Goal: Task Accomplishment & Management: Complete application form

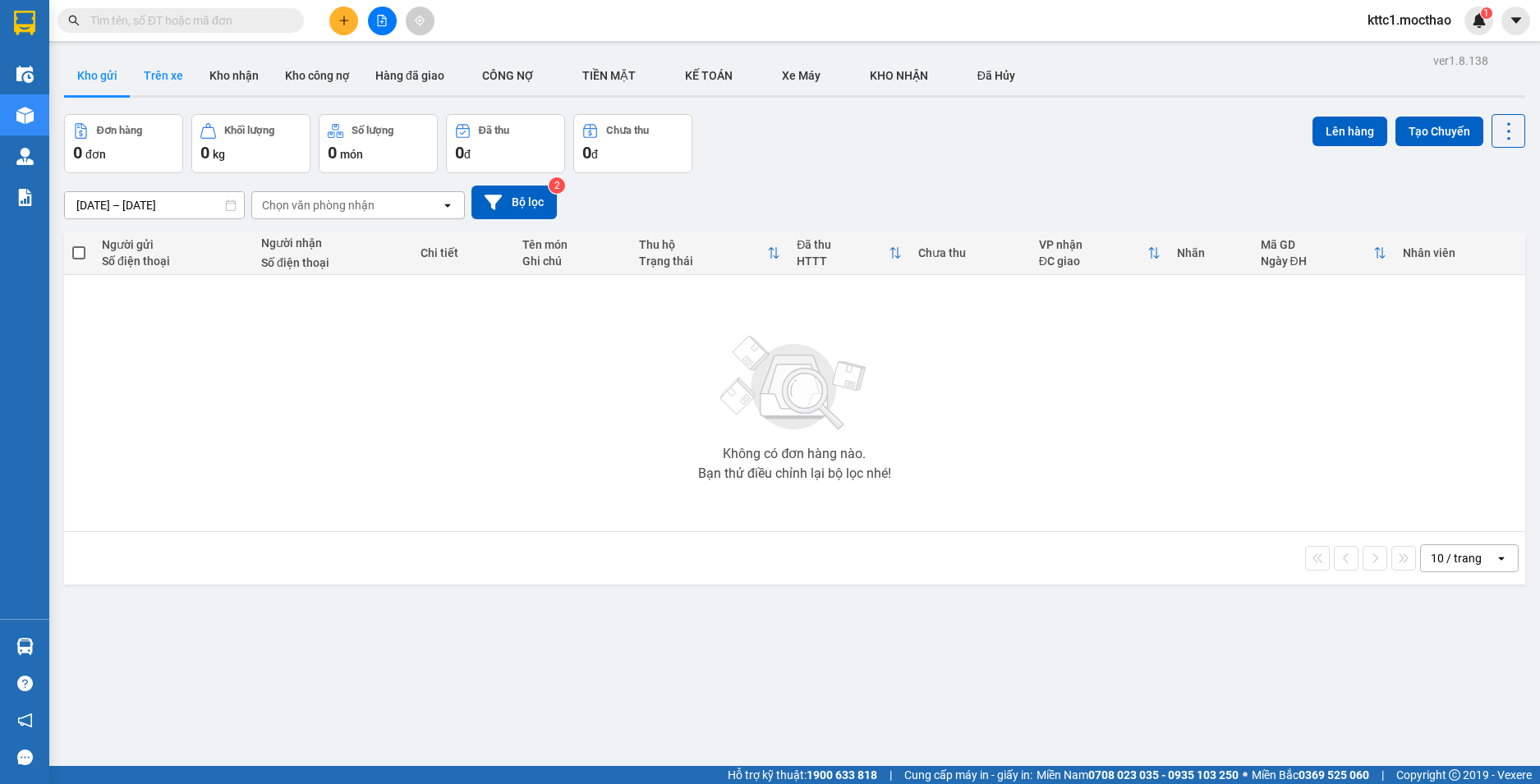
click at [166, 70] on button "Trên xe" at bounding box center [163, 75] width 65 height 39
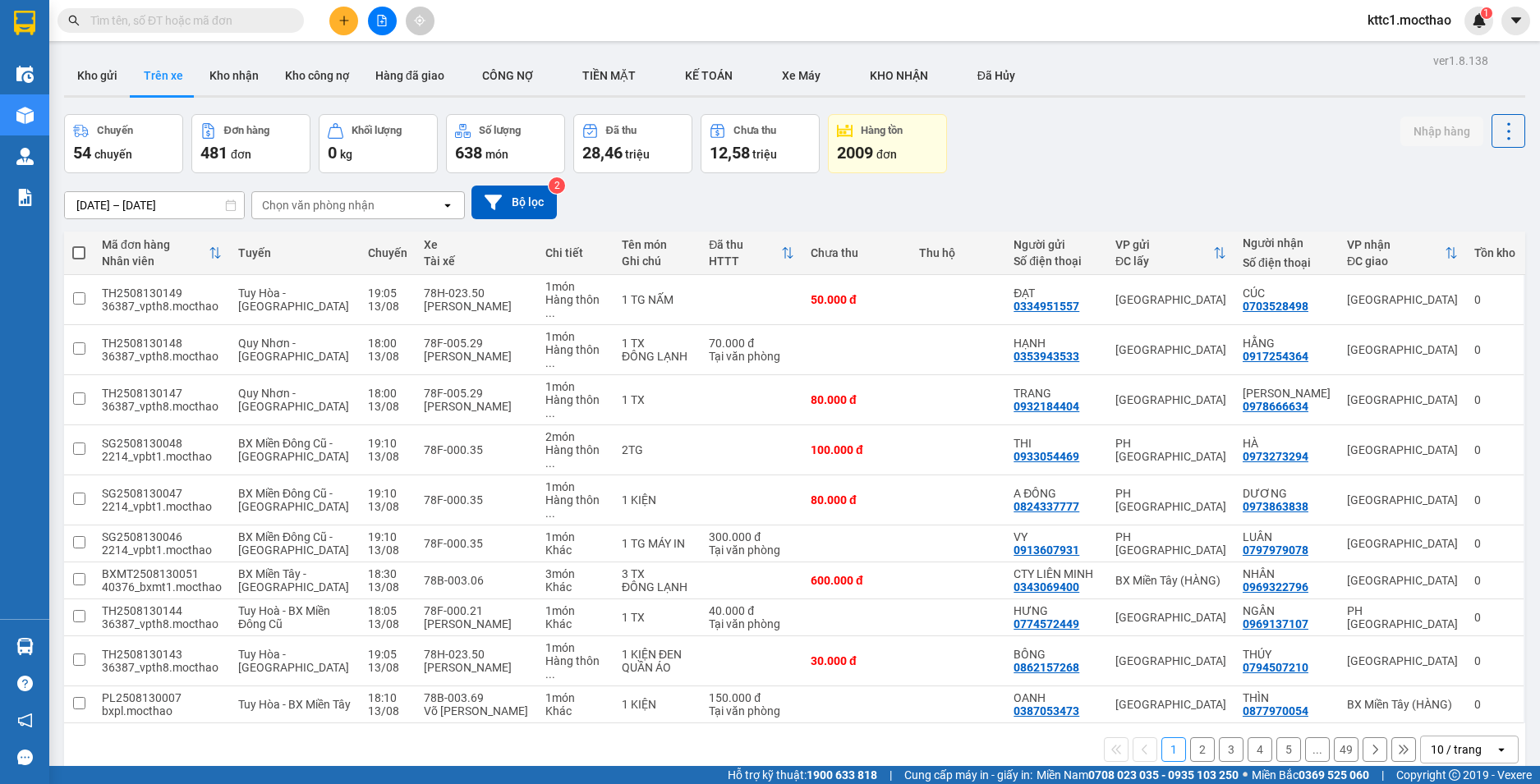
click at [1453, 741] on div "10 / trang" at bounding box center [1456, 750] width 51 height 17
click at [1450, 632] on span "100 / trang" at bounding box center [1450, 635] width 59 height 17
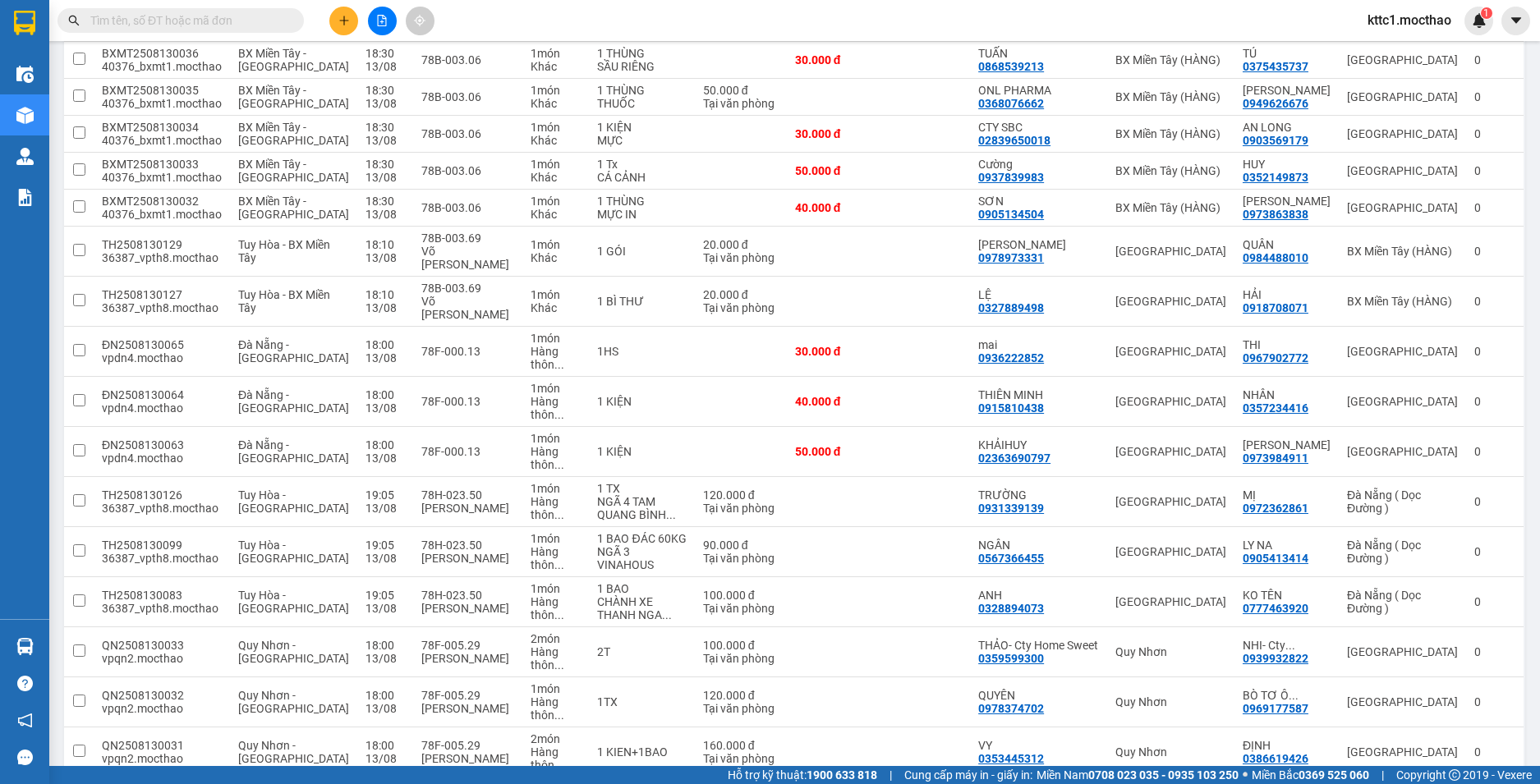
scroll to position [3600, 0]
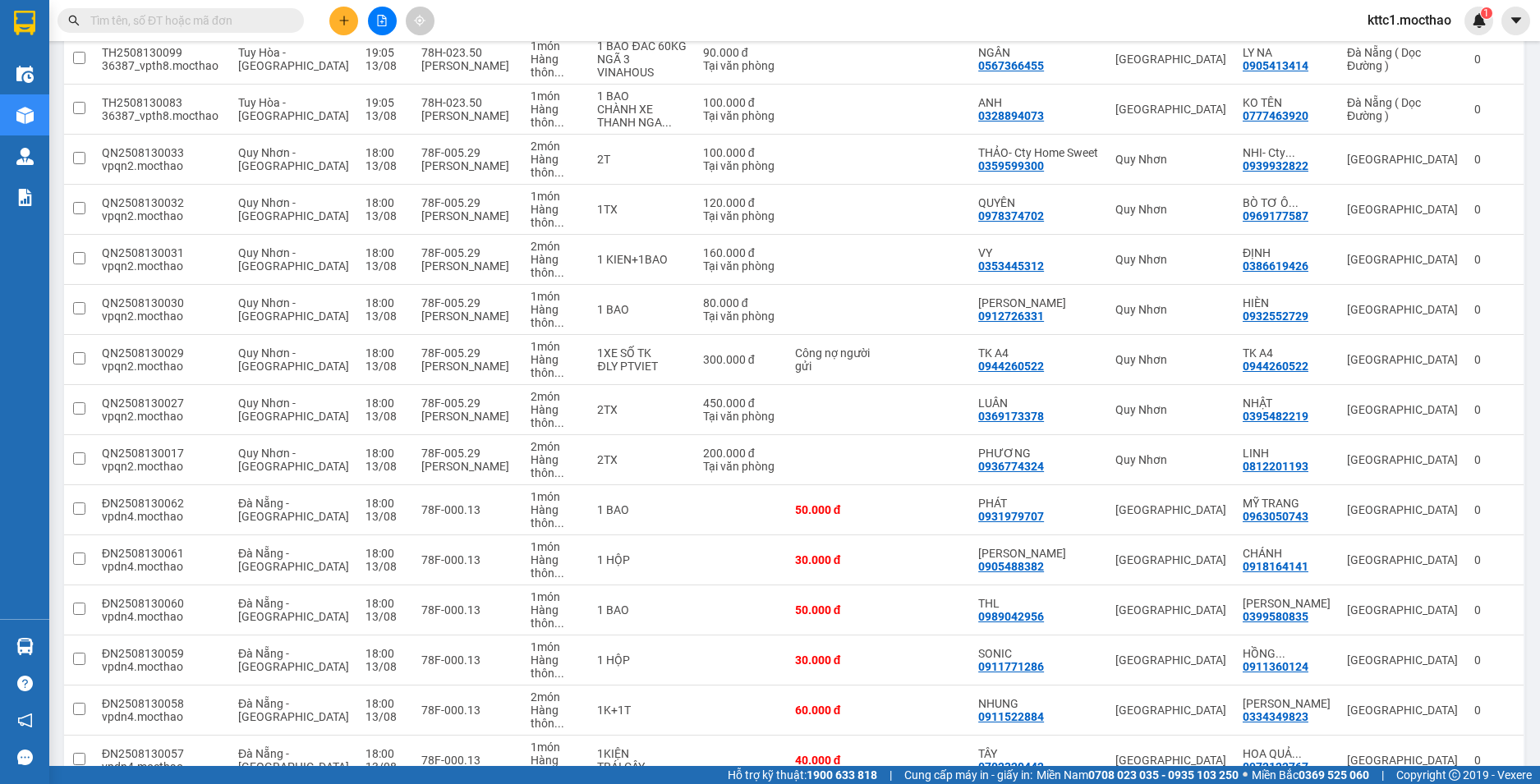
click at [1429, 694] on span "100 / trang" at bounding box center [1451, 689] width 63 height 17
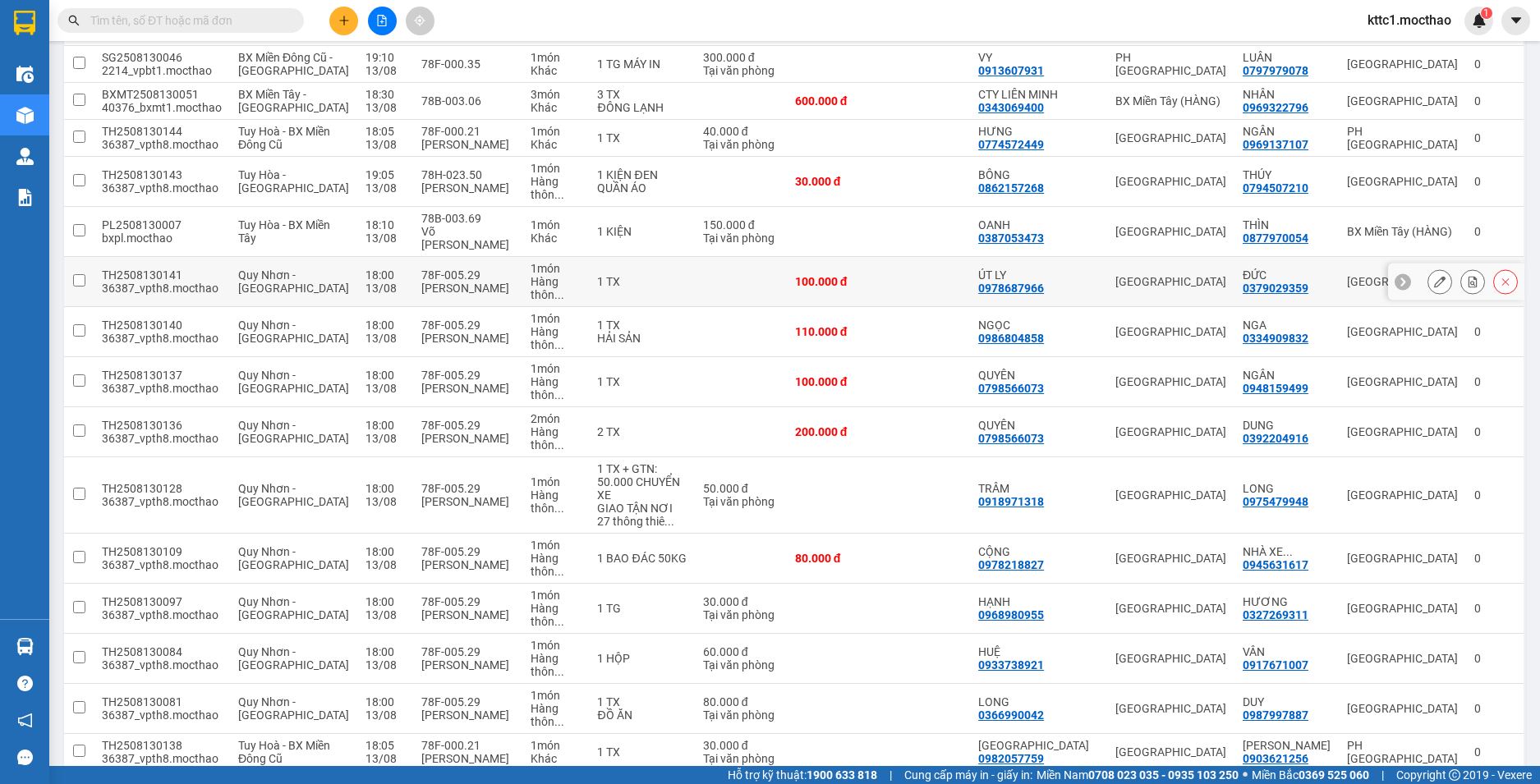
scroll to position [0, 0]
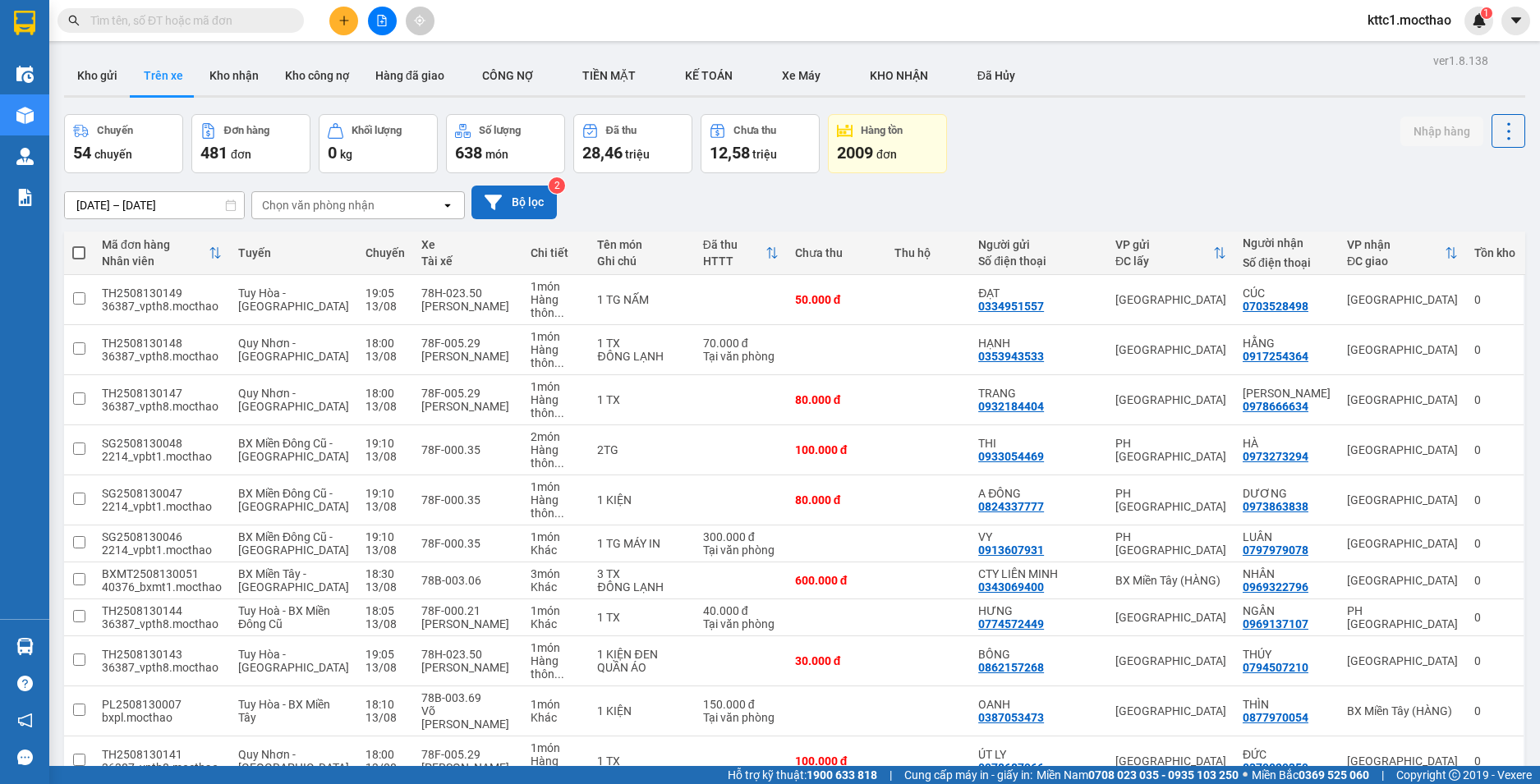
click at [504, 201] on button "Bộ lọc" at bounding box center [514, 203] width 85 height 34
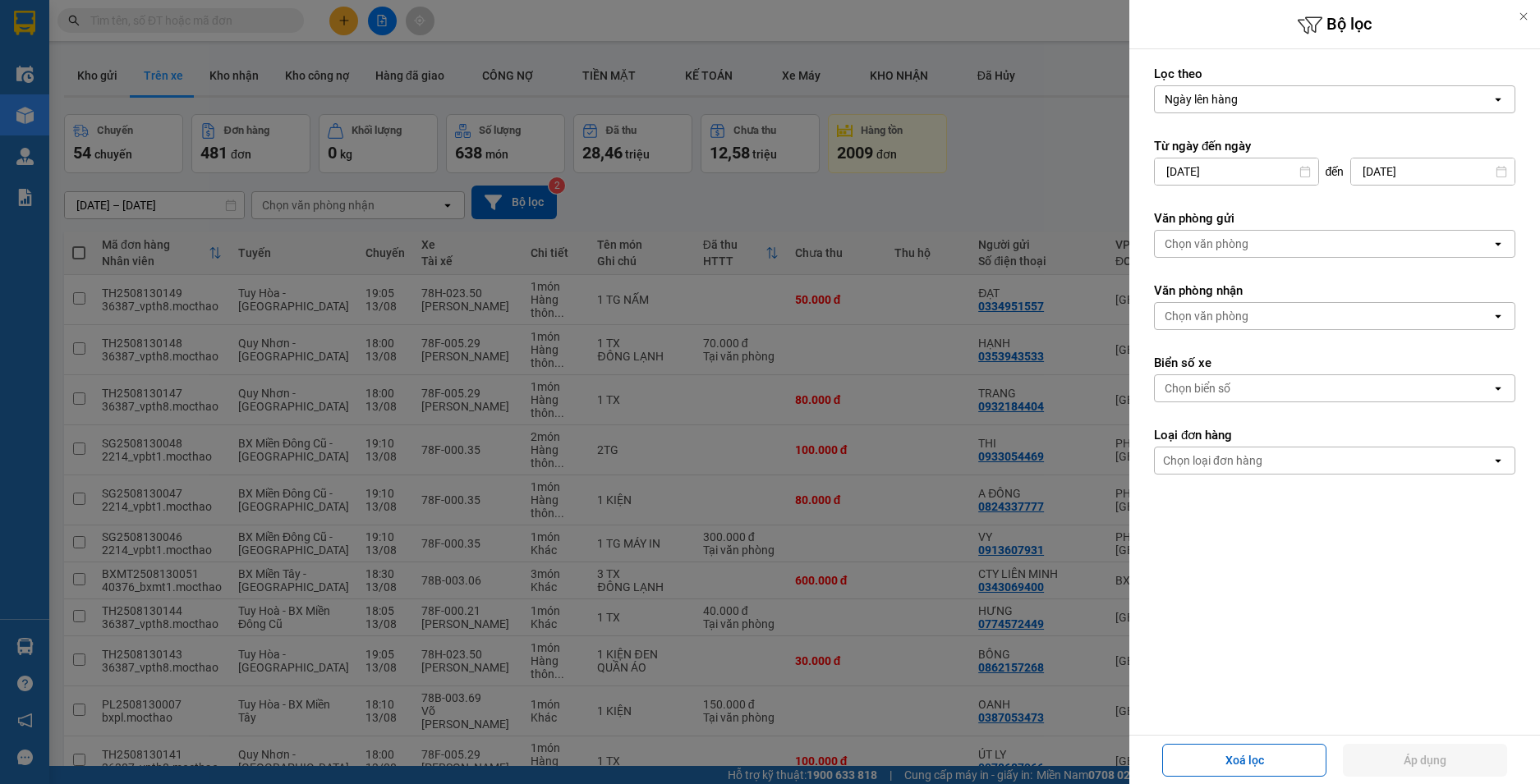
click at [1231, 163] on input "11/08/2025" at bounding box center [1236, 171] width 163 height 26
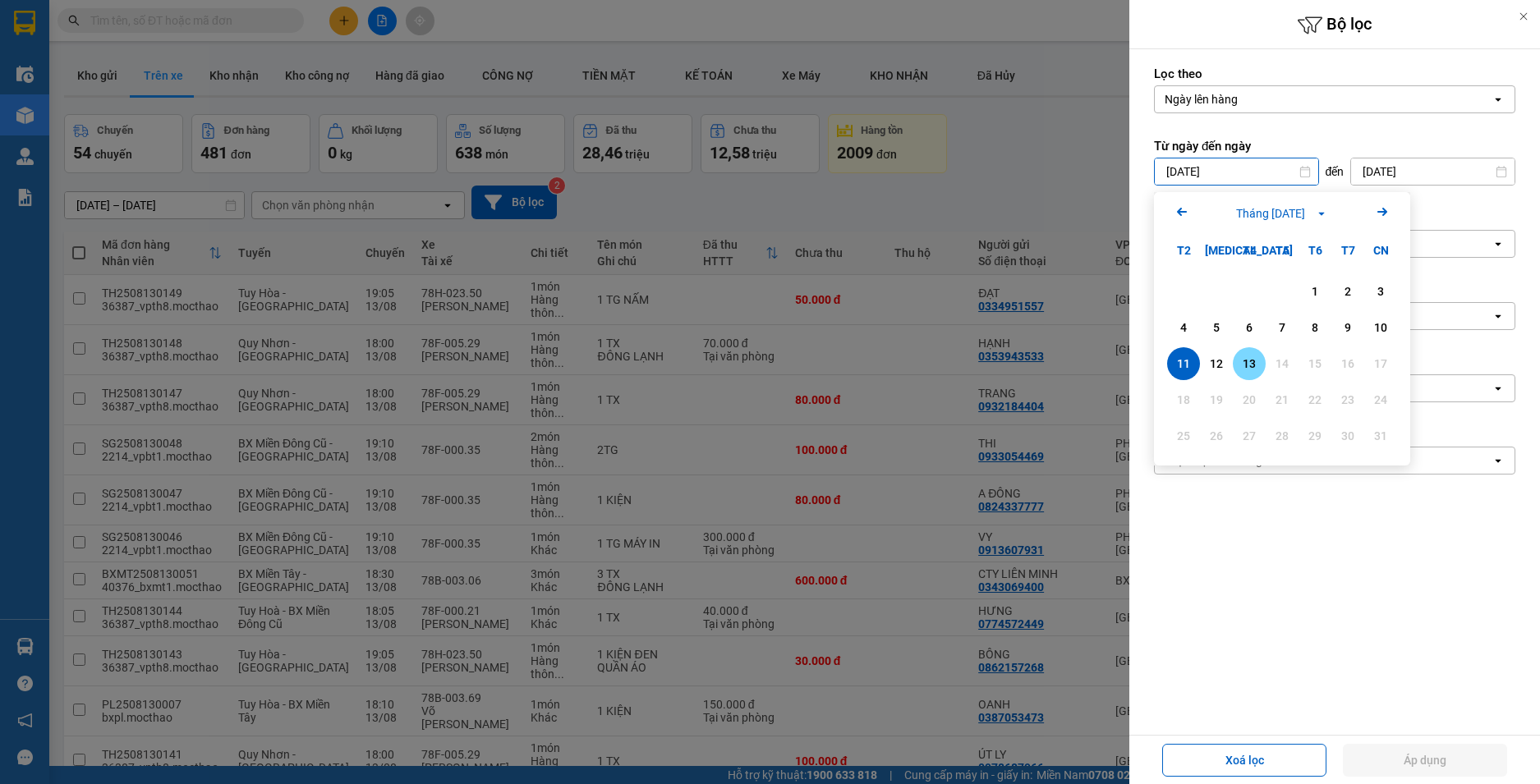
click at [1245, 366] on div "13" at bounding box center [1248, 364] width 23 height 20
type input "[DATE]"
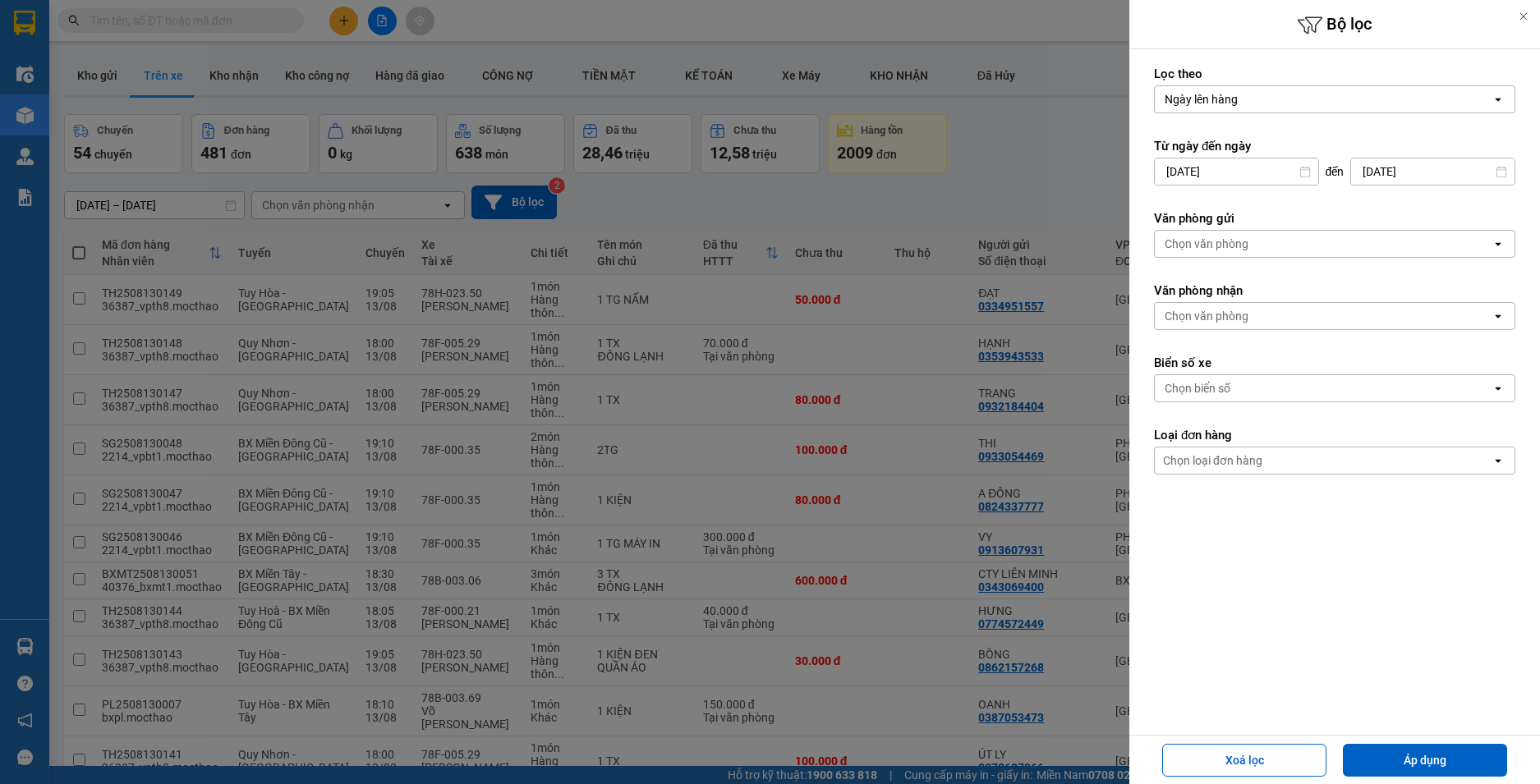
click at [1211, 236] on div "Chọn văn phòng" at bounding box center [1207, 244] width 84 height 17
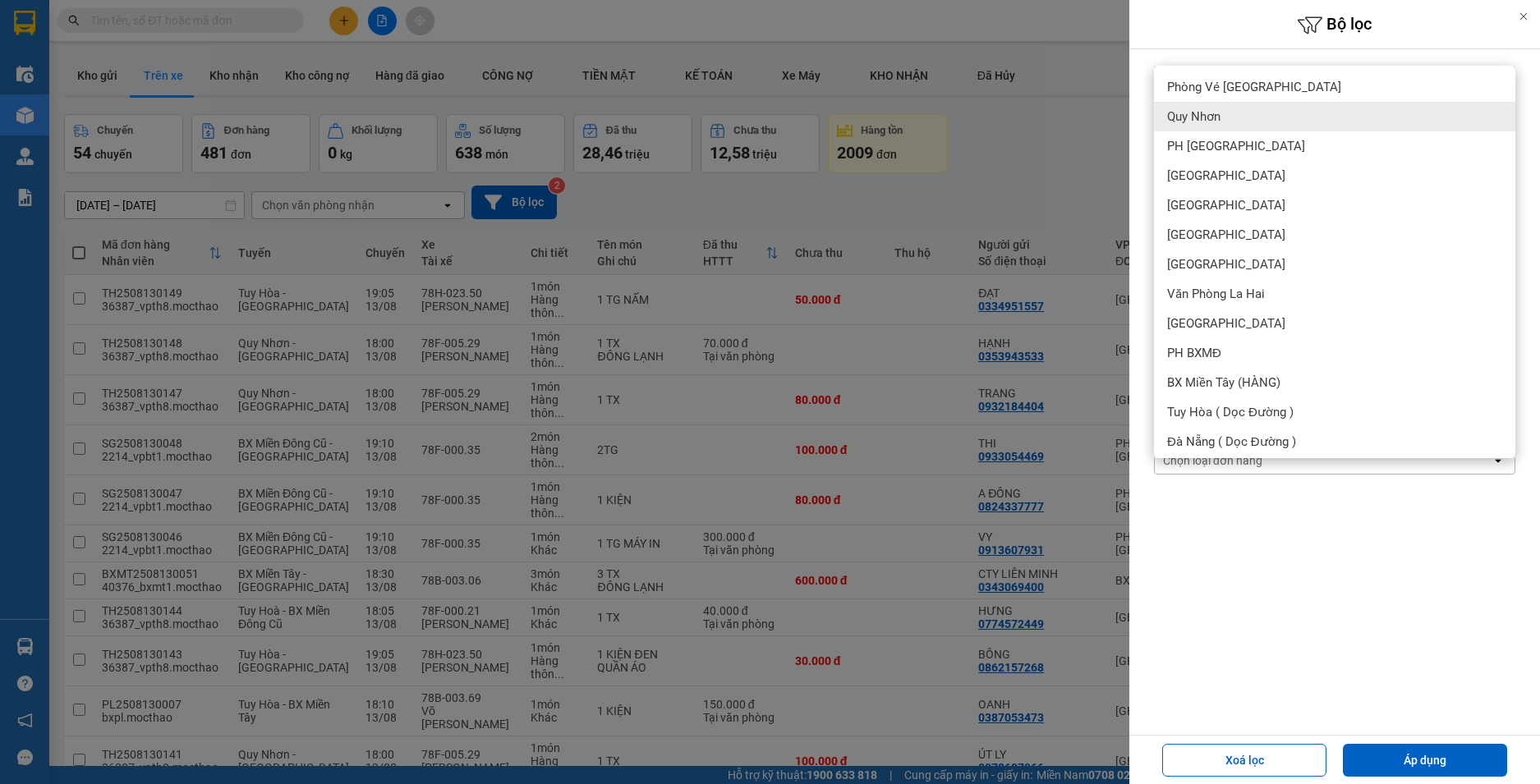
click at [1186, 116] on span "Quy Nhơn" at bounding box center [1194, 116] width 54 height 17
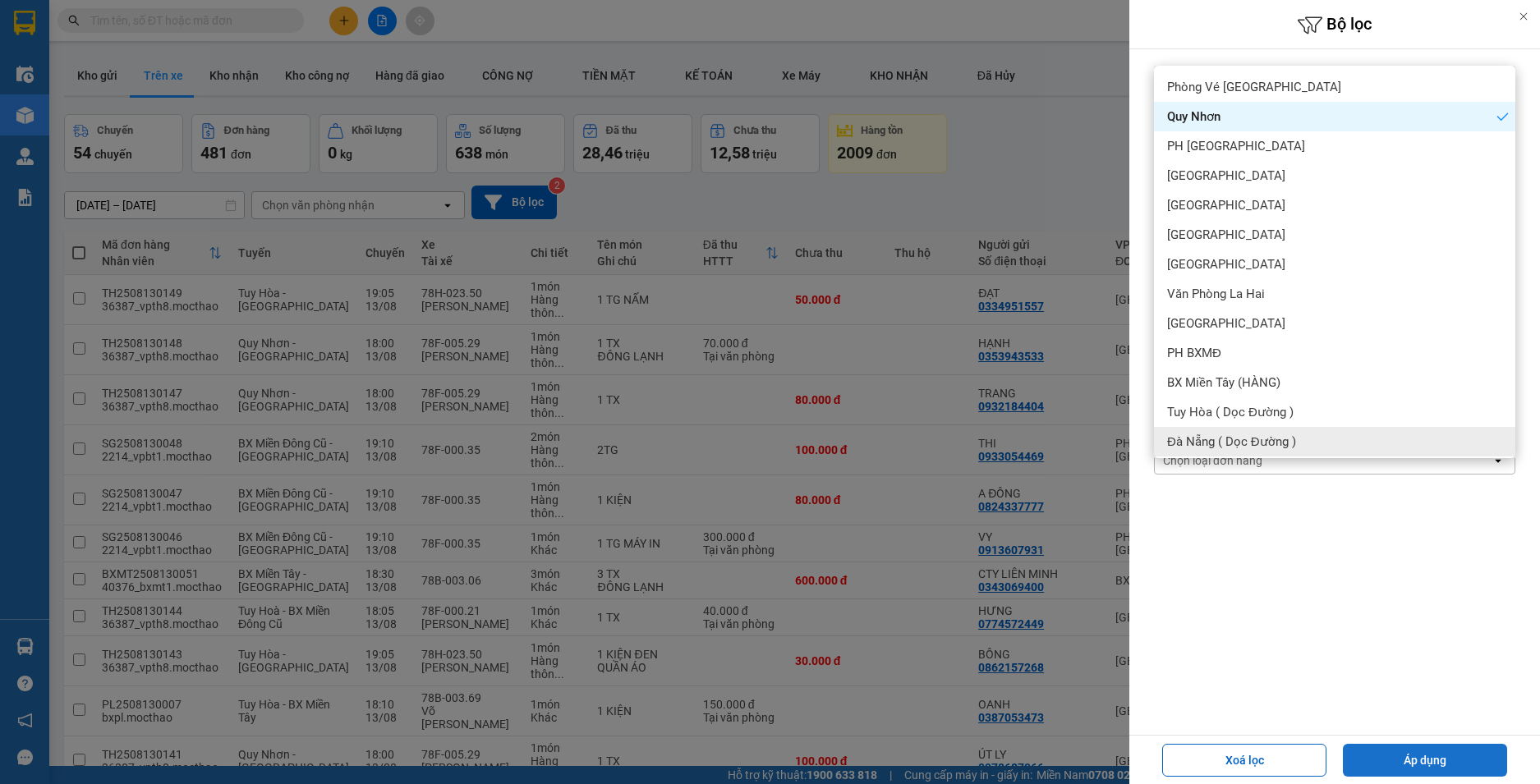
click at [1444, 769] on button "Áp dụng" at bounding box center [1425, 760] width 164 height 33
type input "[DATE] – [DATE]"
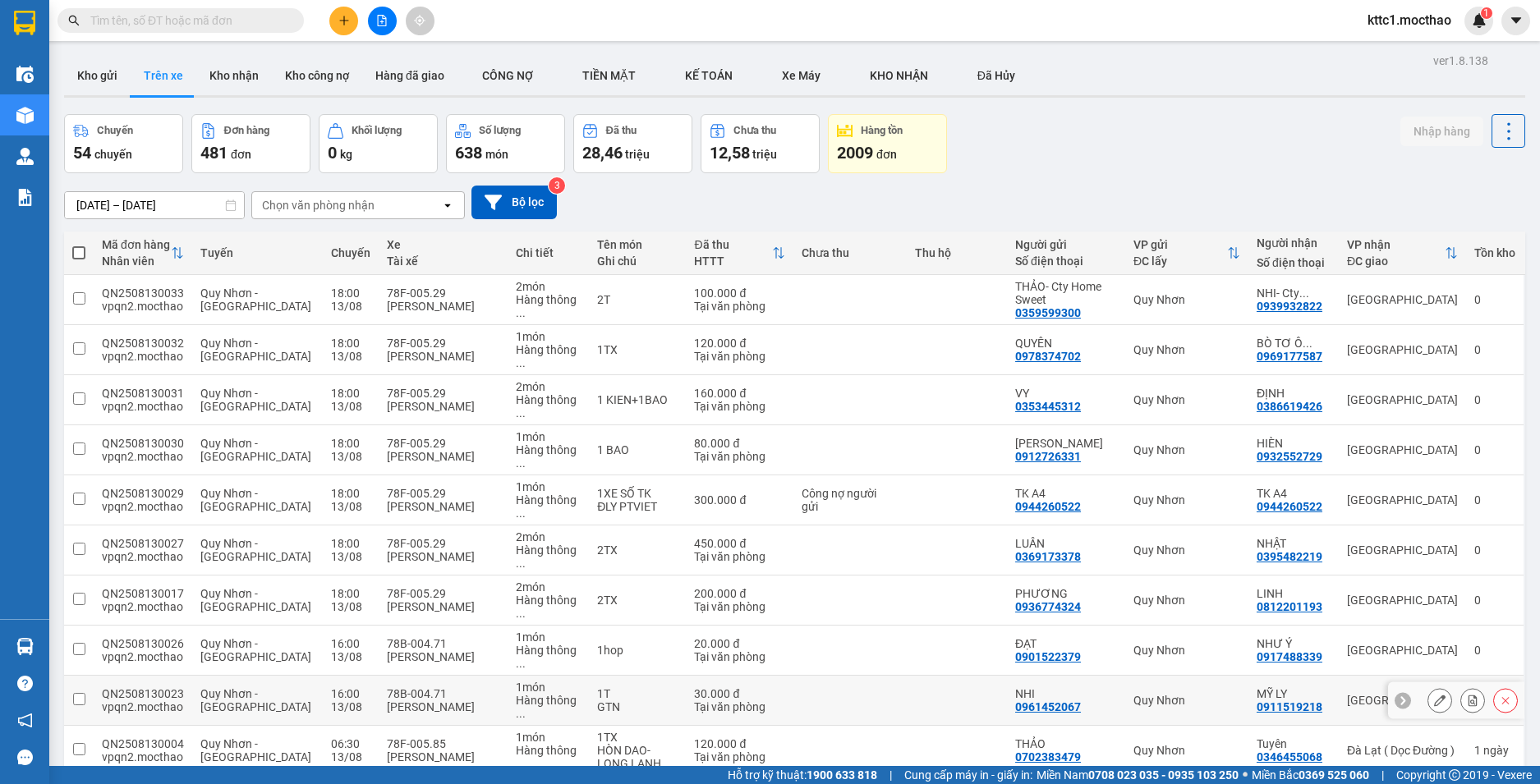
scroll to position [75, 0]
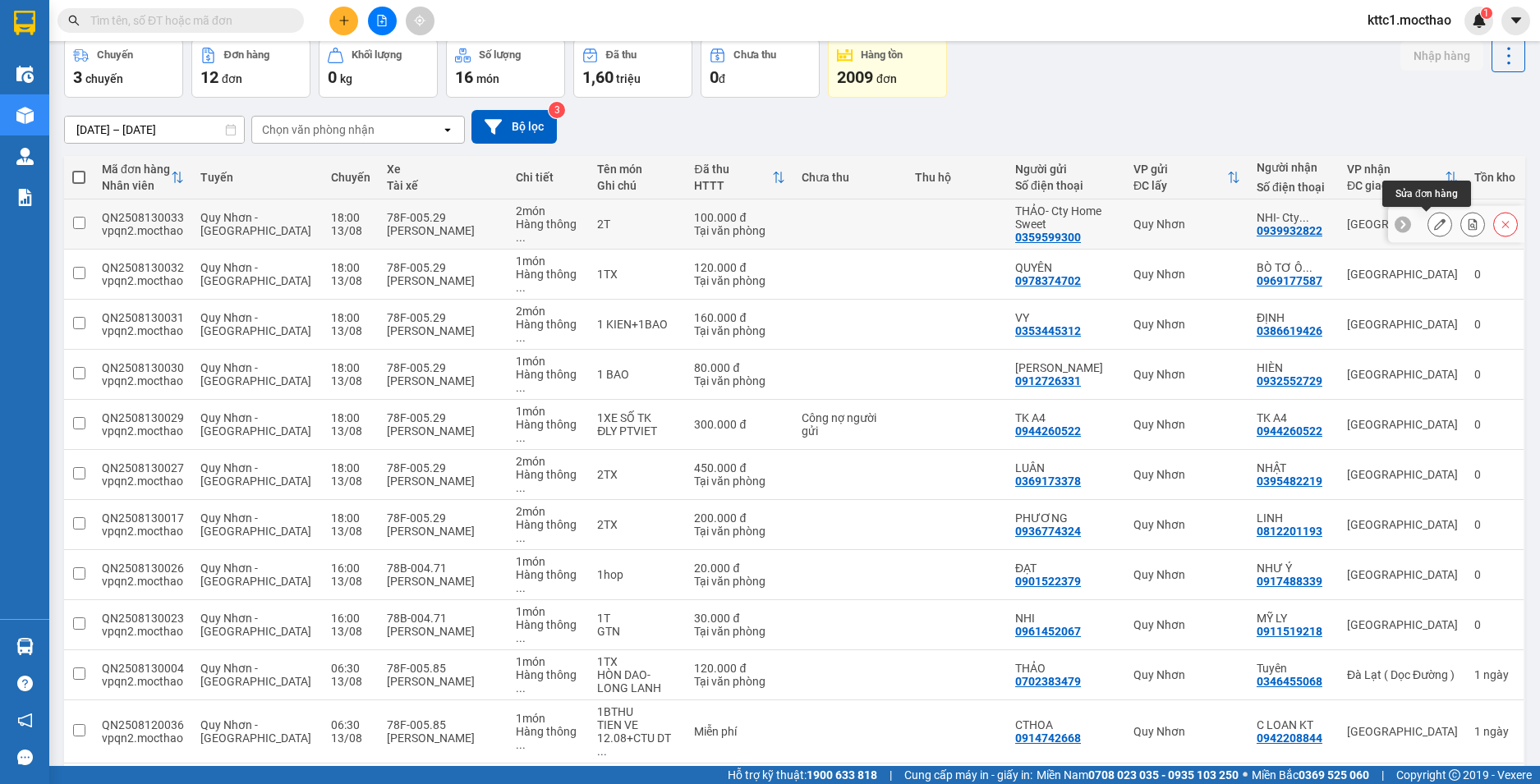
click at [1434, 228] on icon at bounding box center [1440, 224] width 12 height 12
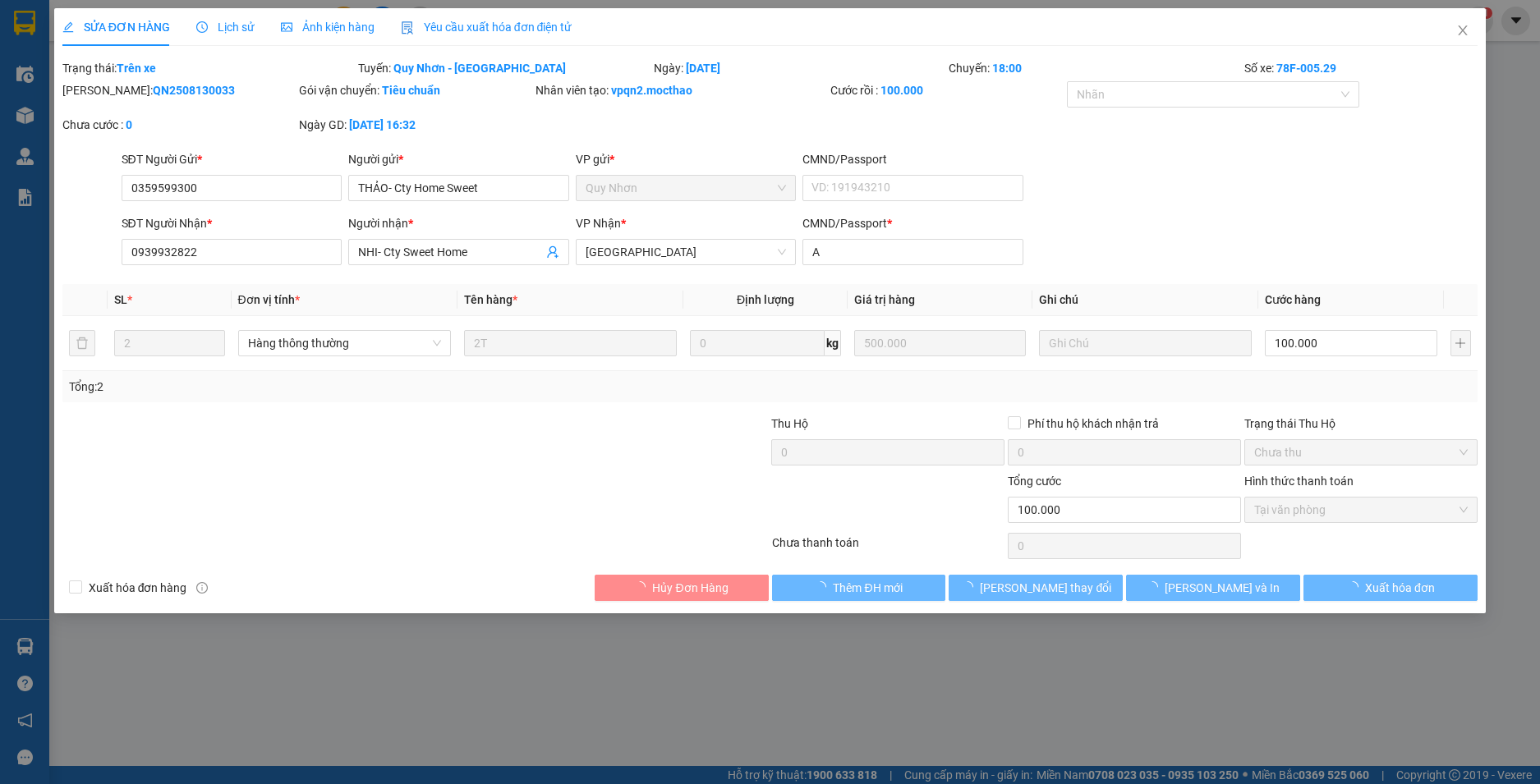
type input "0359599300"
type input "THẢO- Cty Home Sweet"
type input "0939932822"
type input "NHI- Cty Sweet Home"
type input "A"
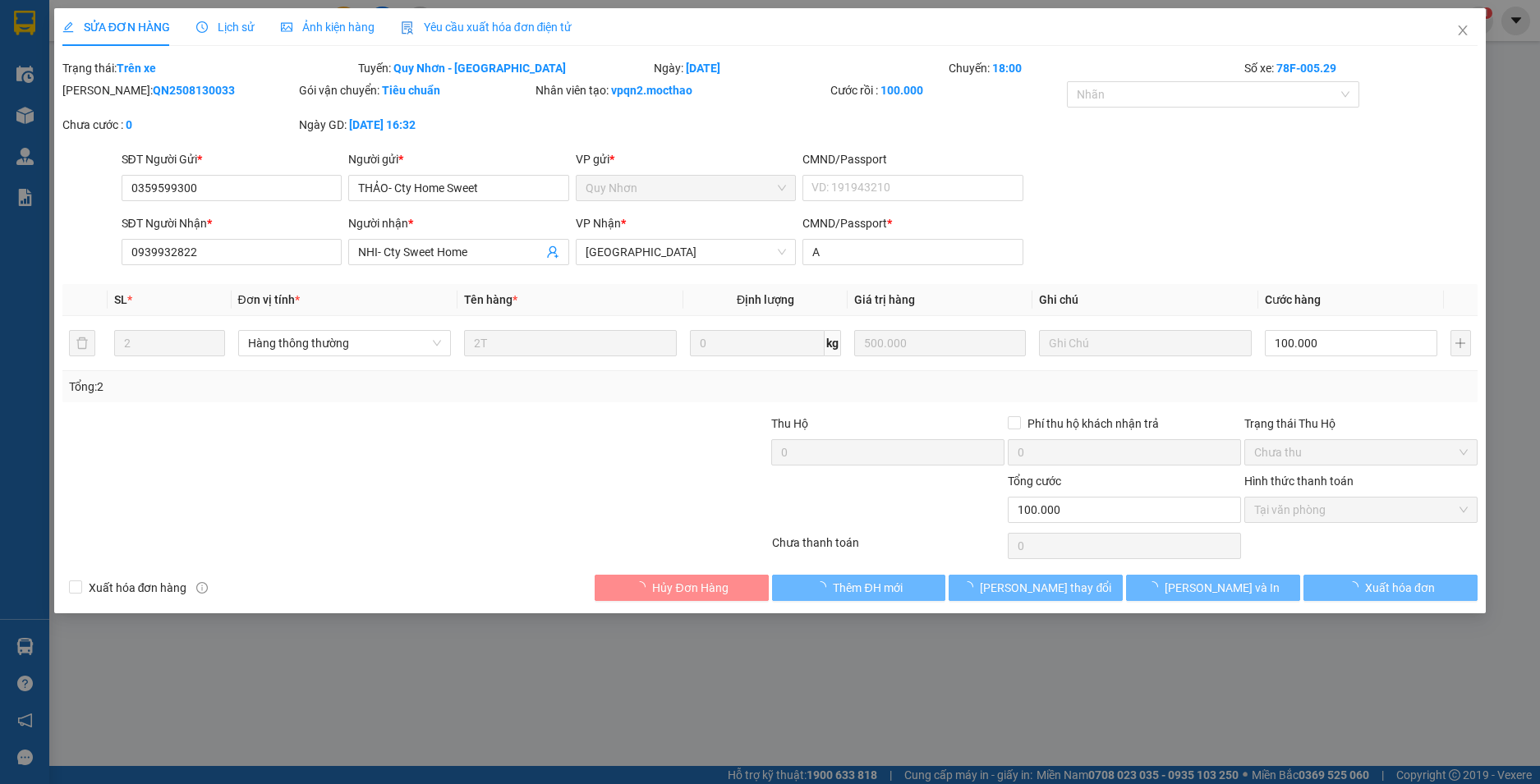
type input "100.000"
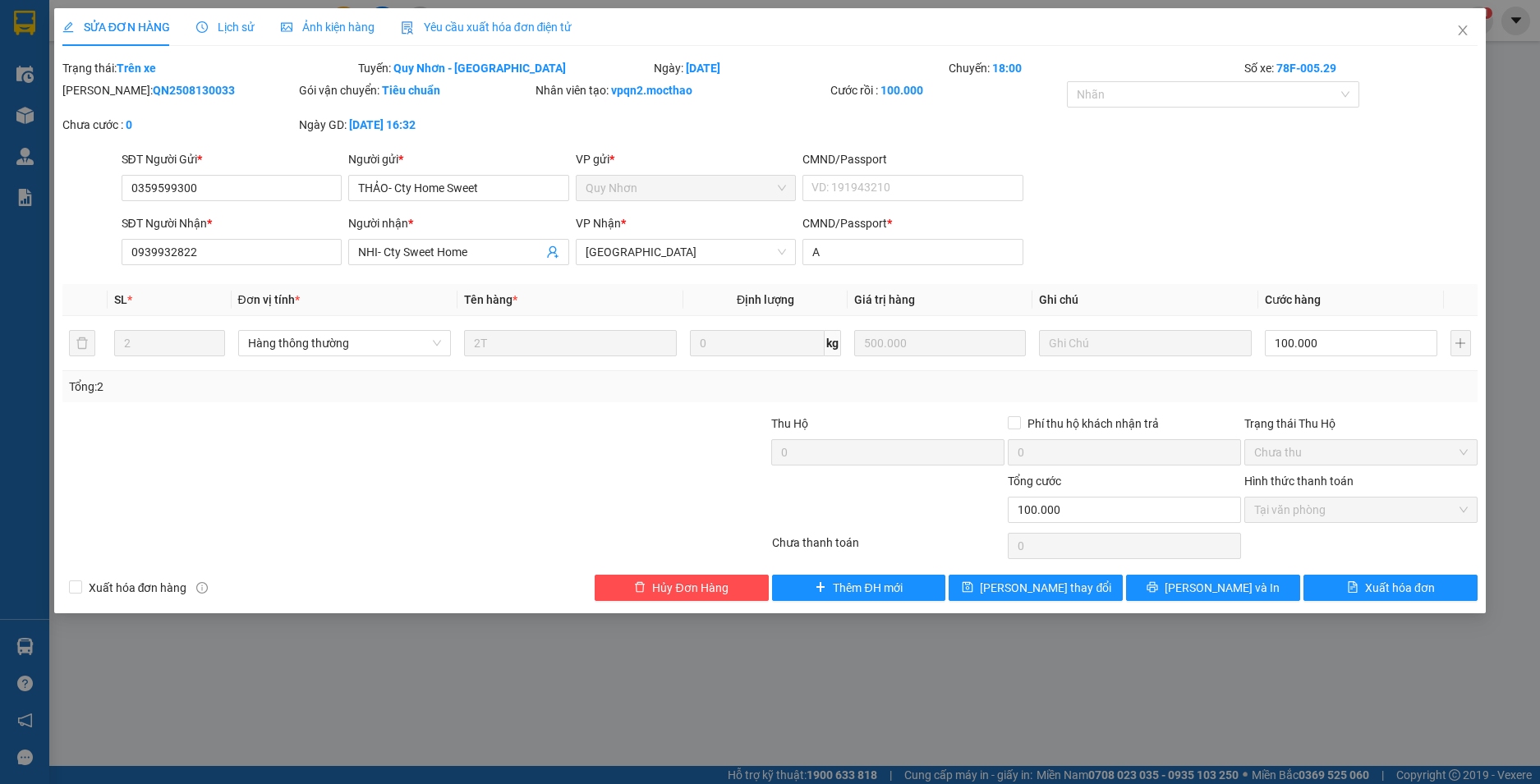
click at [422, 26] on span "Yêu cầu xuất hóa đơn điện tử" at bounding box center [486, 28] width 172 height 13
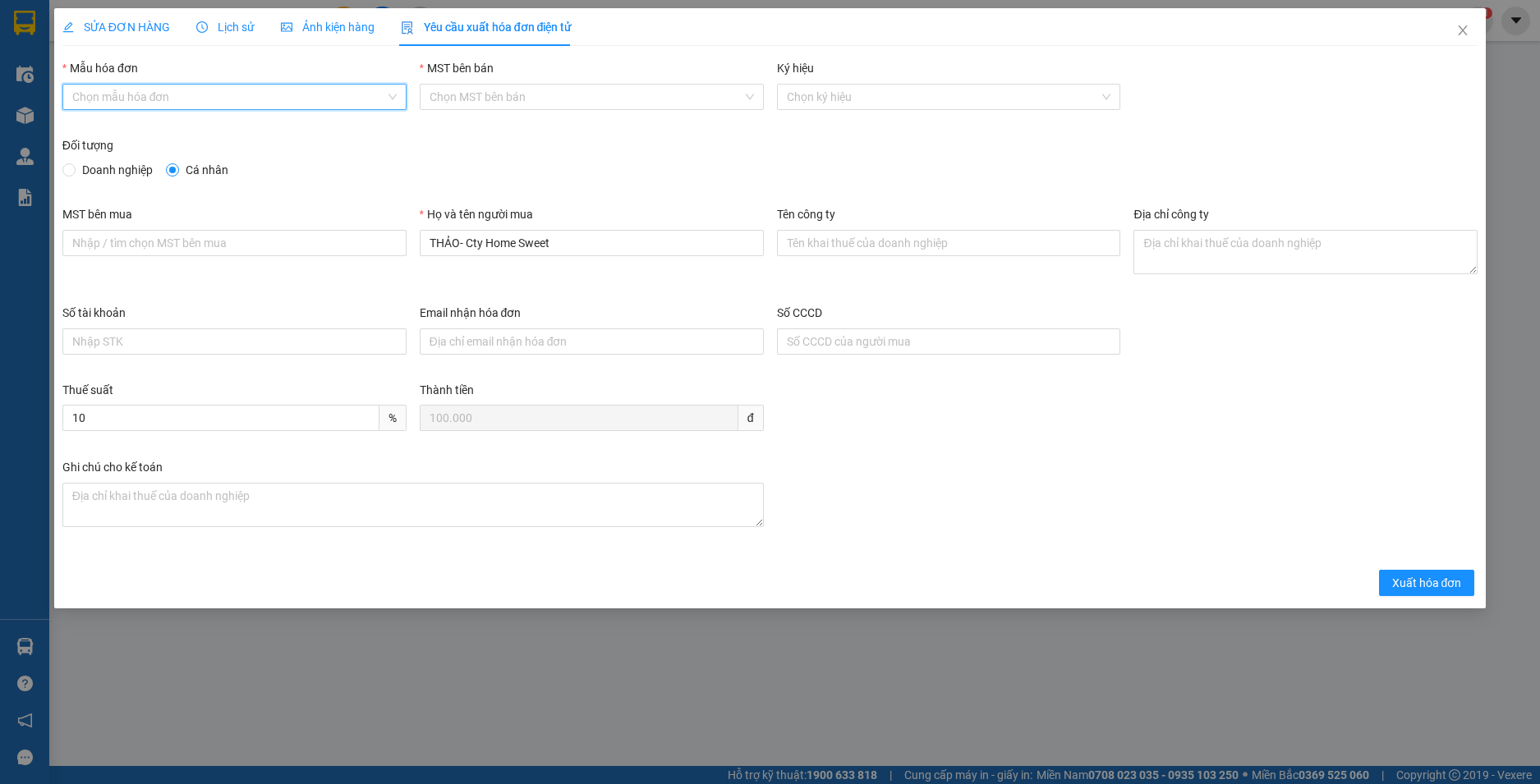
click at [140, 95] on input "Mẫu hóa đơn" at bounding box center [228, 96] width 313 height 24
click at [134, 161] on div "HĐH-CNBĐ" at bounding box center [234, 156] width 324 height 18
type input "8"
click at [96, 178] on span "Doanh nghiệp" at bounding box center [117, 170] width 84 height 18
click at [74, 175] on input "Doanh nghiệp" at bounding box center [69, 169] width 12 height 12
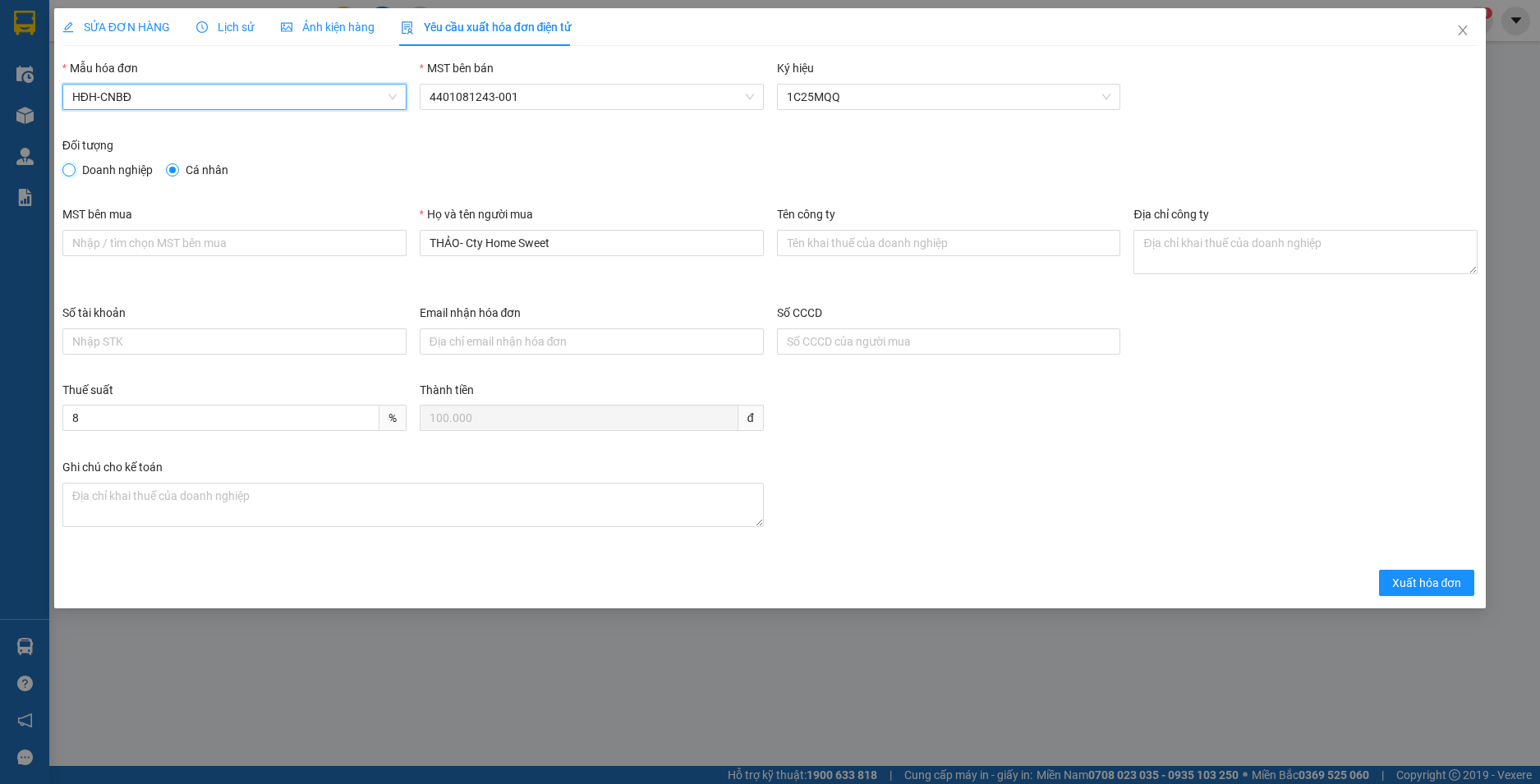
radio input "true"
radio input "false"
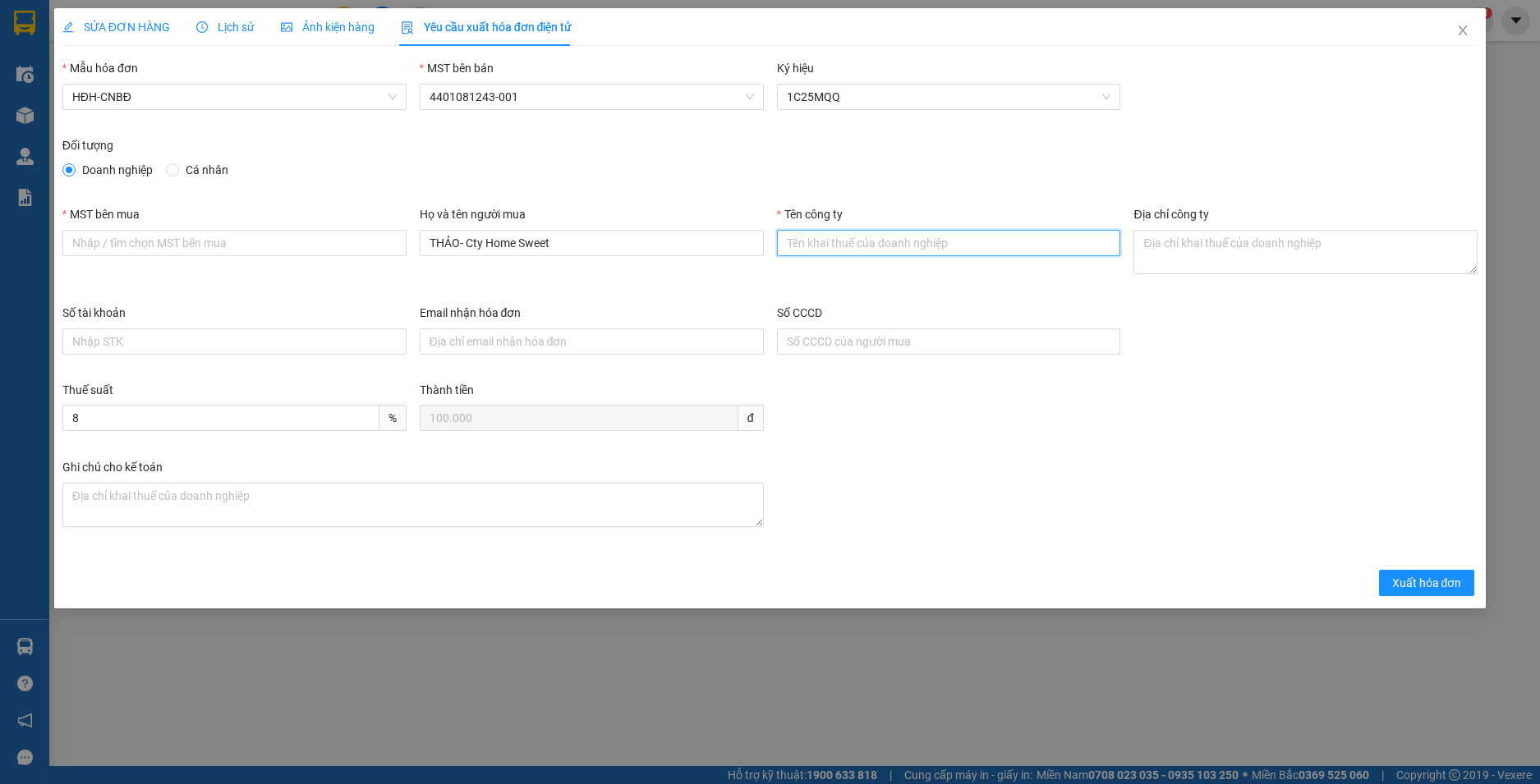
click at [824, 243] on input "Tên công ty" at bounding box center [948, 242] width 344 height 26
paste input "CÔNG TY TNHH GIẢI PHÁP BÁN LẺ SWEET HOME"
type input "CÔNG TY TNHH GIẢI PHÁP BÁN LẺ SWEET HOME"
drag, startPoint x: 626, startPoint y: 241, endPoint x: 275, endPoint y: 244, distance: 351.0
click at [275, 244] on div "MST bên mua Họ và tên người mua THẢO- Cty Home Sweet Tên công ty CÔNG TY TNHH G…" at bounding box center [771, 255] width 1429 height 99
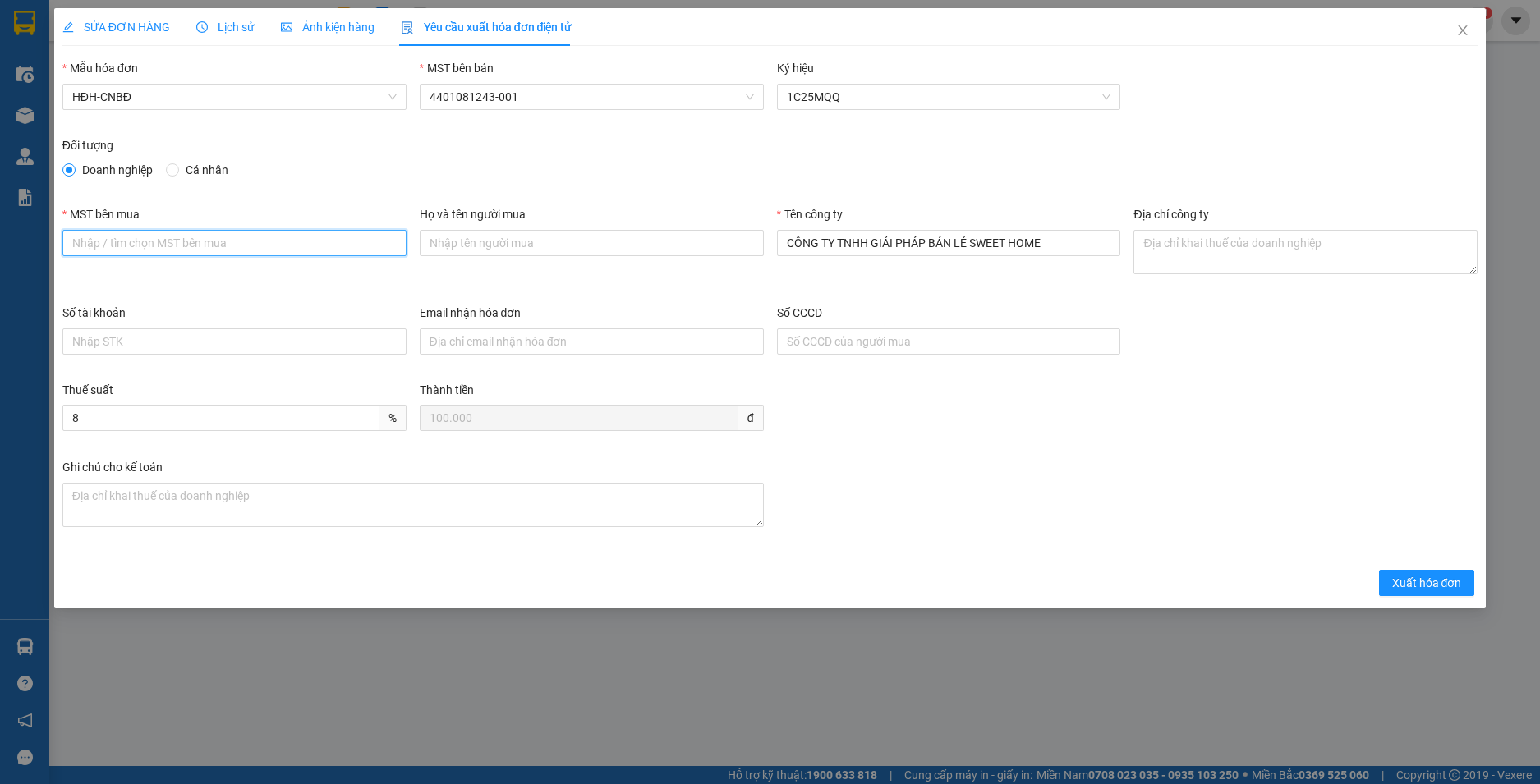
click at [229, 243] on input "MST bên mua" at bounding box center [235, 242] width 344 height 26
paste input "4101643357"
type input "4101643357"
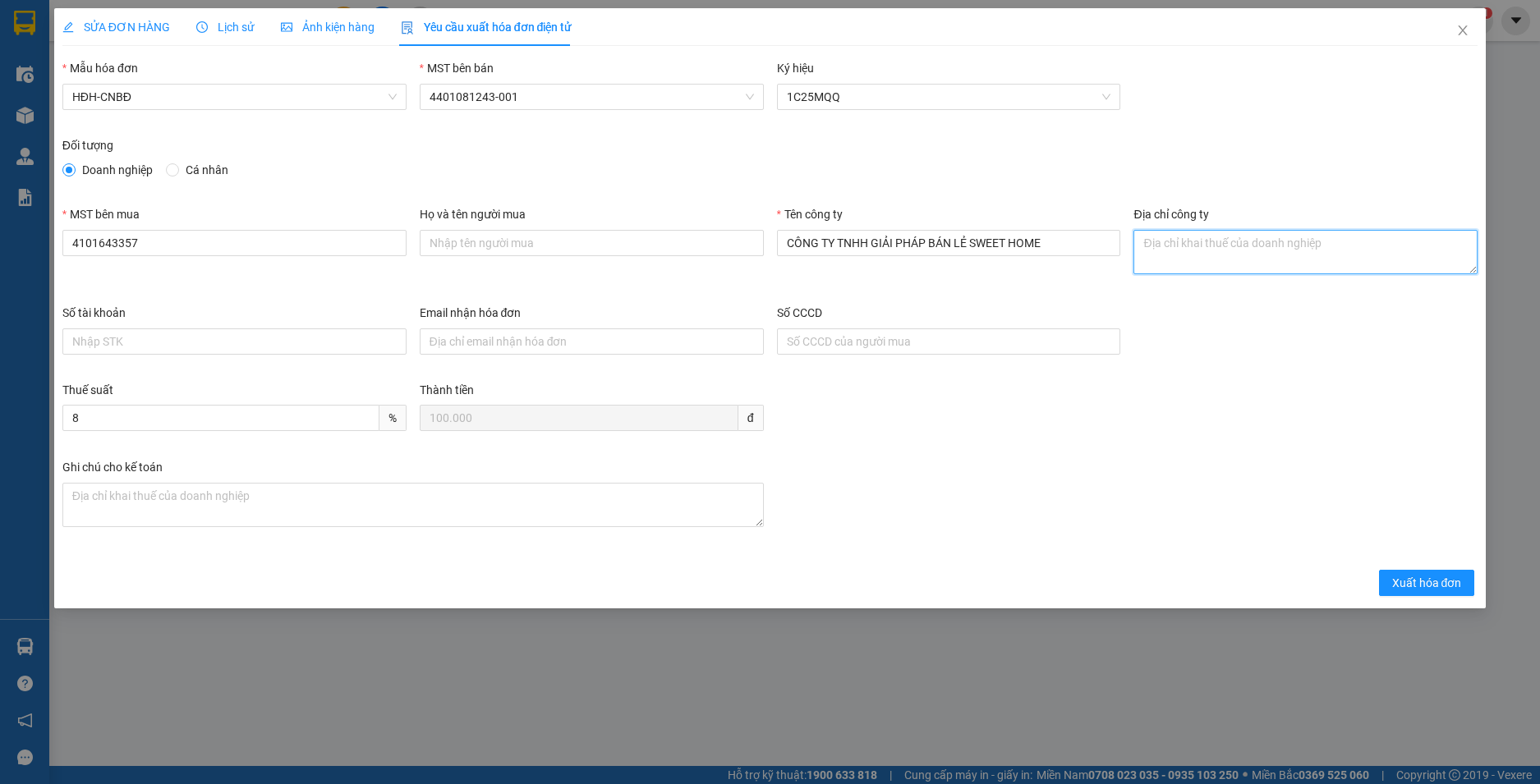
click at [1191, 244] on textarea "Địa chỉ công ty" at bounding box center [1305, 251] width 344 height 44
paste textarea "08 Ngô Mây, Phường Quy Nhơn Nam, Tỉnh Gia Lai, Việt Nam"
type textarea "08 Ngô Mây, Phường Quy Nhơn Nam, Tỉnh Gia Lai, Việt Nam"
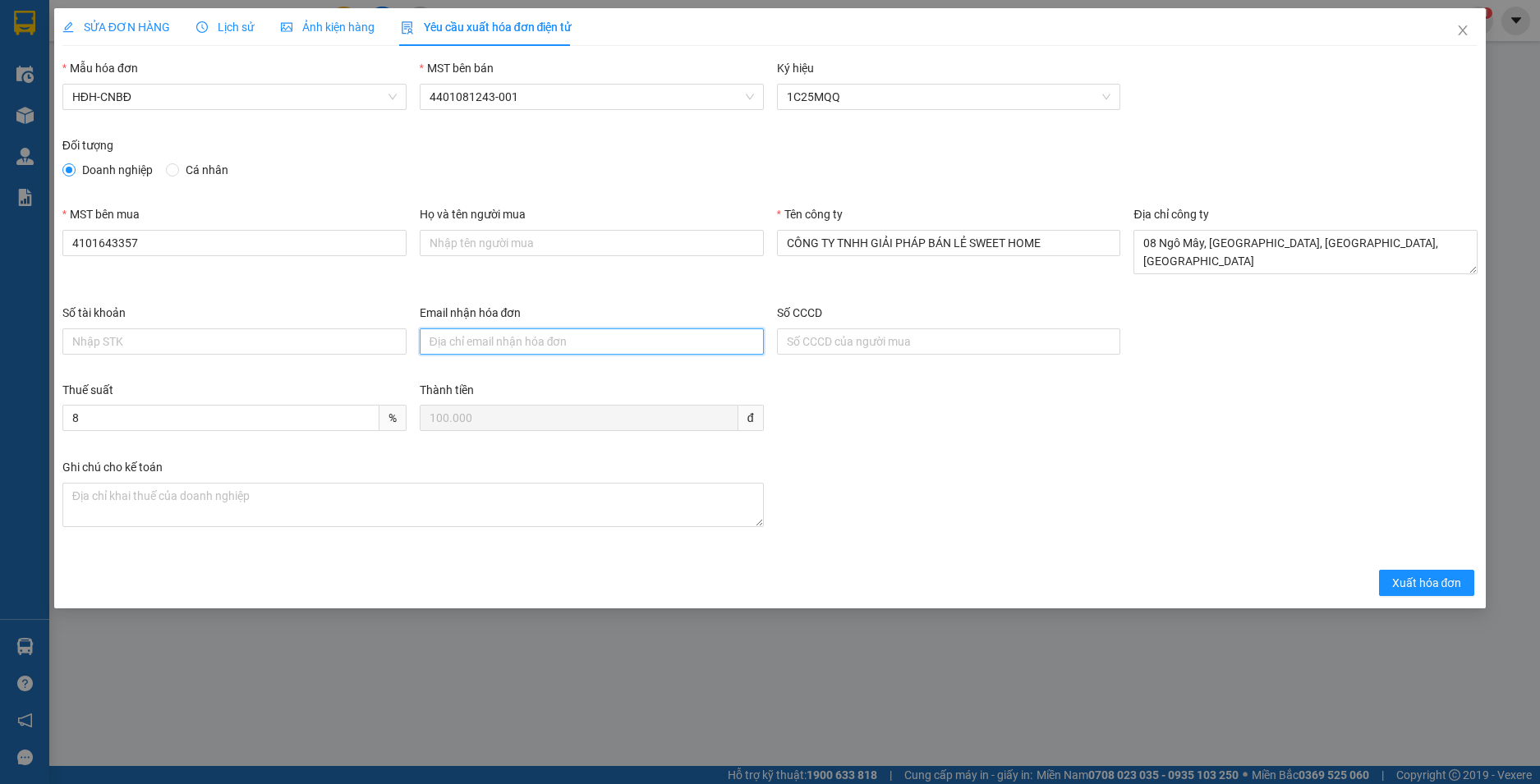
click at [558, 333] on input "Email nhận hóa đơn" at bounding box center [592, 341] width 344 height 26
paste input "hddtsweet@gmail.com"
type input "hddtsweet@gmail.com"
click at [1424, 585] on span "Xuất hóa đơn" at bounding box center [1427, 583] width 70 height 18
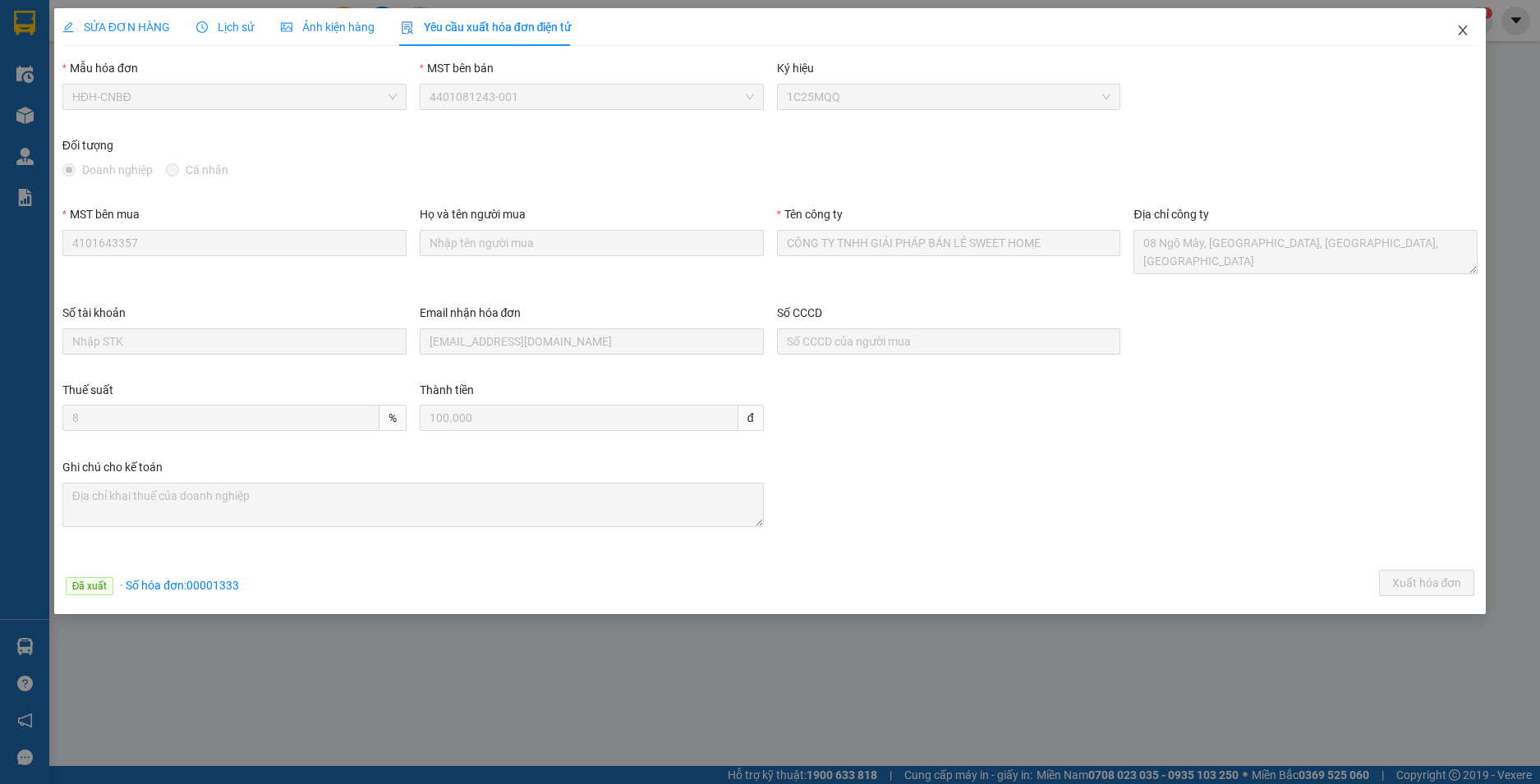
click at [1465, 28] on icon "close" at bounding box center [1463, 30] width 9 height 10
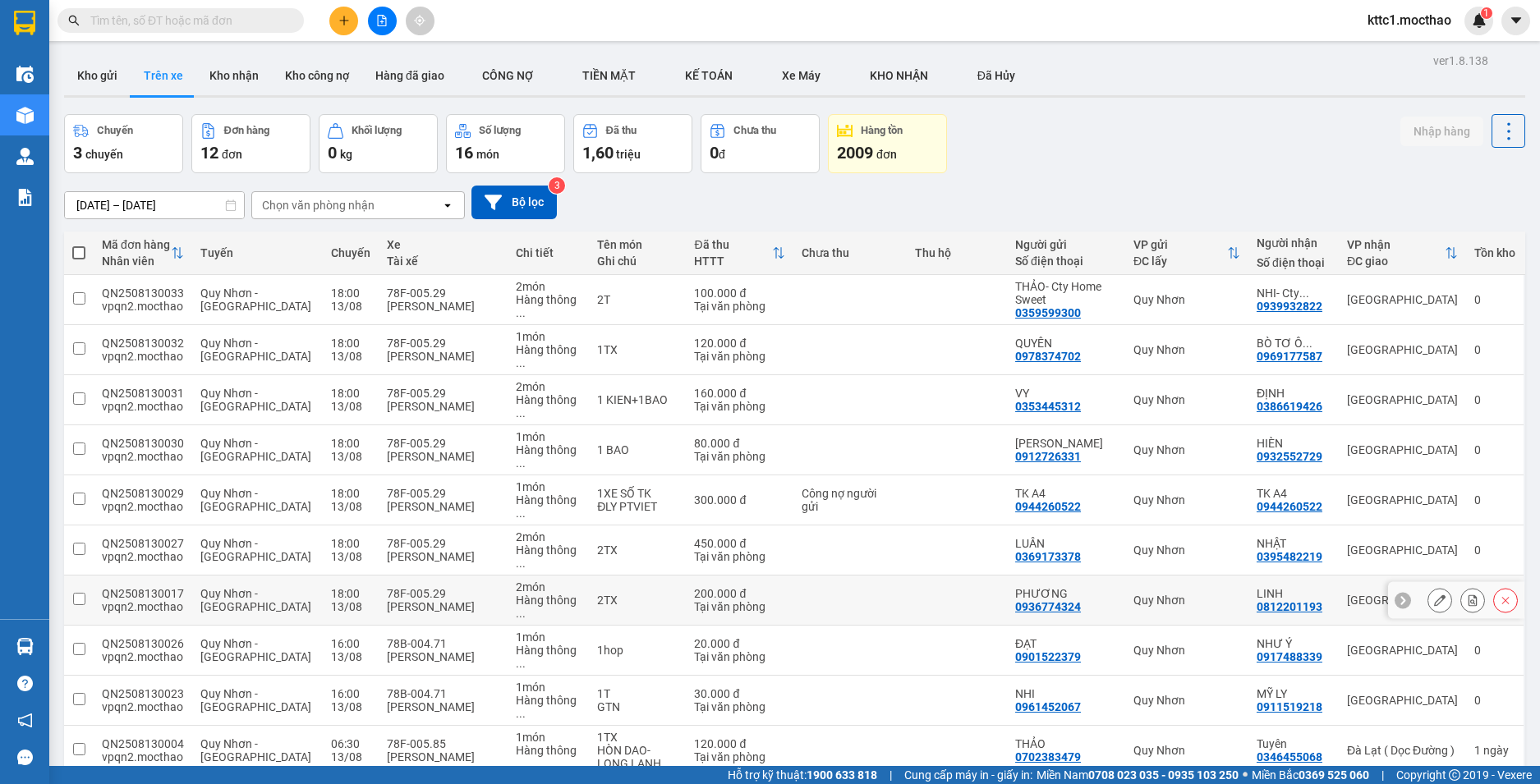
scroll to position [75, 0]
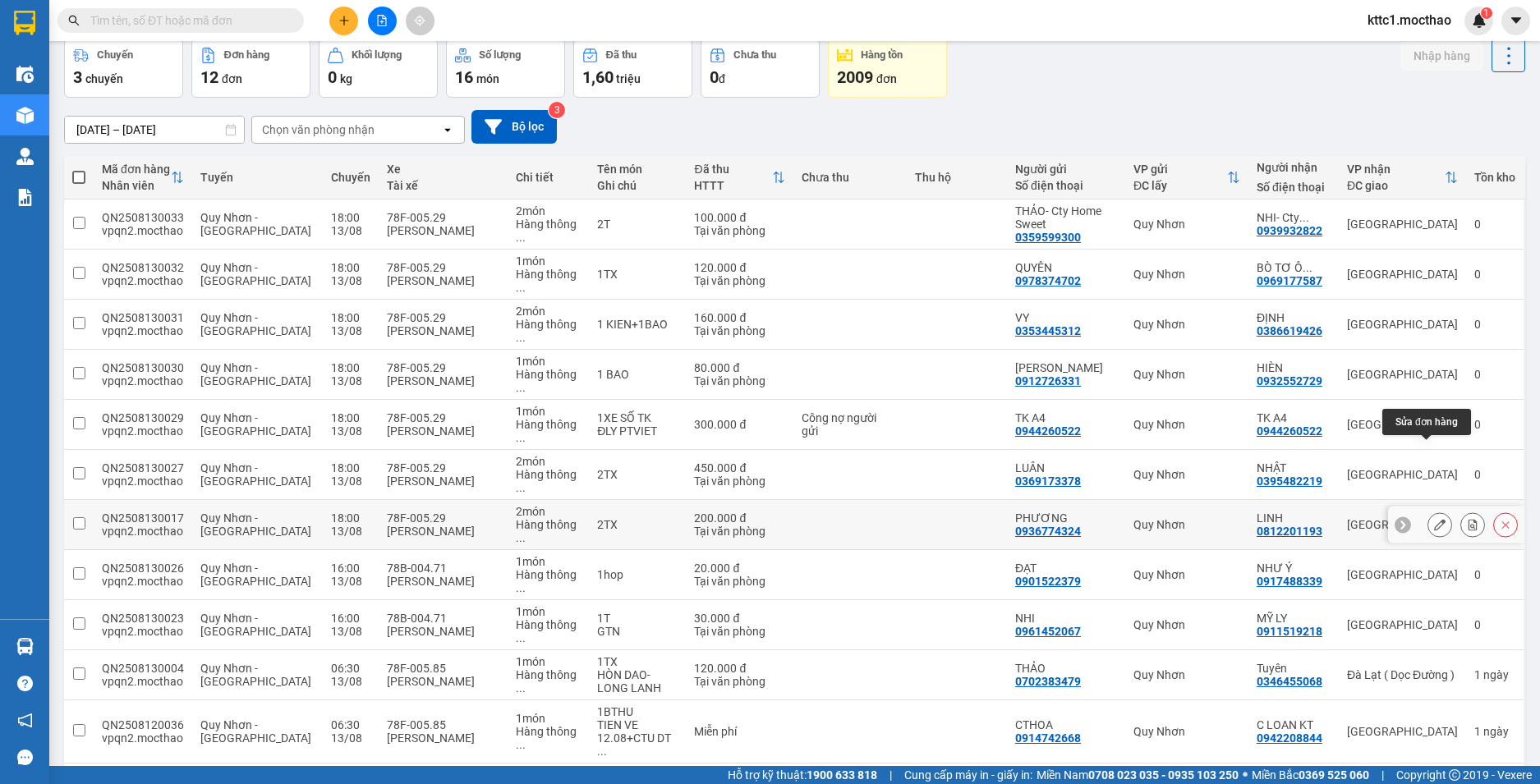
click at [1434, 519] on icon at bounding box center [1440, 525] width 12 height 12
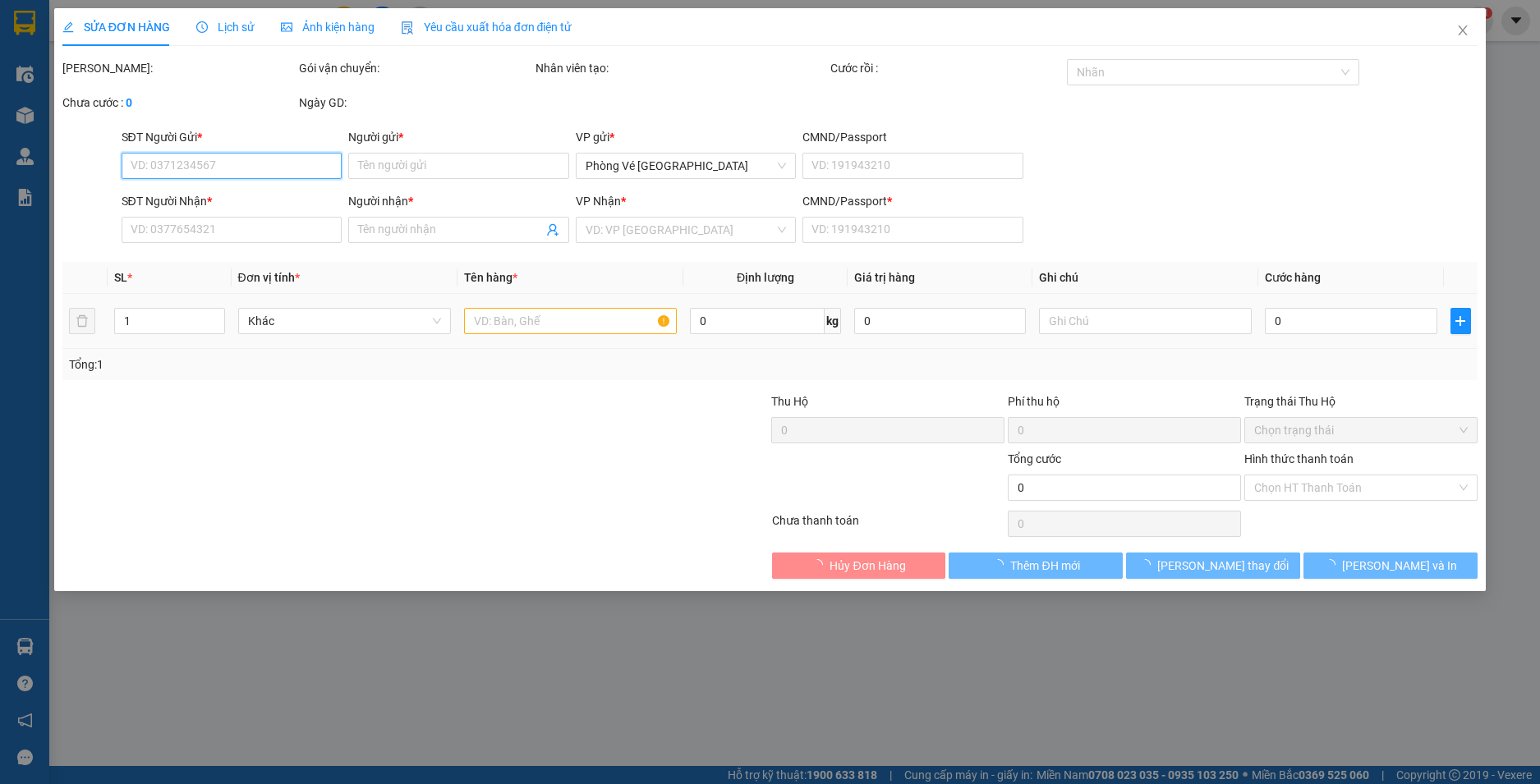
type input "0936774324"
type input "PHƯƠNG"
type input "0812201193"
type input "LINH"
type input "a"
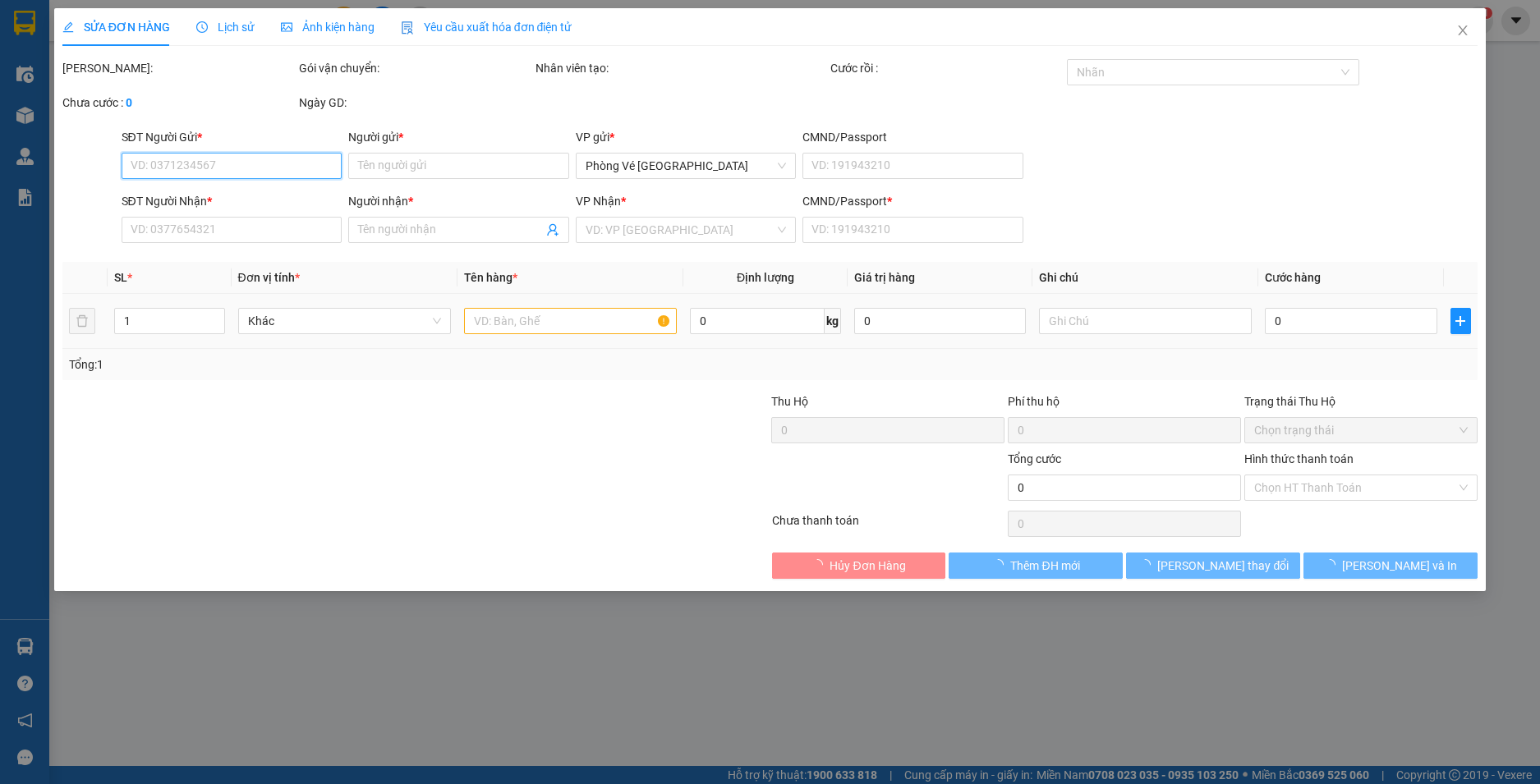
type input "200.000"
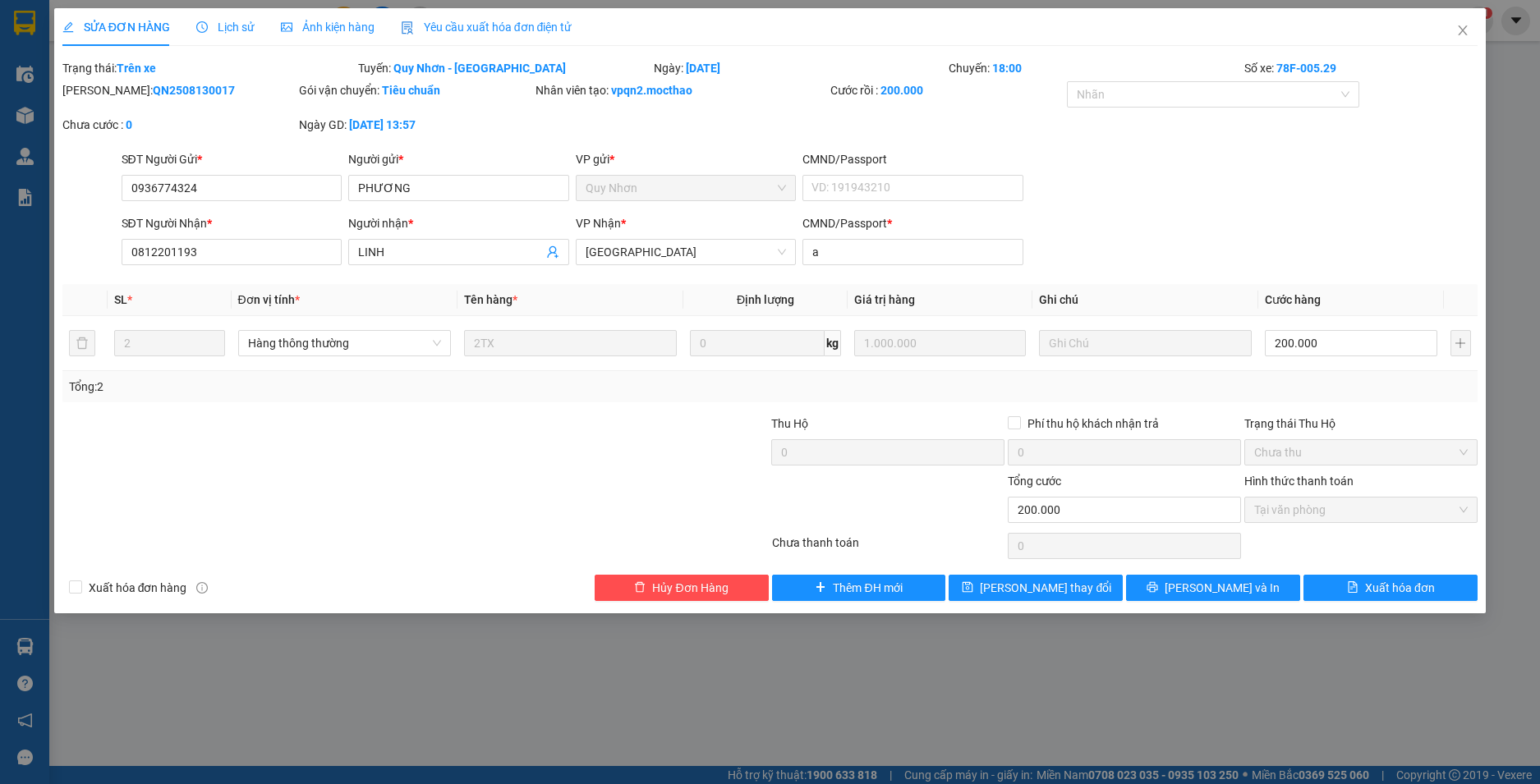
click at [451, 21] on span "Yêu cầu xuất hóa đơn điện tử" at bounding box center [486, 28] width 172 height 13
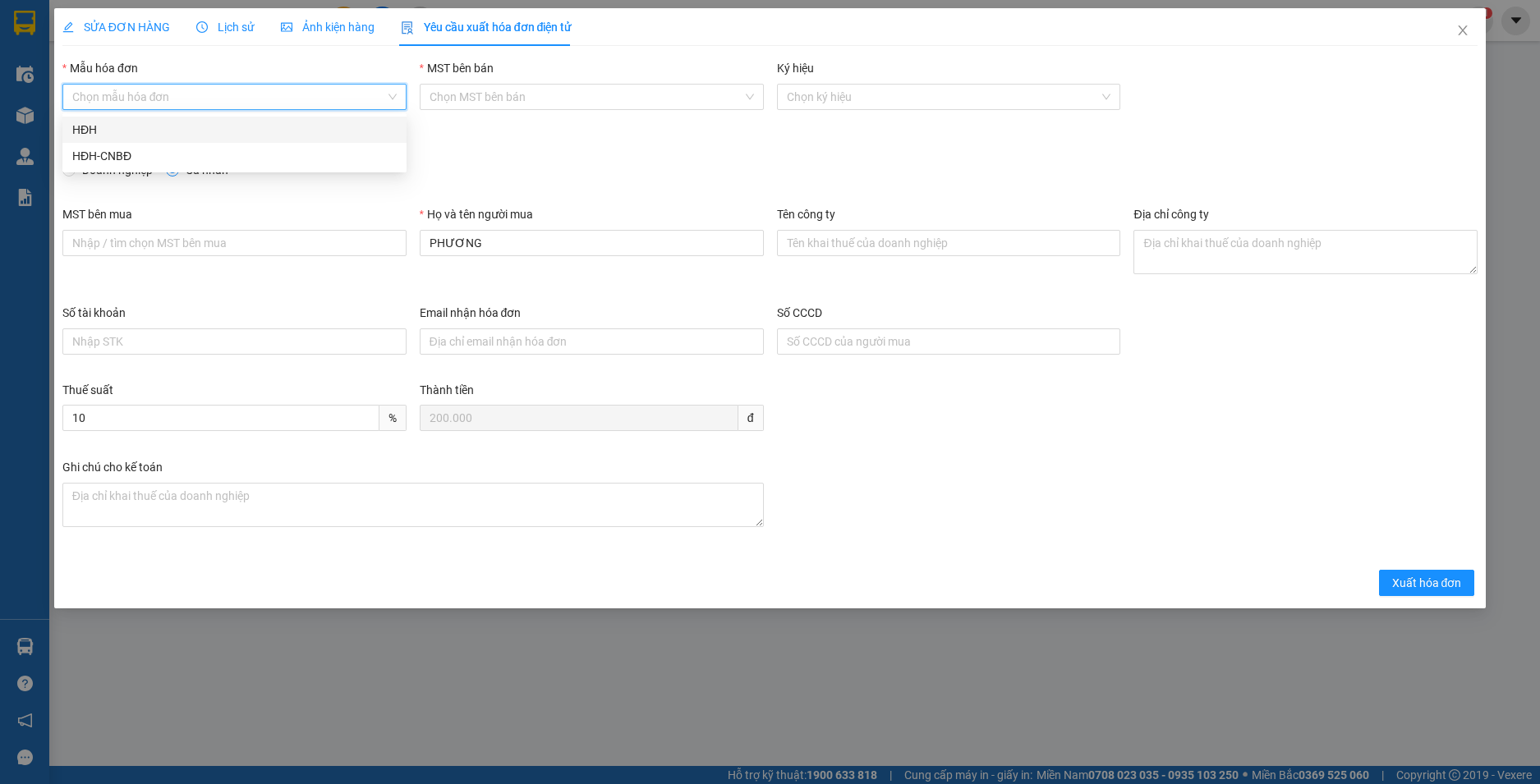
click at [266, 103] on input "Mẫu hóa đơn" at bounding box center [228, 96] width 313 height 24
click at [184, 158] on div "HĐH-CNBĐ" at bounding box center [234, 156] width 324 height 18
type input "8"
click at [1419, 573] on button "Xuất hóa đơn" at bounding box center [1427, 582] width 96 height 26
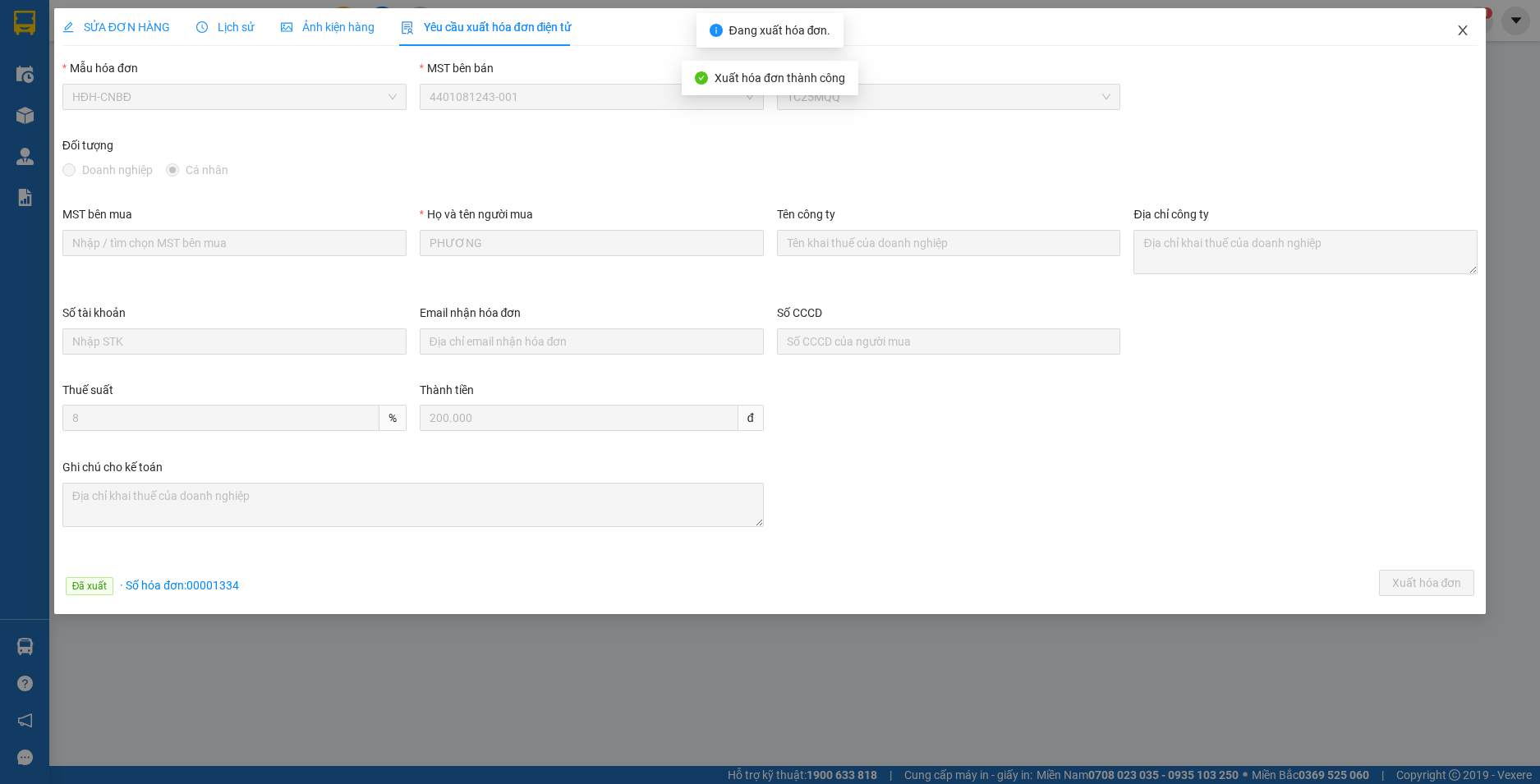
click at [1462, 34] on icon "close" at bounding box center [1463, 30] width 13 height 13
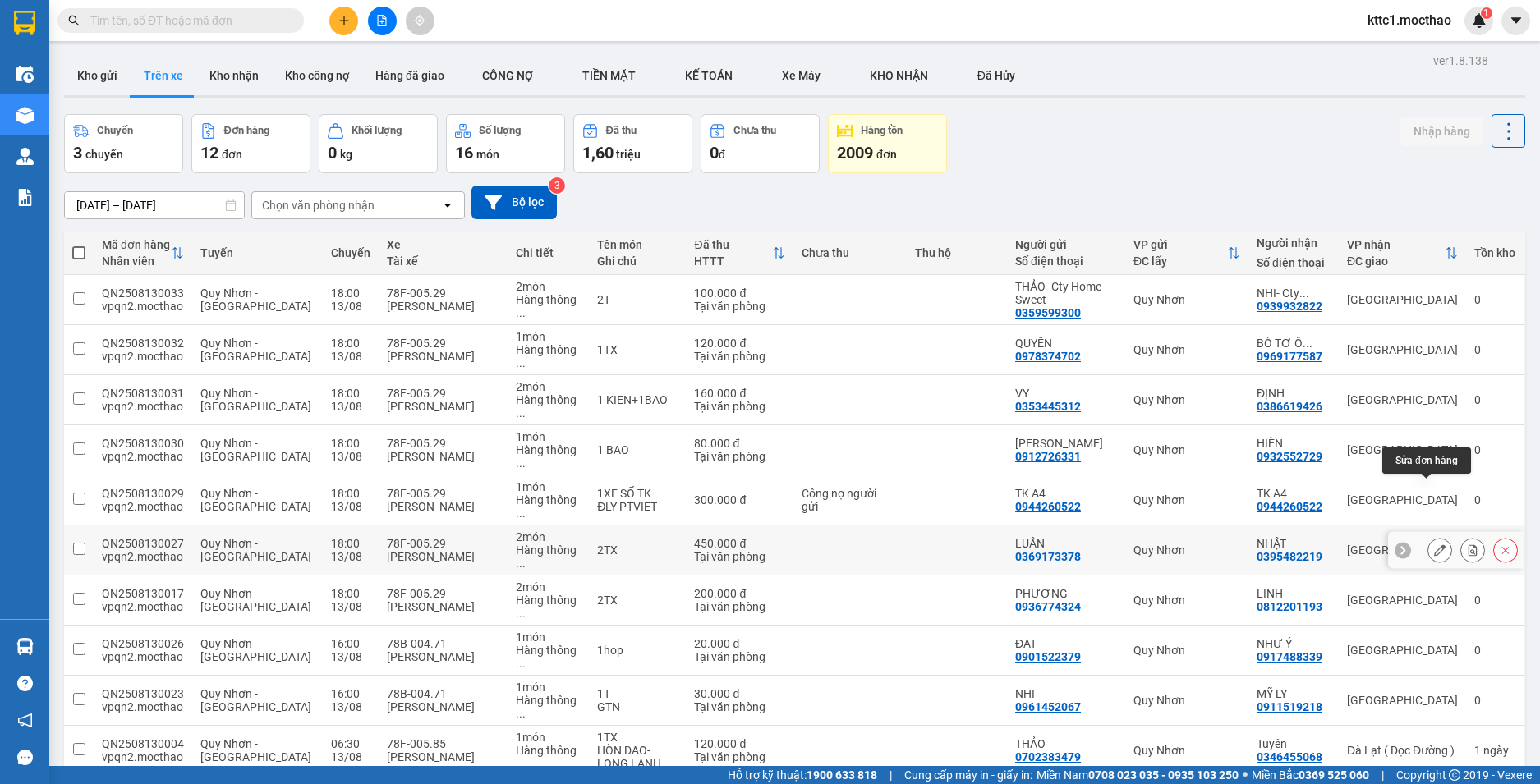
click at [1433, 536] on button at bounding box center [1439, 550] width 23 height 28
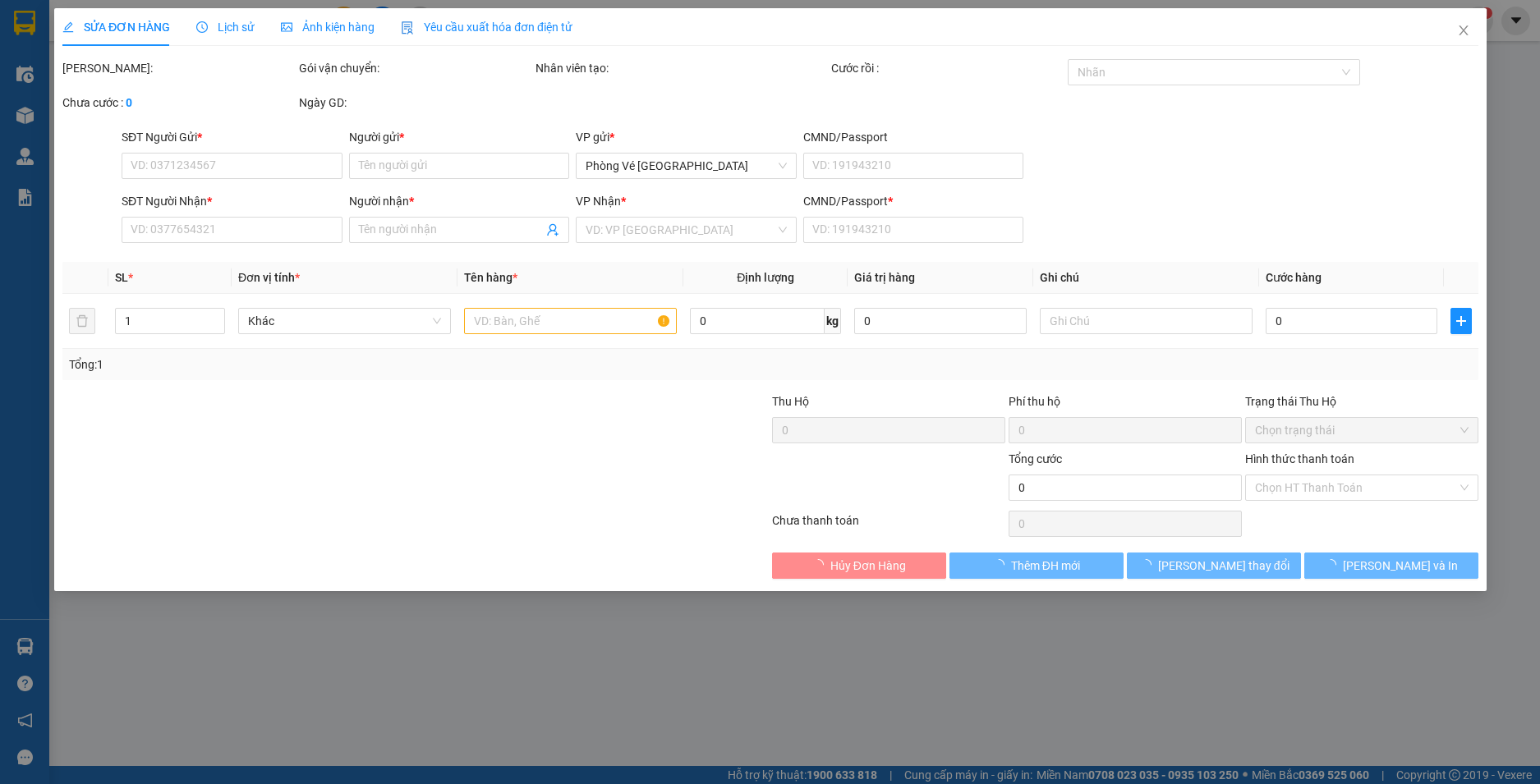
type input "0369173378"
type input "LUÂN"
type input "0395482219"
type input "NHẬT"
type input "x"
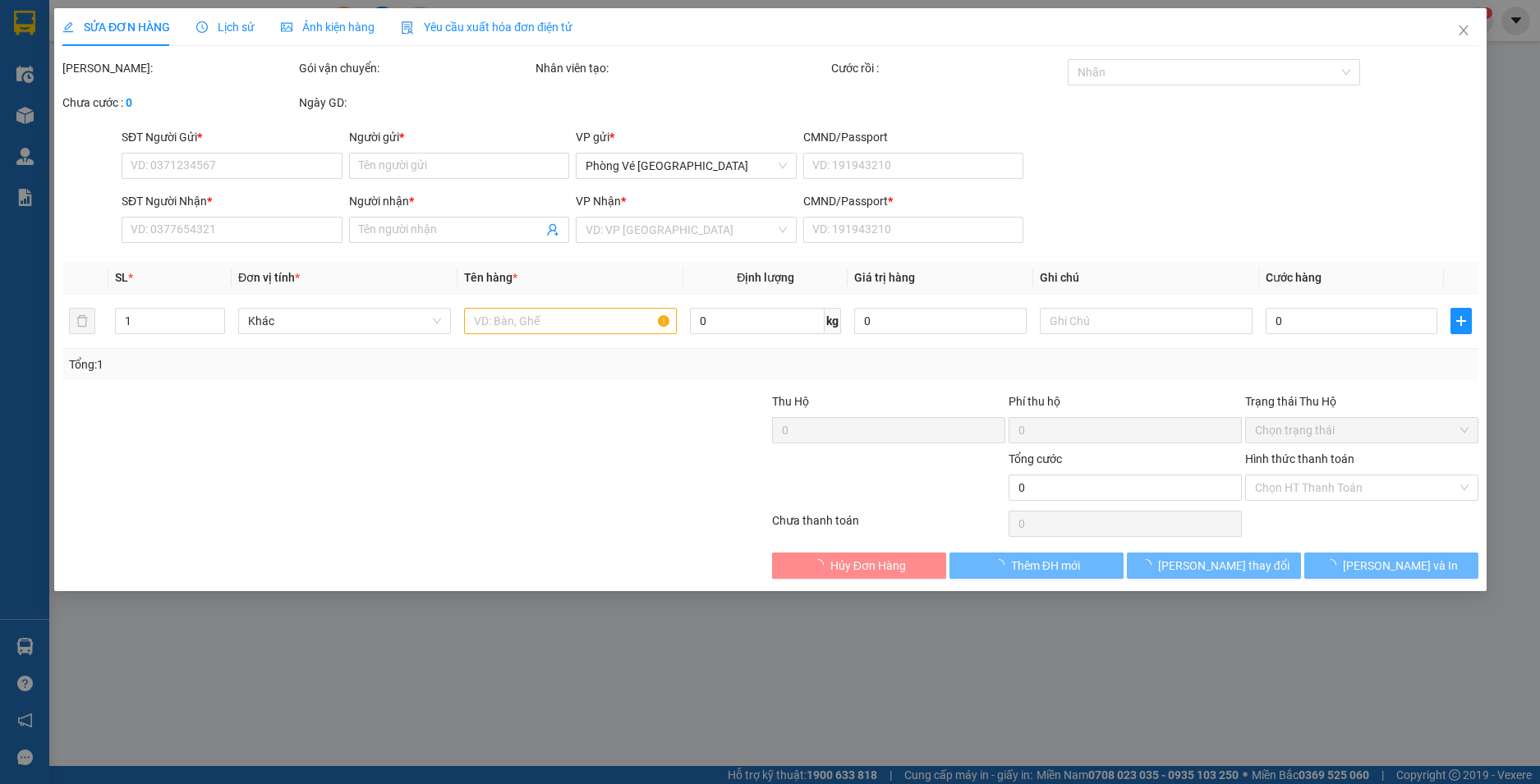
type input "450.000"
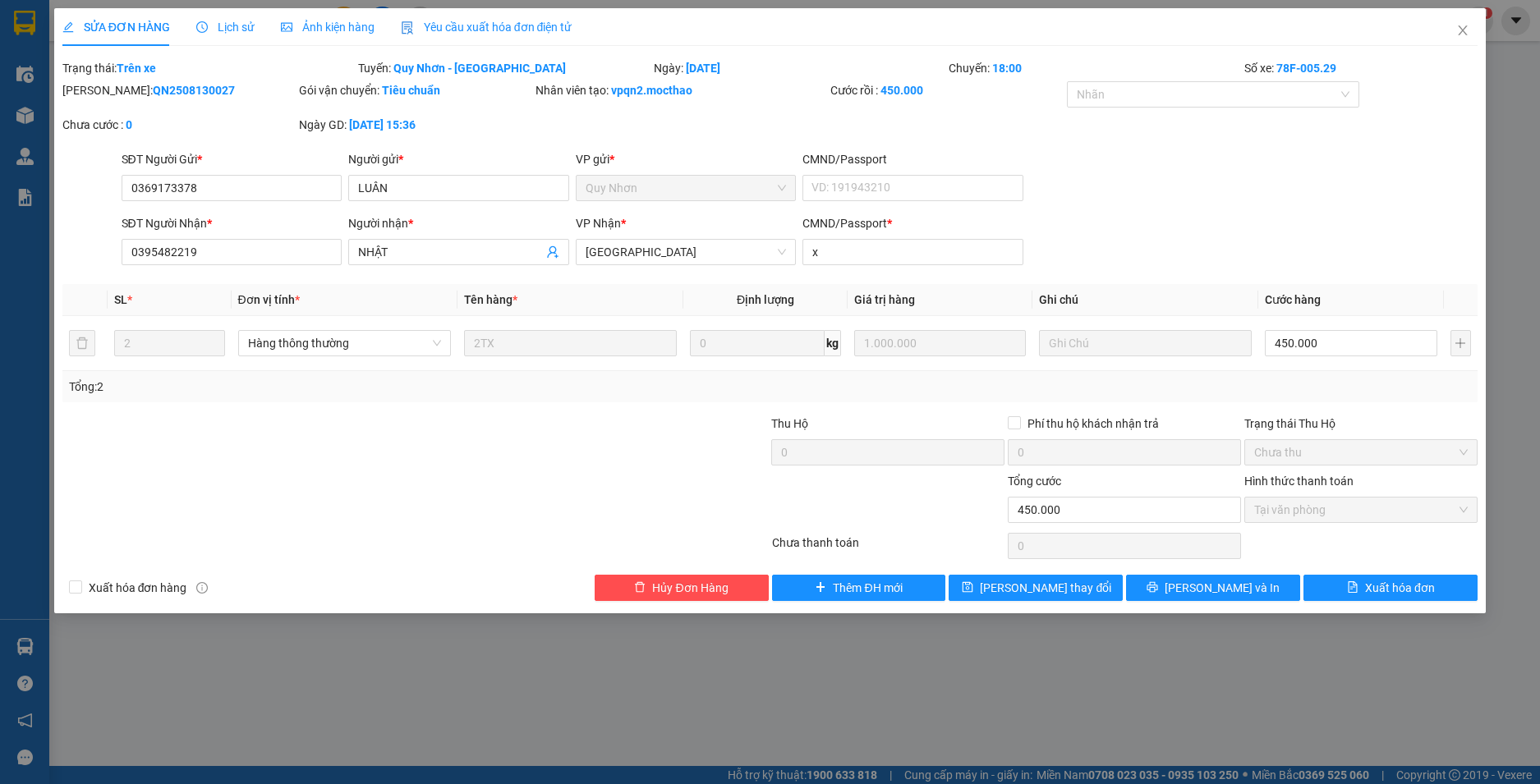
click at [510, 38] on div "Yêu cầu xuất hóa đơn điện tử" at bounding box center [486, 27] width 172 height 38
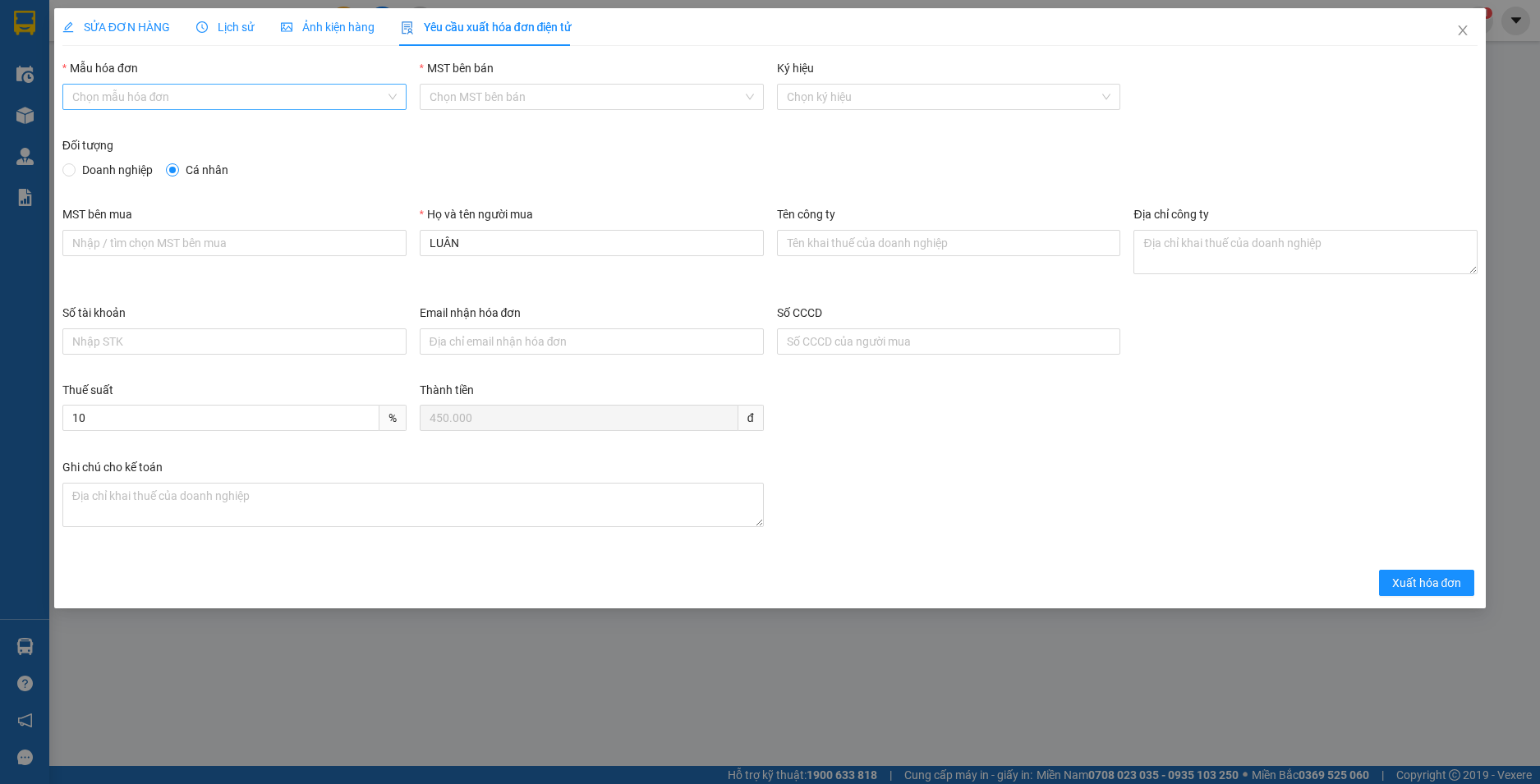
click at [197, 101] on input "Mẫu hóa đơn" at bounding box center [228, 96] width 313 height 24
click at [183, 165] on div "HĐH-CNBĐ" at bounding box center [235, 156] width 344 height 26
type input "8"
click at [1414, 584] on span "Xuất hóa đơn" at bounding box center [1427, 583] width 70 height 18
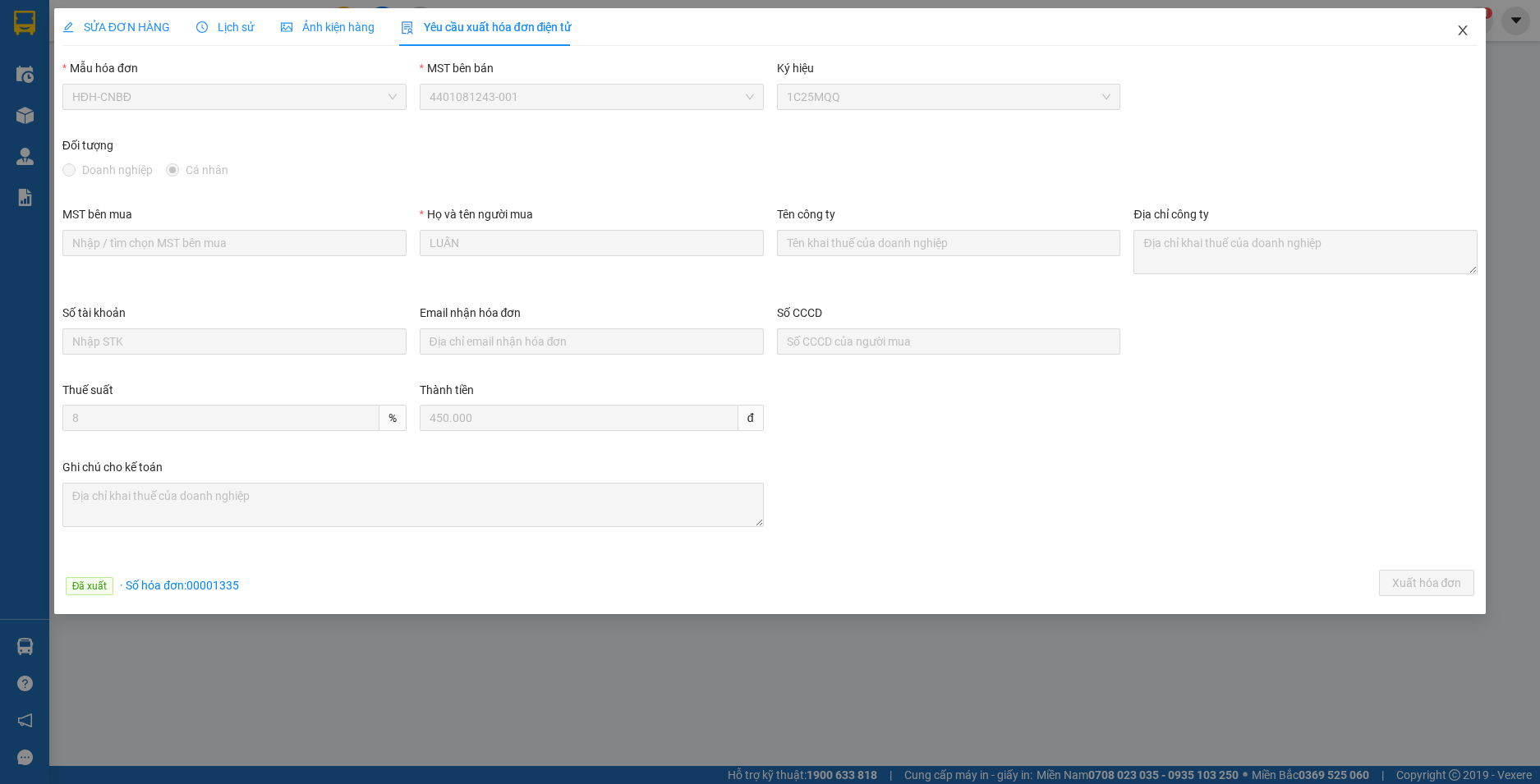
click at [1465, 27] on icon "close" at bounding box center [1463, 30] width 13 height 13
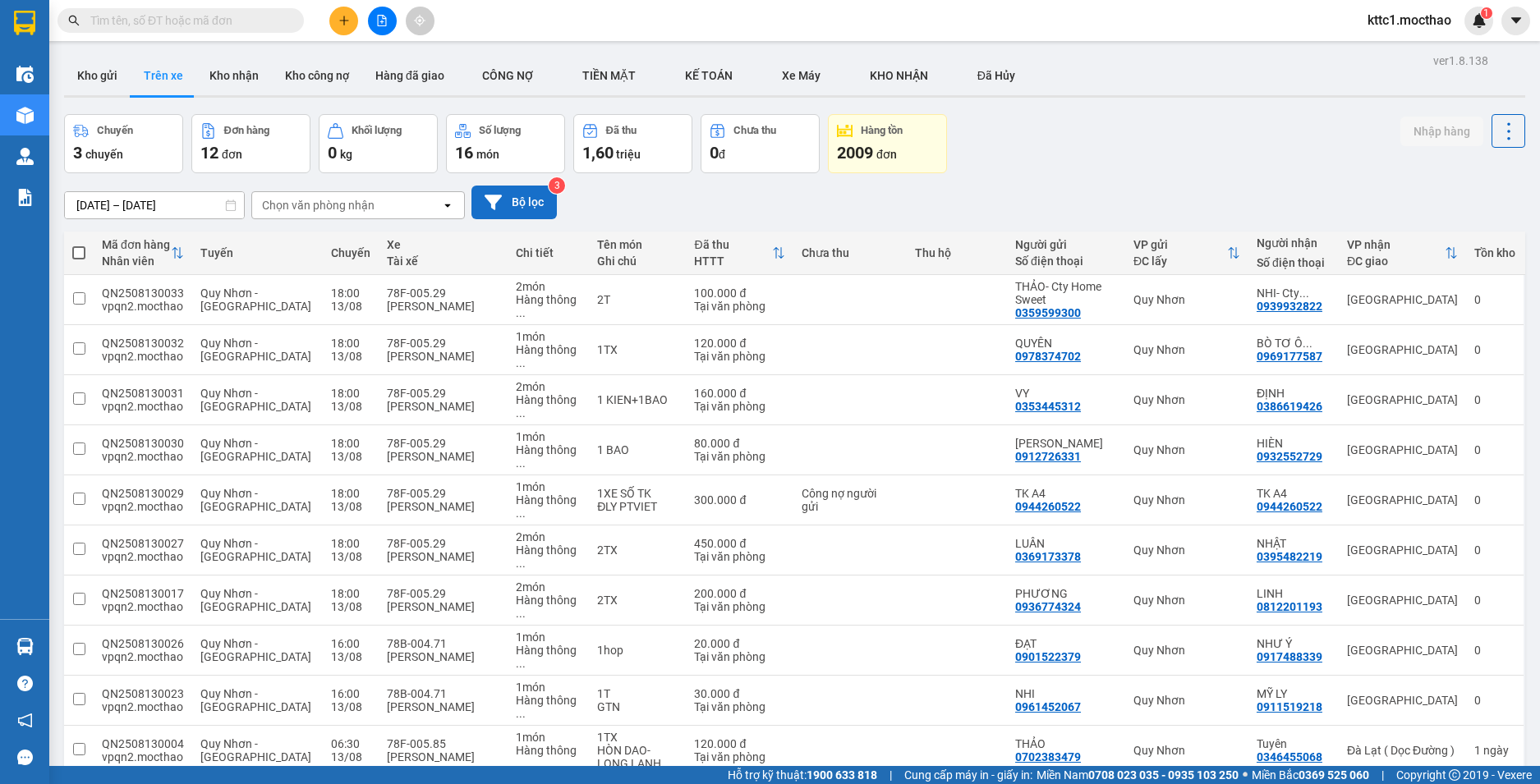
click at [498, 199] on icon at bounding box center [493, 202] width 18 height 15
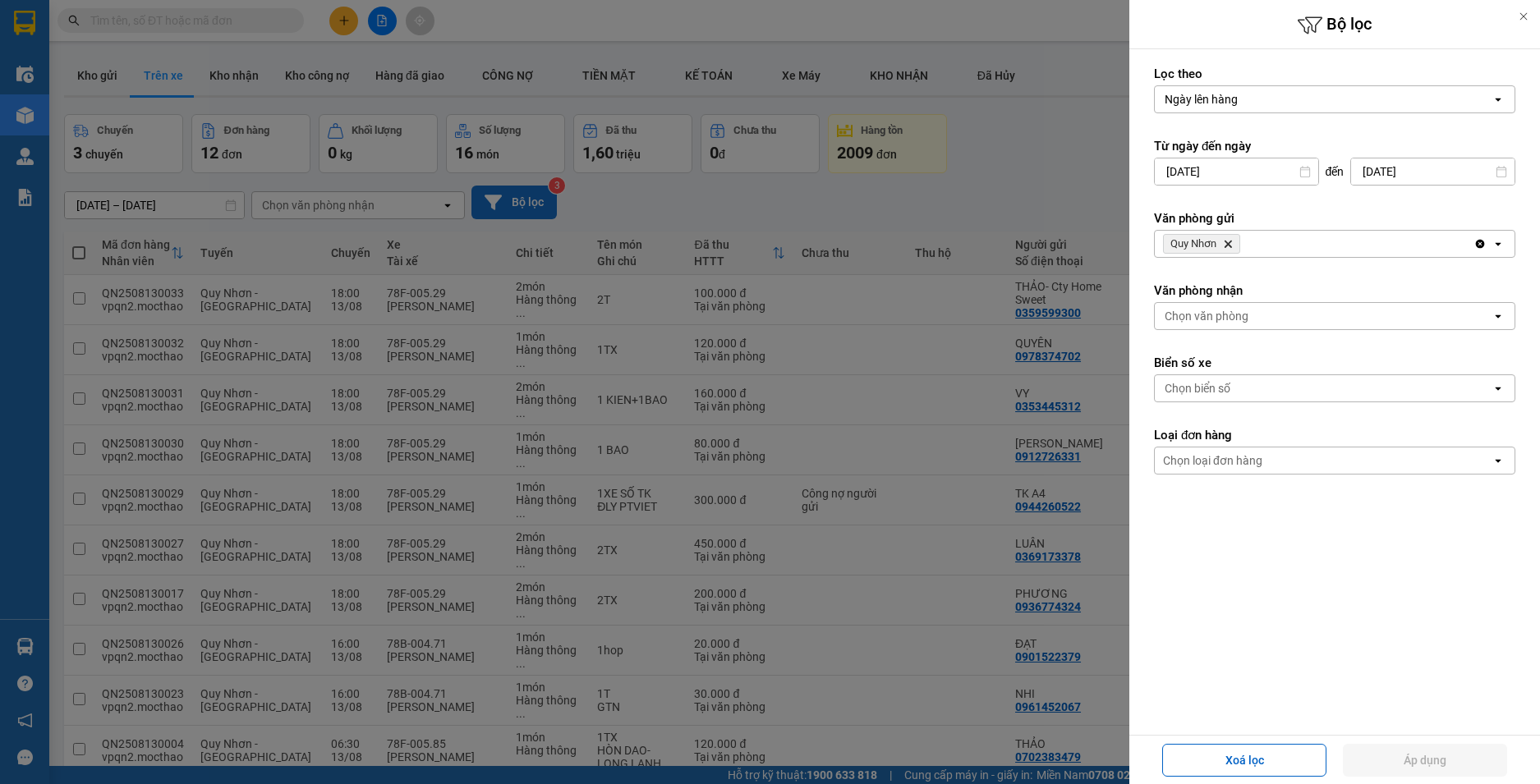
click at [1229, 241] on icon "Delete" at bounding box center [1228, 244] width 10 height 10
click at [1229, 241] on div "Chọn văn phòng" at bounding box center [1207, 244] width 84 height 17
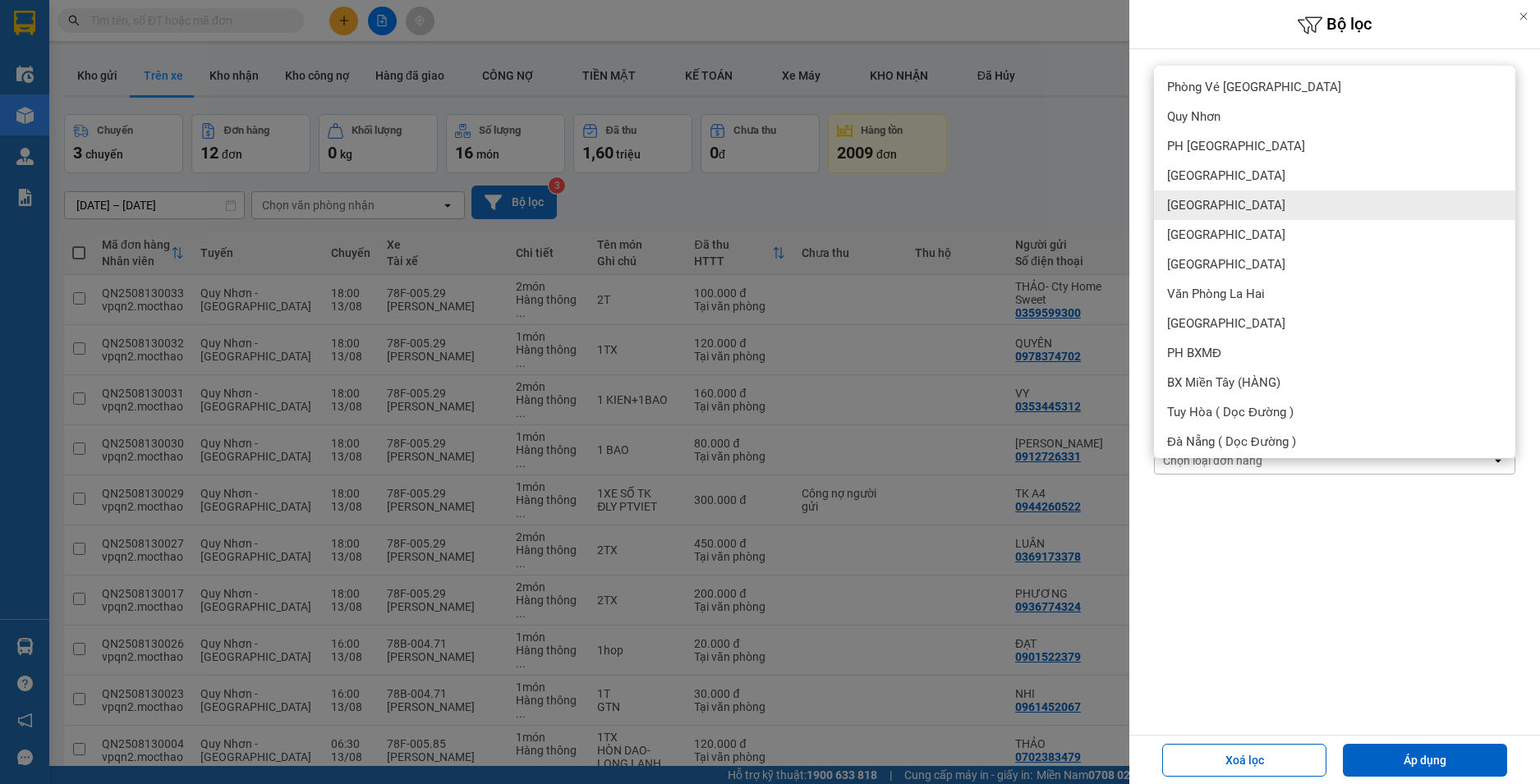
click at [1198, 208] on span "[GEOGRAPHIC_DATA]" at bounding box center [1226, 205] width 118 height 17
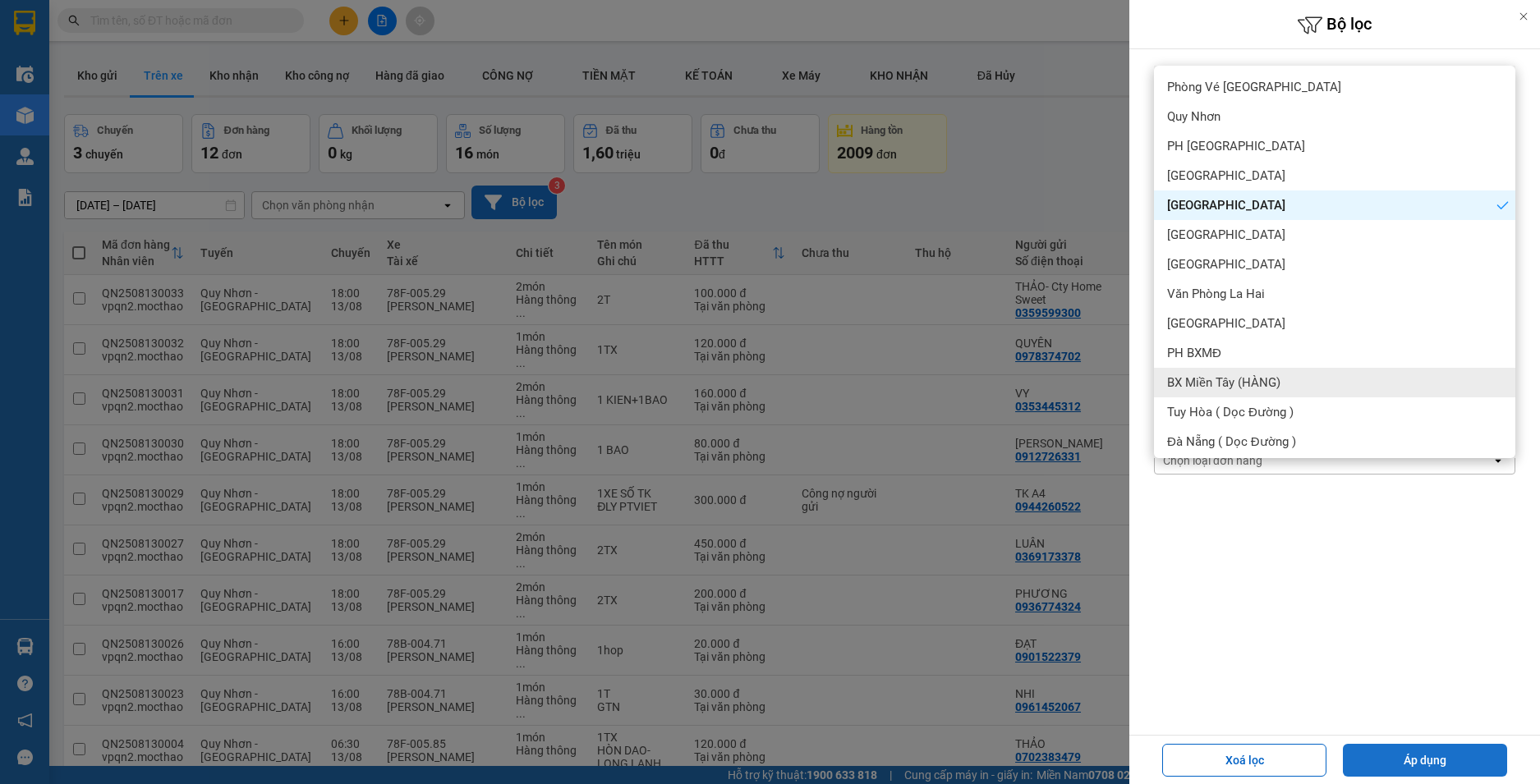
click at [1388, 771] on button "Áp dụng" at bounding box center [1425, 760] width 164 height 33
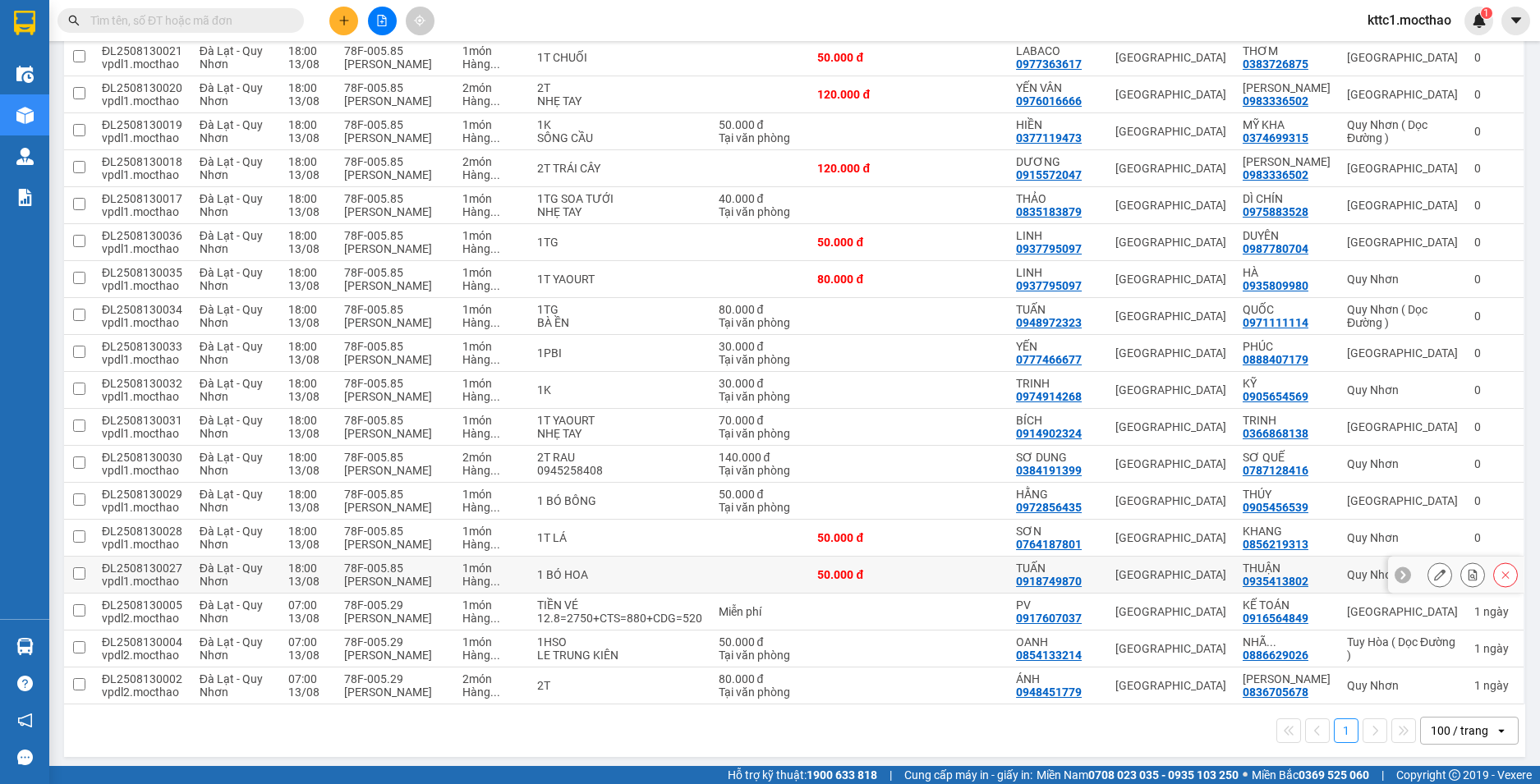
scroll to position [922, 0]
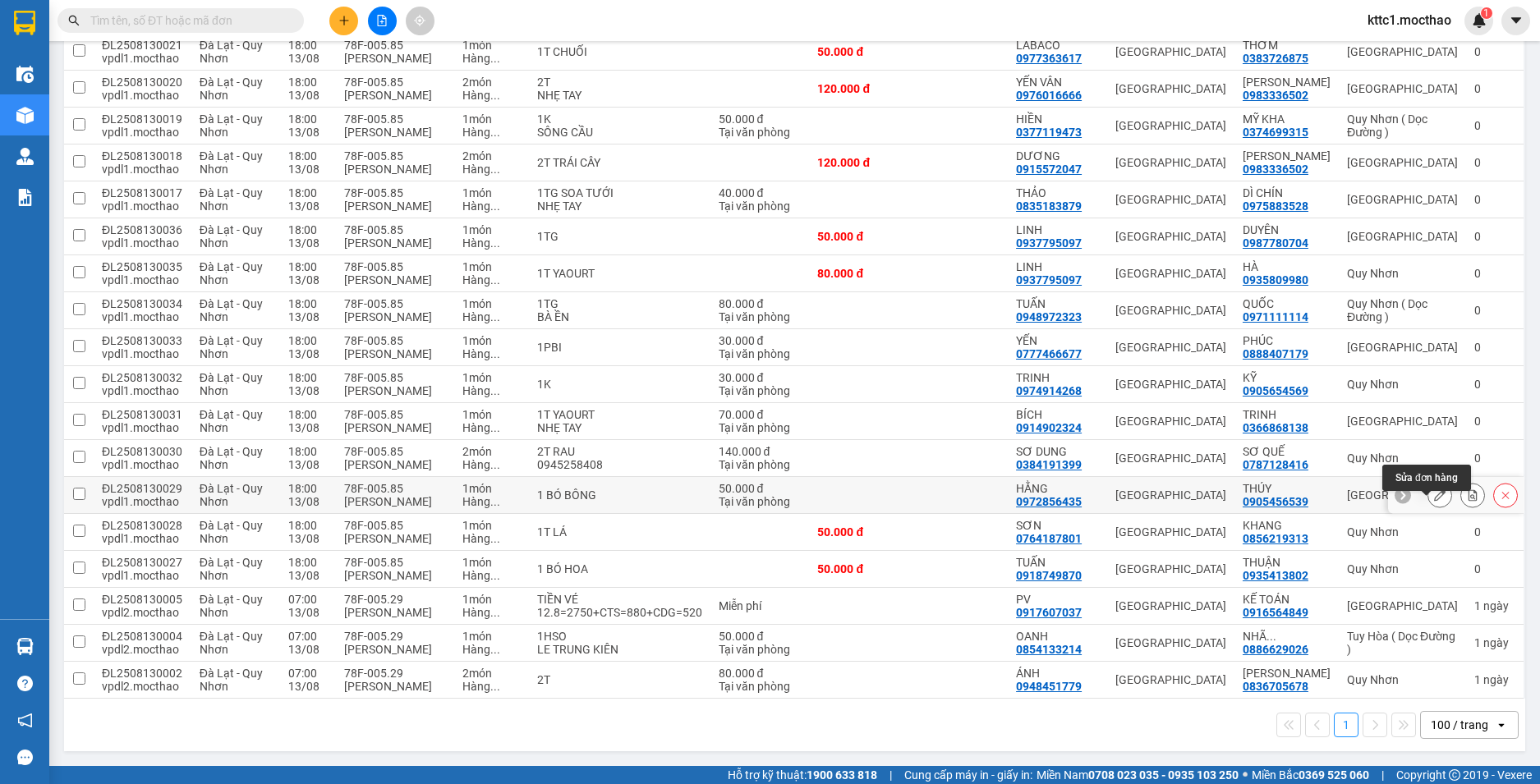
click at [1429, 493] on button at bounding box center [1439, 495] width 23 height 28
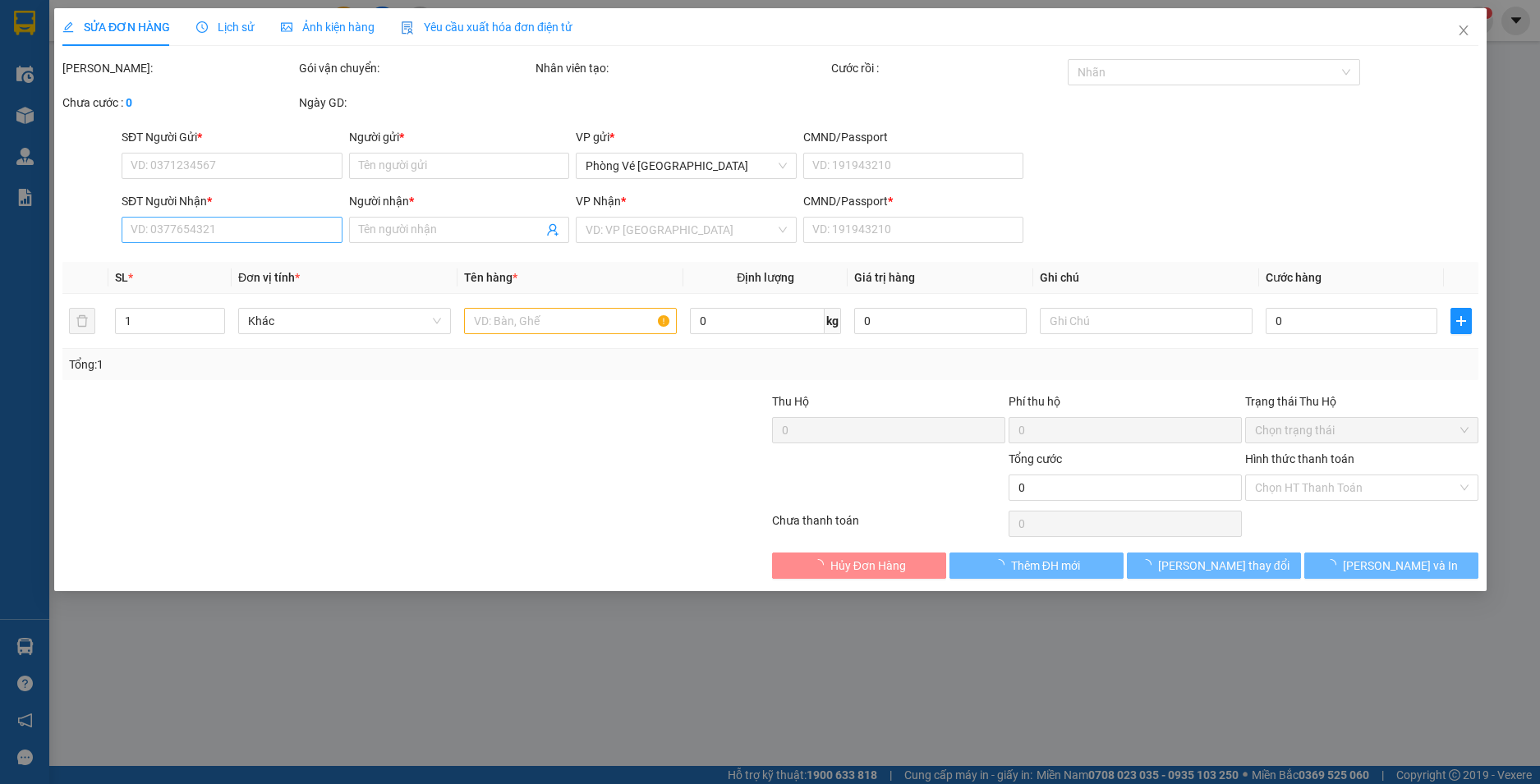
type input "0972856435"
type input "HẰNG"
type input "0905456539"
type input "THÚY"
type input "A"
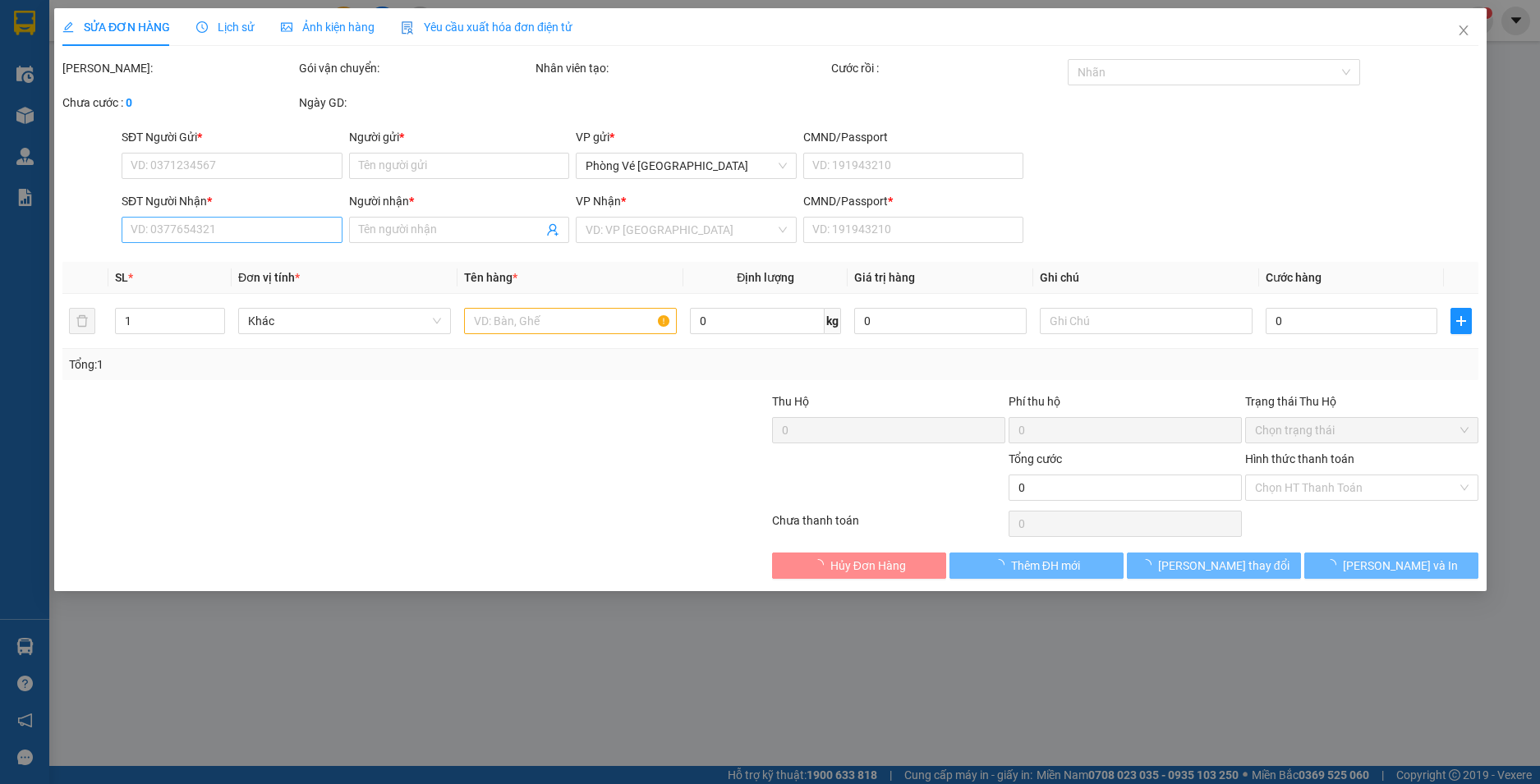
type input "50.000"
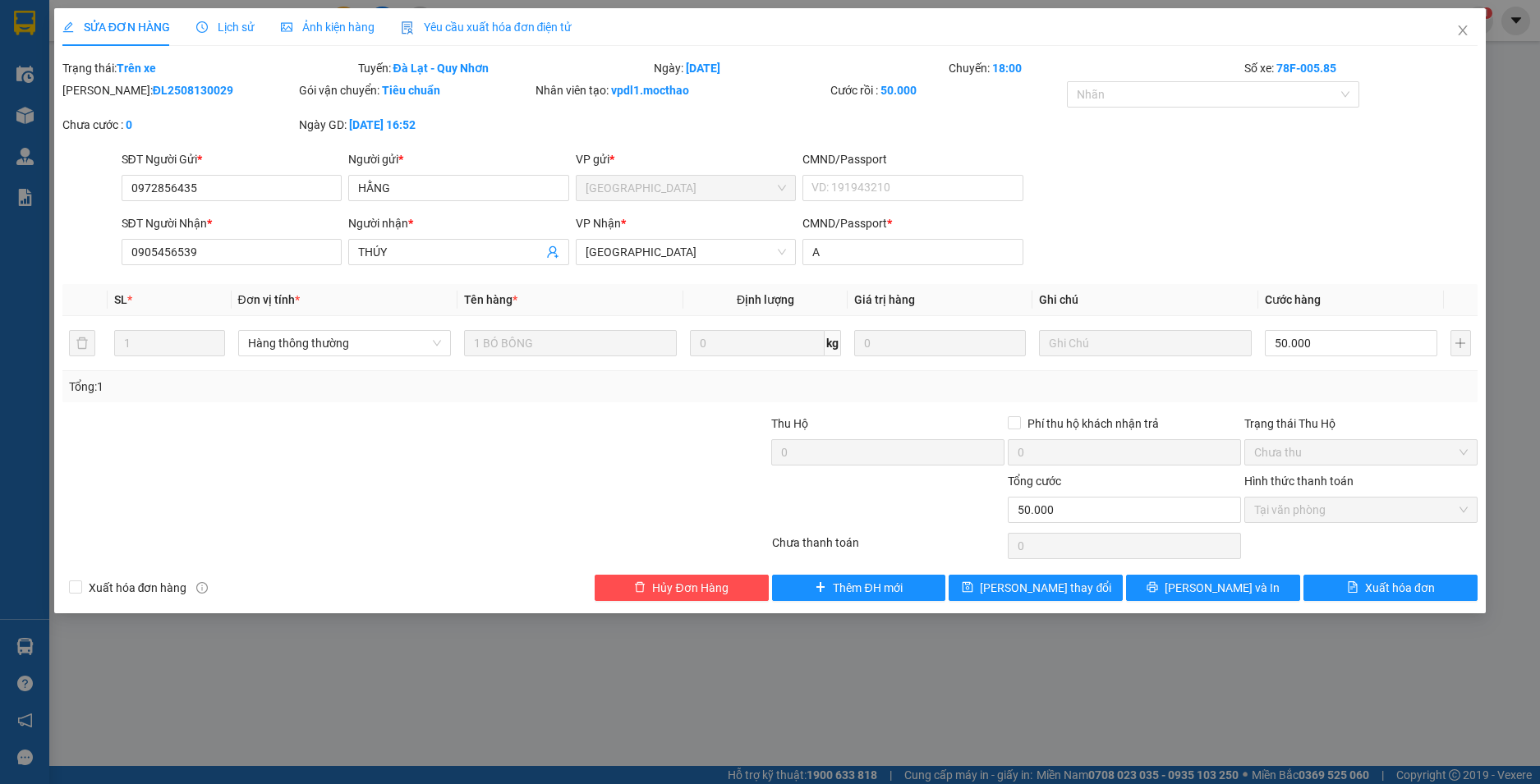
click at [438, 33] on span "Yêu cầu xuất hóa đơn điện tử" at bounding box center [486, 28] width 172 height 13
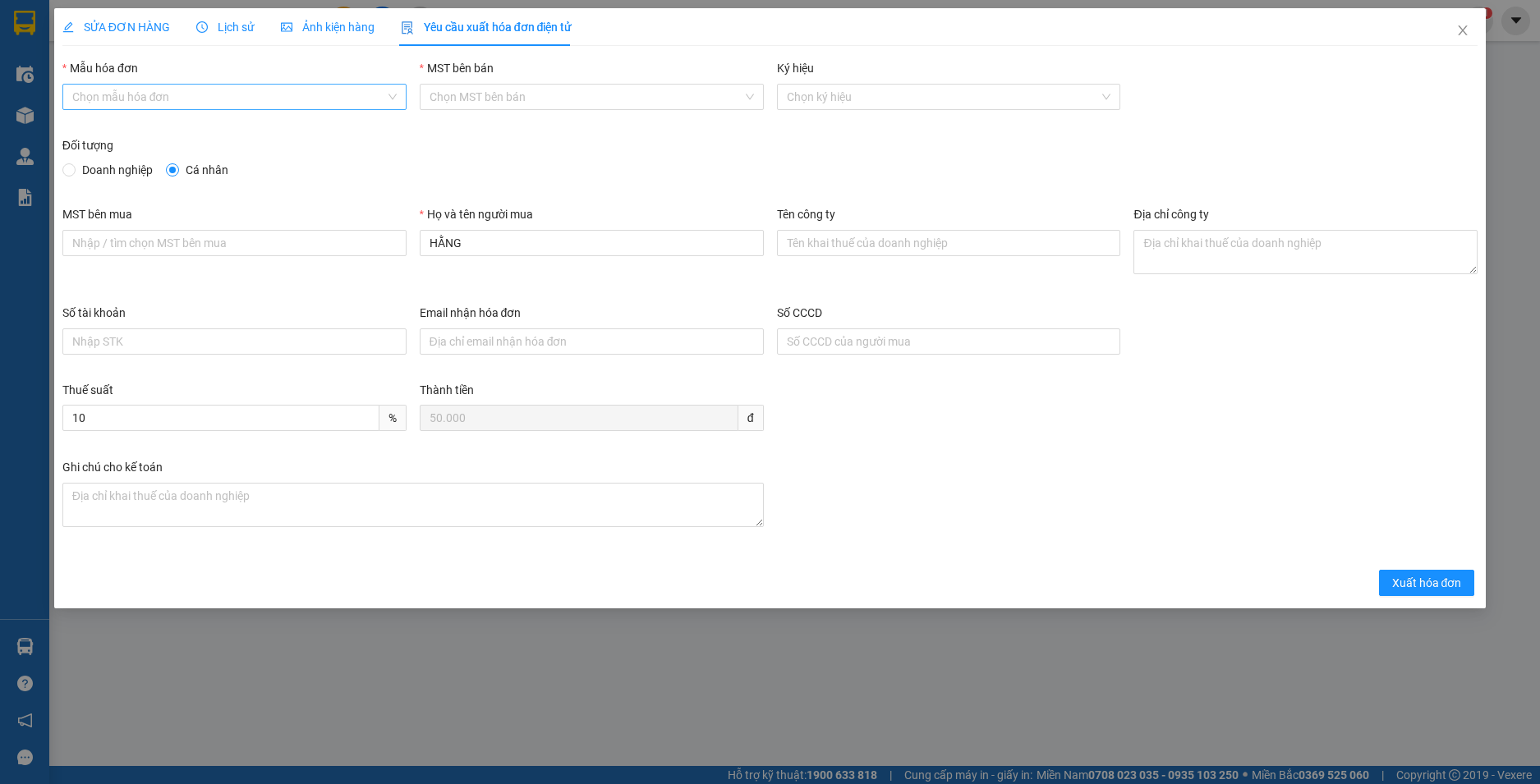
click at [307, 104] on input "Mẫu hóa đơn" at bounding box center [228, 96] width 313 height 24
click at [280, 159] on div "HĐH-CNBĐ" at bounding box center [234, 156] width 324 height 18
type input "8"
click at [1413, 576] on span "Xuất hóa đơn" at bounding box center [1427, 583] width 70 height 18
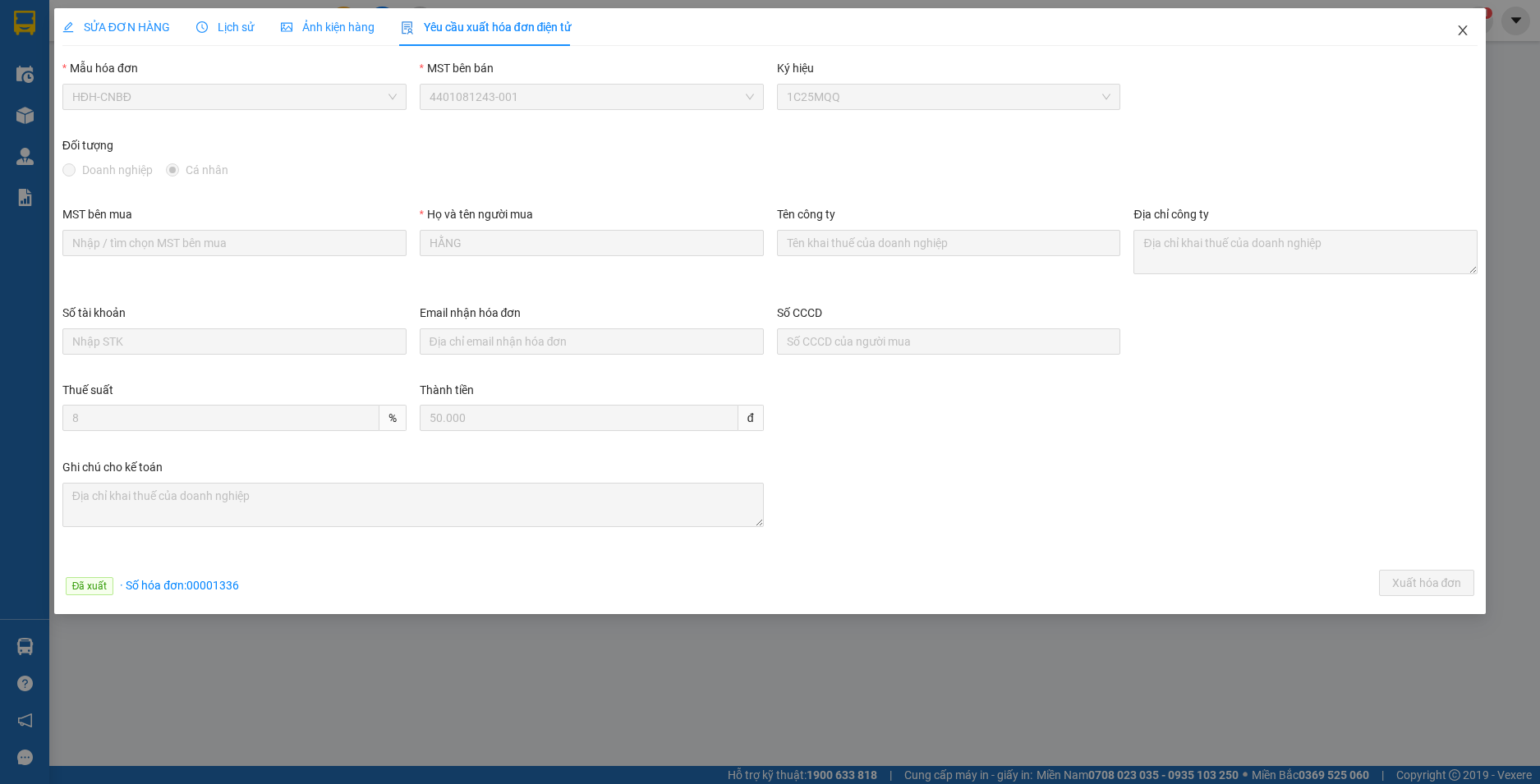
click at [1461, 31] on icon "close" at bounding box center [1463, 30] width 13 height 13
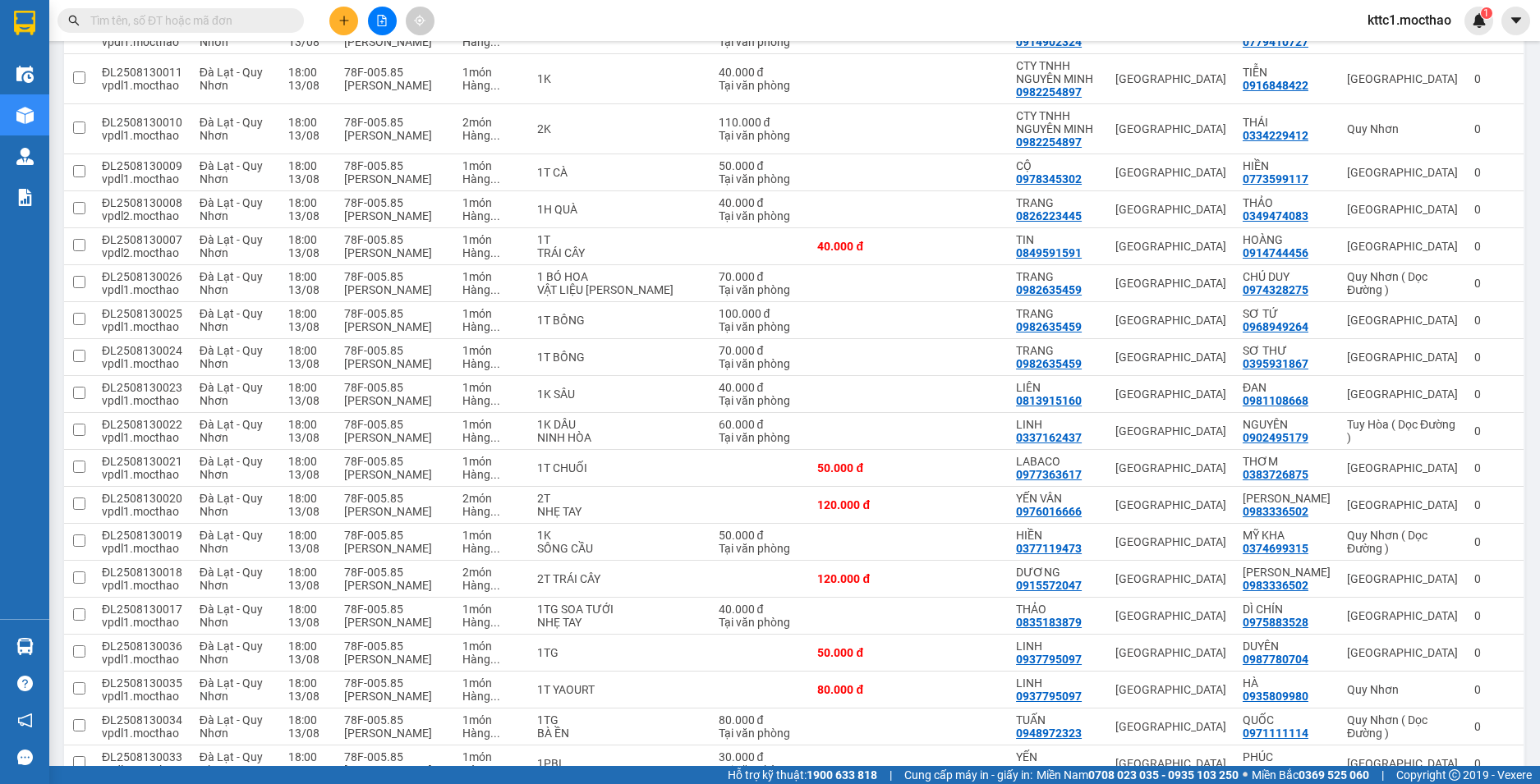
scroll to position [922, 0]
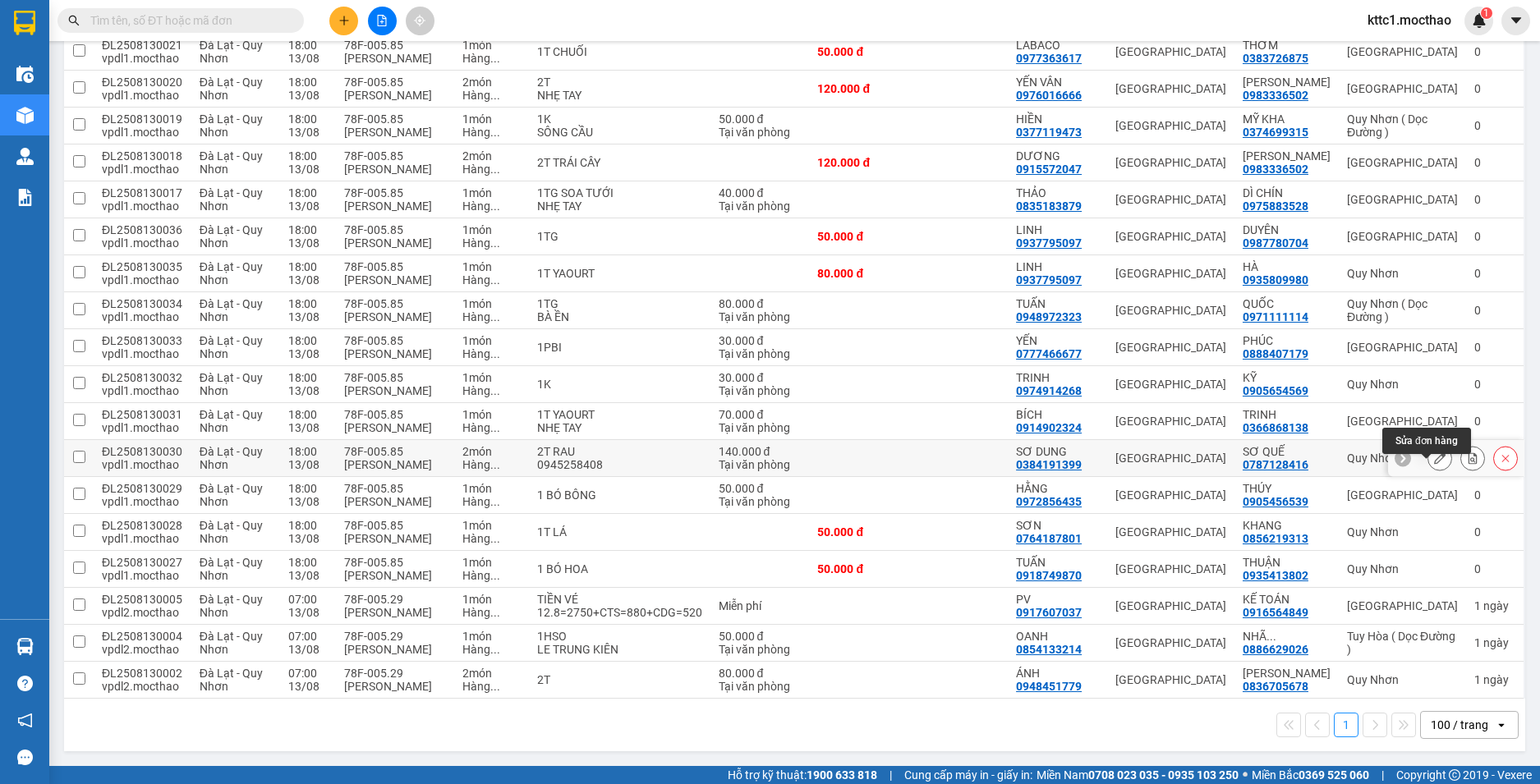
click at [1434, 462] on icon at bounding box center [1440, 458] width 12 height 12
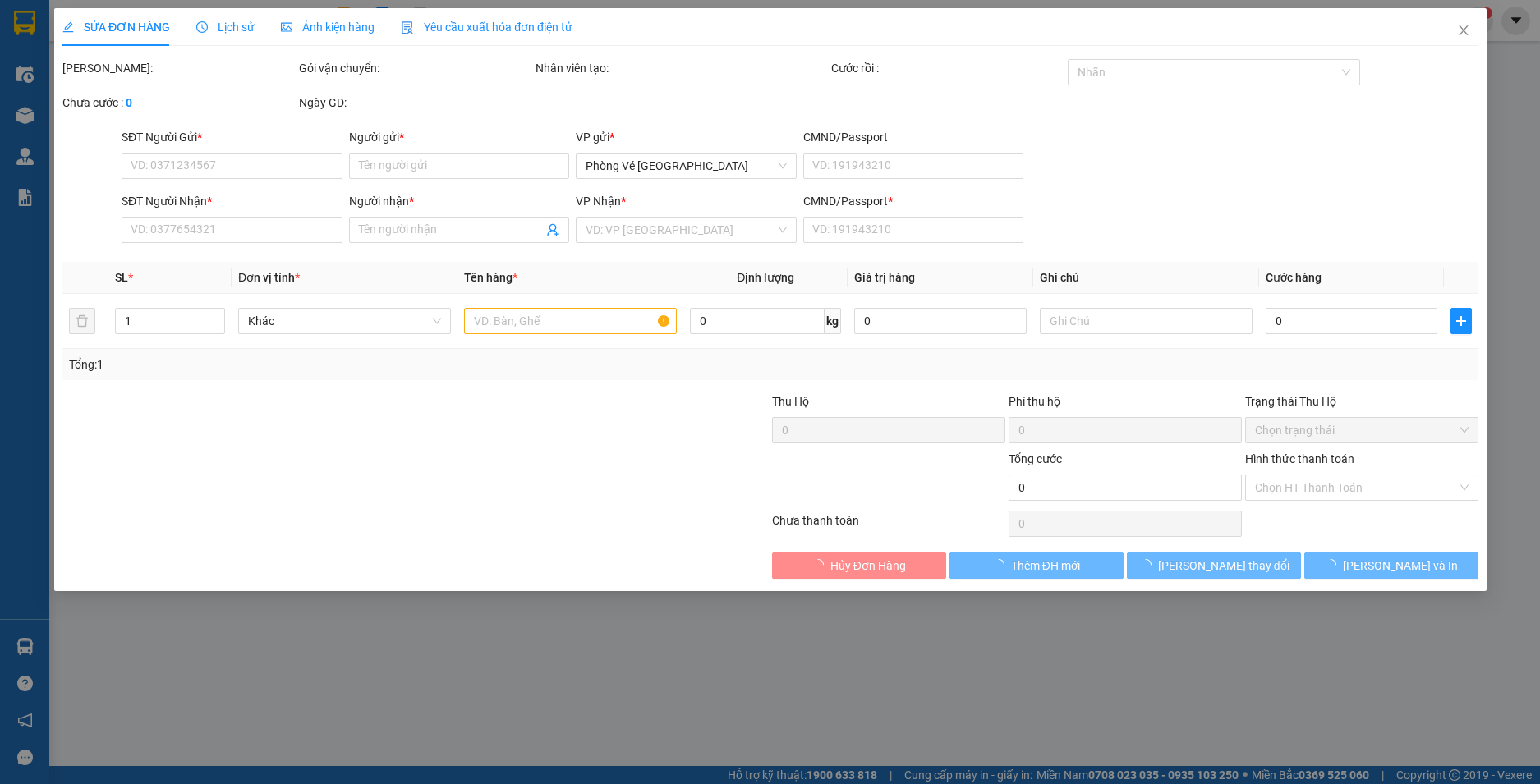
type input "0384191399"
type input "SƠ DUNG"
type input "0787128416"
type input "SƠ QUẾ"
type input "0"
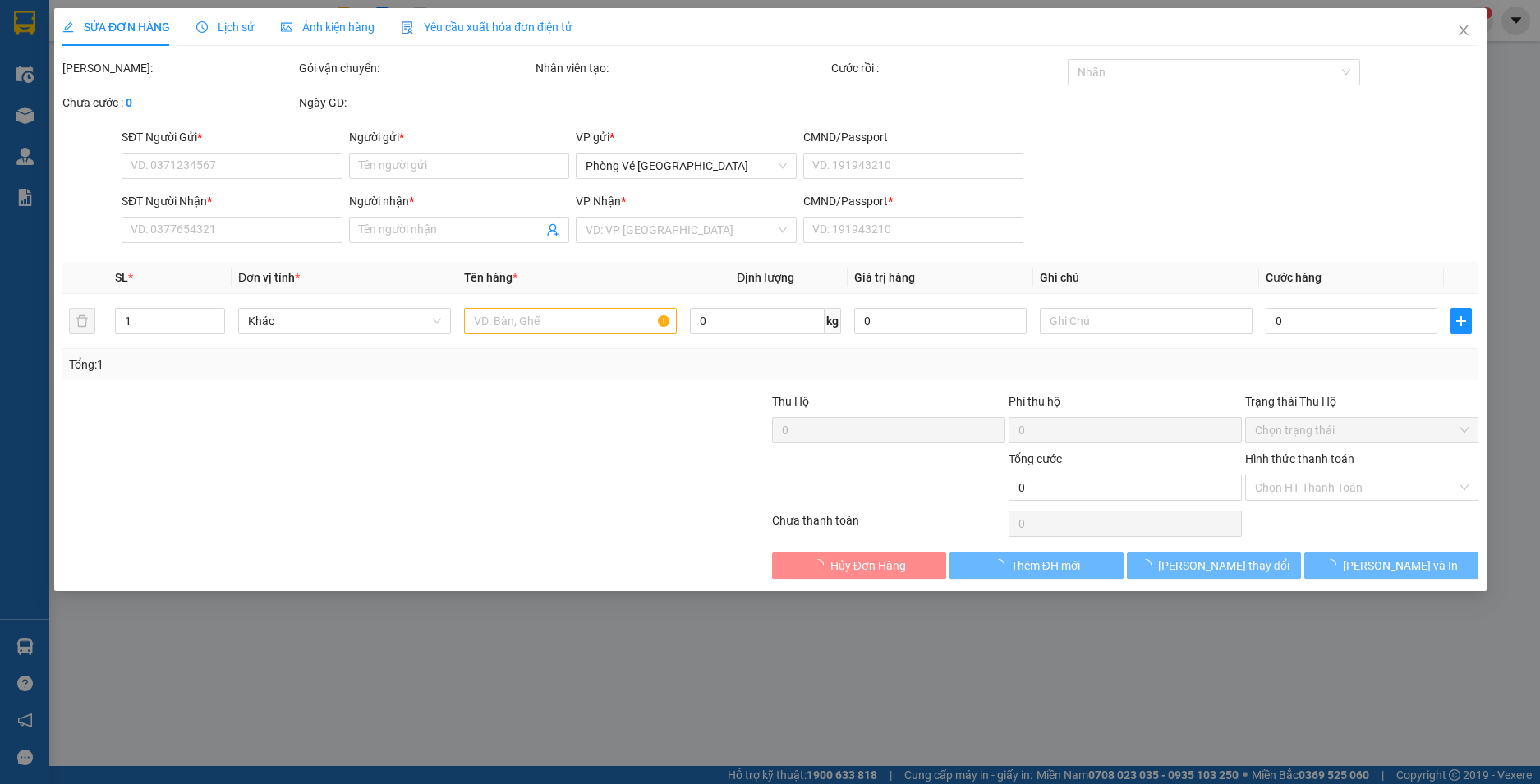
type input "140.000"
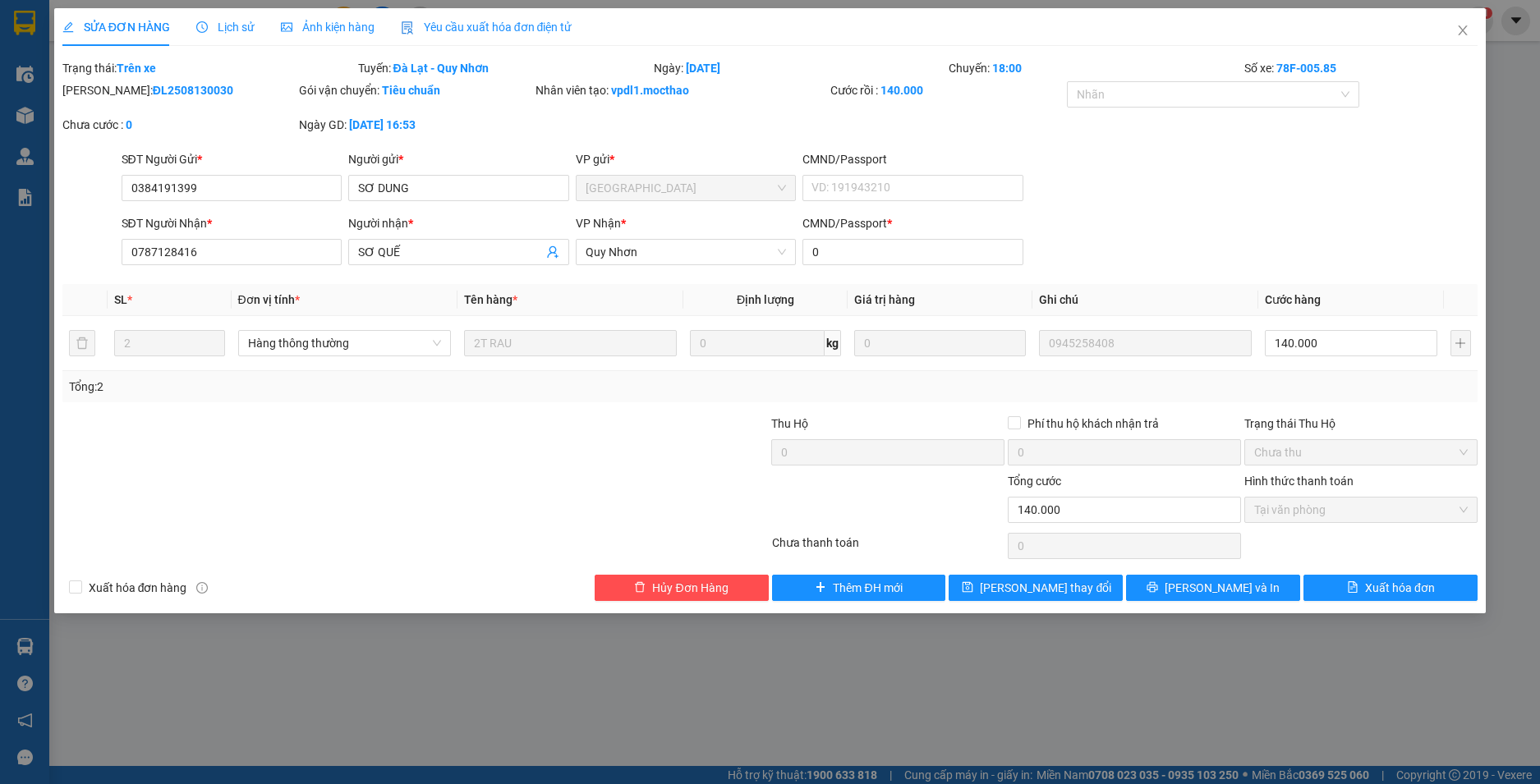
click at [497, 23] on span "Yêu cầu xuất hóa đơn điện tử" at bounding box center [486, 28] width 172 height 13
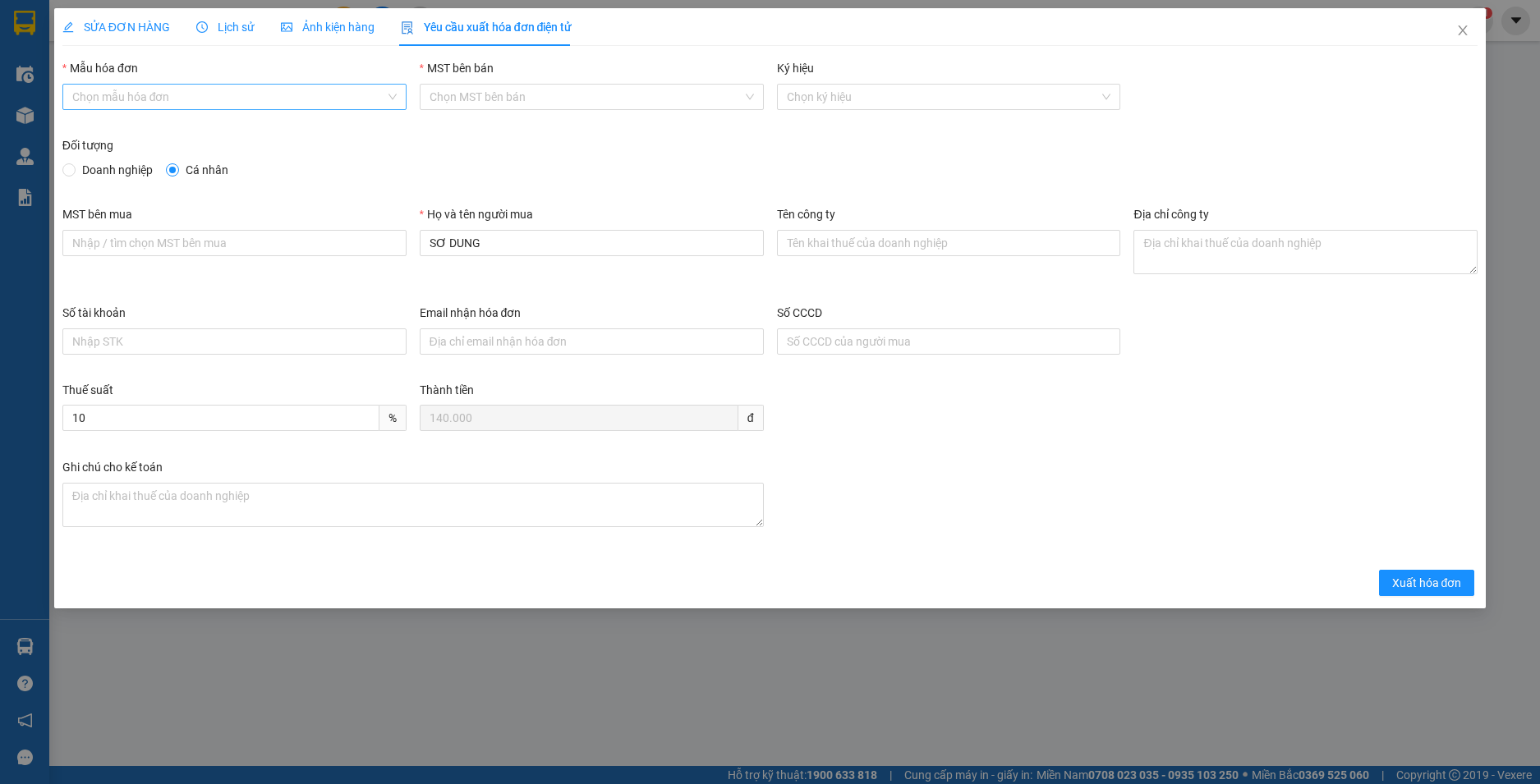
click at [110, 104] on input "Mẫu hóa đơn" at bounding box center [228, 96] width 313 height 24
click at [106, 156] on div "HĐH-CNBĐ" at bounding box center [234, 156] width 324 height 18
type input "8"
drag, startPoint x: 449, startPoint y: 239, endPoint x: 385, endPoint y: 238, distance: 64.0
click at [385, 238] on div "MST bên mua Họ và tên người mua SƠ DUNG Tên công ty Địa chỉ công ty" at bounding box center [771, 255] width 1429 height 99
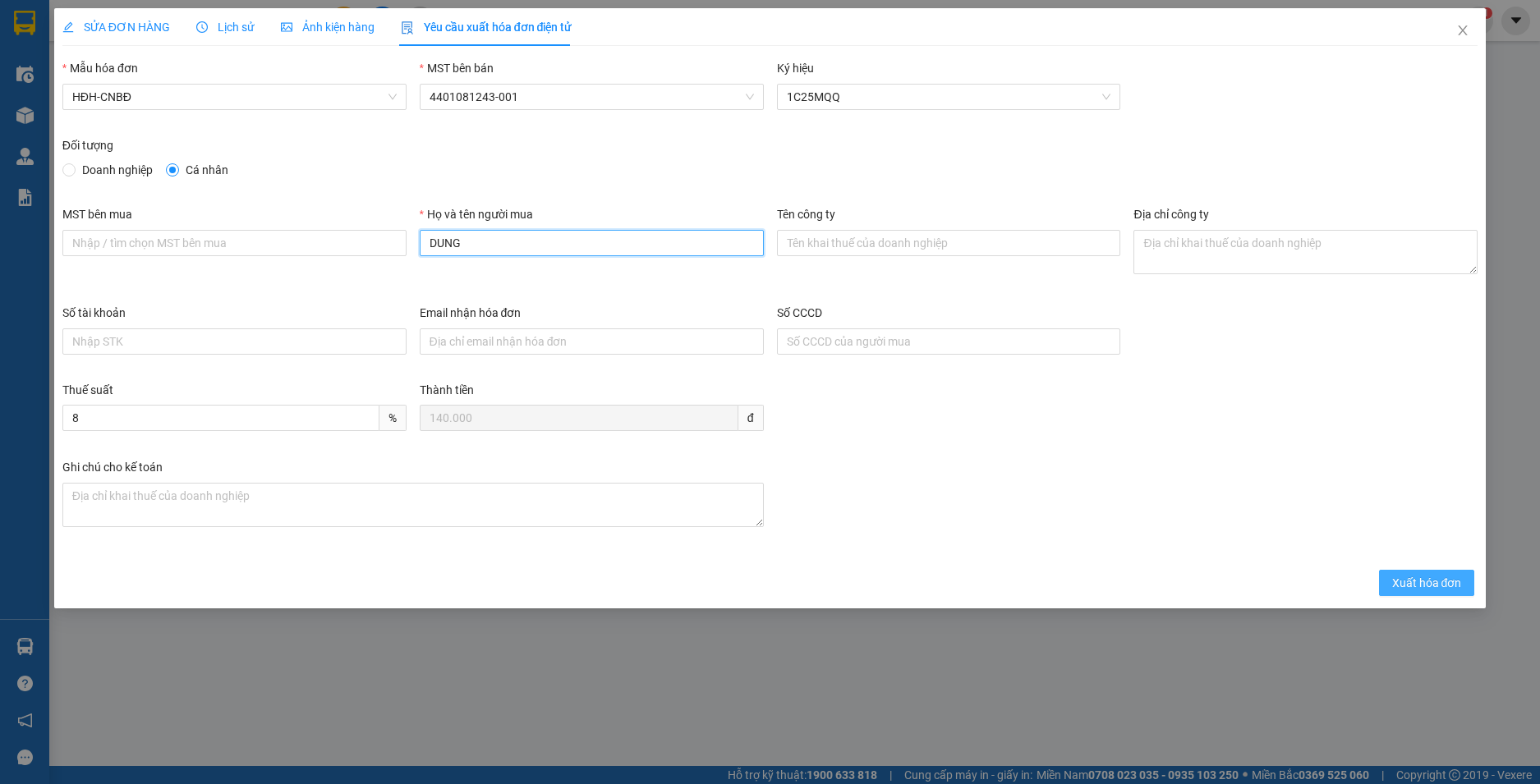
type input "DUNG"
click at [1441, 575] on span "Xuất hóa đơn" at bounding box center [1427, 583] width 70 height 18
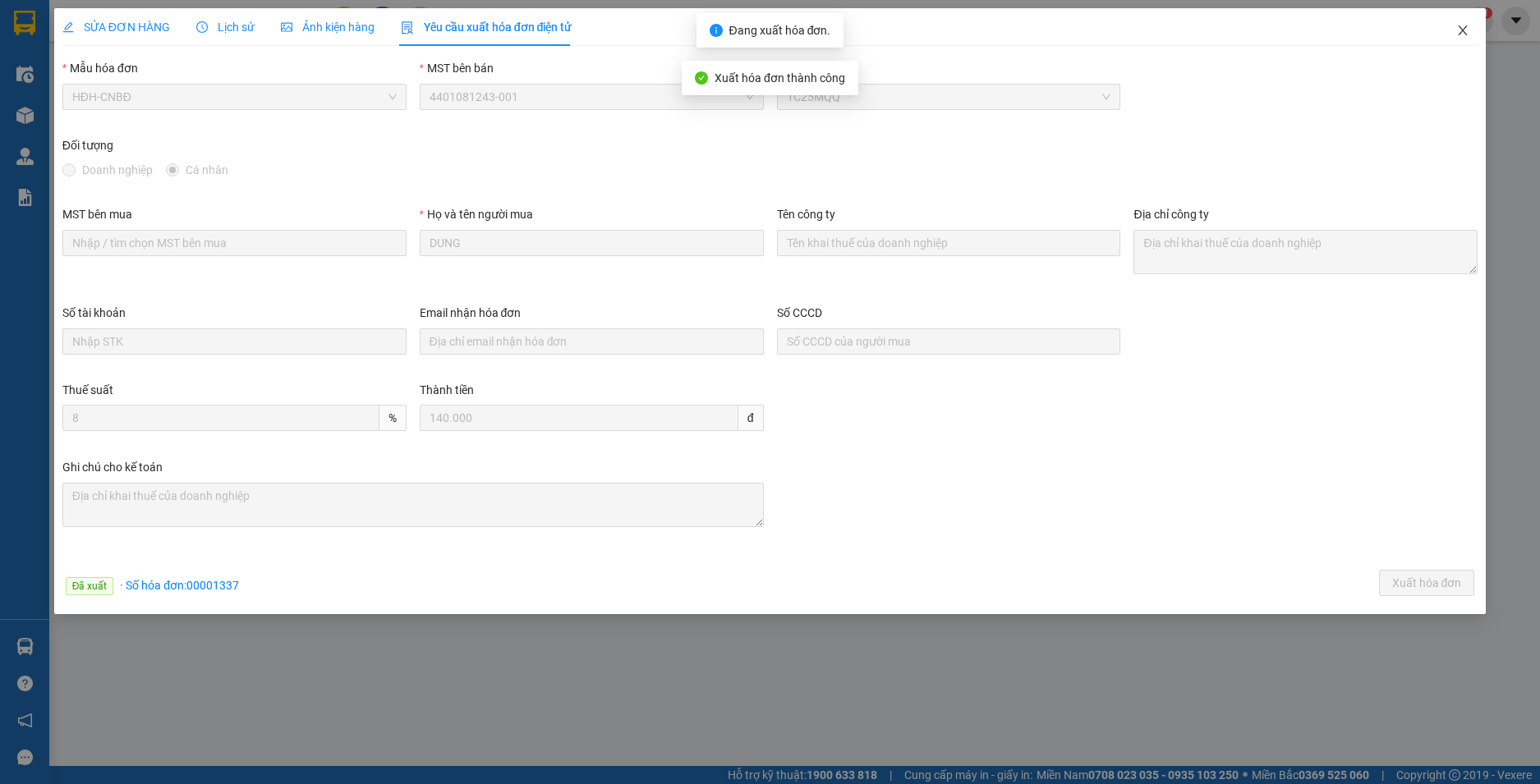
click at [1460, 26] on icon "close" at bounding box center [1463, 30] width 13 height 13
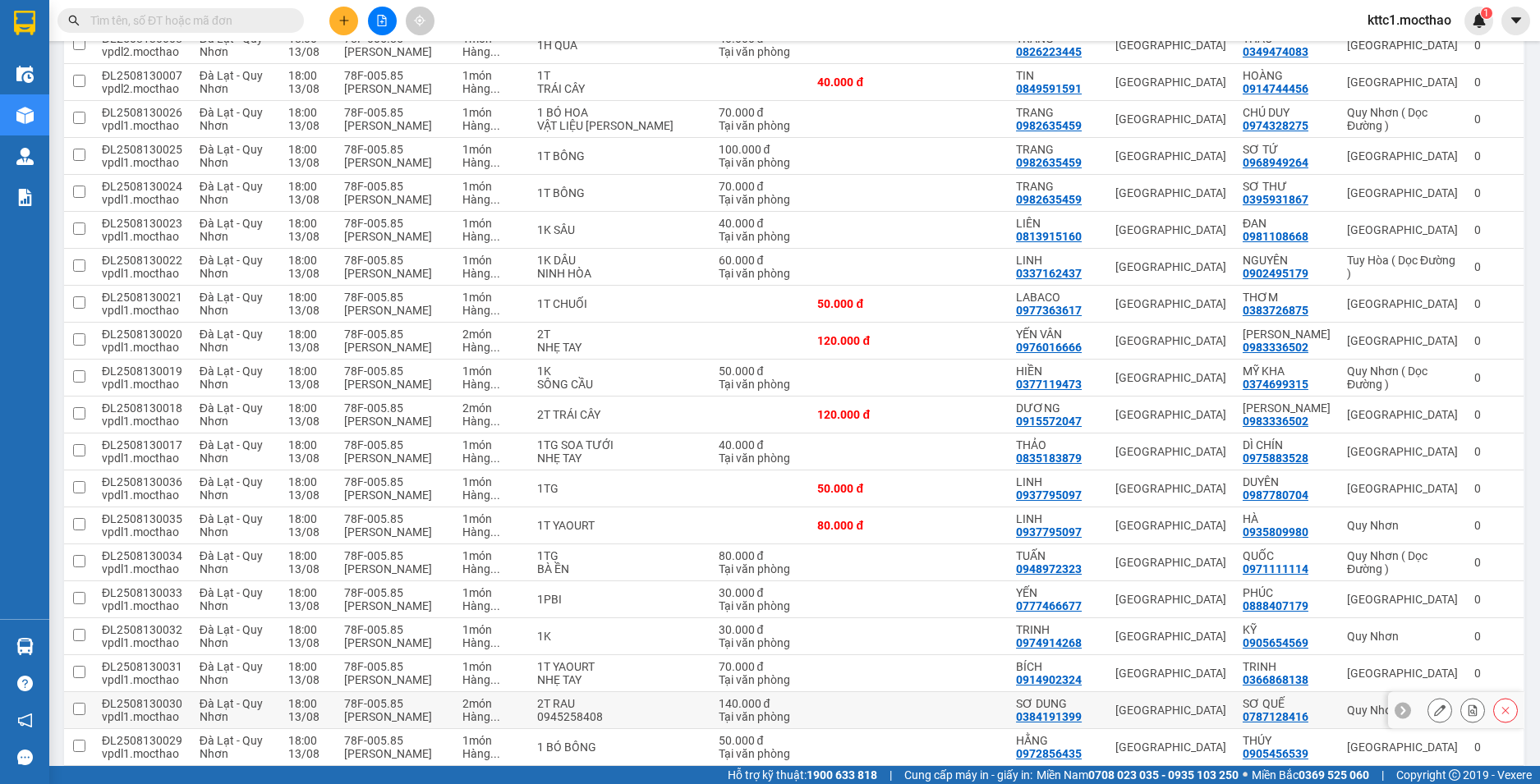
scroll to position [821, 0]
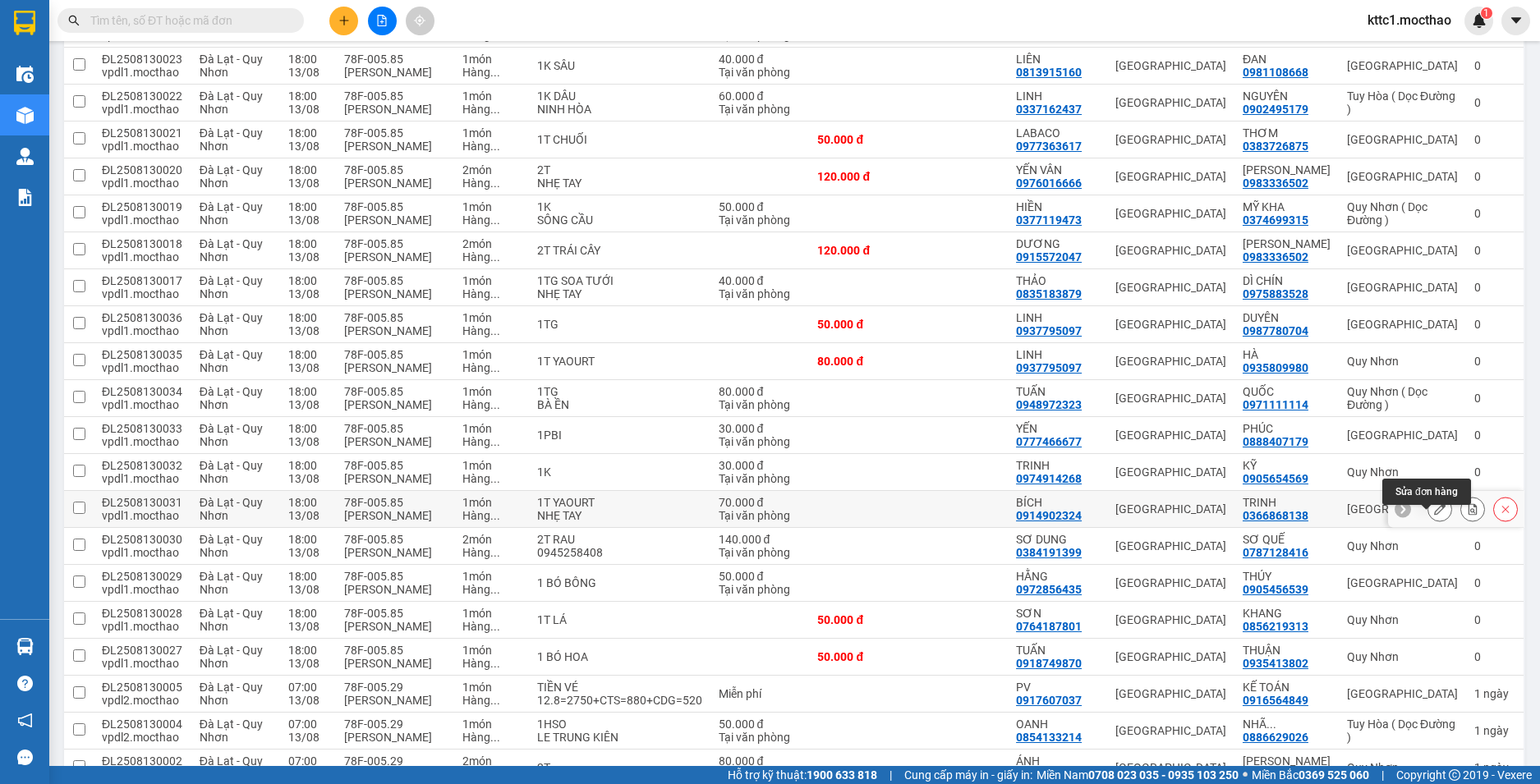
click at [1434, 515] on icon at bounding box center [1440, 509] width 12 height 12
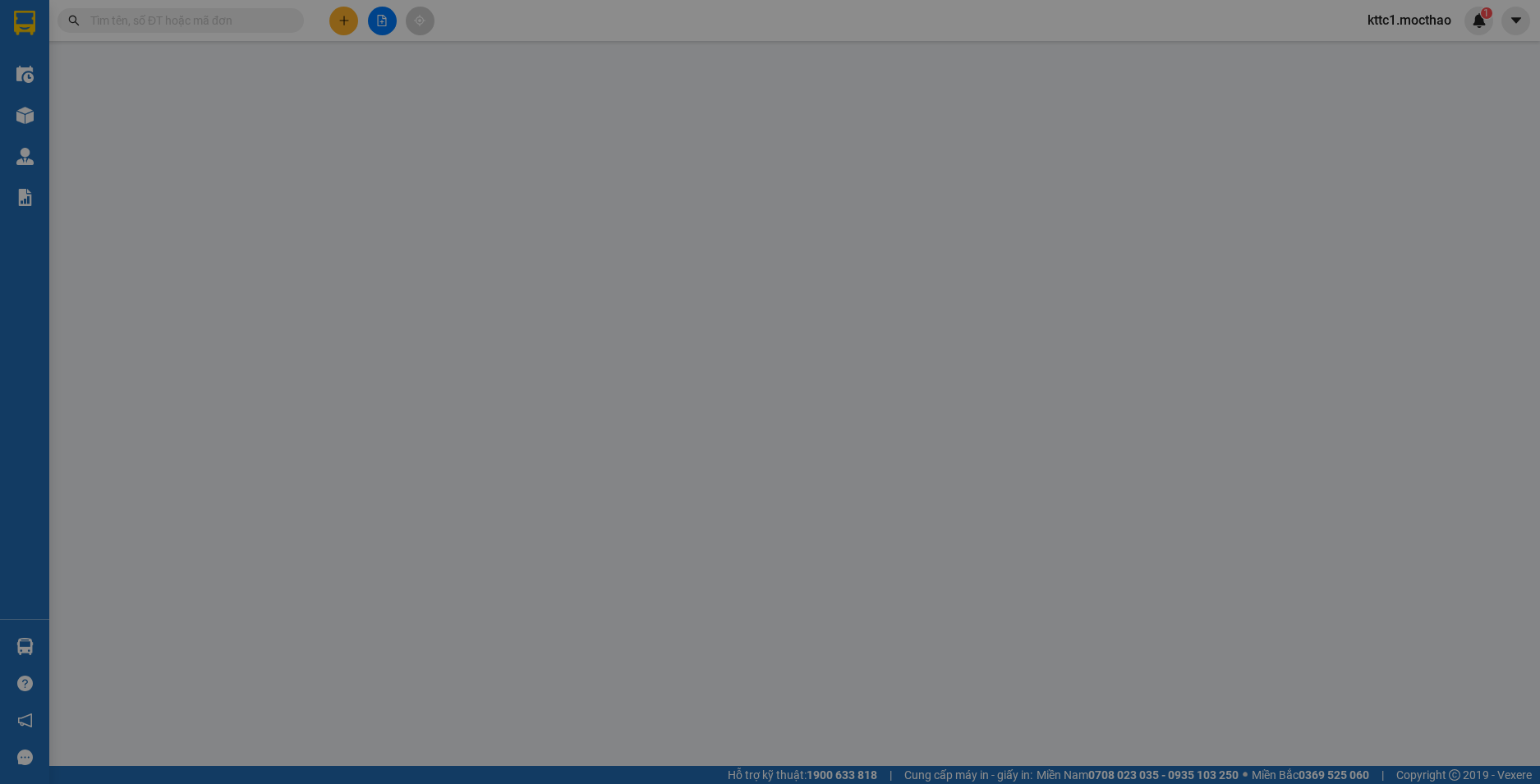
type input "0914902324"
type input "BÍCH"
type input "0366868138"
type input "TRINH"
type input "0"
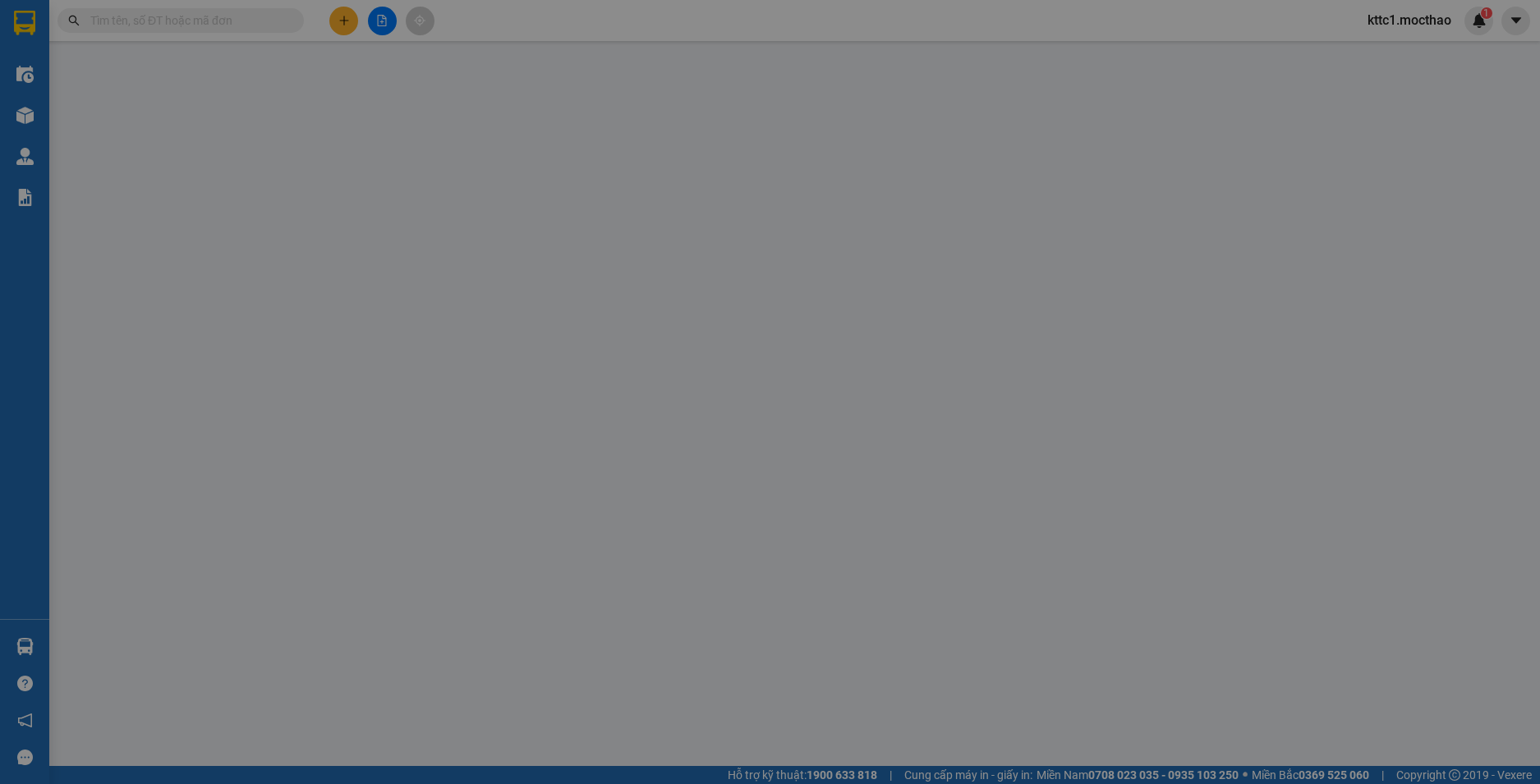
type input "70.000"
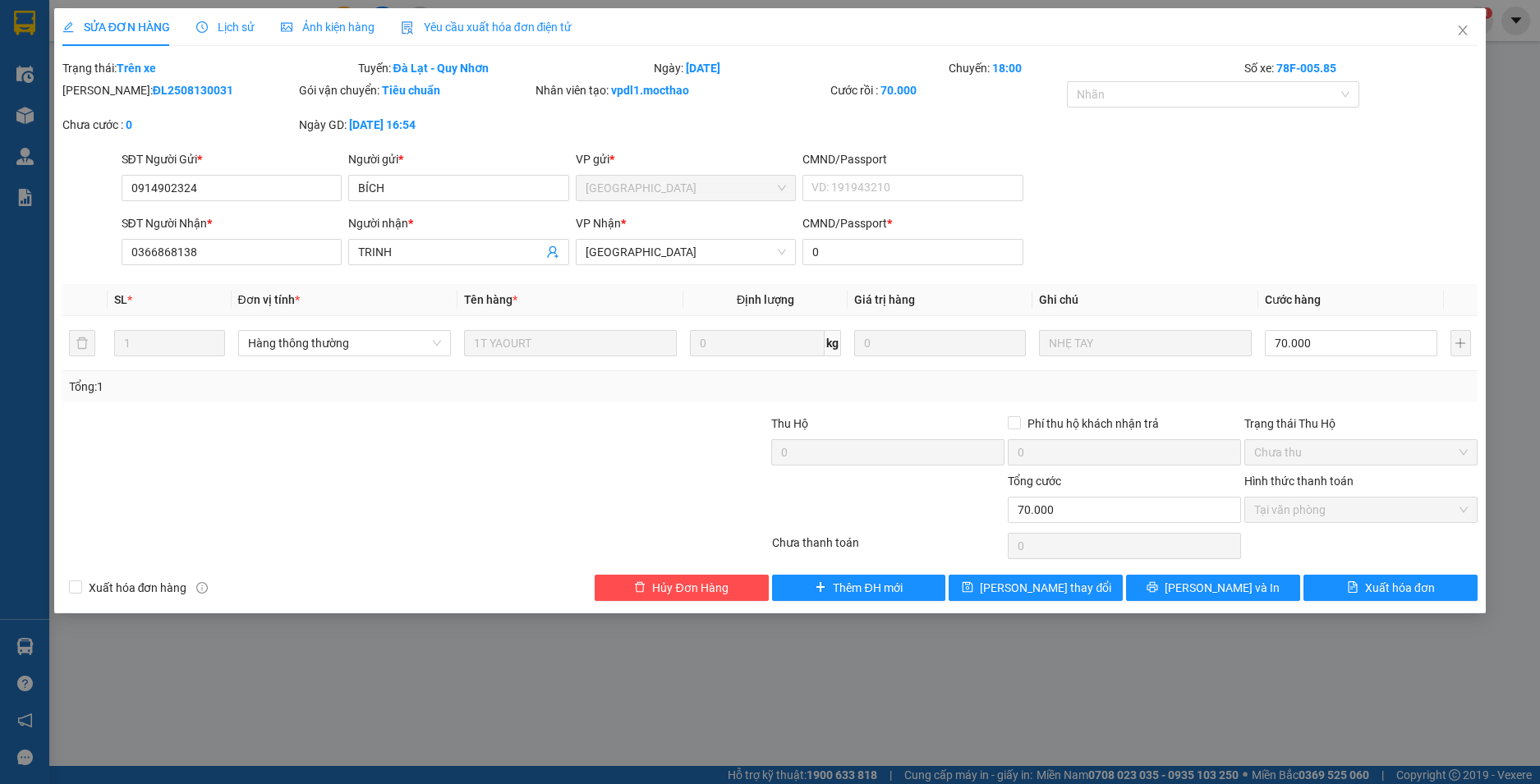
click at [480, 22] on span "Yêu cầu xuất hóa đơn điện tử" at bounding box center [486, 28] width 172 height 13
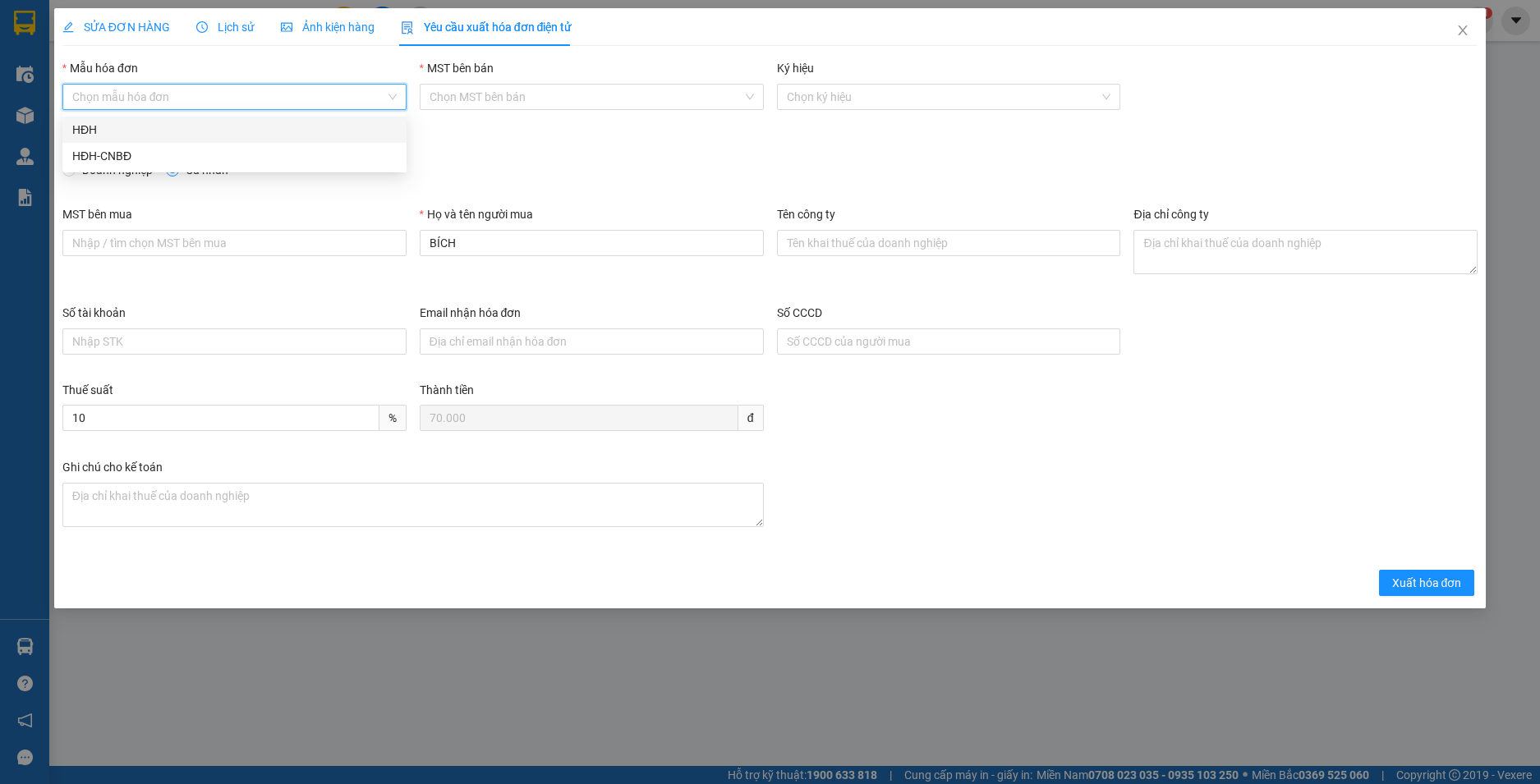
click at [194, 95] on input "Mẫu hóa đơn" at bounding box center [228, 96] width 313 height 24
click at [155, 168] on div "HĐH-CNBĐ" at bounding box center [235, 156] width 344 height 26
type input "8"
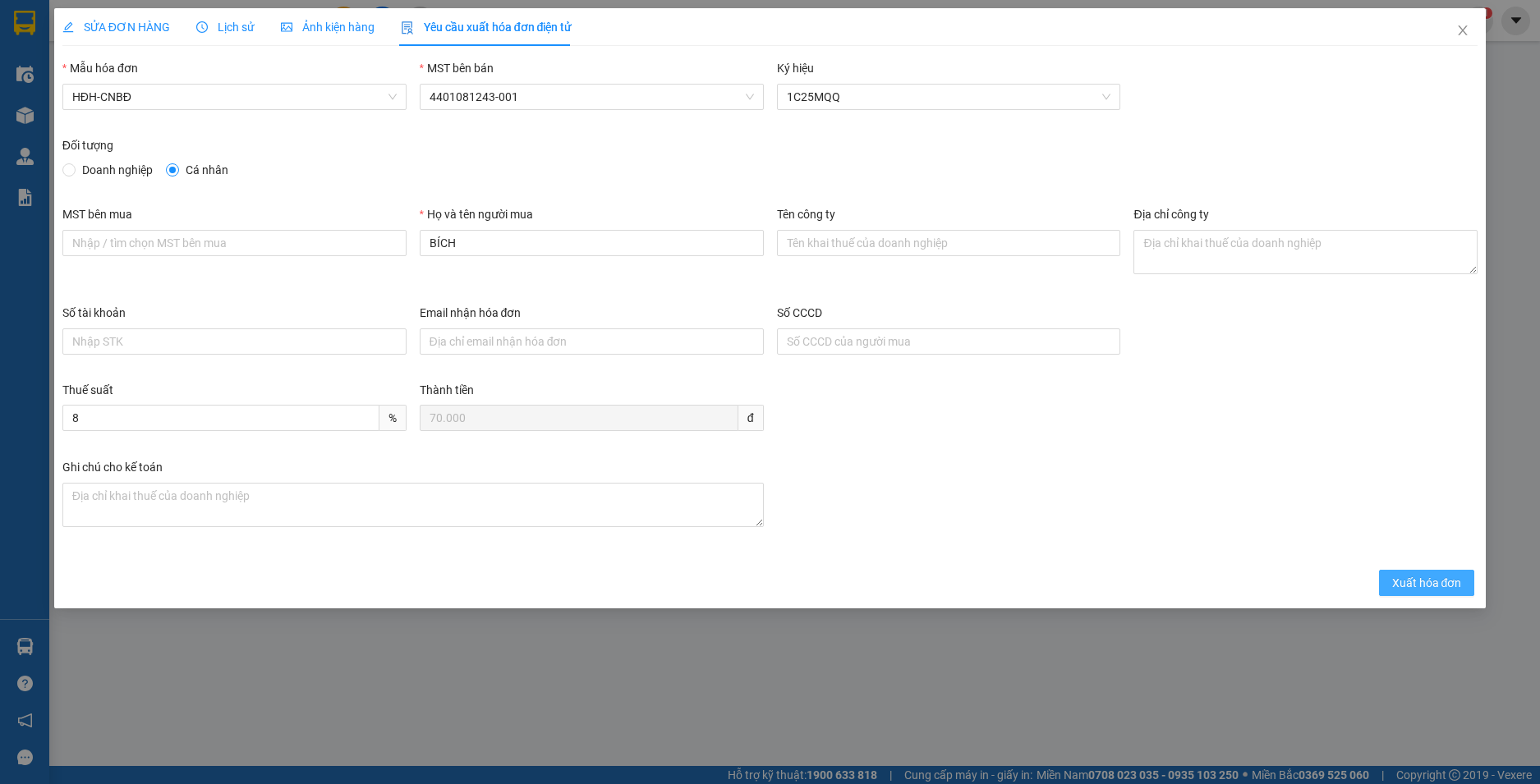
click at [1403, 585] on span "Xuất hóa đơn" at bounding box center [1427, 583] width 70 height 18
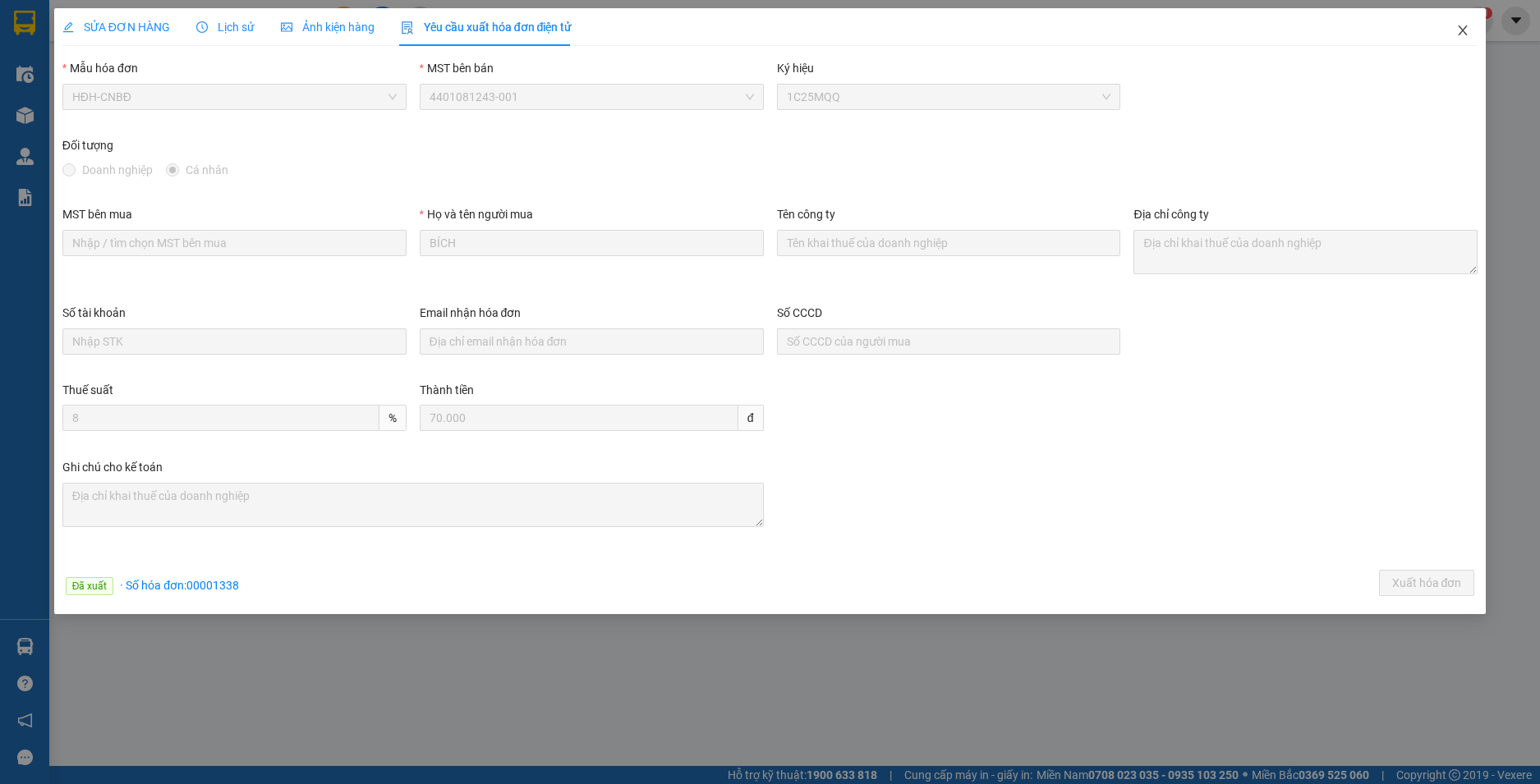
click at [1463, 34] on icon "close" at bounding box center [1463, 30] width 13 height 13
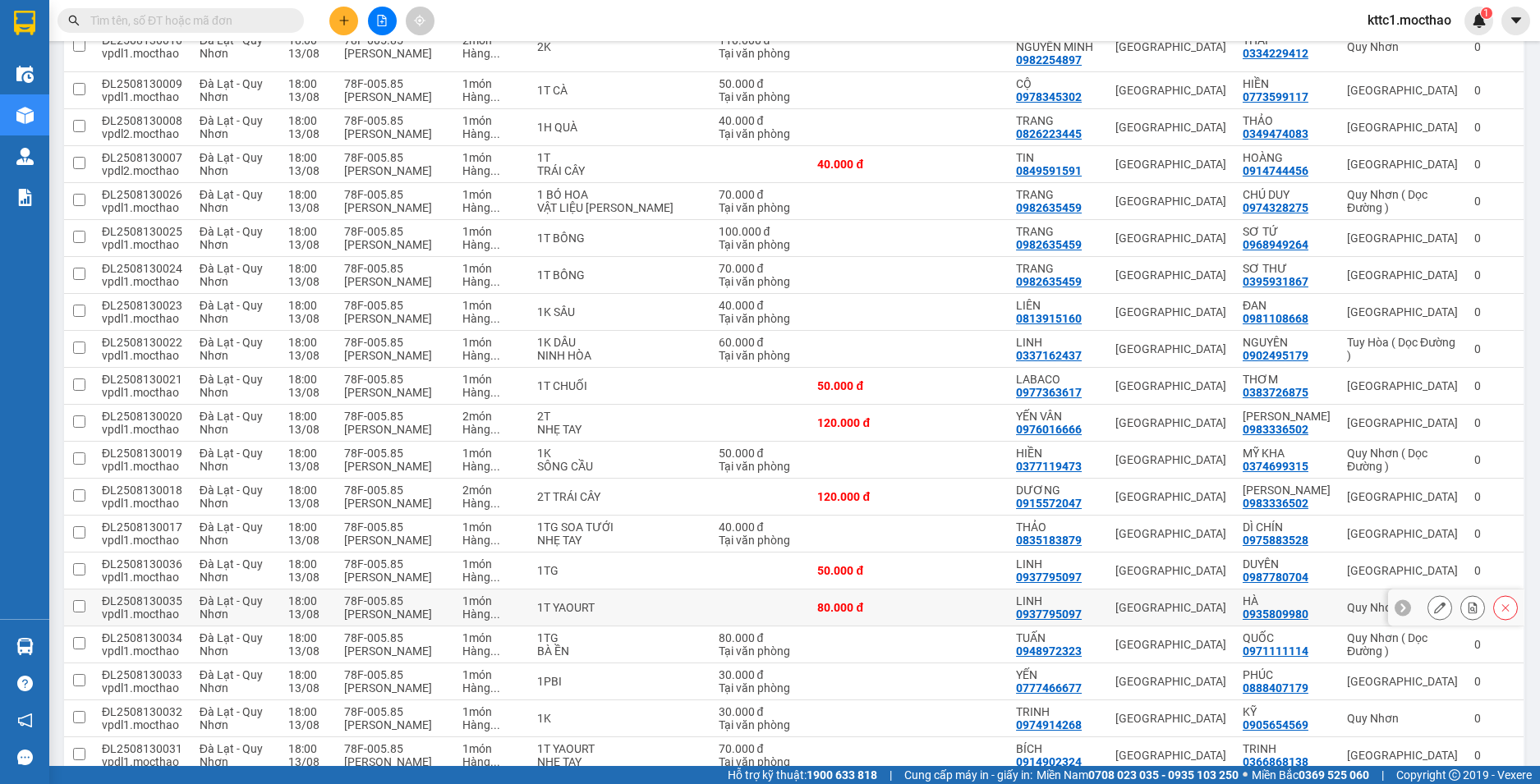
scroll to position [903, 0]
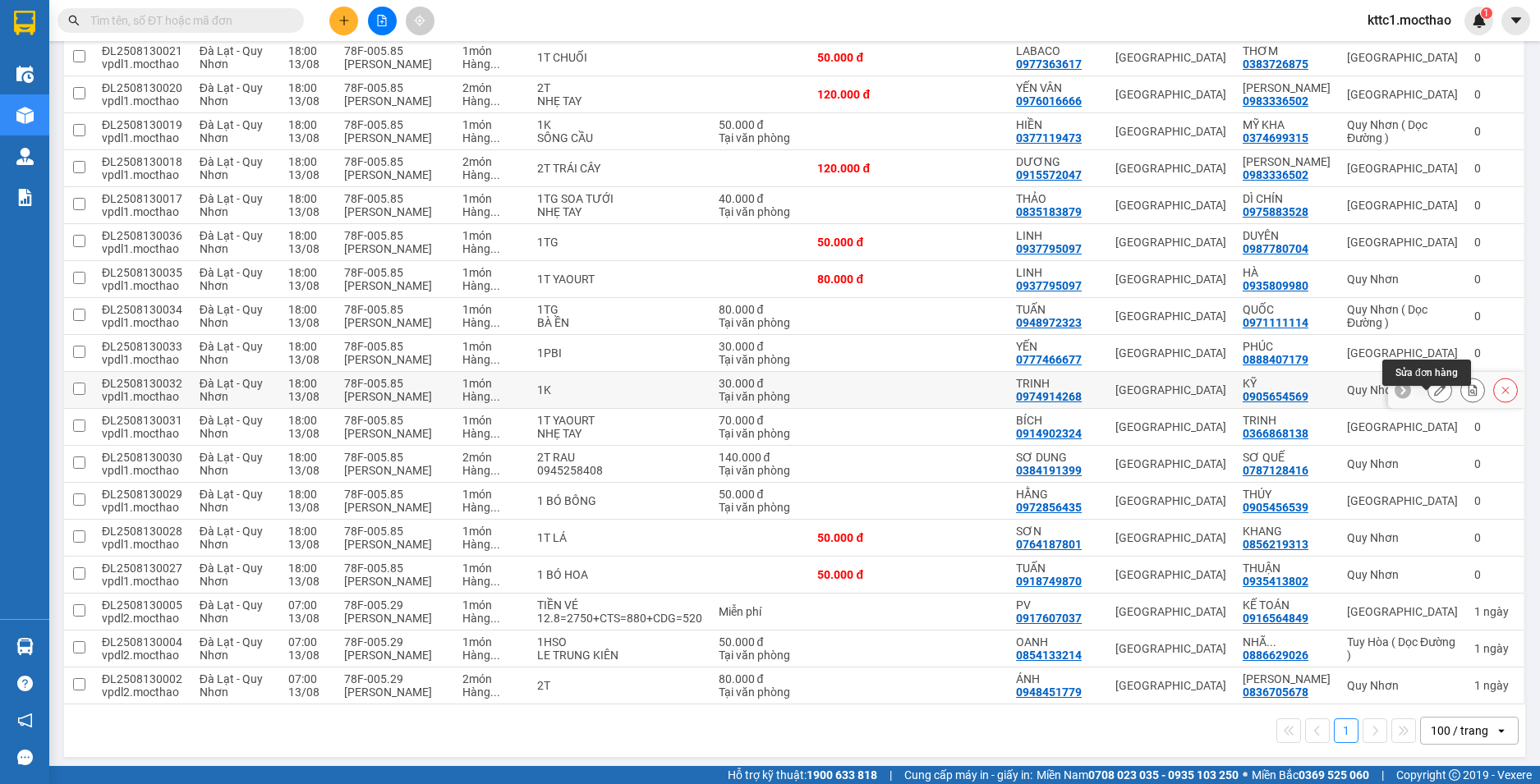
click at [1429, 404] on button at bounding box center [1439, 390] width 23 height 28
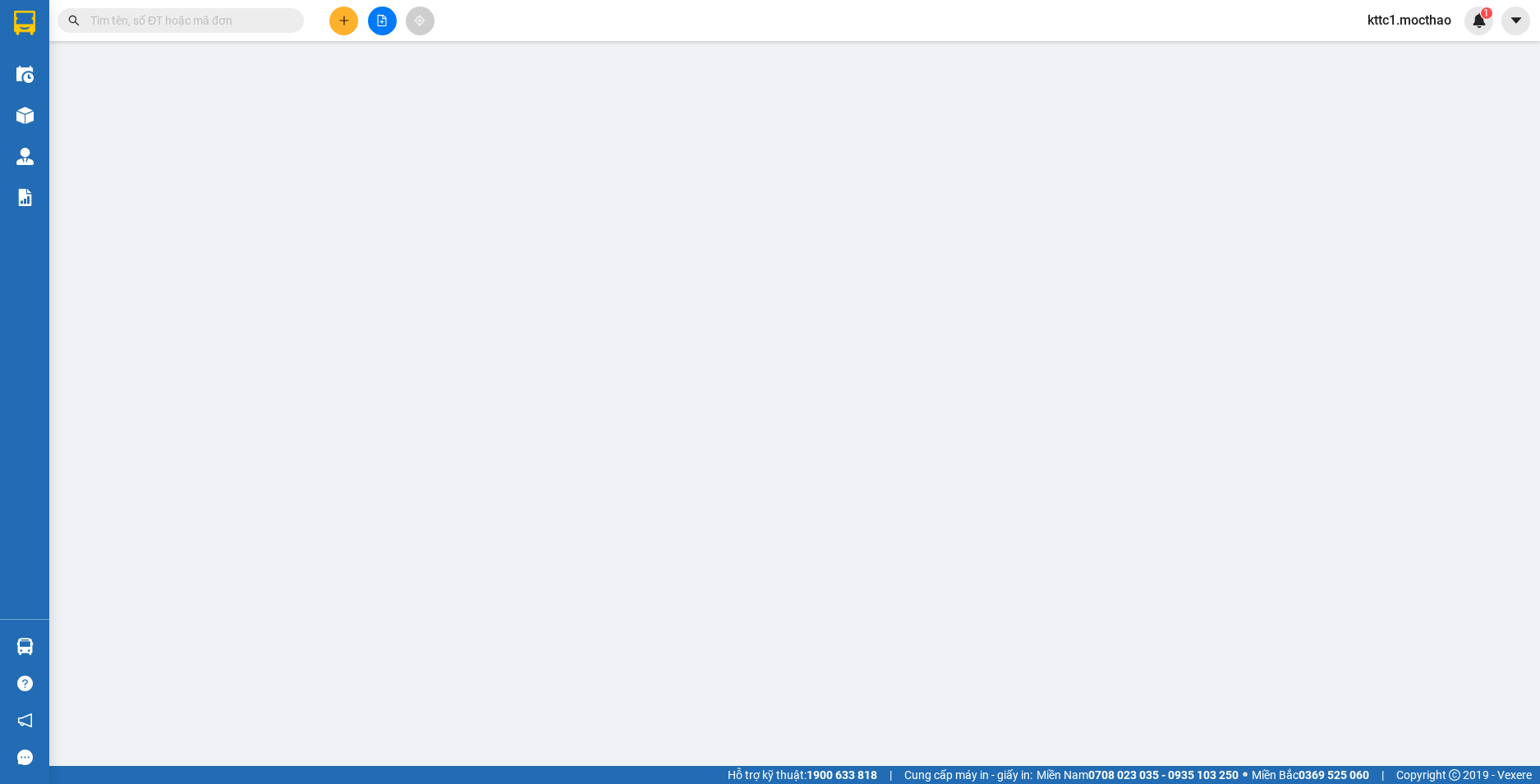
type input "0974914268"
type input "TRINH"
type input "0905654569"
type input "KỸ"
type input "0"
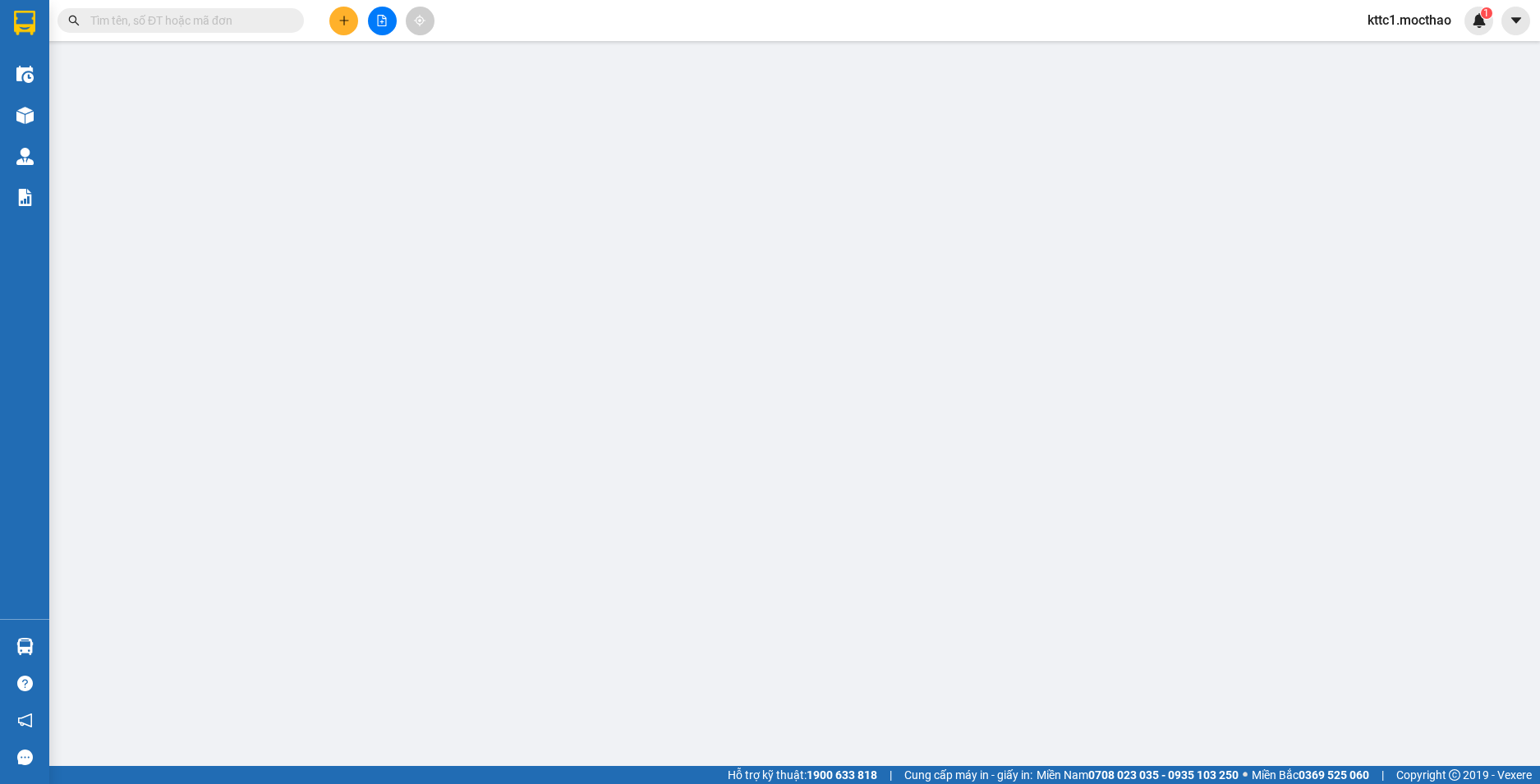
type input "30.000"
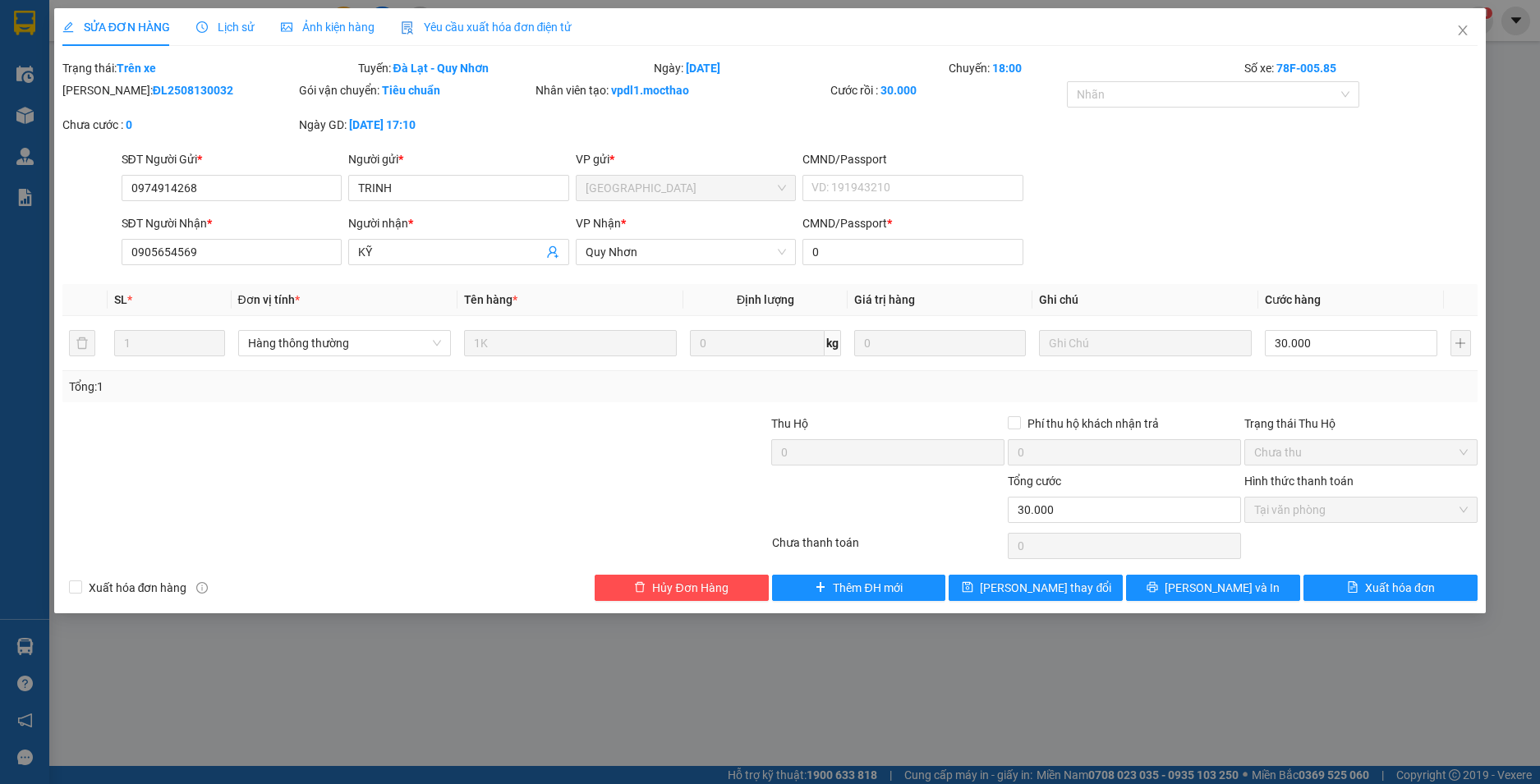
click at [462, 23] on span "Yêu cầu xuất hóa đơn điện tử" at bounding box center [486, 28] width 172 height 13
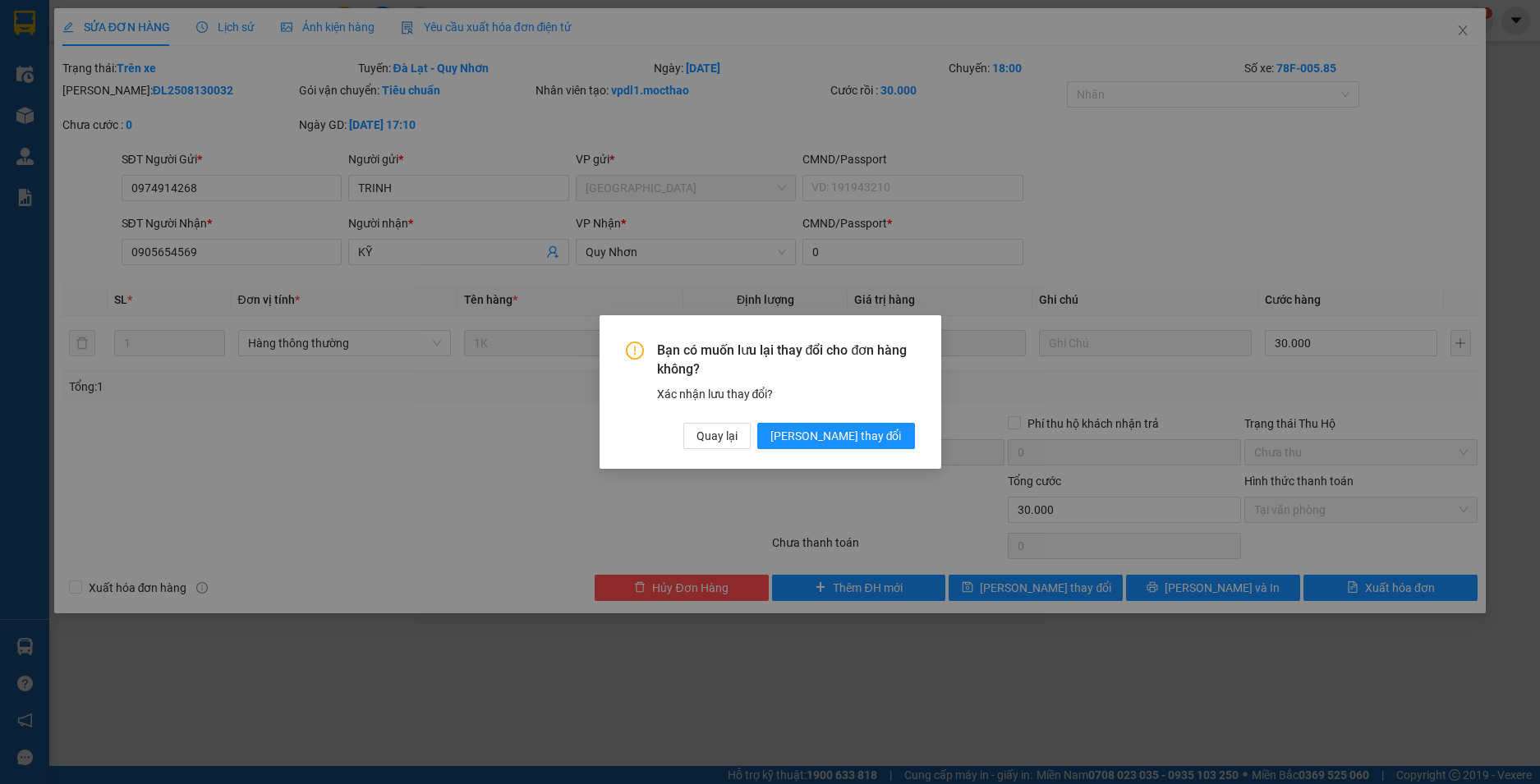
drag, startPoint x: 857, startPoint y: 435, endPoint x: 776, endPoint y: 352, distance: 116.0
click at [857, 434] on span "[PERSON_NAME] thay đổi" at bounding box center [836, 436] width 132 height 18
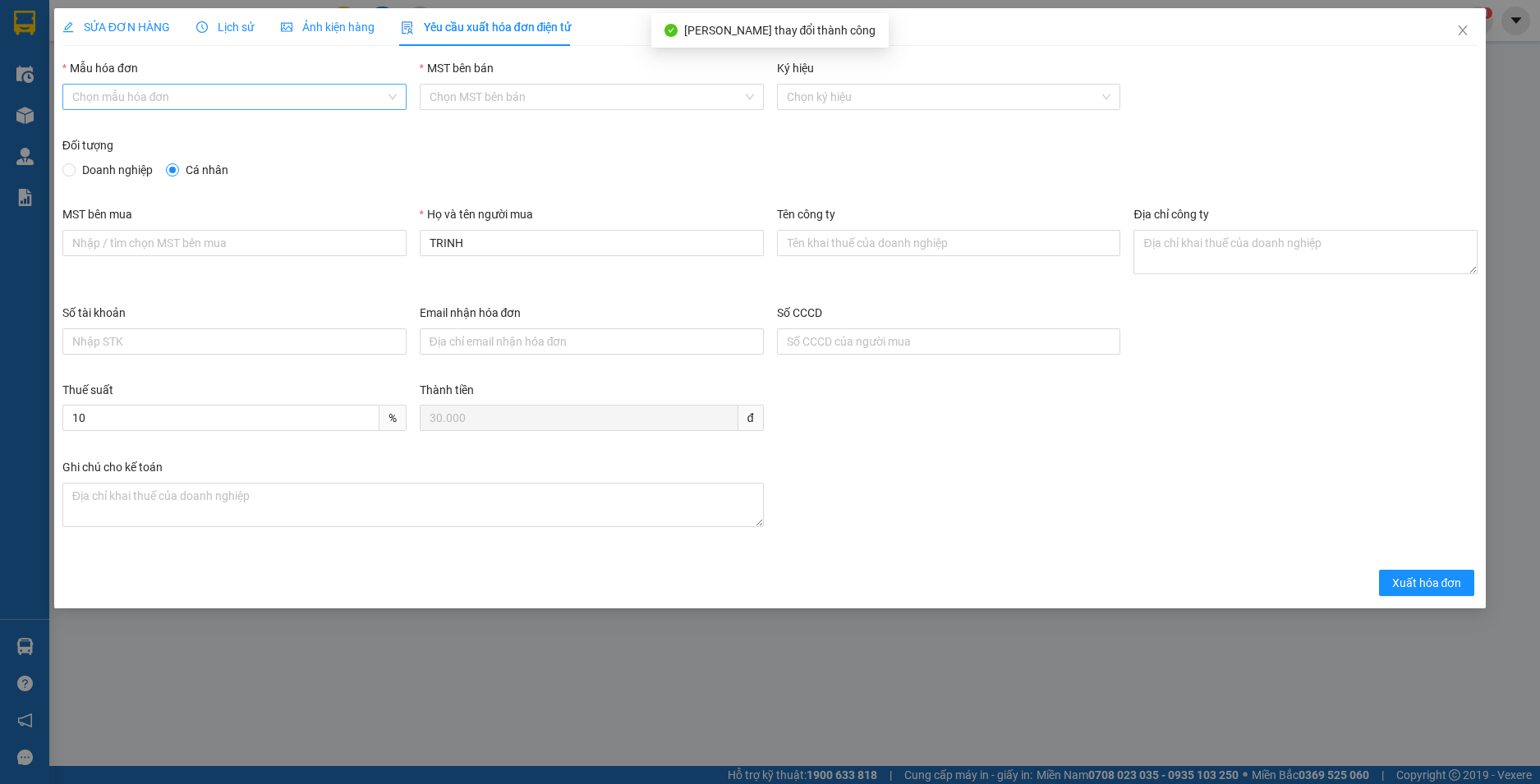
click at [265, 91] on input "Mẫu hóa đơn" at bounding box center [228, 96] width 313 height 24
click at [213, 162] on div "HĐH-CNBĐ" at bounding box center [234, 156] width 324 height 18
type input "8"
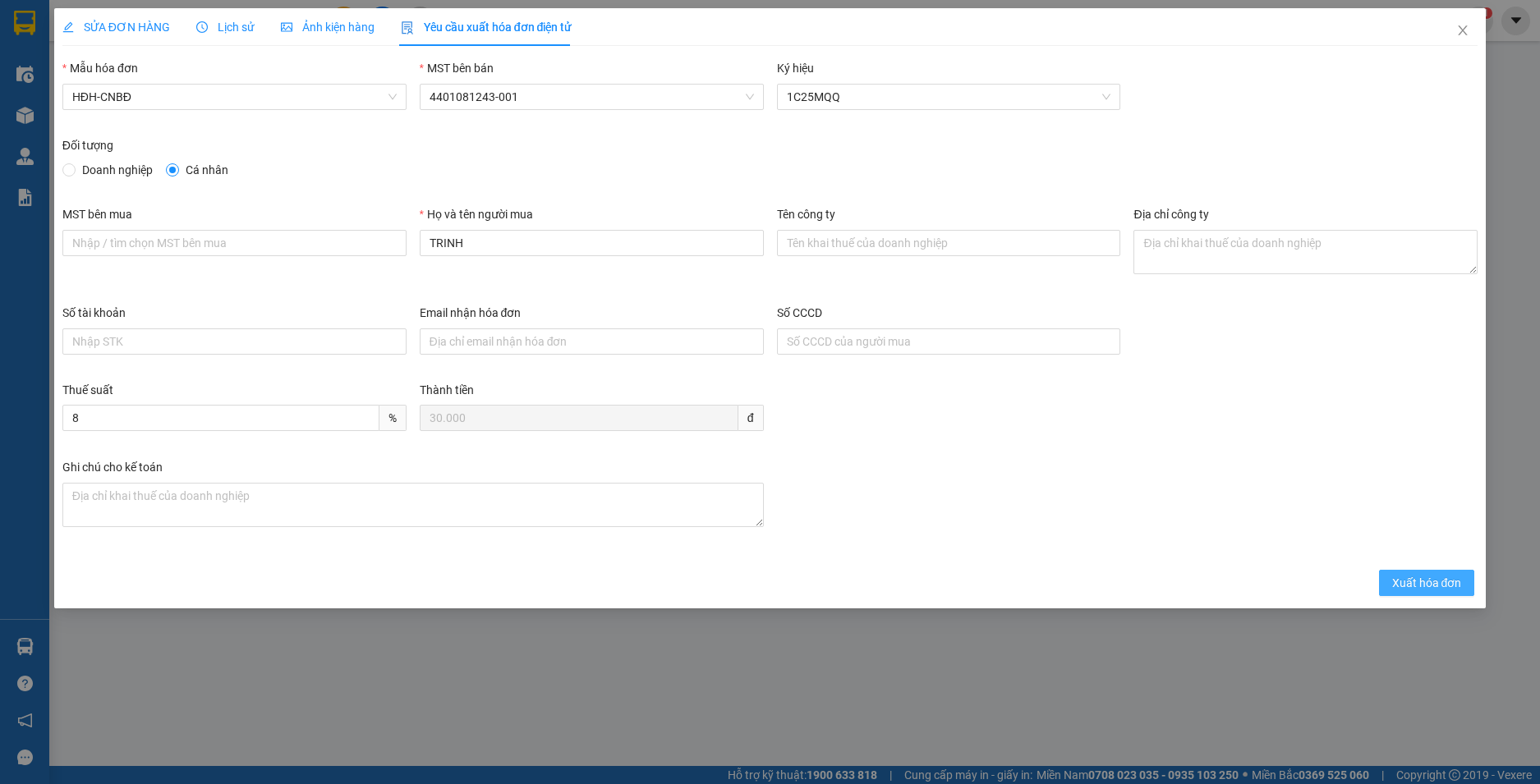
drag, startPoint x: 1438, startPoint y: 585, endPoint x: 1444, endPoint y: 516, distance: 69.3
click at [1438, 584] on span "Xuất hóa đơn" at bounding box center [1427, 583] width 70 height 18
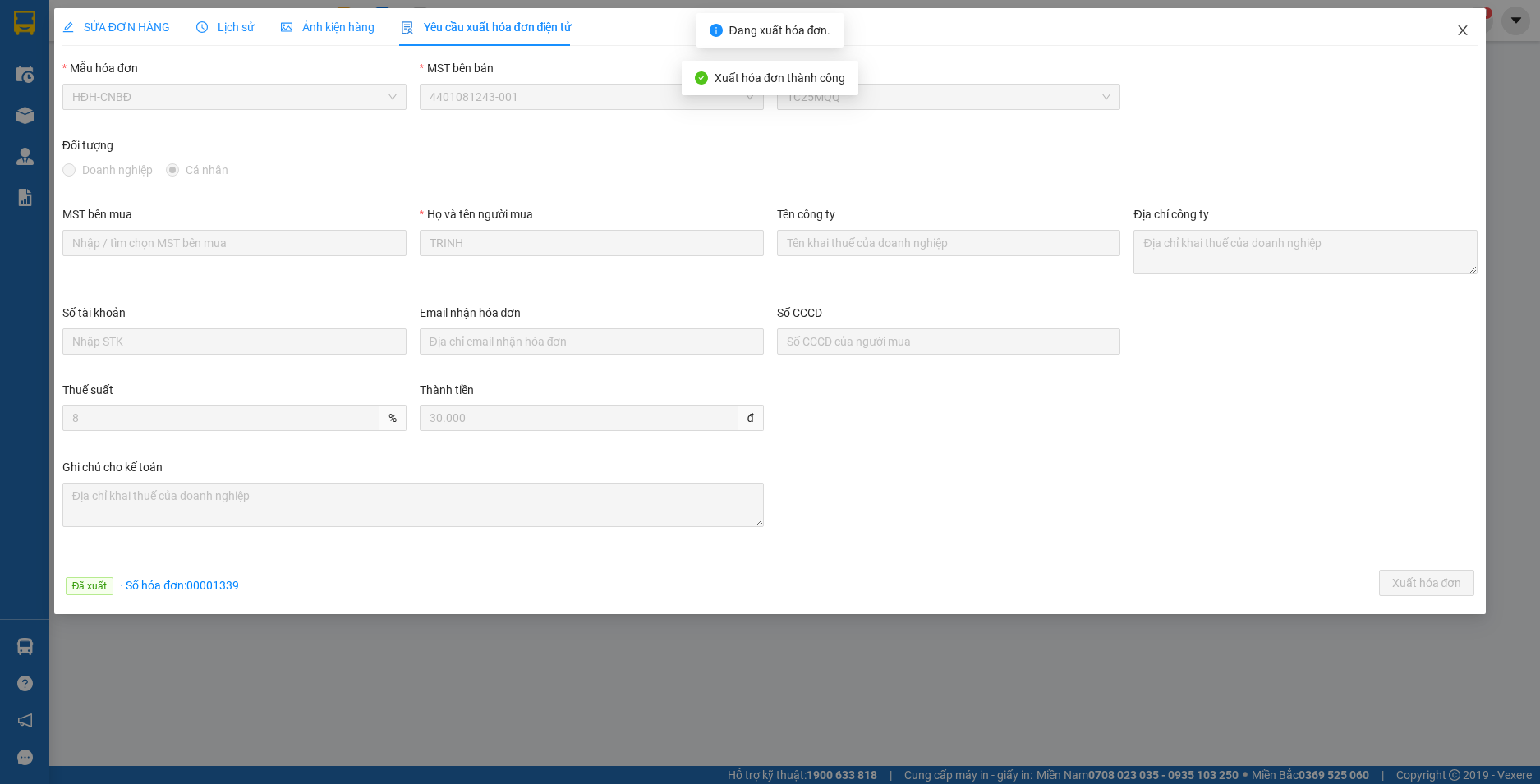
click at [1460, 30] on icon "close" at bounding box center [1463, 30] width 13 height 13
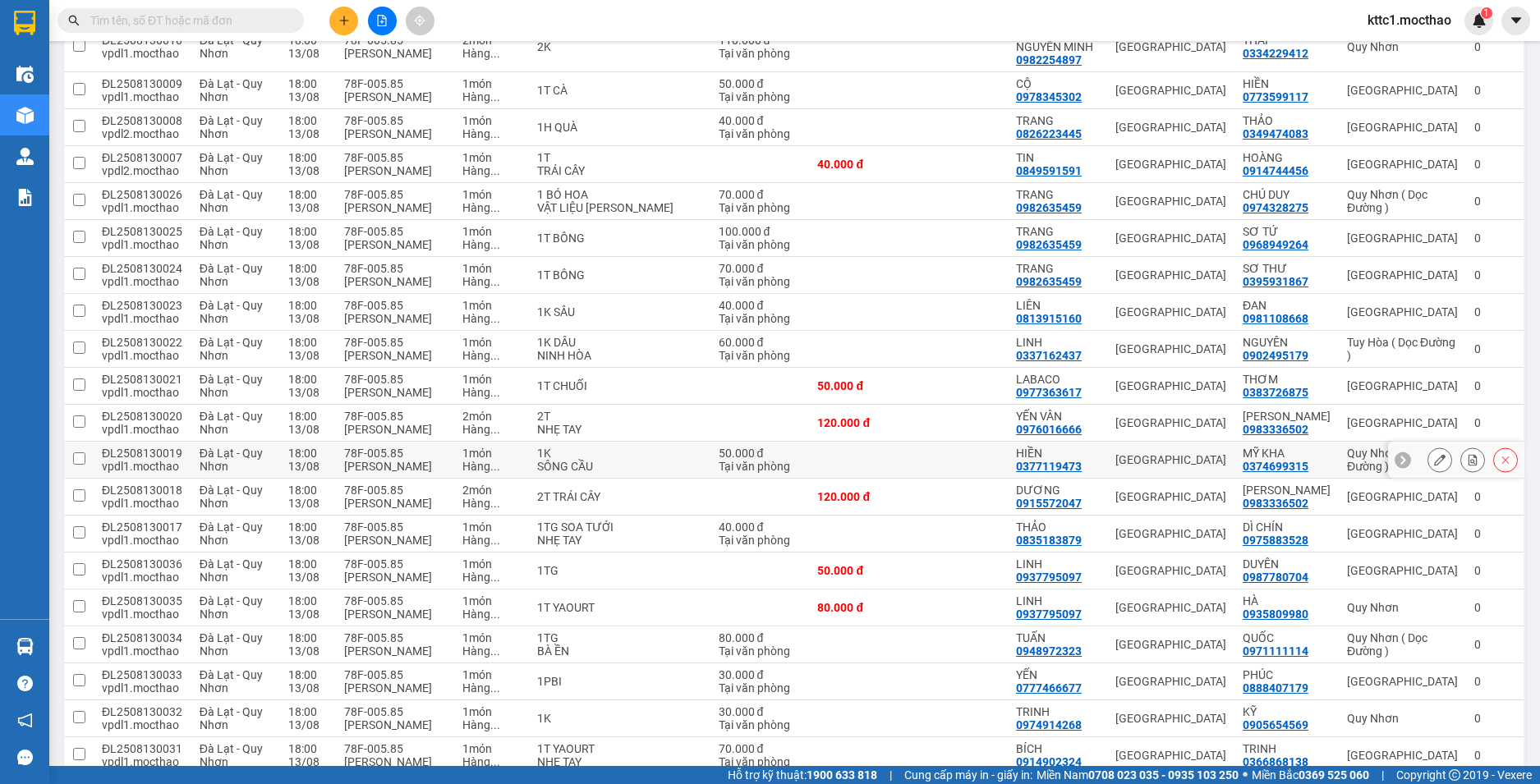
scroll to position [657, 0]
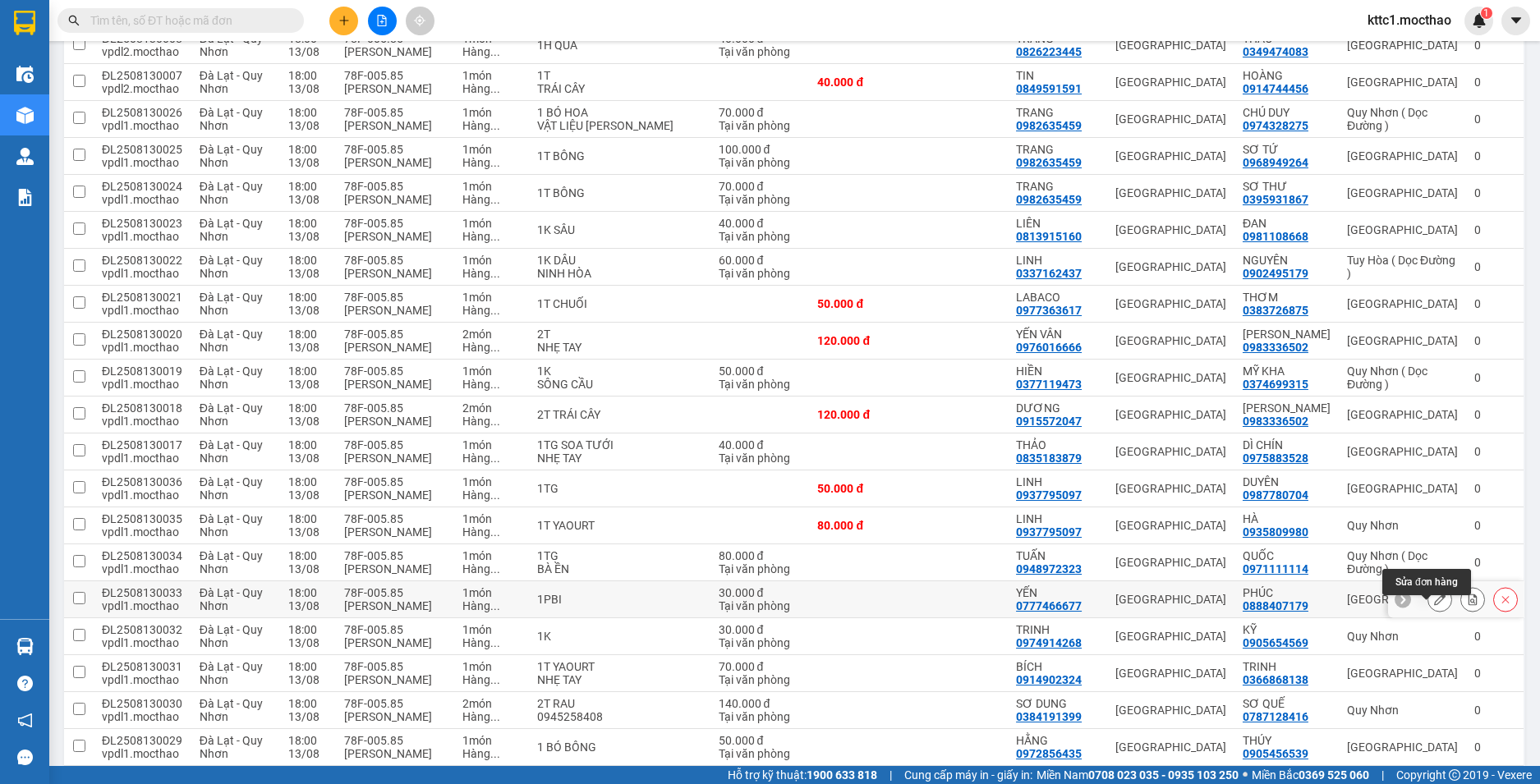
click at [1434, 605] on icon at bounding box center [1440, 600] width 12 height 12
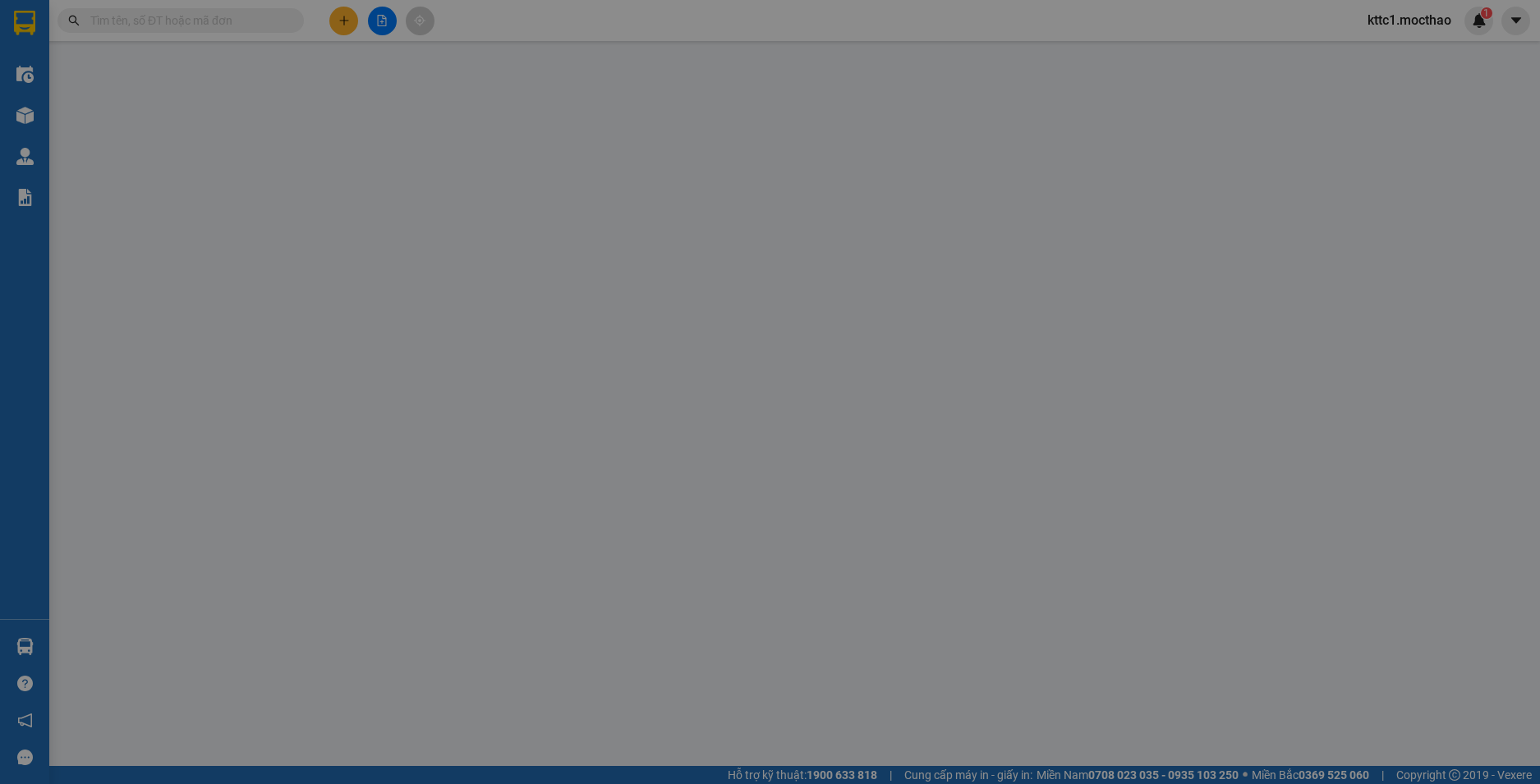
type input "0777466677"
type input "YẾN"
type input "0888407179"
type input "PHÚC"
type input "1"
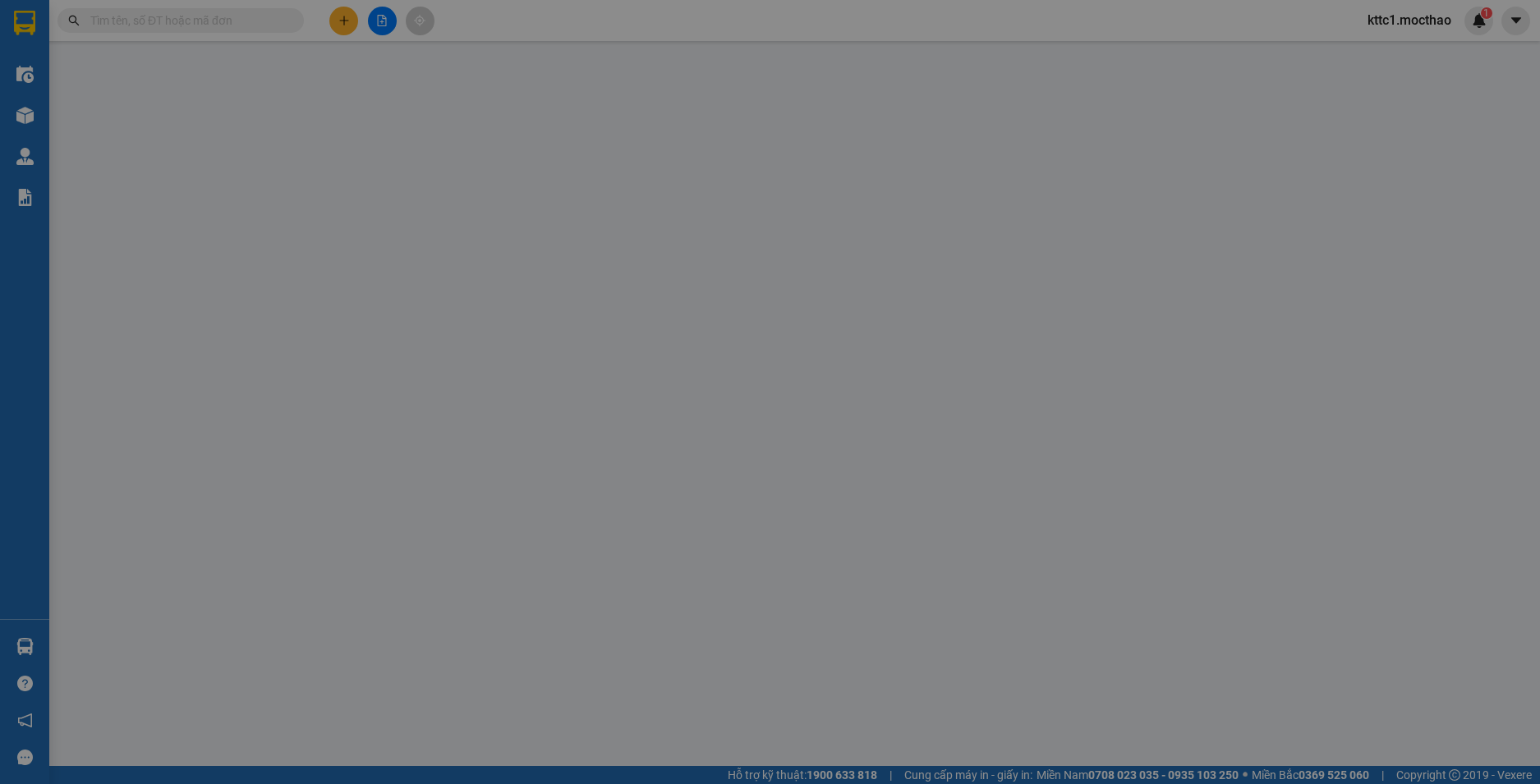
type input "30.000"
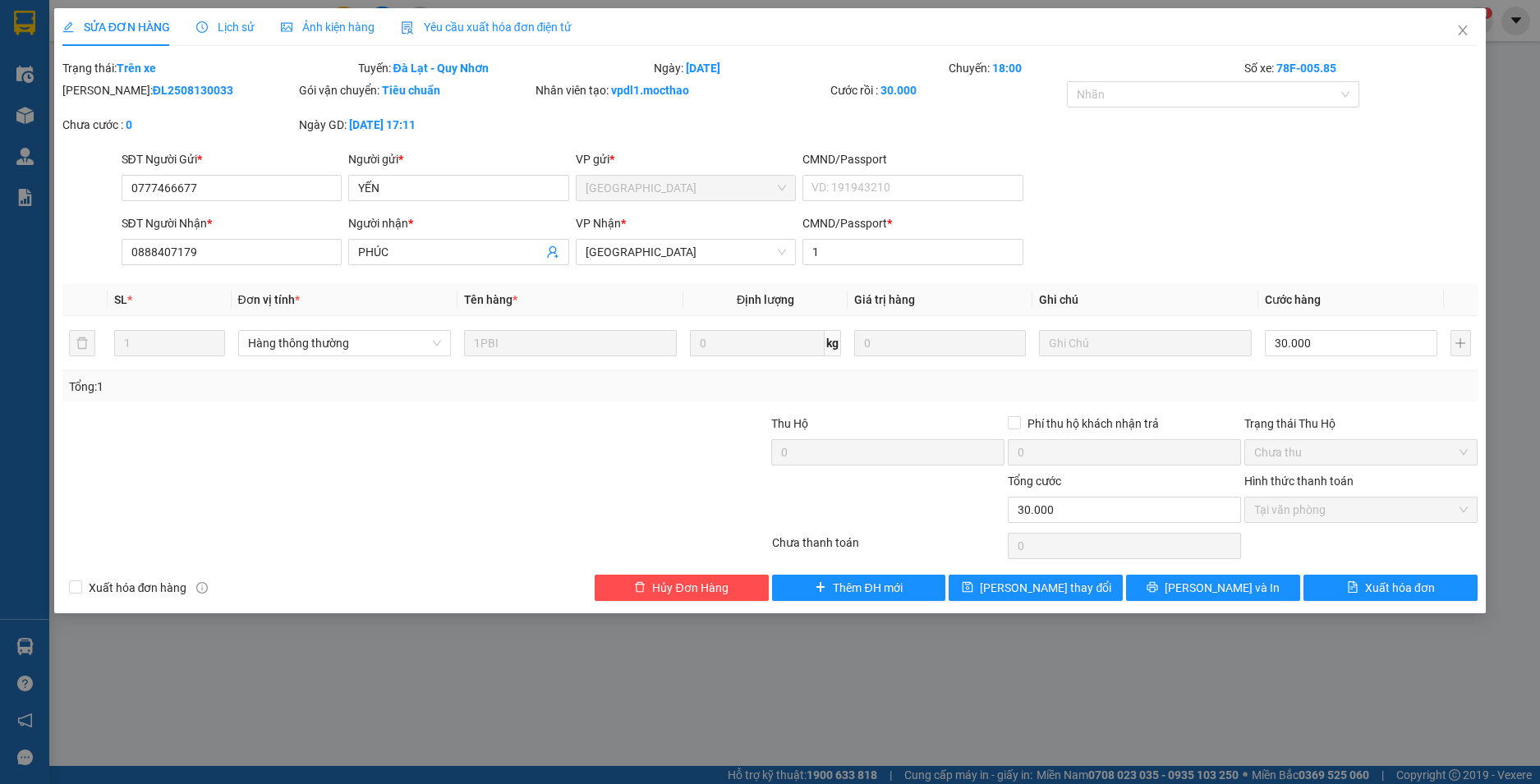
click at [540, 39] on div "Yêu cầu xuất hóa đơn điện tử" at bounding box center [486, 27] width 172 height 38
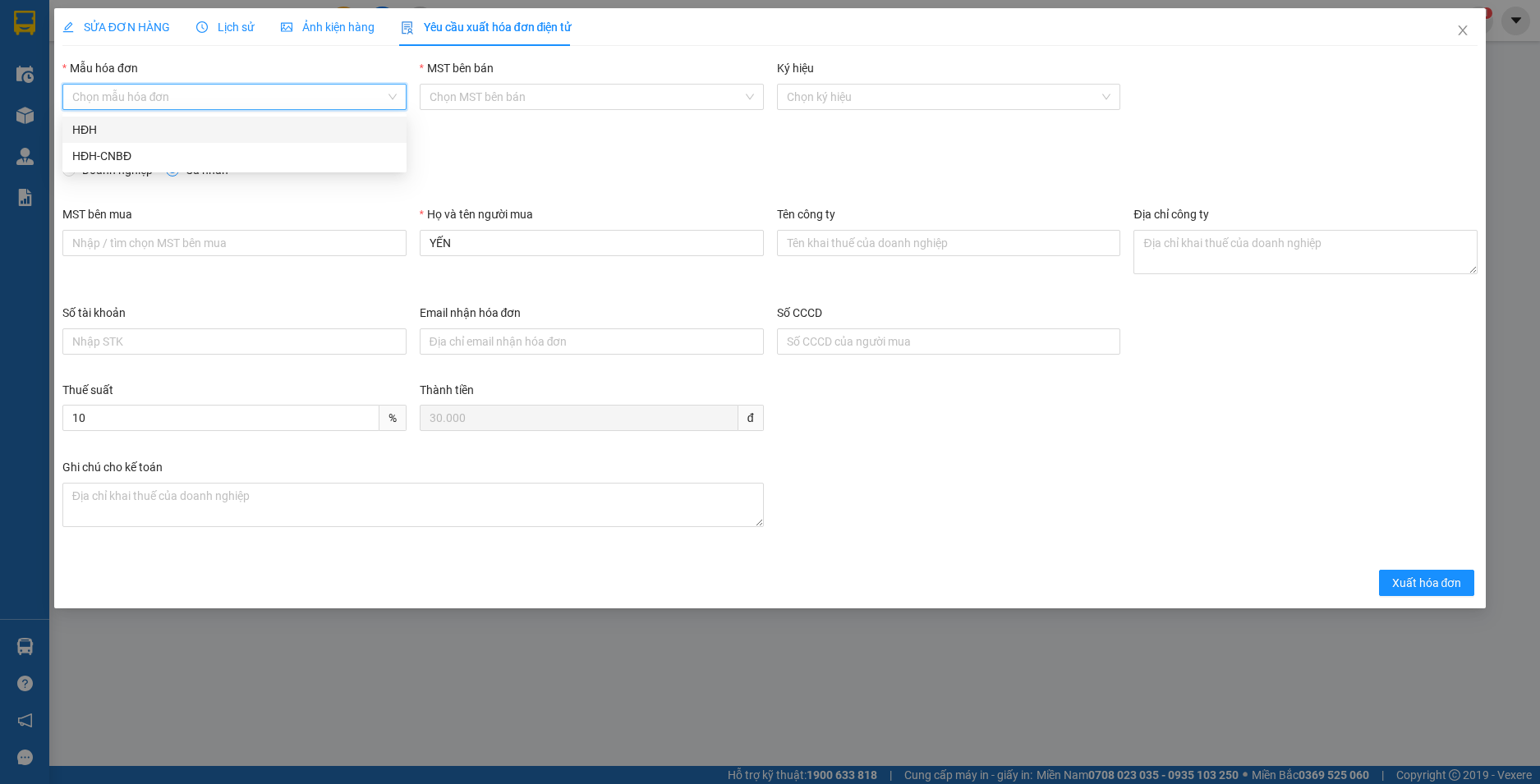
click at [259, 99] on input "Mẫu hóa đơn" at bounding box center [228, 96] width 313 height 24
drag, startPoint x: 235, startPoint y: 158, endPoint x: 395, endPoint y: 188, distance: 162.8
click at [235, 159] on div "HĐH-CNBĐ" at bounding box center [234, 156] width 324 height 18
type input "8"
click at [1439, 590] on span "Xuất hóa đơn" at bounding box center [1427, 583] width 70 height 18
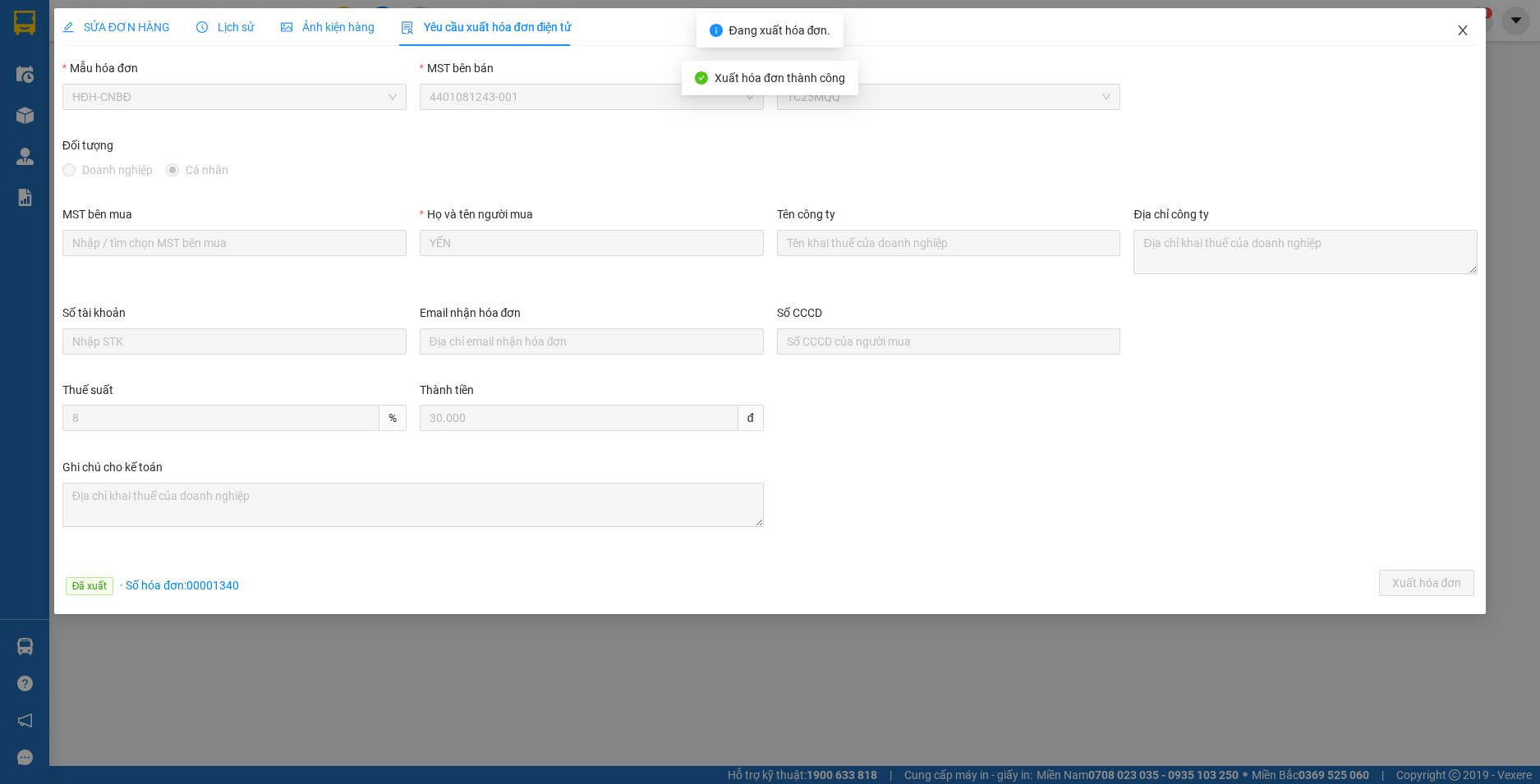
click at [1460, 28] on icon "close" at bounding box center [1463, 30] width 9 height 10
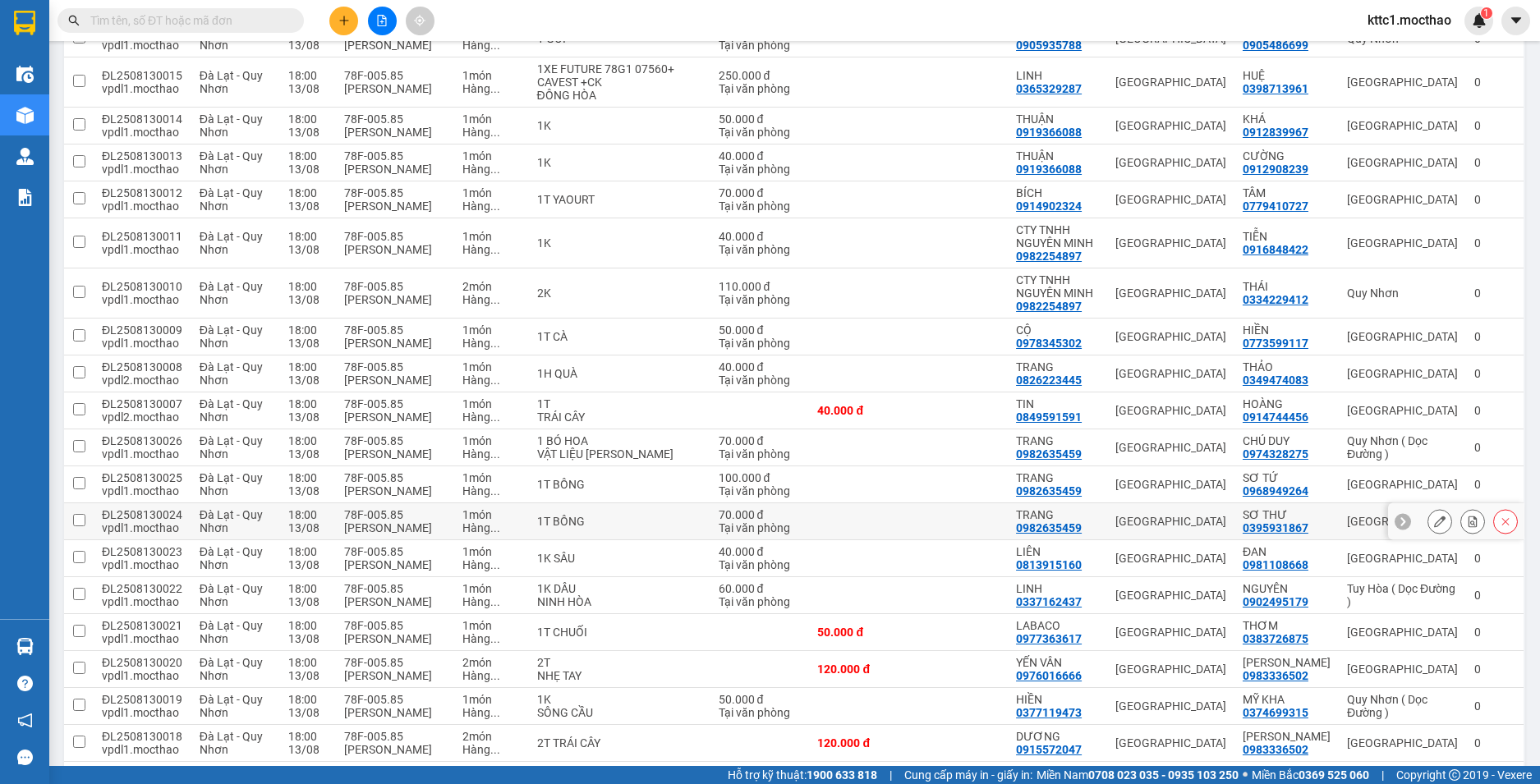
scroll to position [657, 0]
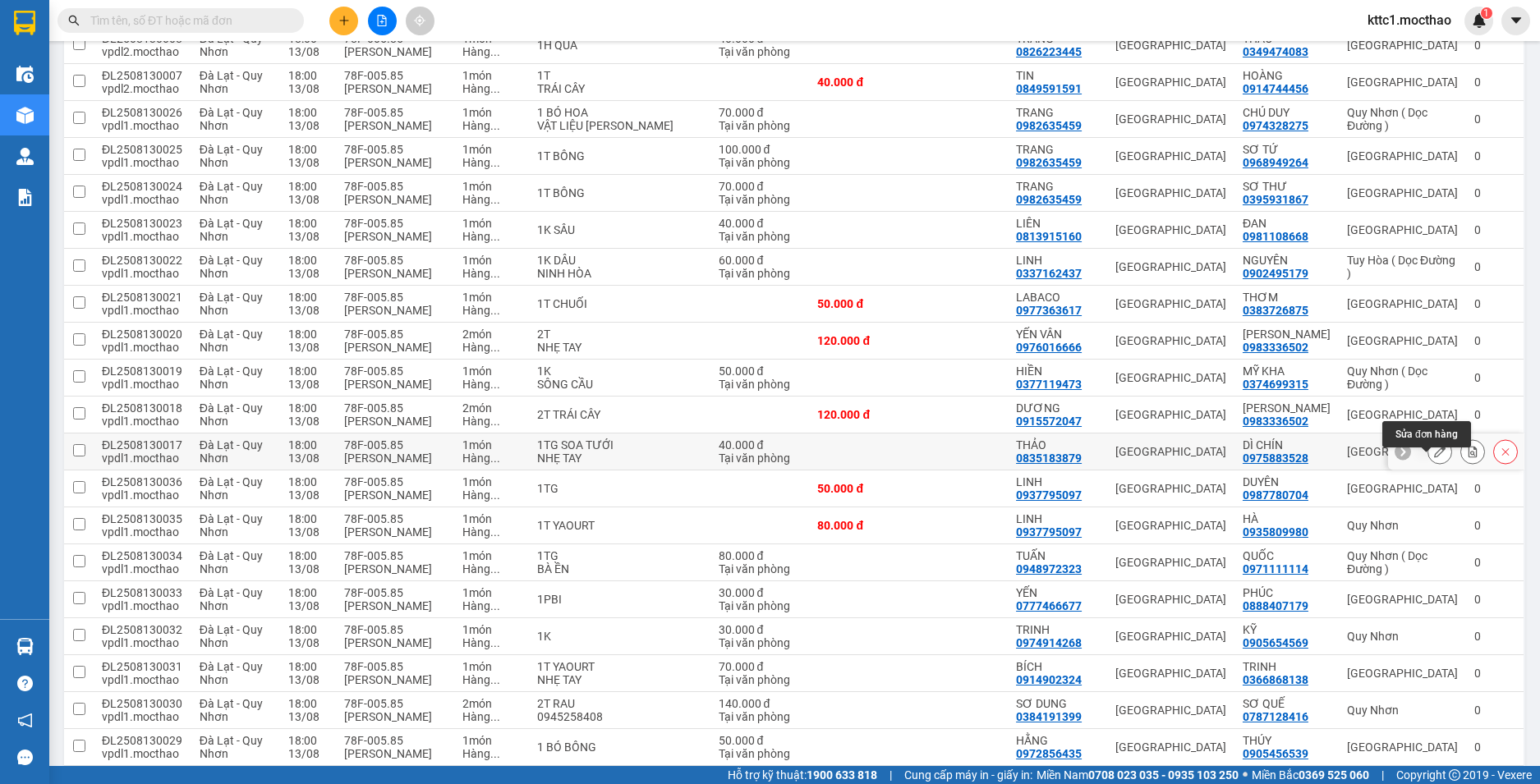
click at [1434, 457] on icon at bounding box center [1440, 451] width 12 height 12
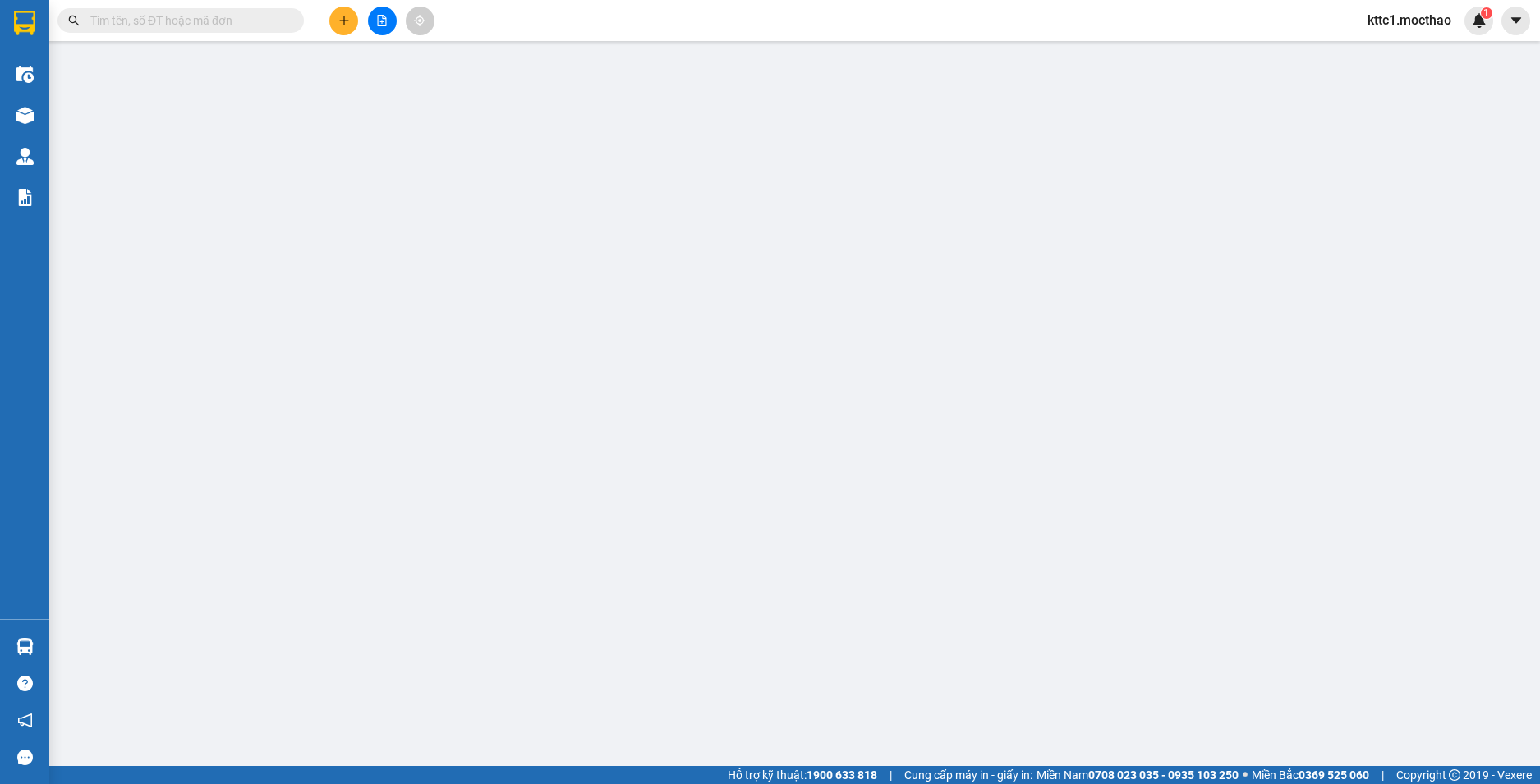
type input "0835183879"
type input "THẢO"
type input "0975883528"
type input "DÌ CHÍN"
type input "1"
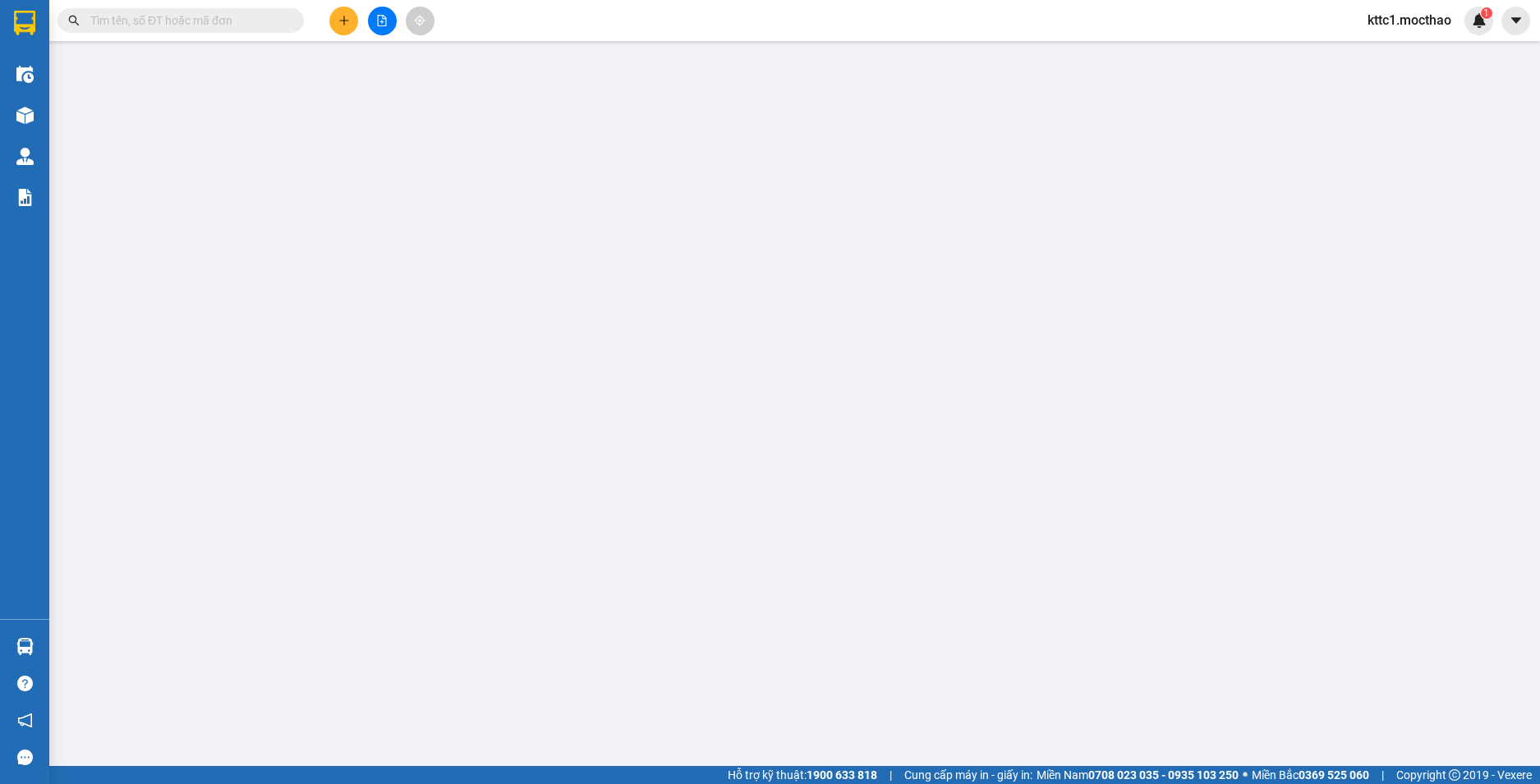
type input "40.000"
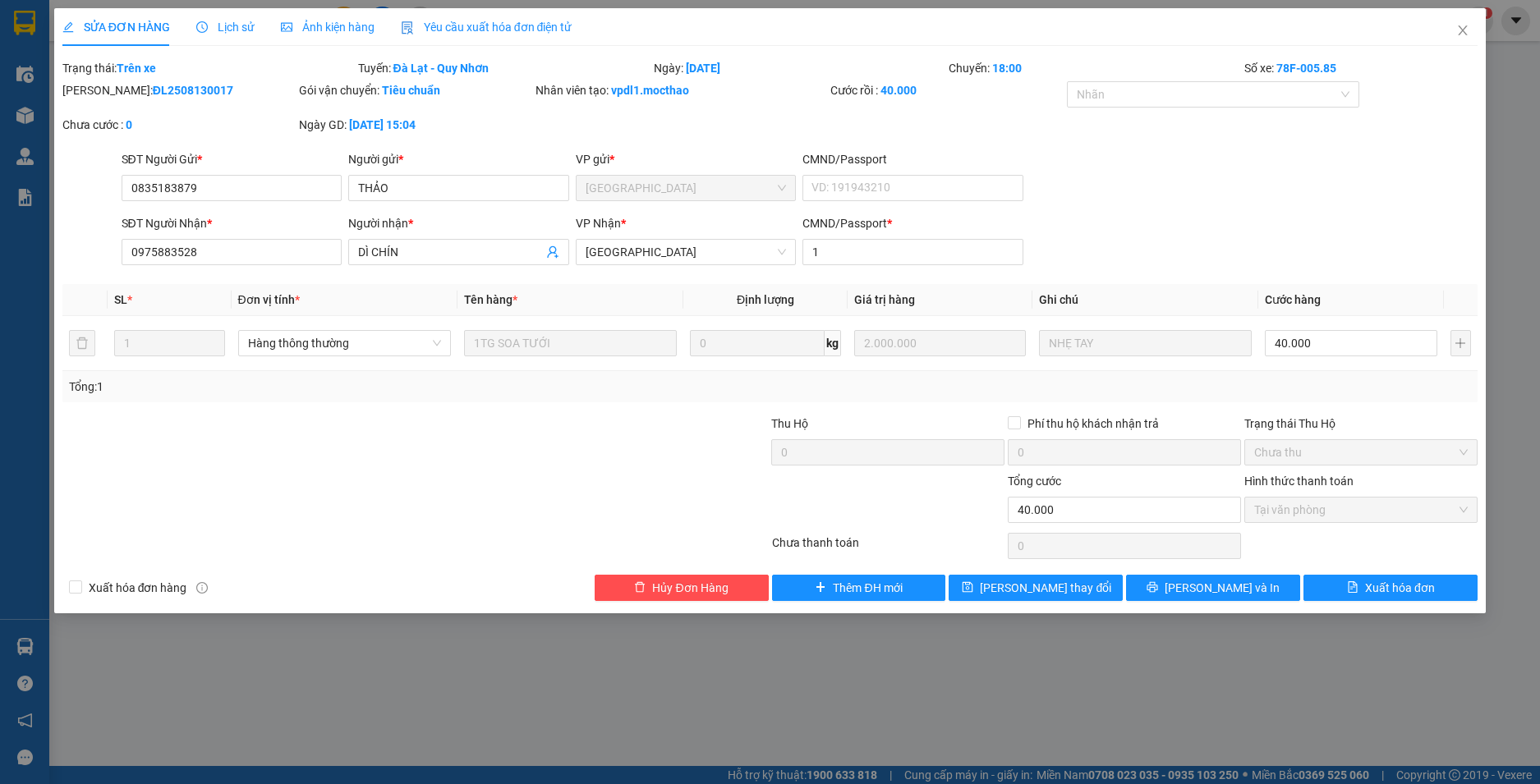
click at [452, 21] on span "Yêu cầu xuất hóa đơn điện tử" at bounding box center [486, 28] width 172 height 13
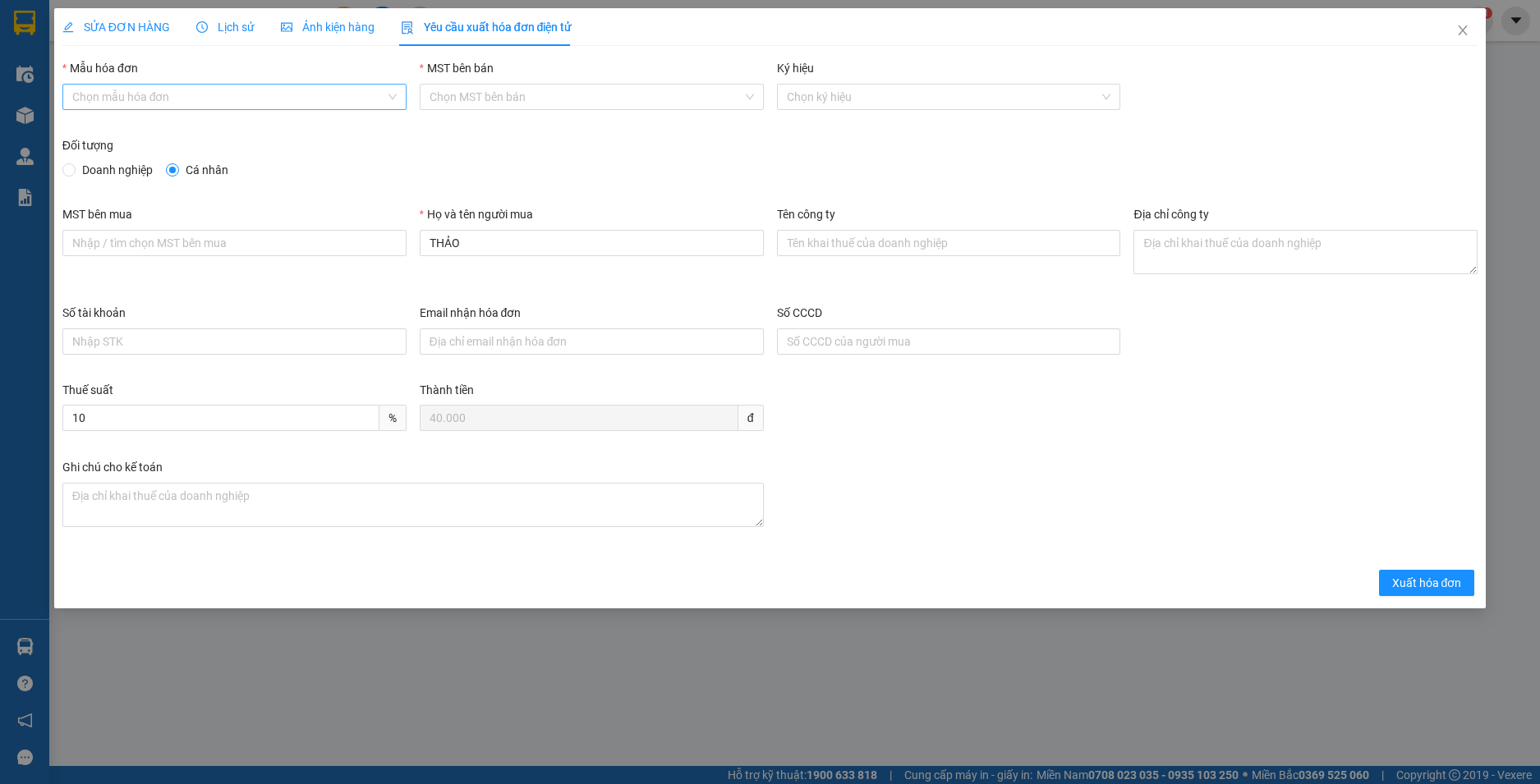
click at [244, 95] on input "Mẫu hóa đơn" at bounding box center [228, 96] width 313 height 24
click at [216, 160] on div "HĐH-CNBĐ" at bounding box center [234, 156] width 324 height 18
type input "8"
click at [1436, 581] on span "Xuất hóa đơn" at bounding box center [1427, 583] width 70 height 18
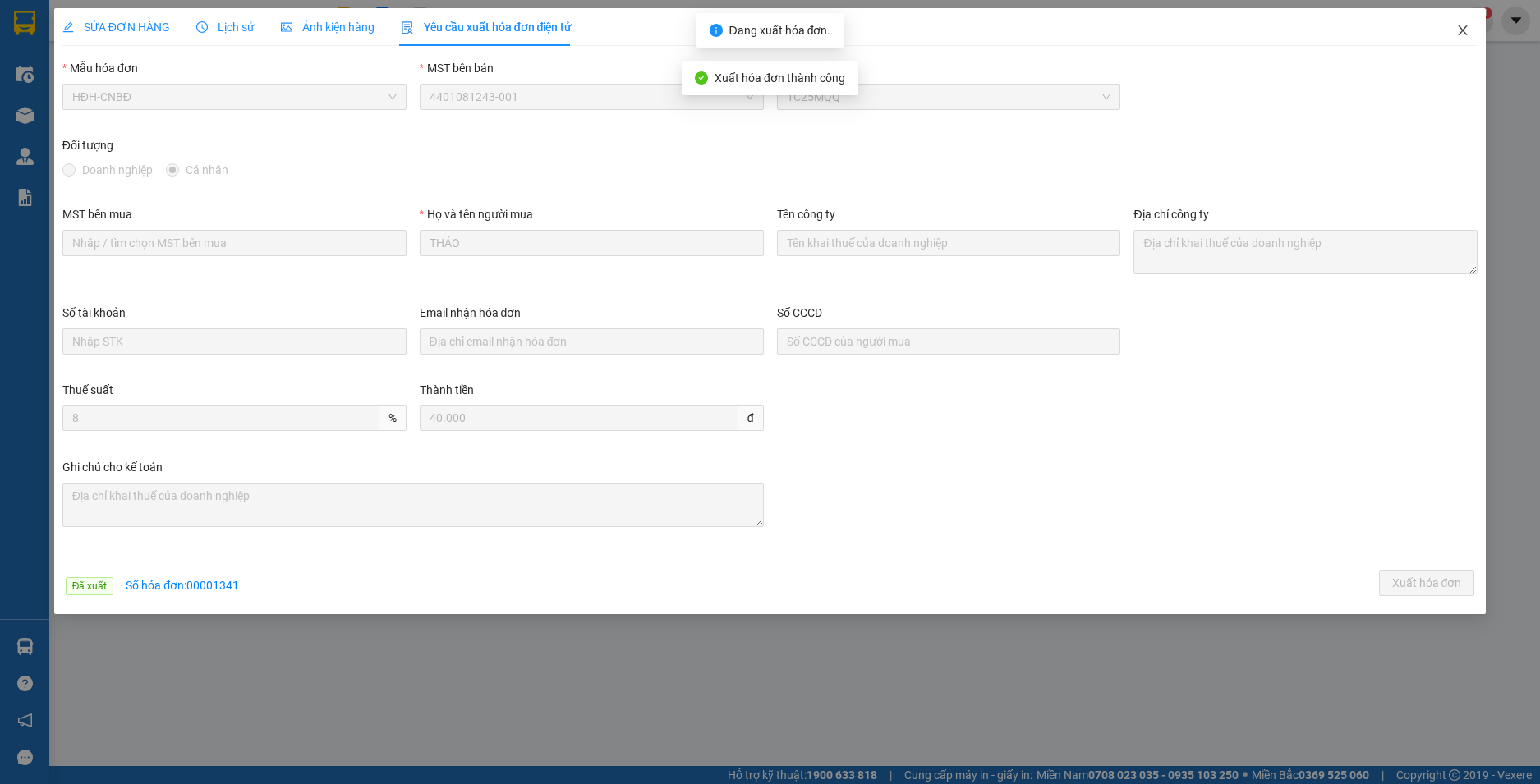
click at [1465, 31] on icon "close" at bounding box center [1463, 30] width 13 height 13
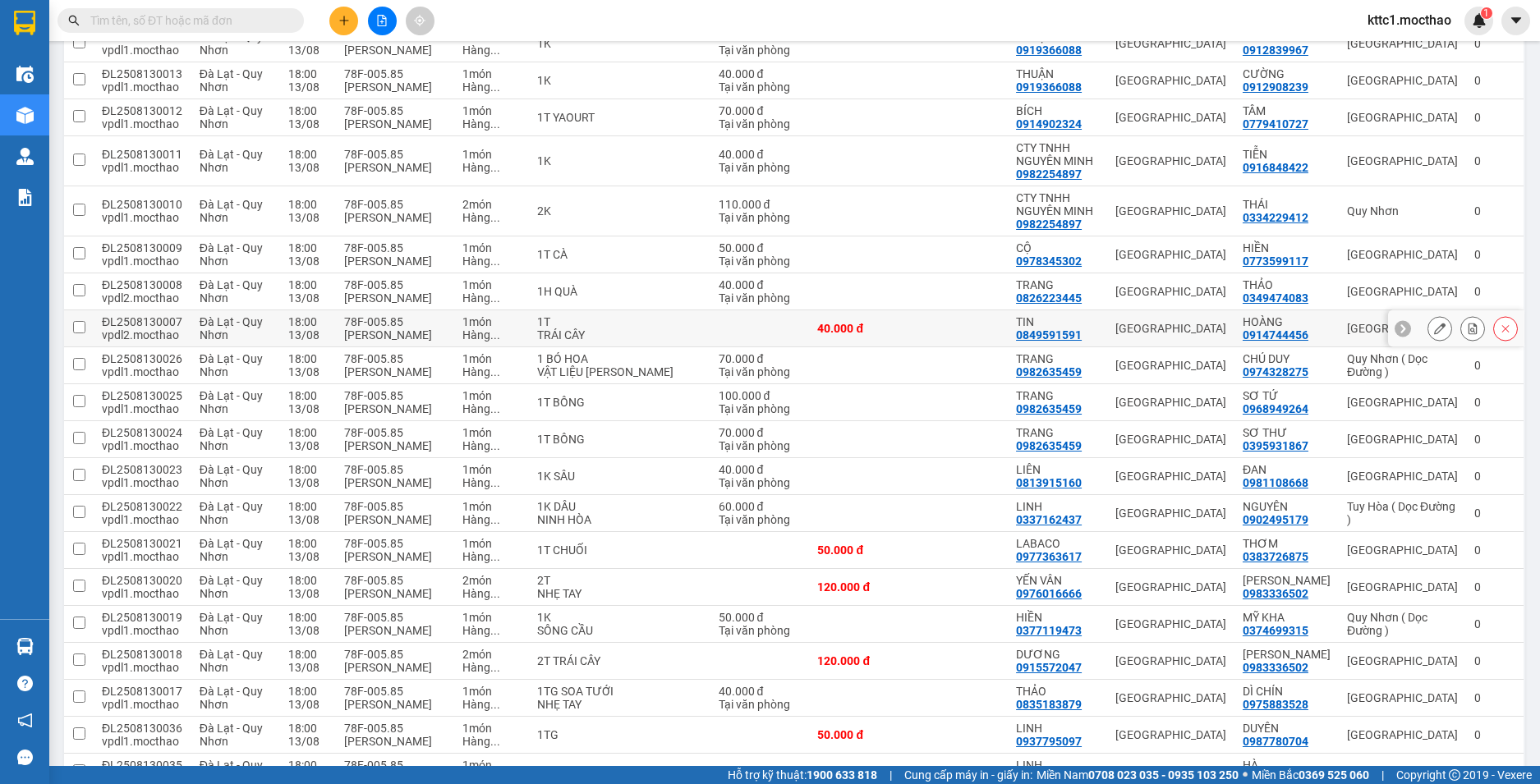
scroll to position [657, 0]
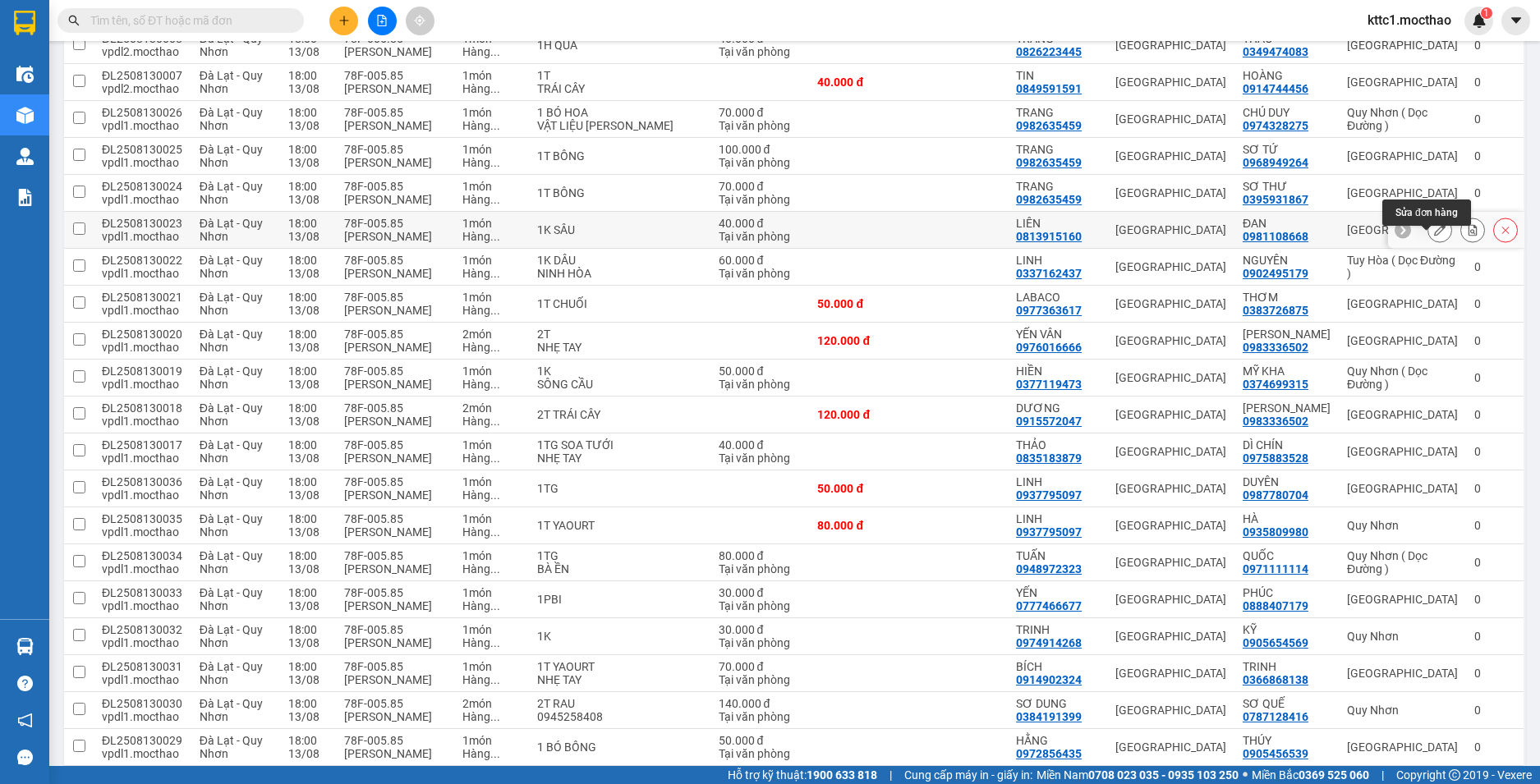
click at [1429, 245] on button at bounding box center [1439, 230] width 23 height 28
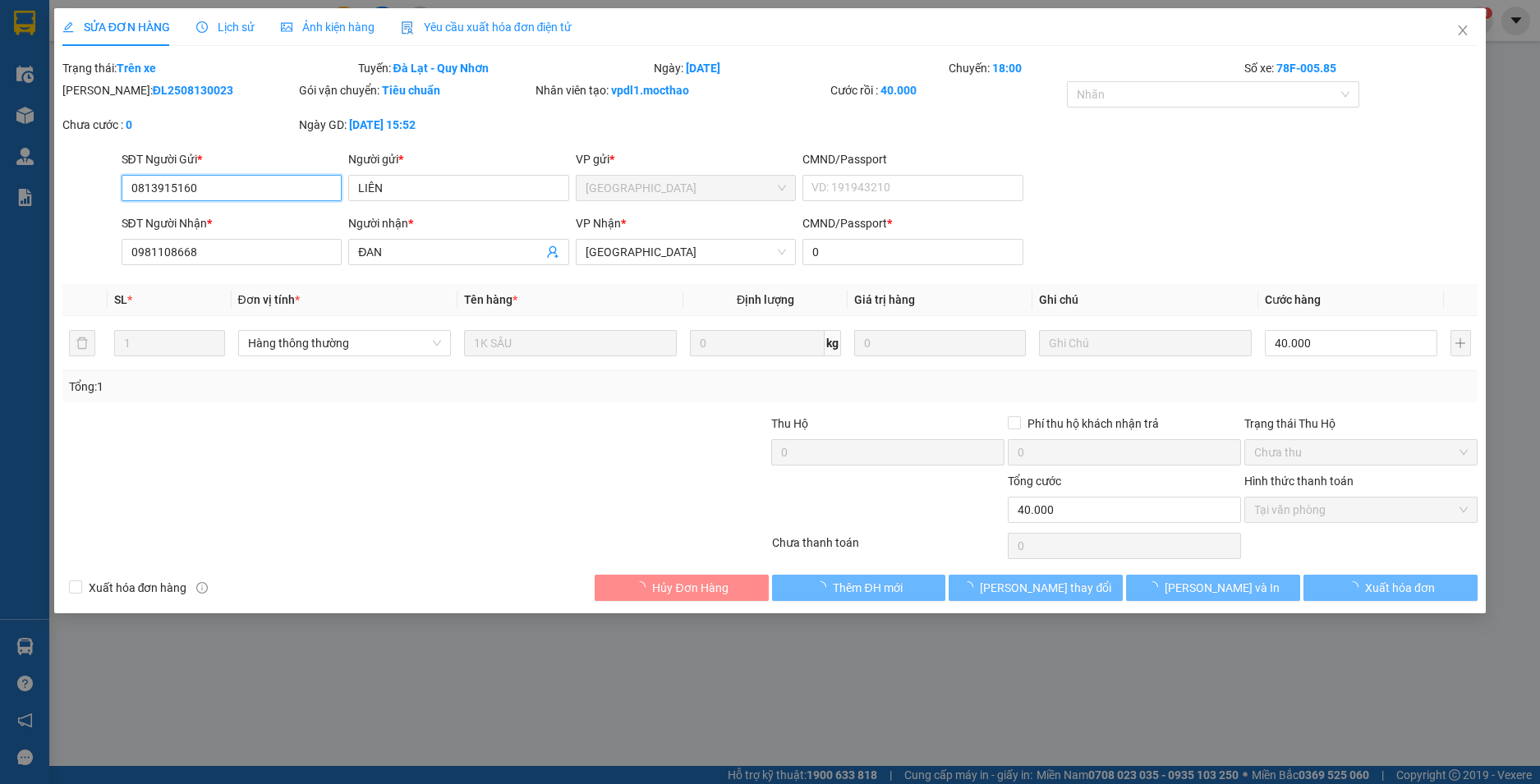
type input "0813915160"
type input "LIÊN"
type input "0981108668"
type input "ĐAN"
type input "0"
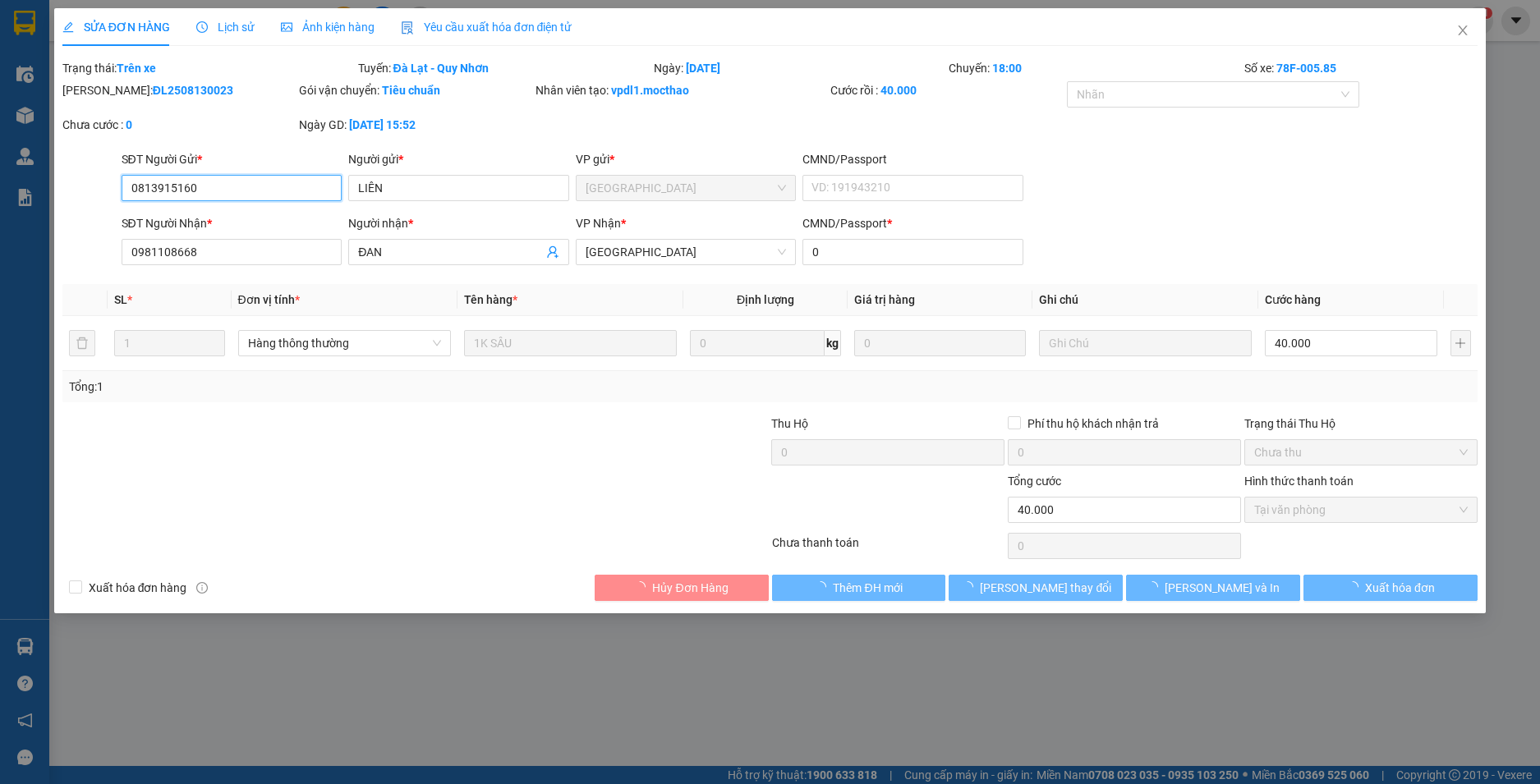
type input "40.000"
drag, startPoint x: 525, startPoint y: 18, endPoint x: 485, endPoint y: 29, distance: 41.5
click at [524, 18] on div "Yêu cầu xuất hóa đơn điện tử" at bounding box center [486, 27] width 172 height 38
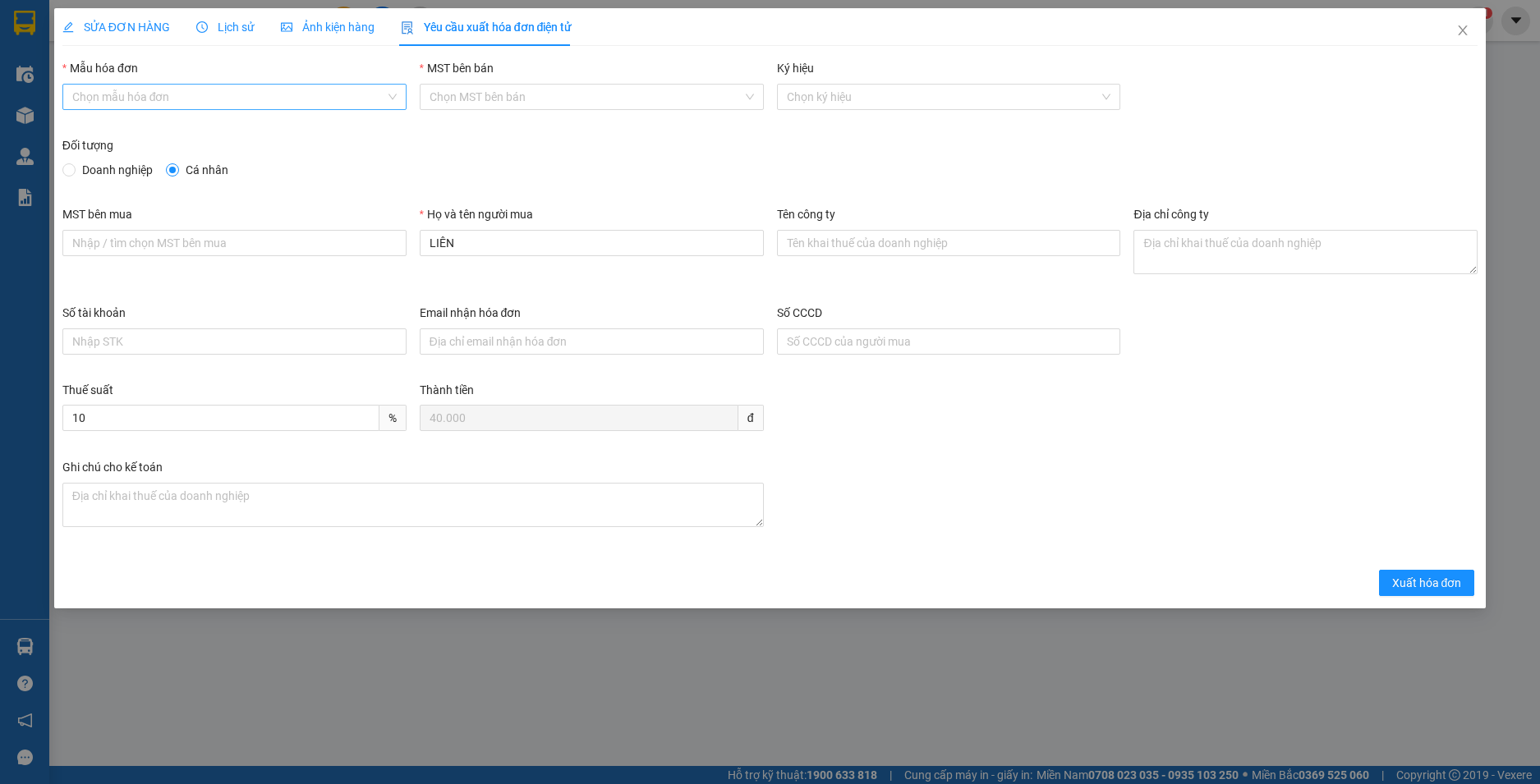
click at [225, 108] on div "Chọn mẫu hóa đơn" at bounding box center [235, 96] width 344 height 26
click at [213, 146] on div "HĐH-CNBĐ" at bounding box center [235, 156] width 344 height 26
type input "8"
click at [1429, 579] on span "Xuất hóa đơn" at bounding box center [1427, 583] width 70 height 18
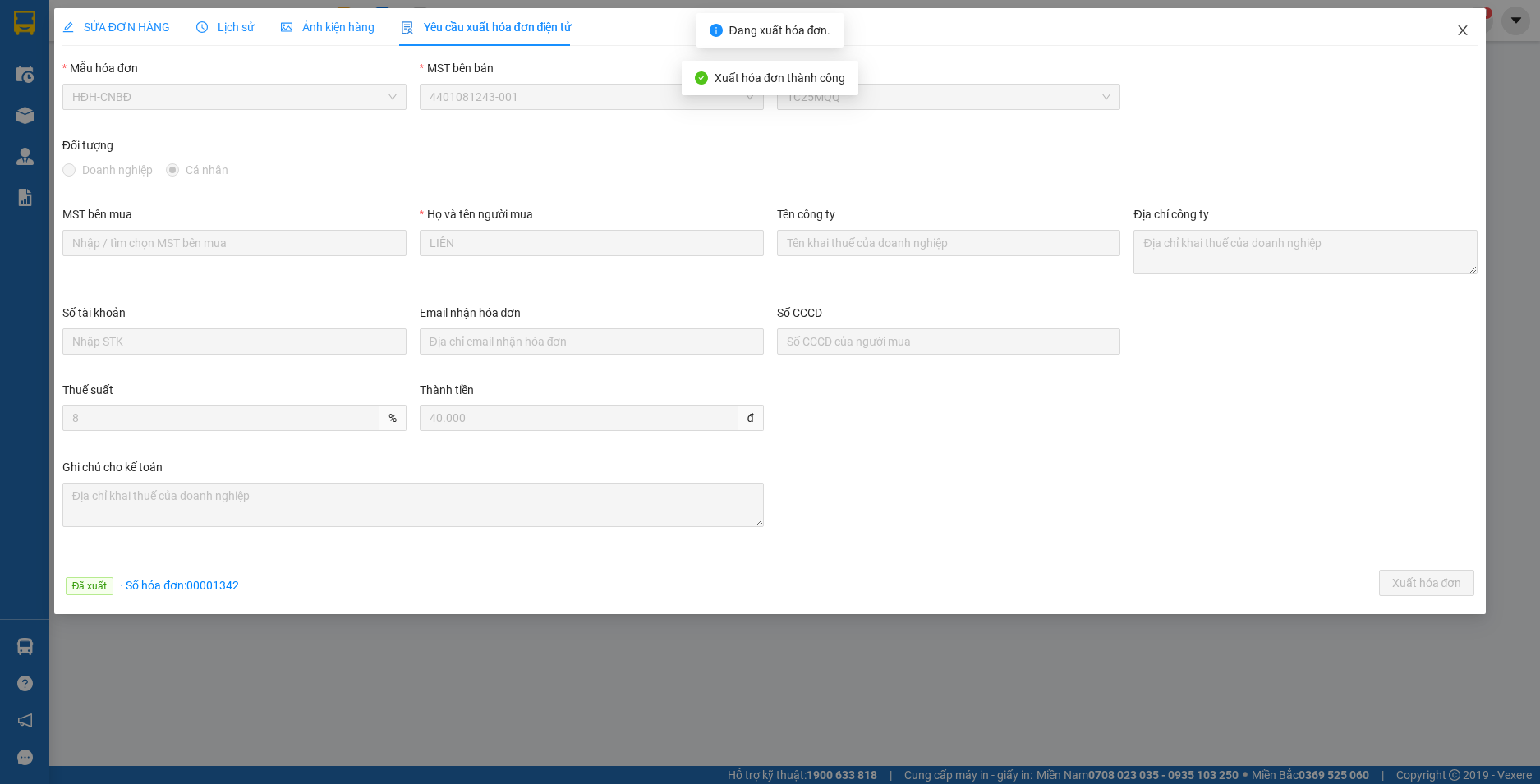
click at [1464, 36] on icon "close" at bounding box center [1463, 30] width 13 height 13
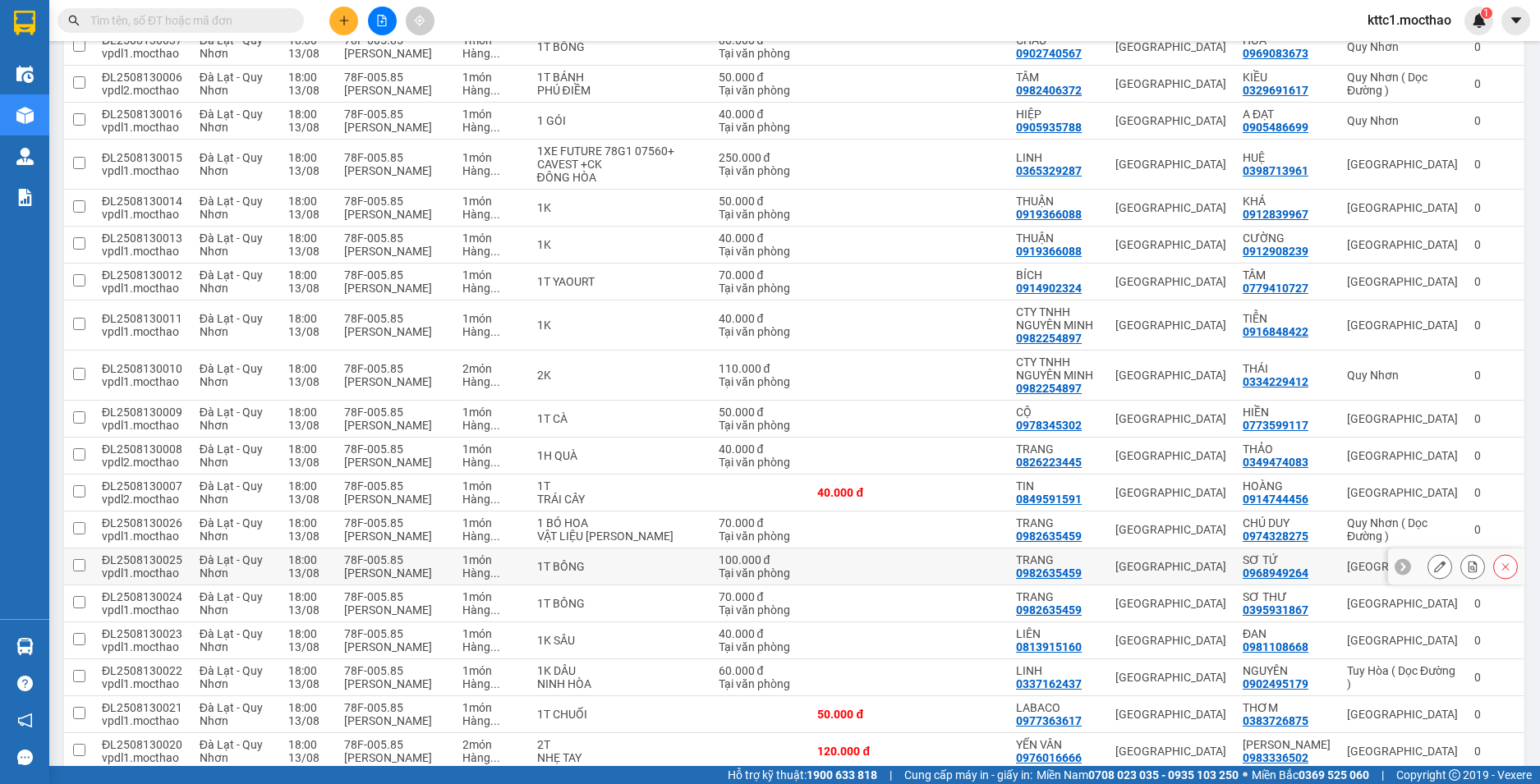
scroll to position [410, 0]
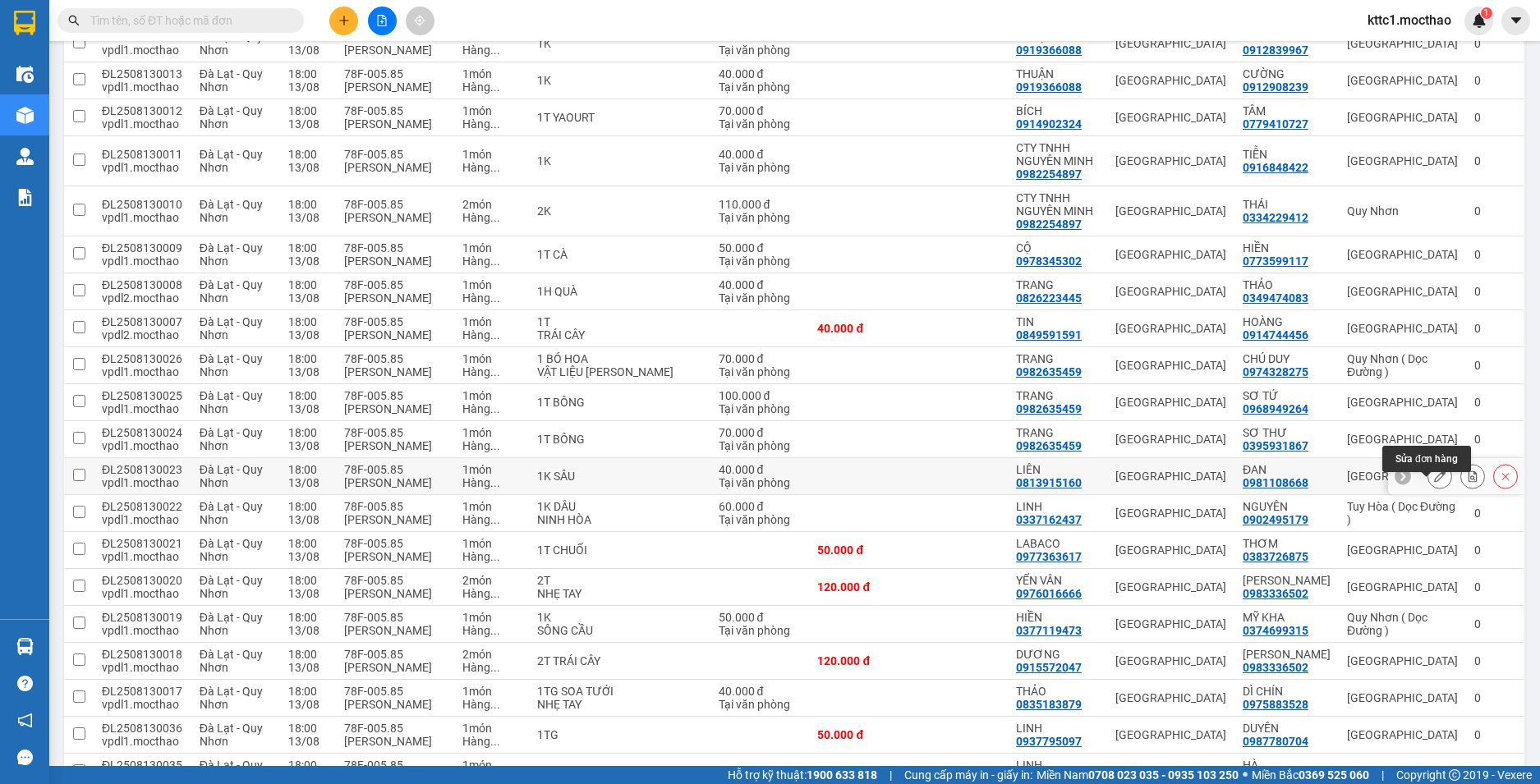
click at [1434, 482] on icon at bounding box center [1440, 477] width 12 height 12
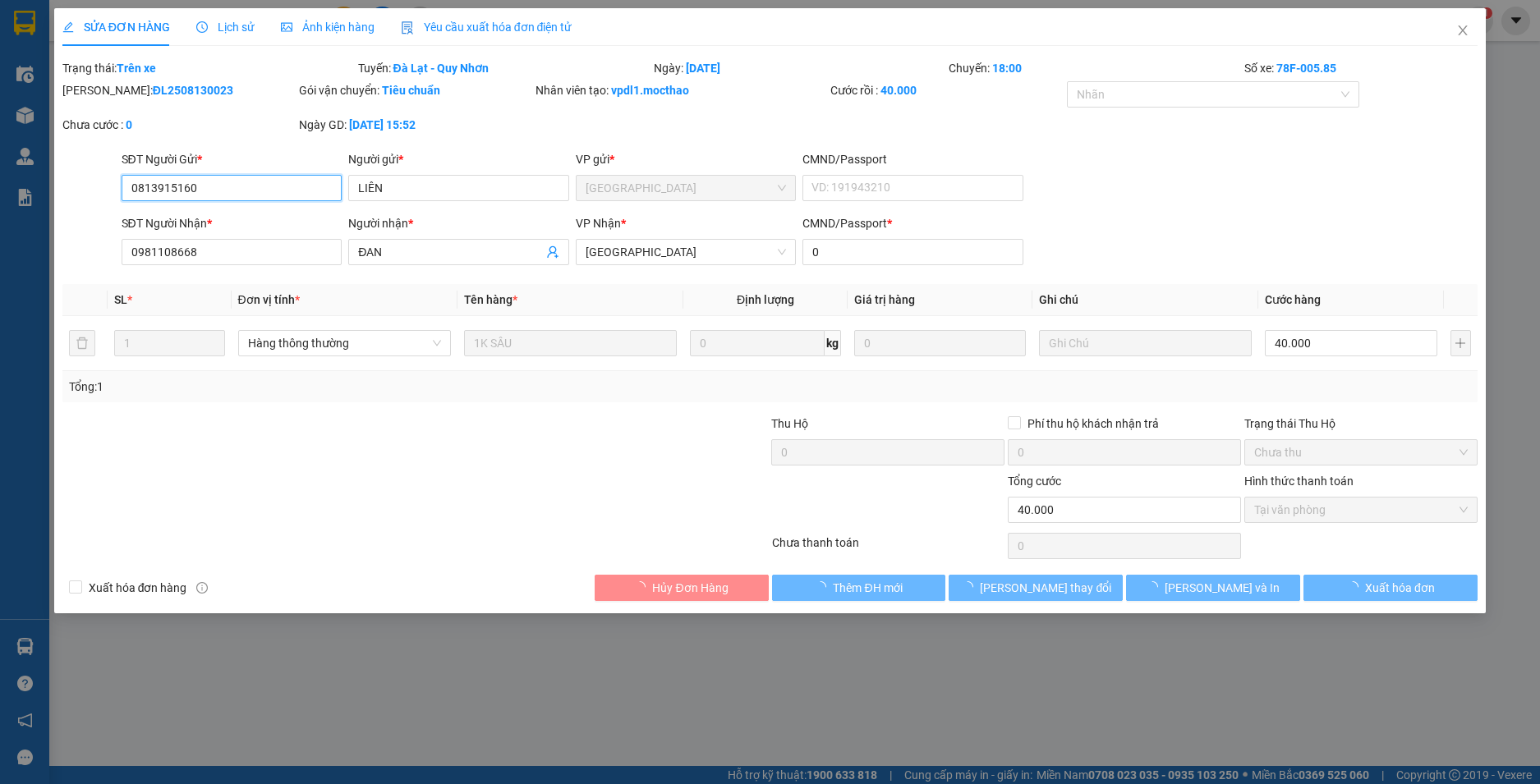
checkbox input "true"
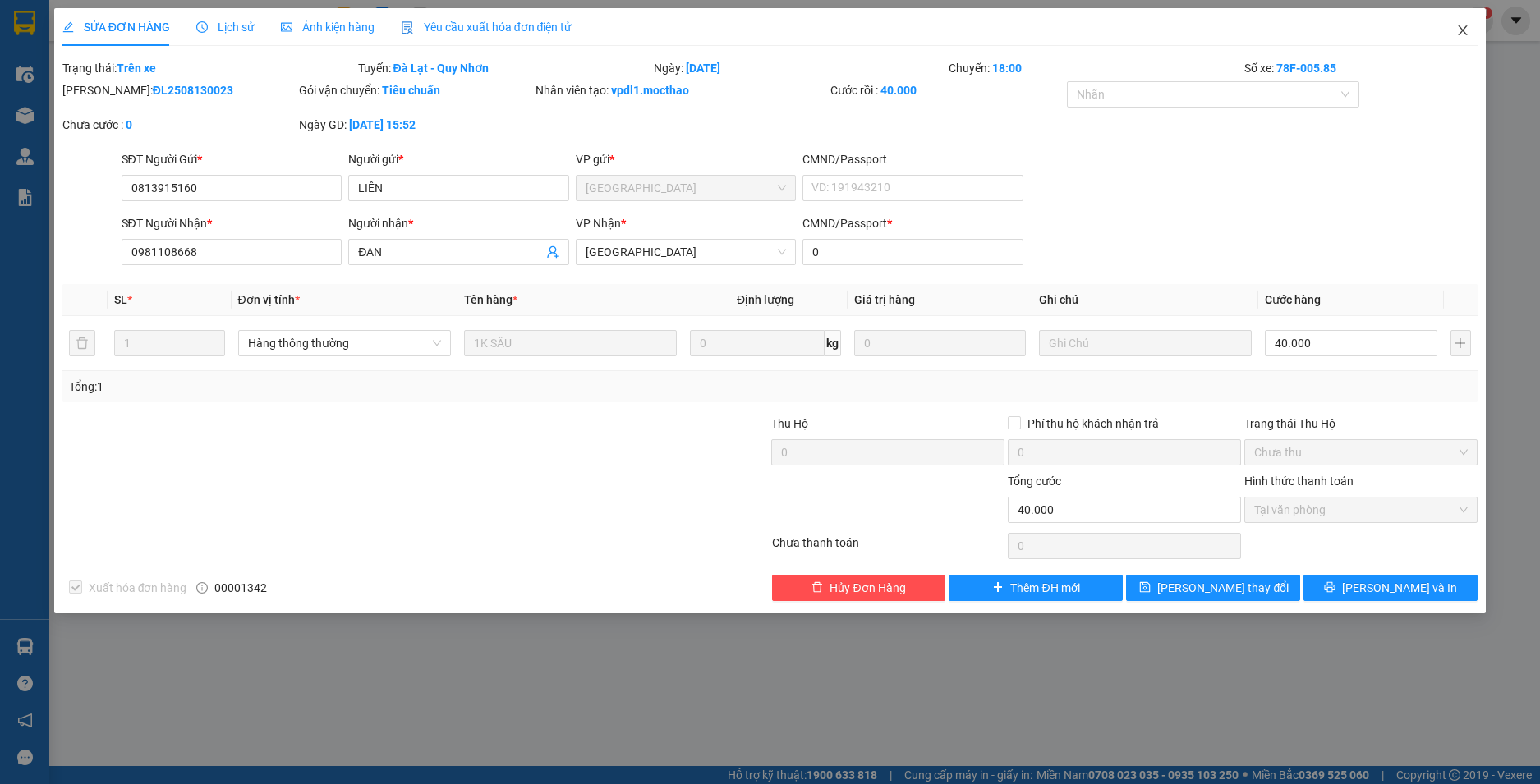
click at [1464, 30] on icon "close" at bounding box center [1463, 30] width 9 height 10
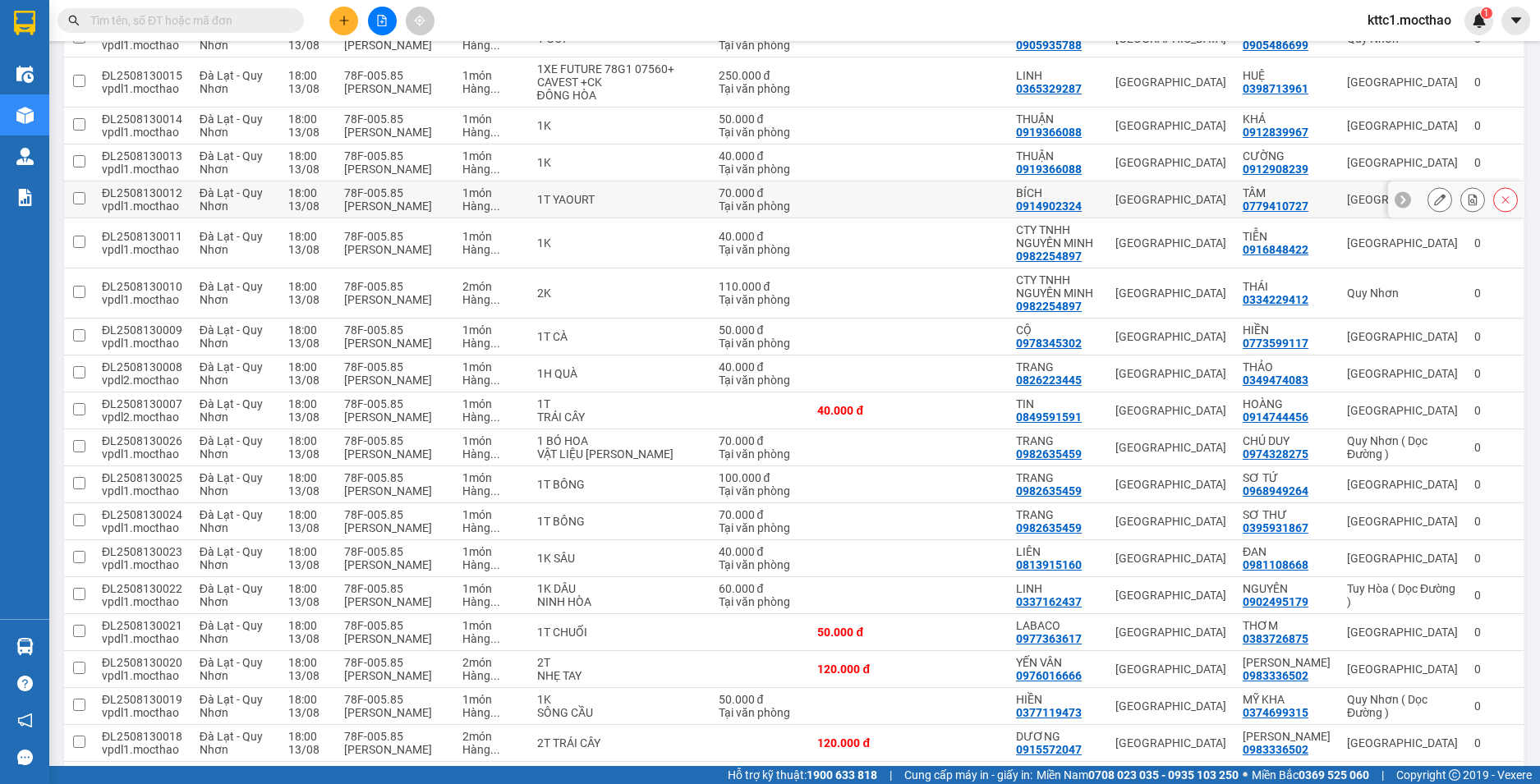
scroll to position [410, 0]
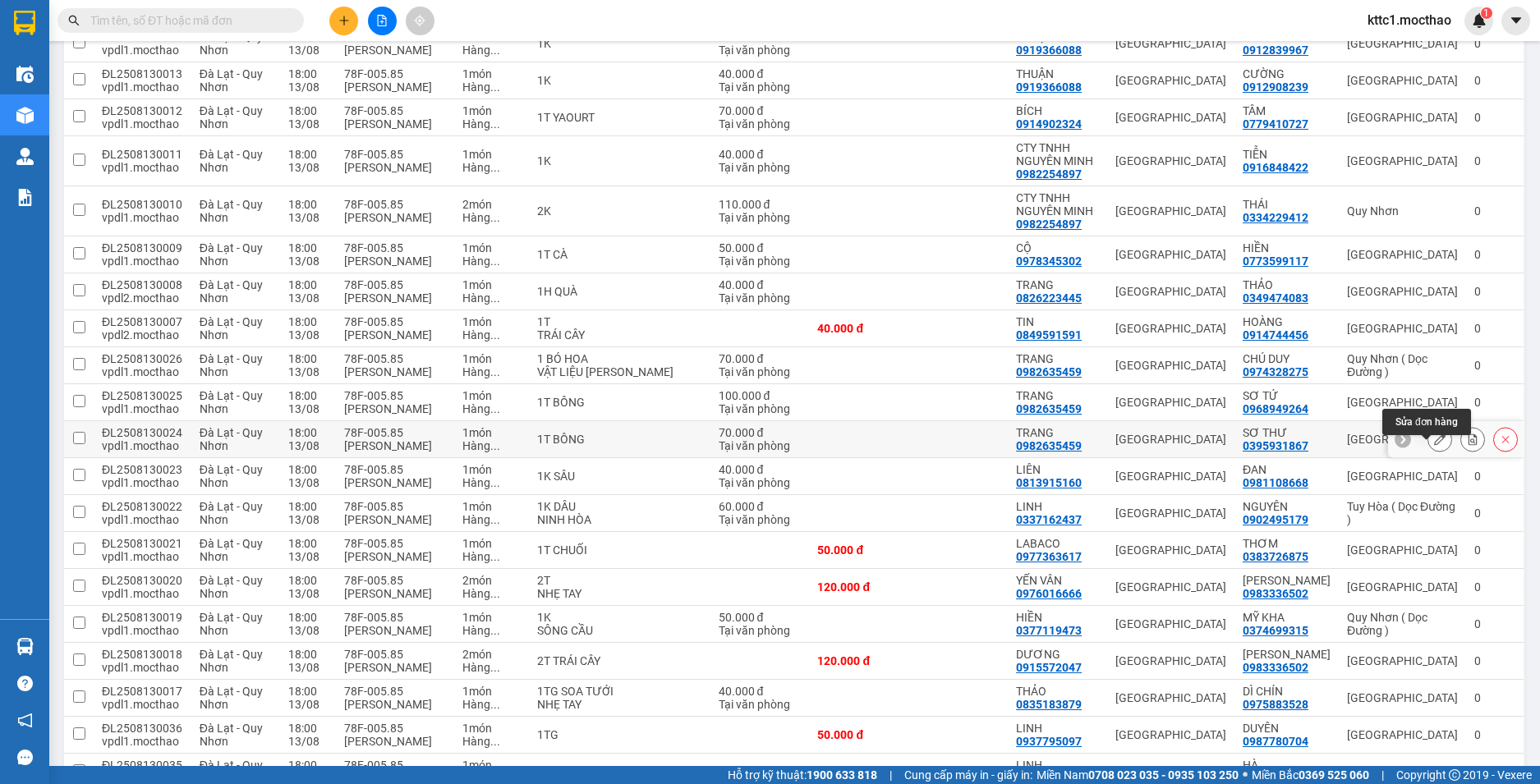
click at [1434, 445] on icon at bounding box center [1440, 440] width 12 height 12
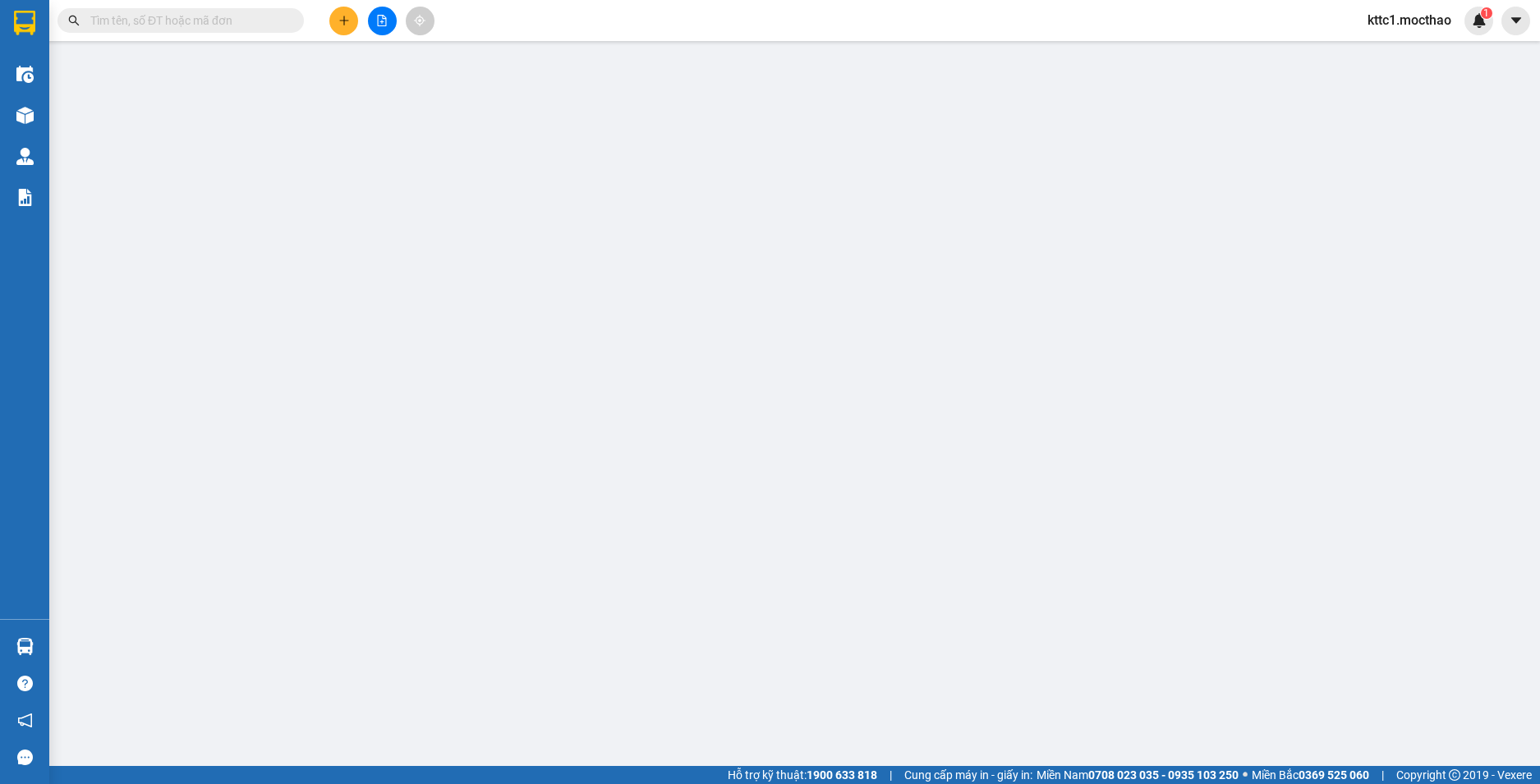
type input "0982635459"
type input "TRANG"
type input "0395931867"
type input "SƠ THƯ"
type input "0"
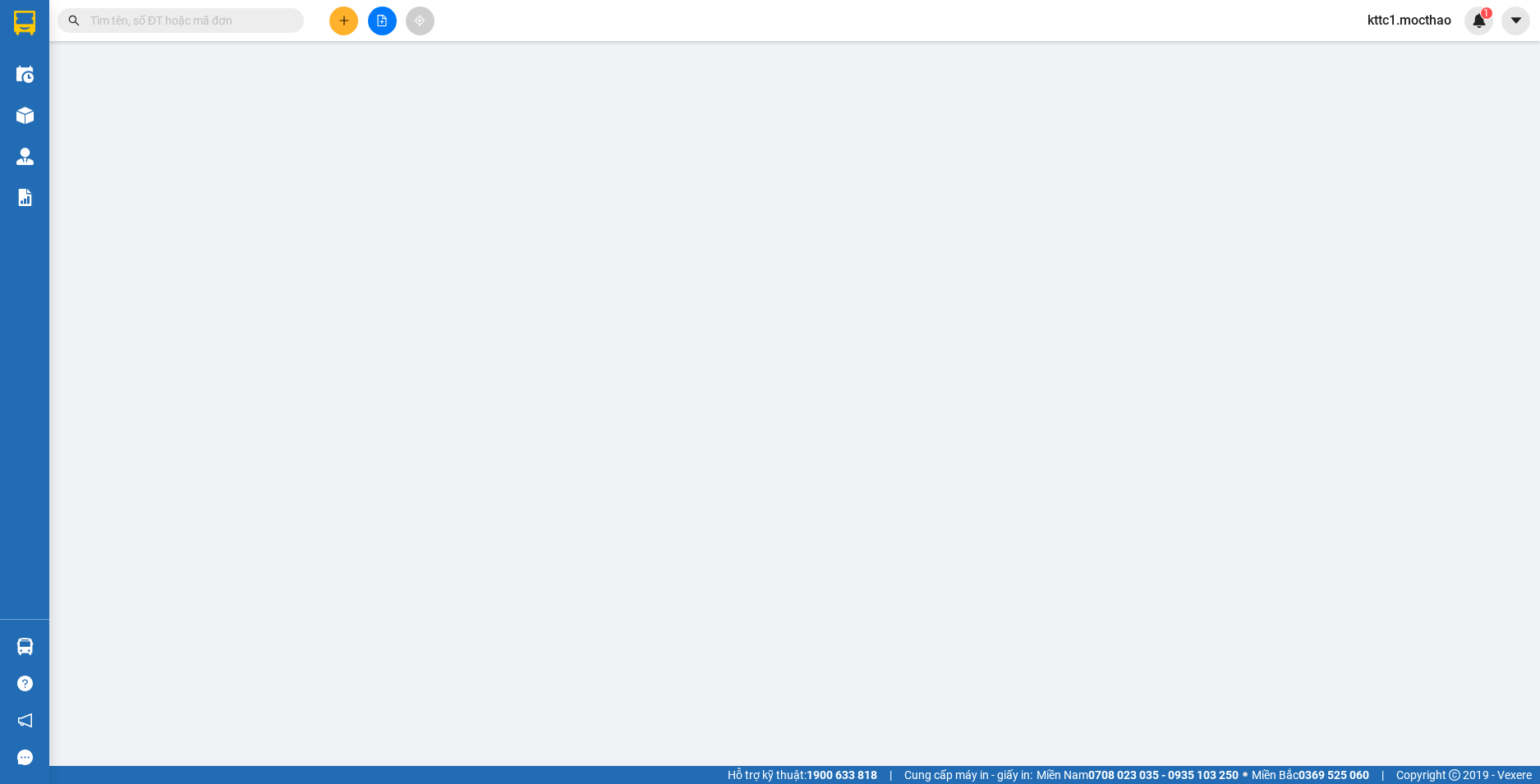
type input "70.000"
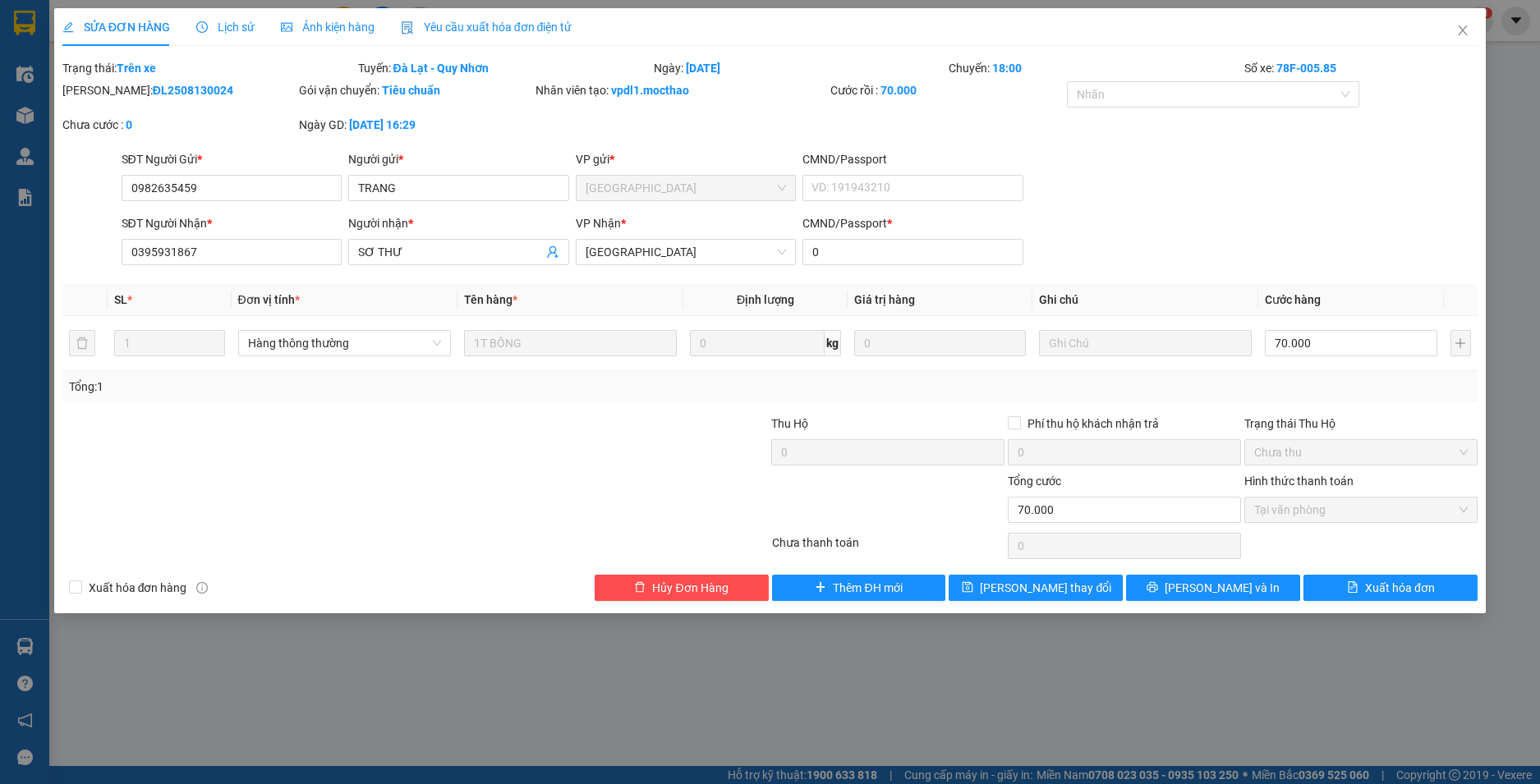
click at [506, 23] on span "Yêu cầu xuất hóa đơn điện tử" at bounding box center [486, 28] width 172 height 13
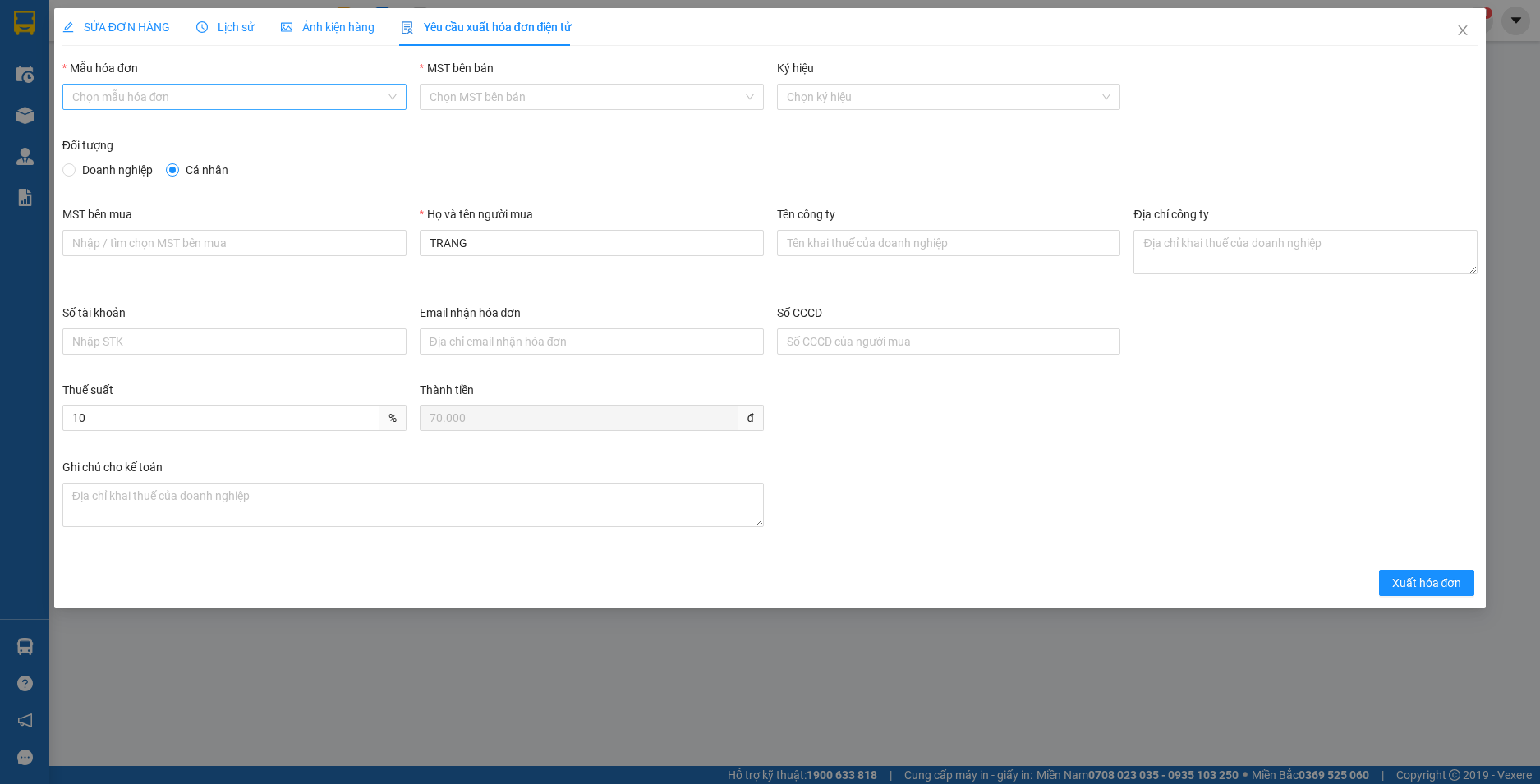
click at [163, 96] on input "Mẫu hóa đơn" at bounding box center [228, 96] width 313 height 24
click at [154, 158] on div "HĐH-CNBĐ" at bounding box center [234, 156] width 324 height 18
type input "8"
click at [1444, 590] on span "Xuất hóa đơn" at bounding box center [1427, 583] width 70 height 18
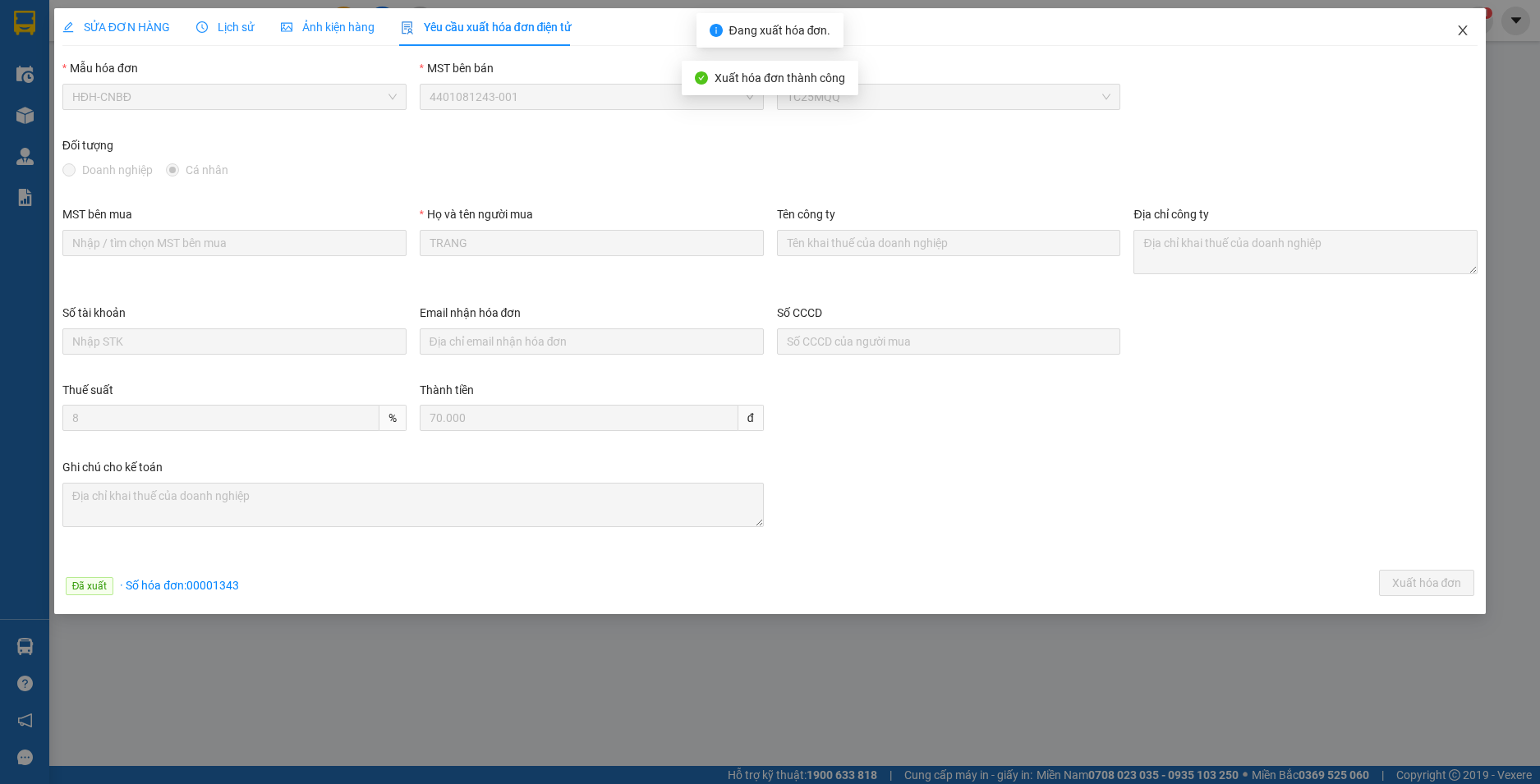
click at [1466, 36] on icon "close" at bounding box center [1463, 30] width 13 height 13
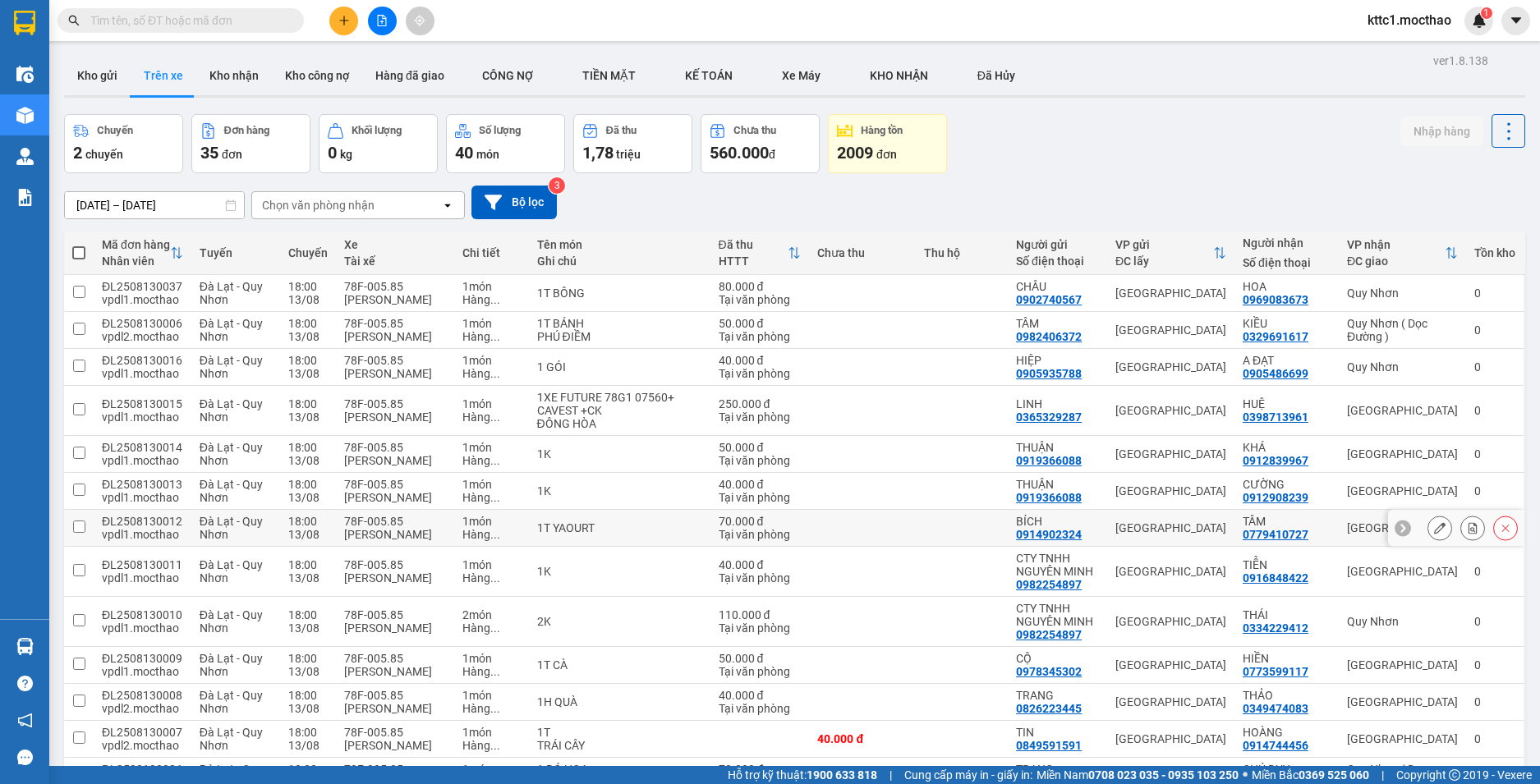
scroll to position [246, 0]
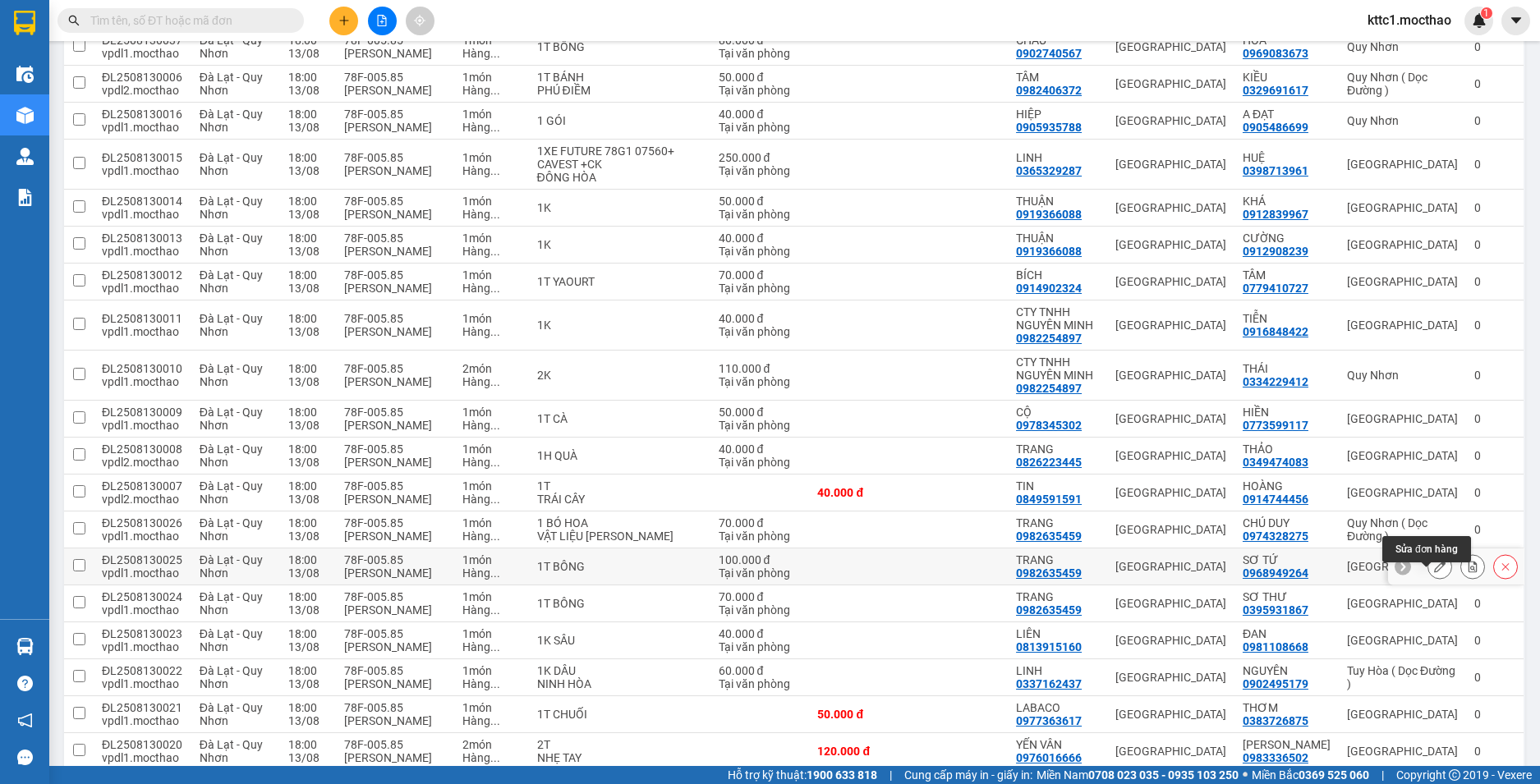
click at [1434, 572] on icon at bounding box center [1440, 567] width 12 height 12
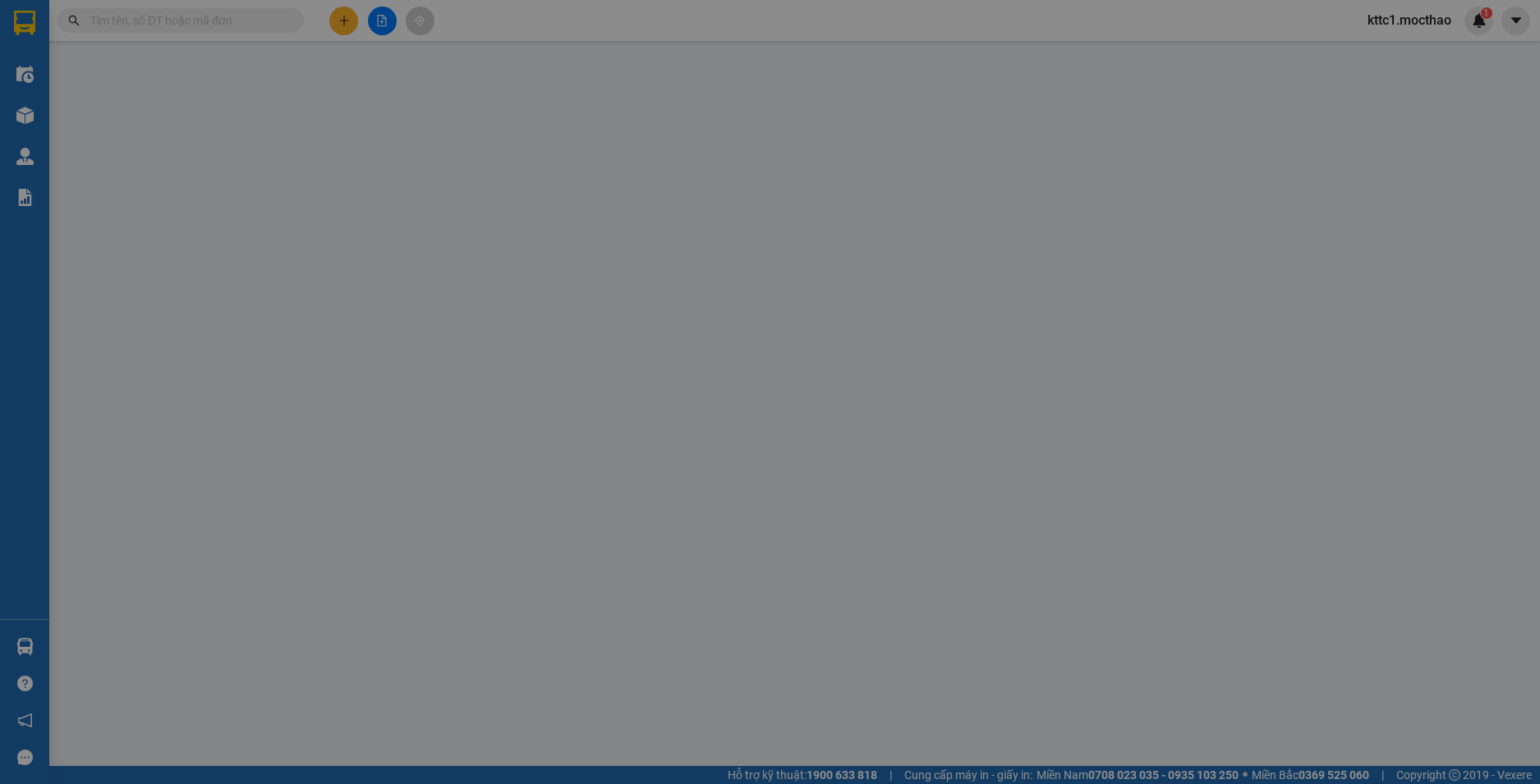
type input "0982635459"
type input "TRANG"
type input "0968949264"
type input "SƠ TỨ"
type input "0"
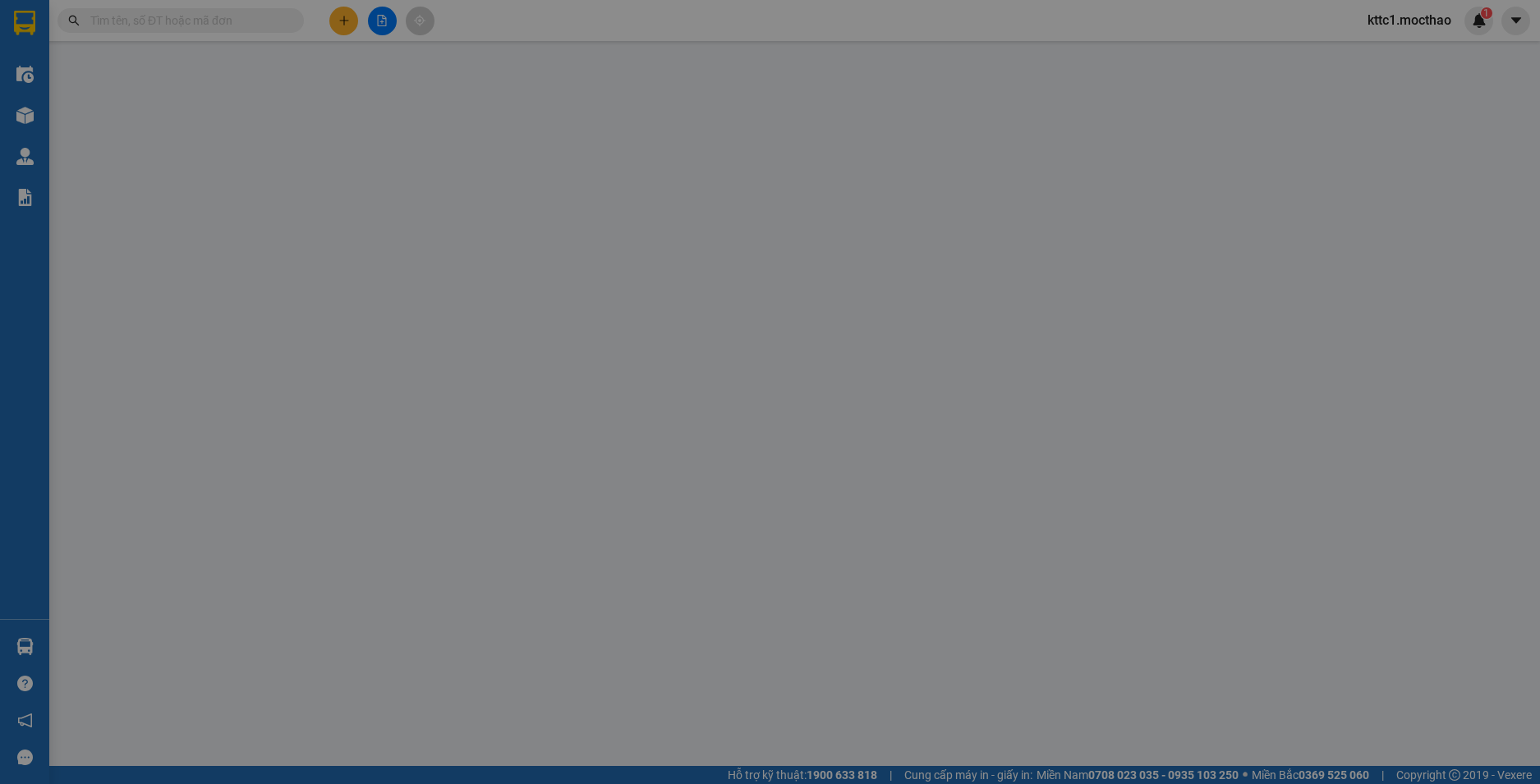
type input "100.000"
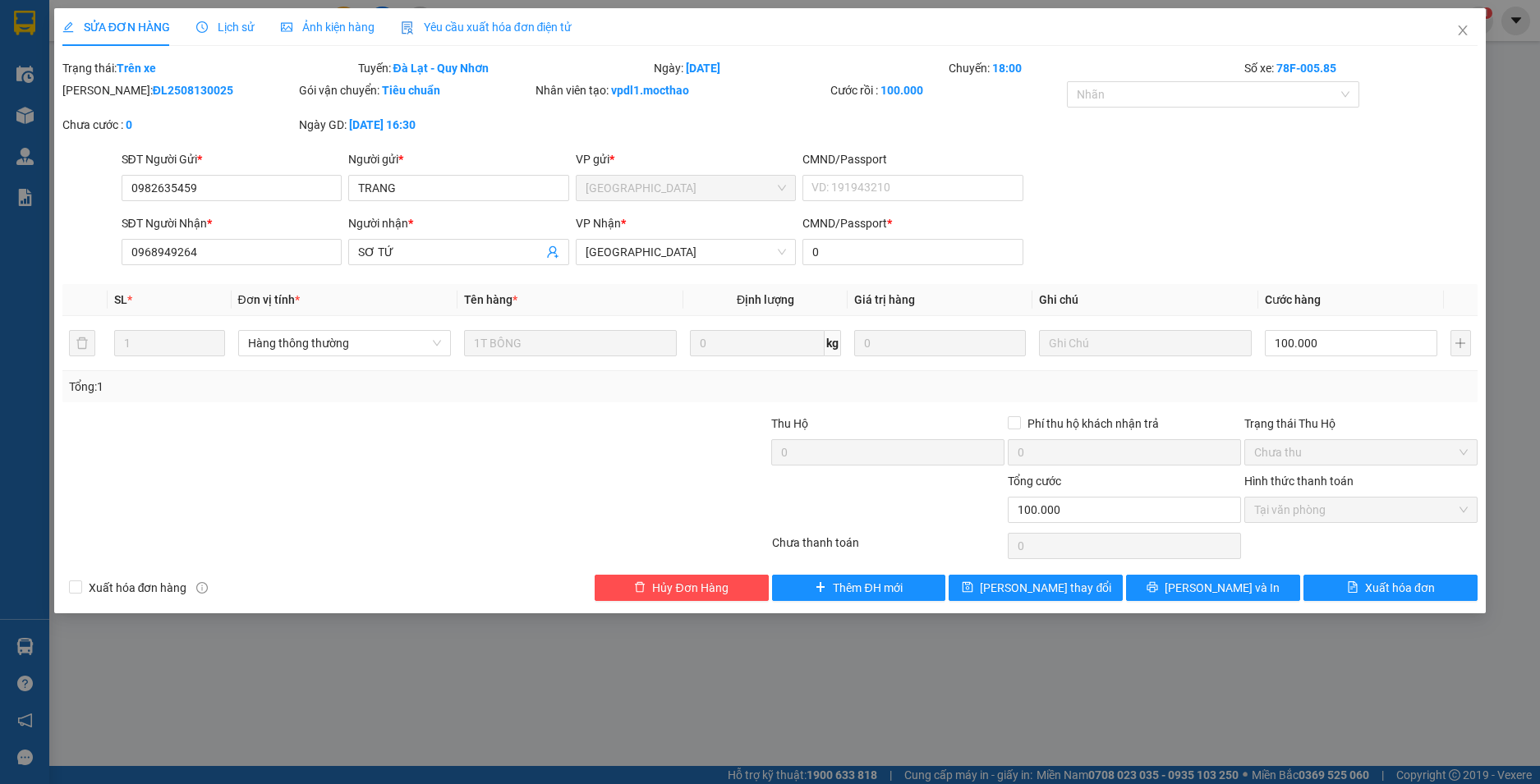
click at [471, 25] on span "Yêu cầu xuất hóa đơn điện tử" at bounding box center [486, 28] width 172 height 13
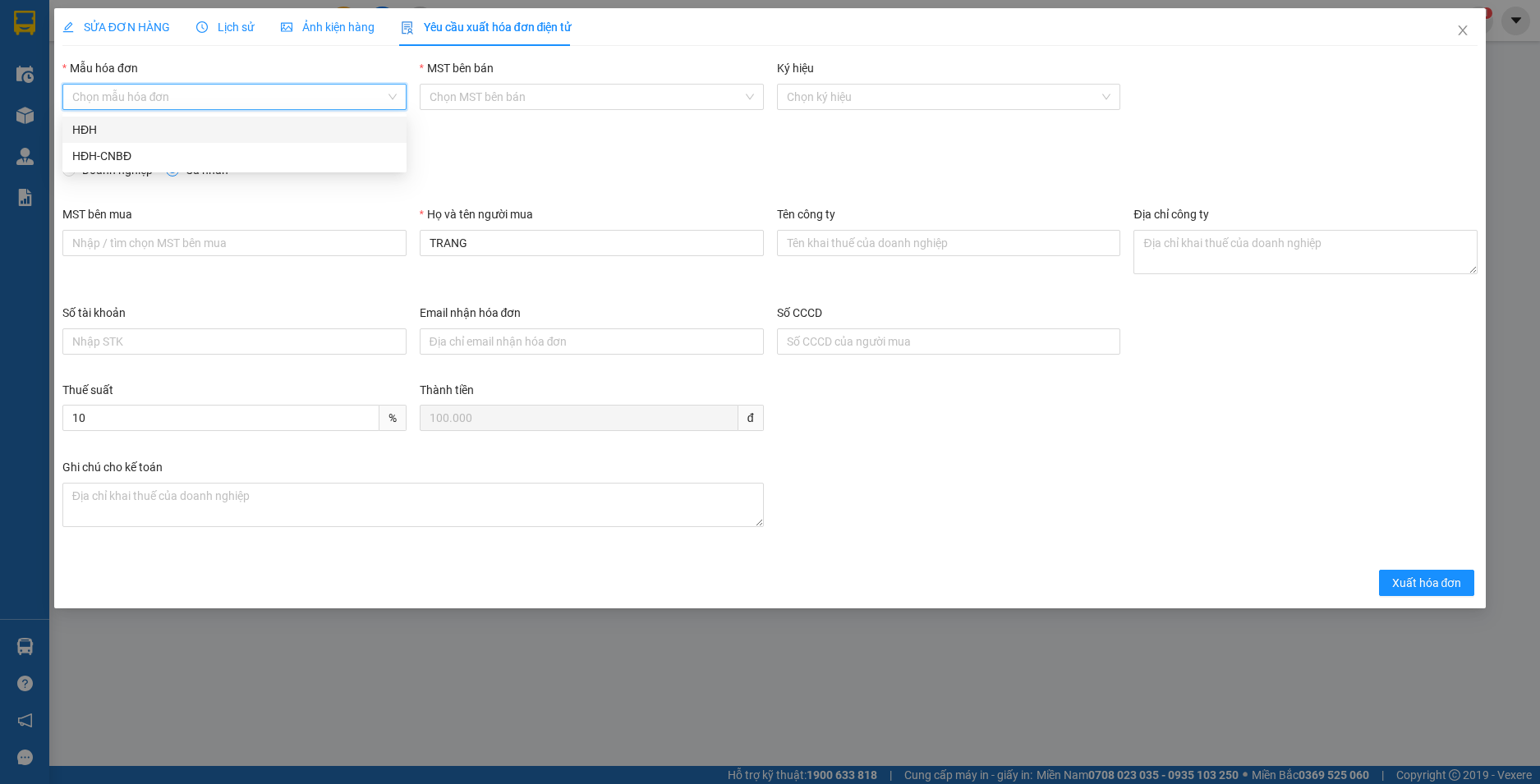
click at [212, 101] on input "Mẫu hóa đơn" at bounding box center [228, 96] width 313 height 24
click at [204, 164] on div "HĐH-CNBĐ" at bounding box center [234, 156] width 324 height 18
type input "8"
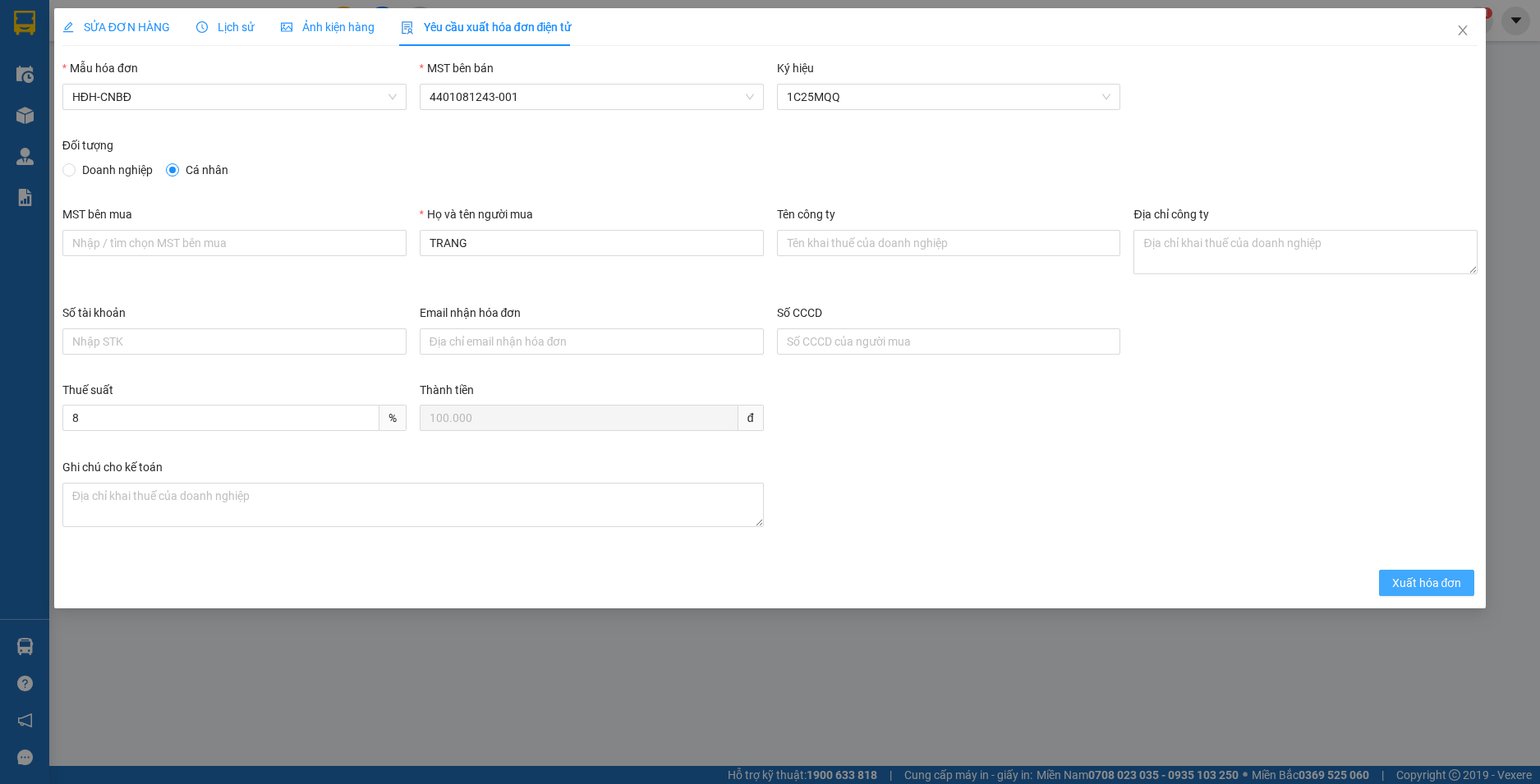
click at [1408, 580] on span "Xuất hóa đơn" at bounding box center [1427, 583] width 70 height 18
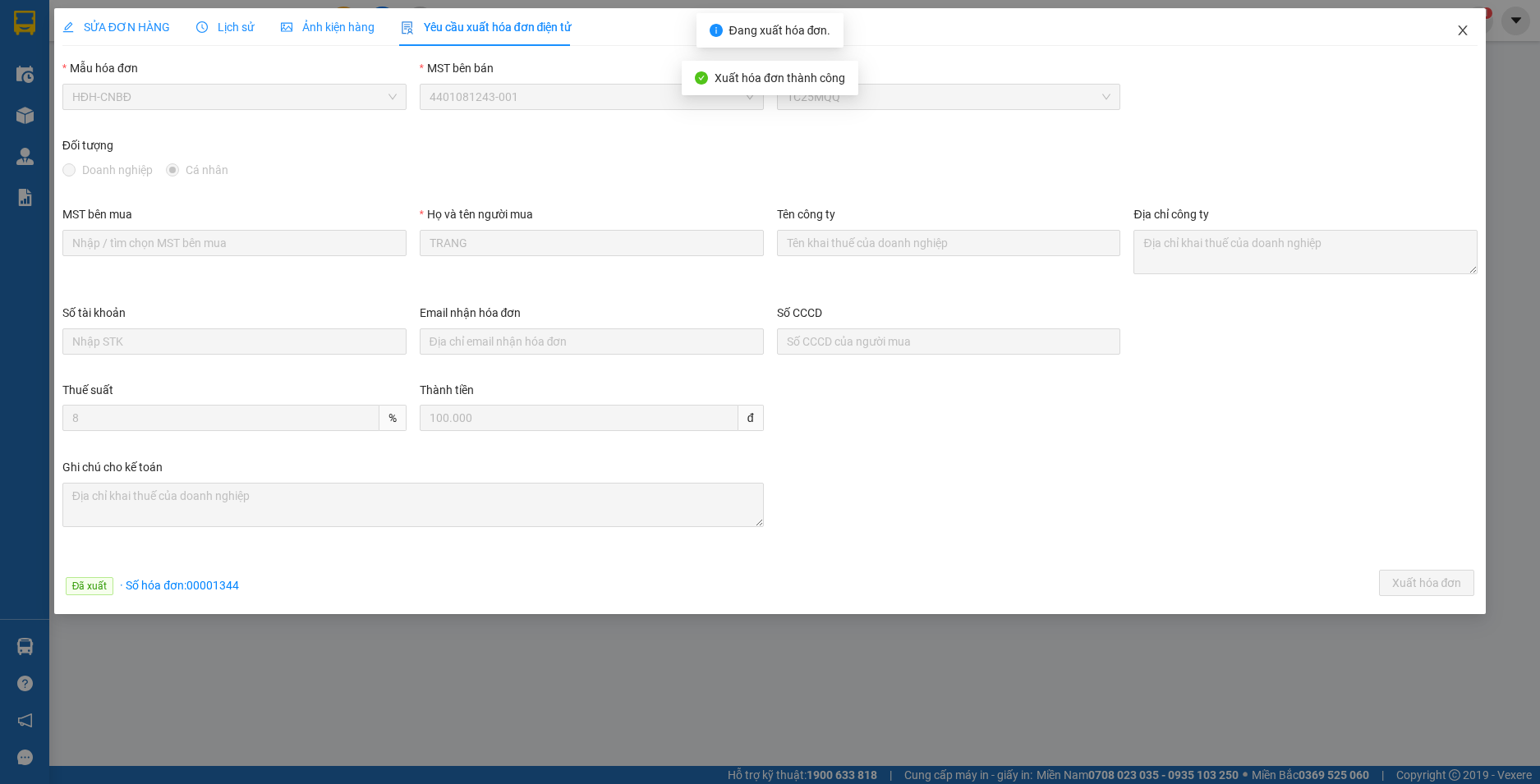
click at [1465, 31] on icon "close" at bounding box center [1463, 30] width 13 height 13
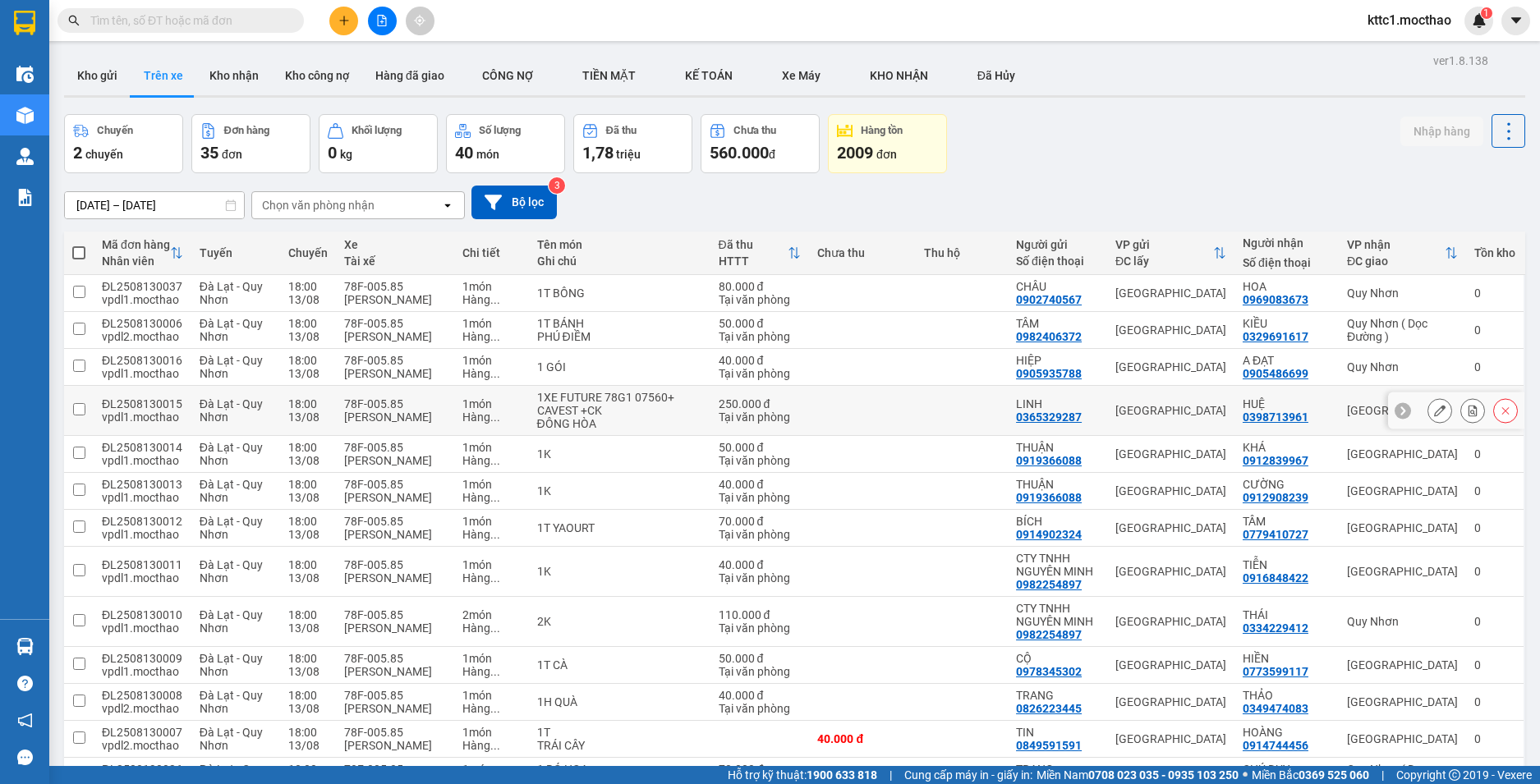
scroll to position [328, 0]
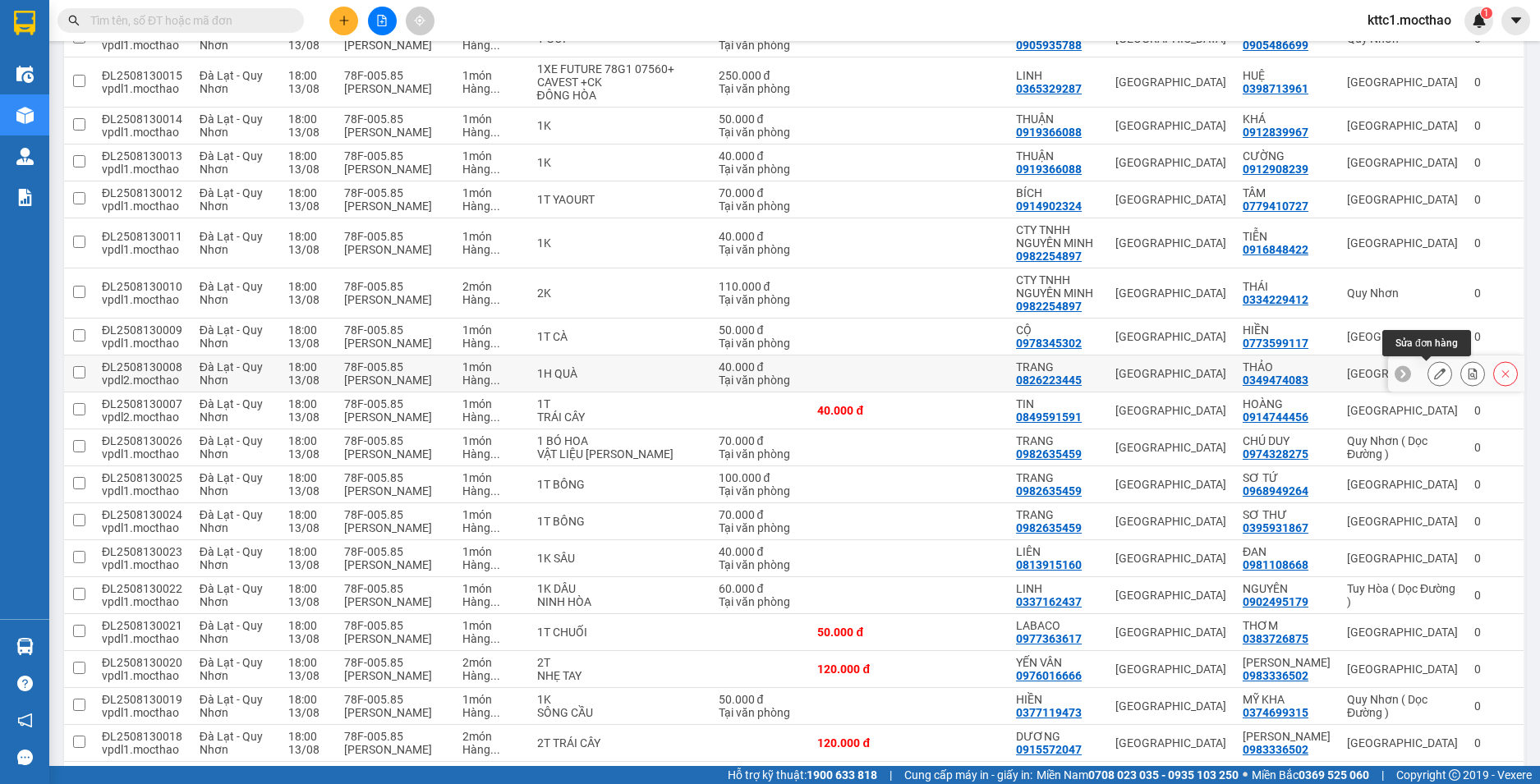
click at [1434, 379] on icon at bounding box center [1440, 374] width 12 height 12
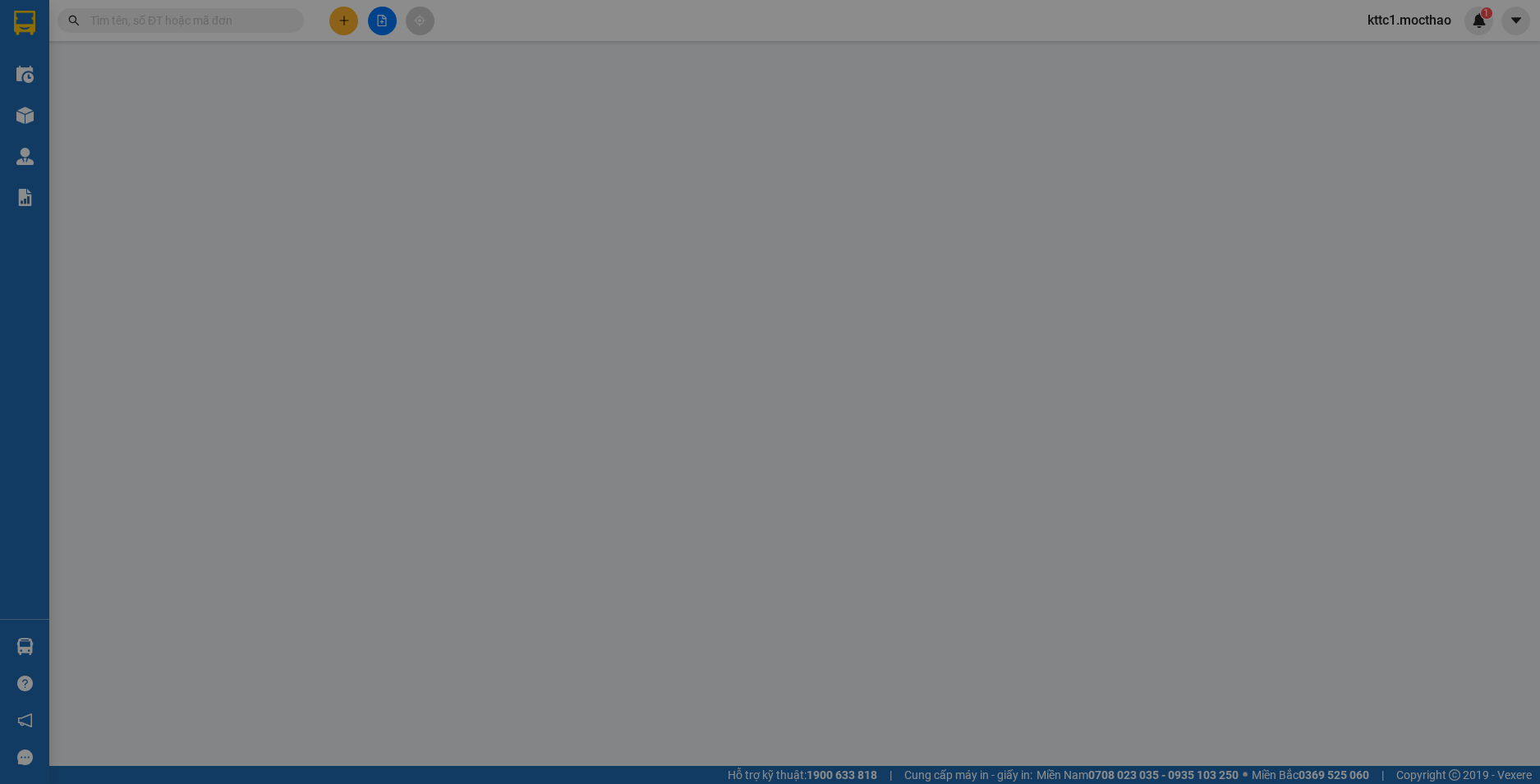
type input "0826223445"
type input "TRANG"
type input "0349474083"
type input "THẢO"
type input "A"
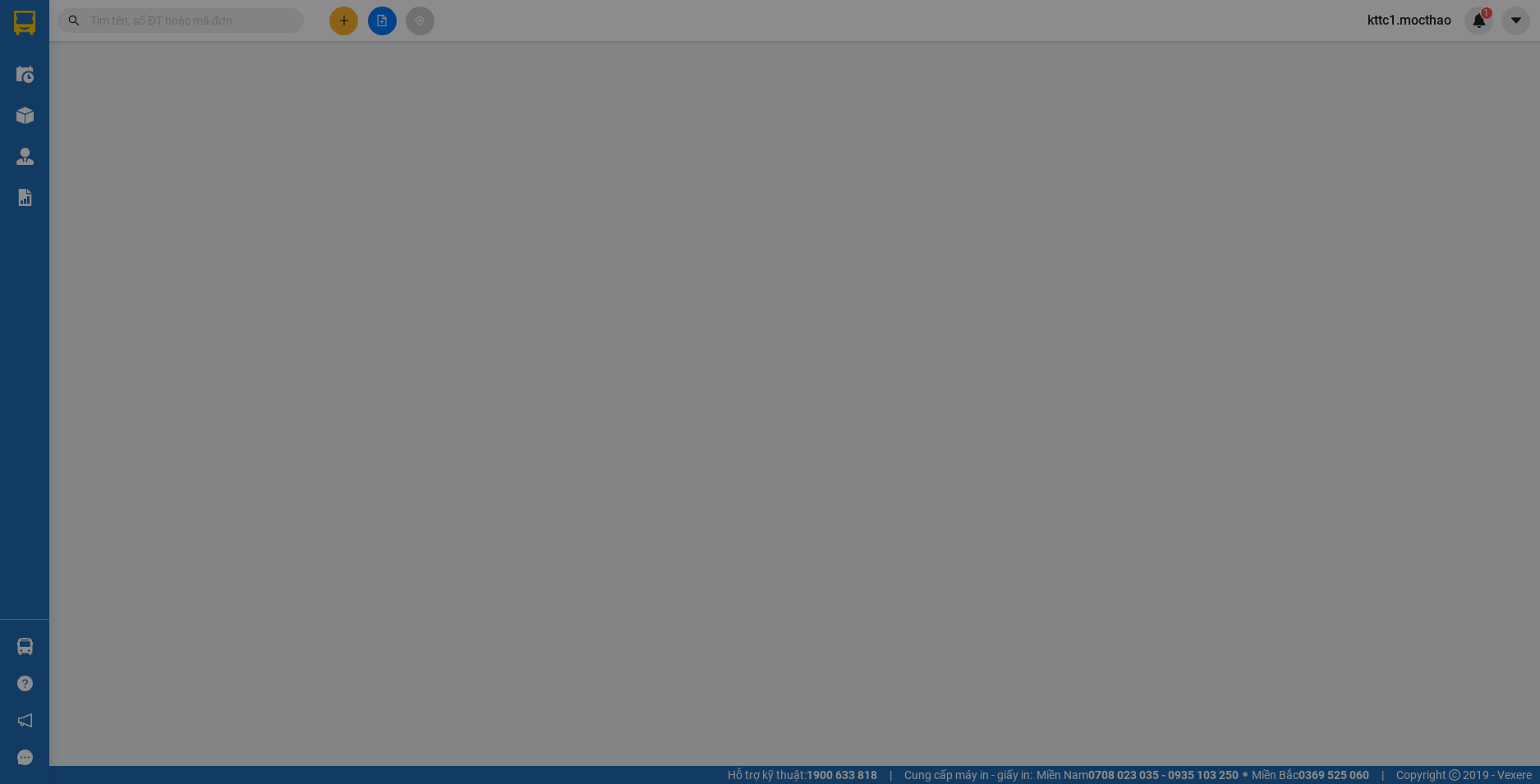
type input "40.000"
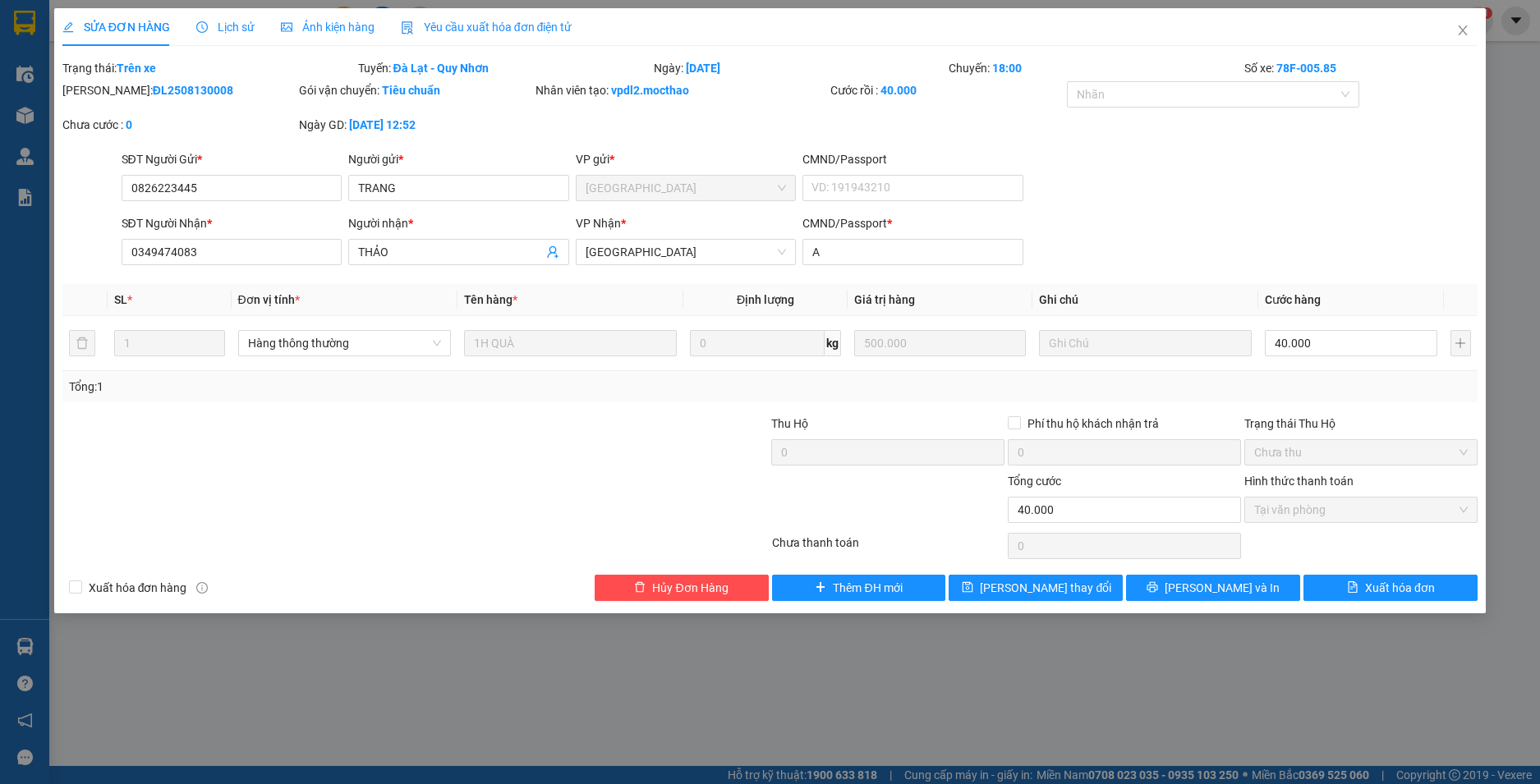
click at [540, 28] on span "Yêu cầu xuất hóa đơn điện tử" at bounding box center [486, 28] width 172 height 13
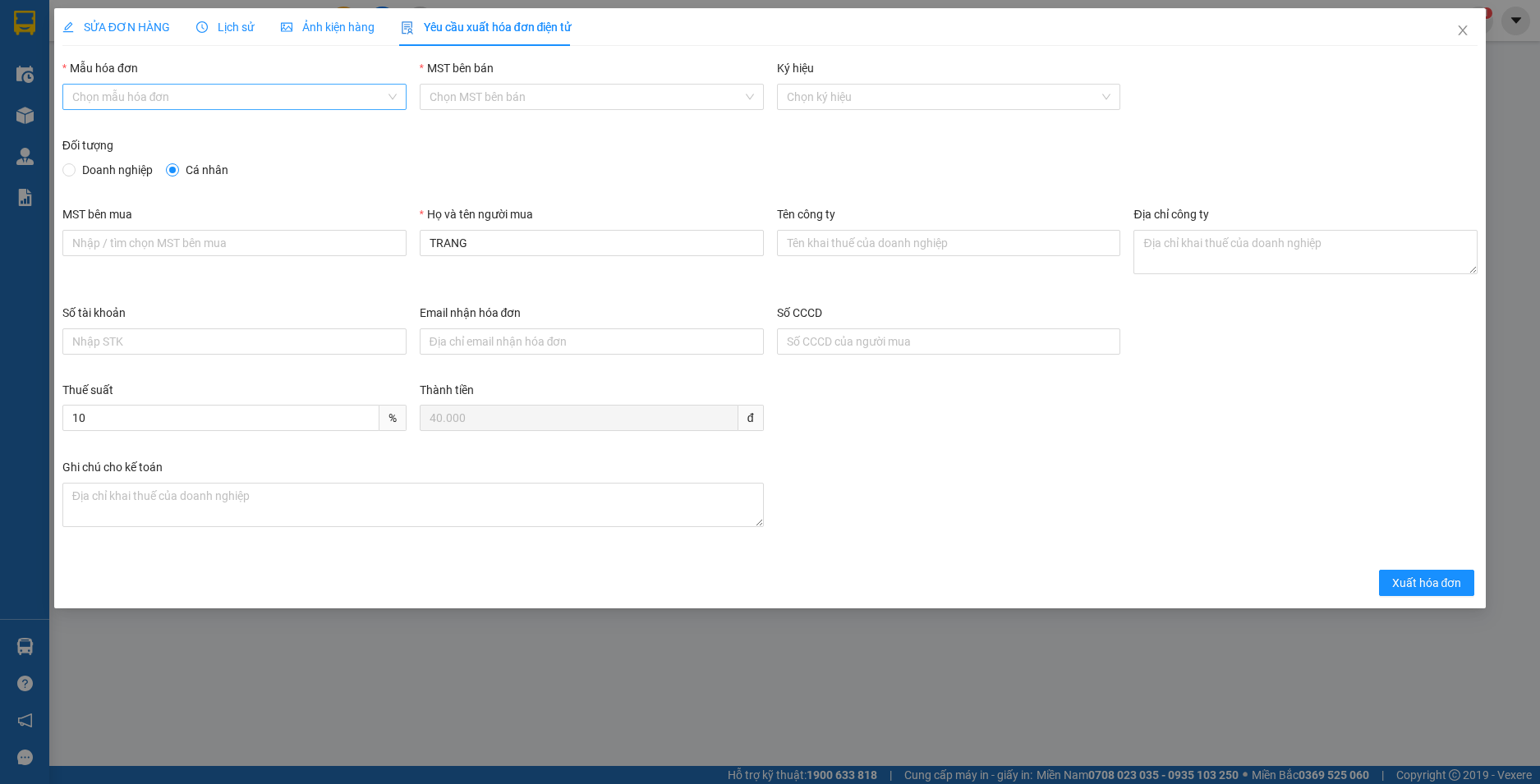
click at [346, 101] on input "Mẫu hóa đơn" at bounding box center [228, 96] width 313 height 24
click at [343, 150] on div "HĐH-CNBĐ" at bounding box center [234, 156] width 324 height 18
type input "8"
click at [1444, 585] on span "Xuất hóa đơn" at bounding box center [1427, 583] width 70 height 18
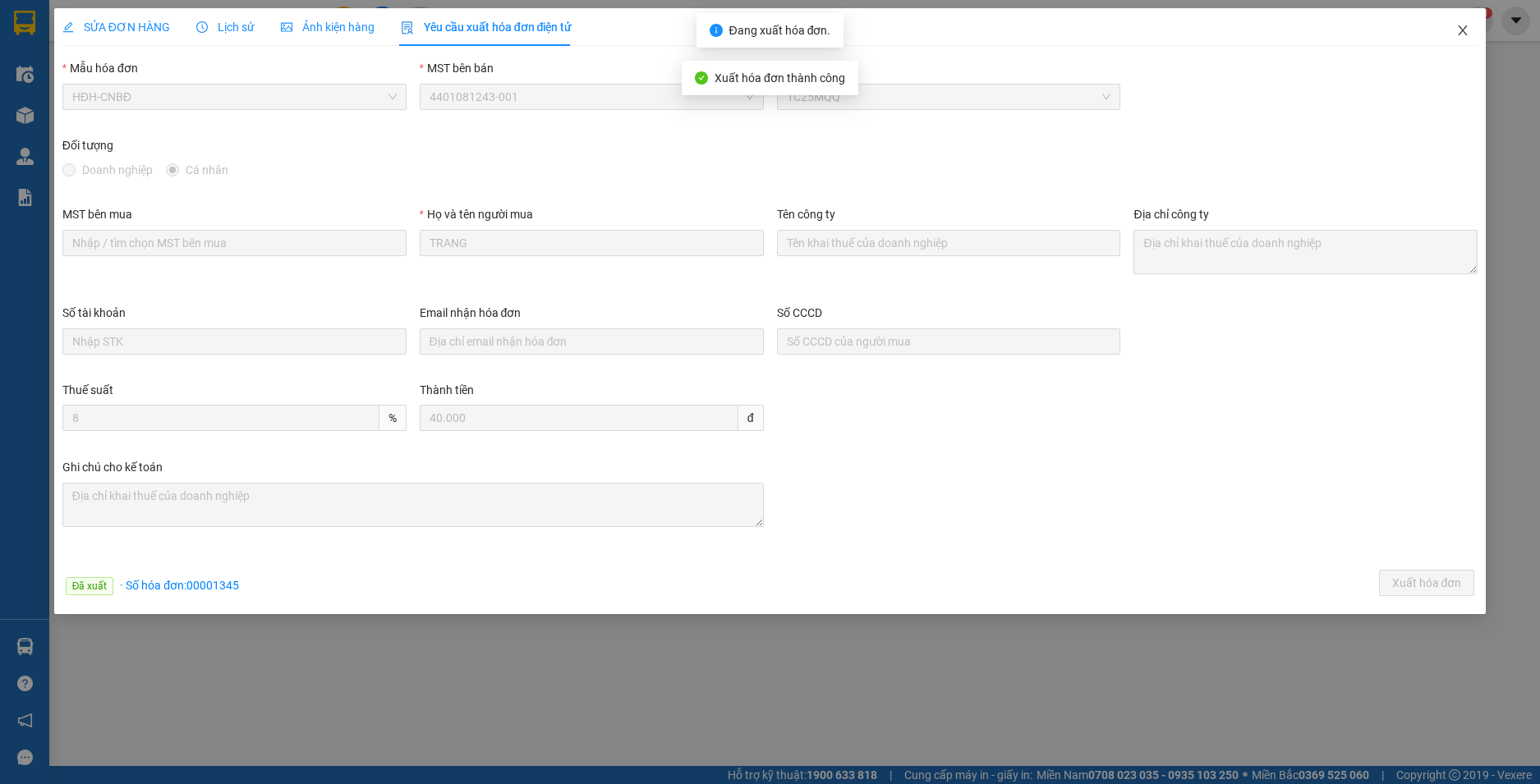
click at [1464, 24] on icon "close" at bounding box center [1463, 30] width 13 height 13
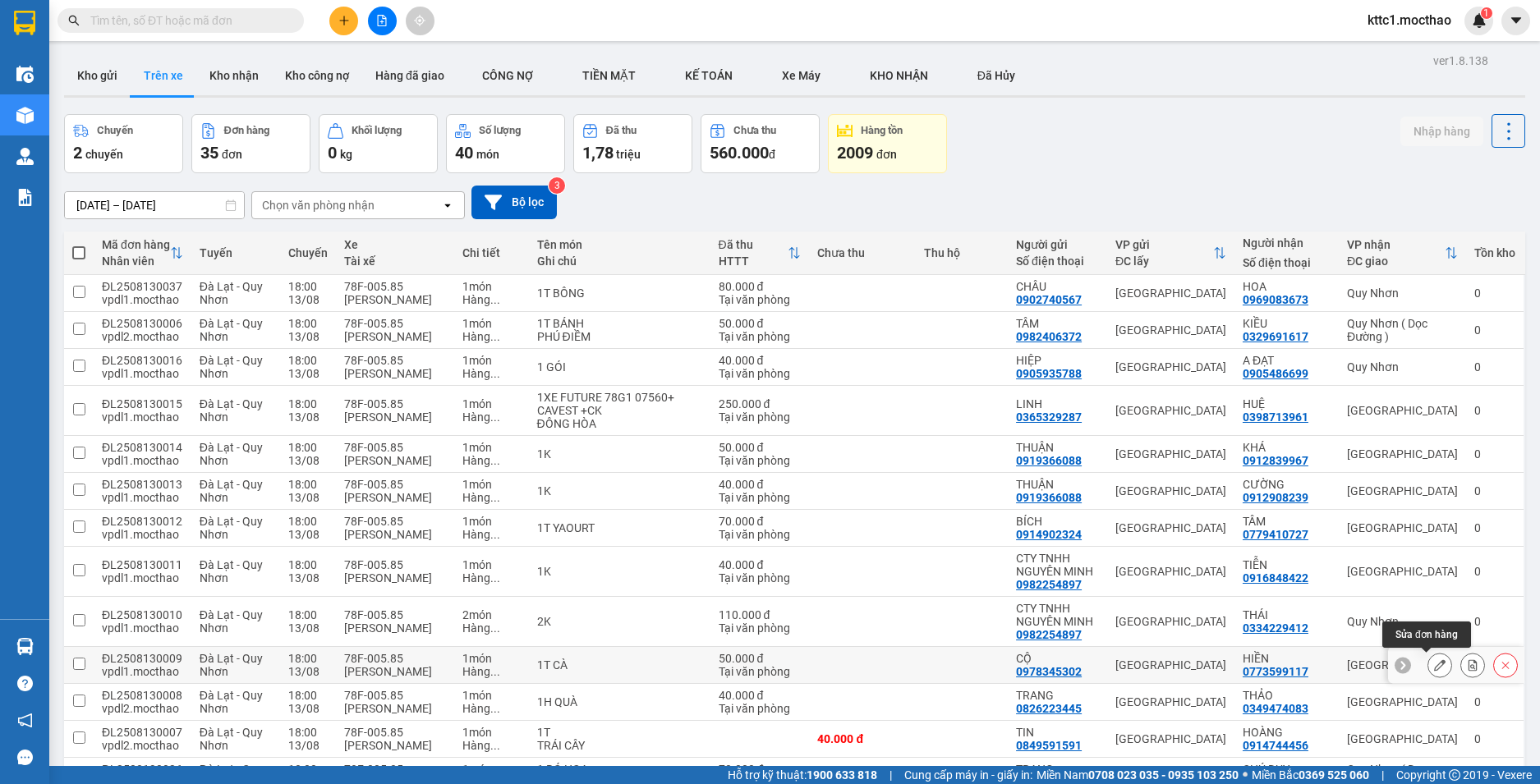
click at [1434, 669] on icon at bounding box center [1440, 665] width 12 height 12
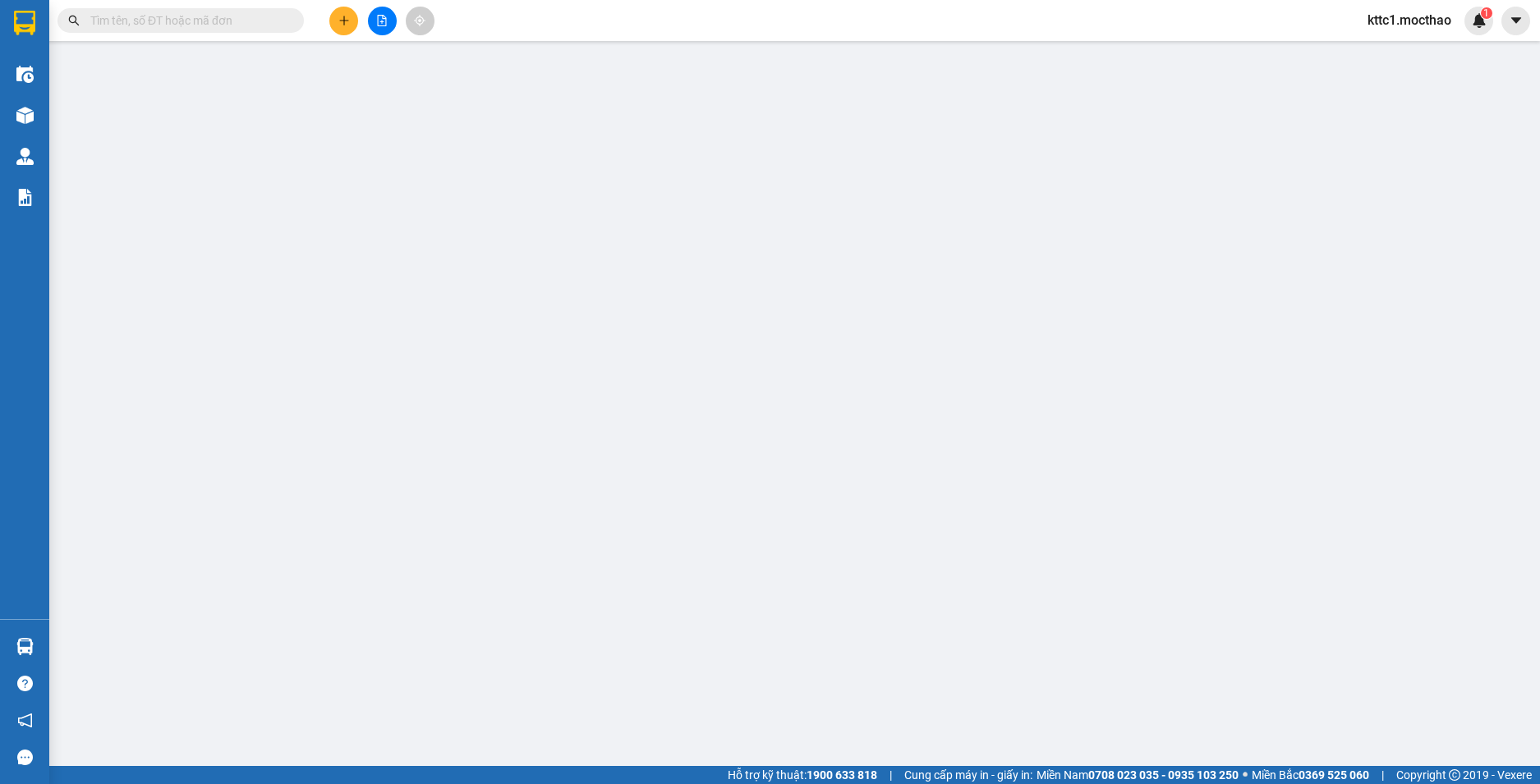
type input "0978345302"
type input "CỘ"
type input "0773599117"
type input "HIỀN"
type input "0"
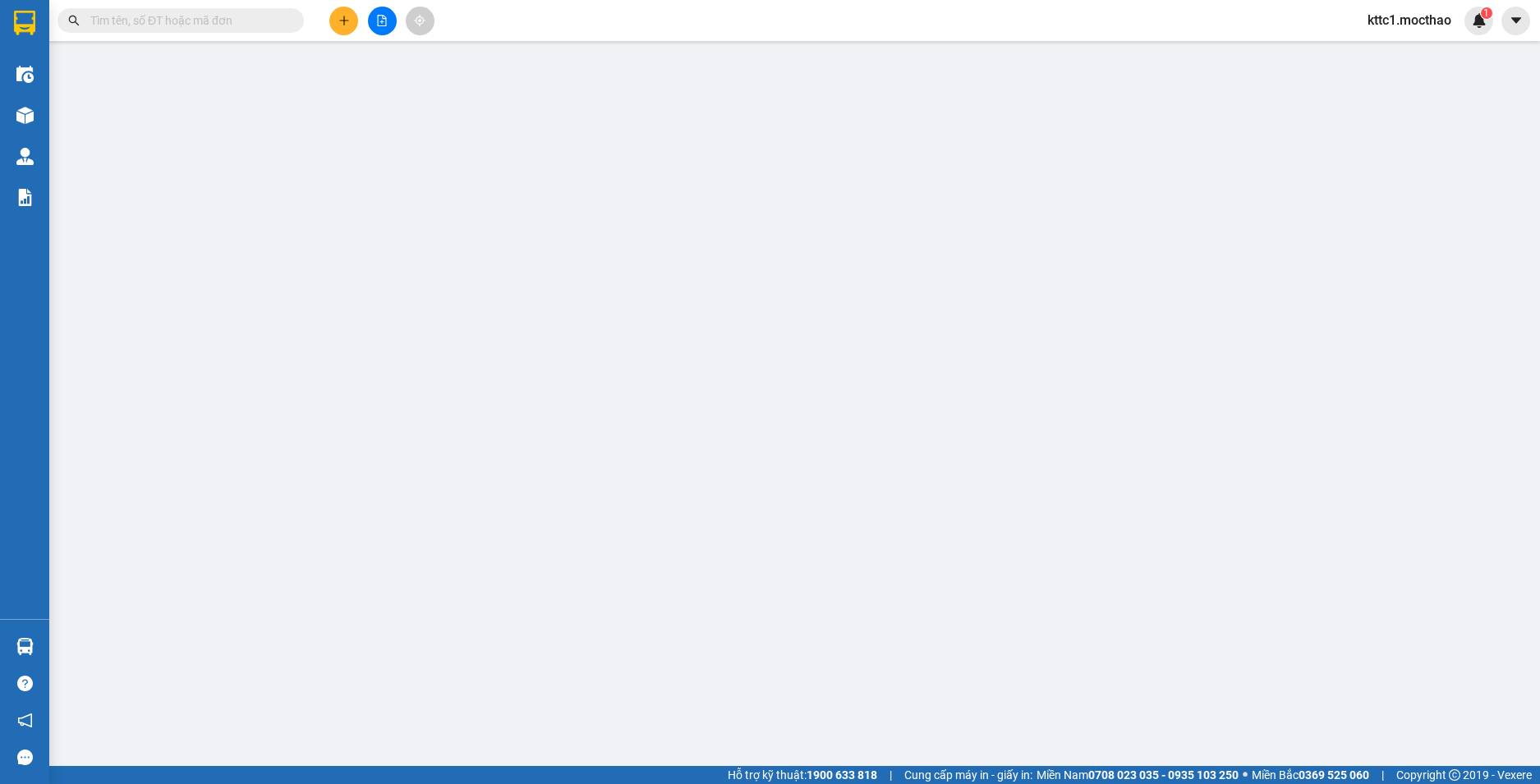
type input "50.000"
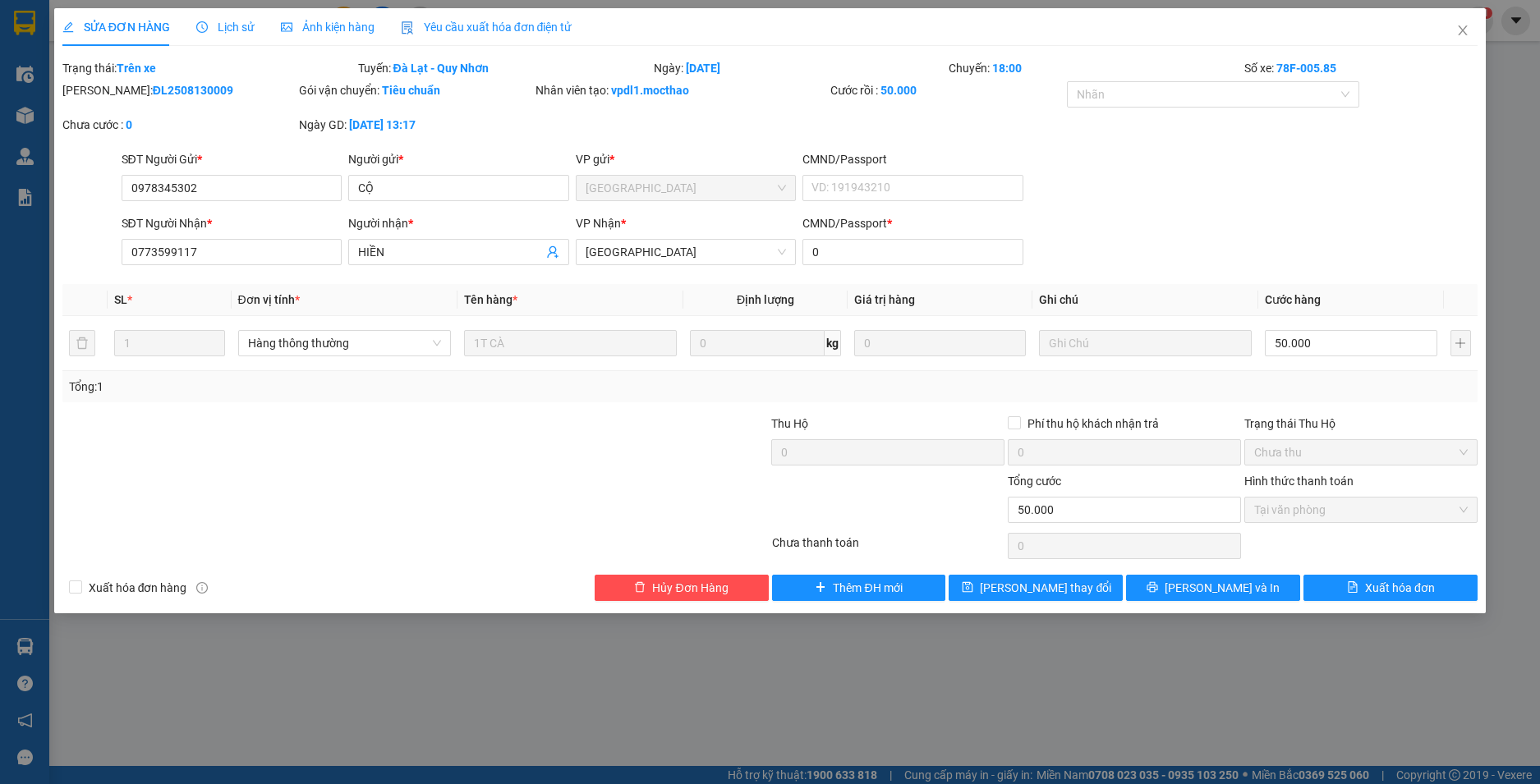
click at [432, 34] on span "Yêu cầu xuất hóa đơn điện tử" at bounding box center [486, 28] width 172 height 13
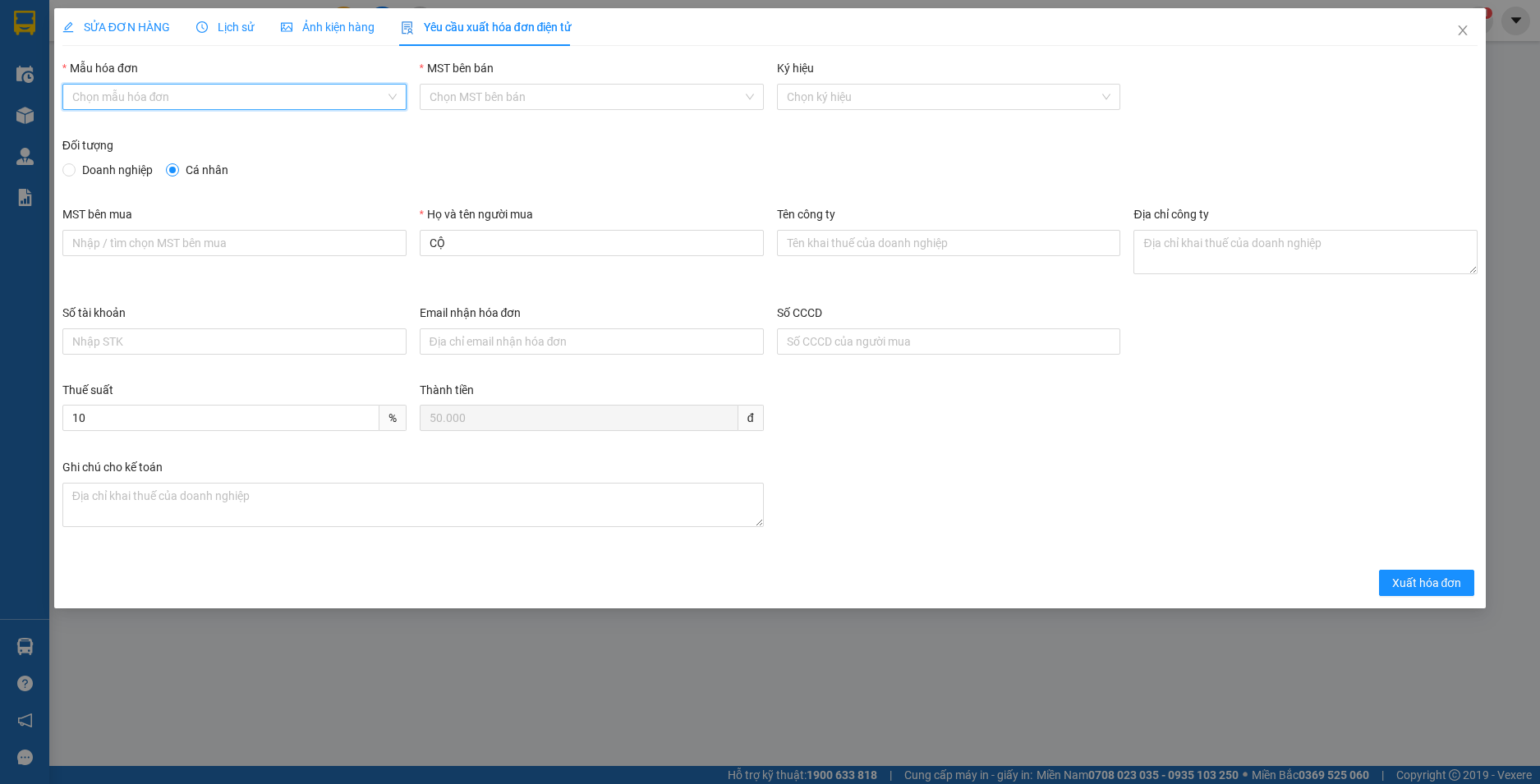
click at [209, 93] on input "Mẫu hóa đơn" at bounding box center [228, 96] width 313 height 24
click at [176, 147] on div "HĐH-CNBĐ" at bounding box center [234, 156] width 324 height 18
type input "8"
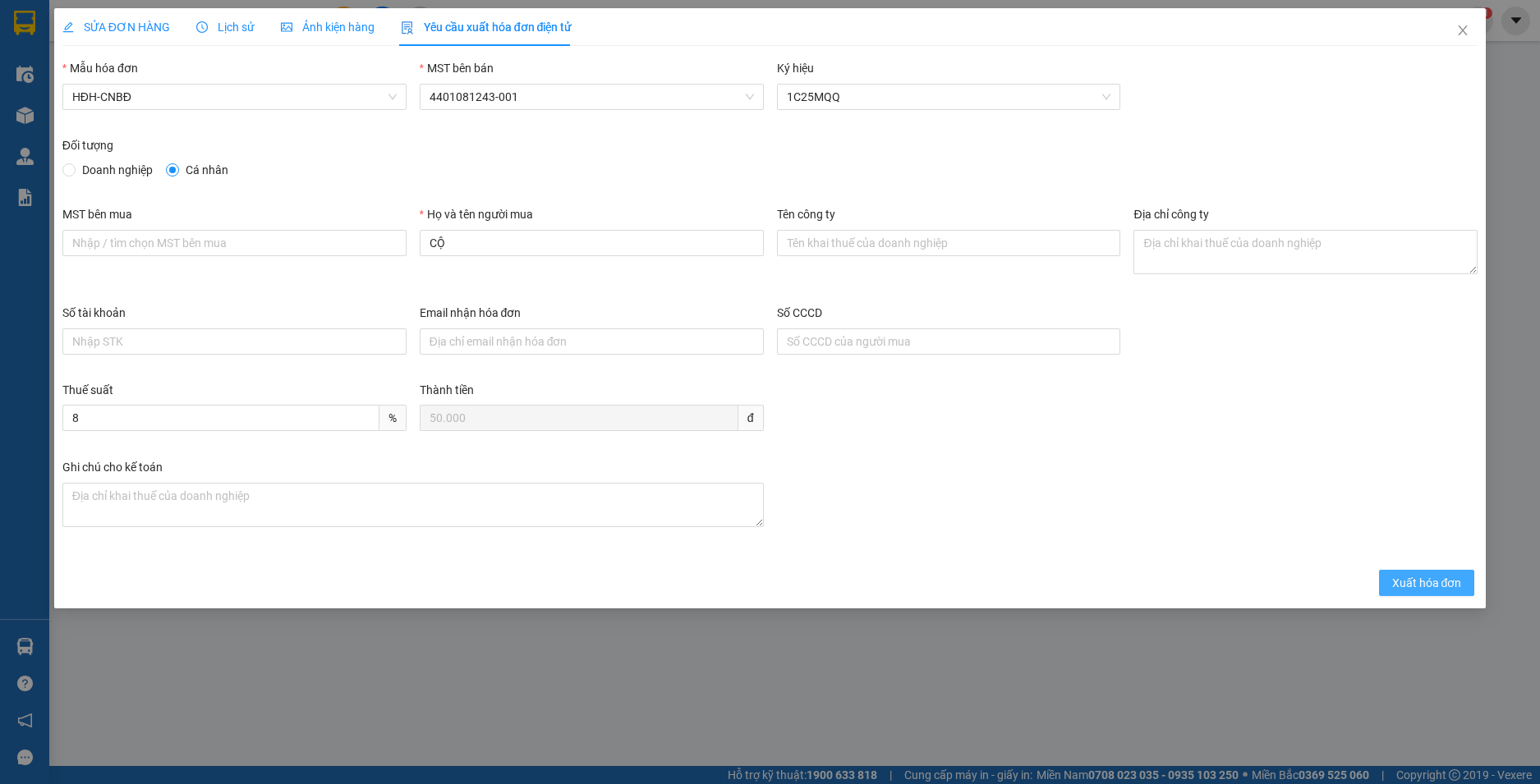
click at [1430, 581] on span "Xuất hóa đơn" at bounding box center [1427, 583] width 70 height 18
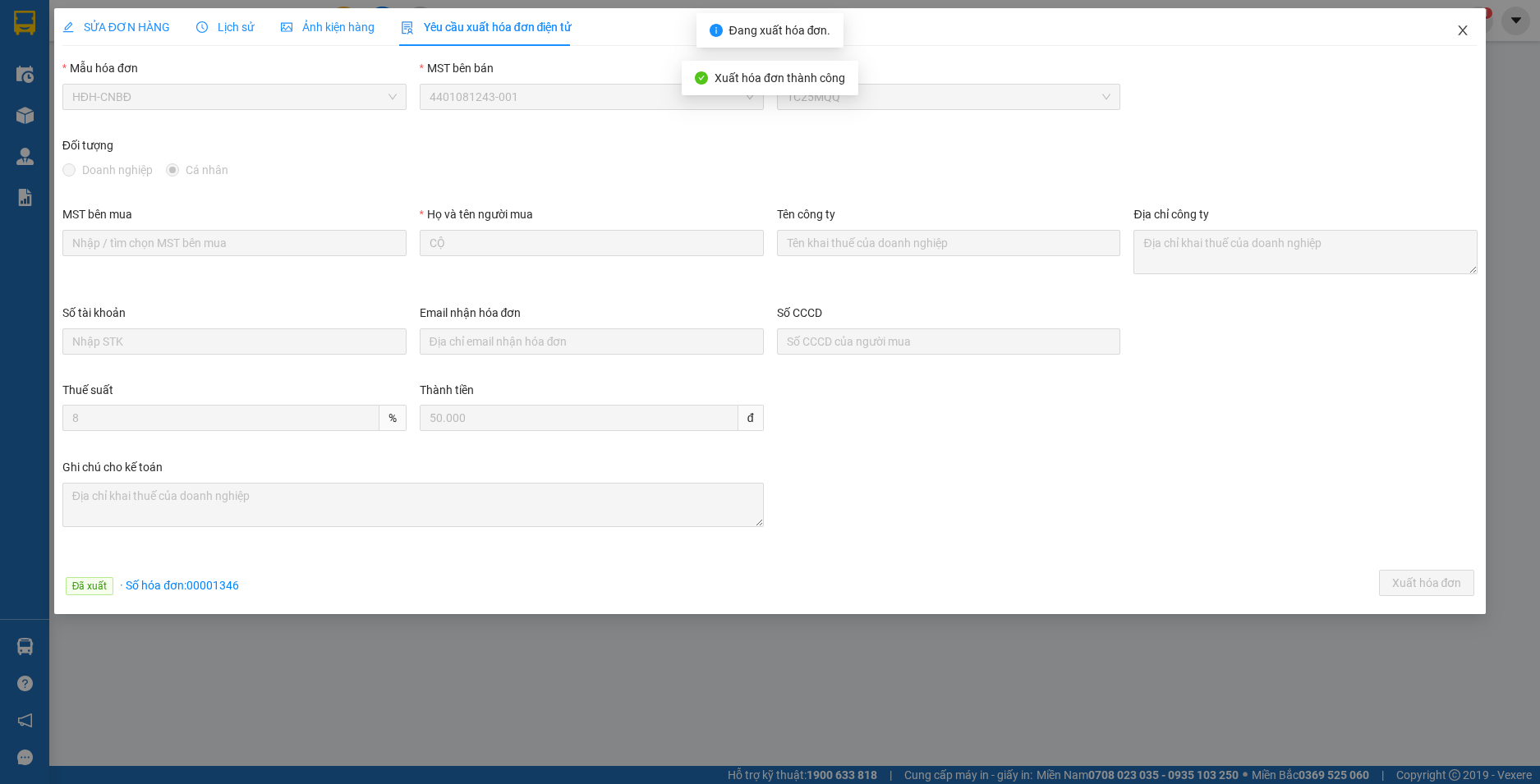
click at [1462, 25] on icon "close" at bounding box center [1463, 30] width 13 height 13
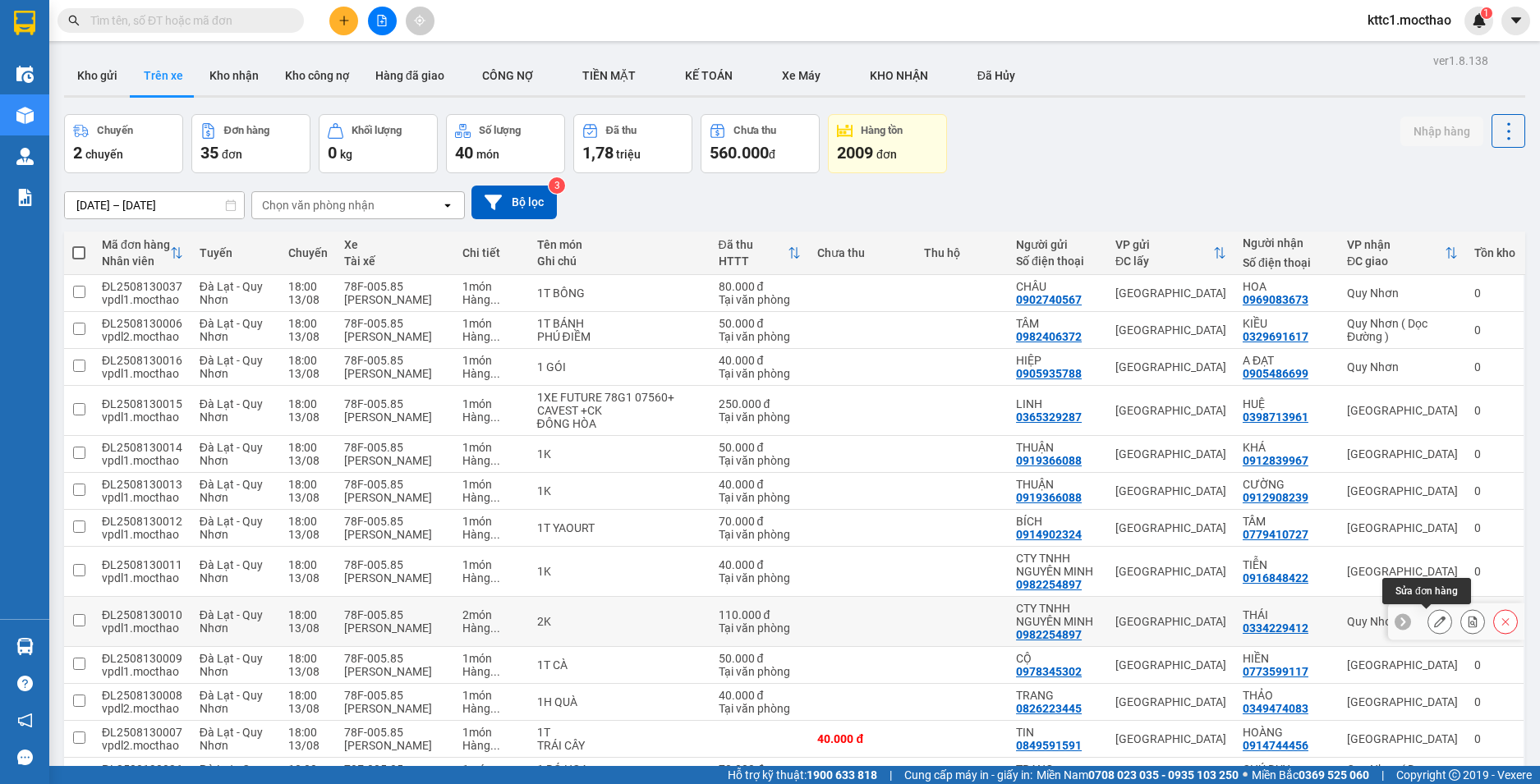
click at [1434, 621] on icon at bounding box center [1440, 622] width 12 height 12
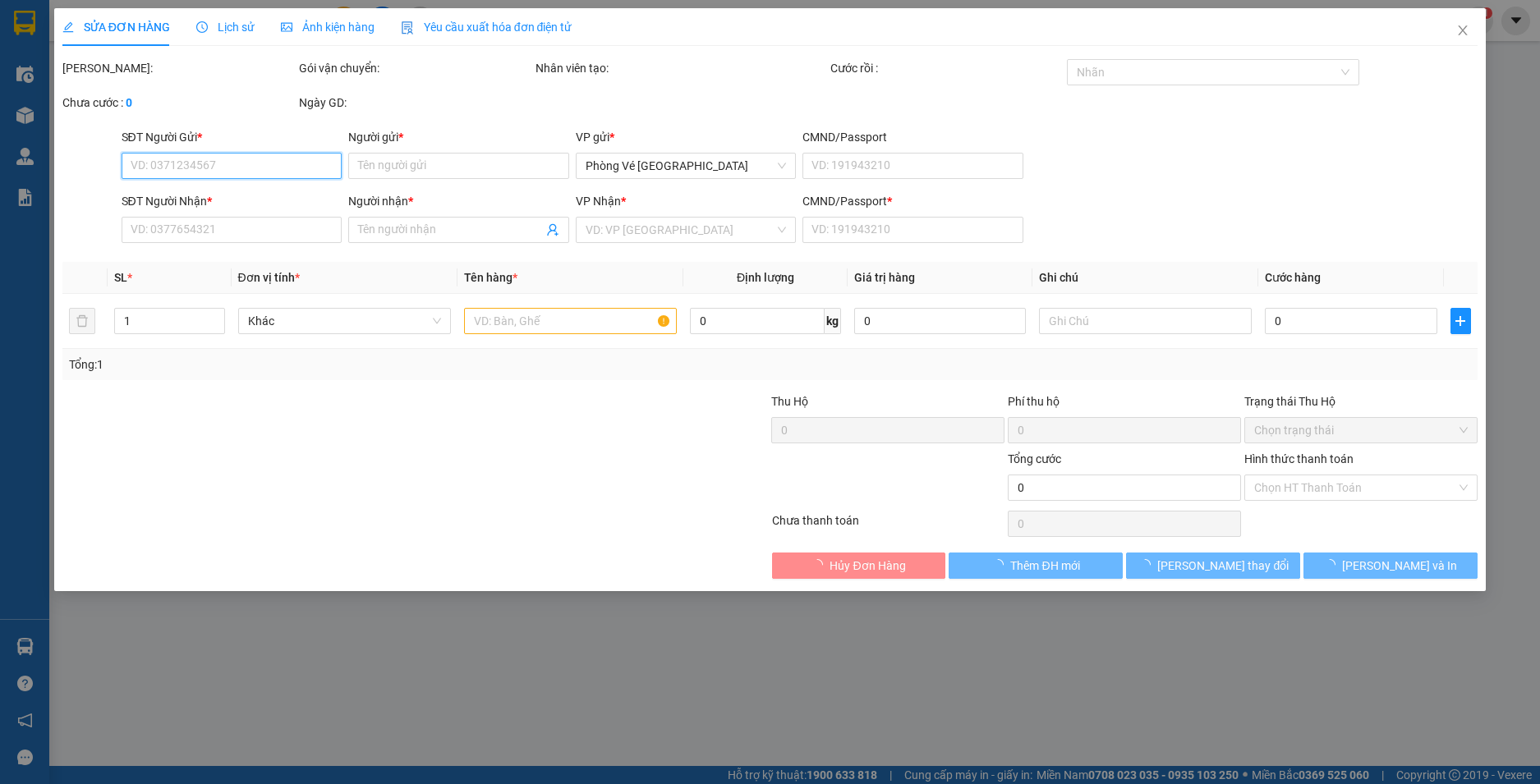
type input "0982254897"
type input "CTY TNHH NGUYÊN MINH"
type input "0334229412"
type input "THÁI"
type input "0"
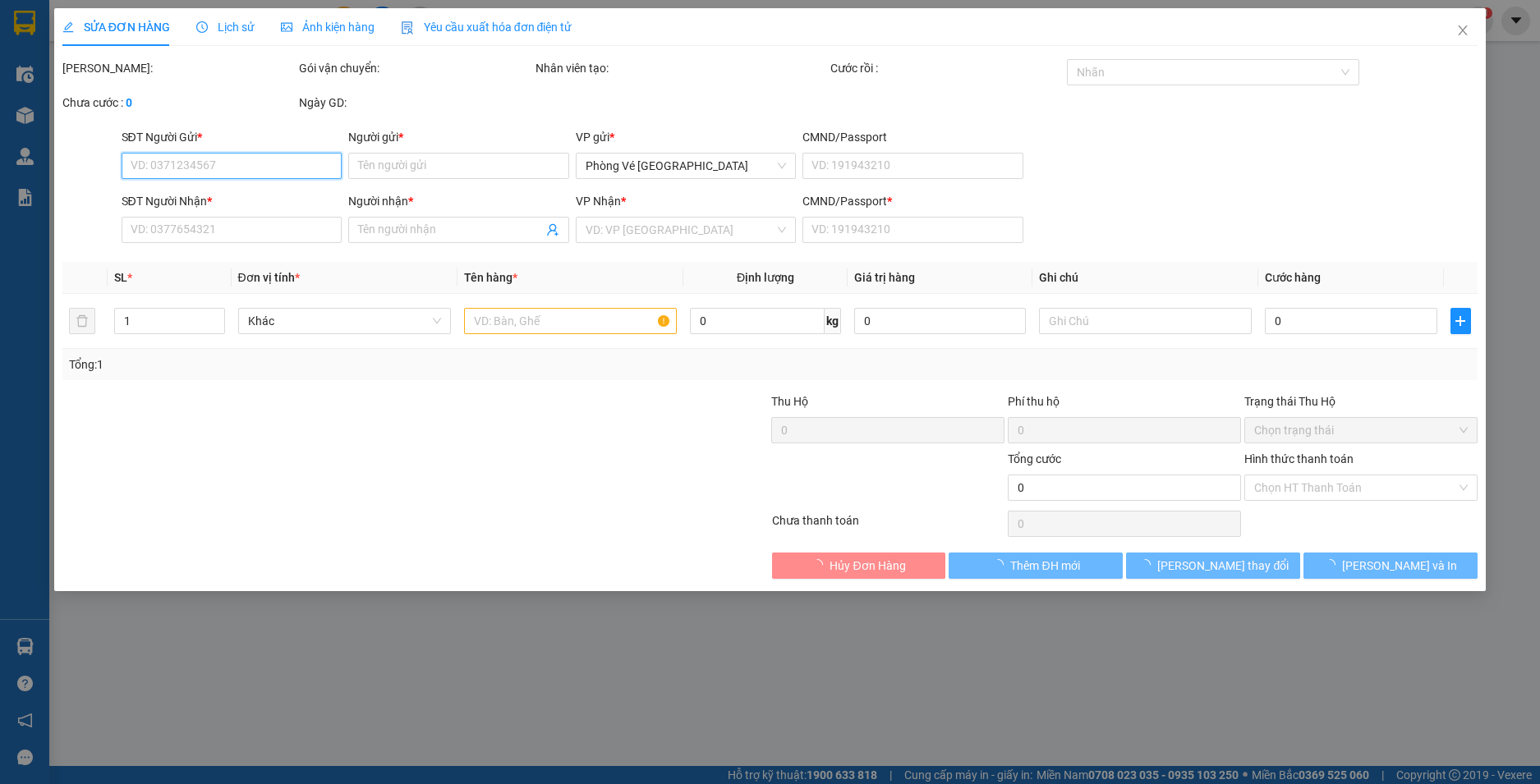
type input "110.000"
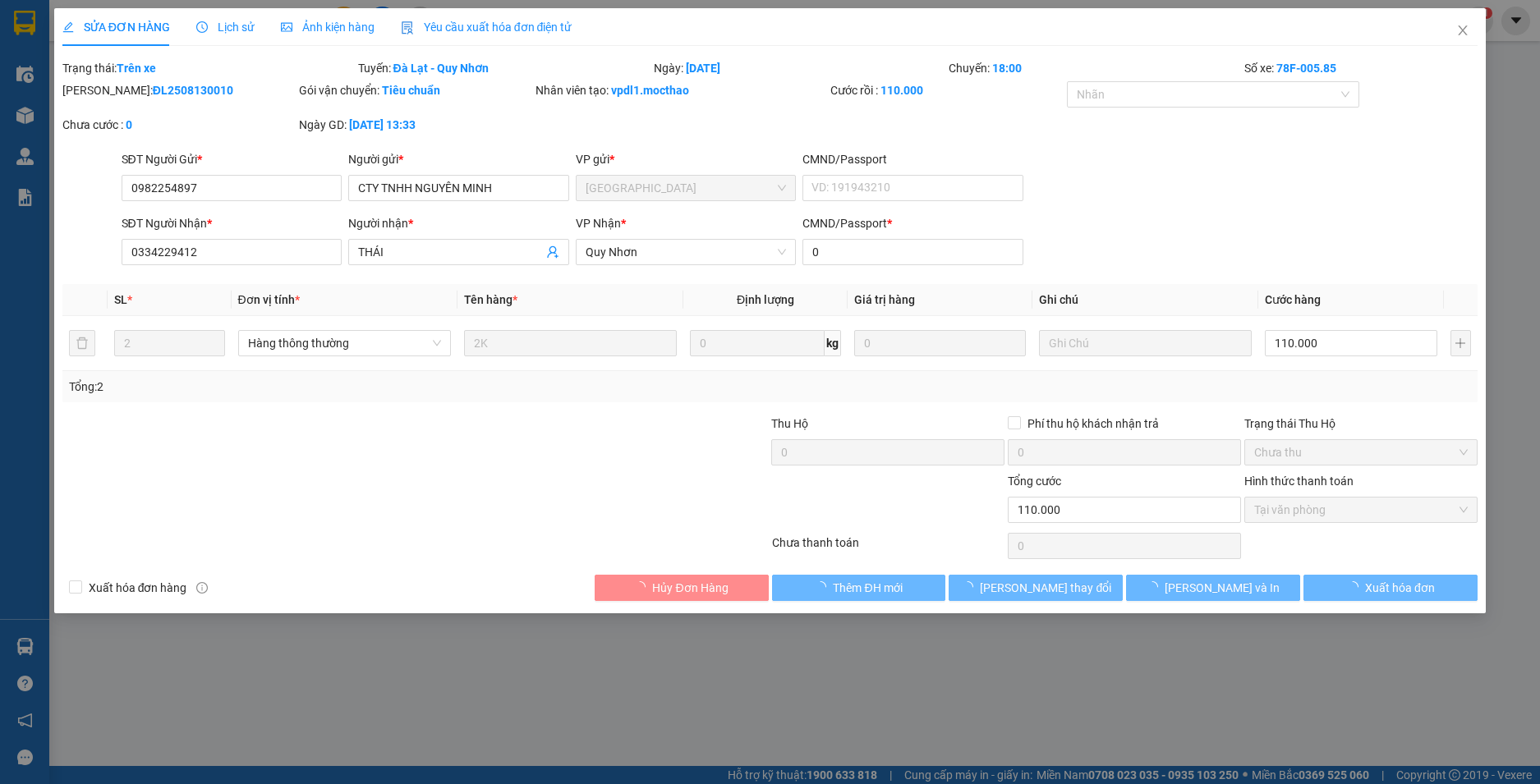
click at [465, 28] on span "Yêu cầu xuất hóa đơn điện tử" at bounding box center [486, 28] width 172 height 13
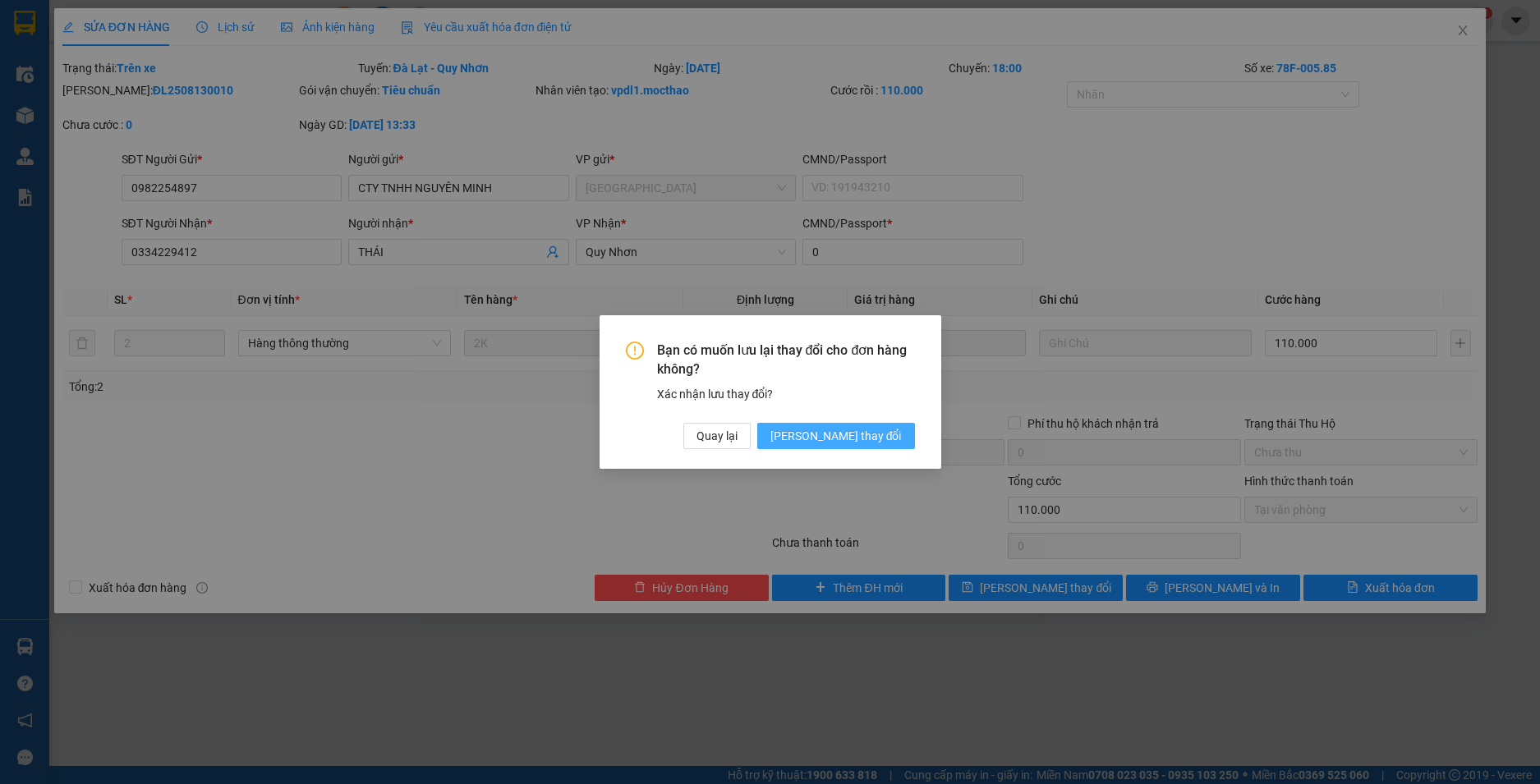
click at [858, 431] on span "[PERSON_NAME] thay đổi" at bounding box center [836, 436] width 132 height 18
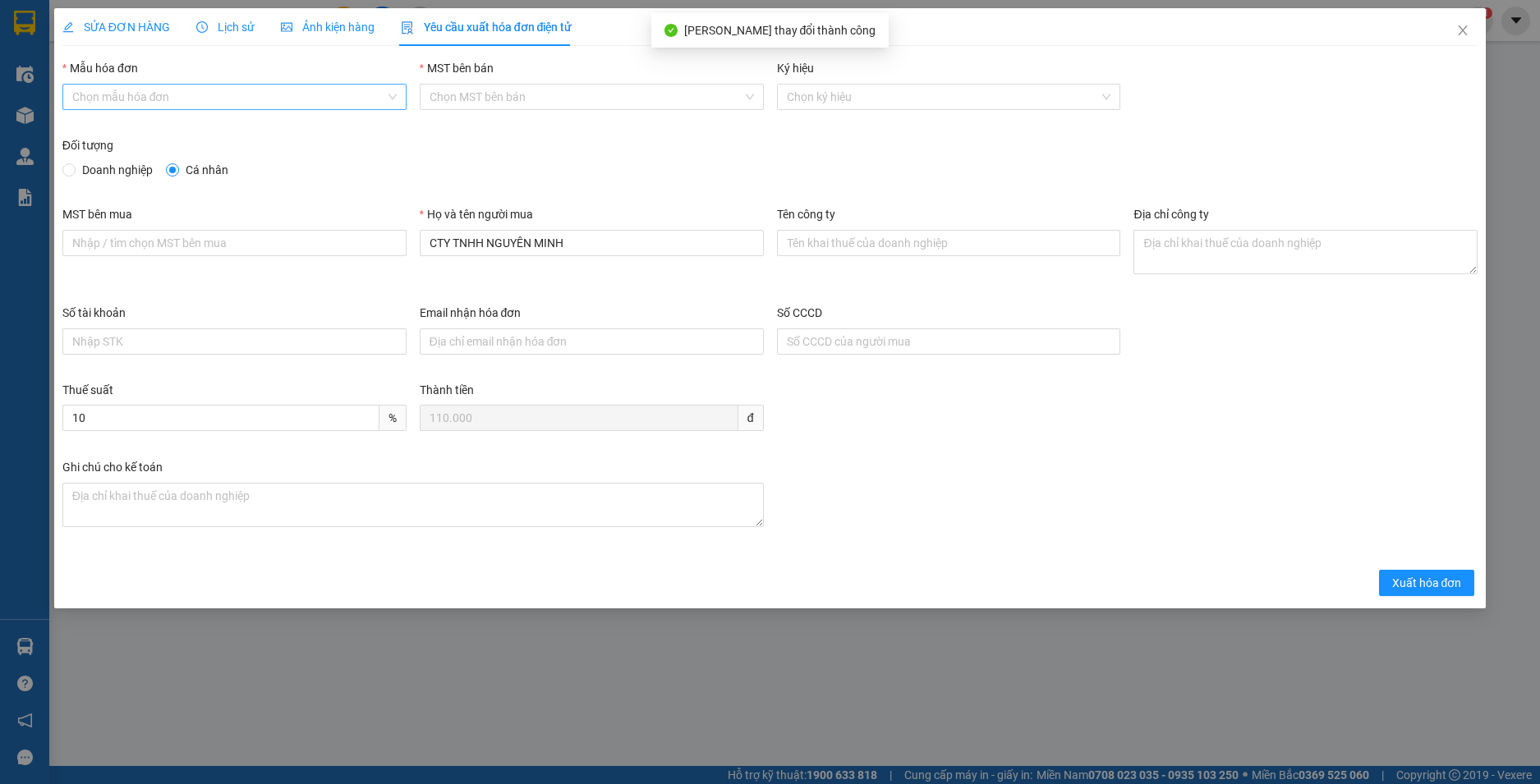
click at [213, 101] on input "Mẫu hóa đơn" at bounding box center [228, 96] width 313 height 24
click at [116, 156] on div "HĐH-CNBĐ" at bounding box center [234, 156] width 324 height 18
type input "8"
click at [116, 165] on span "Doanh nghiệp" at bounding box center [117, 170] width 84 height 18
click at [74, 165] on input "Doanh nghiệp" at bounding box center [69, 169] width 12 height 12
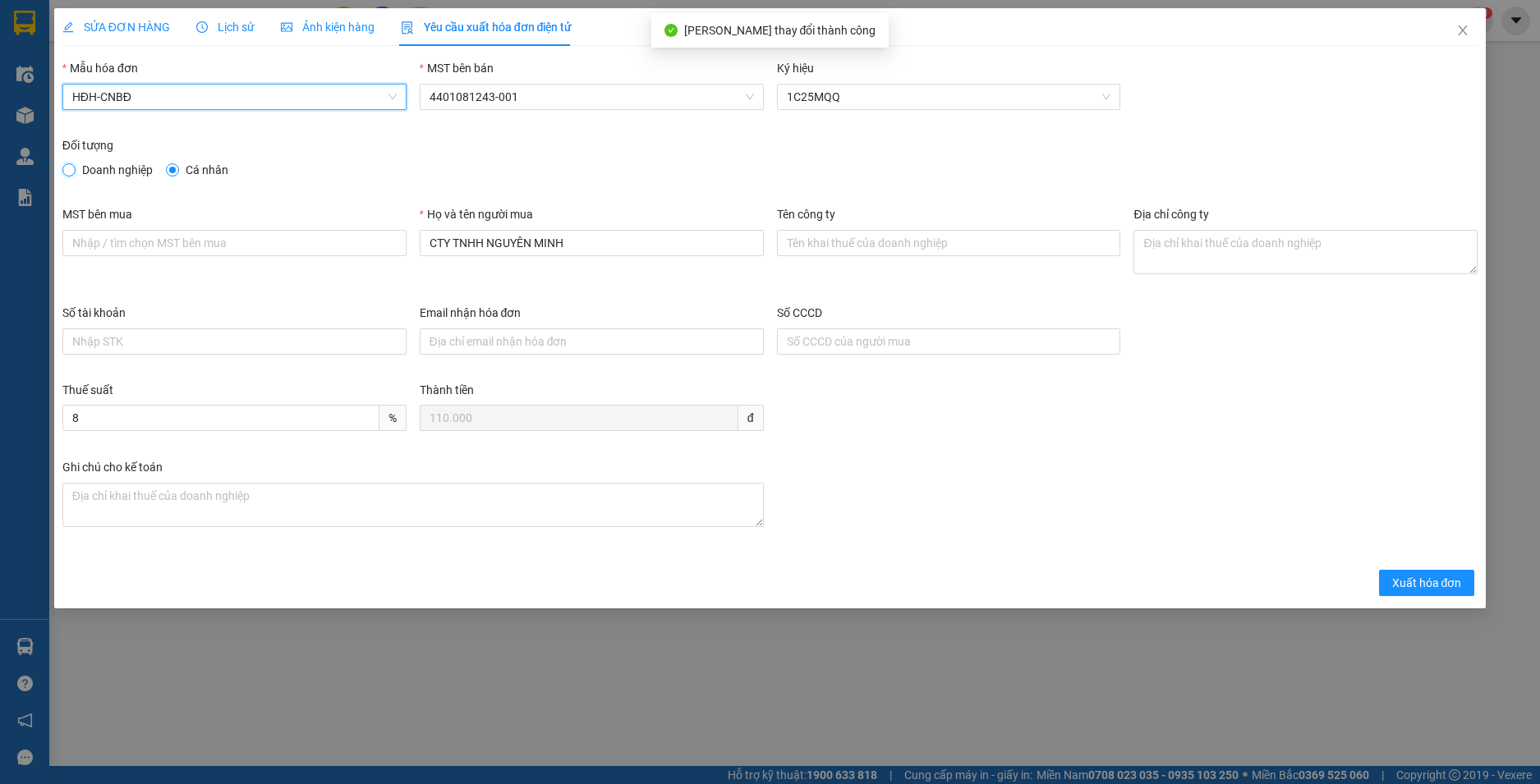
radio input "true"
radio input "false"
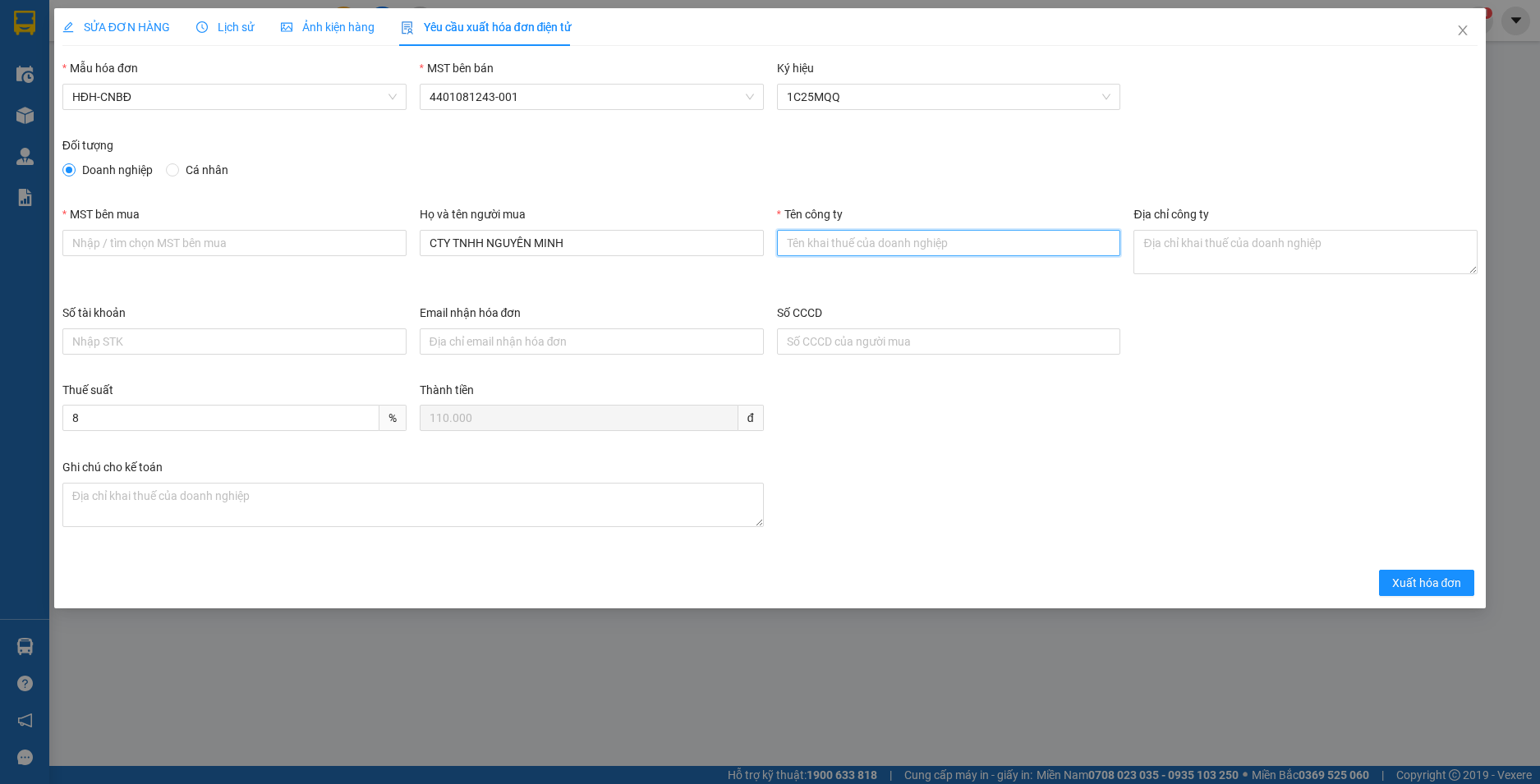
click at [808, 245] on input "Tên công ty" at bounding box center [948, 242] width 344 height 26
paste input "CÔNG TY TNHH NÔNG SẢN THỰC PHẨM NGUYÊN MINH"
type input "CÔNG TY TNHH NÔNG SẢN THỰC PHẨM NGUYÊN MINH"
click at [260, 250] on input "MST bên mua" at bounding box center [235, 242] width 344 height 26
paste input "5801272678"
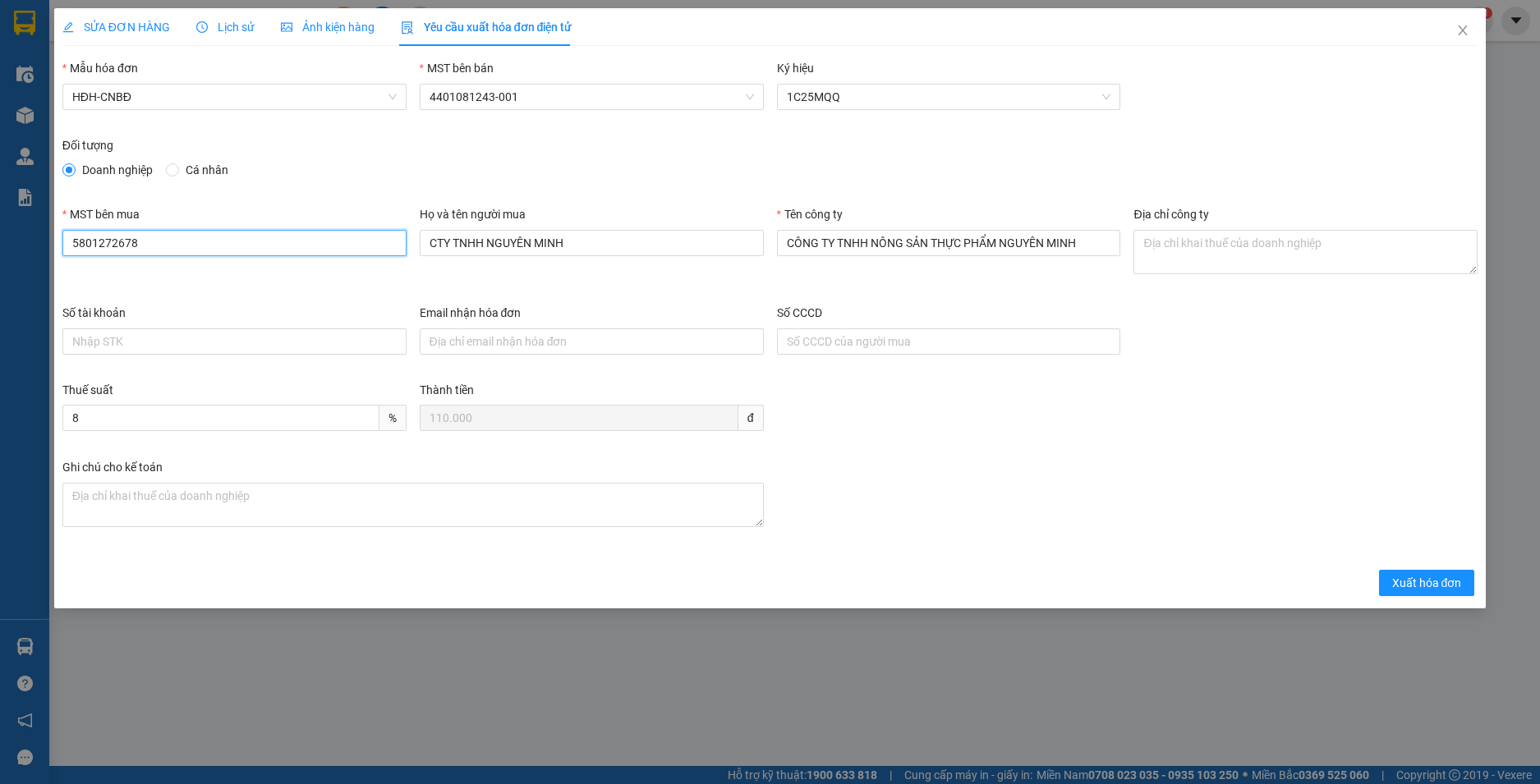
type input "5801272678"
click at [1253, 262] on textarea "Địa chỉ công ty" at bounding box center [1305, 251] width 344 height 44
paste textarea "Số 232/5 Phan Đình Phùng, Phường Xuân Hương - Đà Lạt, Tỉnh Lâm Đồng, Việt Nam"
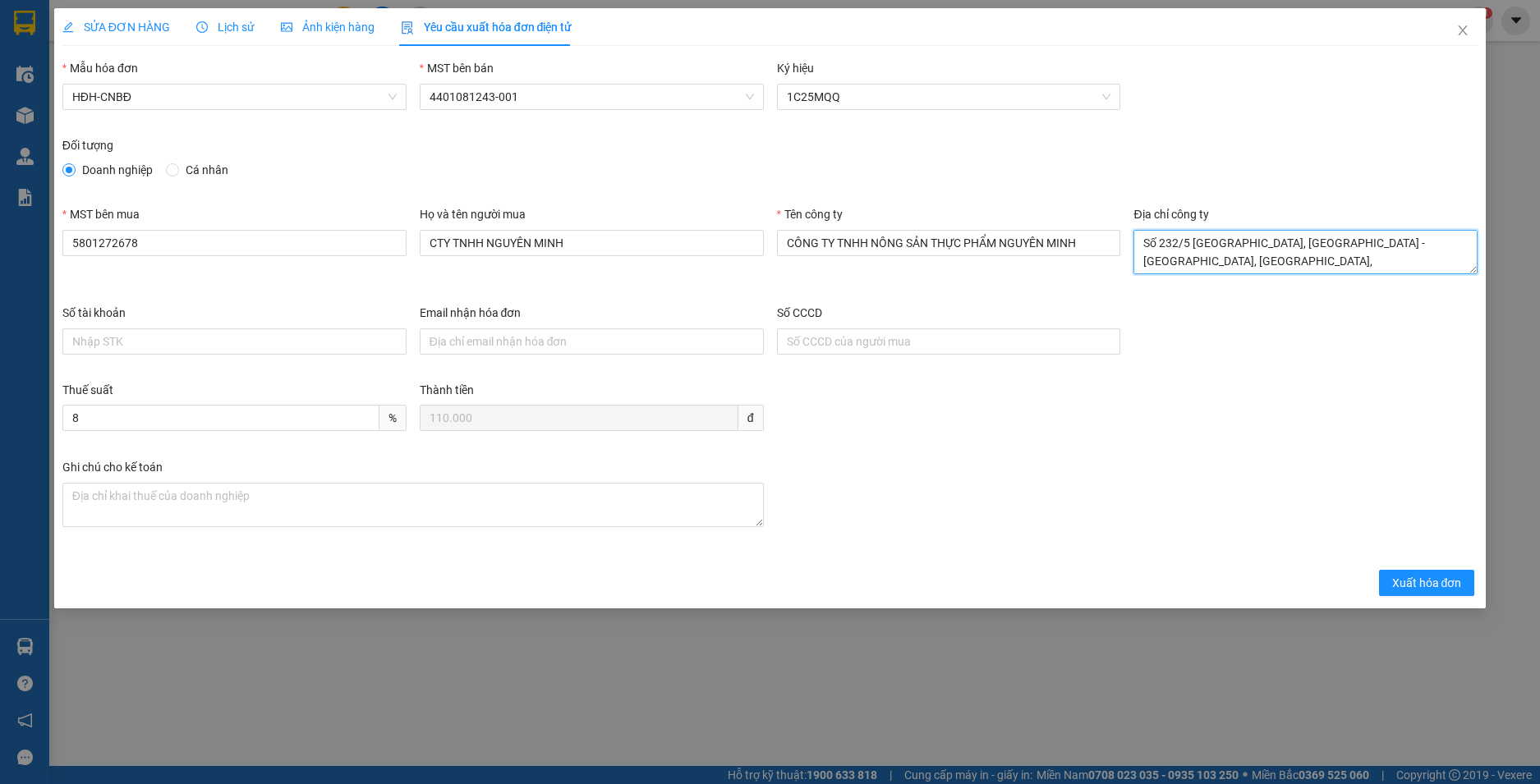
scroll to position [13, 0]
type textarea "Số 232/5 Phan Đình Phùng, Phường Xuân Hương - Đà Lạt, Tỉnh Lâm Đồng, Việt Nam"
click at [592, 341] on input "Email nhận hóa đơn" at bounding box center [592, 341] width 344 height 26
paste input "hoadoncongtynguyenminh@gmail.com"
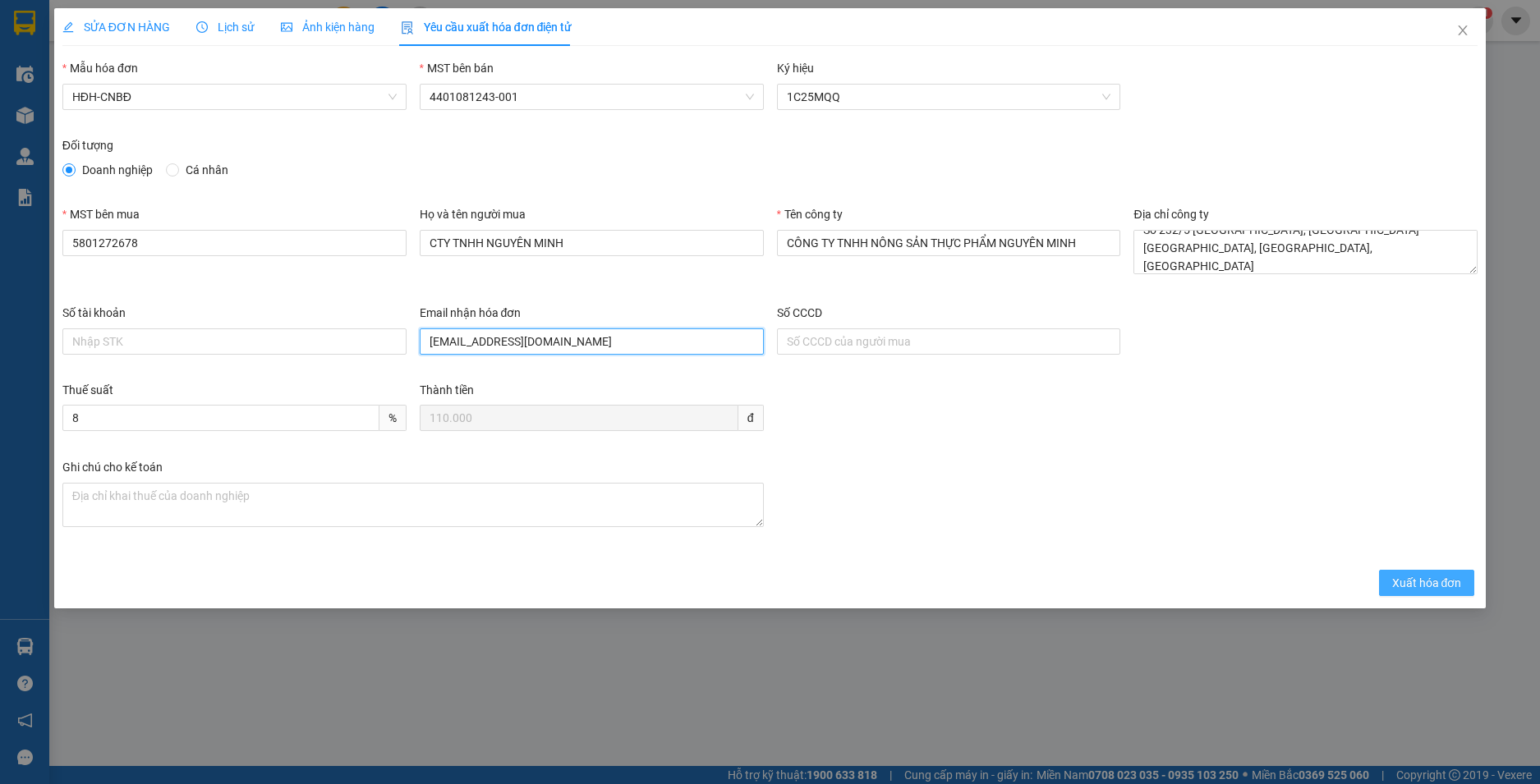
type input "hoadoncongtynguyenminh@gmail.com"
click at [1432, 579] on span "Xuất hóa đơn" at bounding box center [1427, 583] width 70 height 18
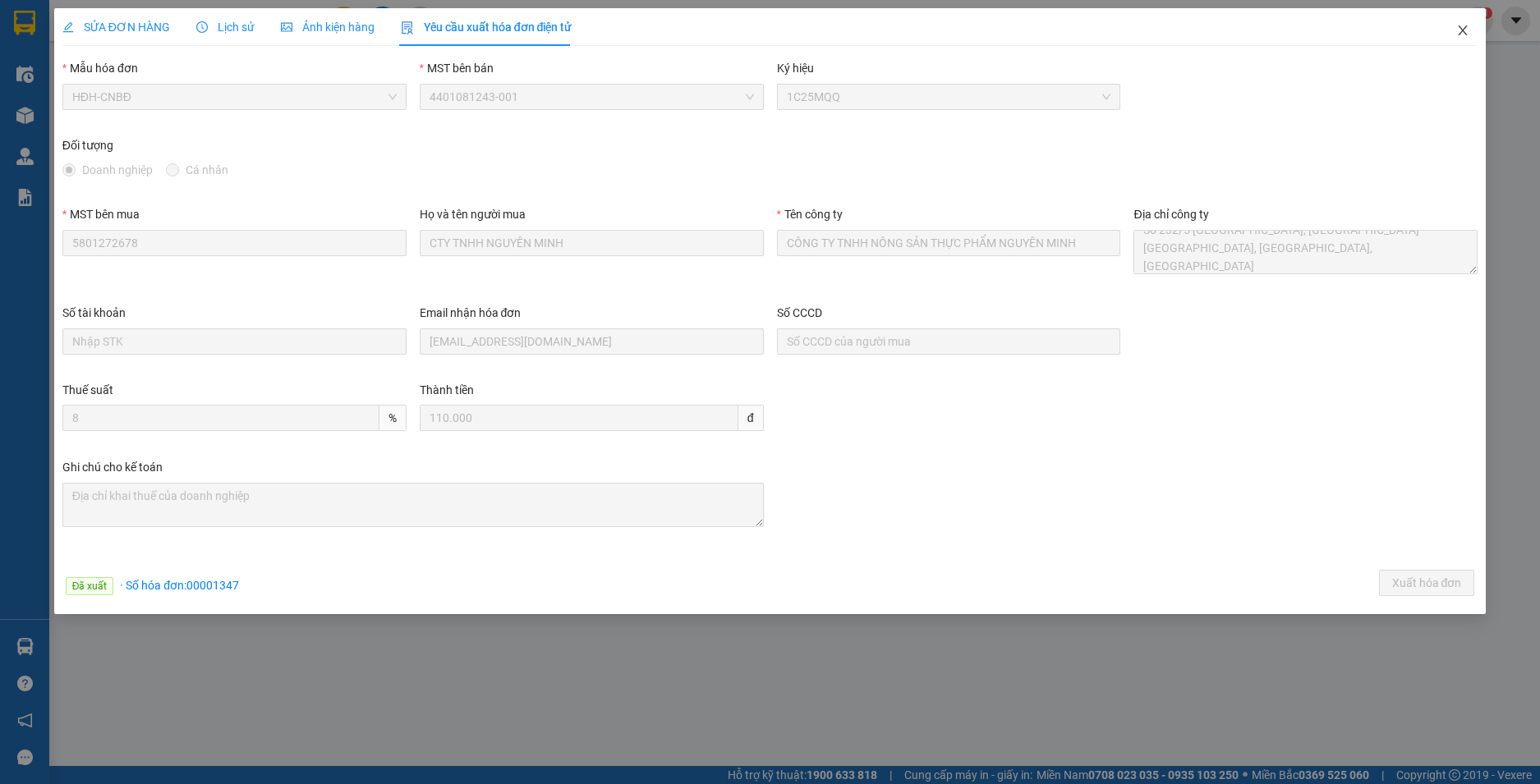
click at [1463, 31] on icon "close" at bounding box center [1463, 30] width 9 height 10
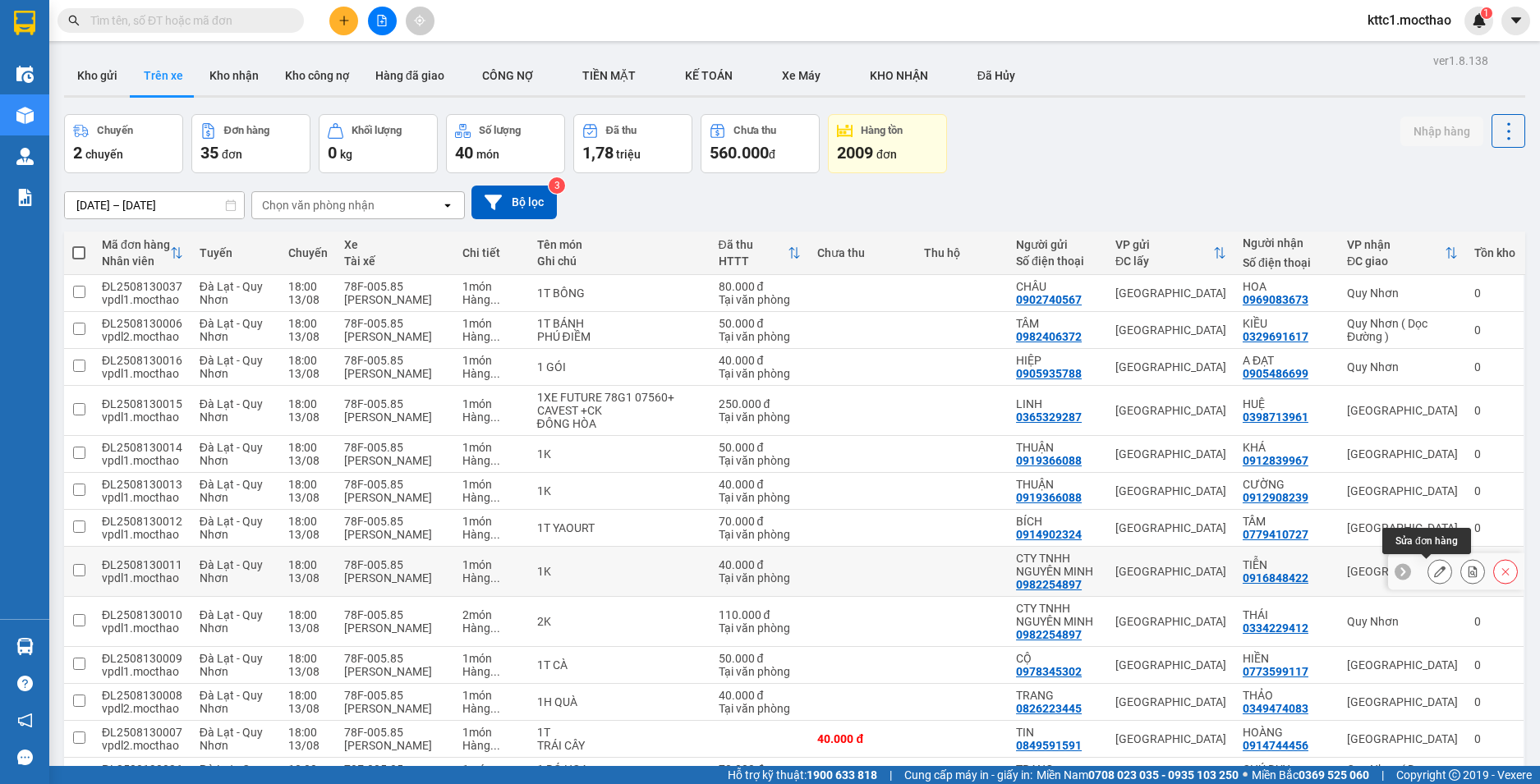
click at [1433, 577] on button at bounding box center [1439, 572] width 23 height 28
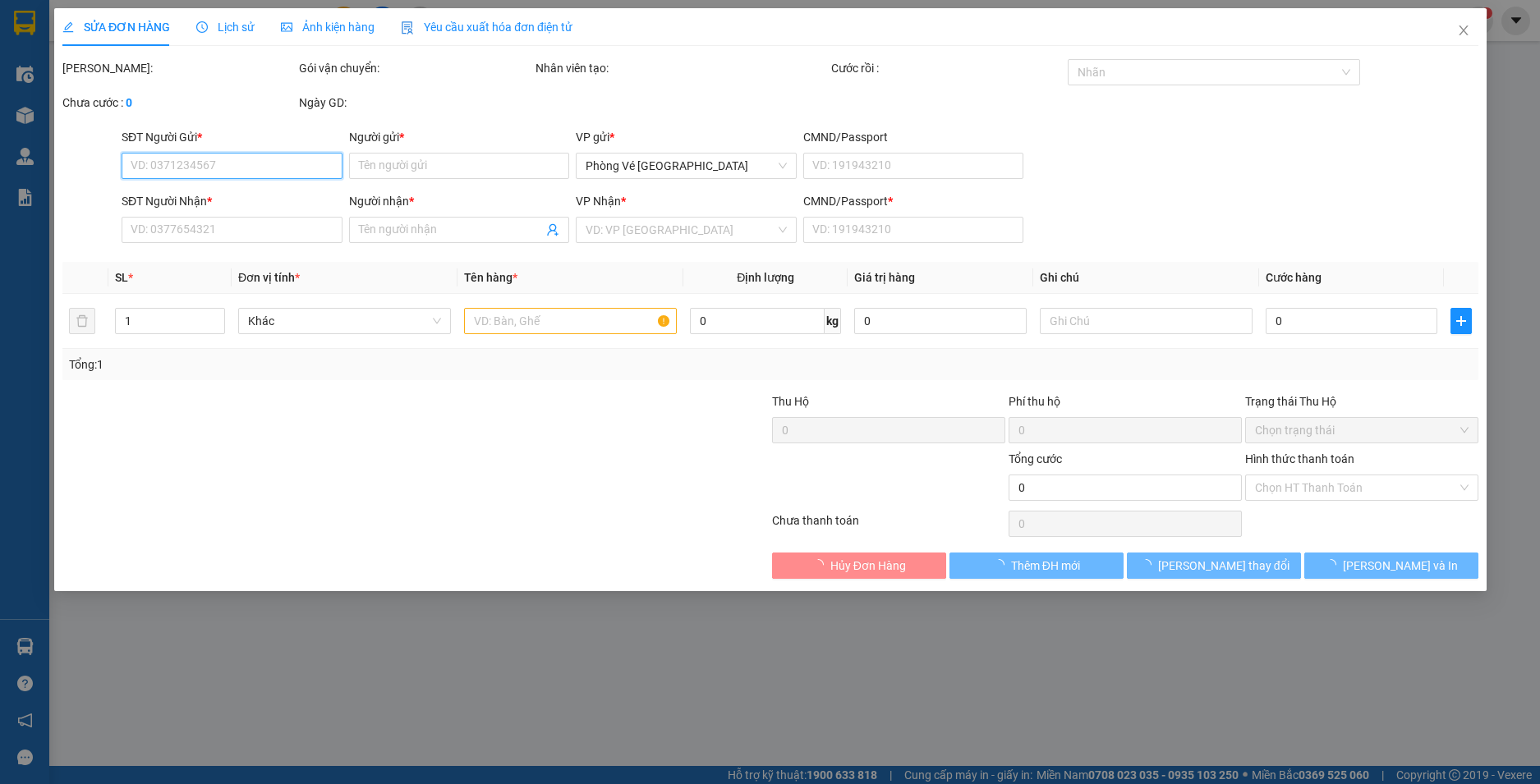
type input "0982254897"
type input "CTY TNHH NGUYÊN MINH"
type input "0916848422"
type input "TIỄN"
type input "0"
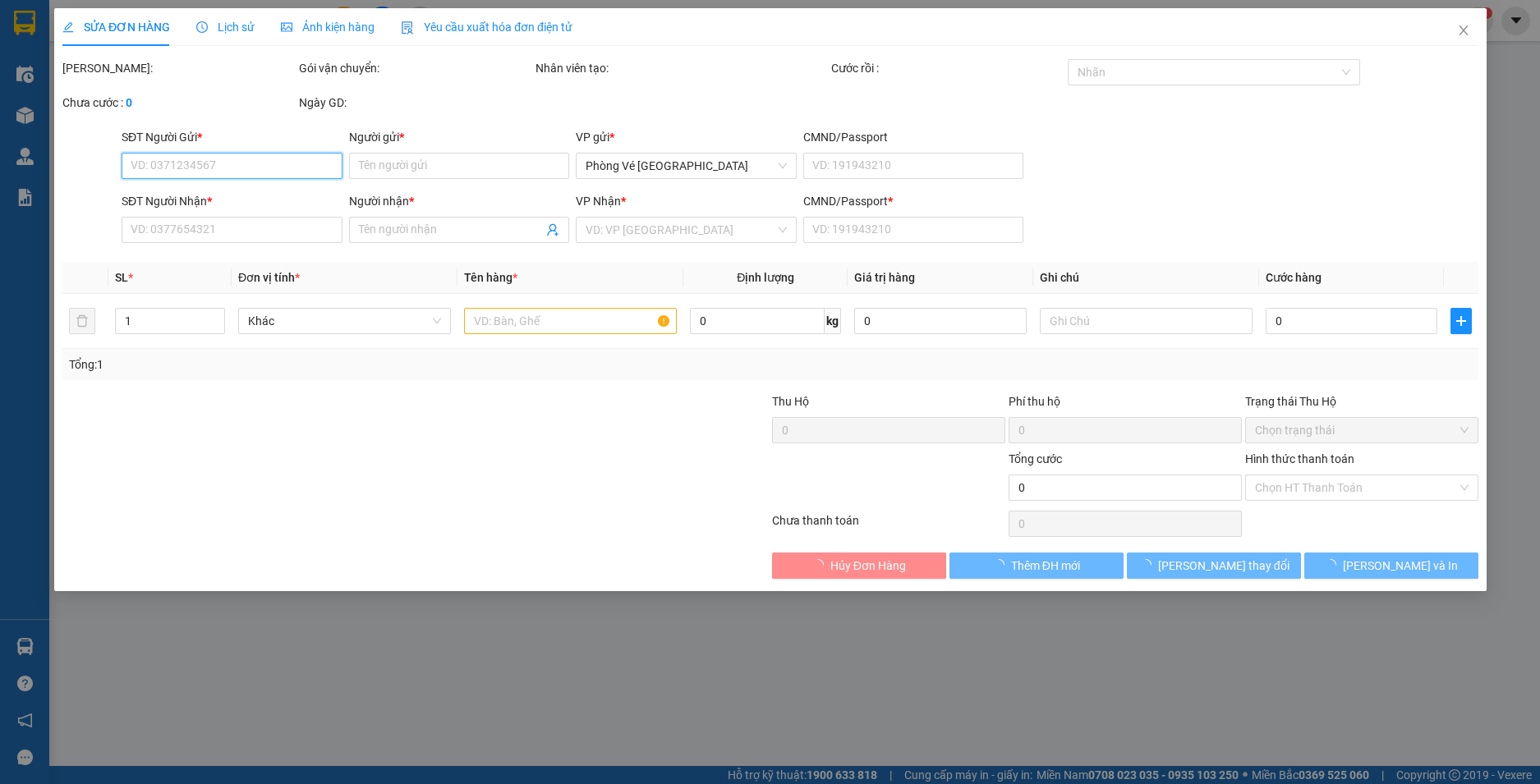
type input "40.000"
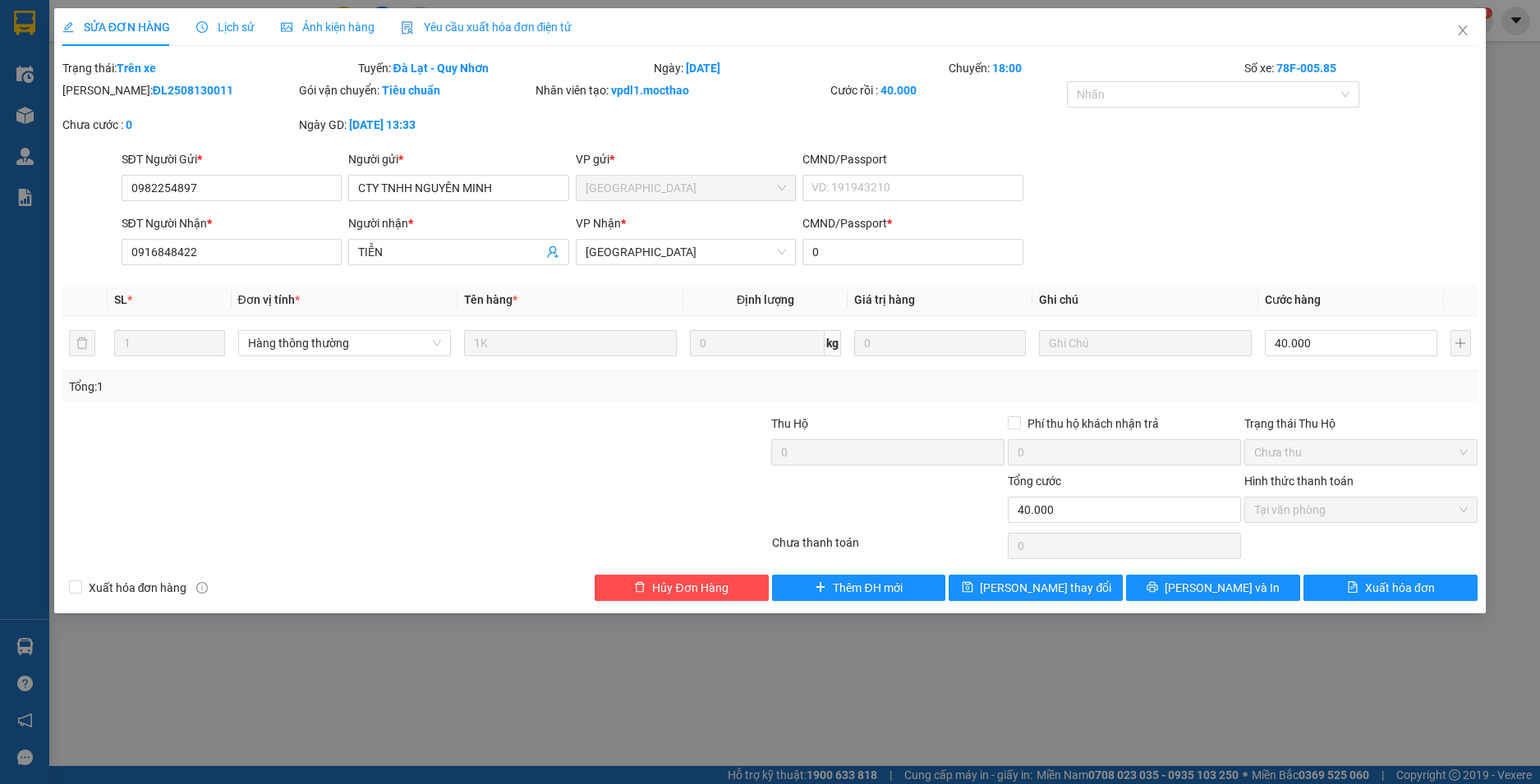
click at [480, 28] on span "Yêu cầu xuất hóa đơn điện tử" at bounding box center [486, 28] width 172 height 13
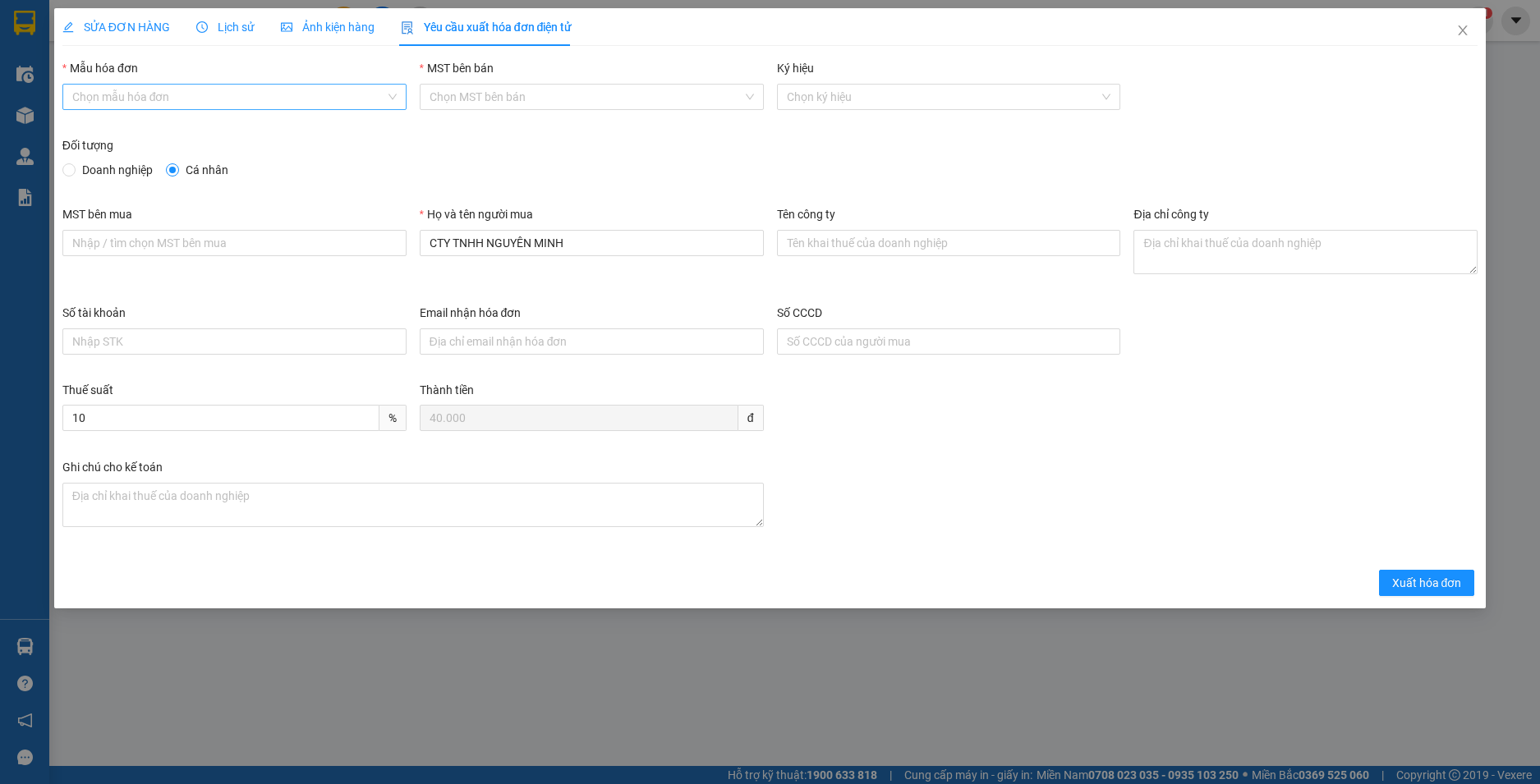
click at [306, 99] on input "Mẫu hóa đơn" at bounding box center [228, 96] width 313 height 24
click at [256, 152] on div "HĐH-CNBĐ" at bounding box center [234, 156] width 324 height 18
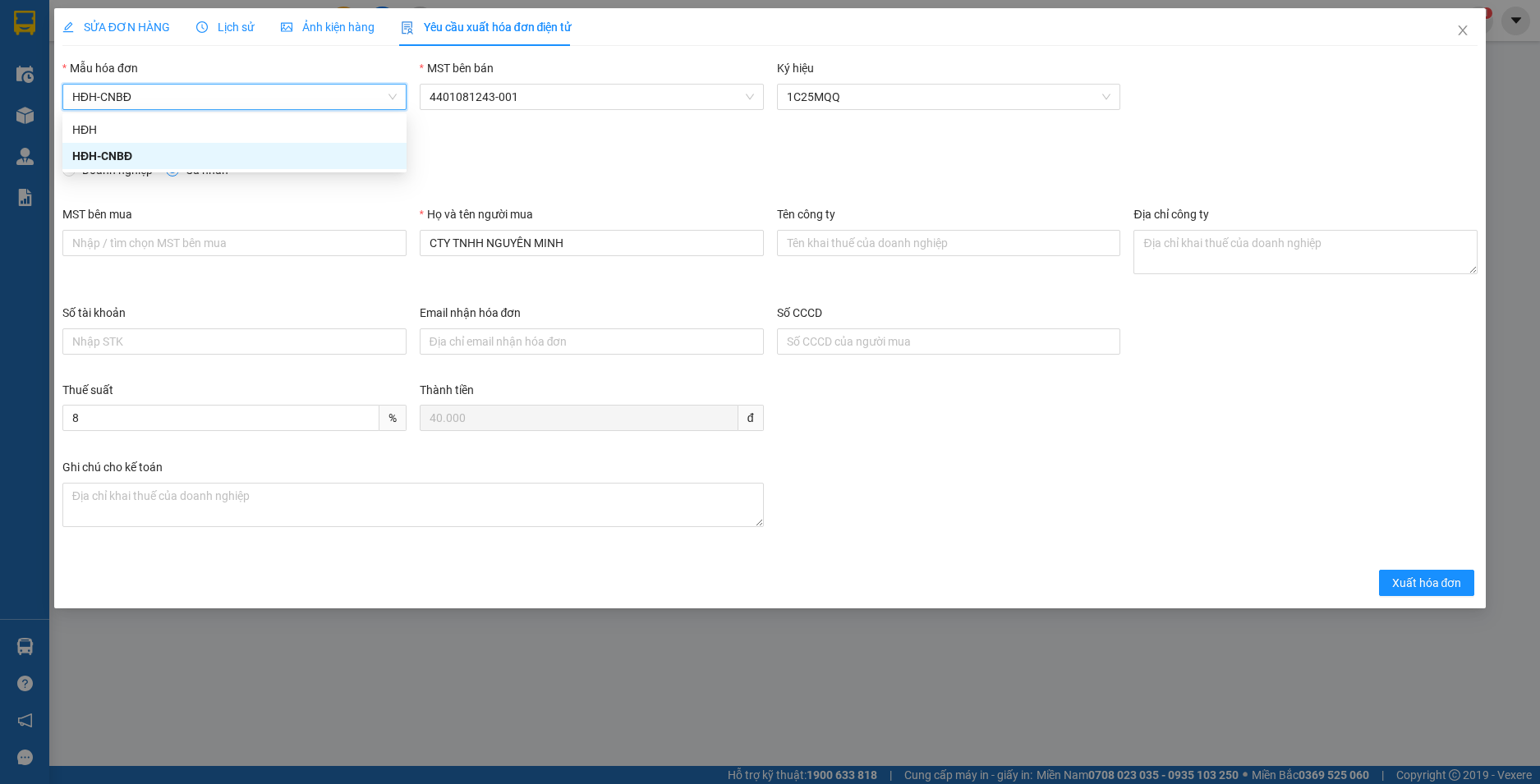
type input "8"
click at [117, 168] on span "Doanh nghiệp" at bounding box center [117, 170] width 84 height 18
click at [74, 168] on input "Doanh nghiệp" at bounding box center [69, 169] width 12 height 12
radio input "true"
radio input "false"
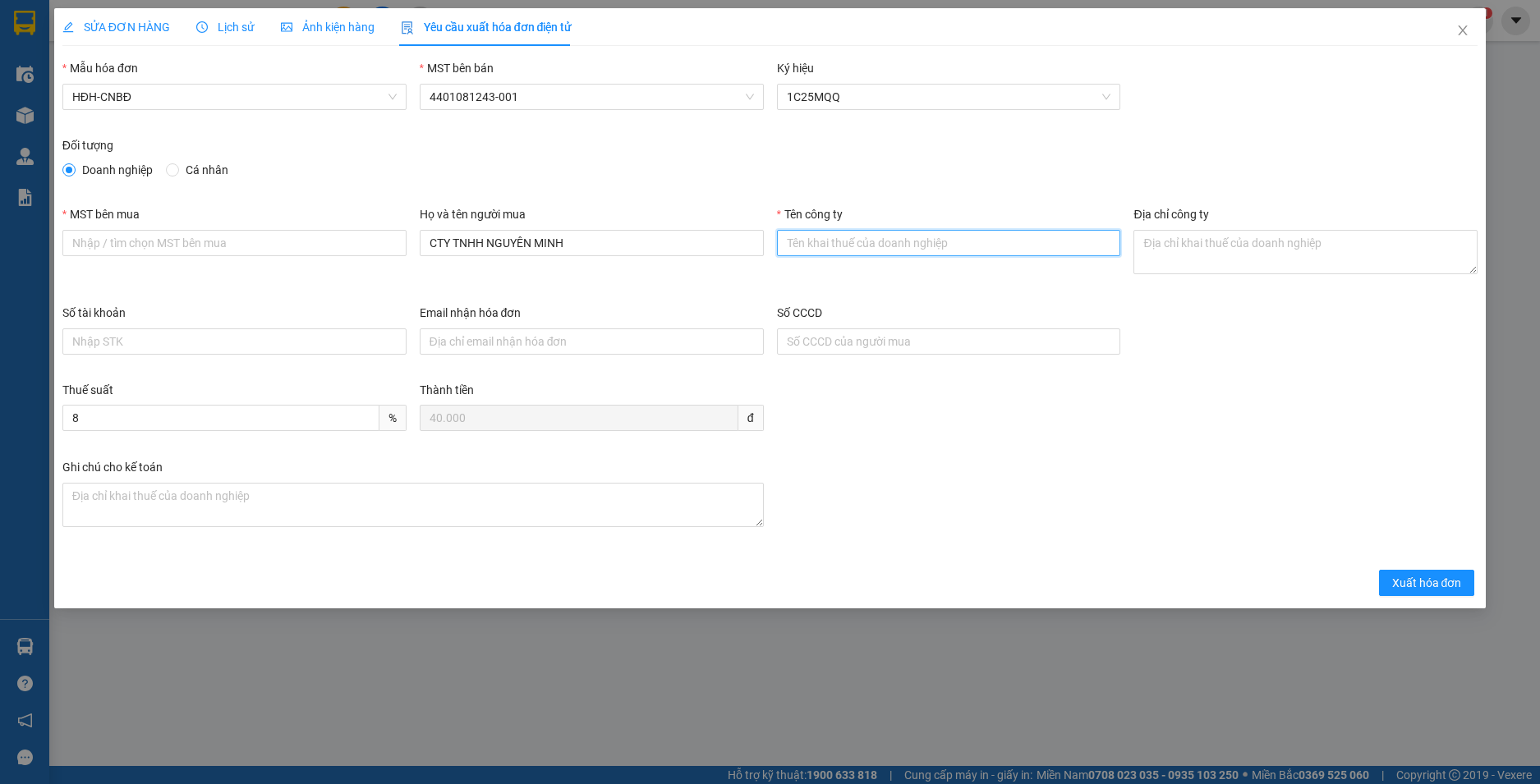
click at [874, 247] on input "Tên công ty" at bounding box center [948, 242] width 344 height 26
paste input "CÔNG TY TNHH NÔNG SẢN THỰC PHẨM NGUYÊN MINH"
type input "CÔNG TY TNHH NÔNG SẢN THỰC PHẨM NGUYÊN MINH"
drag, startPoint x: 593, startPoint y: 240, endPoint x: 309, endPoint y: 272, distance: 285.8
click at [309, 272] on div "MST bên mua Họ và tên người mua CTY TNHH NGUYÊN MINH Tên công ty CÔNG TY TNHH N…" at bounding box center [771, 255] width 1429 height 99
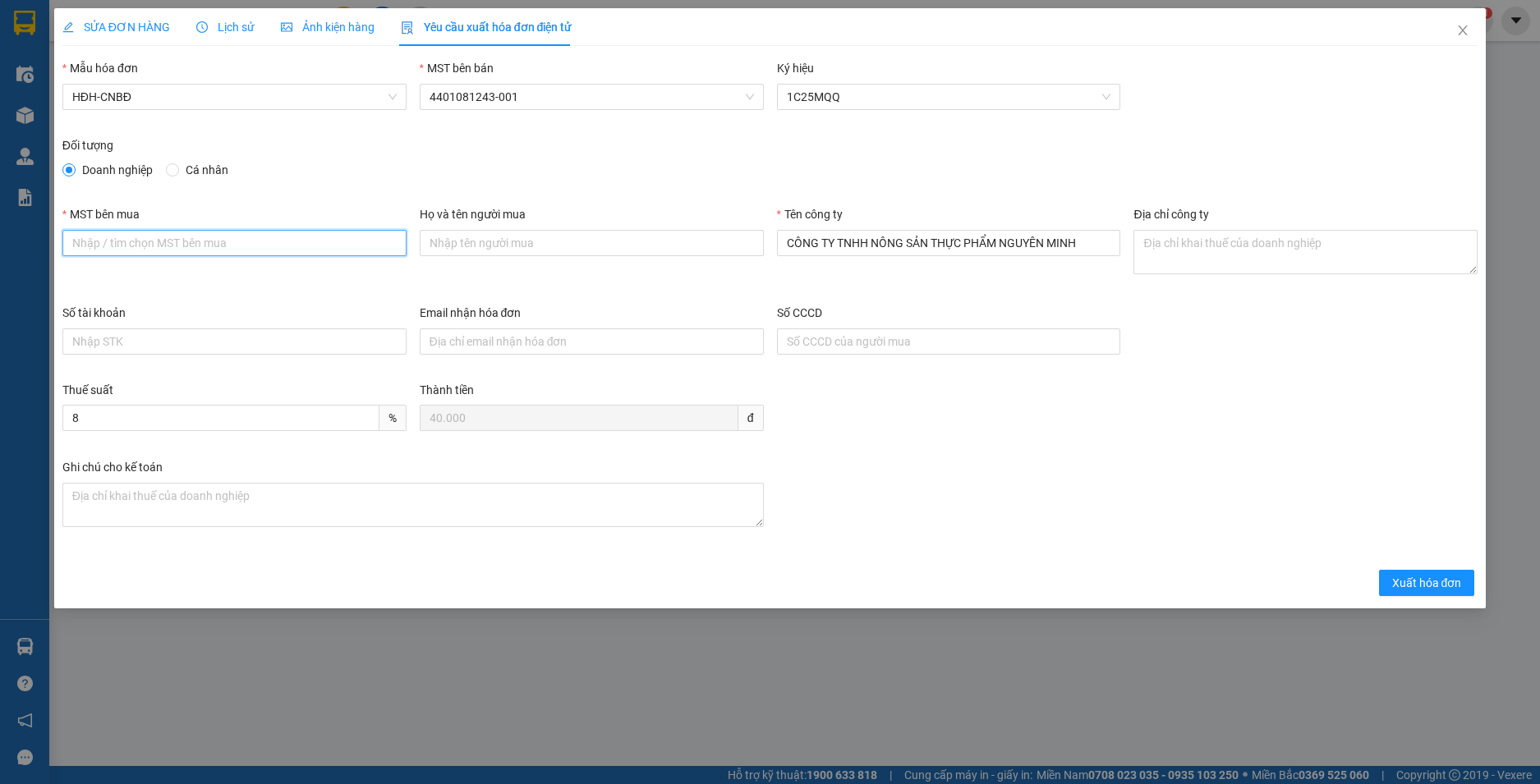
click at [162, 240] on input "MST bên mua" at bounding box center [235, 242] width 344 height 26
paste input "5801272678"
type input "5801272678"
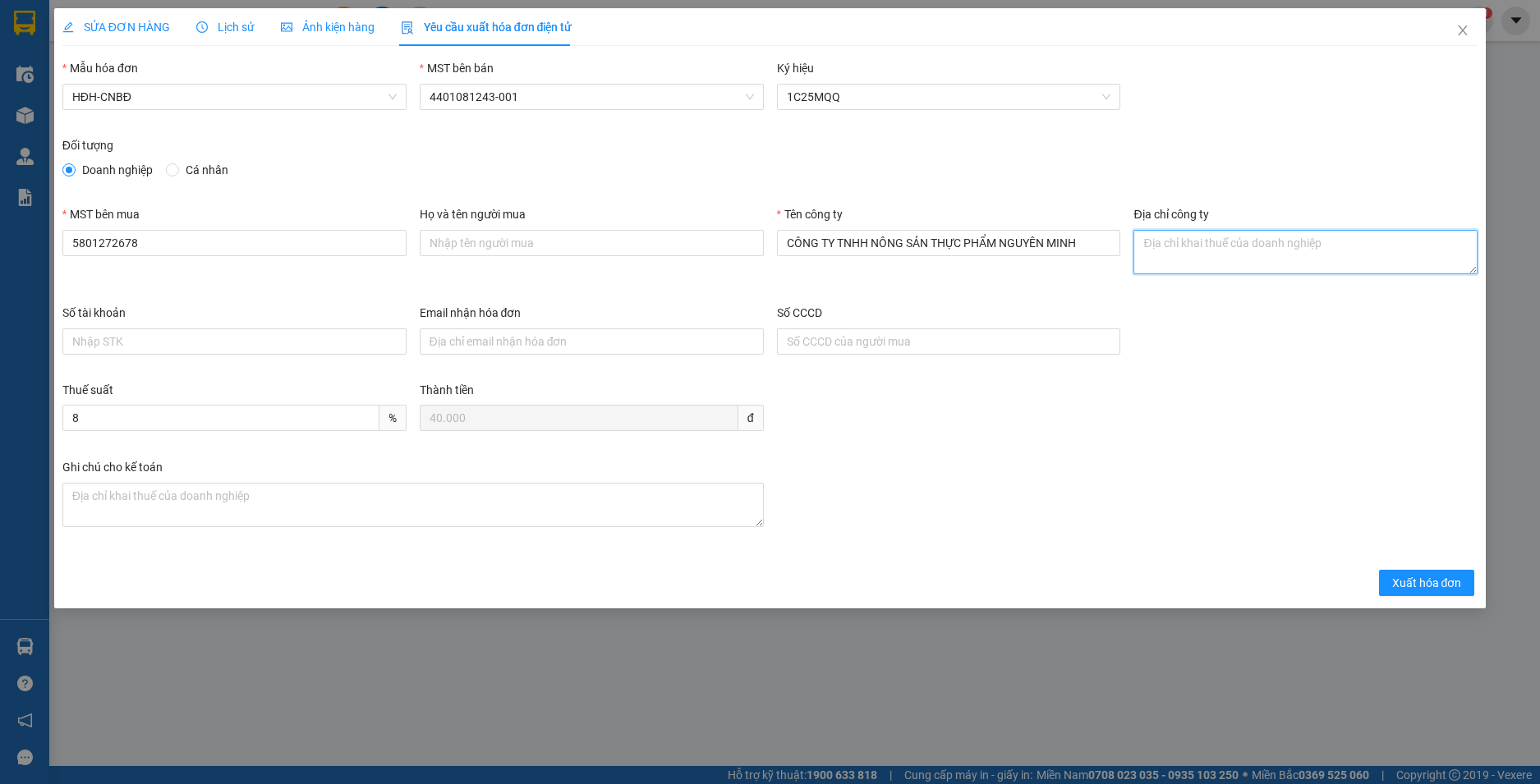
click at [1270, 267] on textarea "Địa chỉ công ty" at bounding box center [1305, 251] width 344 height 44
paste textarea "Số 232/5 Phan Đình Phùng, Phường Xuân Hương - Đà Lạt, Tỉnh Lâm Đồng, Việt Nam"
type textarea "Số 232/5 Phan Đình Phùng, Phường Xuân Hương - Đà Lạt, Tỉnh Lâm Đồng, Việt Nam"
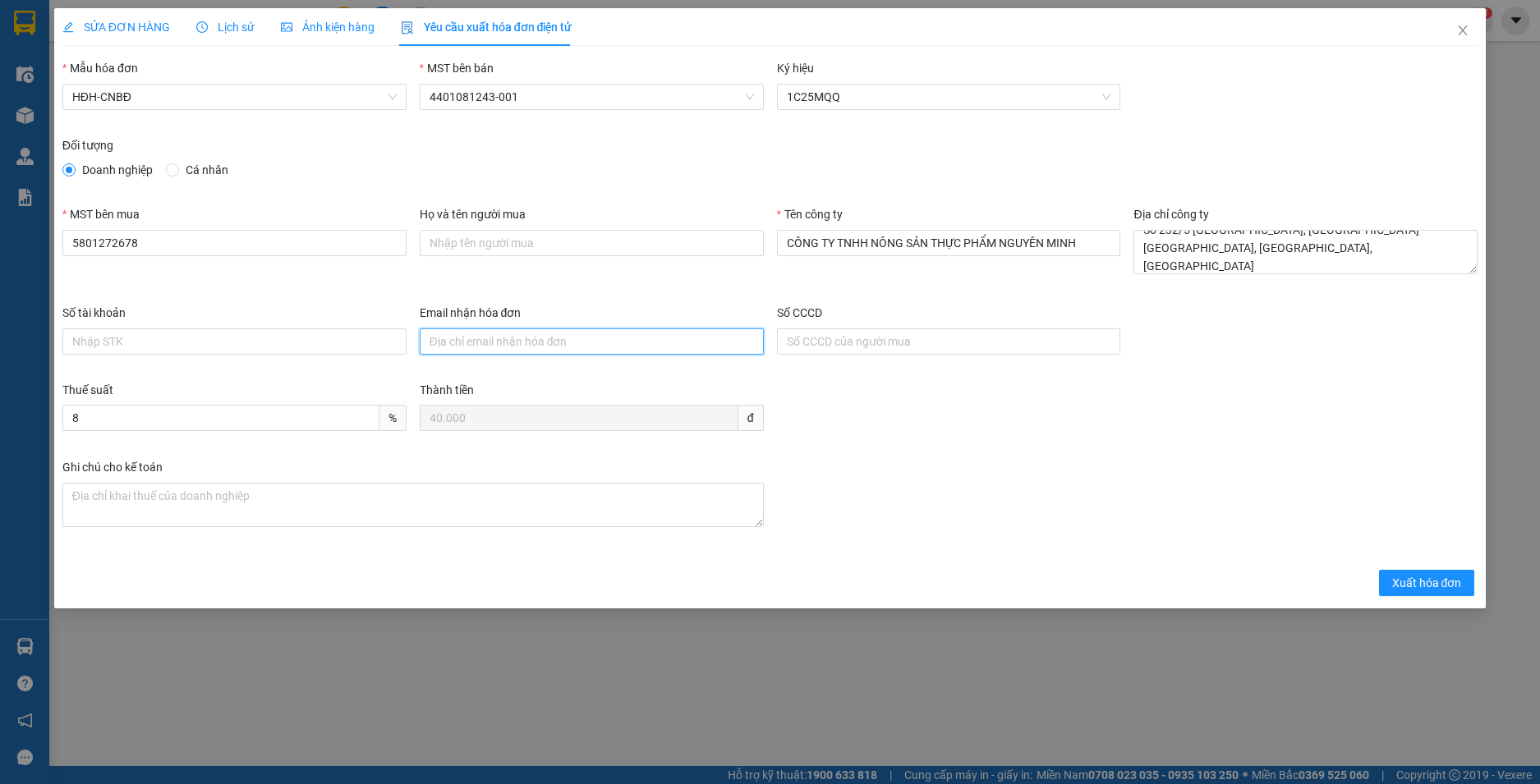
click at [593, 348] on input "Email nhận hóa đơn" at bounding box center [592, 341] width 344 height 26
paste input "hoadoncongtynguyenminh@gmail.com"
type input "hoadoncongtynguyenminh@gmail.com"
click at [1428, 587] on span "Xuất hóa đơn" at bounding box center [1427, 583] width 70 height 18
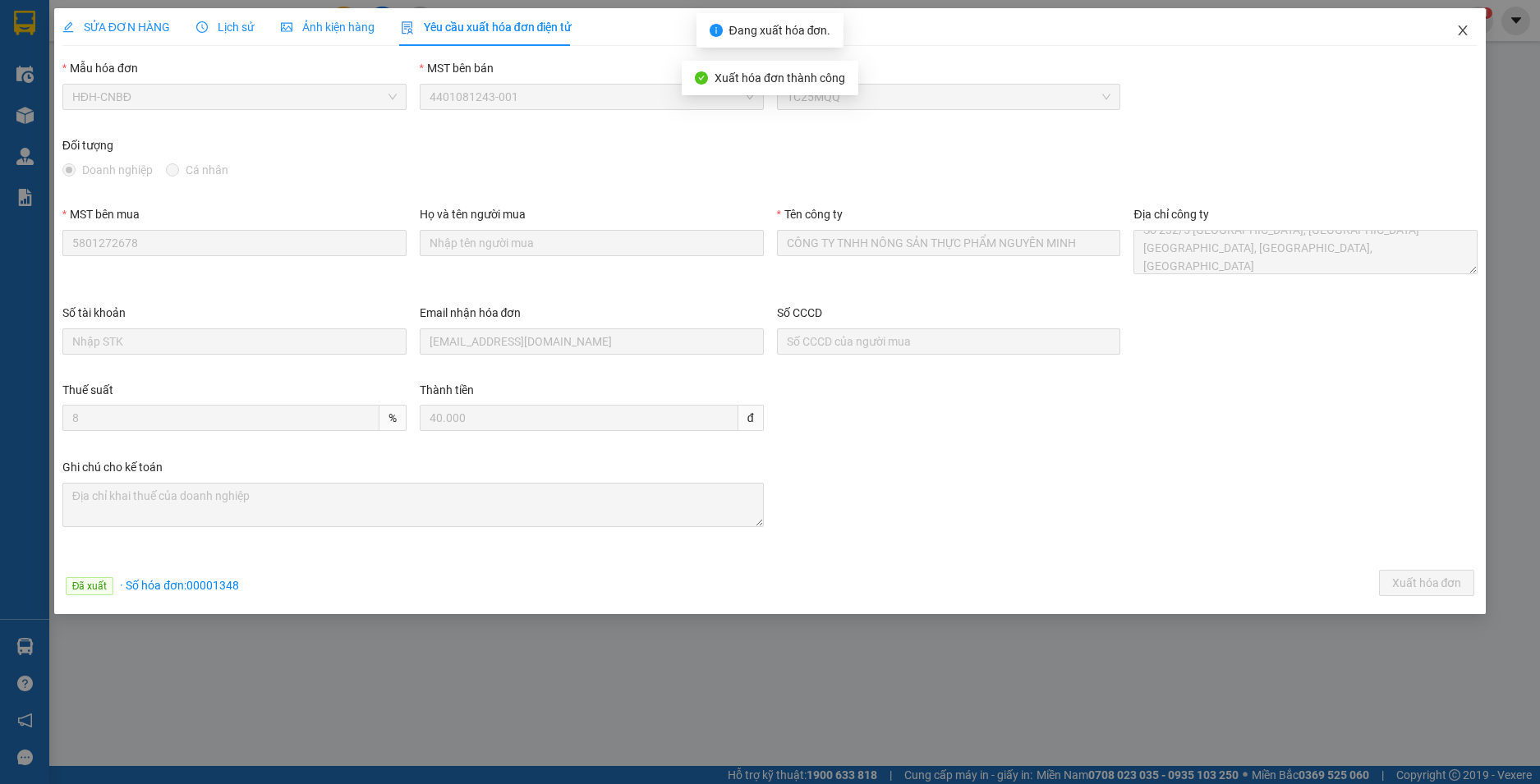
click at [1462, 23] on span "Close" at bounding box center [1462, 31] width 46 height 46
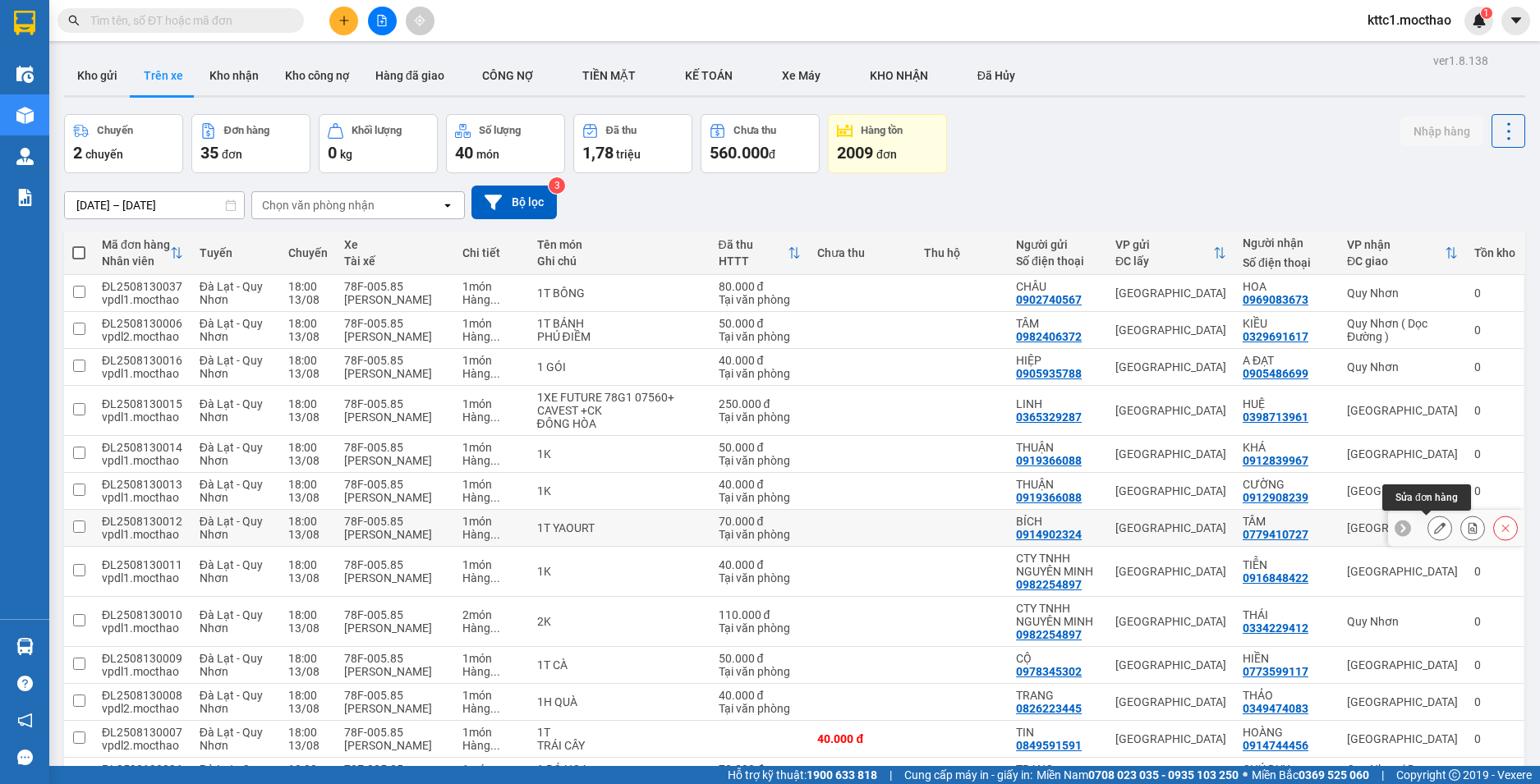
click at [1429, 521] on button at bounding box center [1439, 529] width 23 height 28
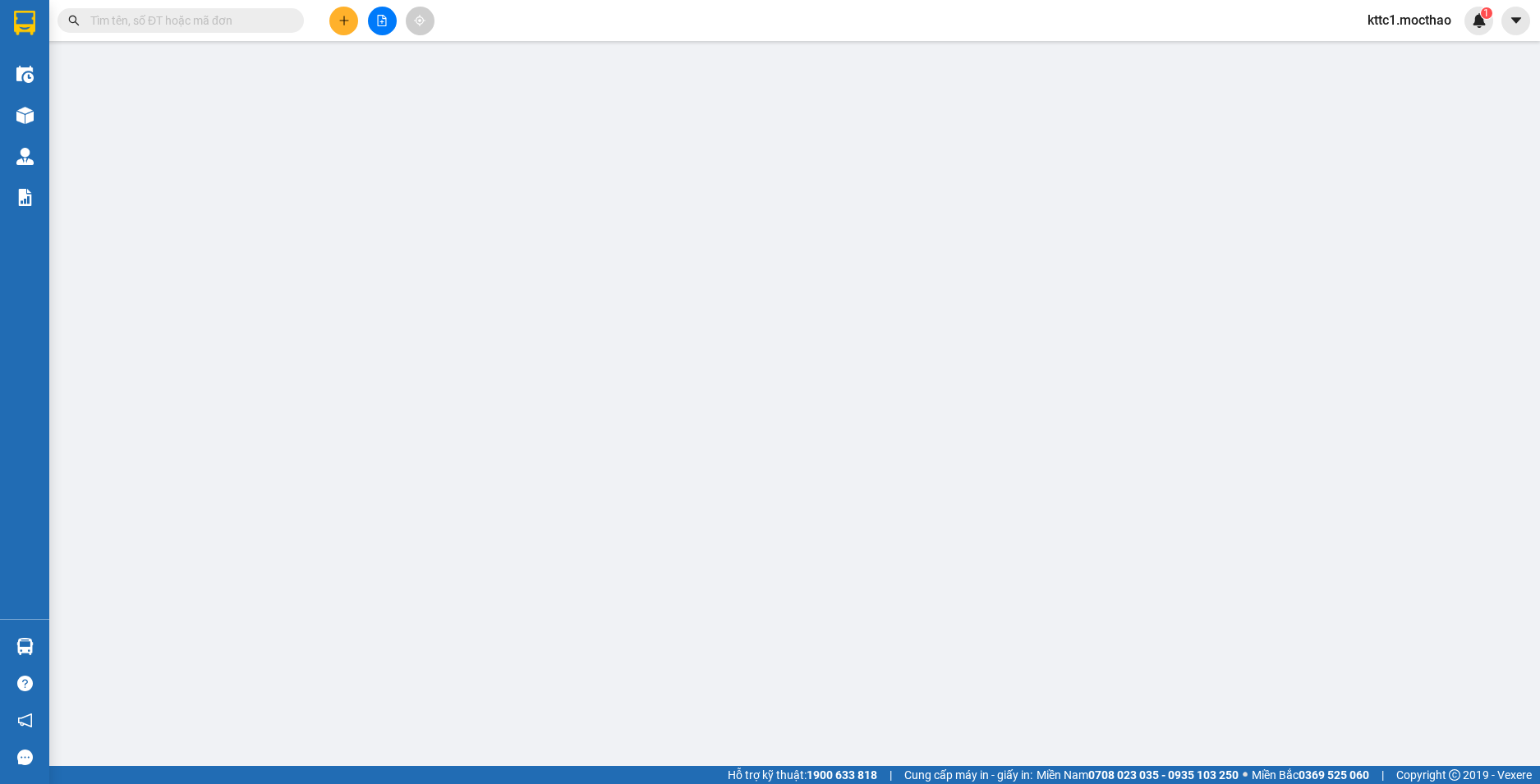
type input "0914902324"
type input "BÍCH"
type input "0779410727"
type input "TÂM"
type input "0"
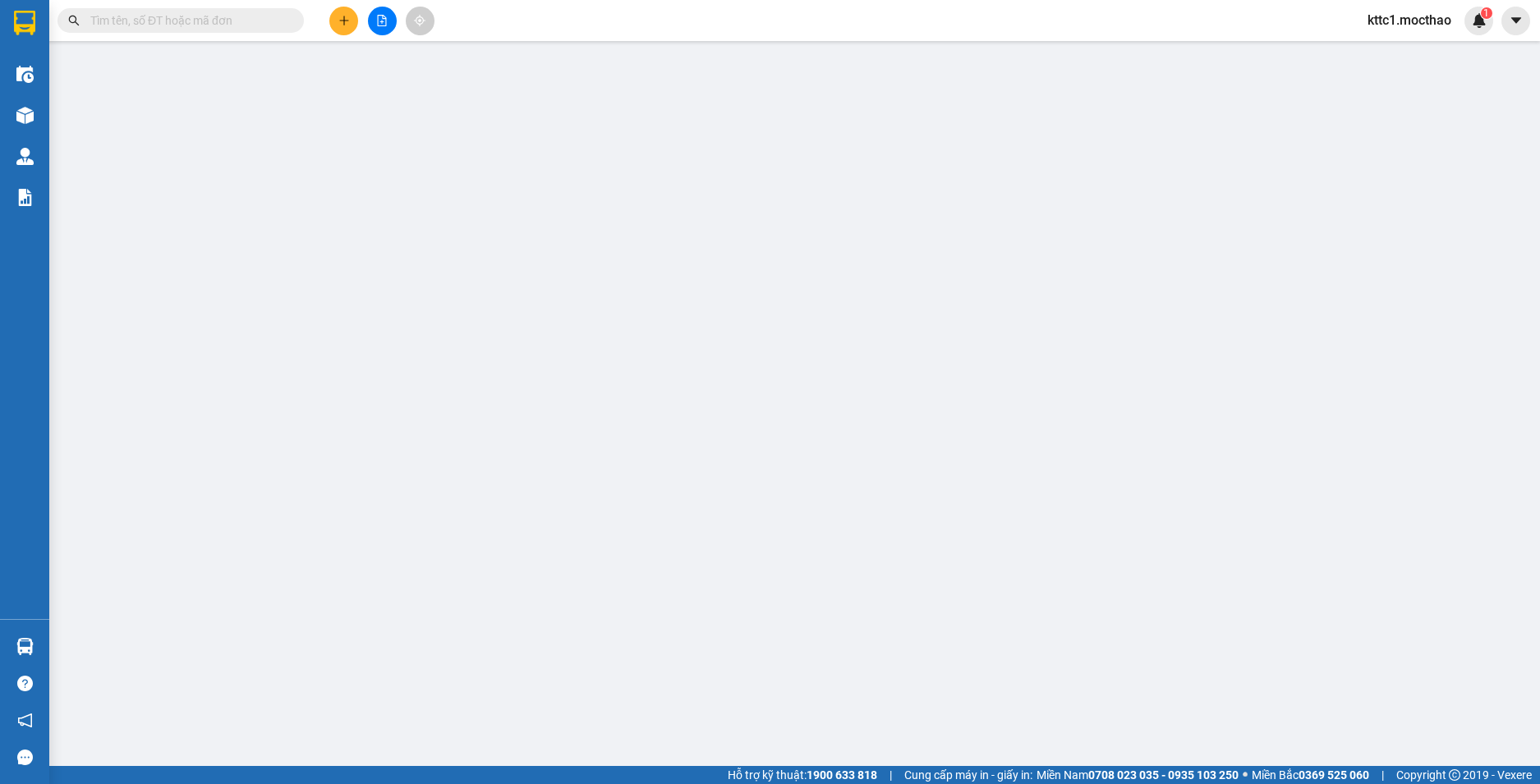
type input "70.000"
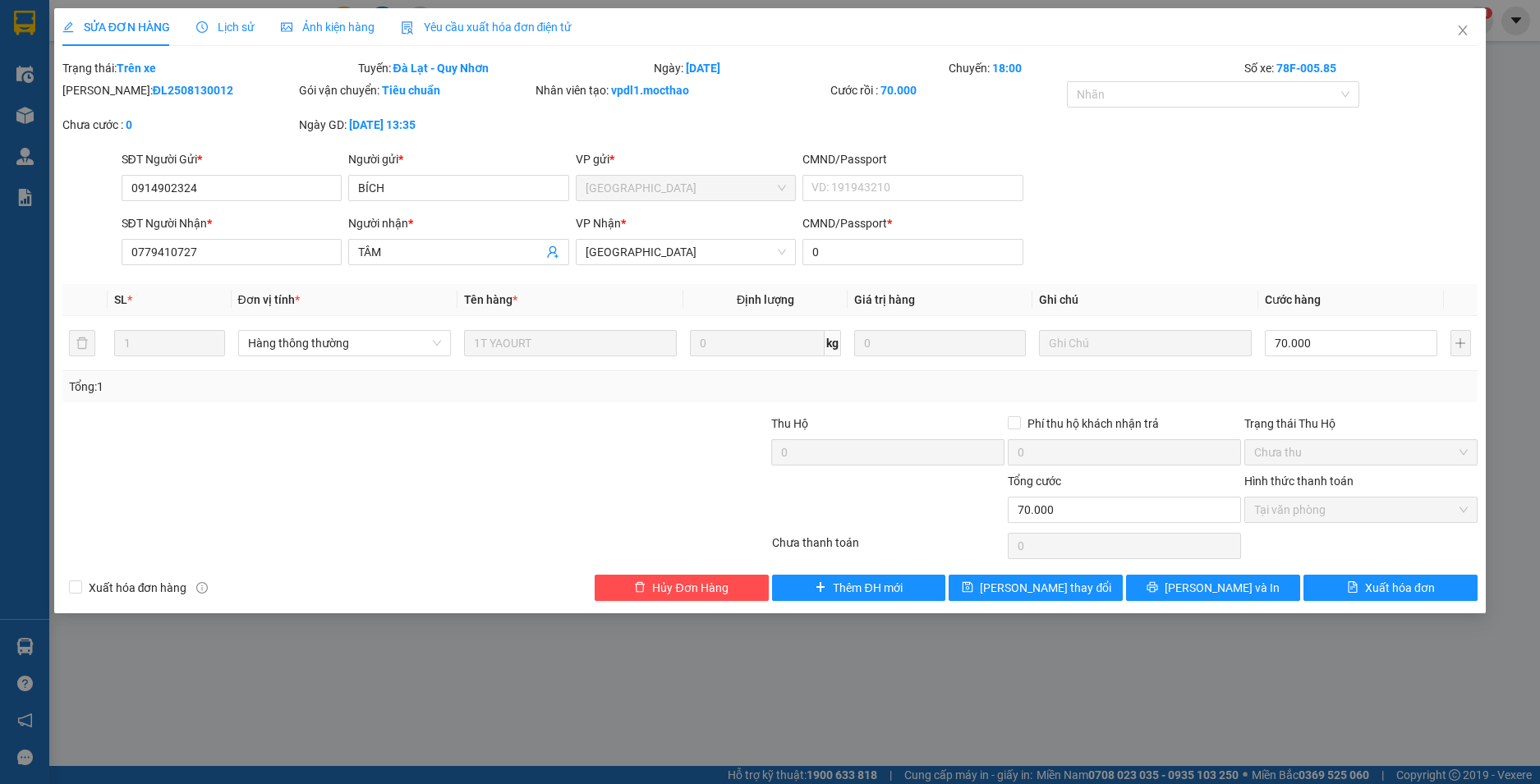
drag, startPoint x: 509, startPoint y: 22, endPoint x: 463, endPoint y: 38, distance: 48.7
click at [509, 21] on span "Yêu cầu xuất hóa đơn điện tử" at bounding box center [486, 28] width 172 height 13
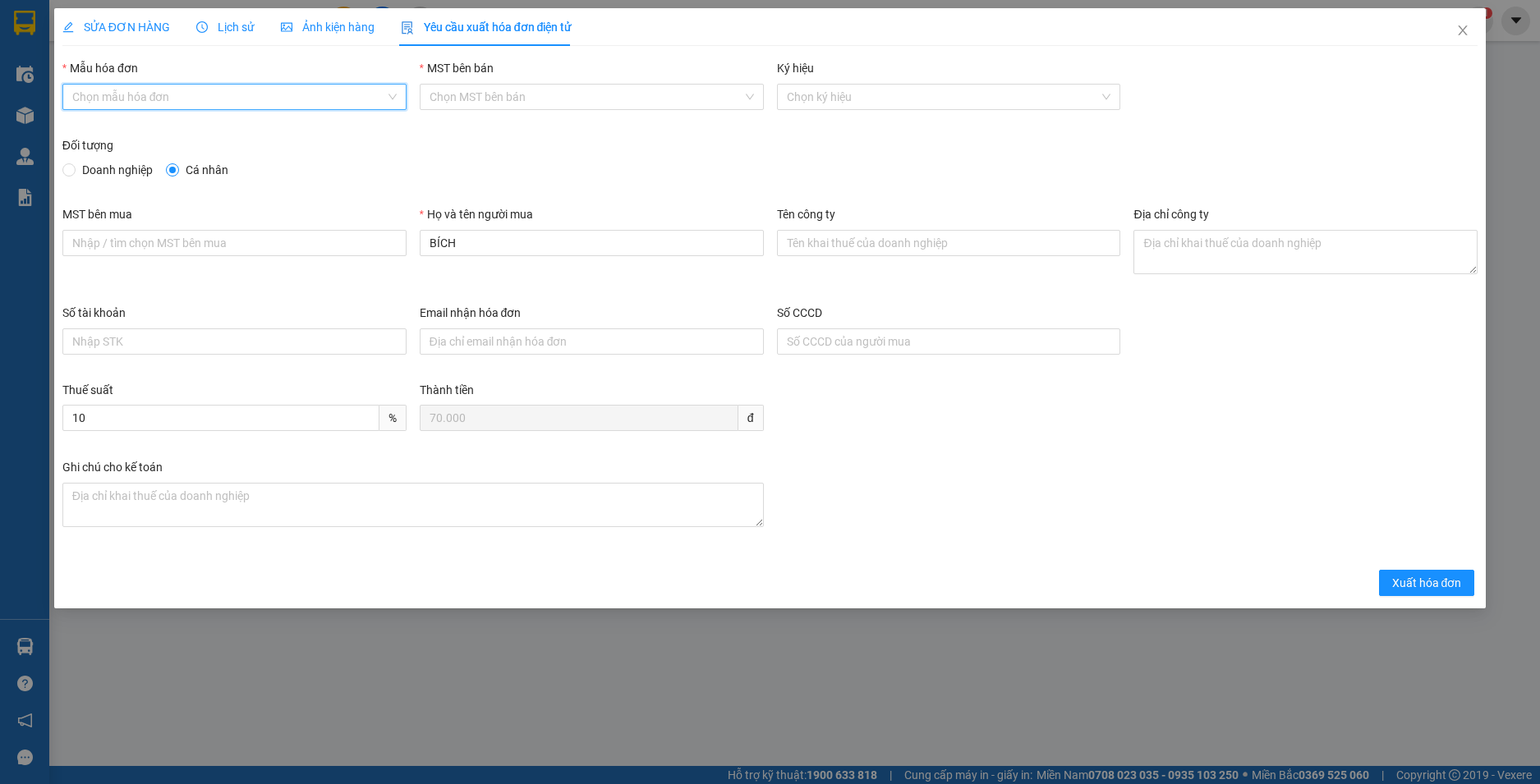
click at [314, 104] on input "Mẫu hóa đơn" at bounding box center [228, 96] width 313 height 24
click at [251, 160] on div "HĐH-CNBĐ" at bounding box center [234, 156] width 324 height 18
type input "8"
click at [1427, 586] on span "Xuất hóa đơn" at bounding box center [1427, 583] width 70 height 18
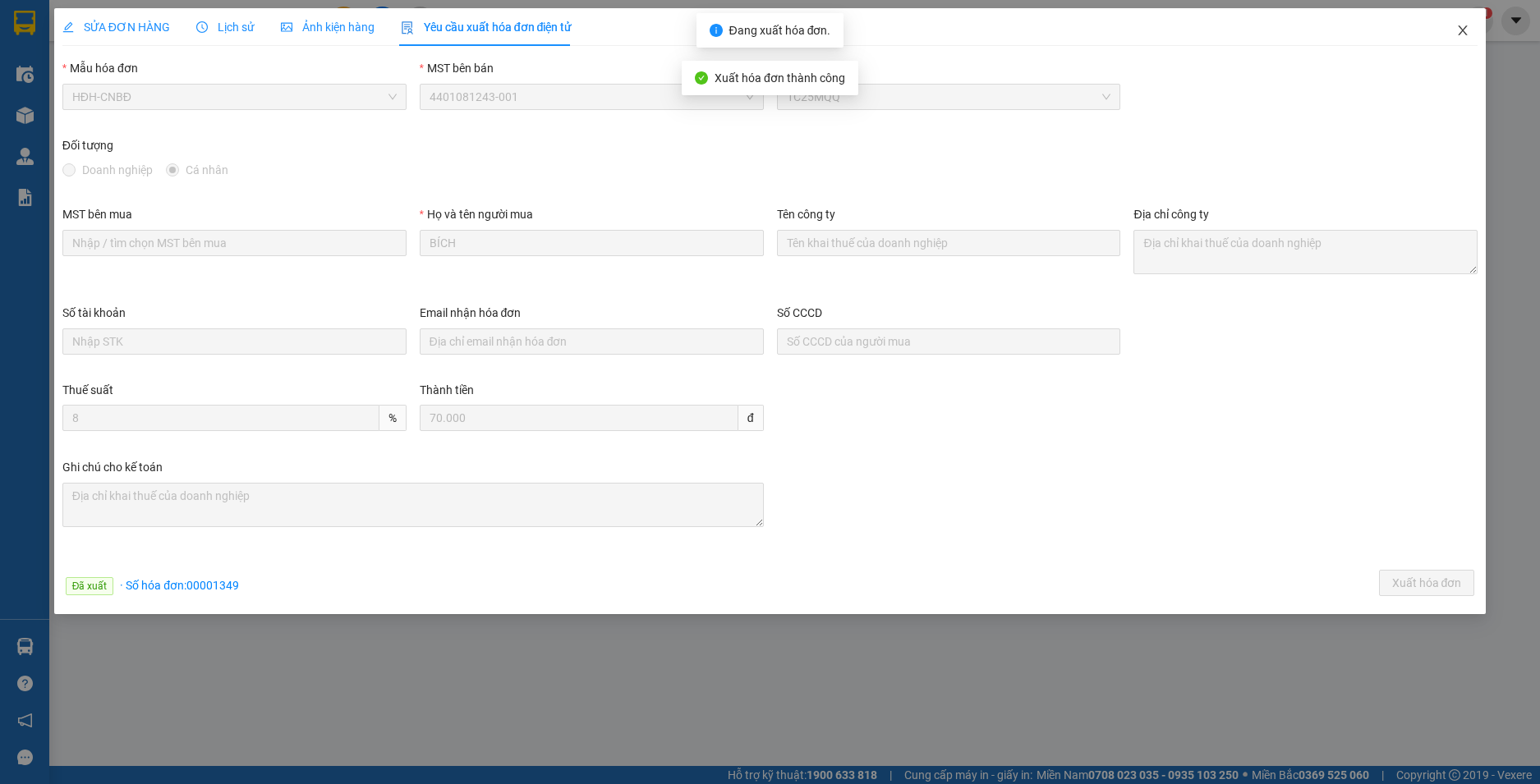
click at [1463, 28] on icon "close" at bounding box center [1463, 30] width 13 height 13
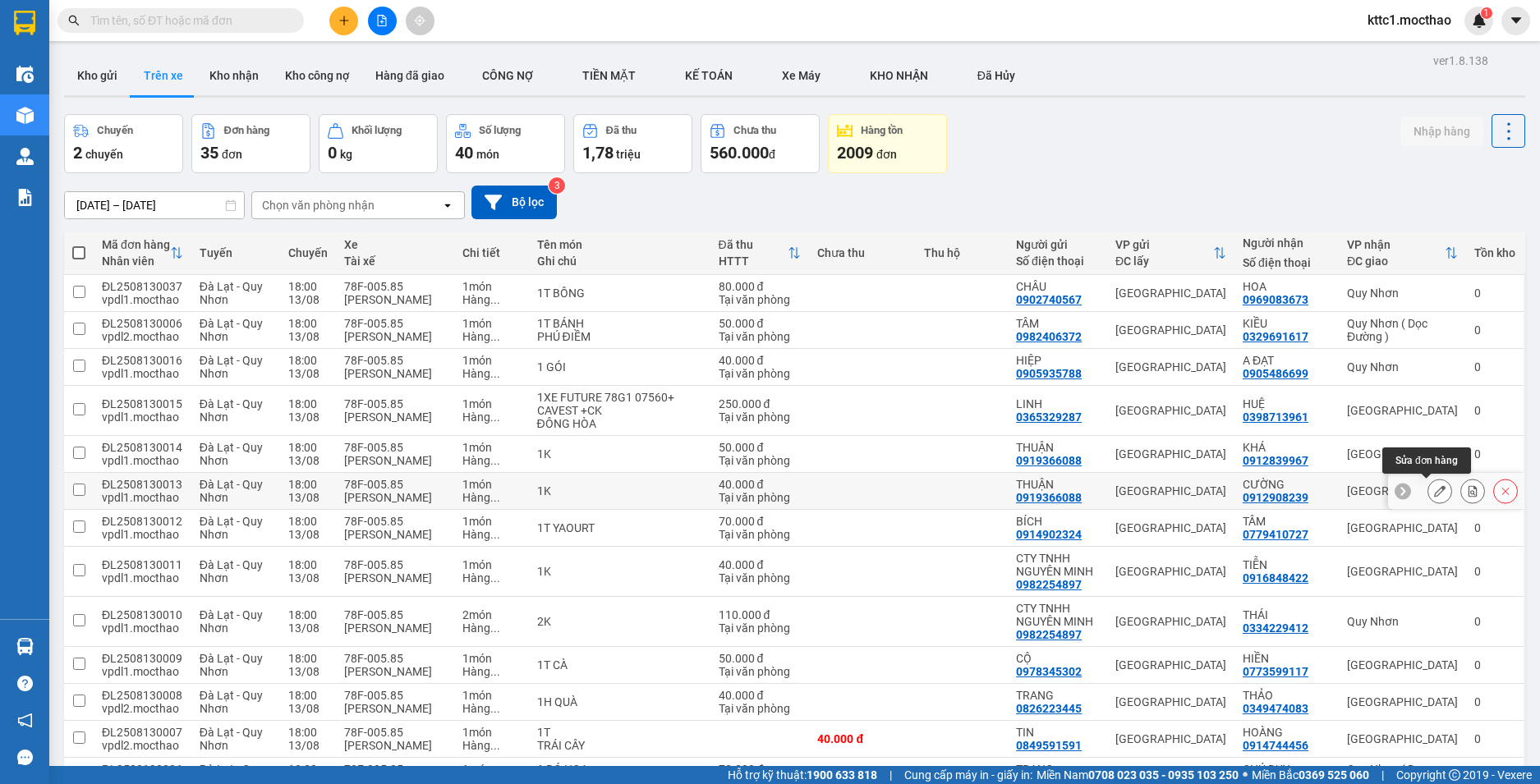
click at [1434, 487] on icon at bounding box center [1440, 491] width 12 height 12
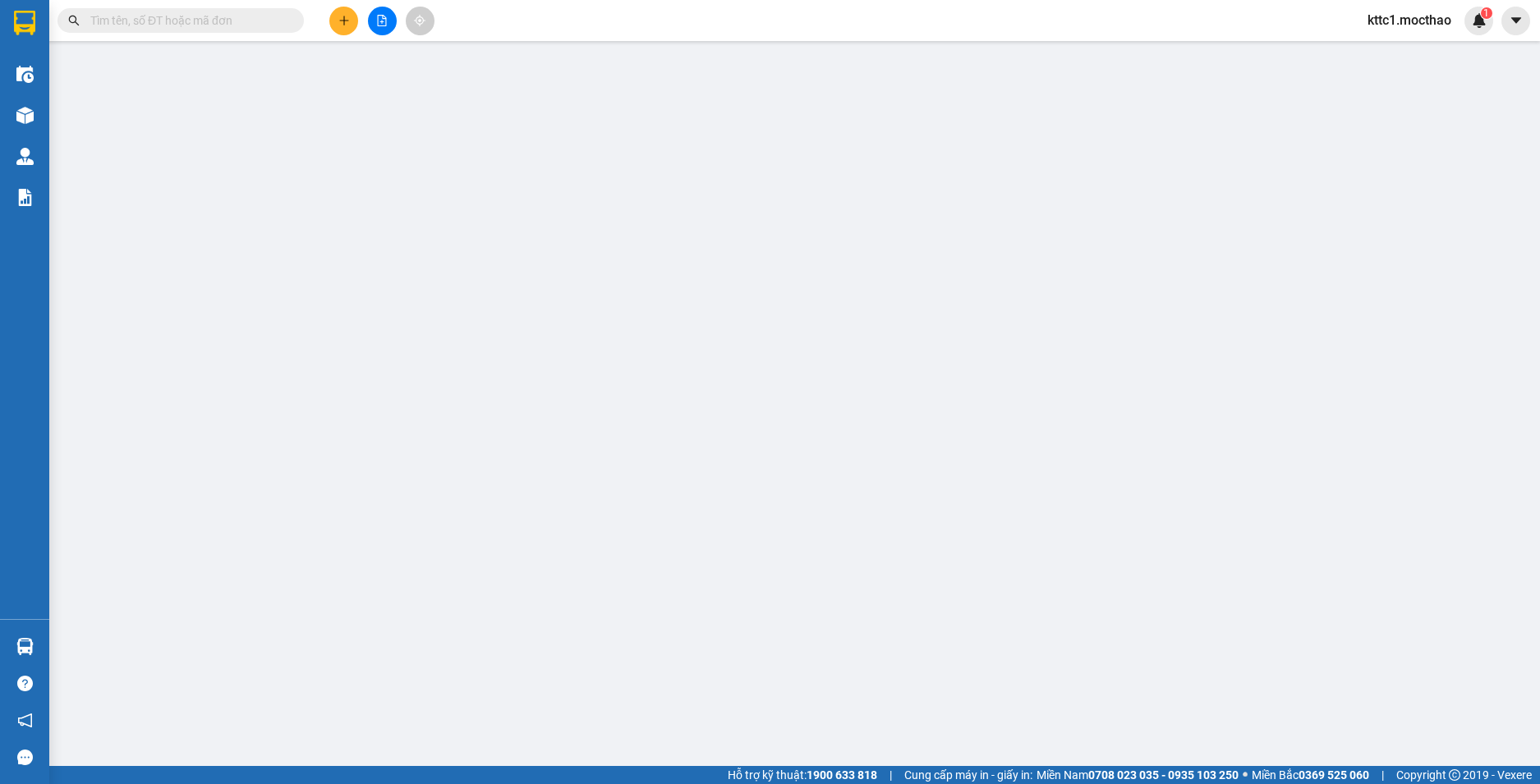
type input "0919366088"
type input "THUẬN"
type input "0912908239"
type input "CƯỜNG"
type input "0"
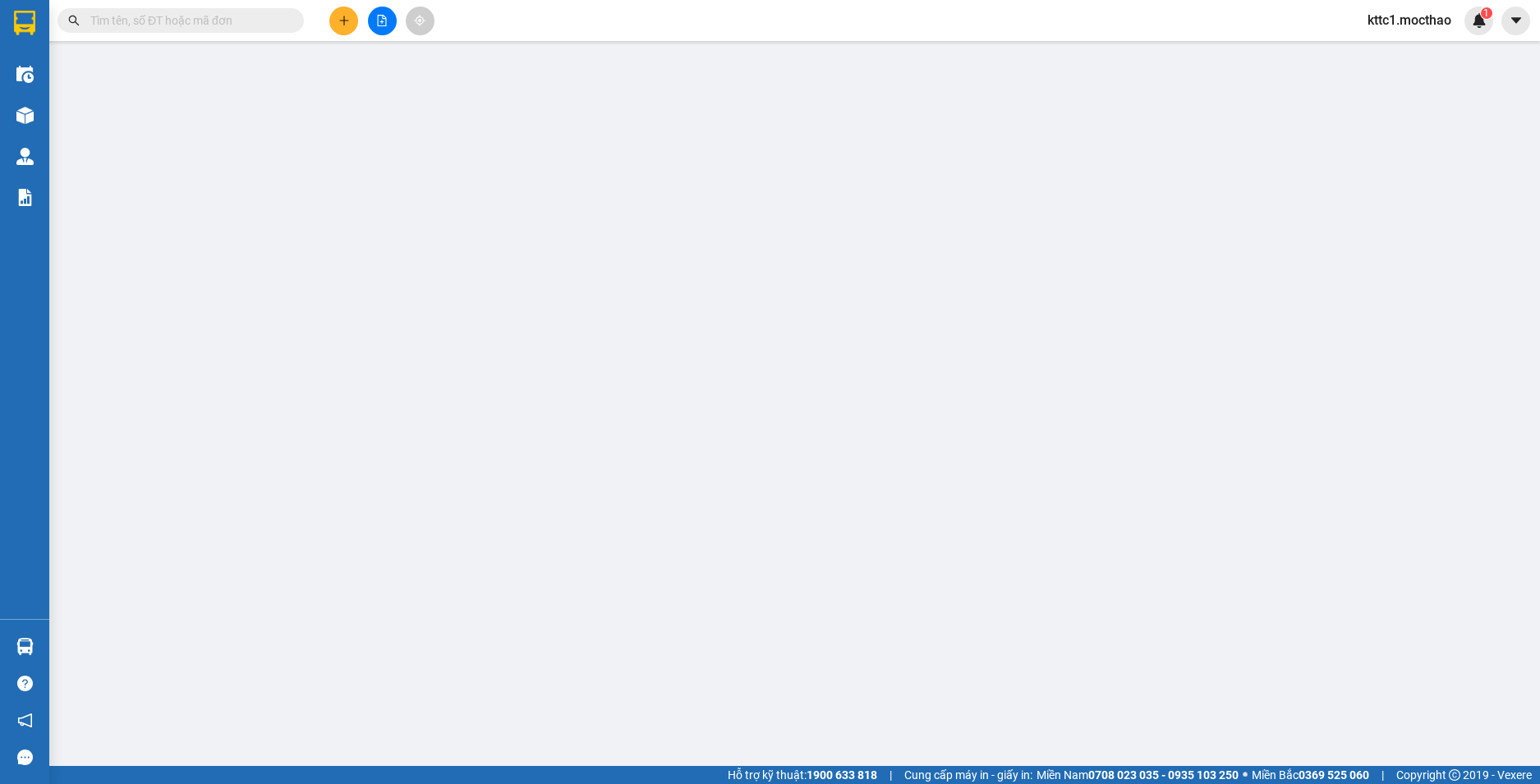
type input "40.000"
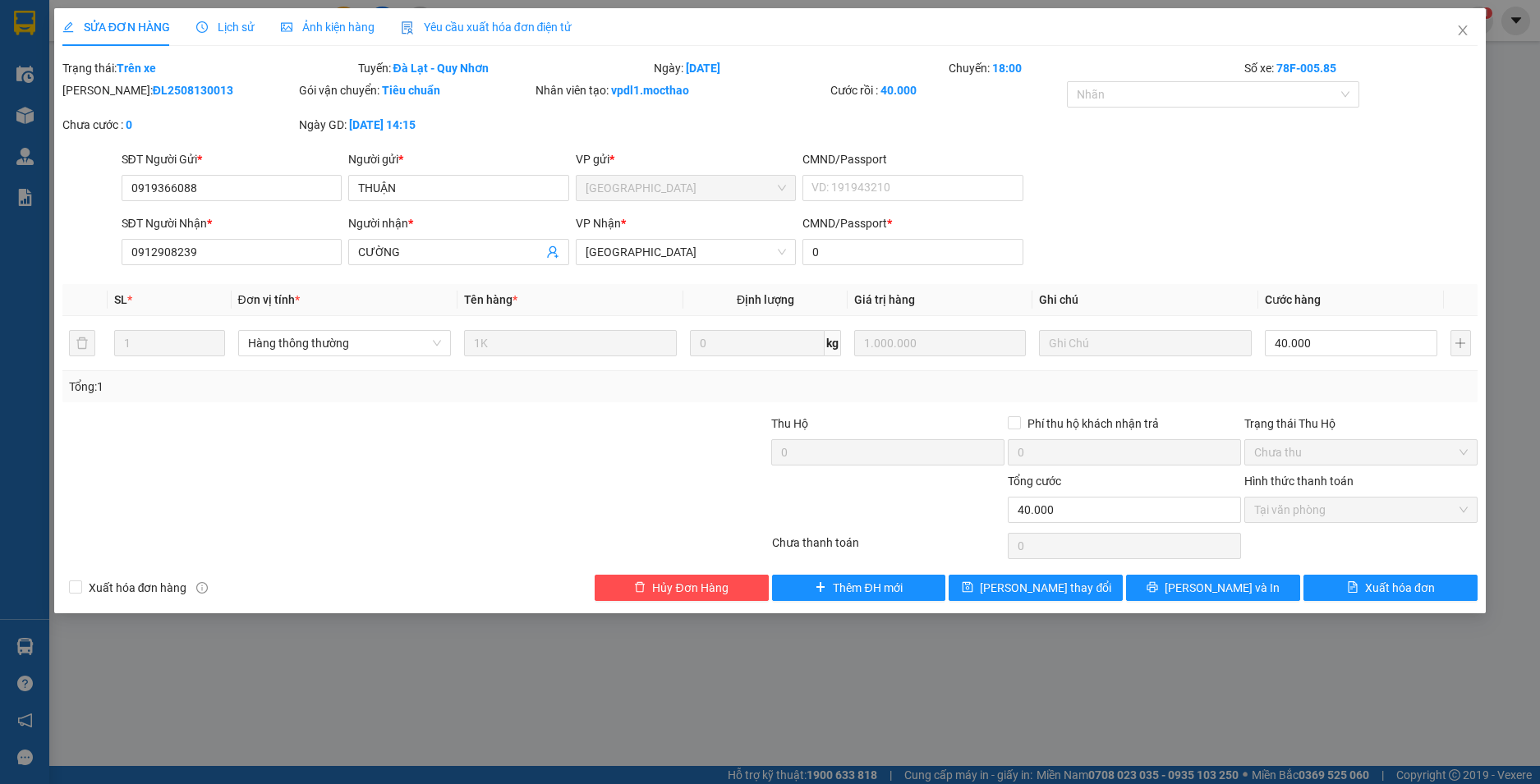
click at [463, 24] on span "Yêu cầu xuất hóa đơn điện tử" at bounding box center [486, 28] width 172 height 13
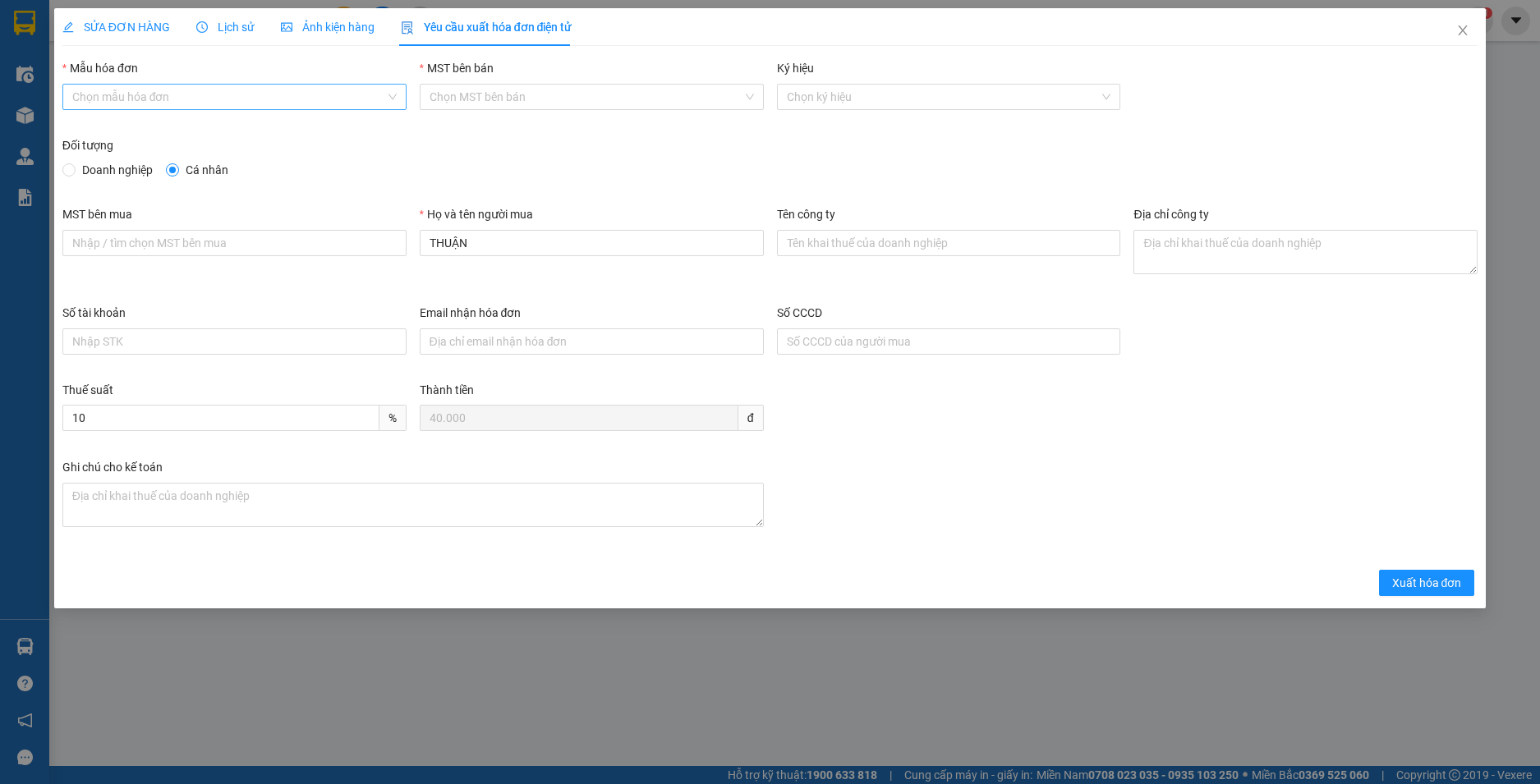
click at [203, 91] on input "Mẫu hóa đơn" at bounding box center [228, 96] width 313 height 24
click at [127, 155] on div "HĐH-CNBĐ" at bounding box center [234, 156] width 324 height 18
type input "8"
click at [1410, 589] on span "Xuất hóa đơn" at bounding box center [1427, 583] width 70 height 18
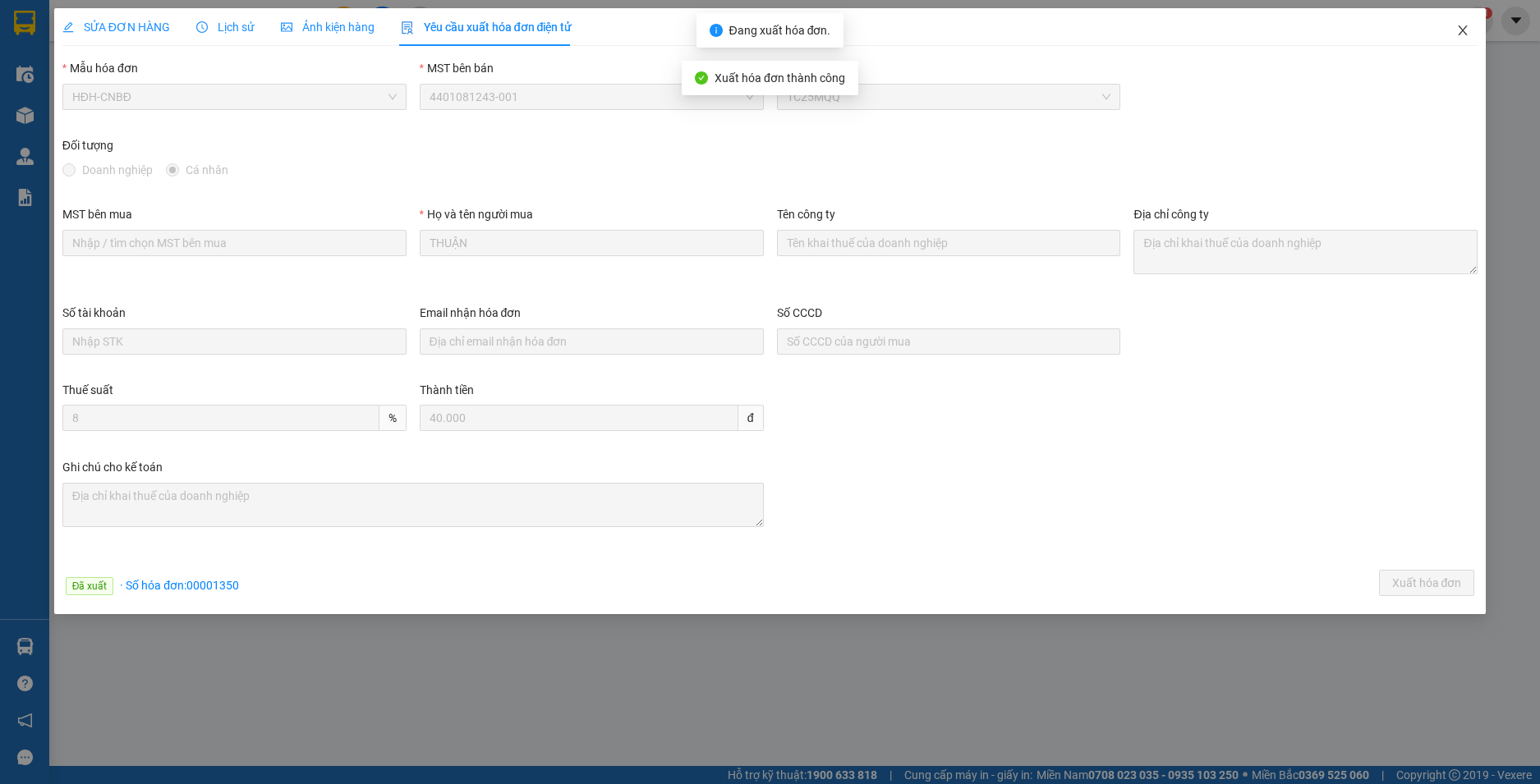
click at [1463, 31] on icon "close" at bounding box center [1463, 30] width 9 height 10
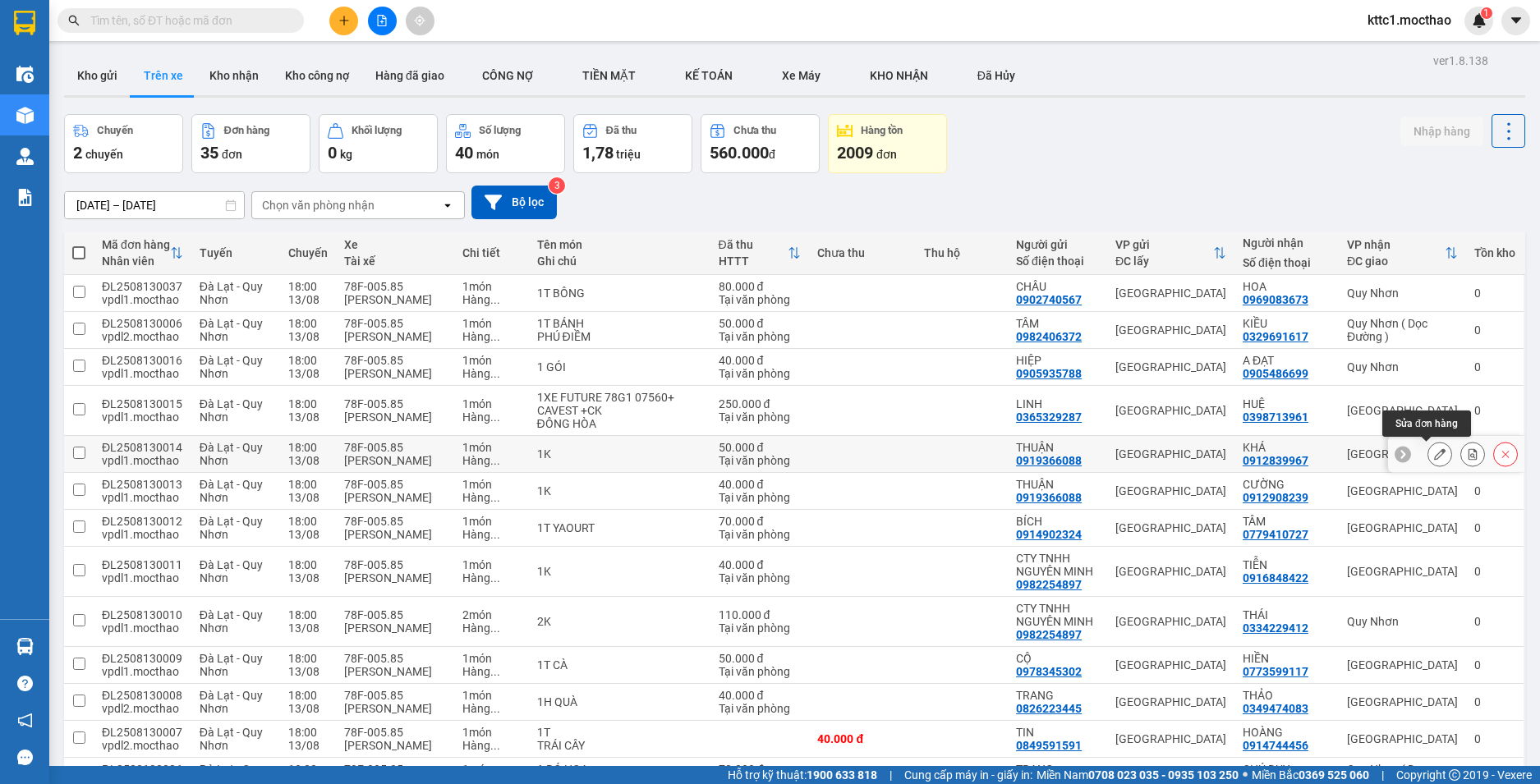
click at [1434, 456] on icon at bounding box center [1440, 454] width 12 height 12
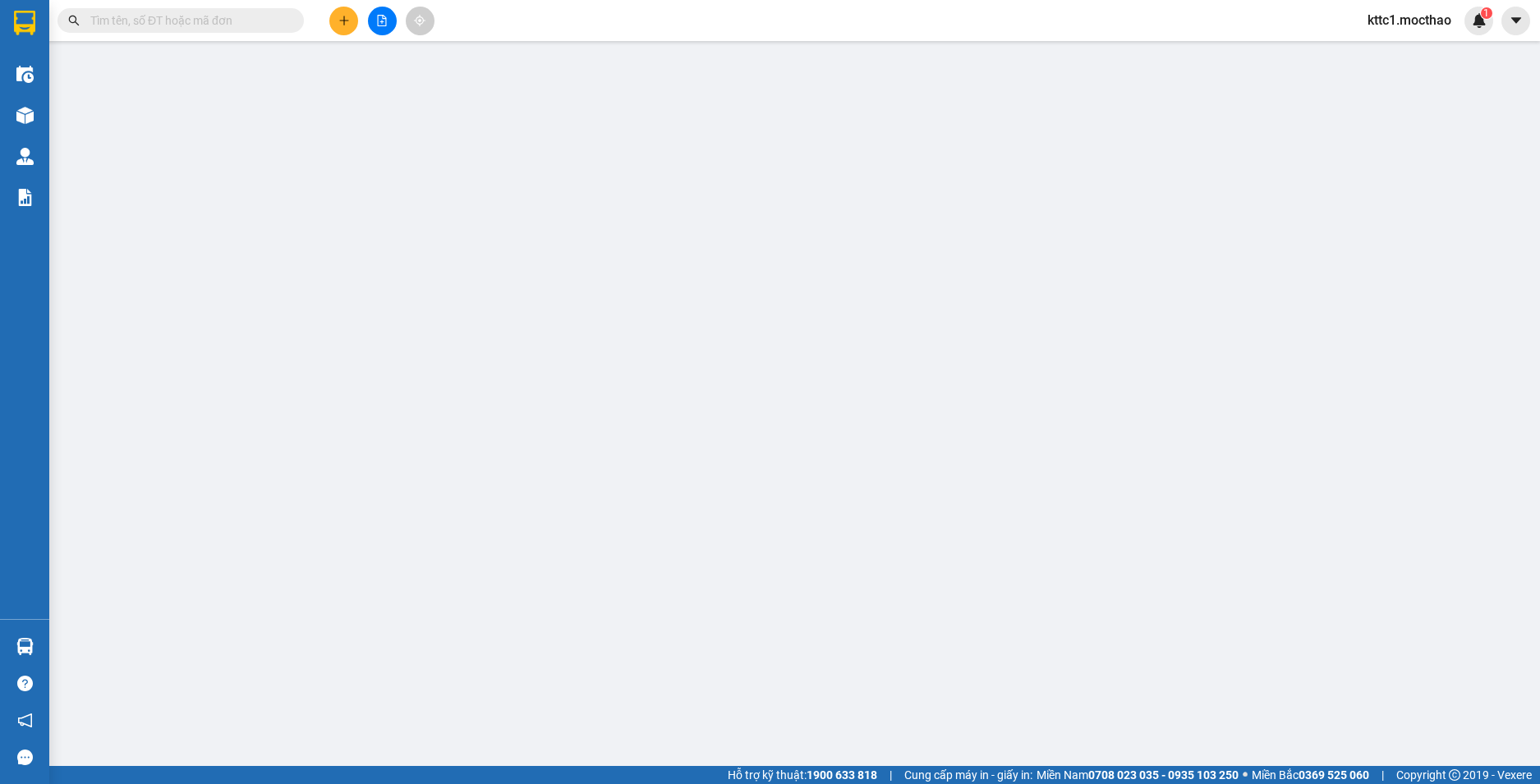
type input "0919366088"
type input "THUẬN"
type input "0912839967"
type input "KHÁ"
type input "A"
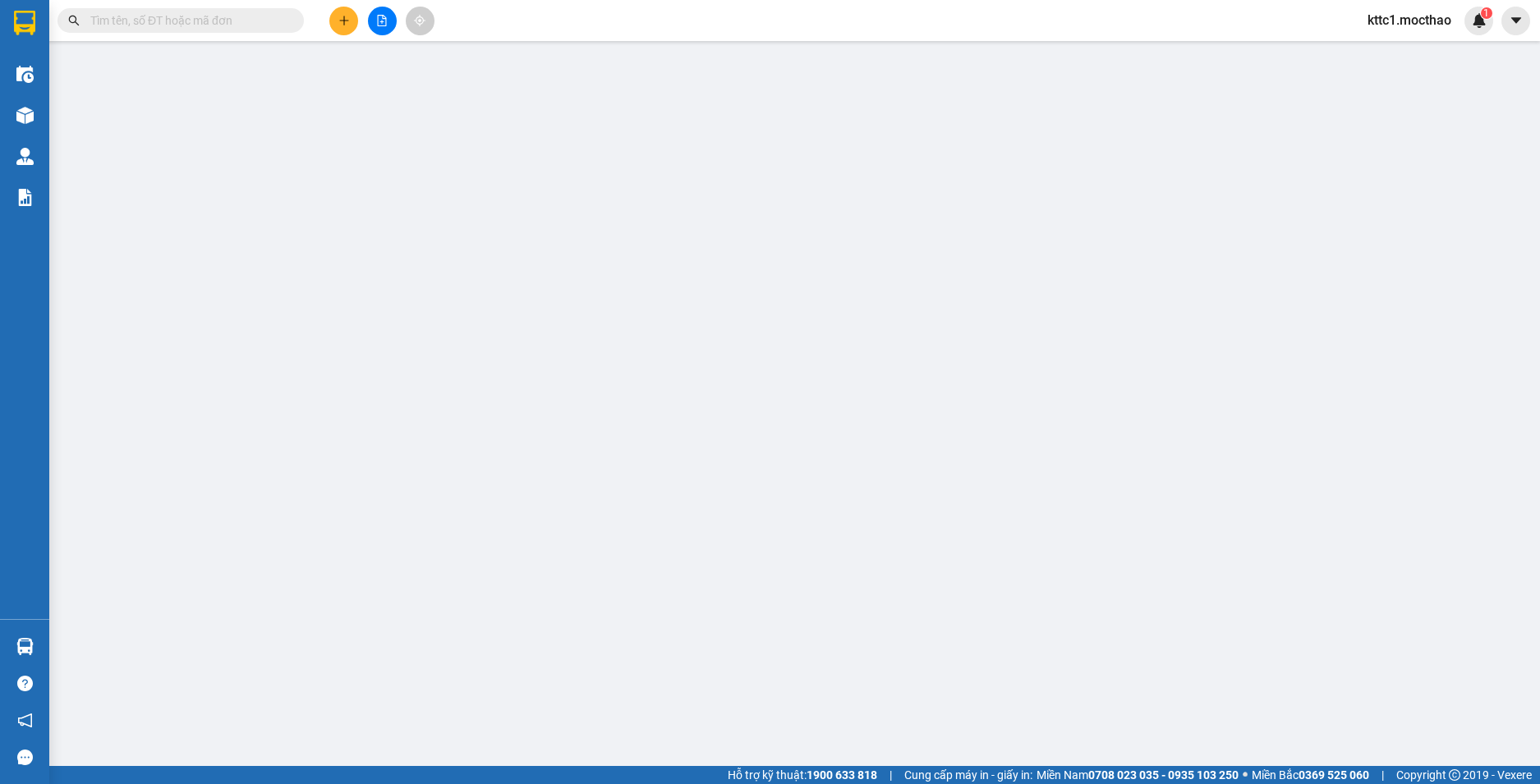
type input "50.000"
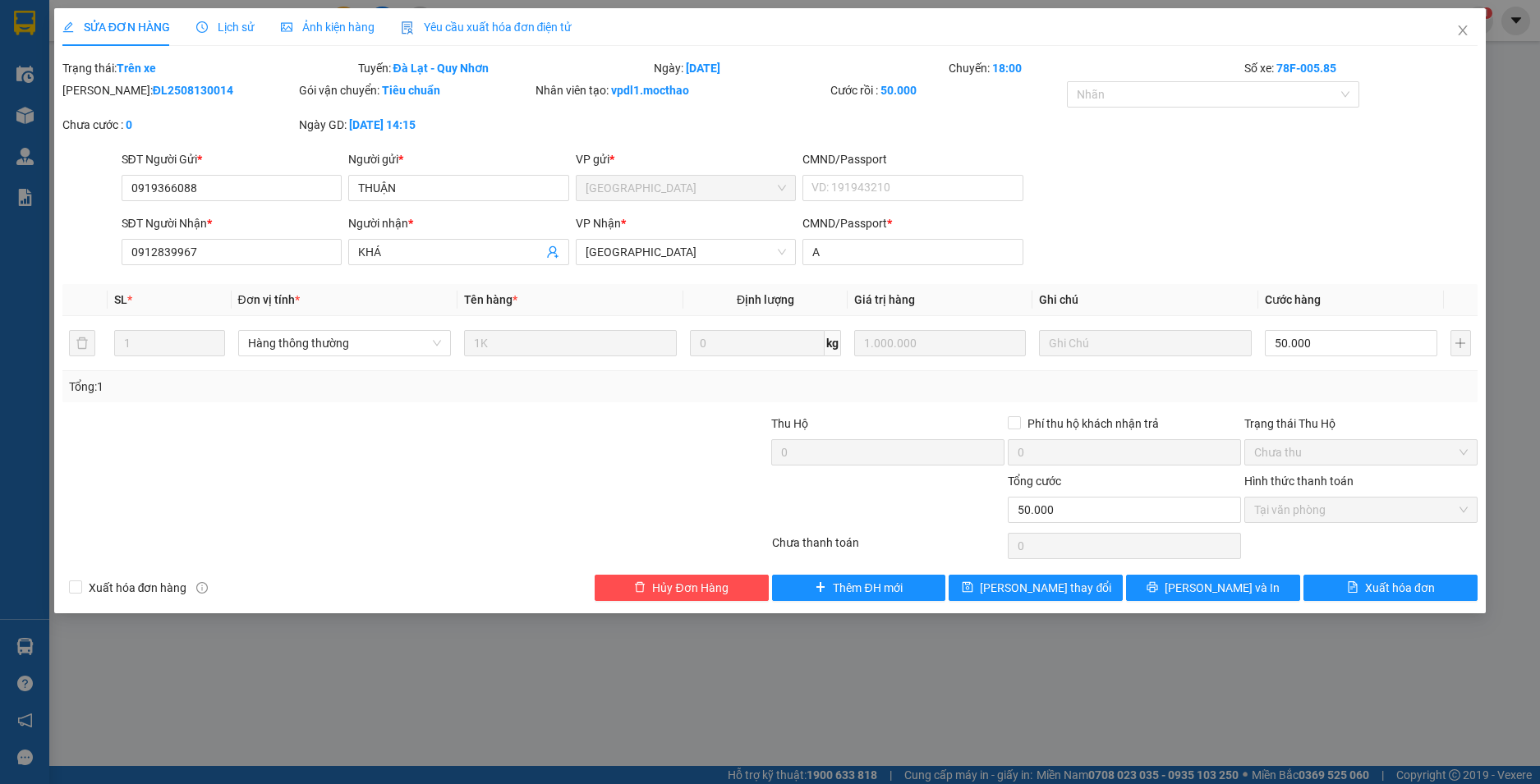
click at [505, 23] on span "Yêu cầu xuất hóa đơn điện tử" at bounding box center [486, 28] width 172 height 13
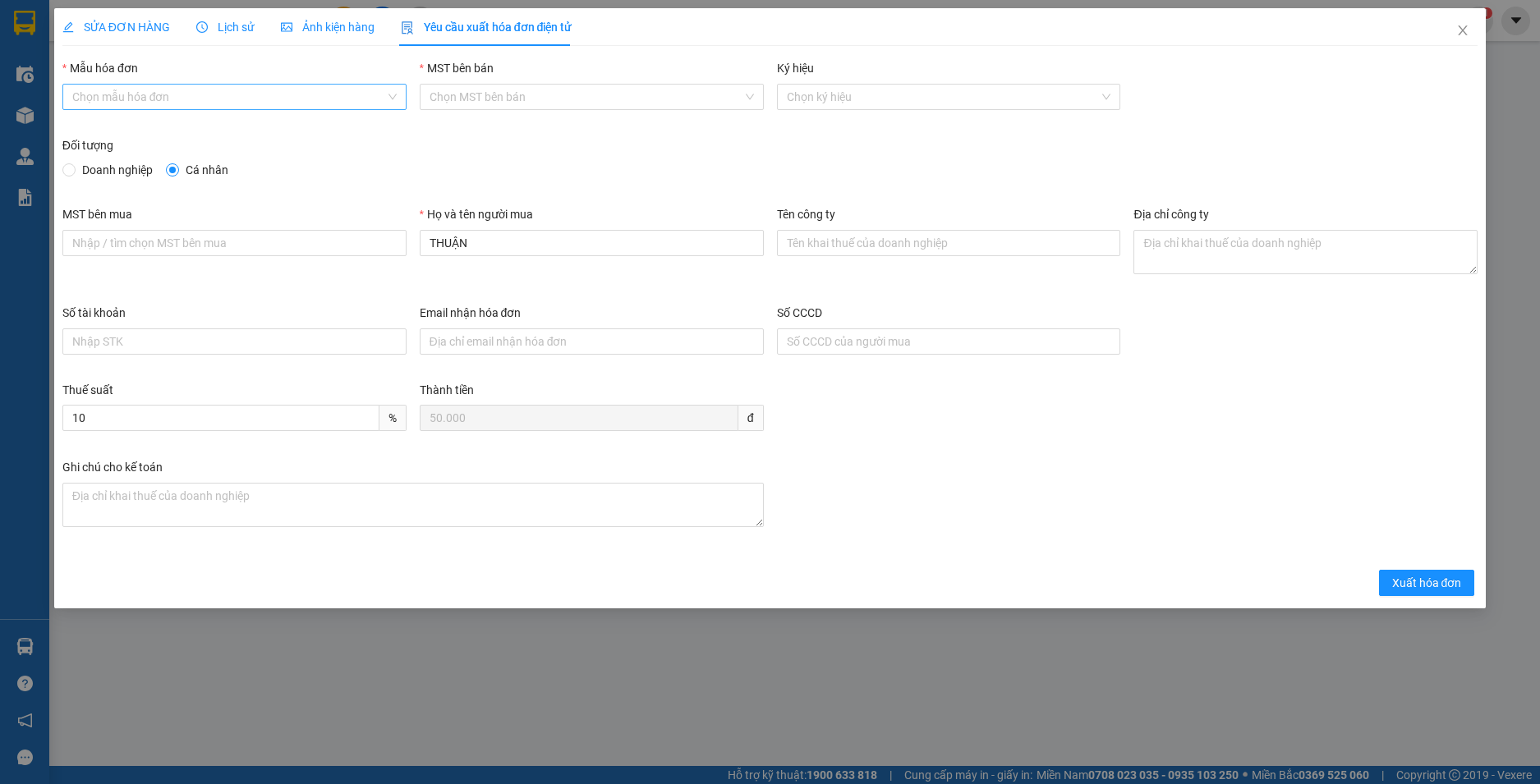
click at [280, 94] on input "Mẫu hóa đơn" at bounding box center [228, 96] width 313 height 24
click at [231, 157] on div "HĐH-CNBĐ" at bounding box center [234, 156] width 324 height 18
type input "8"
click at [1435, 590] on span "Xuất hóa đơn" at bounding box center [1427, 583] width 70 height 18
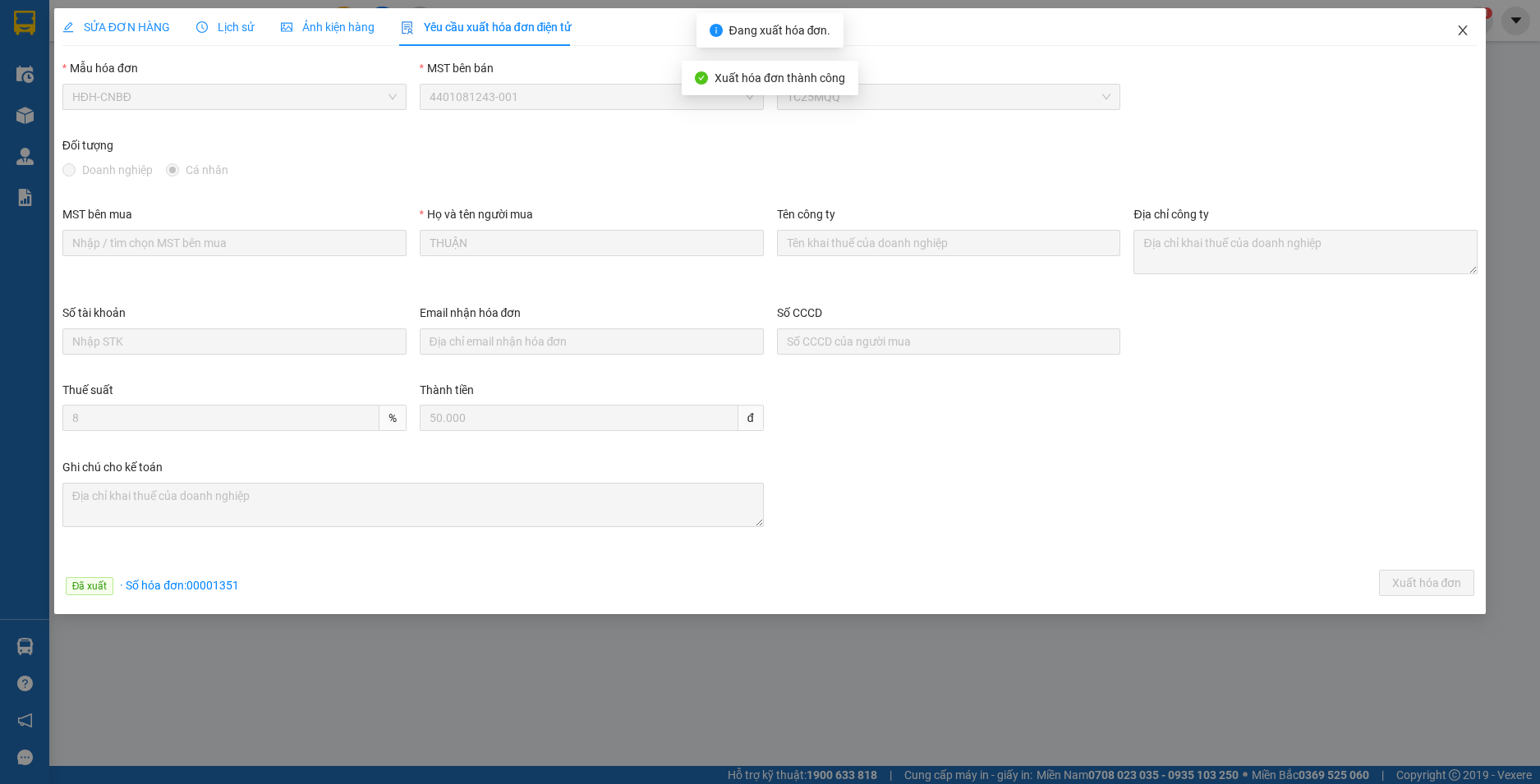
click at [1465, 30] on icon "close" at bounding box center [1463, 30] width 13 height 13
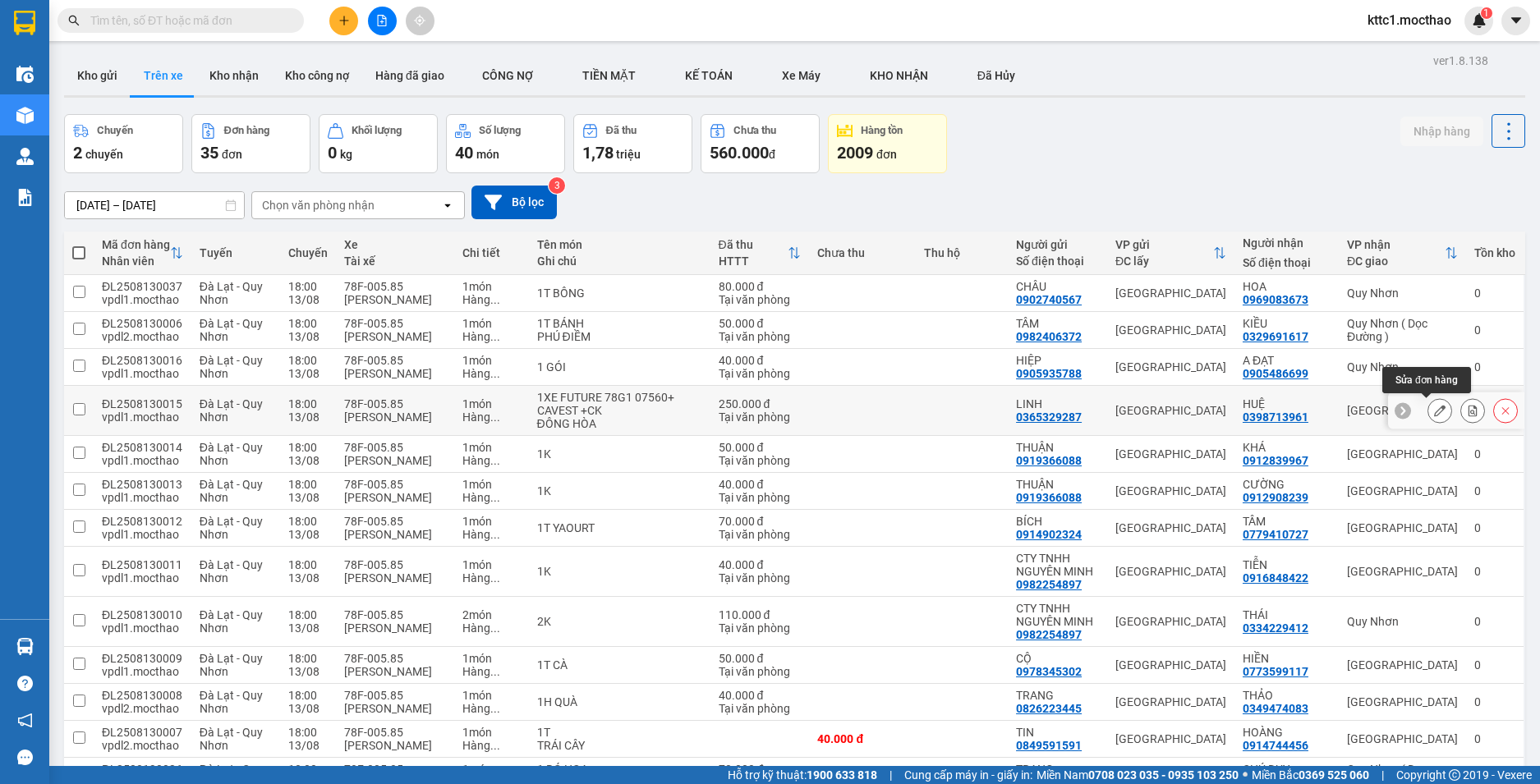
click at [1434, 410] on icon at bounding box center [1440, 410] width 12 height 12
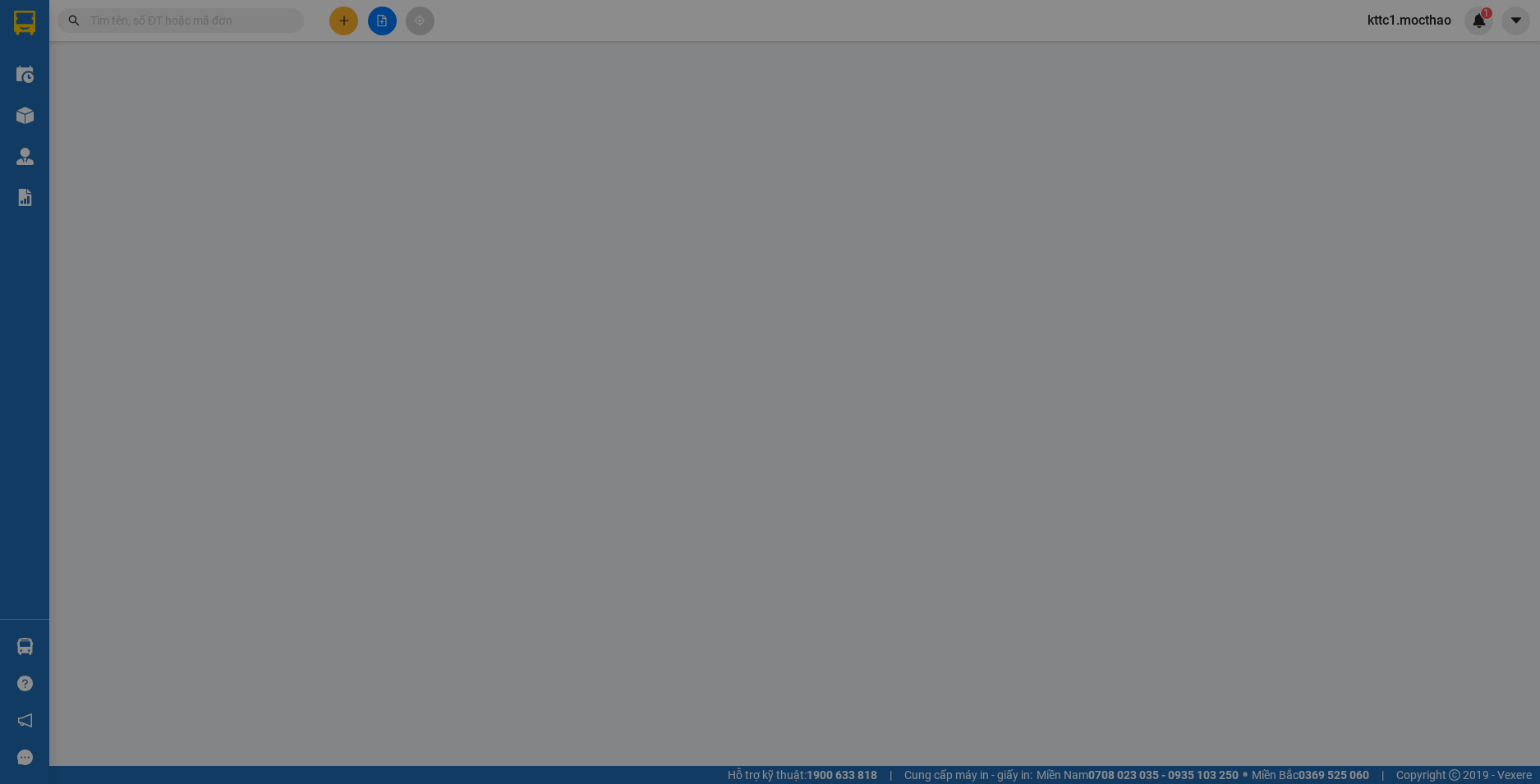
type input "0365329287"
type input "LINH"
type input "0398713961"
type input "HUỆ"
type input "0"
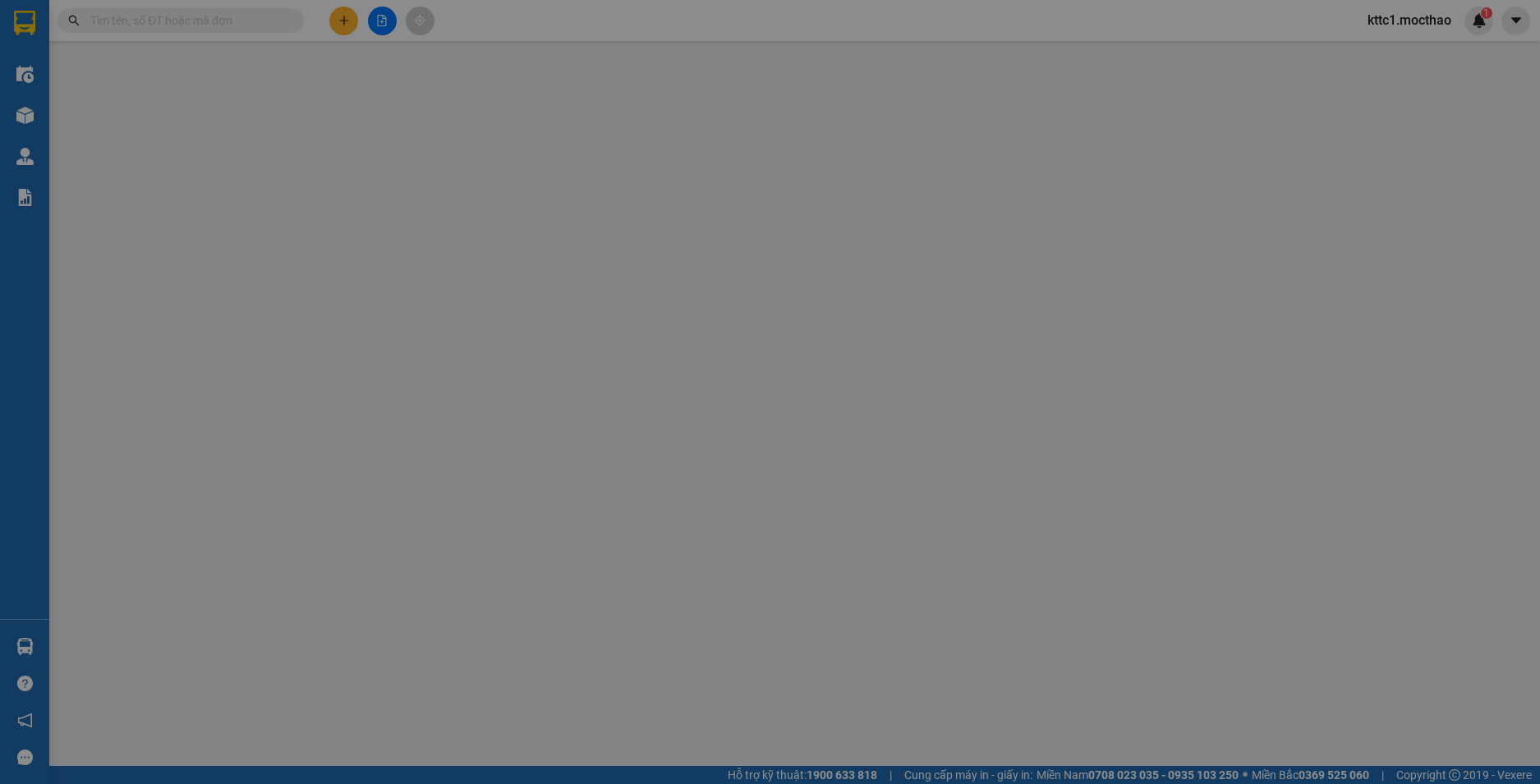
type input "250.000"
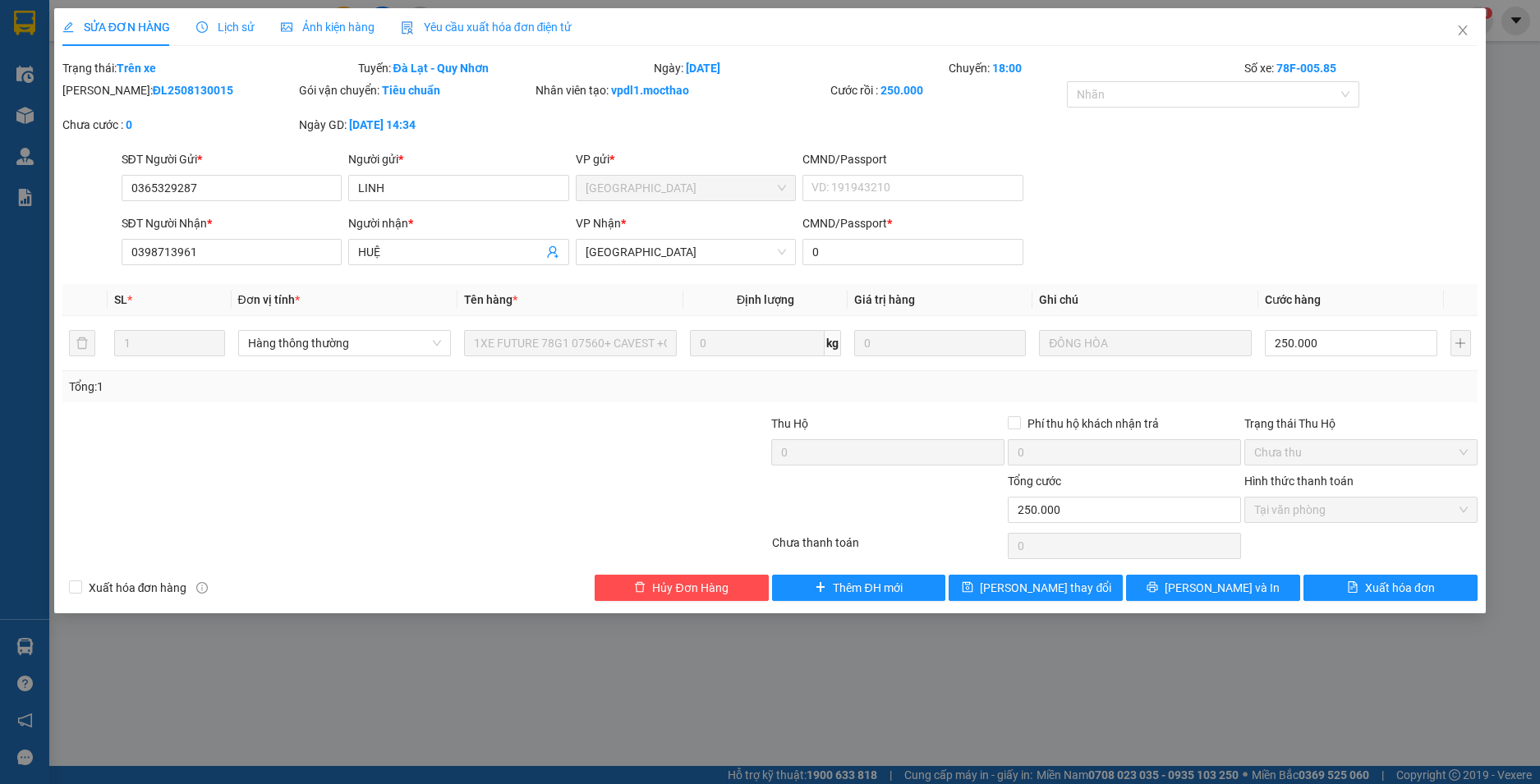
click at [533, 21] on span "Yêu cầu xuất hóa đơn điện tử" at bounding box center [486, 28] width 172 height 13
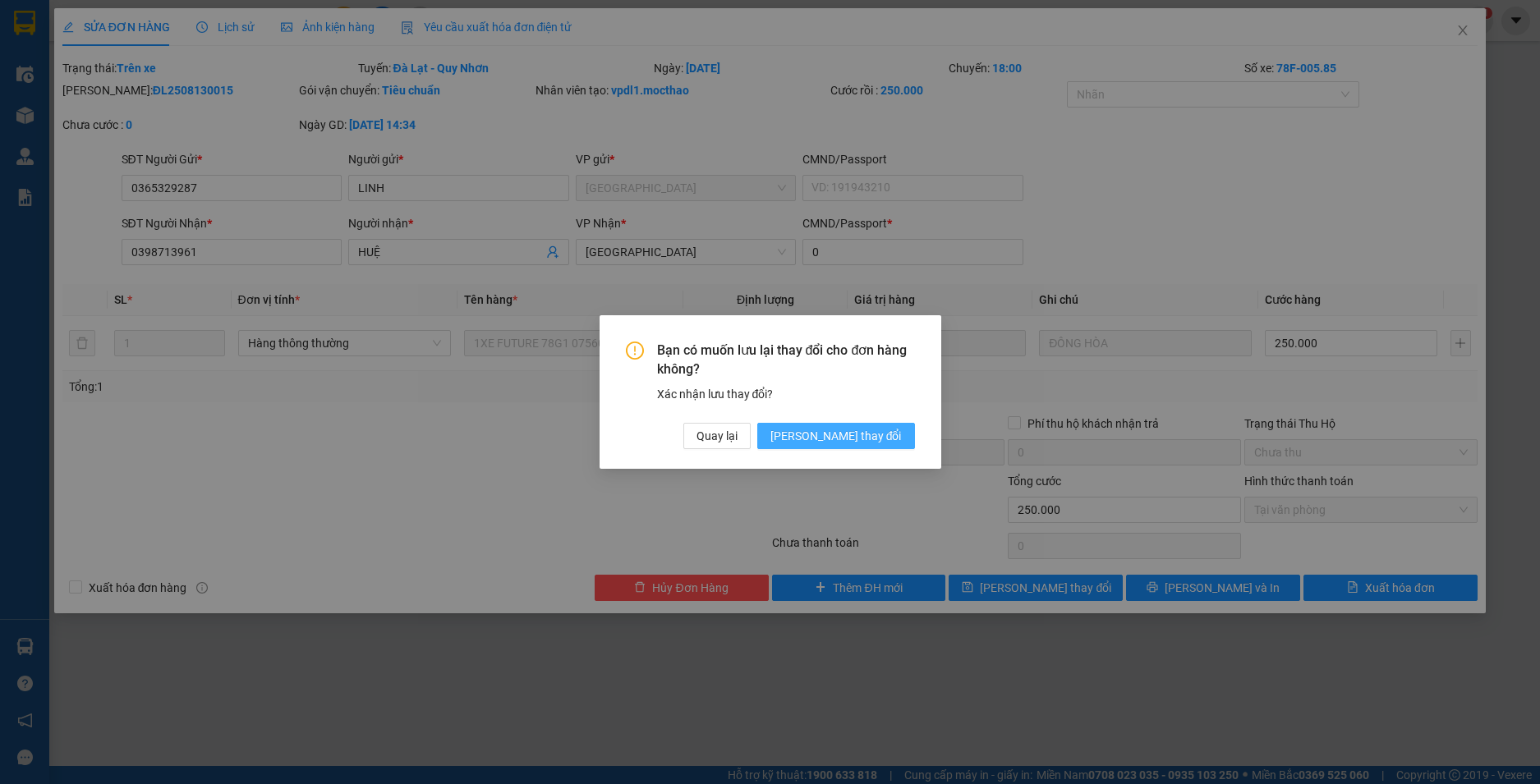
click at [871, 439] on span "[PERSON_NAME] thay đổi" at bounding box center [836, 436] width 132 height 18
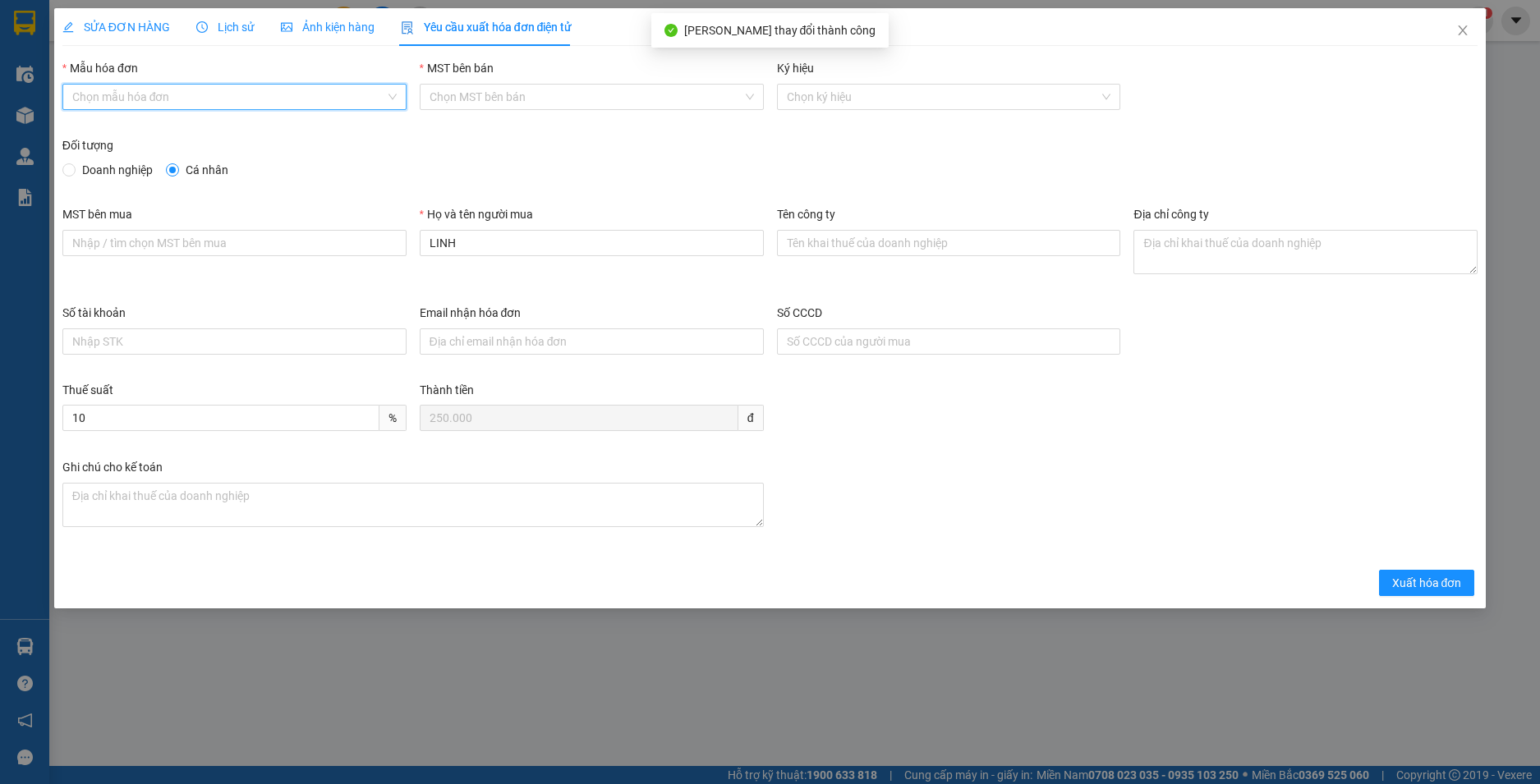
click at [281, 96] on input "Mẫu hóa đơn" at bounding box center [228, 96] width 313 height 24
click at [240, 158] on div "HĐH-CNBĐ" at bounding box center [234, 156] width 324 height 18
type input "8"
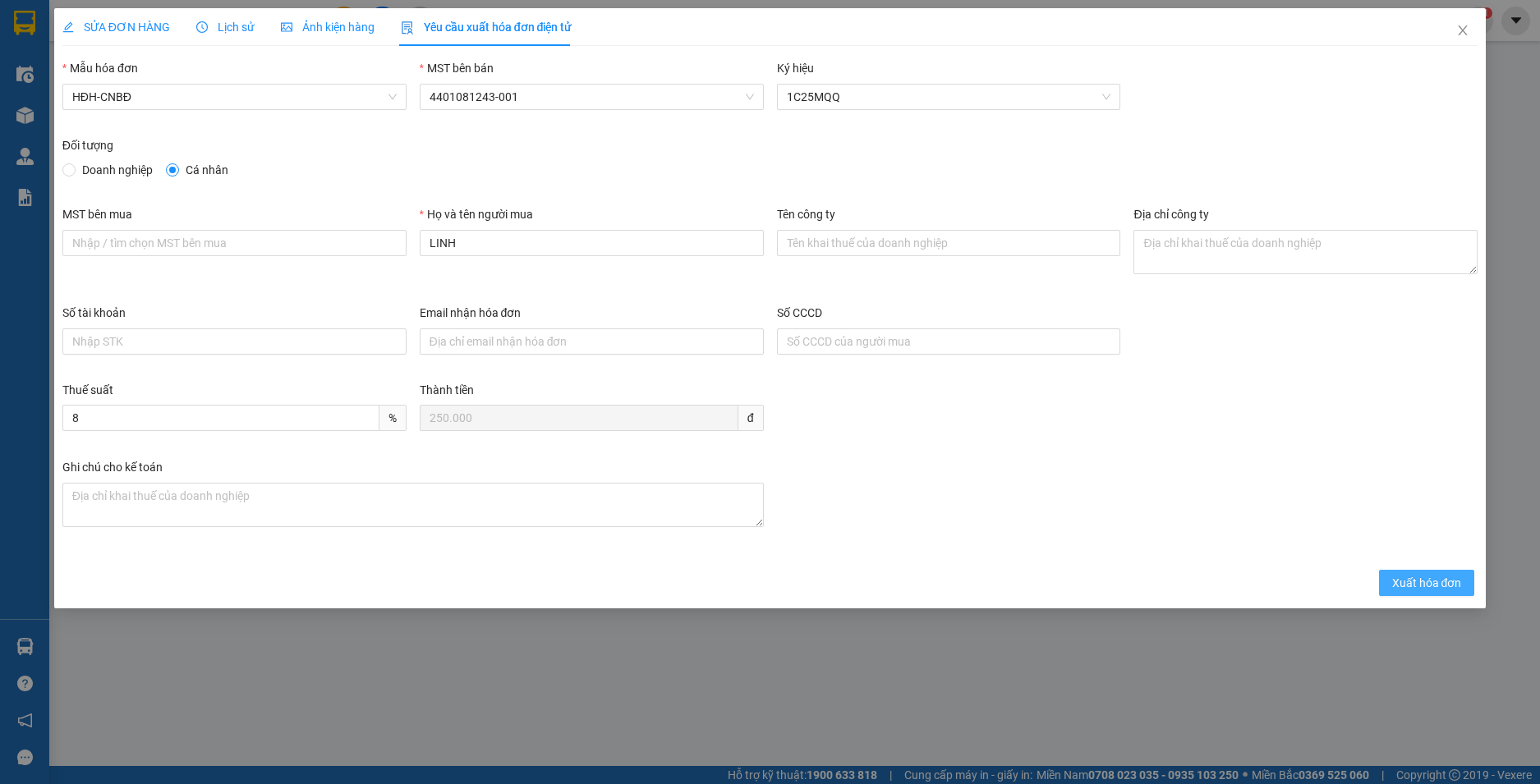
click at [1419, 582] on span "Xuất hóa đơn" at bounding box center [1427, 583] width 70 height 18
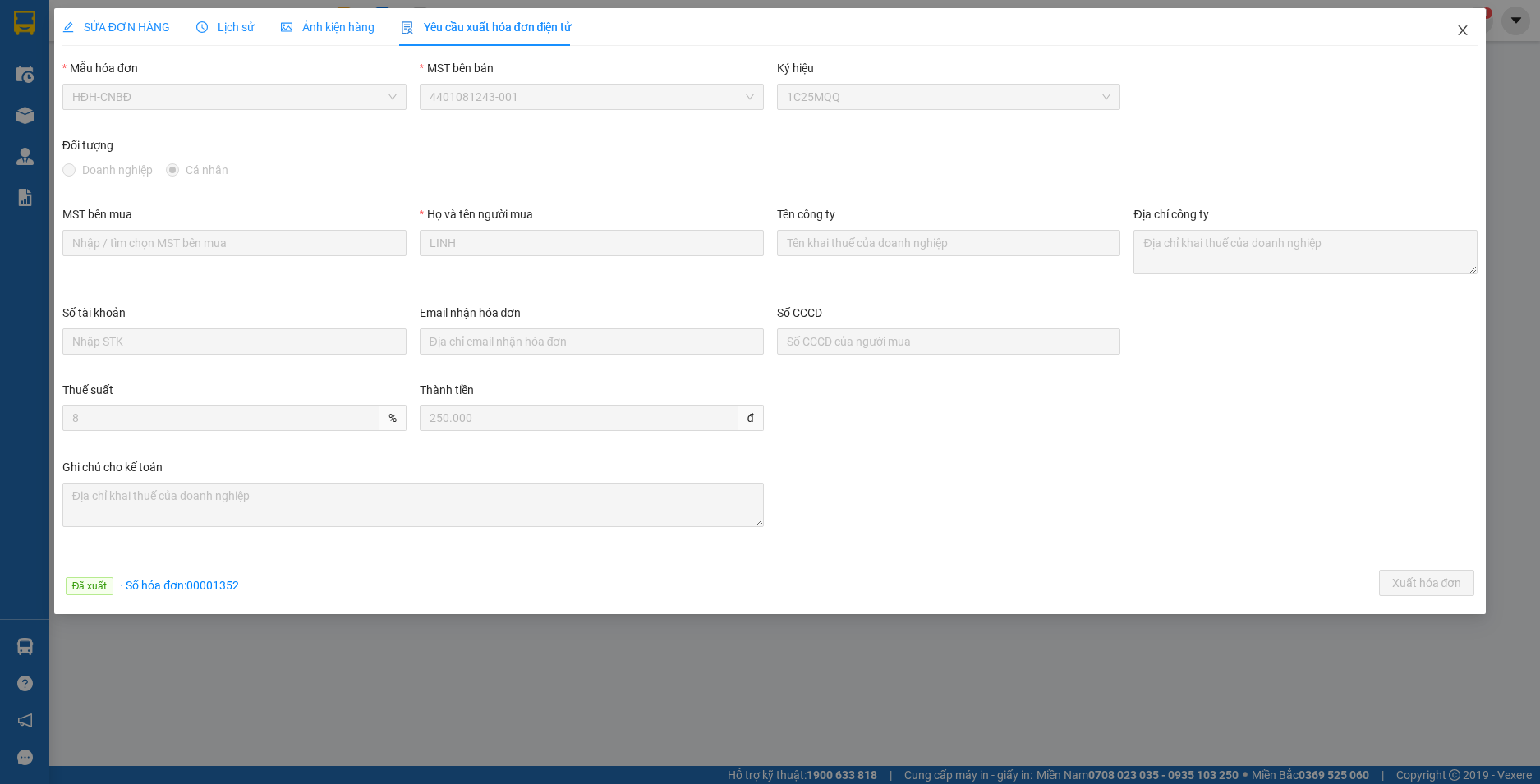
click at [1468, 25] on icon "close" at bounding box center [1463, 30] width 13 height 13
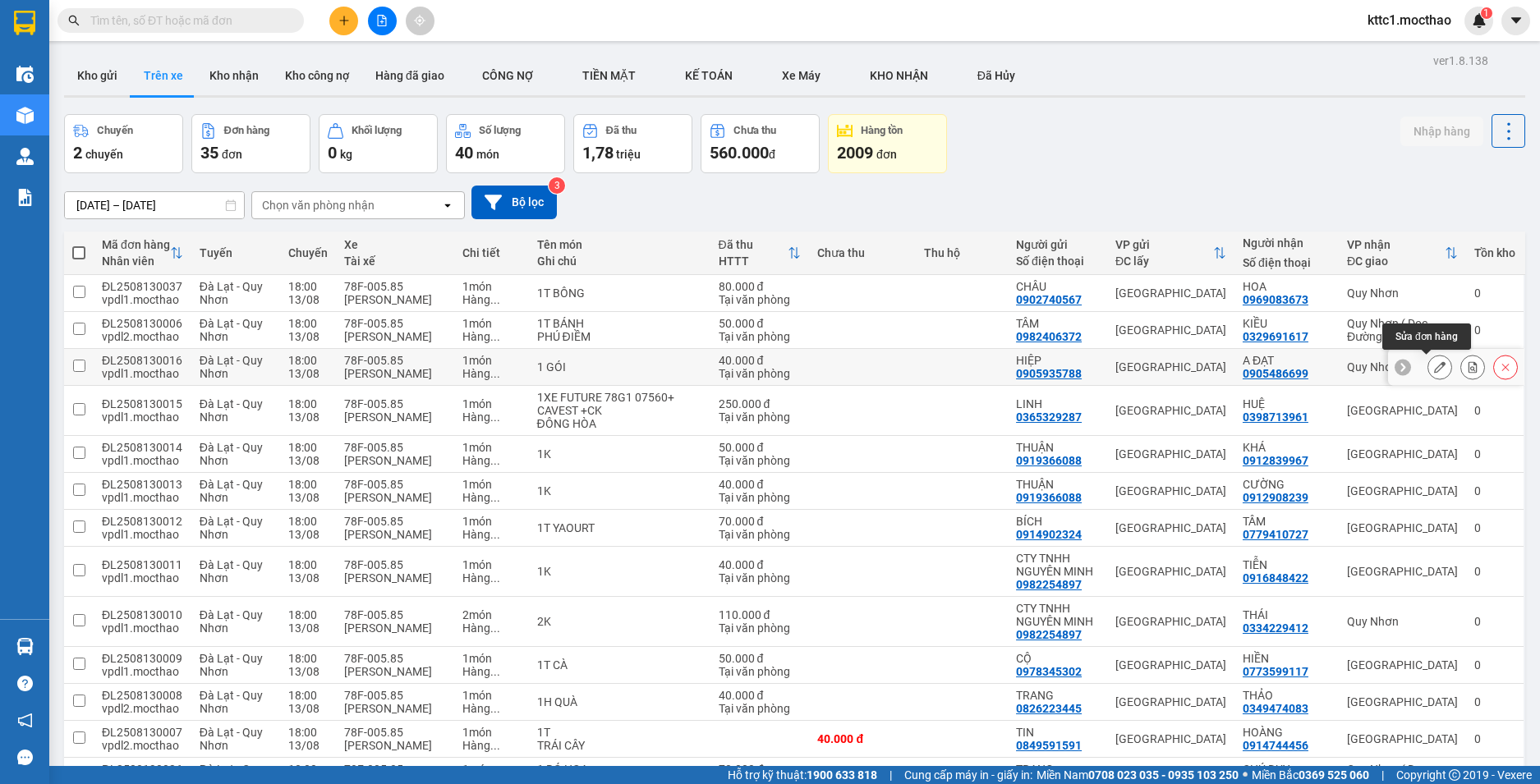
click at [1434, 369] on icon at bounding box center [1440, 367] width 12 height 12
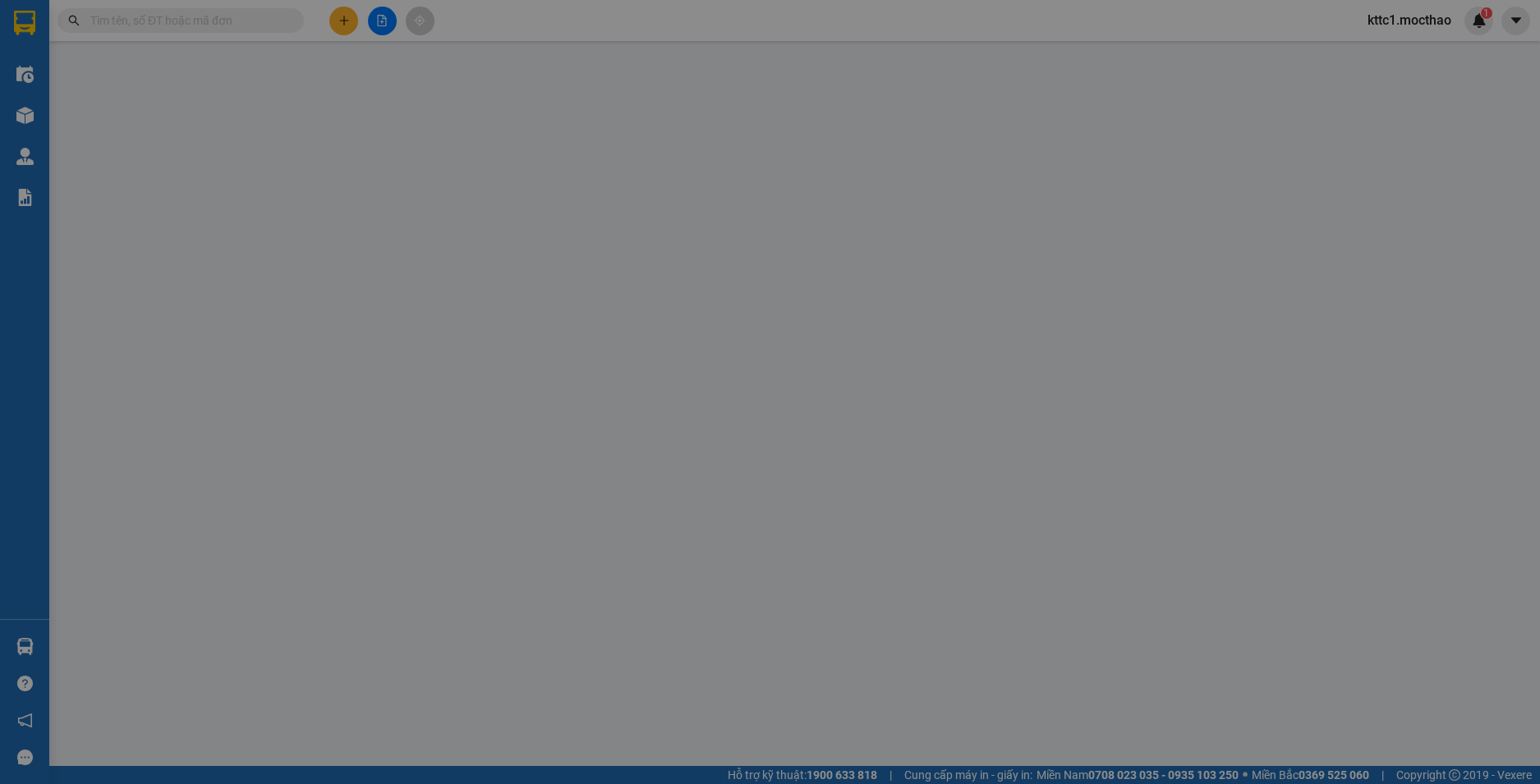
type input "0905935788"
type input "HIỆP"
type input "0905486699"
type input "A ĐẠT"
type input "0"
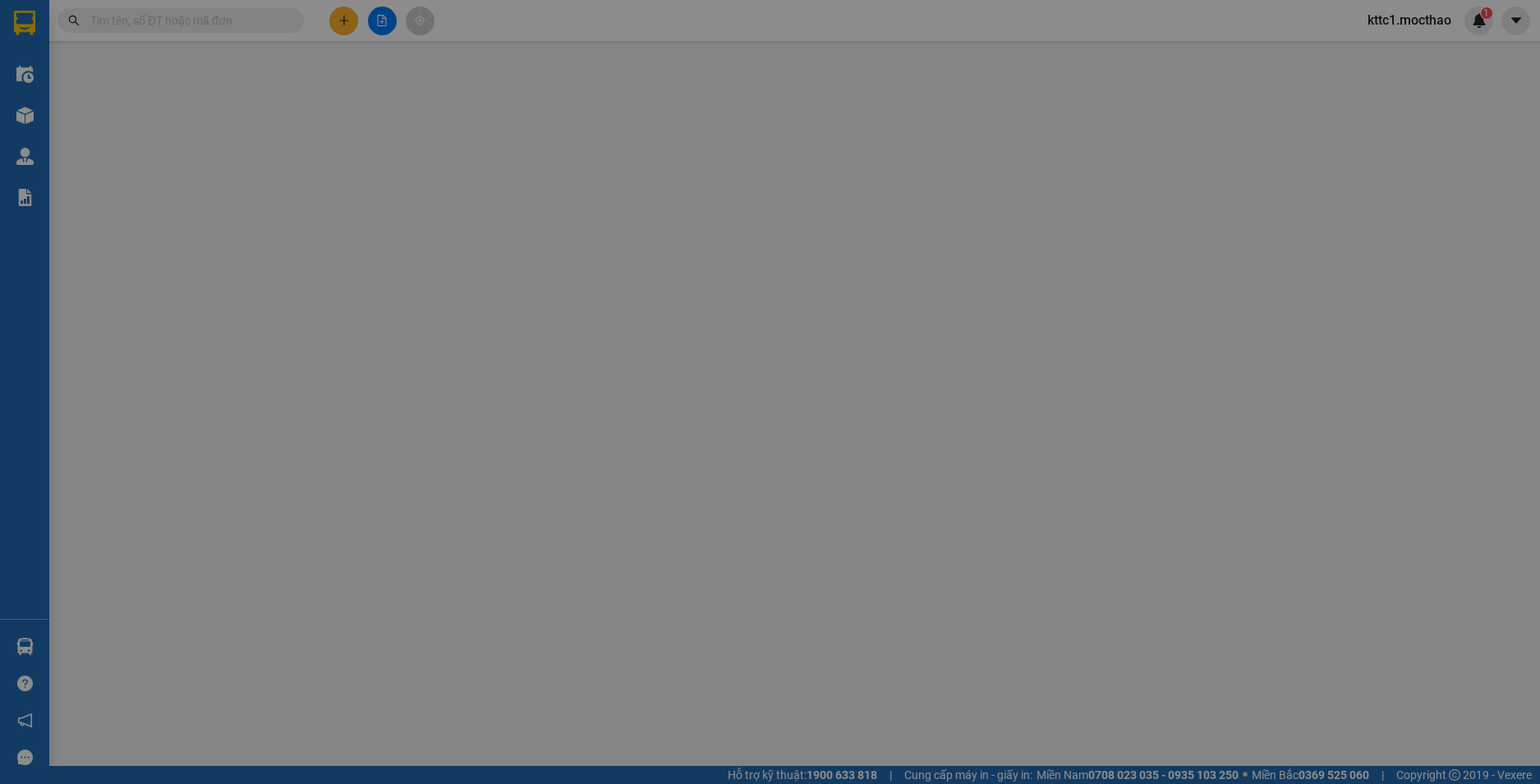
type input "40.000"
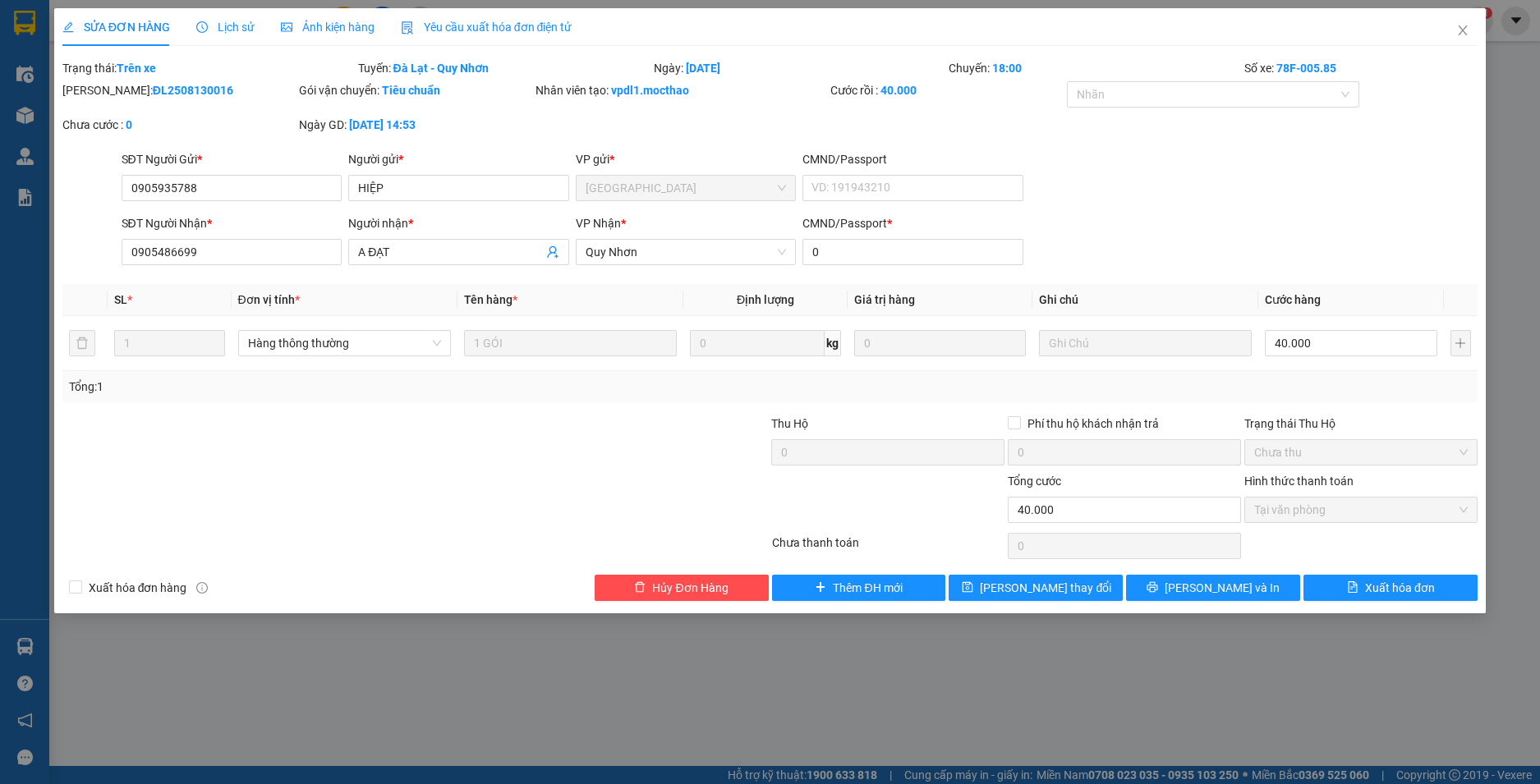
click at [526, 18] on div "Yêu cầu xuất hóa đơn điện tử" at bounding box center [486, 28] width 172 height 18
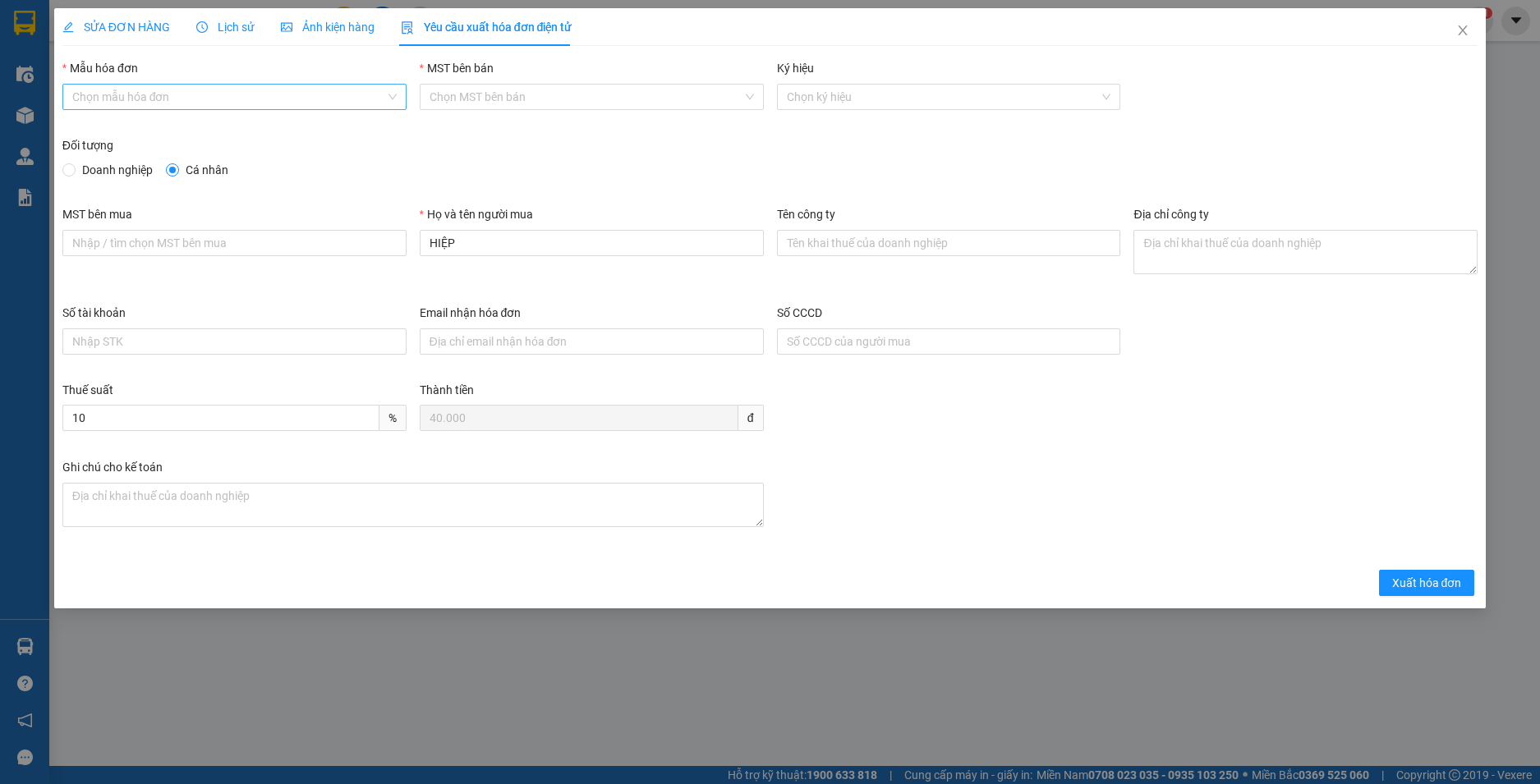
click at [239, 89] on input "Mẫu hóa đơn" at bounding box center [228, 96] width 313 height 24
click at [236, 159] on div "HĐH-CNBĐ" at bounding box center [234, 156] width 324 height 18
type input "8"
click at [1404, 590] on span "Xuất hóa đơn" at bounding box center [1427, 583] width 70 height 18
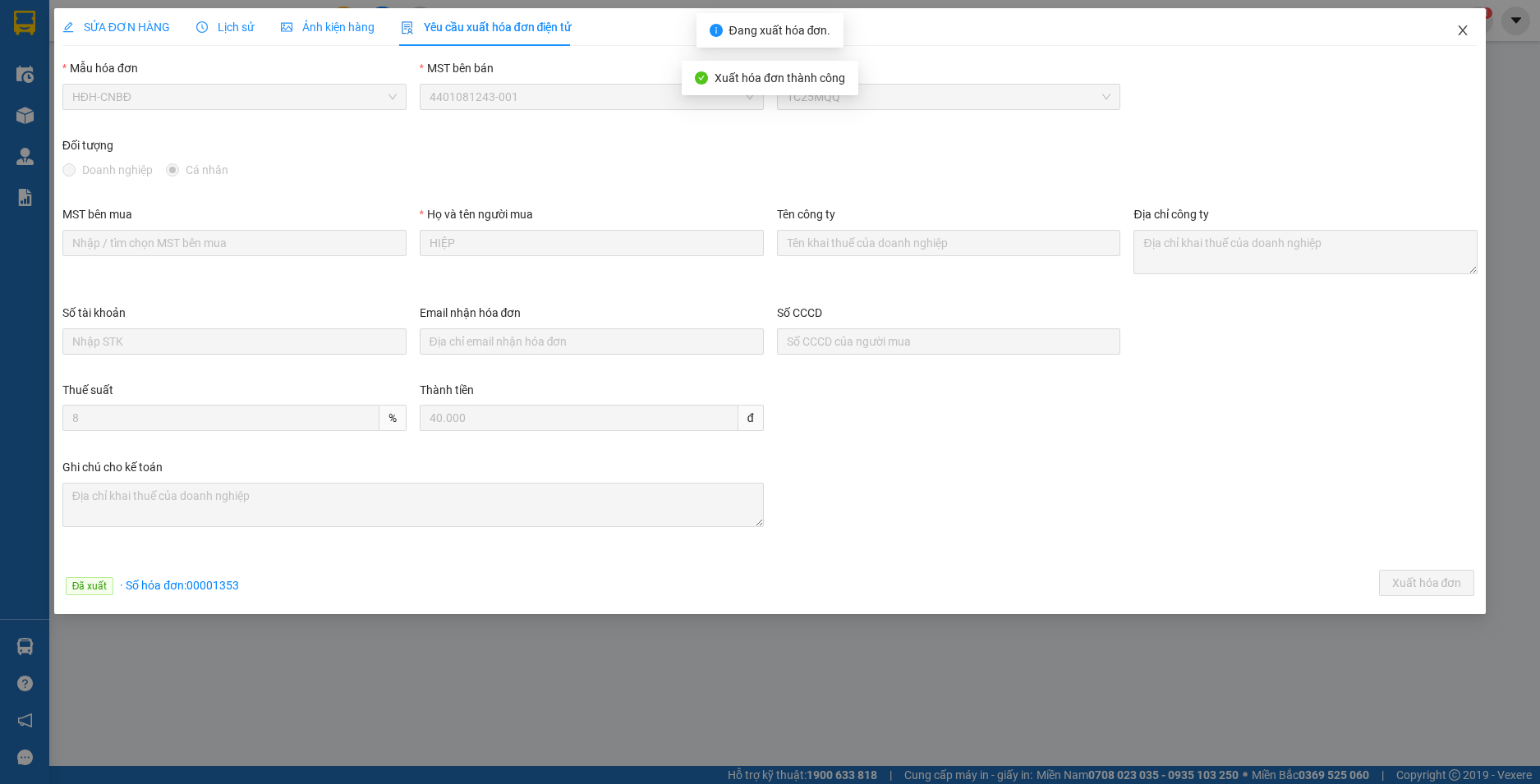
click at [1465, 25] on icon "close" at bounding box center [1463, 30] width 13 height 13
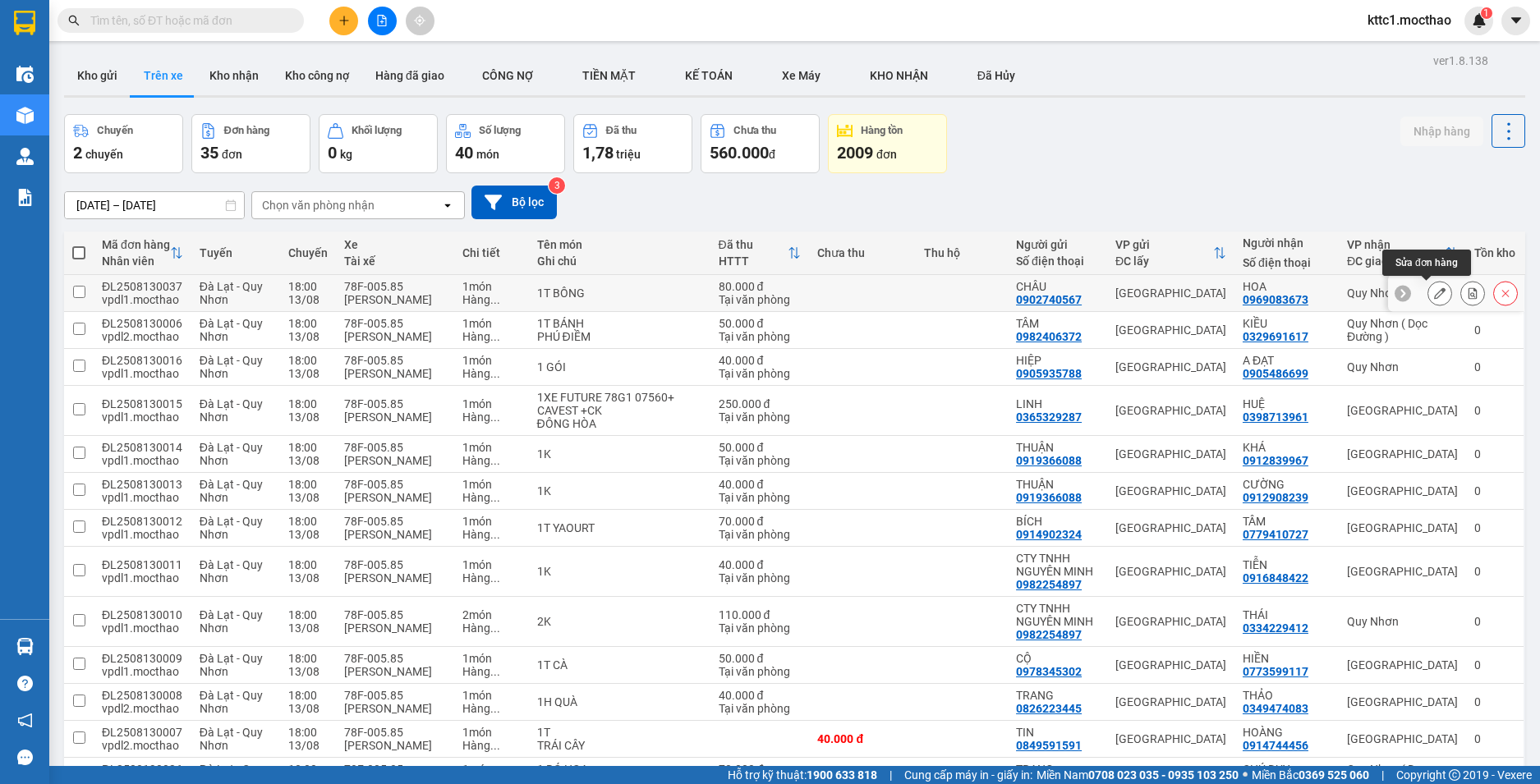
click at [1434, 294] on icon at bounding box center [1440, 293] width 12 height 12
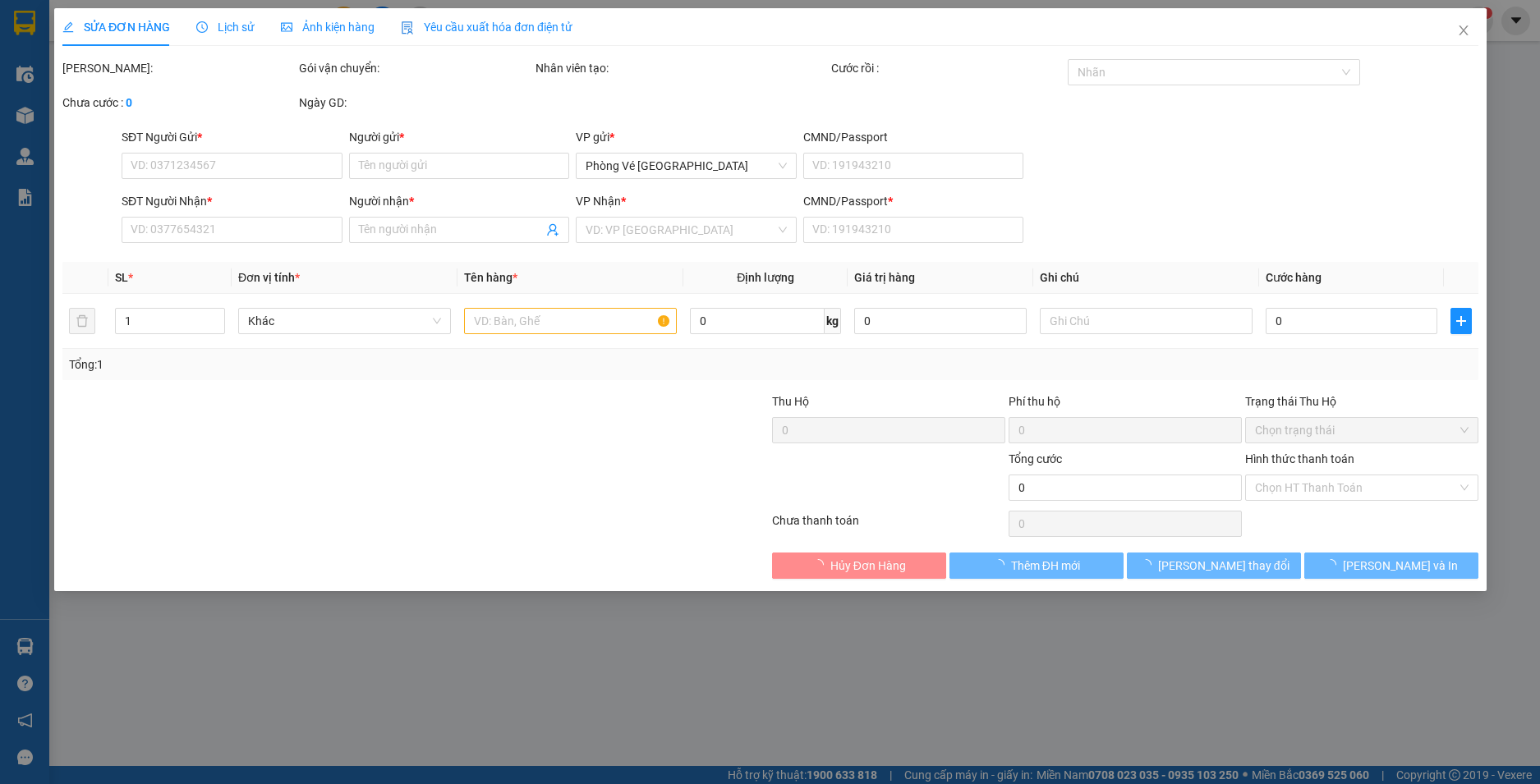
type input "0902740567"
type input "CHÂU"
type input "0969083673"
type input "HOA"
type input "0"
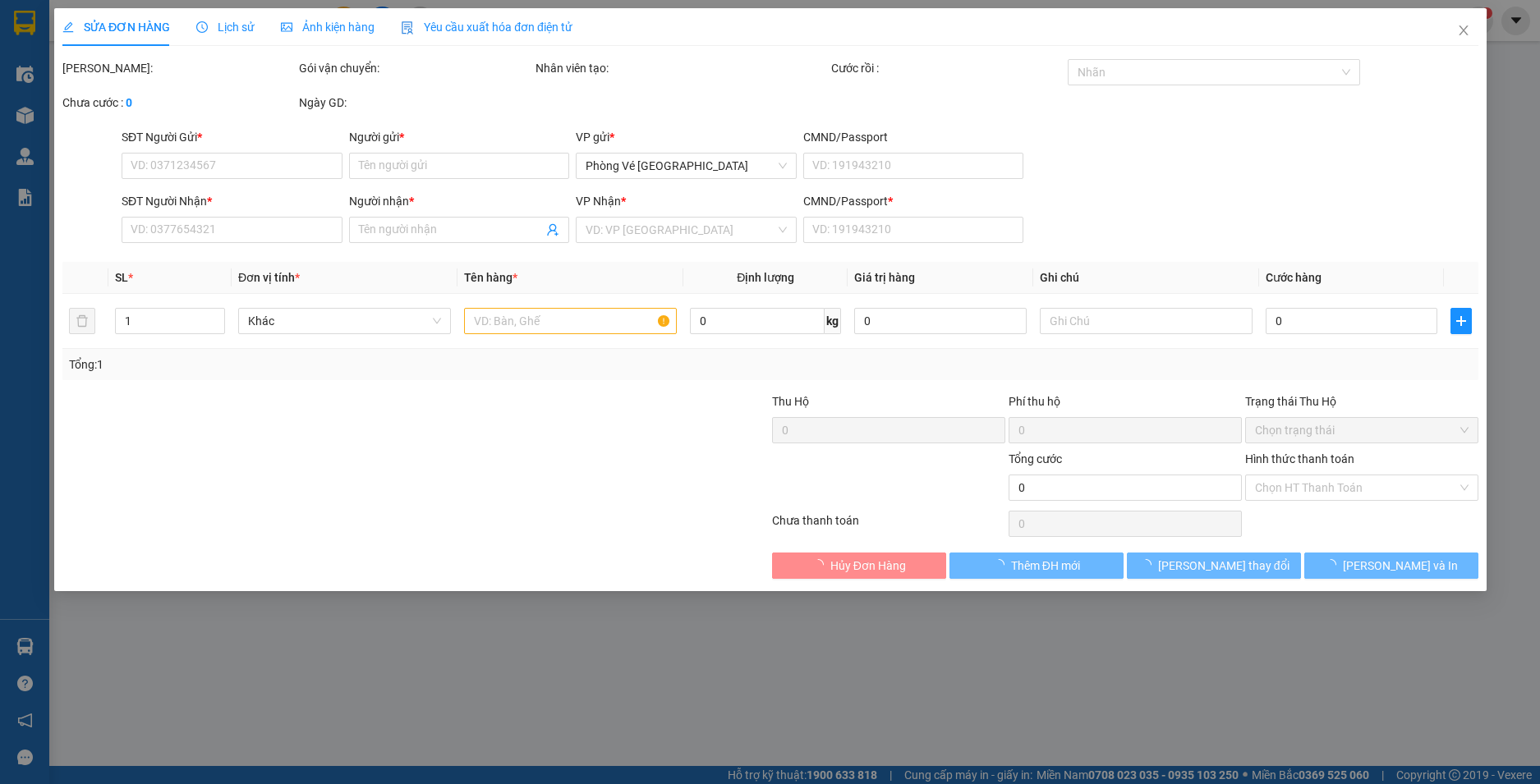
type input "80.000"
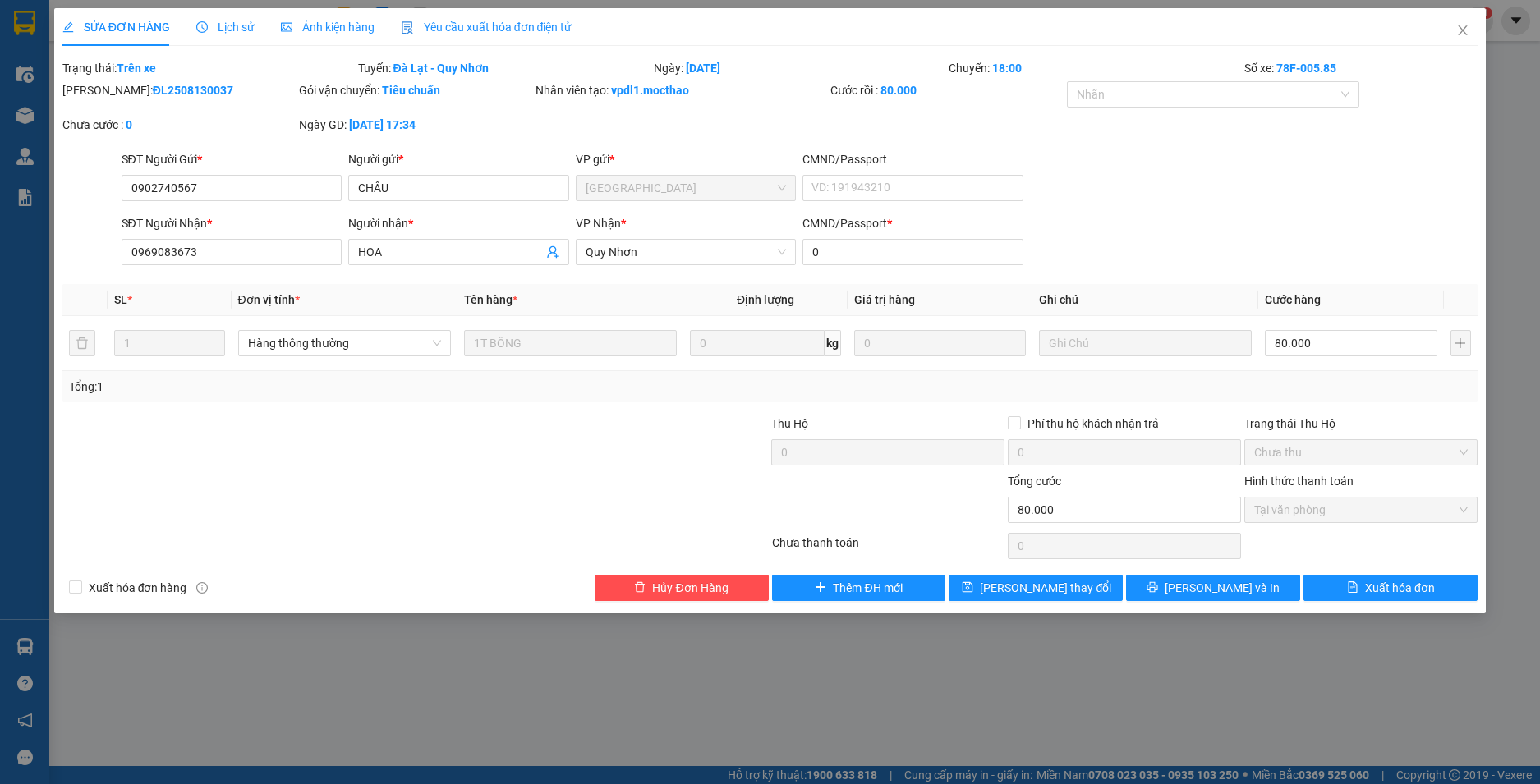
click at [520, 30] on span "Yêu cầu xuất hóa đơn điện tử" at bounding box center [486, 28] width 172 height 13
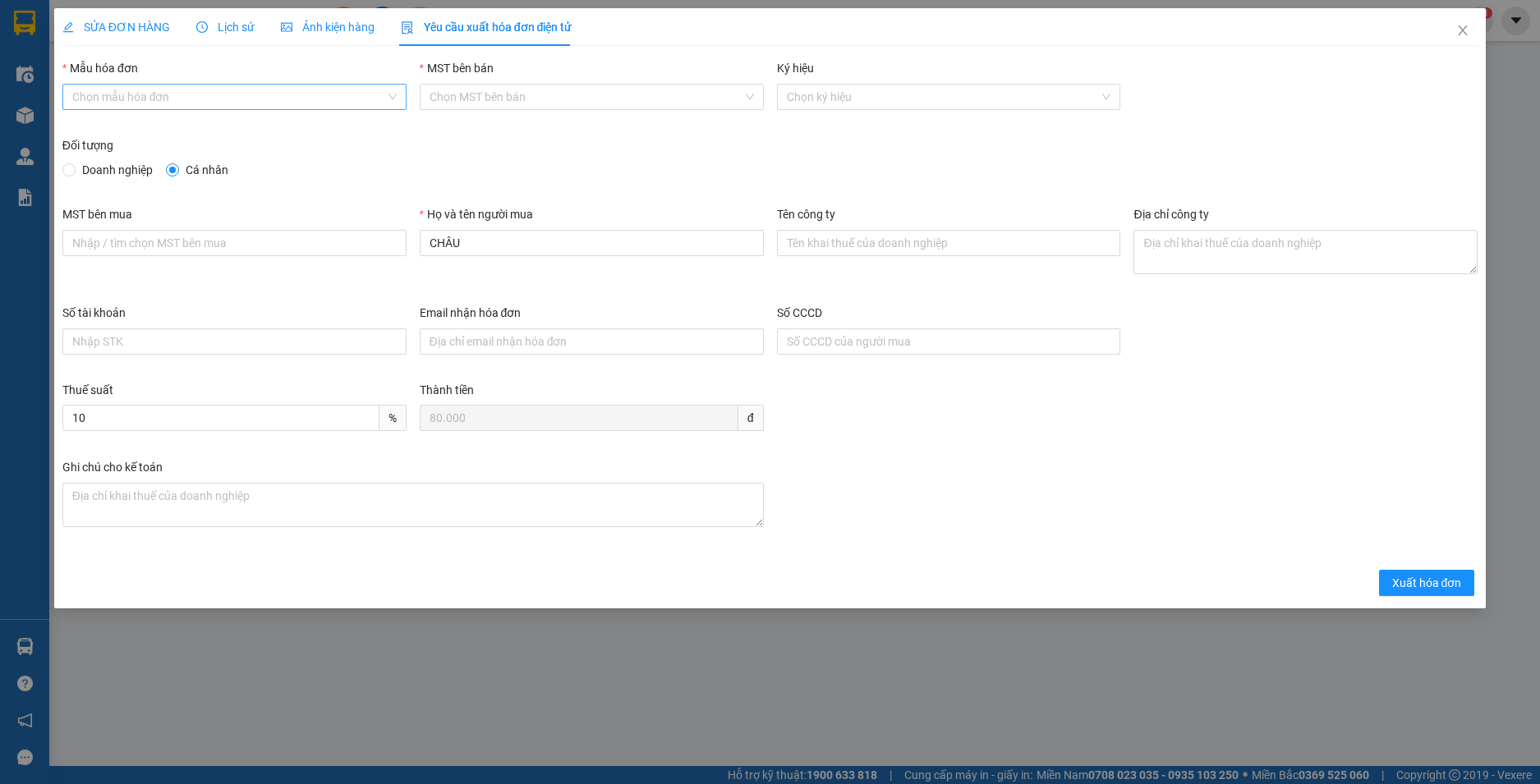
click at [192, 98] on input "Mẫu hóa đơn" at bounding box center [228, 96] width 313 height 24
click at [158, 165] on div "HĐH-CNBĐ" at bounding box center [235, 156] width 344 height 26
type input "8"
click at [1425, 579] on span "Xuất hóa đơn" at bounding box center [1427, 583] width 70 height 18
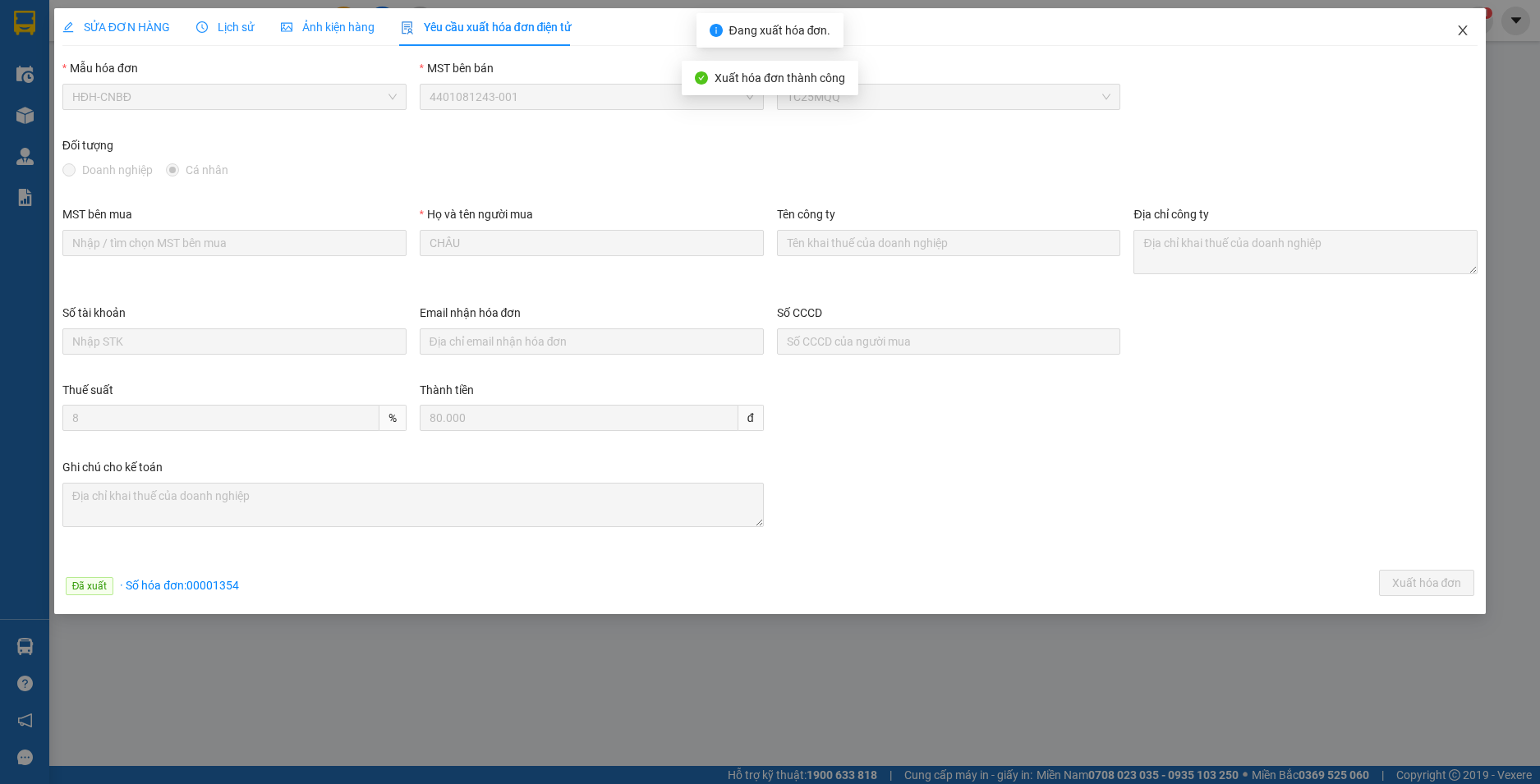
click at [1461, 34] on icon "close" at bounding box center [1463, 30] width 9 height 10
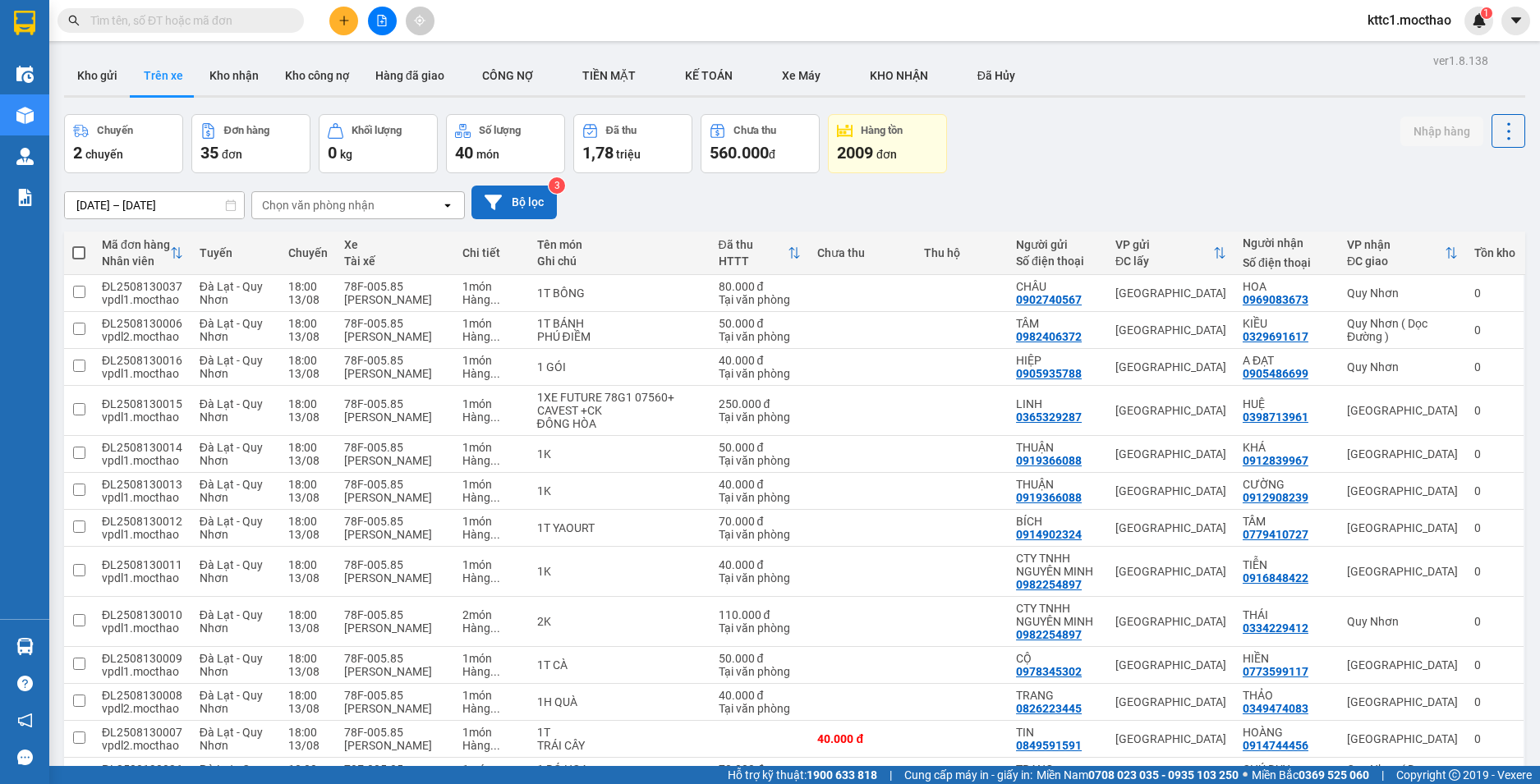
click at [498, 200] on icon at bounding box center [493, 202] width 18 height 15
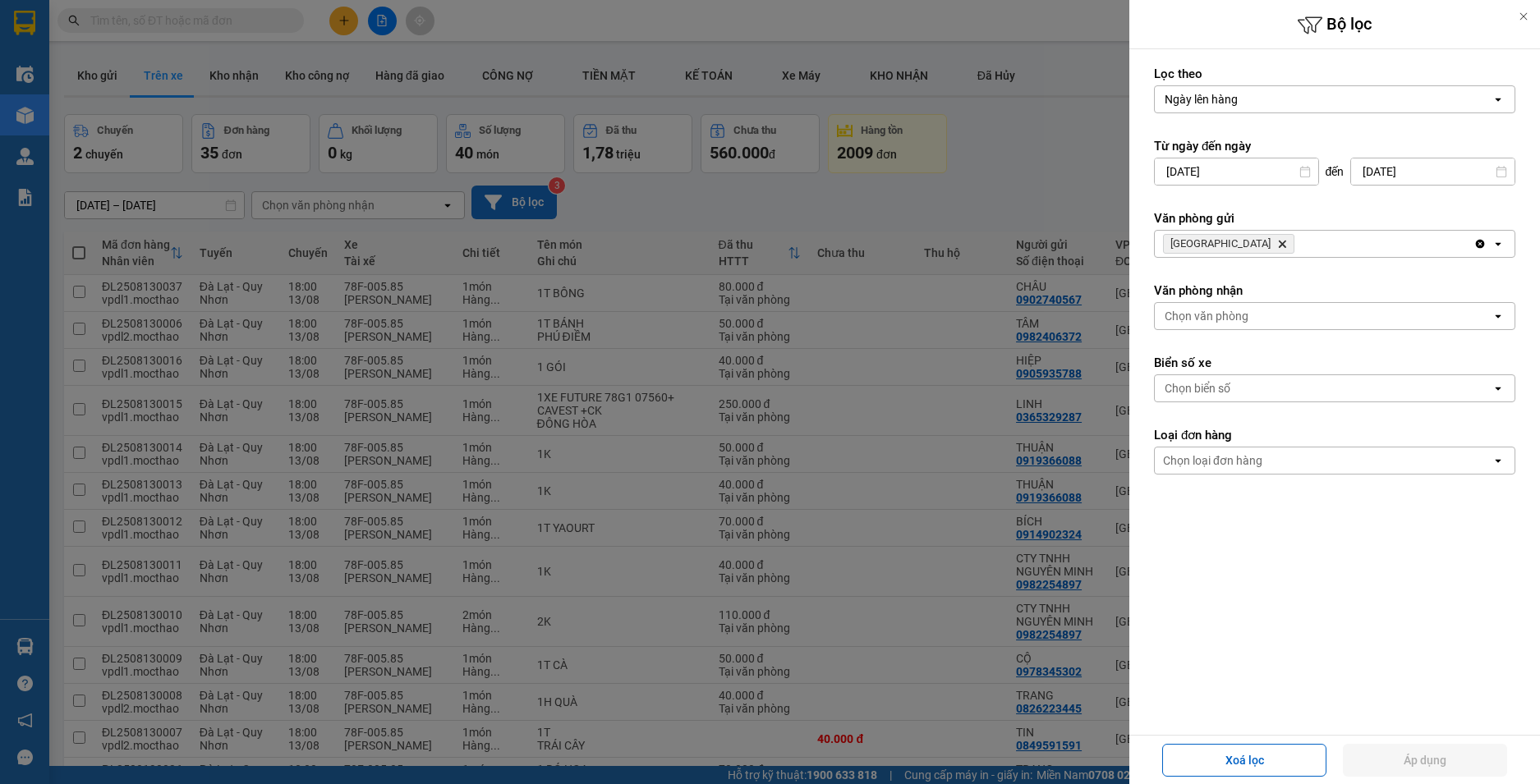
click at [1277, 239] on icon "Delete" at bounding box center [1282, 244] width 10 height 10
click at [1216, 239] on div "Chọn văn phòng" at bounding box center [1207, 244] width 84 height 17
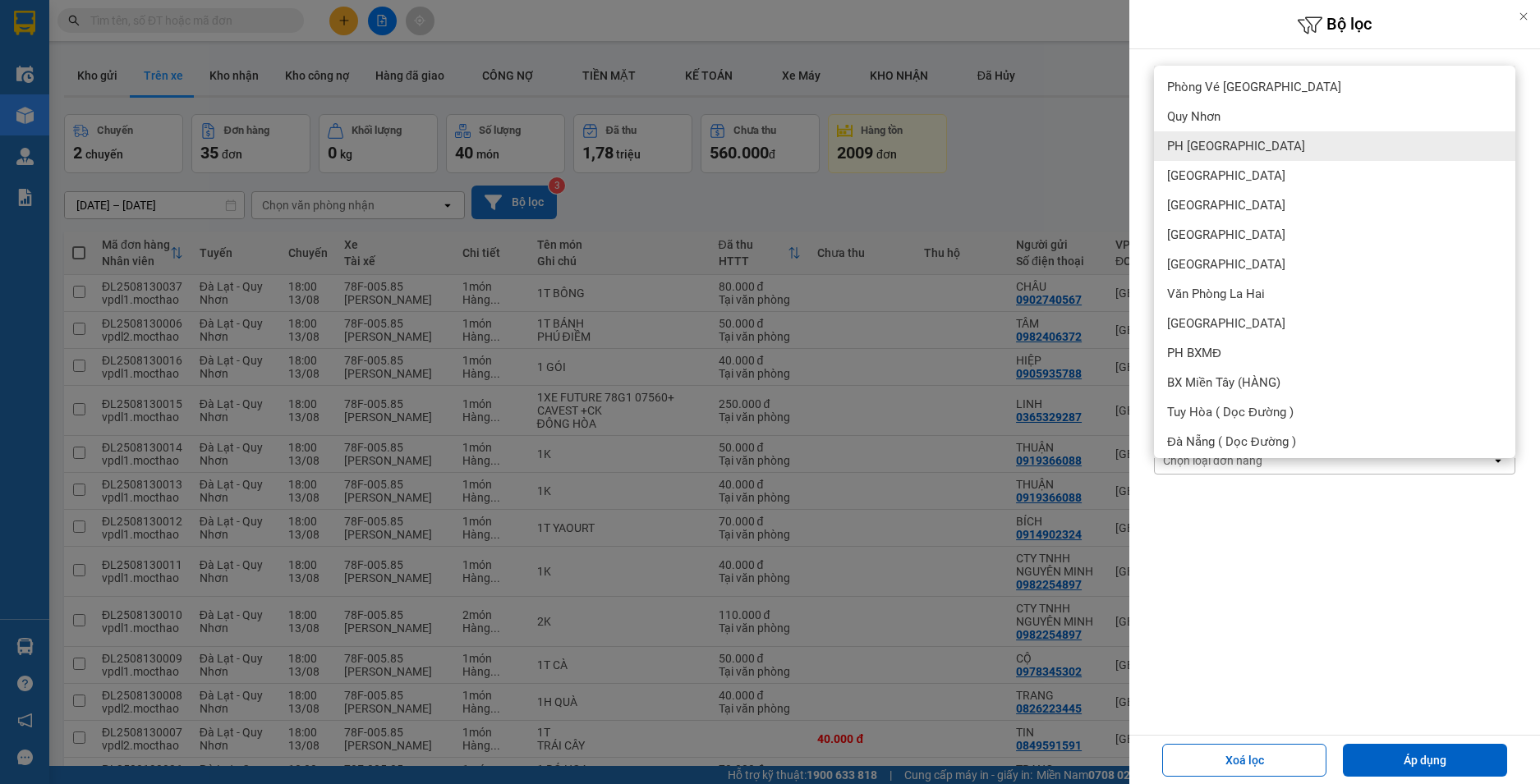
click at [1227, 135] on div "PH [GEOGRAPHIC_DATA]" at bounding box center [1334, 146] width 361 height 29
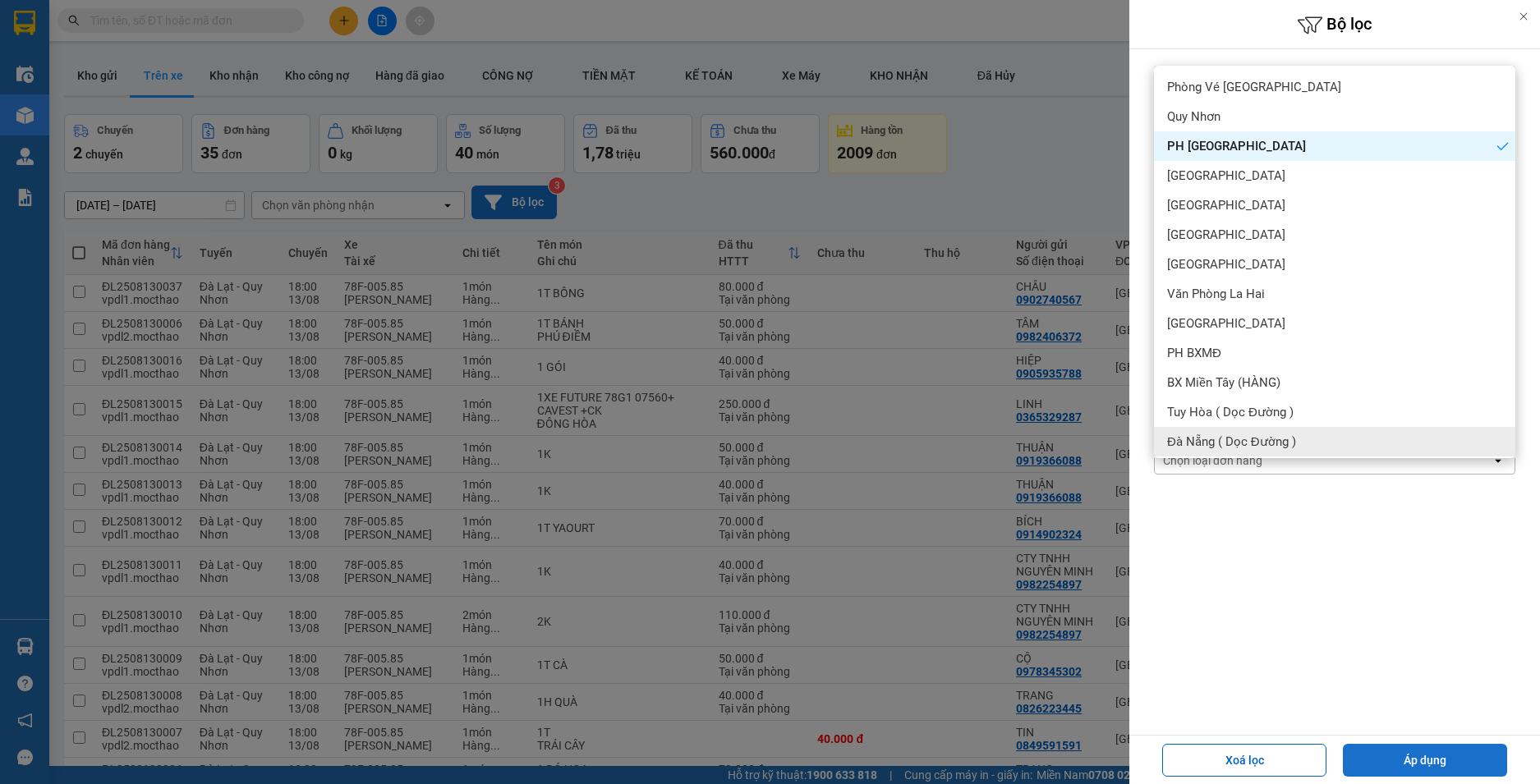
click at [1430, 758] on button "Áp dụng" at bounding box center [1425, 760] width 164 height 33
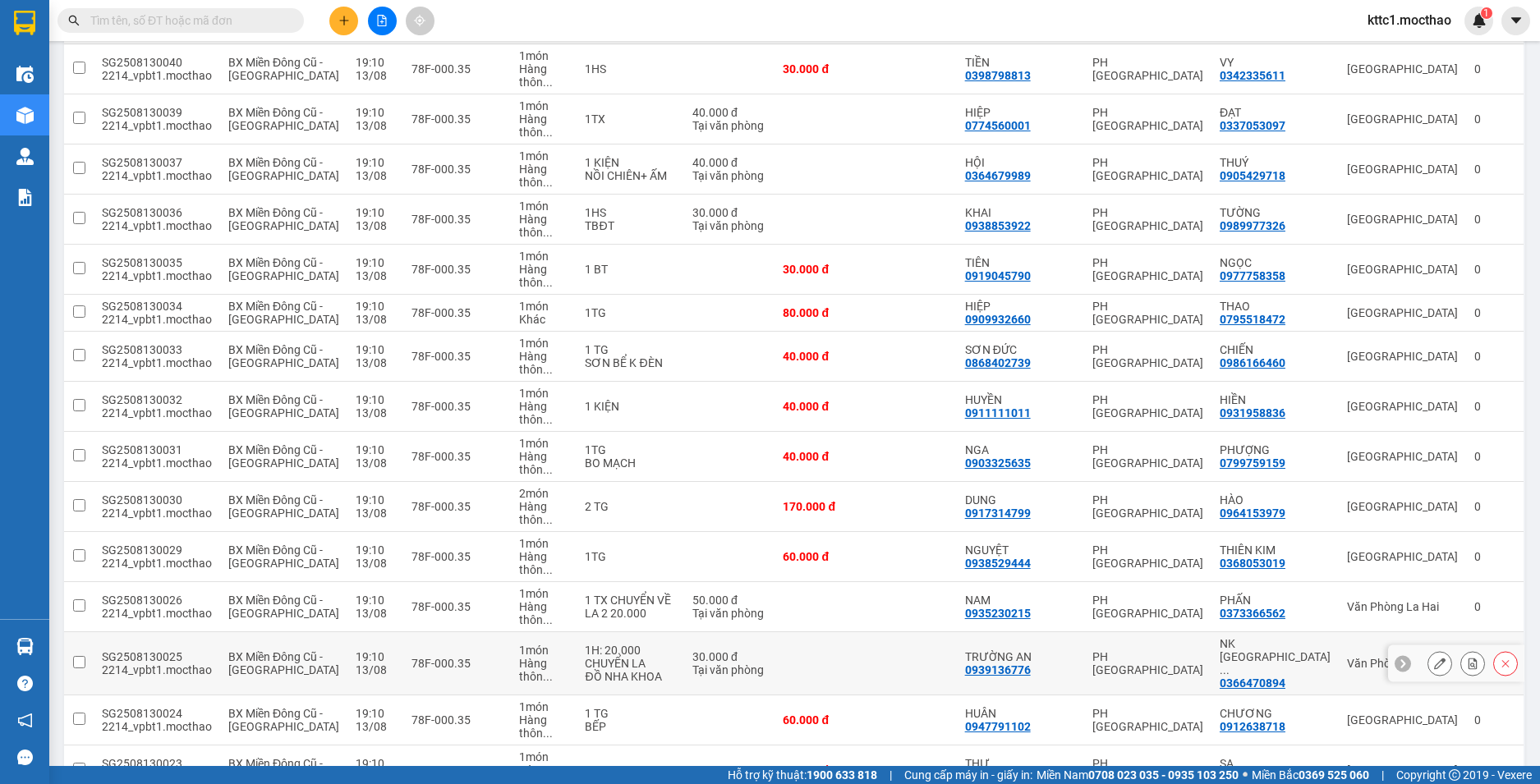
scroll to position [554, 0]
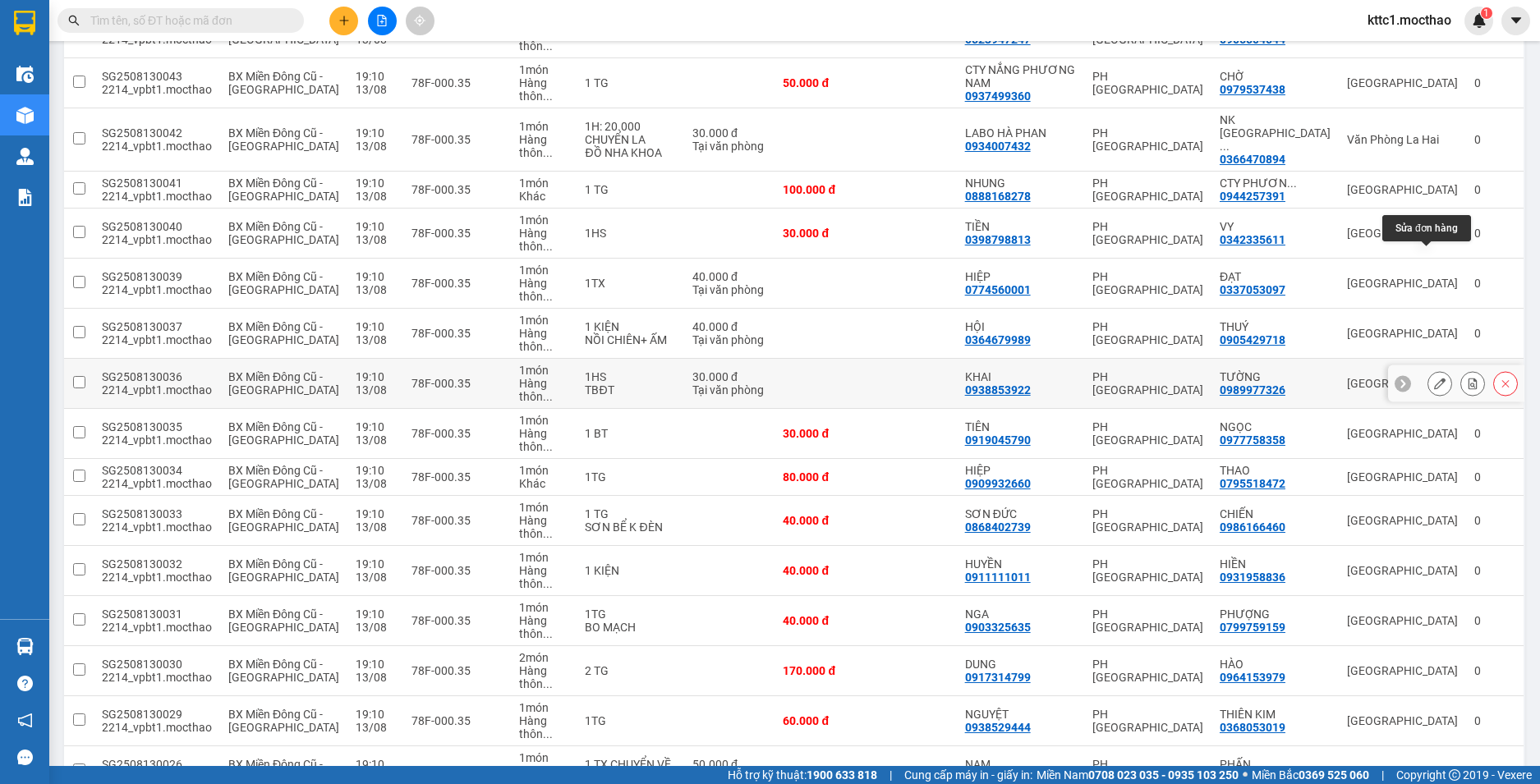
click at [1434, 378] on icon at bounding box center [1440, 384] width 12 height 12
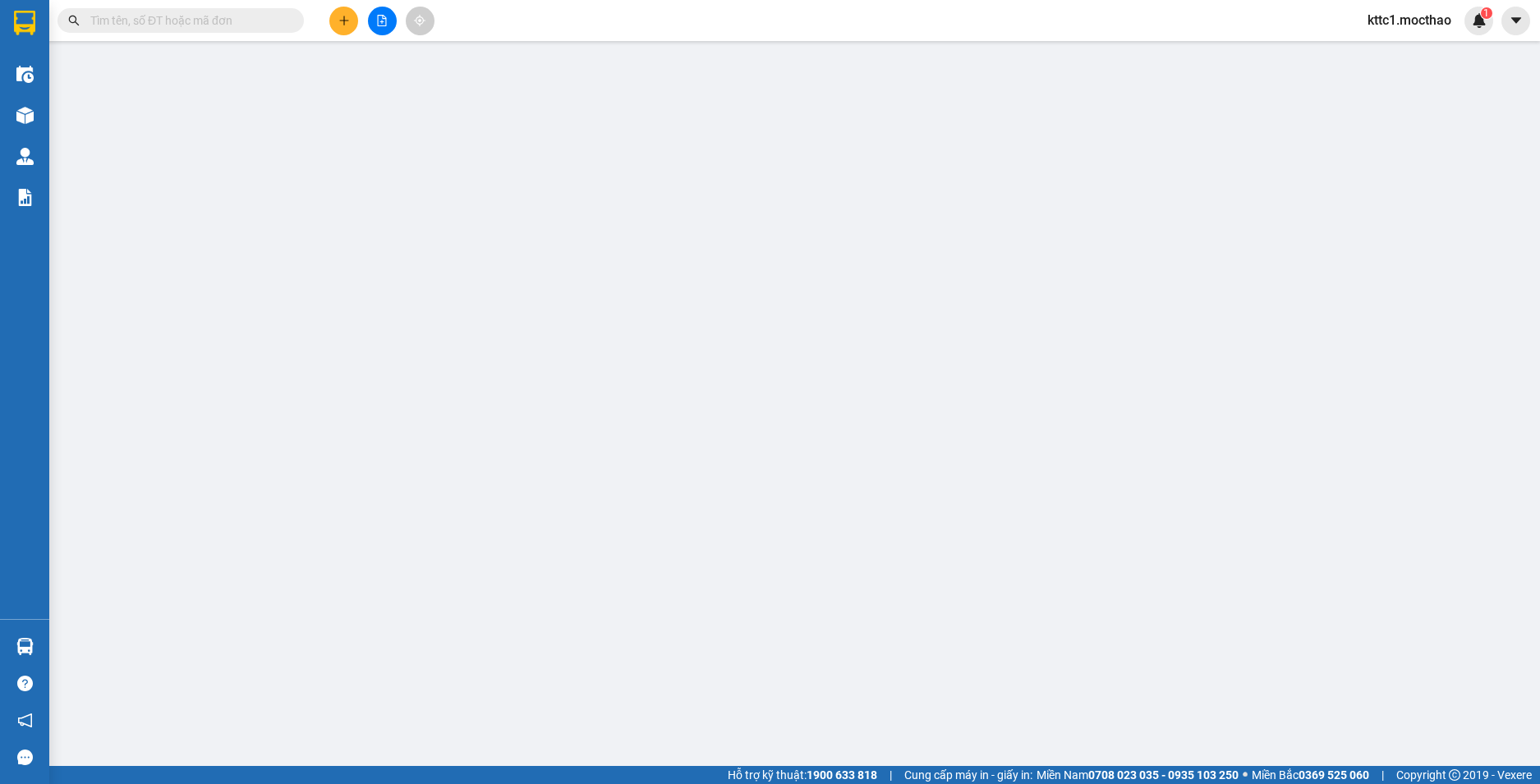
type input "0938853922"
type input "KHAI"
type input "0989977326"
type input "TƯỜNG"
type input "1"
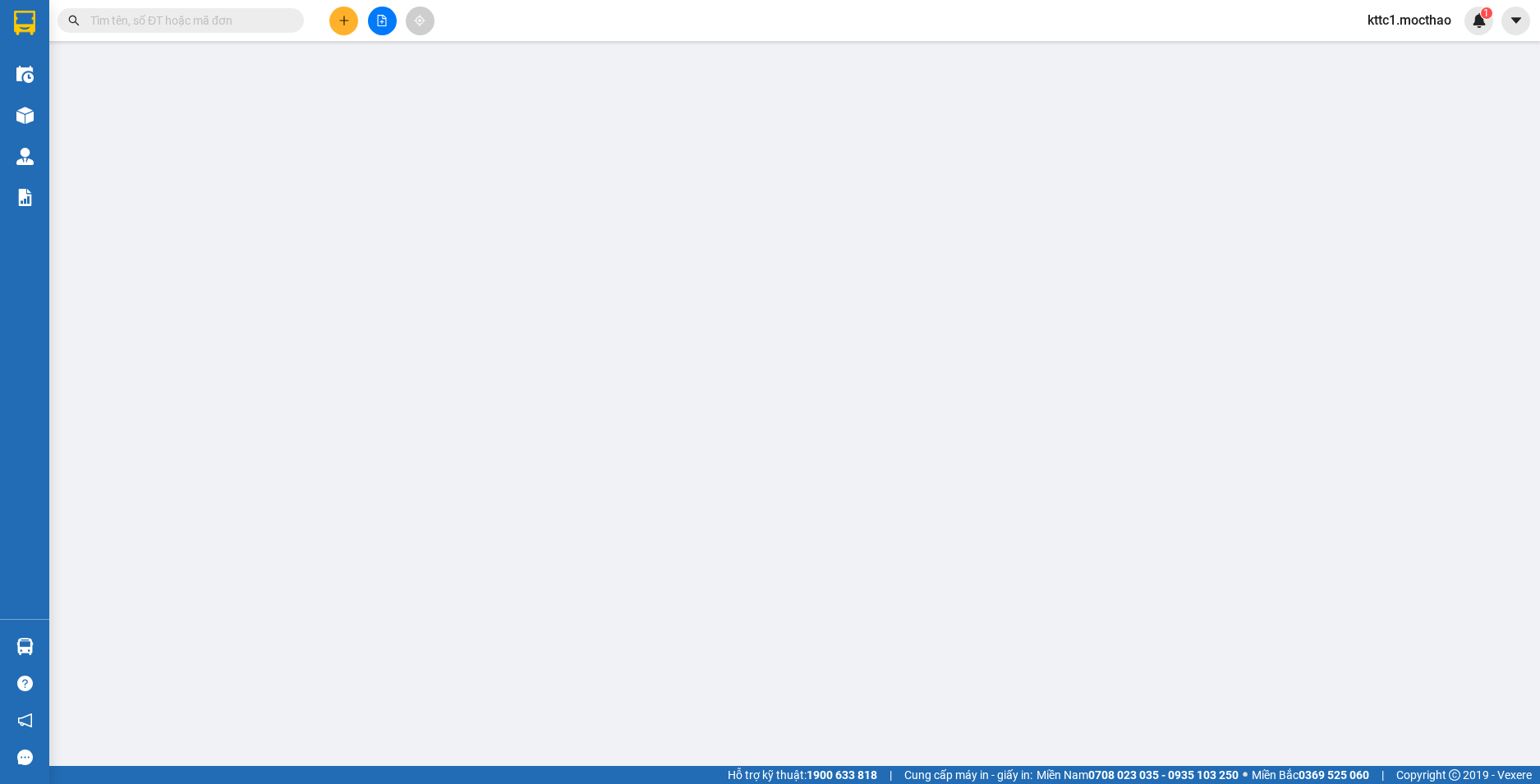
type input "30.000"
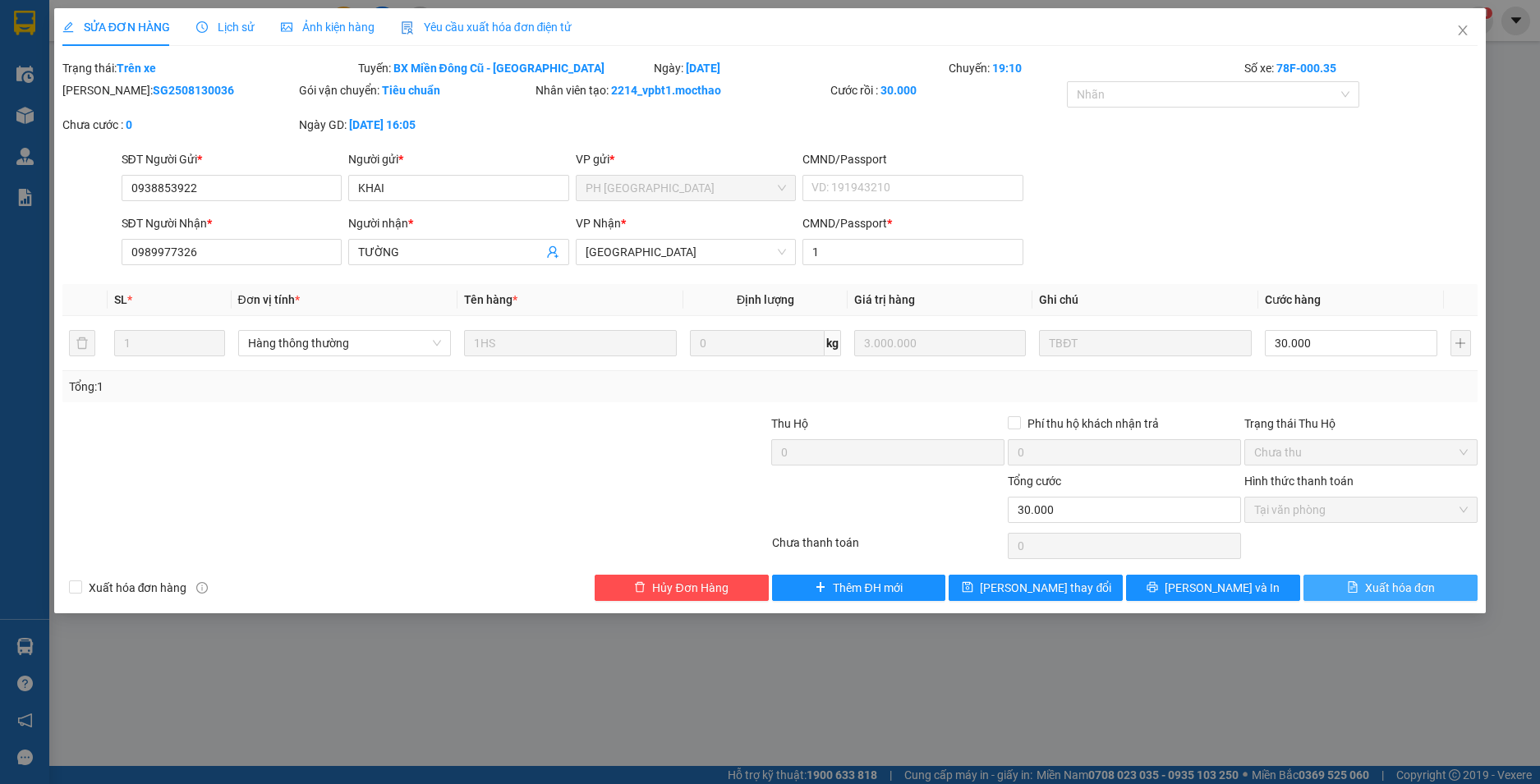
click at [1401, 588] on span "Xuất hóa đơn" at bounding box center [1399, 588] width 70 height 18
checkbox input "true"
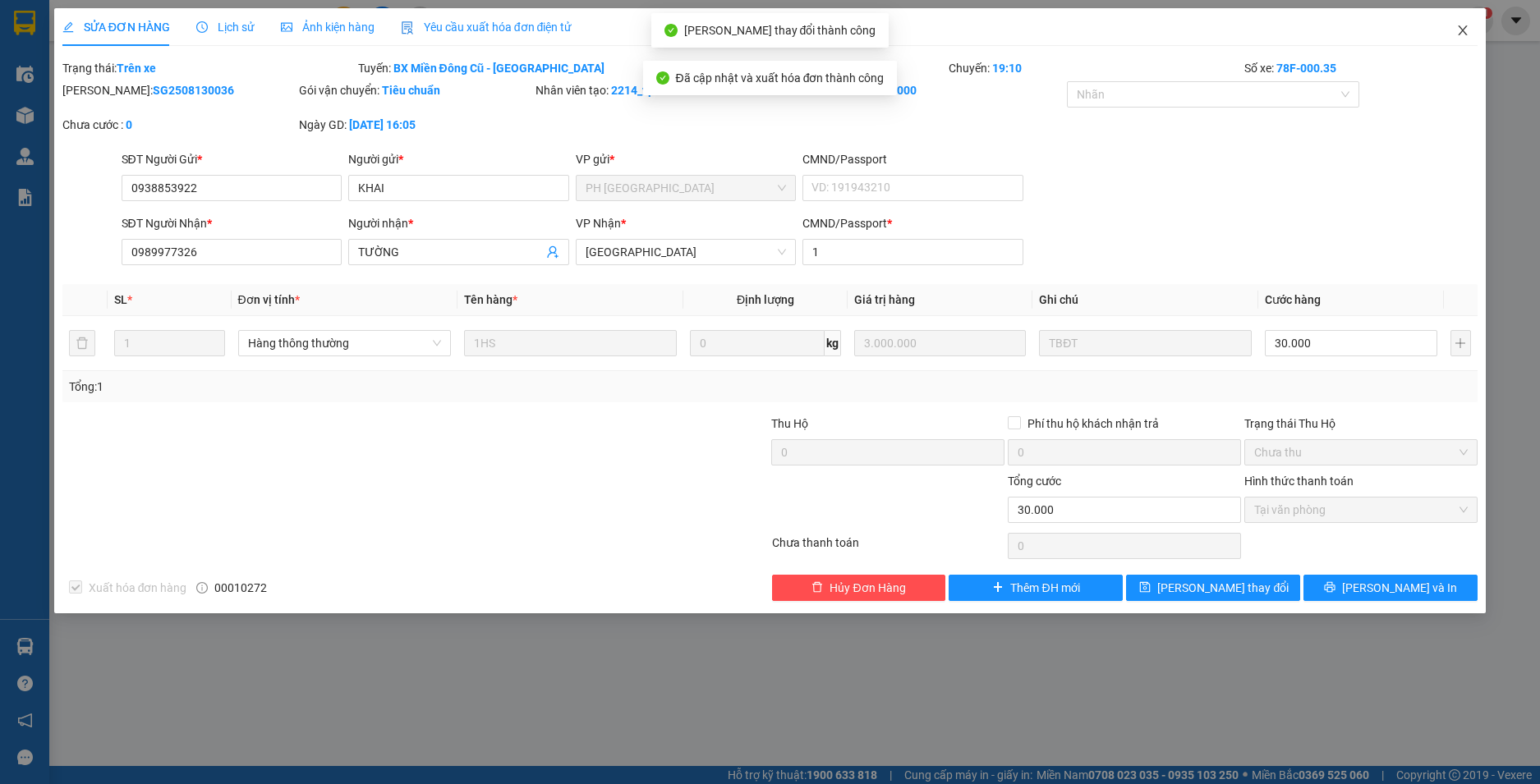
click at [1465, 30] on icon "close" at bounding box center [1463, 30] width 9 height 10
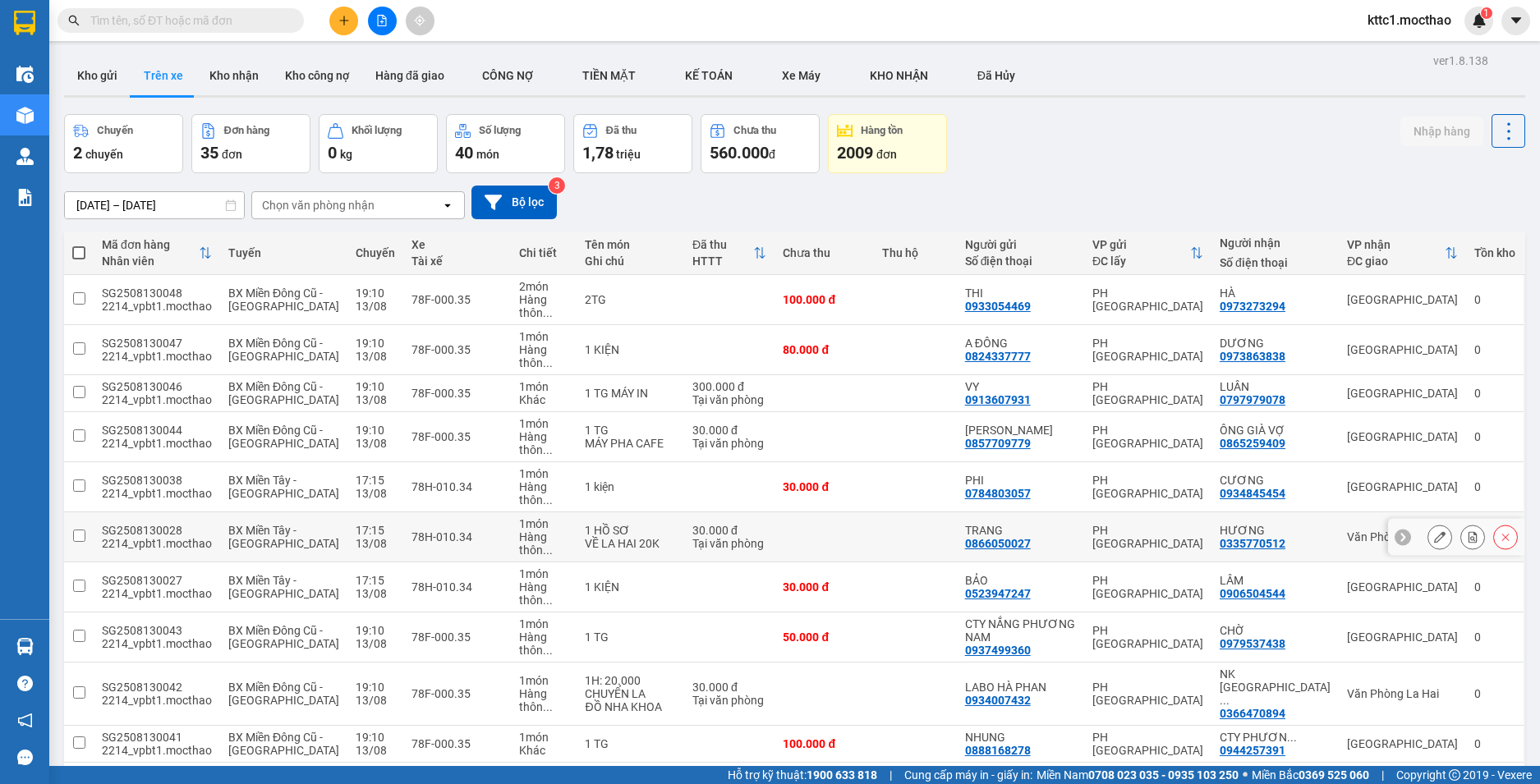
scroll to position [164, 0]
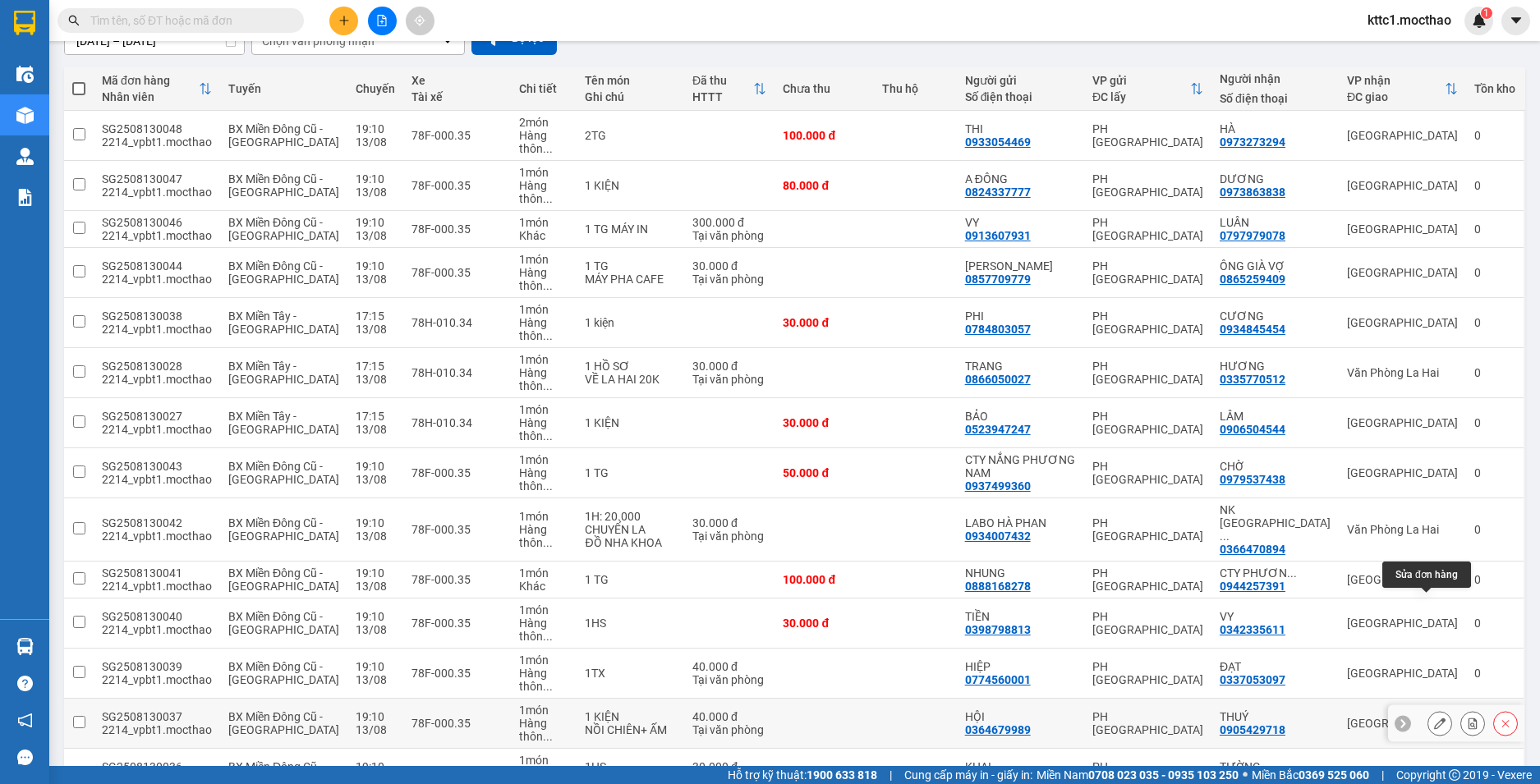
click at [1434, 718] on icon at bounding box center [1440, 724] width 12 height 12
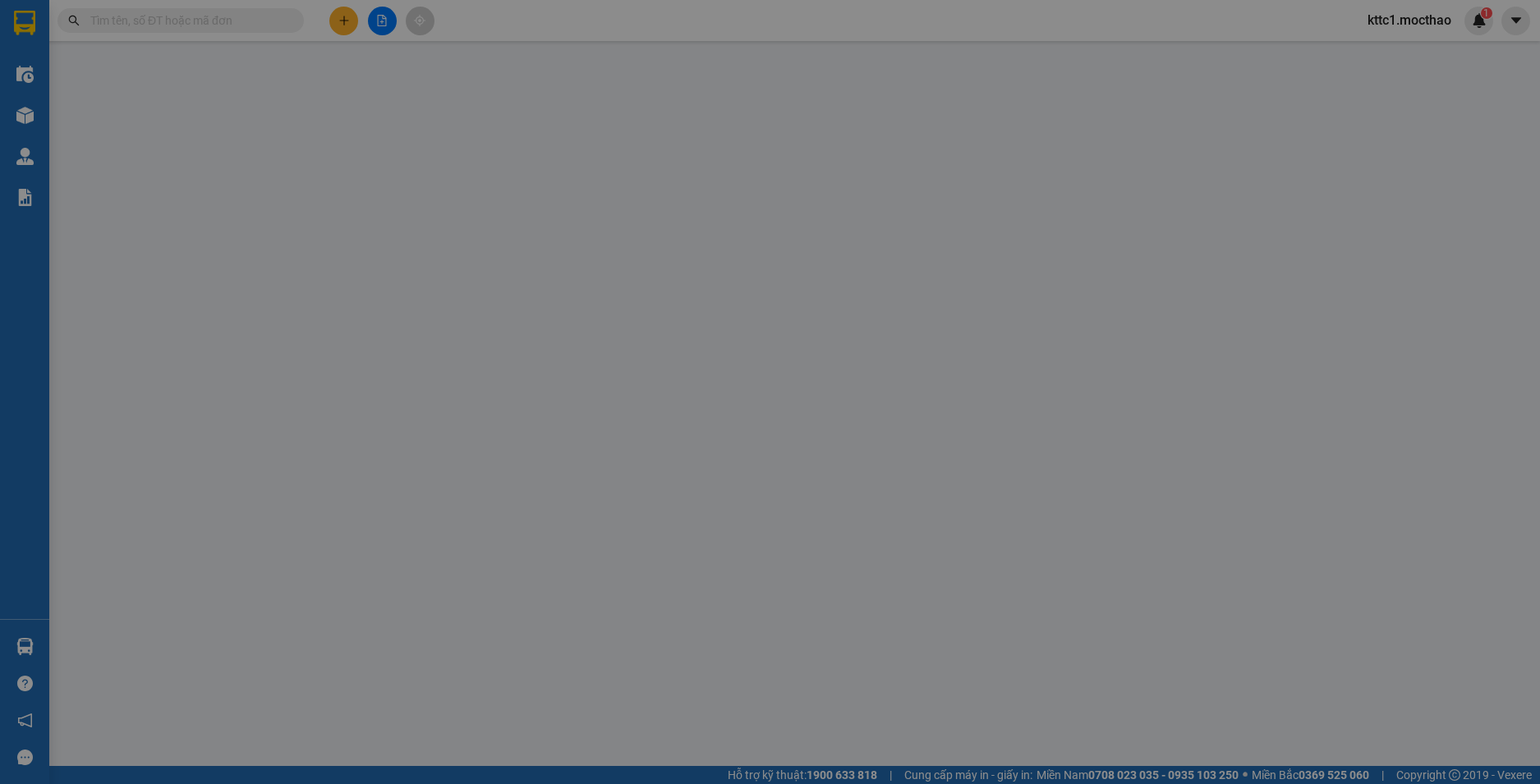
type input "0364679989"
type input "HỘI"
type input "0905429718"
type input "THUÝ"
type input "1"
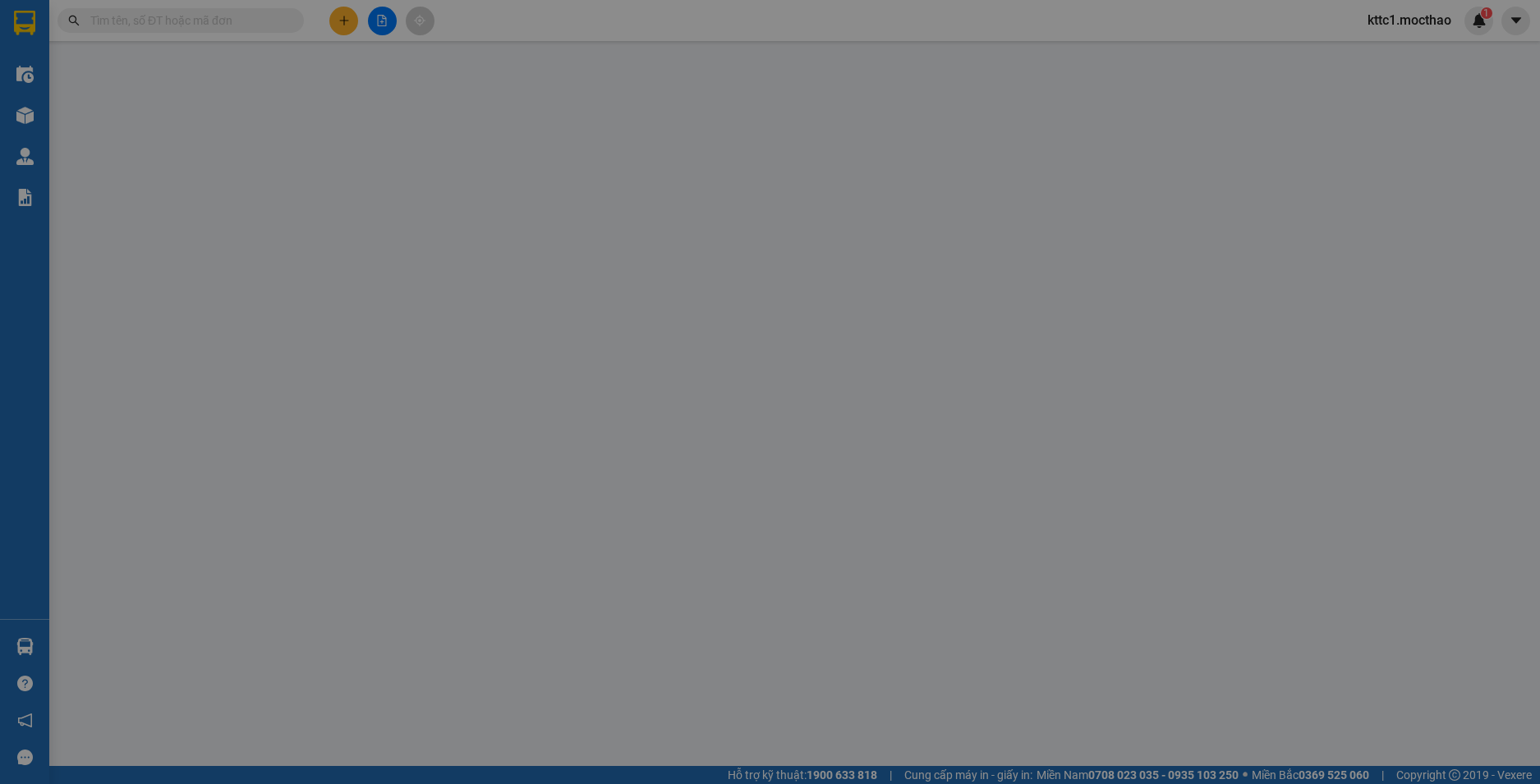
type input "40.000"
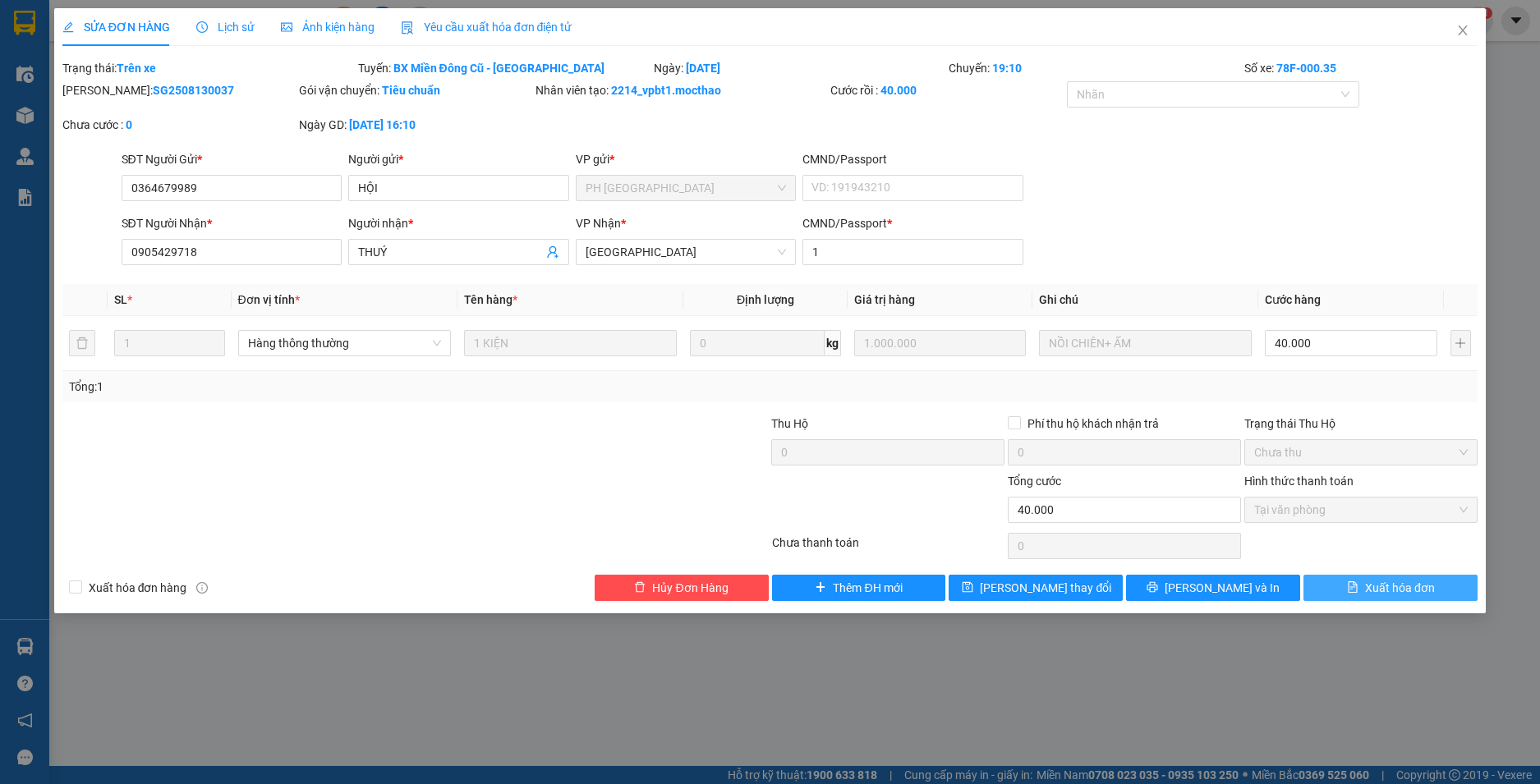
click at [1419, 596] on span "Xuất hóa đơn" at bounding box center [1399, 588] width 70 height 18
checkbox input "true"
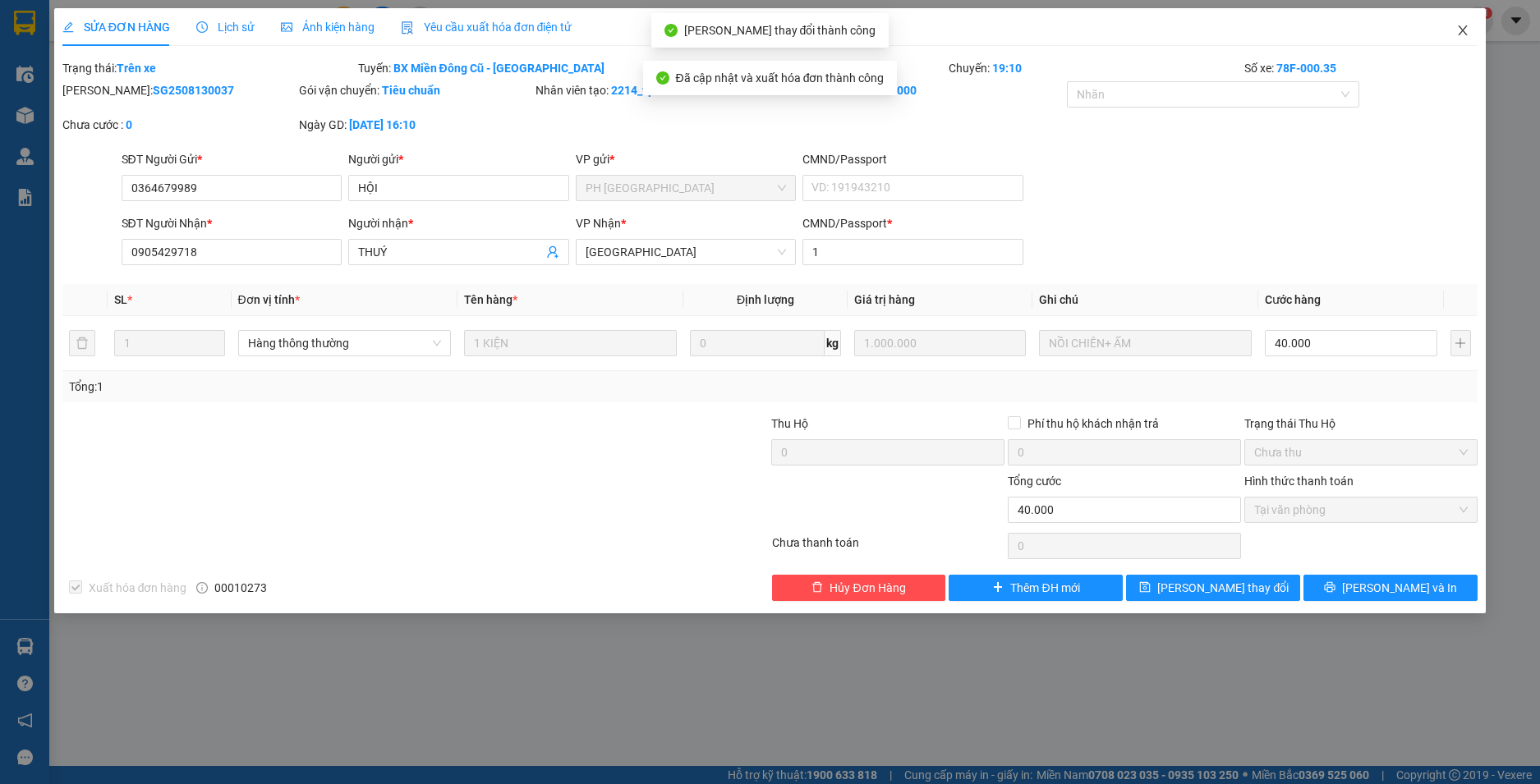
click at [1466, 30] on icon "close" at bounding box center [1463, 30] width 13 height 13
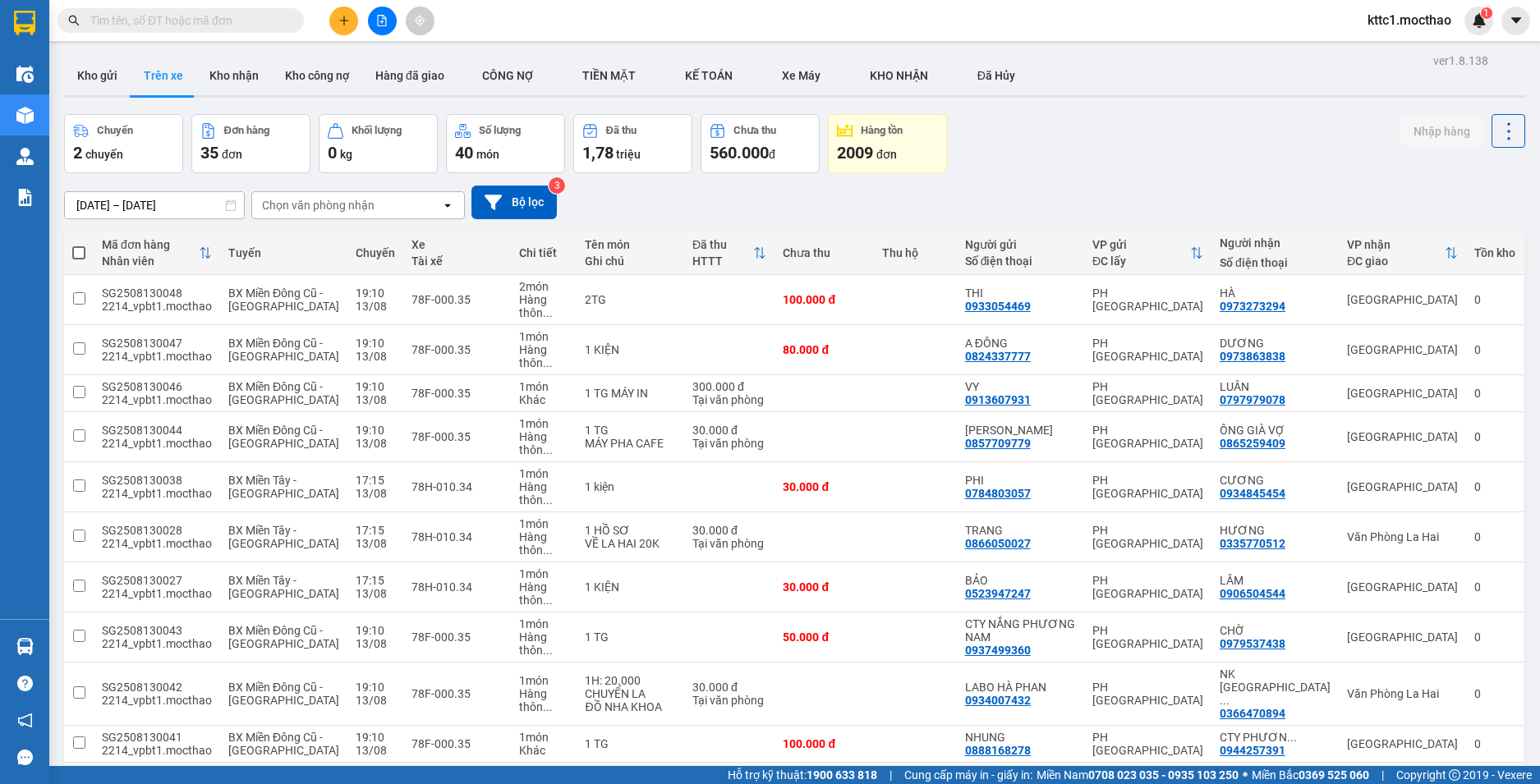
scroll to position [246, 0]
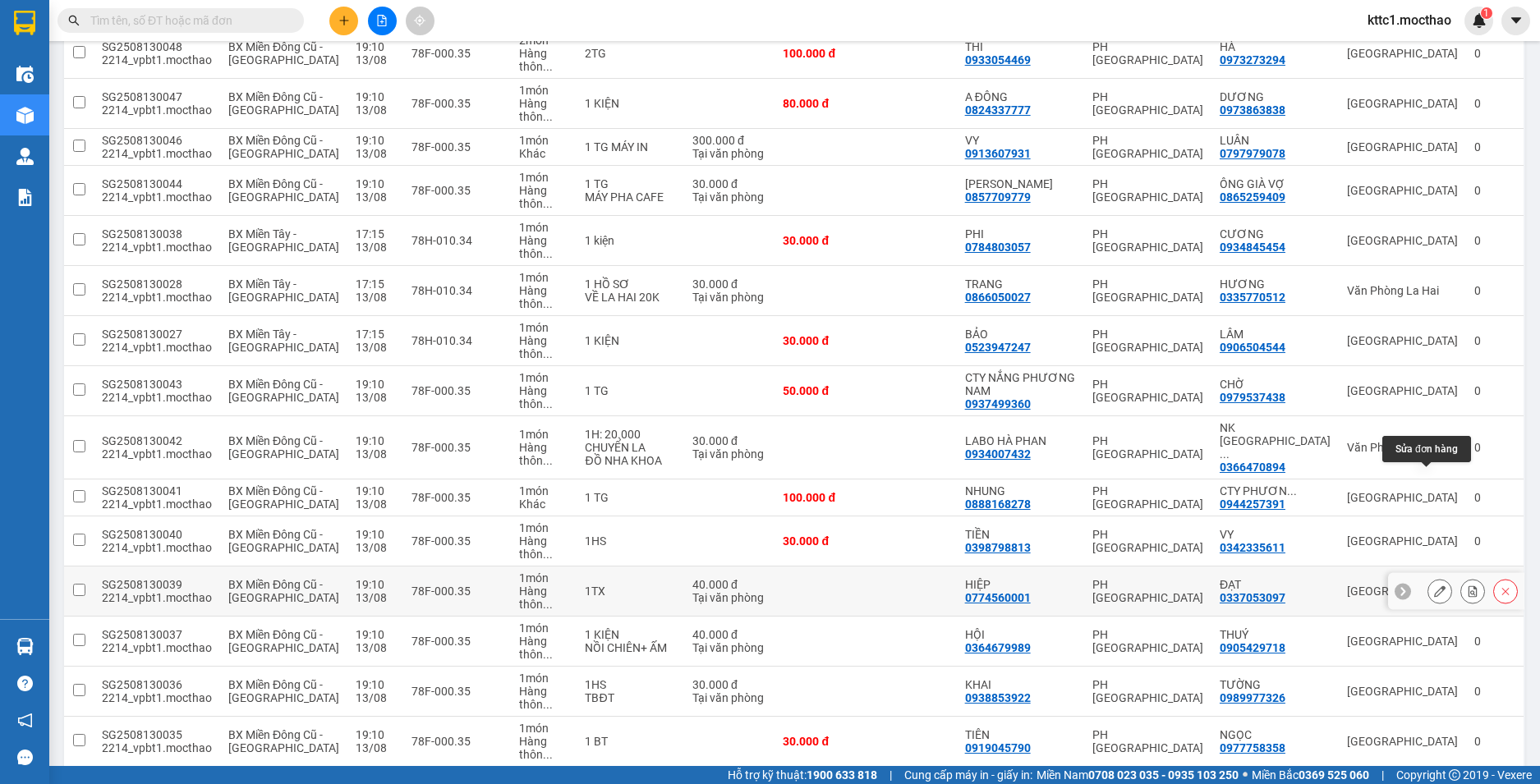
click at [1434, 585] on icon at bounding box center [1440, 591] width 12 height 12
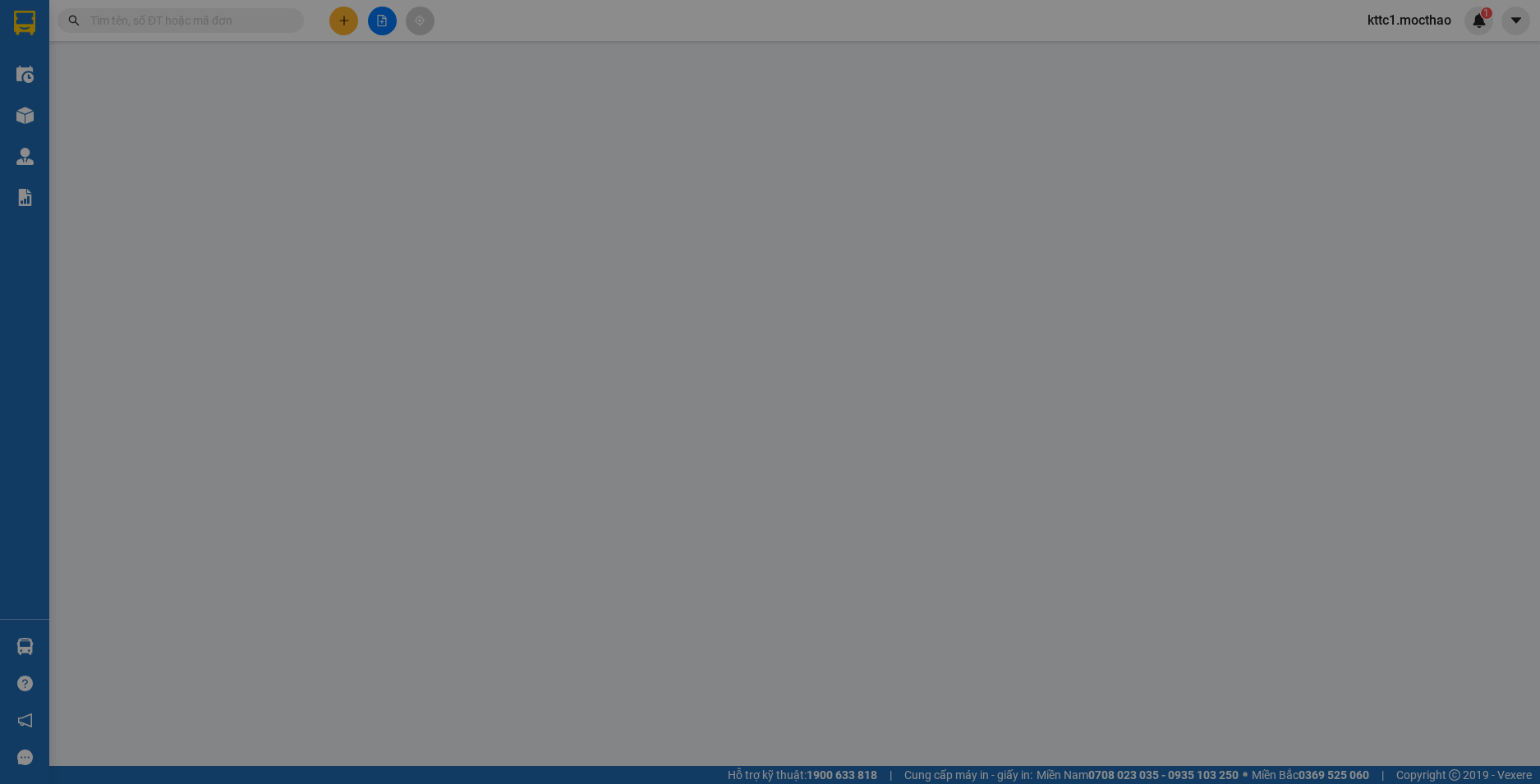
type input "0774560001"
type input "HIỆP"
type input "0337053097"
type input "ĐẠT"
type input "1"
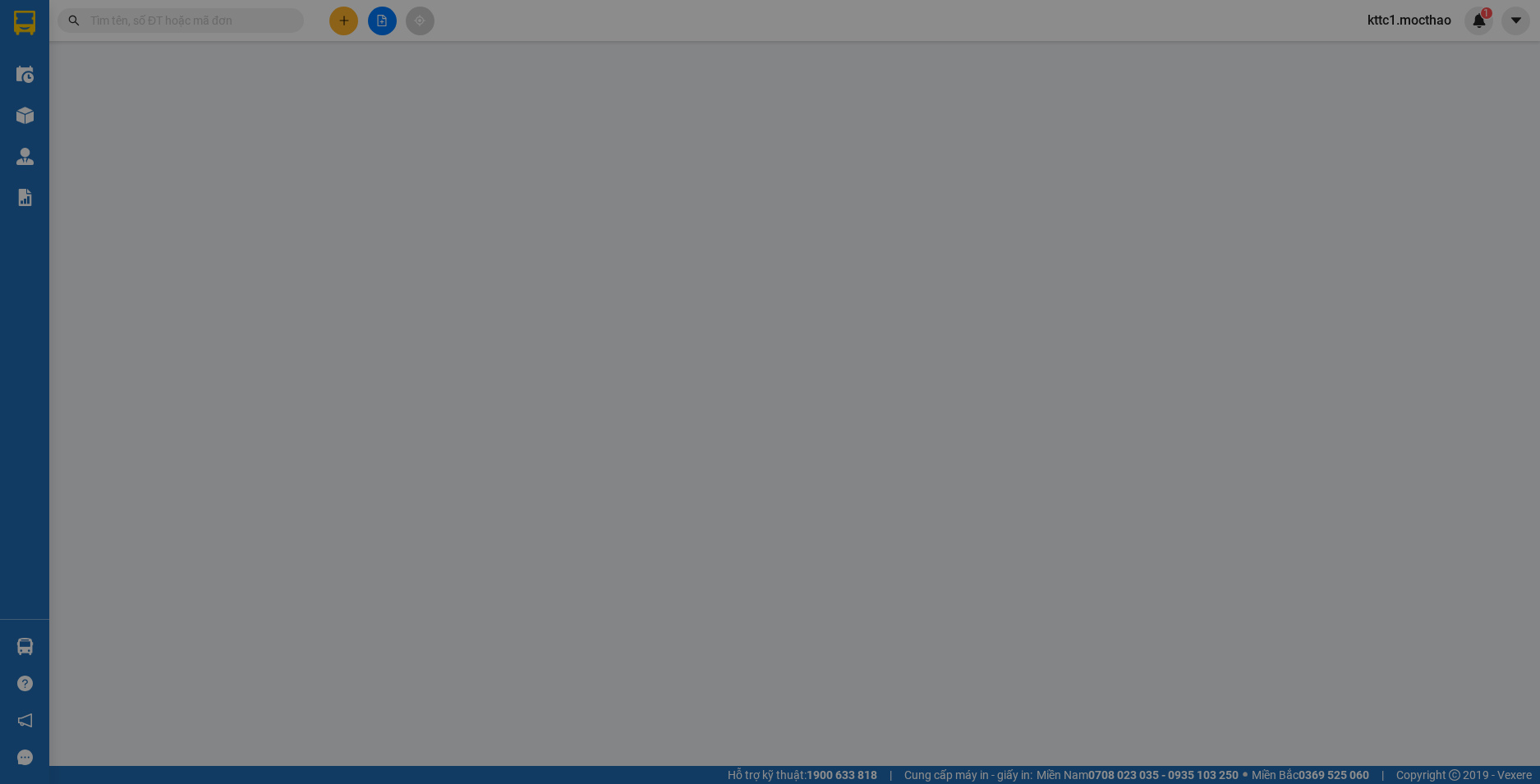
type input "40.000"
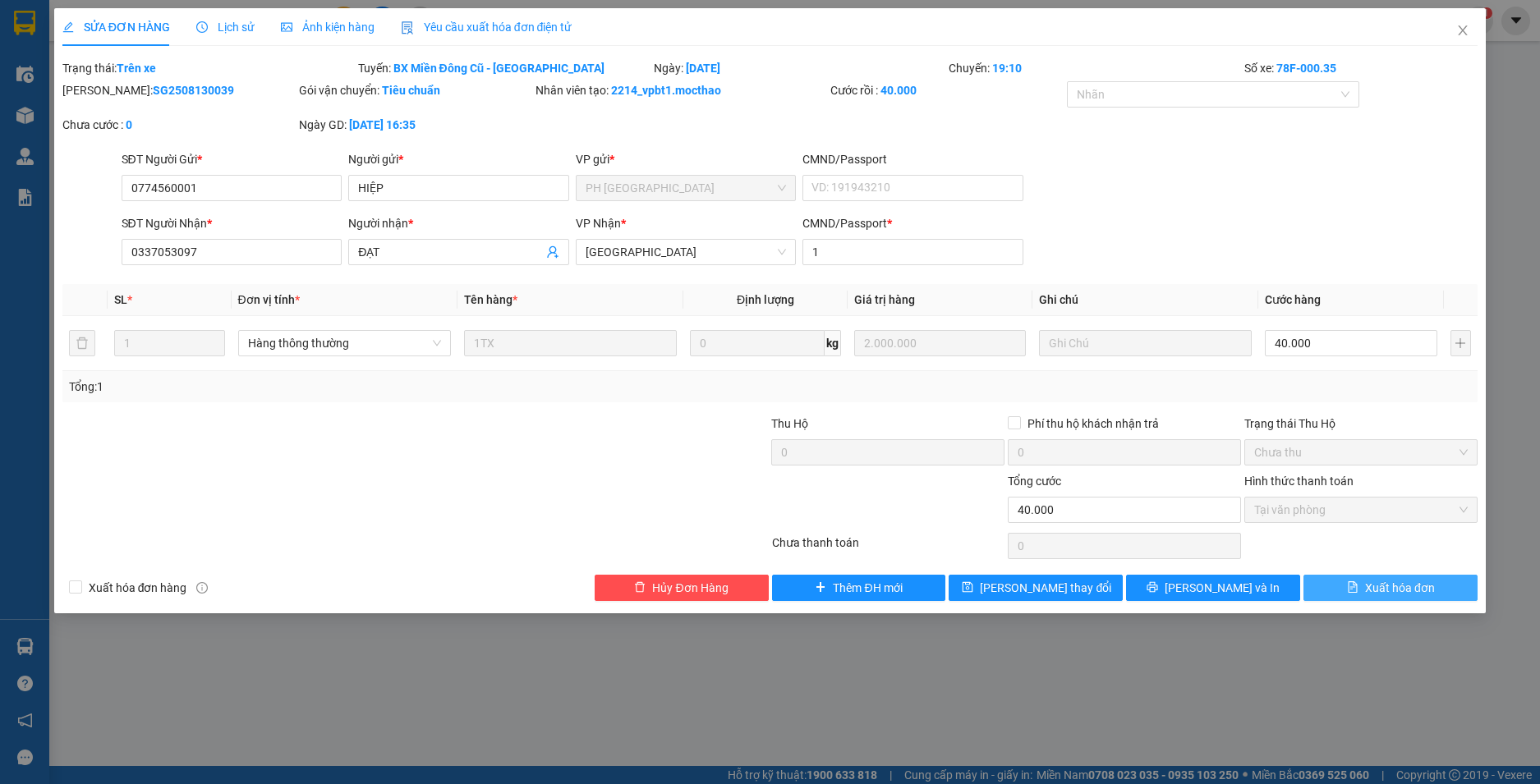
click at [1400, 592] on span "Xuất hóa đơn" at bounding box center [1399, 588] width 70 height 18
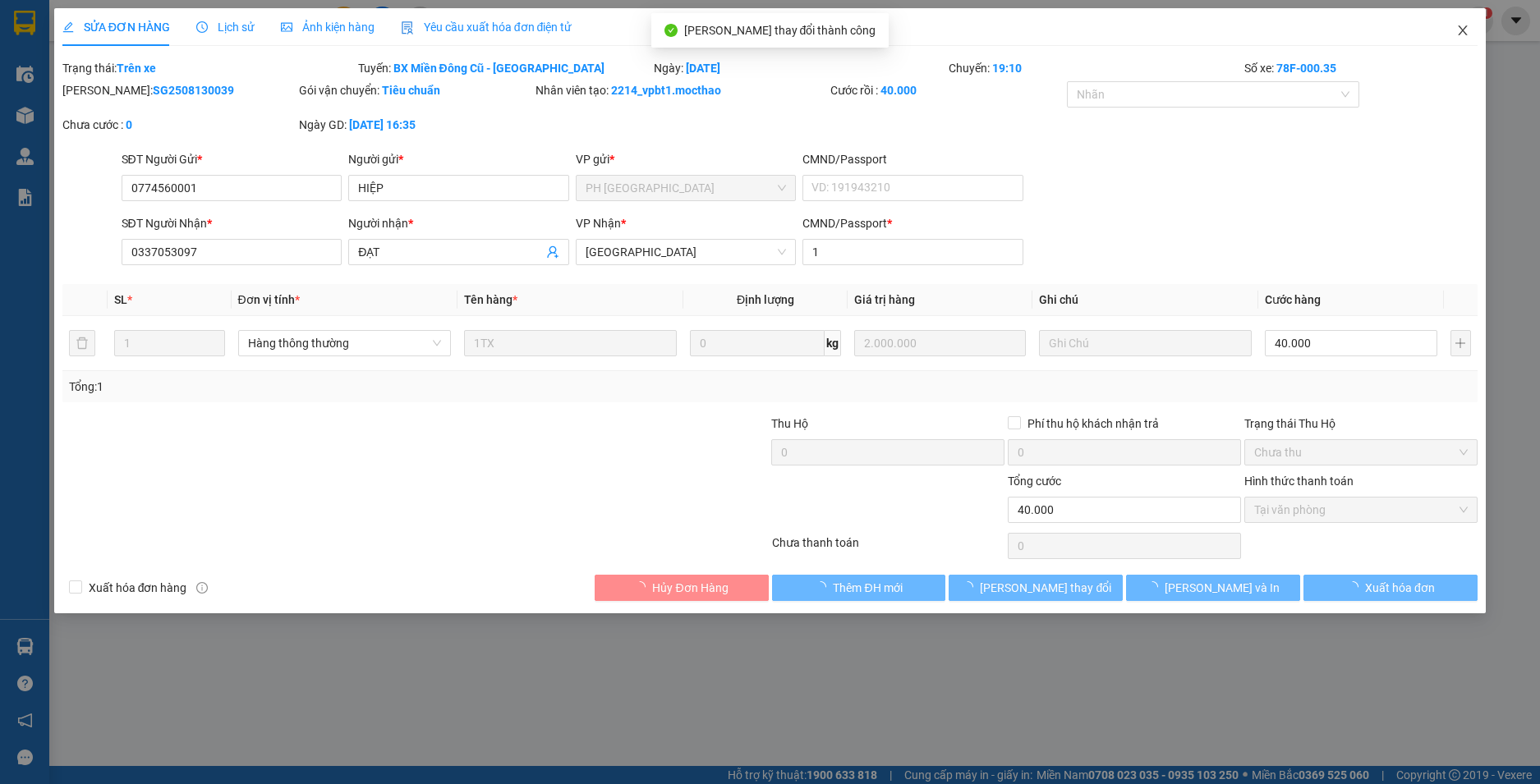
checkbox input "true"
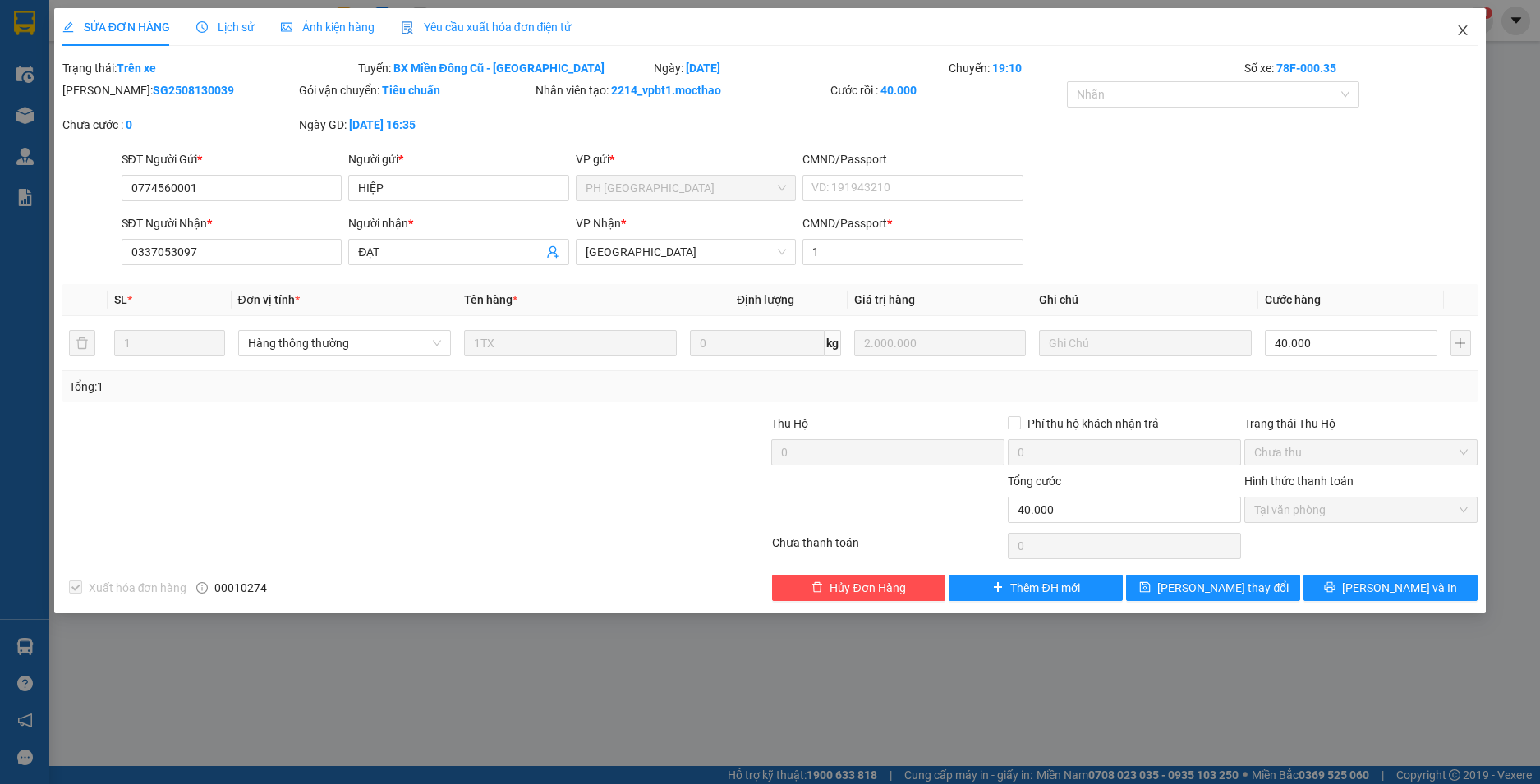
click at [1465, 32] on icon "close" at bounding box center [1463, 30] width 13 height 13
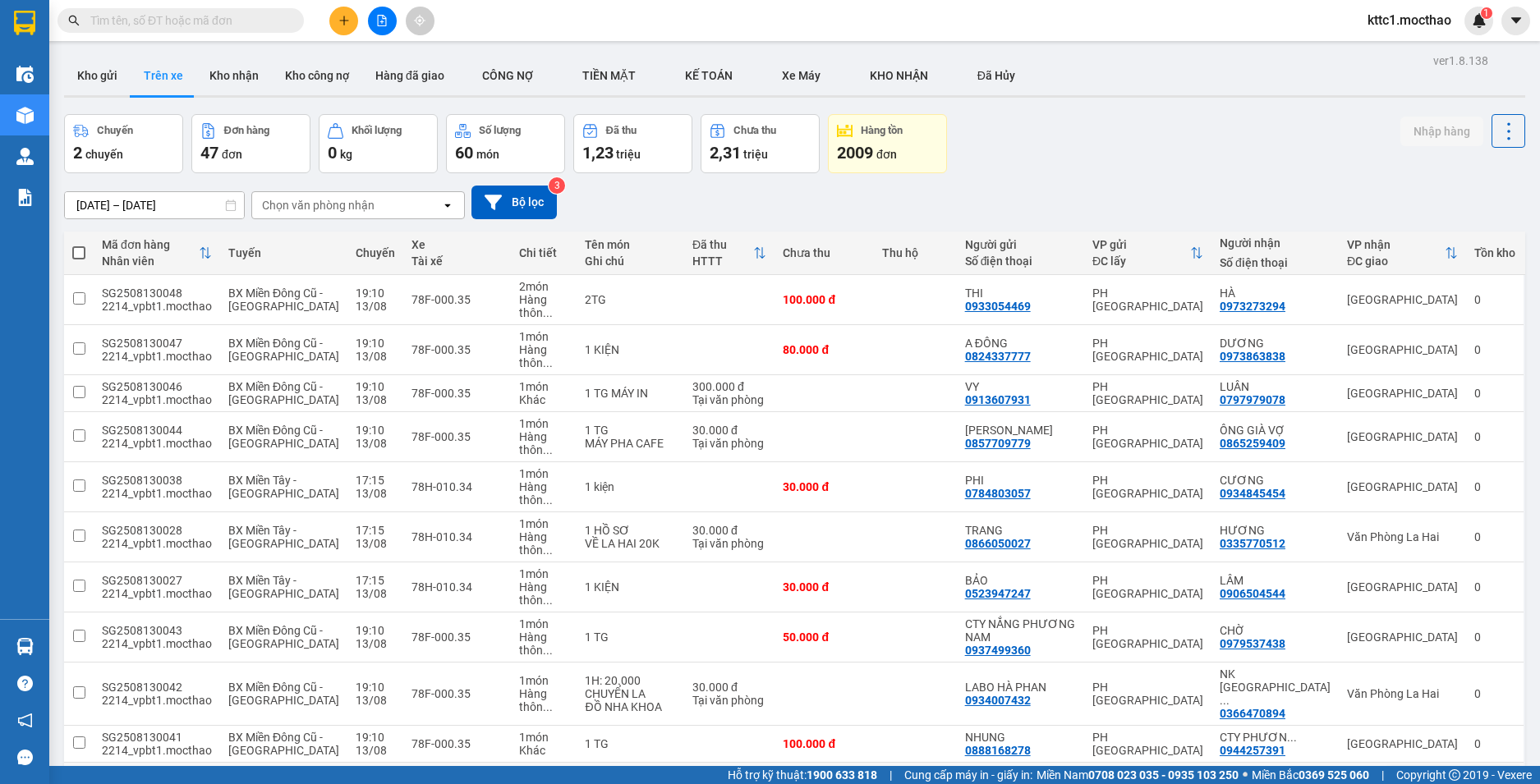
scroll to position [164, 0]
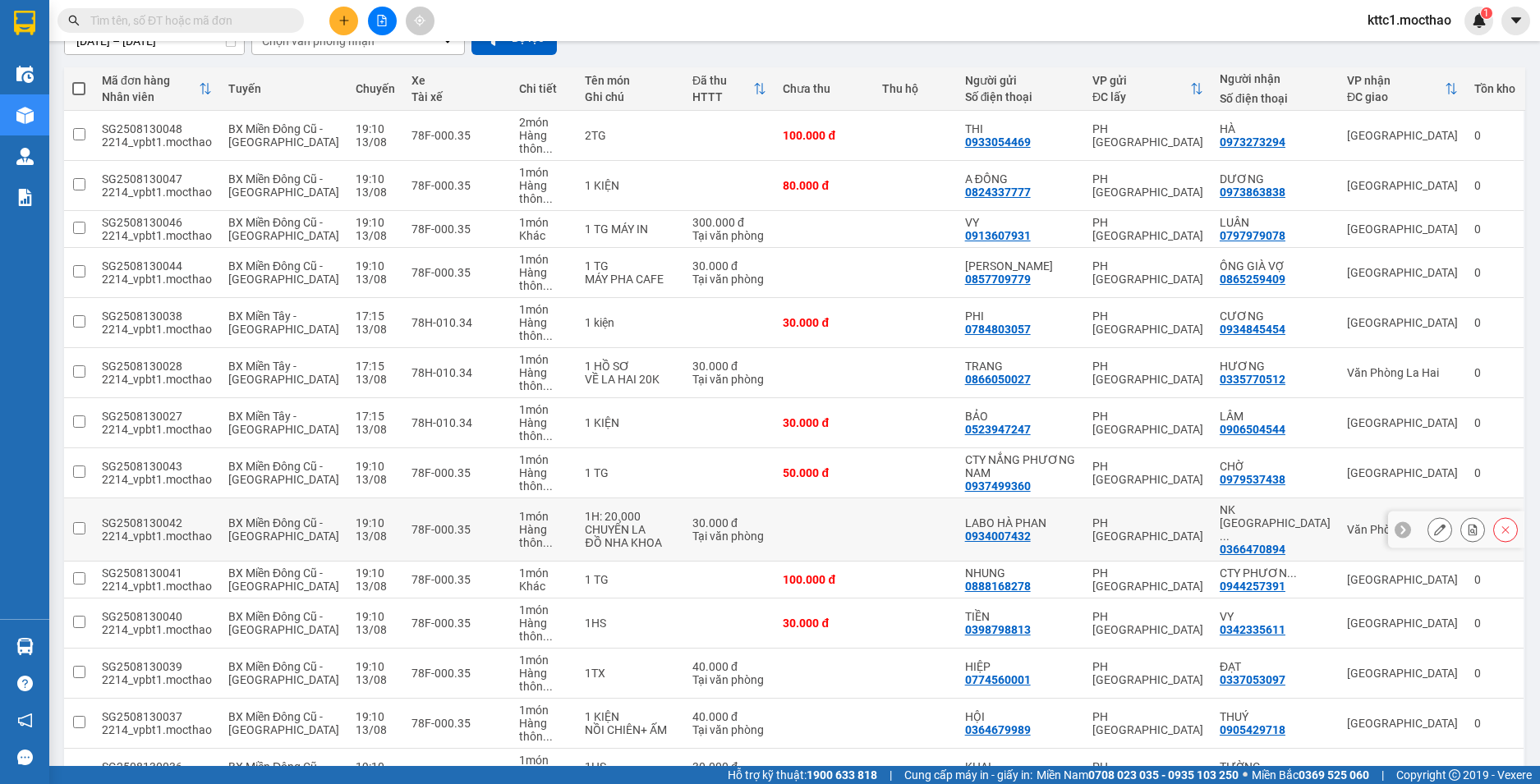
click at [1434, 524] on icon at bounding box center [1440, 529] width 12 height 12
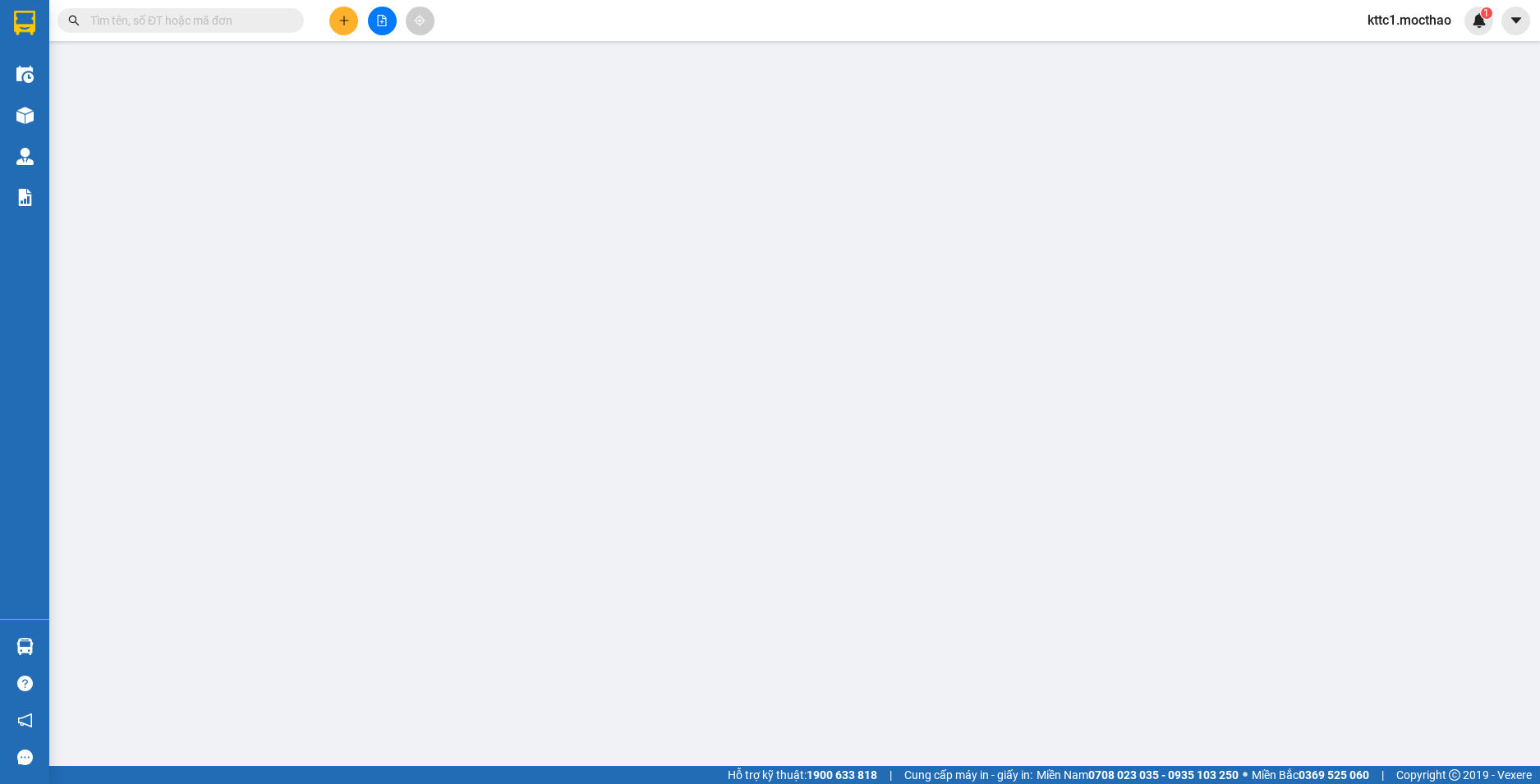
type input "0934007432"
type input "LABO HÀ PHAN"
type input "0366470894"
type input "NK SÀI GÒN PHÚ YÊN"
type input "1"
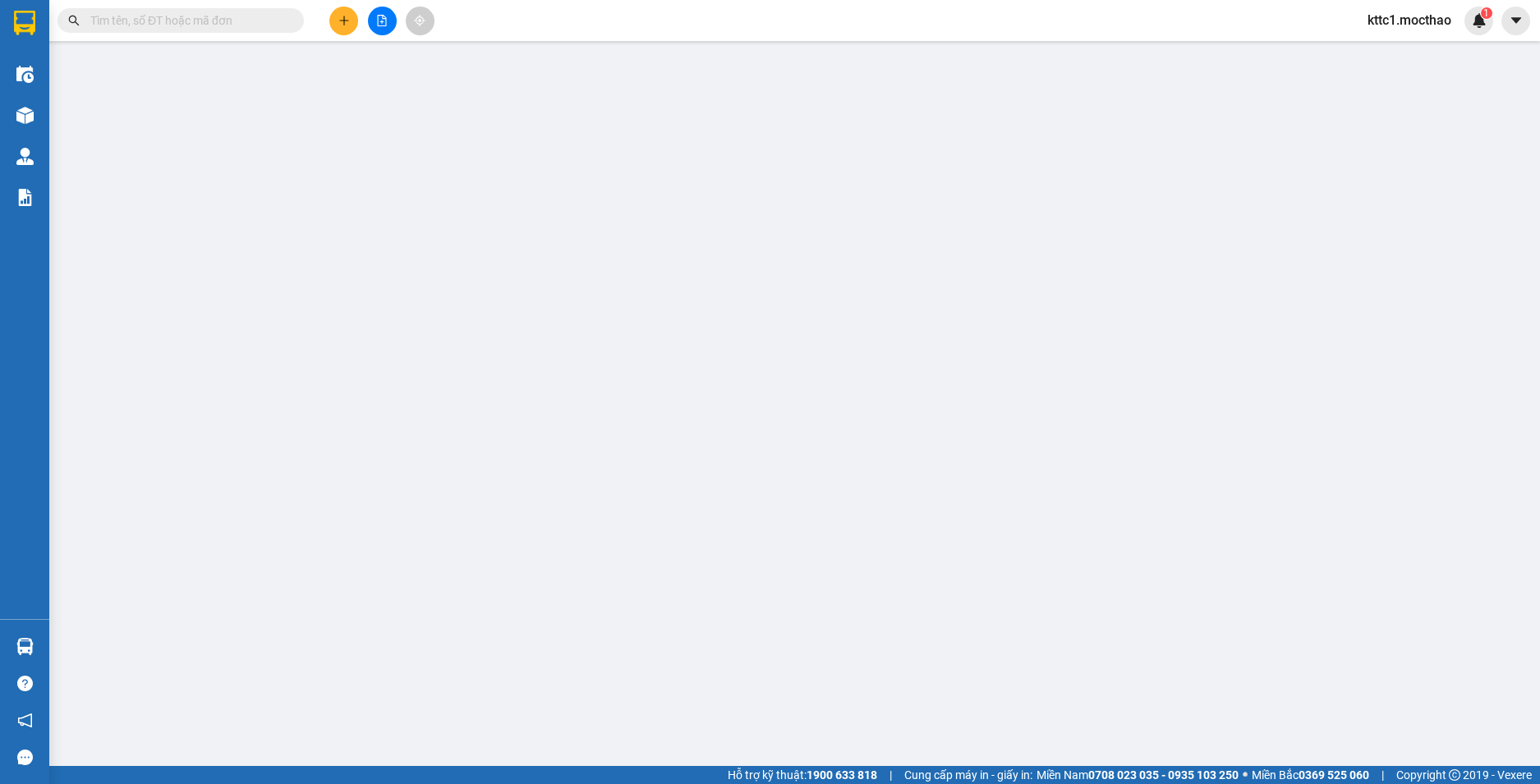
type input "30.000"
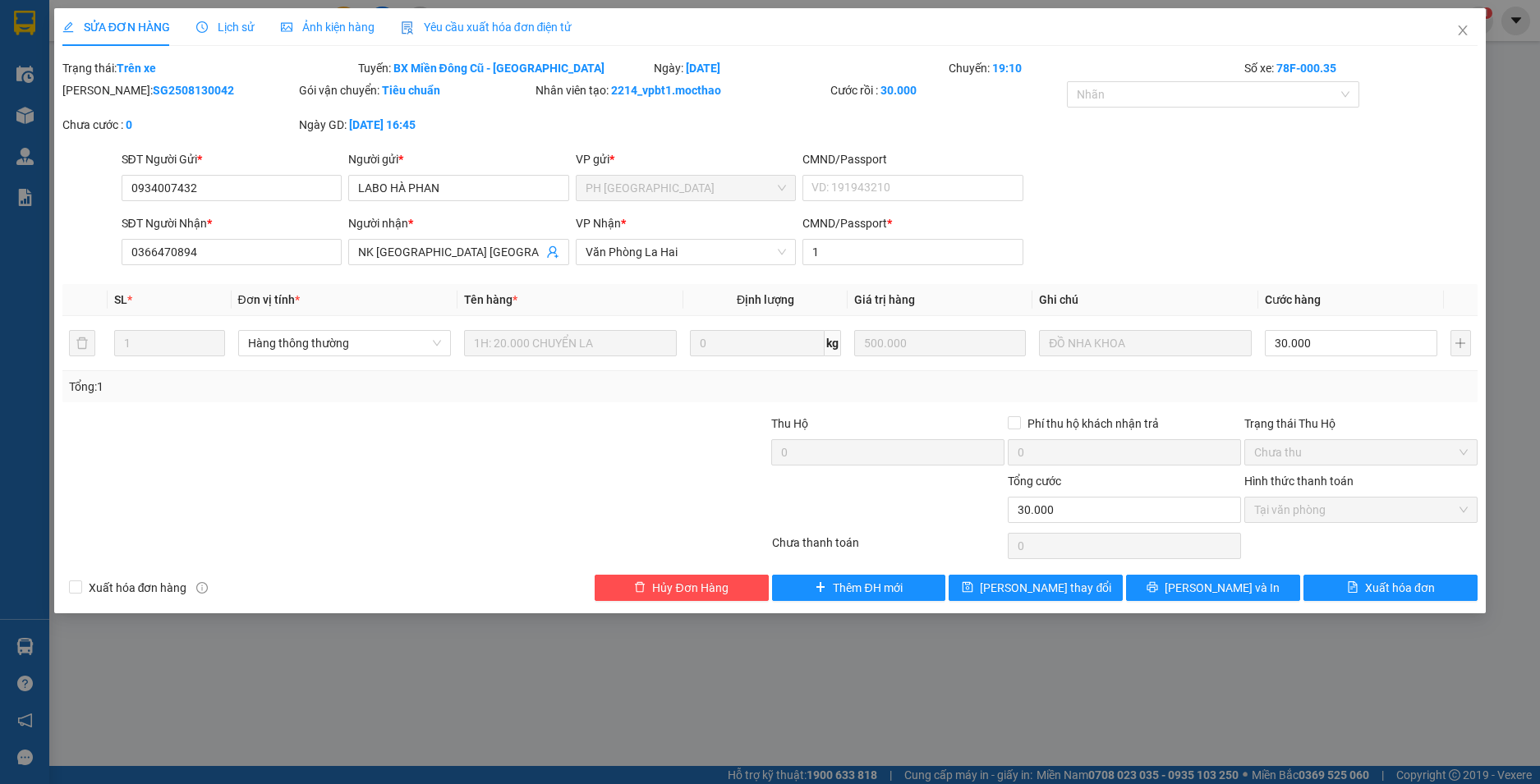
click at [478, 23] on span "Yêu cầu xuất hóa đơn điện tử" at bounding box center [486, 28] width 172 height 13
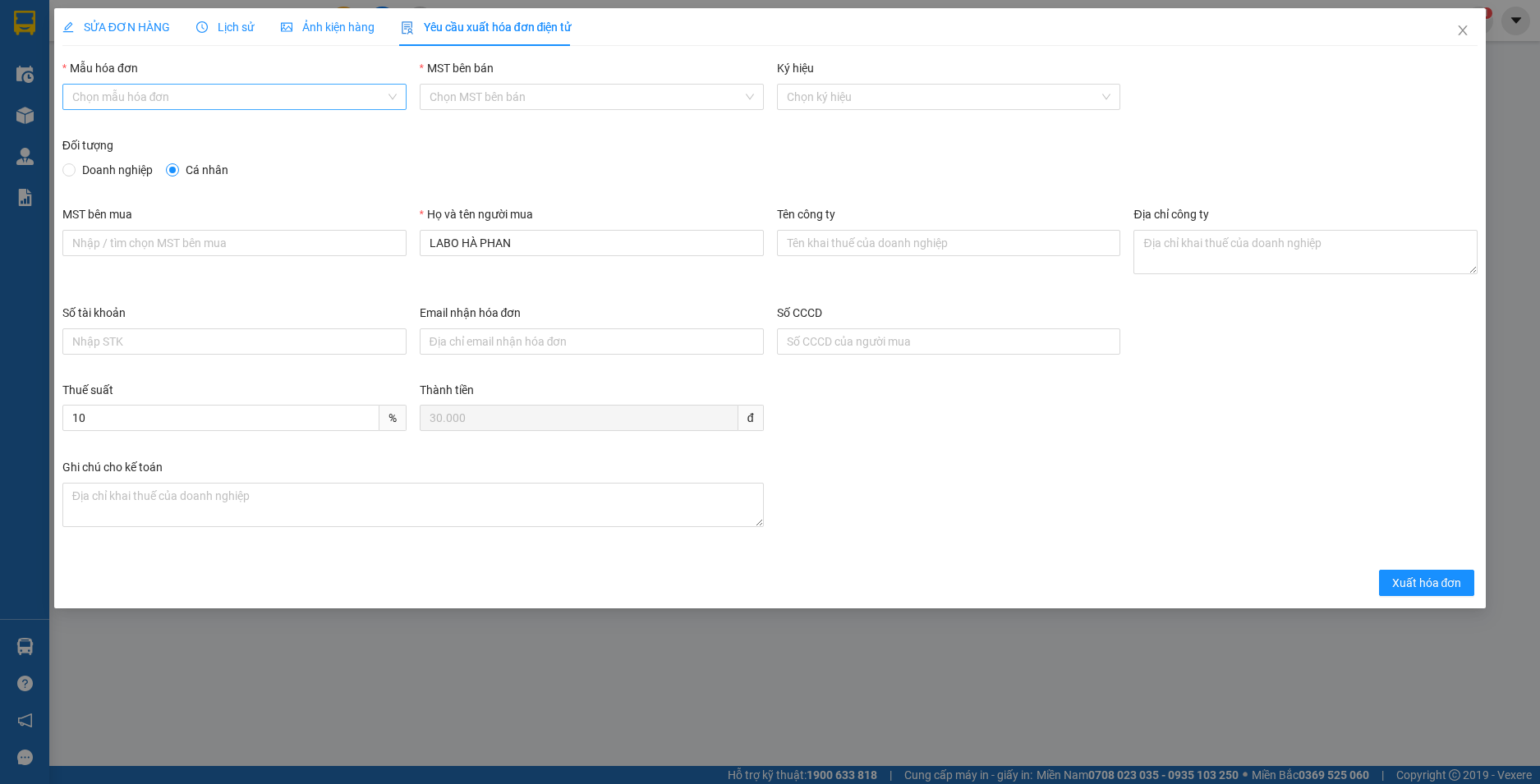
click at [261, 102] on input "Mẫu hóa đơn" at bounding box center [228, 96] width 313 height 24
click at [233, 129] on div "HĐH" at bounding box center [234, 130] width 324 height 18
type input "8"
drag, startPoint x: 375, startPoint y: 266, endPoint x: 326, endPoint y: 271, distance: 49.3
click at [326, 271] on div "MST bên mua Họ và tên người mua LABO HÀ PHAN Tên công ty Địa chỉ công ty" at bounding box center [771, 255] width 1429 height 99
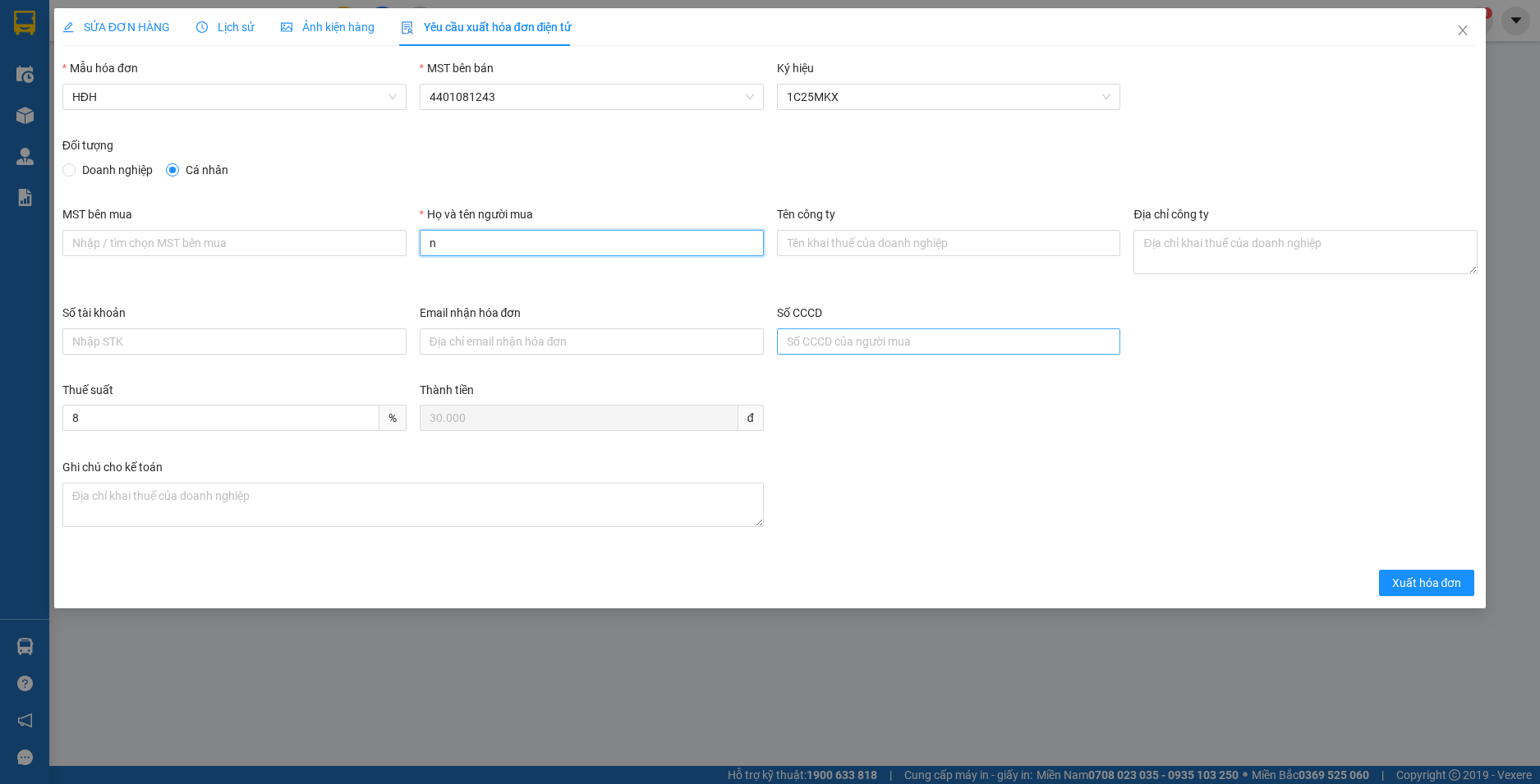
type input "Người mua không cung cấp thông tin"
click at [1456, 585] on span "Xuất hóa đơn" at bounding box center [1427, 583] width 70 height 18
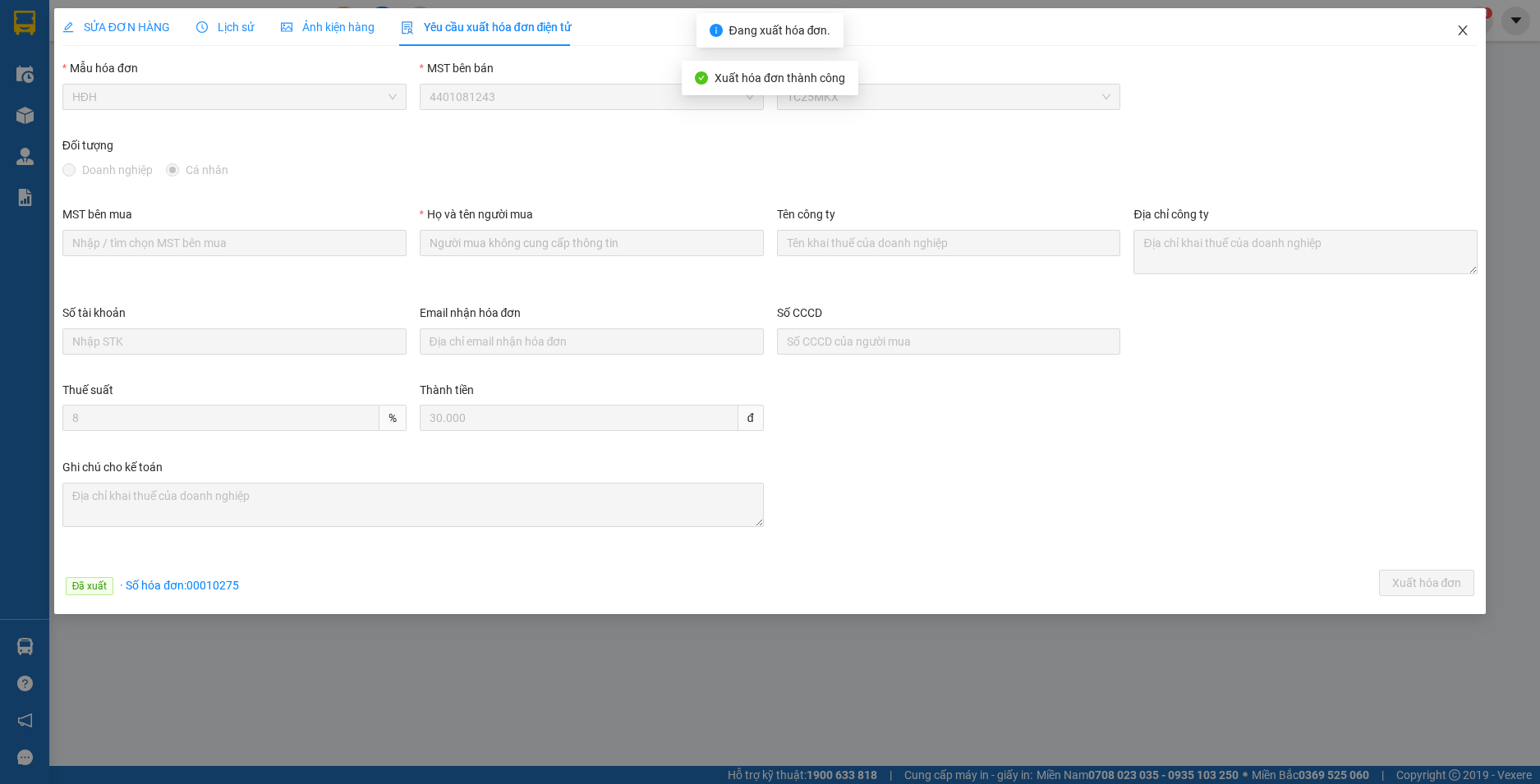
click at [1458, 34] on icon "close" at bounding box center [1463, 30] width 13 height 13
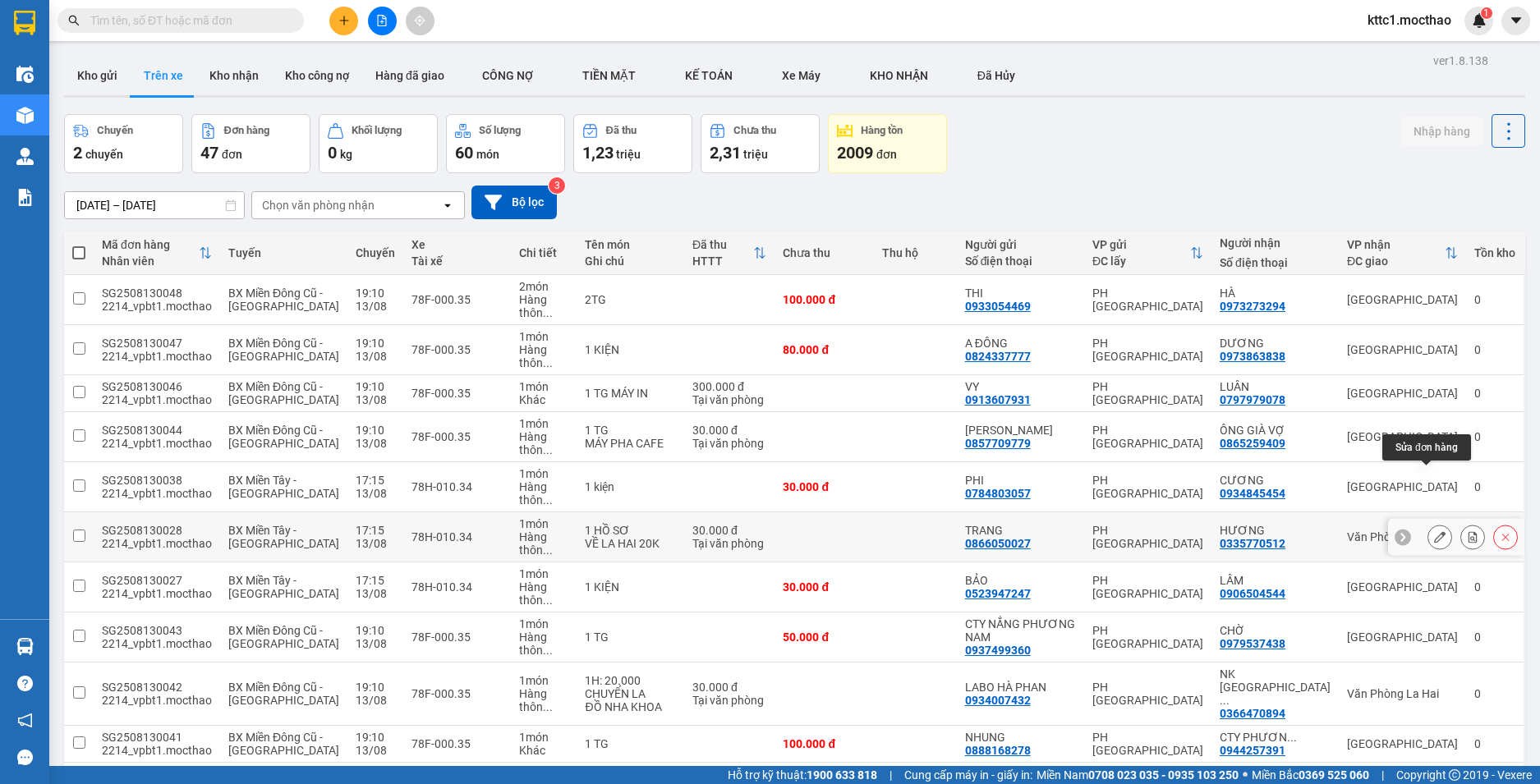
click at [1434, 531] on icon at bounding box center [1440, 537] width 12 height 12
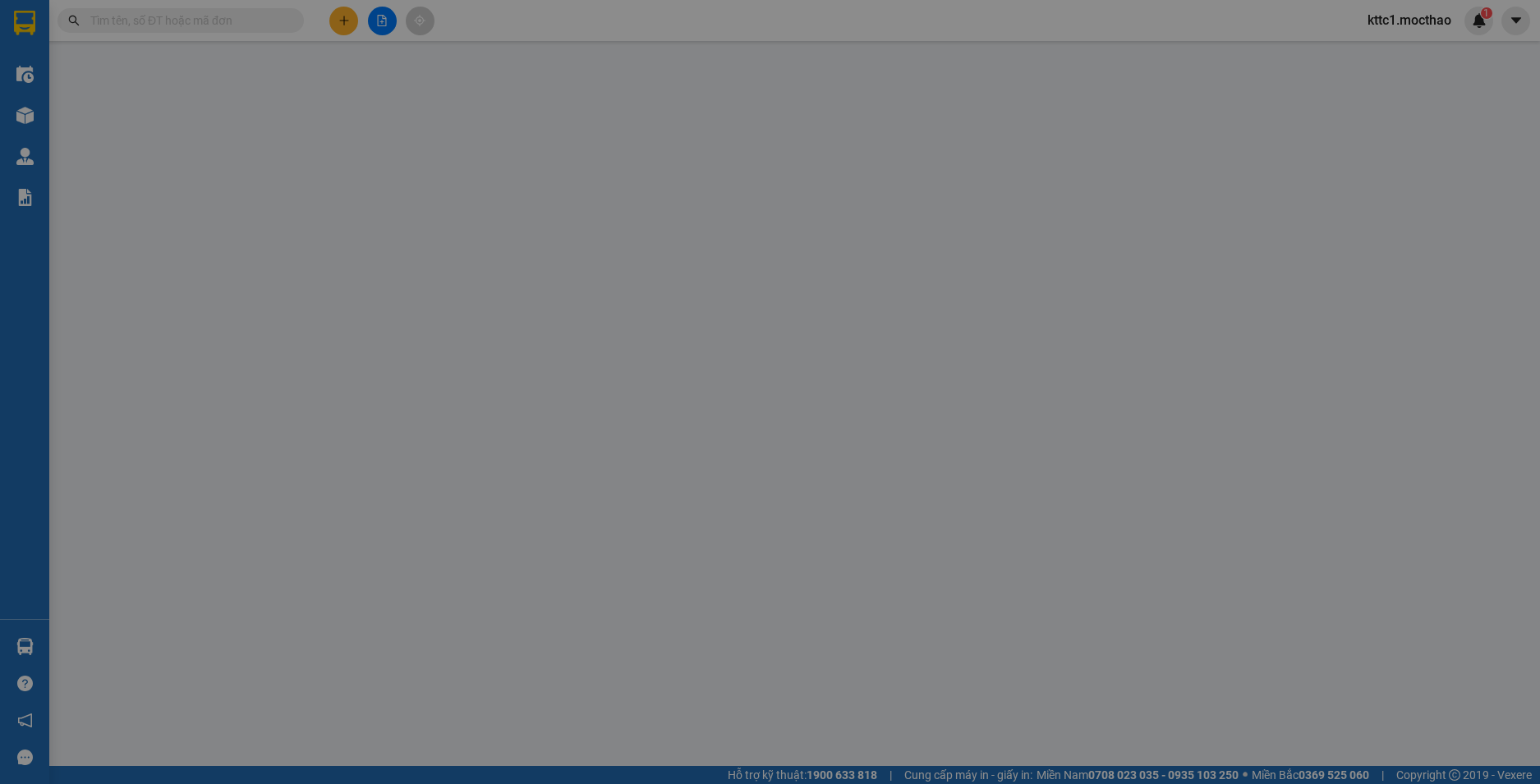
type input "0866050027"
type input "TRANG"
type input "0335770512"
type input "HƯƠNG"
type input "1"
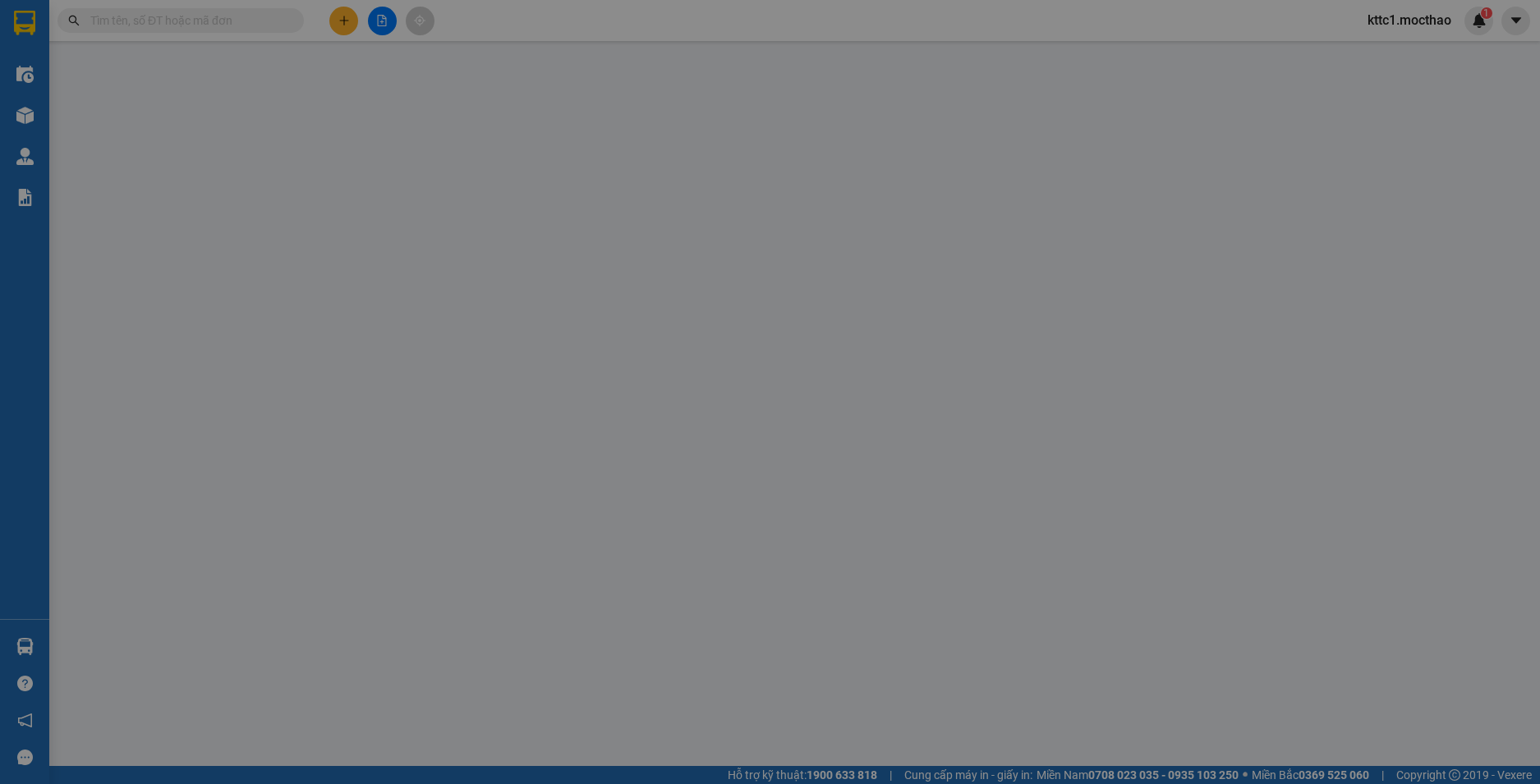
type input "30.000"
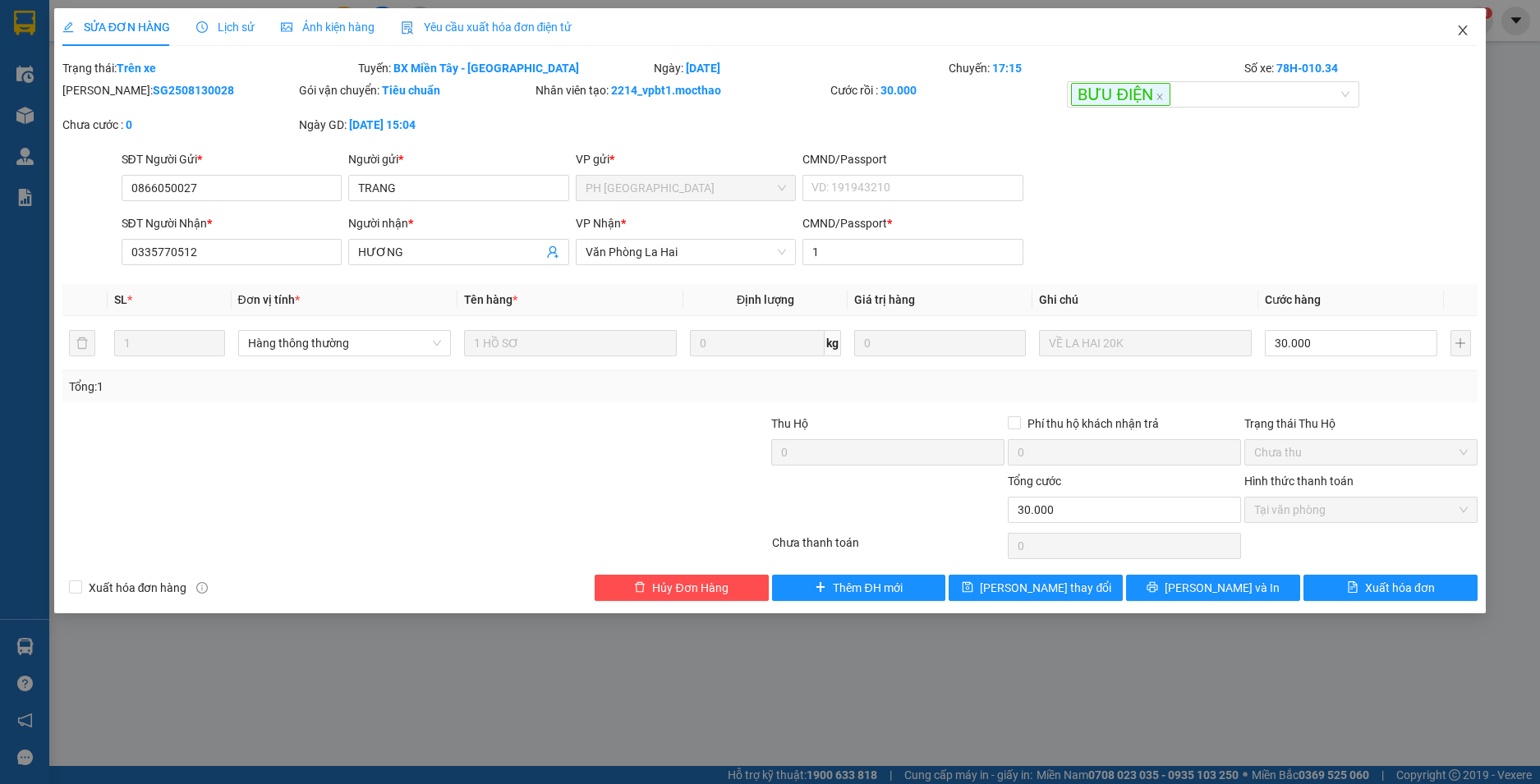
click at [1464, 28] on icon "close" at bounding box center [1463, 30] width 13 height 13
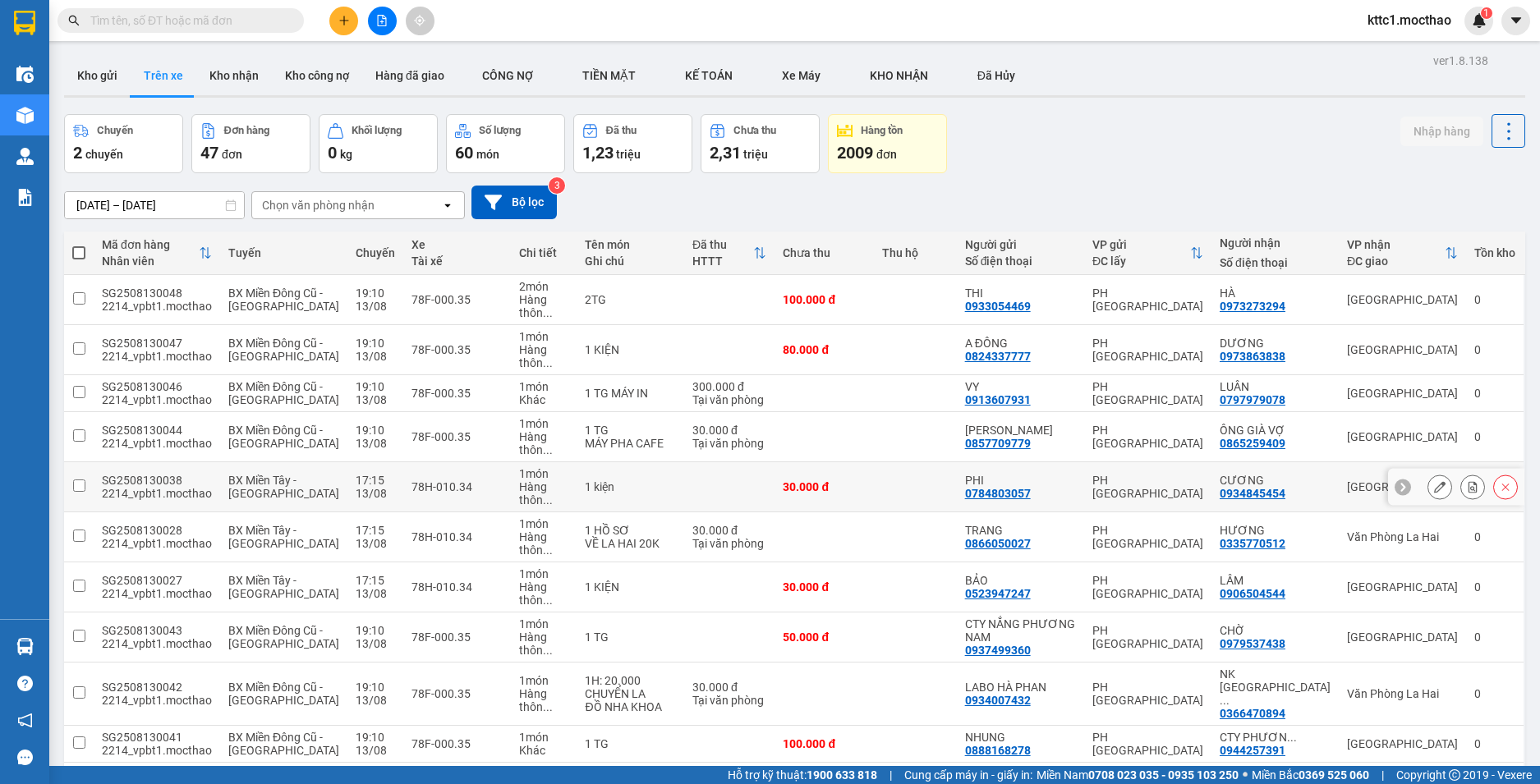
scroll to position [82, 0]
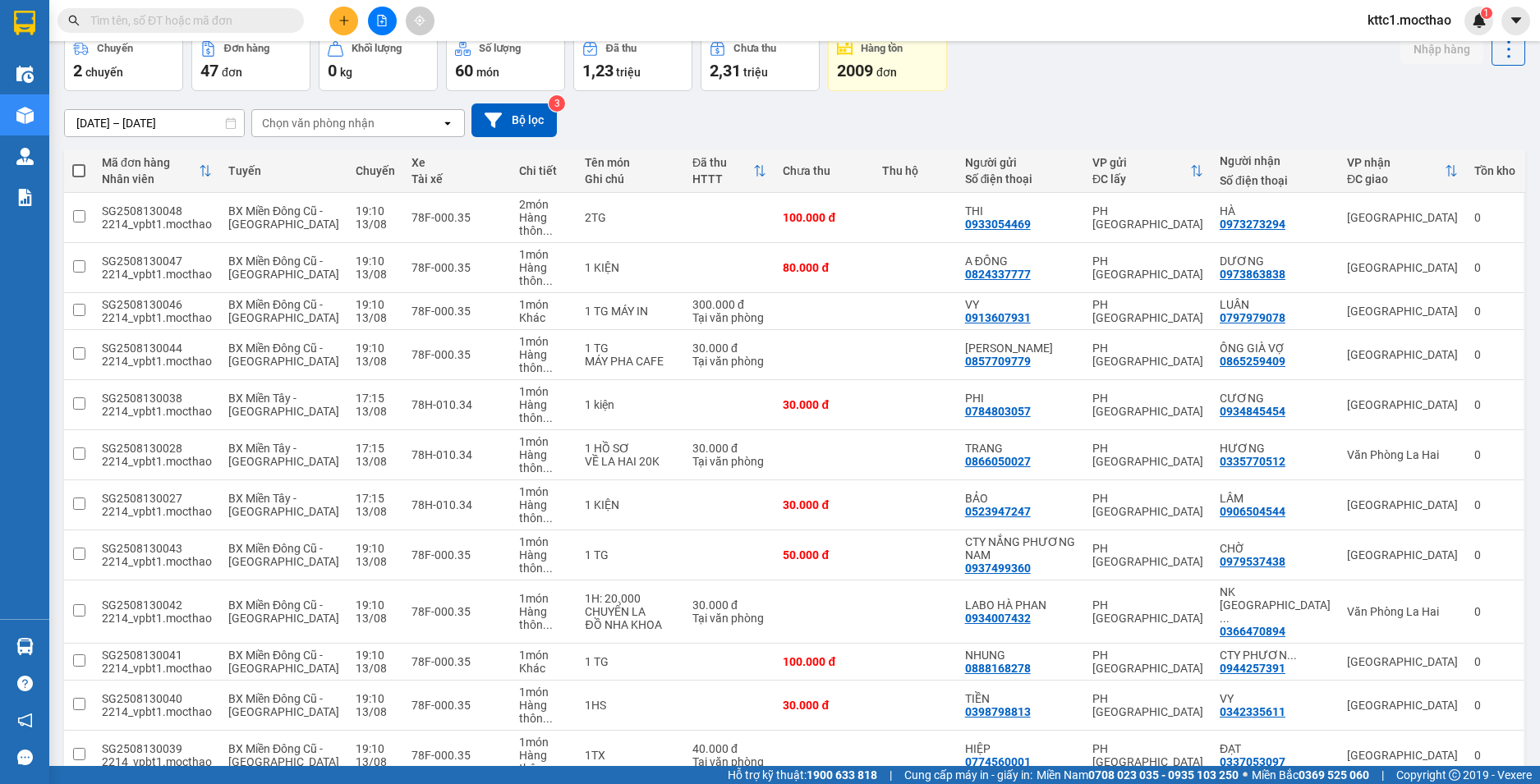
click at [222, 19] on input "text" at bounding box center [187, 21] width 194 height 18
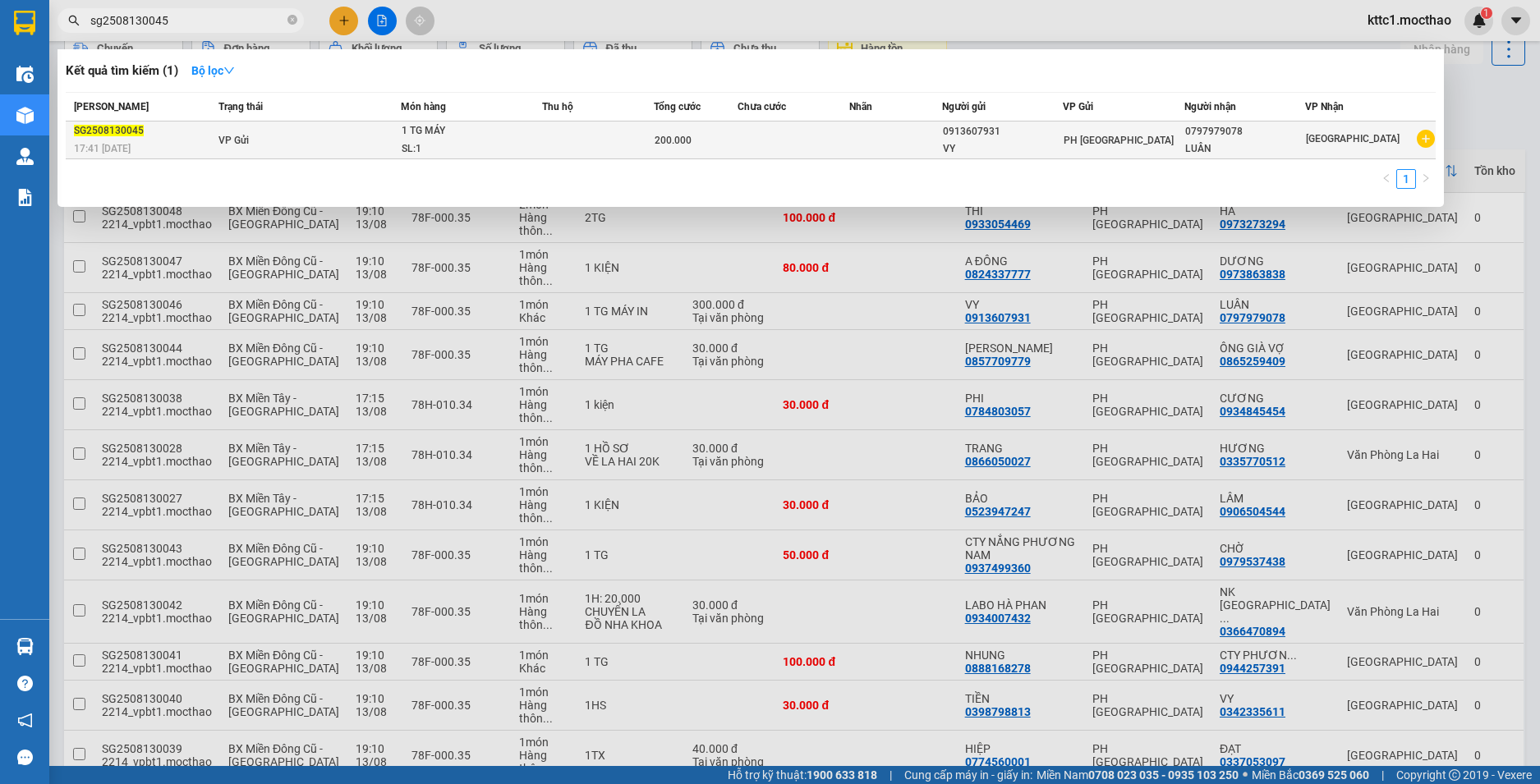
type input "sg2508130045"
click at [777, 142] on td at bounding box center [793, 140] width 111 height 38
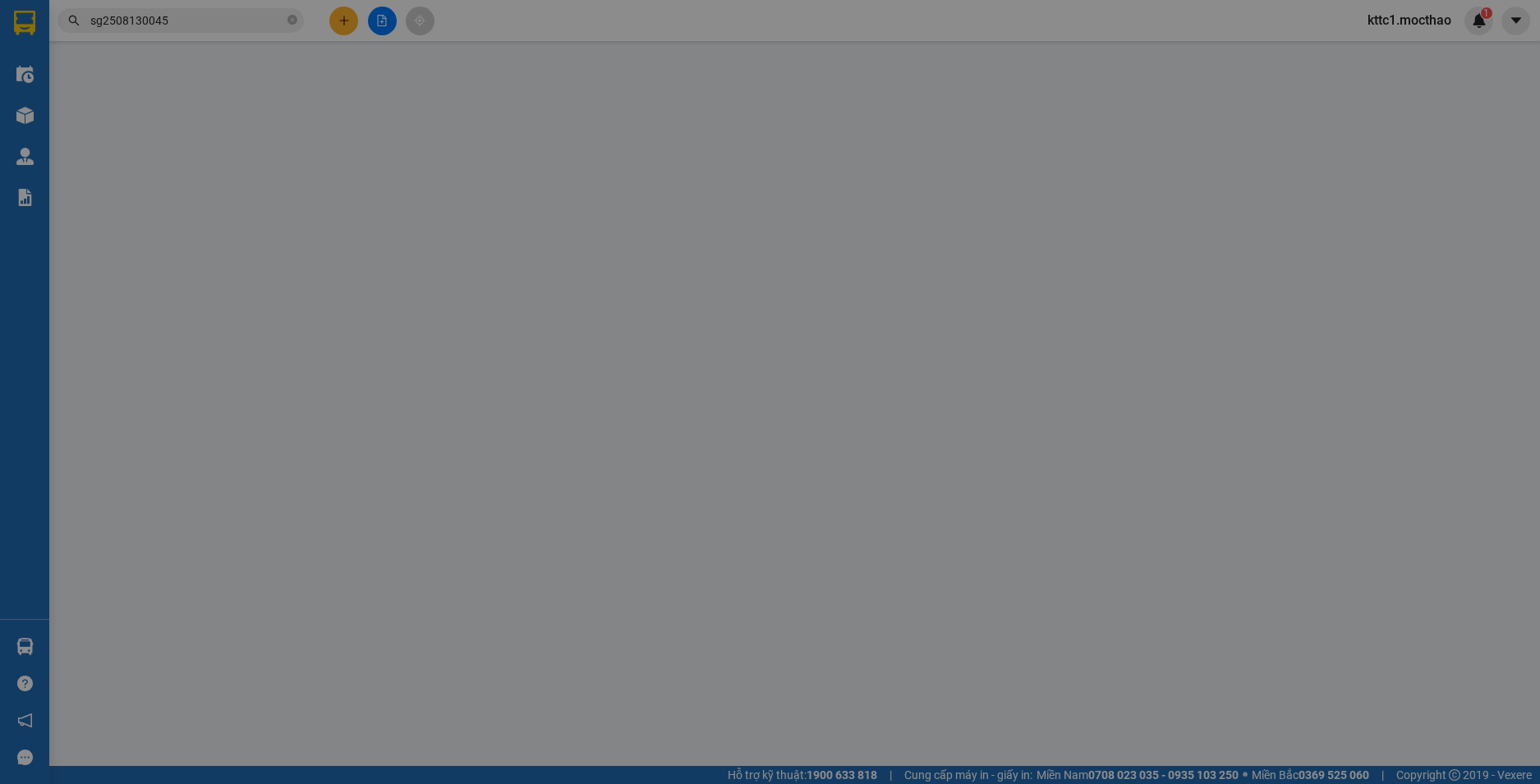
type input "0913607931"
type input "VY"
type input "0797979078"
type input "LUÂN"
type input "1"
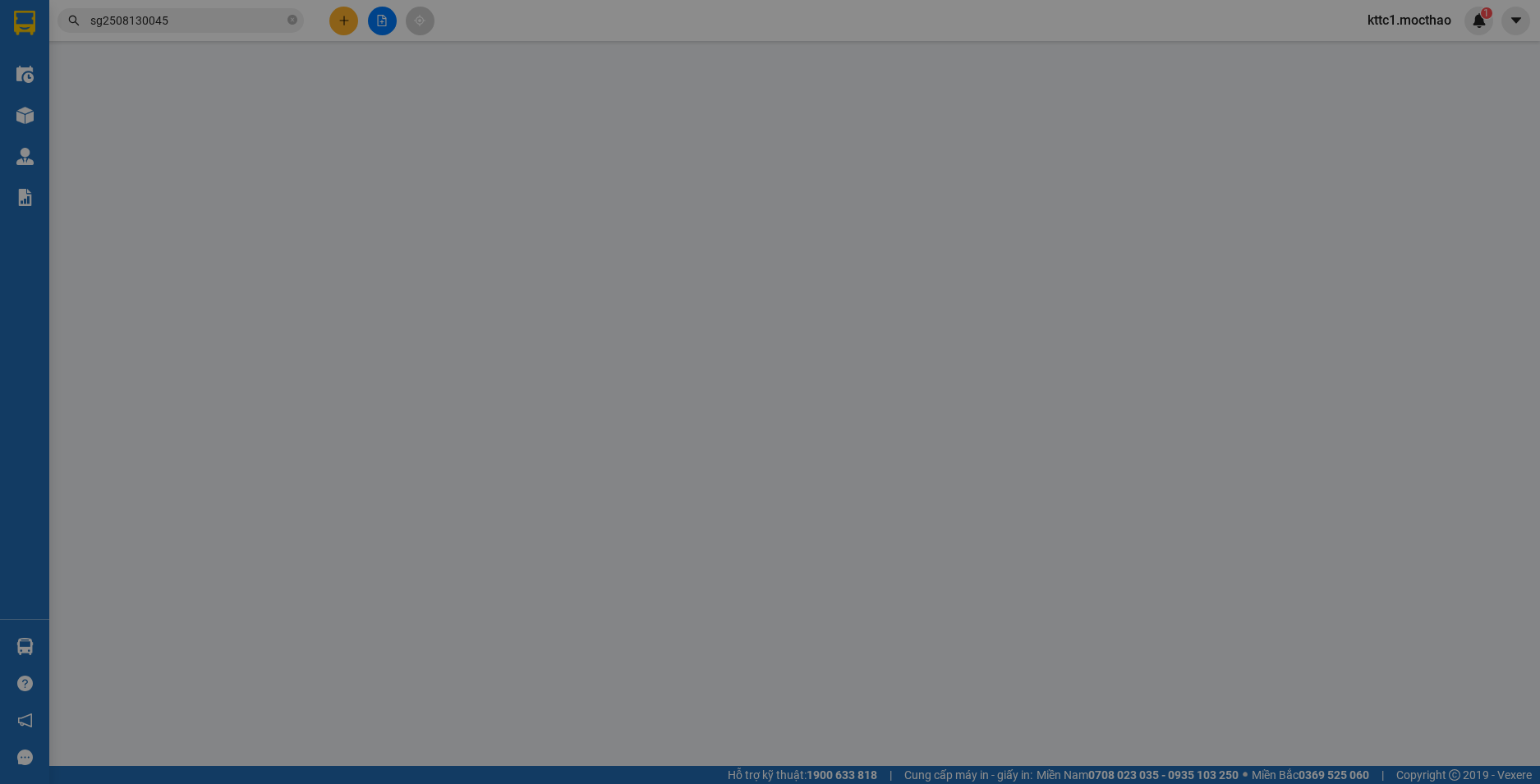
type input "200.000"
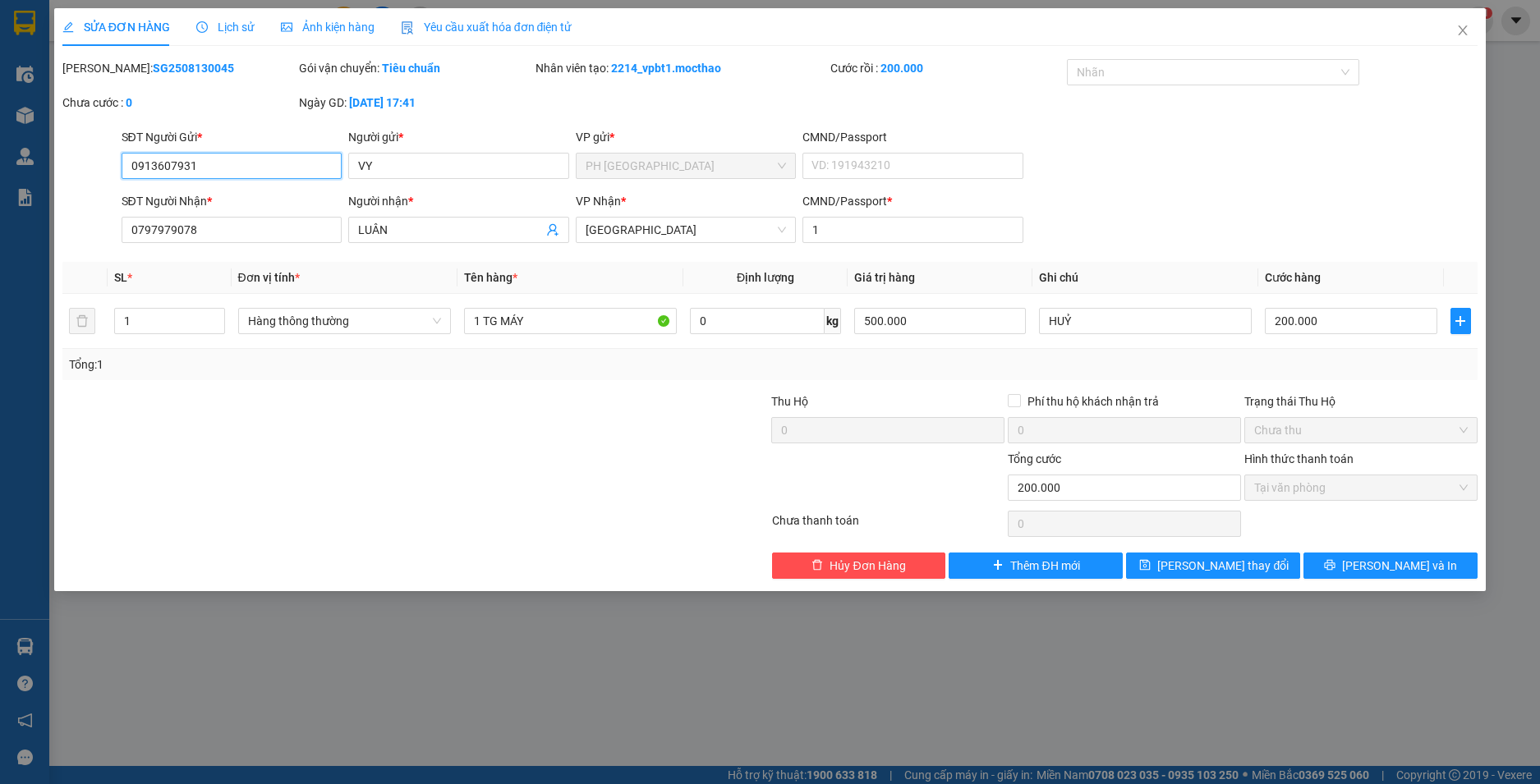
drag, startPoint x: 231, startPoint y: 173, endPoint x: 0, endPoint y: 181, distance: 231.1
click at [0, 181] on div "SỬA ĐƠN HÀNG Lịch sử Ảnh kiện hàng Yêu cầu xuất hóa đơn điện tử Total Paid Fee …" at bounding box center [770, 392] width 1540 height 784
click at [1462, 28] on icon "close" at bounding box center [1463, 30] width 13 height 13
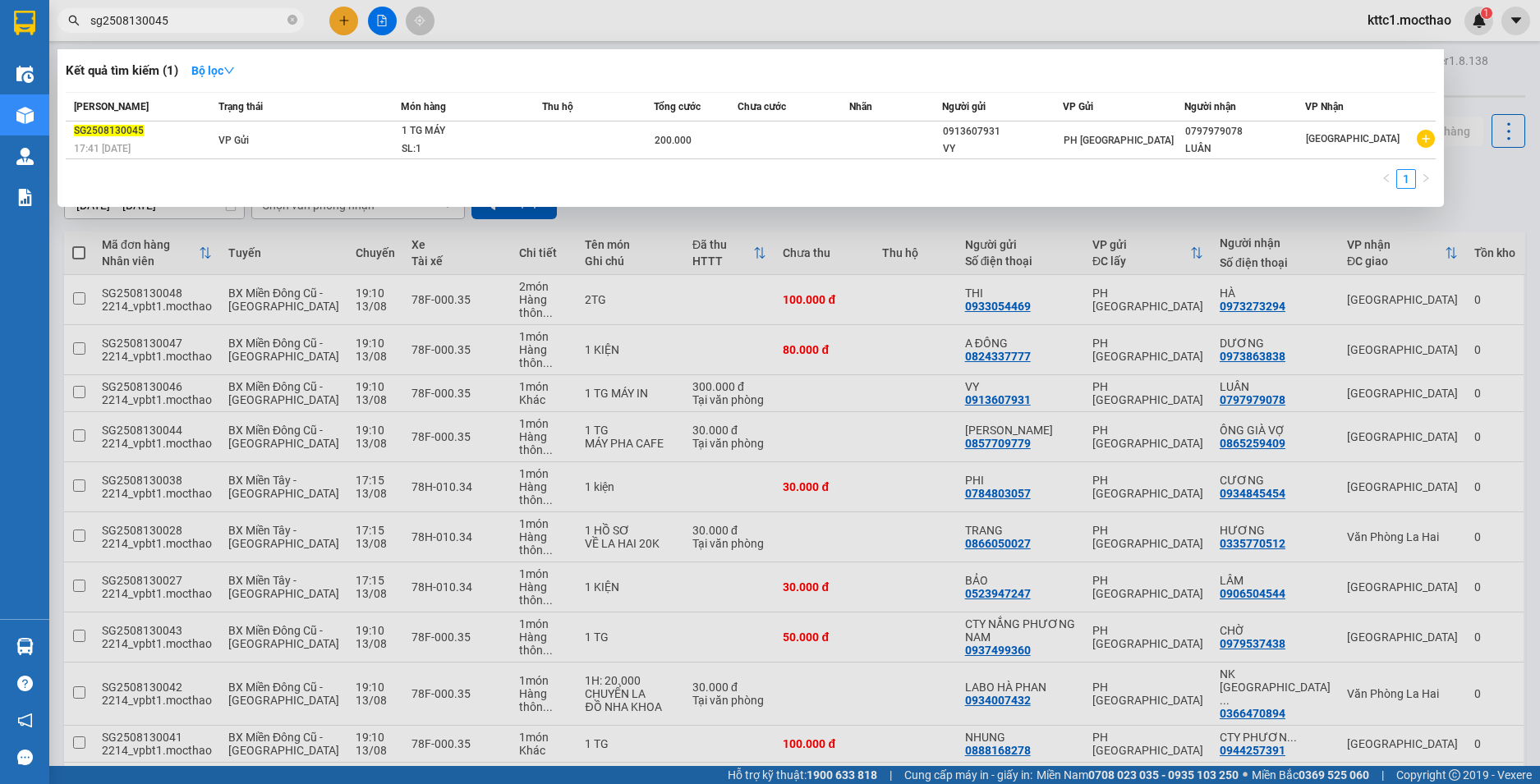
drag, startPoint x: 194, startPoint y: 23, endPoint x: 71, endPoint y: 20, distance: 123.0
click at [71, 20] on div "sg2508130045" at bounding box center [160, 20] width 320 height 24
paste input "0913607931"
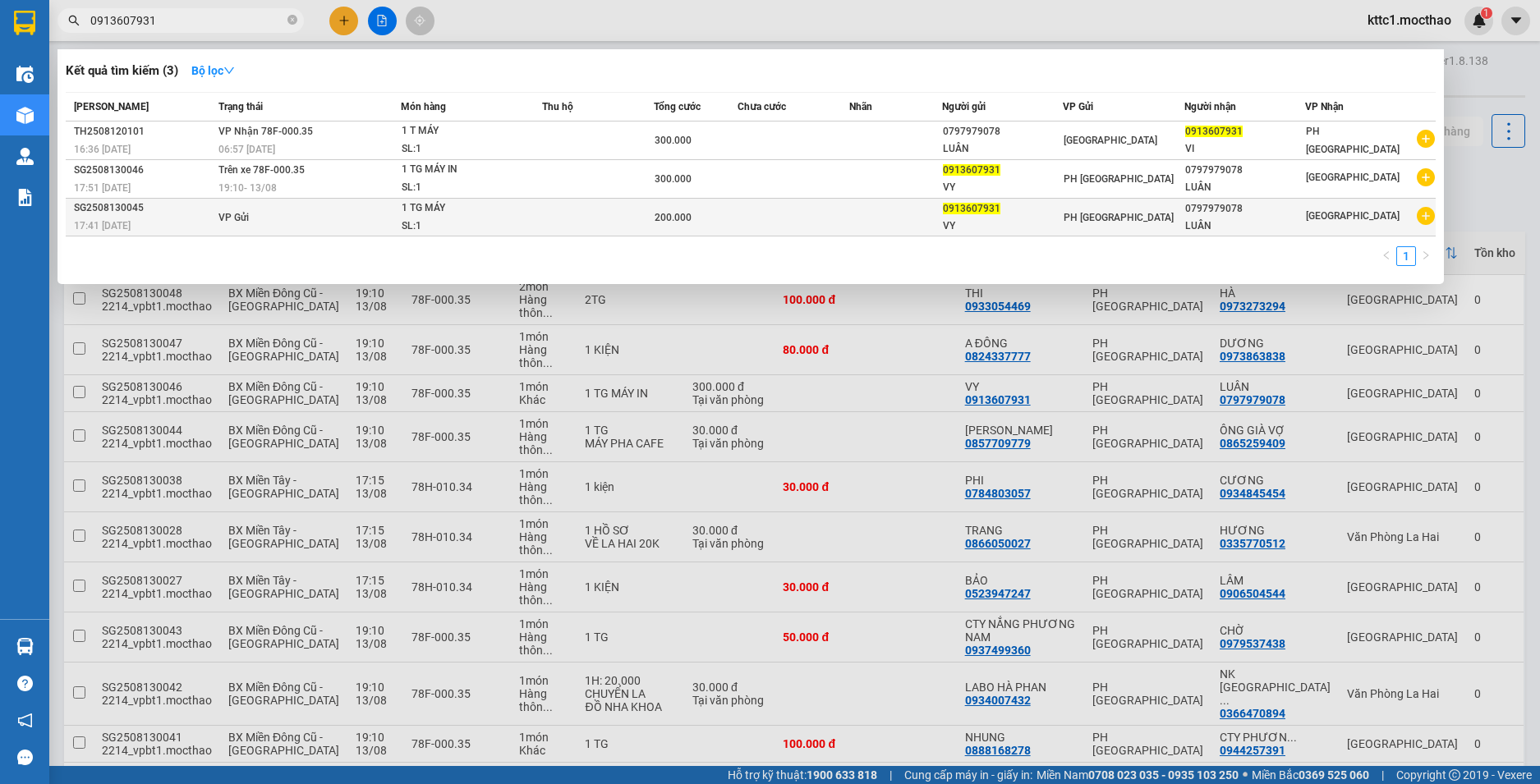
type input "0913607931"
click at [758, 216] on td at bounding box center [793, 217] width 111 height 38
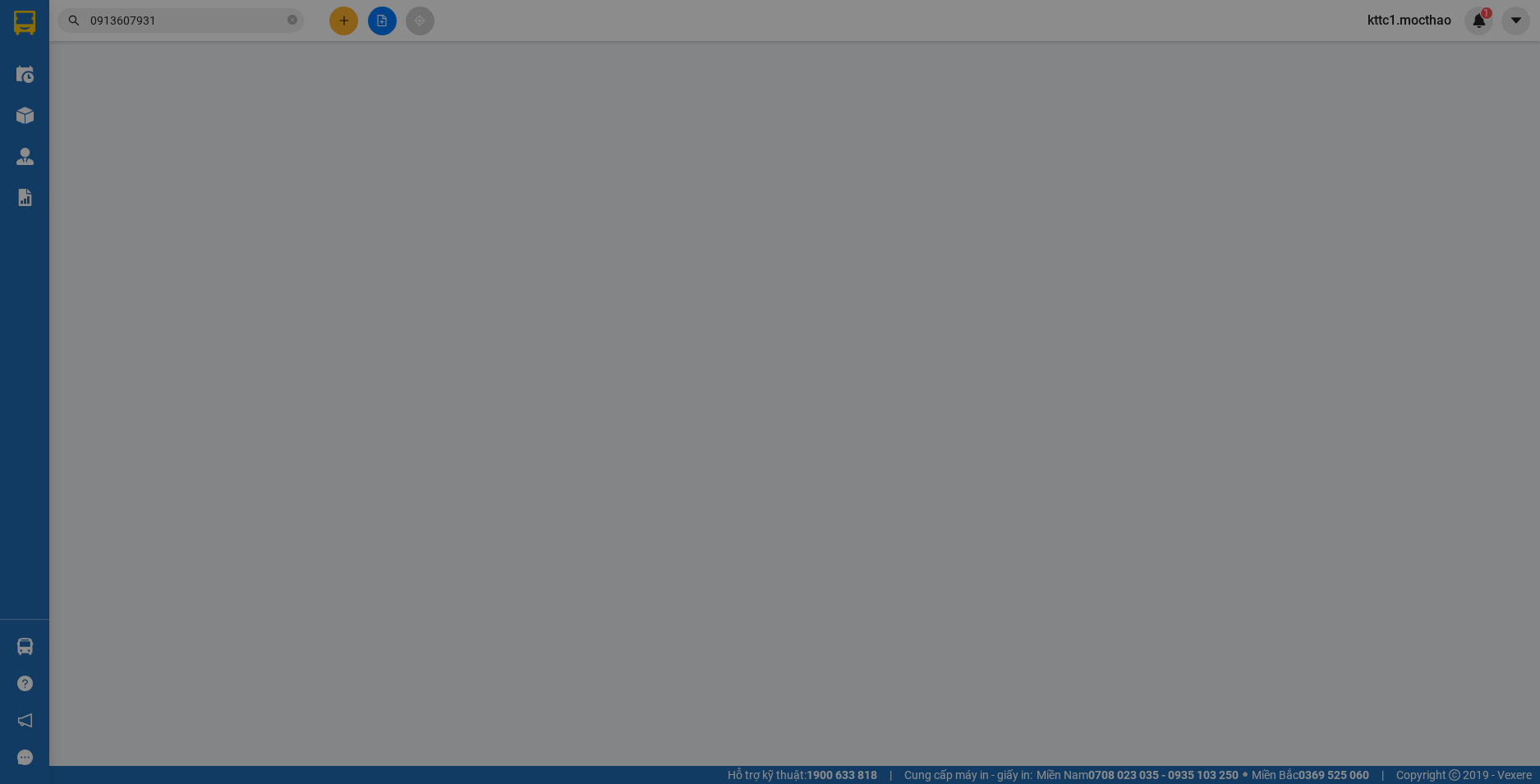
type input "0913607931"
type input "VY"
type input "0797979078"
type input "LUÂN"
type input "1"
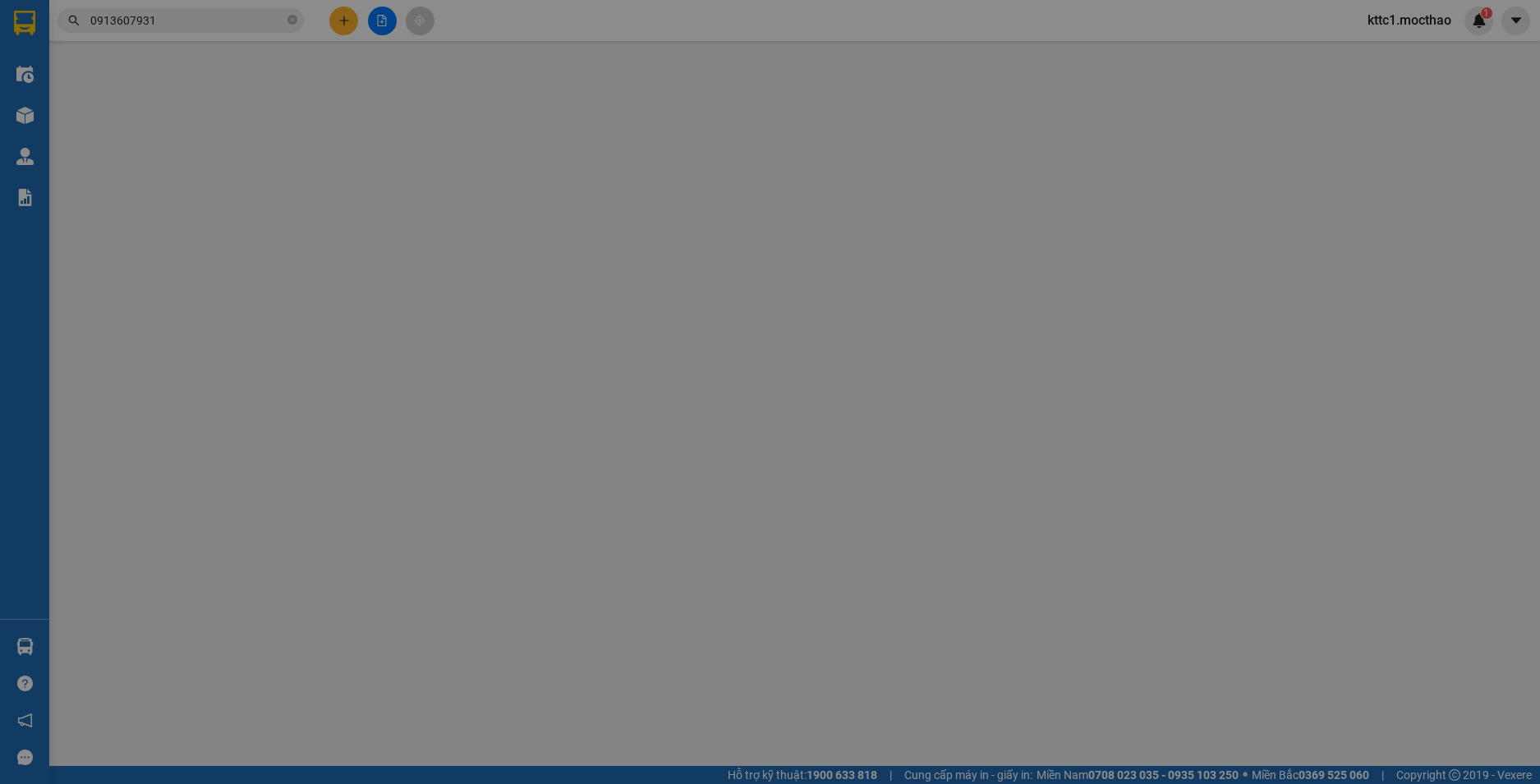
type input "200.000"
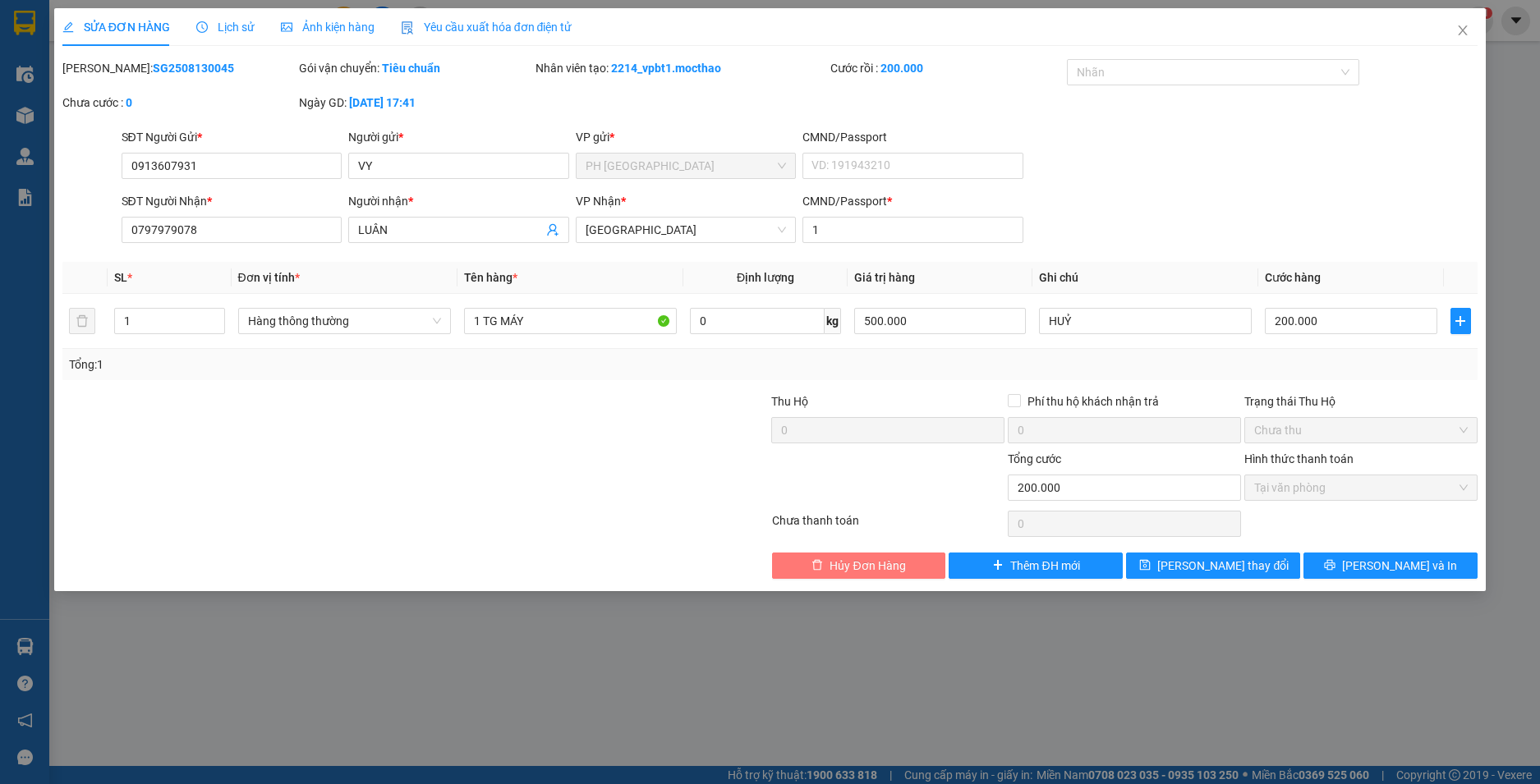
click at [896, 563] on span "Hủy Đơn Hàng" at bounding box center [867, 566] width 75 height 18
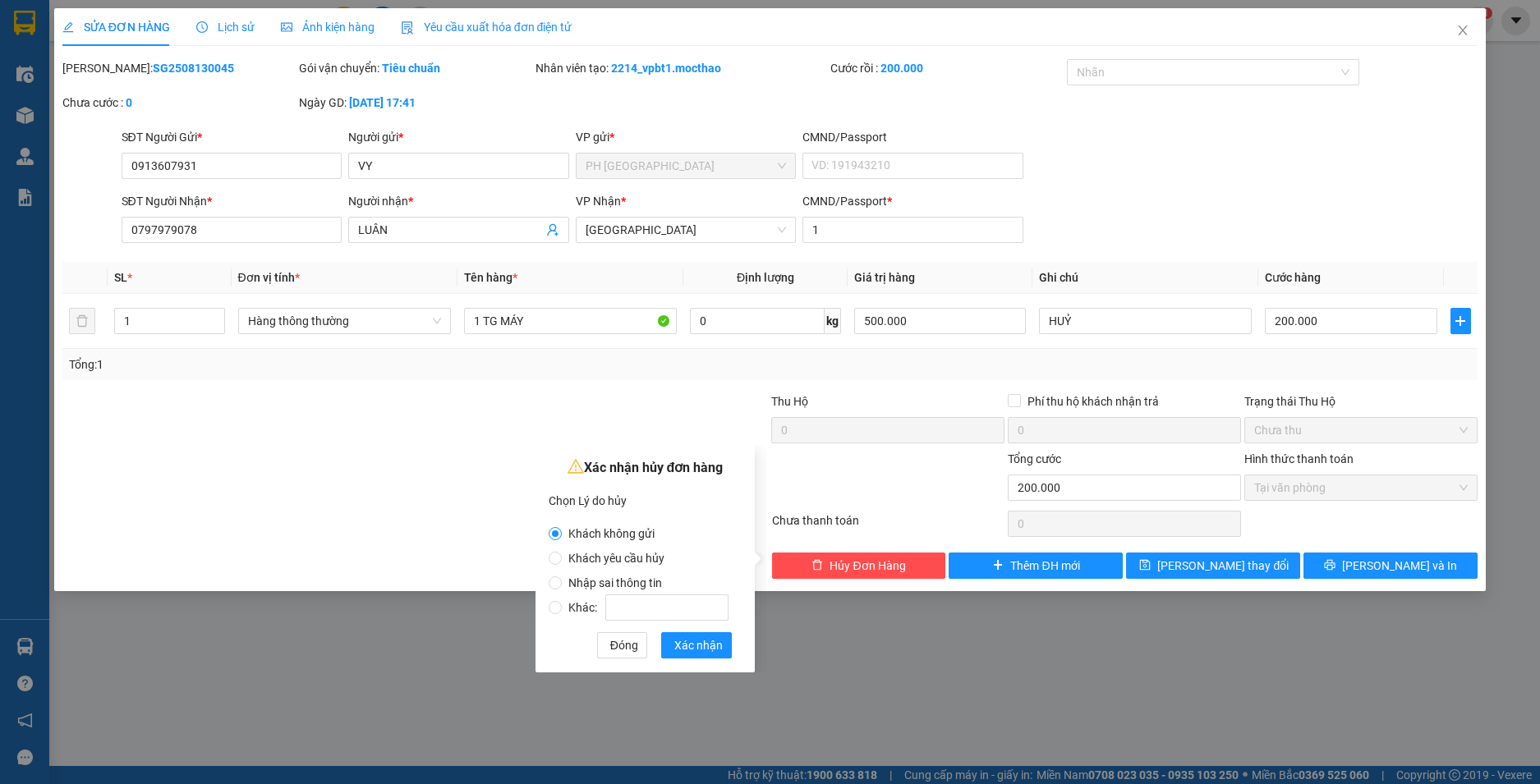
click at [581, 605] on span "Khác:" at bounding box center [649, 608] width 173 height 13
click at [562, 605] on input "Khác:" at bounding box center [556, 608] width 13 height 13
radio input "true"
radio input "false"
click at [633, 610] on input "Khác:" at bounding box center [666, 607] width 123 height 26
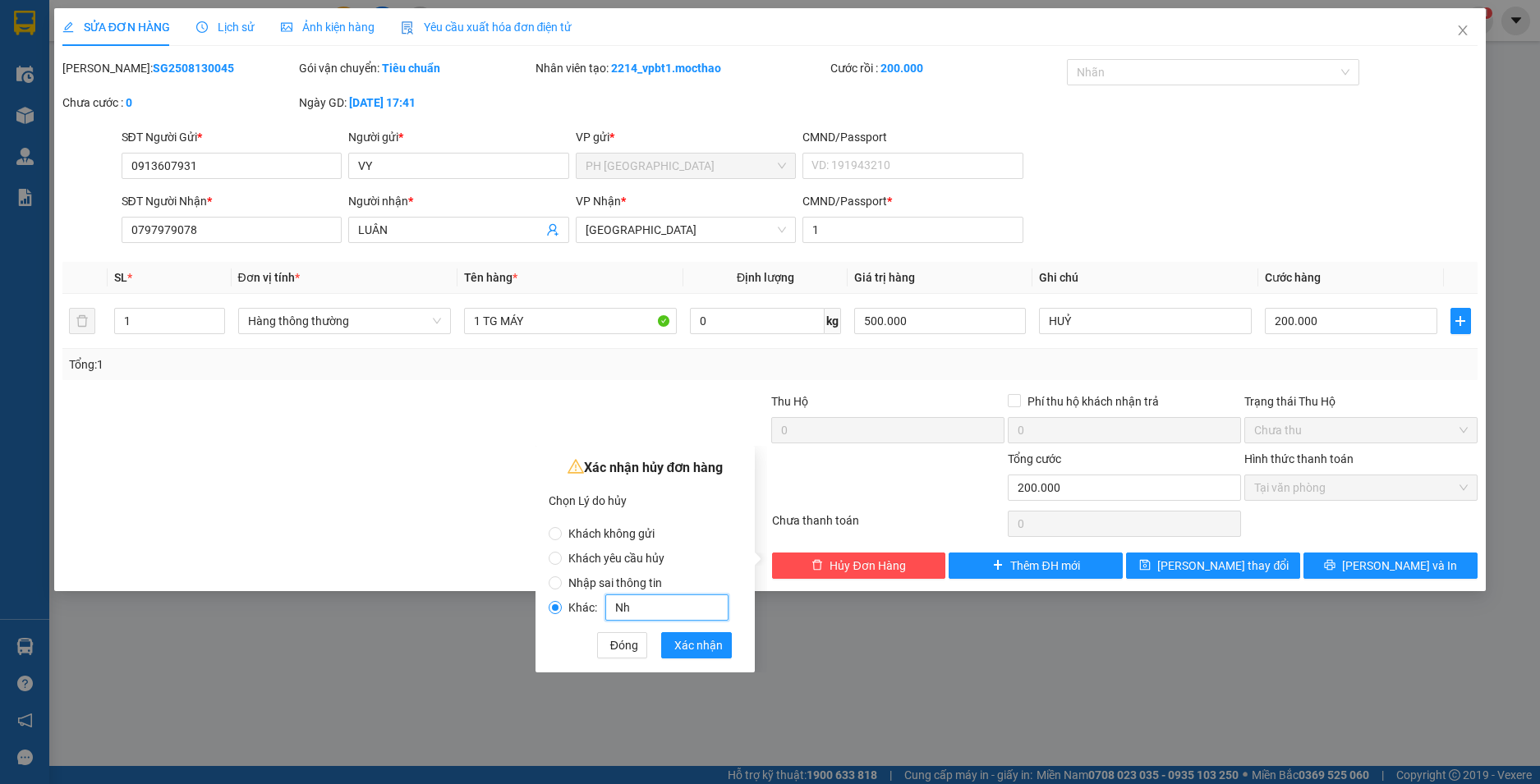
type input "N"
type input "Sai cước, nhập lại đơn số 46, cước 300k"
click at [698, 646] on span "Xác nhận" at bounding box center [699, 646] width 49 height 18
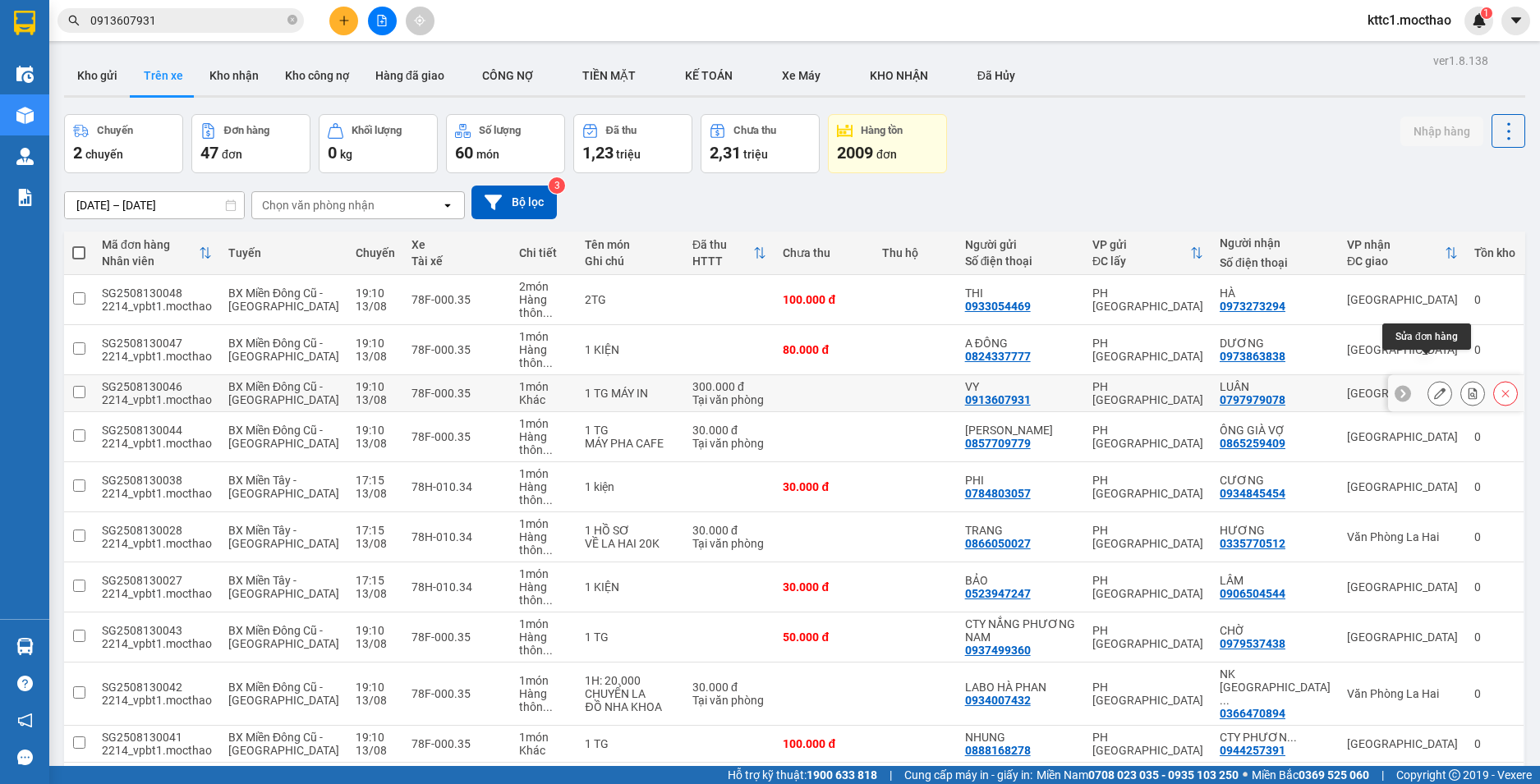
click at [1434, 388] on icon at bounding box center [1440, 394] width 12 height 12
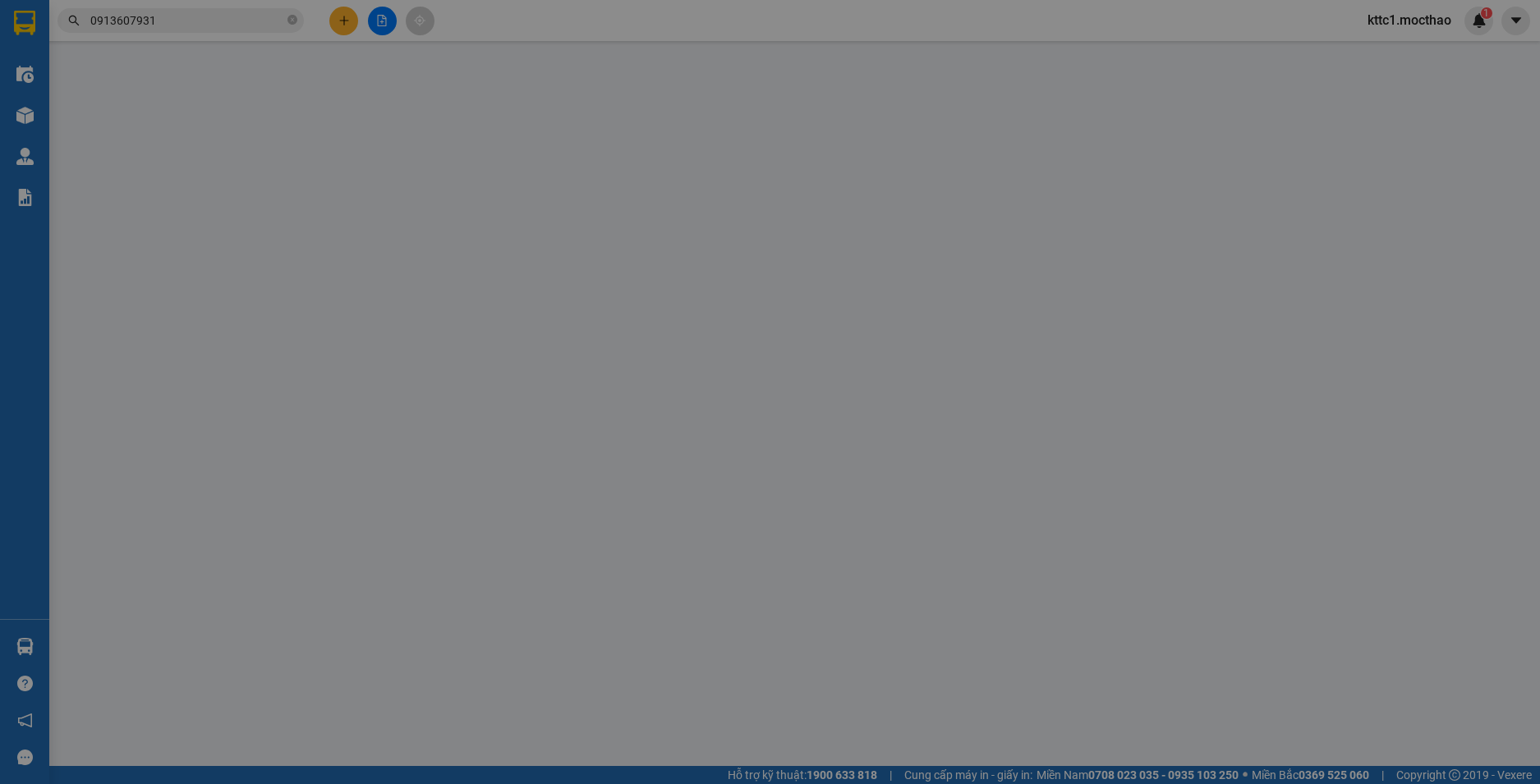
type input "0913607931"
type input "VY"
type input "0797979078"
type input "LUÂN"
type input "1"
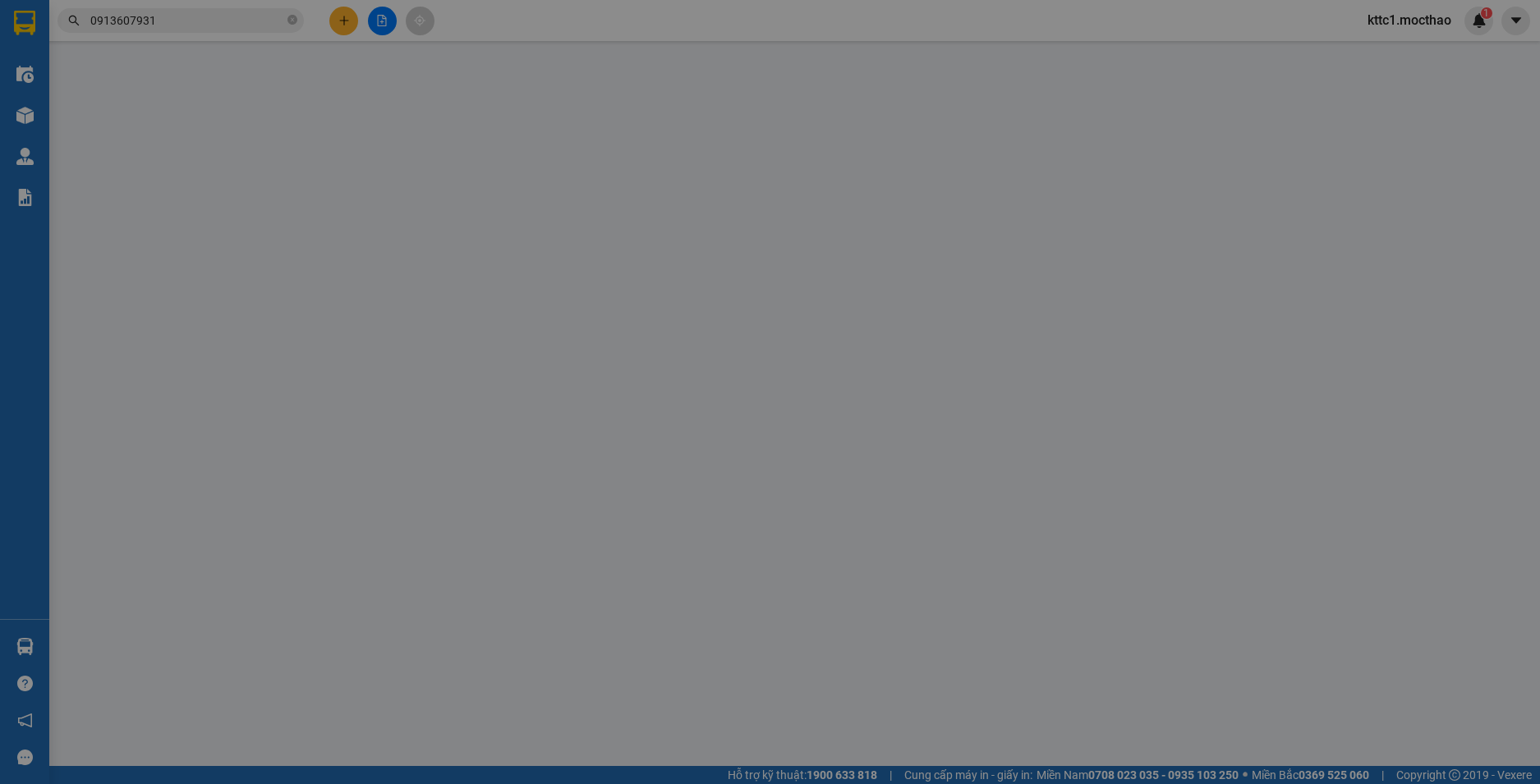
type input "300.000"
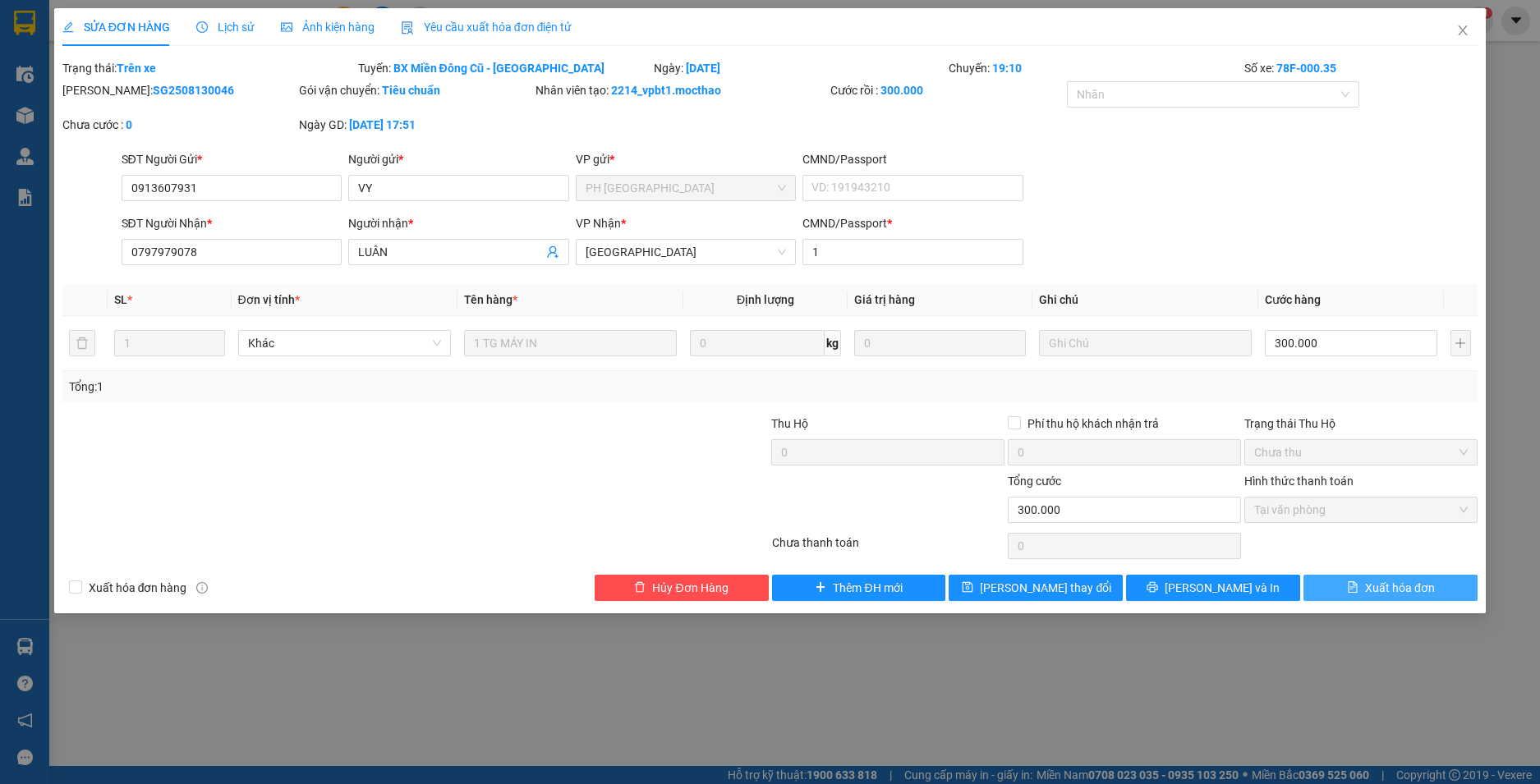
click at [1403, 595] on span "Xuất hóa đơn" at bounding box center [1399, 588] width 70 height 18
checkbox input "true"
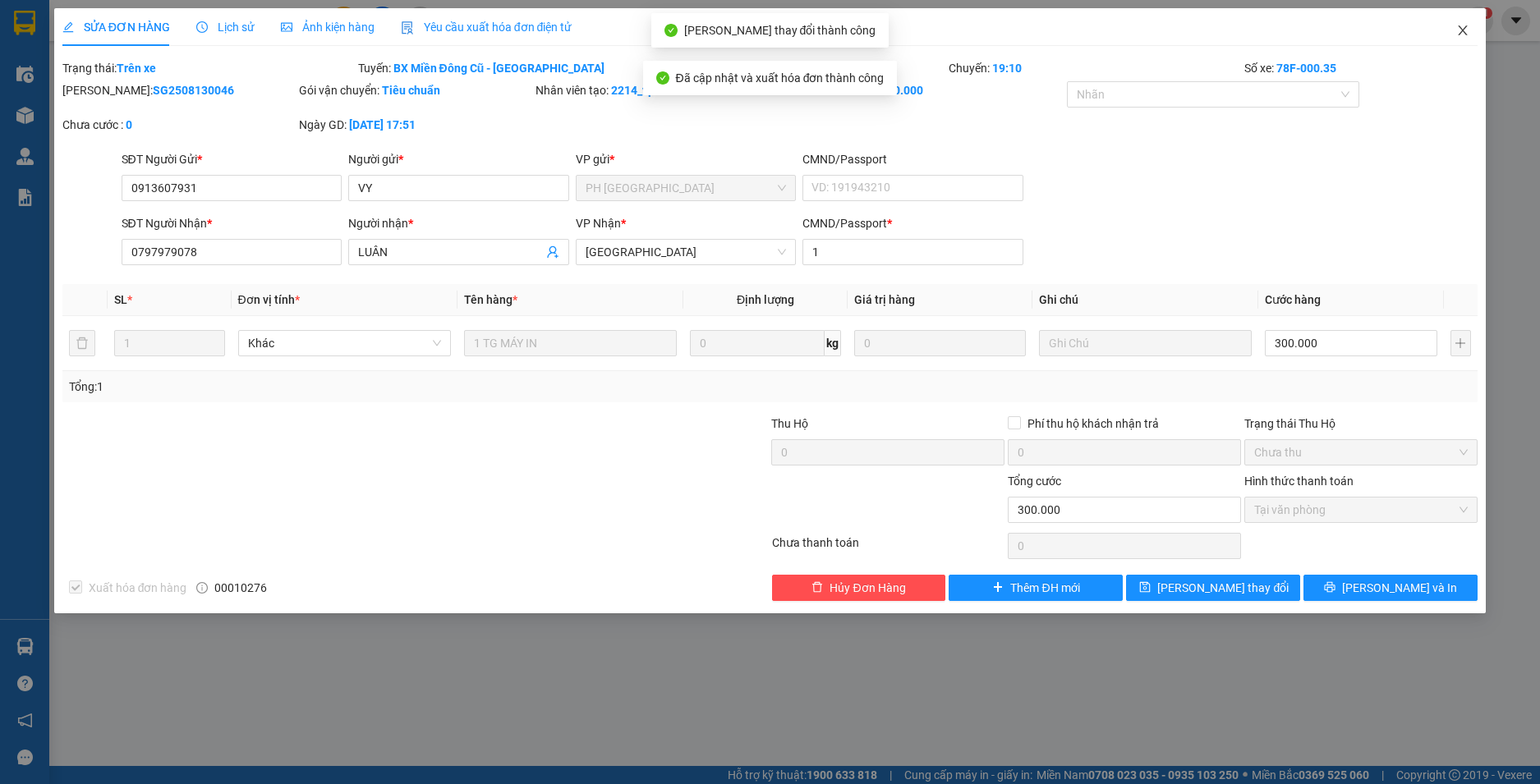
click at [1465, 34] on icon "close" at bounding box center [1463, 30] width 9 height 10
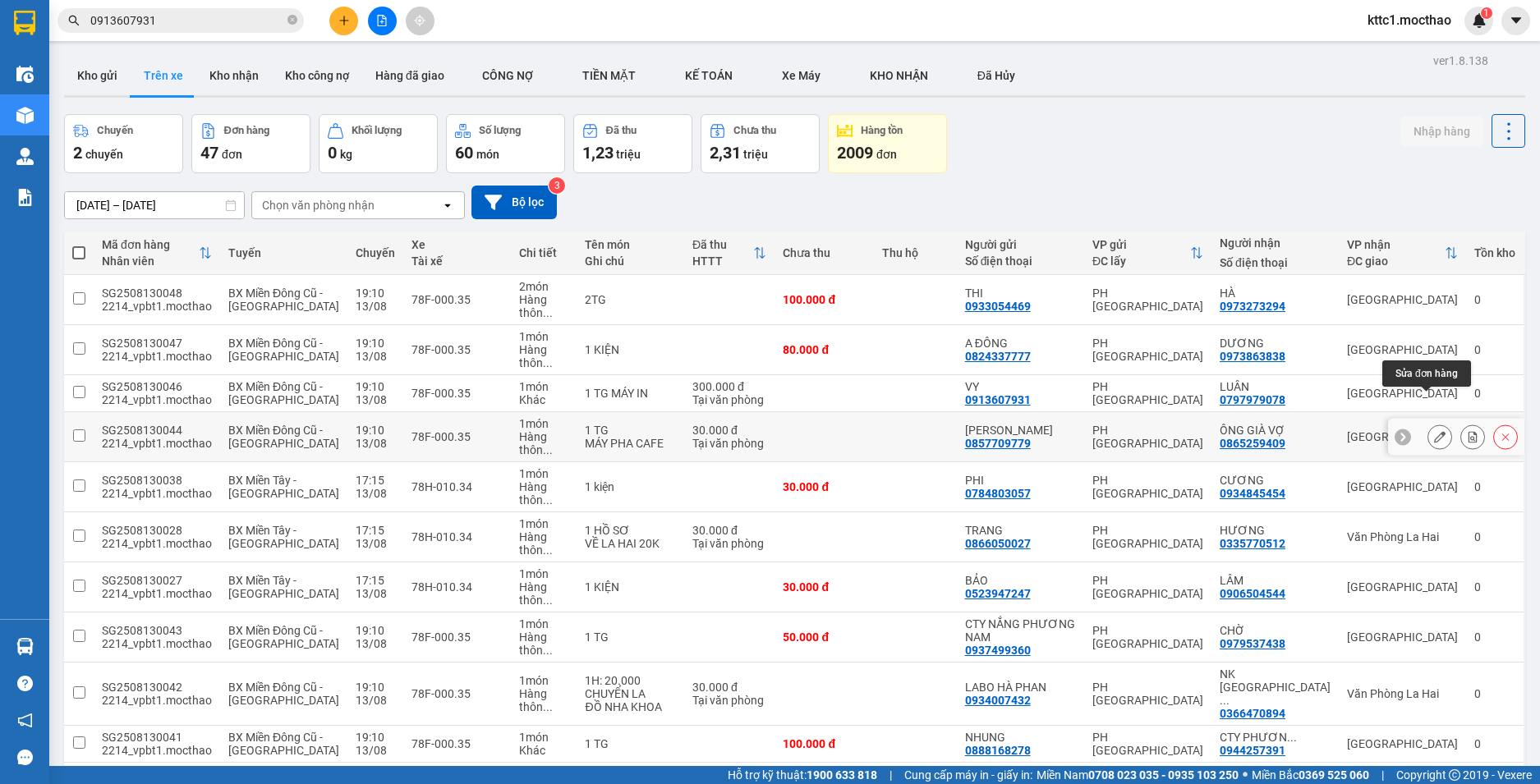
click at [1434, 431] on icon at bounding box center [1440, 437] width 12 height 12
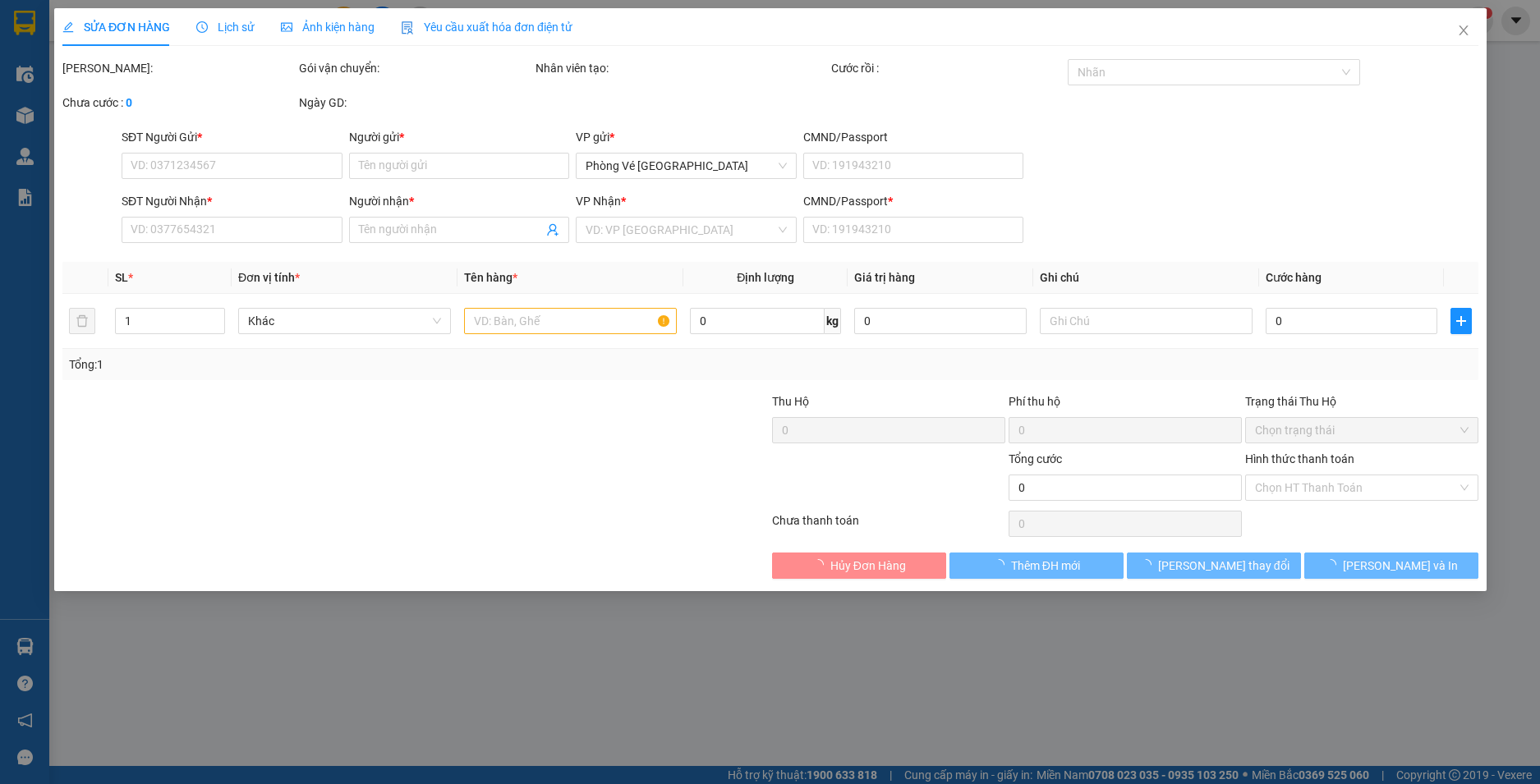
type input "0857709779"
type input "KIM SA"
type input "0865259409"
type input "ÔNG GIÀ VỢ"
type input "1"
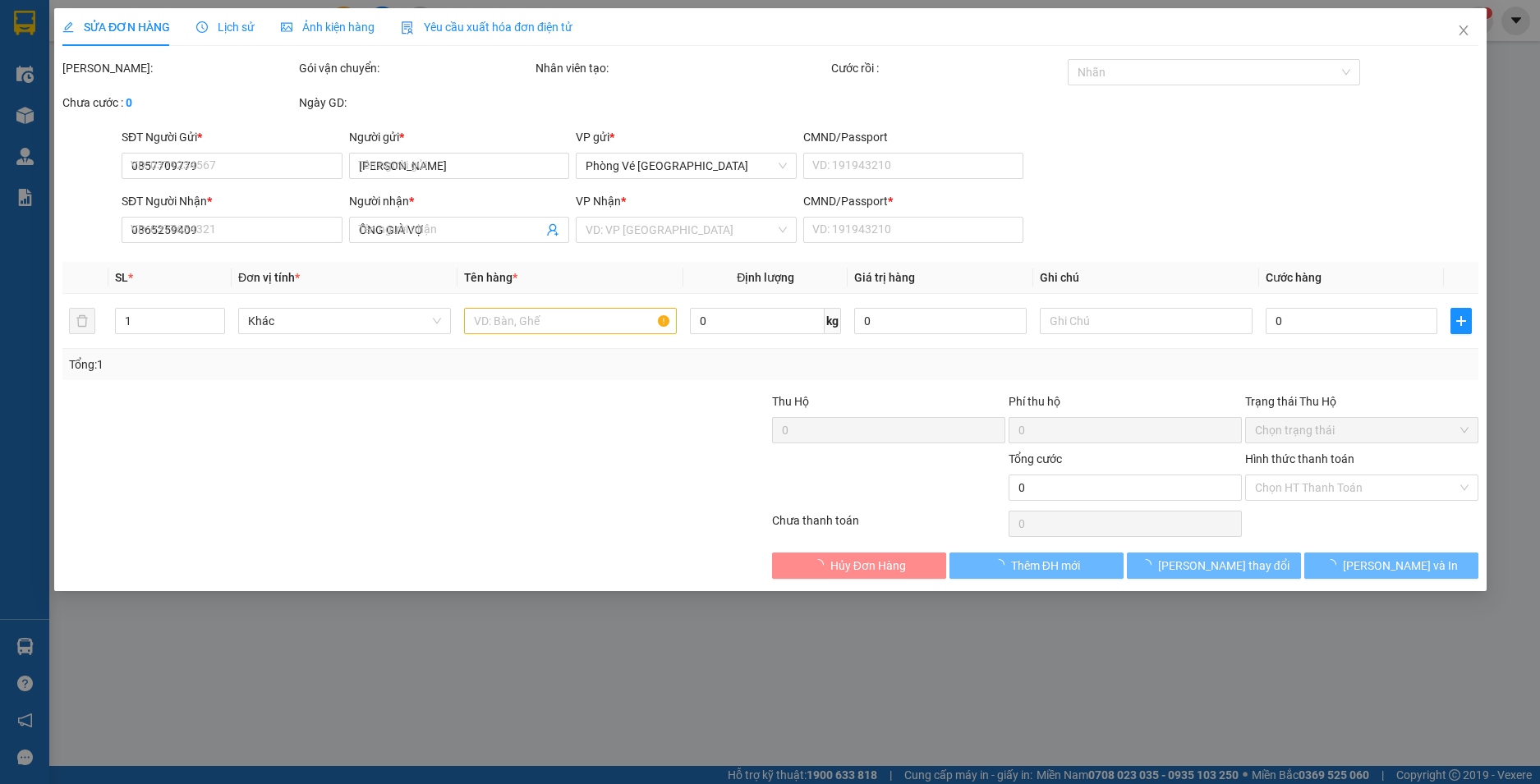
type input "30.000"
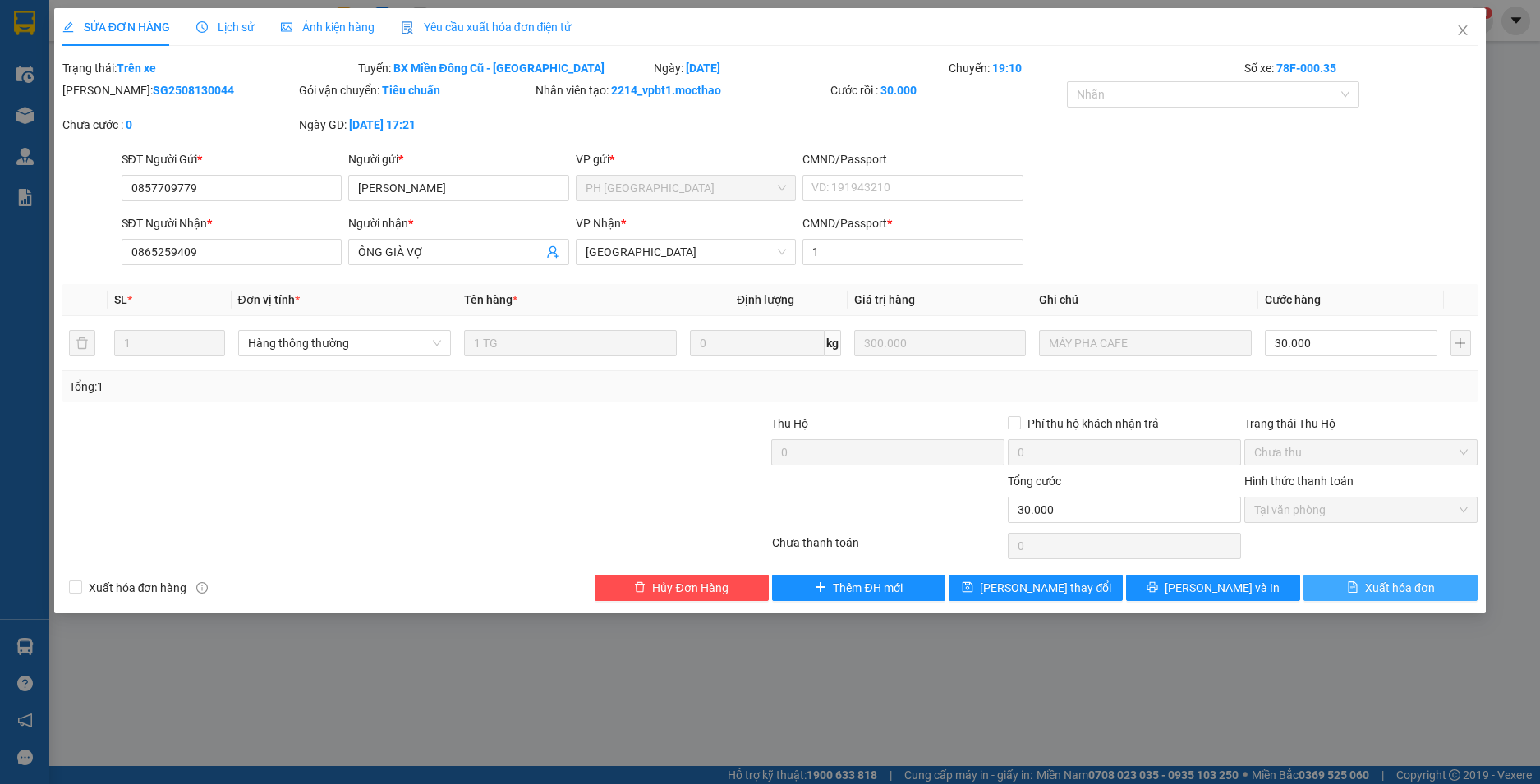
click at [1387, 579] on span "Xuất hóa đơn" at bounding box center [1399, 588] width 70 height 18
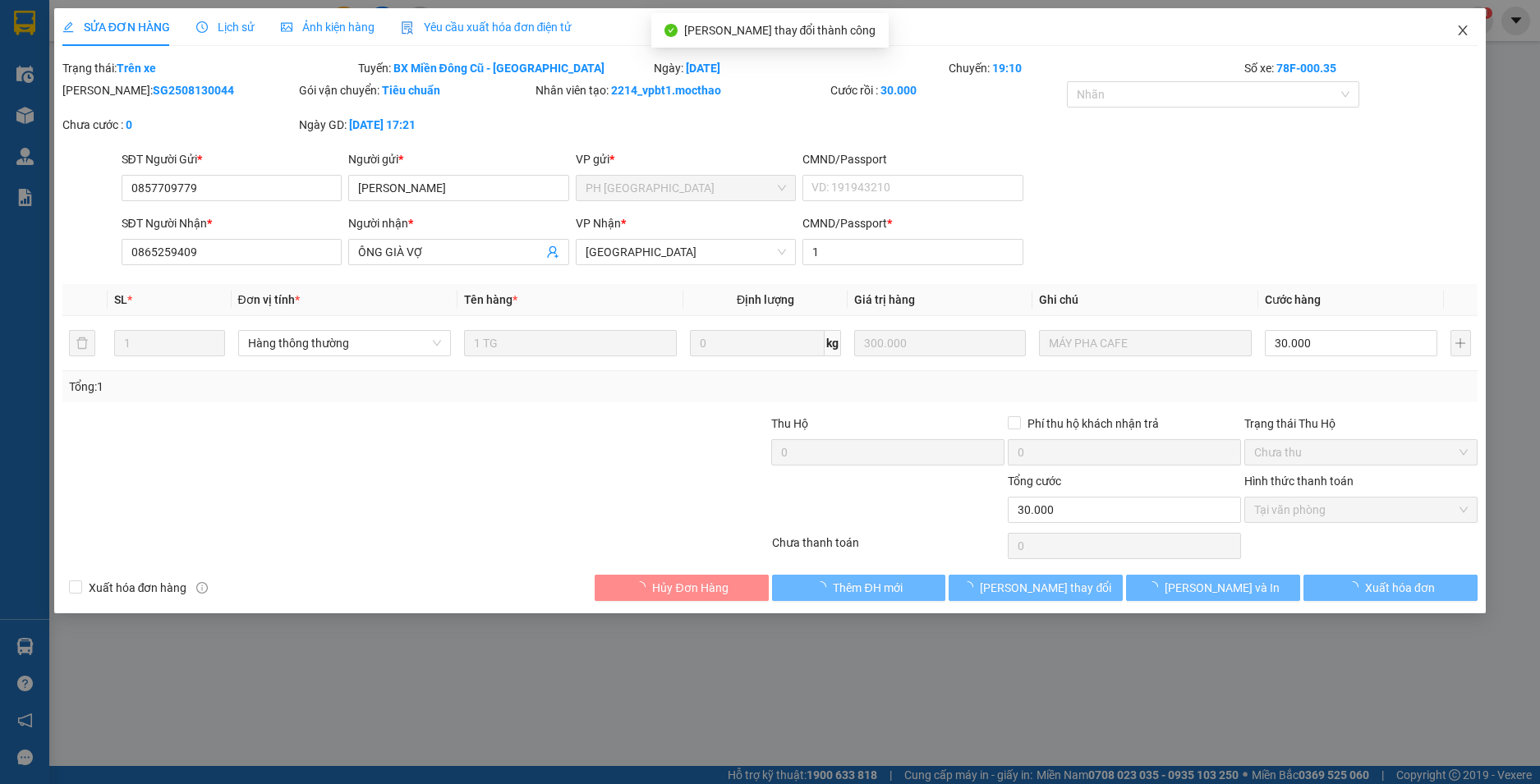
checkbox input "true"
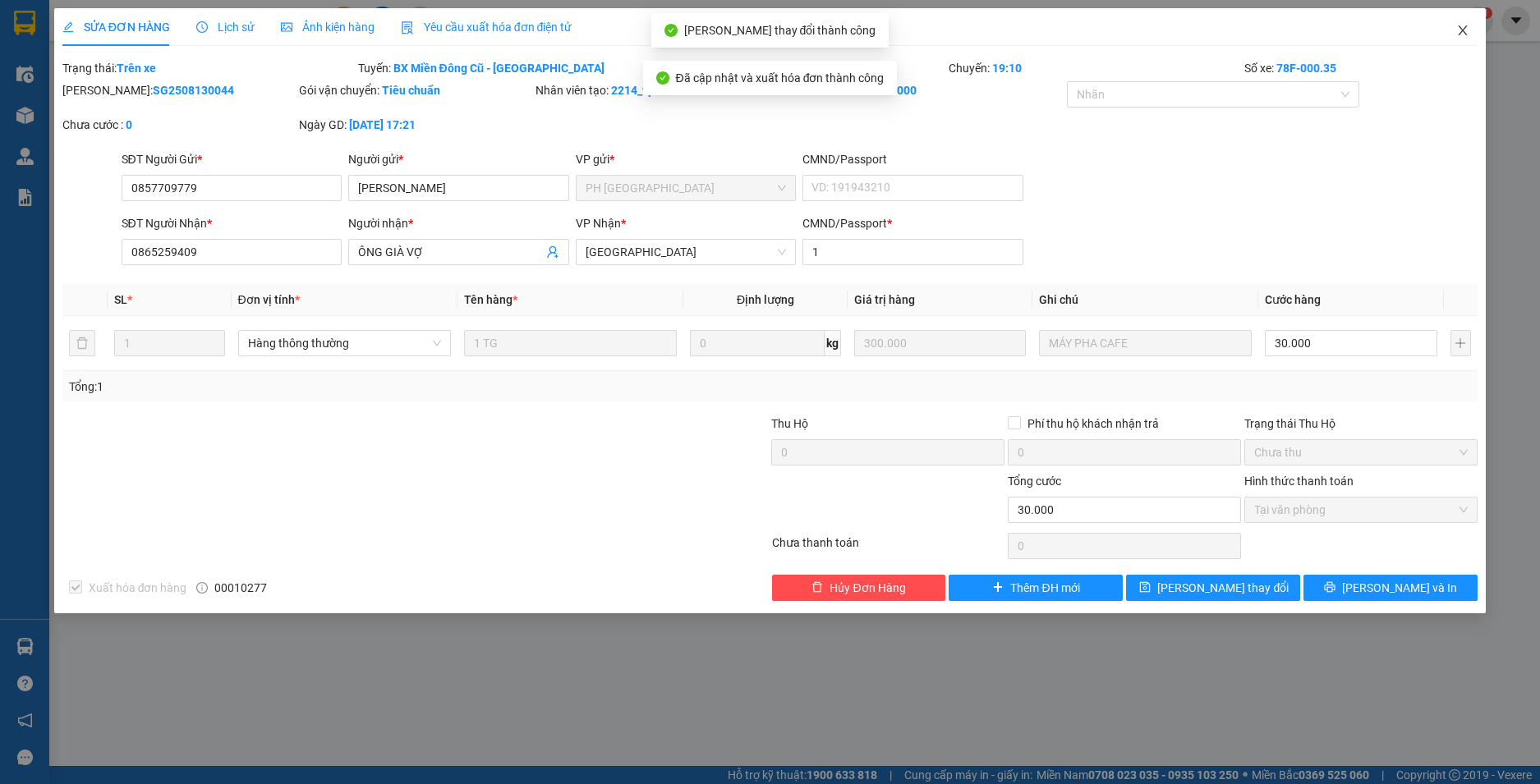
click at [1462, 31] on icon "close" at bounding box center [1463, 30] width 13 height 13
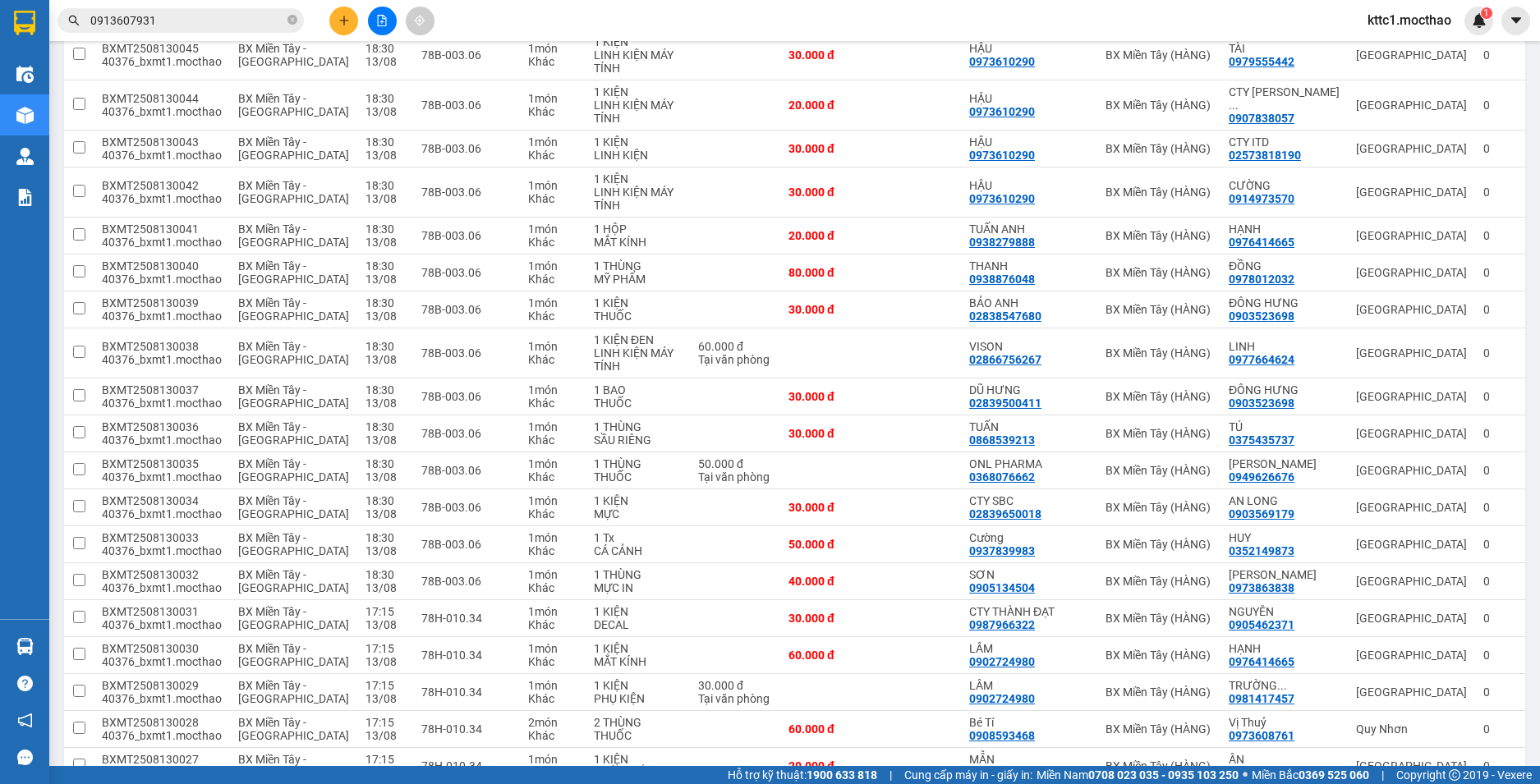
scroll to position [82, 0]
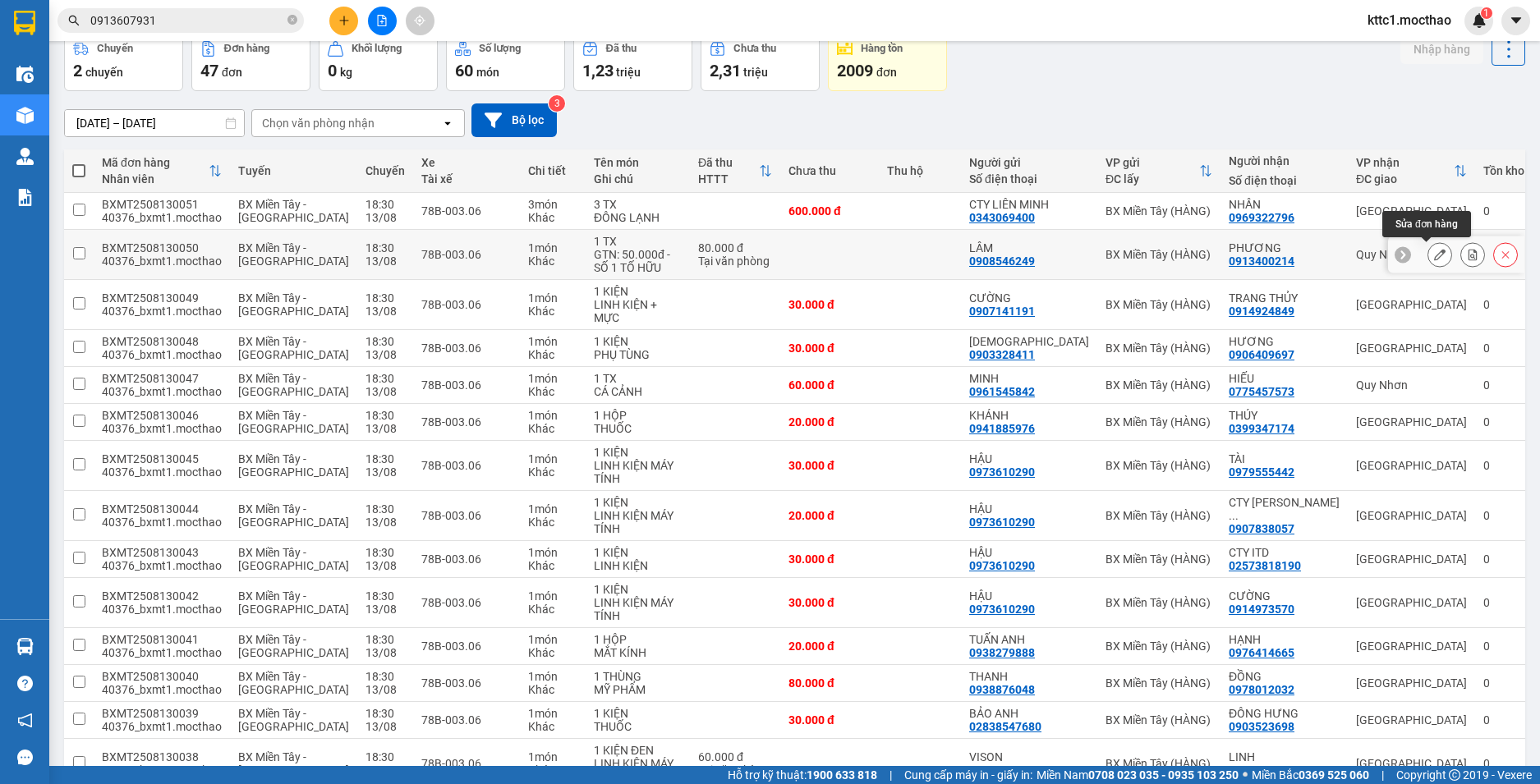
click at [1434, 250] on icon at bounding box center [1440, 255] width 12 height 12
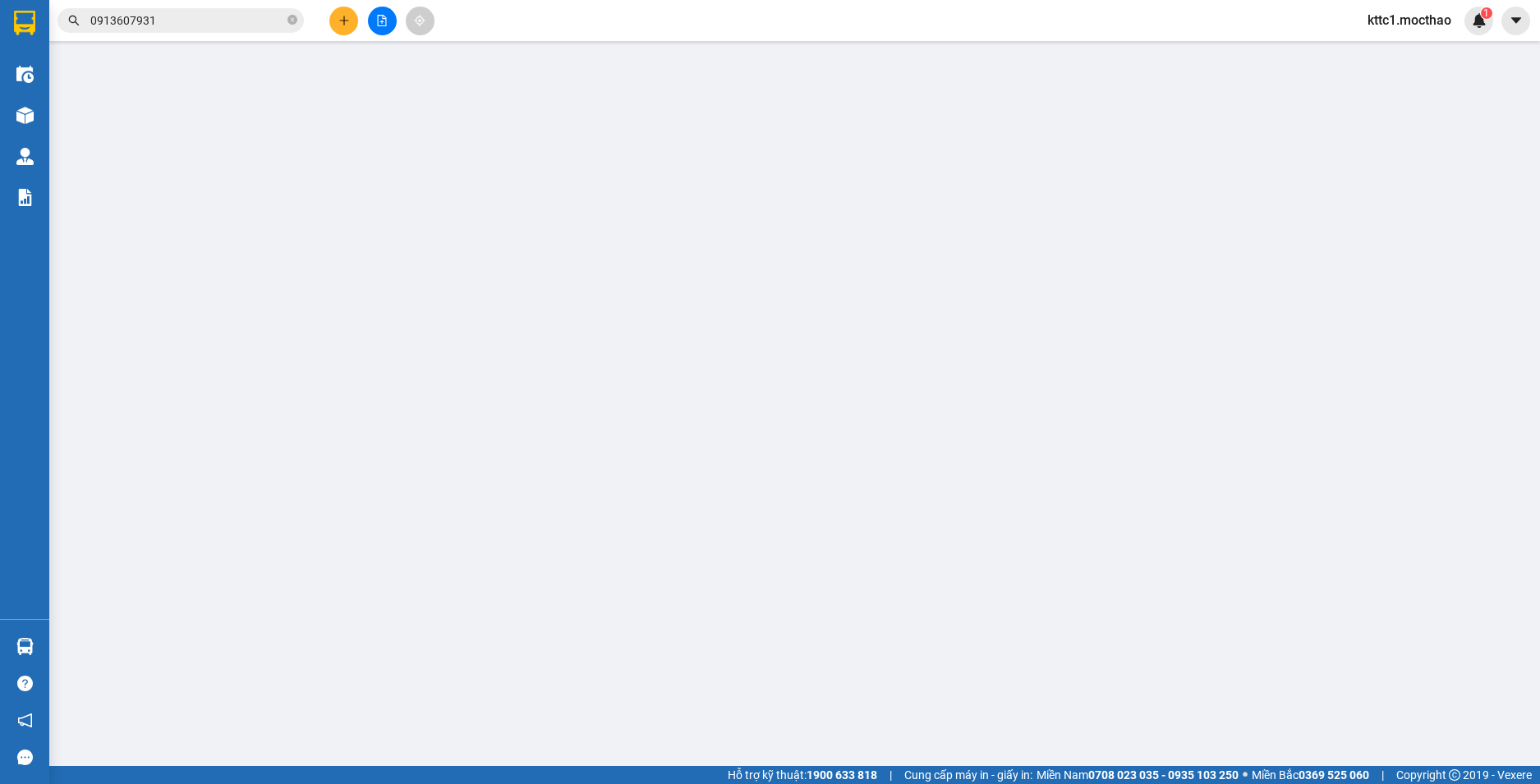
type input "0908546249"
type input "LÂM"
type input "0913400214"
type input "PHƯƠNG"
type input "0"
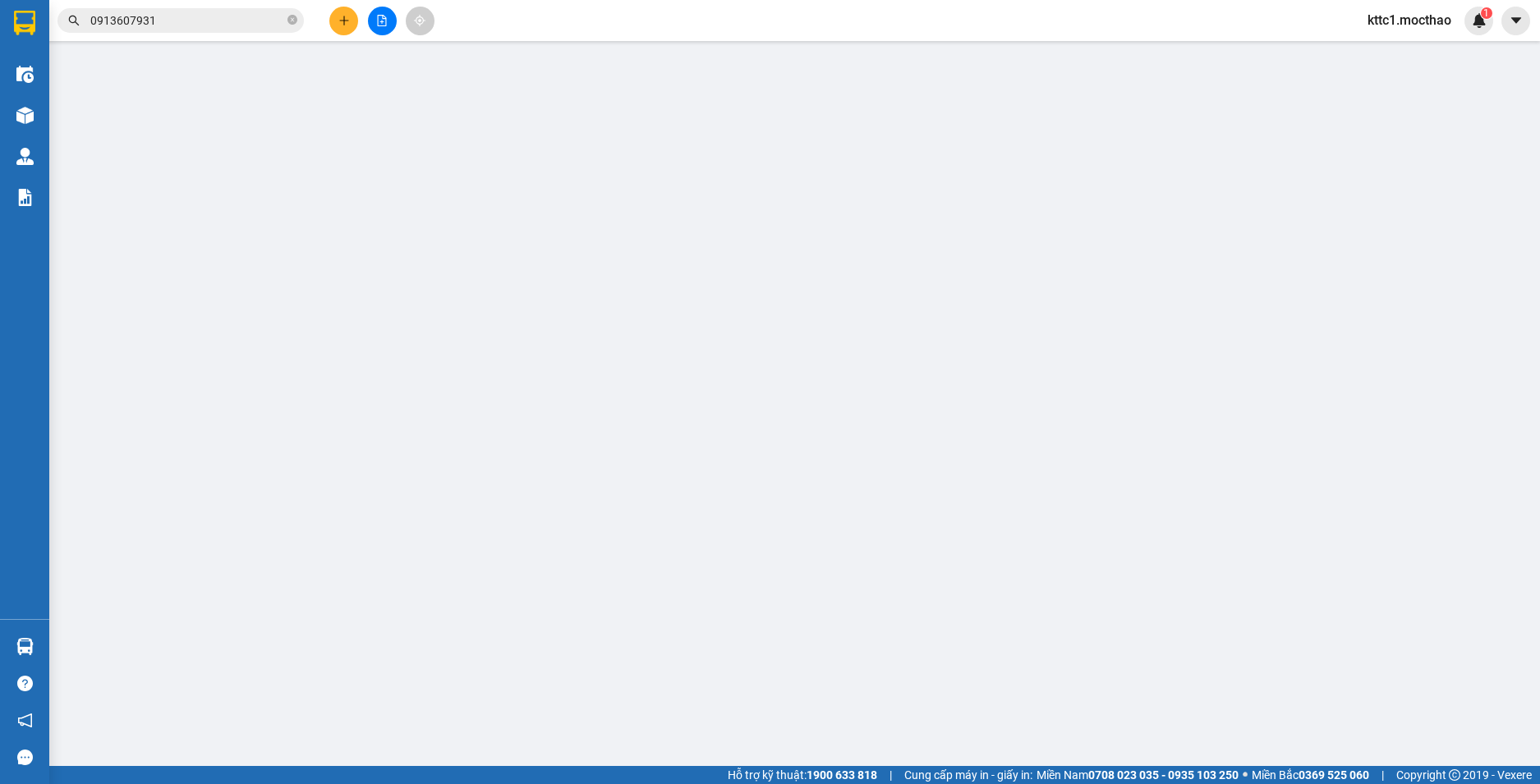
type input "80.000"
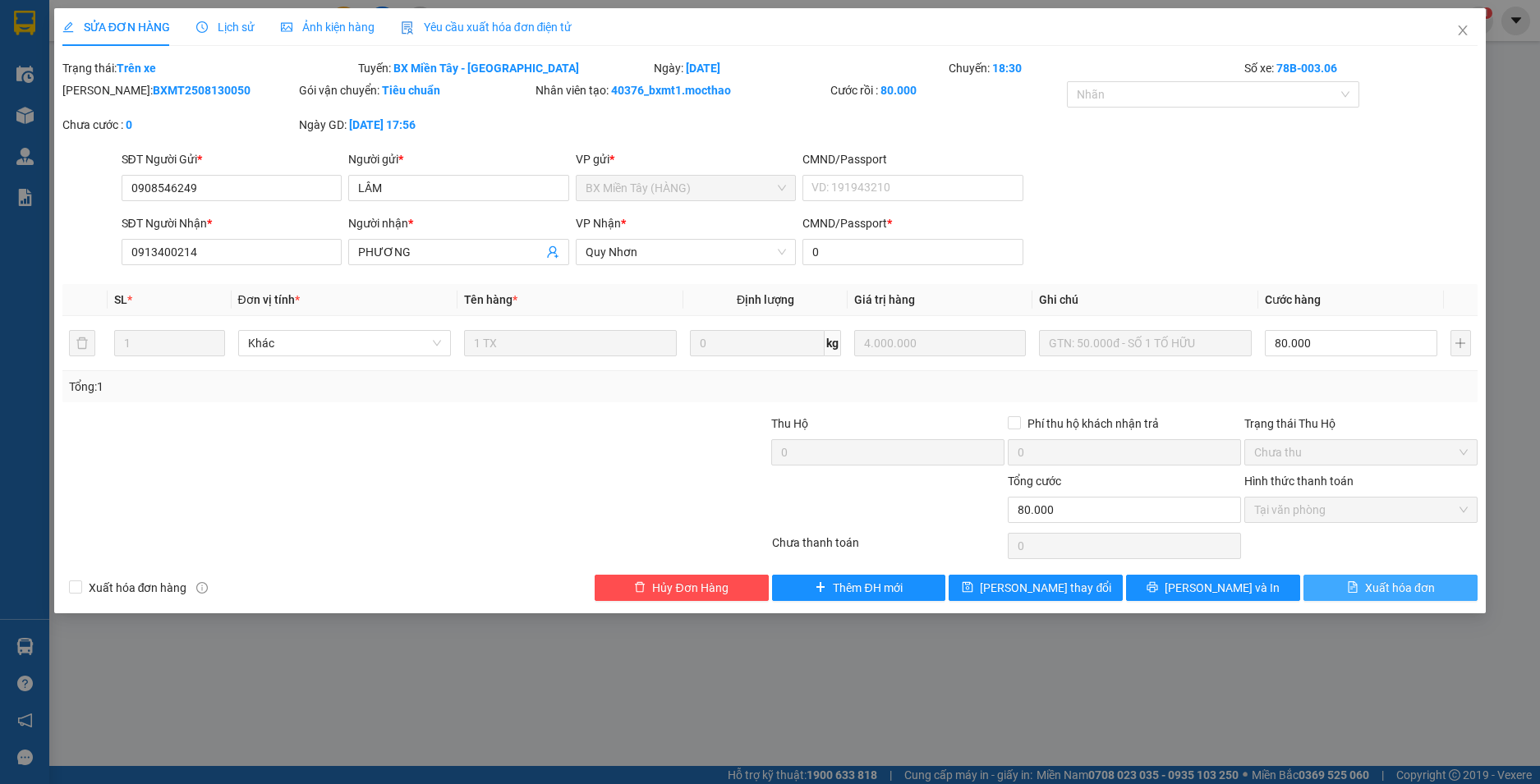
click at [1372, 596] on span "Xuất hóa đơn" at bounding box center [1399, 588] width 70 height 18
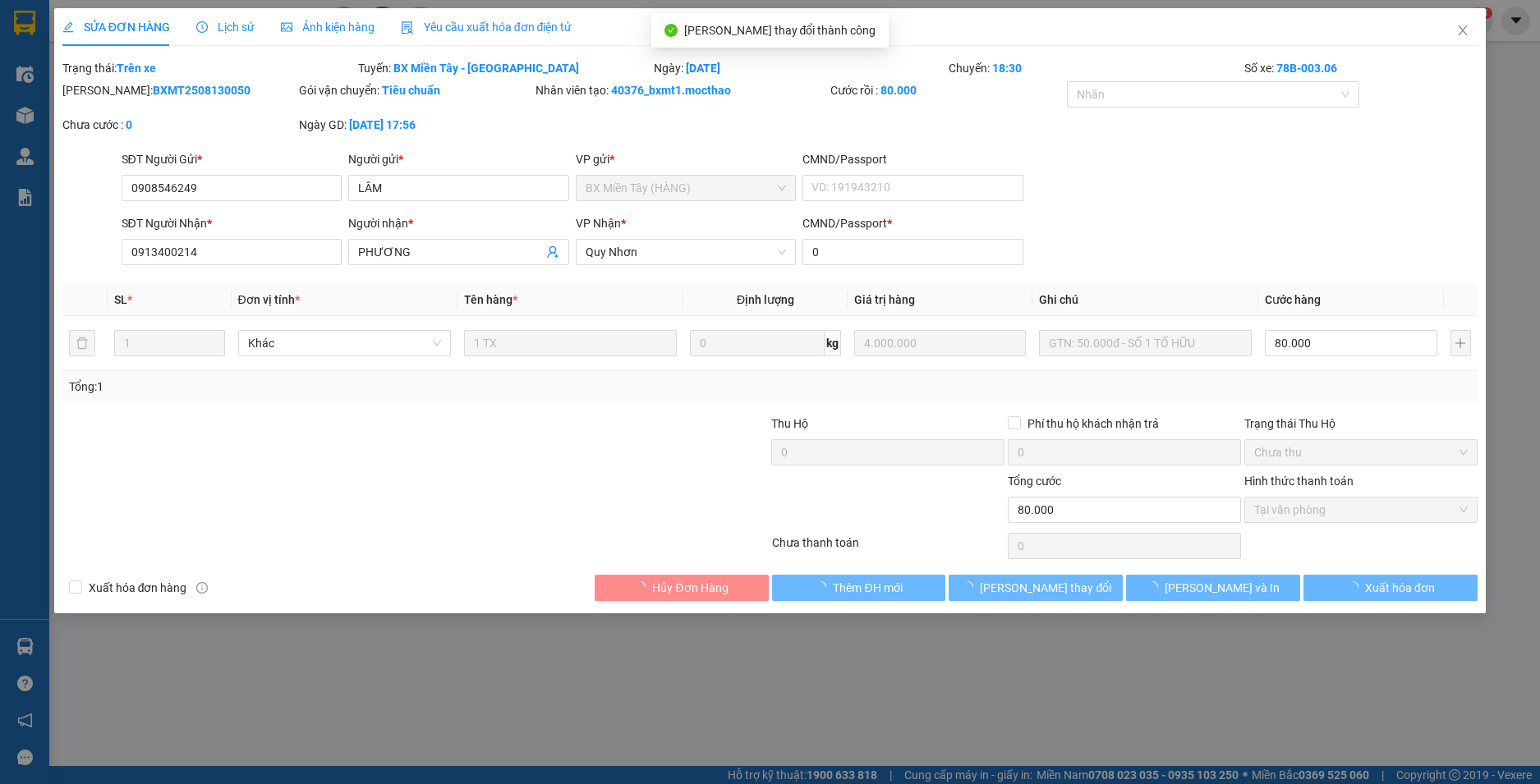
checkbox input "true"
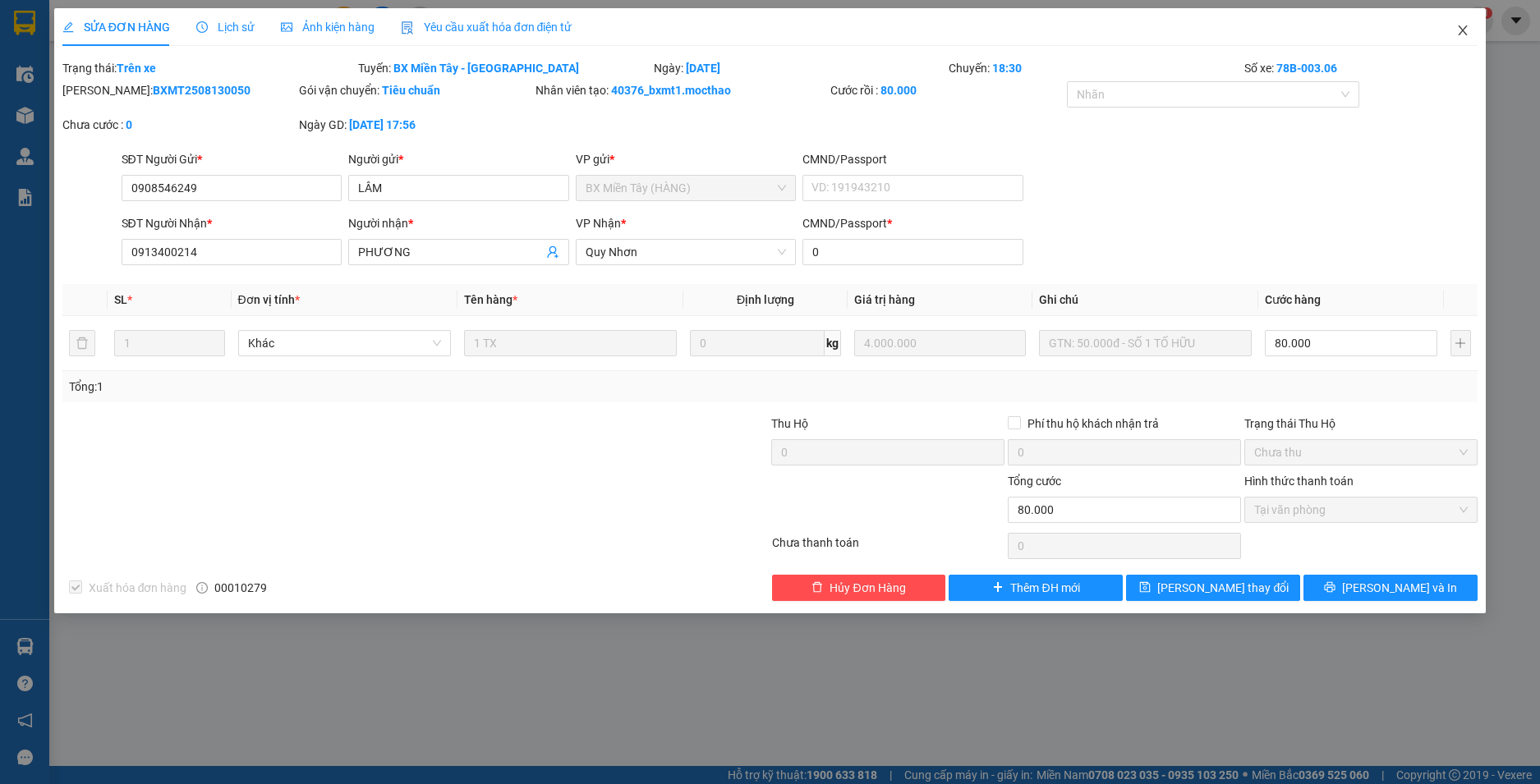
click at [1465, 28] on icon "close" at bounding box center [1463, 30] width 9 height 10
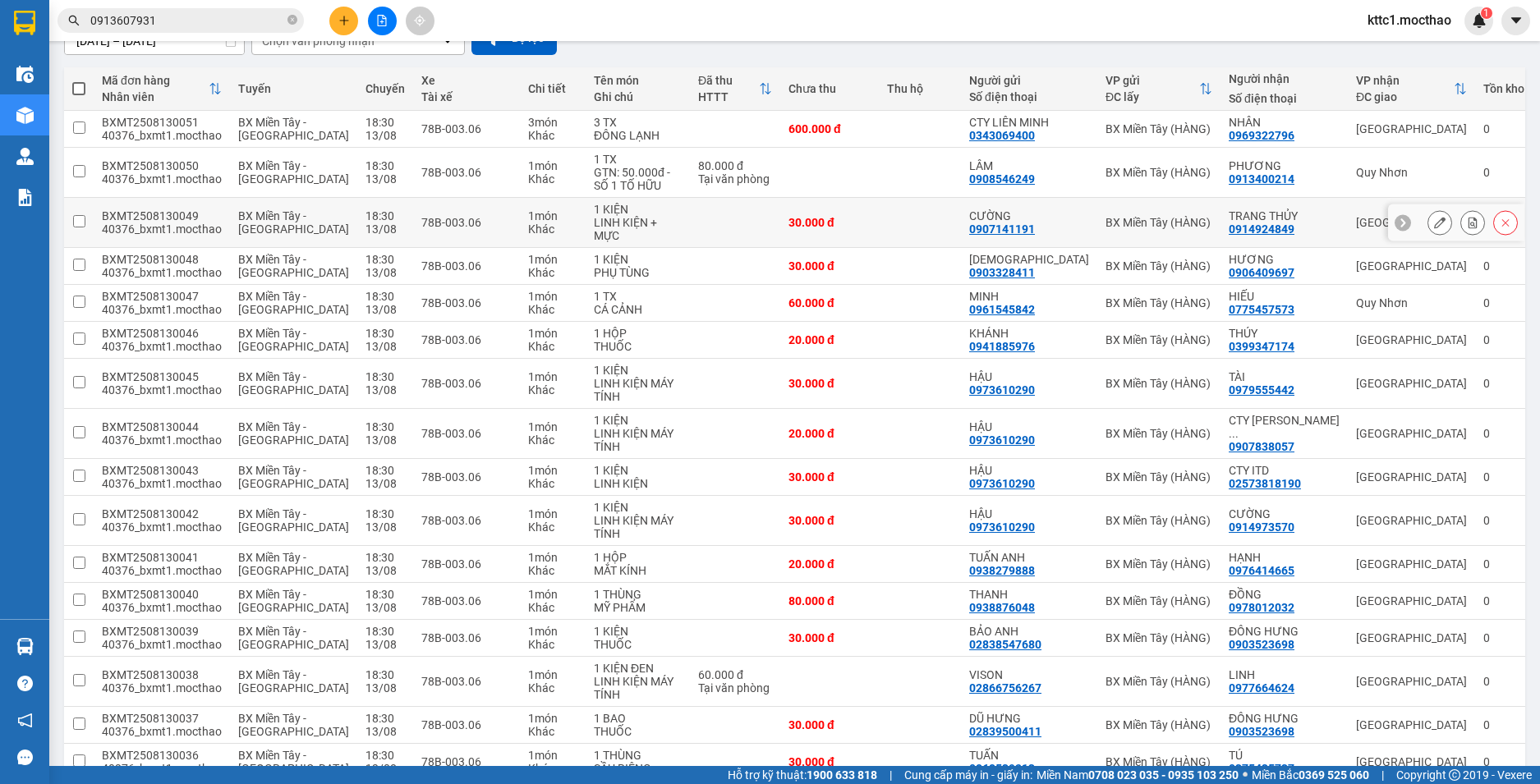
scroll to position [246, 0]
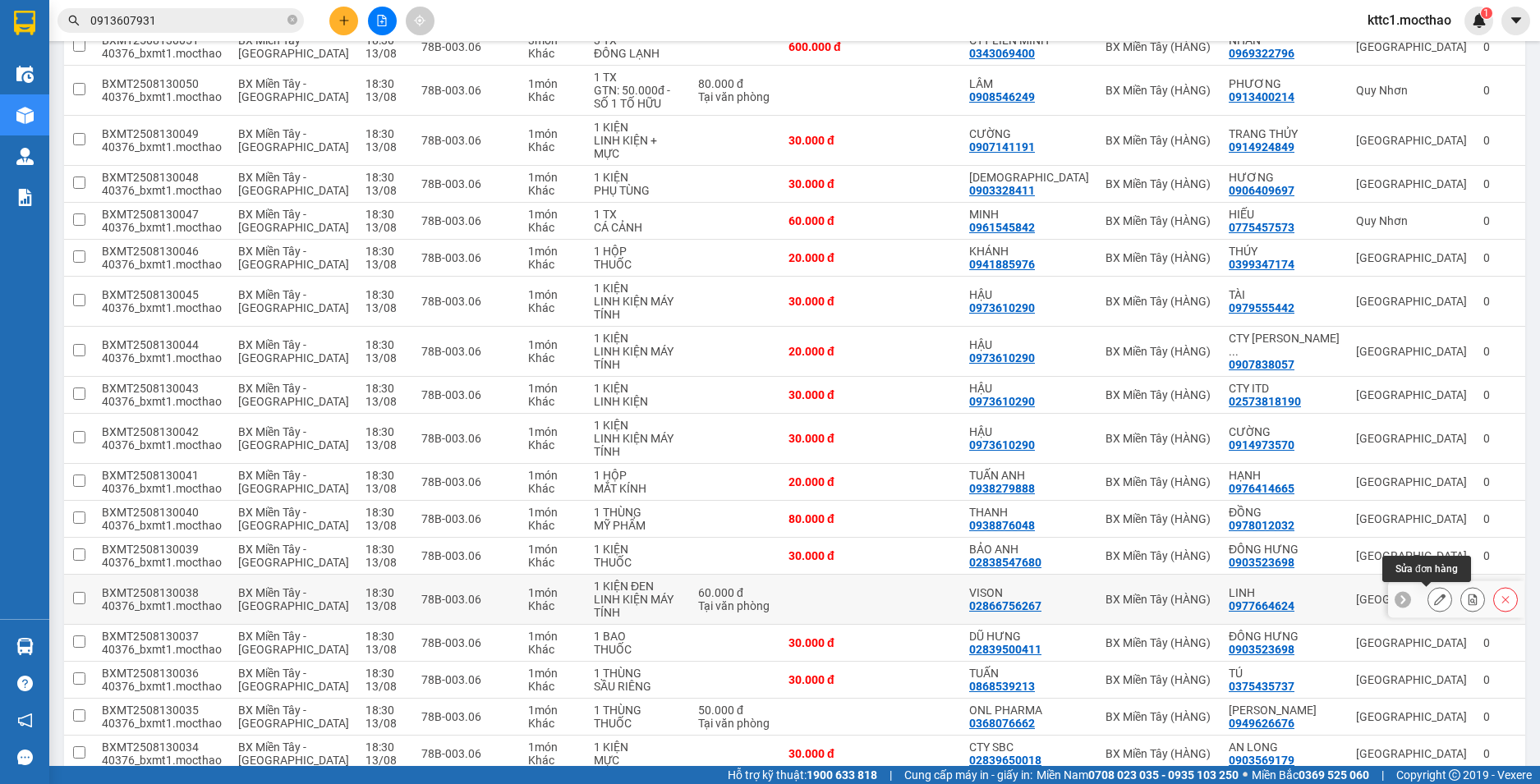
click at [1434, 600] on icon at bounding box center [1440, 600] width 12 height 12
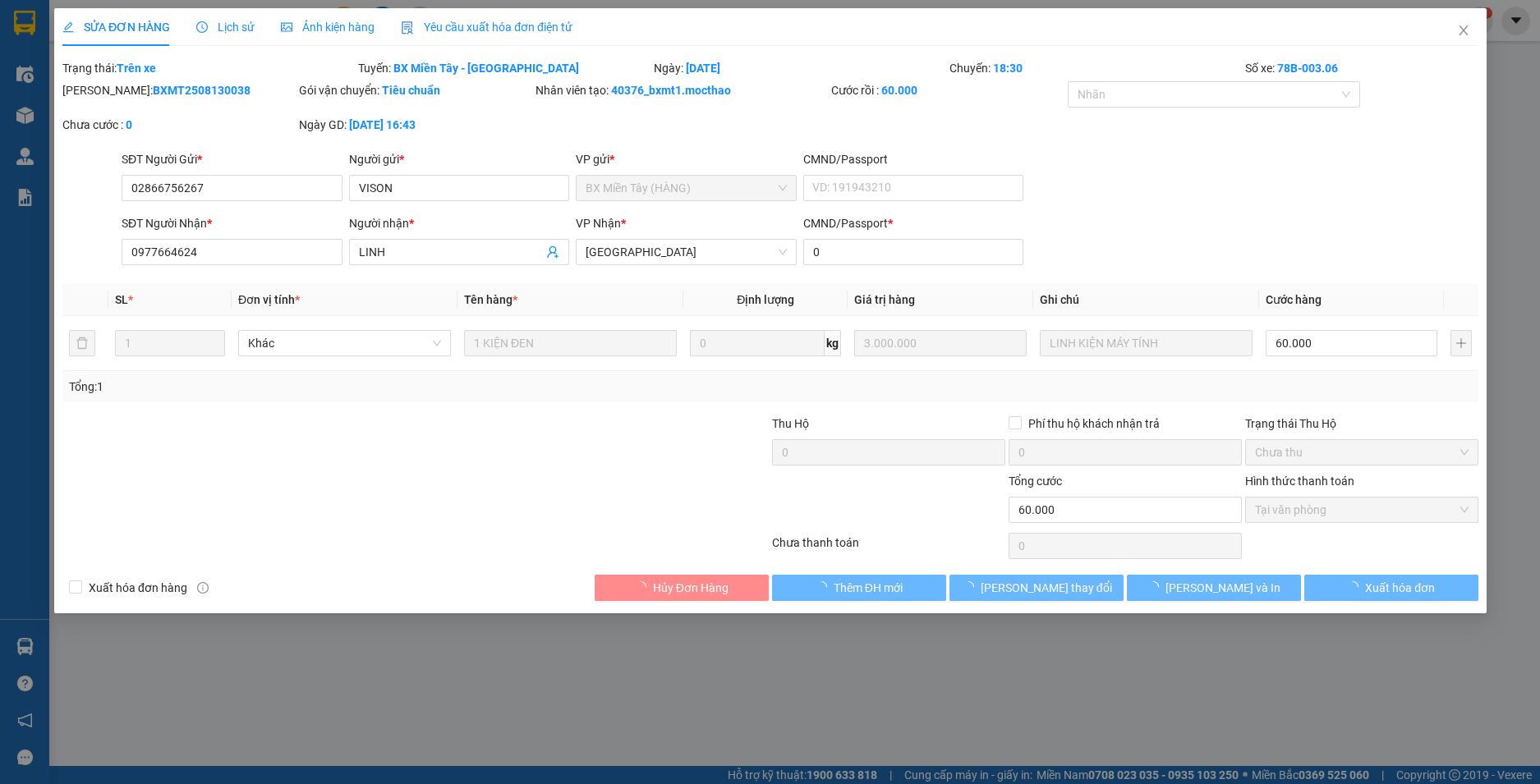
type input "02866756267"
type input "VISON"
type input "0977664624"
type input "LINH"
type input "0"
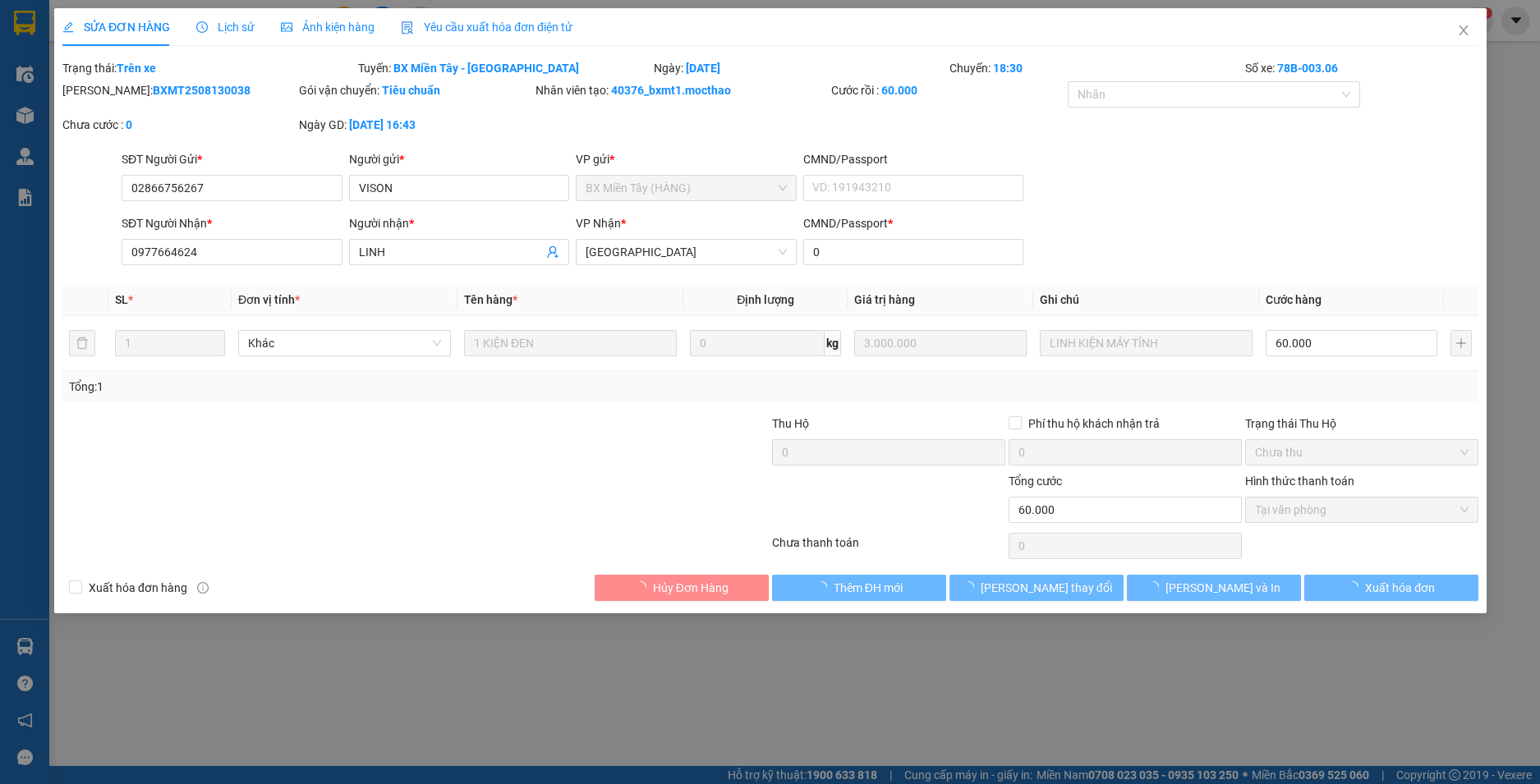
type input "60.000"
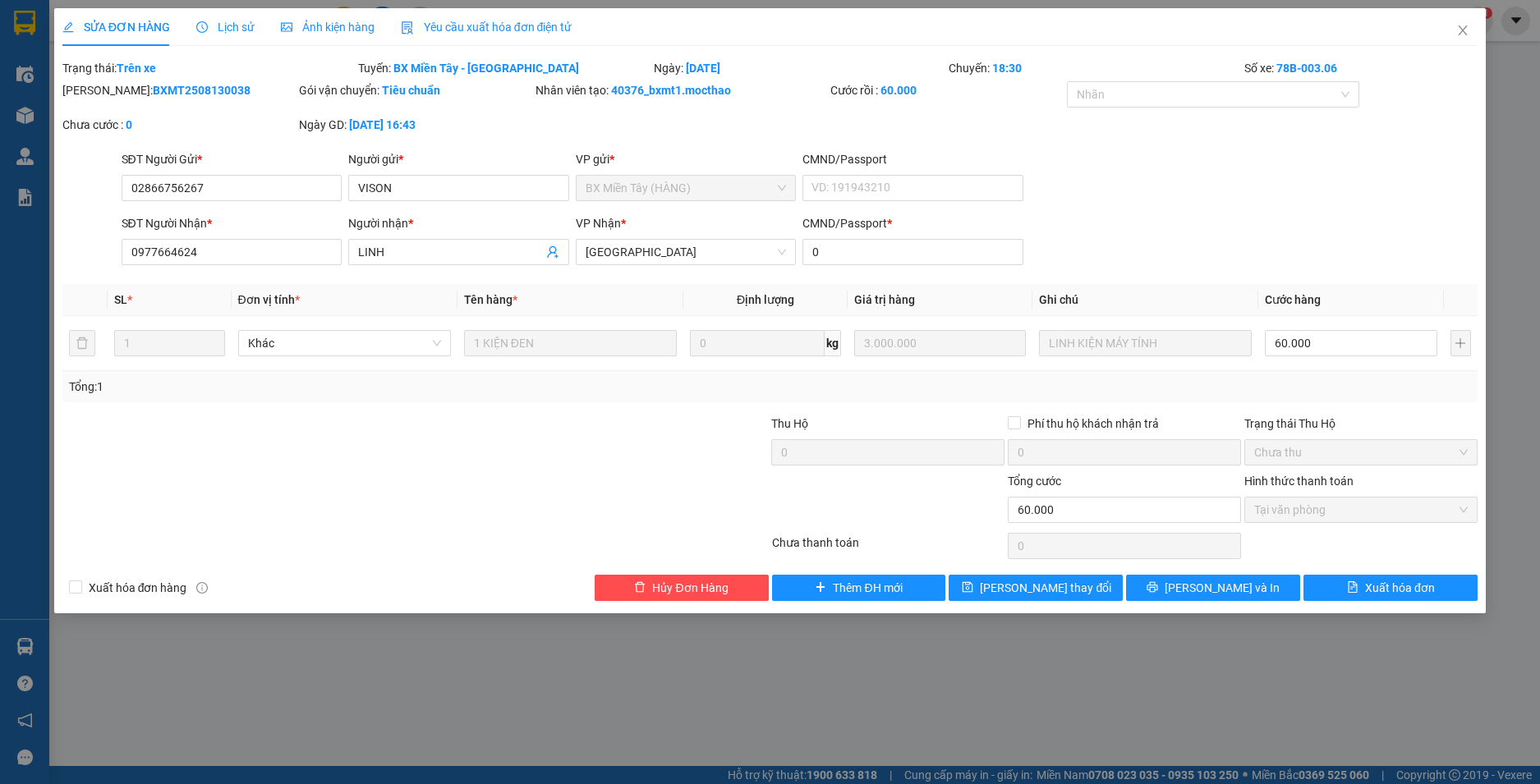
click at [486, 35] on div "Yêu cầu xuất hóa đơn điện tử" at bounding box center [486, 28] width 172 height 18
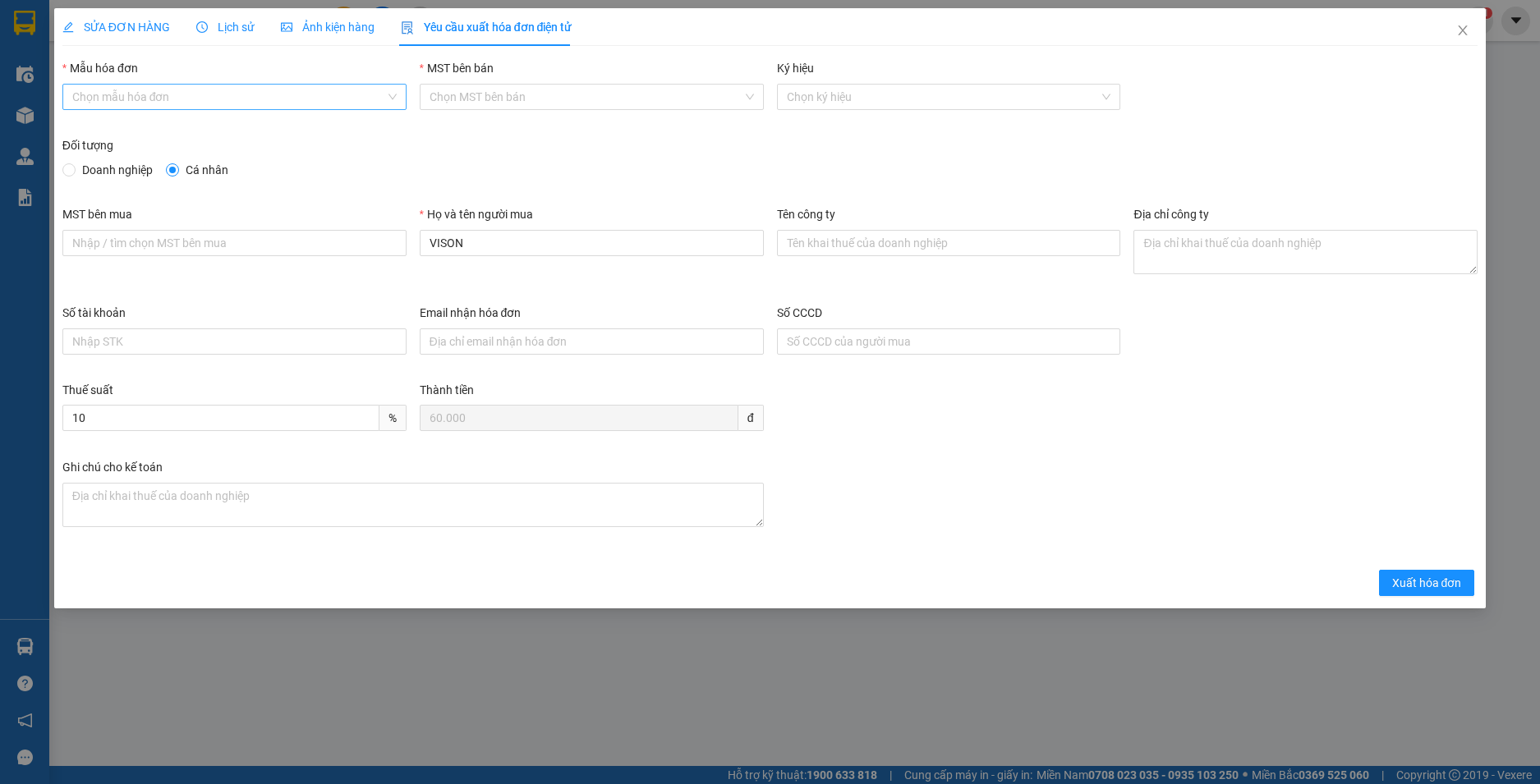
click at [267, 88] on input "Mẫu hóa đơn" at bounding box center [228, 96] width 313 height 24
click at [233, 137] on div "HĐH" at bounding box center [234, 130] width 324 height 18
type input "8"
drag, startPoint x: 479, startPoint y: 245, endPoint x: 338, endPoint y: 263, distance: 142.1
click at [338, 263] on div "MST bên mua Họ và tên người mua VISON Tên công ty Địa chỉ công ty" at bounding box center [771, 255] width 1429 height 99
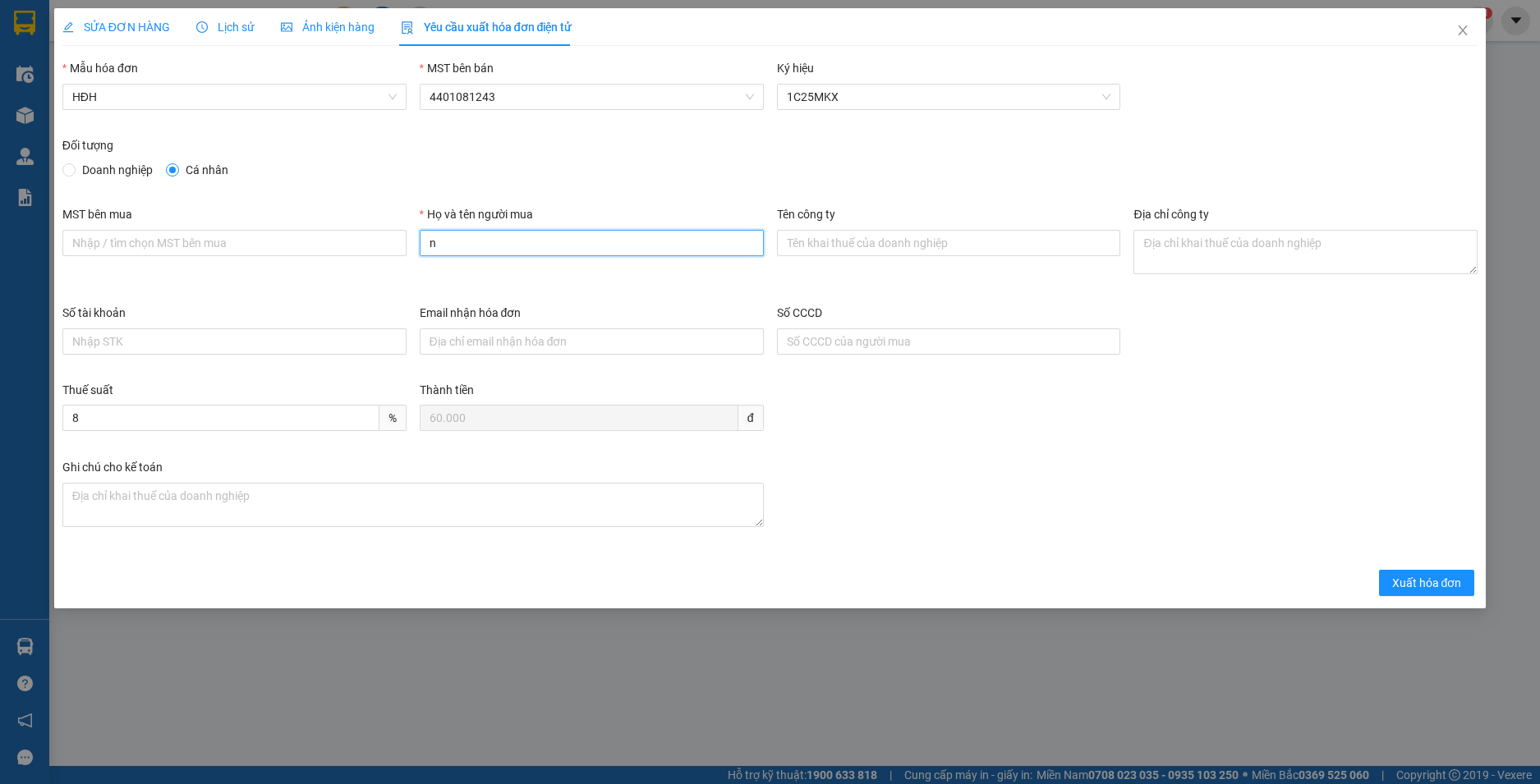
type input "Người mua không cung cấp thông tin"
click at [1429, 578] on span "Xuất hóa đơn" at bounding box center [1427, 583] width 70 height 18
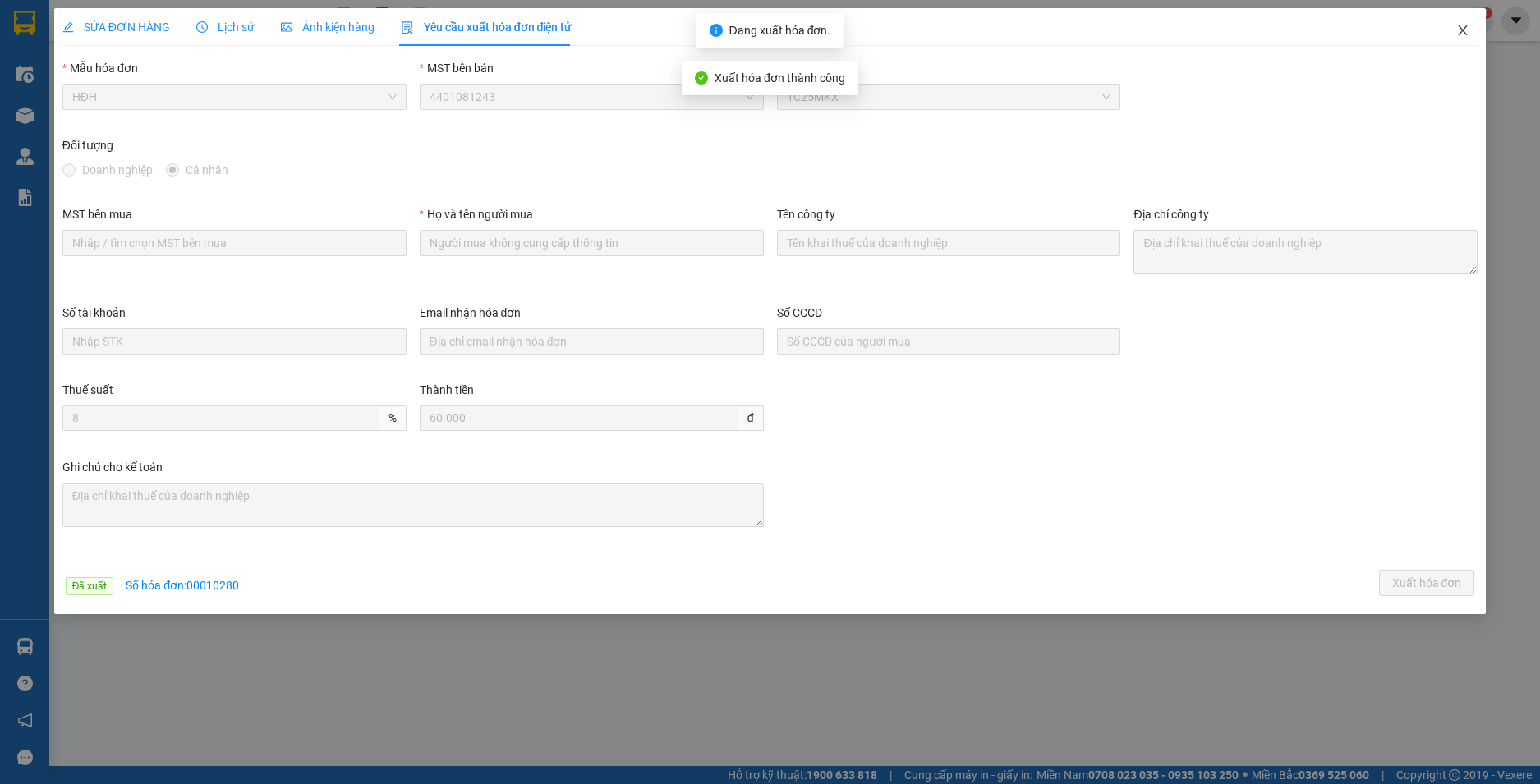
click at [1465, 32] on icon "close" at bounding box center [1463, 30] width 9 height 10
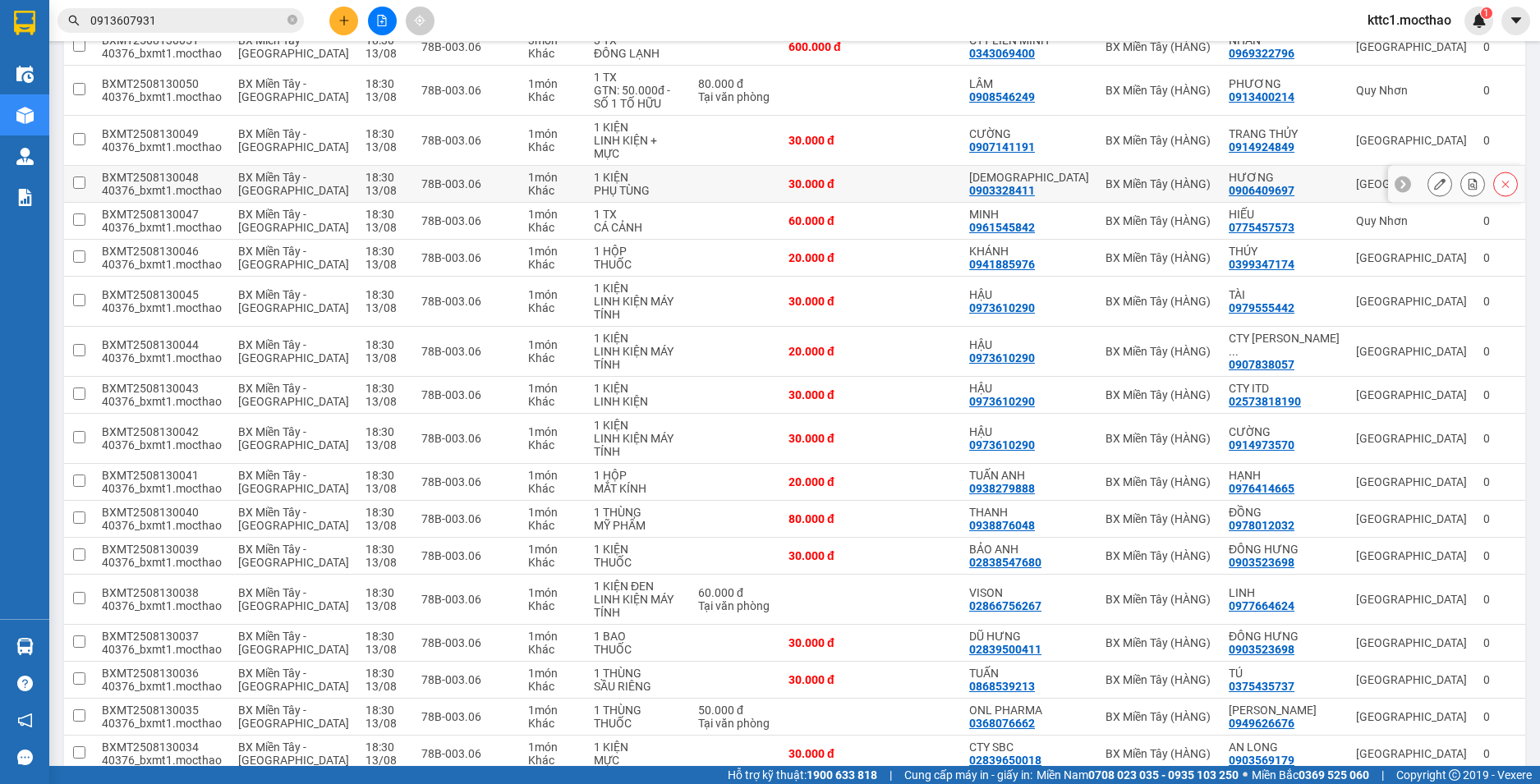
scroll to position [328, 0]
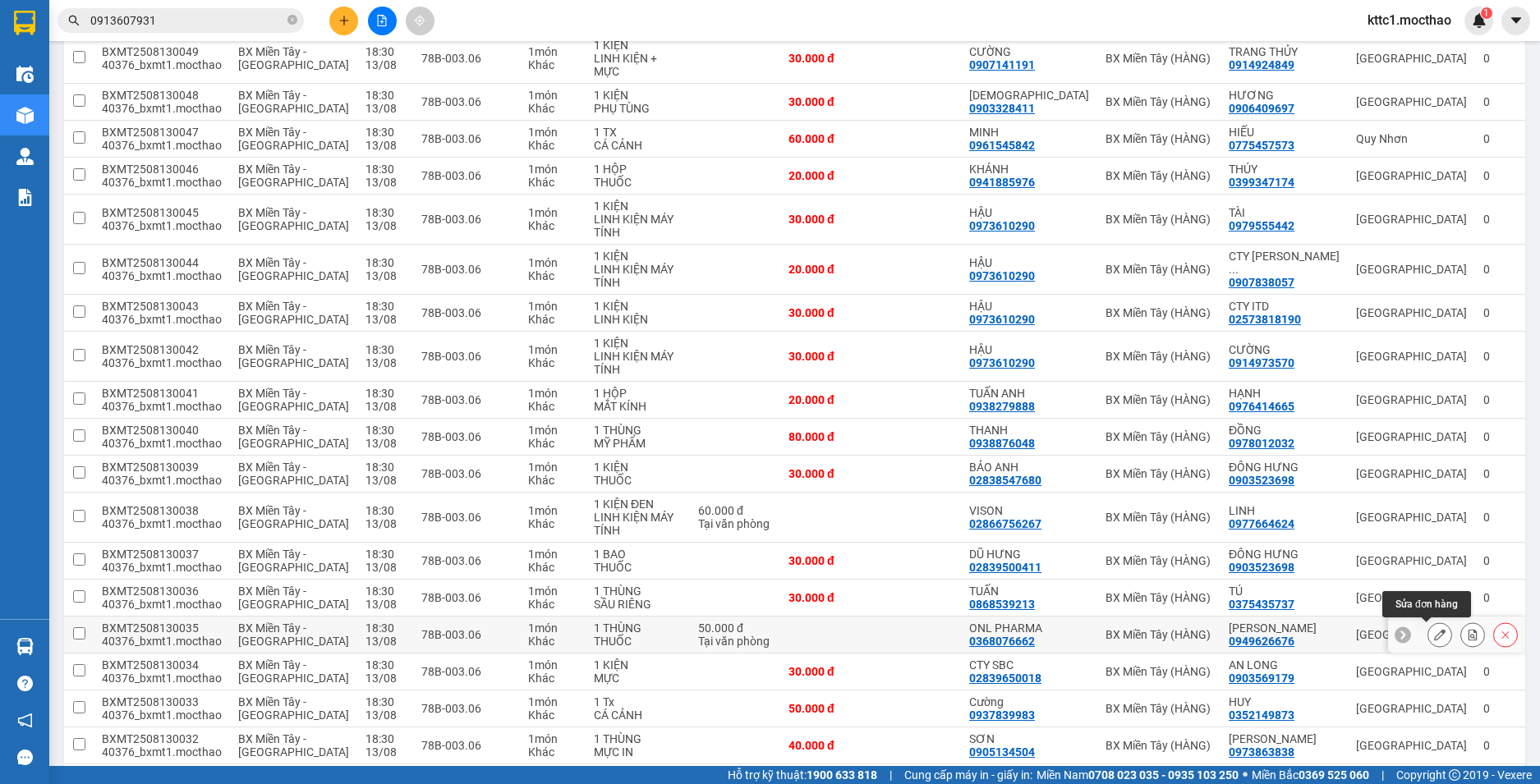
click at [1434, 637] on icon at bounding box center [1440, 635] width 12 height 12
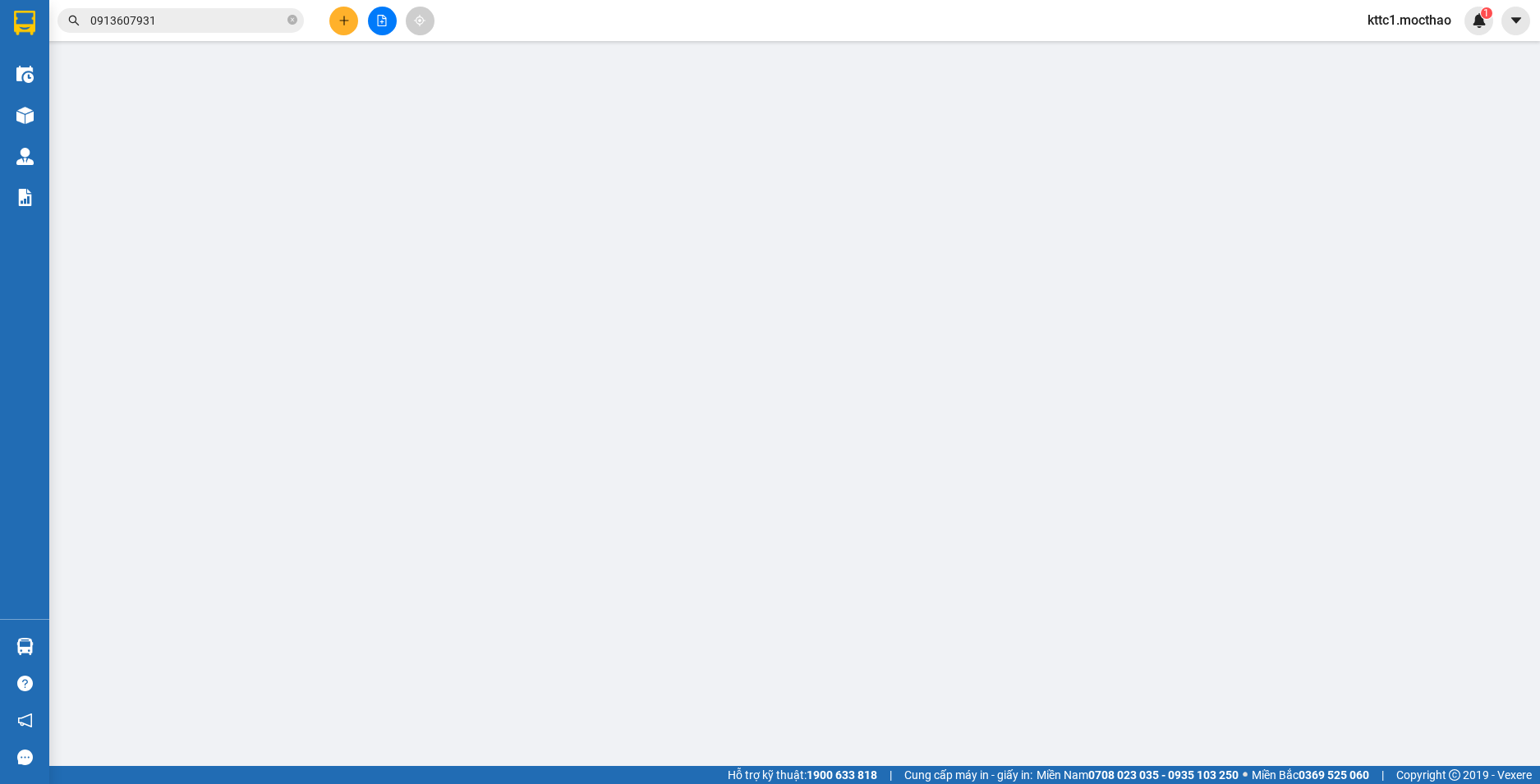
type input "0368076662"
type input "ONL PHARMA"
type input "0949626676"
type input "NGỌC ANH"
type input "0"
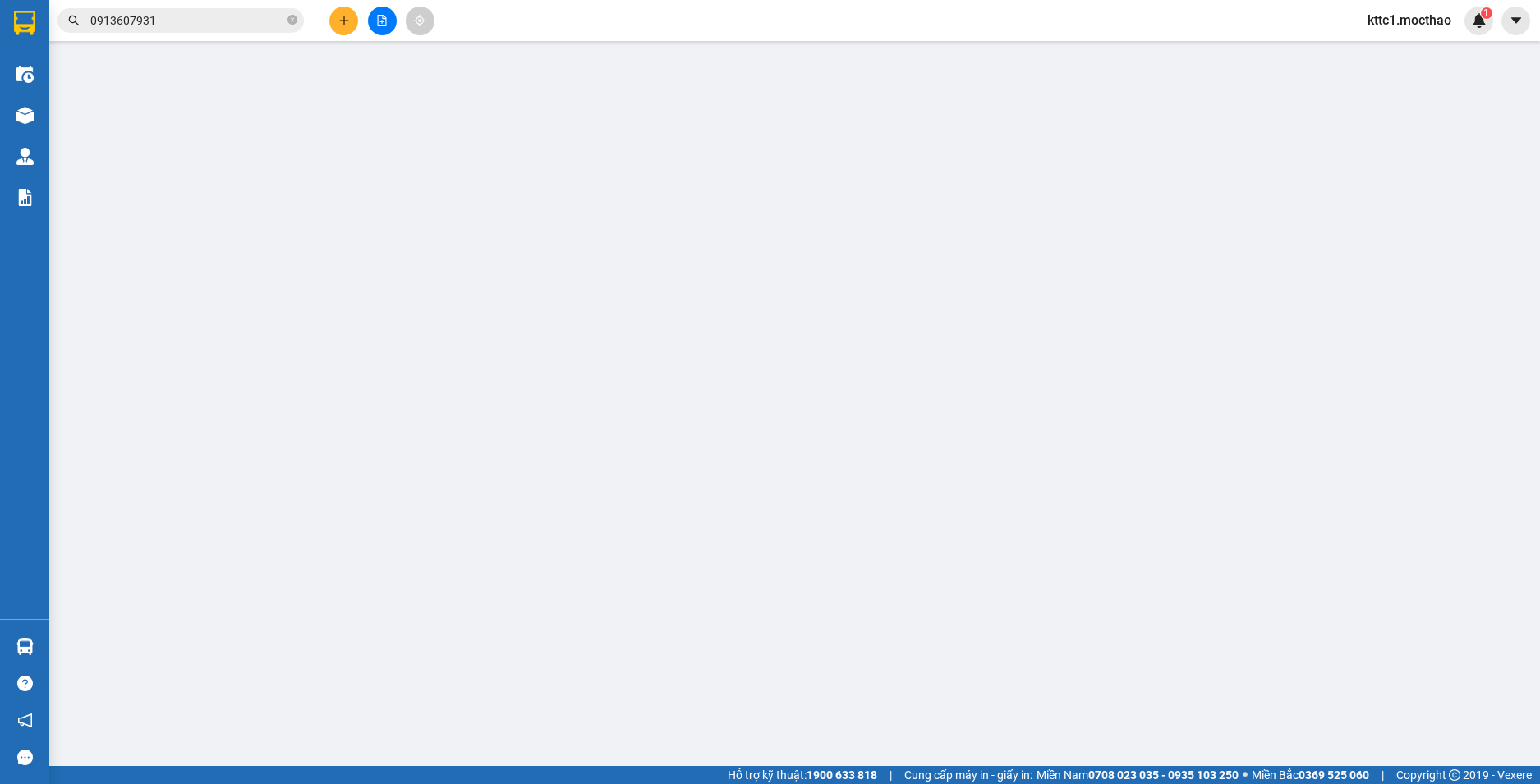
type input "50.000"
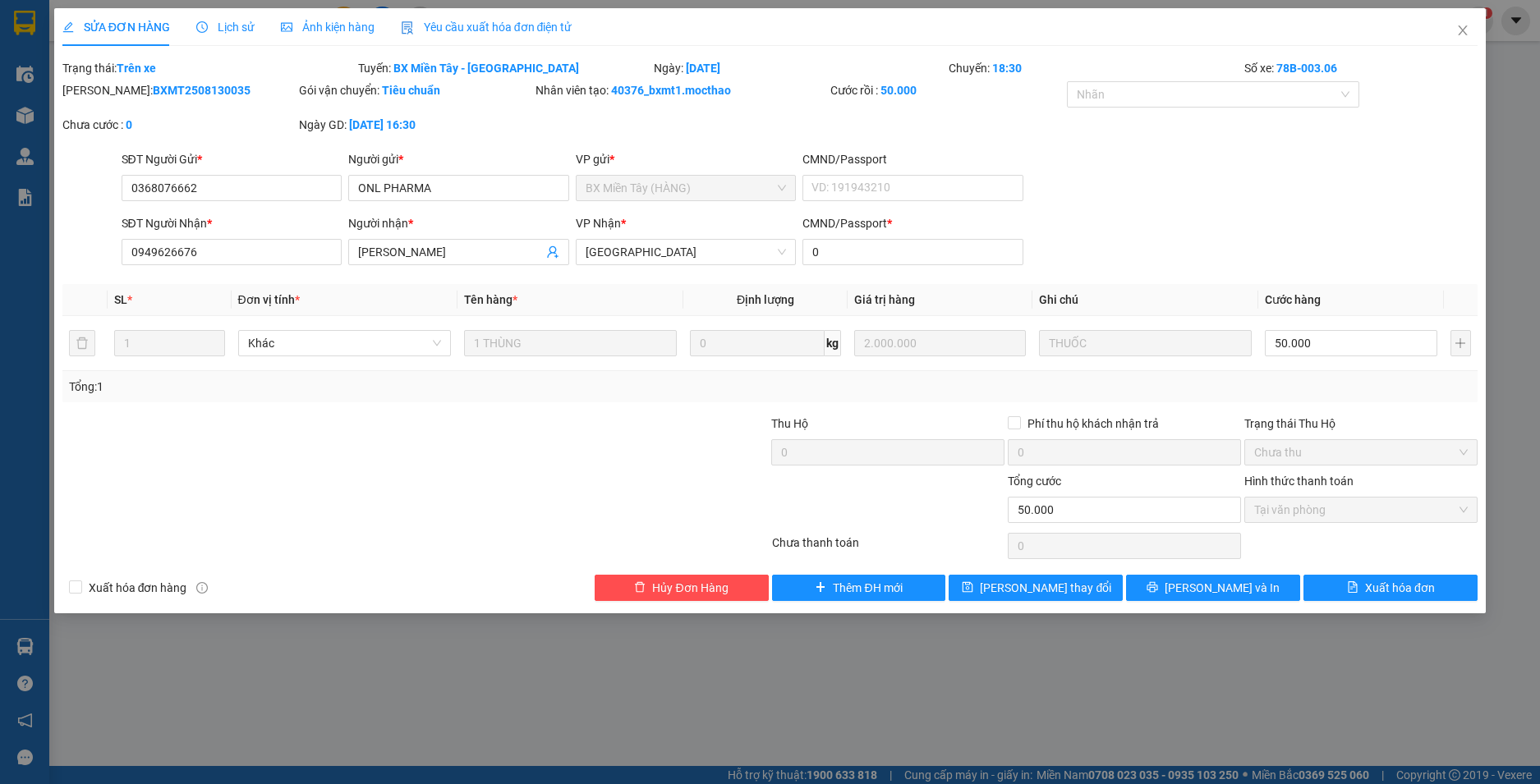
click at [472, 24] on span "Yêu cầu xuất hóa đơn điện tử" at bounding box center [486, 28] width 172 height 13
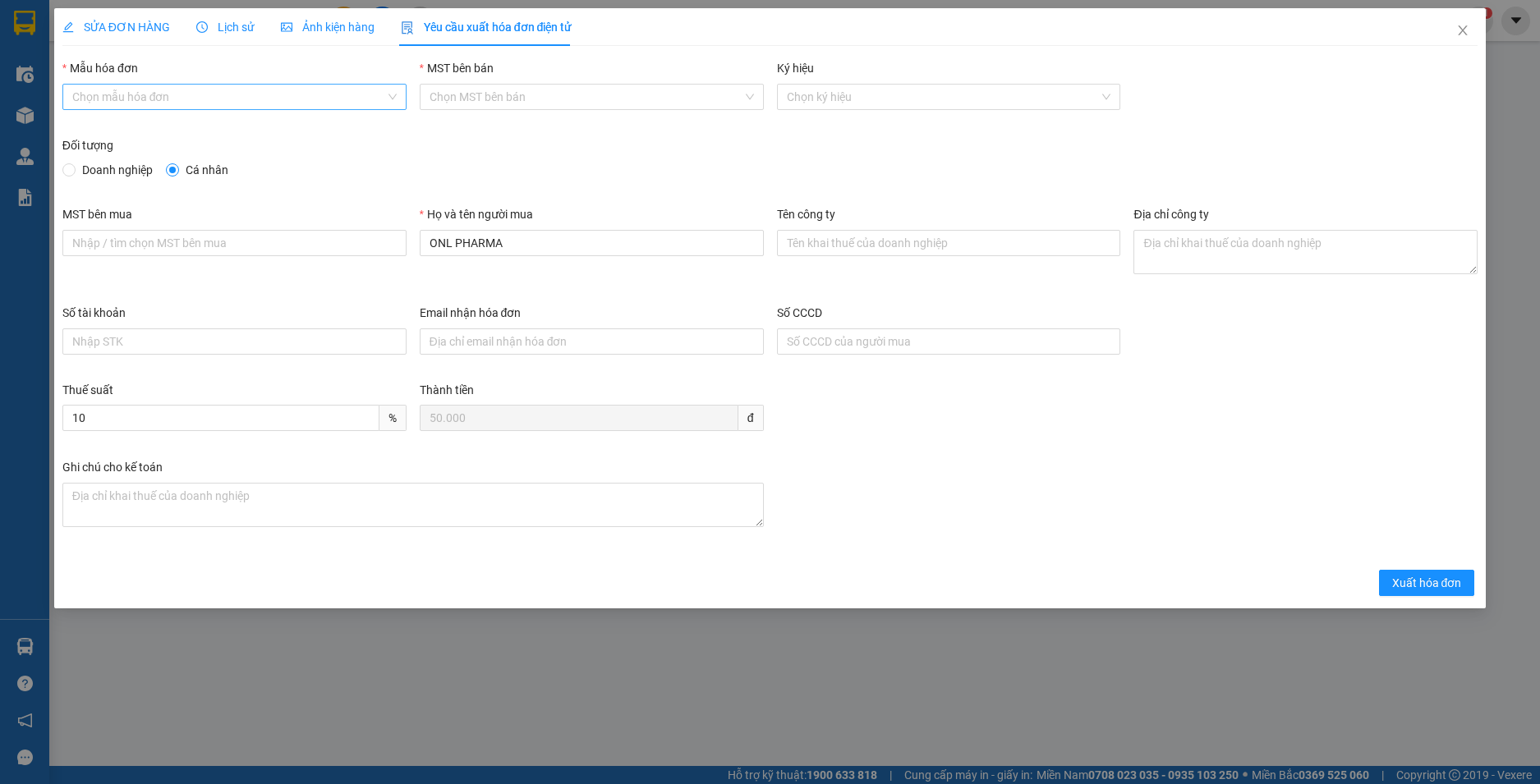
click at [271, 86] on input "Mẫu hóa đơn" at bounding box center [228, 96] width 313 height 24
click at [223, 134] on div "HĐH" at bounding box center [234, 130] width 324 height 18
type input "8"
drag, startPoint x: 192, startPoint y: 240, endPoint x: 162, endPoint y: 240, distance: 30.0
click at [162, 240] on div "MST bên mua Họ và tên người mua ONL PHARMA Tên công ty Địa chỉ công ty" at bounding box center [771, 255] width 1429 height 99
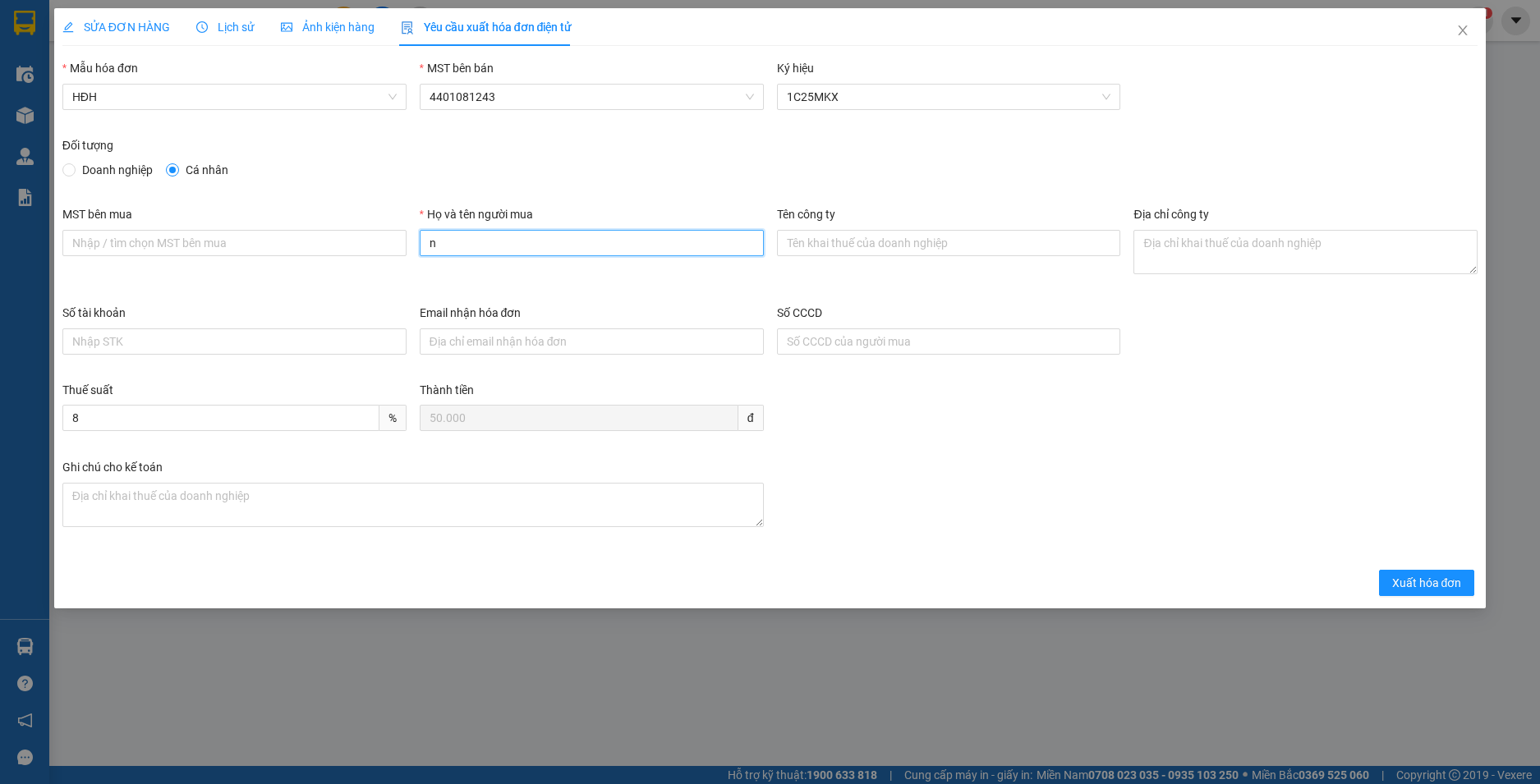
type input "Người mua không cung cấp thông tin"
click at [1431, 578] on span "Xuất hóa đơn" at bounding box center [1427, 583] width 70 height 18
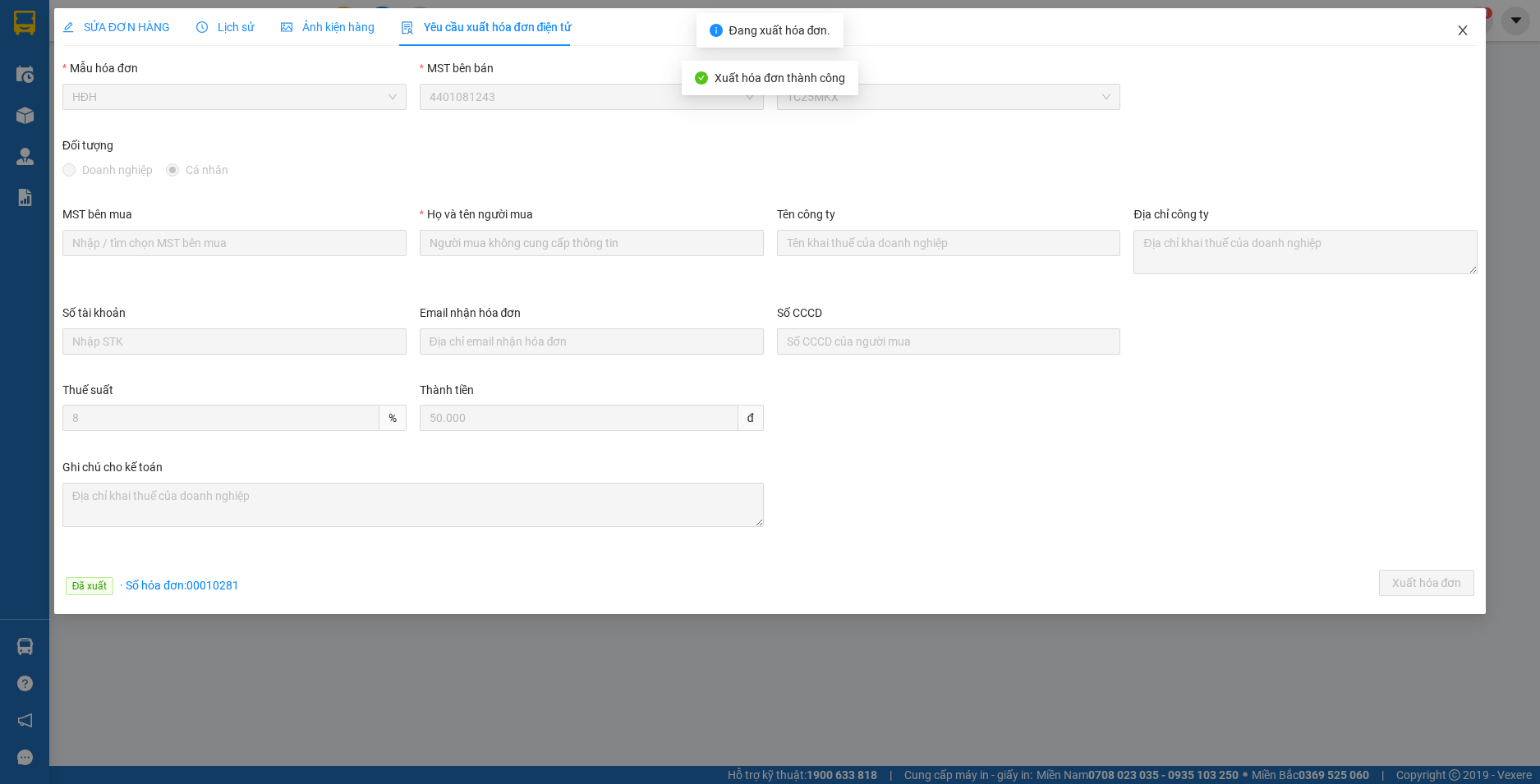
click at [1460, 28] on icon "close" at bounding box center [1463, 30] width 13 height 13
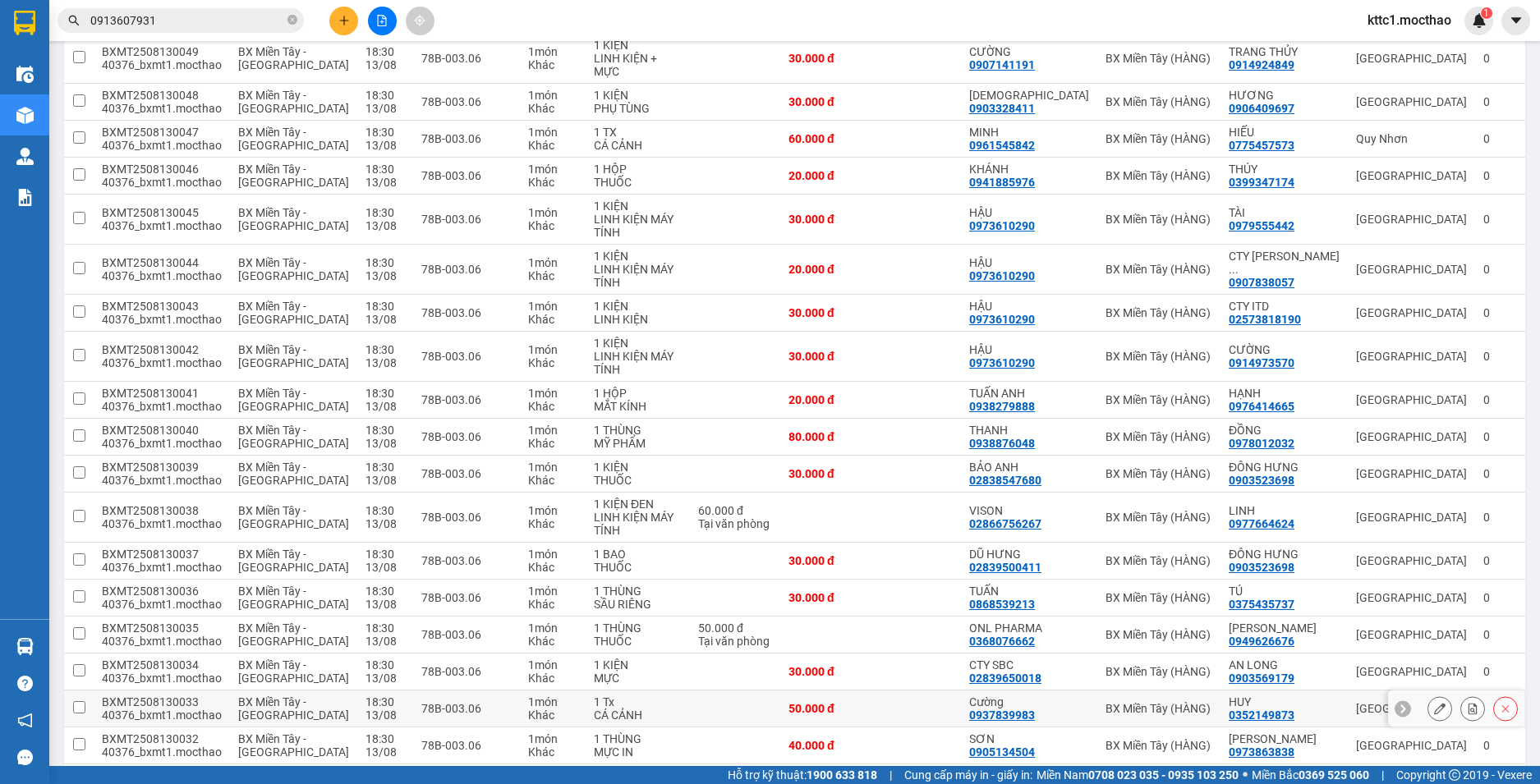
scroll to position [493, 0]
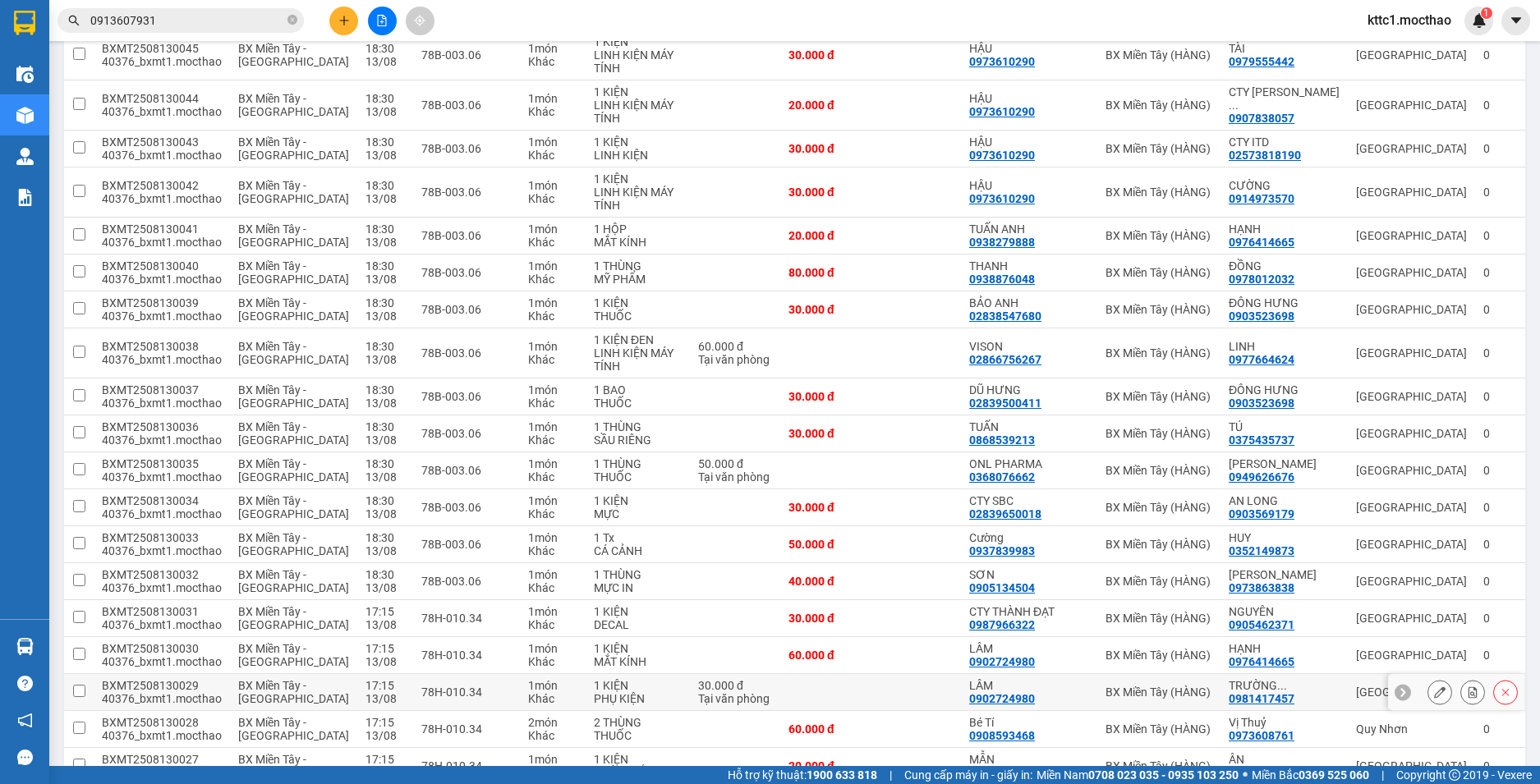
click at [1429, 690] on button at bounding box center [1439, 693] width 23 height 28
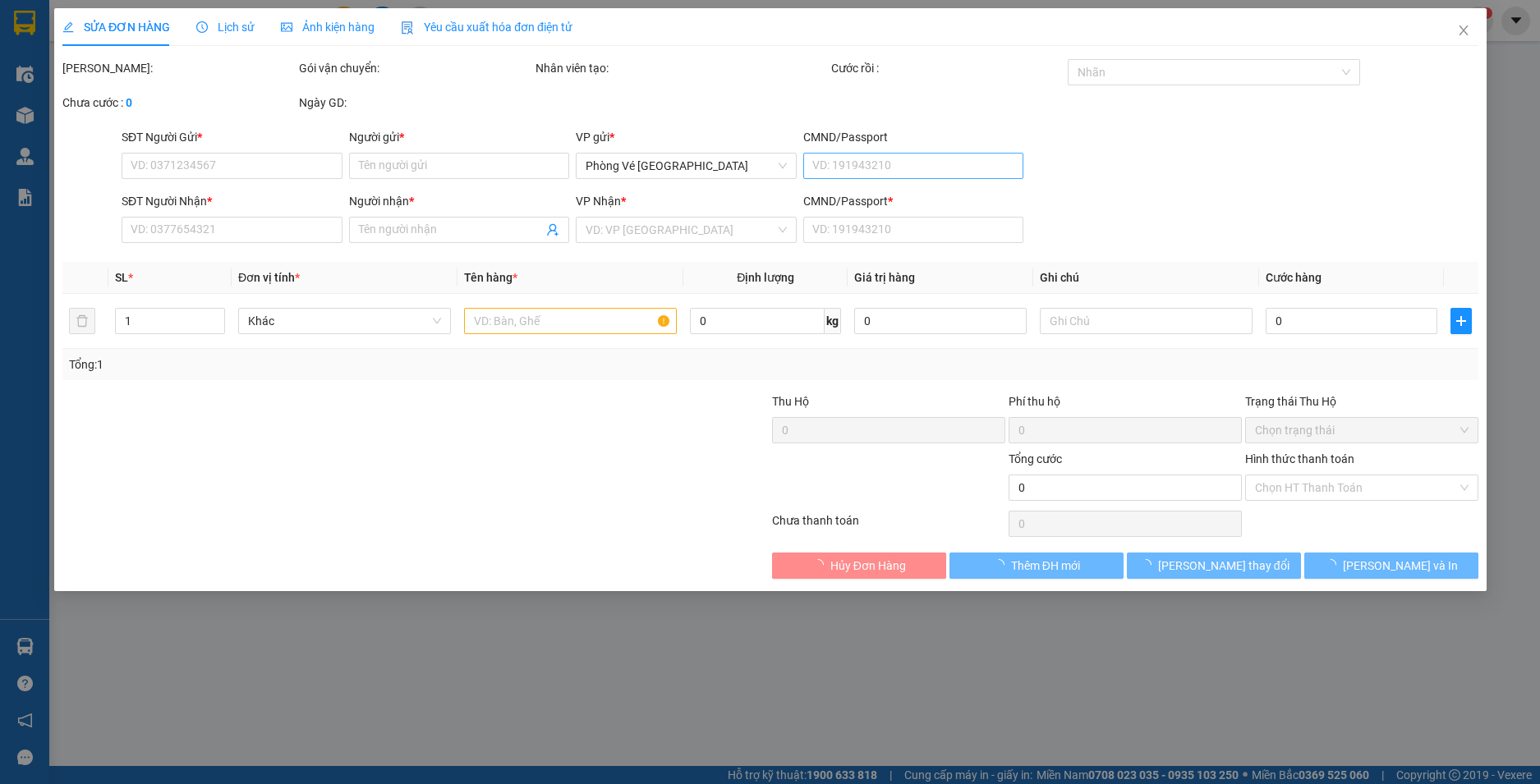
type input "0902724980"
type input "LÂM"
type input "0981417457"
type input "TRƯỜNG THÀNH"
type input "0"
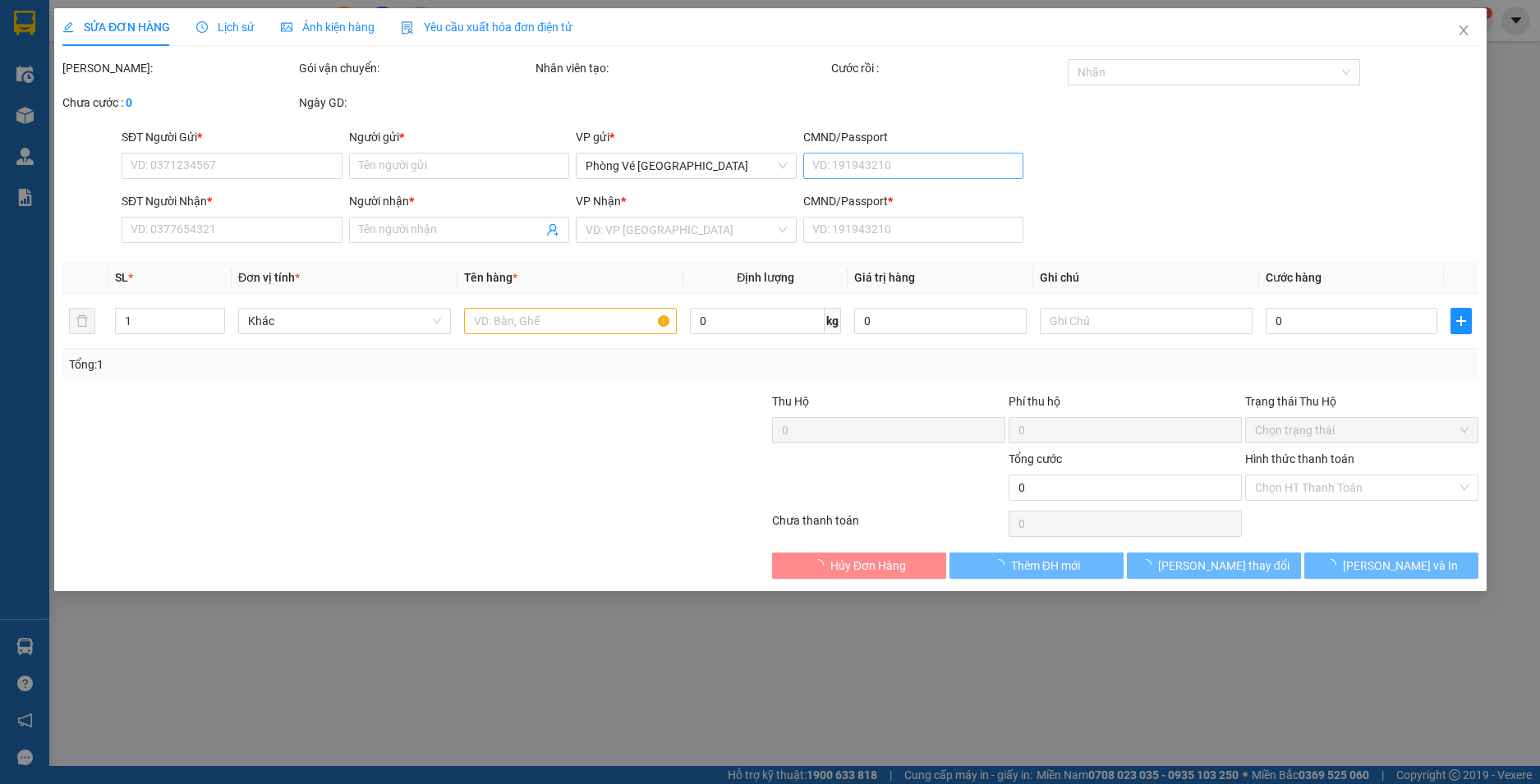
type input "30.000"
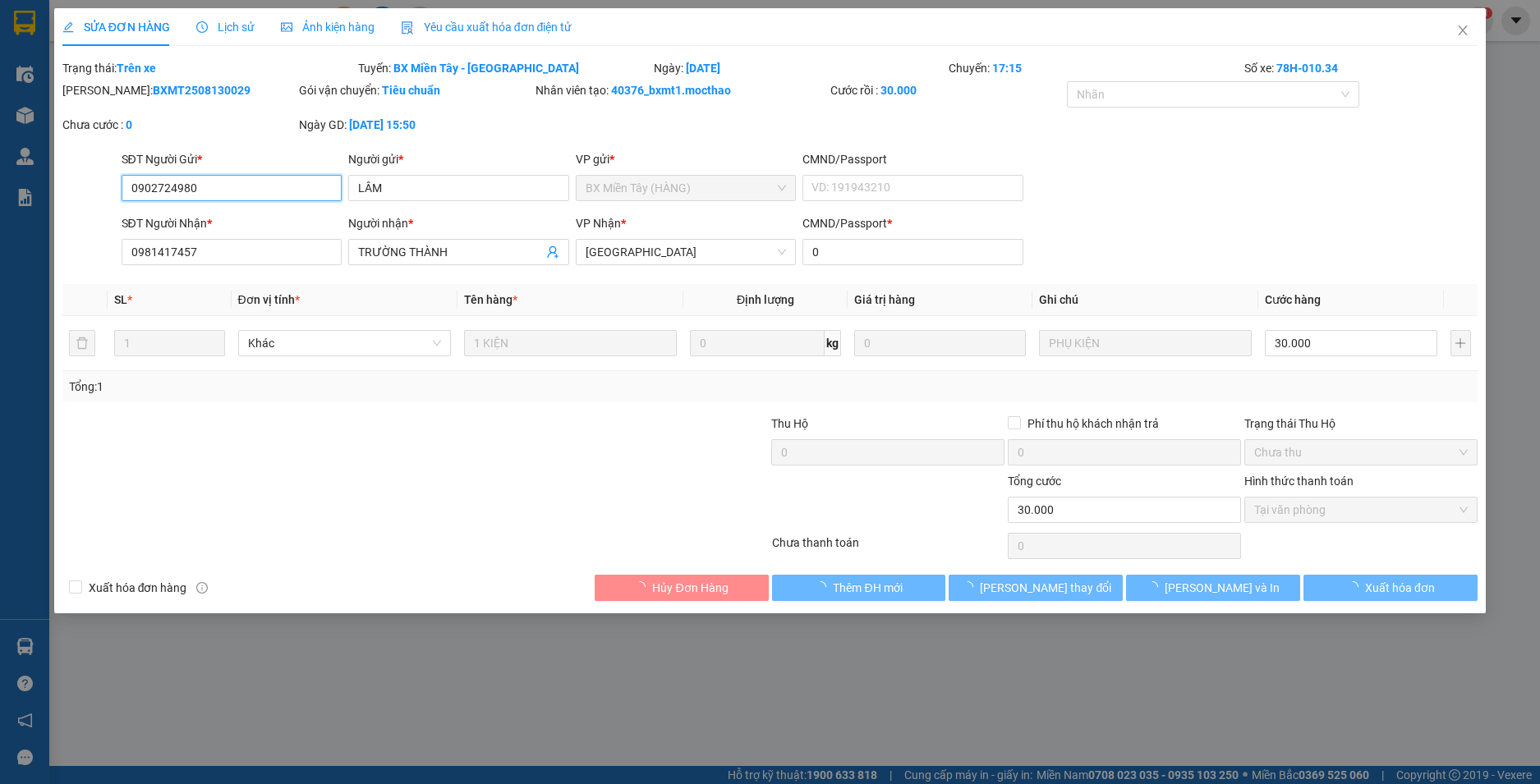
checkbox input "true"
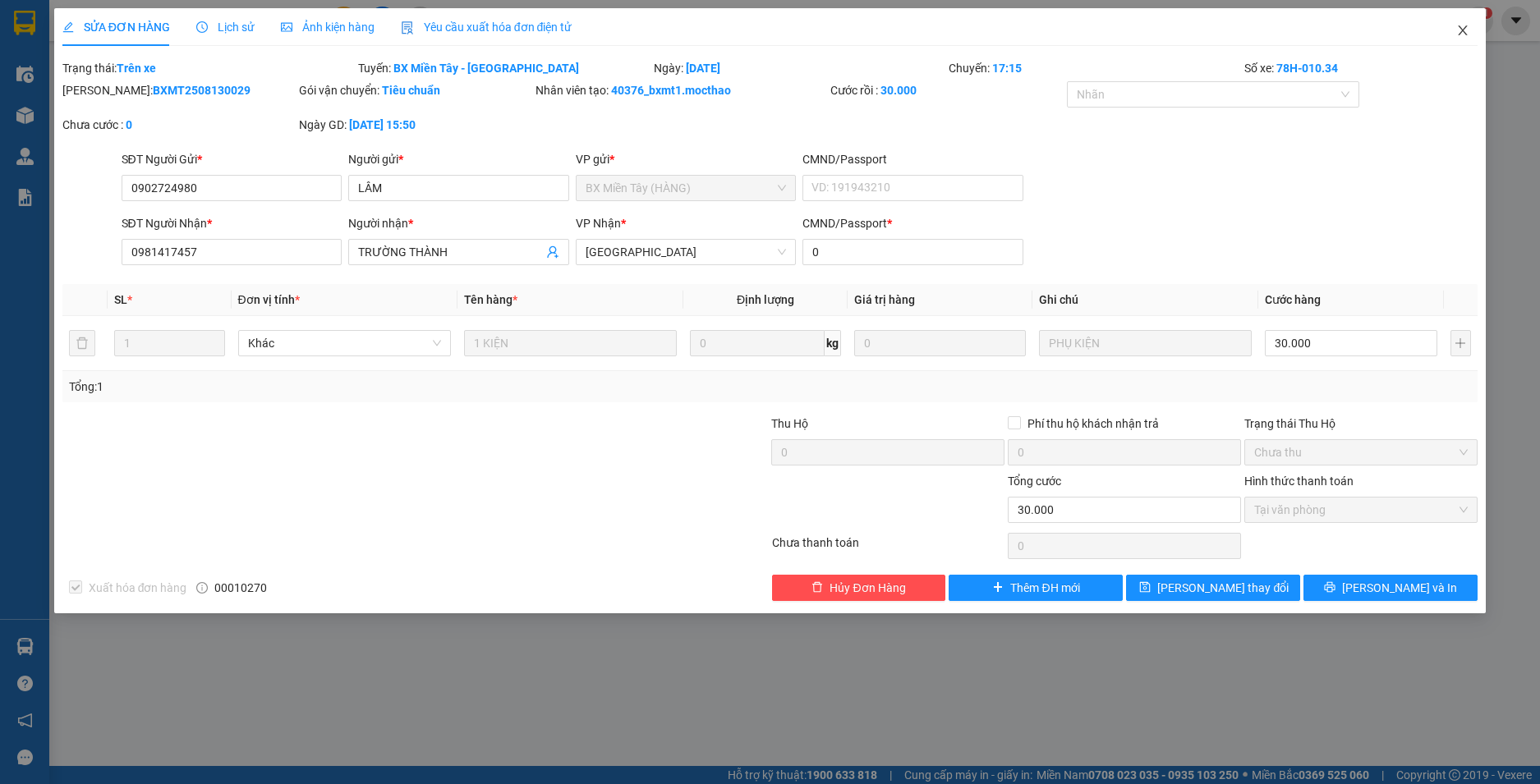
click at [1462, 28] on icon "close" at bounding box center [1463, 30] width 13 height 13
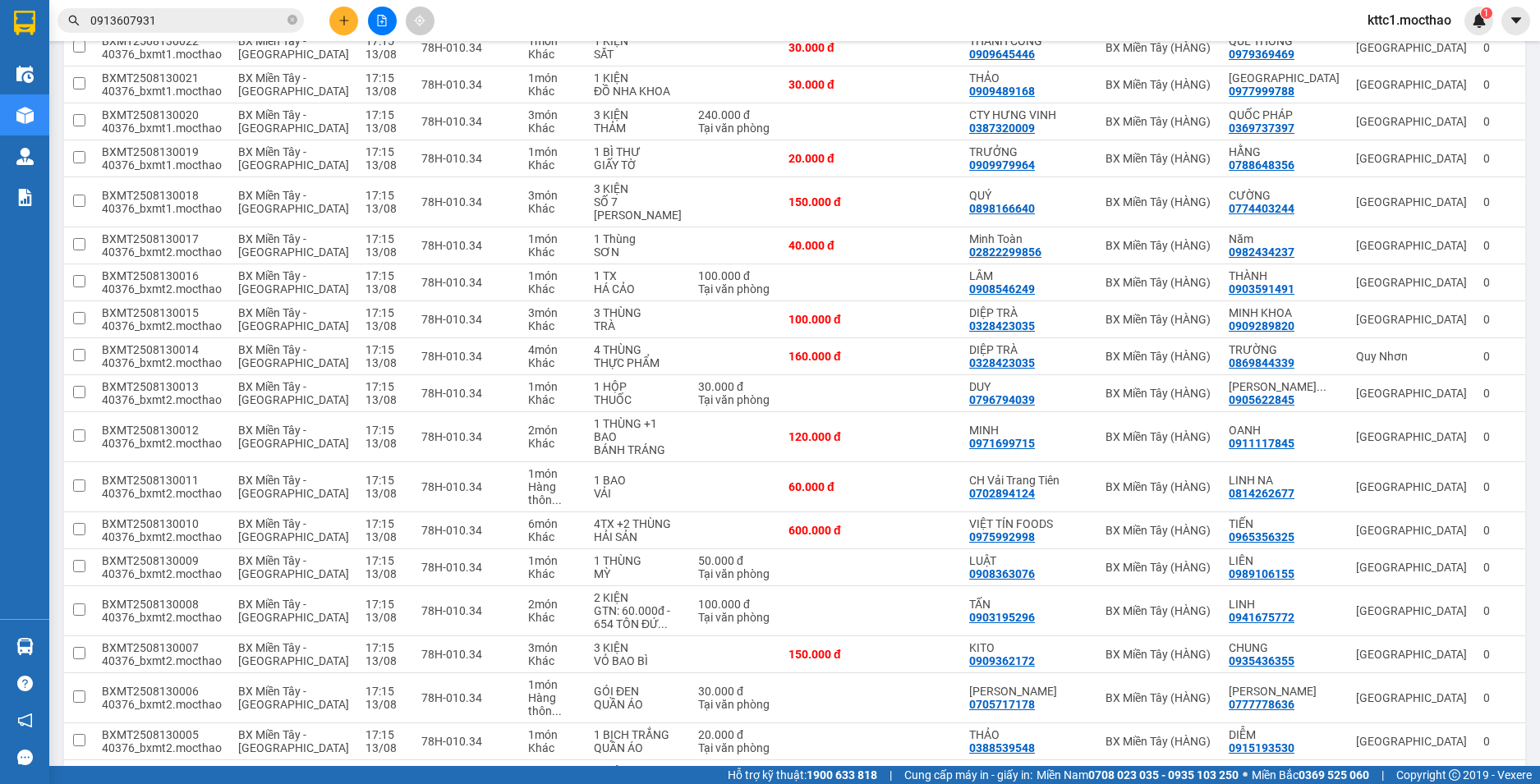
scroll to position [1643, 0]
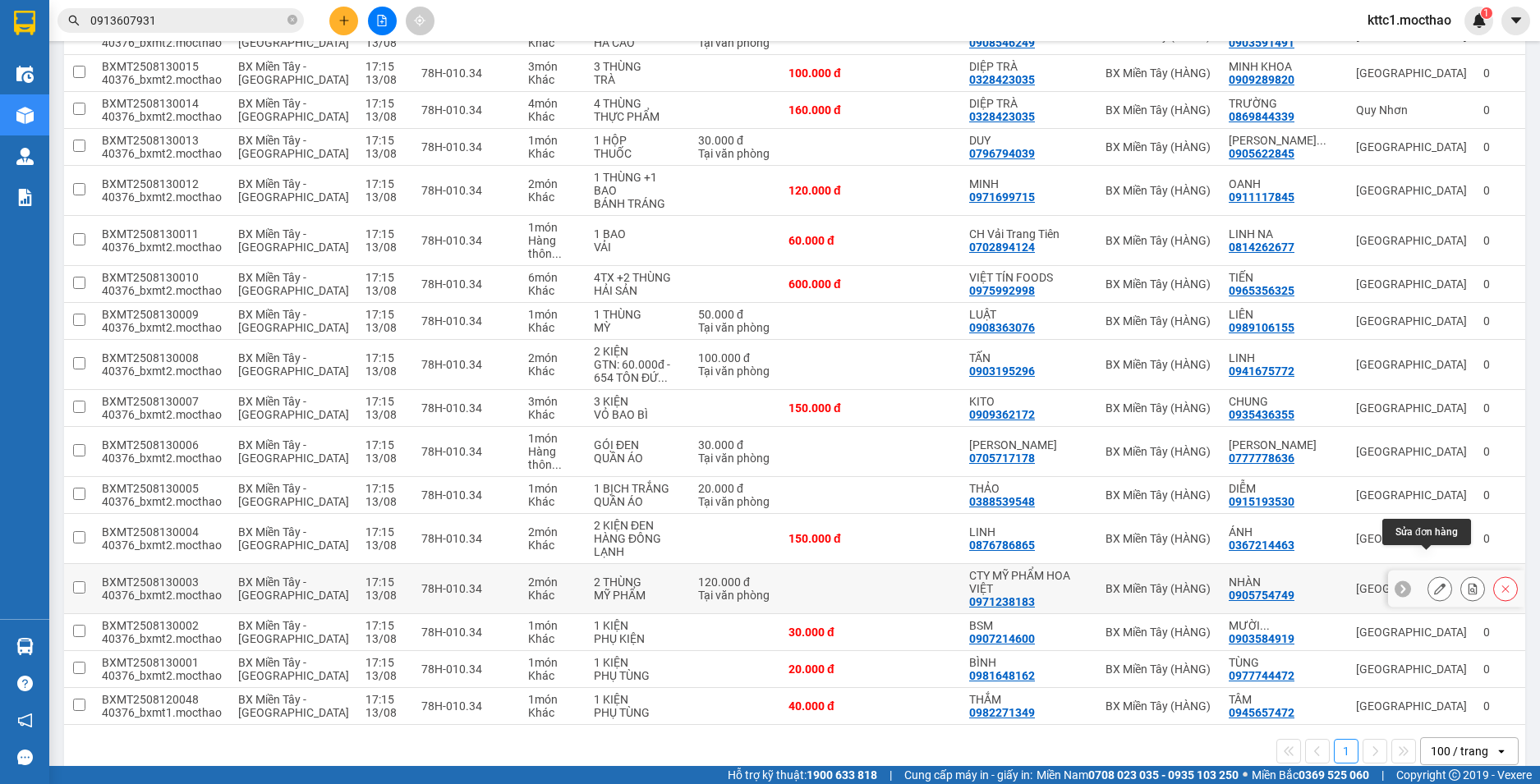
click at [1434, 583] on icon at bounding box center [1440, 589] width 12 height 12
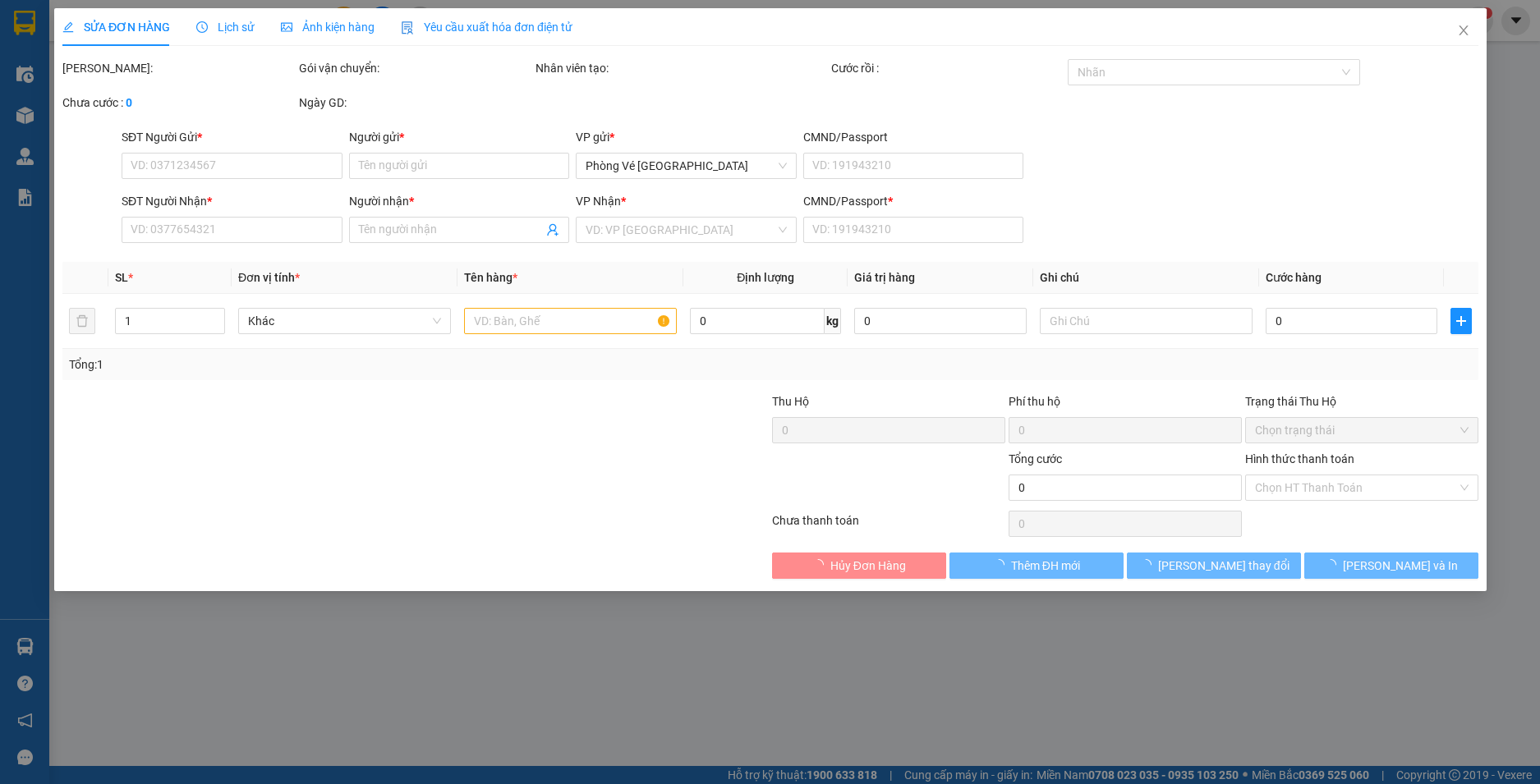
type input "0971238183"
type input "CTY MỸ PHẨM HOA VIỆT"
type input "0905754749"
type input "NHÀN"
type input "0"
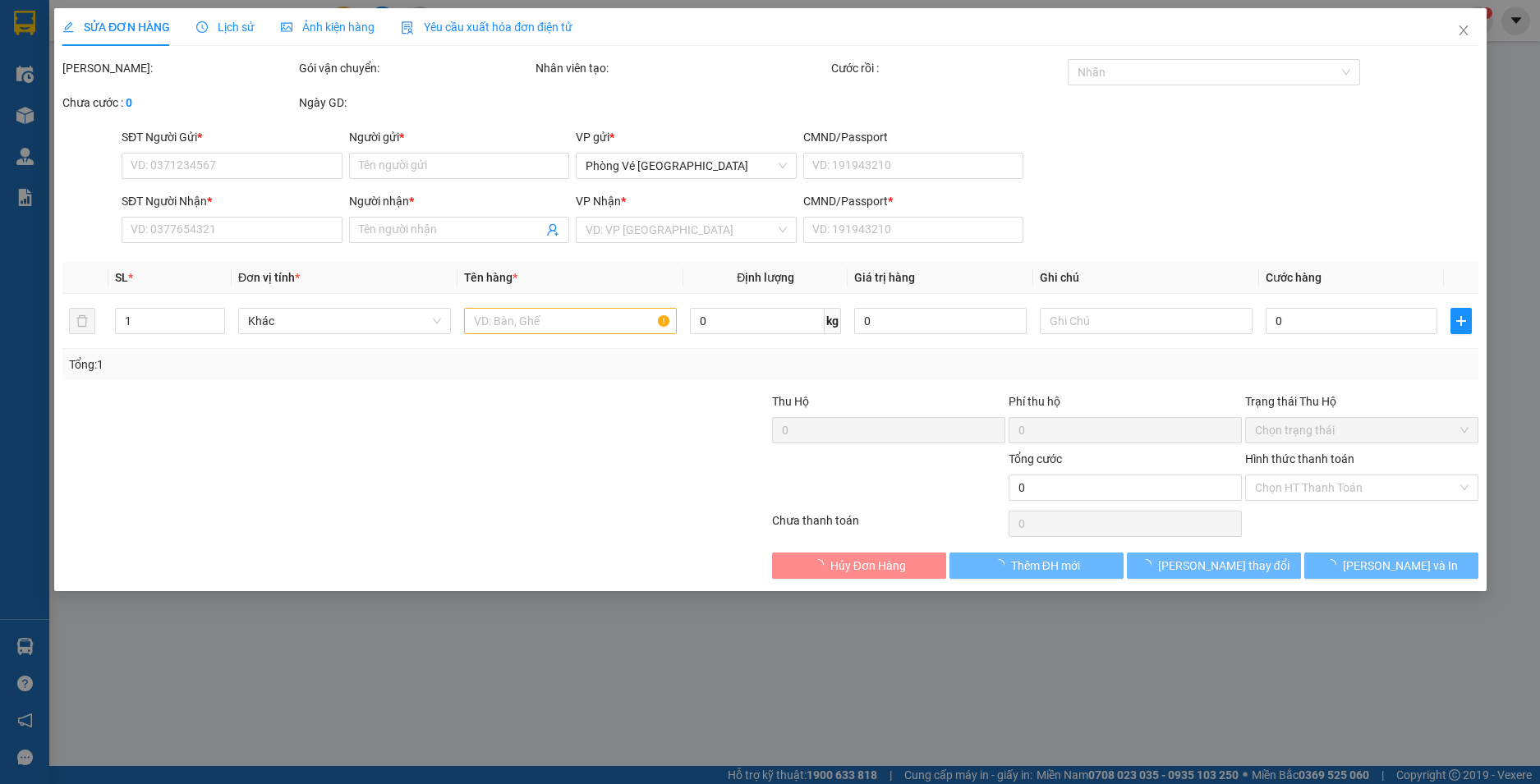
type input "120.000"
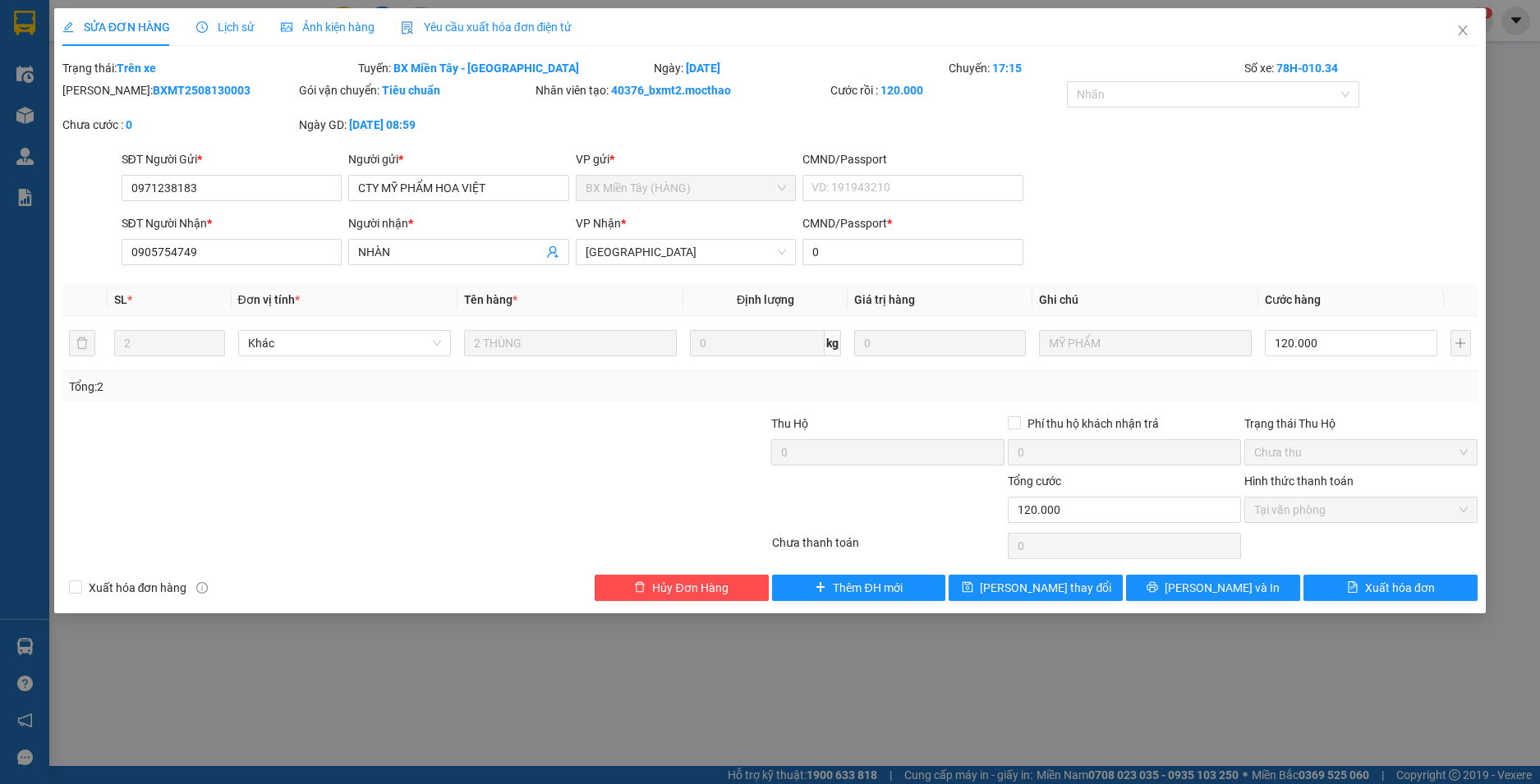
click at [474, 21] on span "Yêu cầu xuất hóa đơn điện tử" at bounding box center [486, 28] width 172 height 13
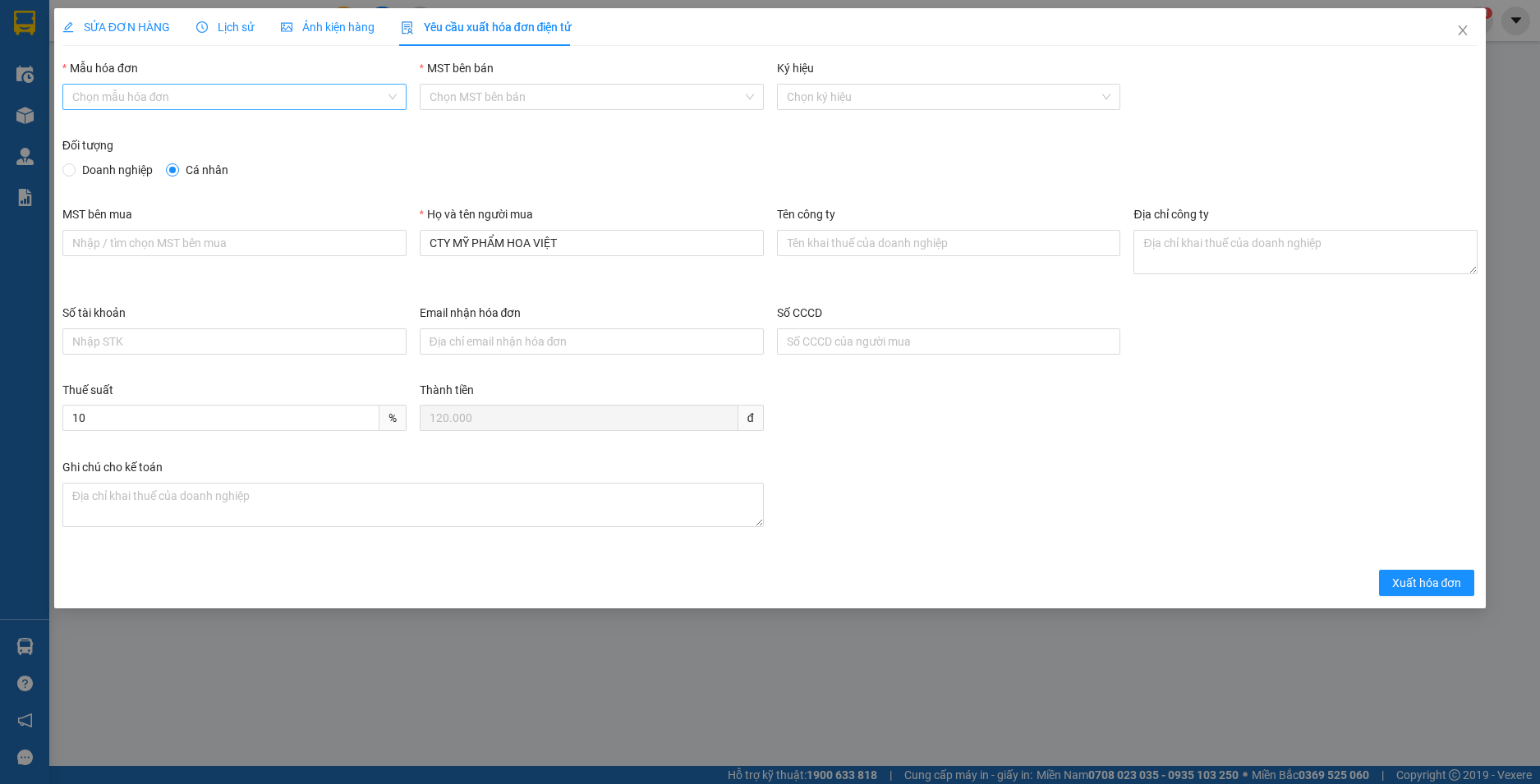
click at [185, 104] on input "Mẫu hóa đơn" at bounding box center [228, 96] width 313 height 24
click at [144, 132] on div "HĐH" at bounding box center [234, 130] width 324 height 18
type input "8"
drag, startPoint x: 613, startPoint y: 252, endPoint x: 37, endPoint y: 255, distance: 576.0
click at [37, 255] on div "SỬA ĐƠN HÀNG Lịch sử Ảnh kiện hàng Yêu cầu xuất hóa đơn điện tử Total Paid Fee …" at bounding box center [770, 392] width 1540 height 784
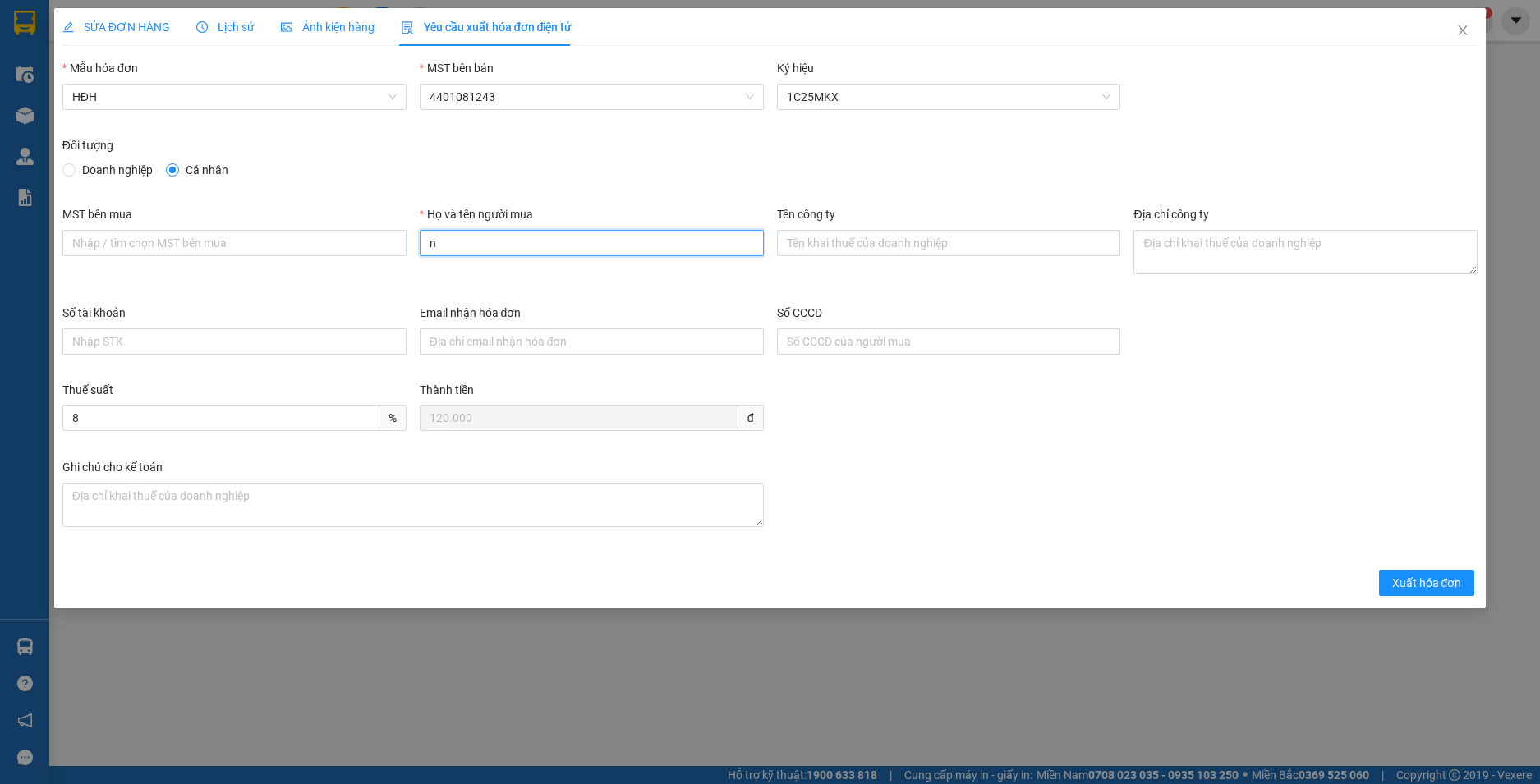
type input "Người mua không cung cấp thông tin"
click at [1425, 586] on span "Xuất hóa đơn" at bounding box center [1427, 583] width 70 height 18
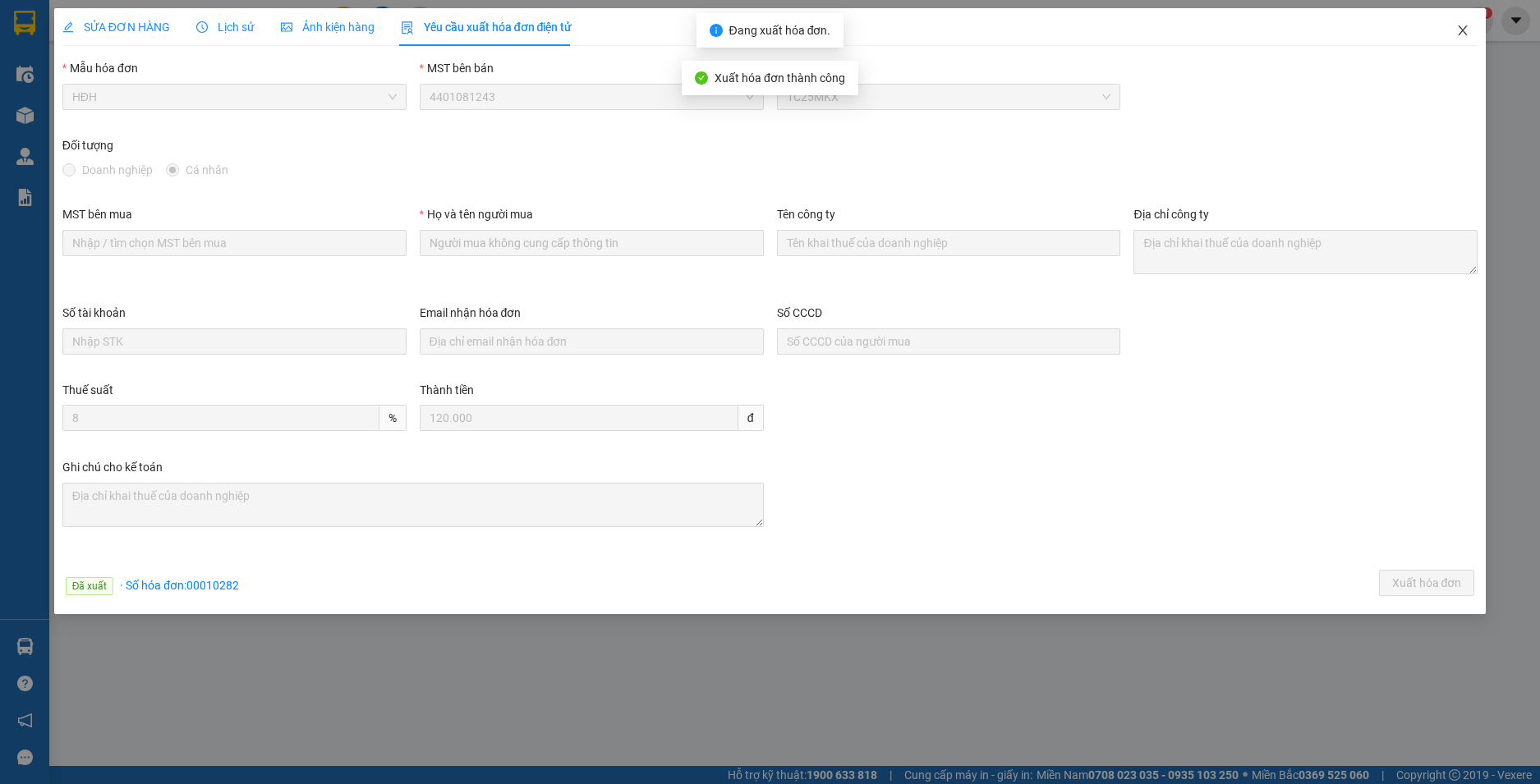
click at [1463, 28] on icon "close" at bounding box center [1463, 30] width 13 height 13
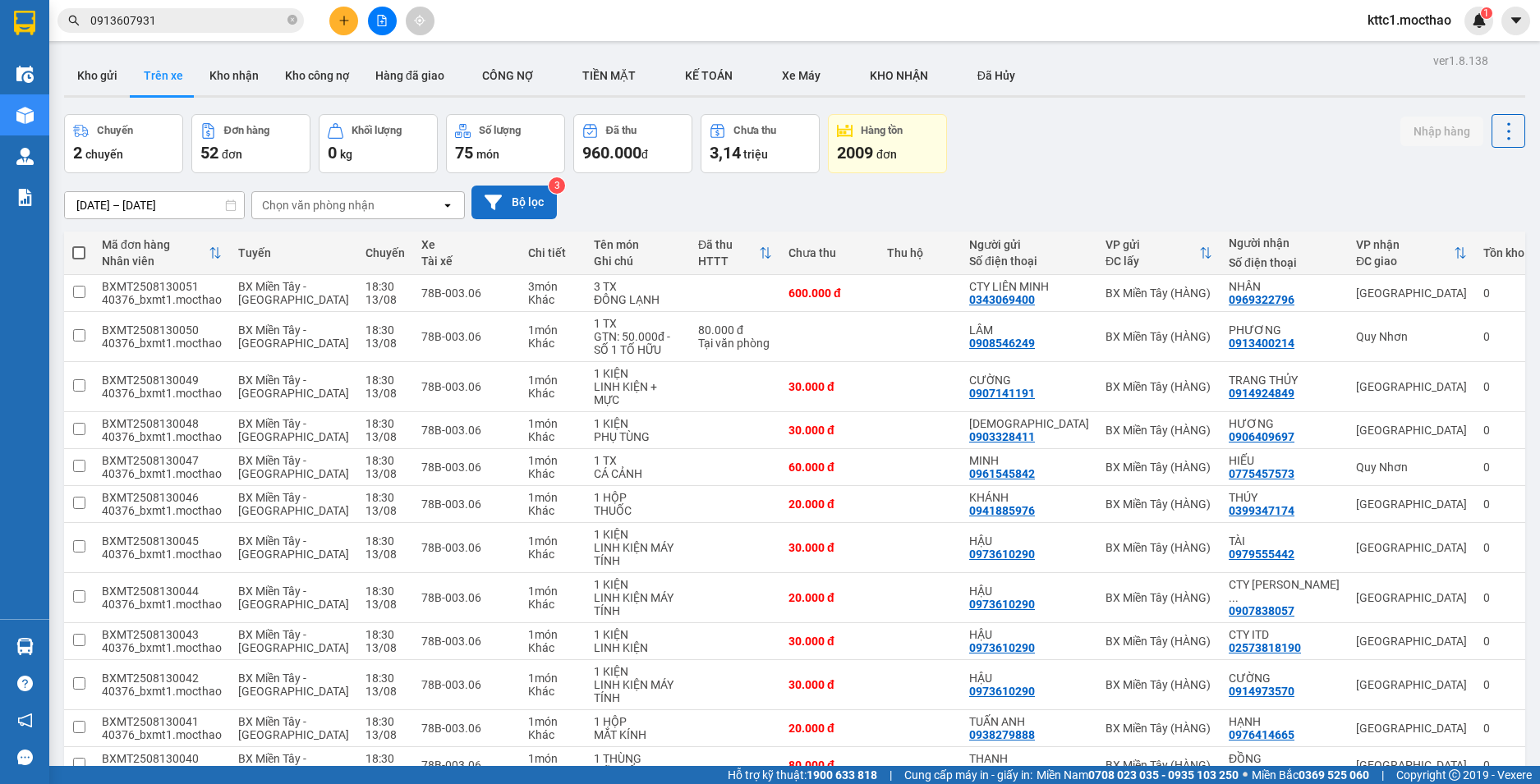
click at [519, 198] on button "Bộ lọc" at bounding box center [514, 203] width 85 height 34
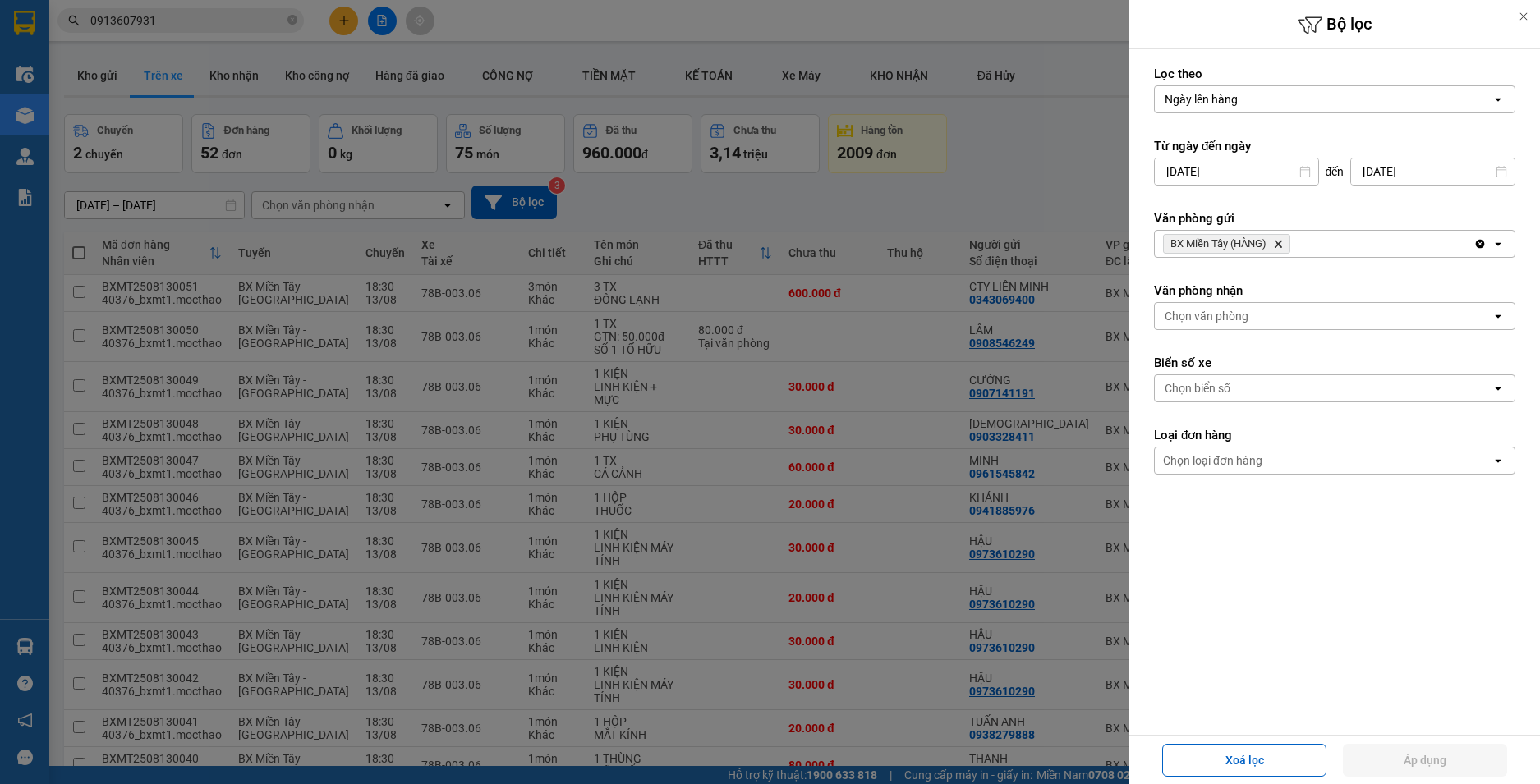
click at [1277, 242] on icon "Delete" at bounding box center [1278, 244] width 10 height 10
click at [1277, 242] on div "Chọn văn phòng" at bounding box center [1323, 243] width 337 height 26
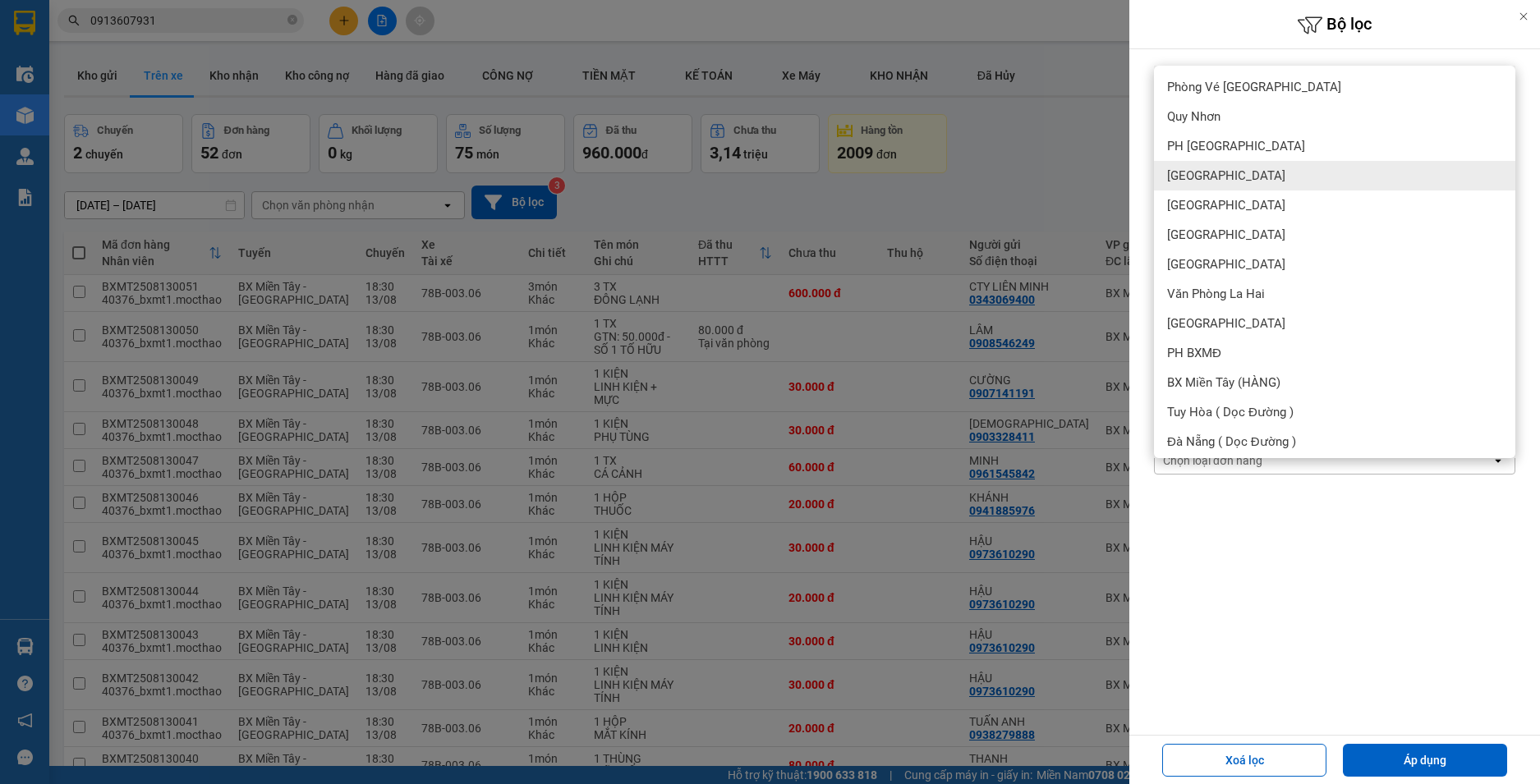
click at [1219, 173] on div "[GEOGRAPHIC_DATA]" at bounding box center [1334, 175] width 361 height 29
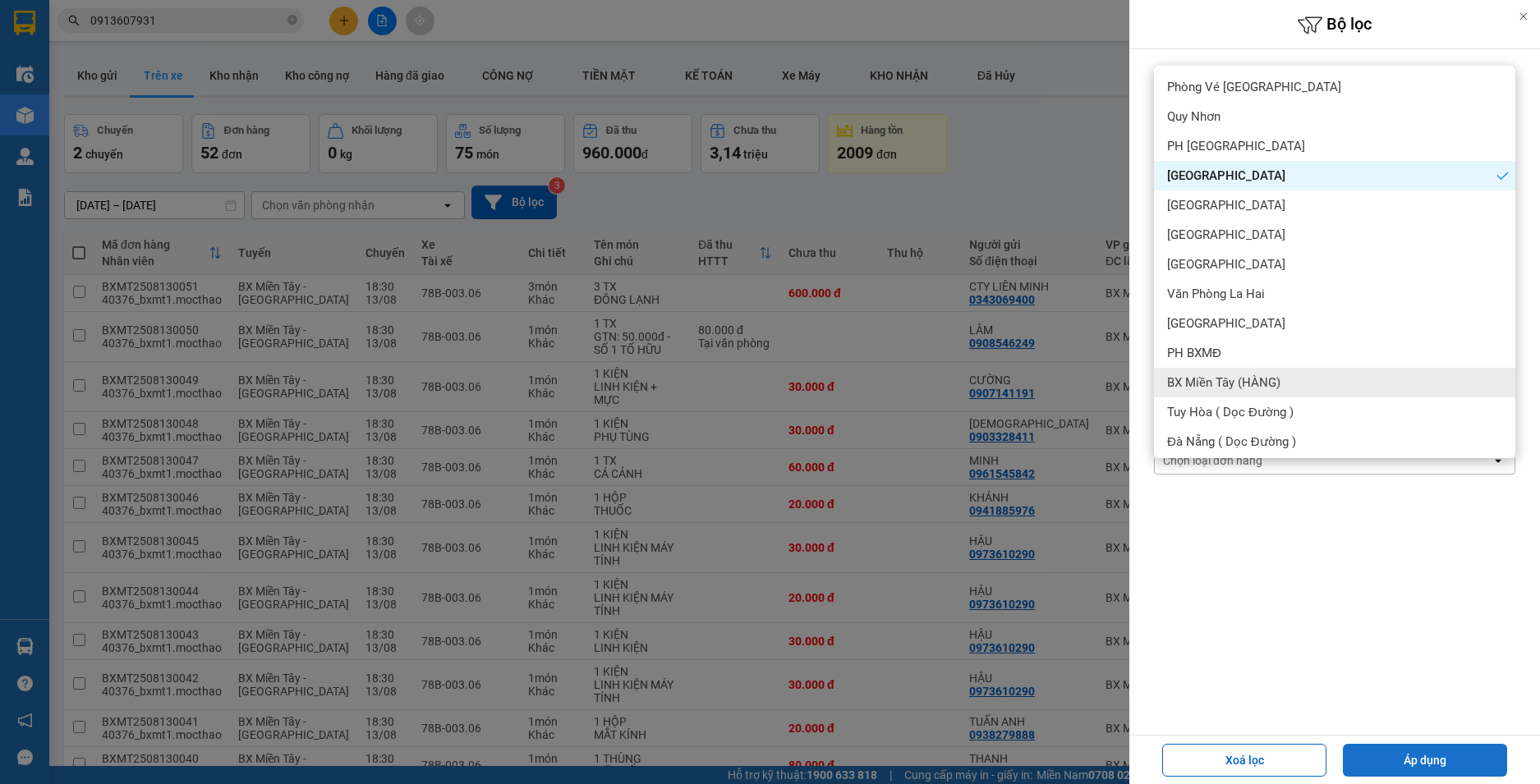
click at [1439, 767] on button "Áp dụng" at bounding box center [1425, 760] width 164 height 33
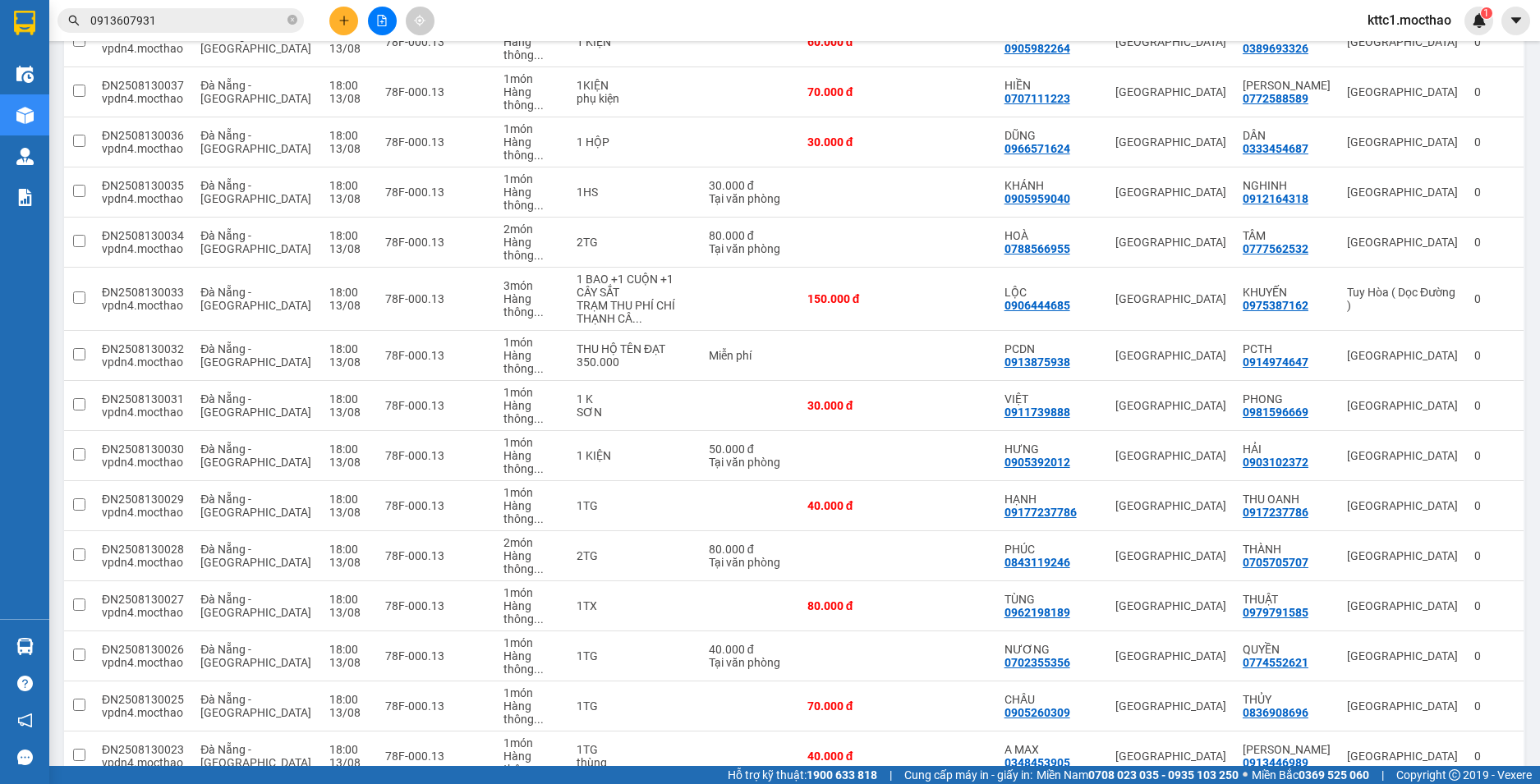
scroll to position [1889, 0]
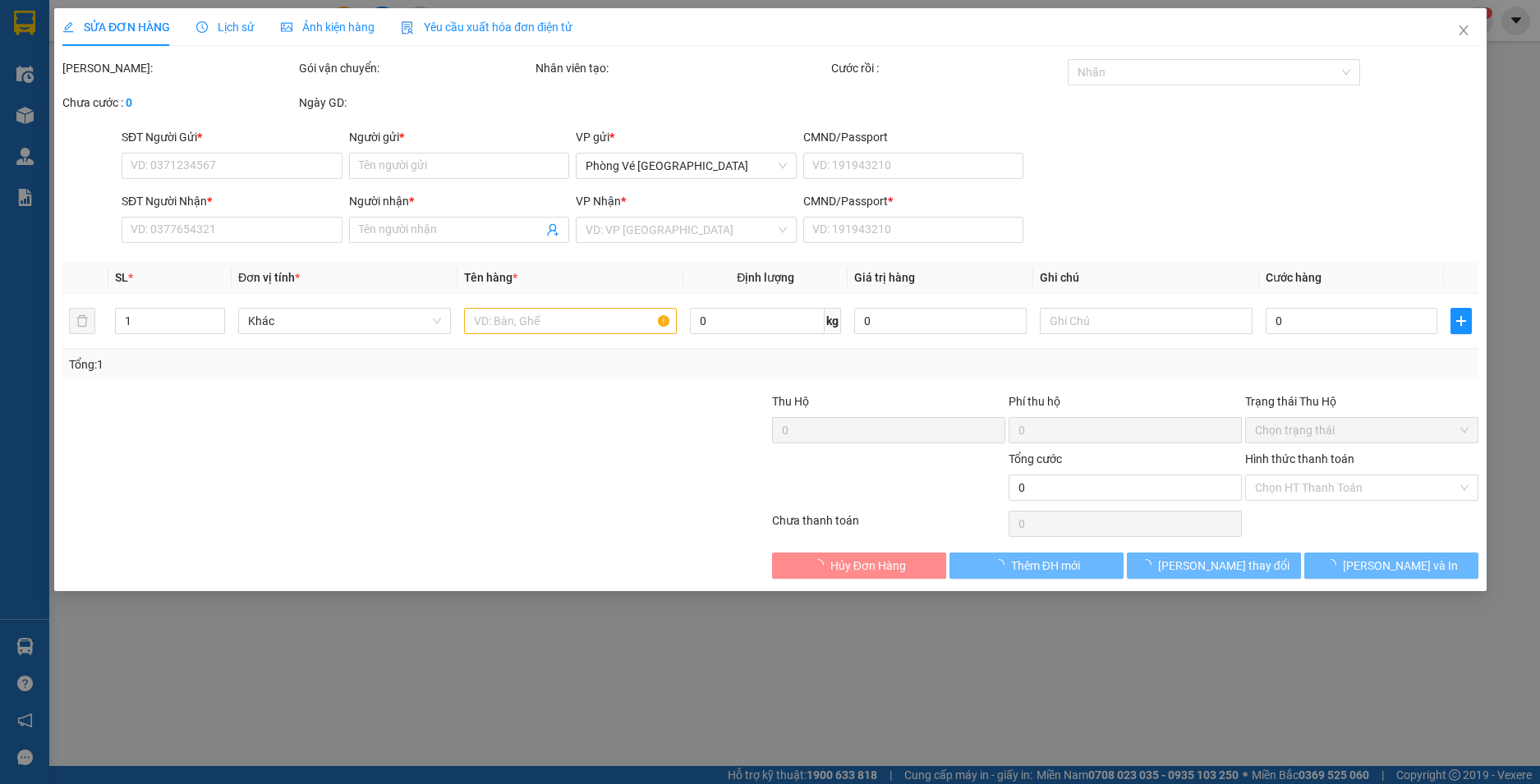
type input "0934849981"
type input "TRỌNG"
type input "0913920760"
type input "[PERSON_NAME]"
type input "0"
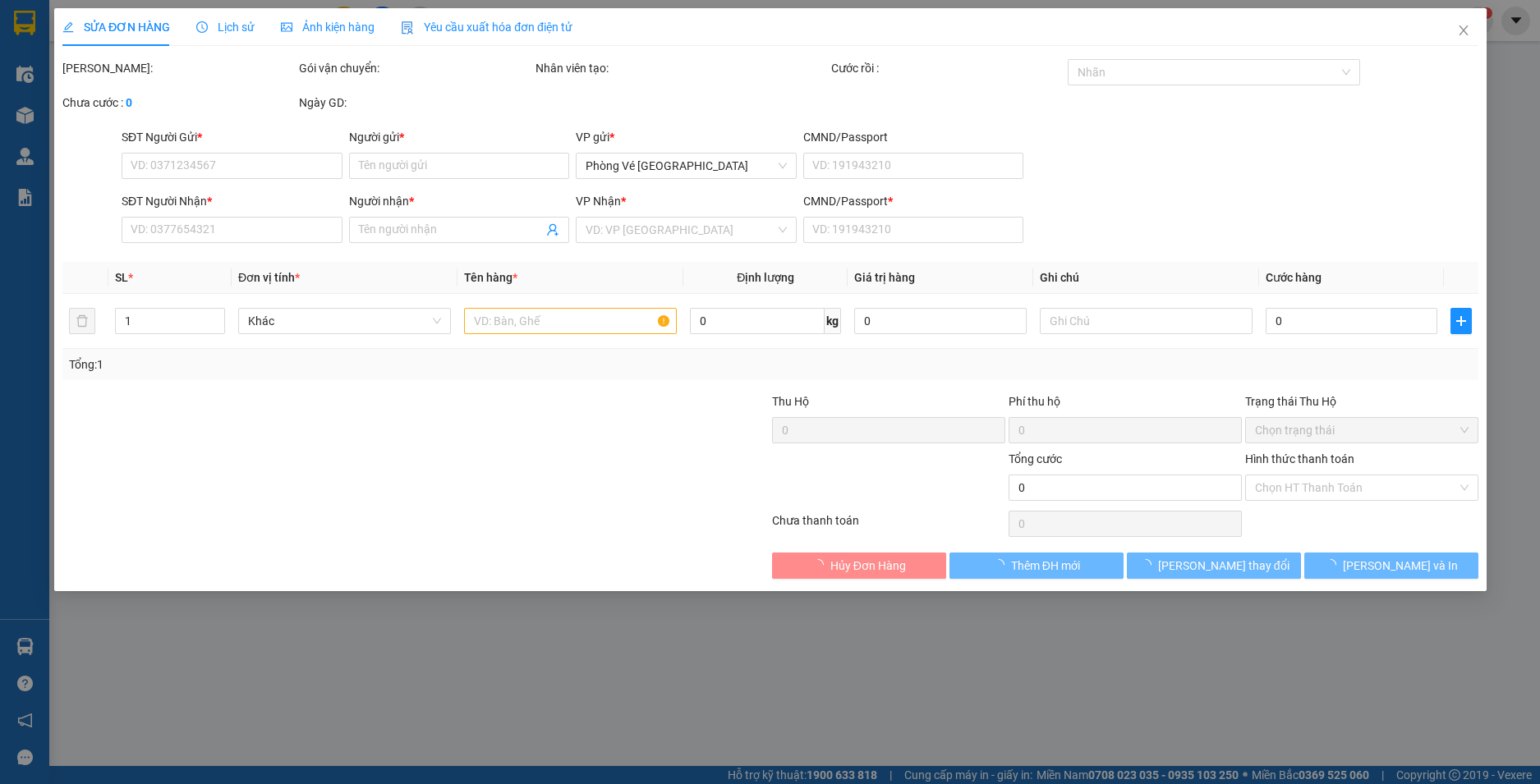
type input "600.000"
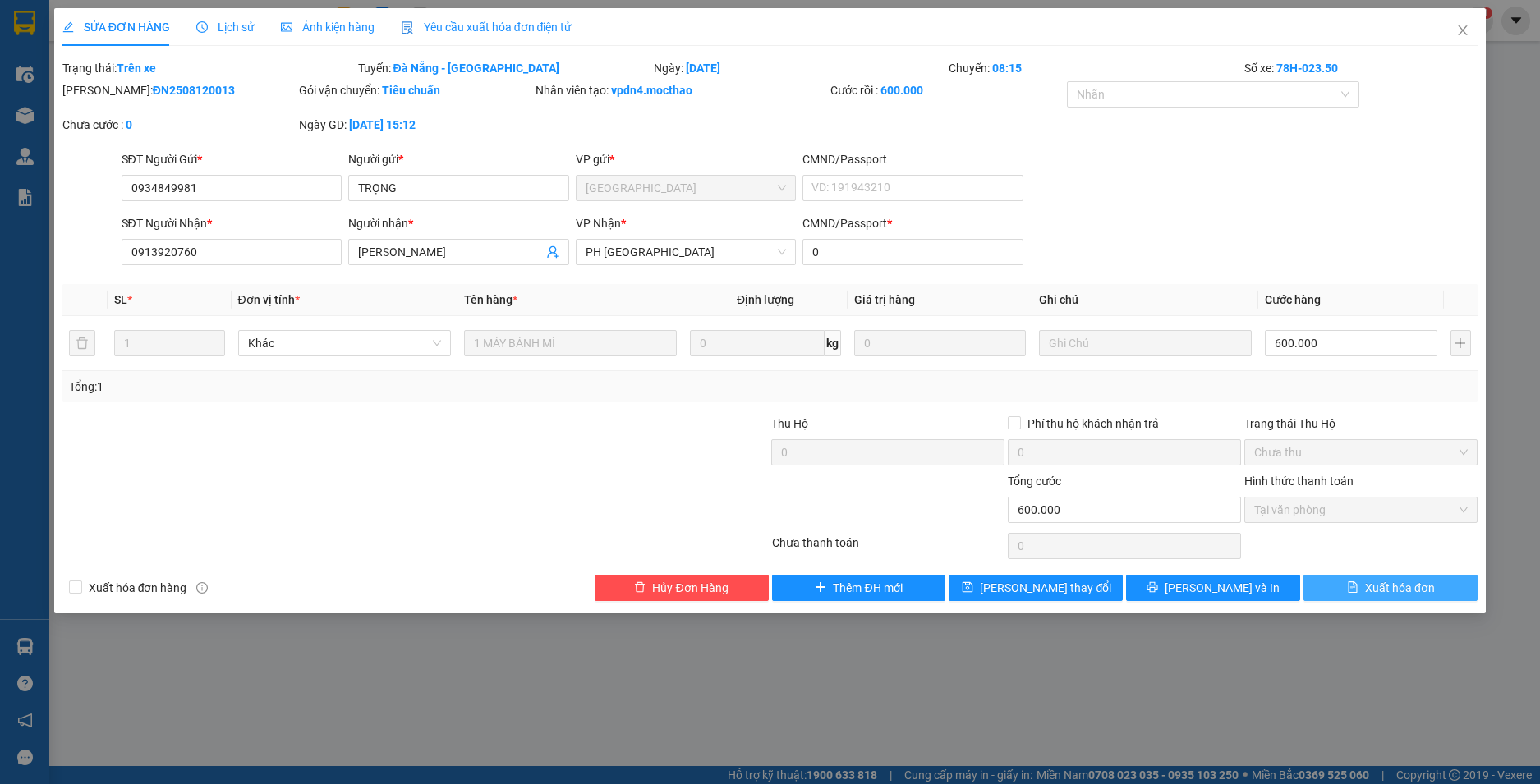
click at [1403, 589] on span "Xuất hóa đơn" at bounding box center [1399, 588] width 70 height 18
checkbox input "true"
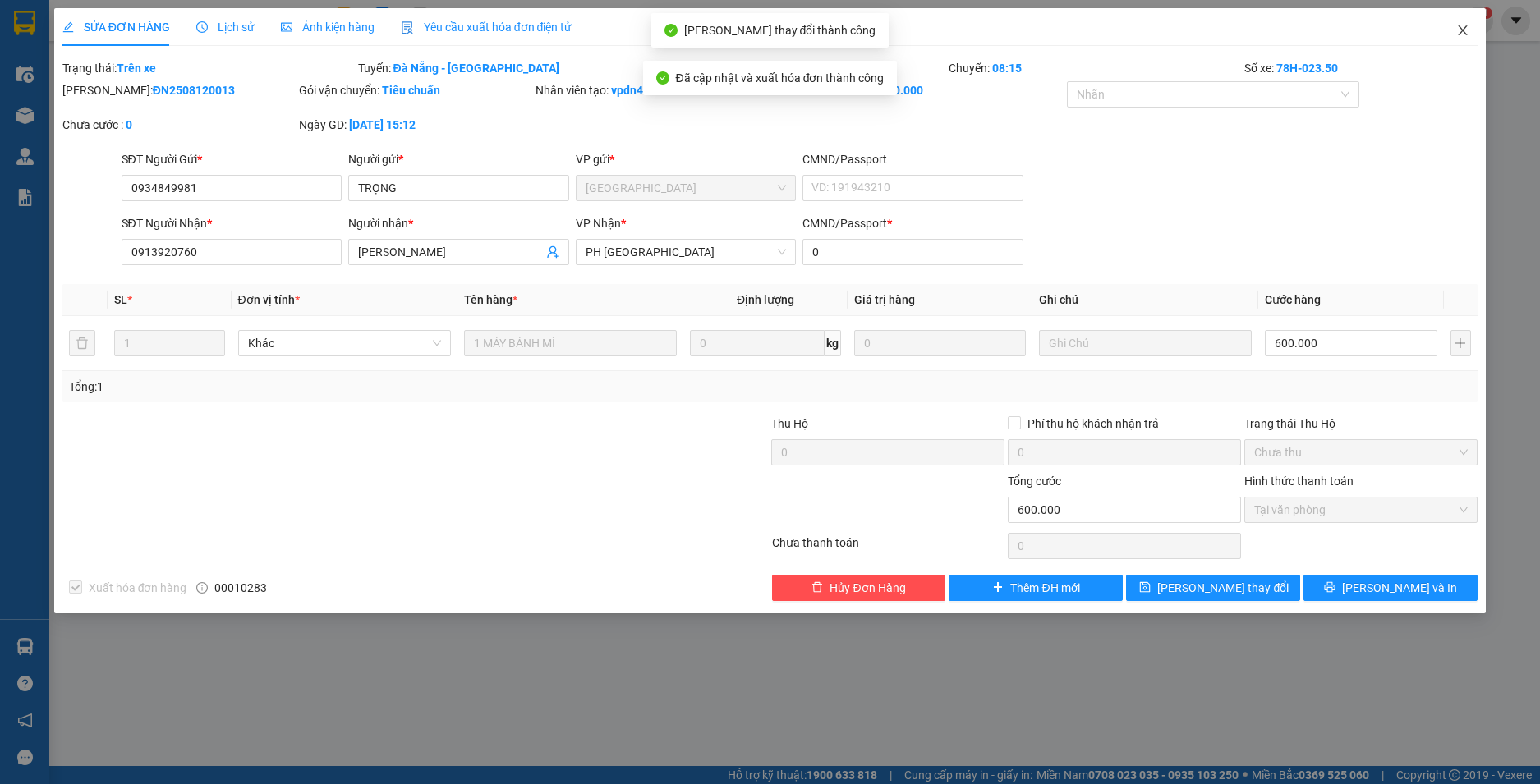
click at [1462, 33] on icon "close" at bounding box center [1463, 30] width 9 height 10
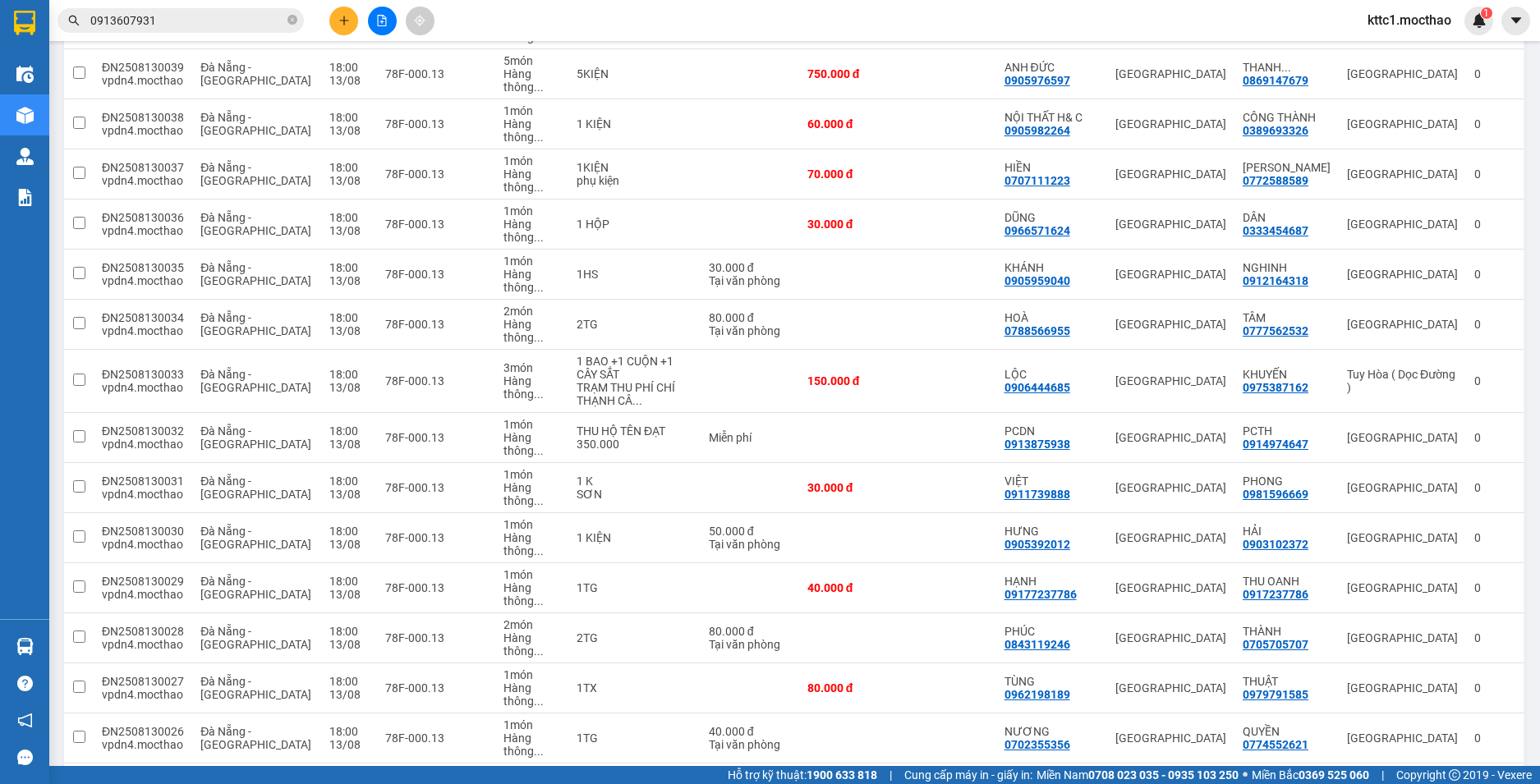
scroll to position [1922, 0]
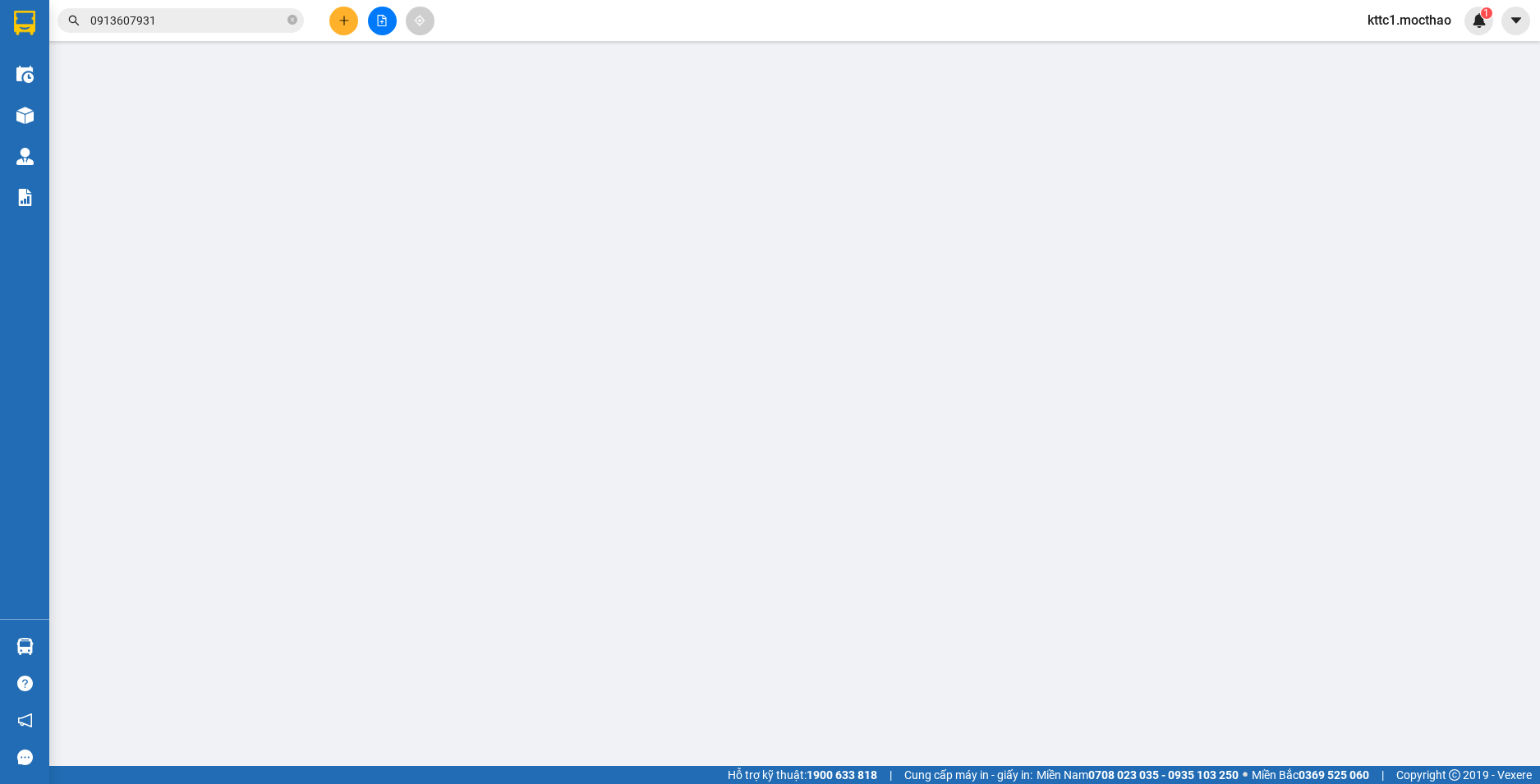
type input "0933235626"
type input "HOAN"
type input "0377511824"
type input "SƯƠNG"
type input "0"
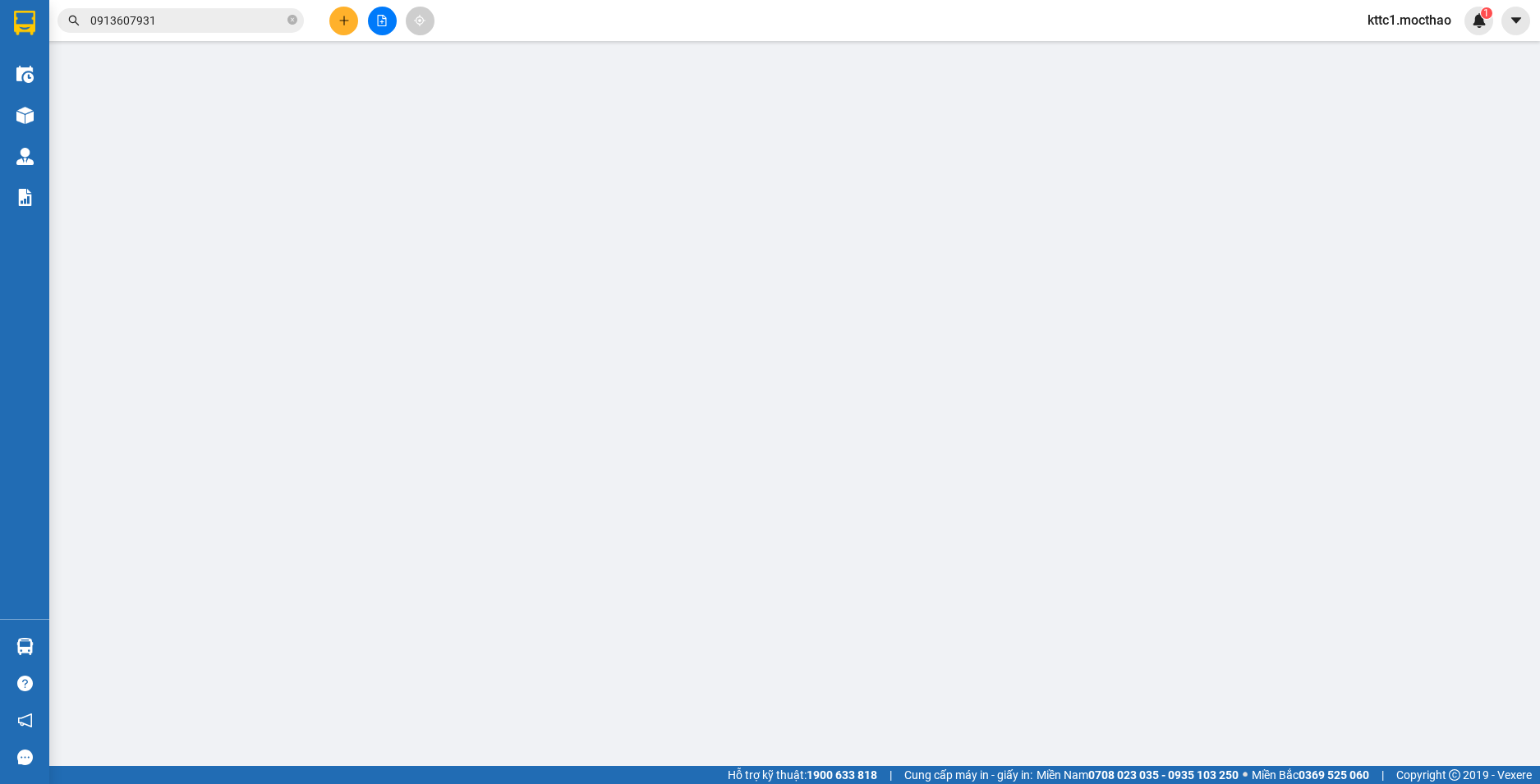
type input "50.000"
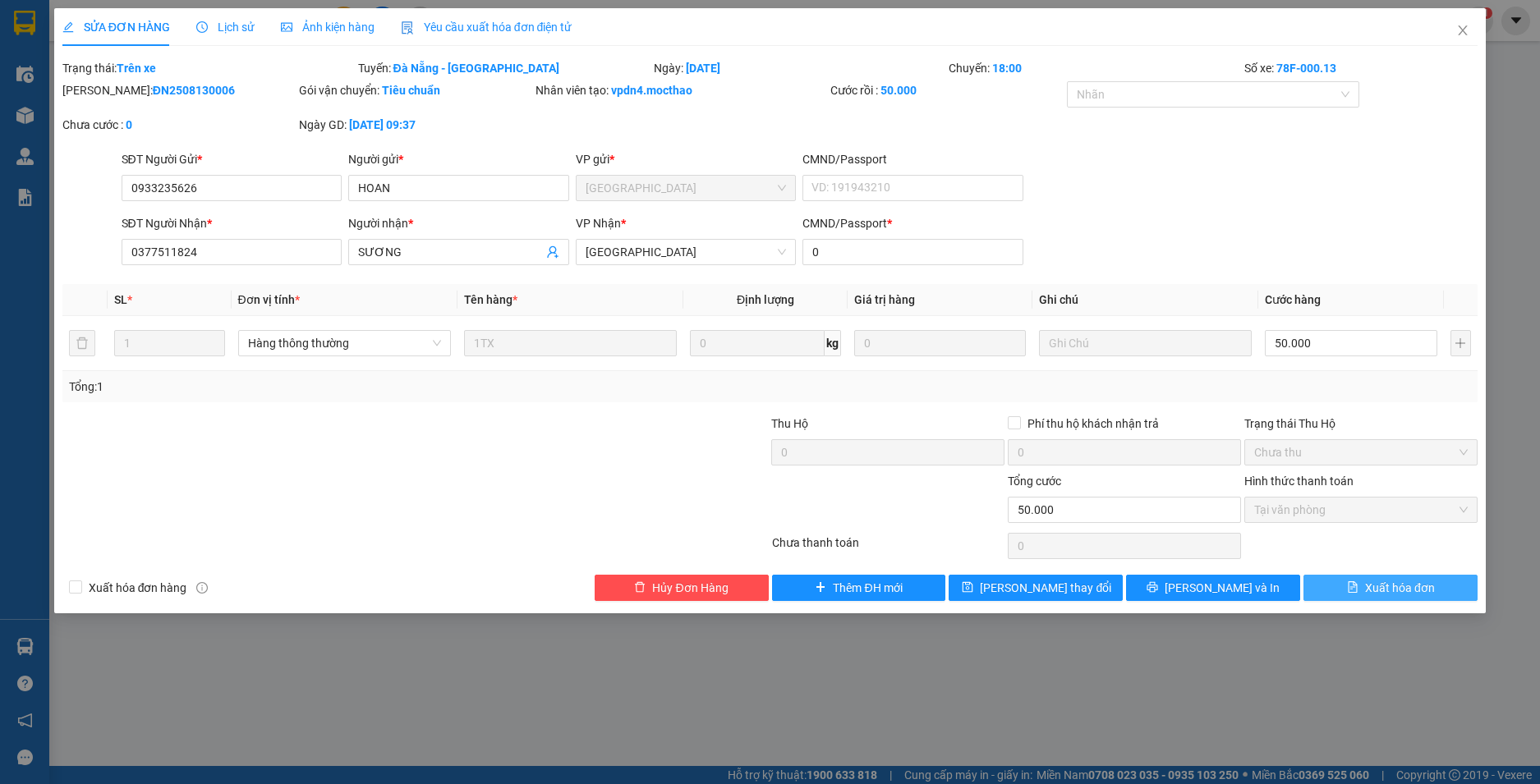
click at [1351, 590] on icon "file-text" at bounding box center [1353, 587] width 12 height 12
checkbox input "true"
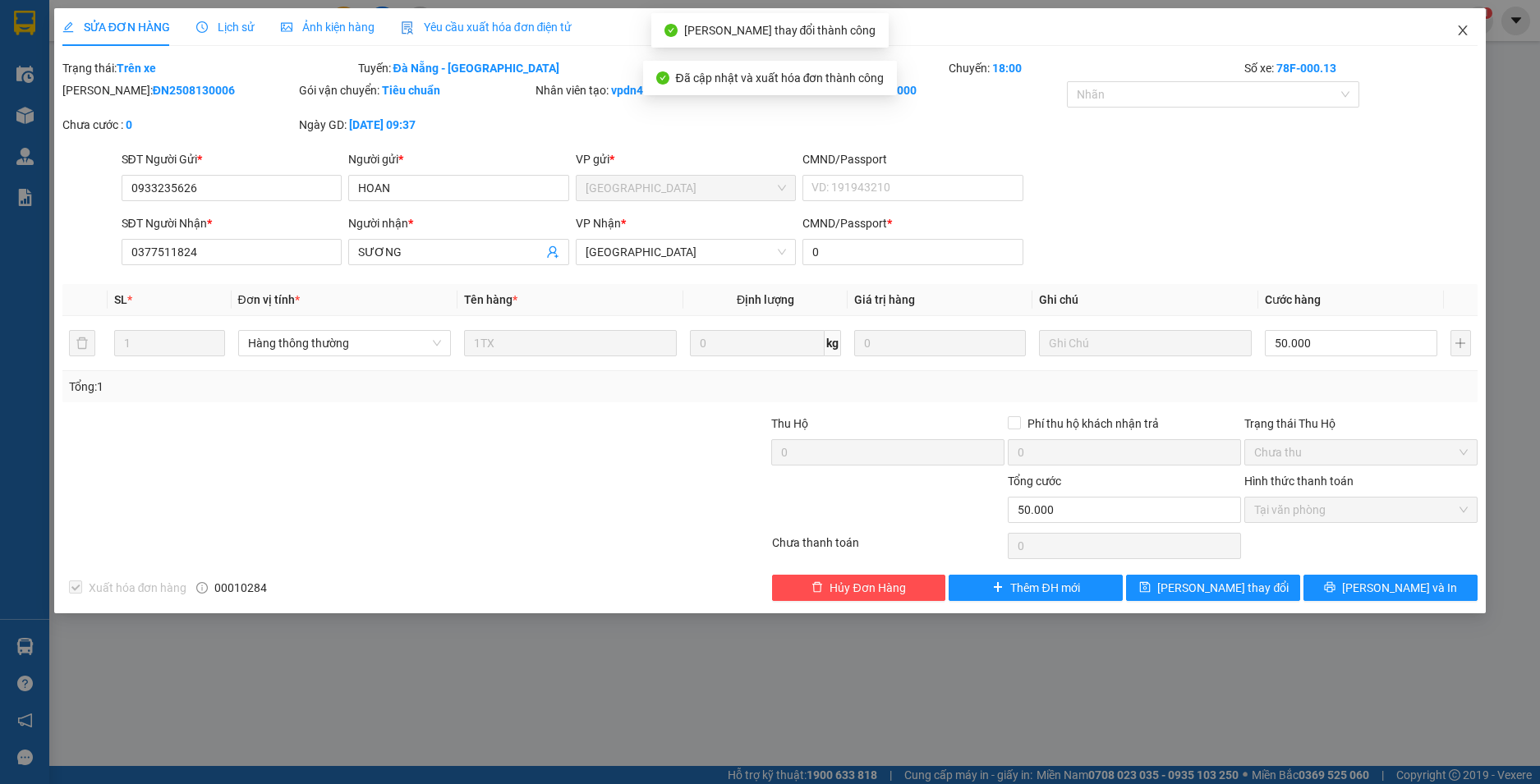
click at [1467, 33] on icon "close" at bounding box center [1463, 30] width 13 height 13
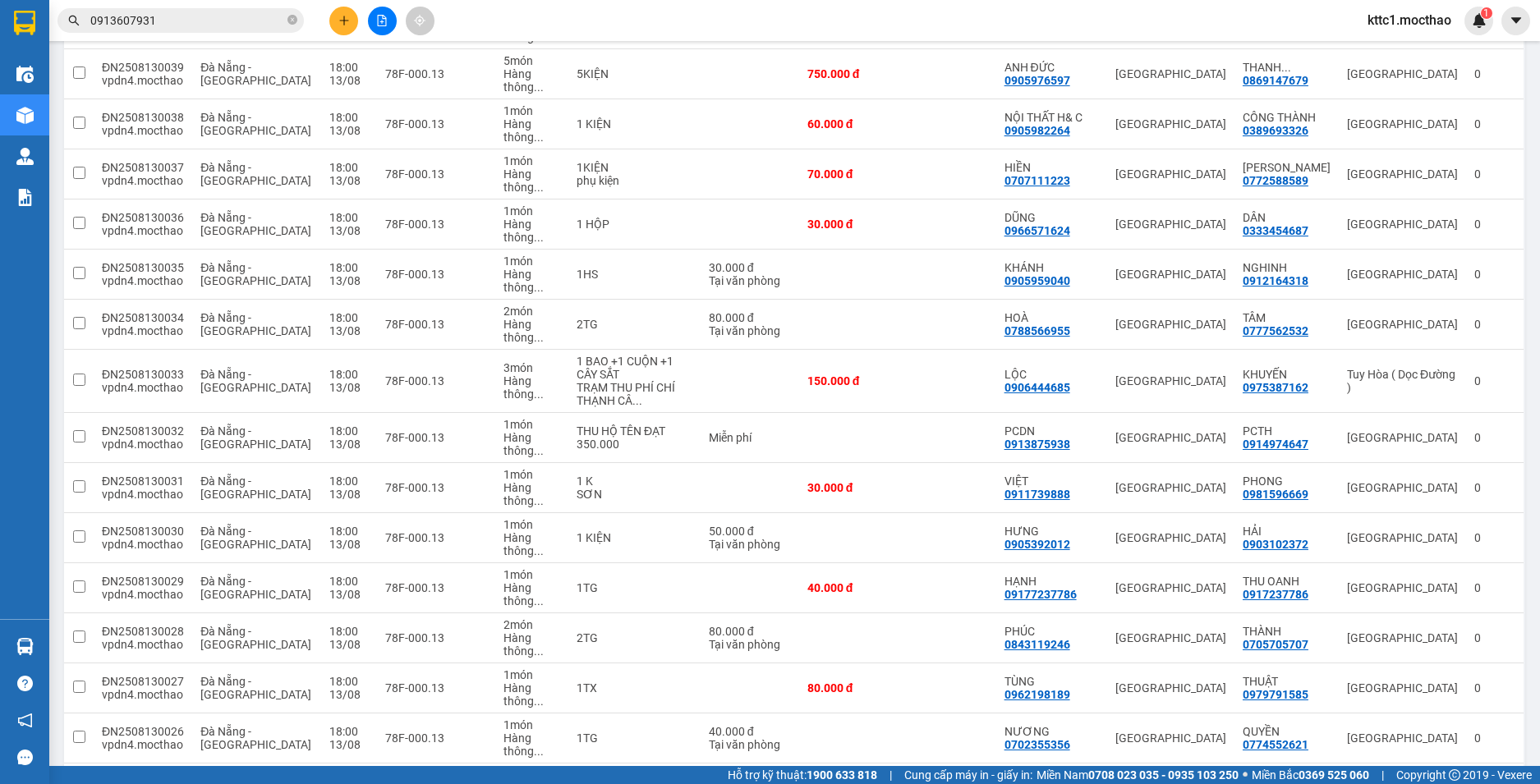
scroll to position [1889, 0]
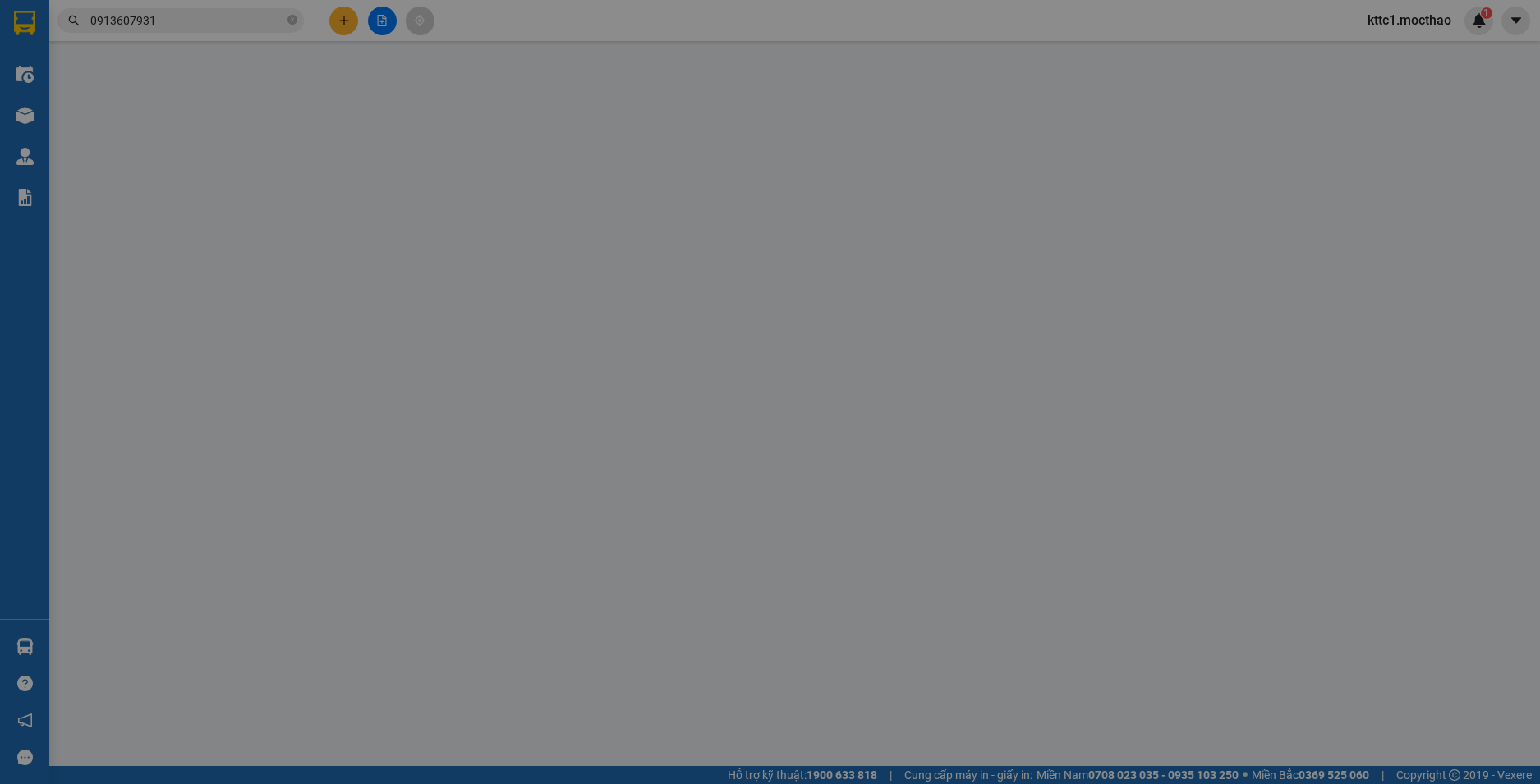
type input "0392653204"
type input "TRÂM"
type input "0355608582"
type input "DIÊM"
type input "0"
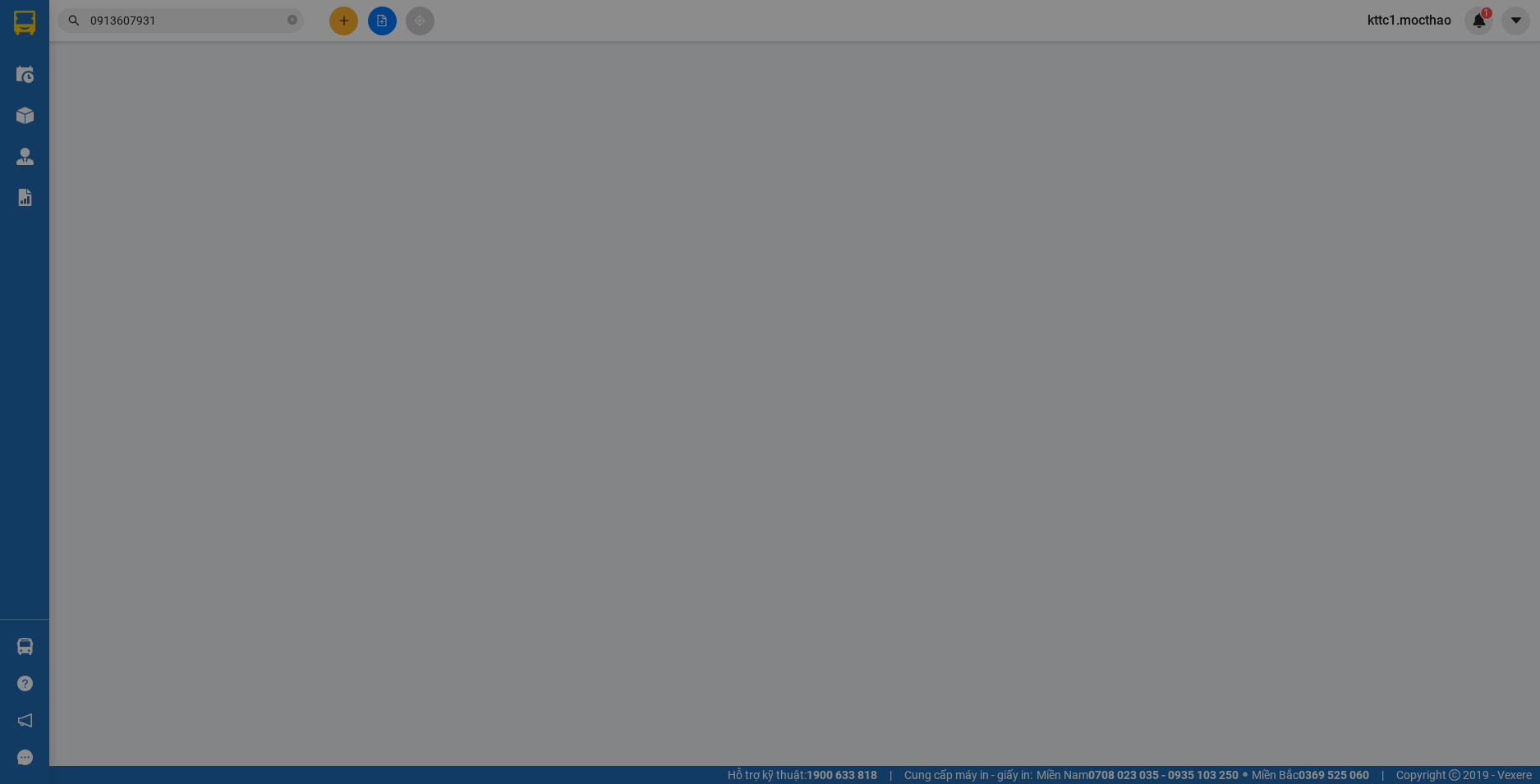
type input "50.000"
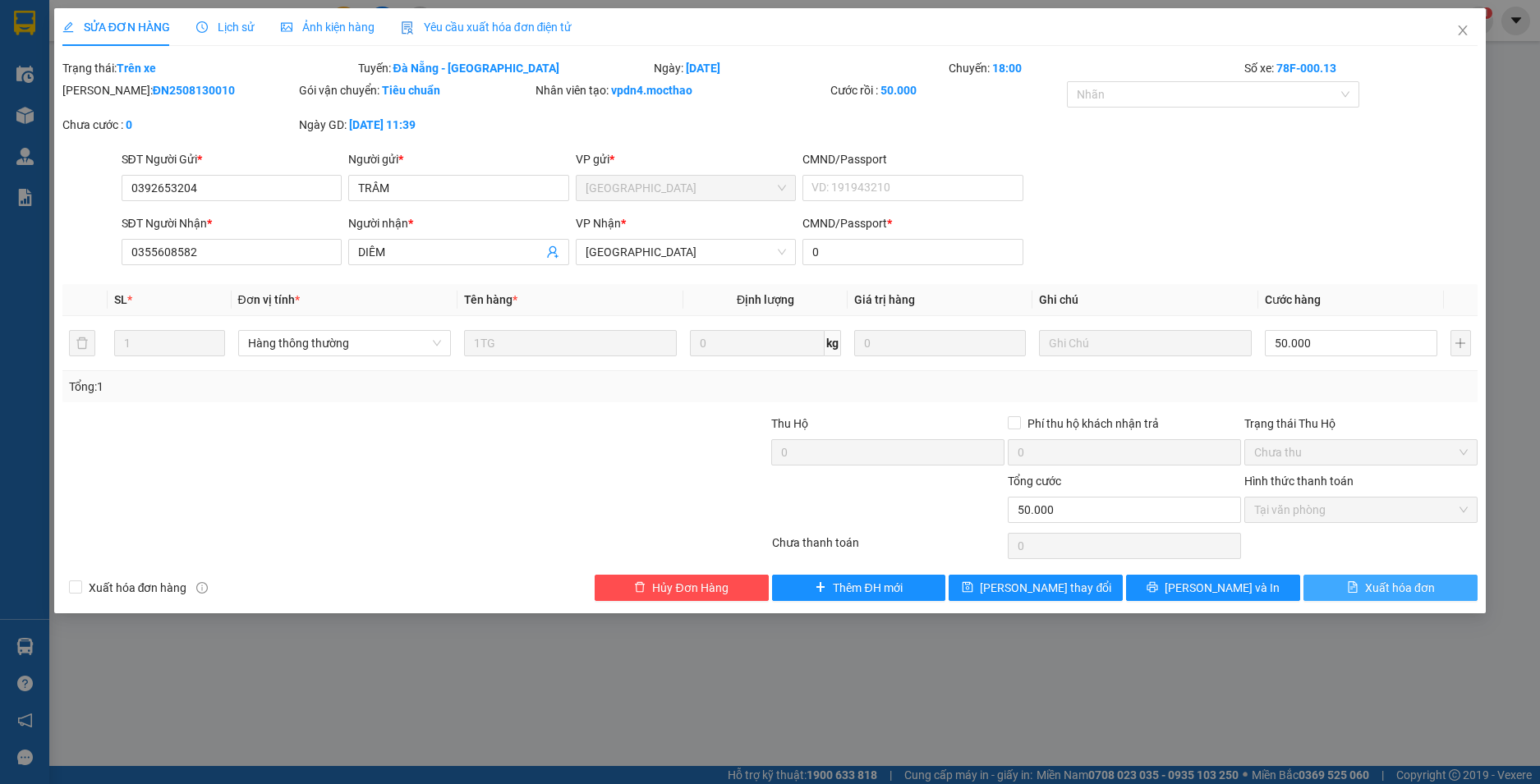
click at [1377, 590] on span "Xuất hóa đơn" at bounding box center [1399, 588] width 70 height 18
checkbox input "true"
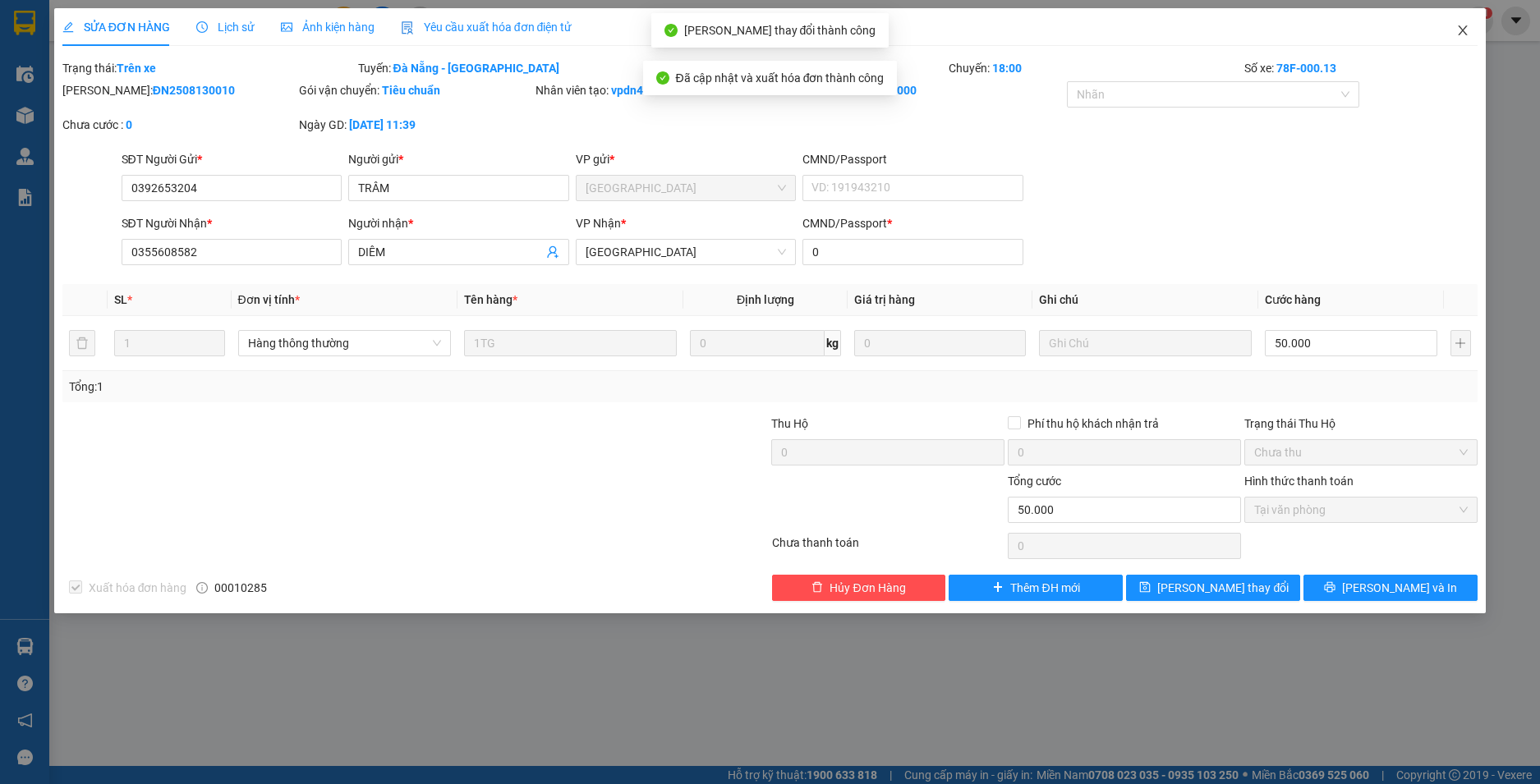
click at [1460, 34] on icon "close" at bounding box center [1463, 30] width 9 height 10
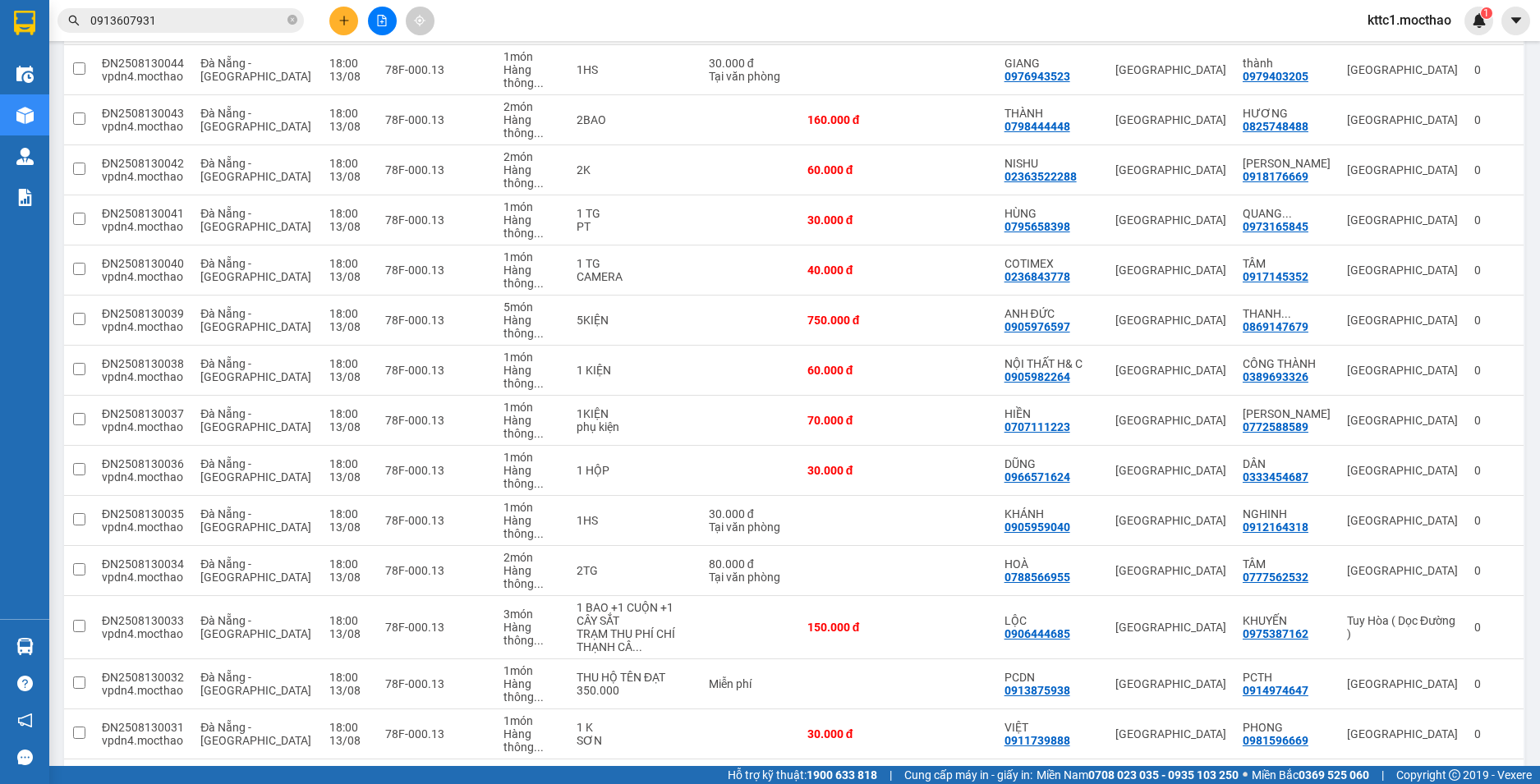
scroll to position [1560, 0]
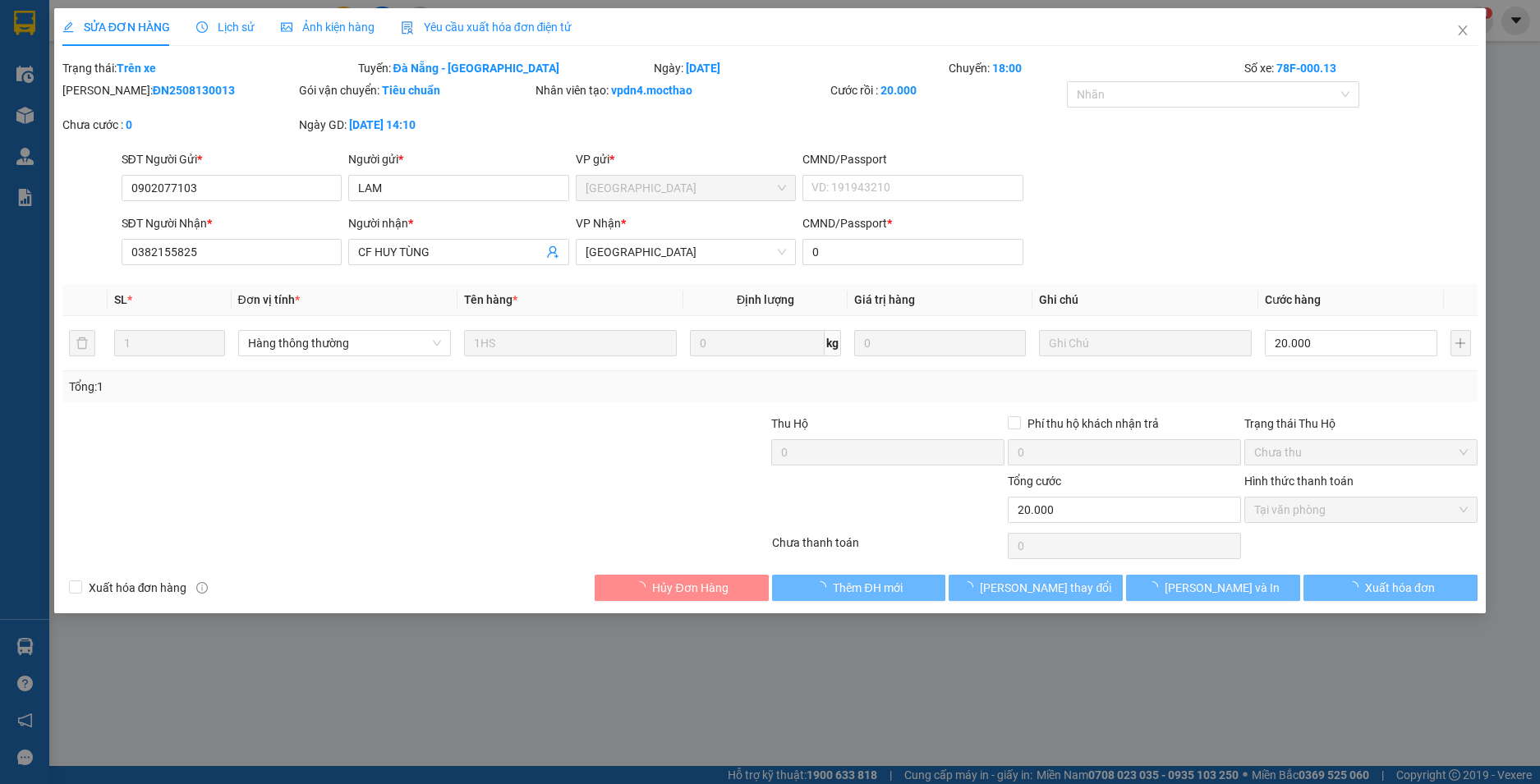
type input "0902077103"
type input "LAM"
type input "0382155825"
type input "CF HUY TÙNG"
type input "0"
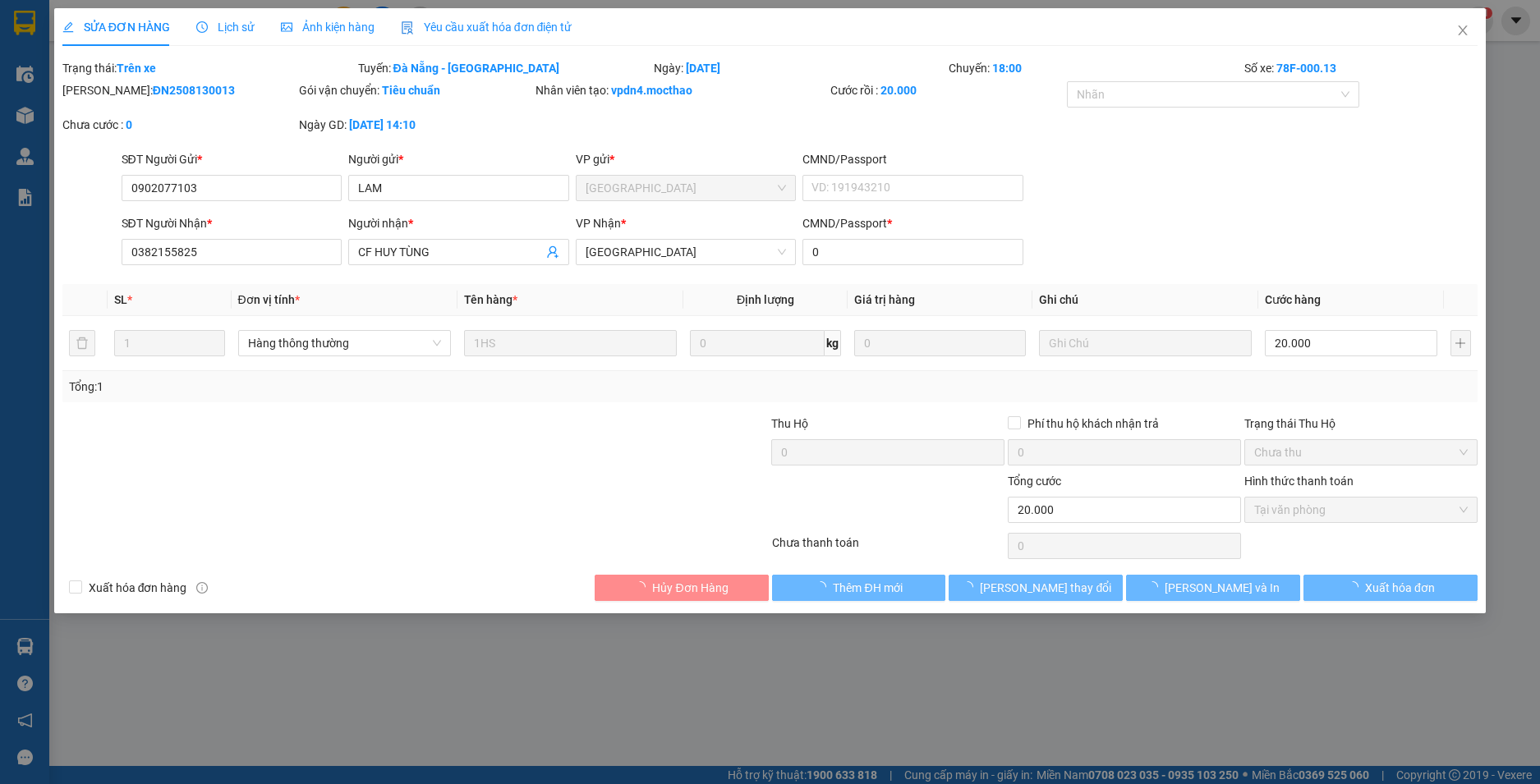
type input "20.000"
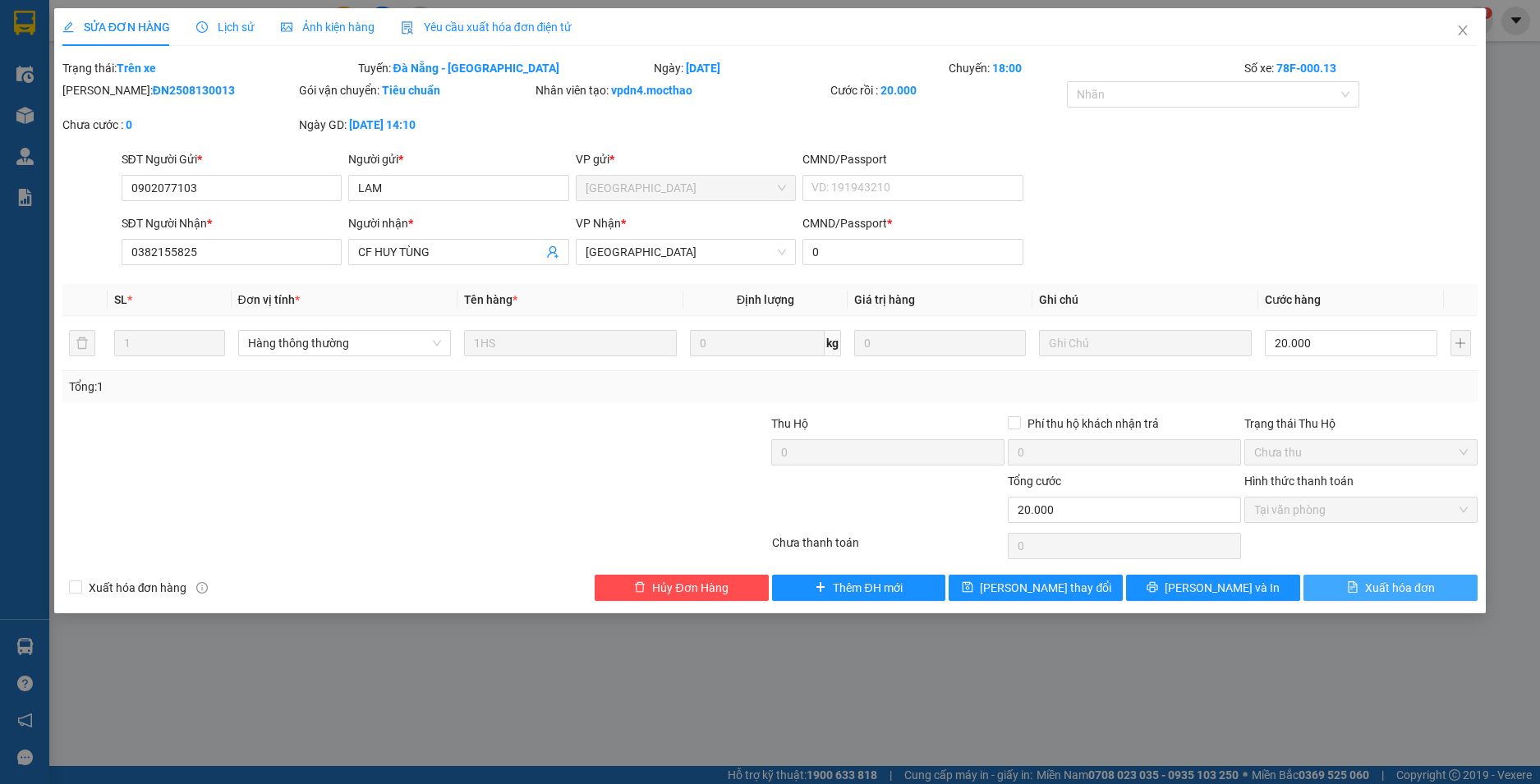
click at [1428, 594] on span "Xuất hóa đơn" at bounding box center [1399, 588] width 70 height 18
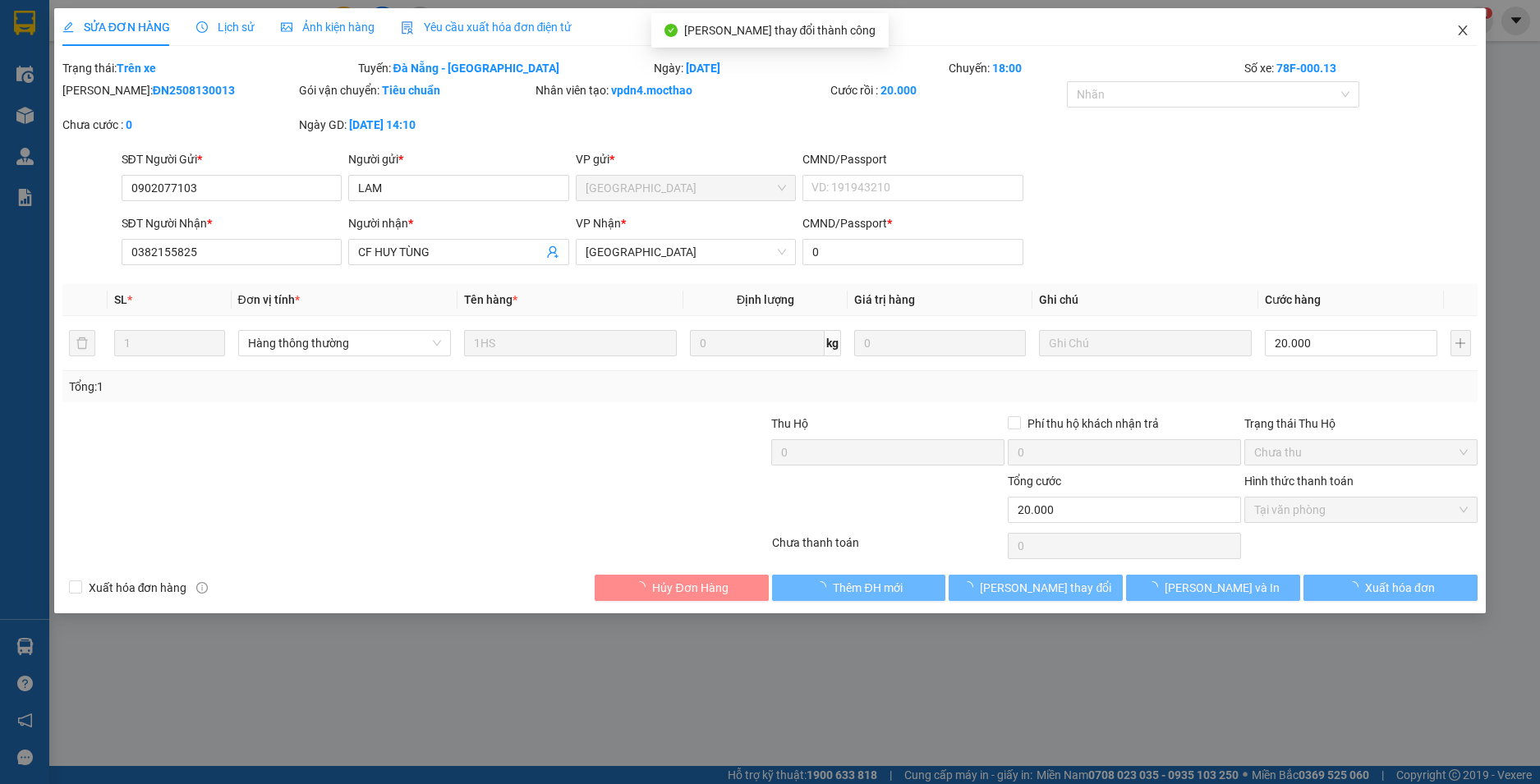
checkbox input "true"
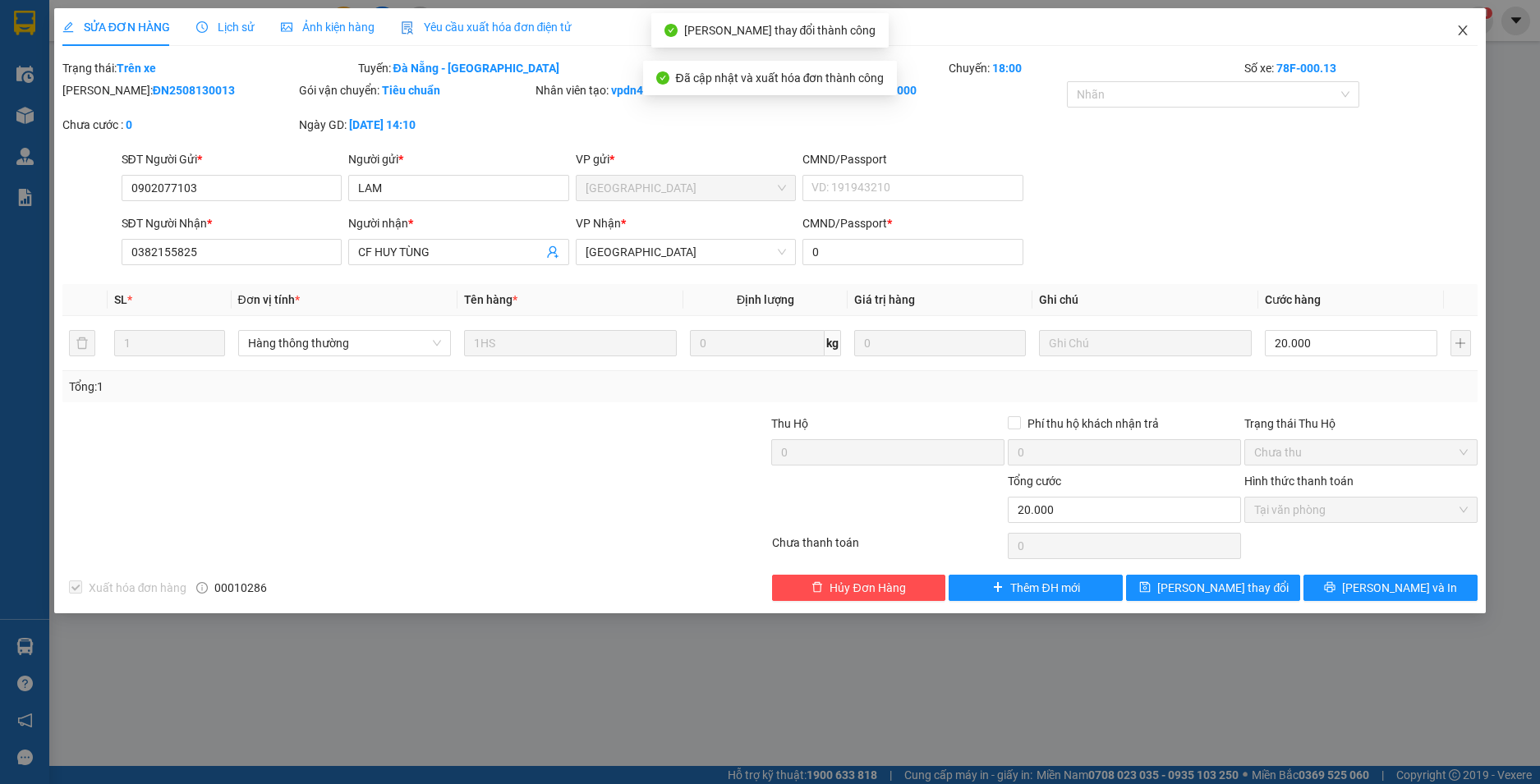
click at [1465, 34] on icon "close" at bounding box center [1463, 30] width 9 height 10
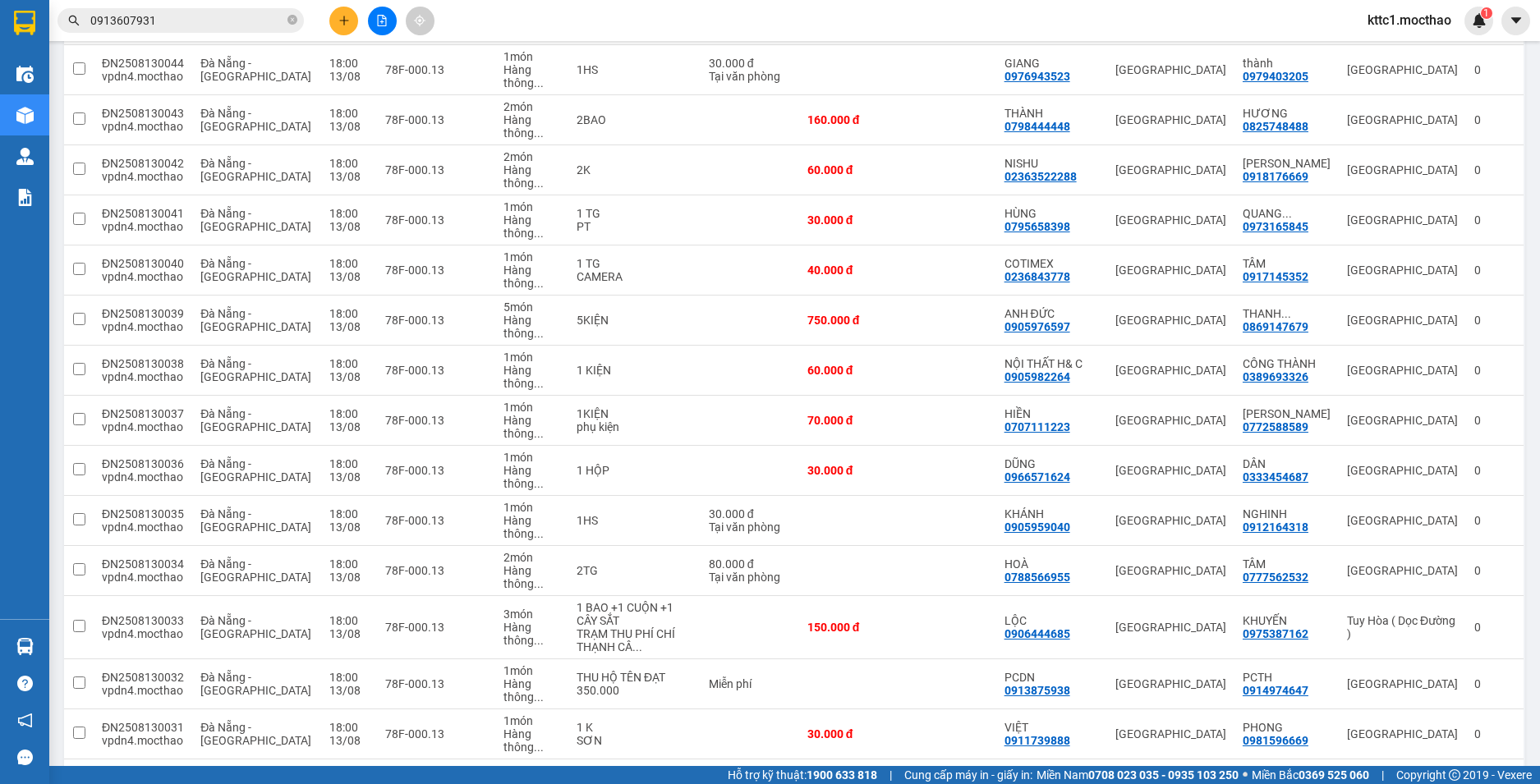
scroll to position [1478, 0]
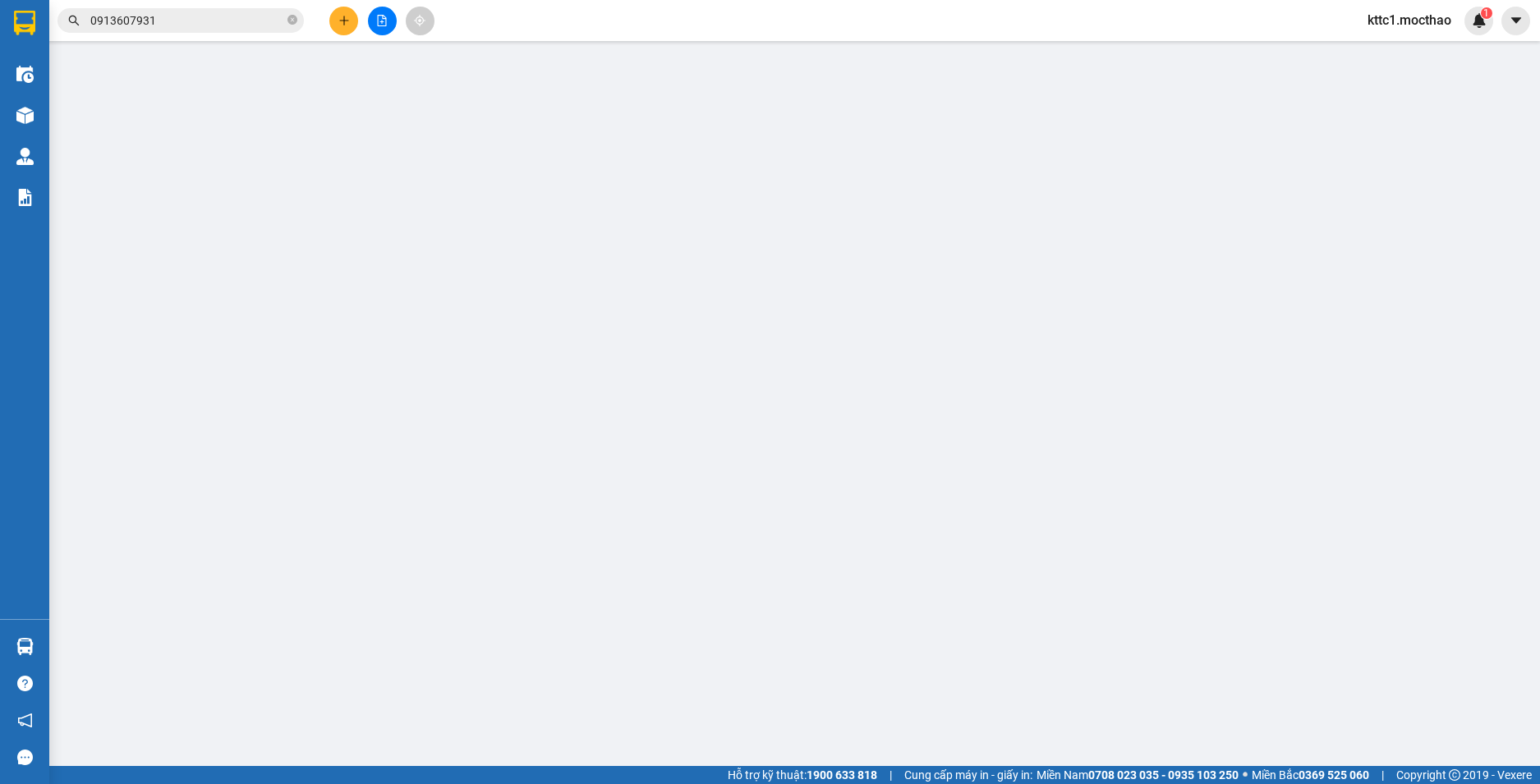
type input "02366284285"
type input "LABO HD"
type input "0917488339"
type input "NHƯ Ý"
type input "0"
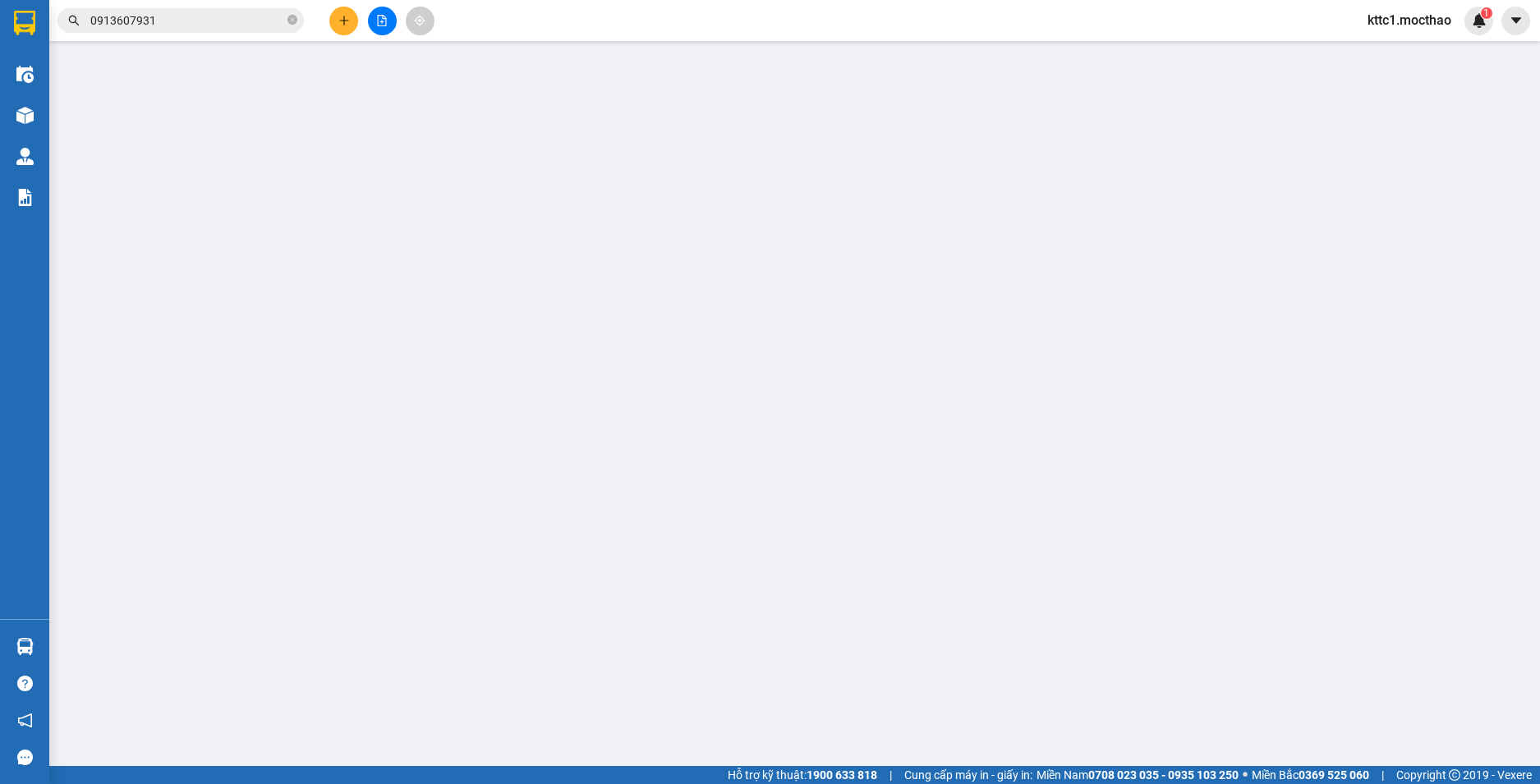
type input "30.000"
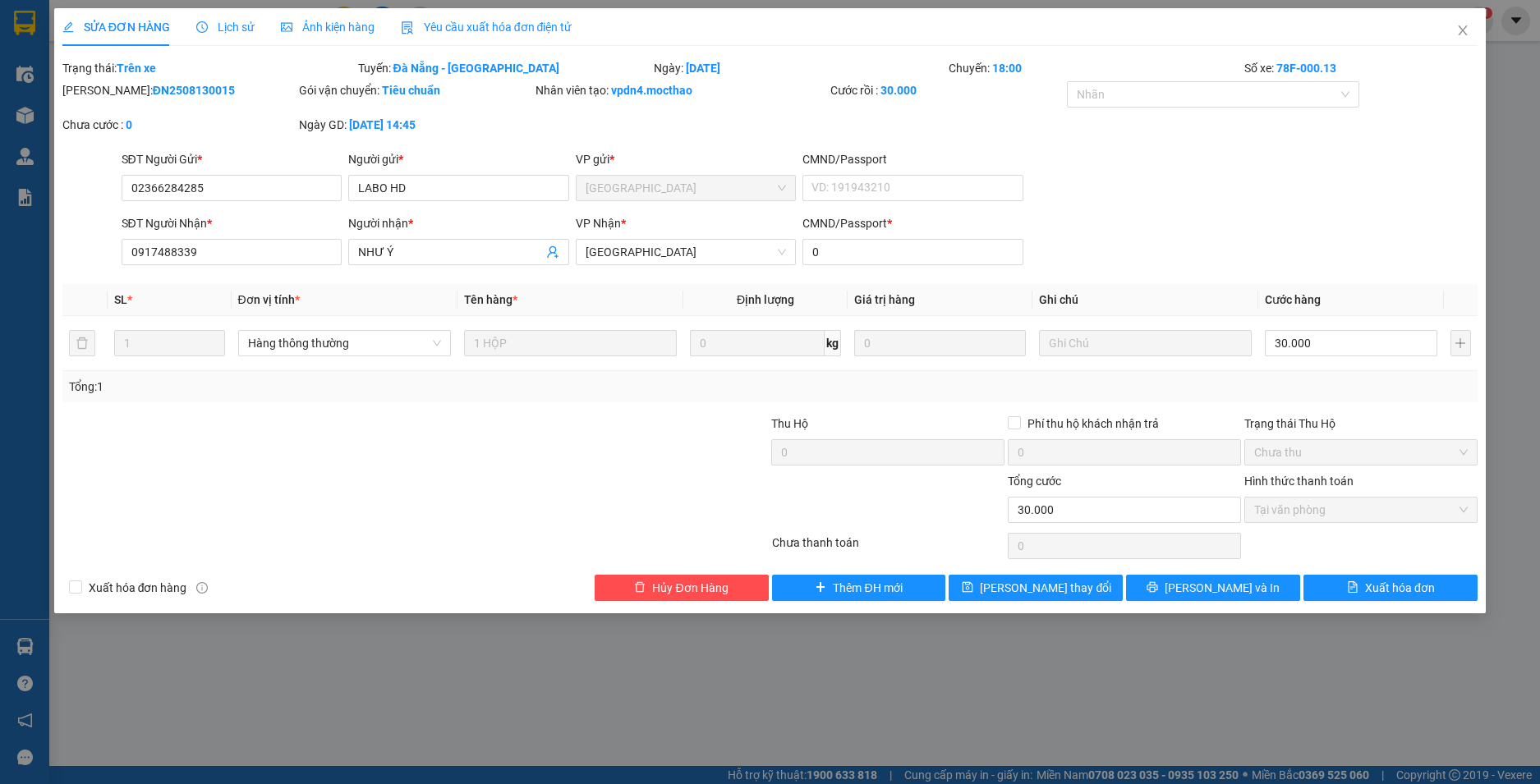
click at [430, 27] on span "Yêu cầu xuất hóa đơn điện tử" at bounding box center [486, 28] width 172 height 13
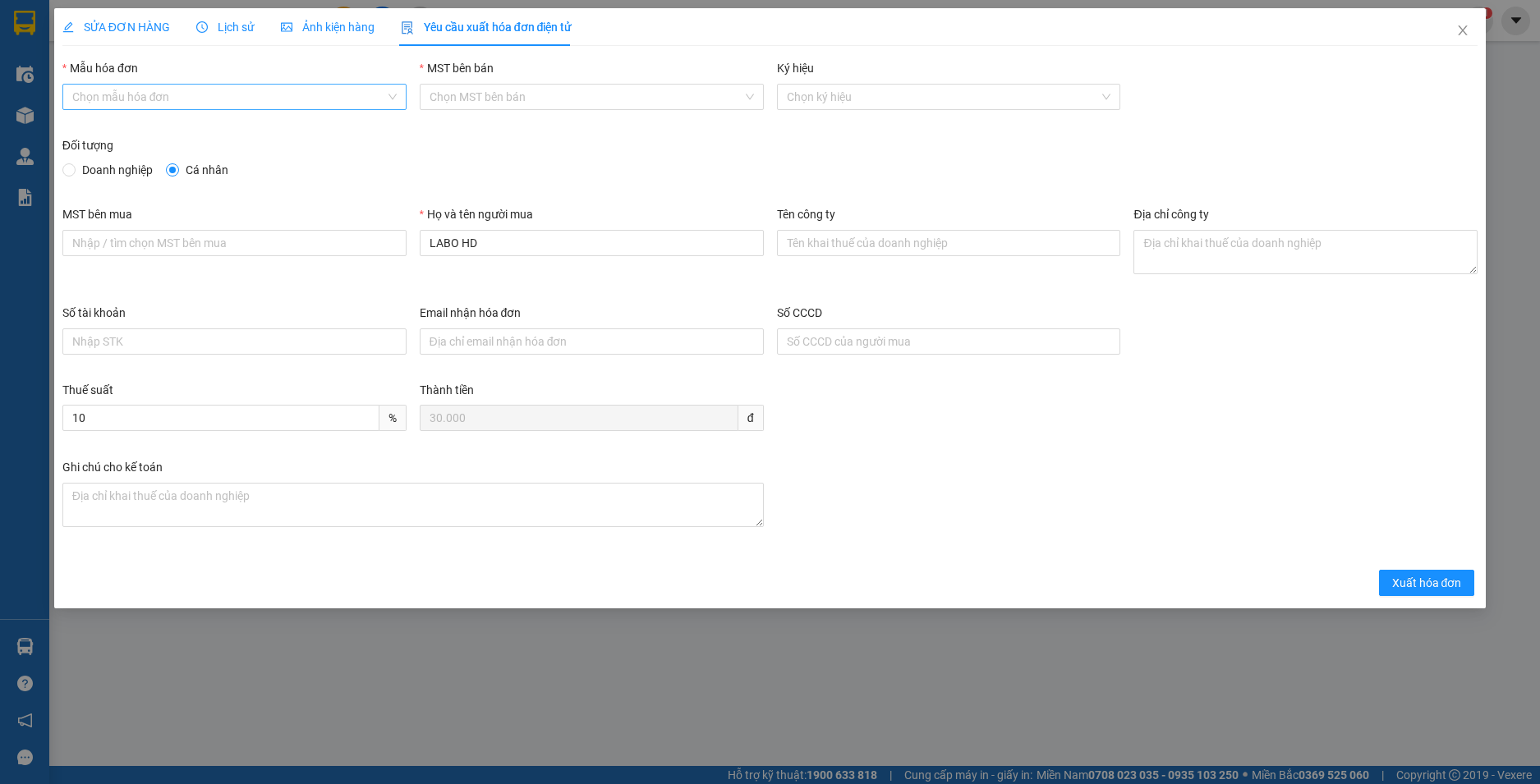
click at [198, 100] on input "Mẫu hóa đơn" at bounding box center [228, 96] width 313 height 24
click at [158, 133] on div "HĐH" at bounding box center [234, 130] width 324 height 18
type input "8"
drag, startPoint x: 514, startPoint y: 255, endPoint x: 311, endPoint y: 241, distance: 203.5
click at [311, 241] on div "MST bên mua Họ và tên người mua LABO HD Tên công ty Địa chỉ công ty" at bounding box center [771, 255] width 1429 height 99
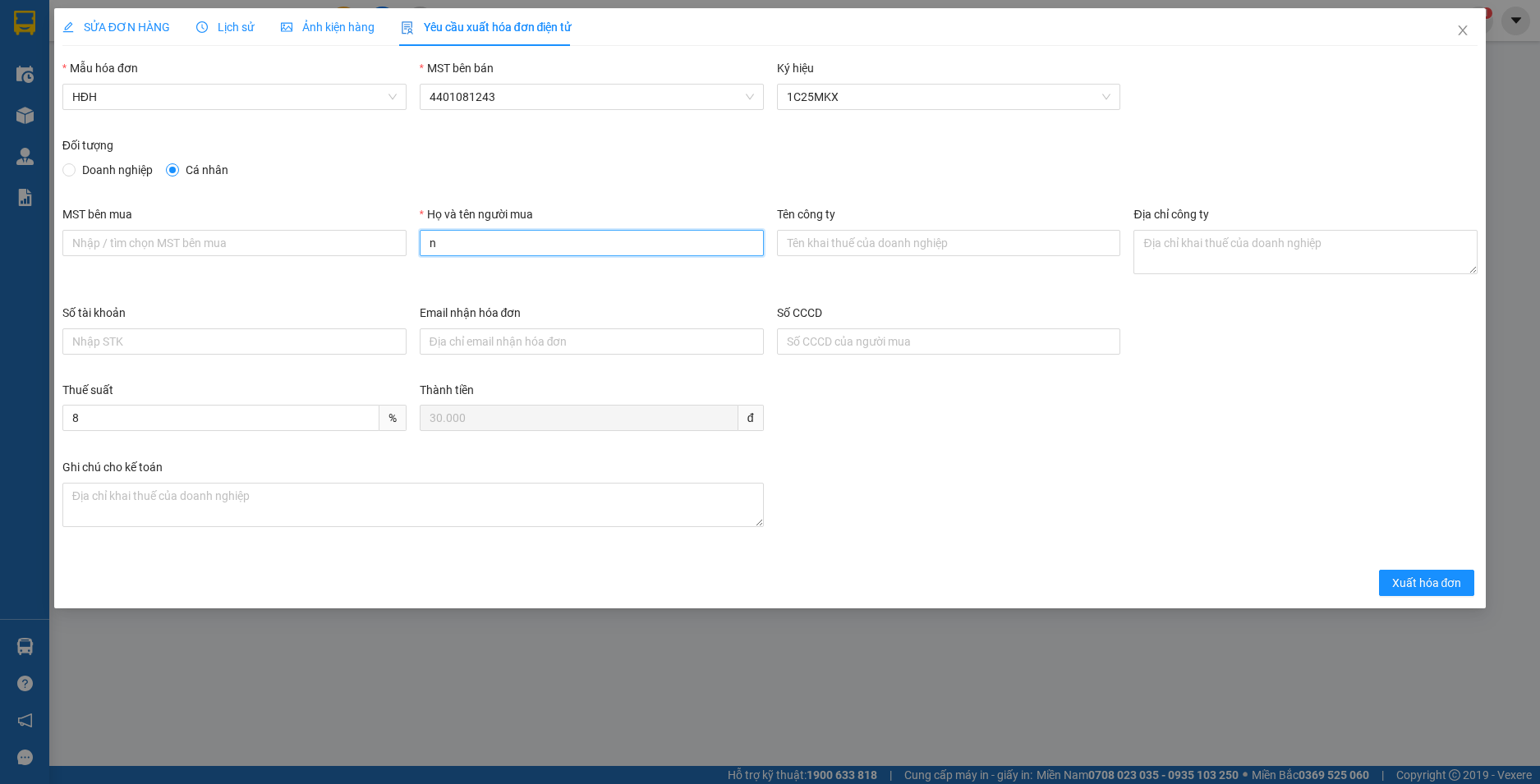
type input "Người mua không cung cấp thông tin"
drag, startPoint x: 1409, startPoint y: 581, endPoint x: 1533, endPoint y: 145, distance: 453.3
click at [1409, 580] on span "Xuất hóa đơn" at bounding box center [1427, 583] width 70 height 18
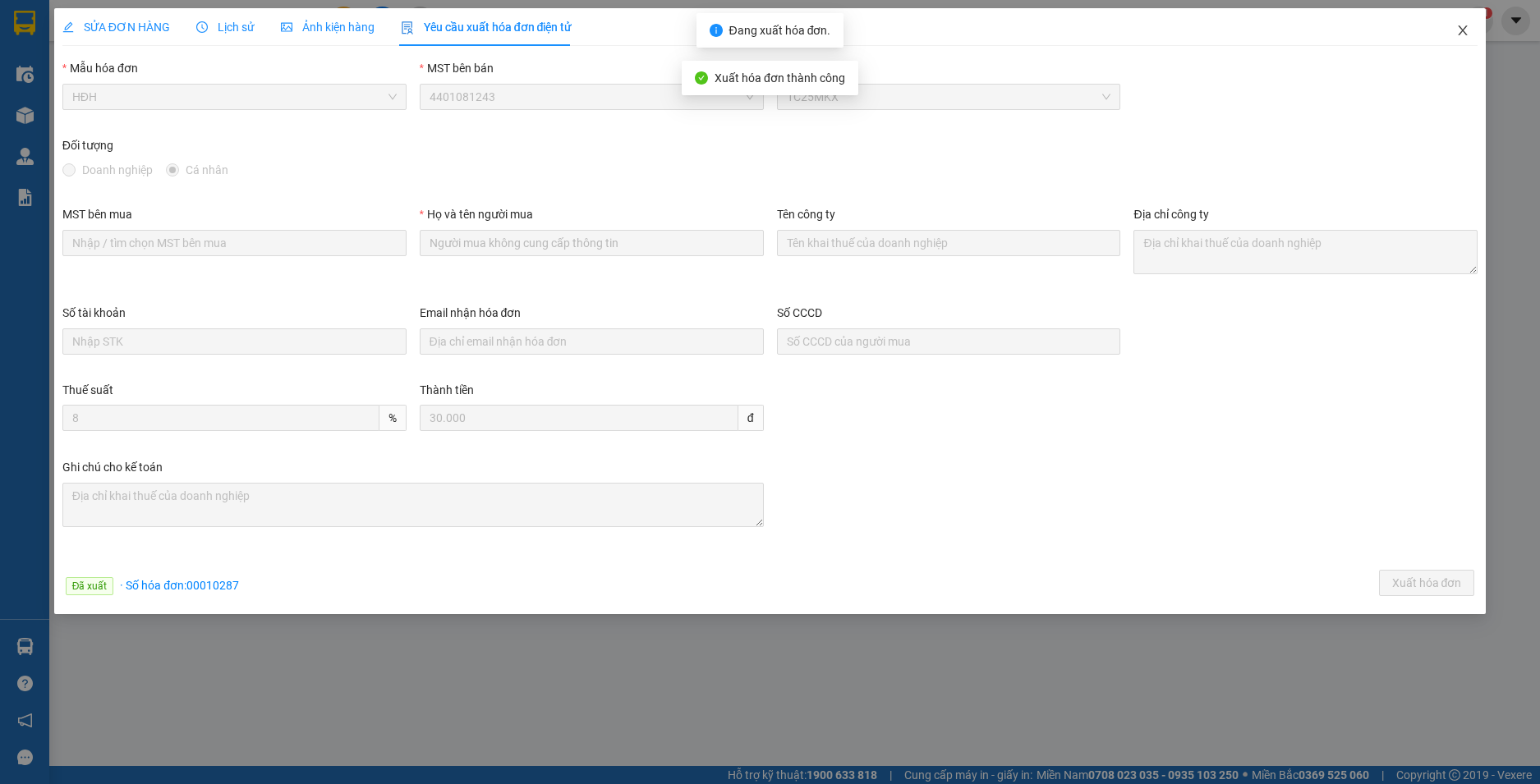
click at [1464, 31] on icon "close" at bounding box center [1463, 30] width 9 height 10
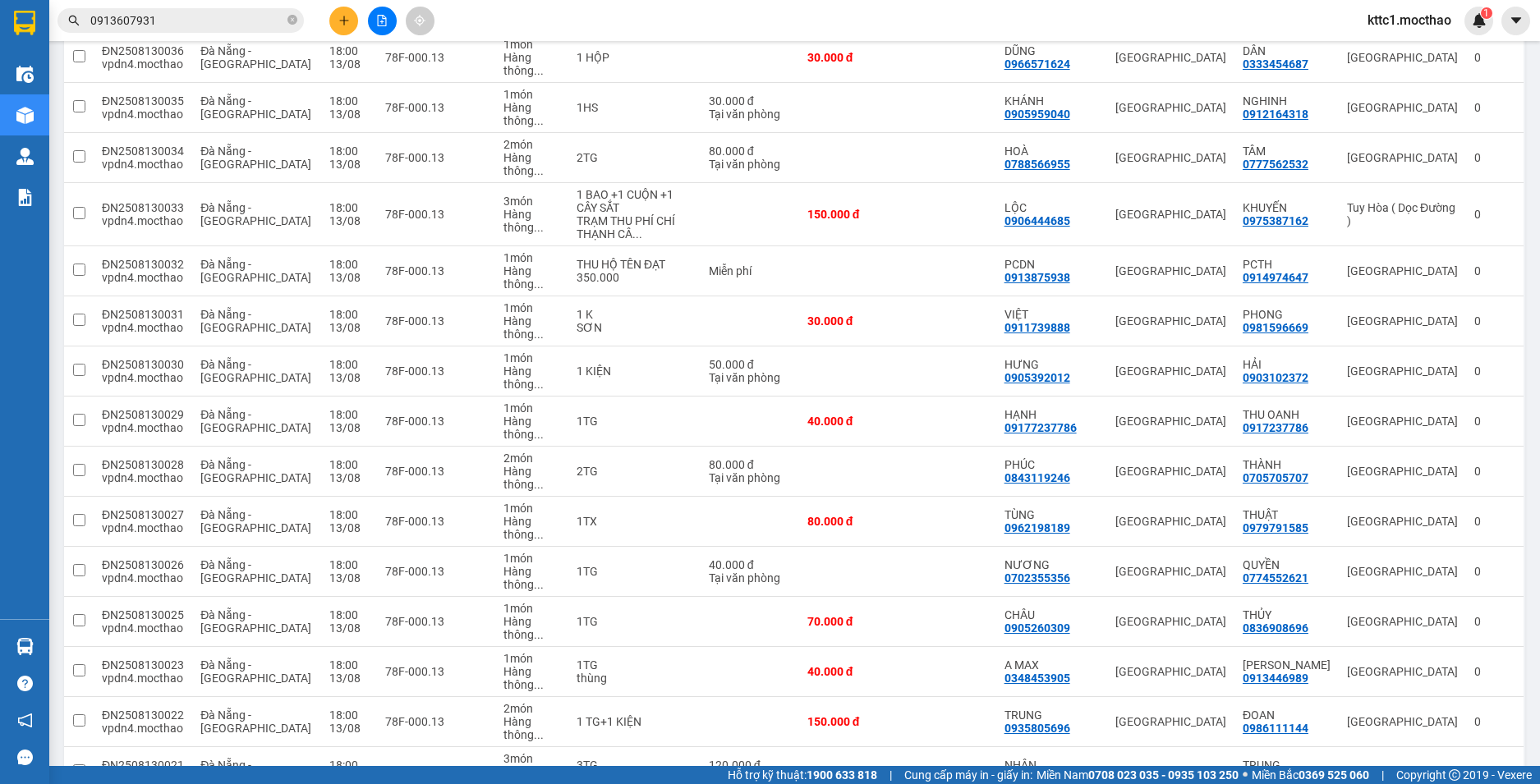
scroll to position [1727, 0]
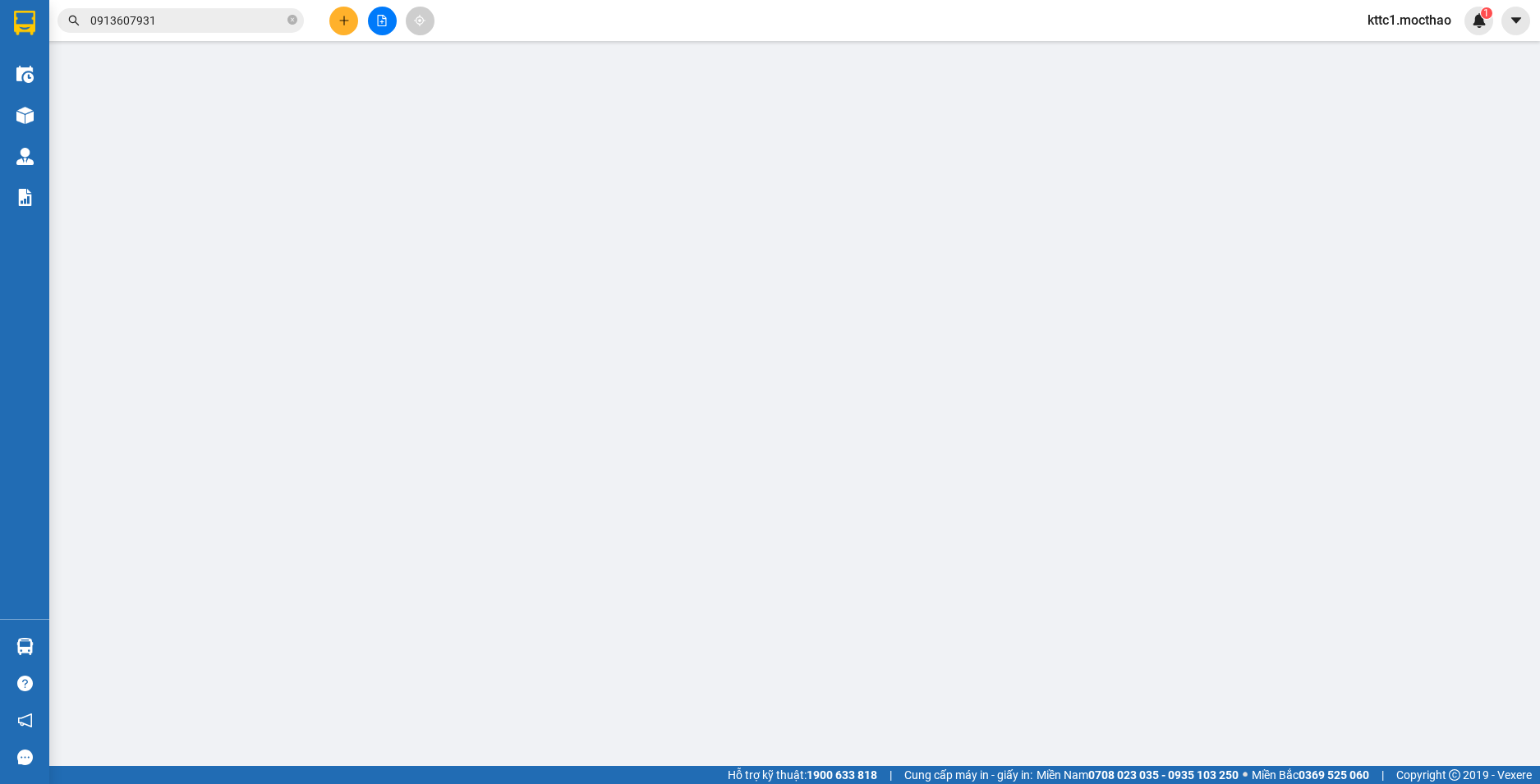
type input "0352073093"
type input "QUÝ"
type input "0964846453"
type input "VIỆT BẢO"
type input "0"
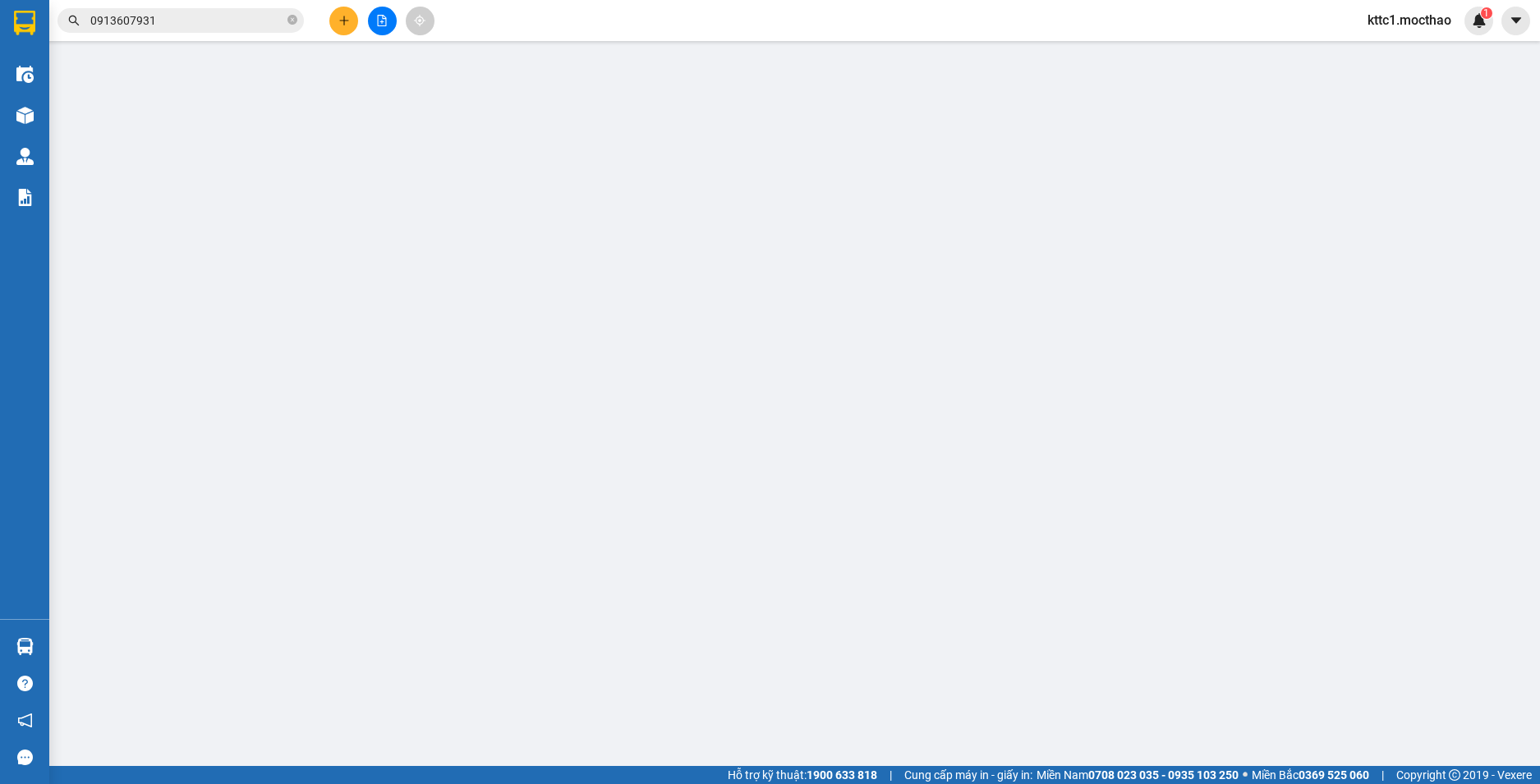
type input "40.000"
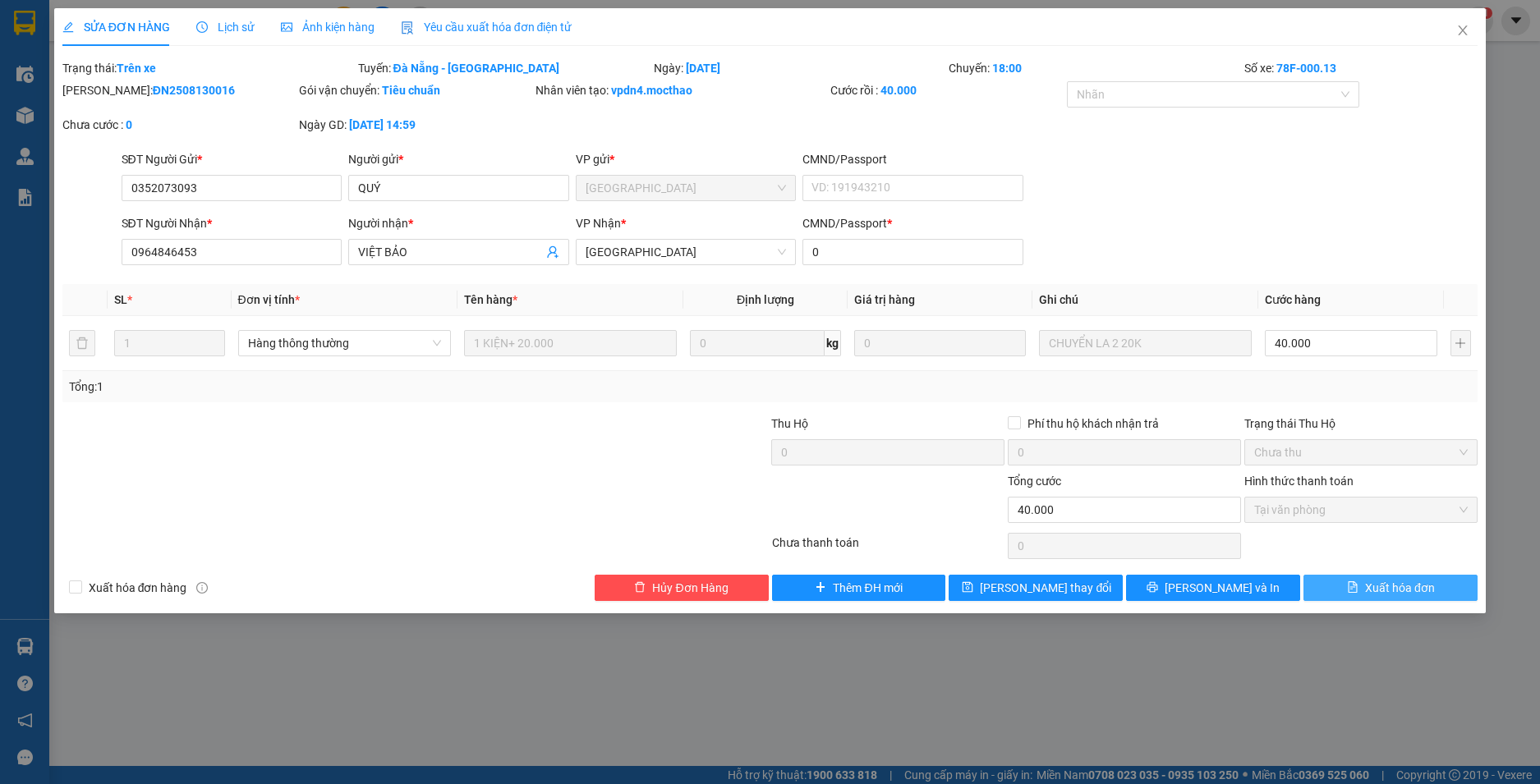
click at [1429, 579] on span "Xuất hóa đơn" at bounding box center [1399, 588] width 70 height 18
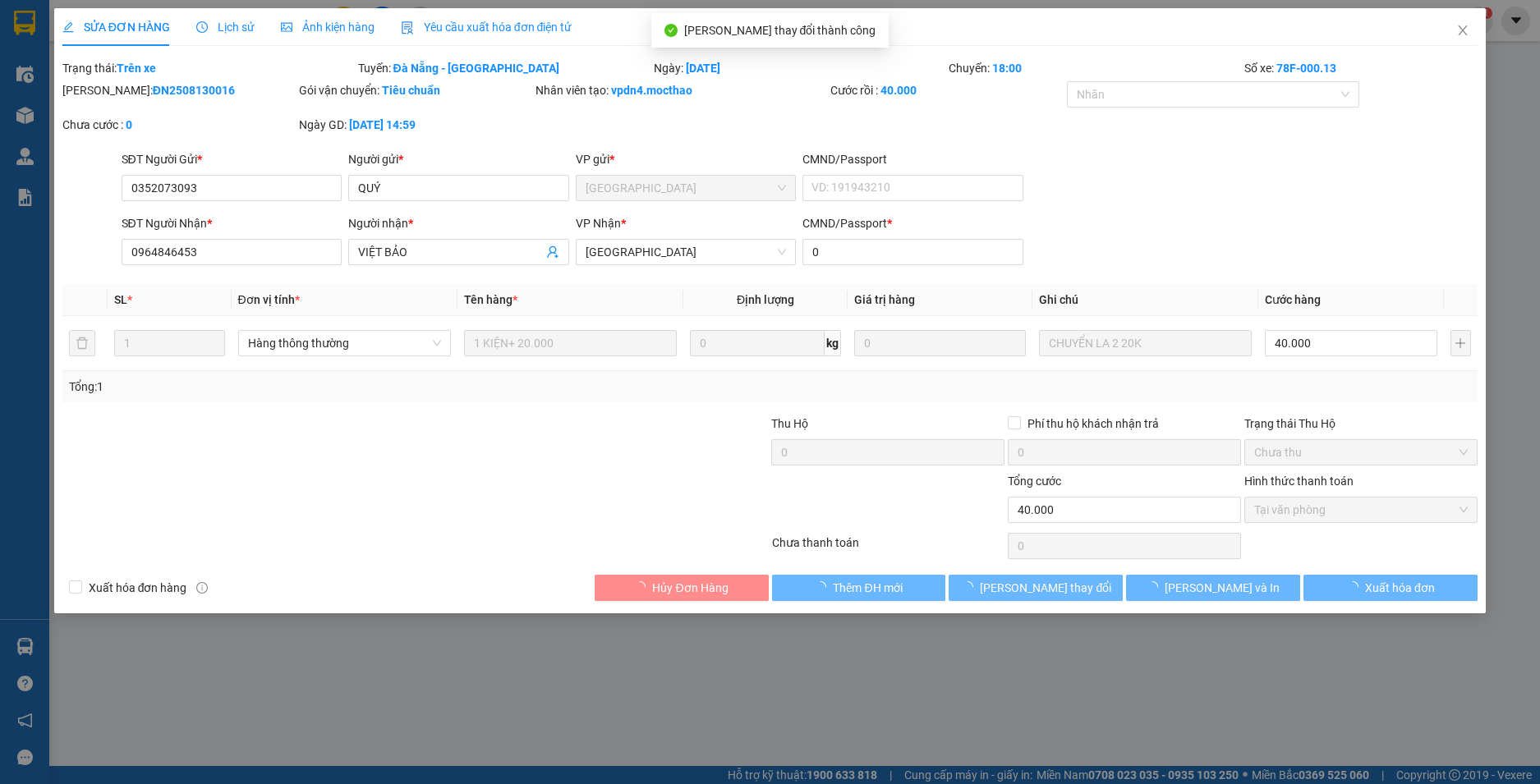
checkbox input "true"
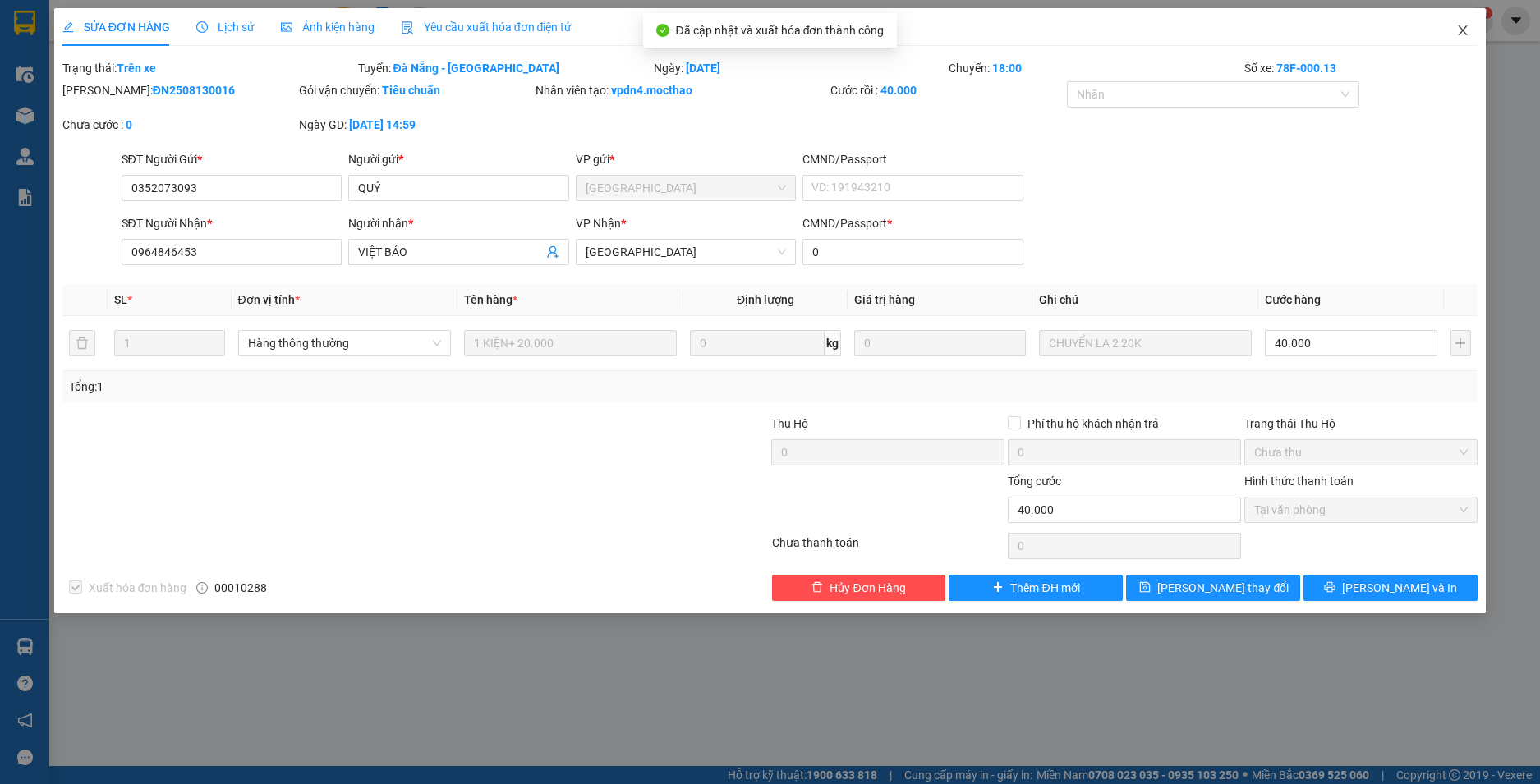
click at [1461, 28] on icon "close" at bounding box center [1463, 30] width 13 height 13
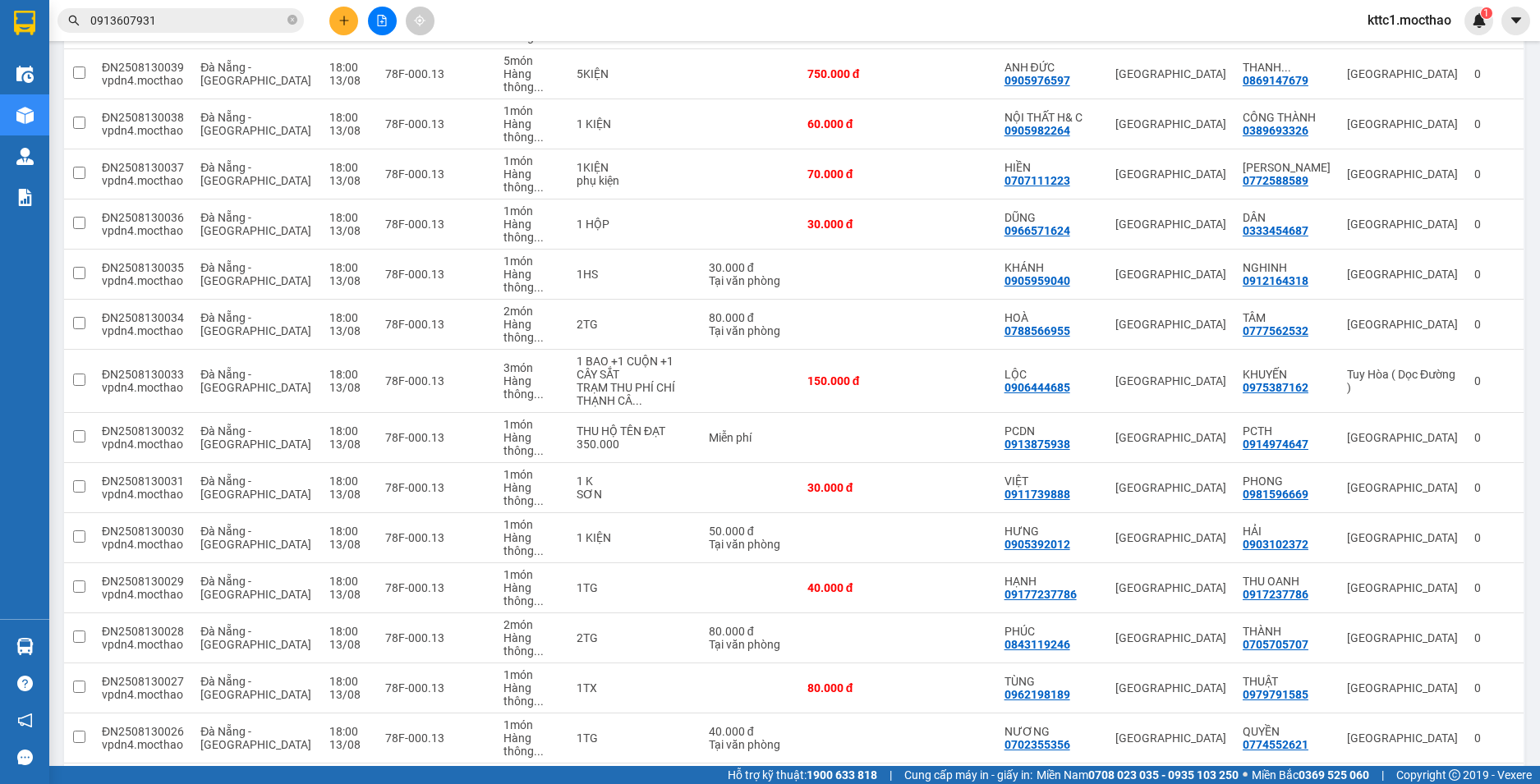
scroll to position [1560, 0]
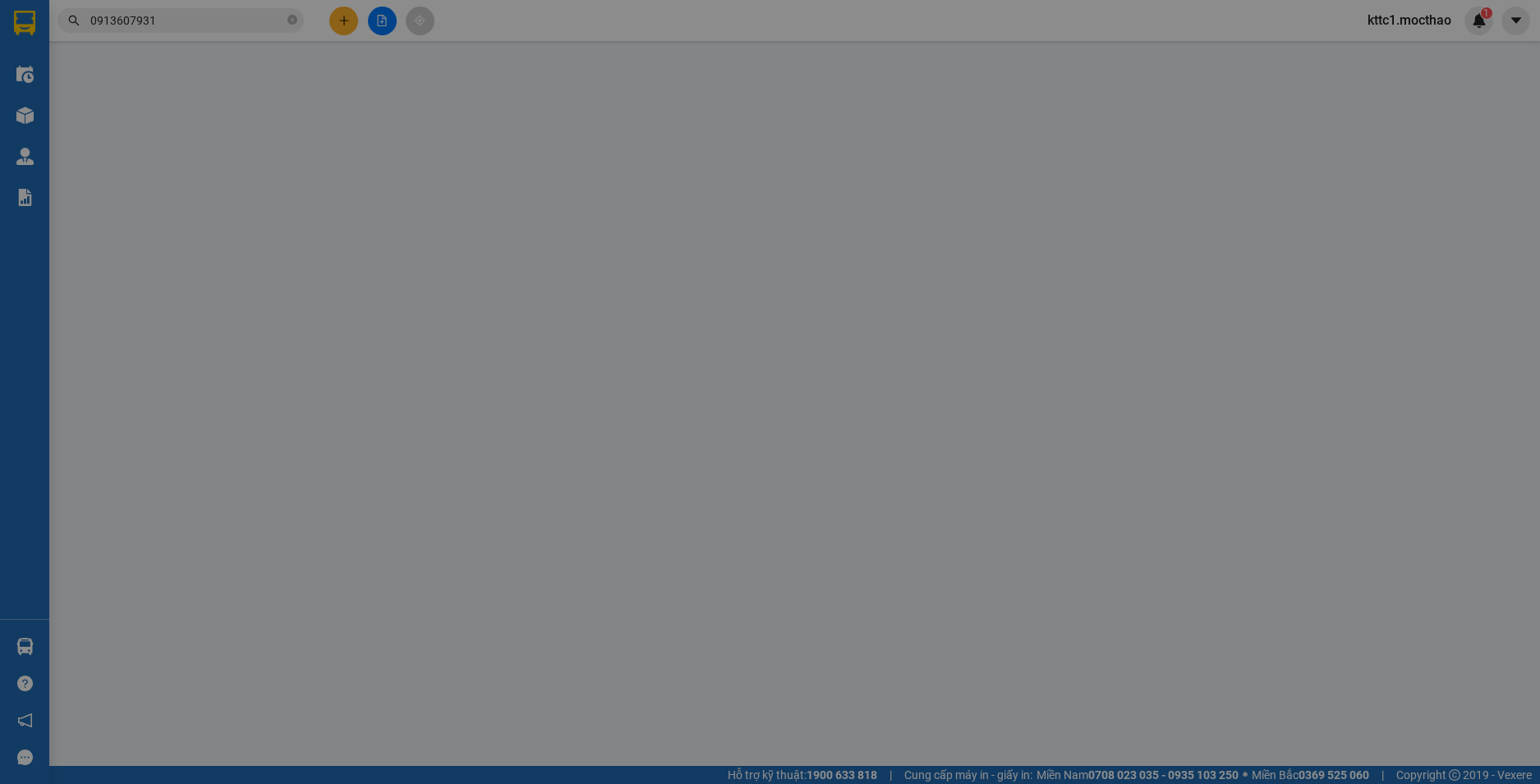
type input "0934775256"
type input "NHÂN"
type input "0703604604"
type input "TRUNG"
type input "0"
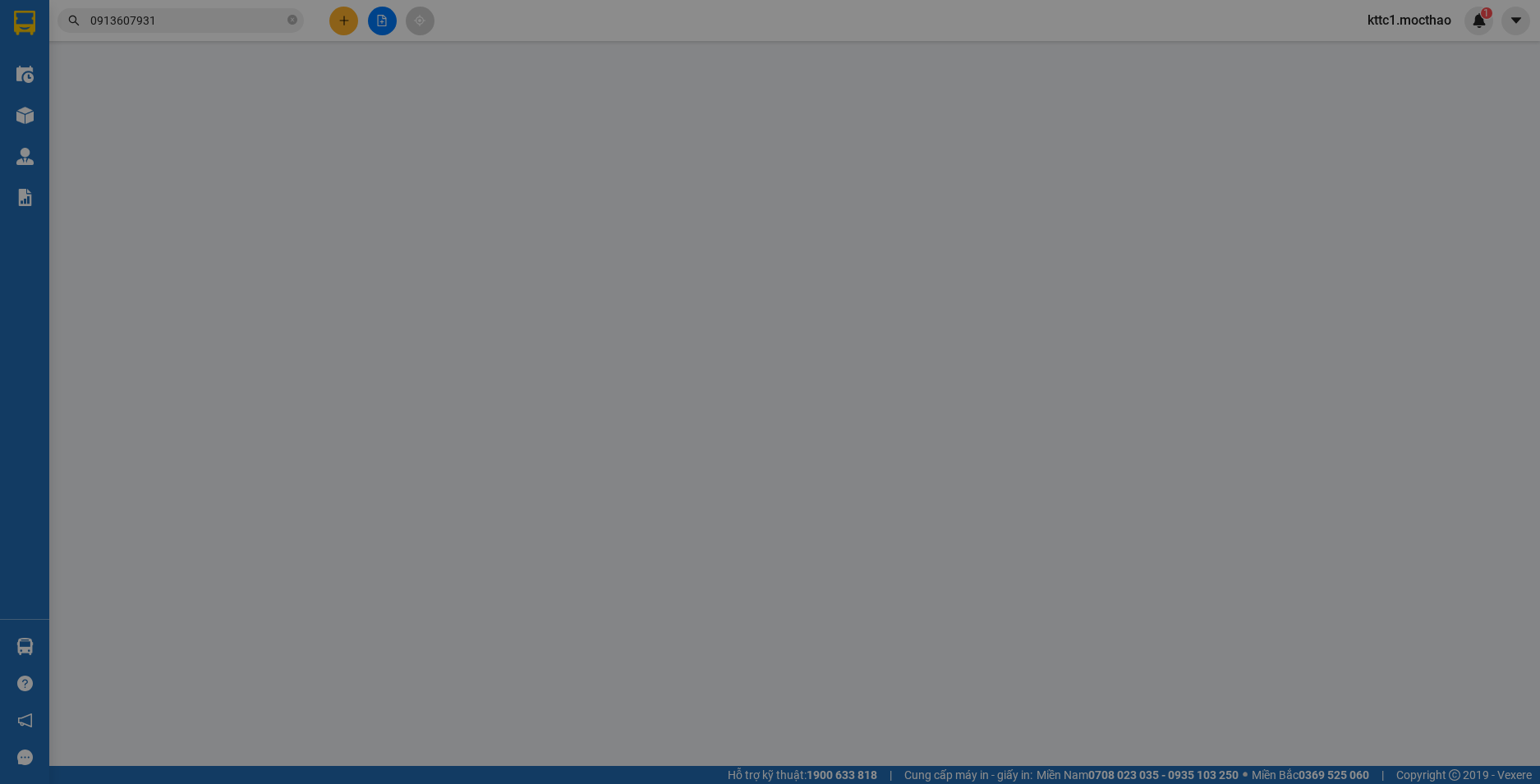
type input "120.000"
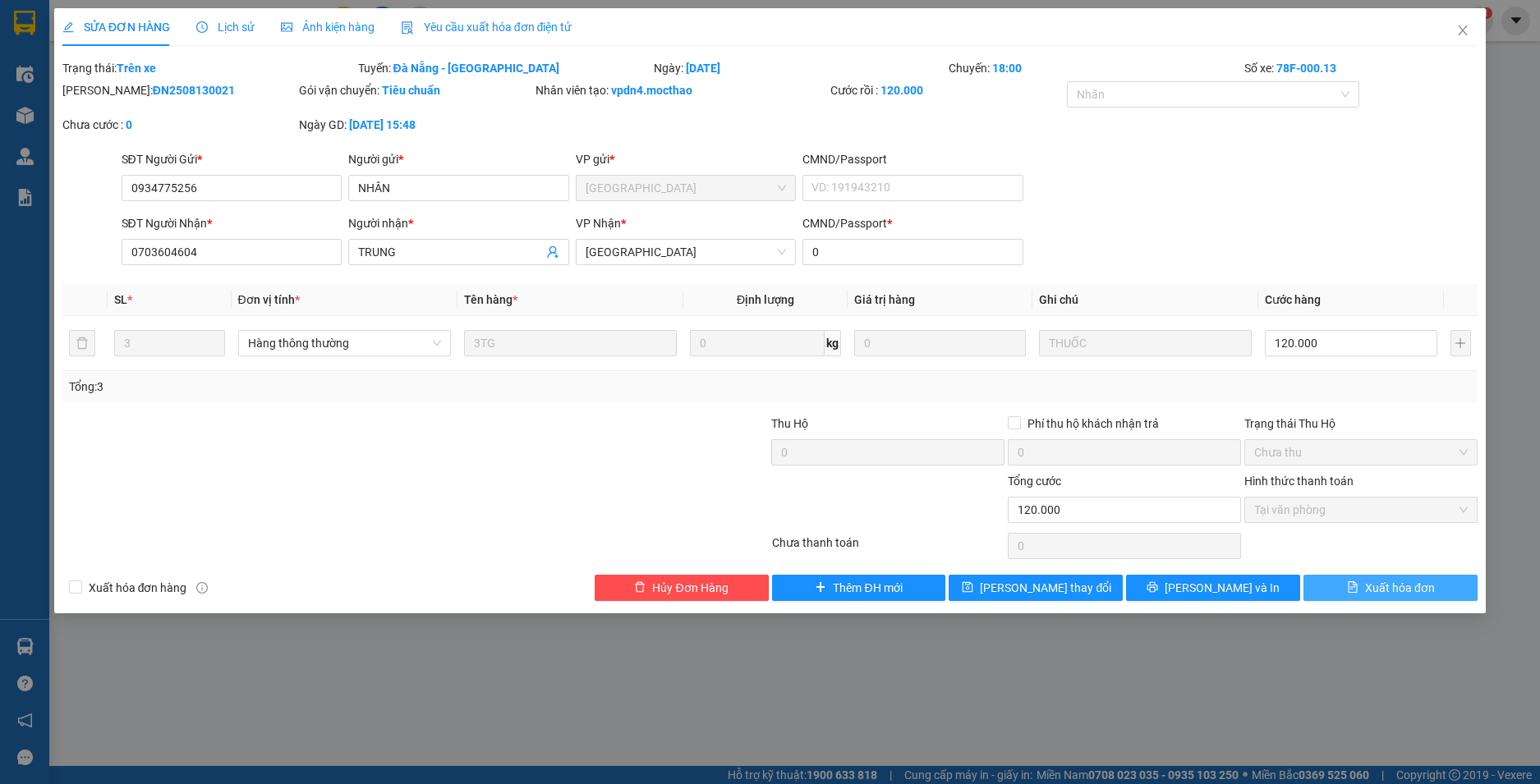
click at [1413, 591] on span "Xuất hóa đơn" at bounding box center [1399, 588] width 70 height 18
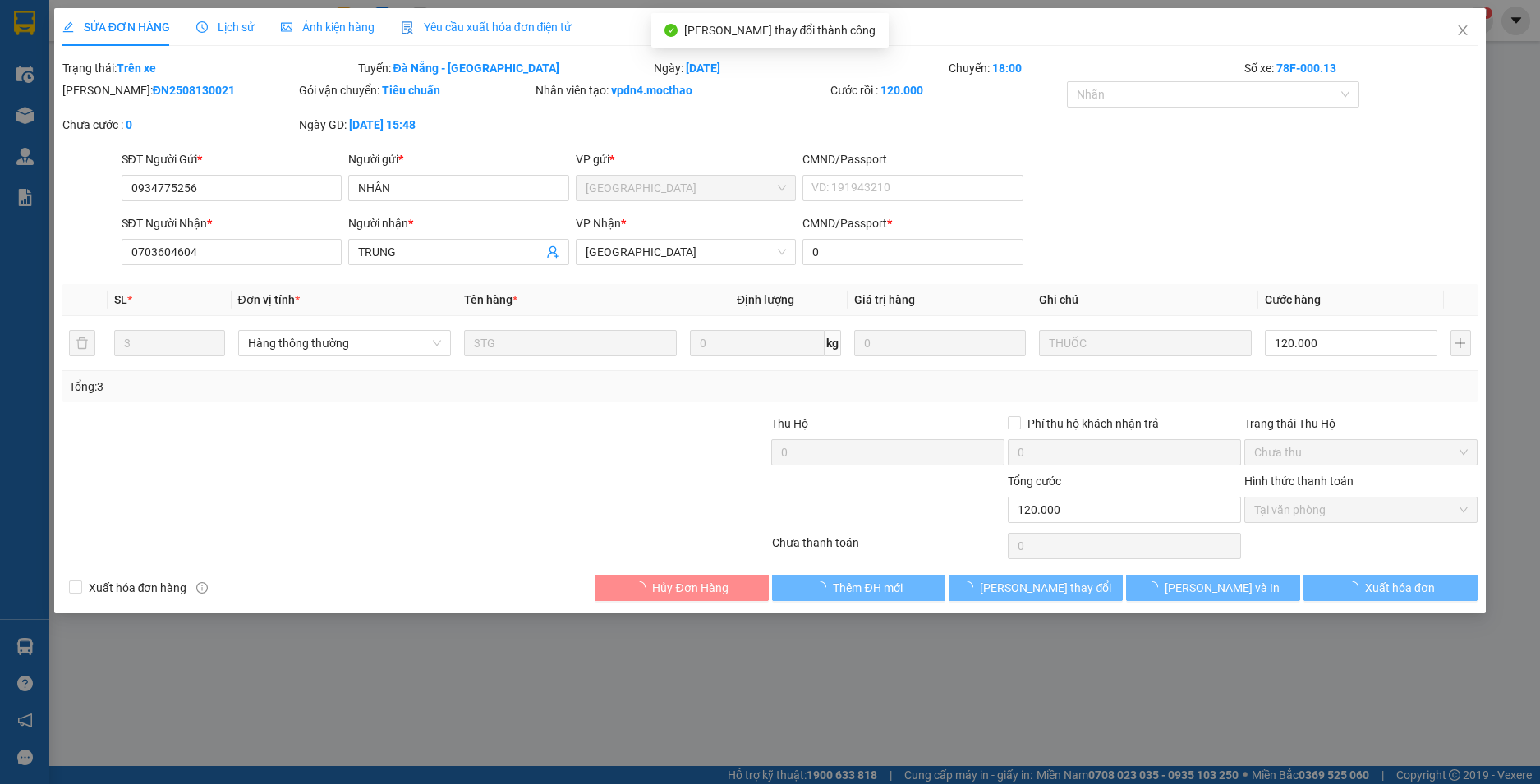
checkbox input "true"
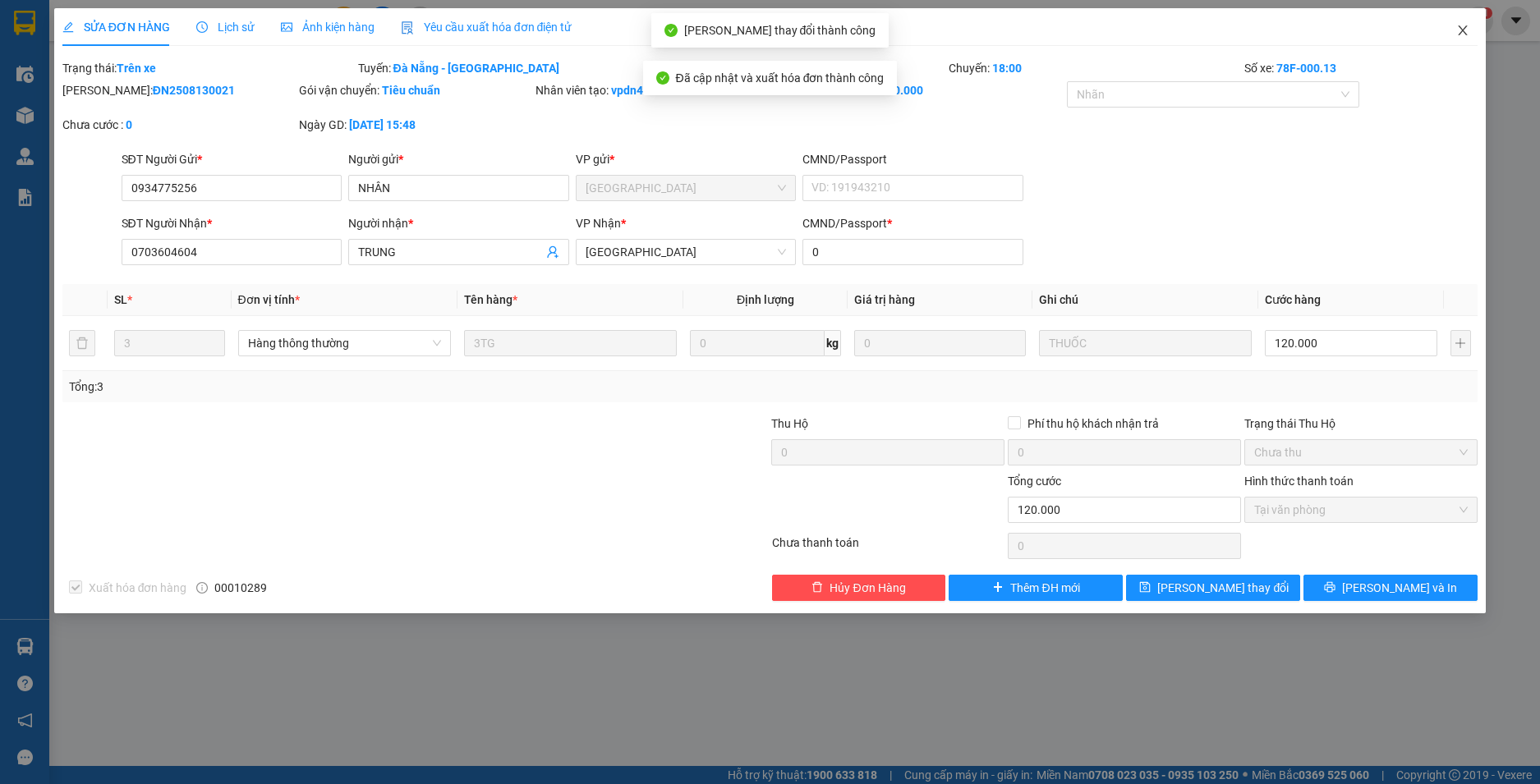
click at [1463, 28] on icon "close" at bounding box center [1463, 30] width 13 height 13
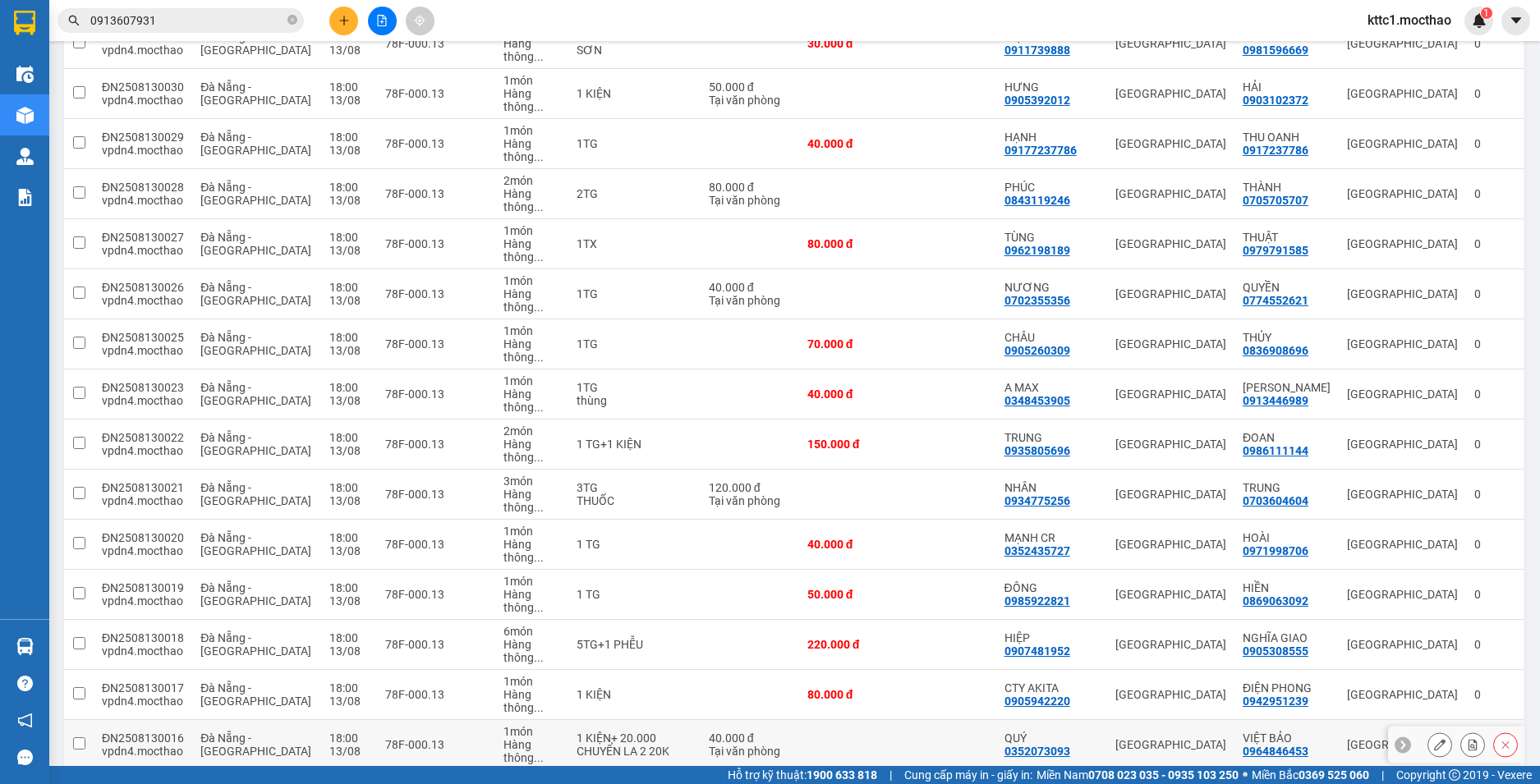
scroll to position [1512, 0]
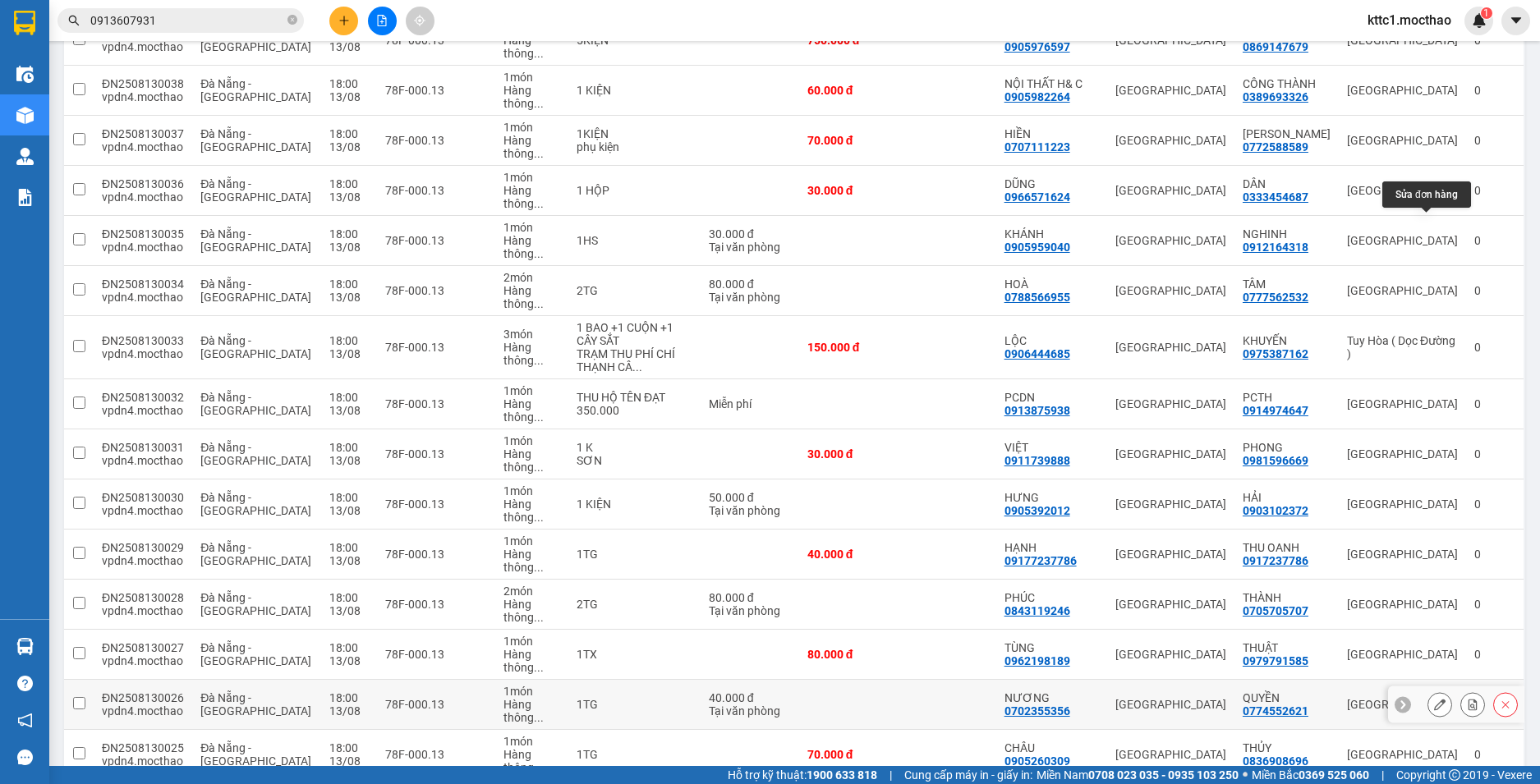
click at [1434, 699] on icon at bounding box center [1440, 704] width 12 height 12
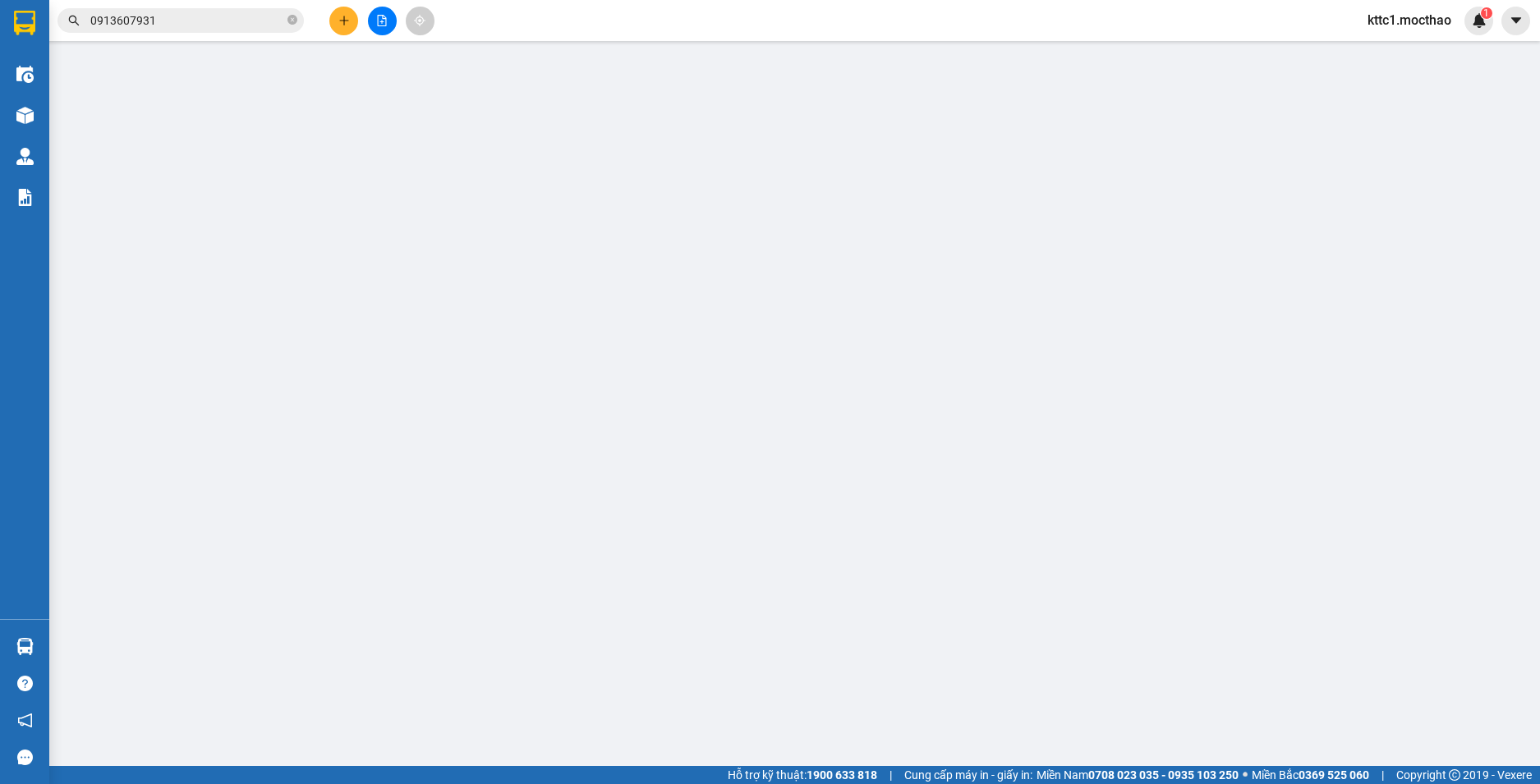
type input "0702355356"
type input "NƯƠNG"
type input "0774552621"
type input "QUYỀN"
type input "0"
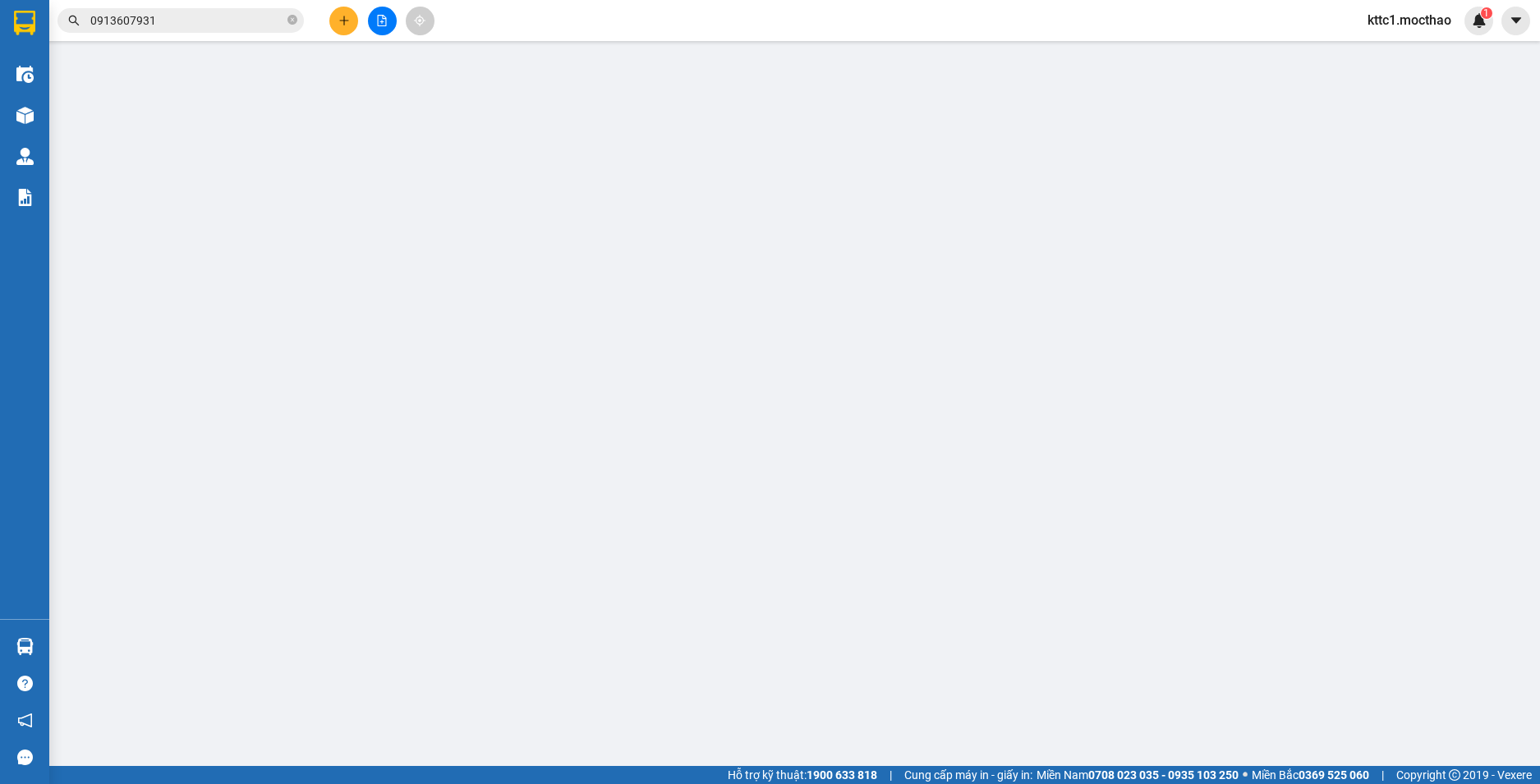
type input "40.000"
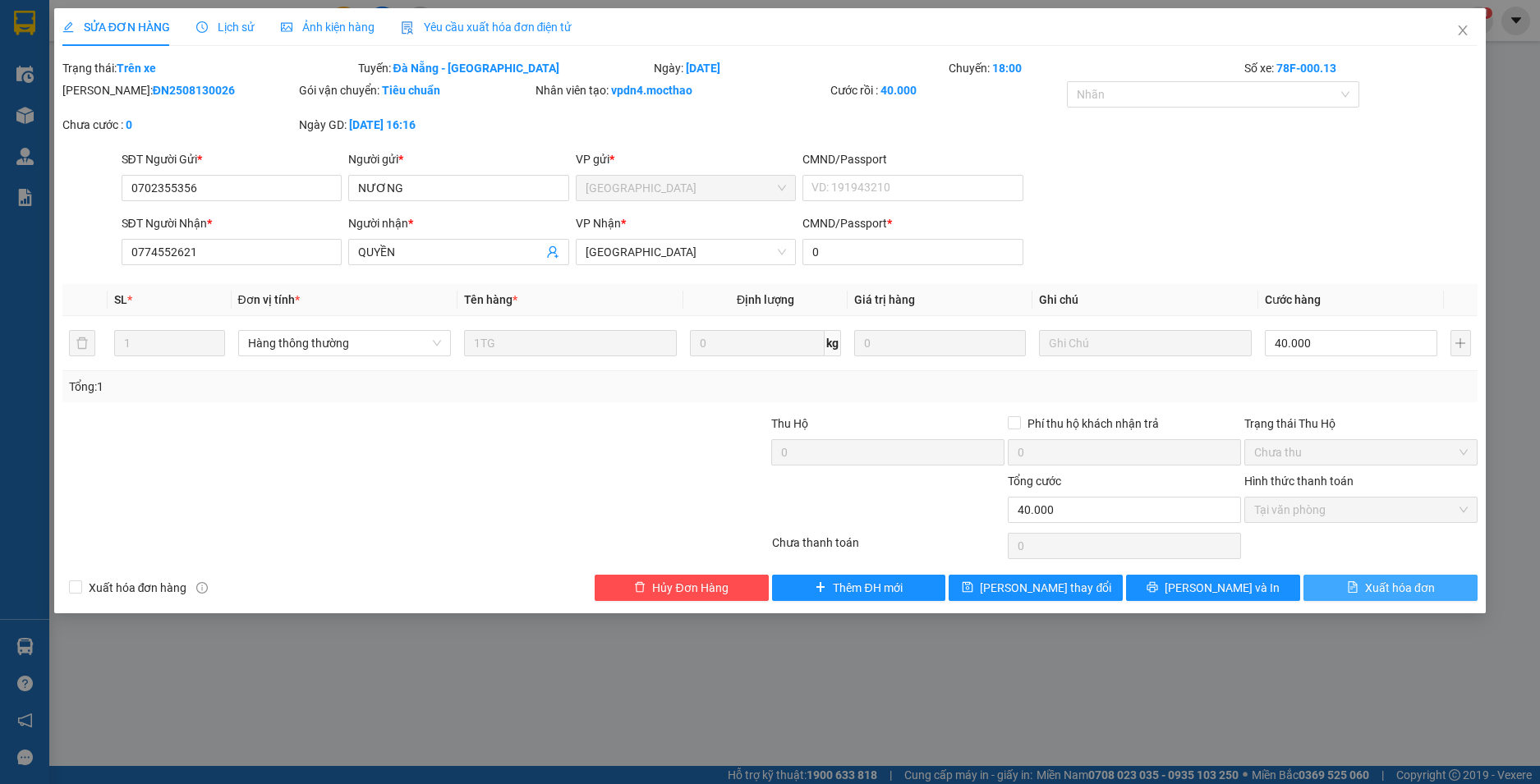
click at [1382, 584] on span "Xuất hóa đơn" at bounding box center [1399, 588] width 70 height 18
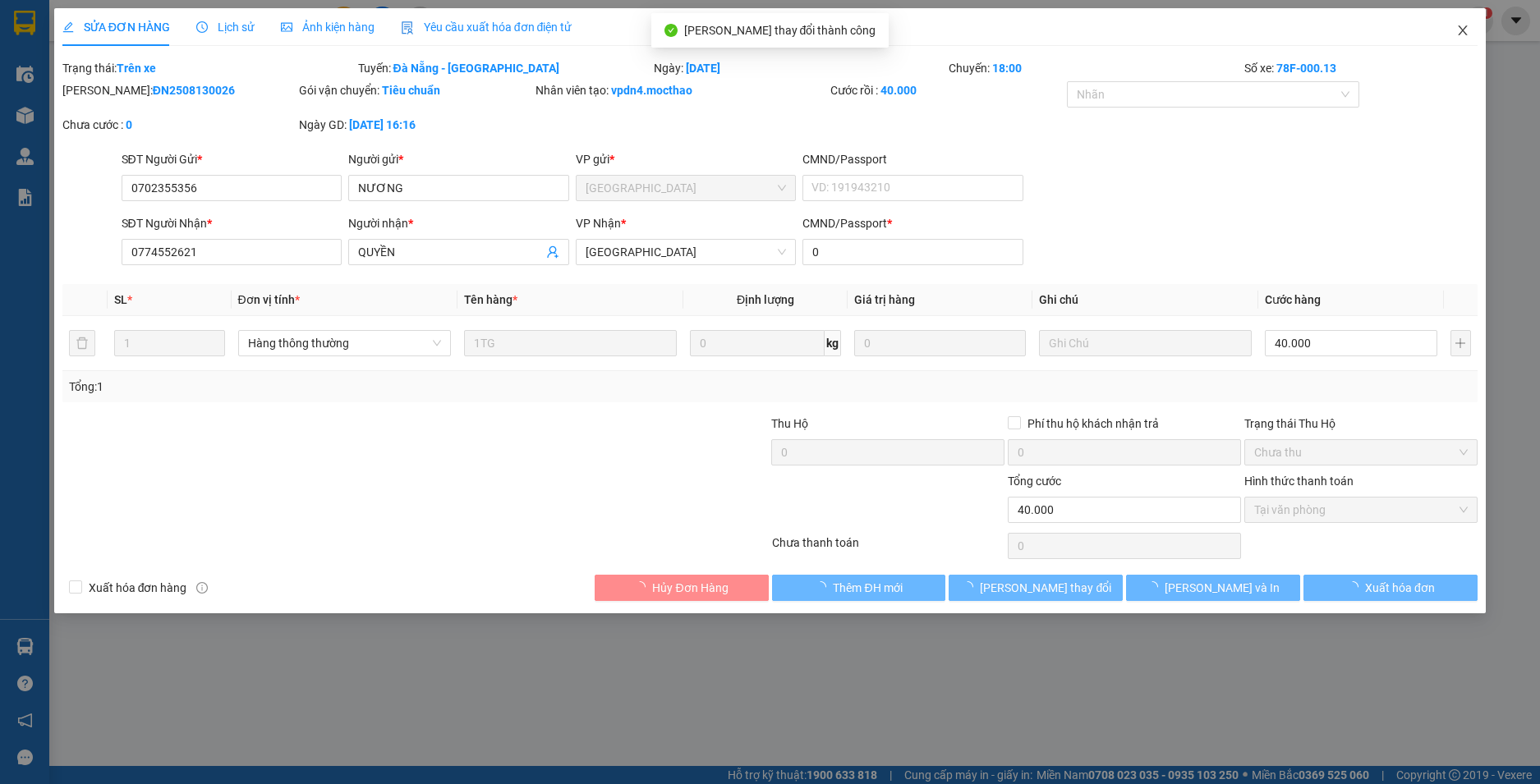
checkbox input "true"
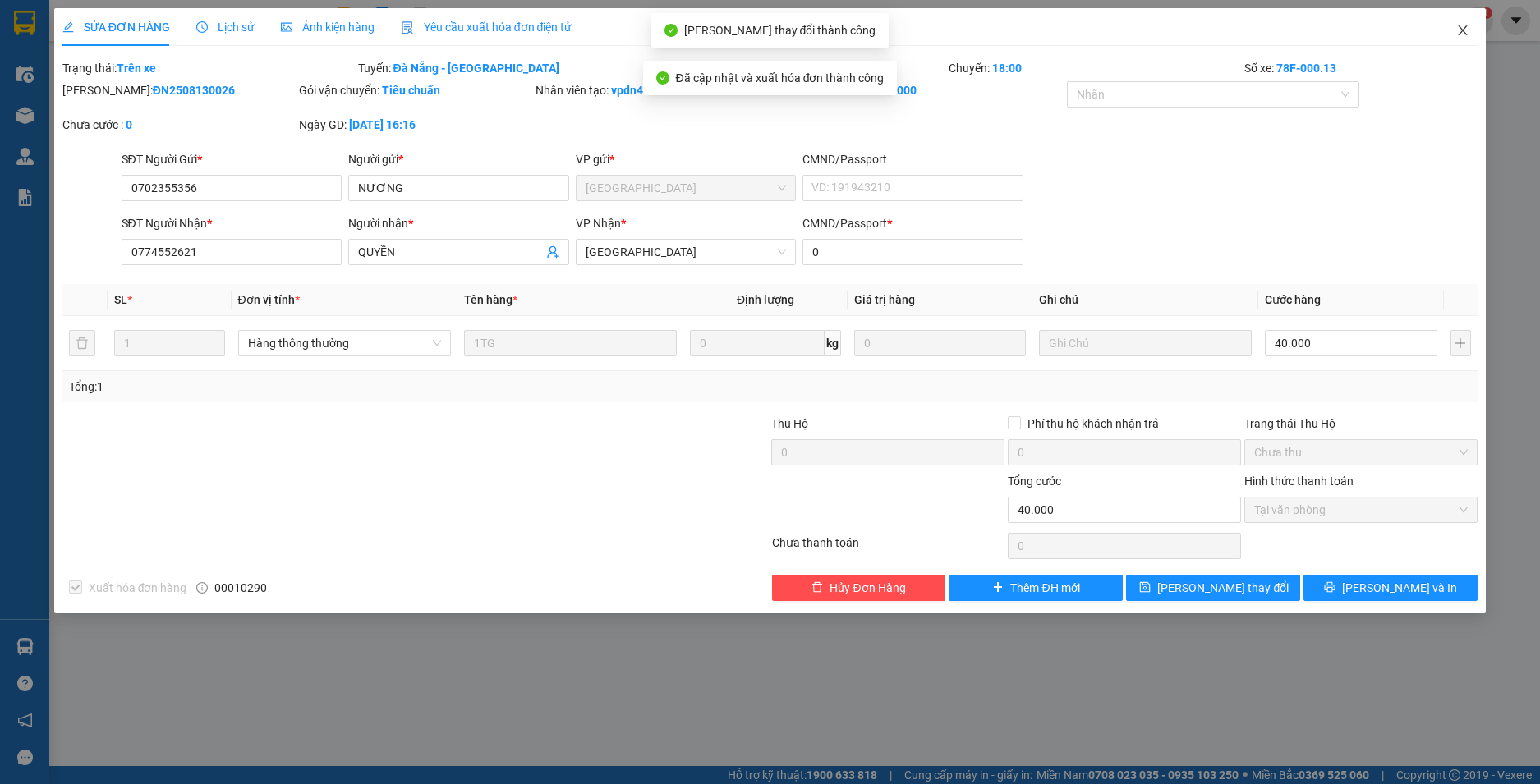
click at [1469, 24] on icon "close" at bounding box center [1463, 30] width 13 height 13
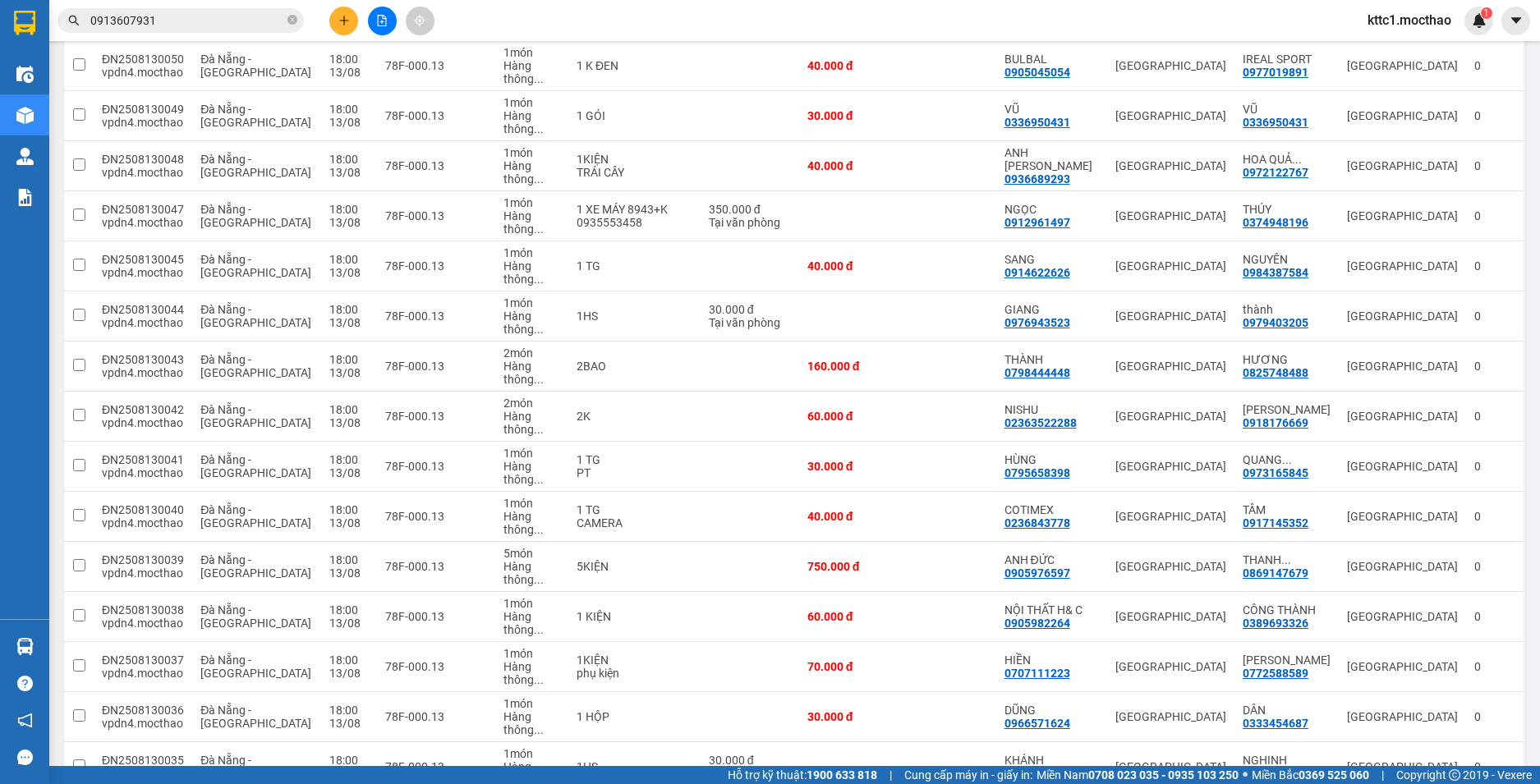
scroll to position [1149, 0]
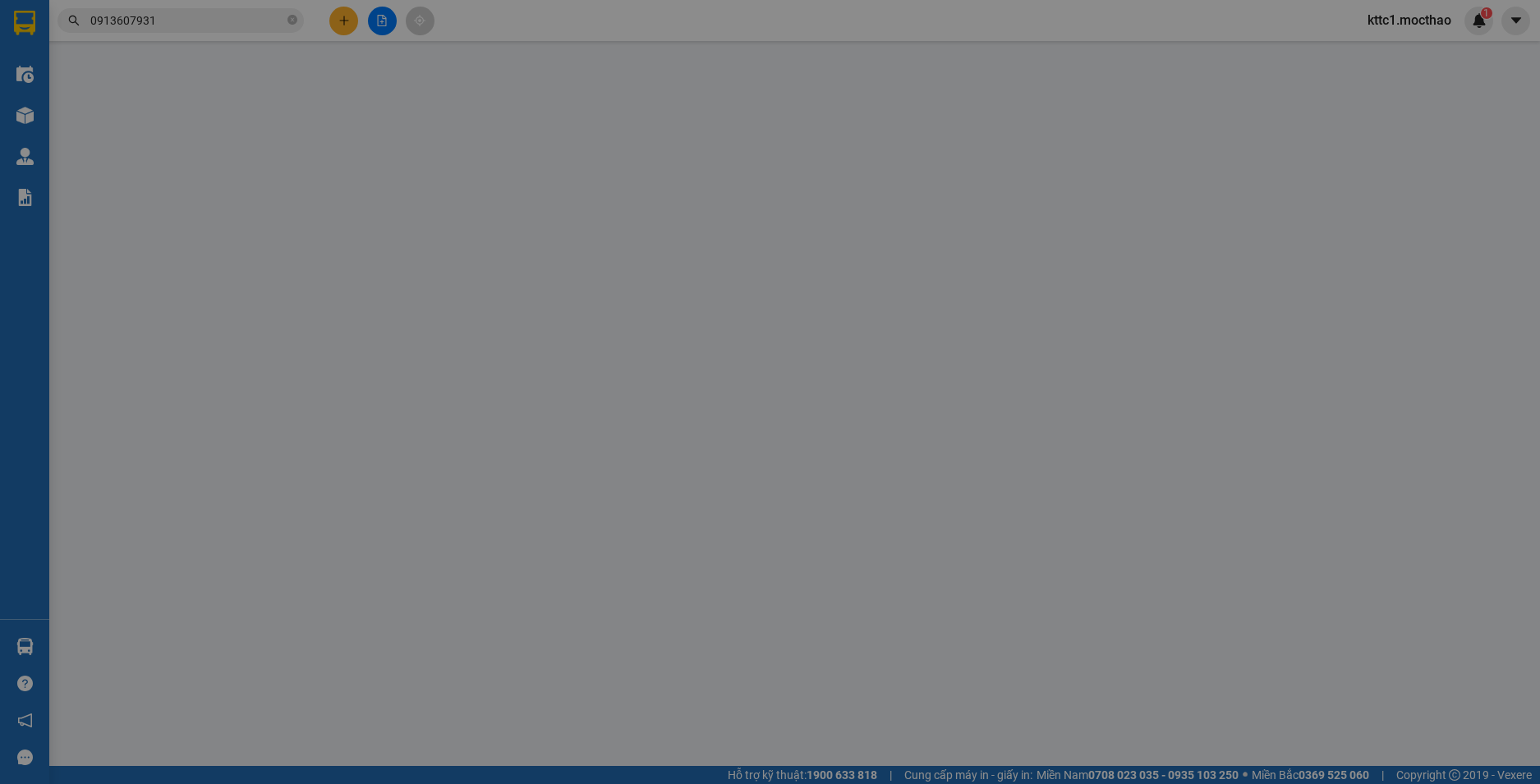
type input "0843119246"
type input "PHÚC"
type input "0705705707"
type input "THÀNH"
type input "0"
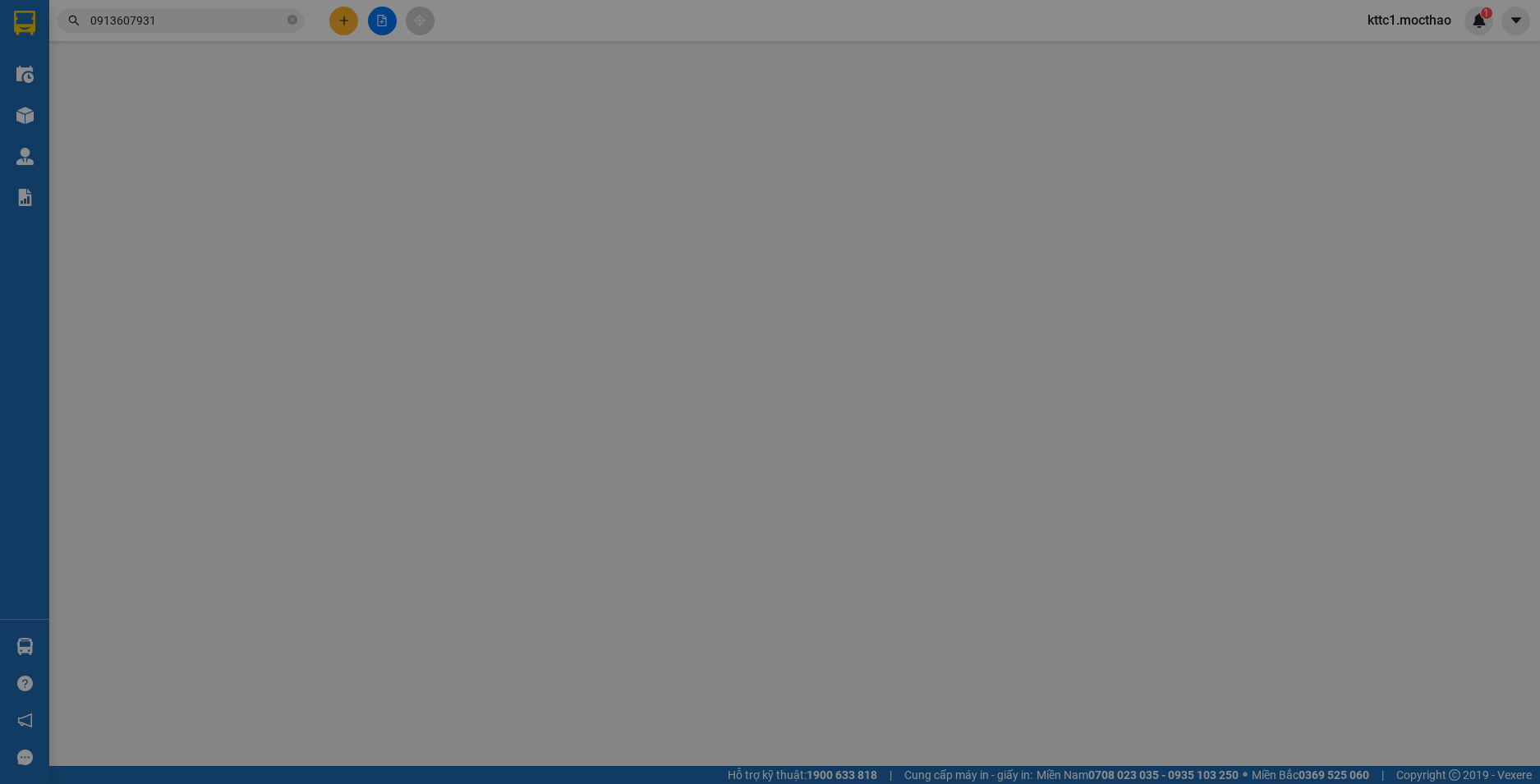
type input "80.000"
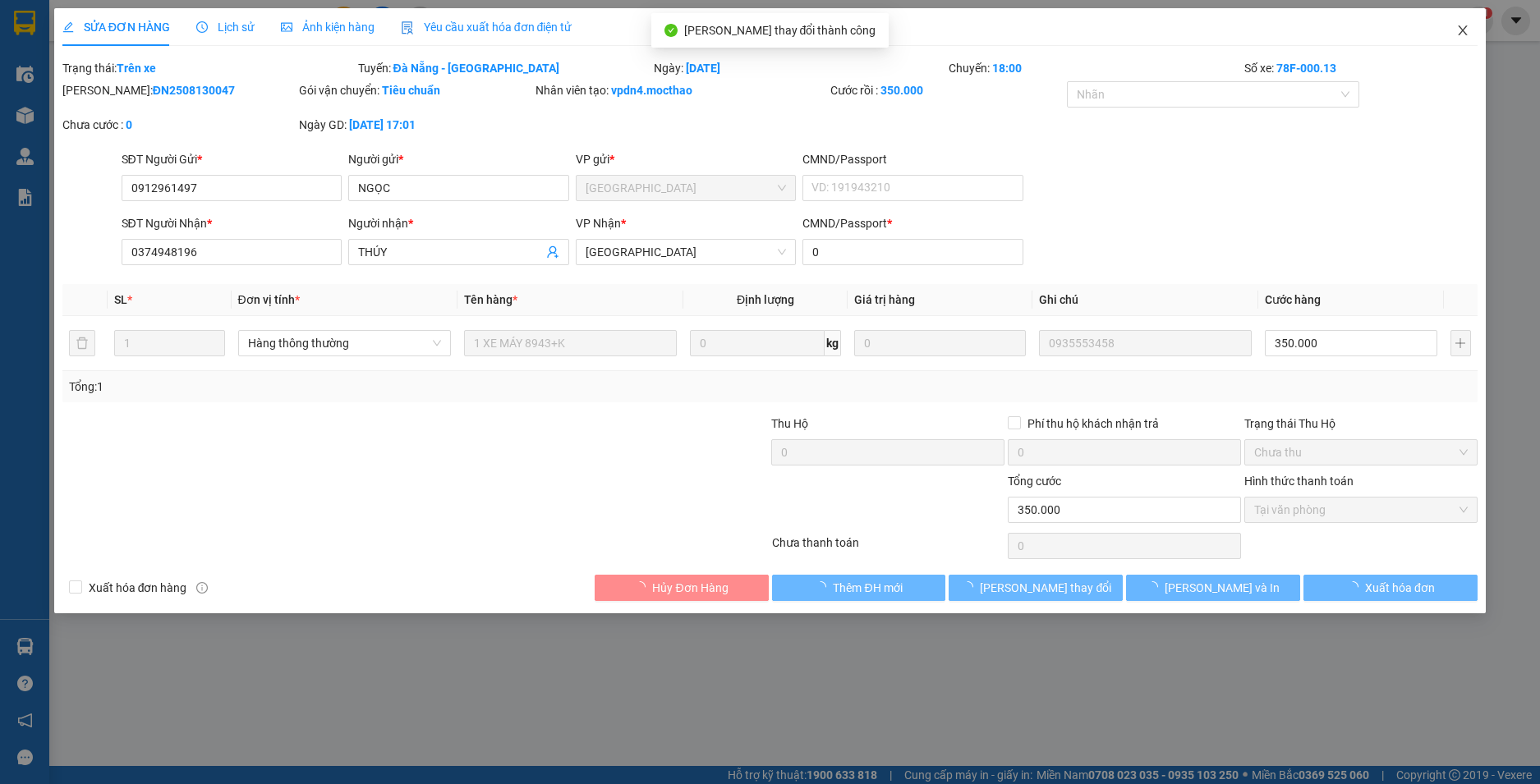
checkbox input "true"
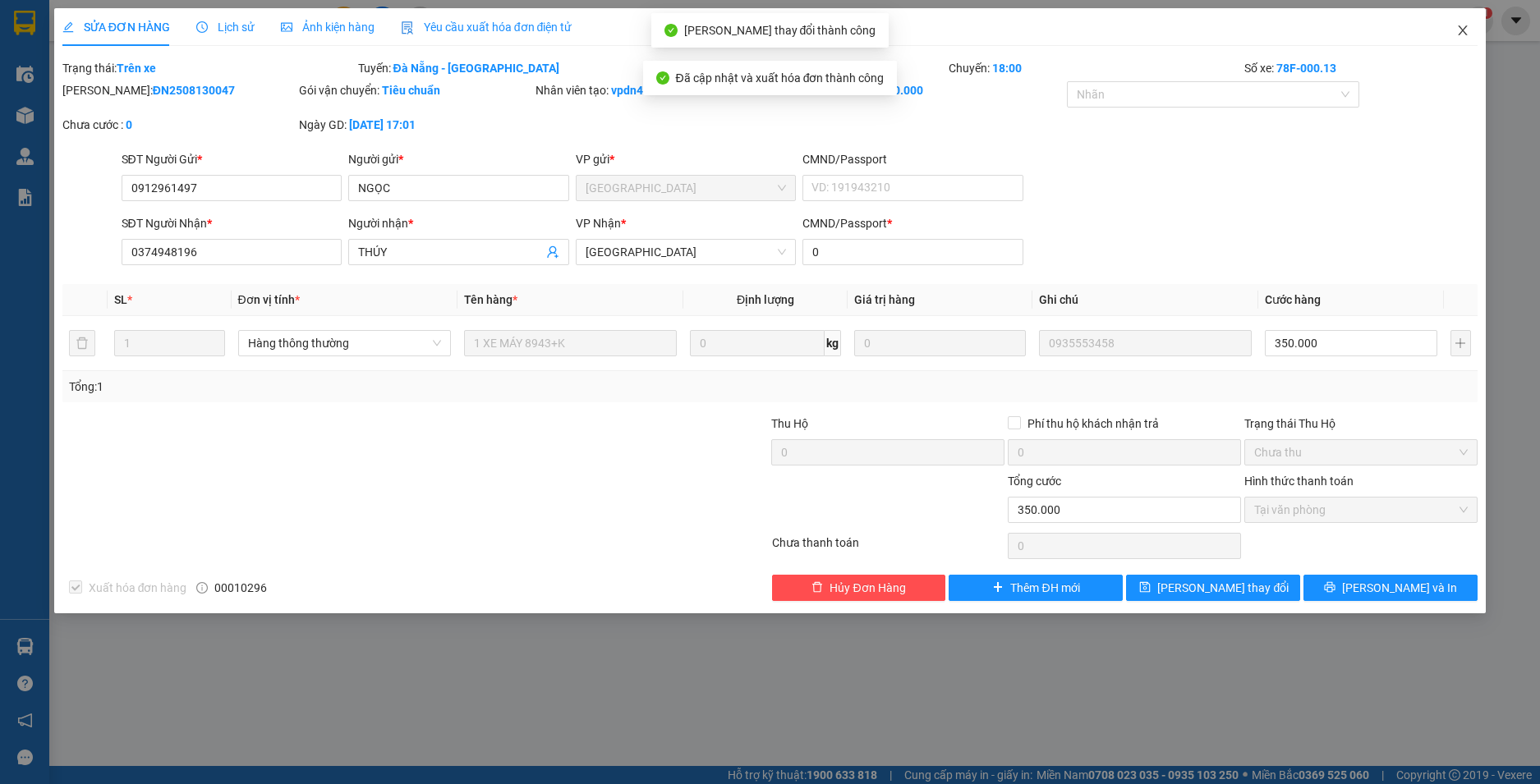
click at [1462, 31] on icon "close" at bounding box center [1463, 30] width 13 height 13
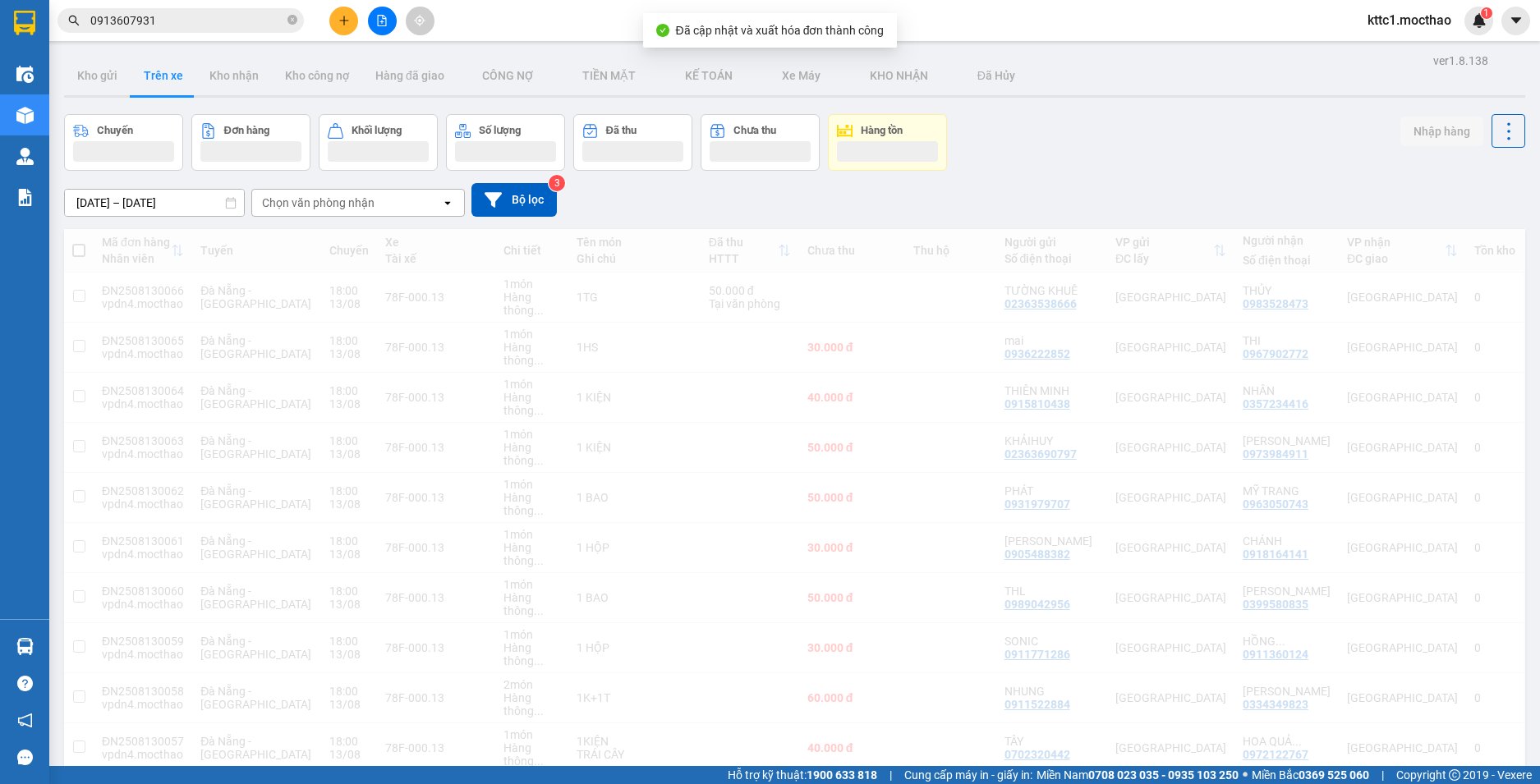
scroll to position [413, 0]
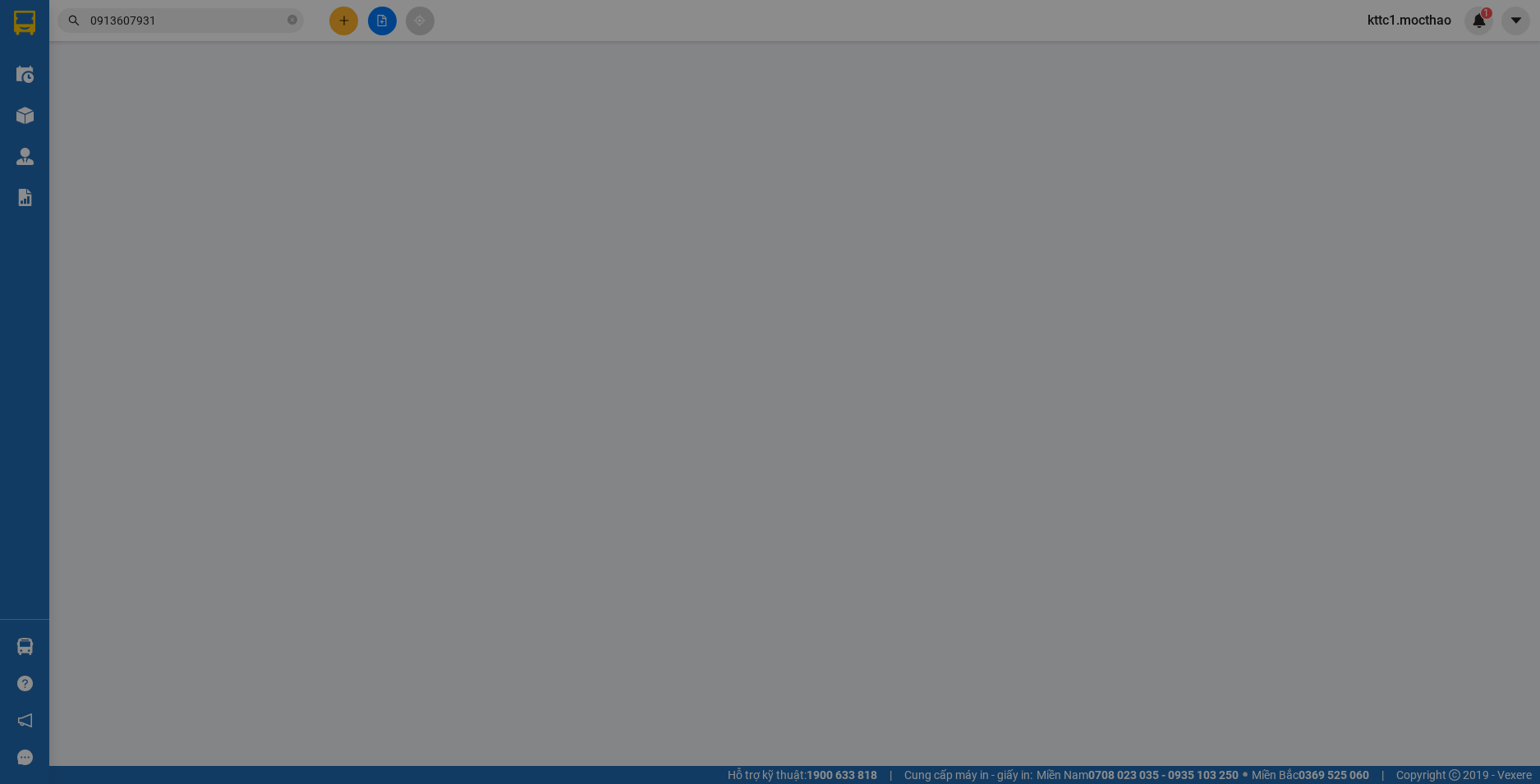
type input "0976943523"
type input "GIANG"
type input "0979403205"
type input "thành"
type input "0"
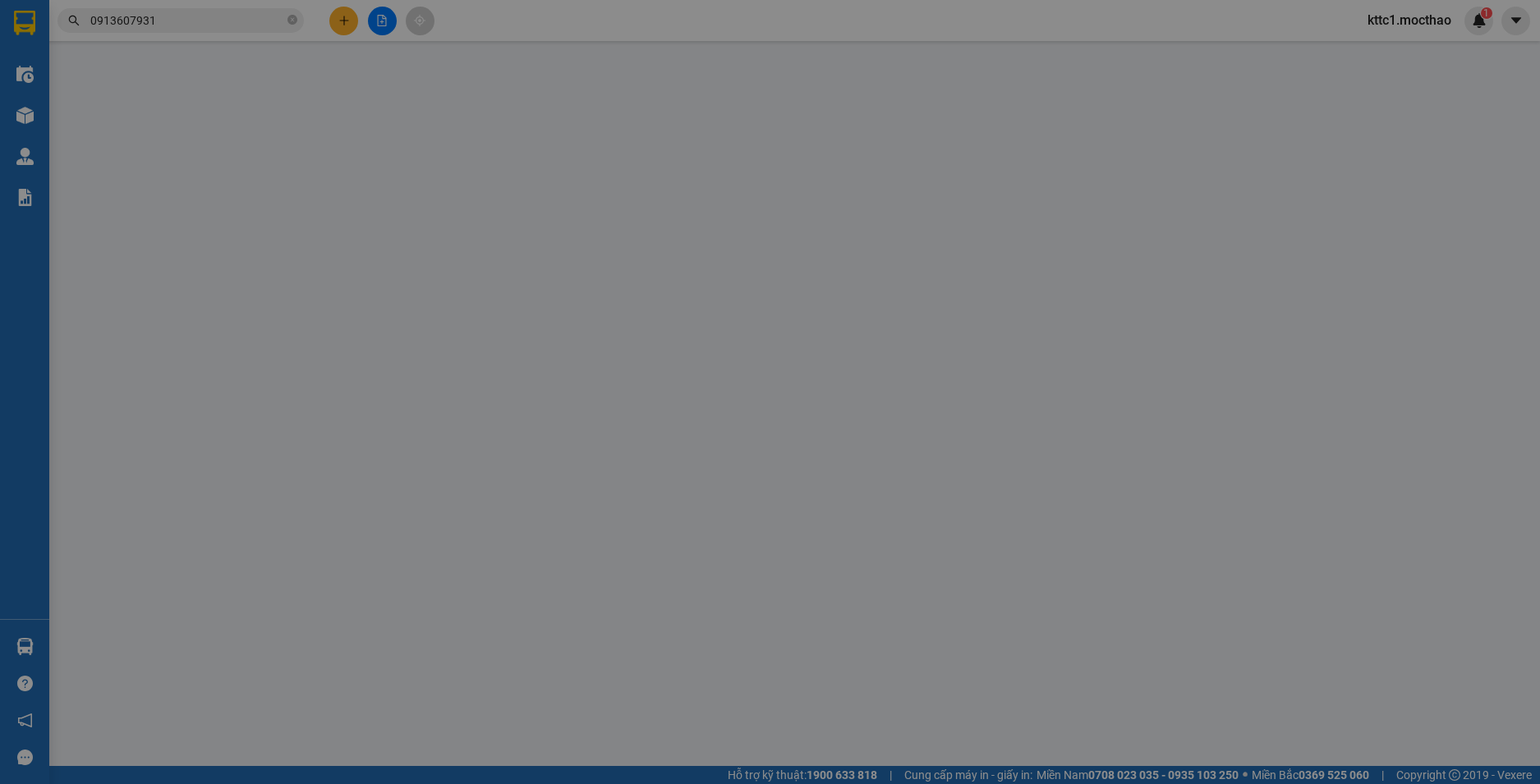
type input "30.000"
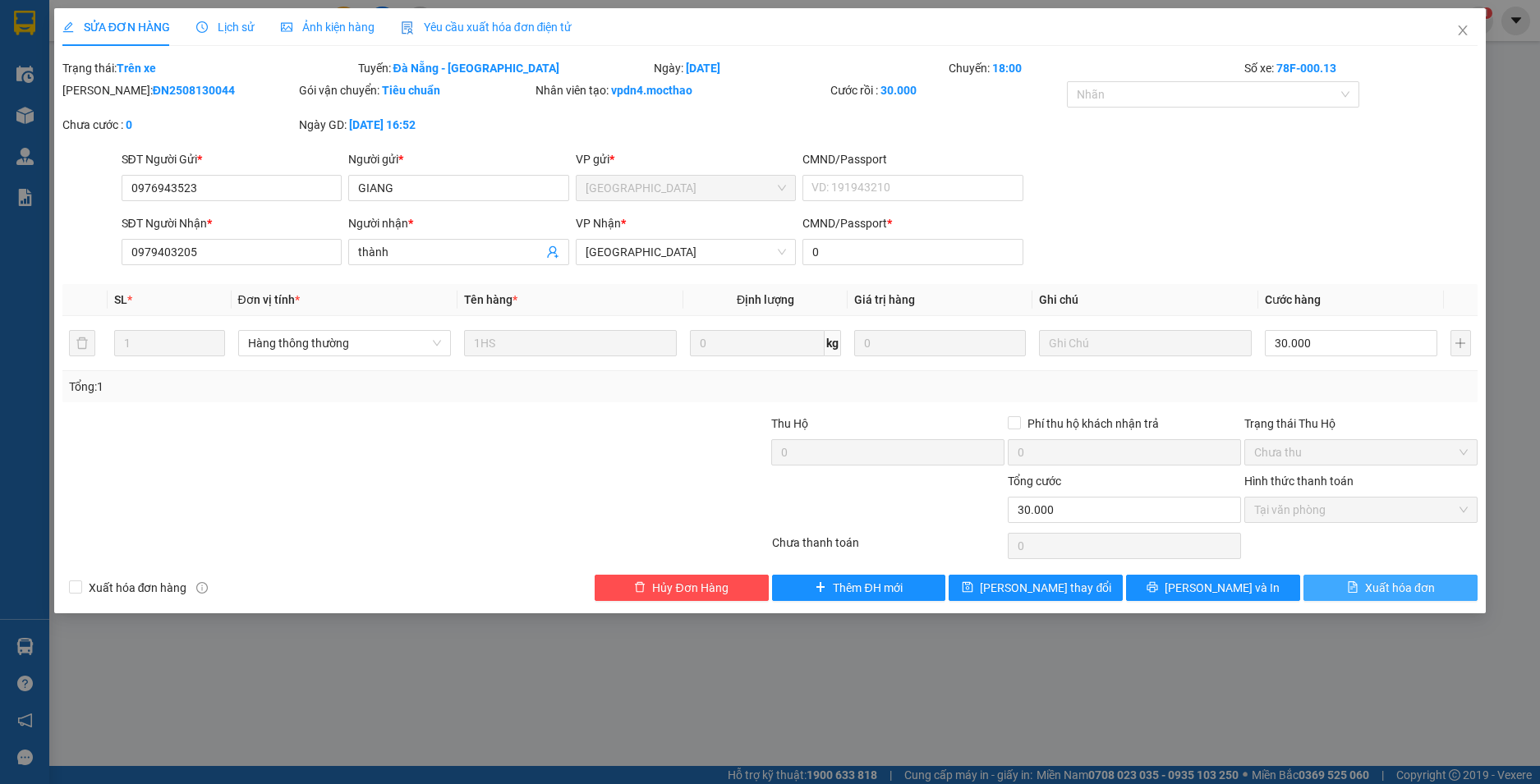
click at [1417, 592] on span "Xuất hóa đơn" at bounding box center [1399, 588] width 70 height 18
checkbox input "true"
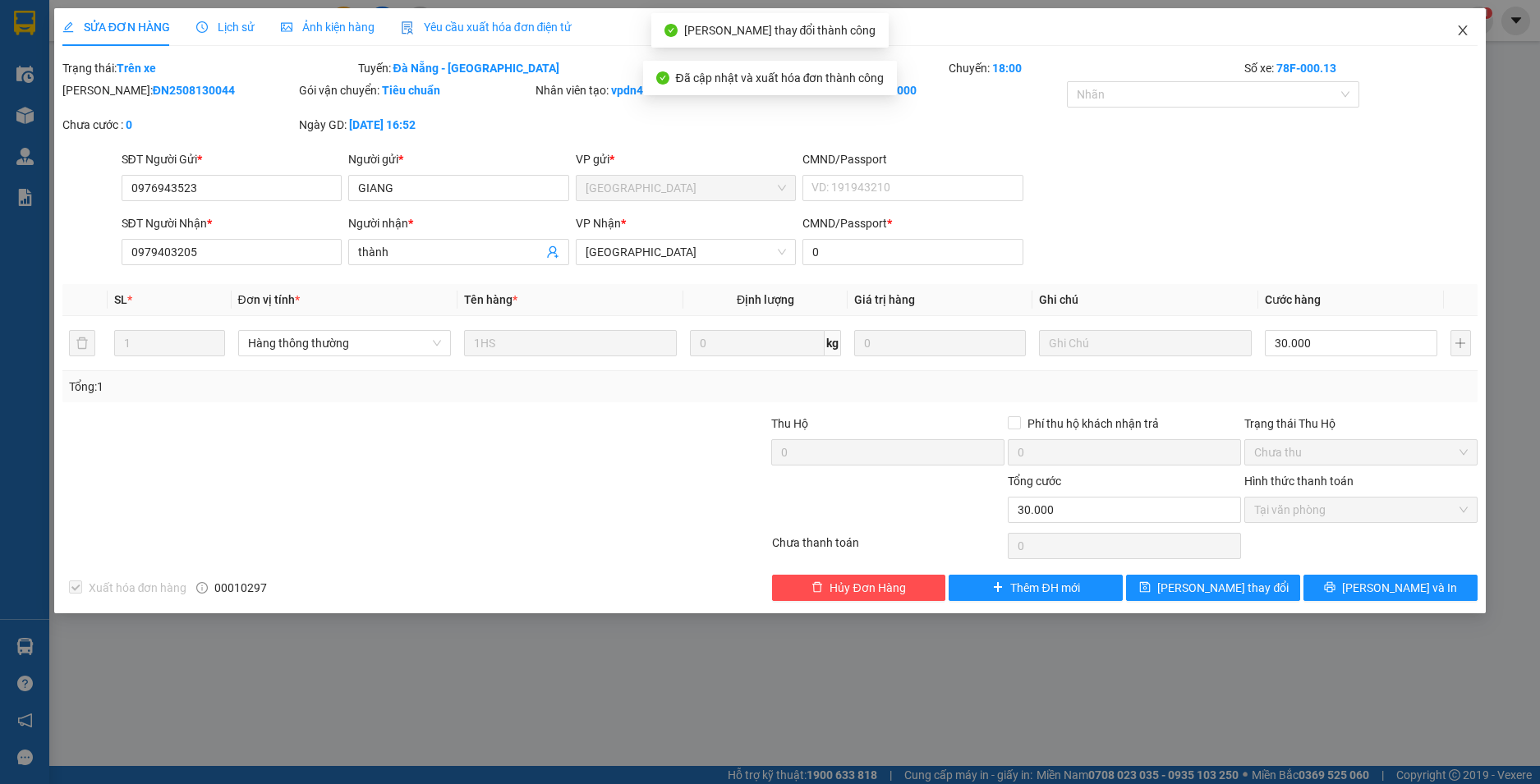
click at [1461, 32] on icon "close" at bounding box center [1463, 30] width 13 height 13
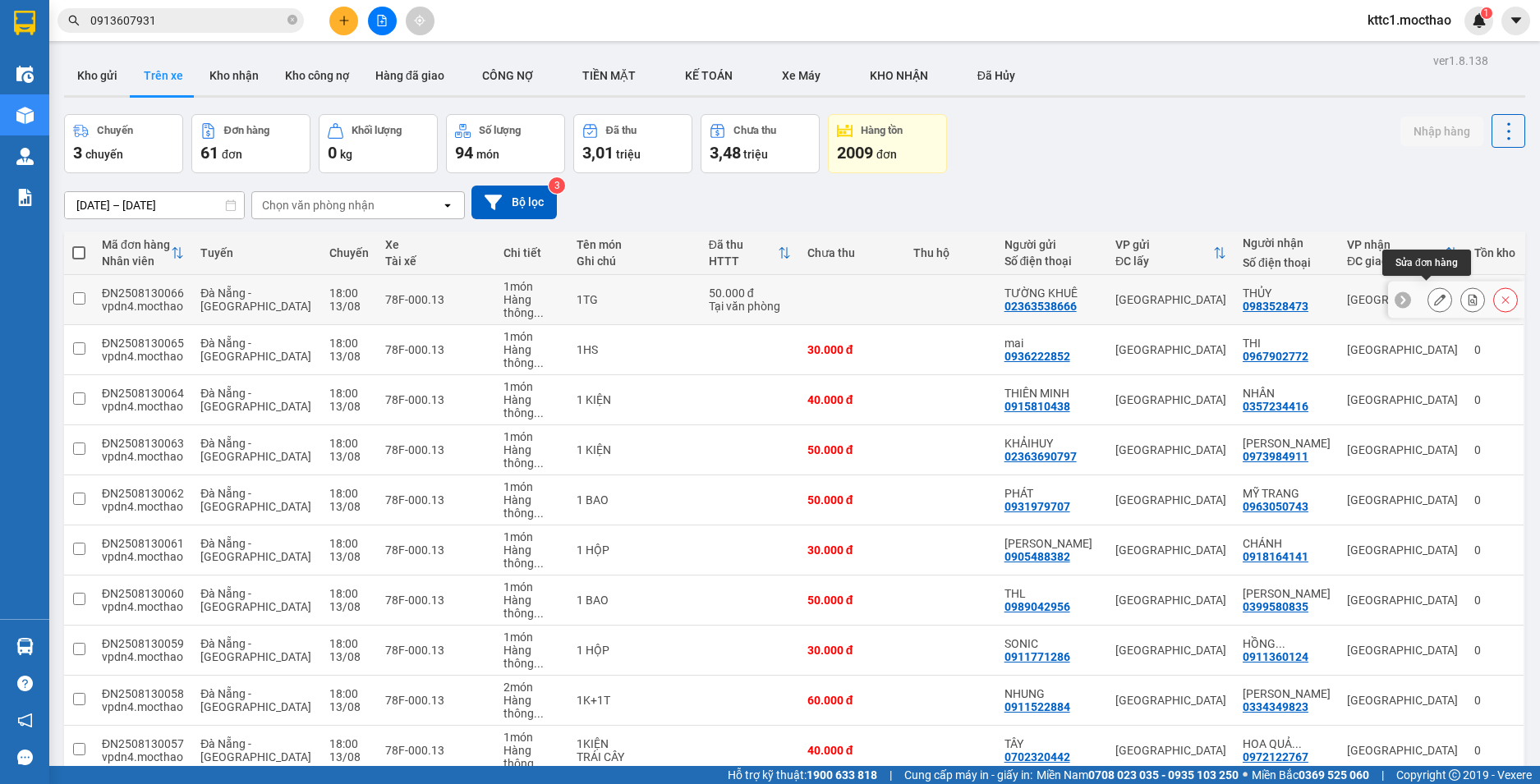
click at [1434, 294] on icon at bounding box center [1440, 300] width 12 height 12
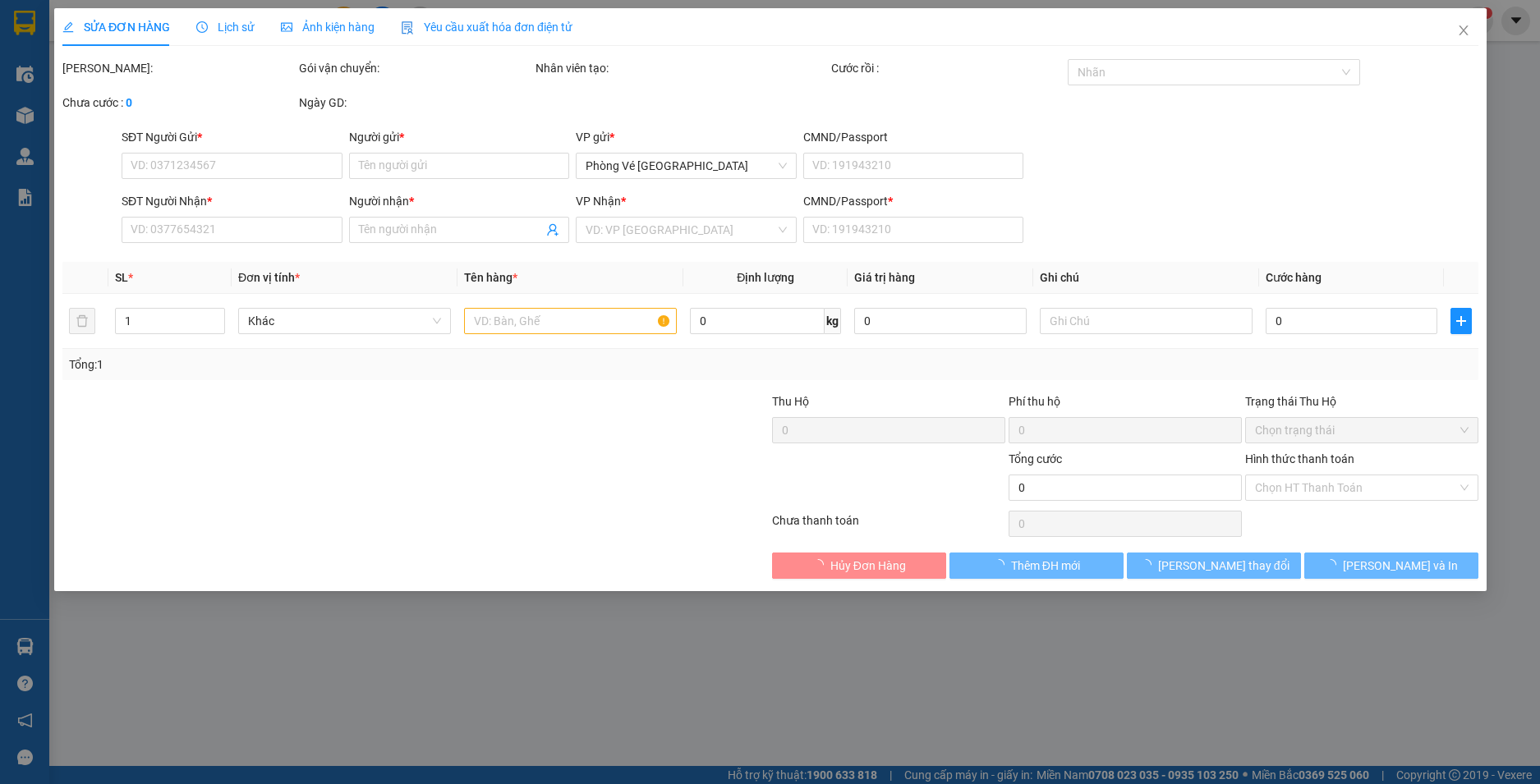
type input "02363538666"
type input "TƯỜNG KHUÊ"
type input "0983528473"
type input "THỦY"
type input "0"
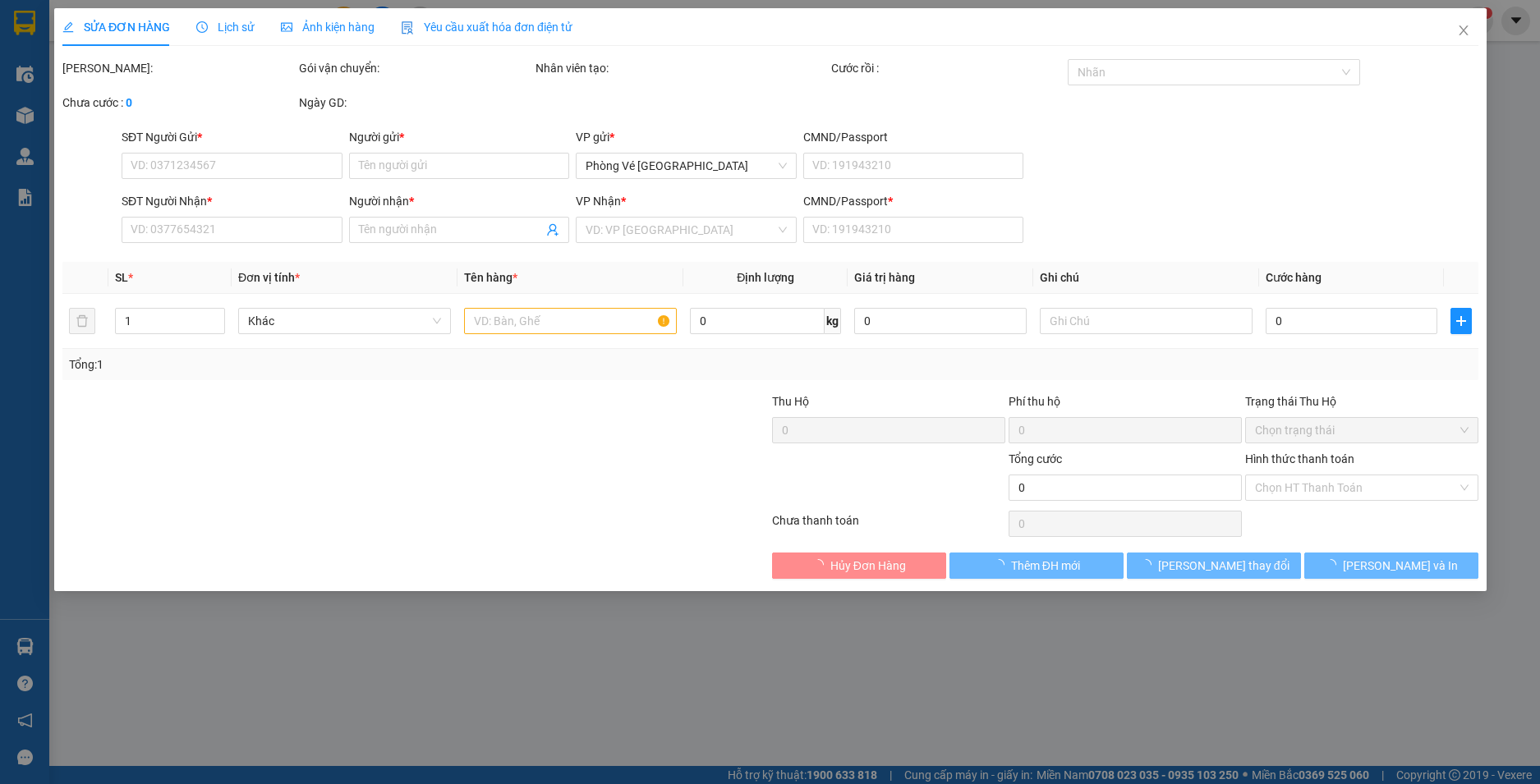
type input "50.000"
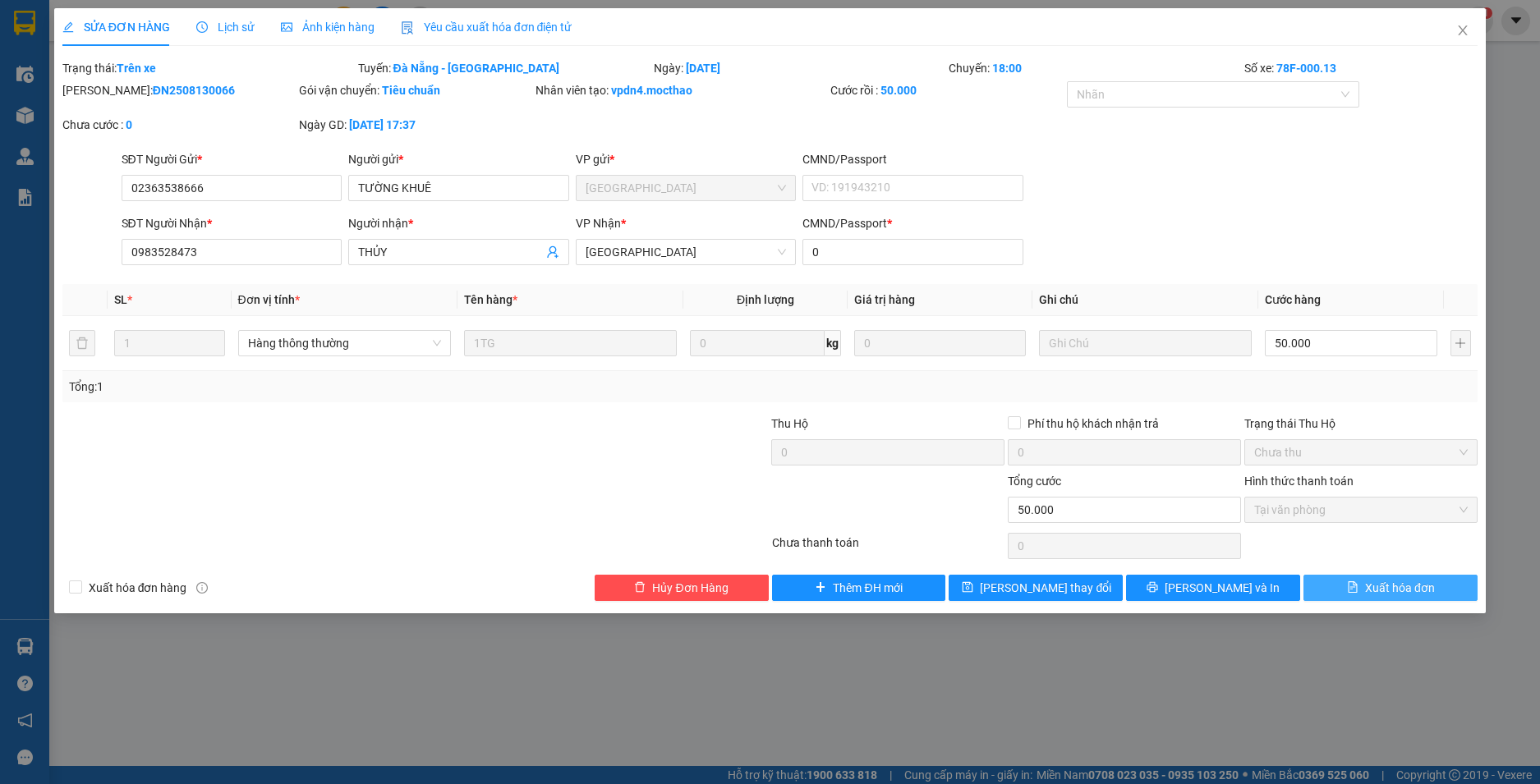
click at [1377, 591] on span "Xuất hóa đơn" at bounding box center [1399, 588] width 70 height 18
checkbox input "true"
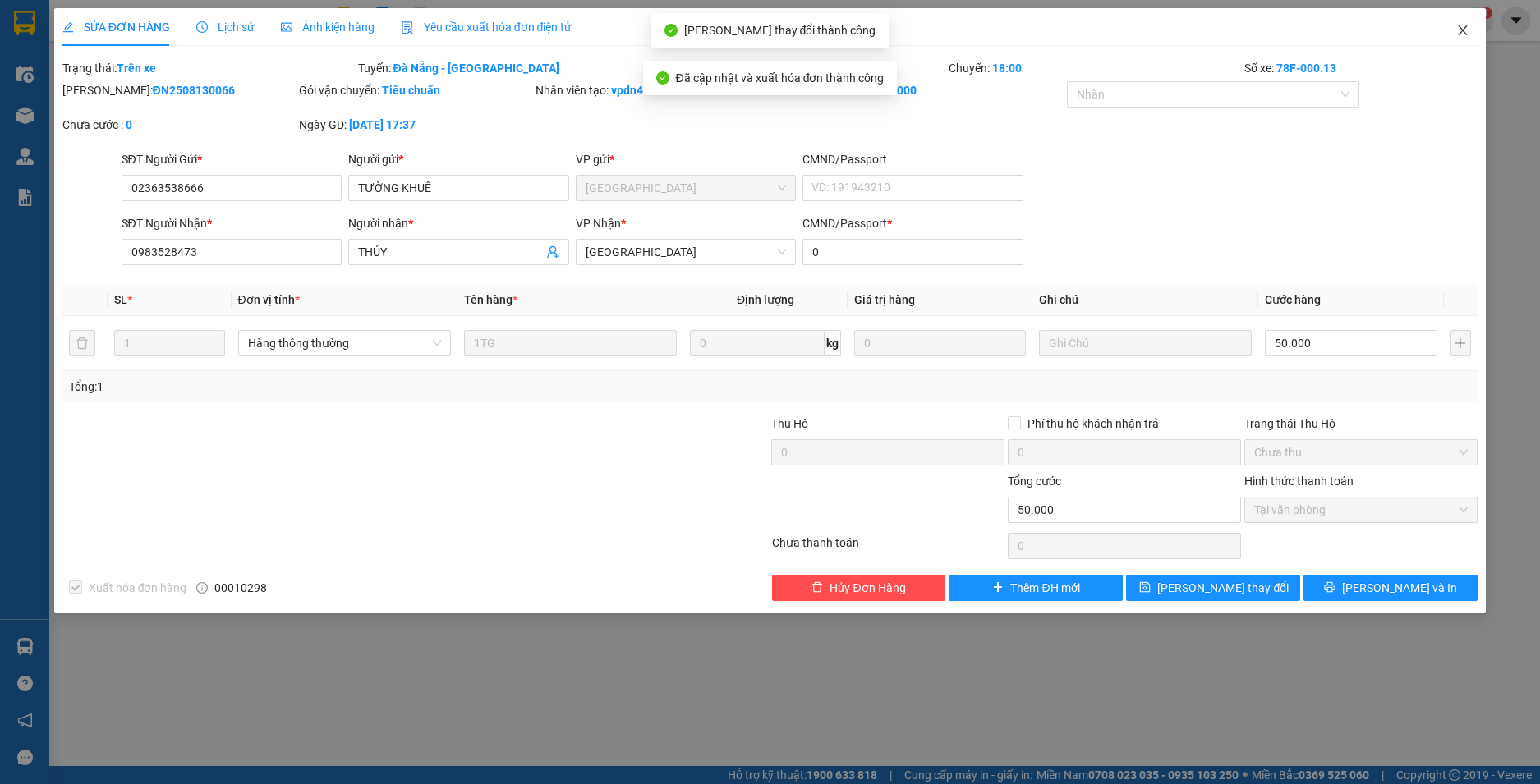
click at [1466, 26] on icon "close" at bounding box center [1463, 30] width 13 height 13
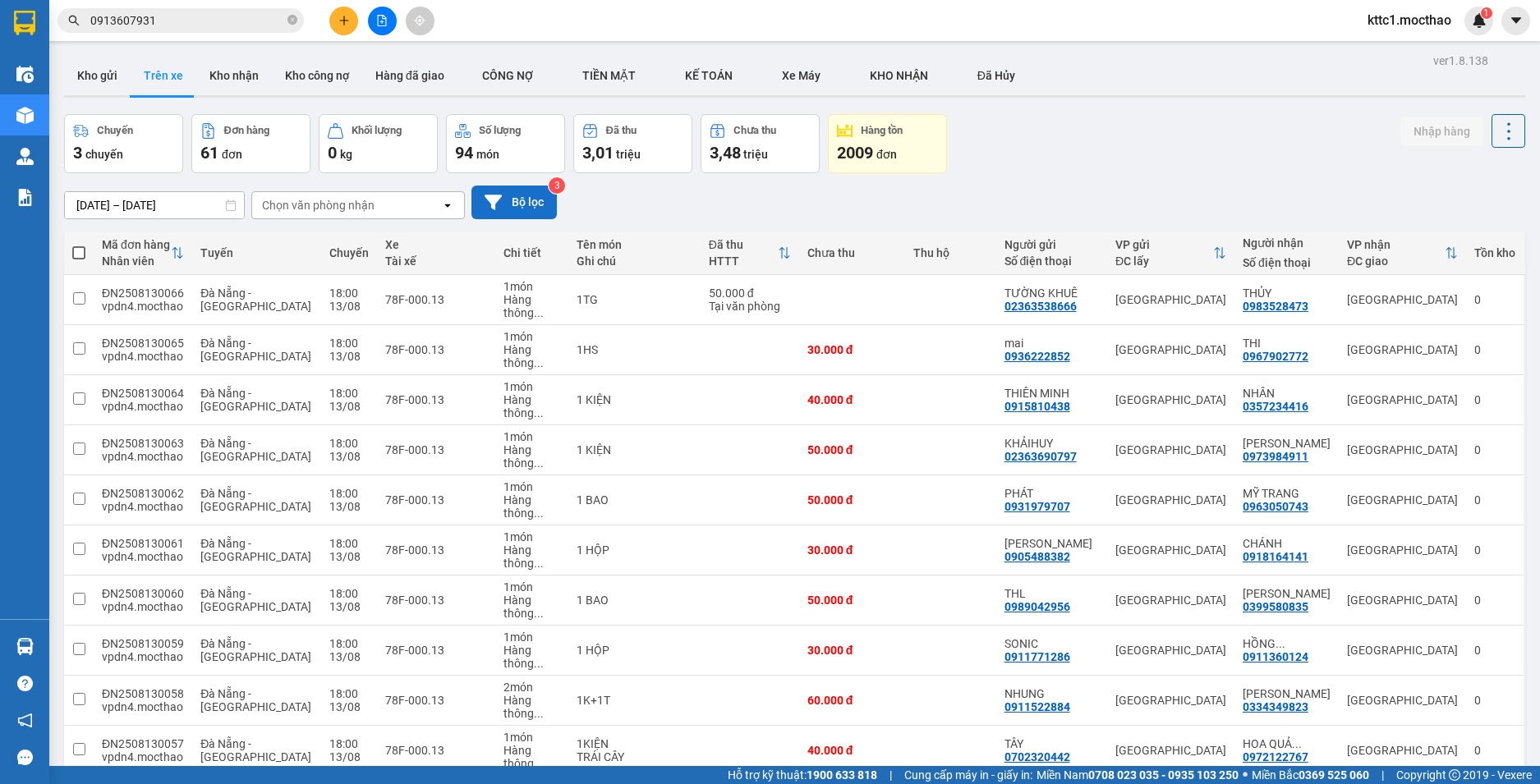
click at [509, 214] on button "Bộ lọc" at bounding box center [514, 203] width 85 height 34
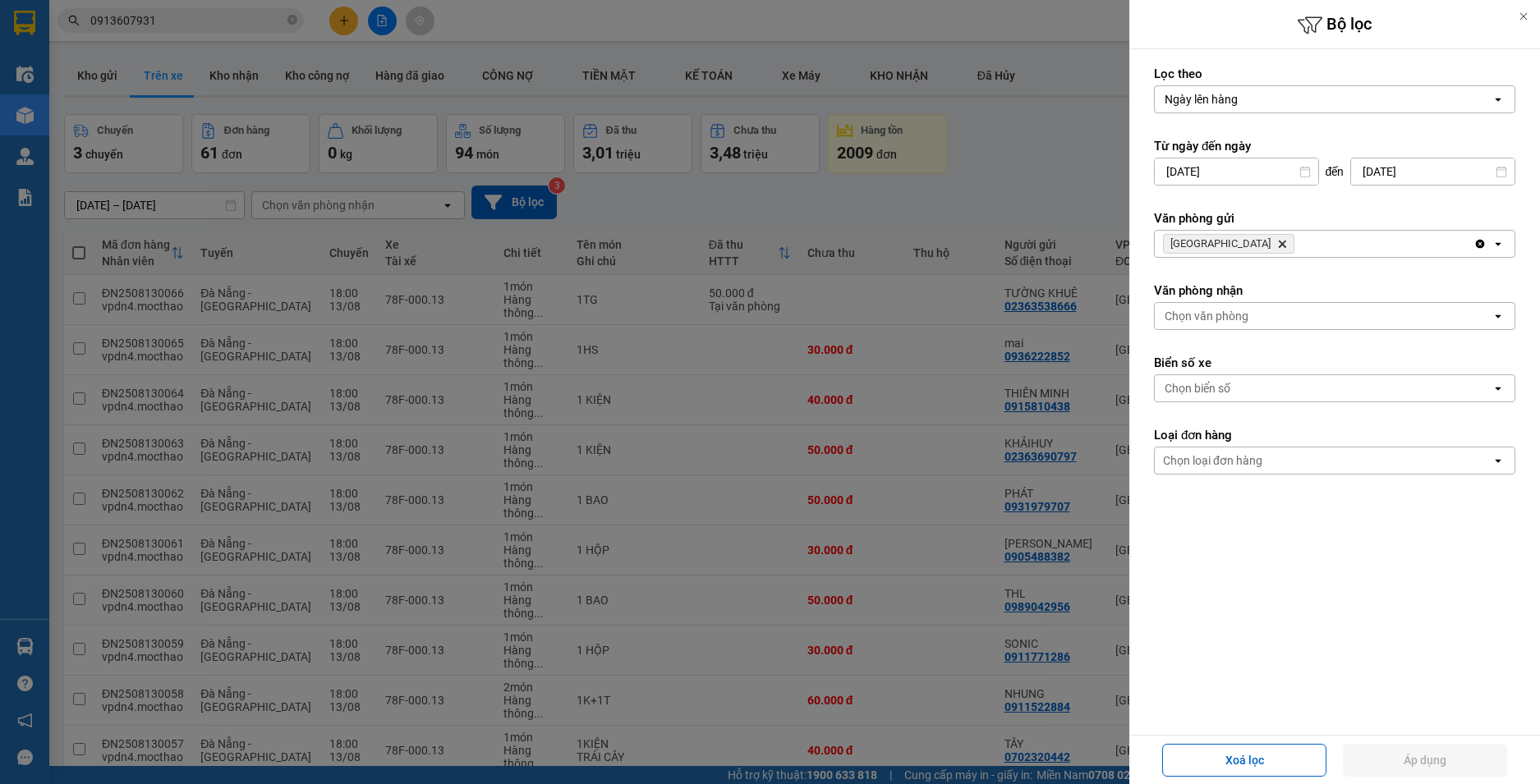
click at [1279, 243] on icon "Đà Nẵng, close by backspace" at bounding box center [1282, 244] width 8 height 8
click at [1223, 243] on div "Chọn văn phòng" at bounding box center [1207, 244] width 84 height 17
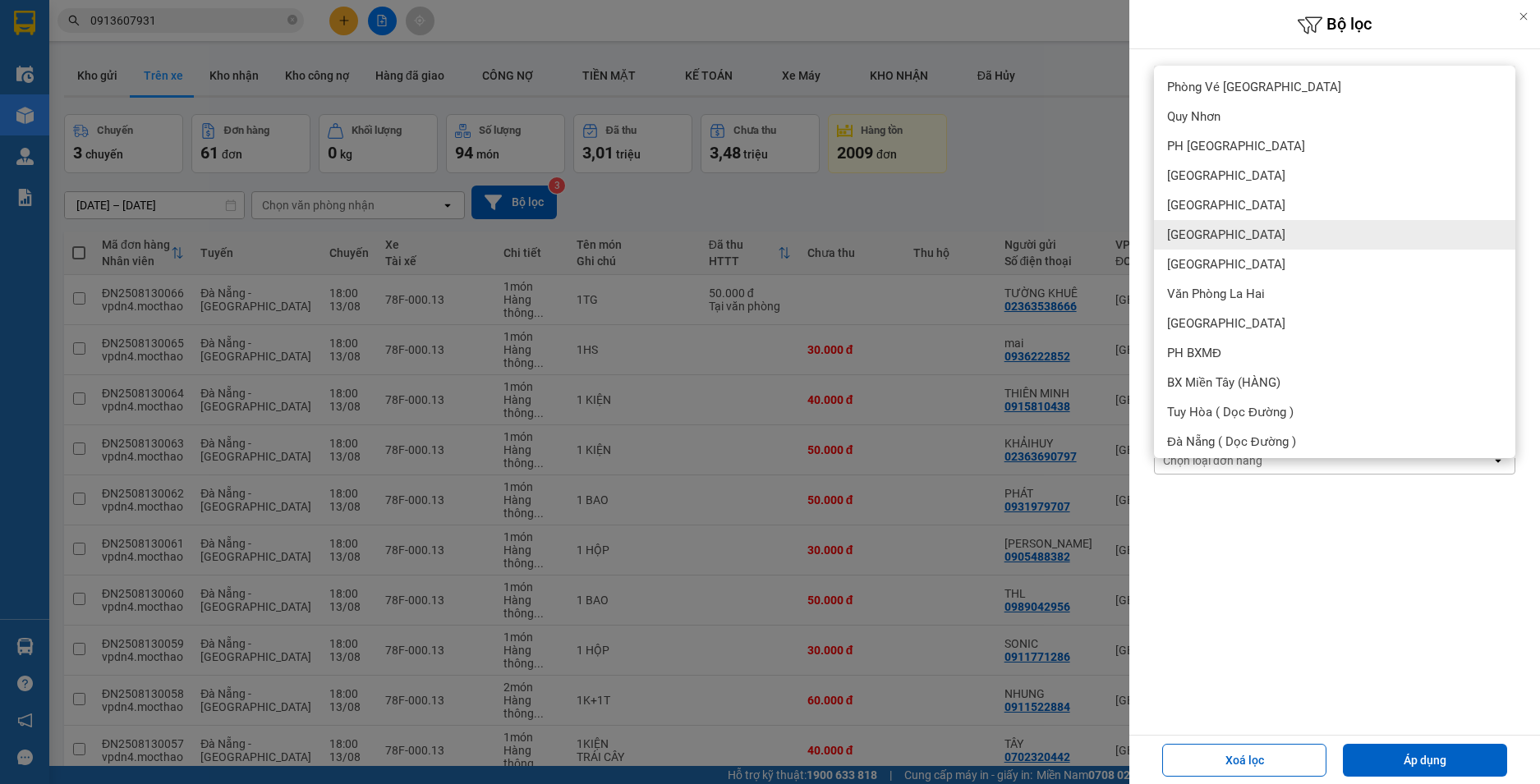
click at [1223, 239] on div "[GEOGRAPHIC_DATA]" at bounding box center [1334, 235] width 361 height 29
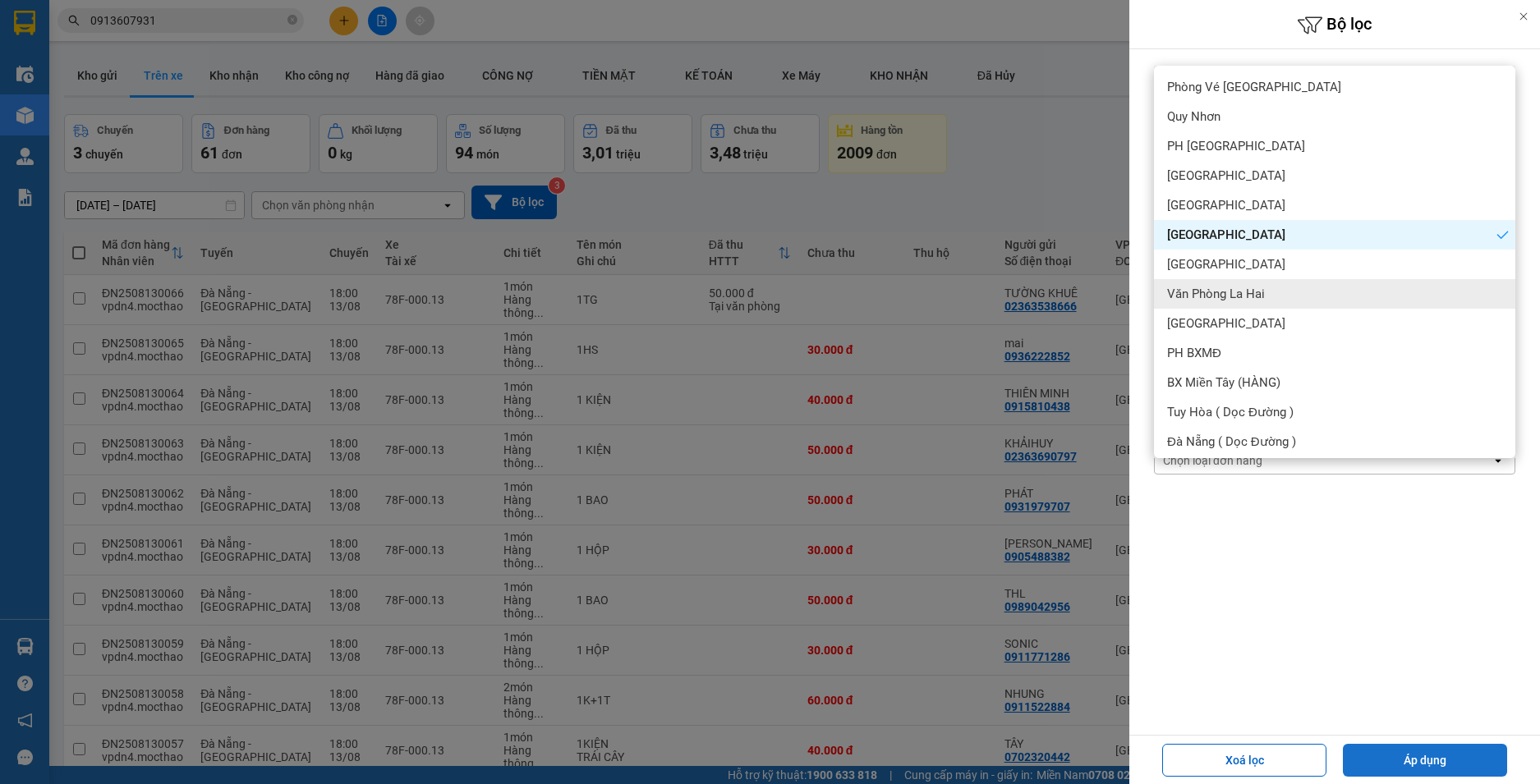
click at [1438, 765] on button "Áp dụng" at bounding box center [1425, 760] width 164 height 33
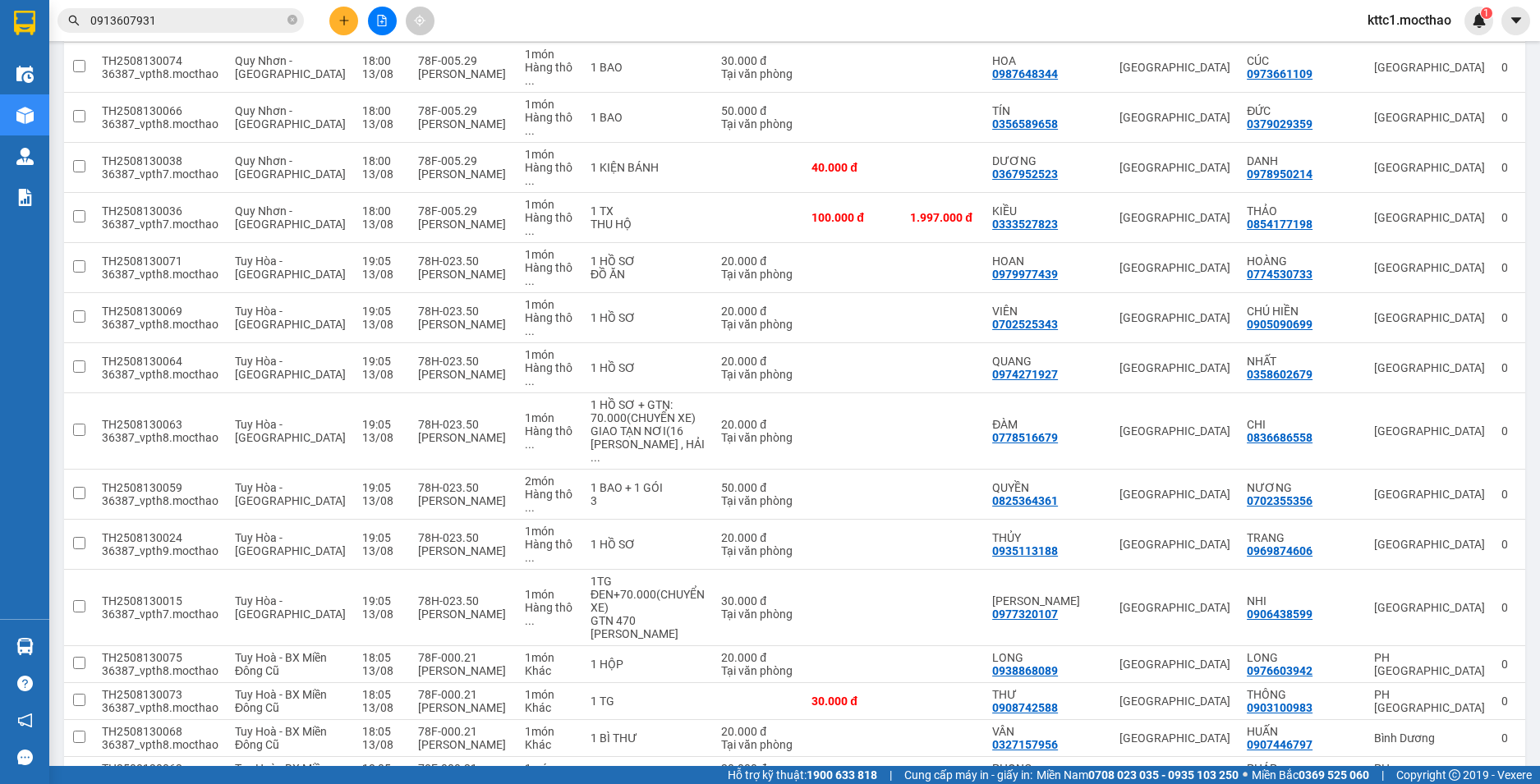
scroll to position [3665, 0]
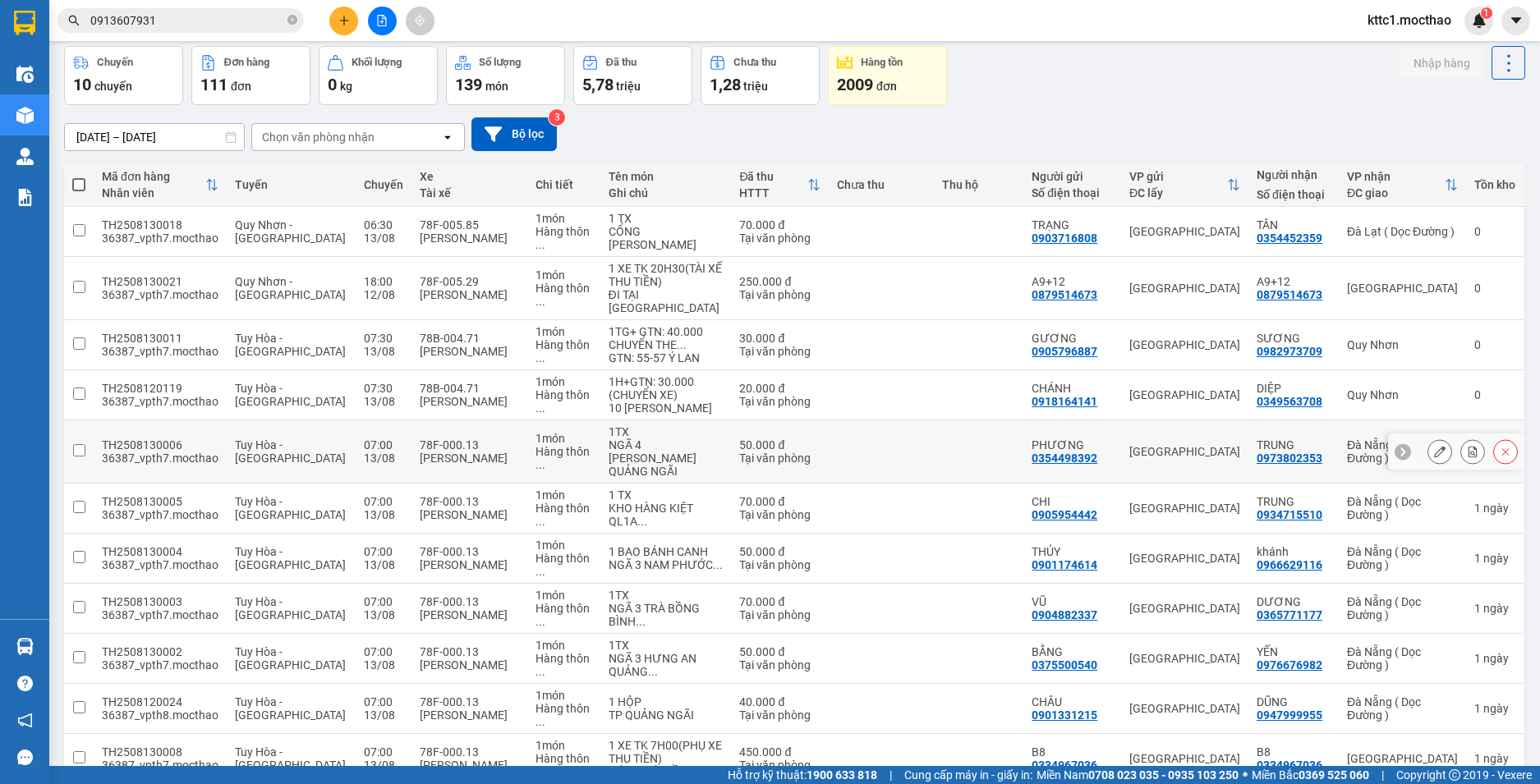
scroll to position [232, 0]
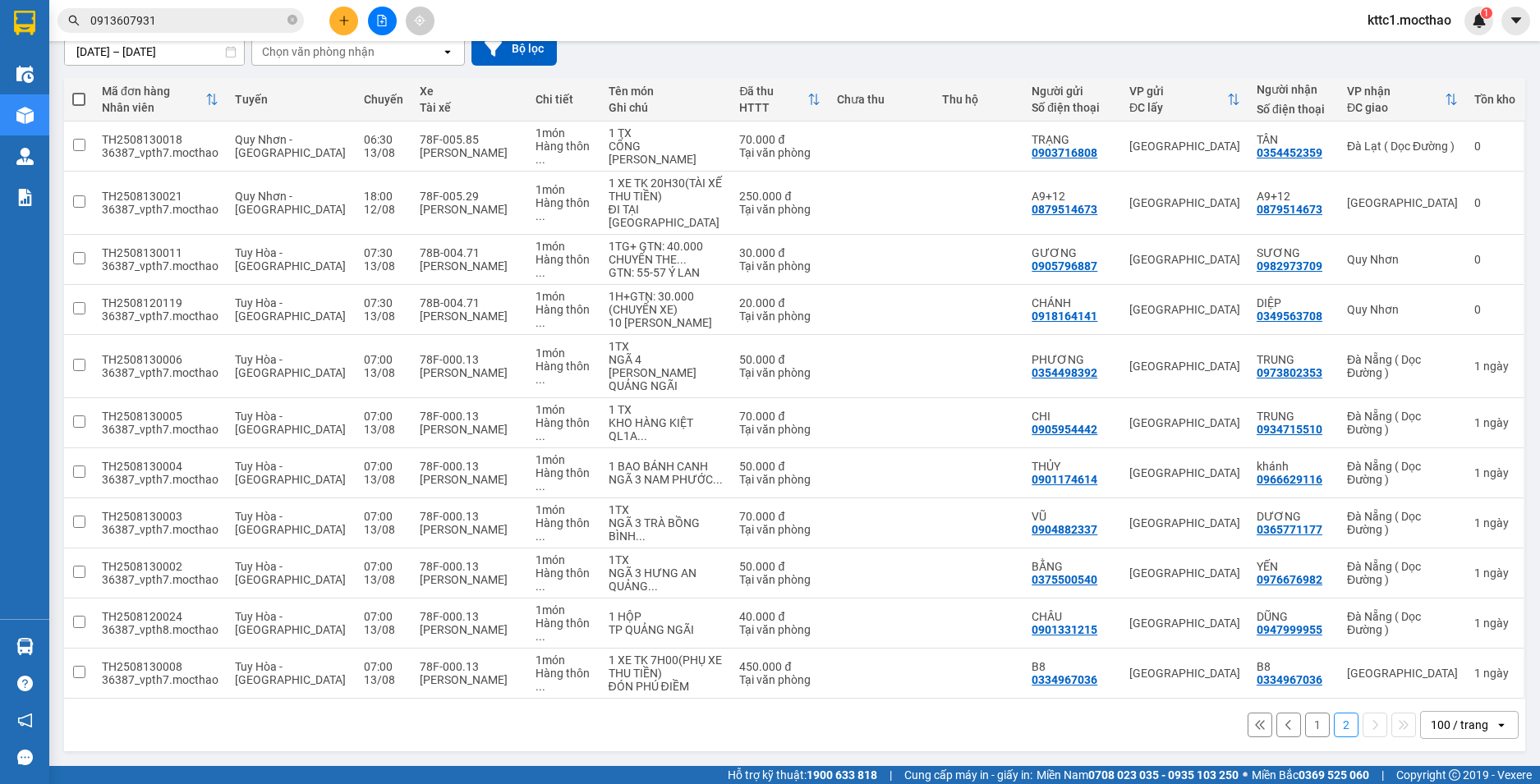
click at [1308, 725] on button "1" at bounding box center [1317, 725] width 24 height 24
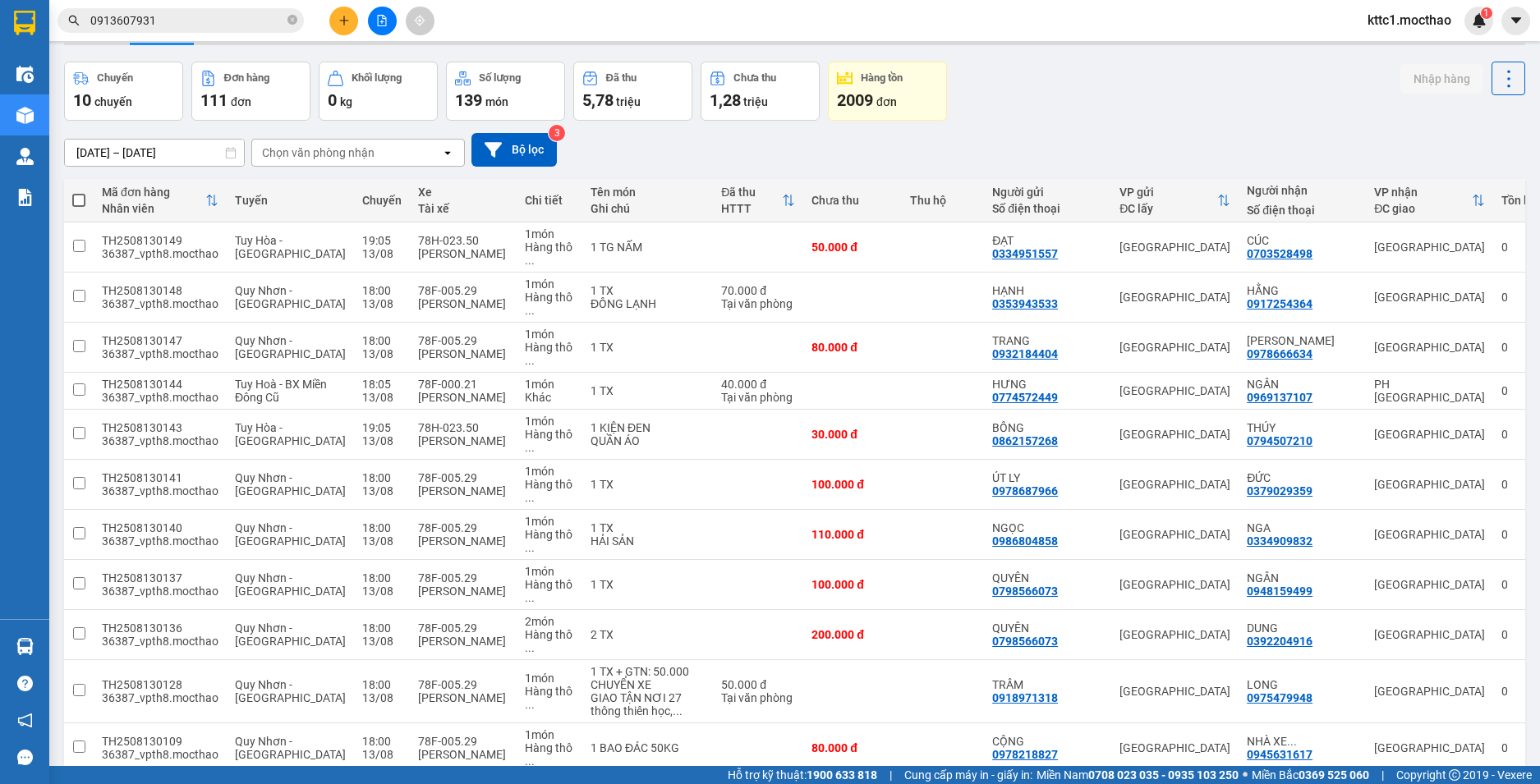
scroll to position [0, 0]
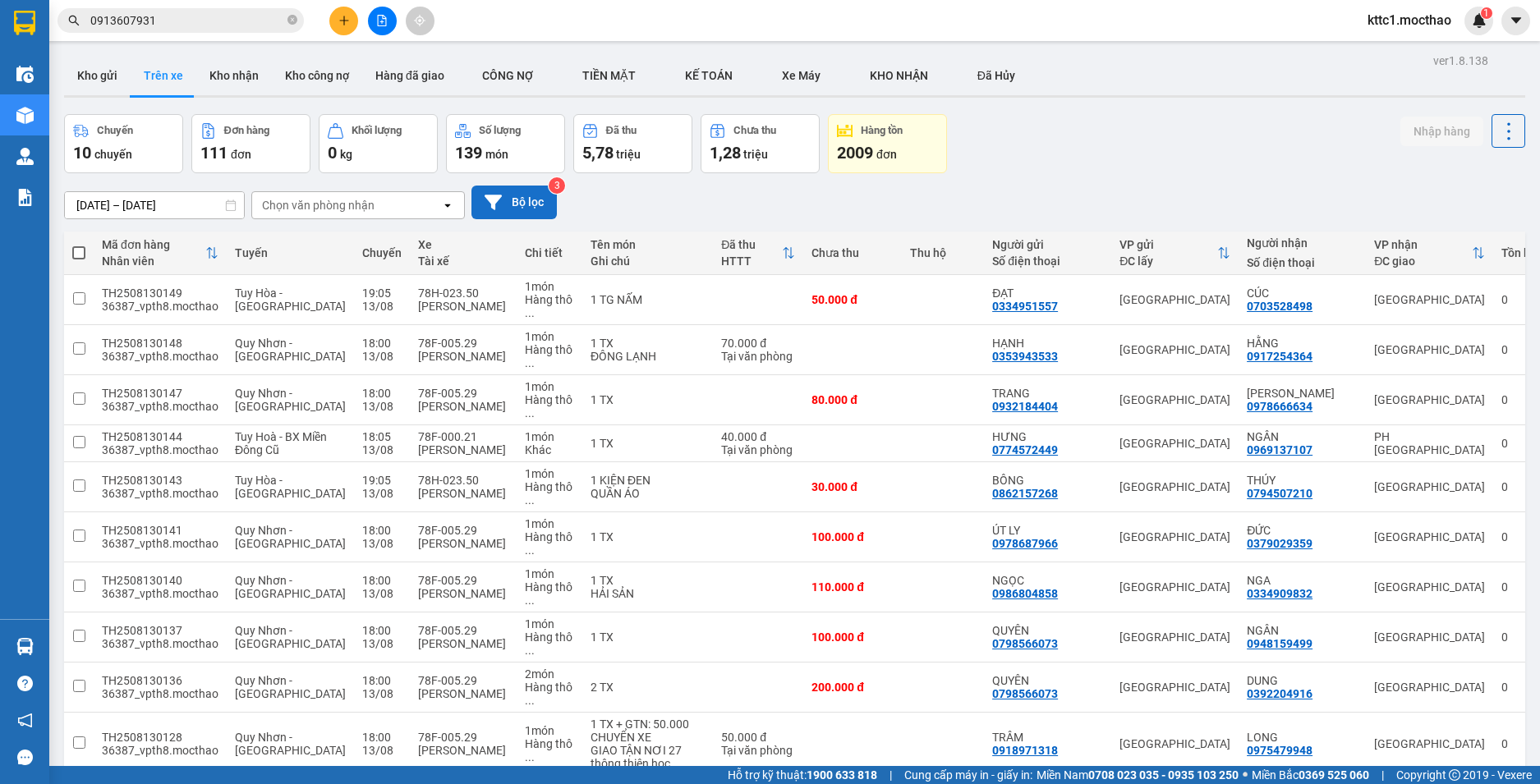
click at [518, 188] on button "Bộ lọc" at bounding box center [514, 203] width 85 height 34
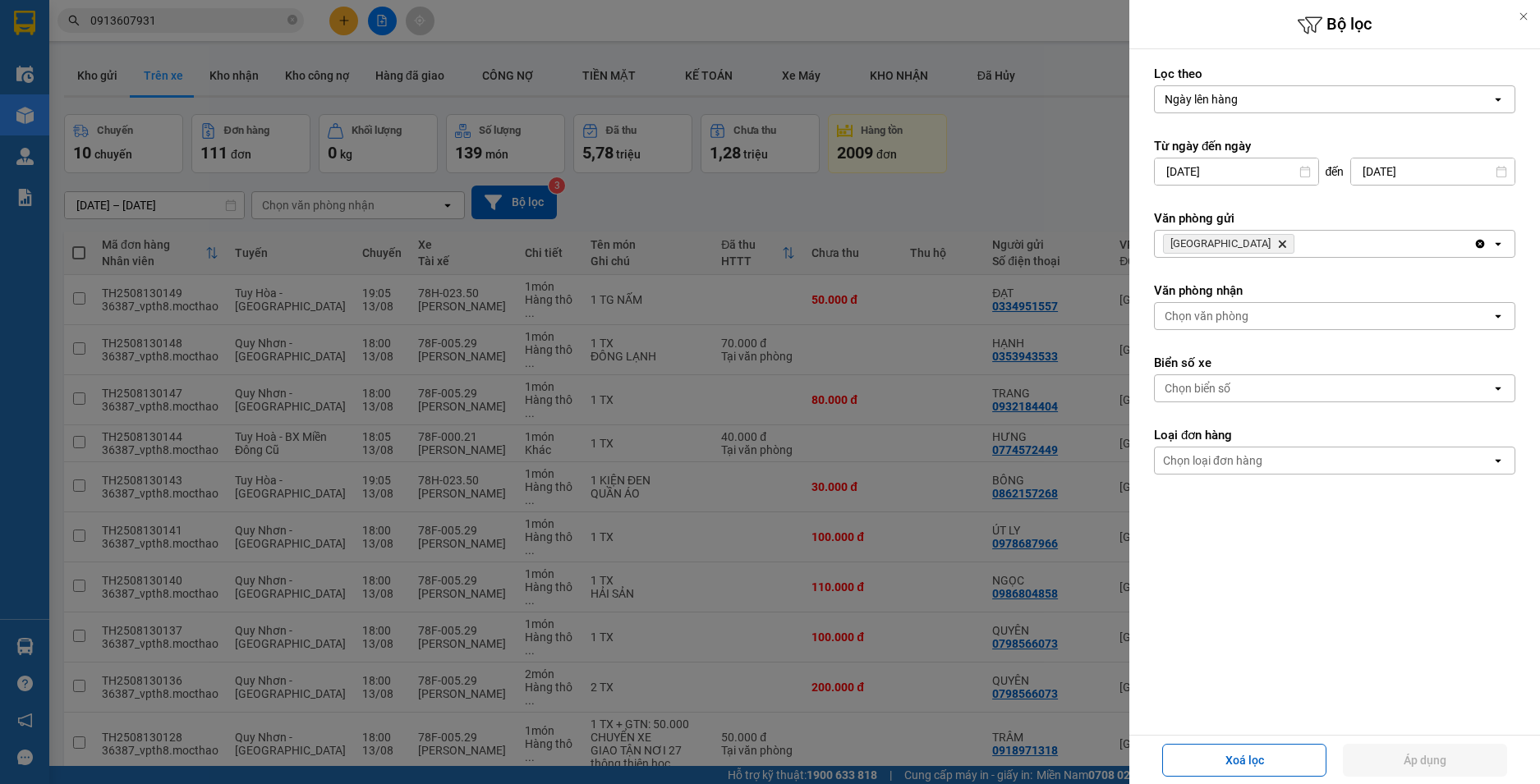
click at [1207, 386] on div "Chọn biển số" at bounding box center [1197, 389] width 65 height 17
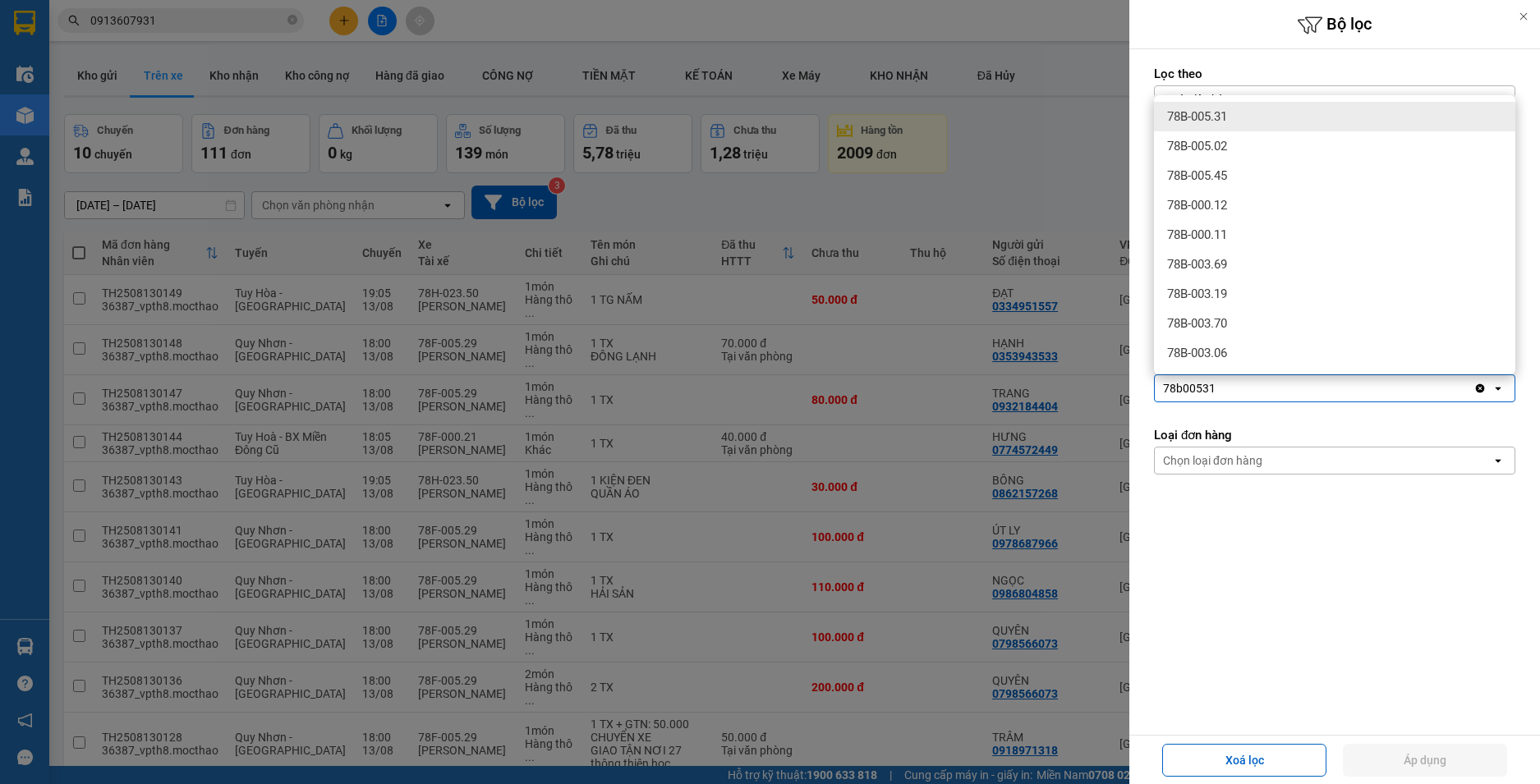
type input "78b00531"
click at [1227, 113] on span "78B-005.31" at bounding box center [1197, 116] width 60 height 17
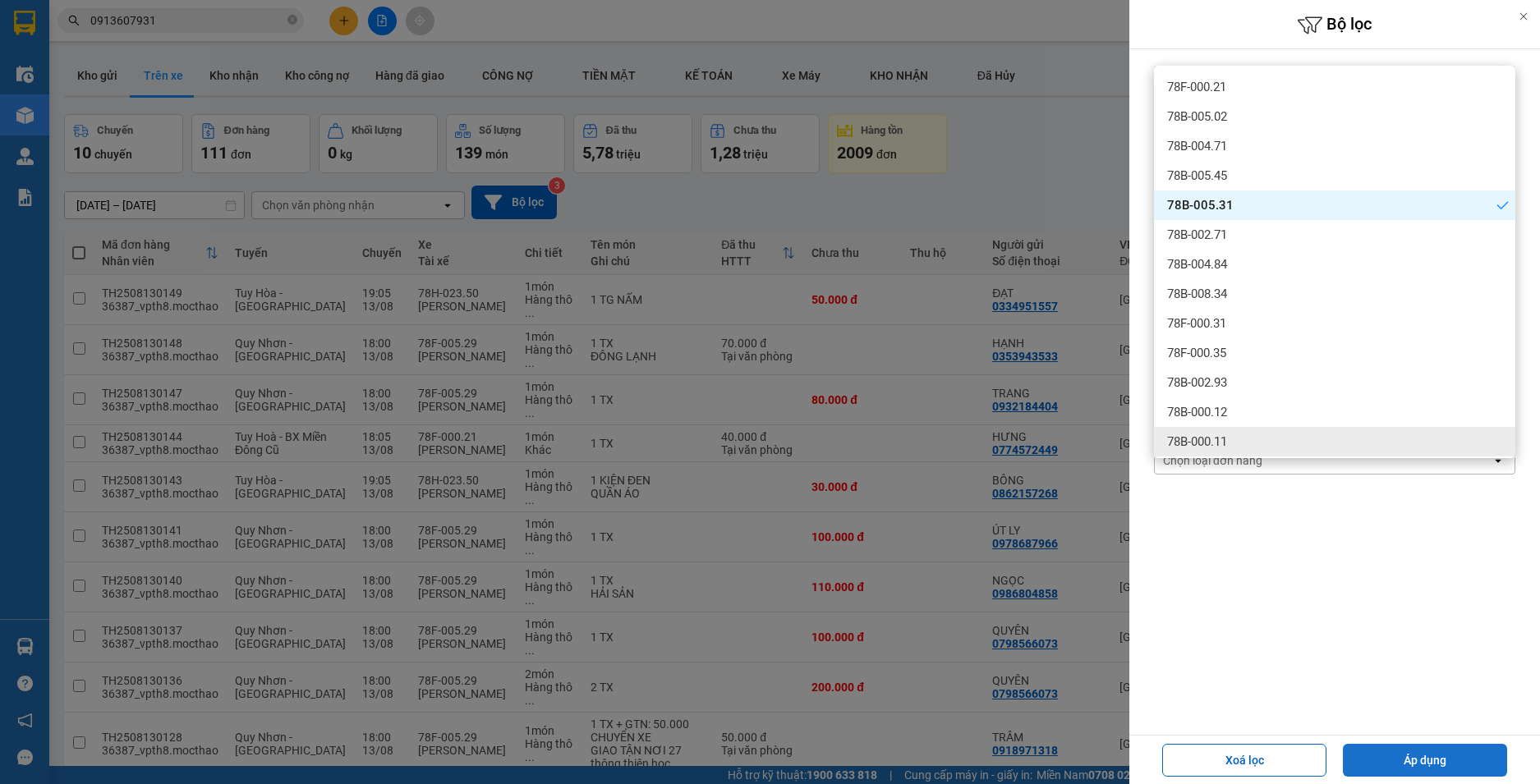
click at [1425, 766] on button "Áp dụng" at bounding box center [1425, 760] width 164 height 33
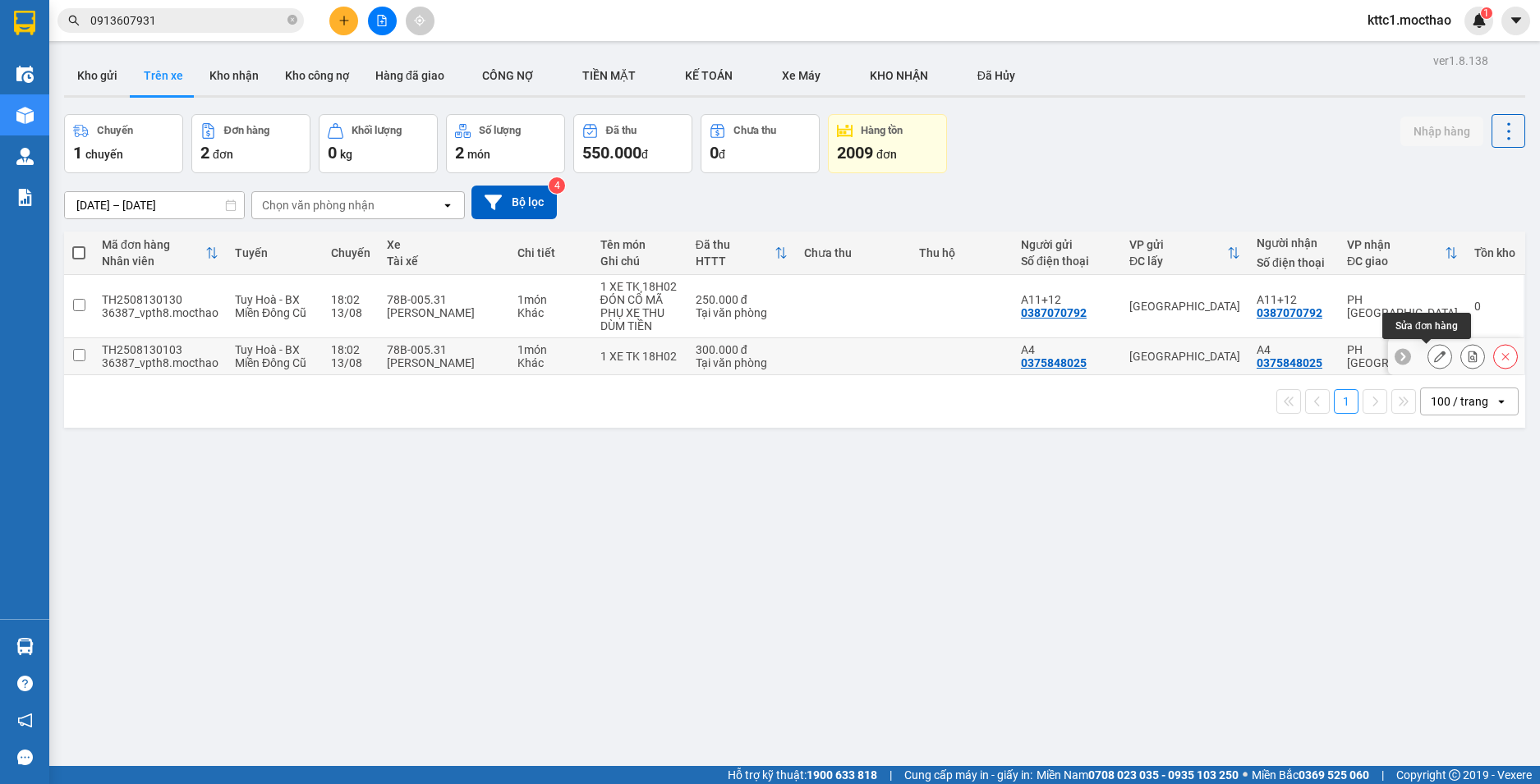
click at [1434, 354] on icon at bounding box center [1440, 357] width 12 height 12
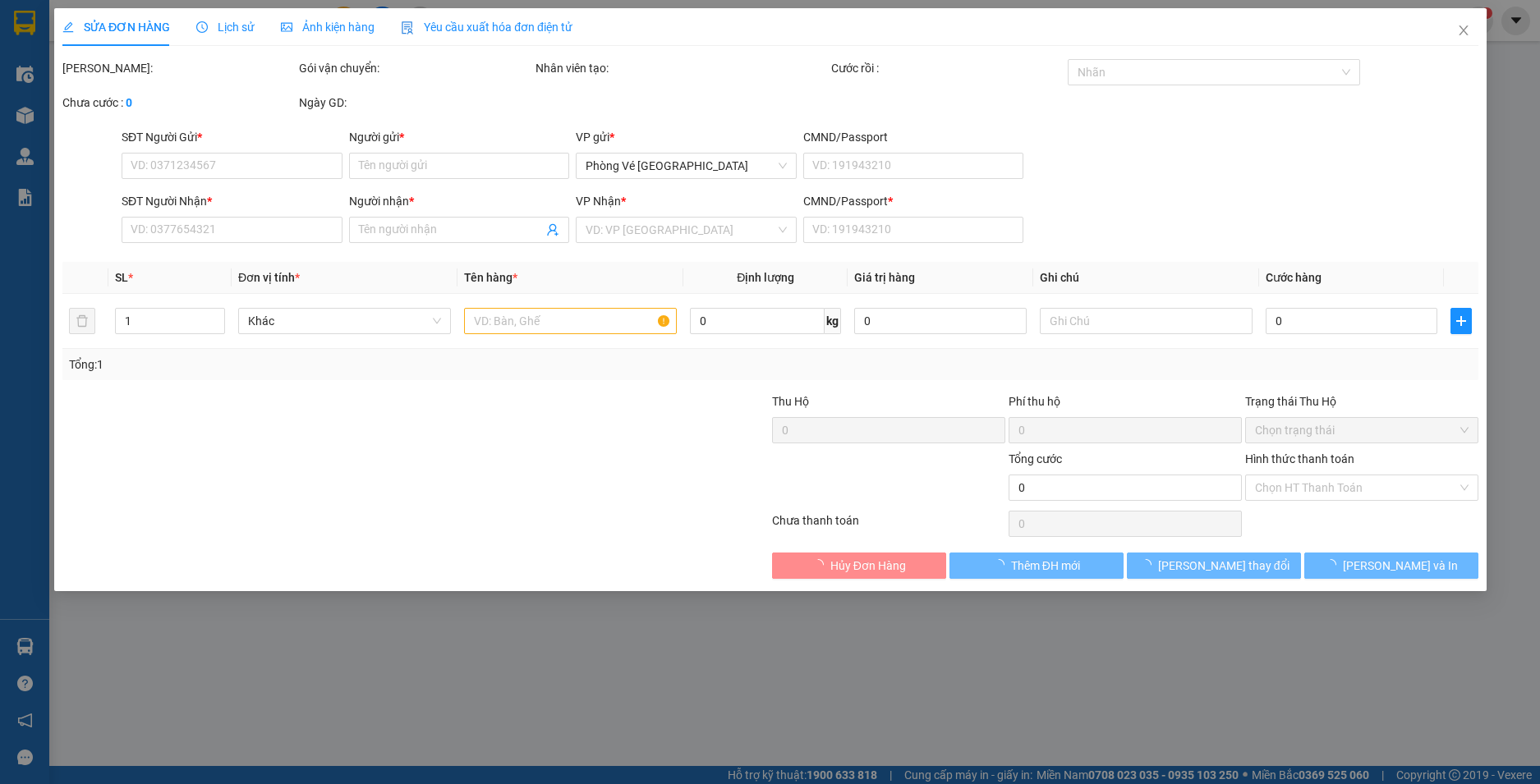
type input "0375848025"
type input "A4"
type input "0375848025"
type input "A4"
type input "1"
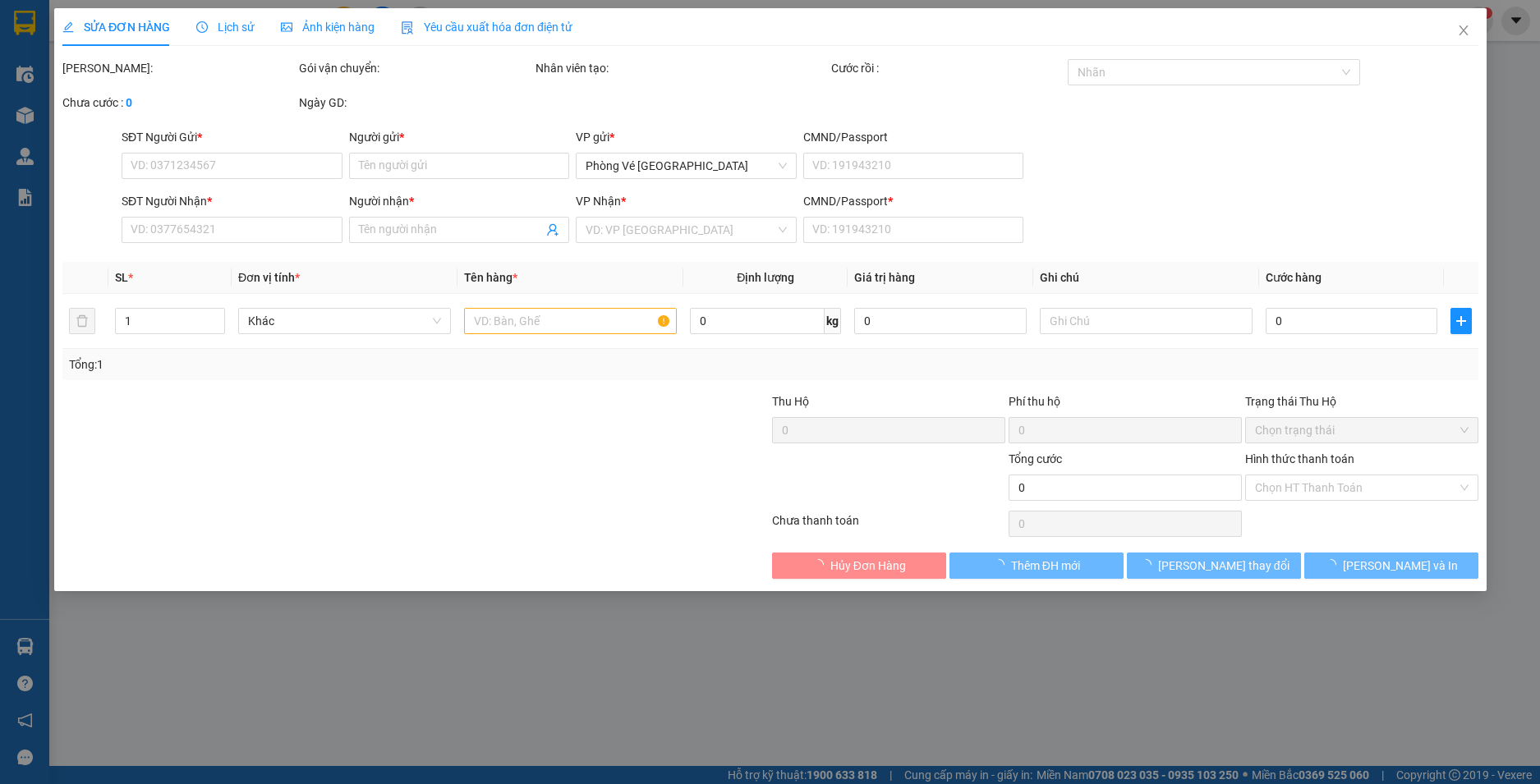
type input "300.000"
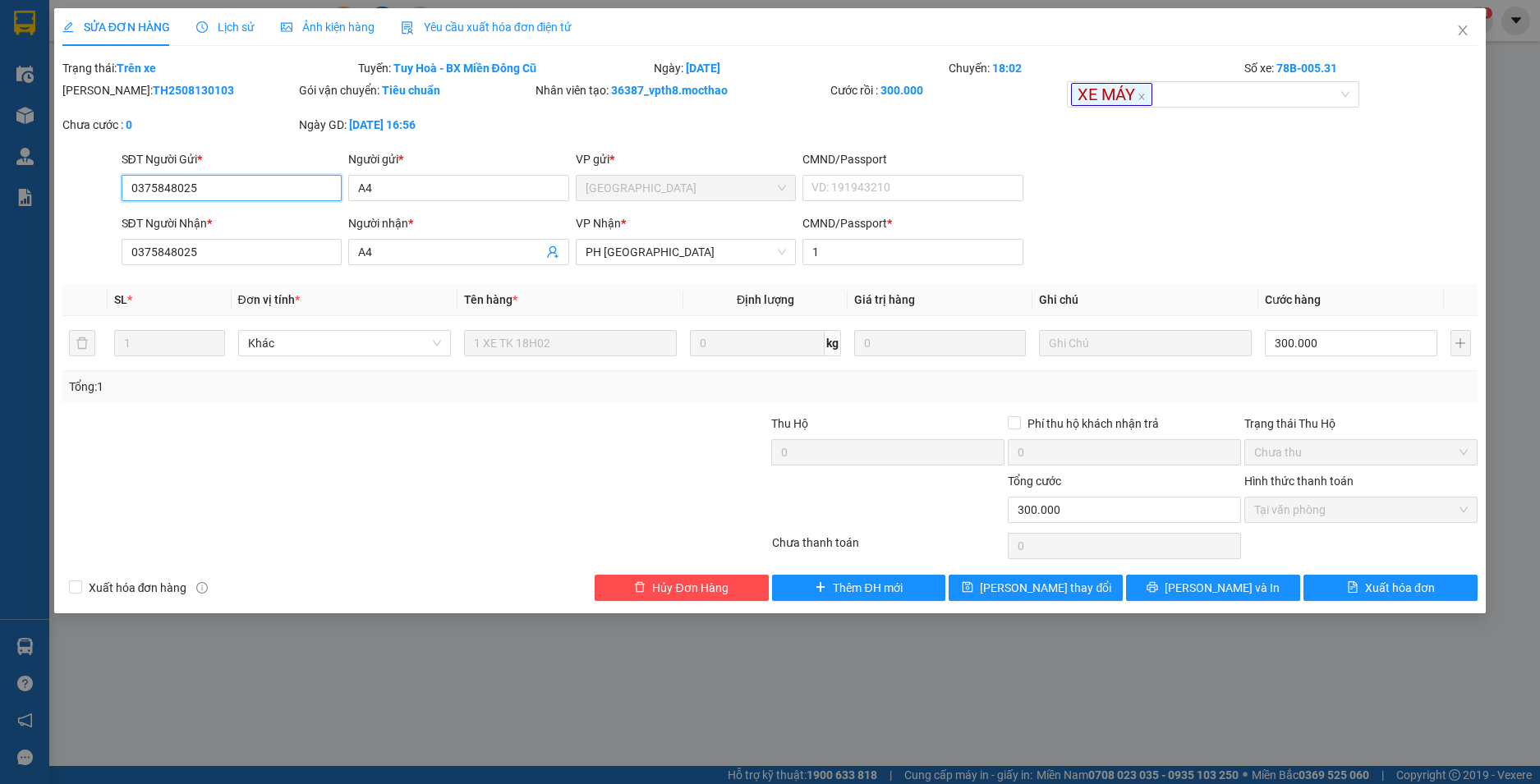
drag, startPoint x: 264, startPoint y: 193, endPoint x: 59, endPoint y: 214, distance: 206.1
click at [59, 214] on div "SỬA ĐƠN HÀNG Lịch sử Ảnh kiện hàng Yêu cầu xuất hóa đơn điện tử Total Paid Fee …" at bounding box center [771, 311] width 1433 height 605
click at [238, 184] on div "SĐT Người Gửi * 0375848025 Người gửi * A4 A4 VP gửi * Tuy Hòa CMND/Passport VD:…" at bounding box center [799, 178] width 1363 height 58
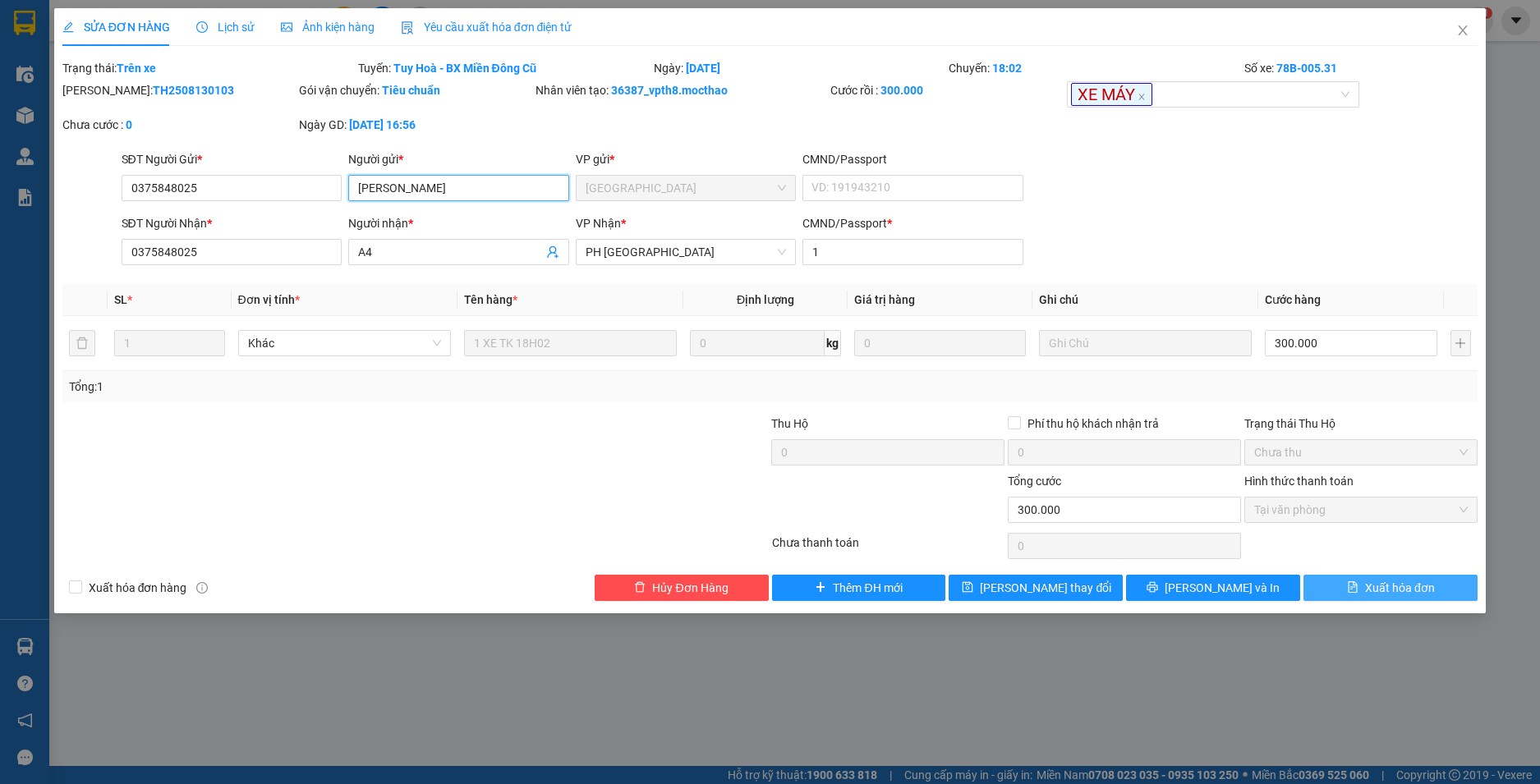
type input "[PERSON_NAME]"
click at [1351, 594] on span "file-text" at bounding box center [1353, 588] width 12 height 13
checkbox input "true"
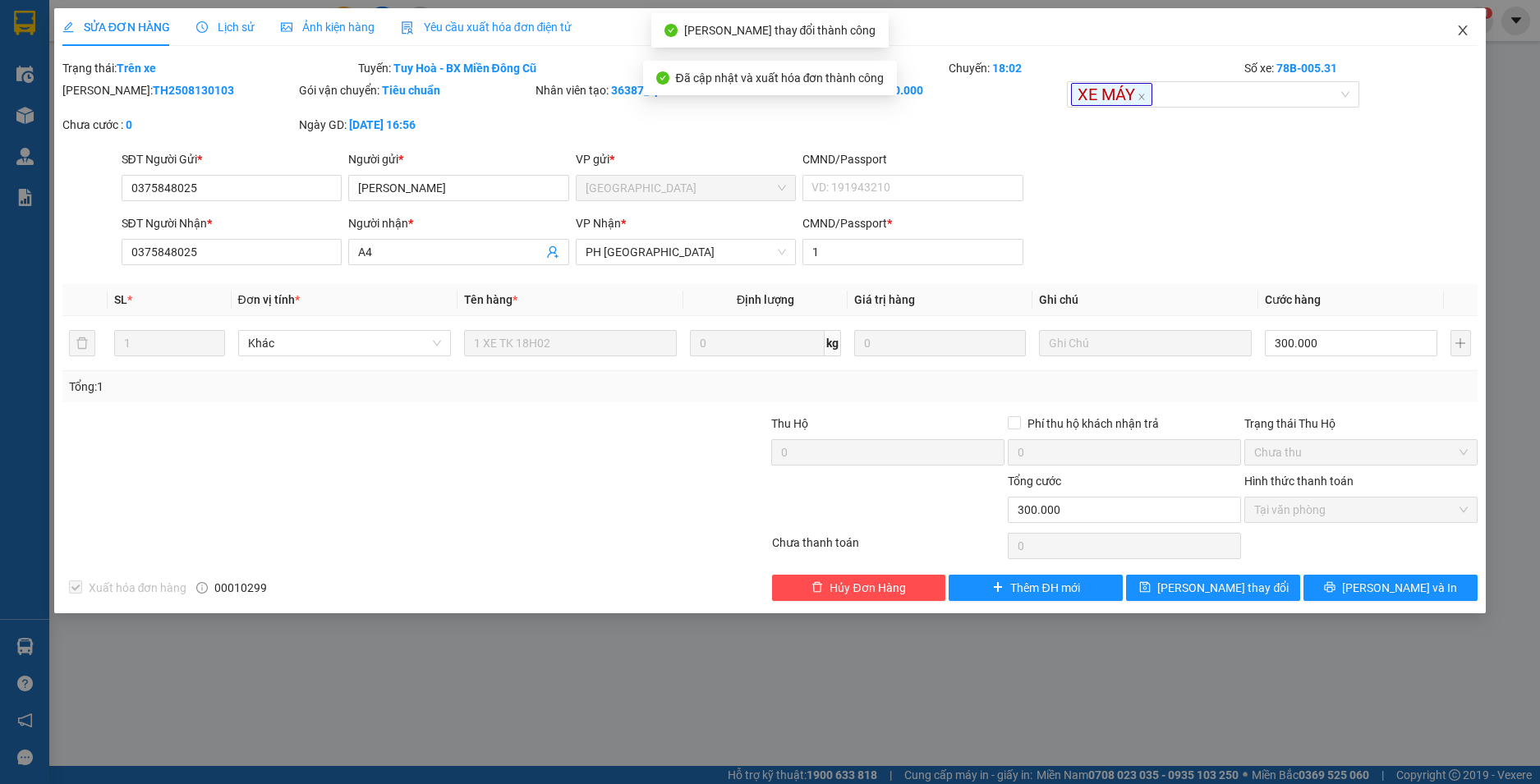
click at [1464, 29] on icon "close" at bounding box center [1463, 30] width 13 height 13
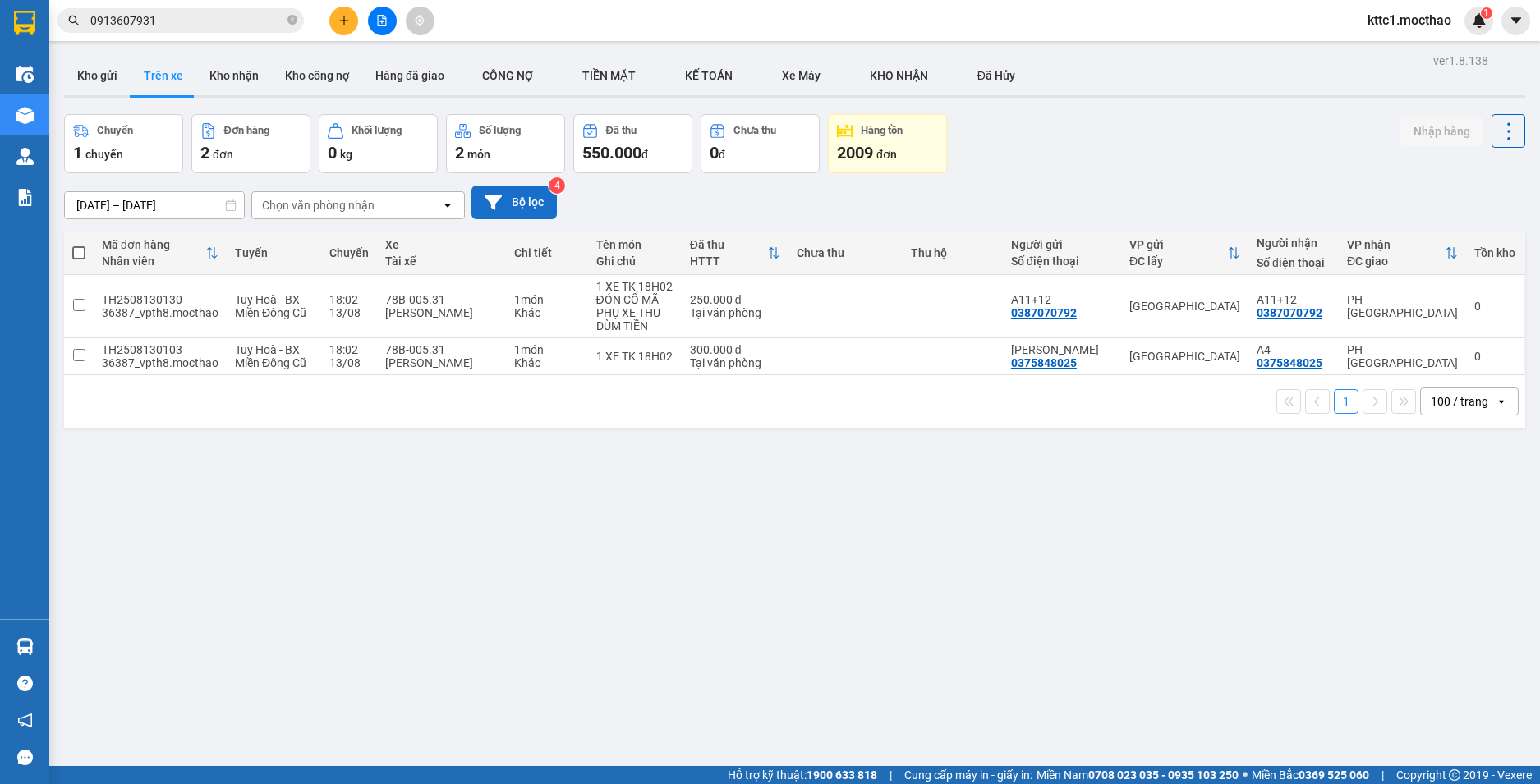
click at [529, 208] on button "Bộ lọc" at bounding box center [514, 203] width 85 height 34
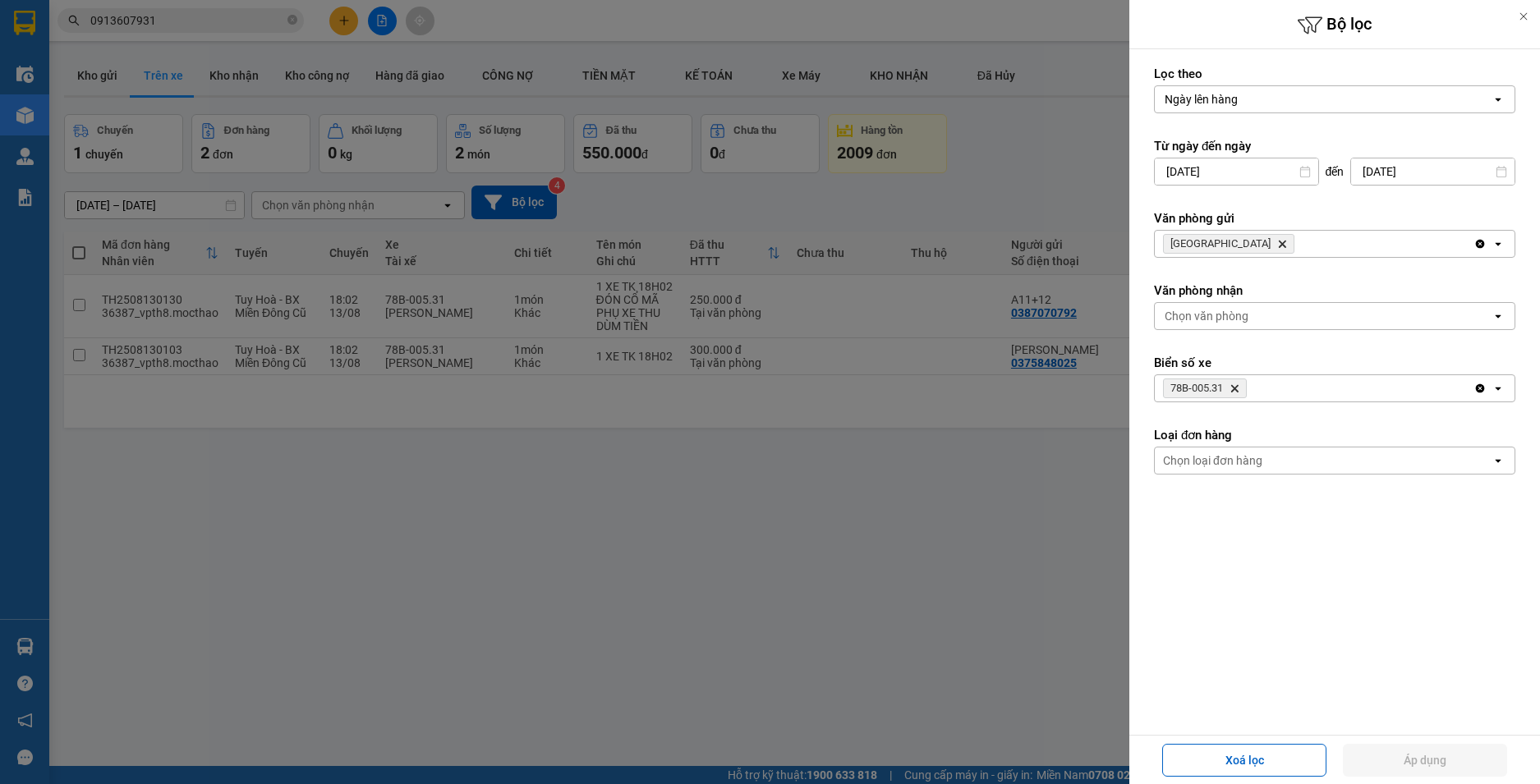
click at [1233, 389] on icon "Delete" at bounding box center [1235, 389] width 10 height 10
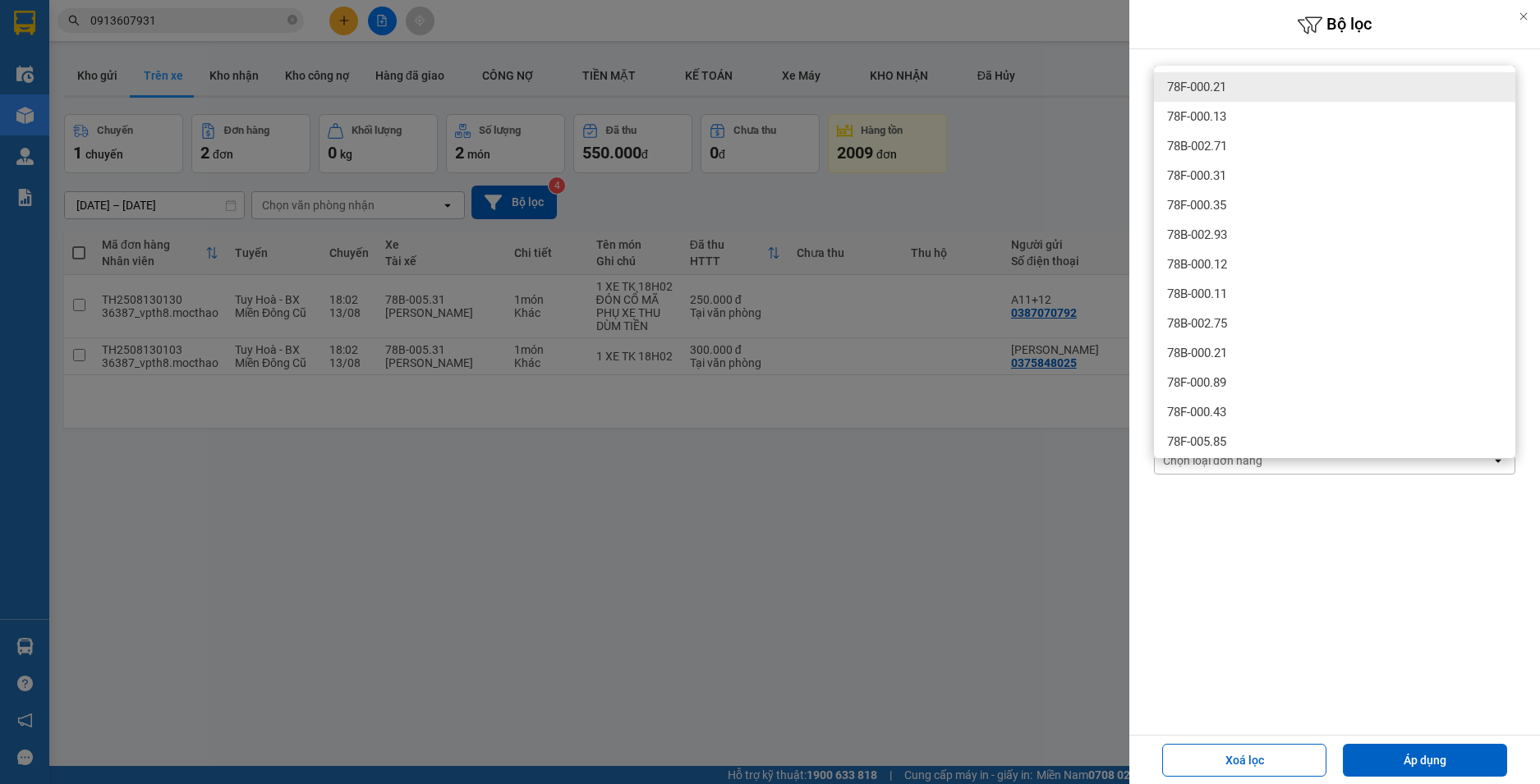
type input "78F00021"
click at [1233, 76] on div "78F-000.21" at bounding box center [1334, 86] width 361 height 29
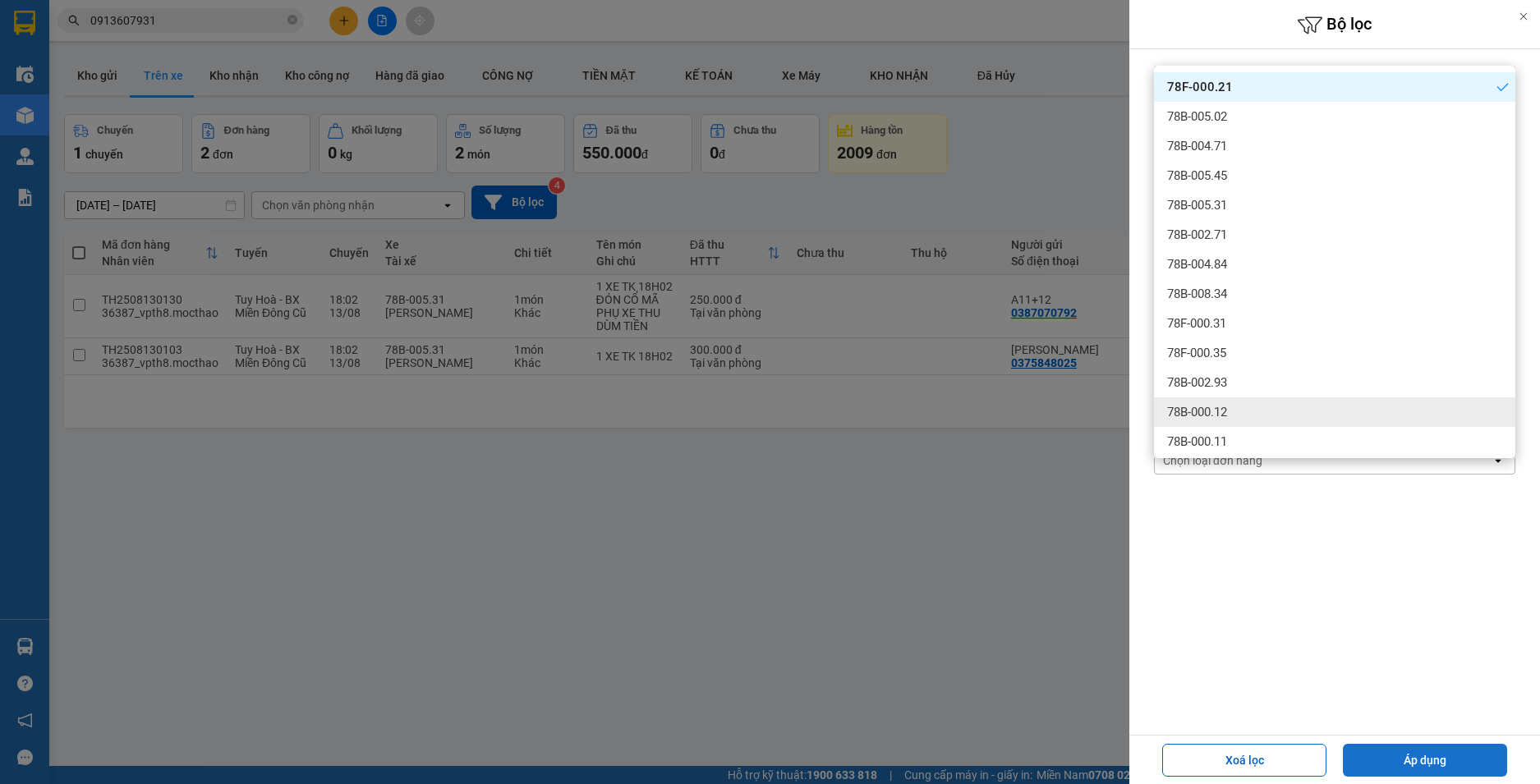
click at [1430, 765] on button "Áp dụng" at bounding box center [1425, 760] width 164 height 33
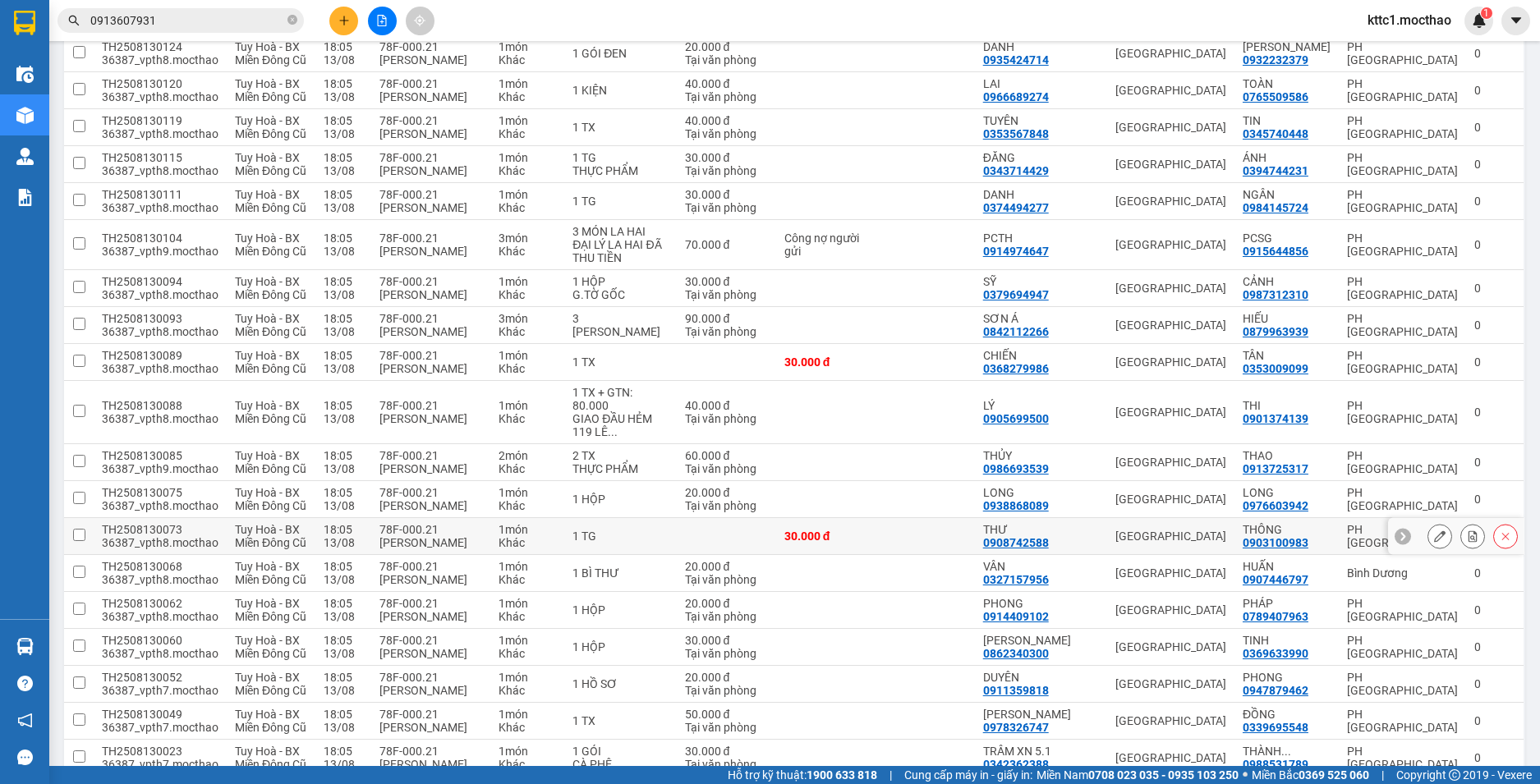
scroll to position [677, 0]
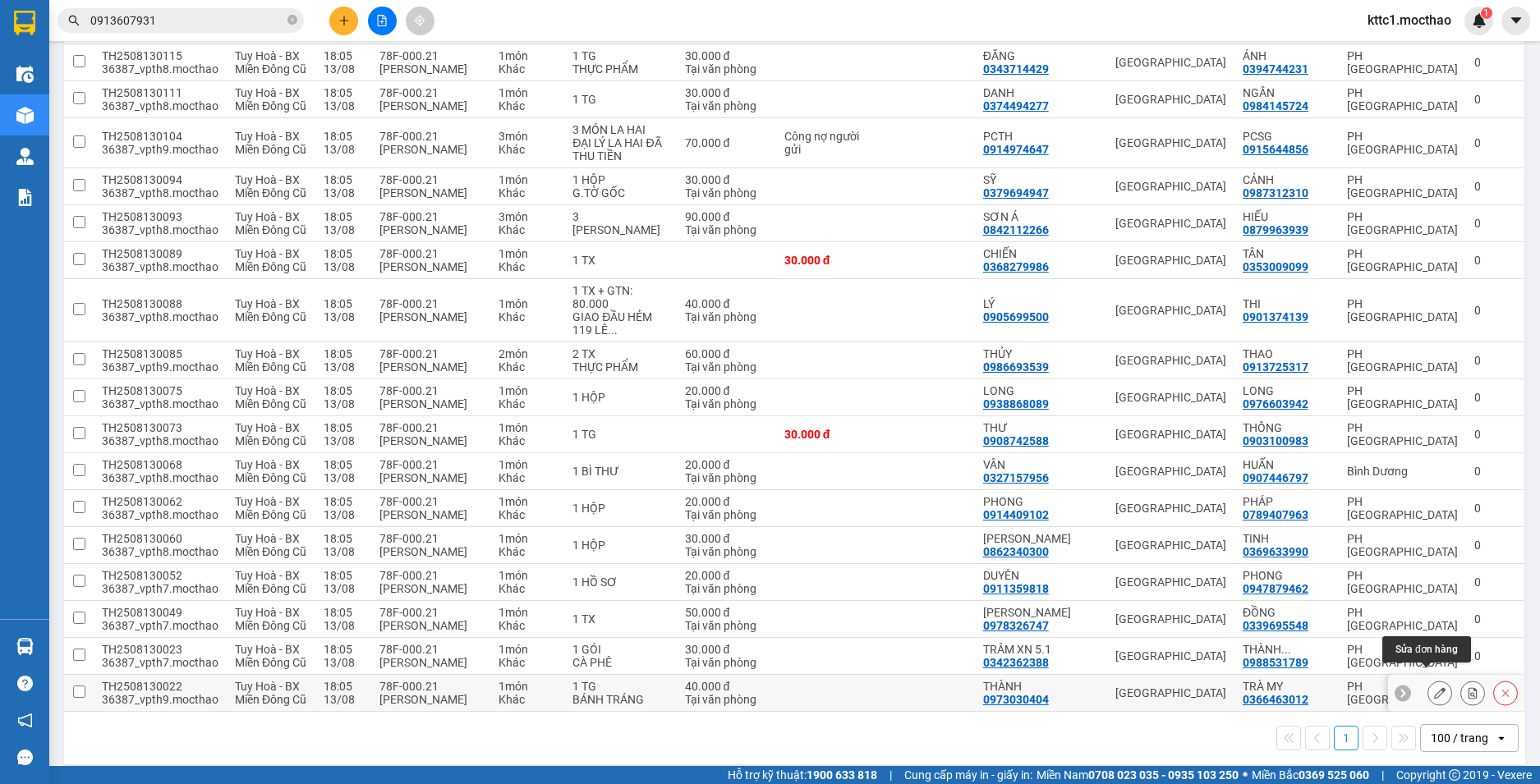
click at [1434, 688] on icon at bounding box center [1440, 694] width 12 height 12
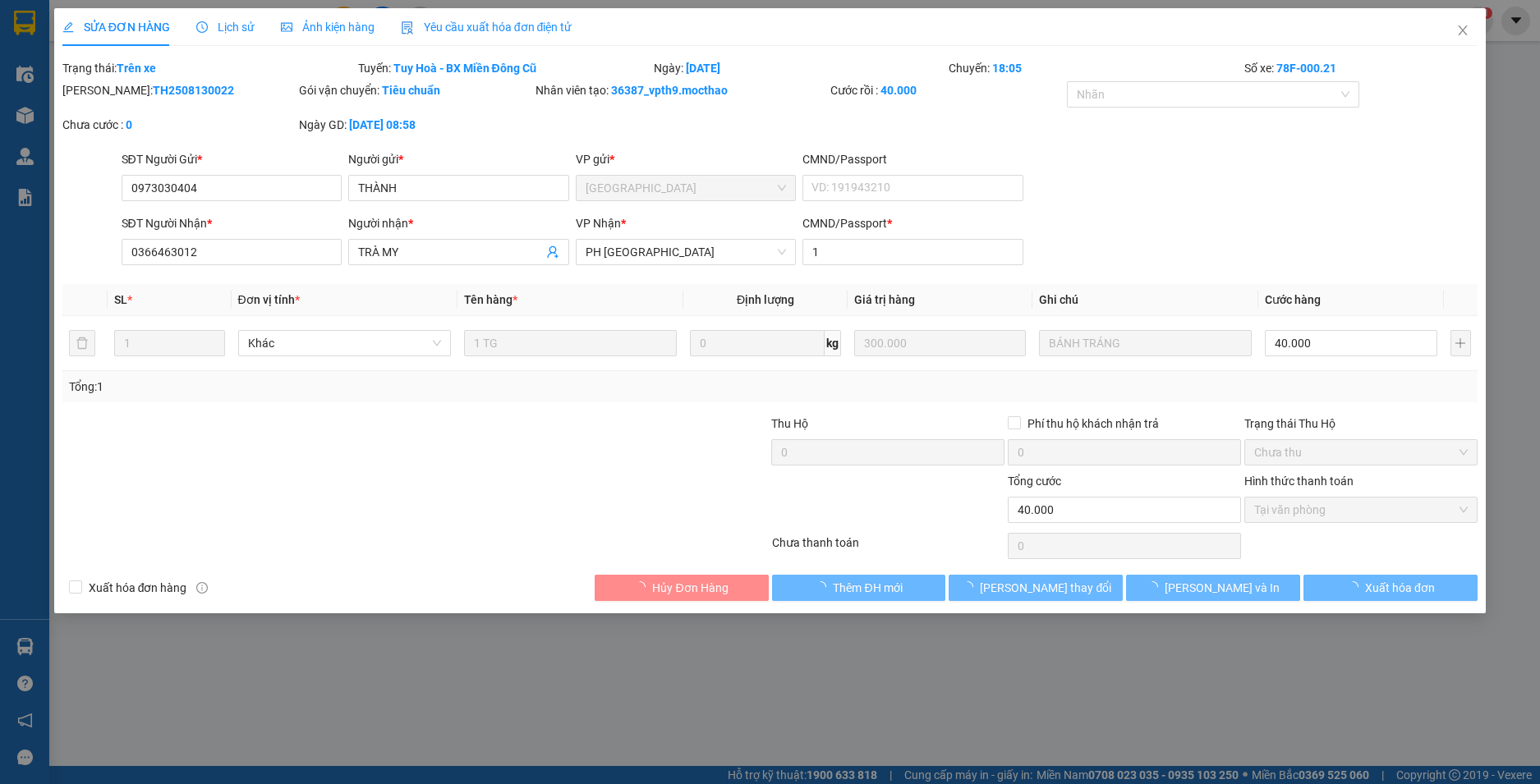
type input "0973030404"
type input "THÀNH"
type input "0366463012"
type input "TRÀ MY"
type input "1"
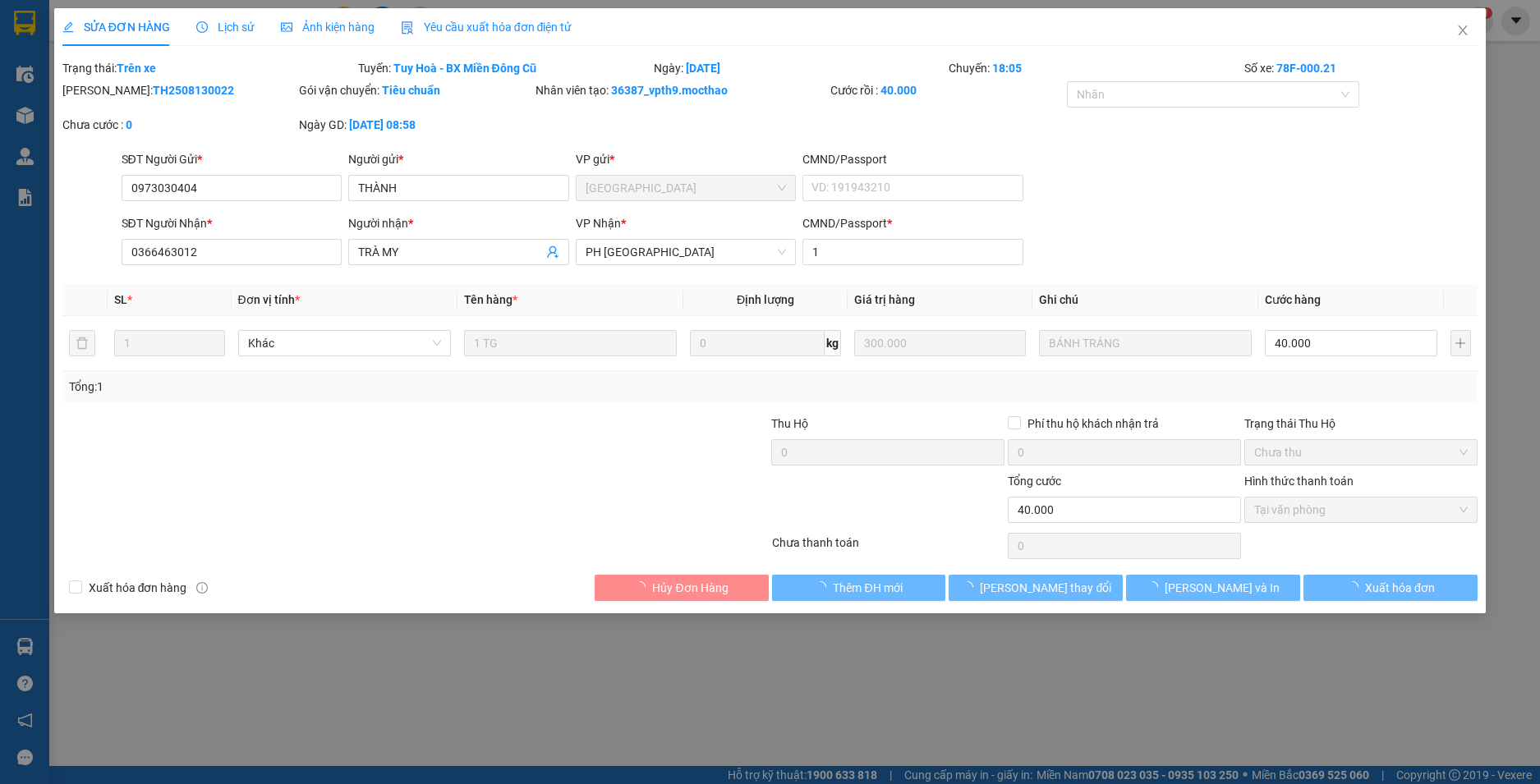
type input "40.000"
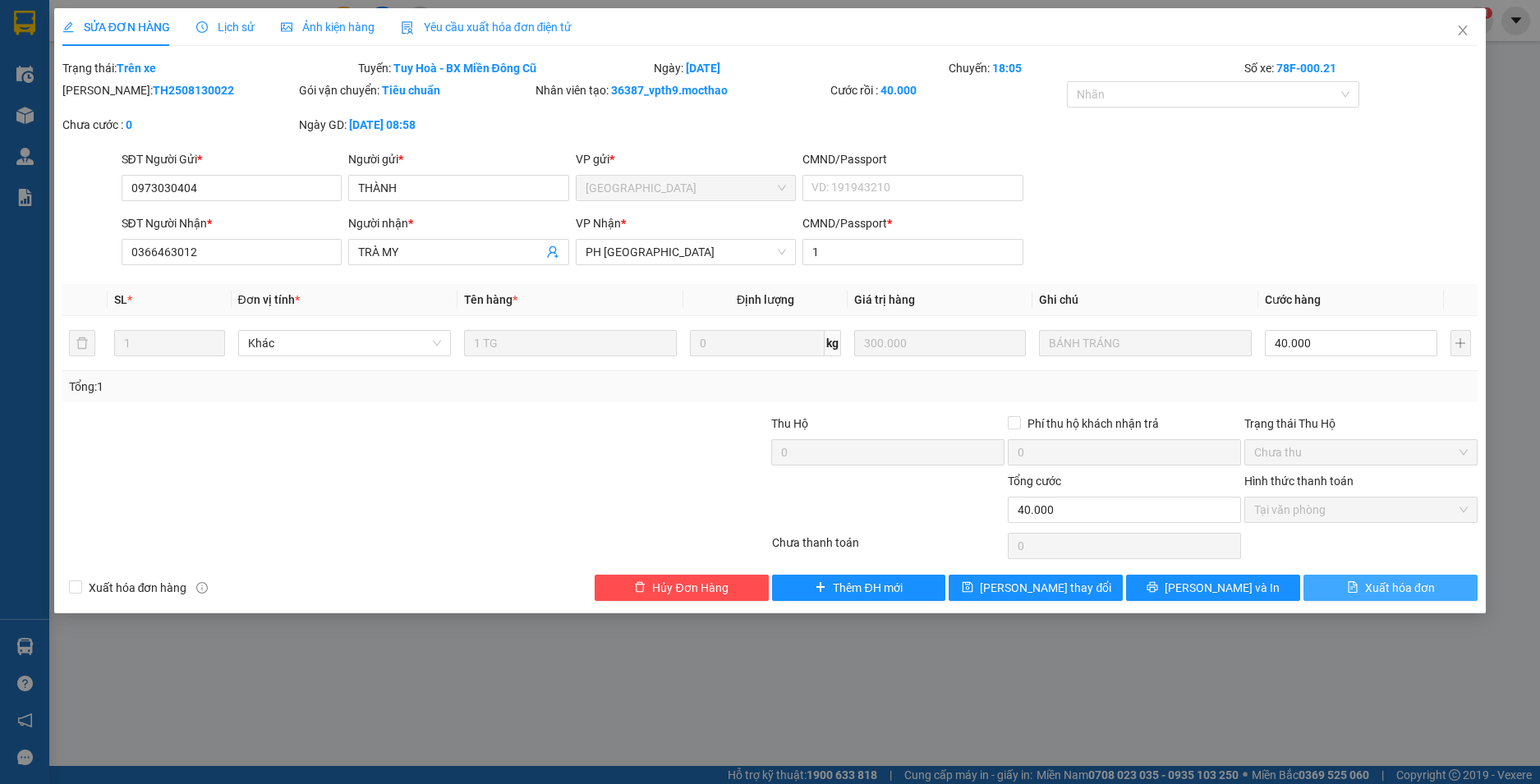
click at [1373, 587] on span "Xuất hóa đơn" at bounding box center [1399, 588] width 70 height 18
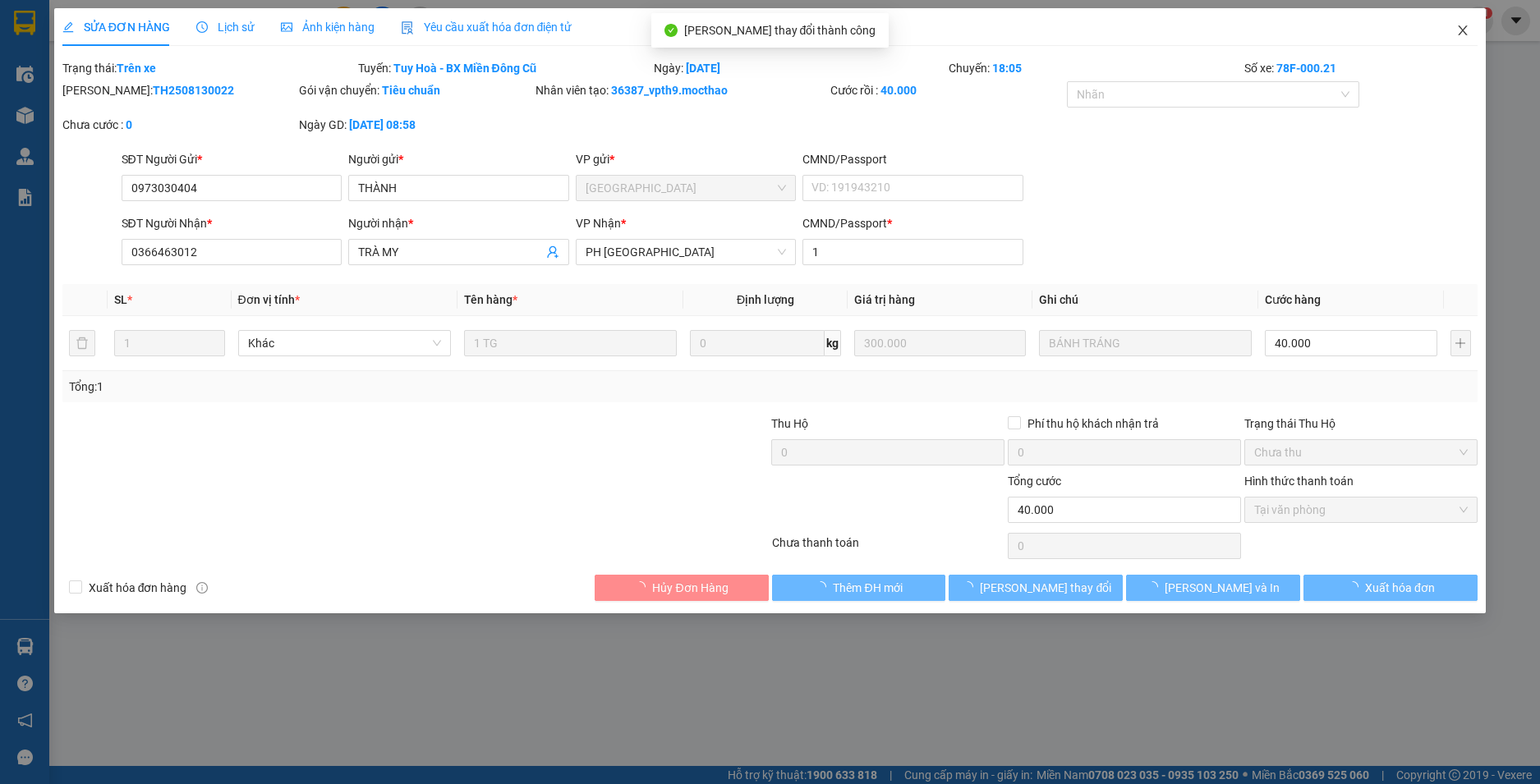
checkbox input "true"
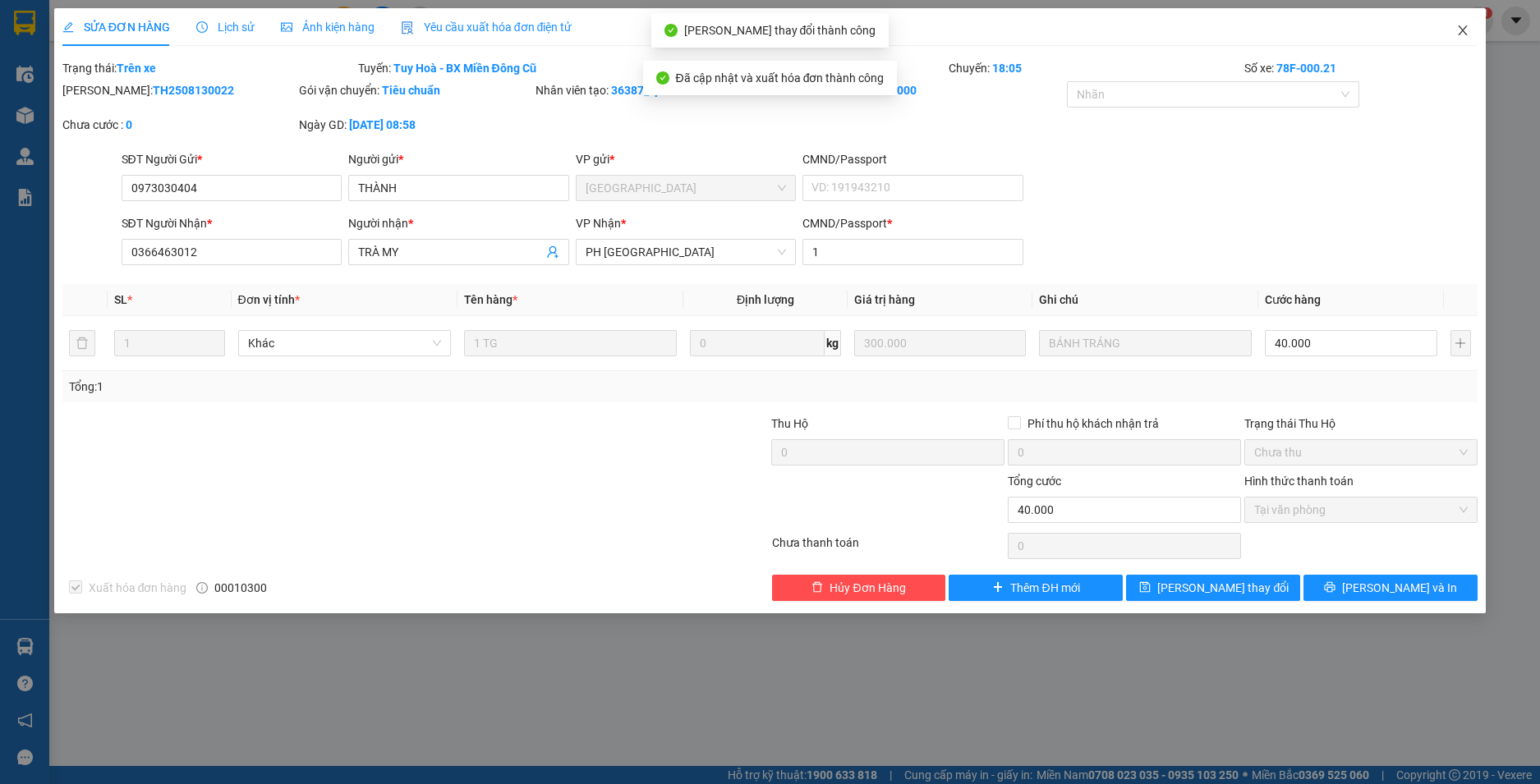
click at [1461, 30] on icon "close" at bounding box center [1463, 30] width 13 height 13
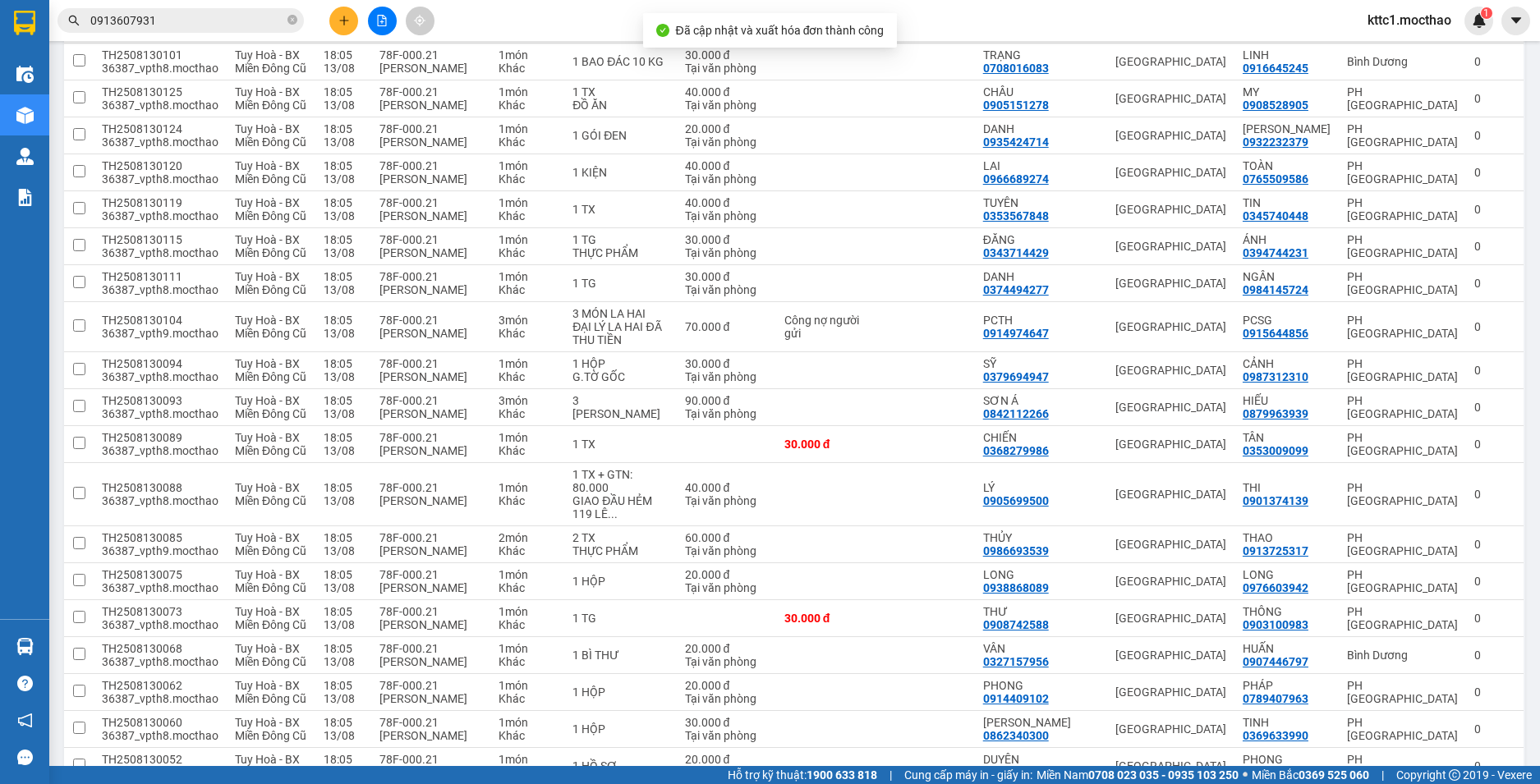
scroll to position [677, 0]
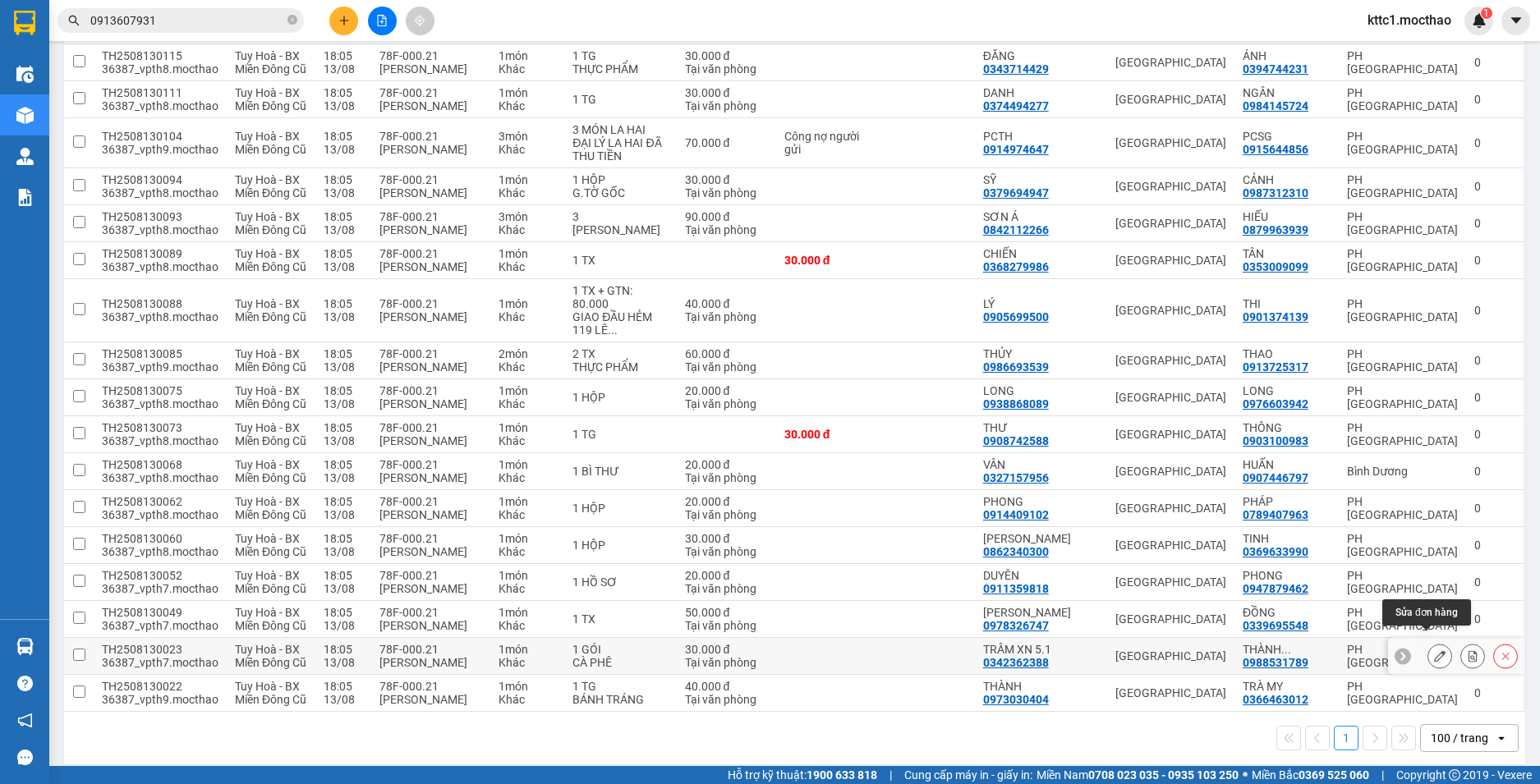
click at [1434, 650] on icon at bounding box center [1440, 656] width 12 height 12
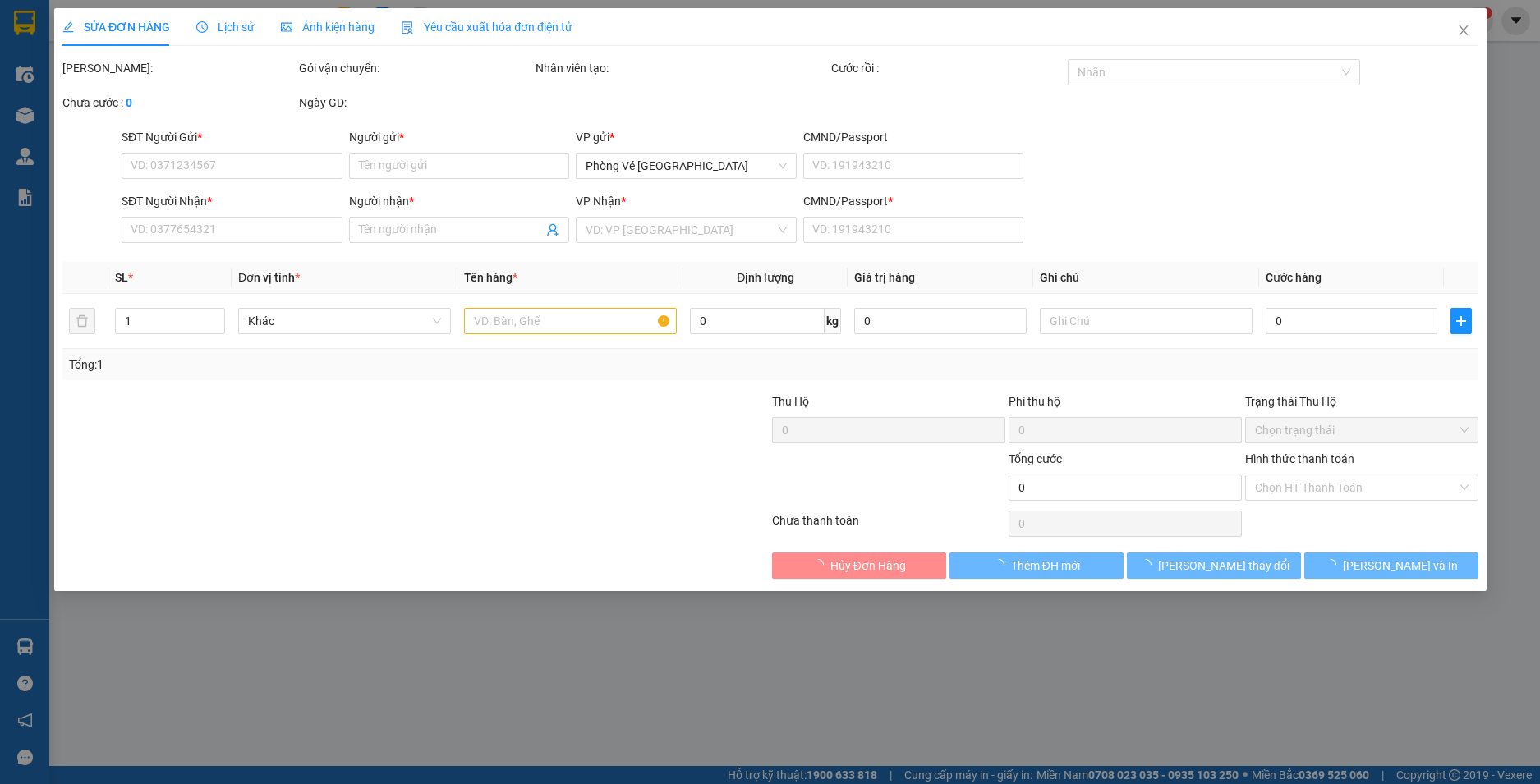
type input "0342362388"
type input "TRÂM XN 5.1"
type input "0988531789"
type input "THÀNH TRUNG"
type input "1"
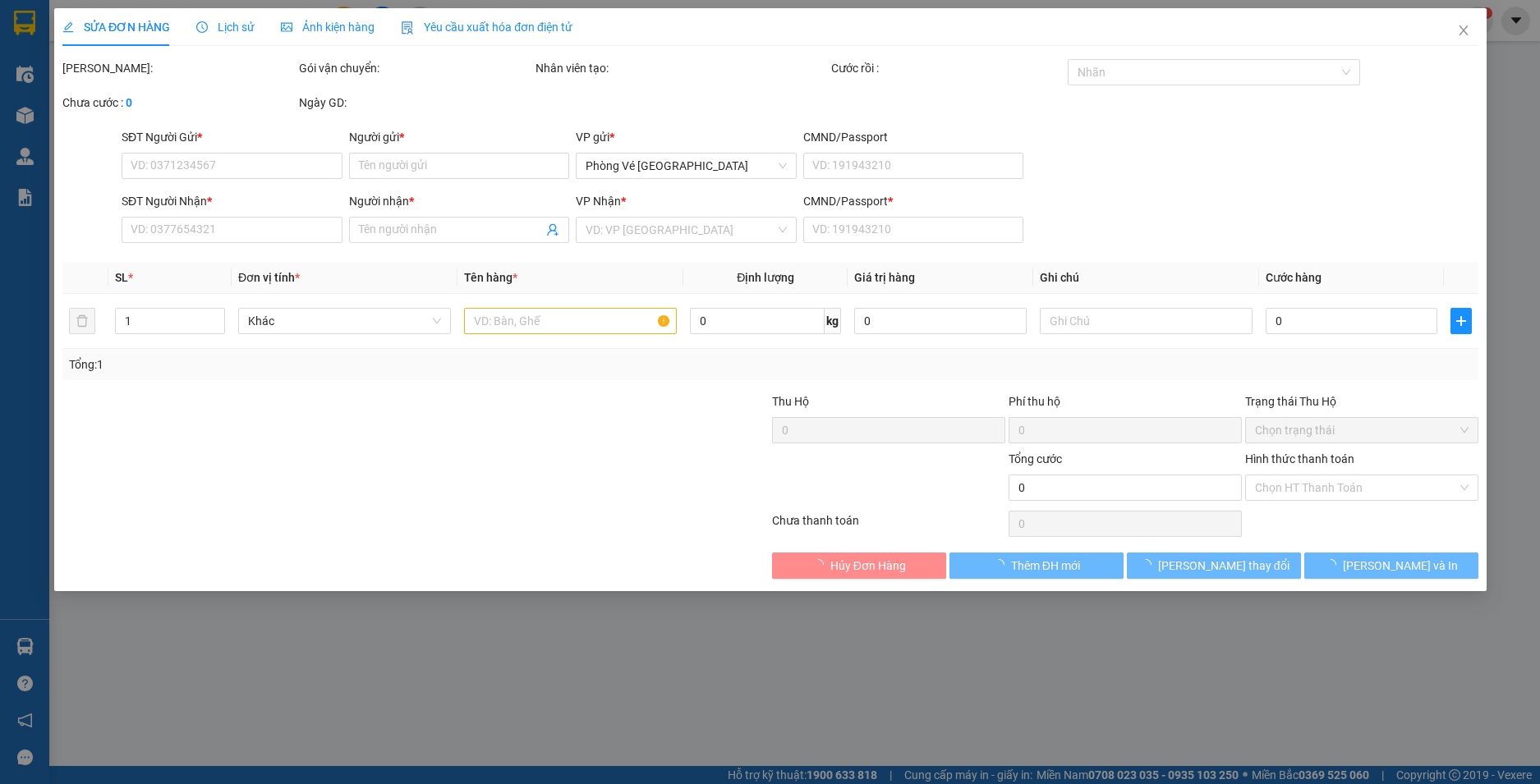
type input "30.000"
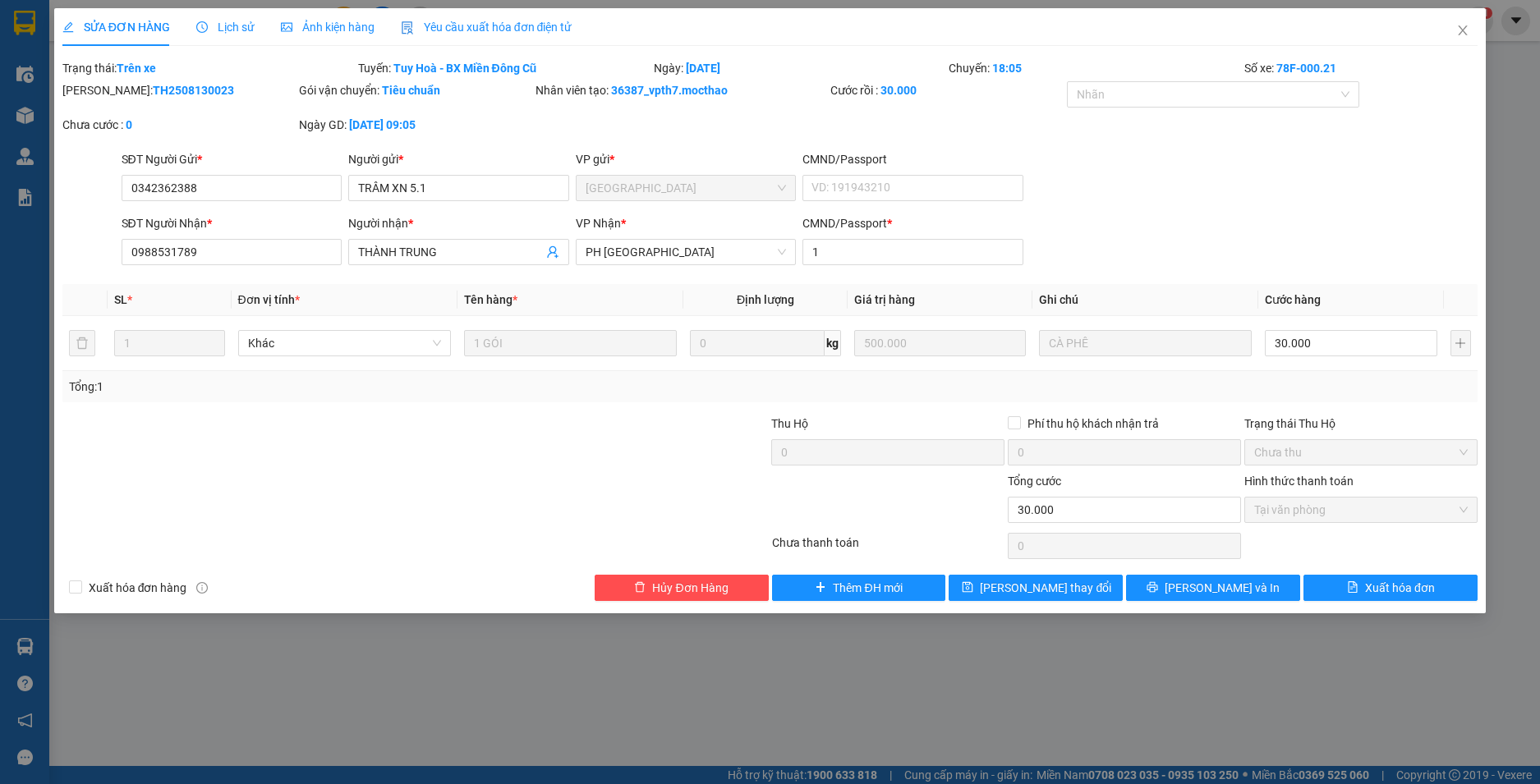
click at [464, 22] on span "Yêu cầu xuất hóa đơn điện tử" at bounding box center [486, 28] width 172 height 13
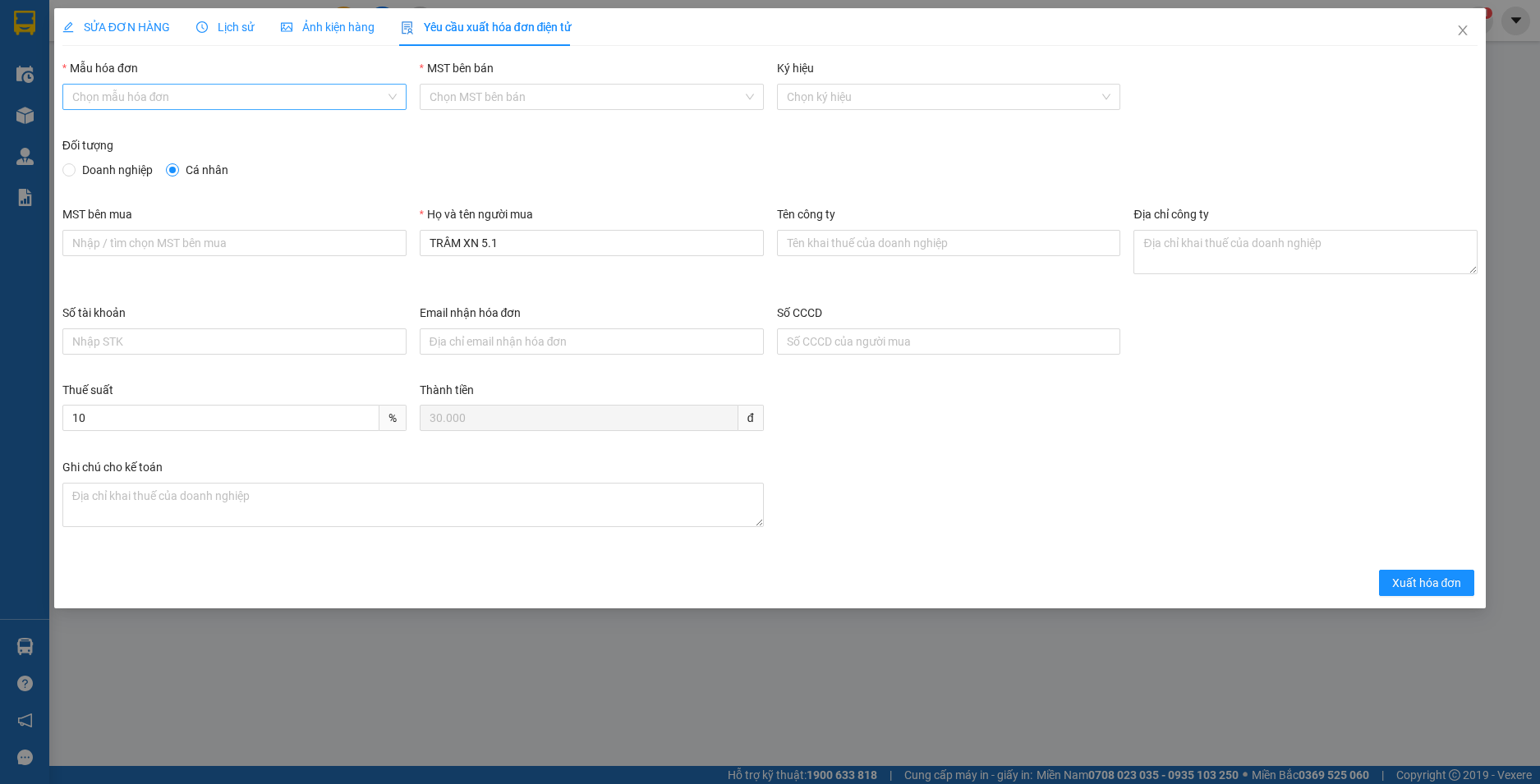
click at [275, 101] on input "Mẫu hóa đơn" at bounding box center [228, 96] width 313 height 24
click at [143, 131] on div "HĐH" at bounding box center [234, 130] width 324 height 18
type input "8"
click at [101, 168] on span "Doanh nghiệp" at bounding box center [117, 170] width 84 height 18
click at [74, 168] on input "Doanh nghiệp" at bounding box center [69, 169] width 12 height 12
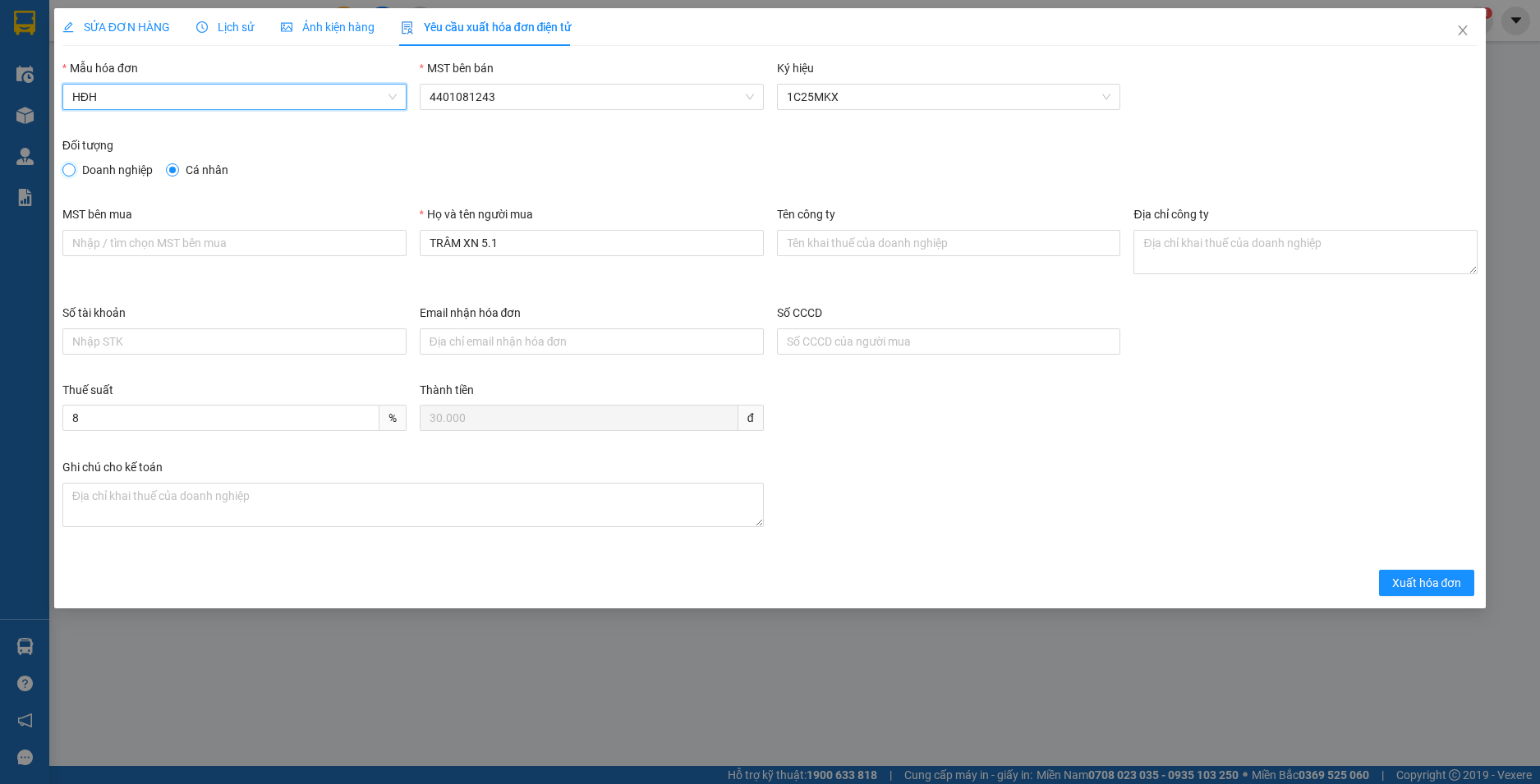
radio input "true"
radio input "false"
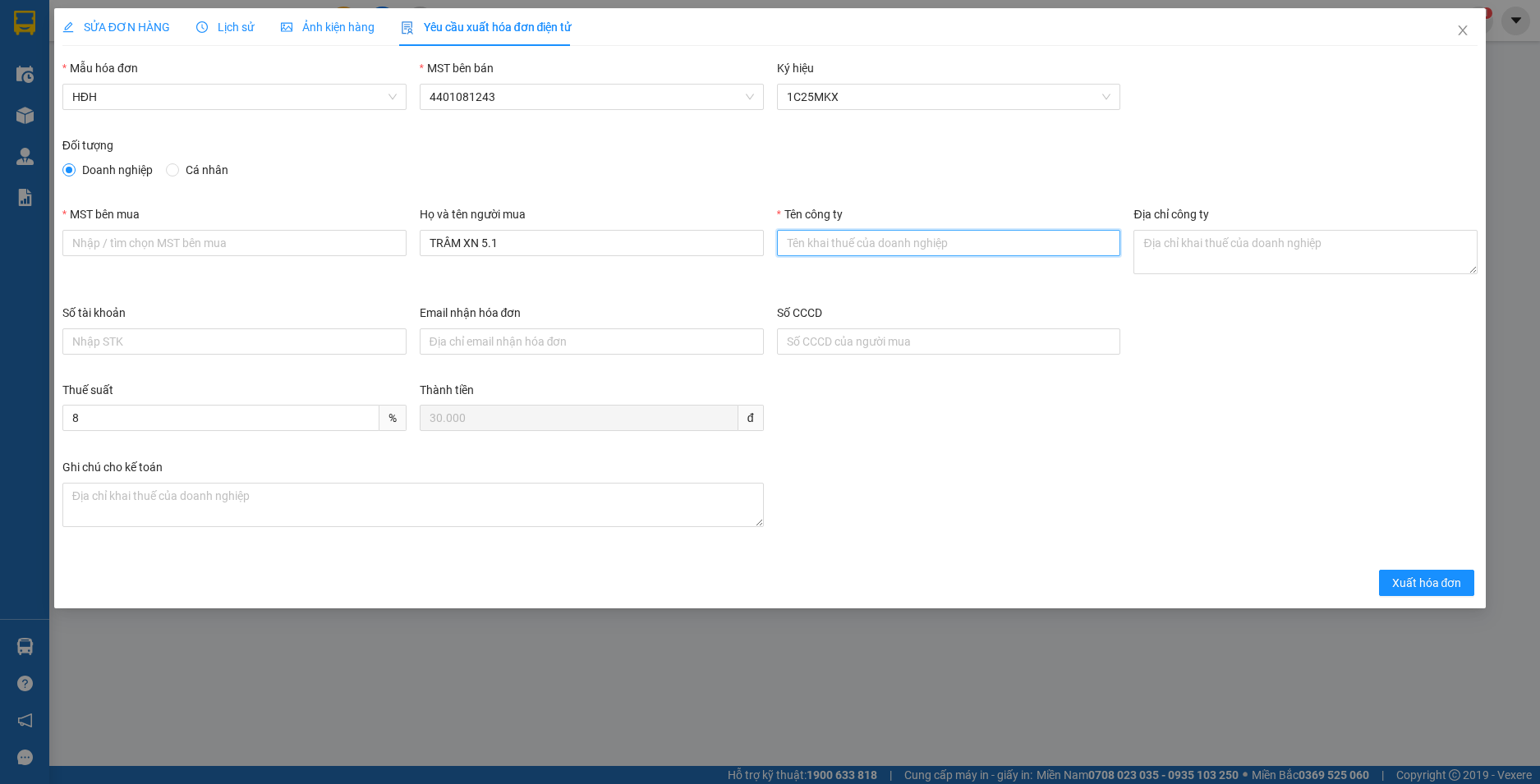
click at [844, 239] on input "Tên công ty" at bounding box center [948, 242] width 344 height 26
paste input "XÍ NGHIỆP TƯ VẤN XÂY DỰNG CÔNG TRÌNH GIAO THÔNG 5.1"
type input "XÍ NGHIỆP TƯ VẤN XÂY DỰNG CÔNG TRÌNH GIAO THÔNG 5.1"
drag, startPoint x: 527, startPoint y: 254, endPoint x: 332, endPoint y: 257, distance: 195.0
click at [332, 257] on div "MST bên mua Họ và tên người mua TRÂM XN 5.1 Tên công ty XÍ NGHIỆP TƯ VẤN XÂY DỰ…" at bounding box center [771, 255] width 1429 height 99
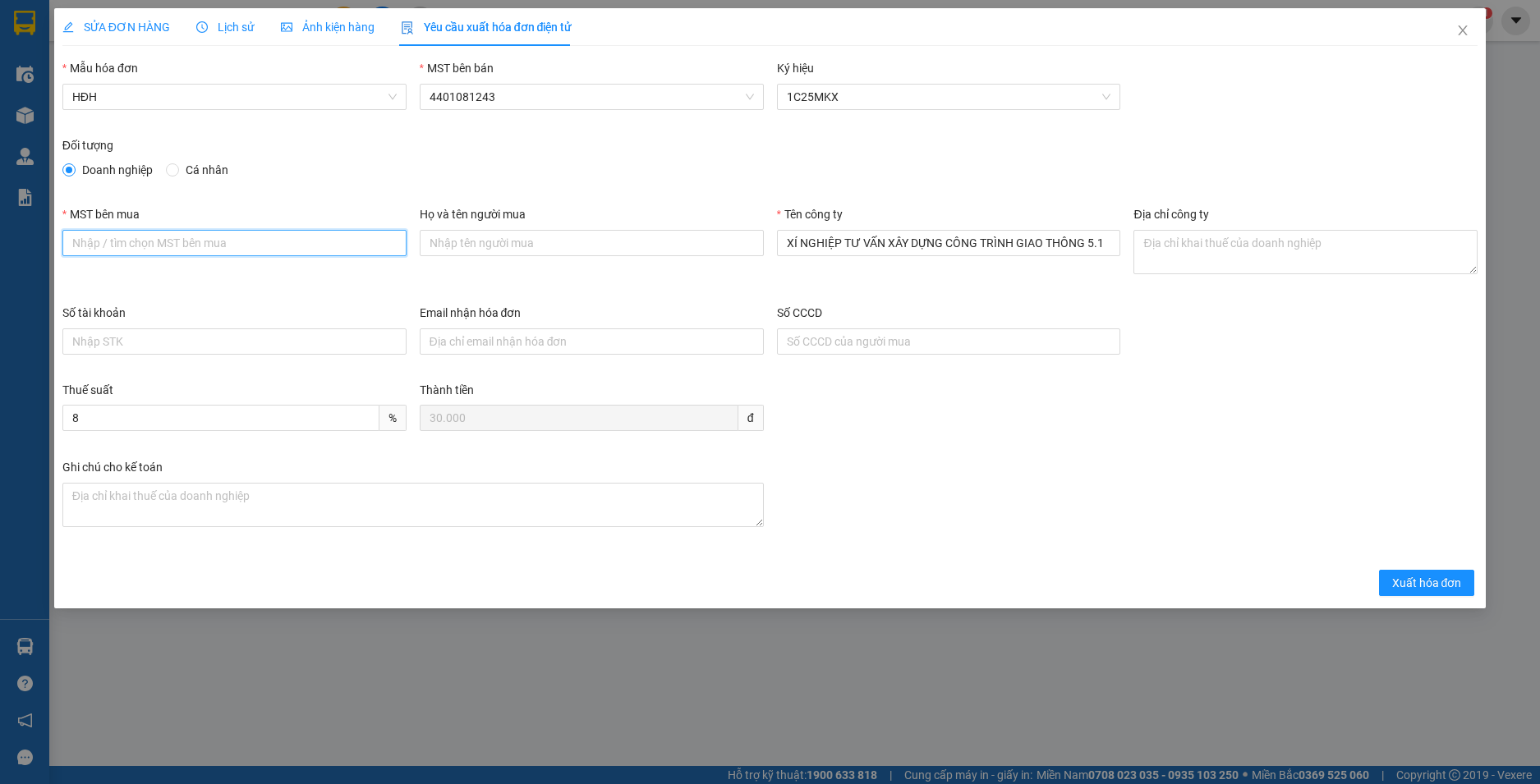
click at [347, 245] on input "MST bên mua" at bounding box center [235, 242] width 344 height 26
paste input "0400101958-003"
type input "0400101958-003"
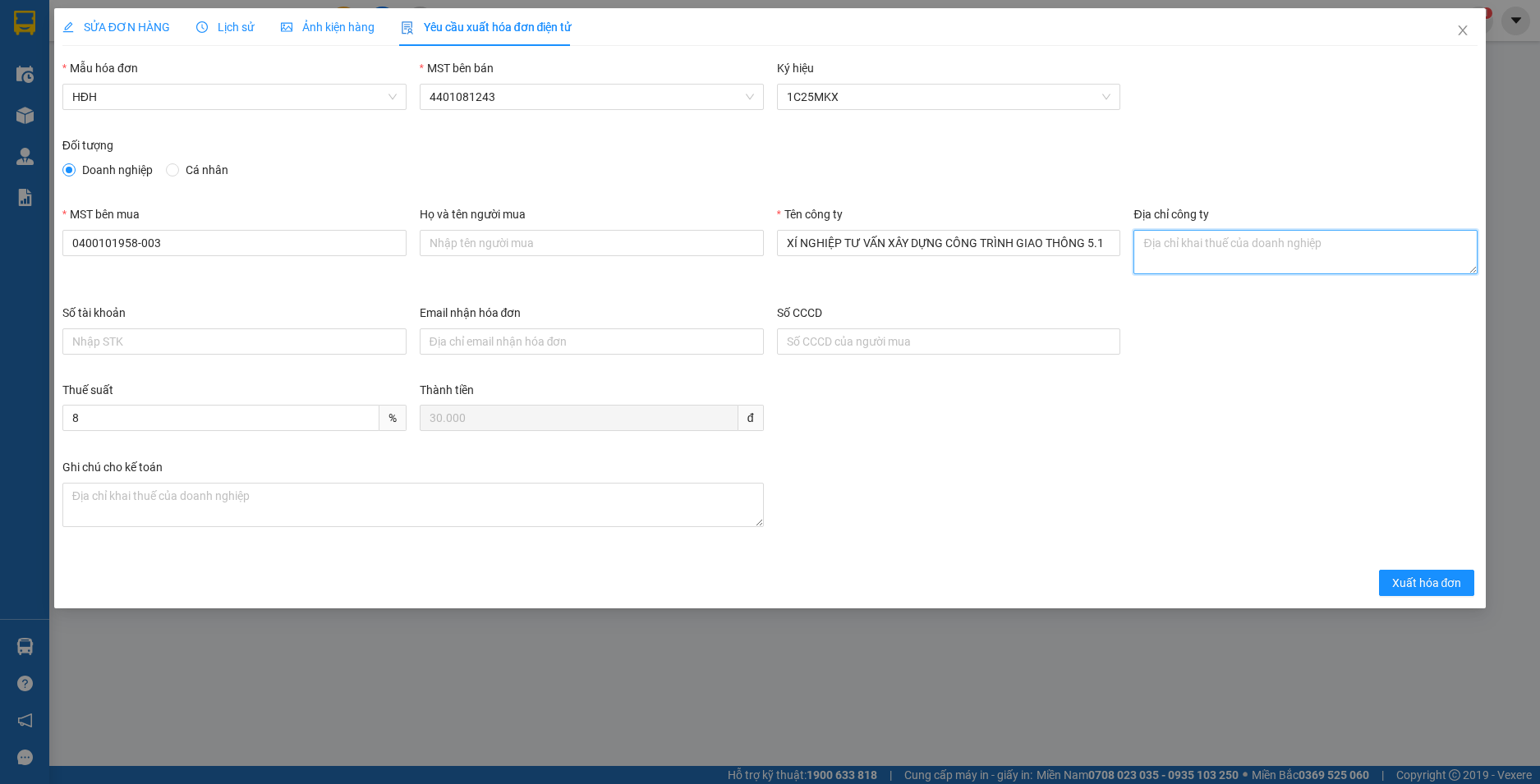
click at [1223, 265] on textarea "Địa chỉ công ty" at bounding box center [1305, 251] width 344 height 44
paste textarea "569 Nguyễn Tất Thành, Phường Bình Kiến, Tỉnh Đắk Lắk, Việt Nam"
type textarea "569 Nguyễn Tất Thành, Phường Bình Kiến, Tỉnh Đắk Lắk, Việt Nam"
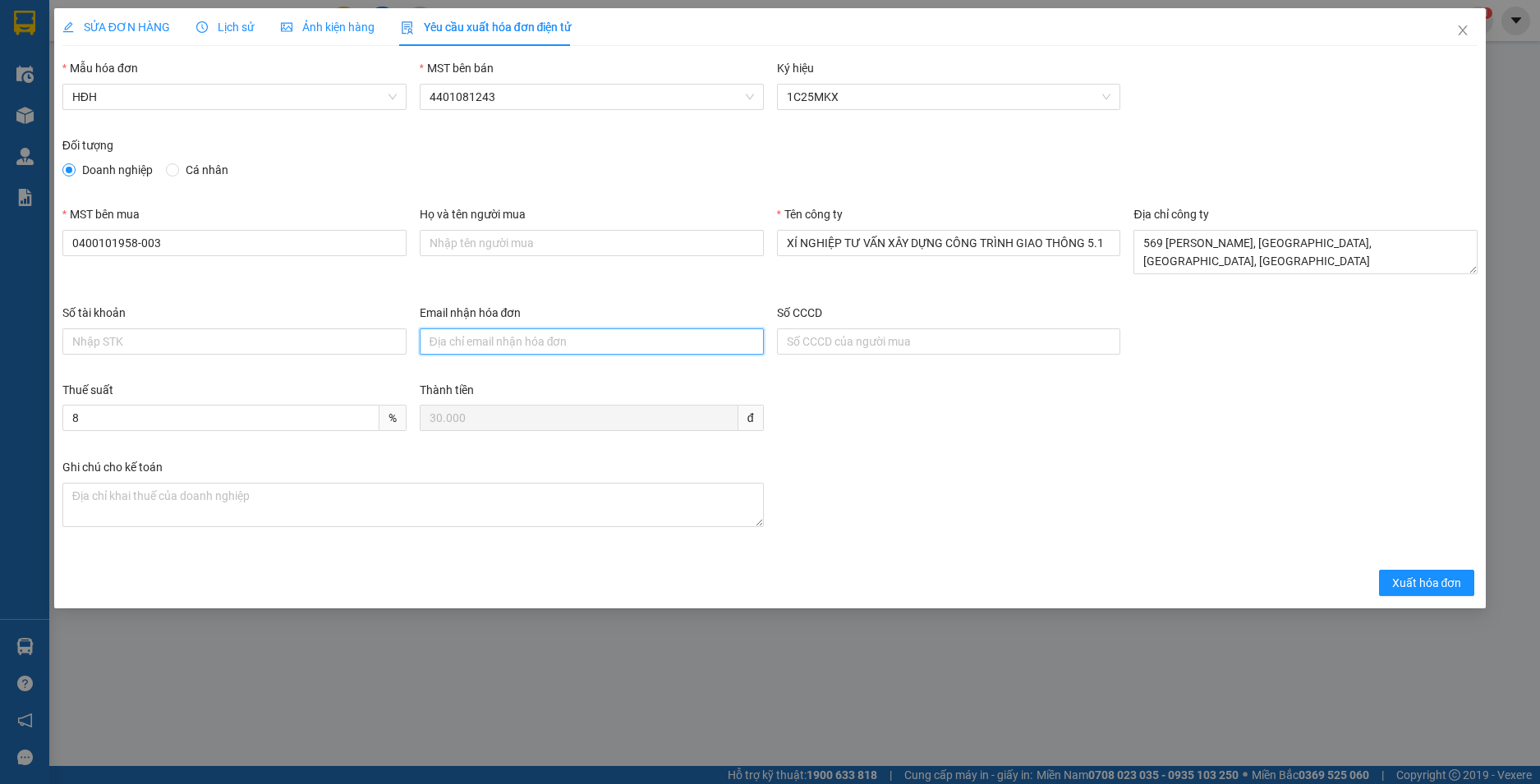
click at [571, 337] on input "Email nhận hóa đơn" at bounding box center [592, 341] width 344 height 26
paste input "ketoanxn5.1@gmail.com"
type input "ketoanxn5.1@gmail.com"
click at [1460, 588] on span "Xuất hóa đơn" at bounding box center [1427, 583] width 70 height 18
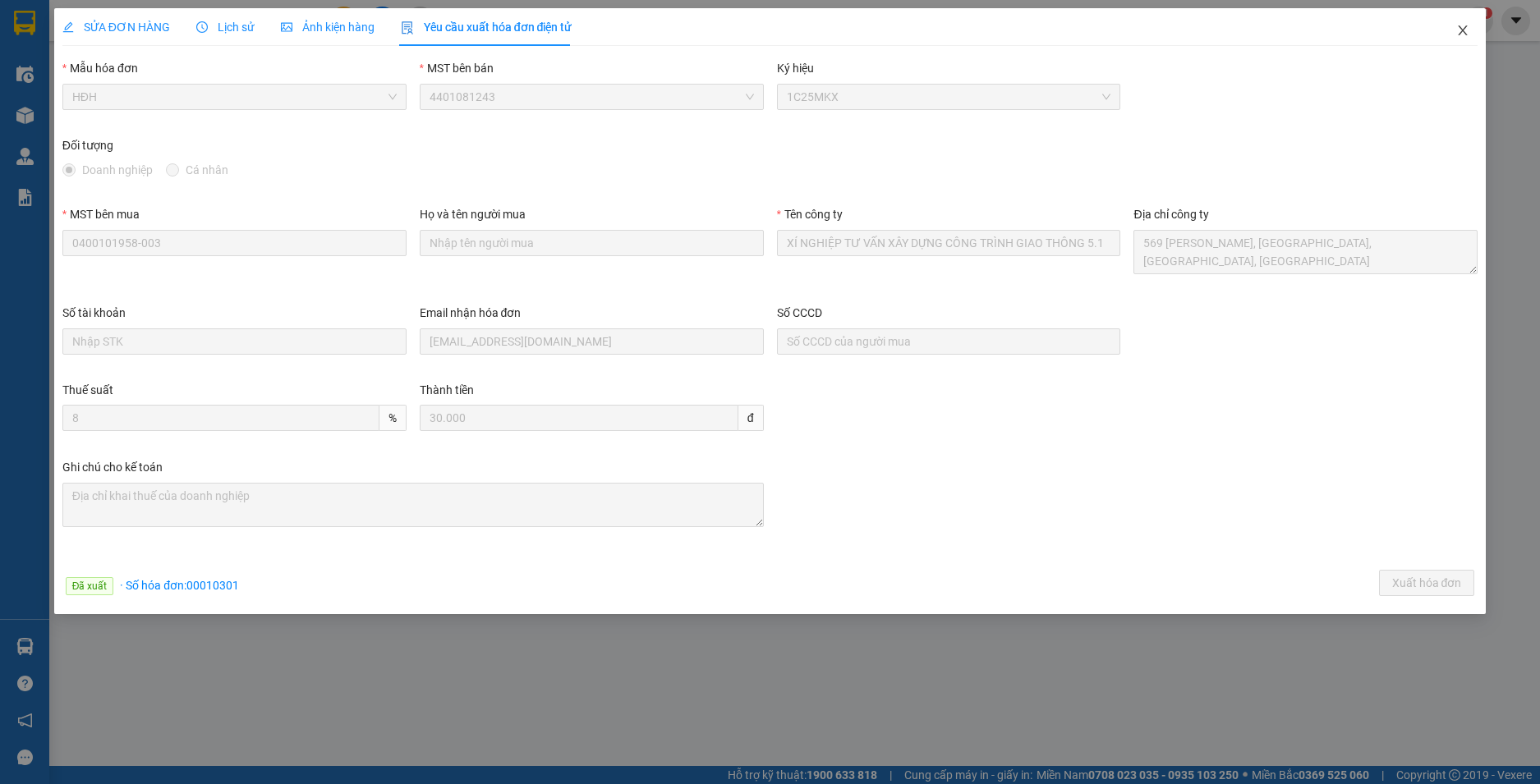
click at [1460, 34] on icon "close" at bounding box center [1463, 30] width 13 height 13
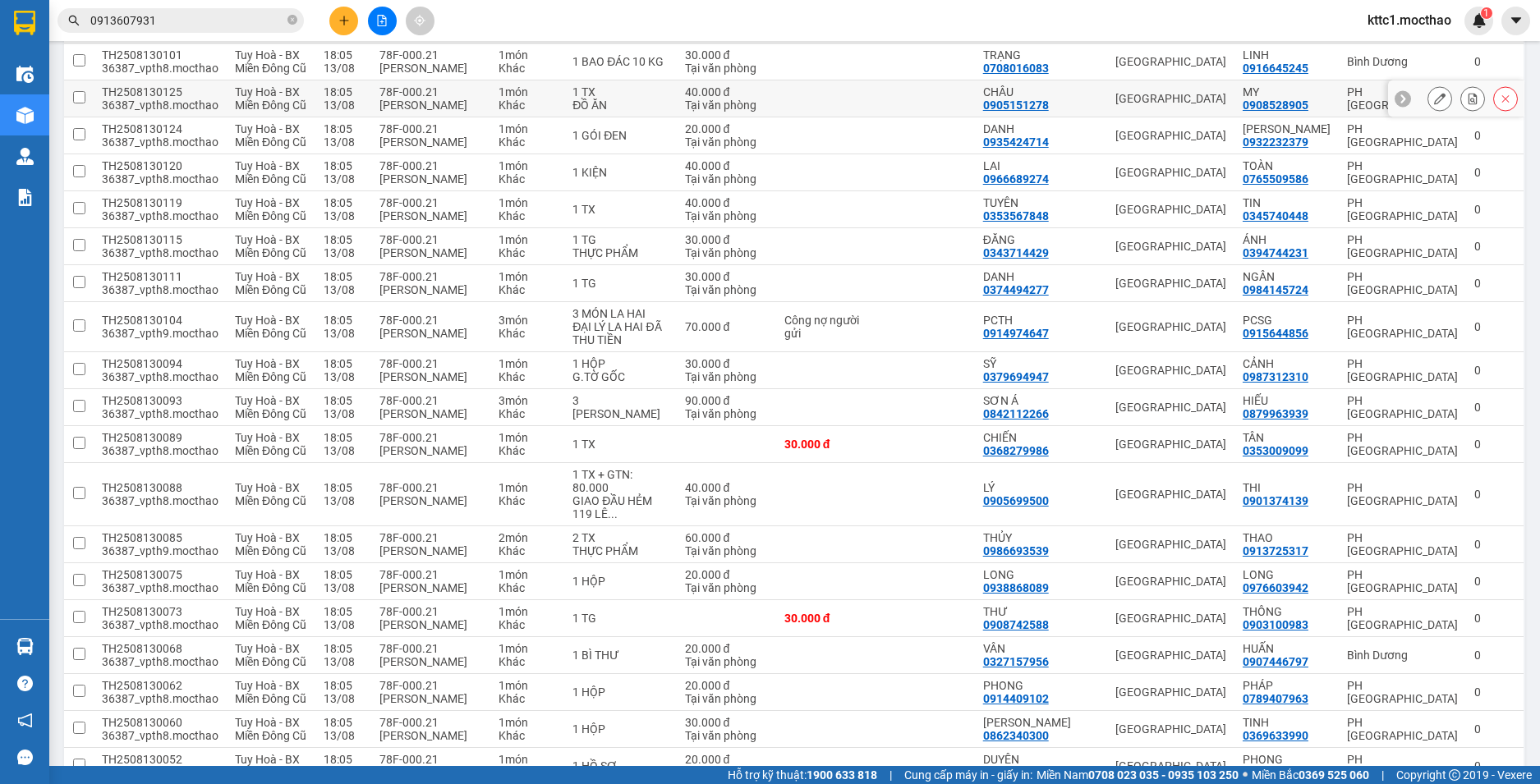
scroll to position [677, 0]
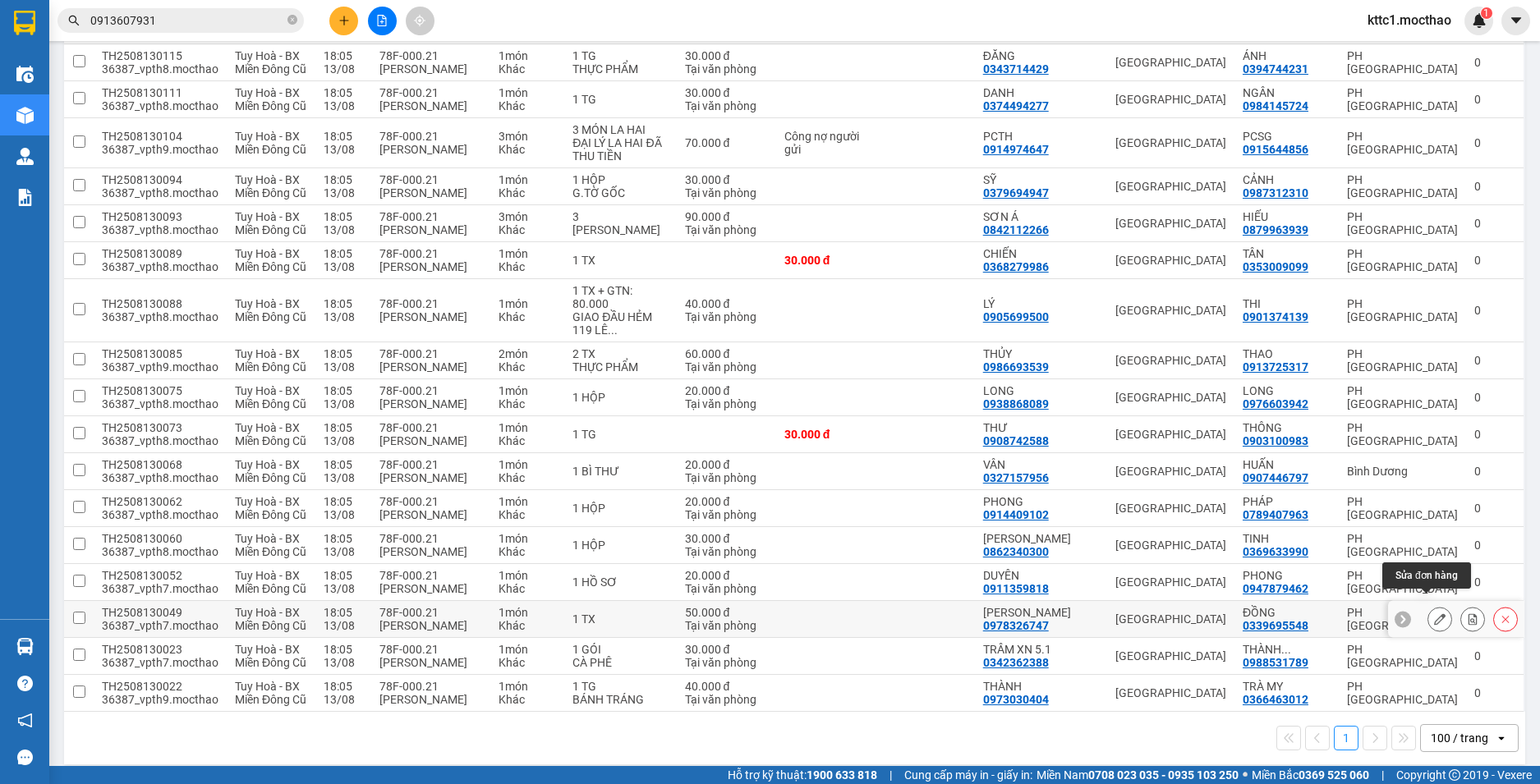
click at [1434, 613] on icon at bounding box center [1440, 619] width 12 height 12
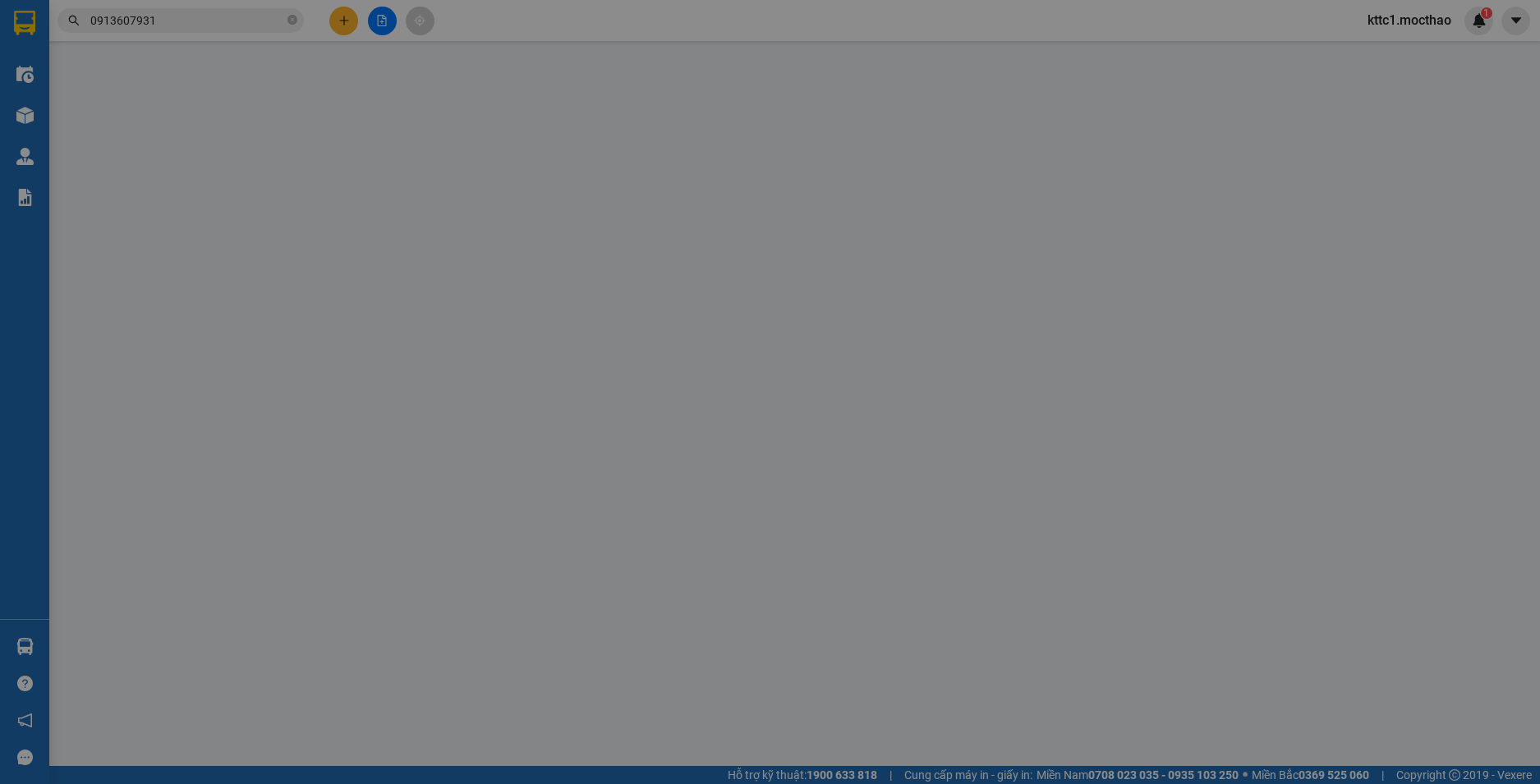
type input "0978326747"
type input "[PERSON_NAME]"
type input "0339695548"
type input "ĐỒNG"
type input "1"
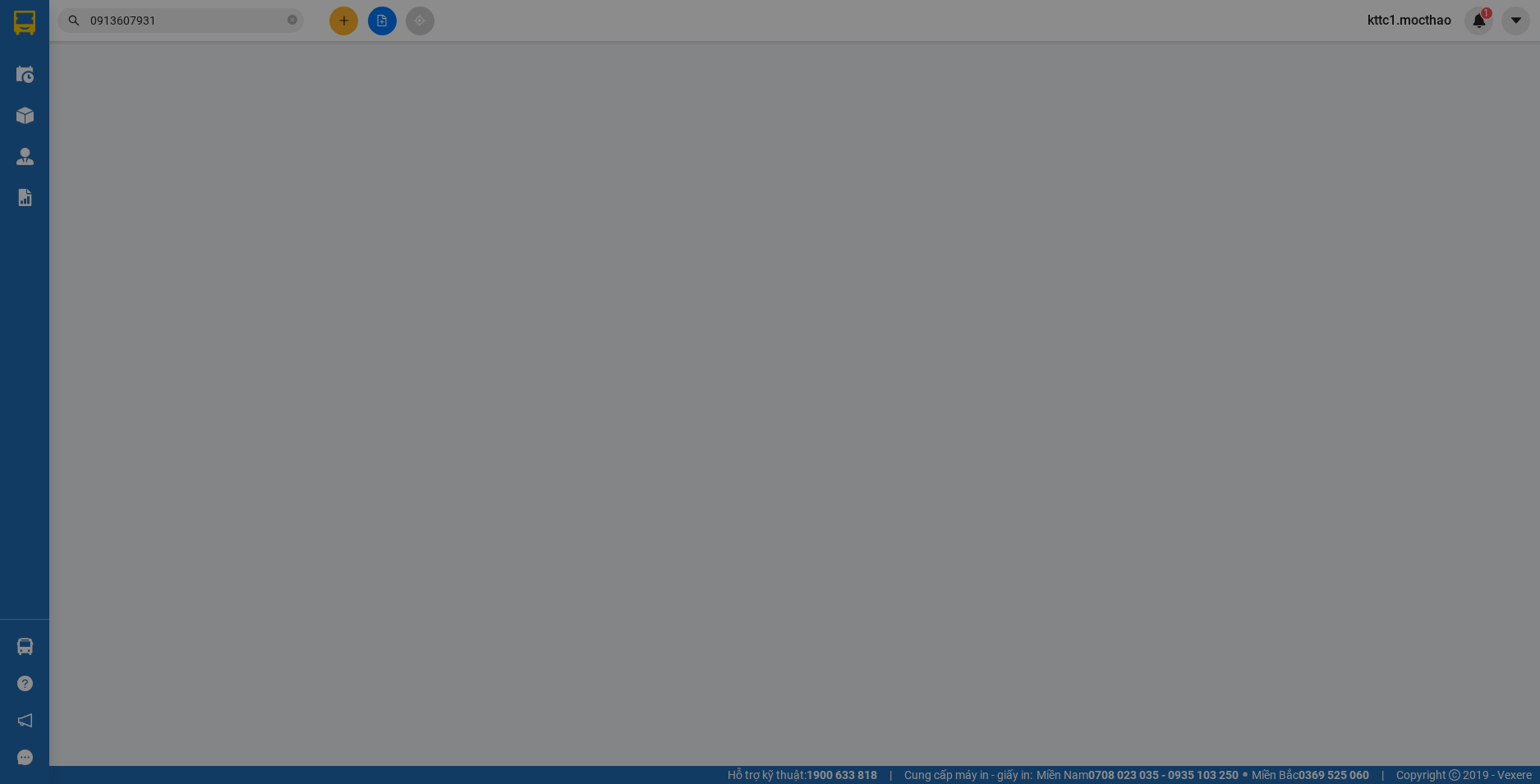
type input "50.000"
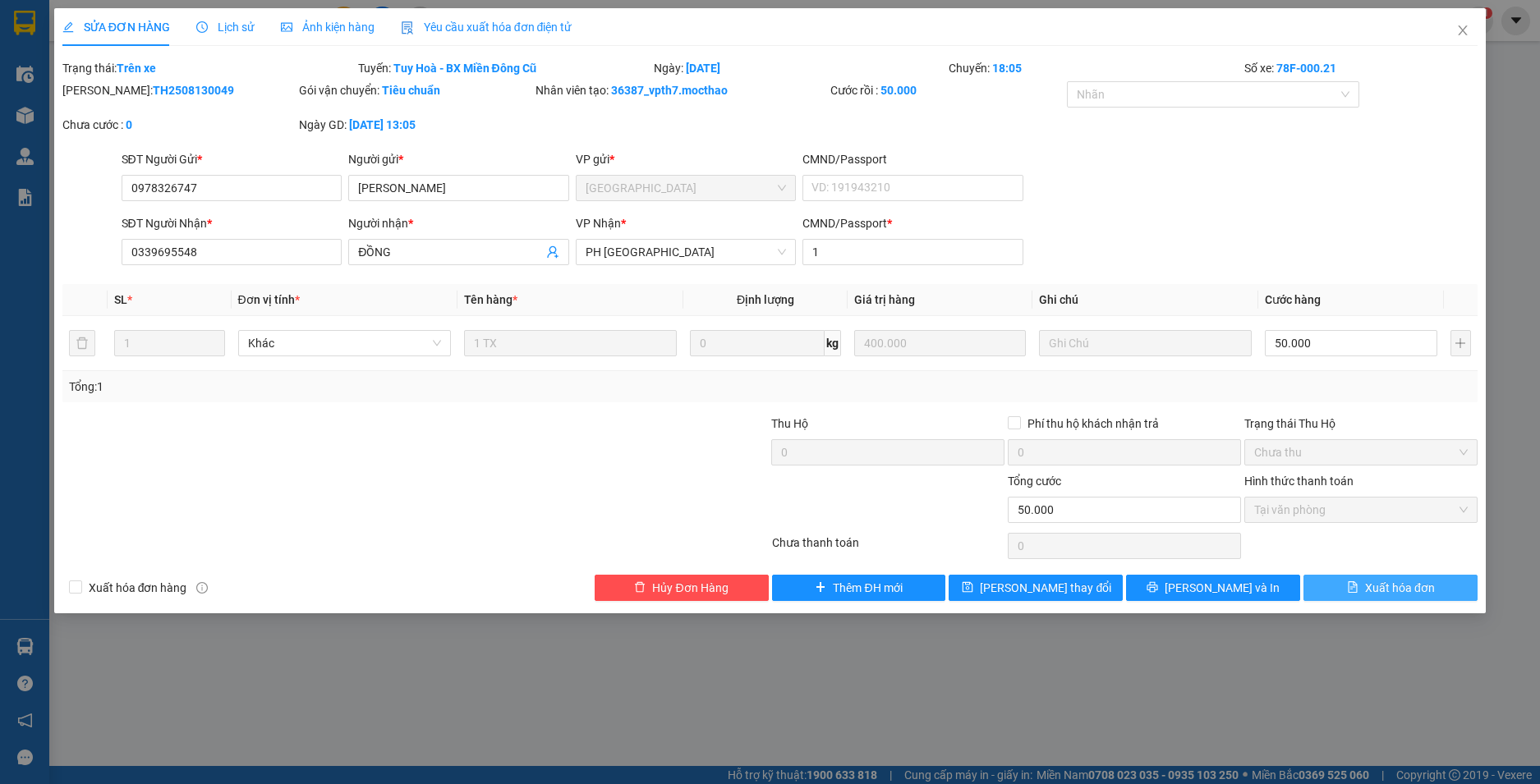
click at [1418, 590] on span "Xuất hóa đơn" at bounding box center [1399, 588] width 70 height 18
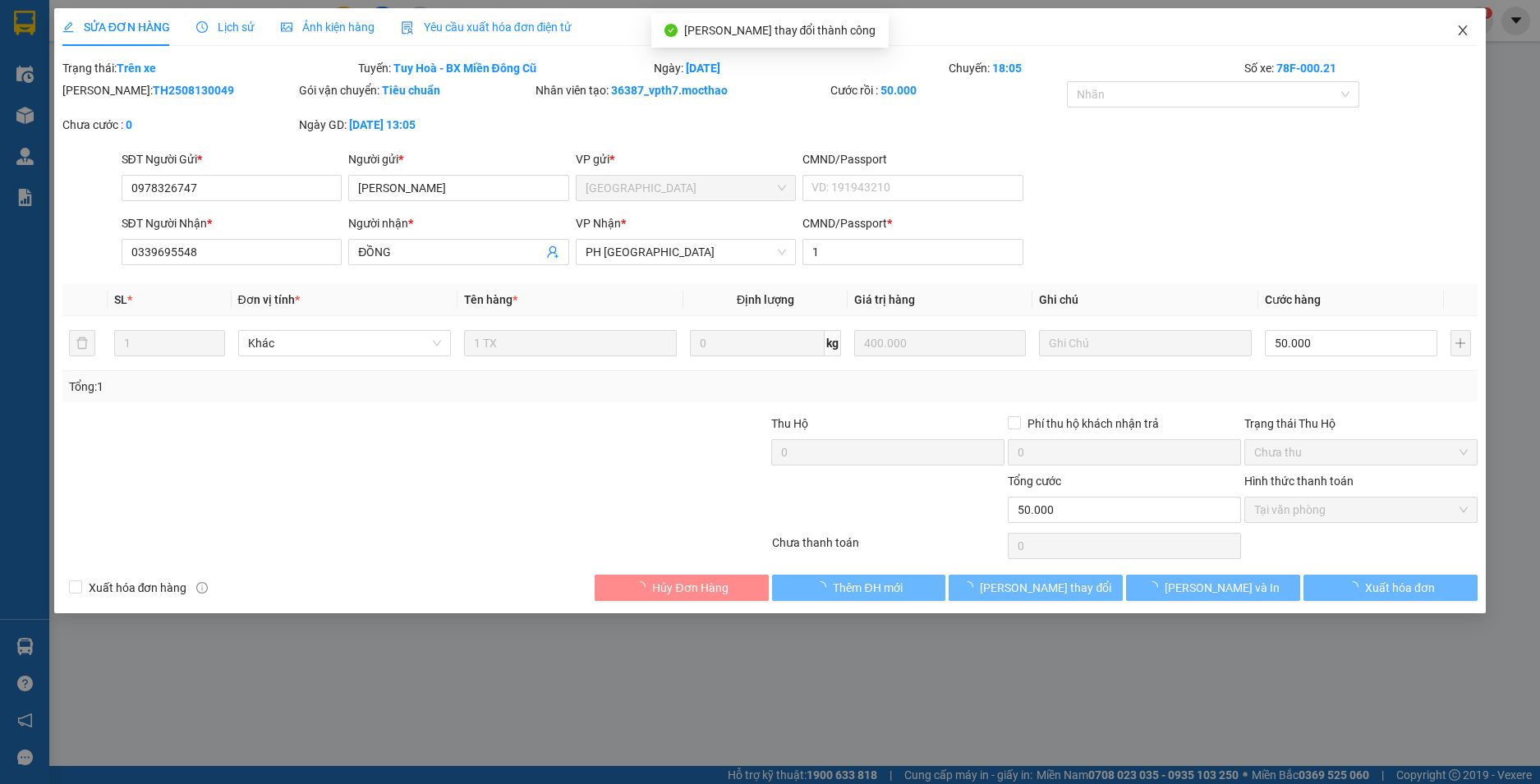
checkbox input "true"
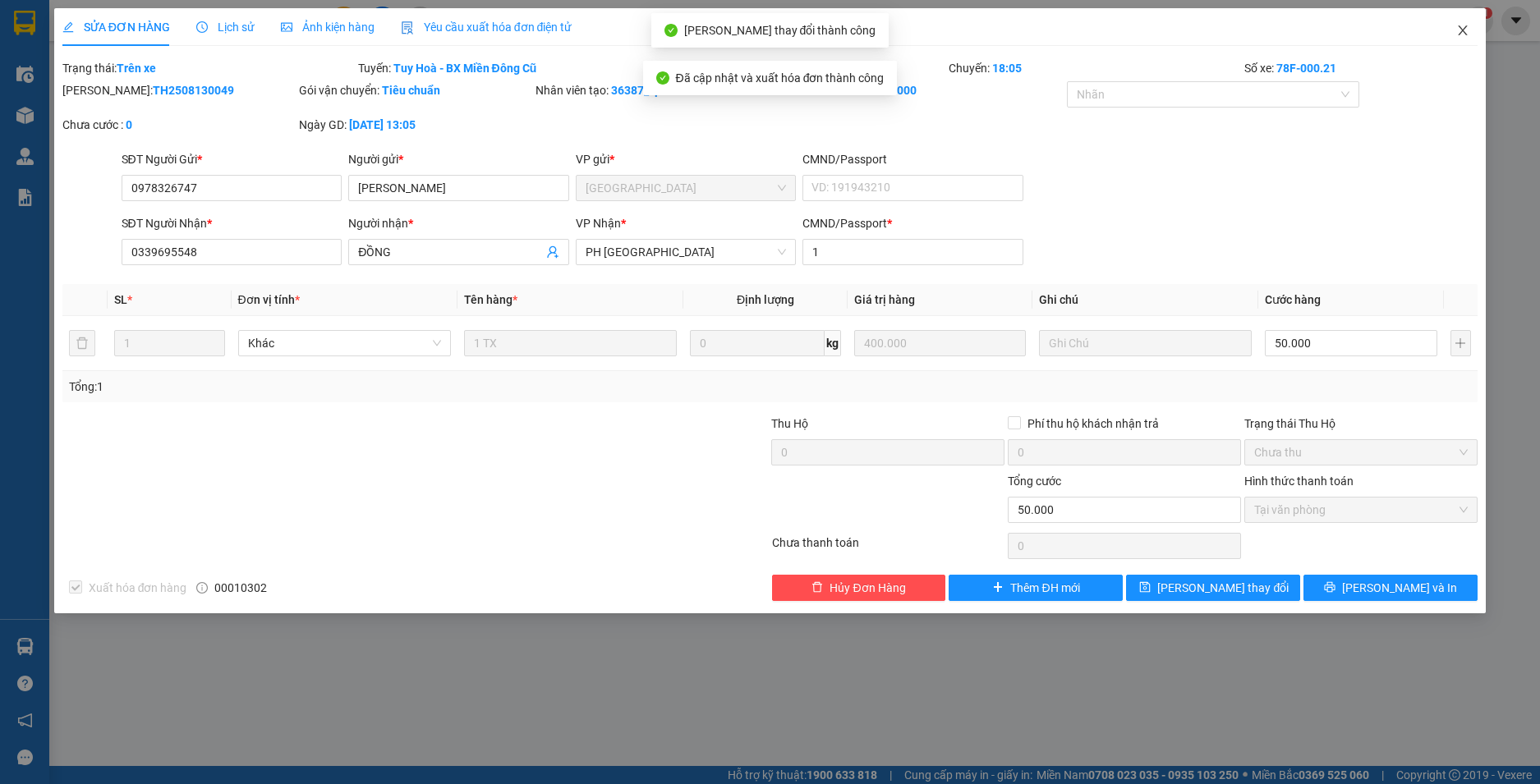
click at [1460, 25] on icon "close" at bounding box center [1463, 30] width 13 height 13
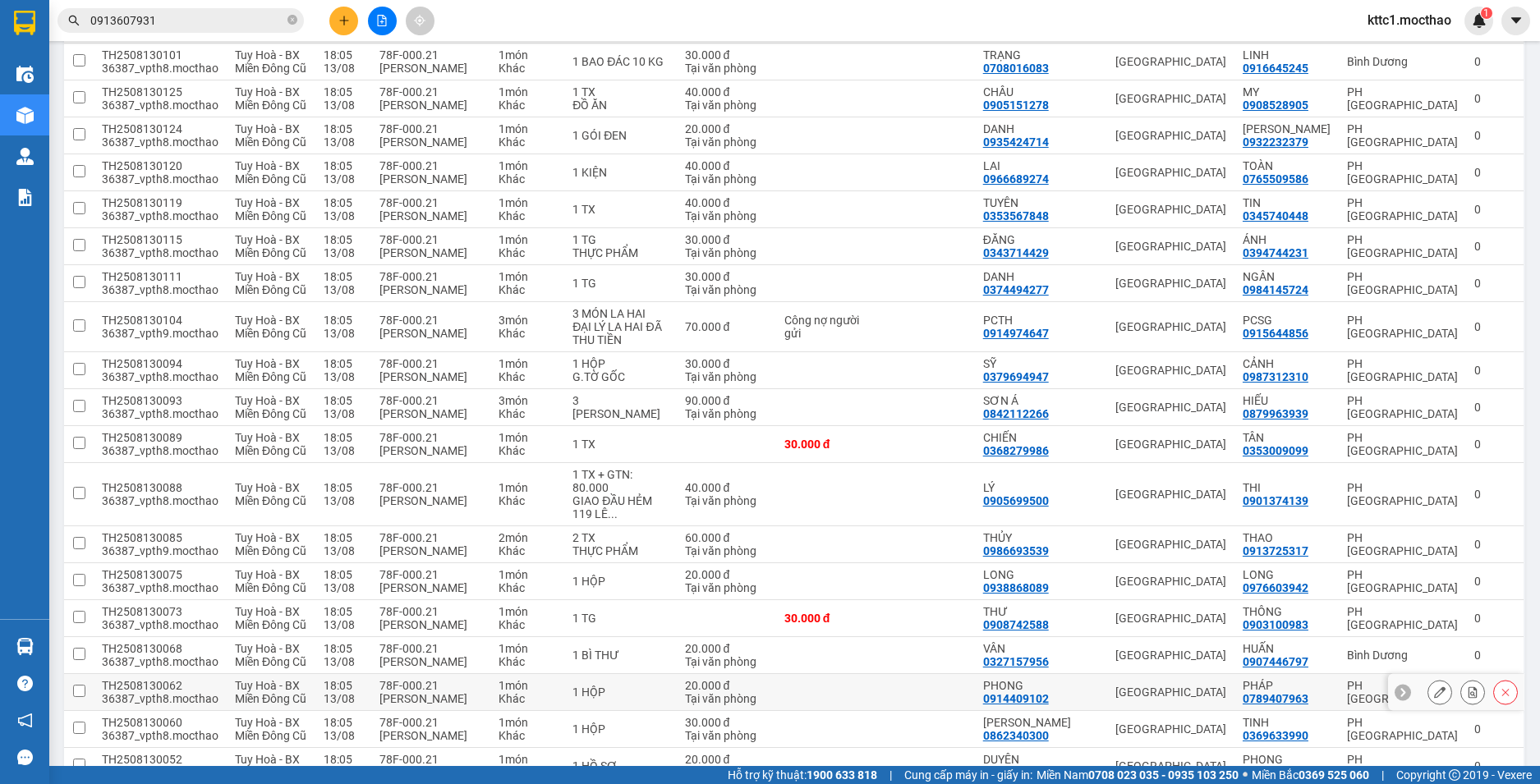
scroll to position [677, 0]
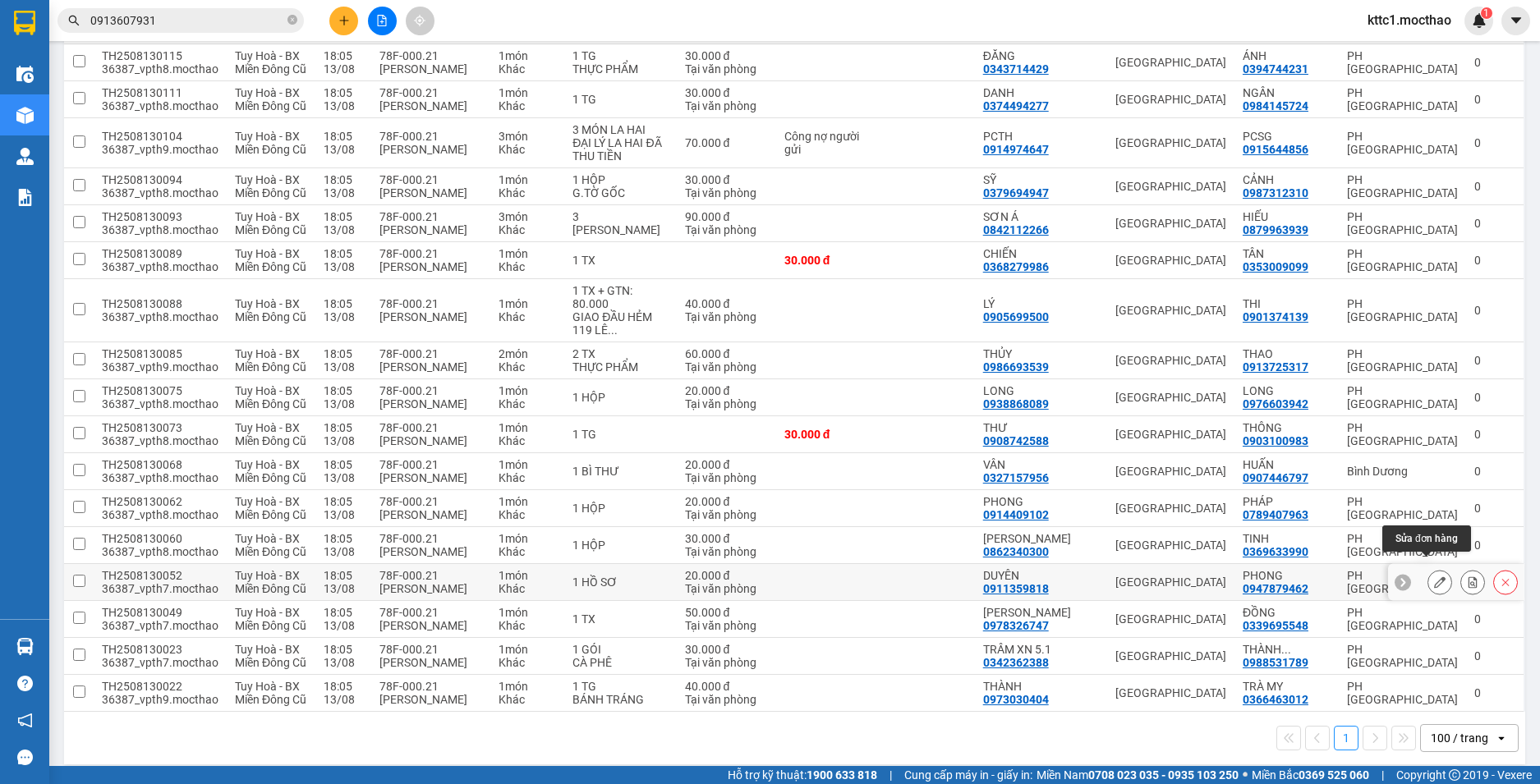
click at [1434, 576] on icon at bounding box center [1440, 582] width 12 height 12
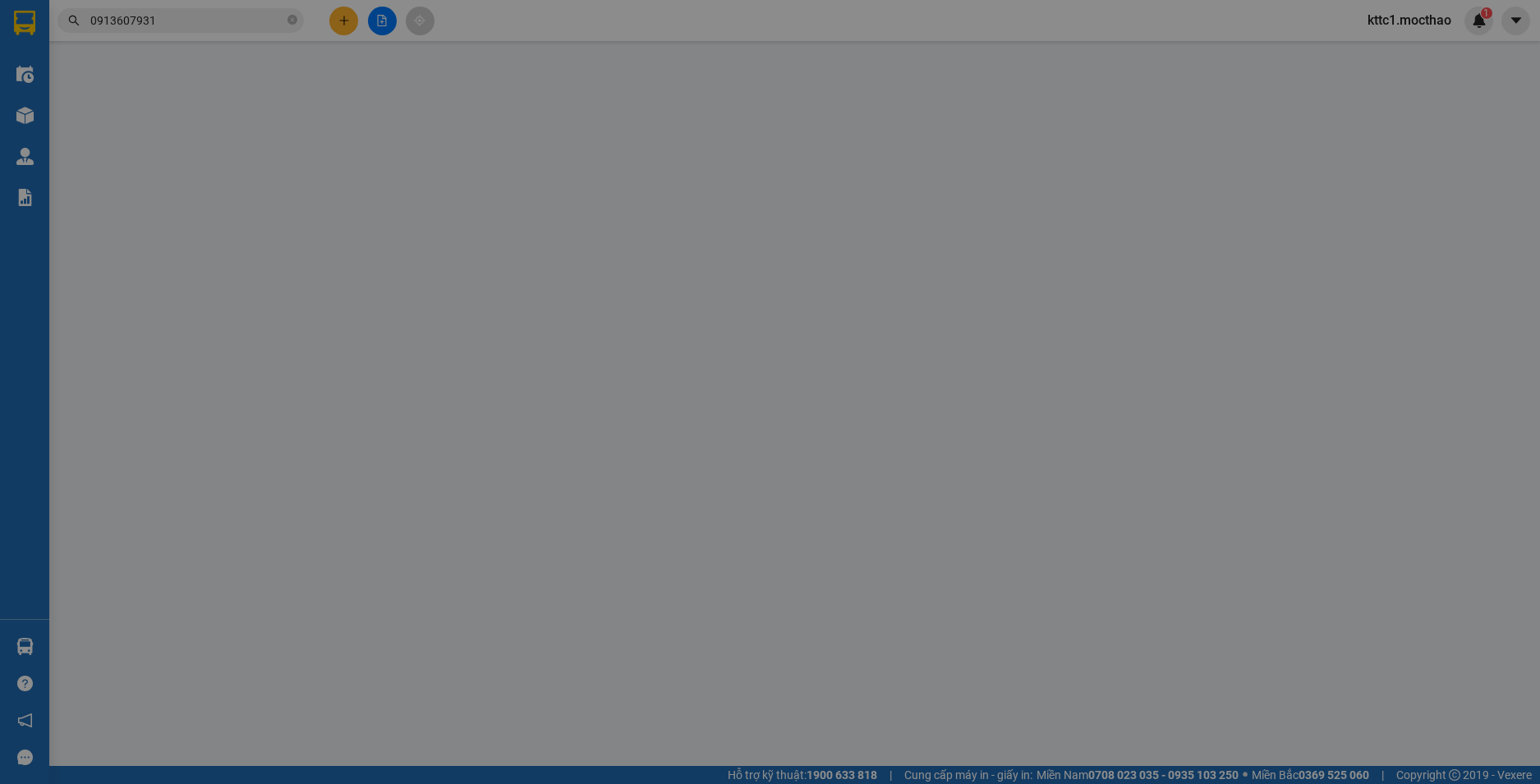
type input "0911359818"
type input "DUYÊN"
type input "0947879462"
type input "PHONG"
type input "1"
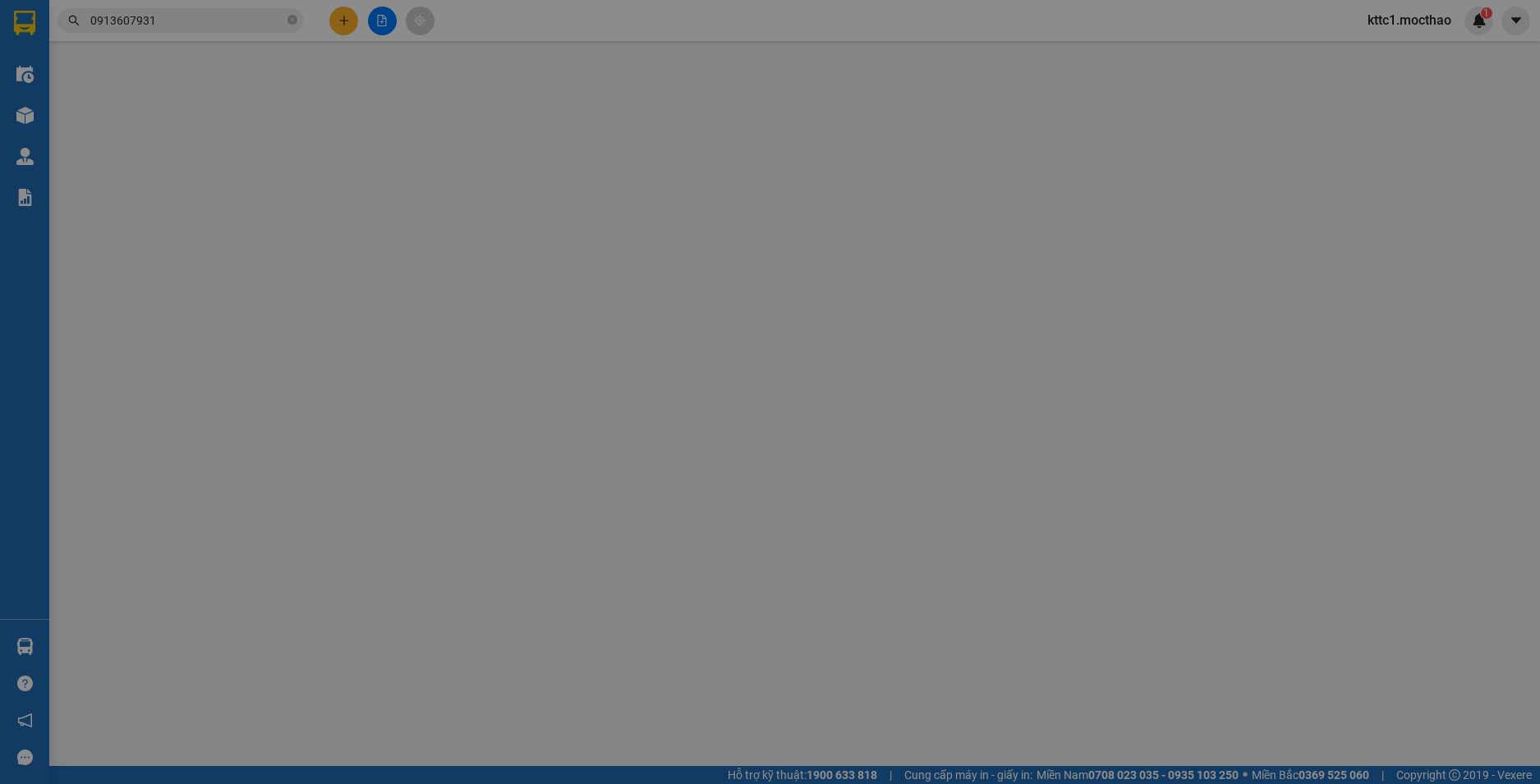
type input "20.000"
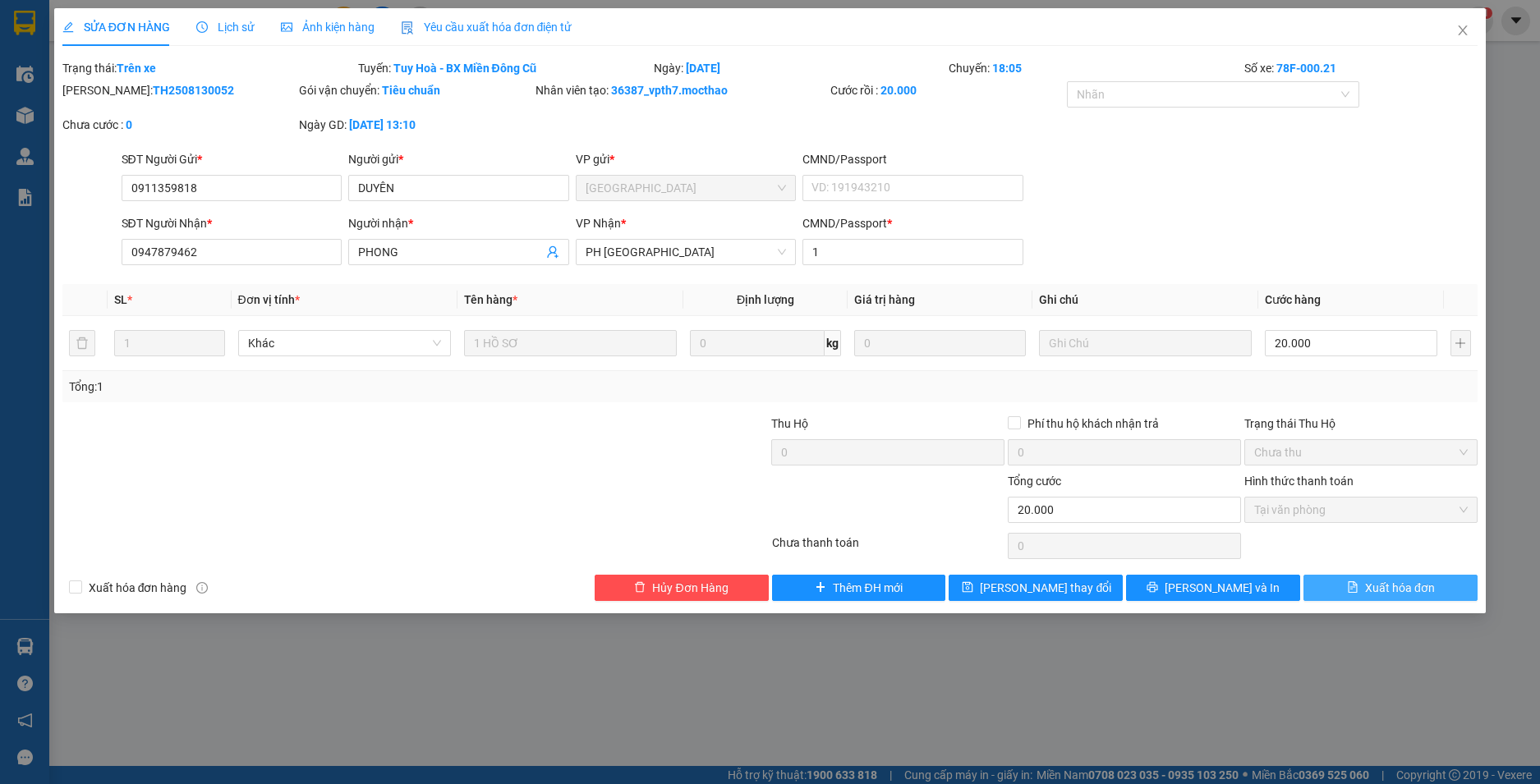
click at [1400, 590] on span "Xuất hóa đơn" at bounding box center [1399, 588] width 70 height 18
checkbox input "true"
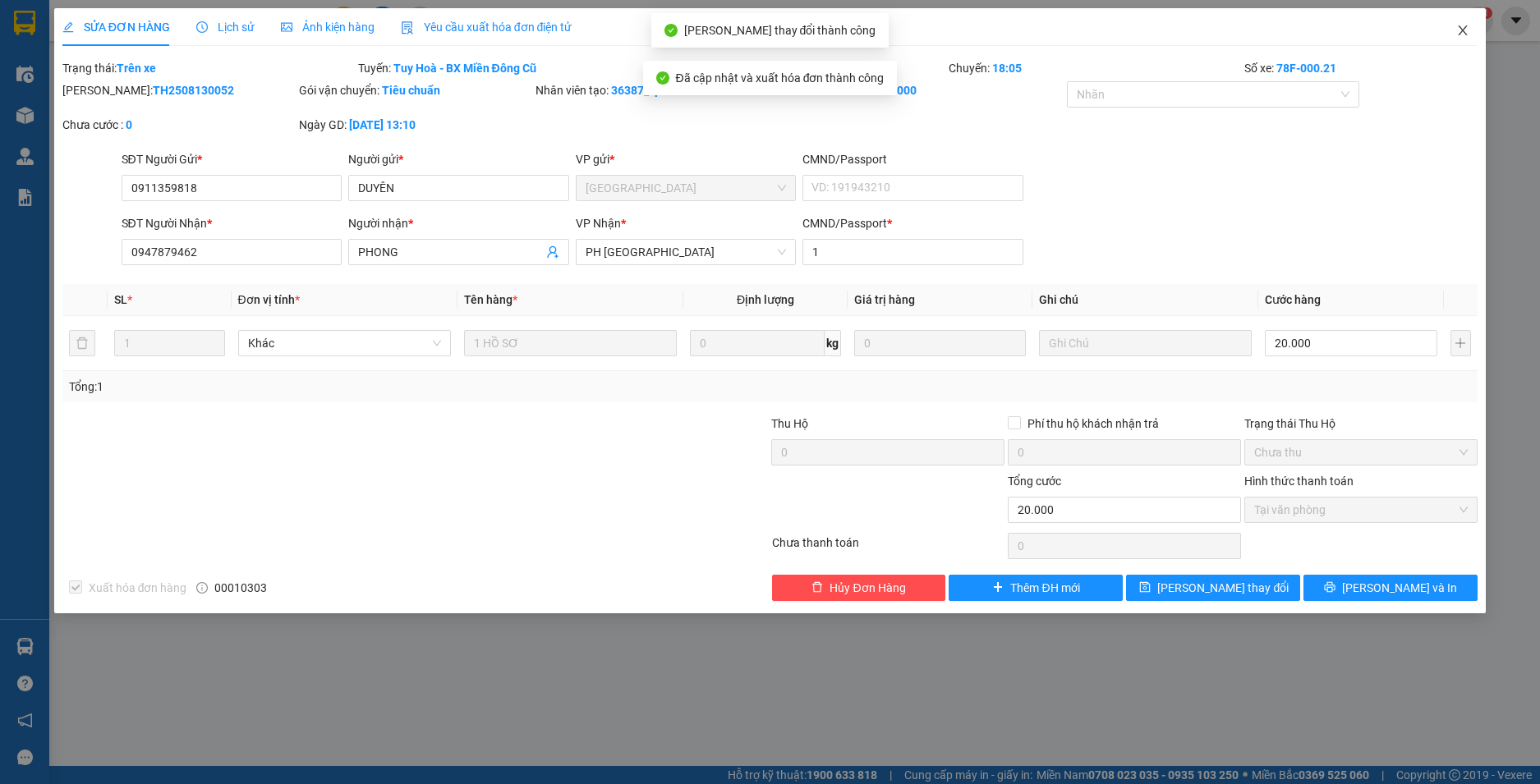
click at [1462, 35] on icon "close" at bounding box center [1463, 30] width 13 height 13
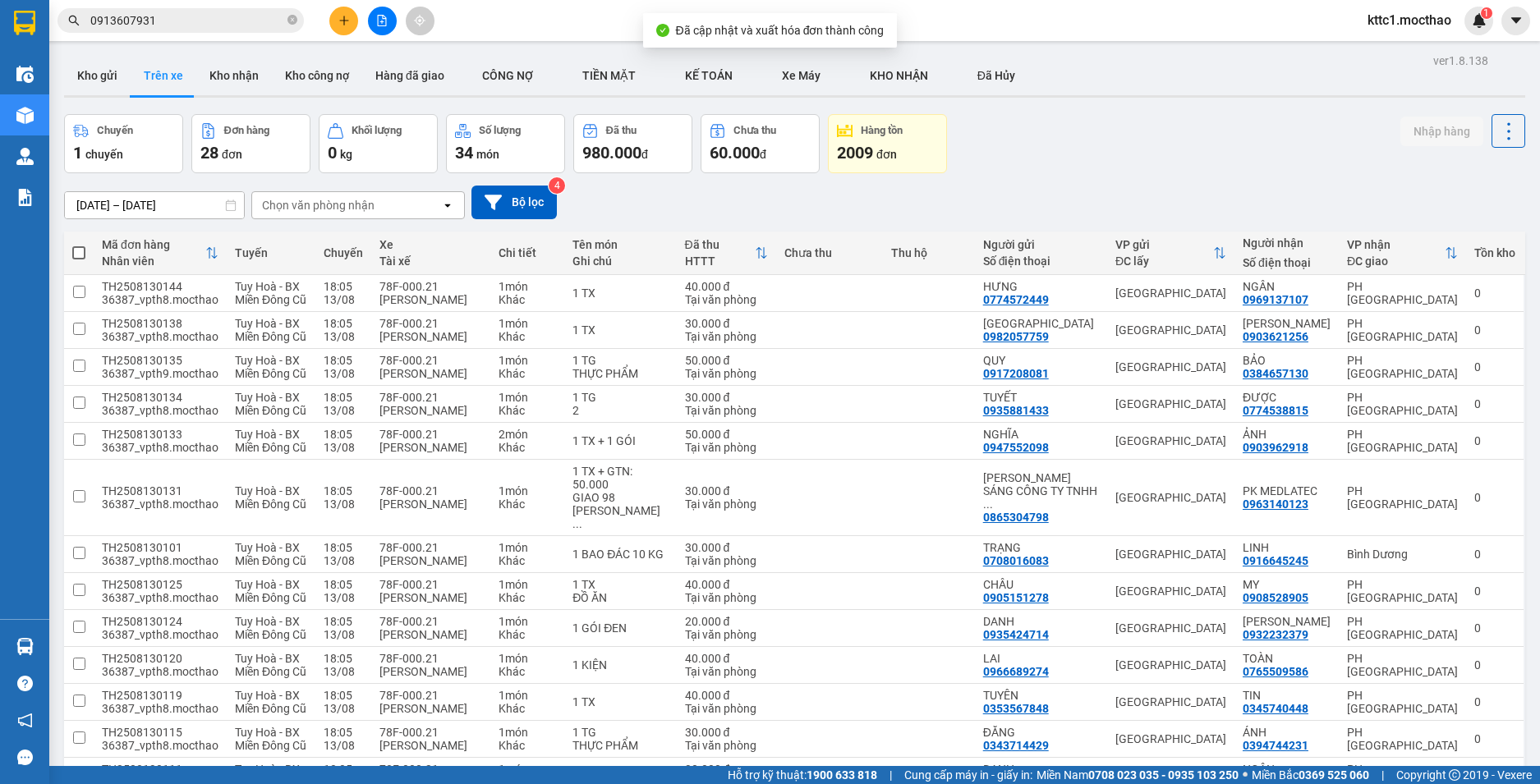
scroll to position [677, 0]
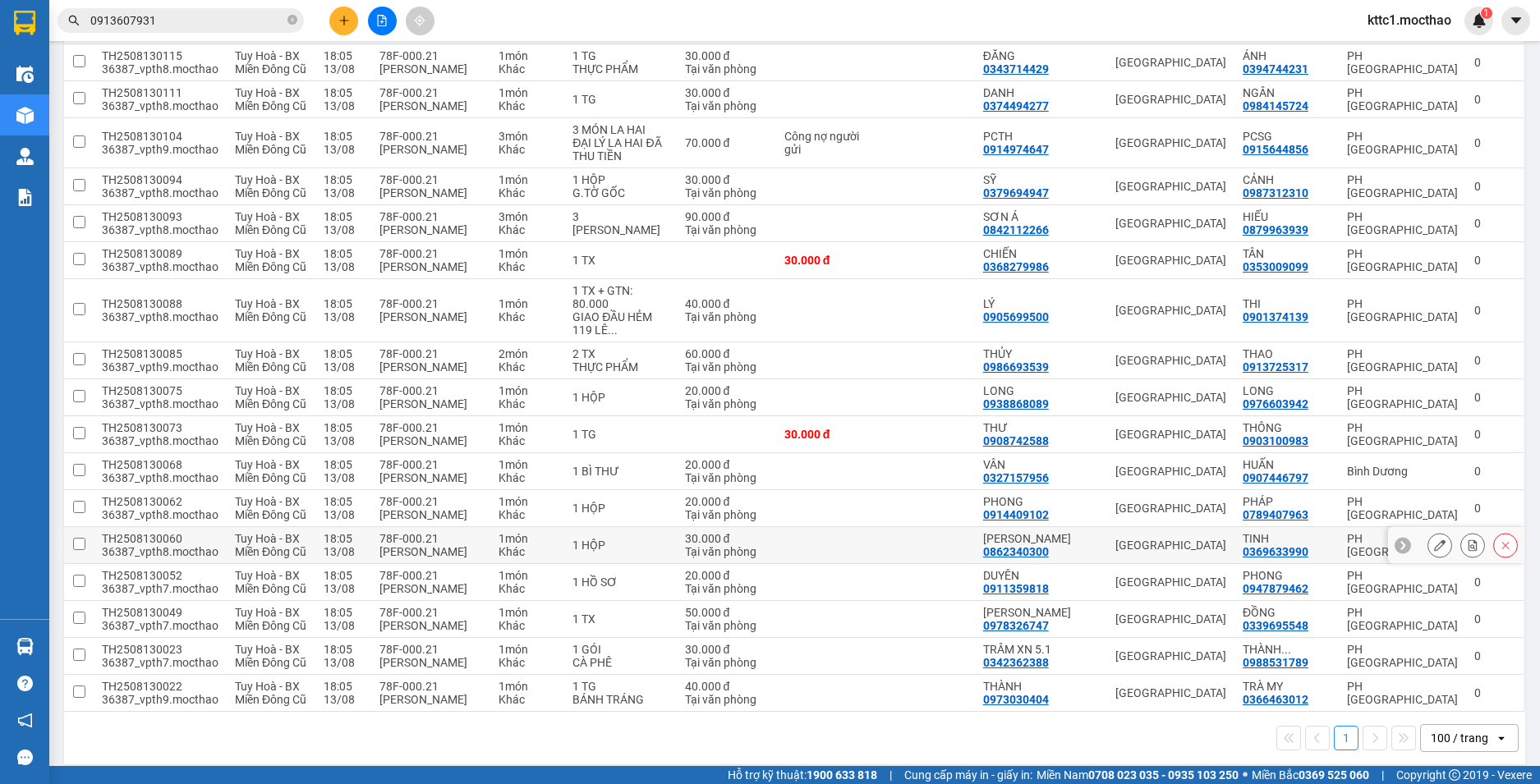
click at [1429, 531] on button at bounding box center [1439, 545] width 23 height 28
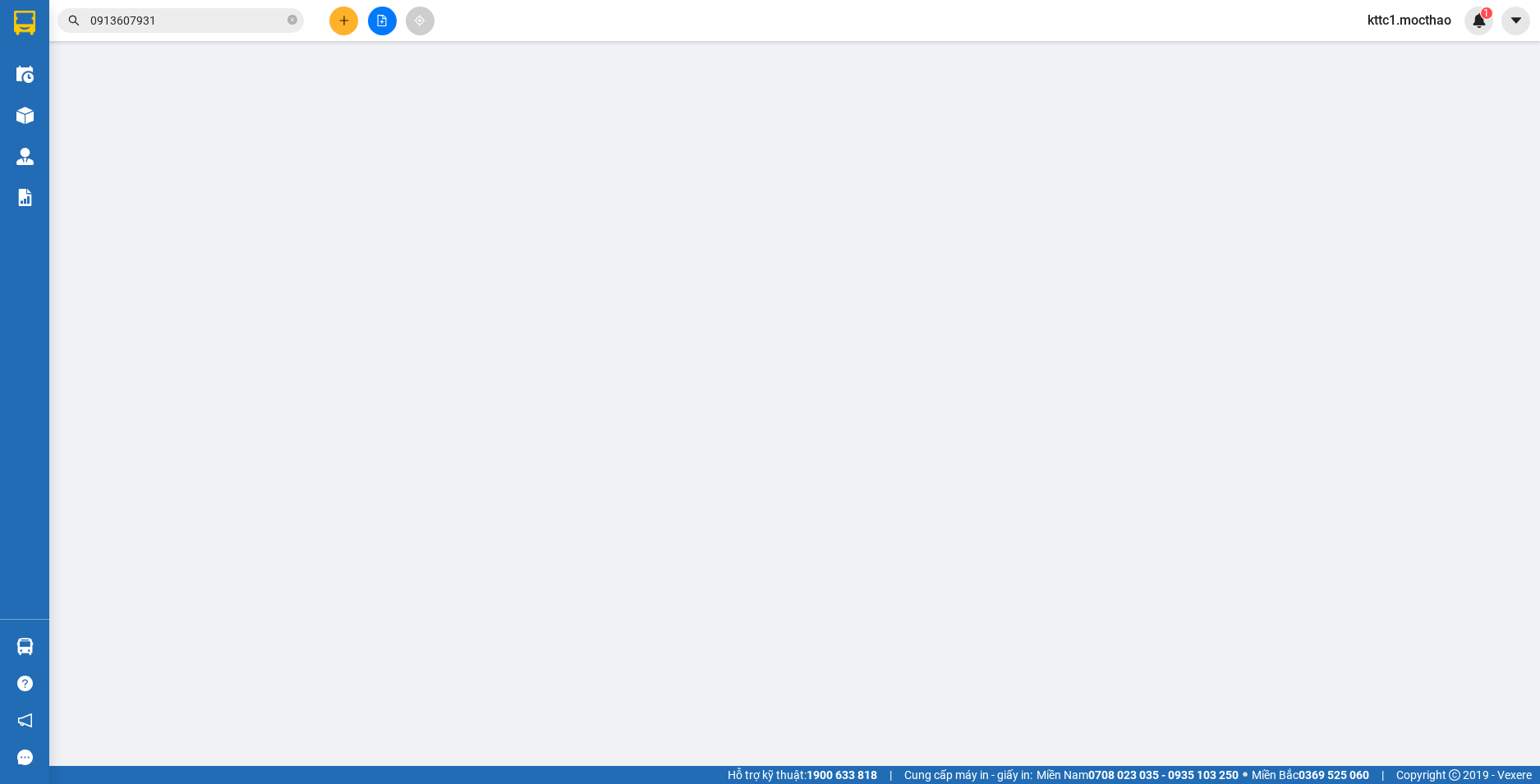
type input "0862340300"
type input "[PERSON_NAME]"
type input "0369633990"
type input "TINH"
type input "1"
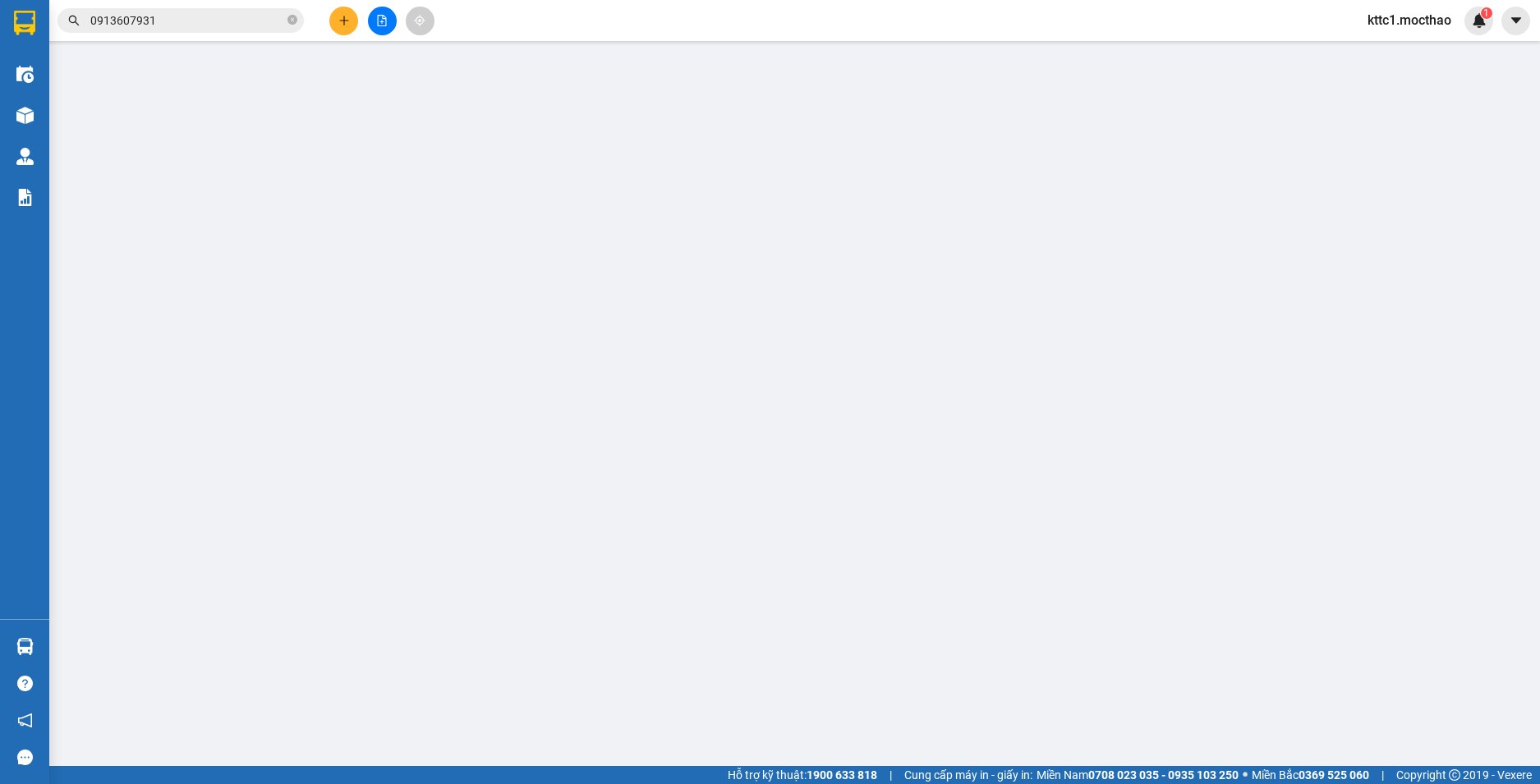
type input "30.000"
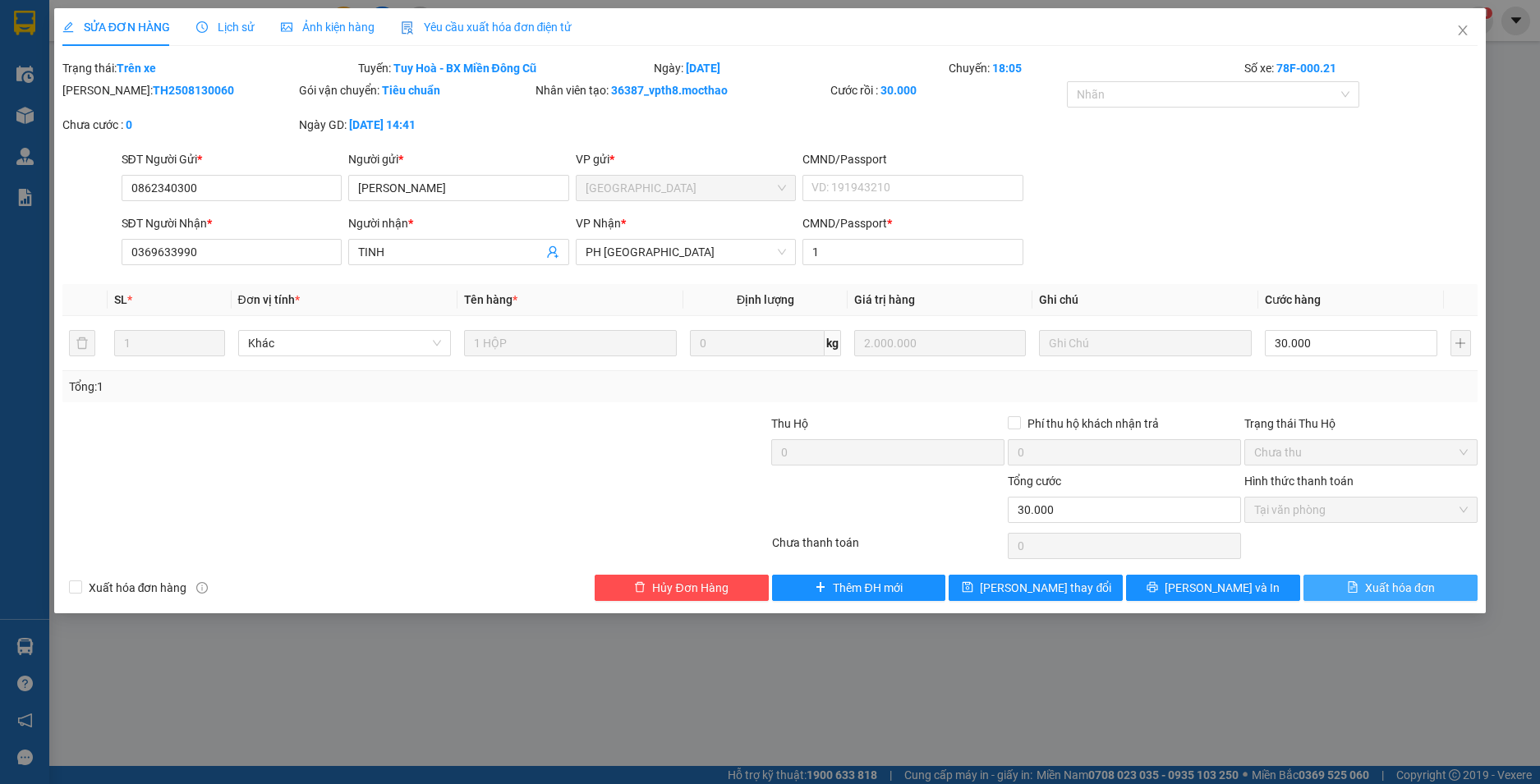
click at [1393, 584] on span "Xuất hóa đơn" at bounding box center [1399, 588] width 70 height 18
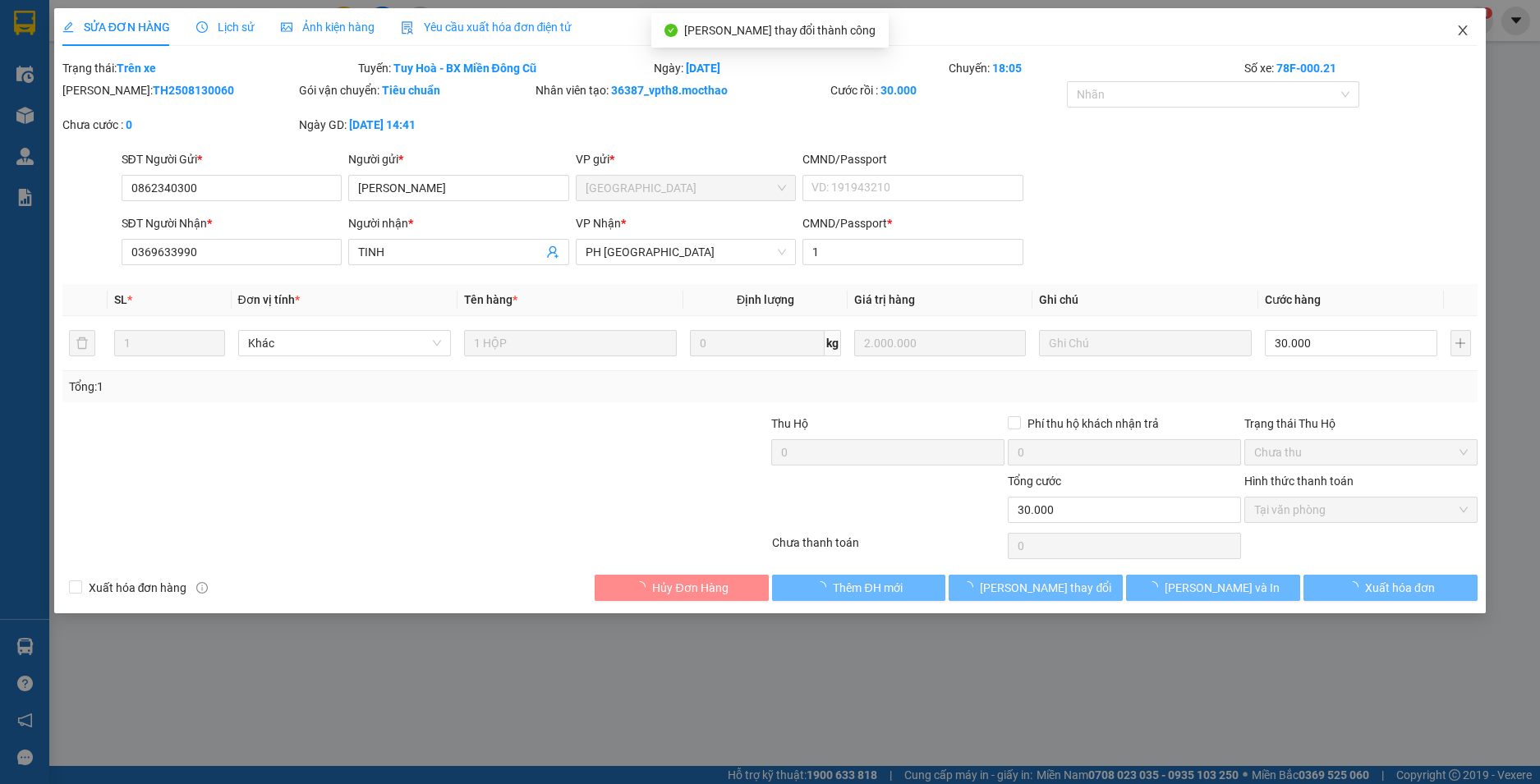
checkbox input "true"
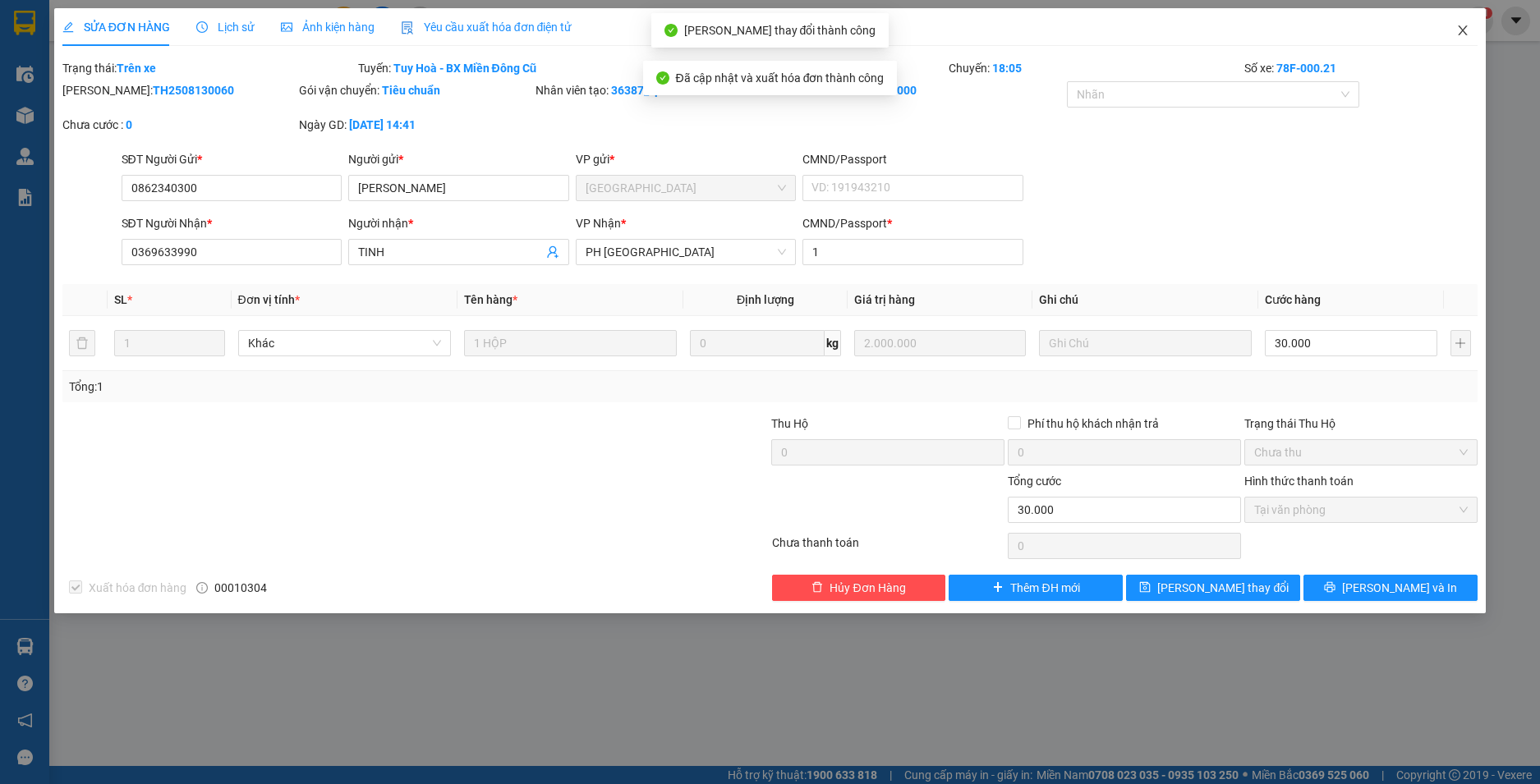
click at [1463, 28] on icon "close" at bounding box center [1463, 30] width 13 height 13
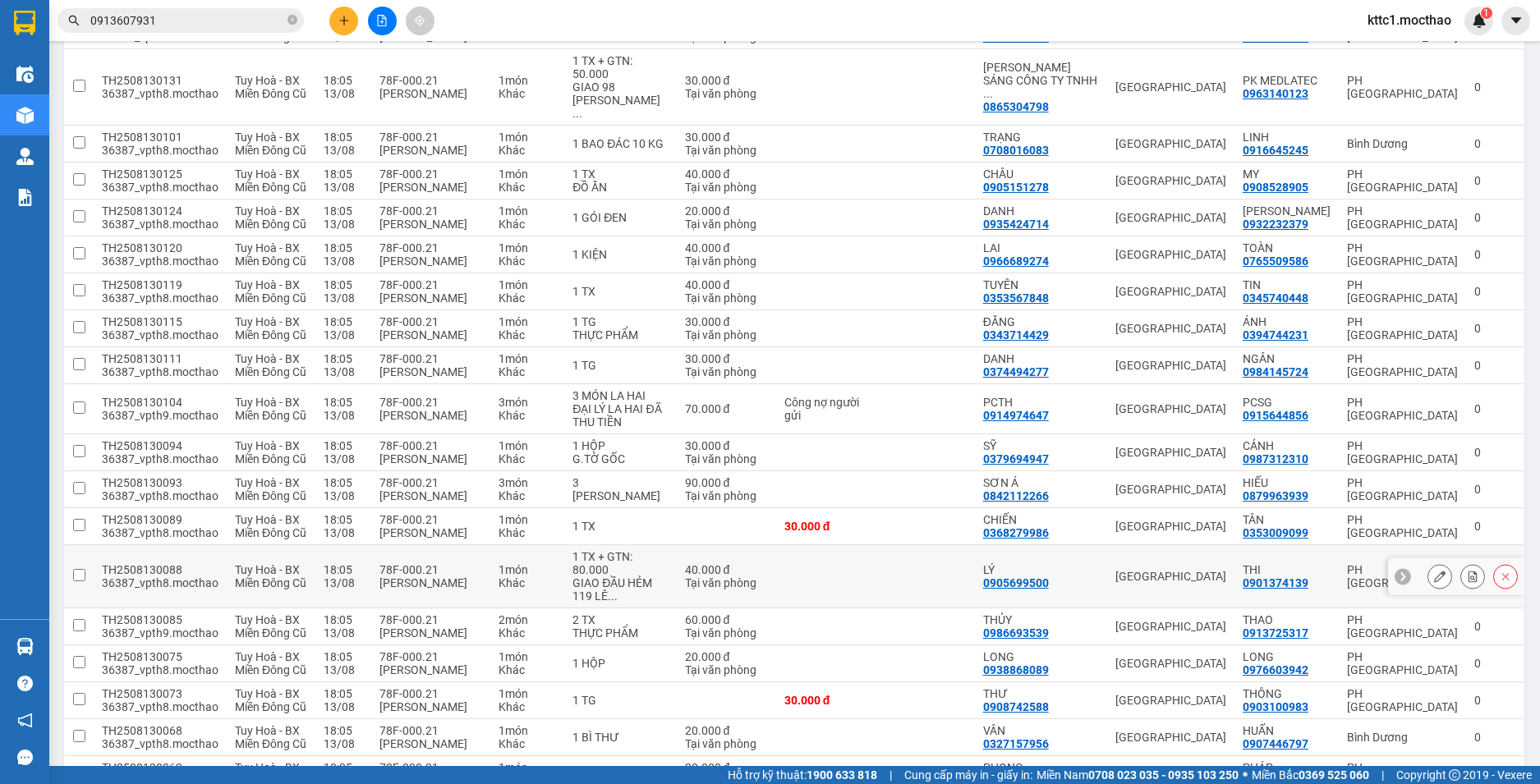
scroll to position [677, 0]
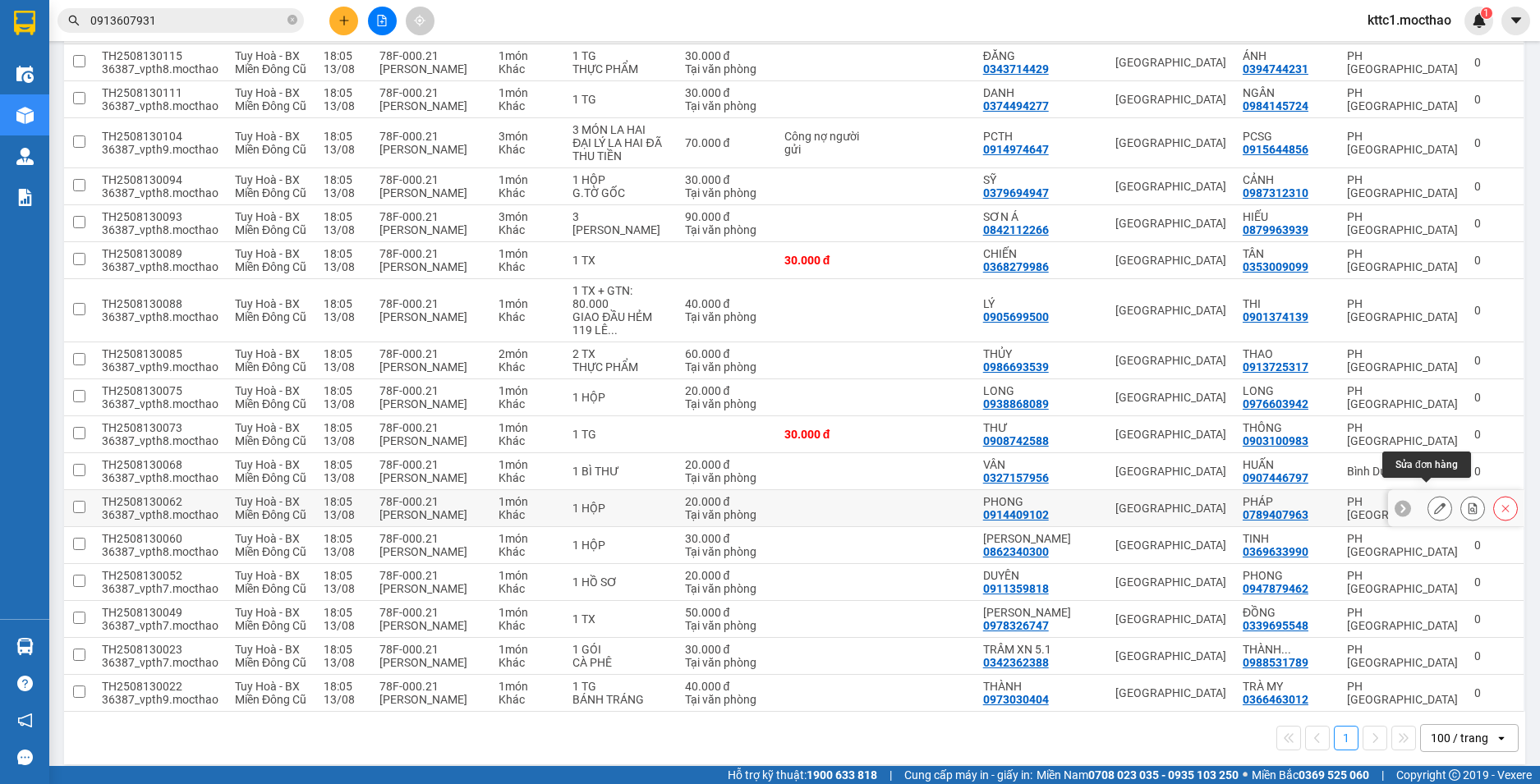
click at [1434, 503] on icon at bounding box center [1440, 508] width 12 height 12
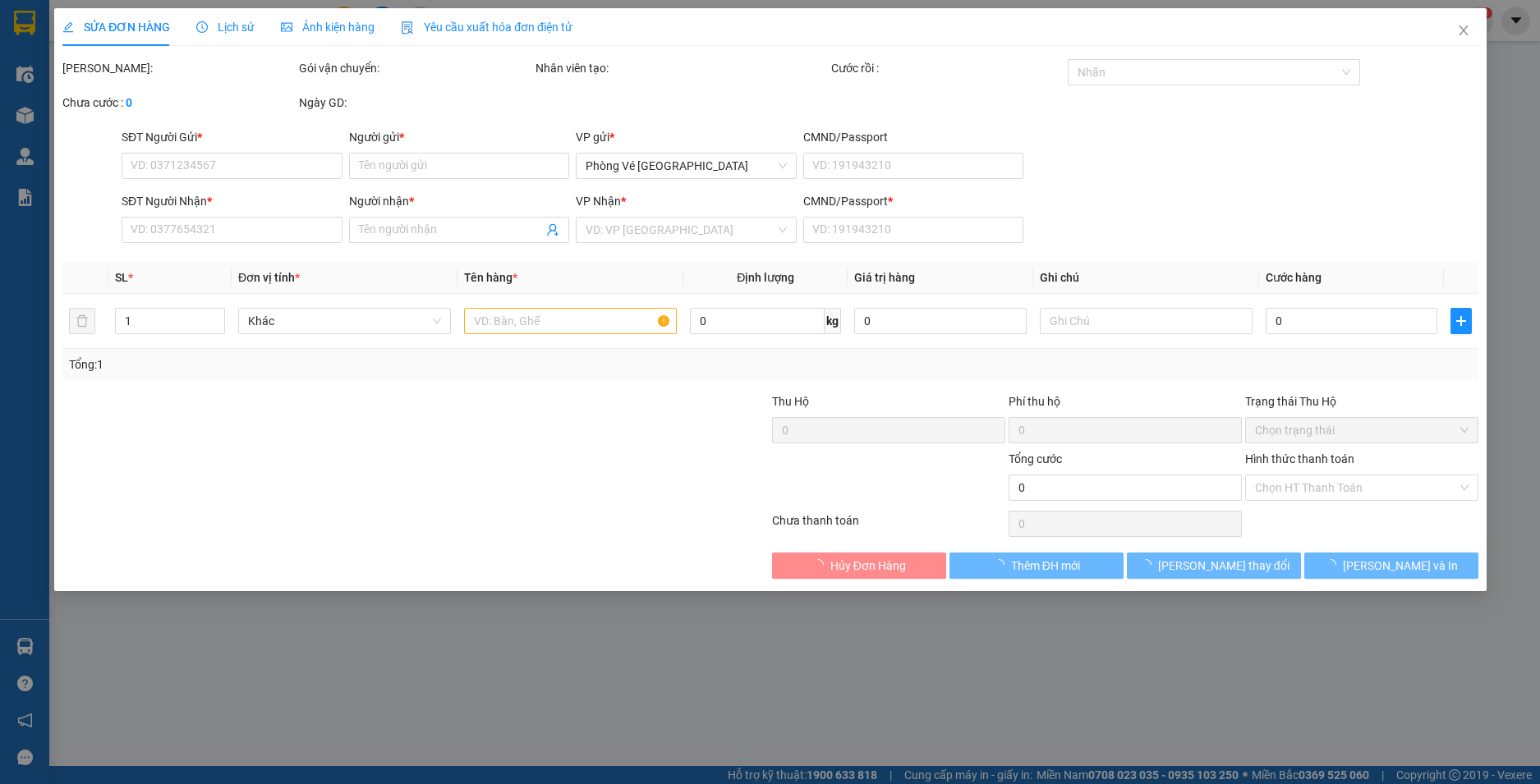
type input "0914409102"
type input "PHONG"
type input "0789407963"
type input "PHÁP"
type input "1"
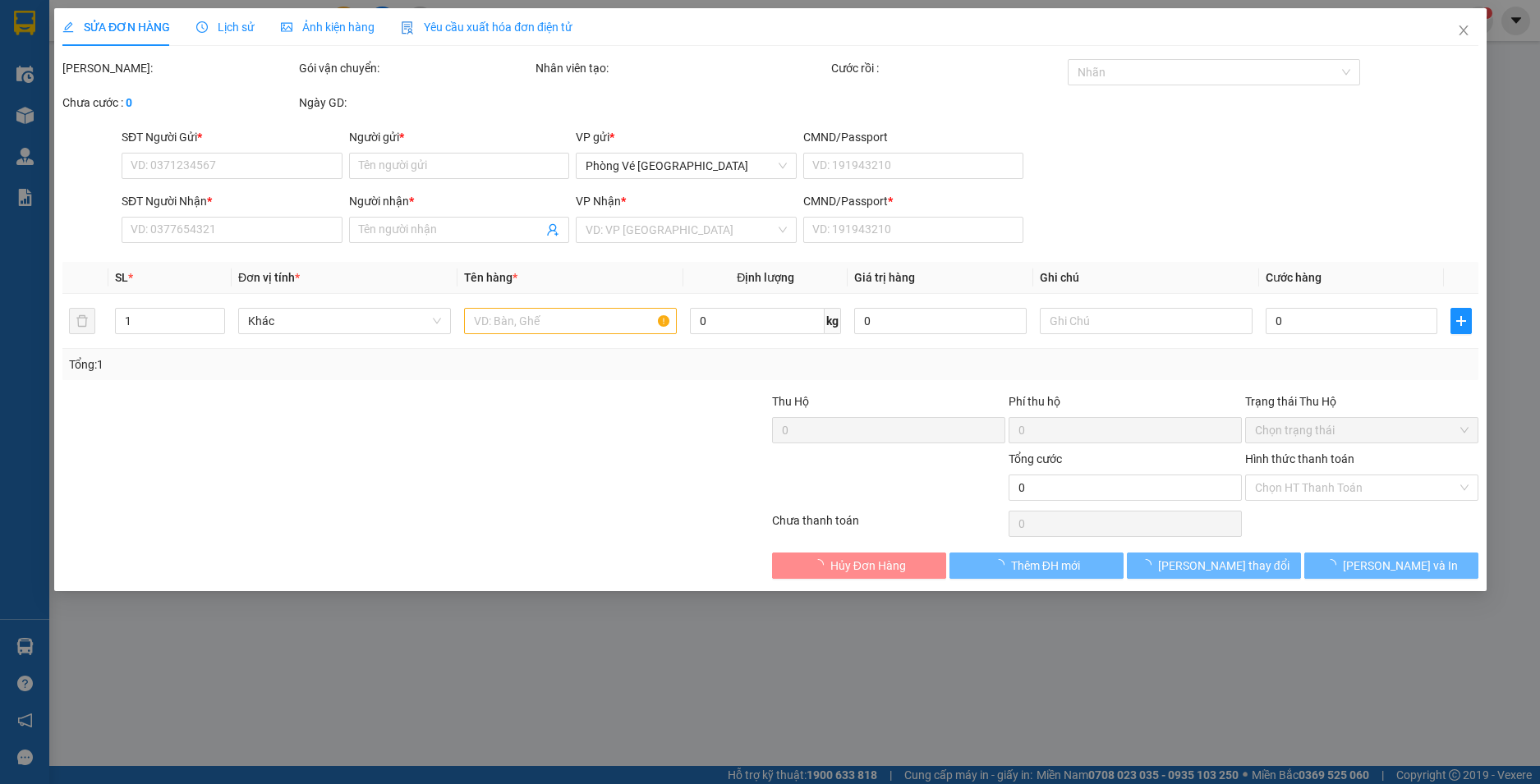
type input "20.000"
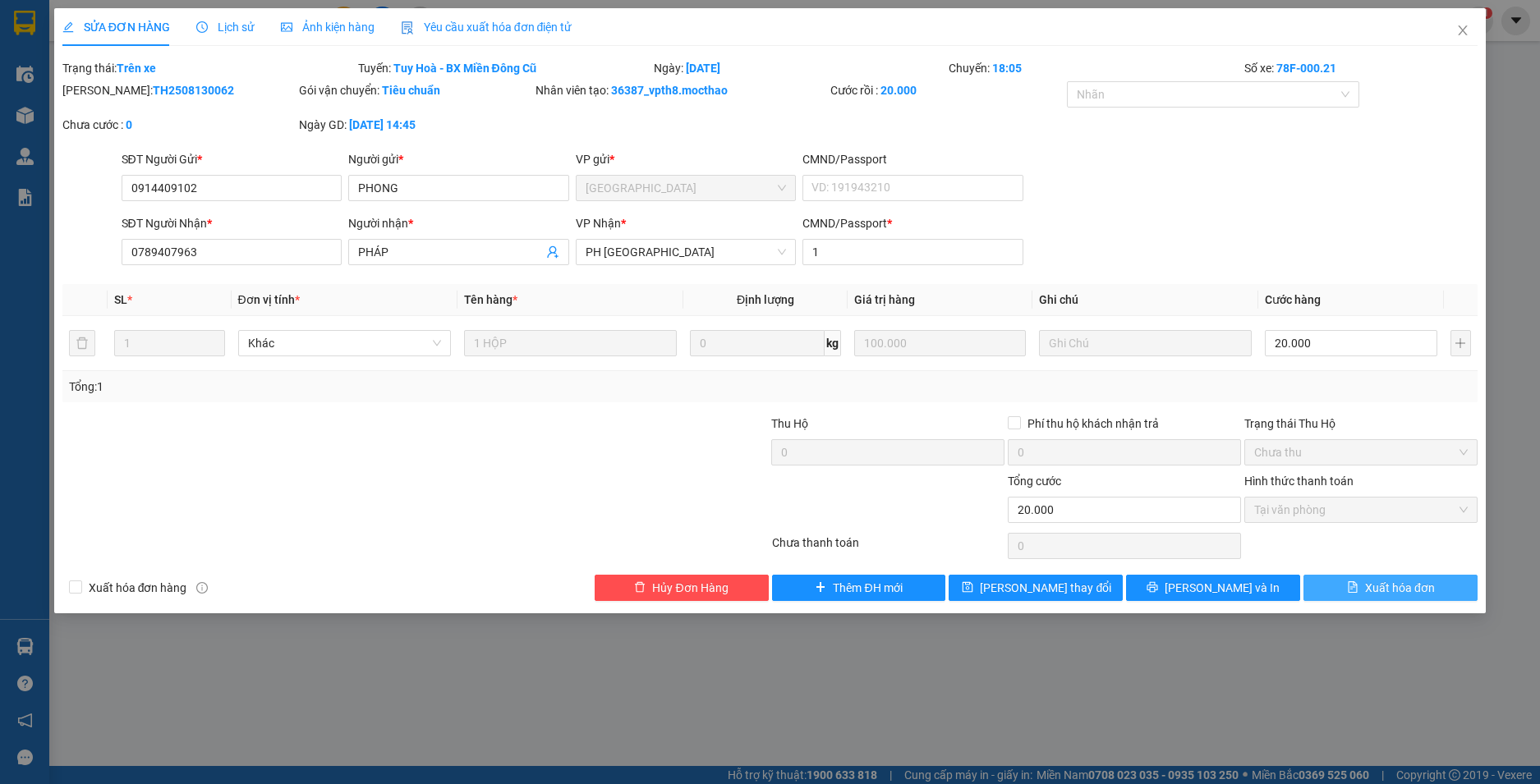
click at [1430, 598] on button "Xuất hóa đơn" at bounding box center [1391, 587] width 174 height 26
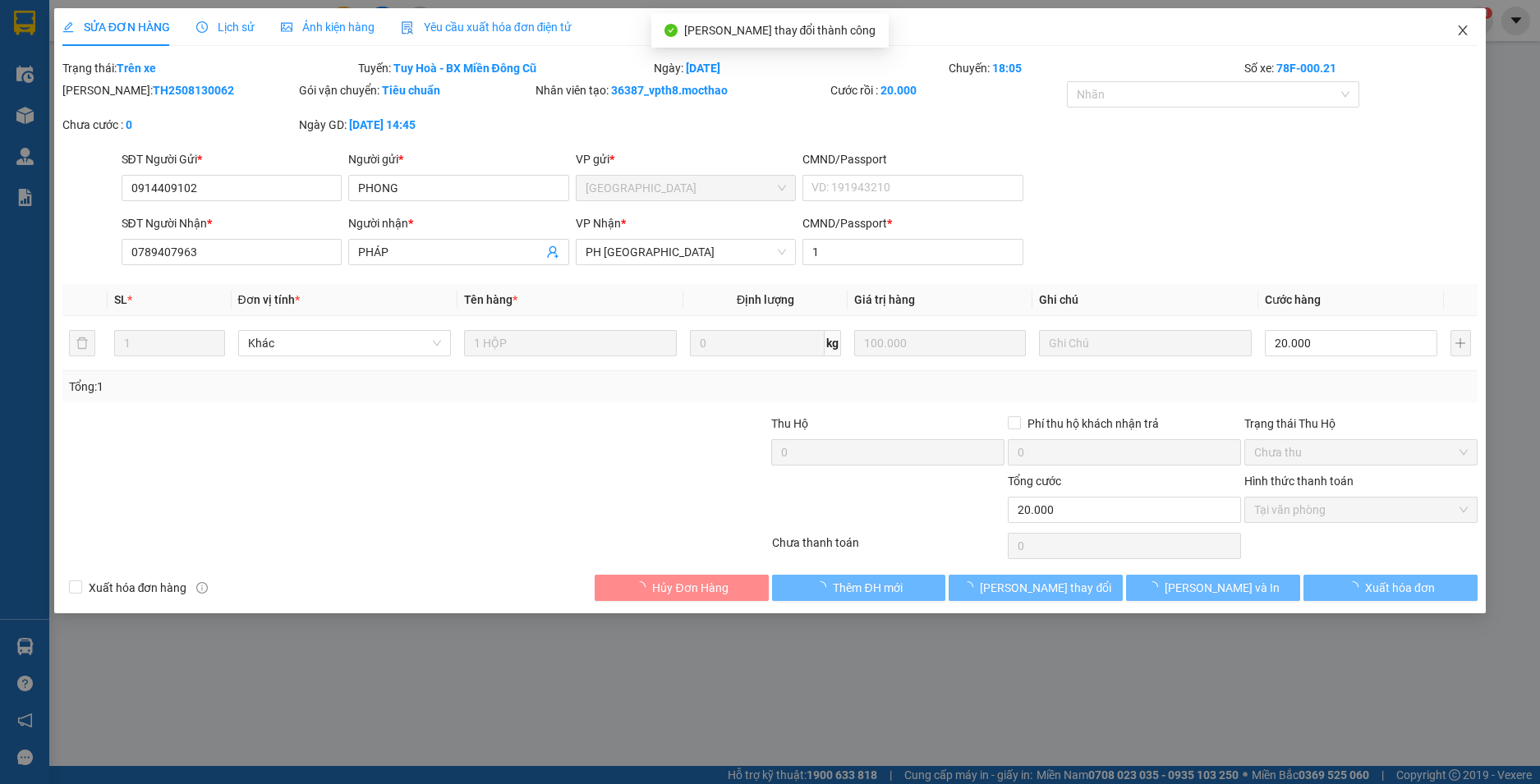
checkbox input "true"
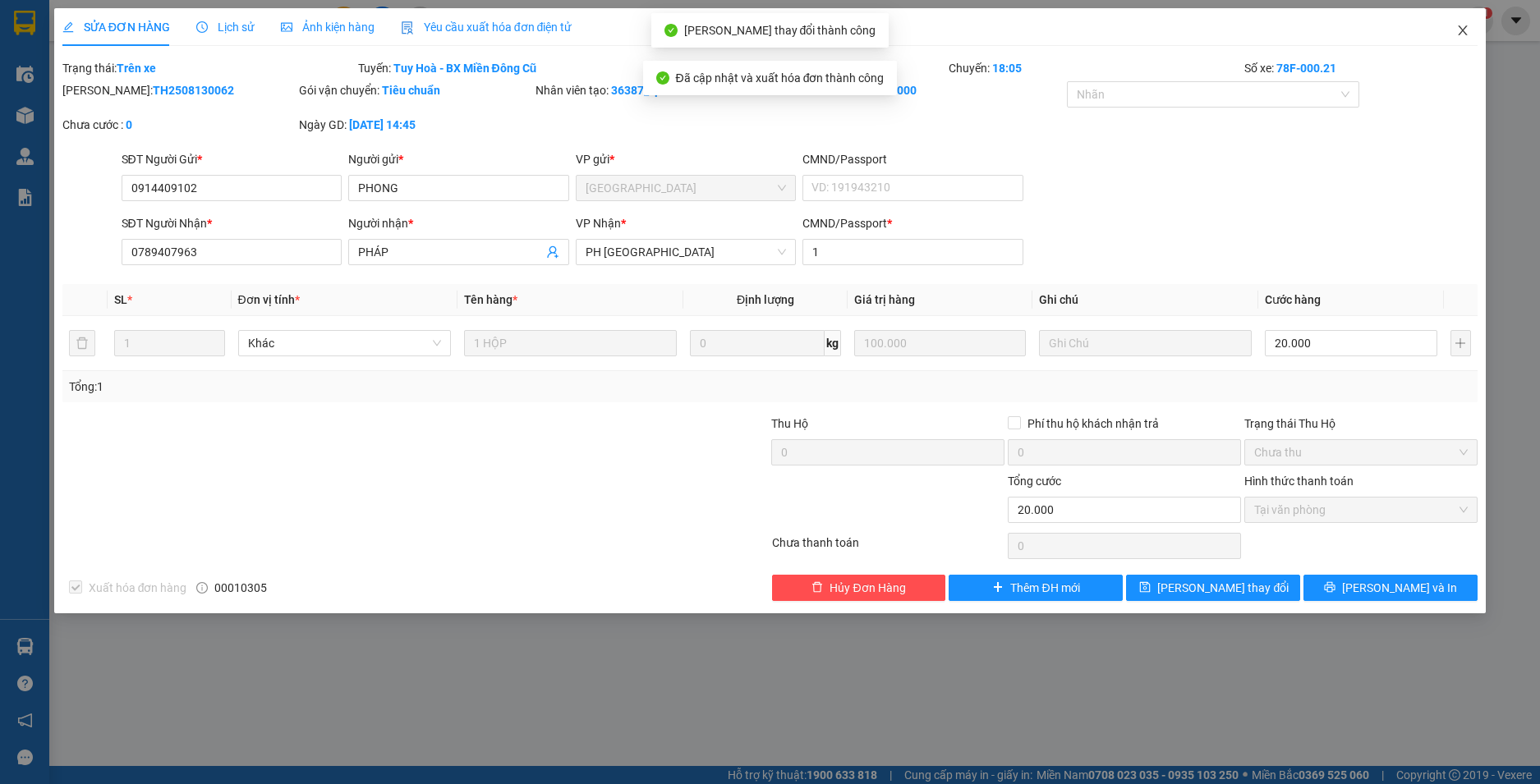
click at [1461, 26] on icon "close" at bounding box center [1463, 30] width 13 height 13
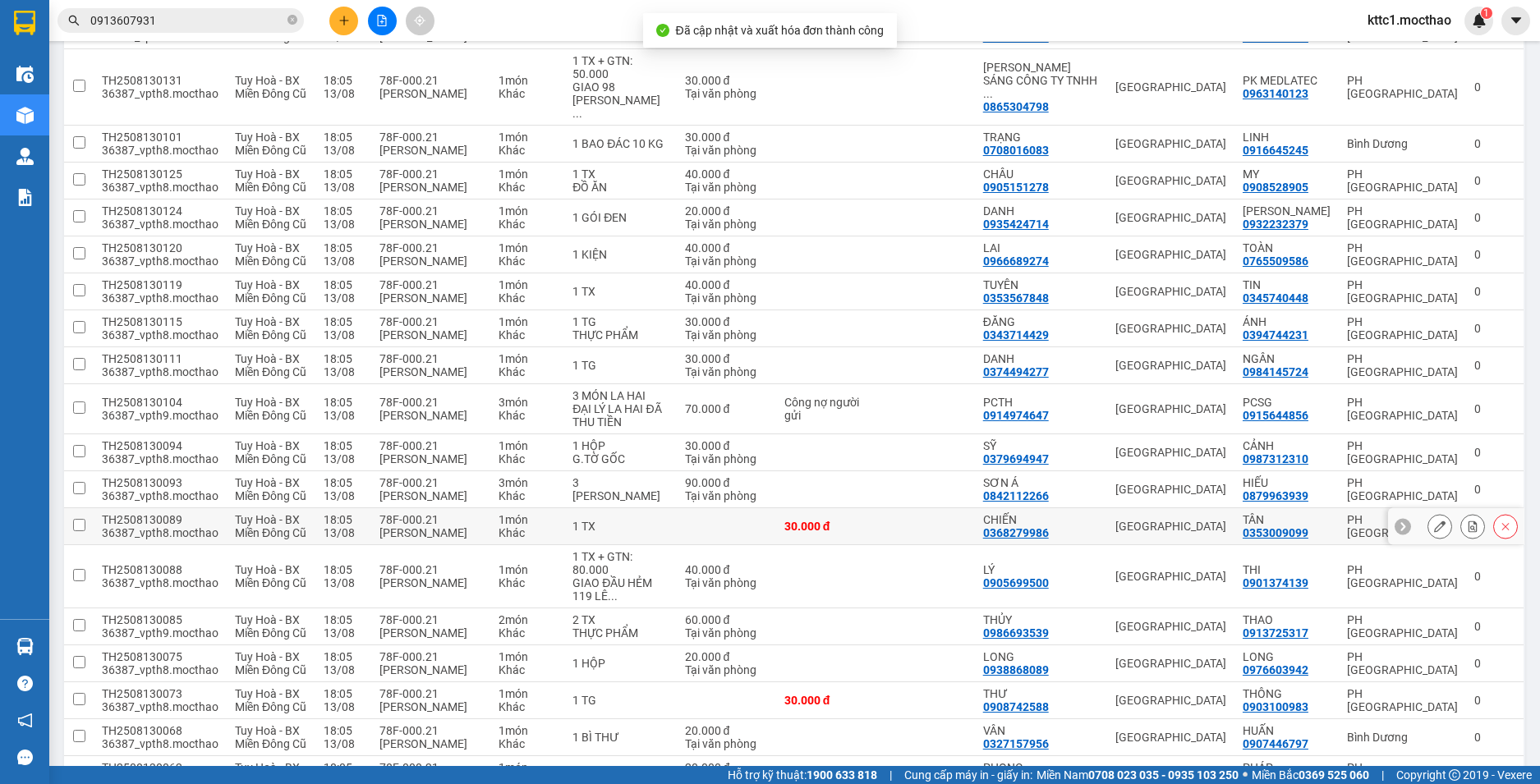
scroll to position [677, 0]
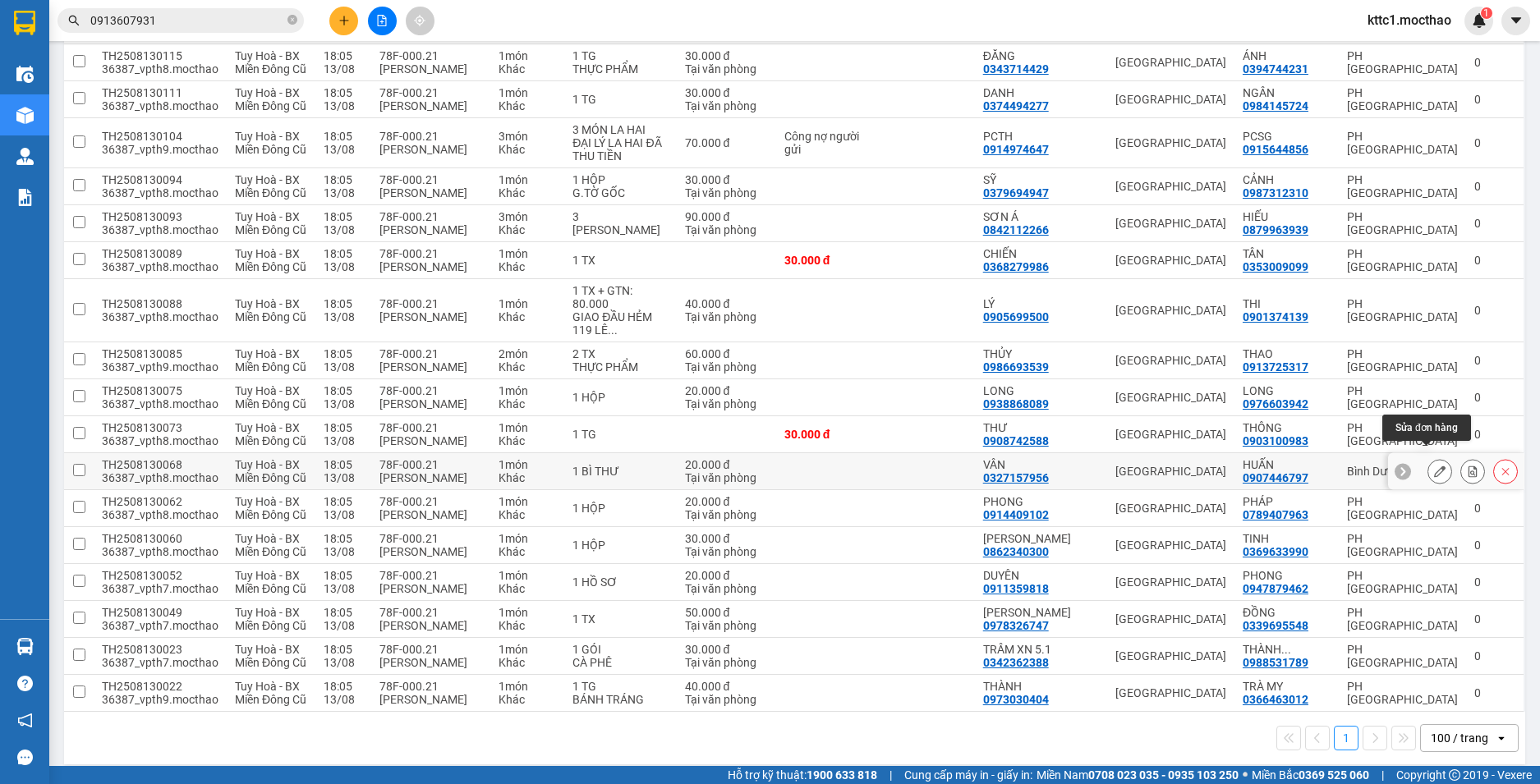
click at [1434, 466] on icon at bounding box center [1440, 472] width 12 height 12
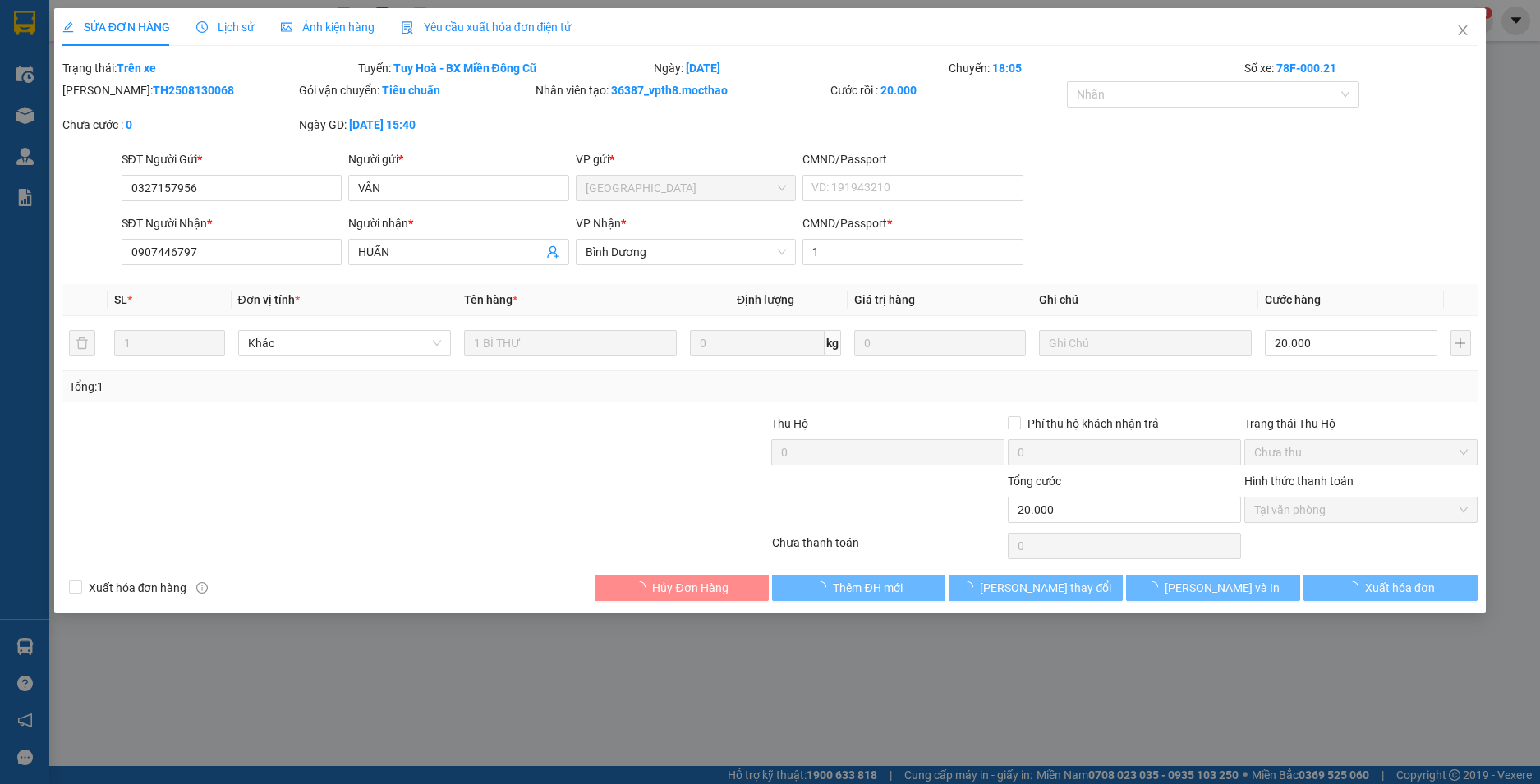
type input "0327157956"
type input "VÂN"
type input "0907446797"
type input "HUẤN"
type input "1"
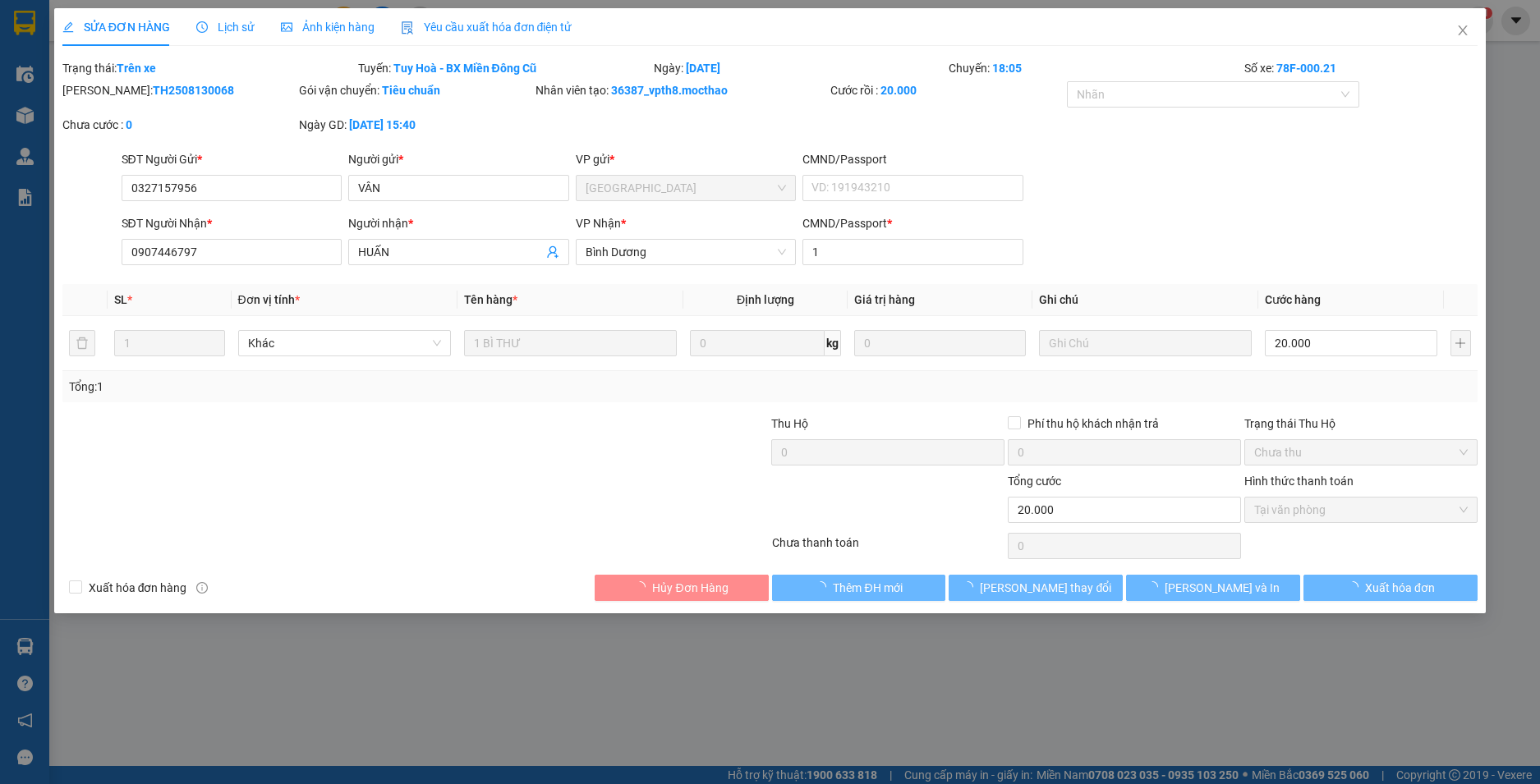
type input "20.000"
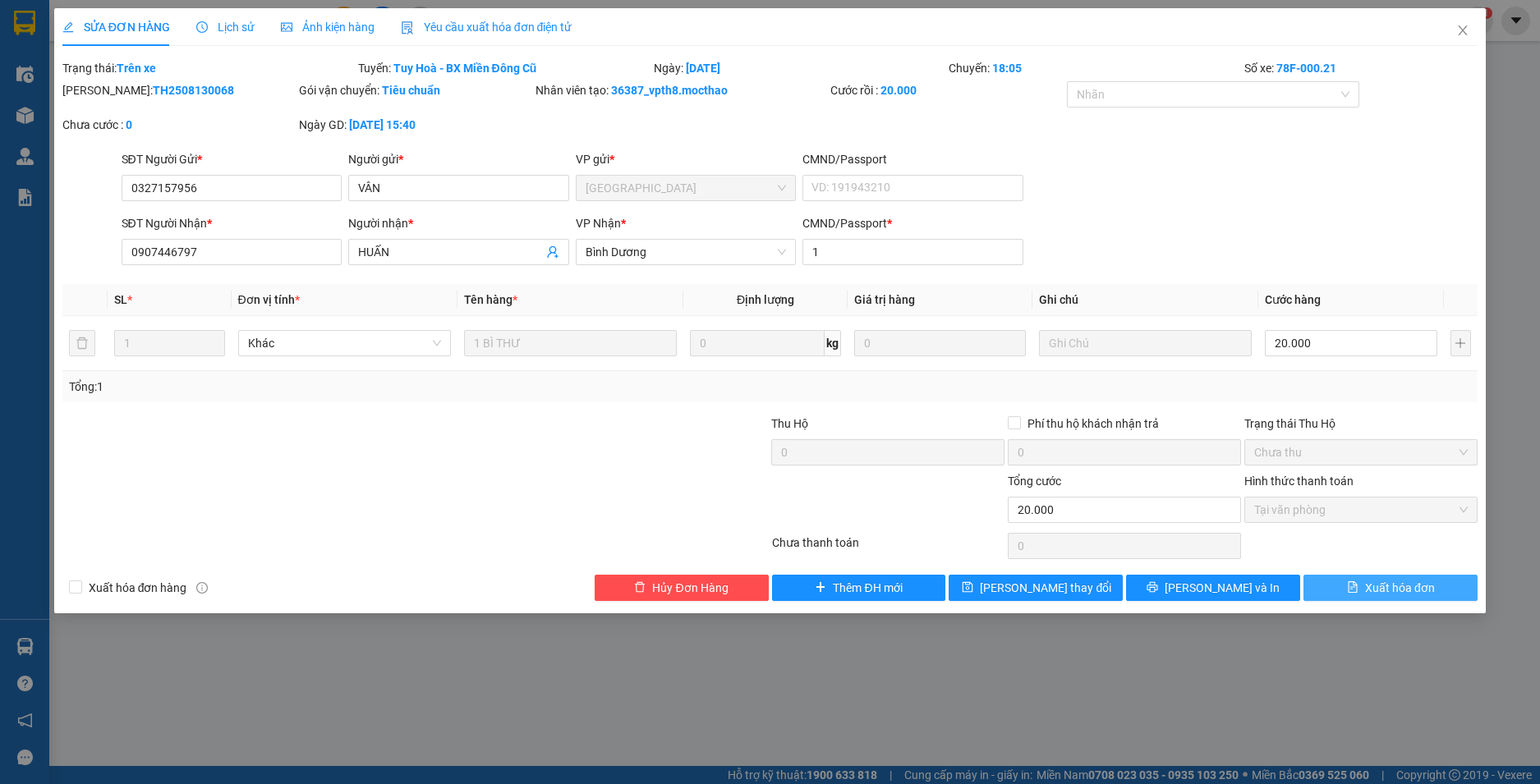
click at [1404, 584] on span "Xuất hóa đơn" at bounding box center [1399, 588] width 70 height 18
checkbox input "true"
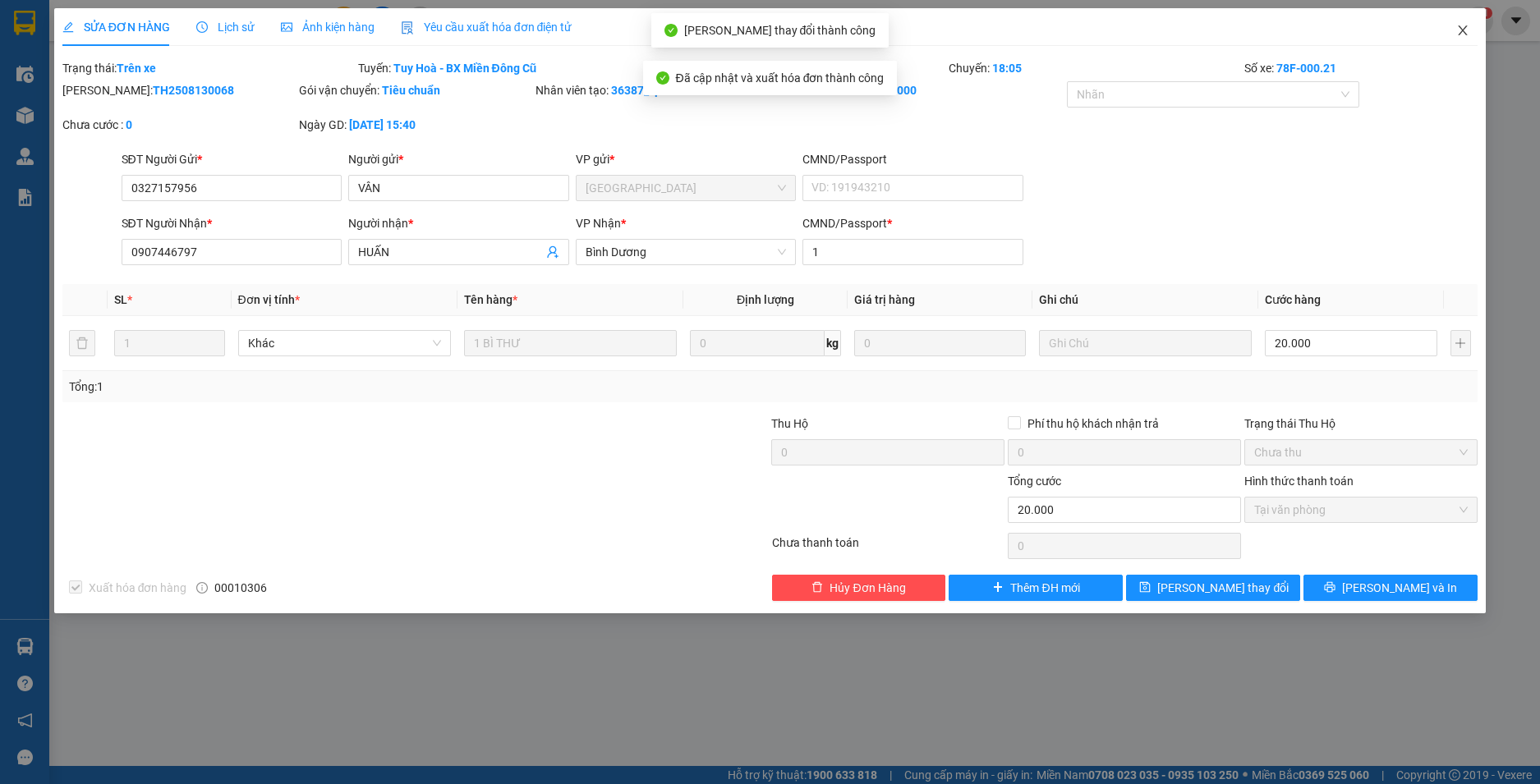
click at [1464, 29] on icon "close" at bounding box center [1463, 30] width 13 height 13
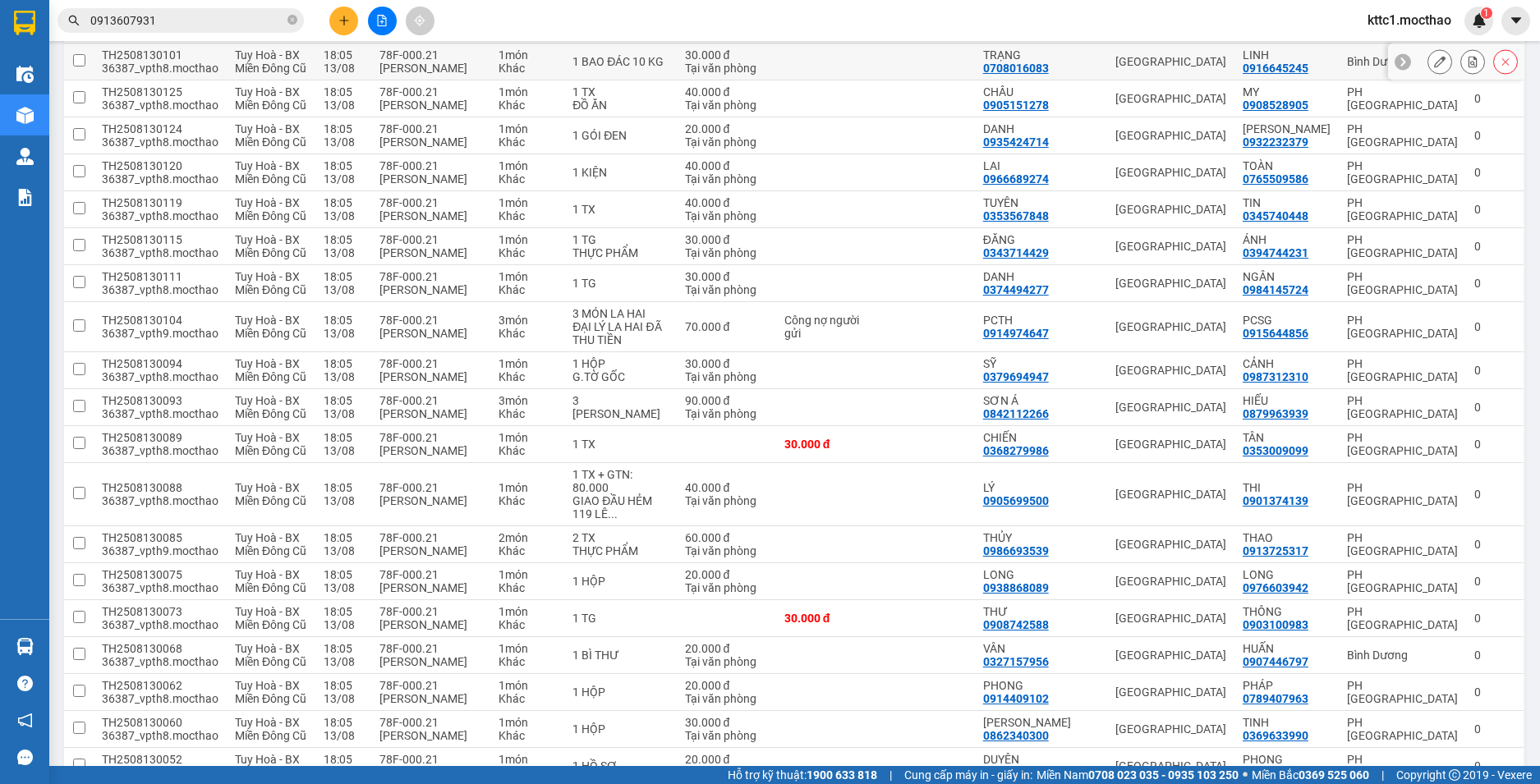
scroll to position [677, 0]
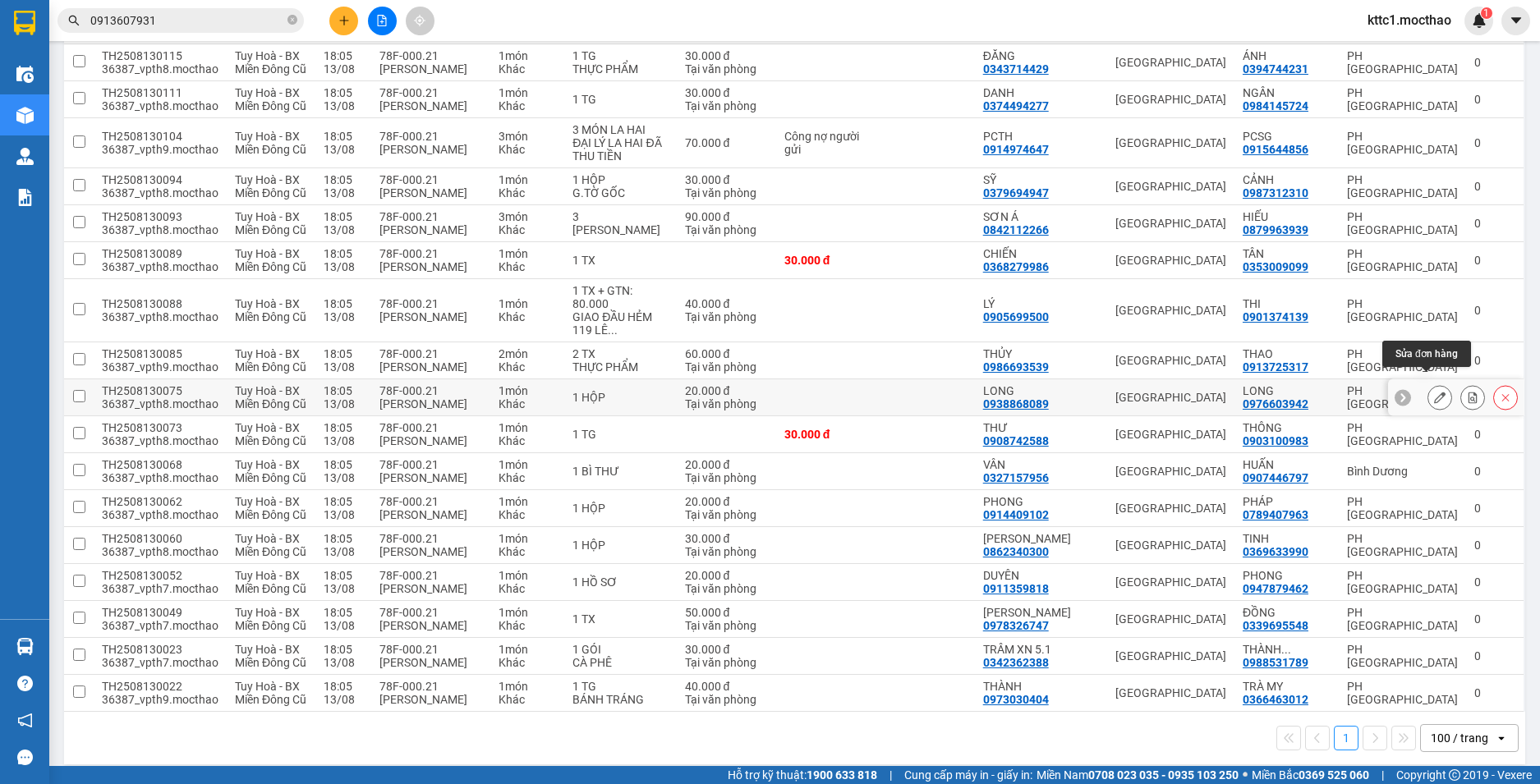
click at [1434, 392] on icon at bounding box center [1440, 398] width 12 height 12
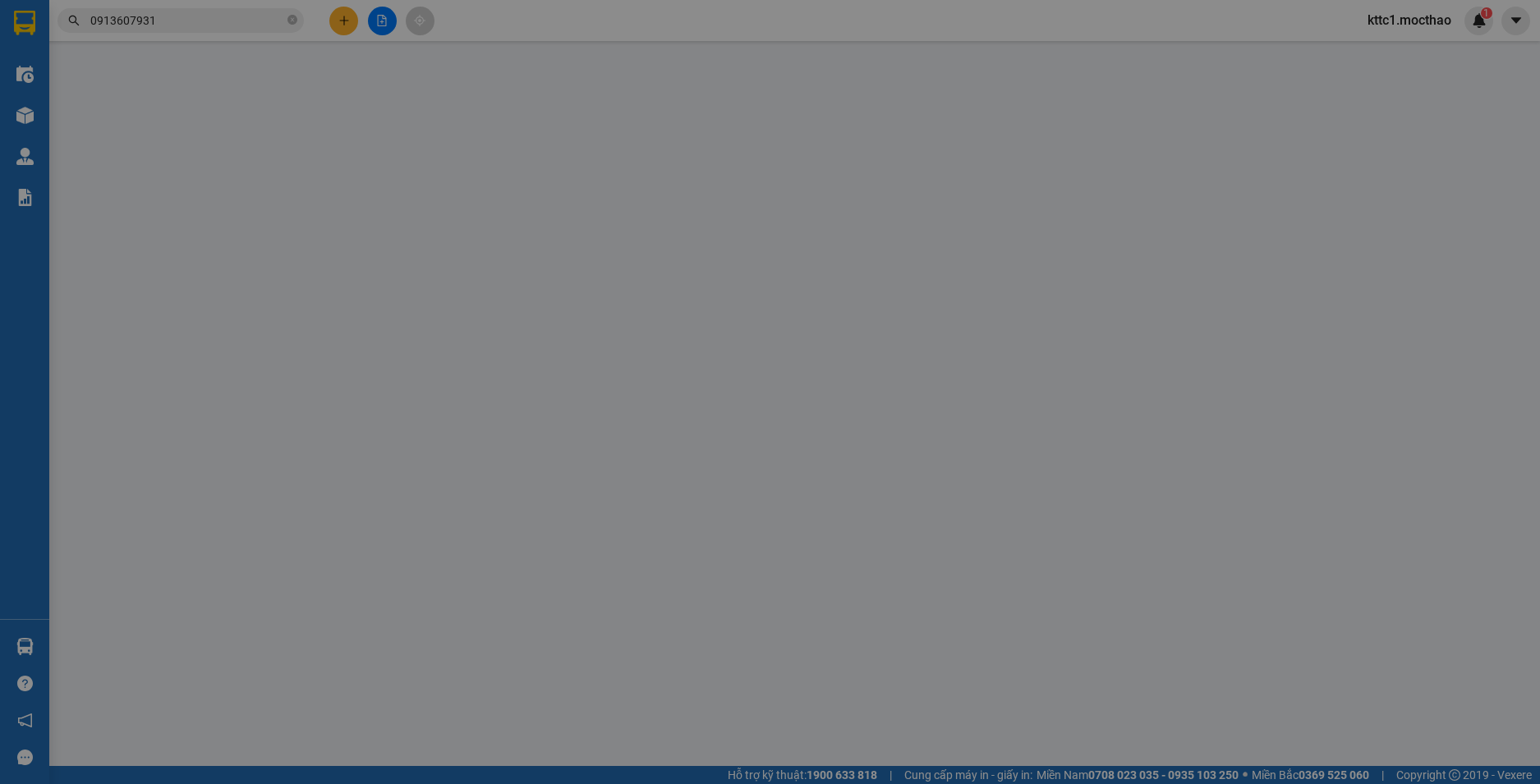
type input "0938868089"
type input "LONG"
type input "0976603942"
type input "LONG"
type input "1"
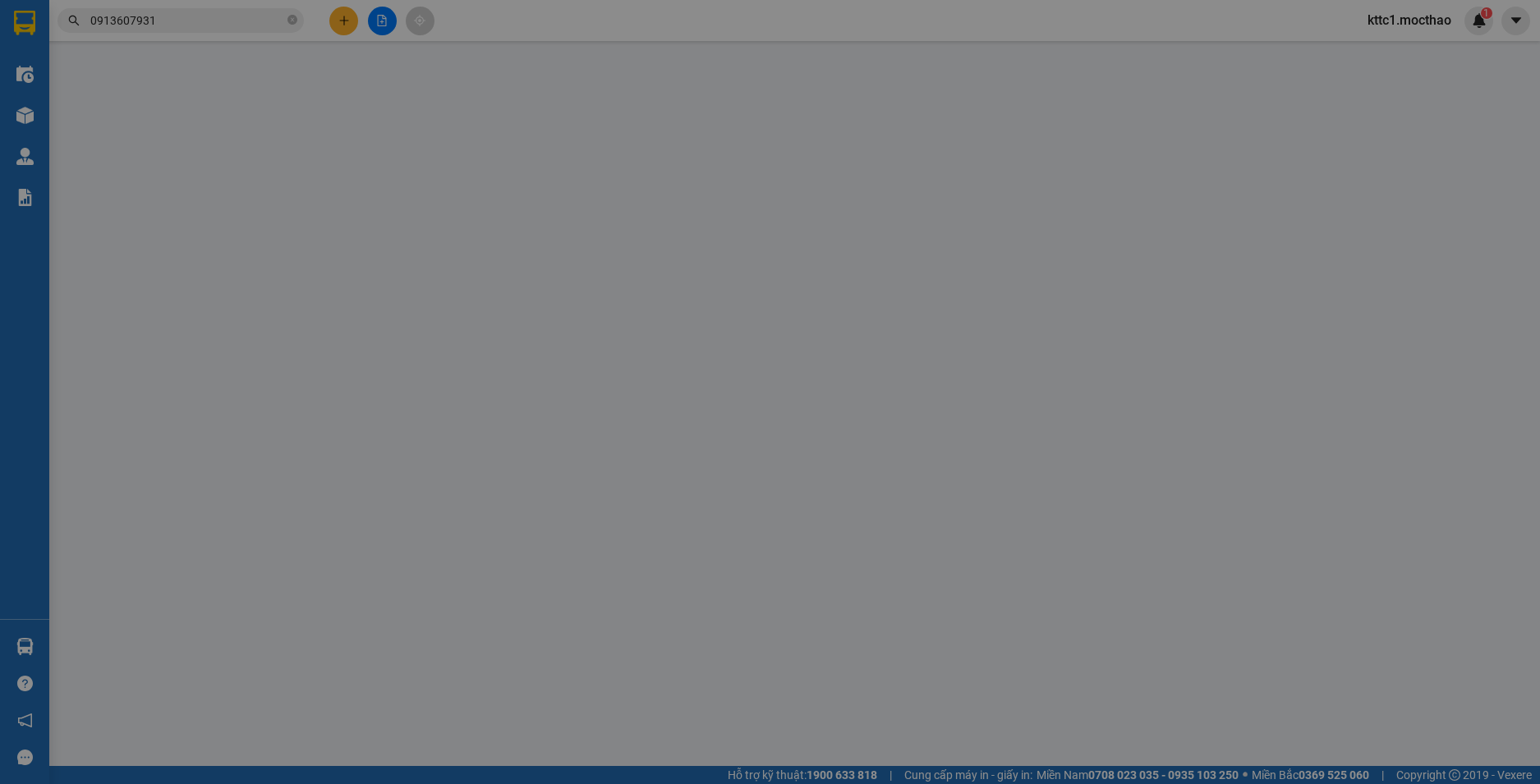
type input "20.000"
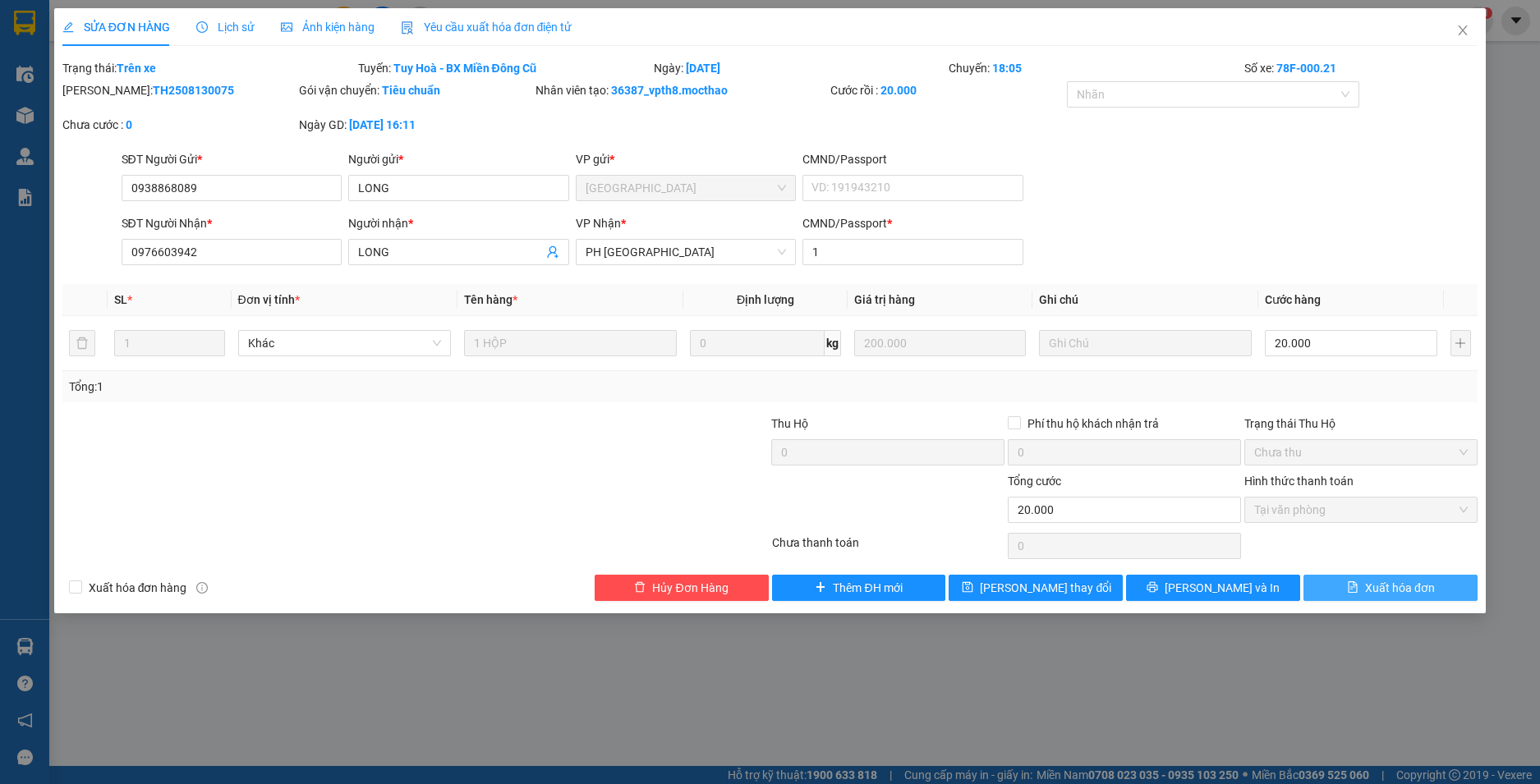
click at [1372, 587] on span "Xuất hóa đơn" at bounding box center [1399, 588] width 70 height 18
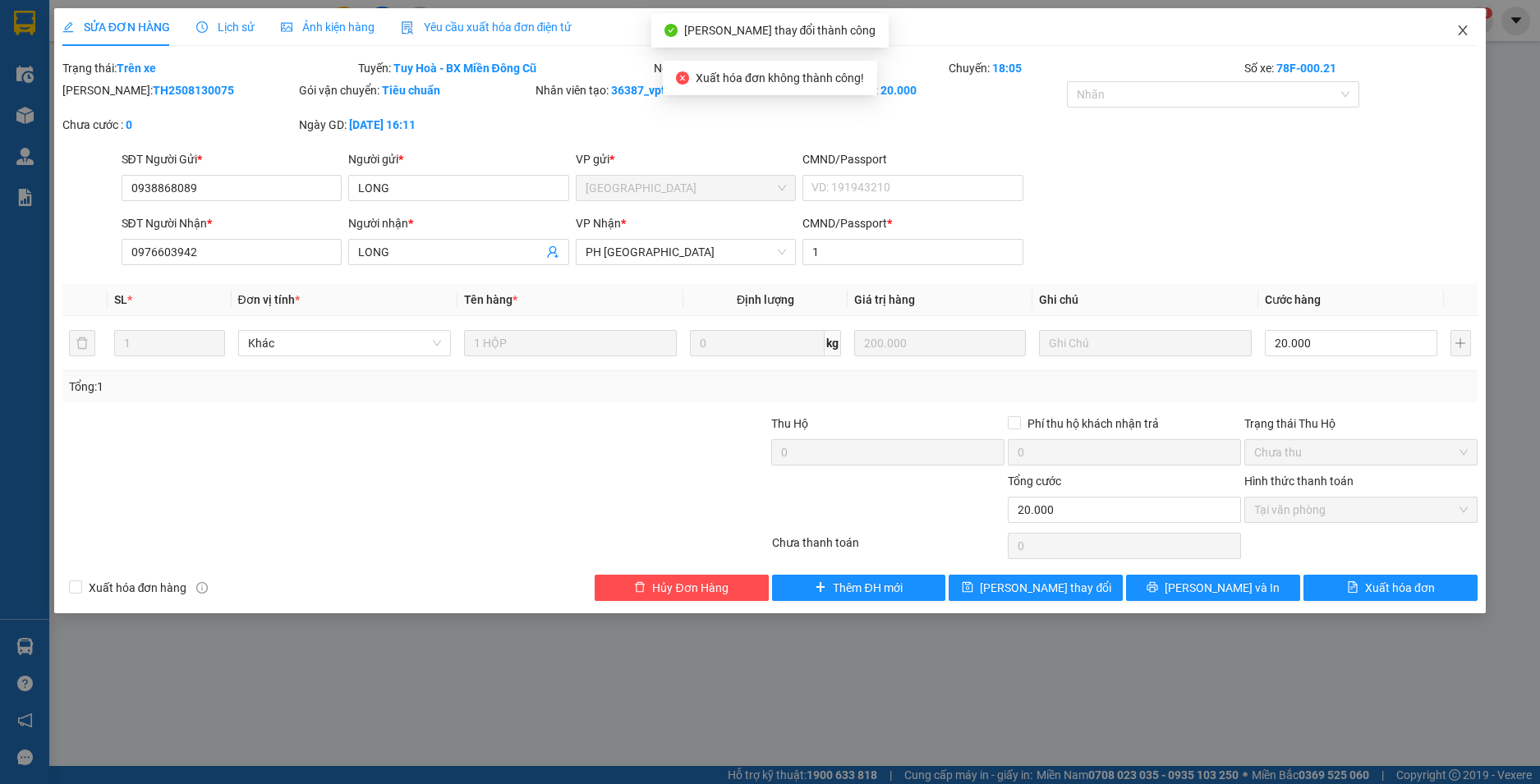
click at [1466, 28] on icon "close" at bounding box center [1463, 30] width 9 height 10
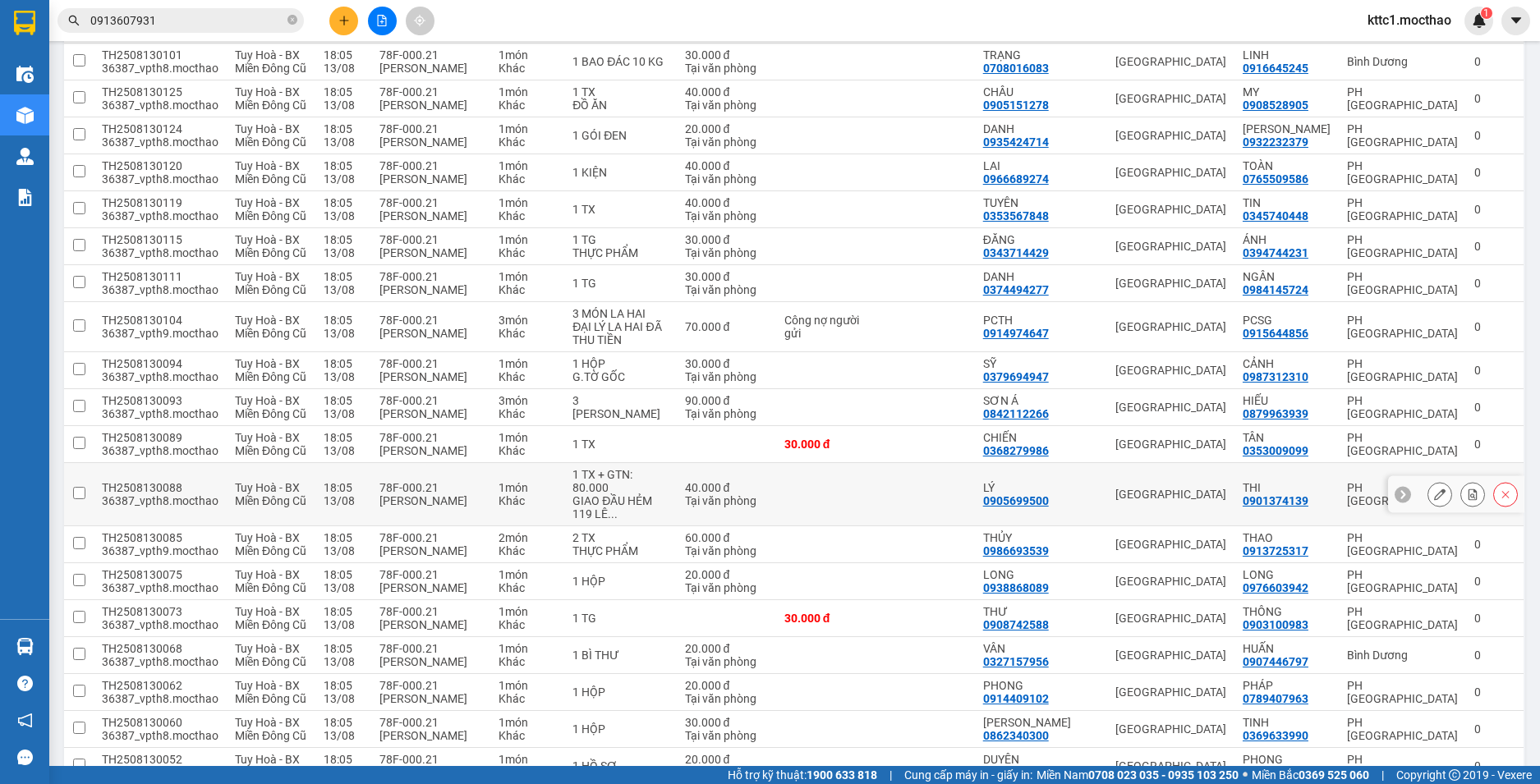
scroll to position [677, 0]
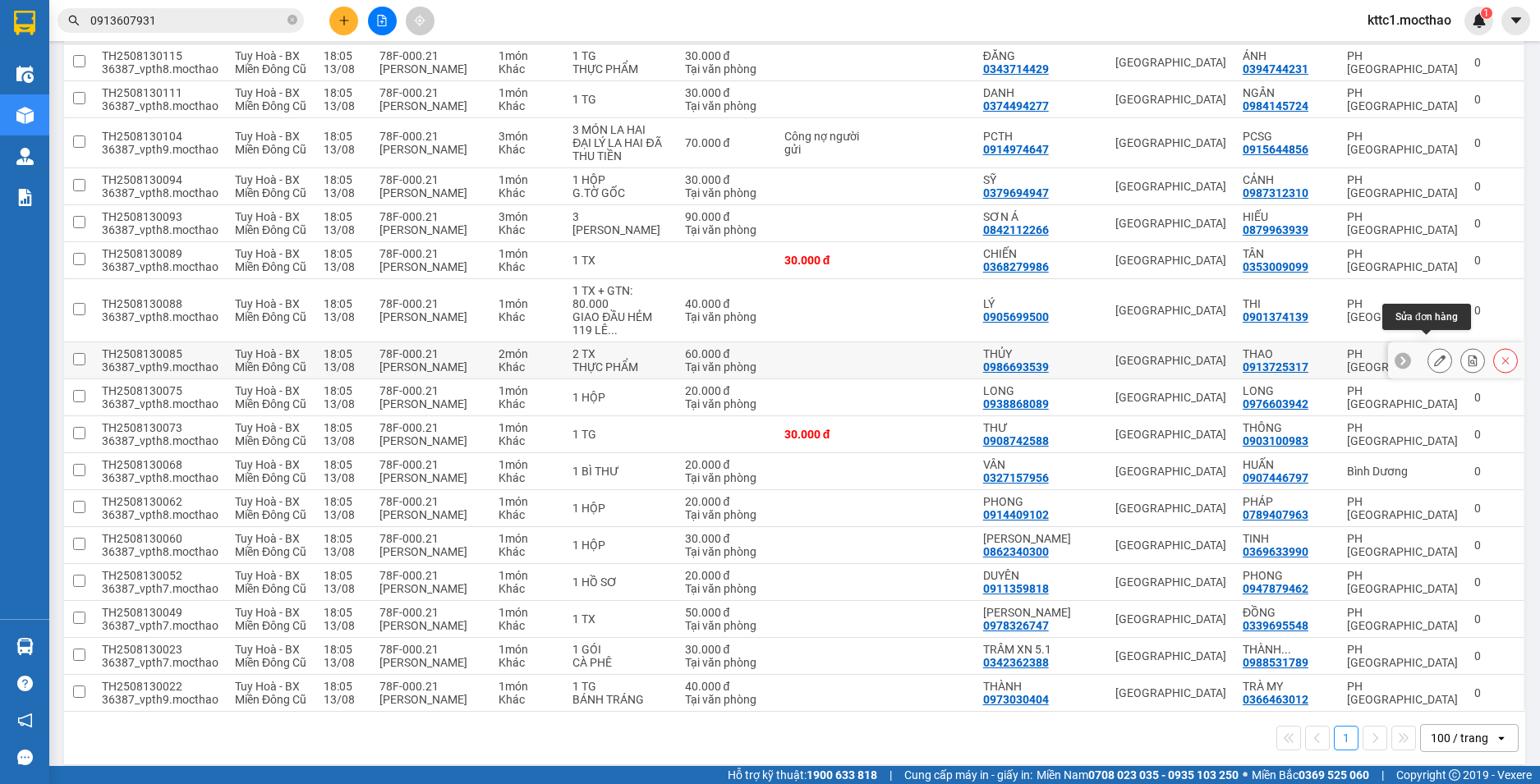
click at [1429, 348] on button at bounding box center [1439, 361] width 23 height 28
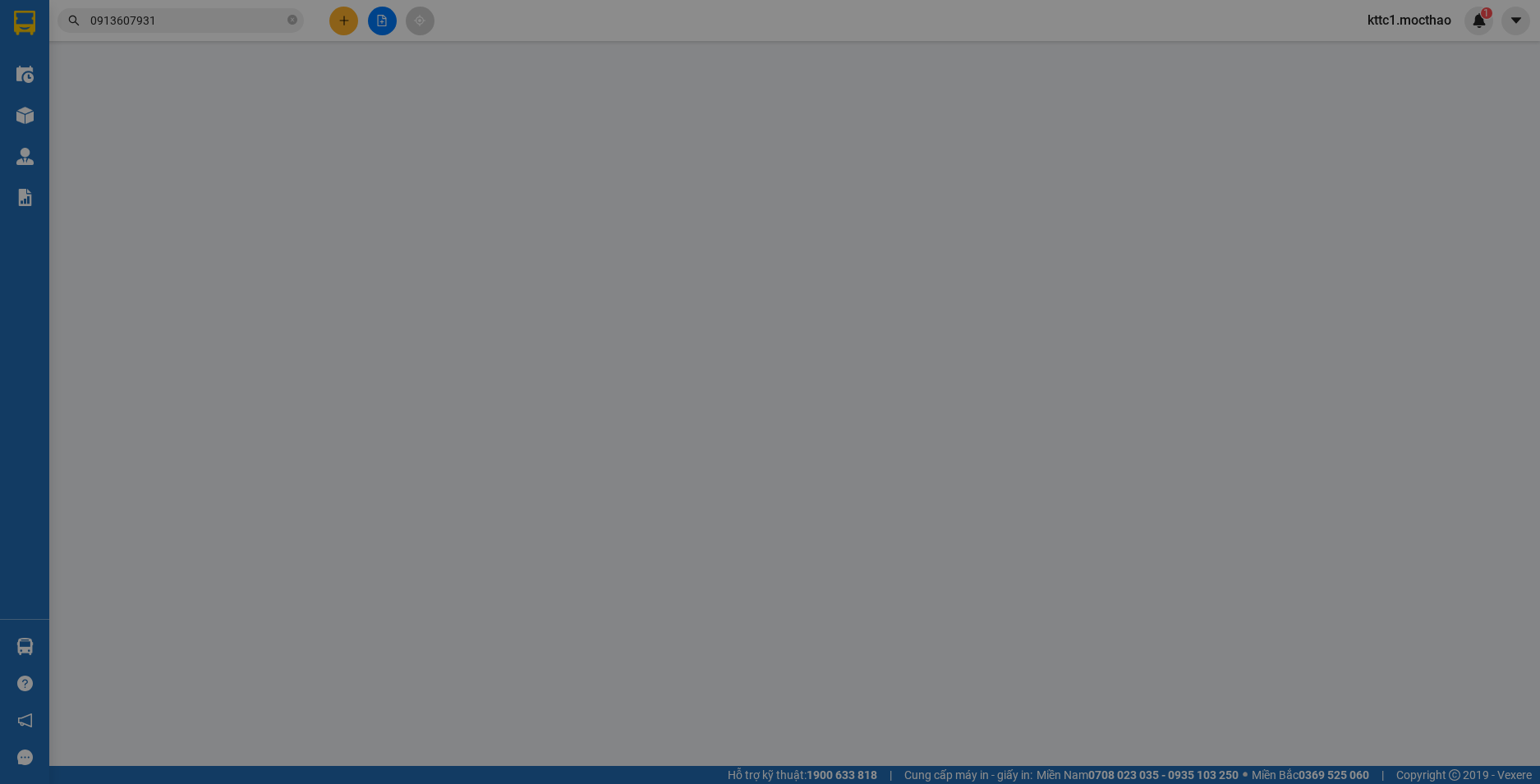
type input "0986693539"
type input "THỦY"
type input "0913725317"
type input "THAO"
type input "0"
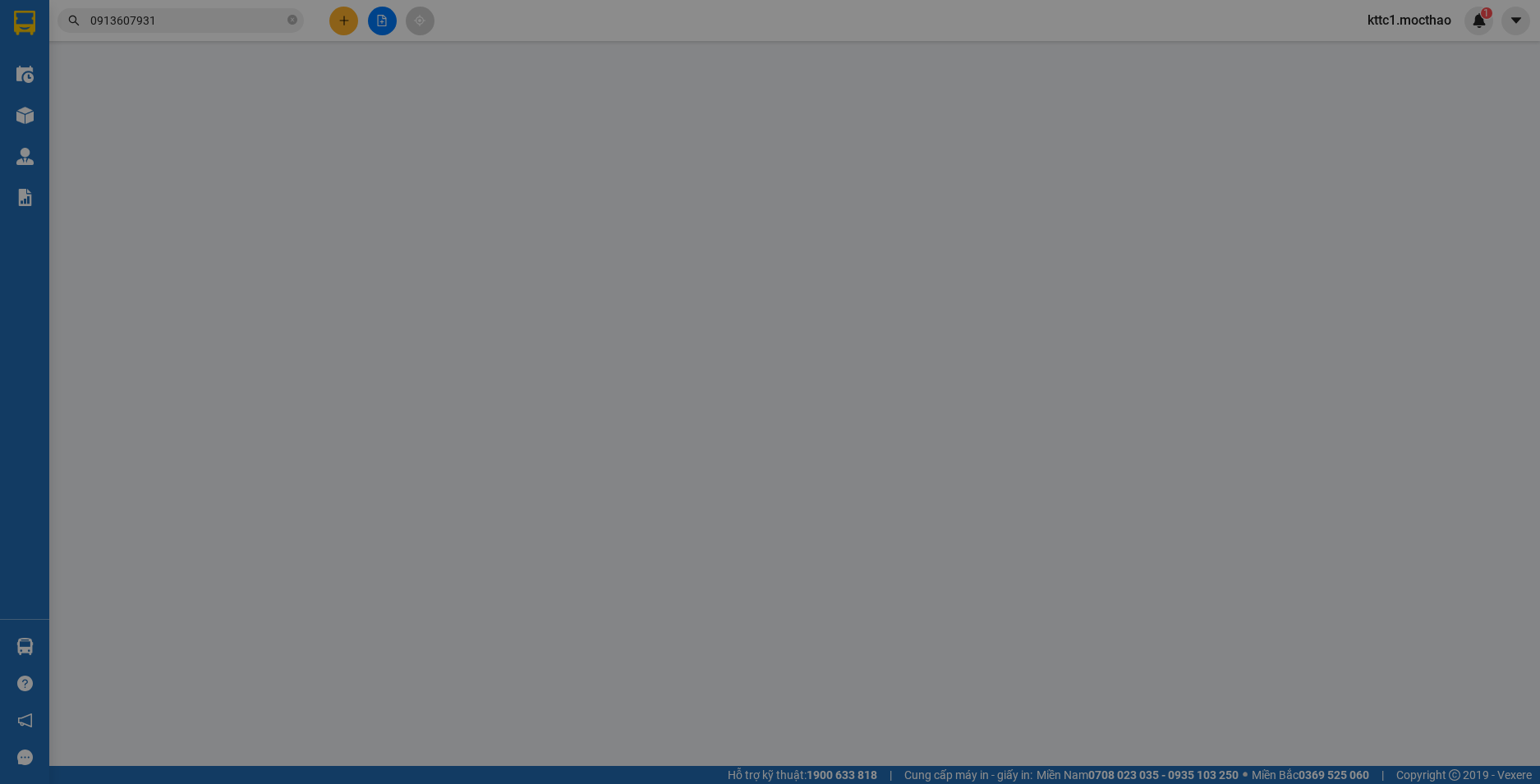
type input "60.000"
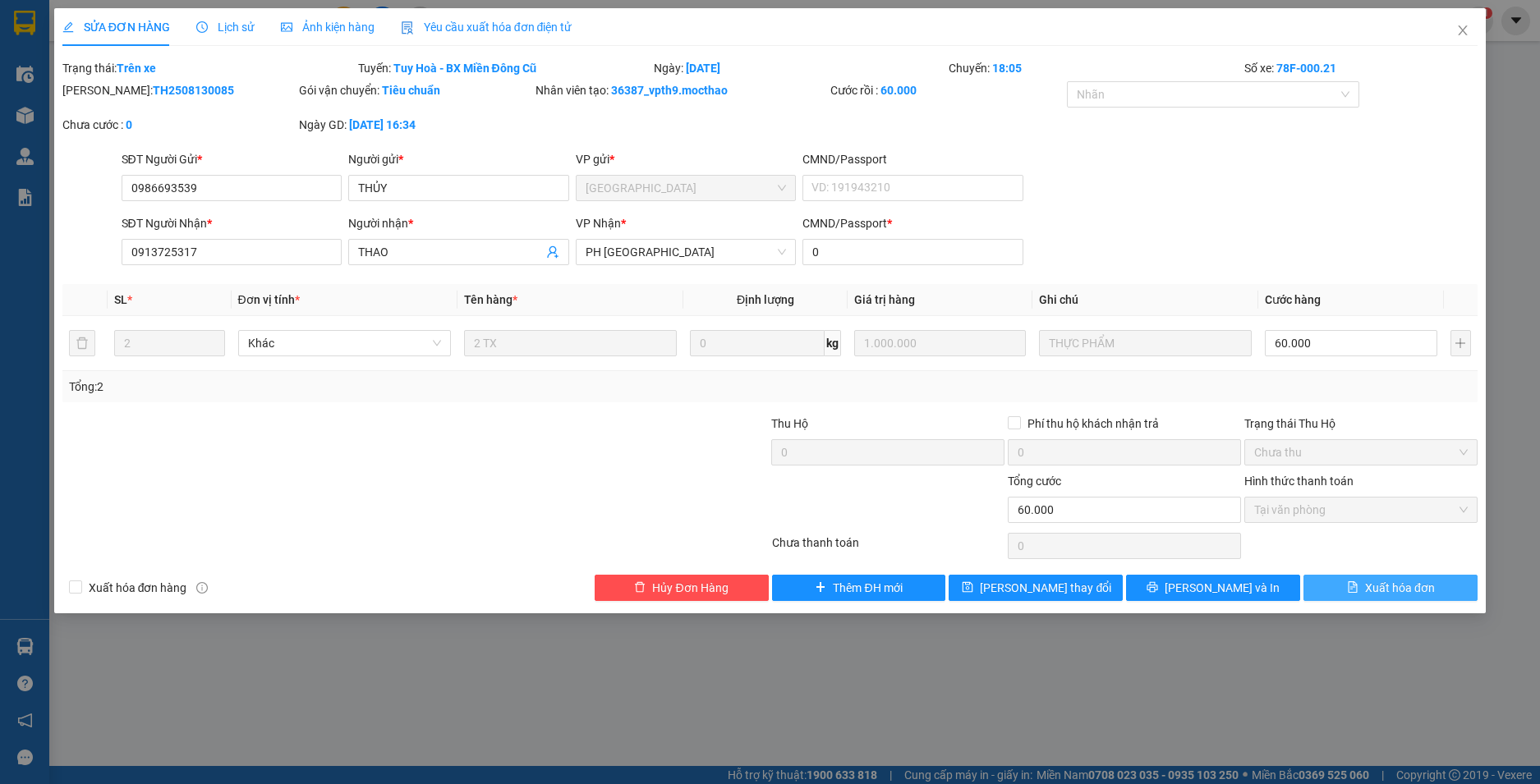
click at [1372, 590] on span "Xuất hóa đơn" at bounding box center [1399, 588] width 70 height 18
checkbox input "true"
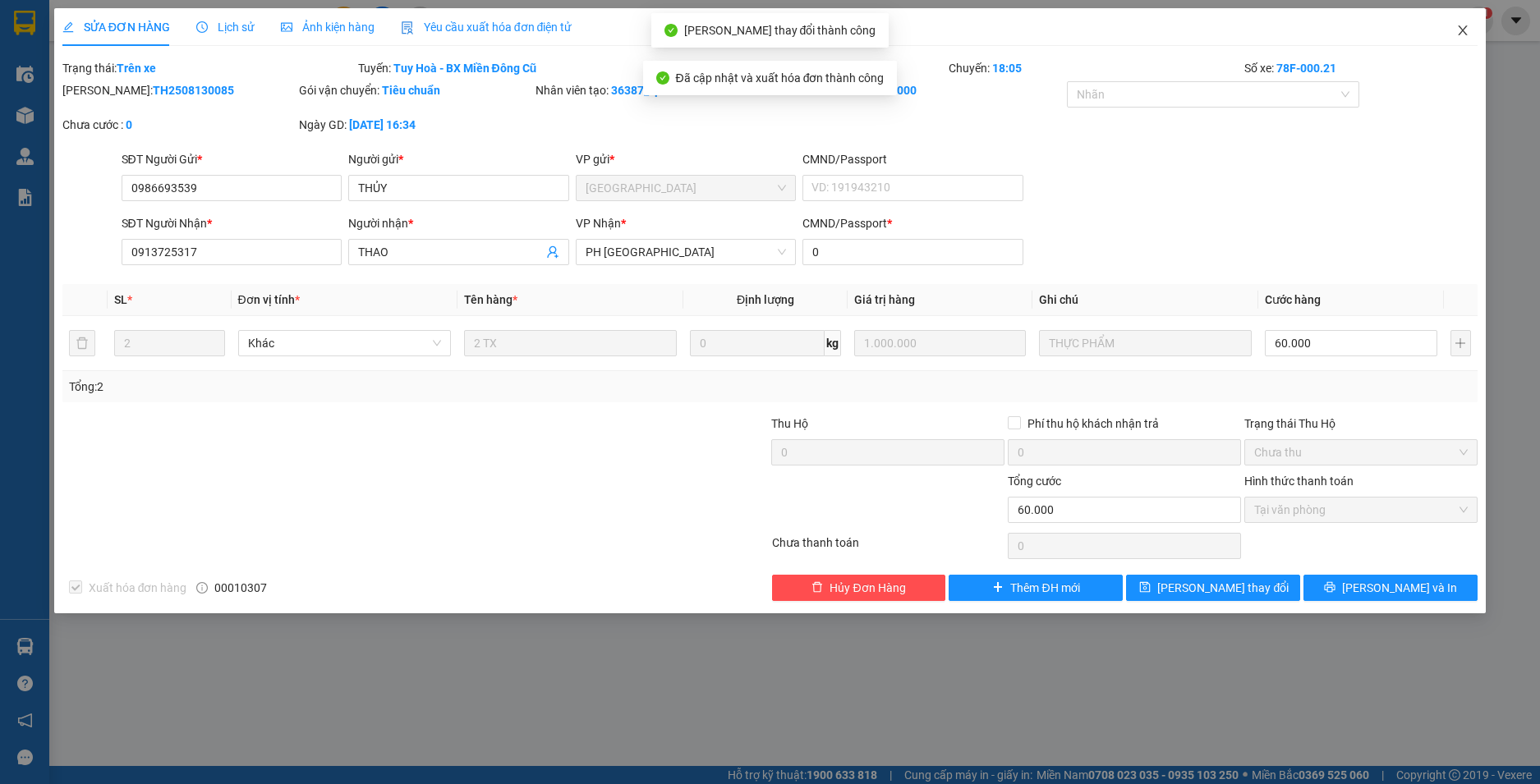
click at [1461, 30] on icon "close" at bounding box center [1463, 30] width 13 height 13
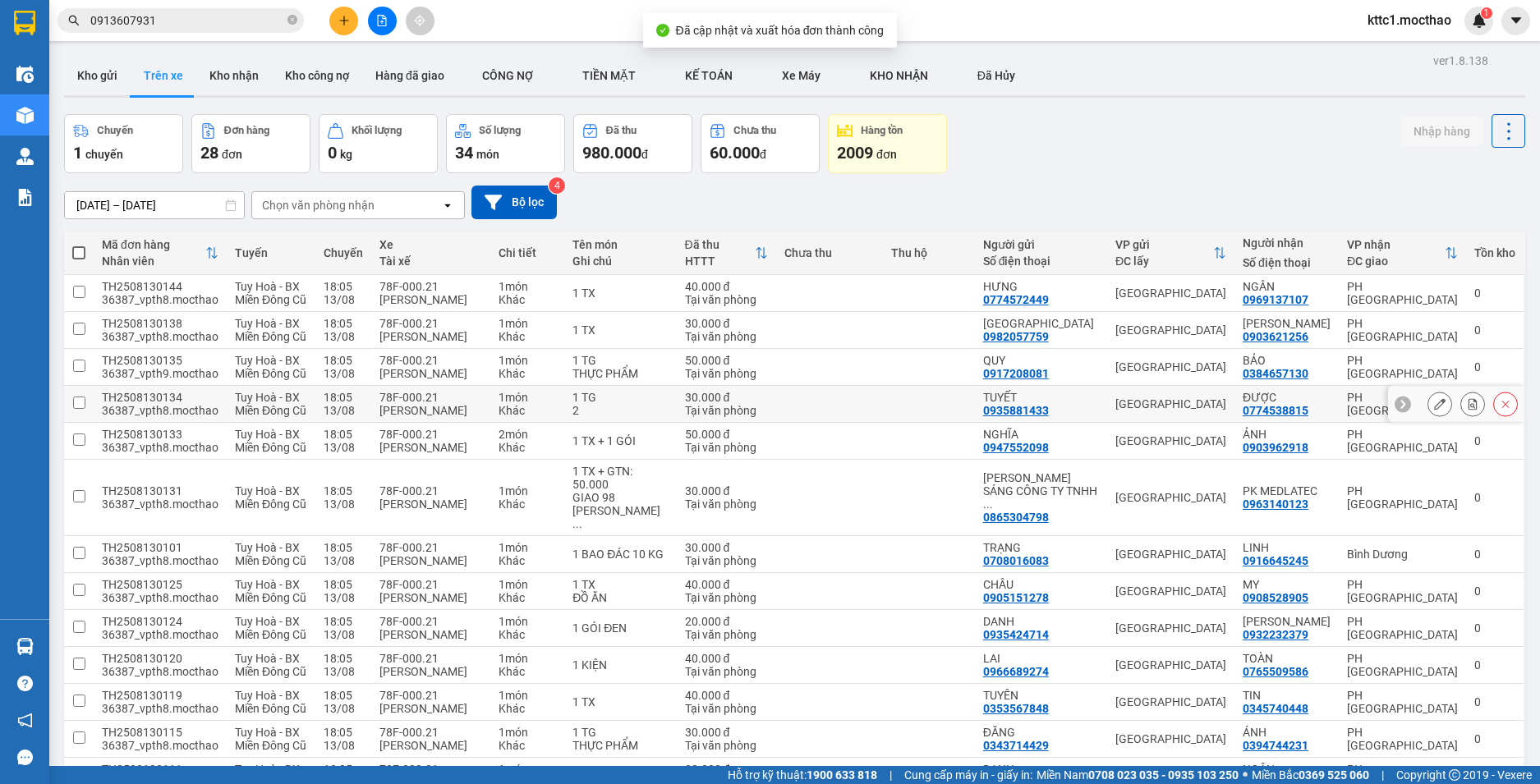
scroll to position [493, 0]
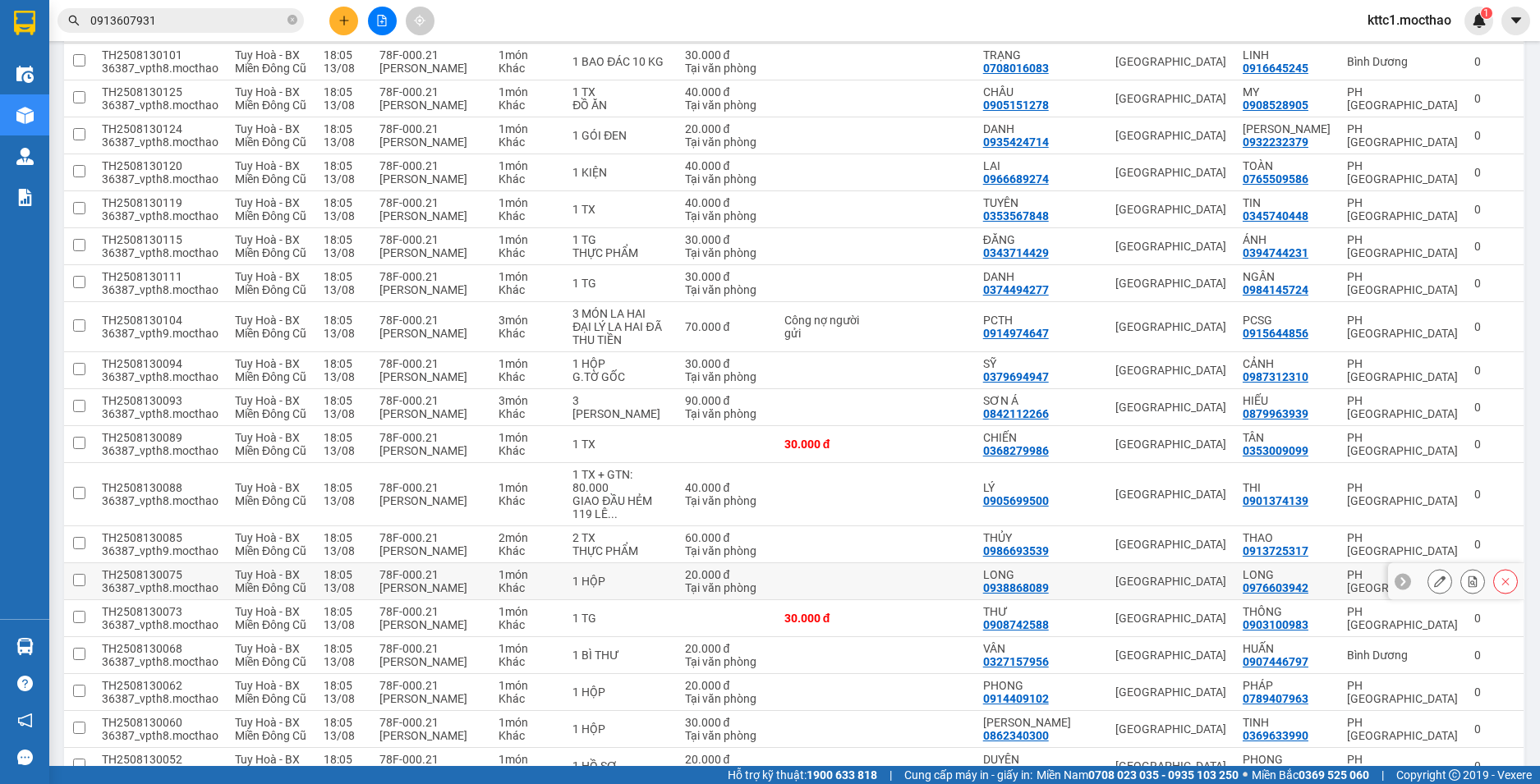
click at [1434, 575] on icon at bounding box center [1440, 581] width 12 height 12
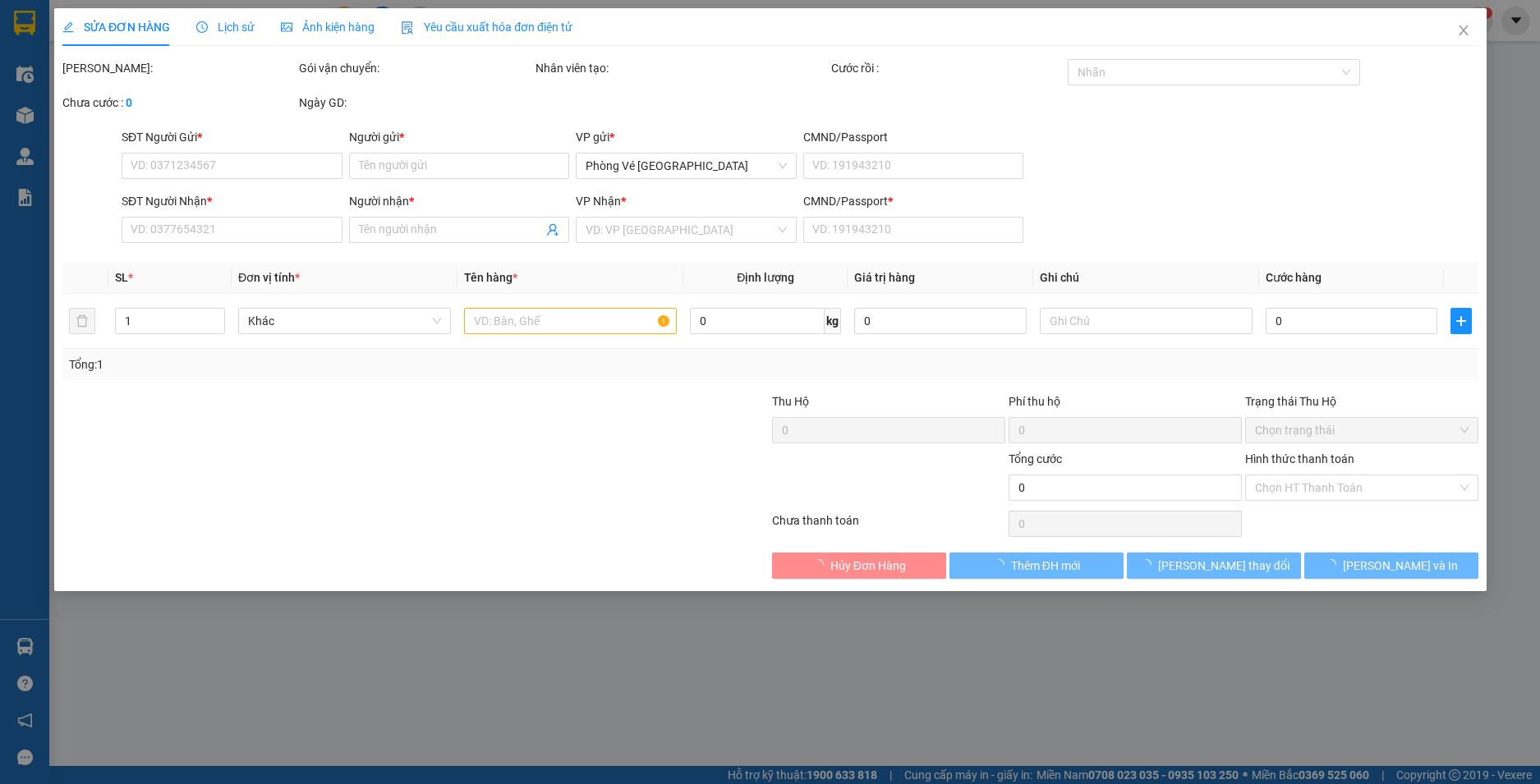
type input "0938868089"
type input "LONG"
type input "0976603942"
type input "LONG"
type input "1"
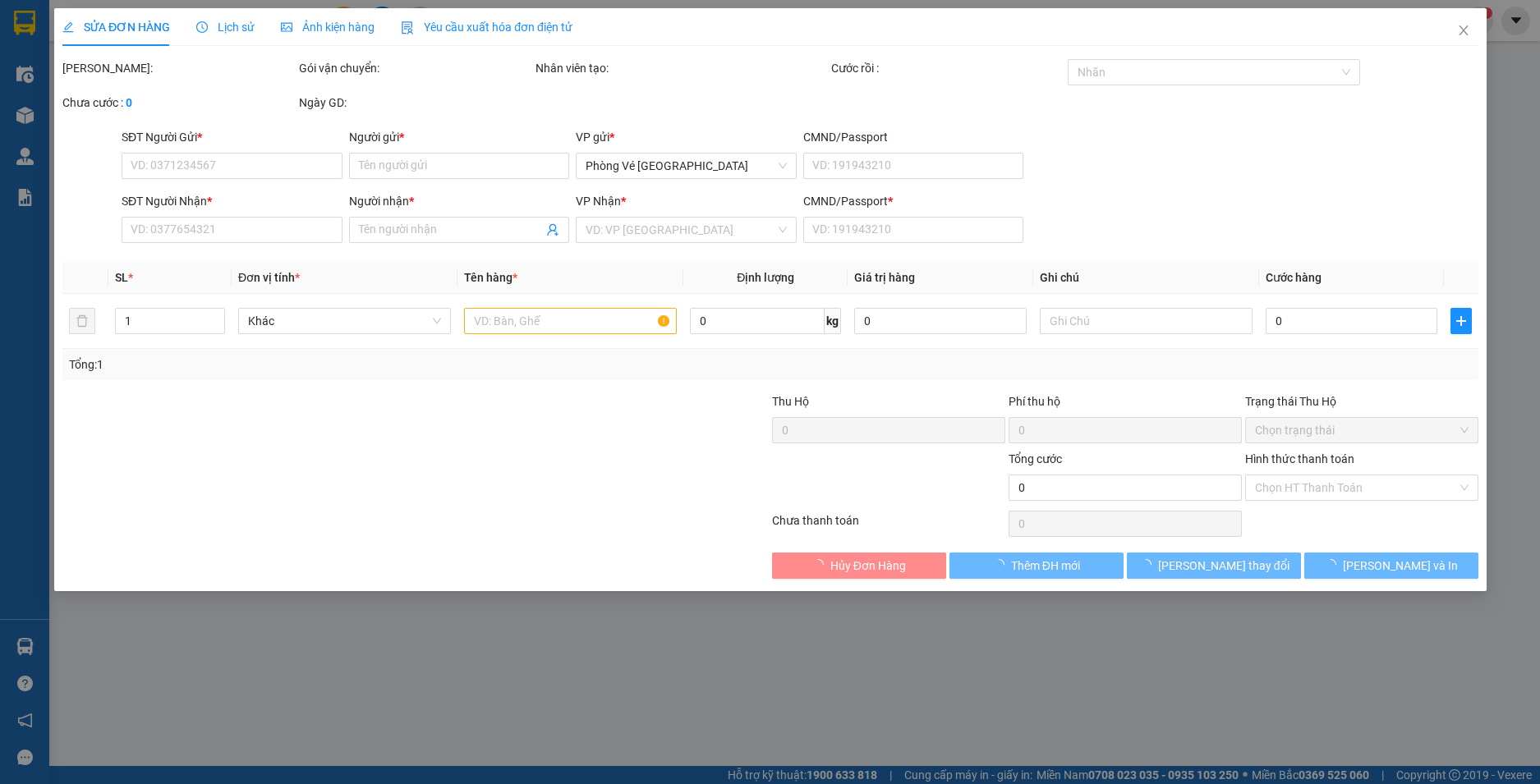
type input "20.000"
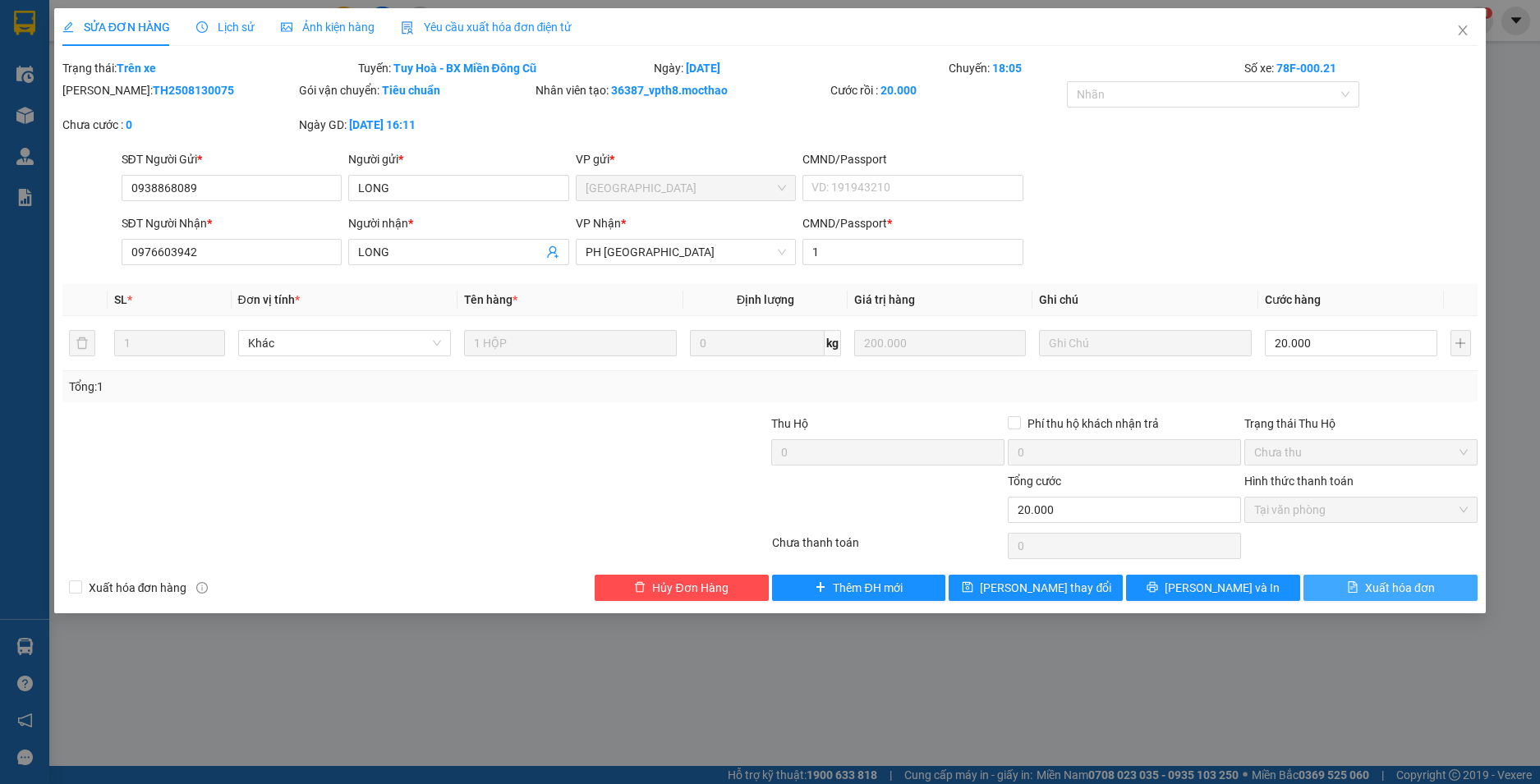
click at [1416, 587] on span "Xuất hóa đơn" at bounding box center [1399, 588] width 70 height 18
checkbox input "true"
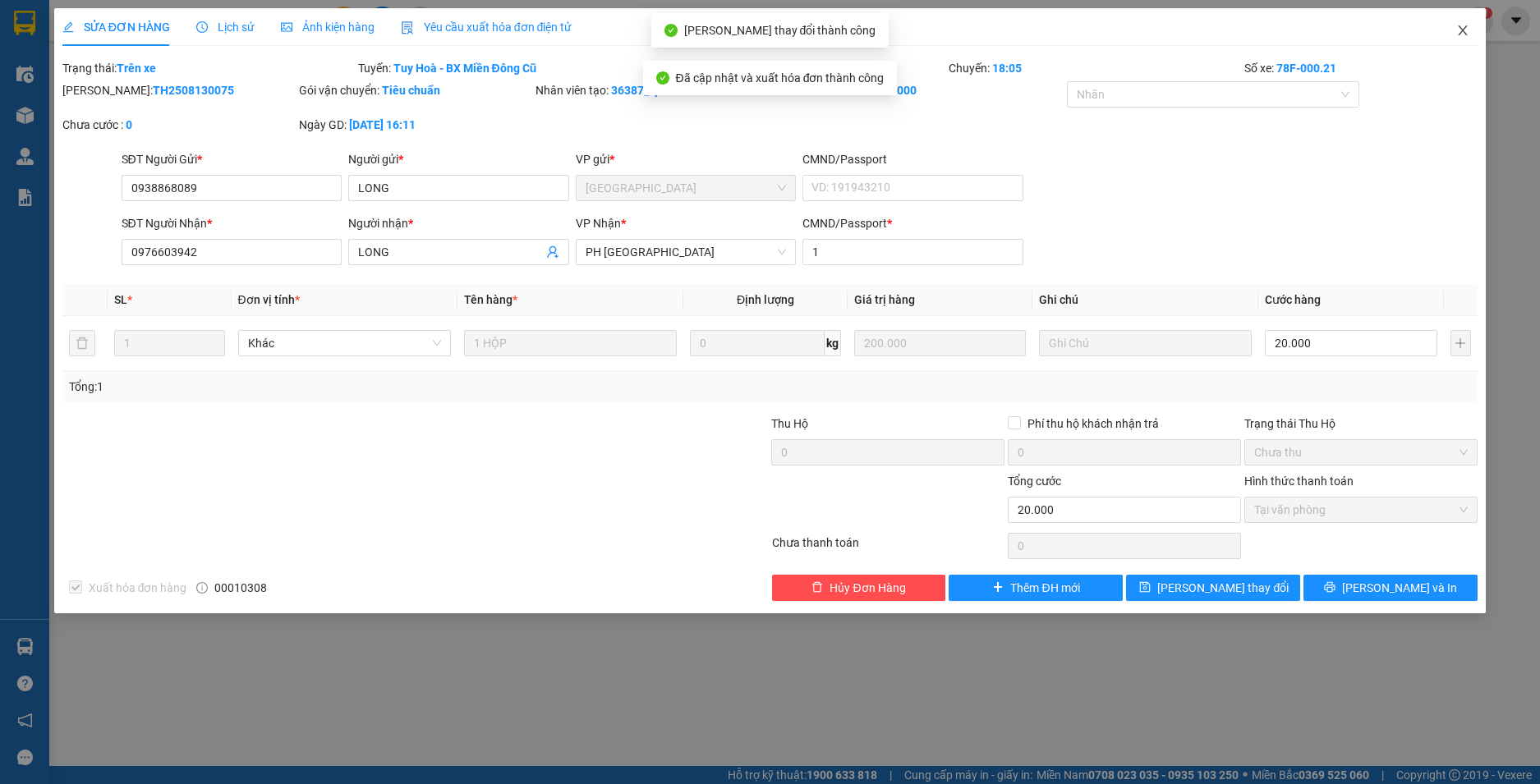
click at [1468, 32] on icon "close" at bounding box center [1463, 30] width 13 height 13
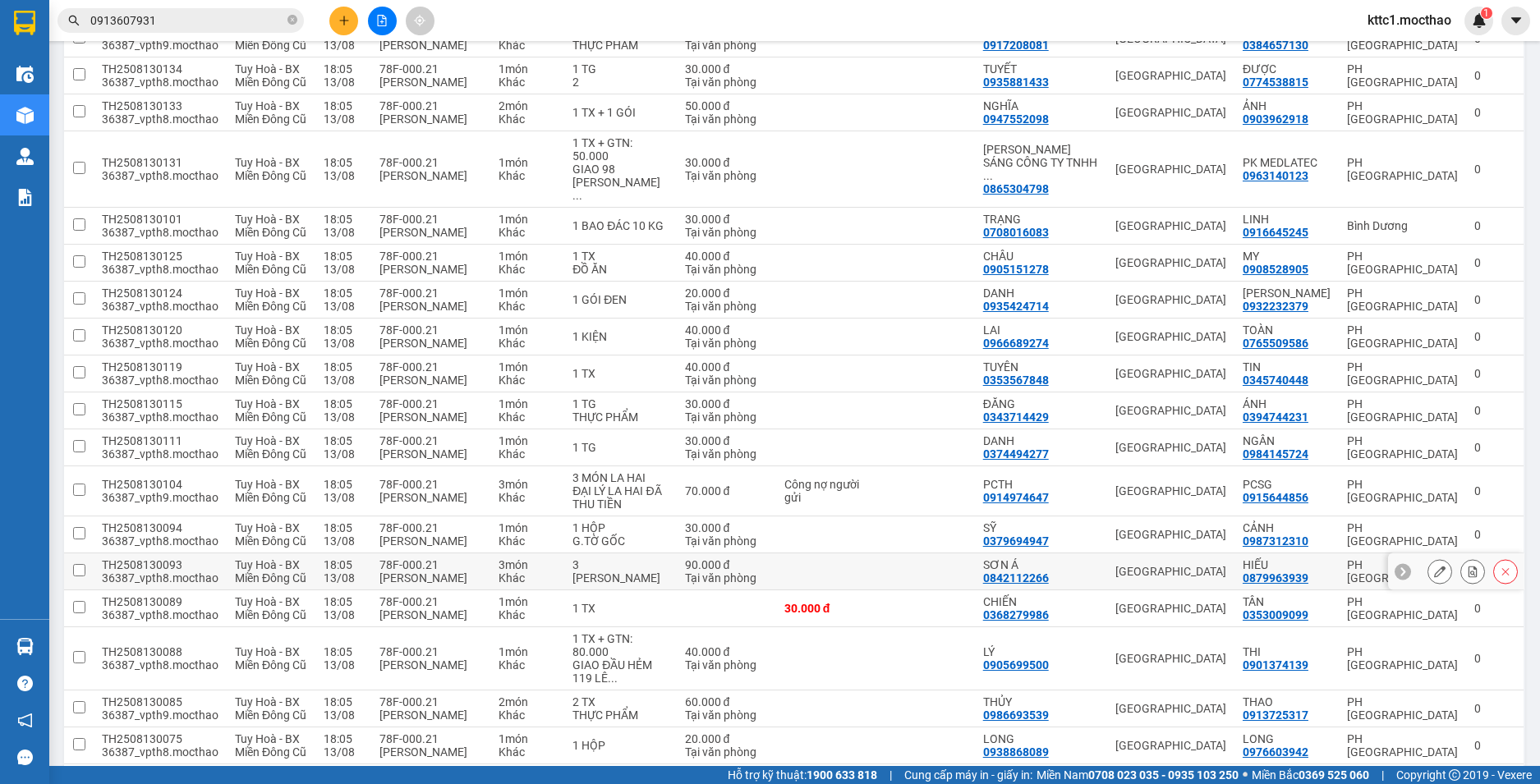
scroll to position [410, 0]
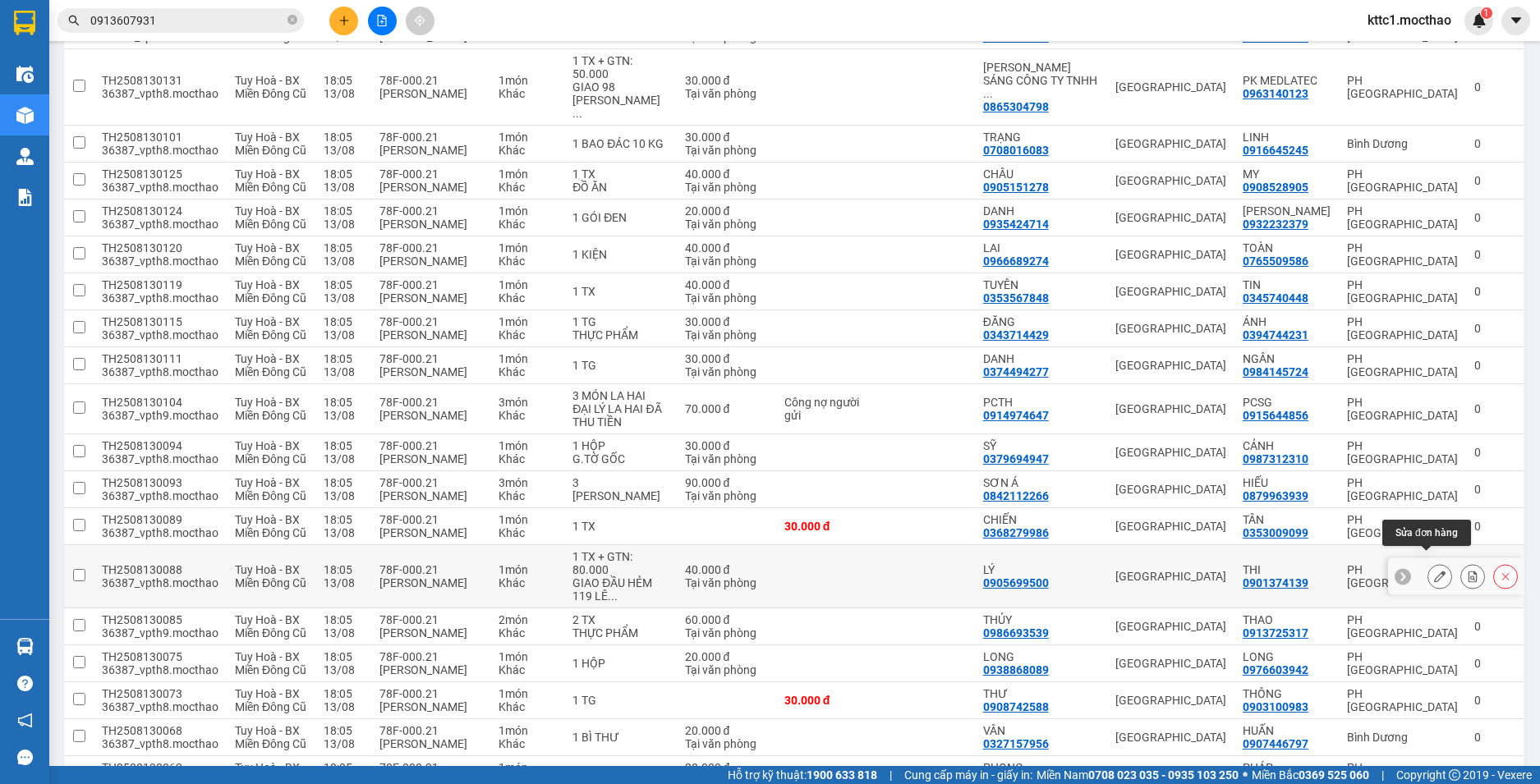
click at [1429, 563] on button at bounding box center [1439, 577] width 23 height 28
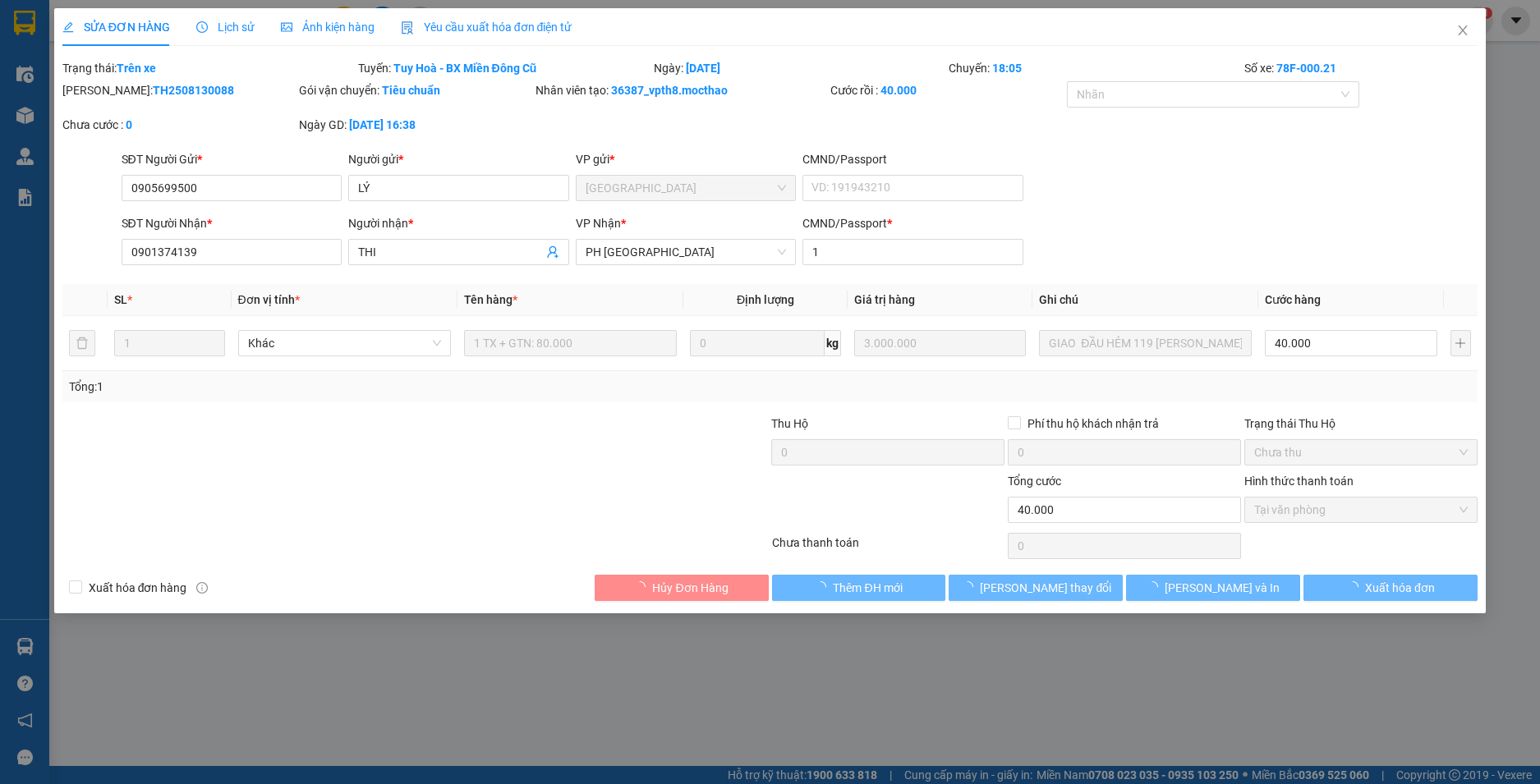
type input "0905699500"
type input "LÝ"
type input "0901374139"
type input "THI"
type input "1"
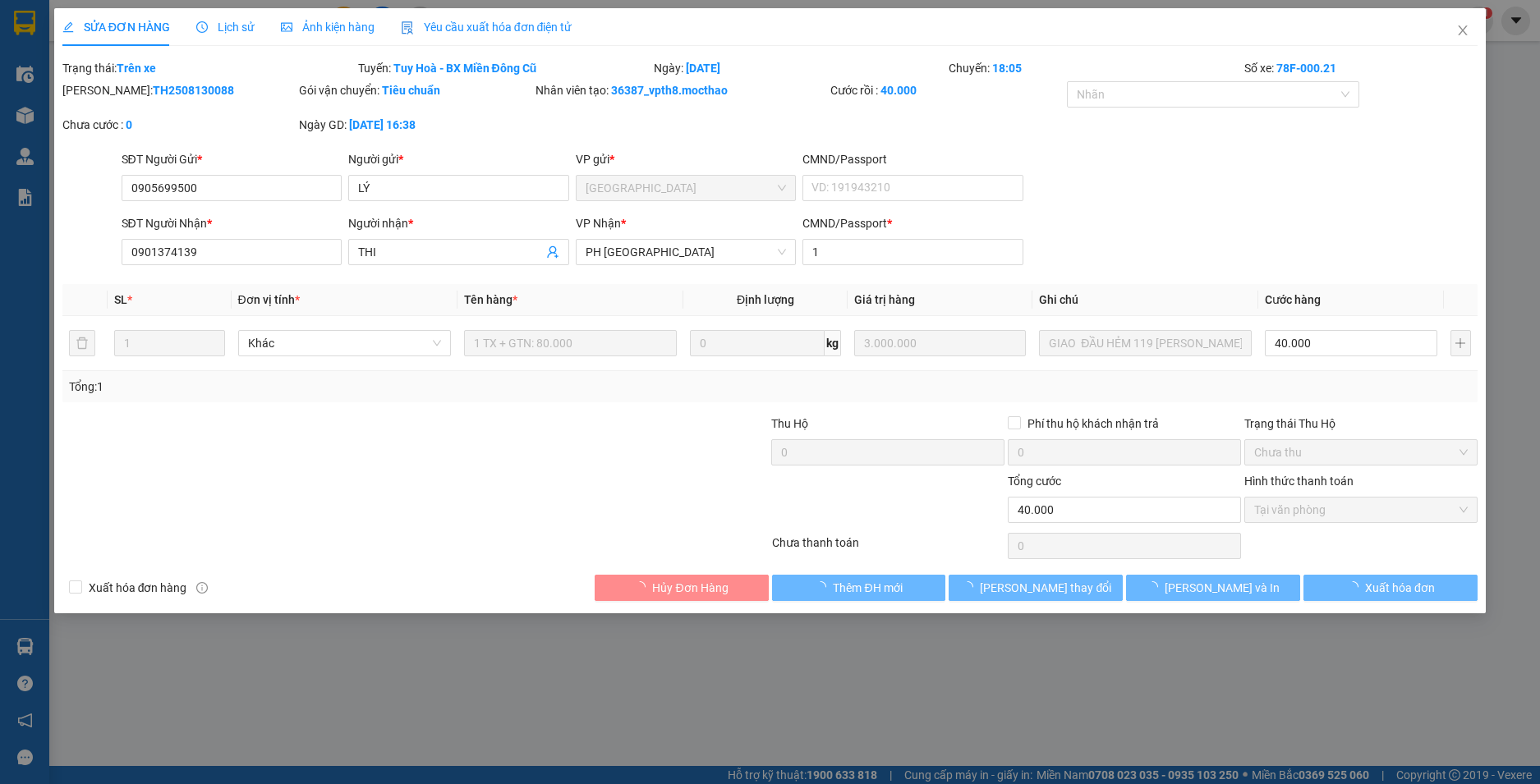
type input "40.000"
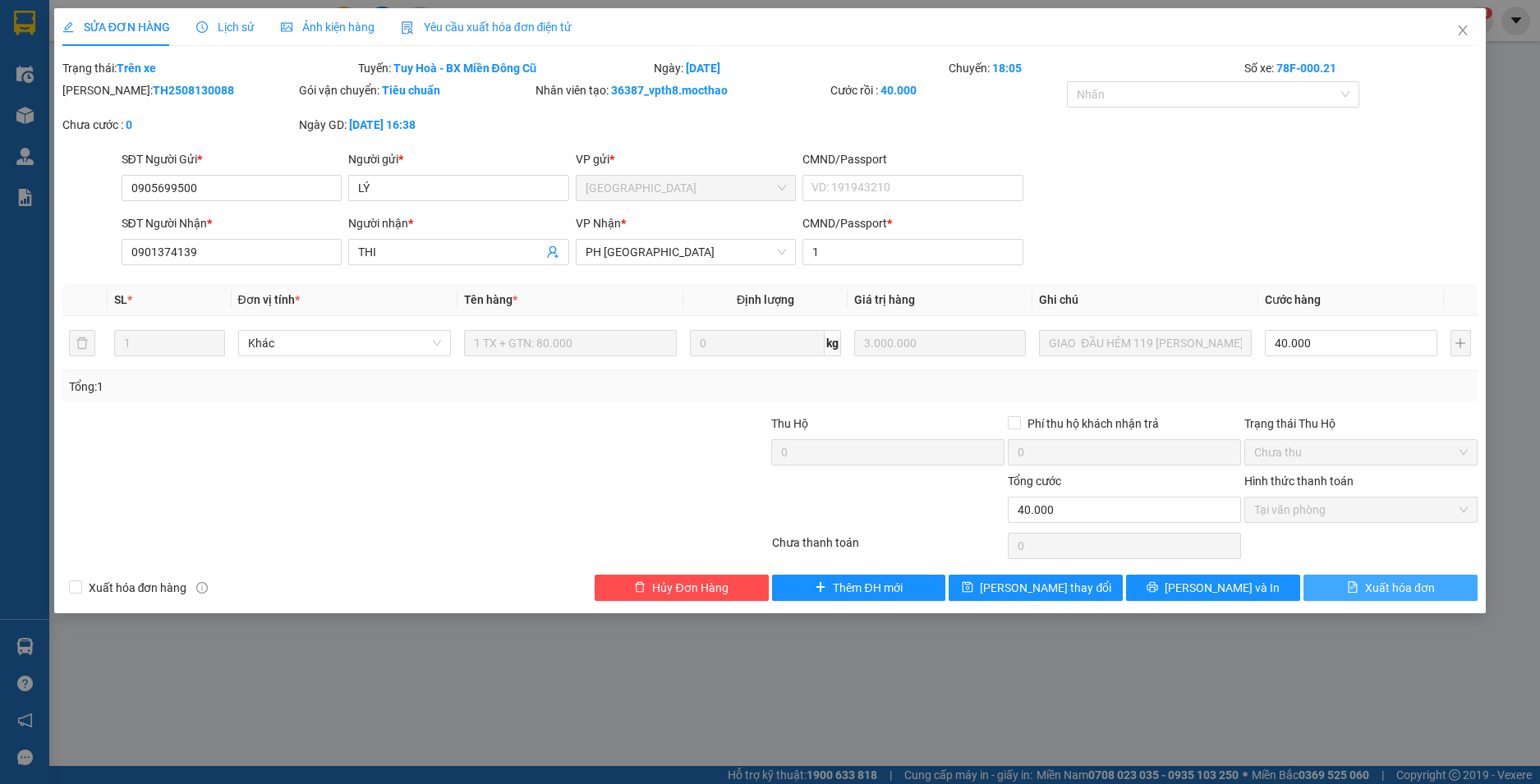
click at [1418, 585] on span "Xuất hóa đơn" at bounding box center [1399, 588] width 70 height 18
checkbox input "true"
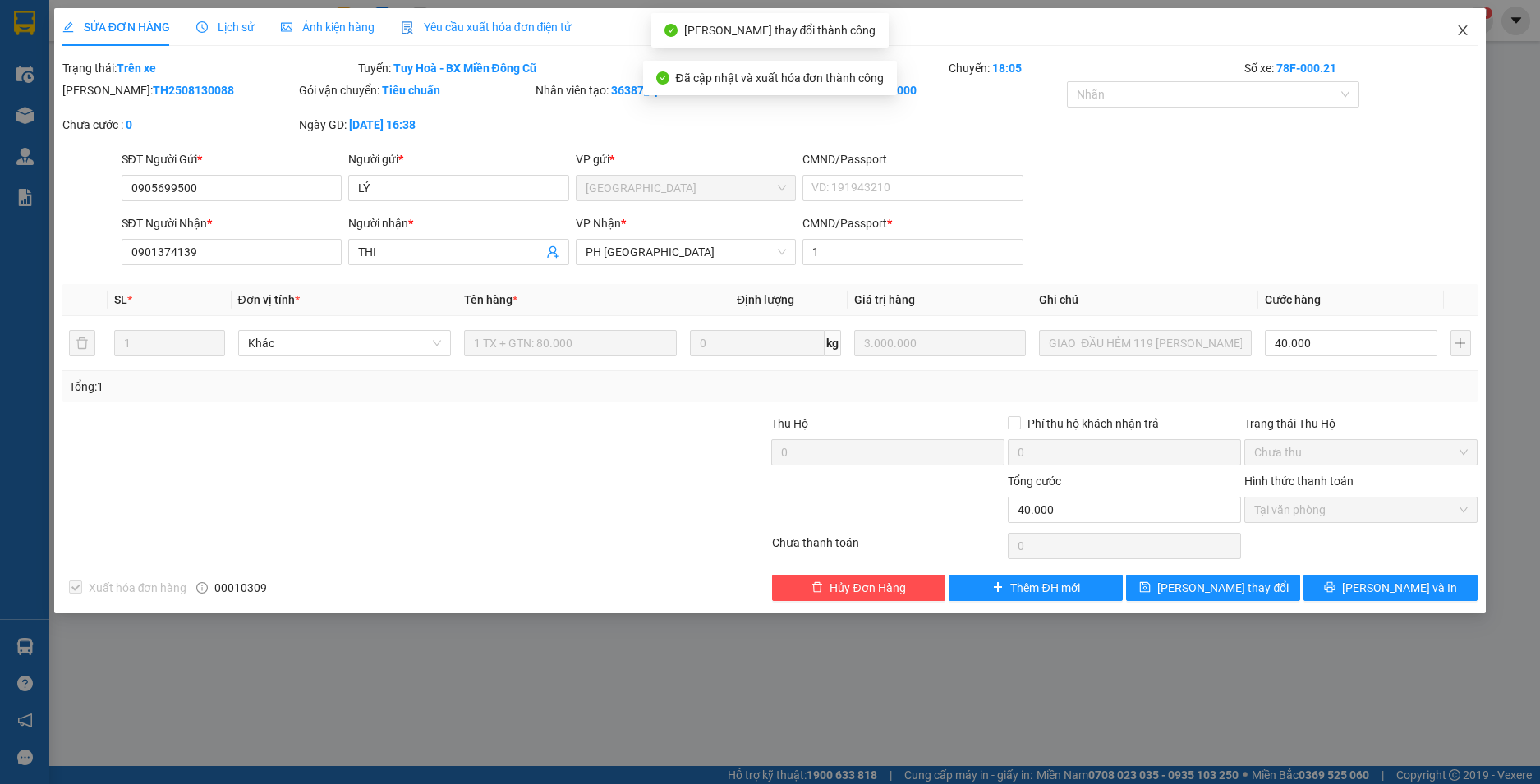
click at [1462, 23] on span "Close" at bounding box center [1462, 31] width 46 height 46
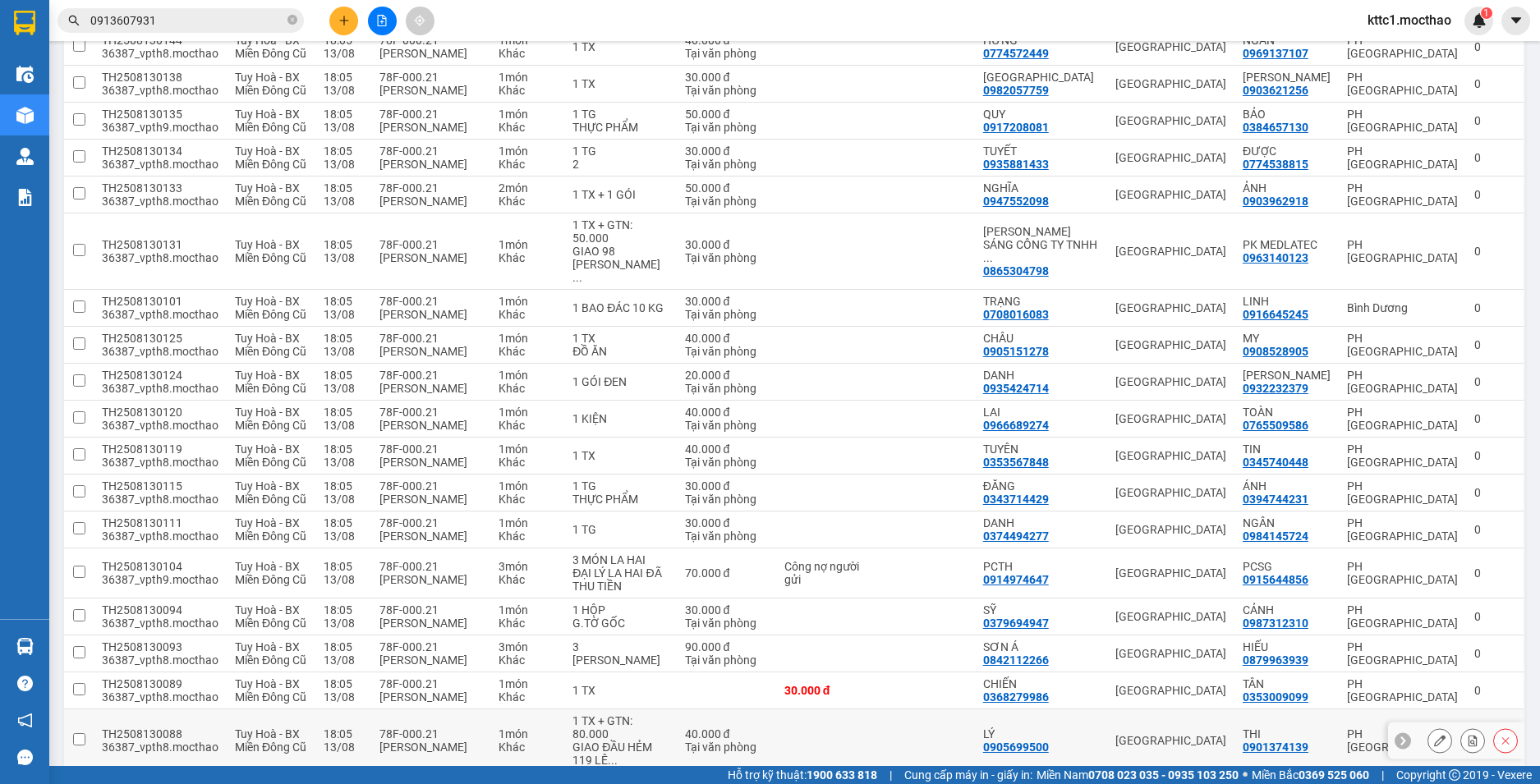
scroll to position [493, 0]
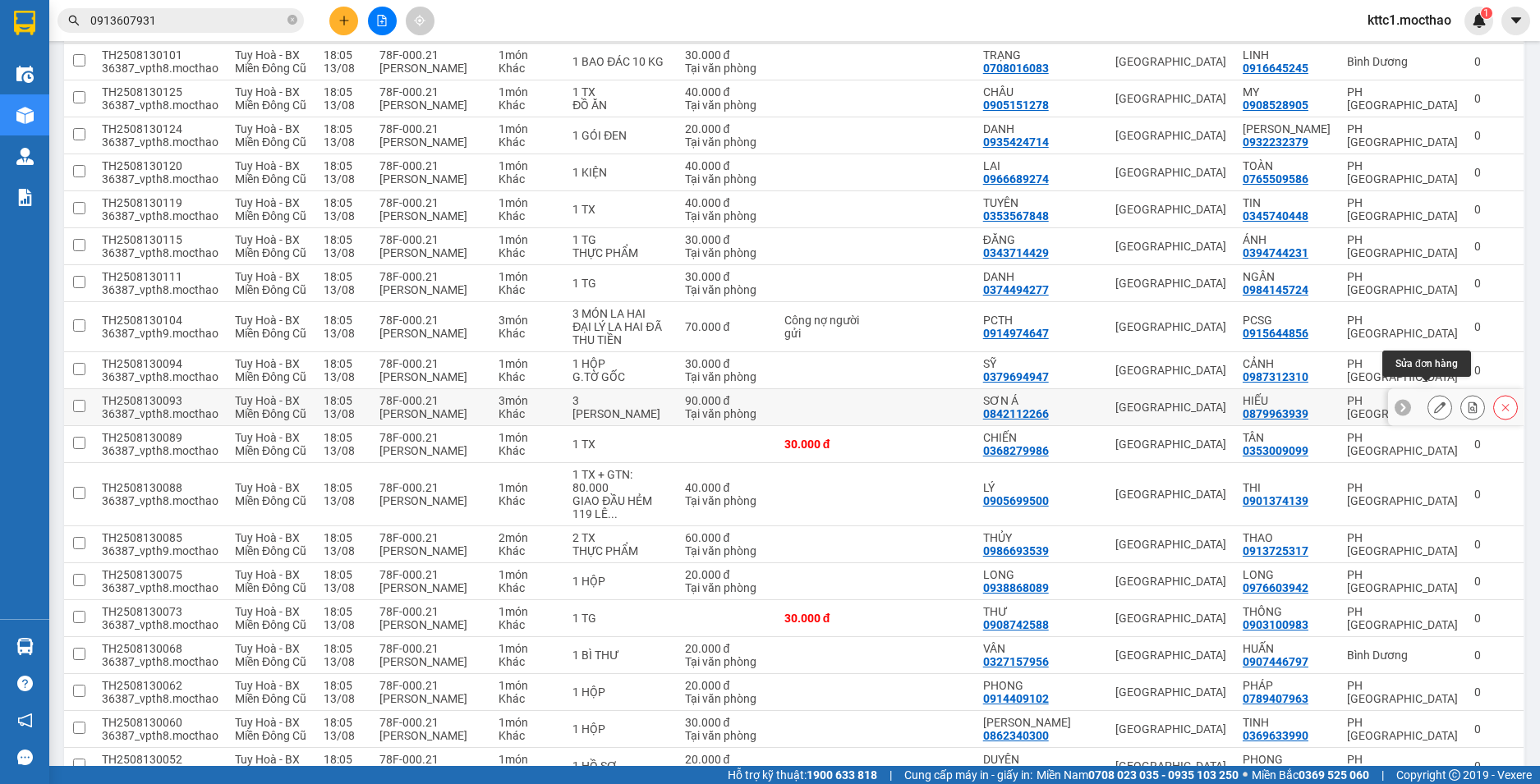
click at [1434, 401] on icon at bounding box center [1440, 407] width 12 height 12
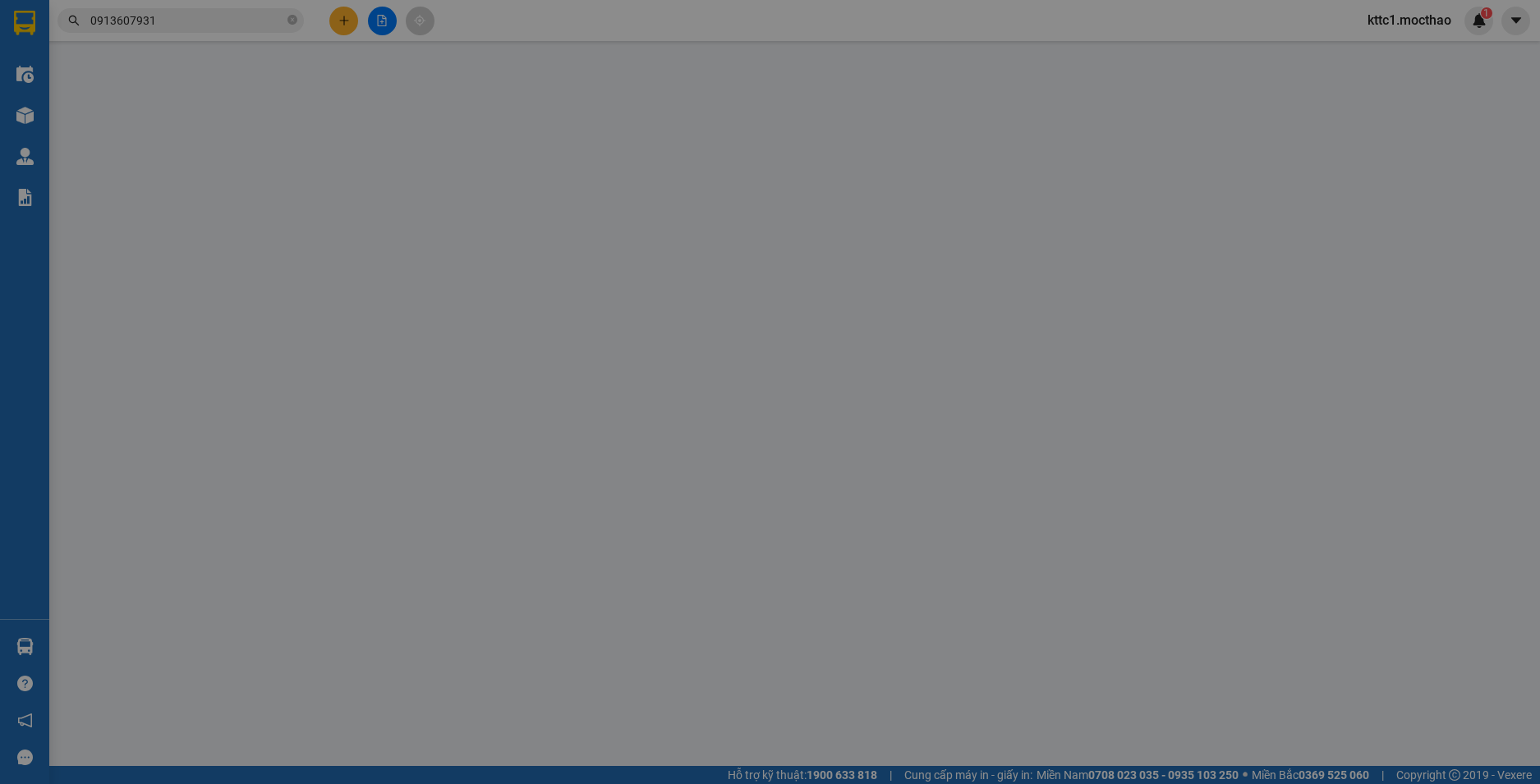
type input "0842112266"
type input "SƠN Á"
type input "0879963939"
type input "HIẾU"
type input "1"
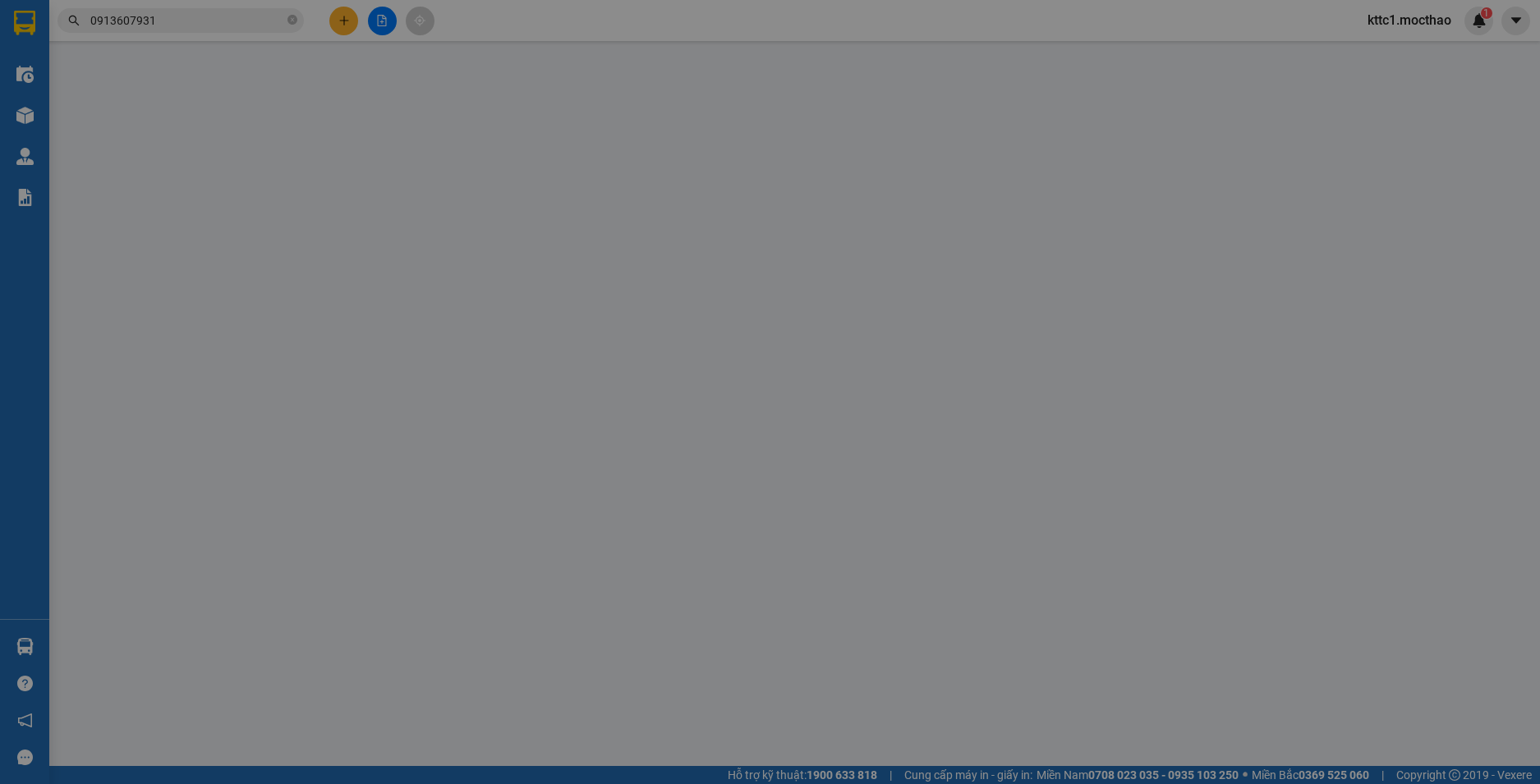
type input "90.000"
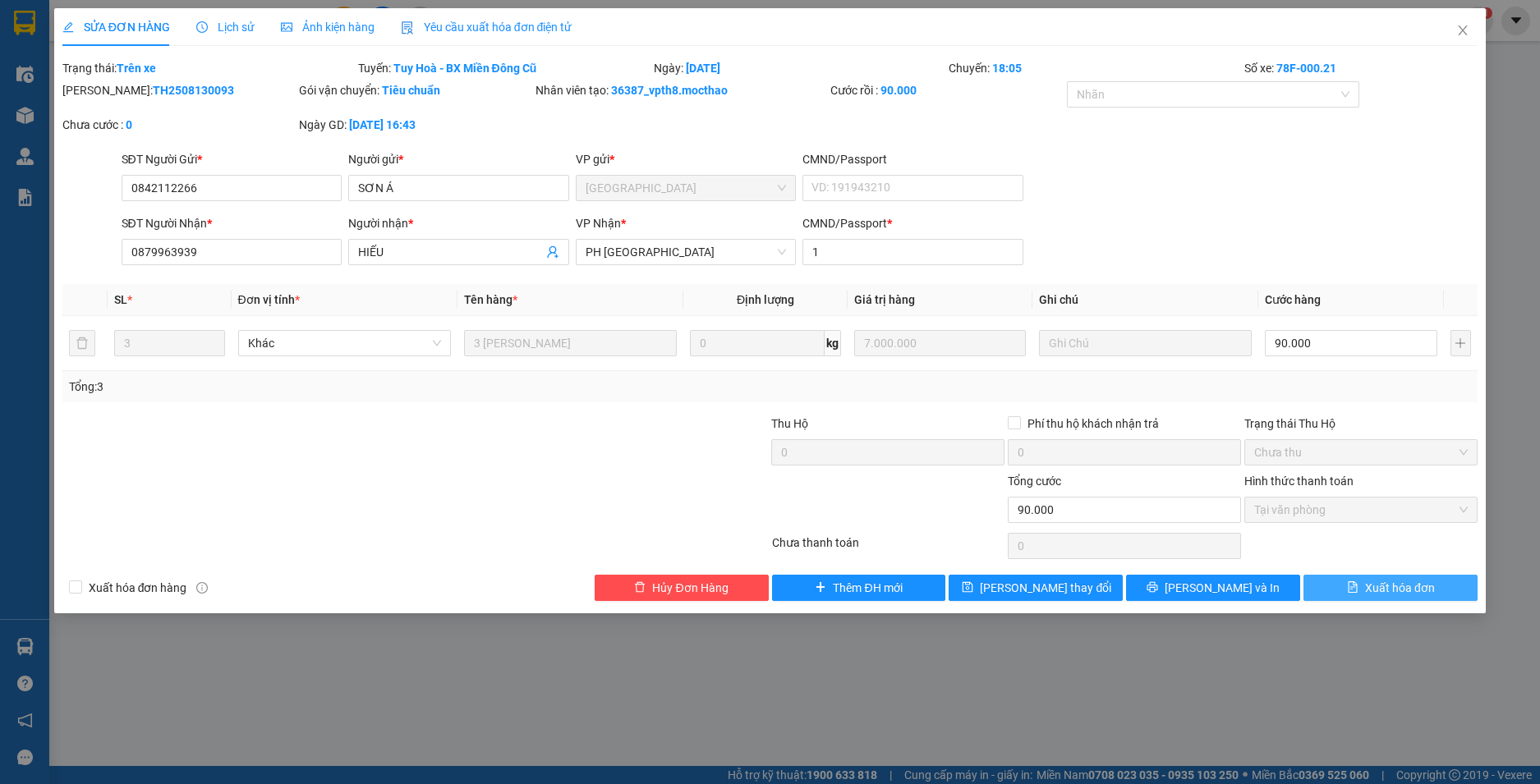
click at [1393, 585] on span "Xuất hóa đơn" at bounding box center [1399, 588] width 70 height 18
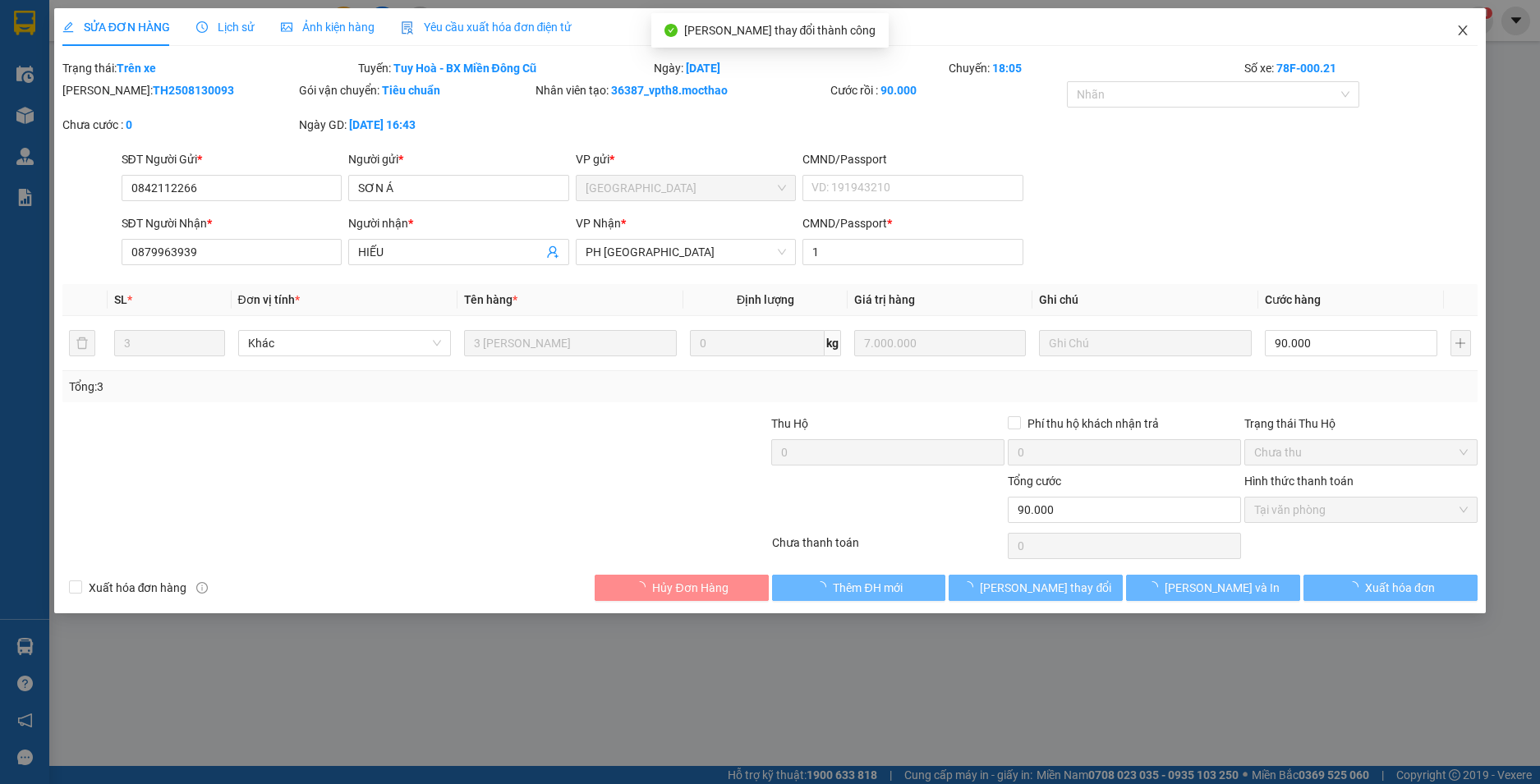
checkbox input "true"
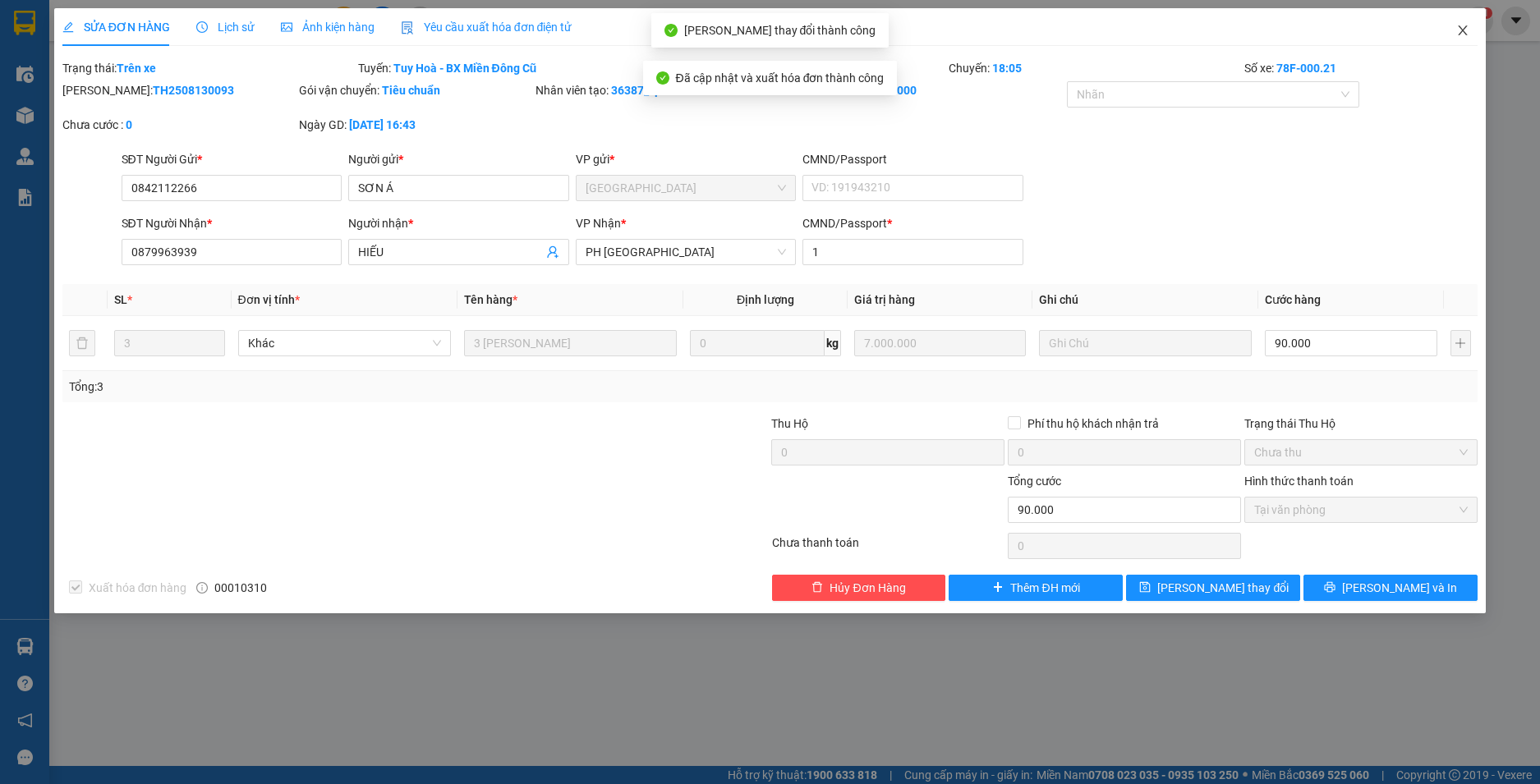
click at [1467, 37] on icon "close" at bounding box center [1463, 30] width 13 height 13
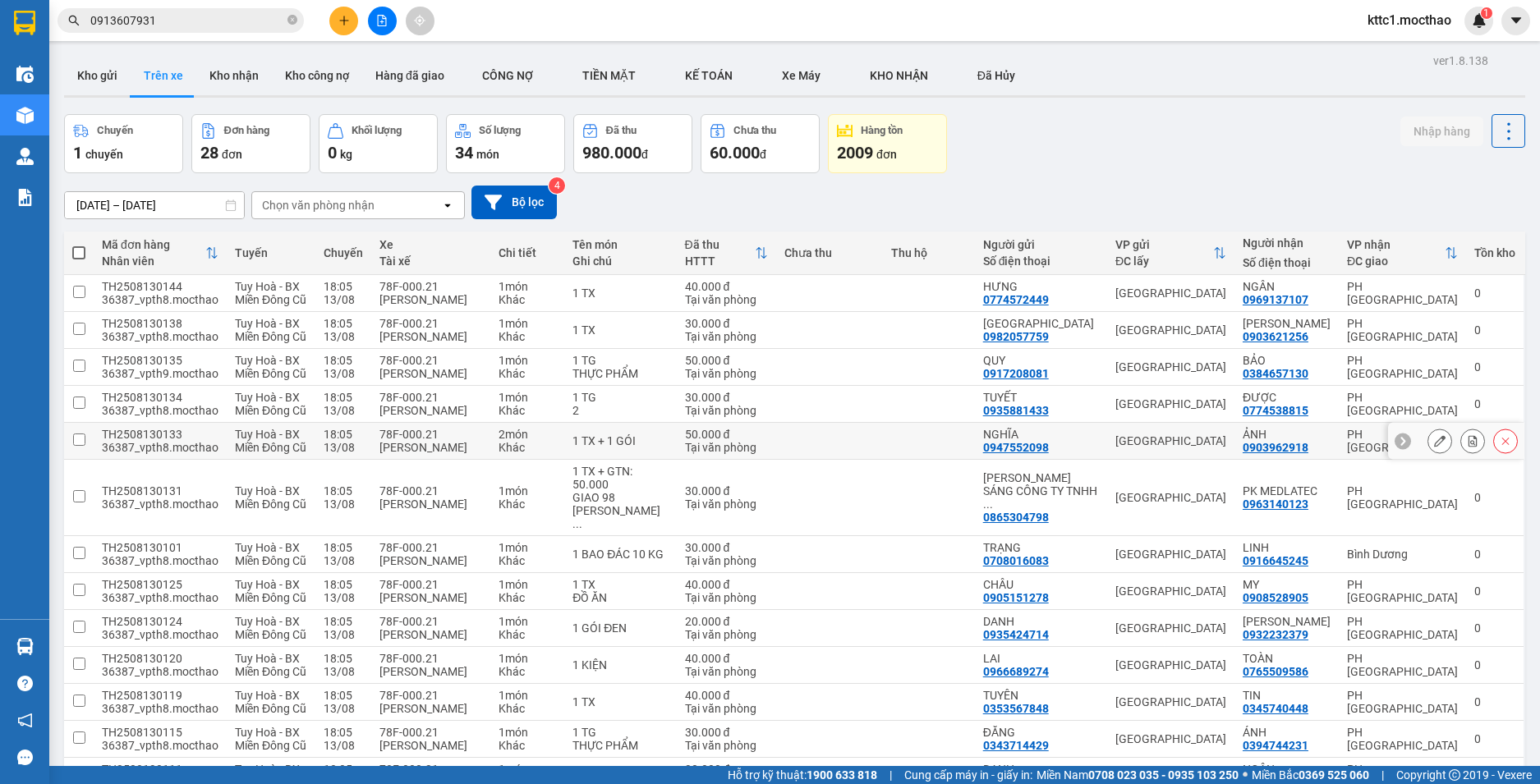
scroll to position [246, 0]
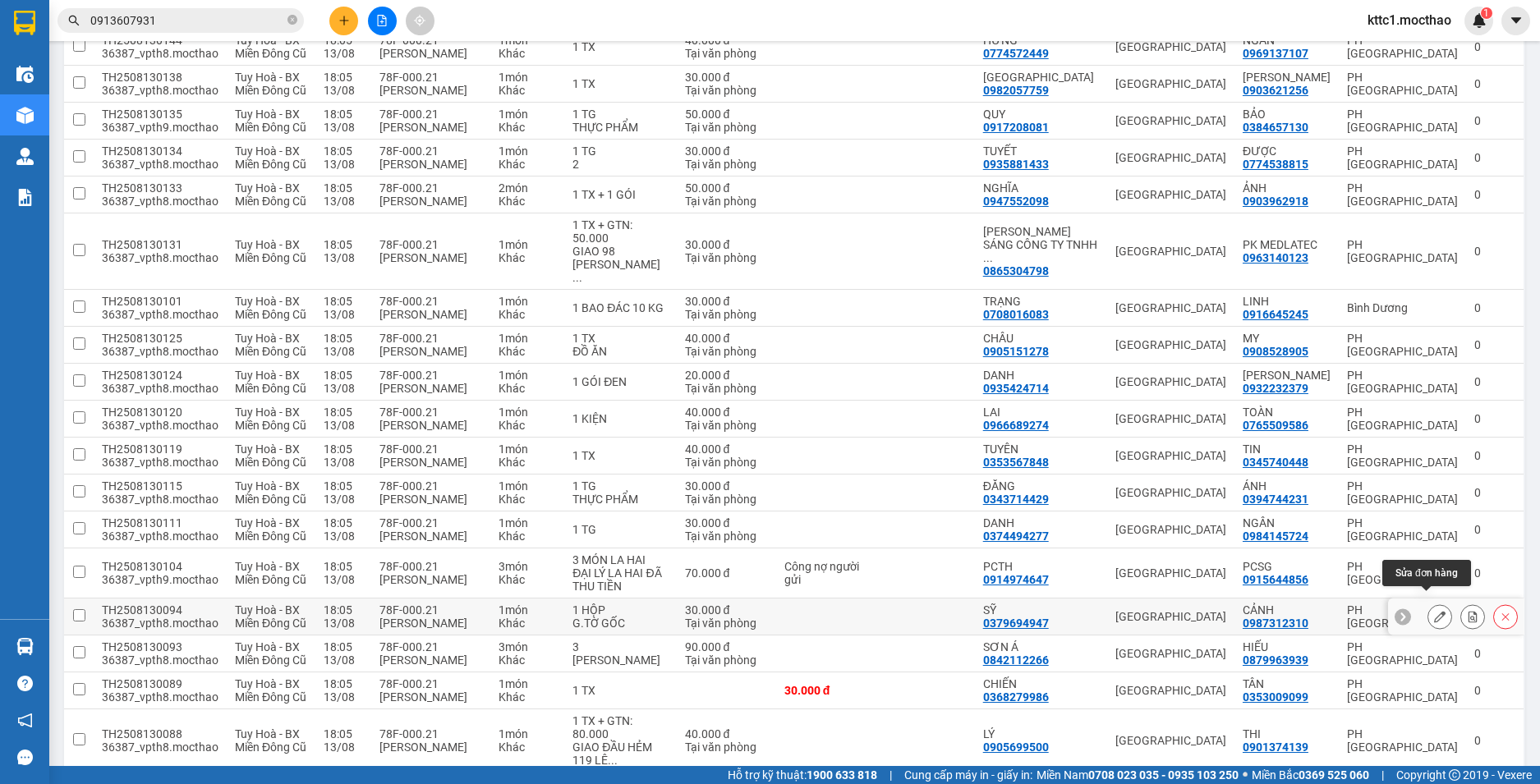
click at [1434, 611] on icon at bounding box center [1440, 616] width 12 height 12
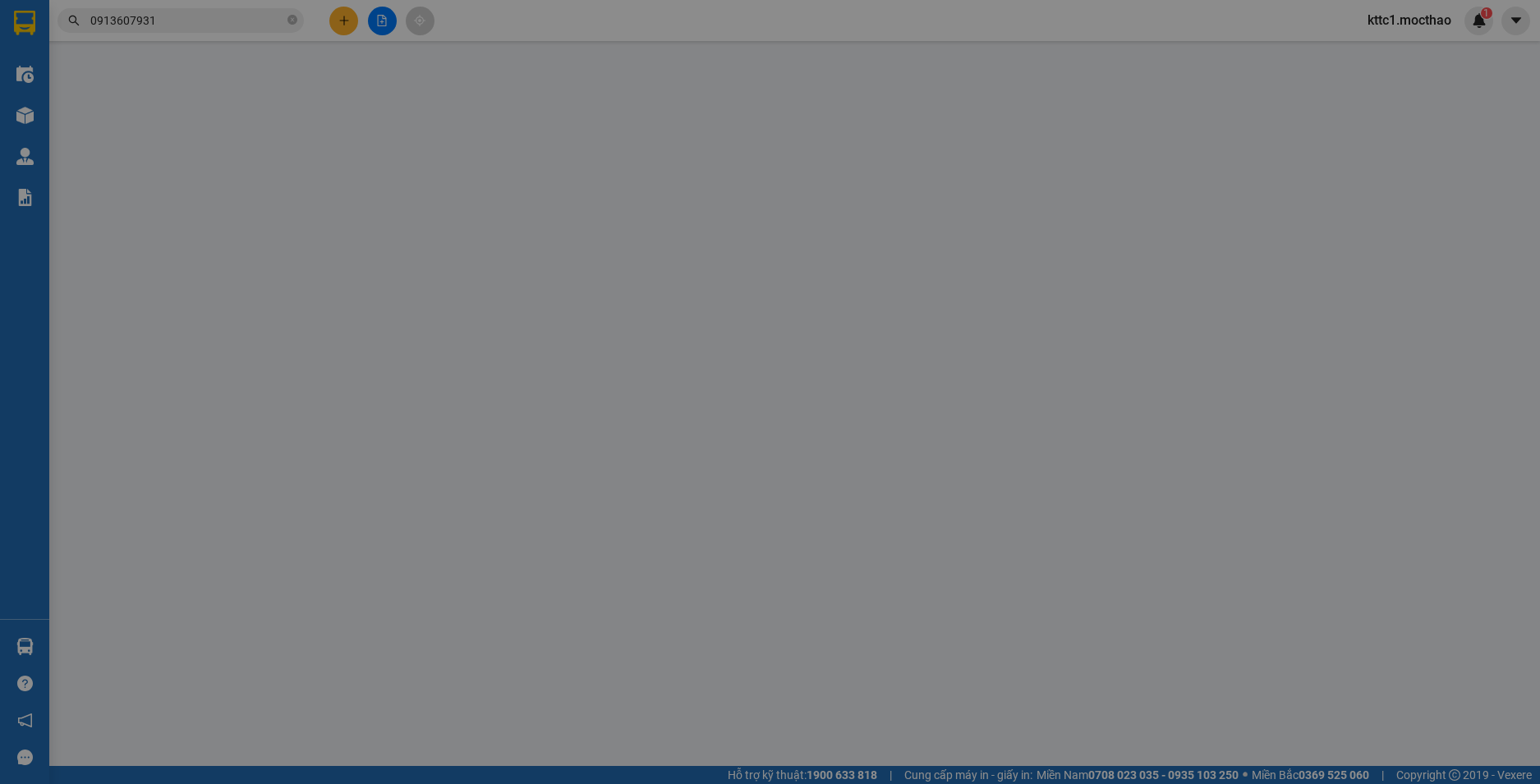
type input "0379694947"
type input "SỸ"
type input "0987312310"
type input "CẢNH"
type input "1"
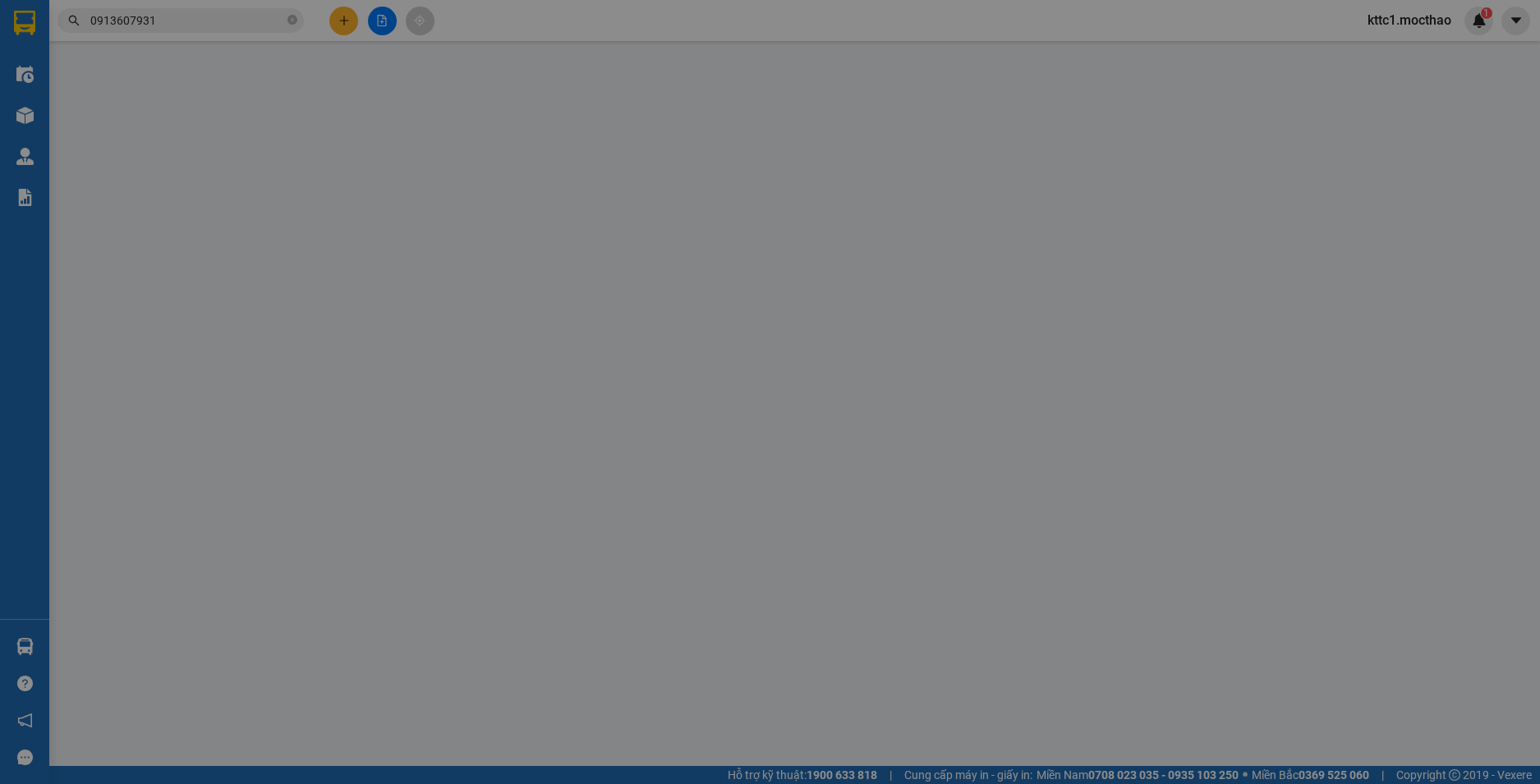
type input "30.000"
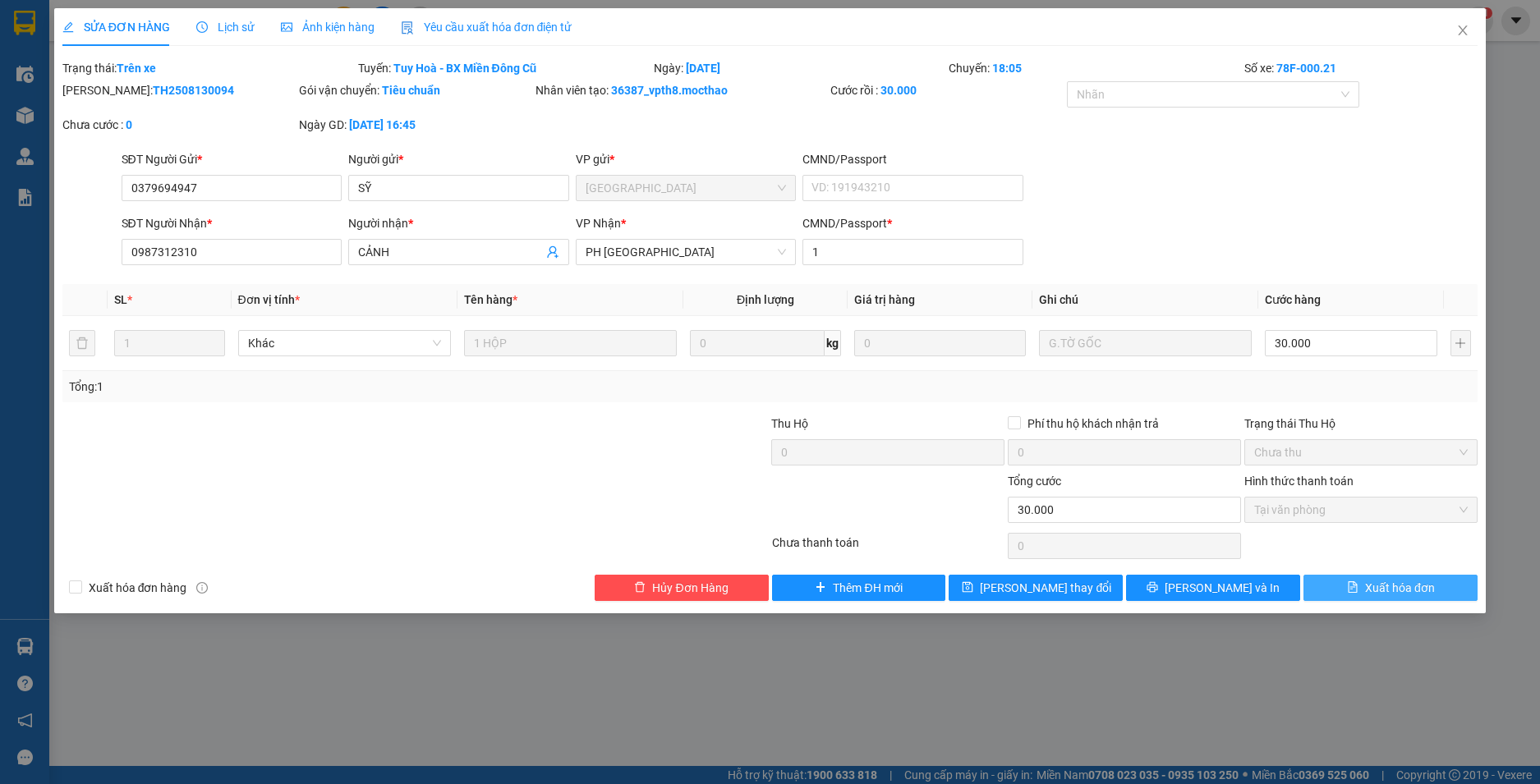
click at [1413, 599] on button "Xuất hóa đơn" at bounding box center [1391, 587] width 174 height 26
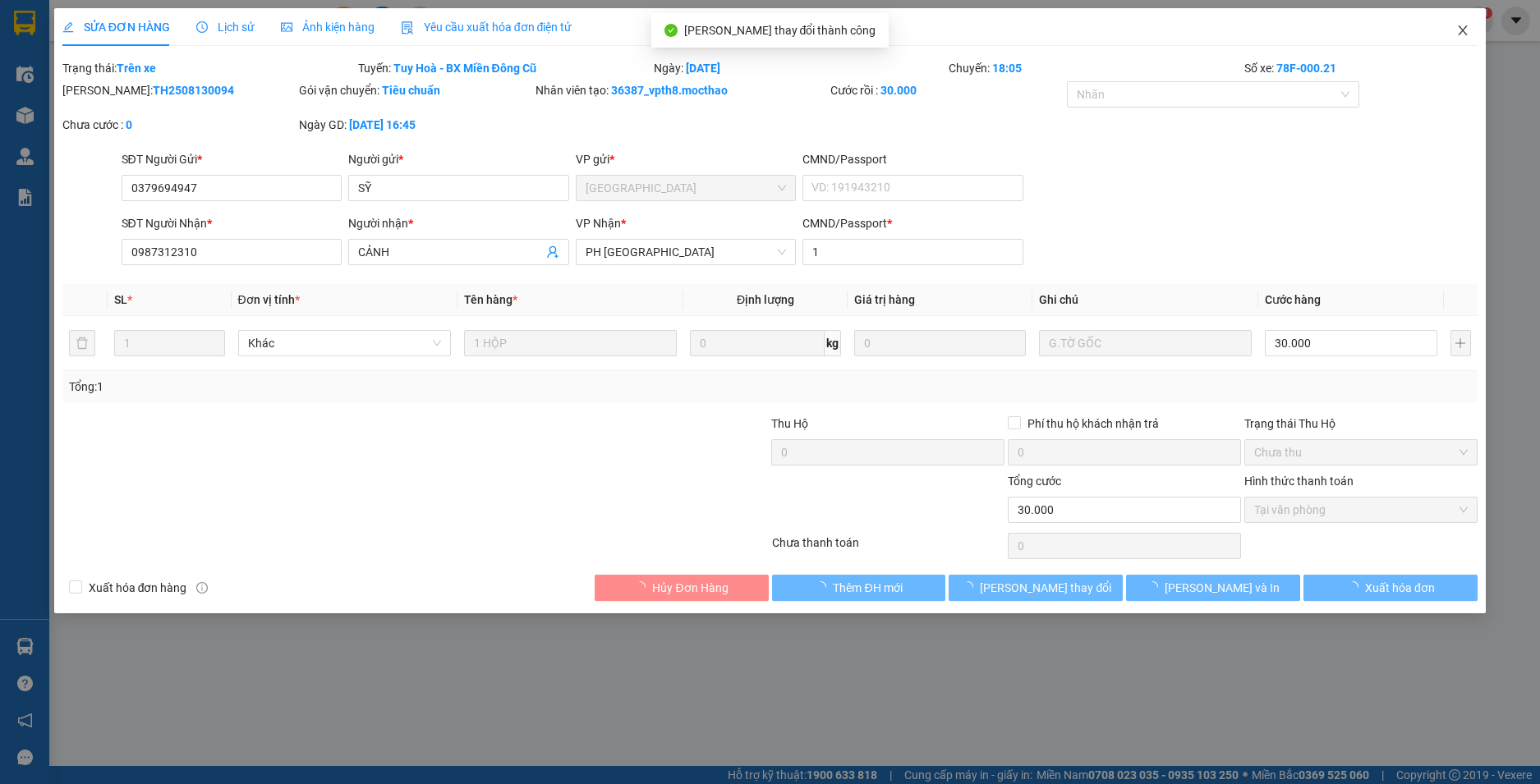
checkbox input "true"
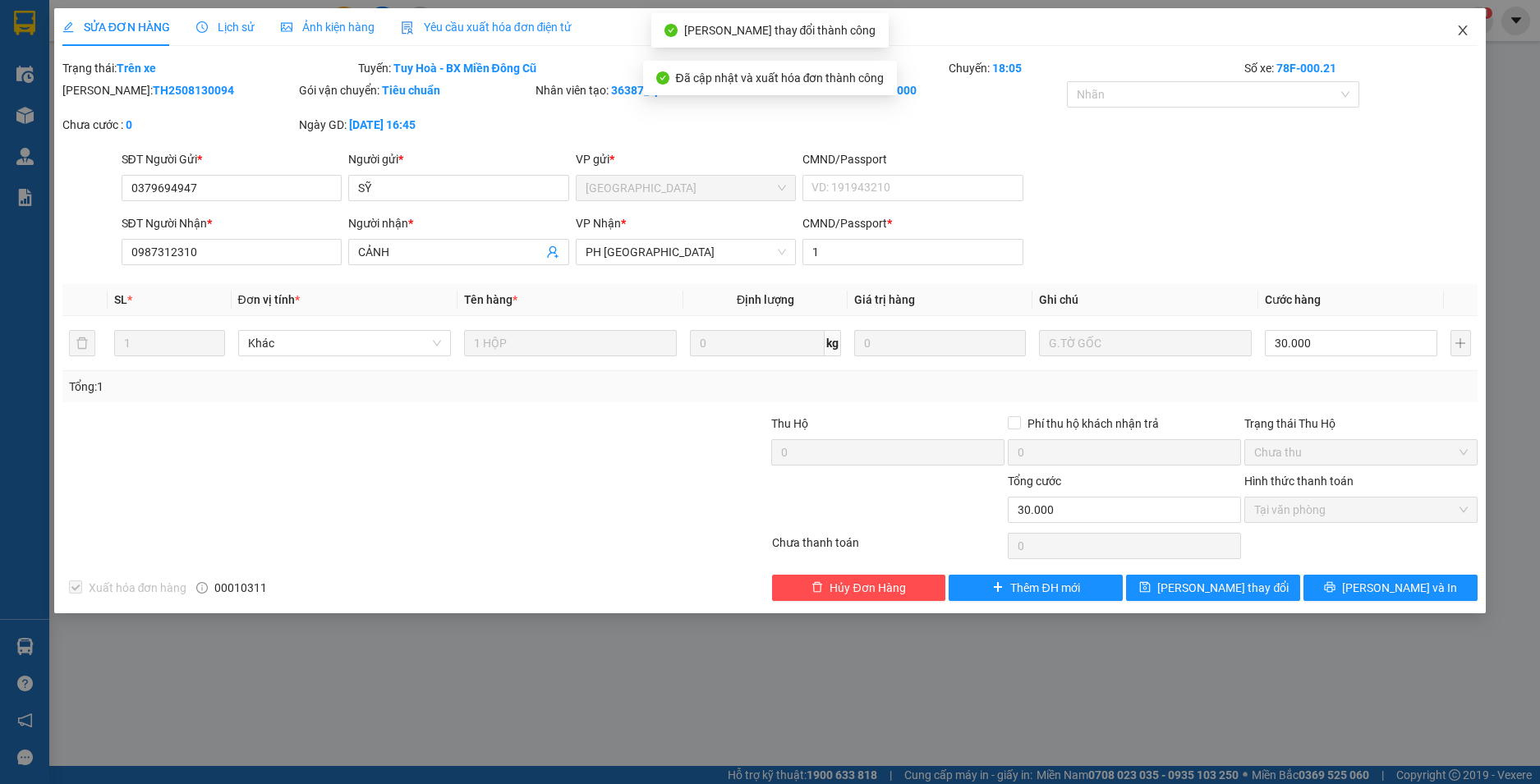
click at [1465, 29] on icon "close" at bounding box center [1463, 30] width 9 height 10
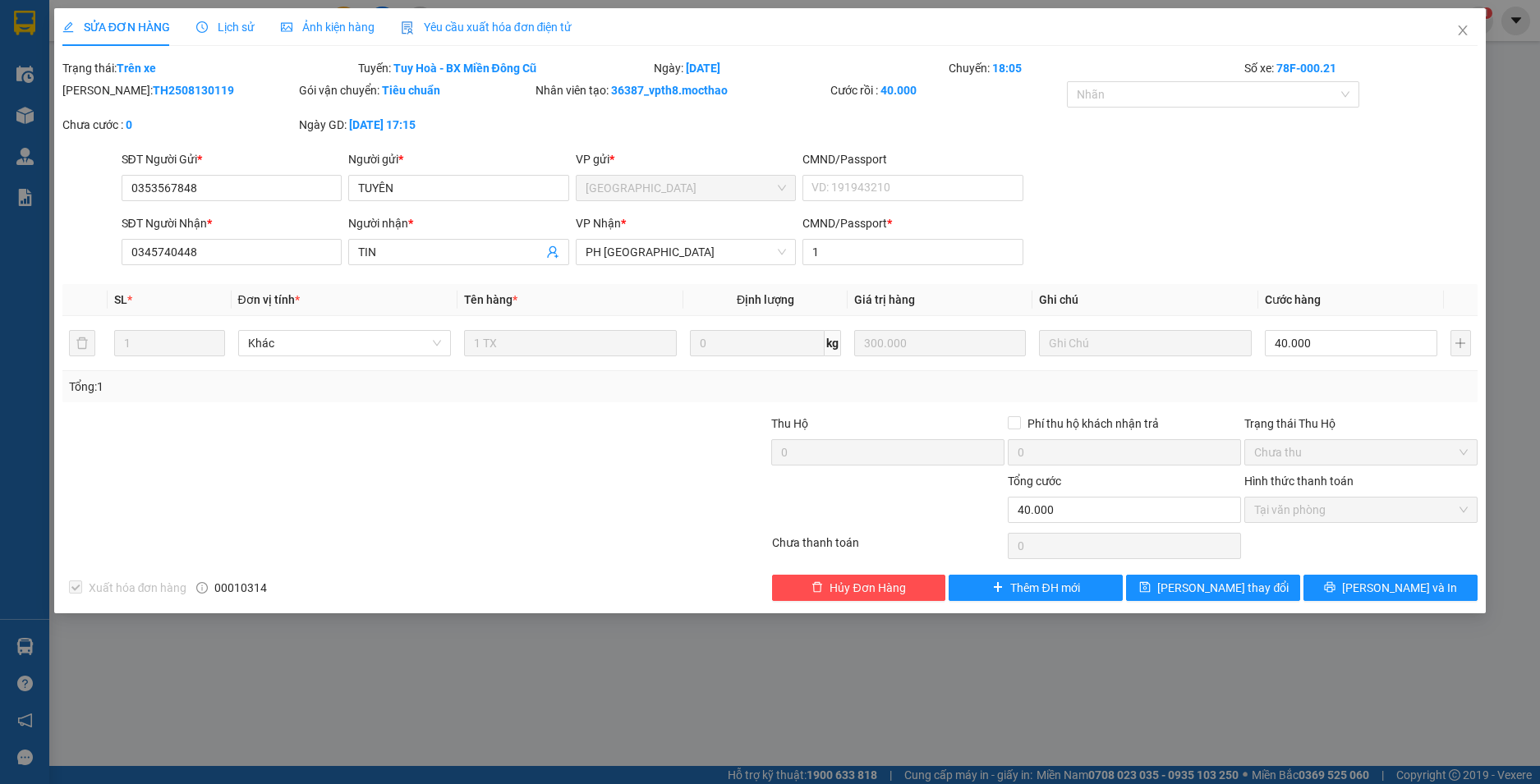
click at [1461, 31] on icon "close" at bounding box center [1463, 30] width 13 height 13
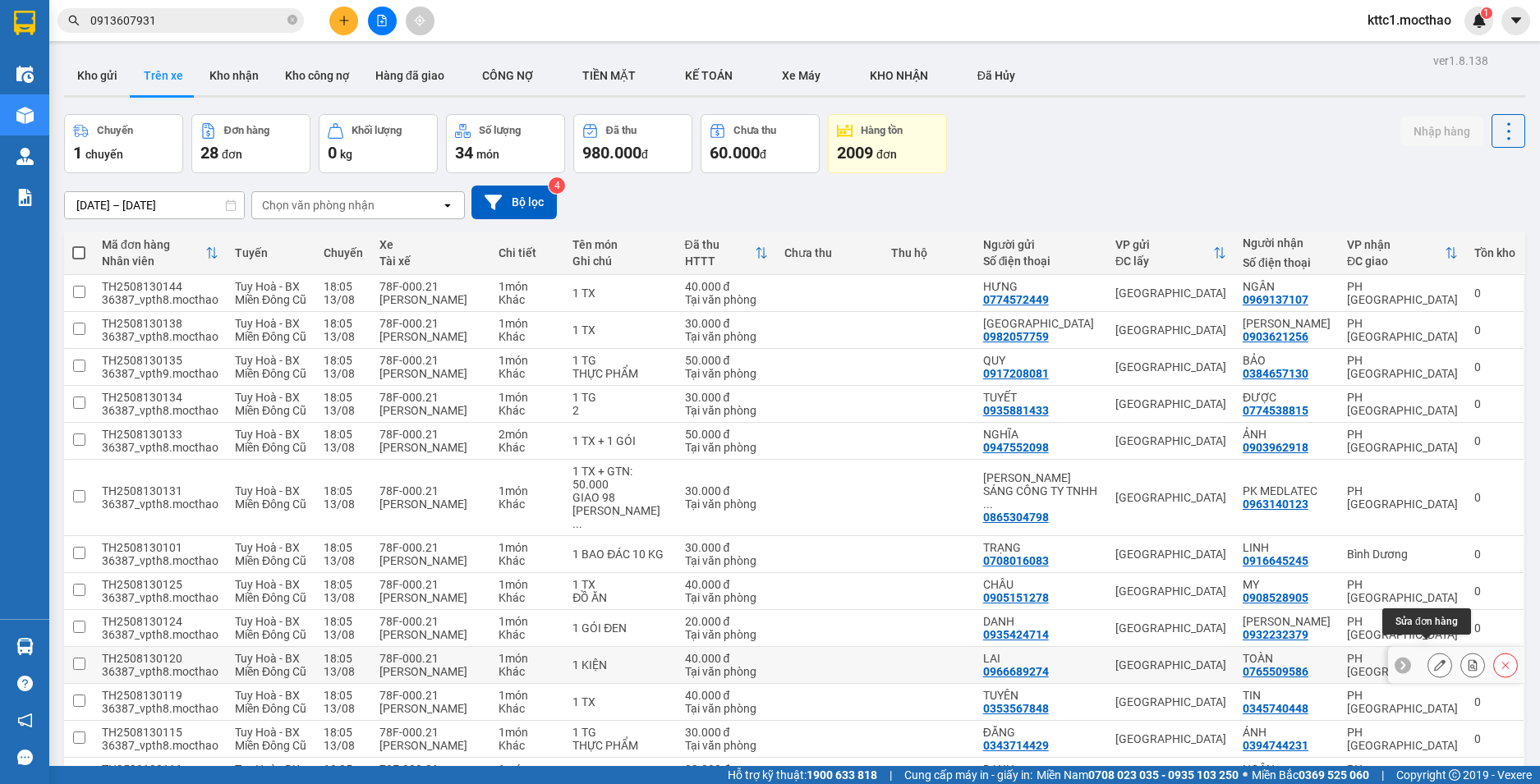
click at [1430, 661] on button at bounding box center [1439, 665] width 23 height 28
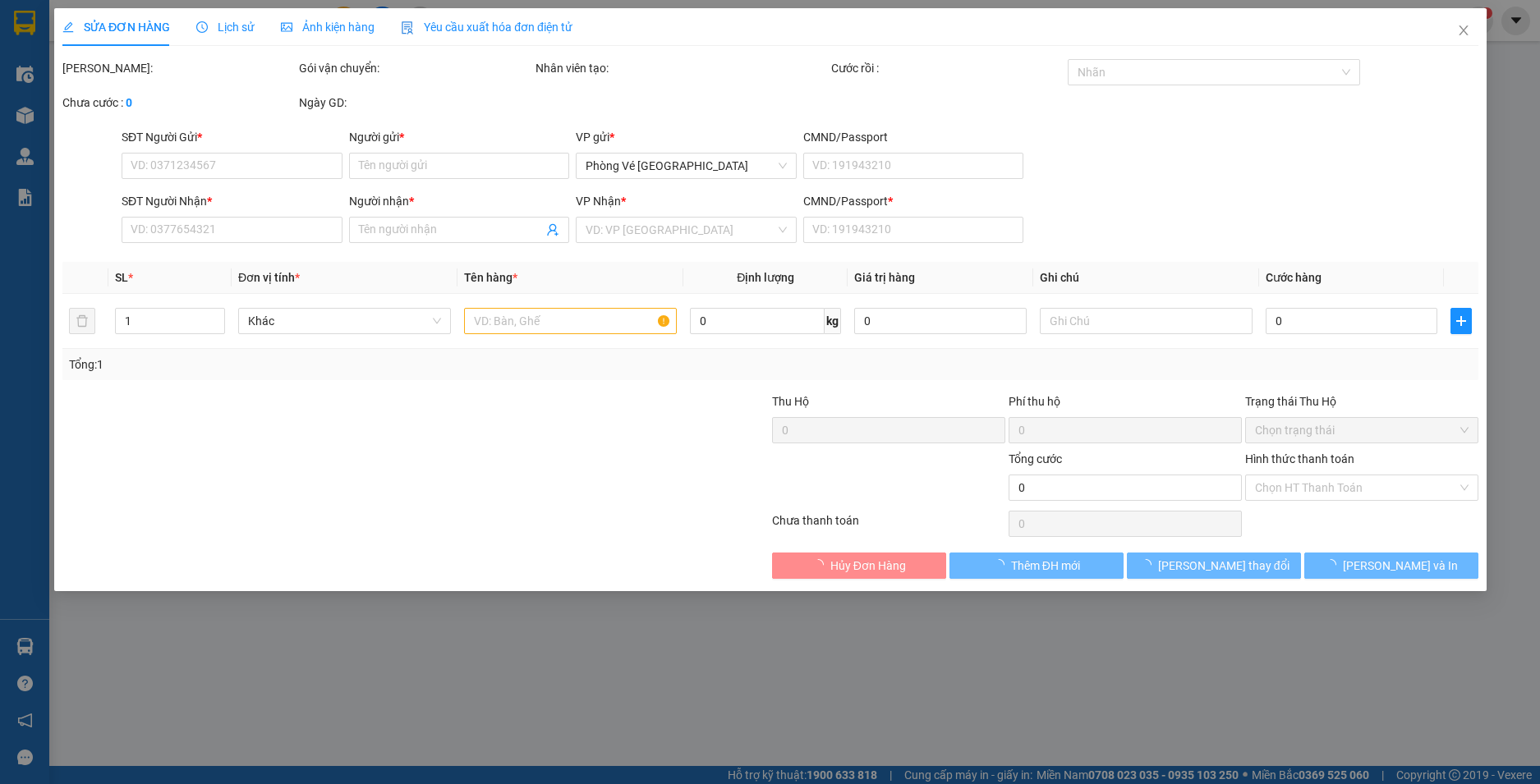
type input "0966689274"
type input "LAI"
type input "0765509586"
type input "TOÀN"
type input "1"
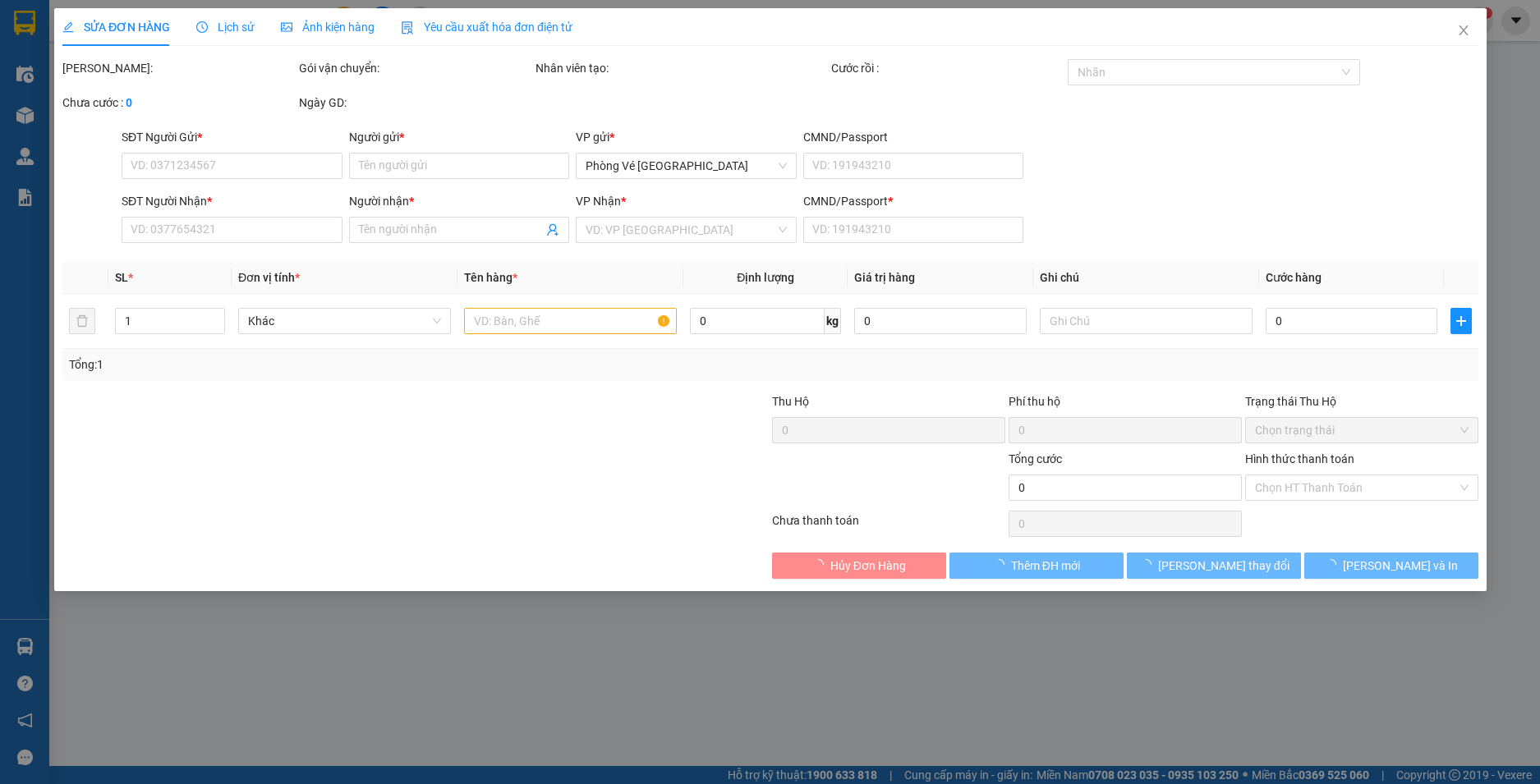
type input "40.000"
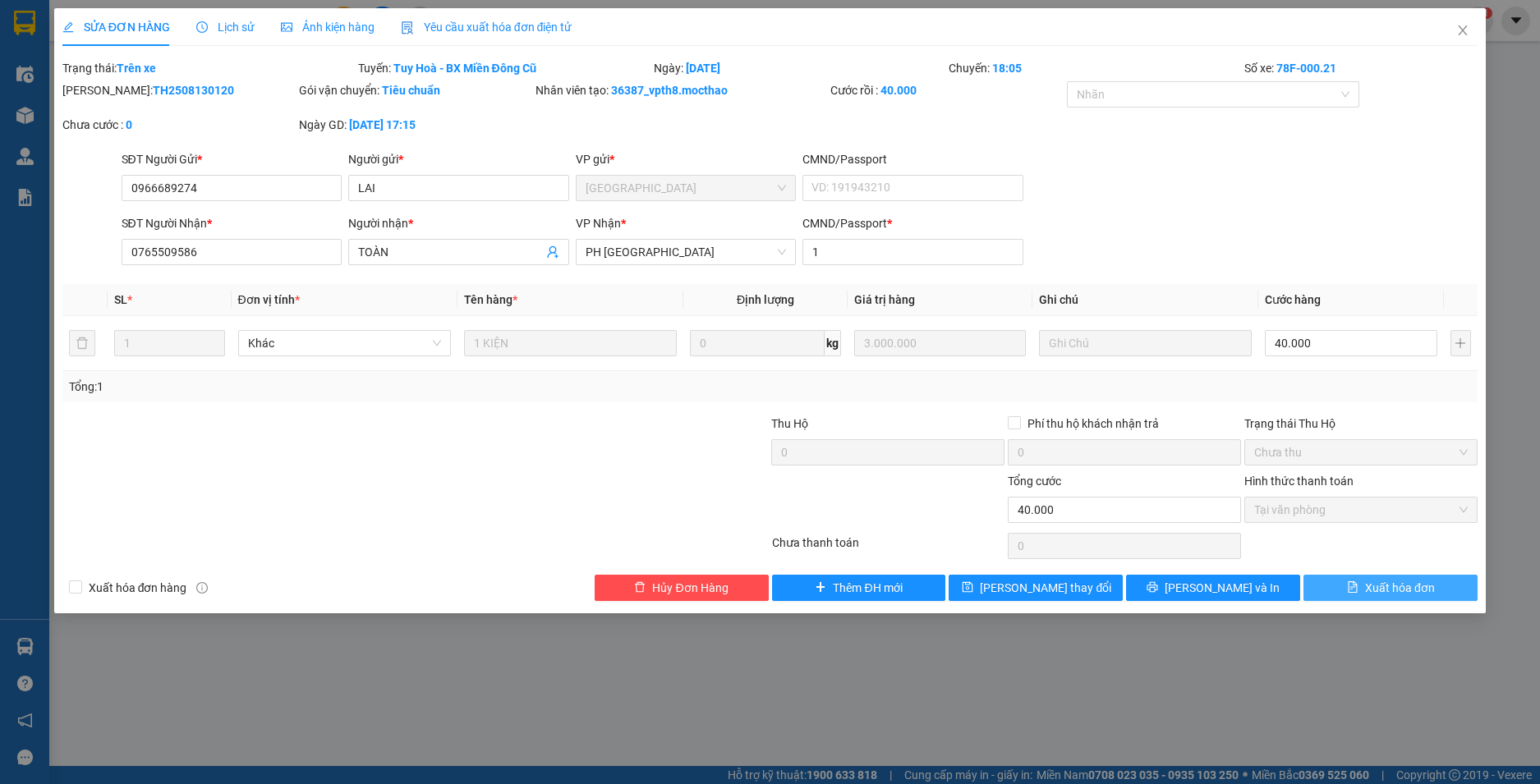
click at [1400, 591] on span "Xuất hóa đơn" at bounding box center [1399, 588] width 70 height 18
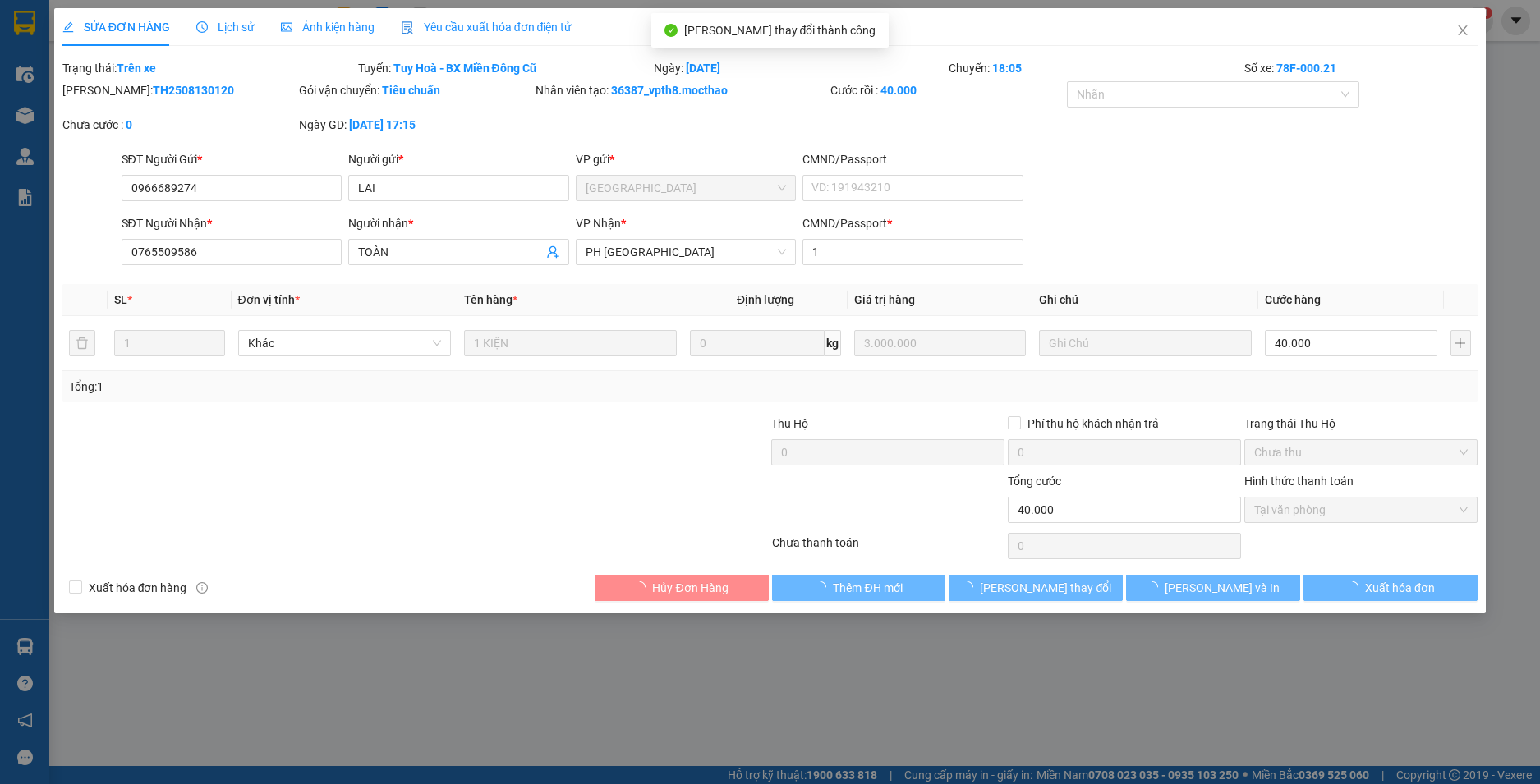
checkbox input "true"
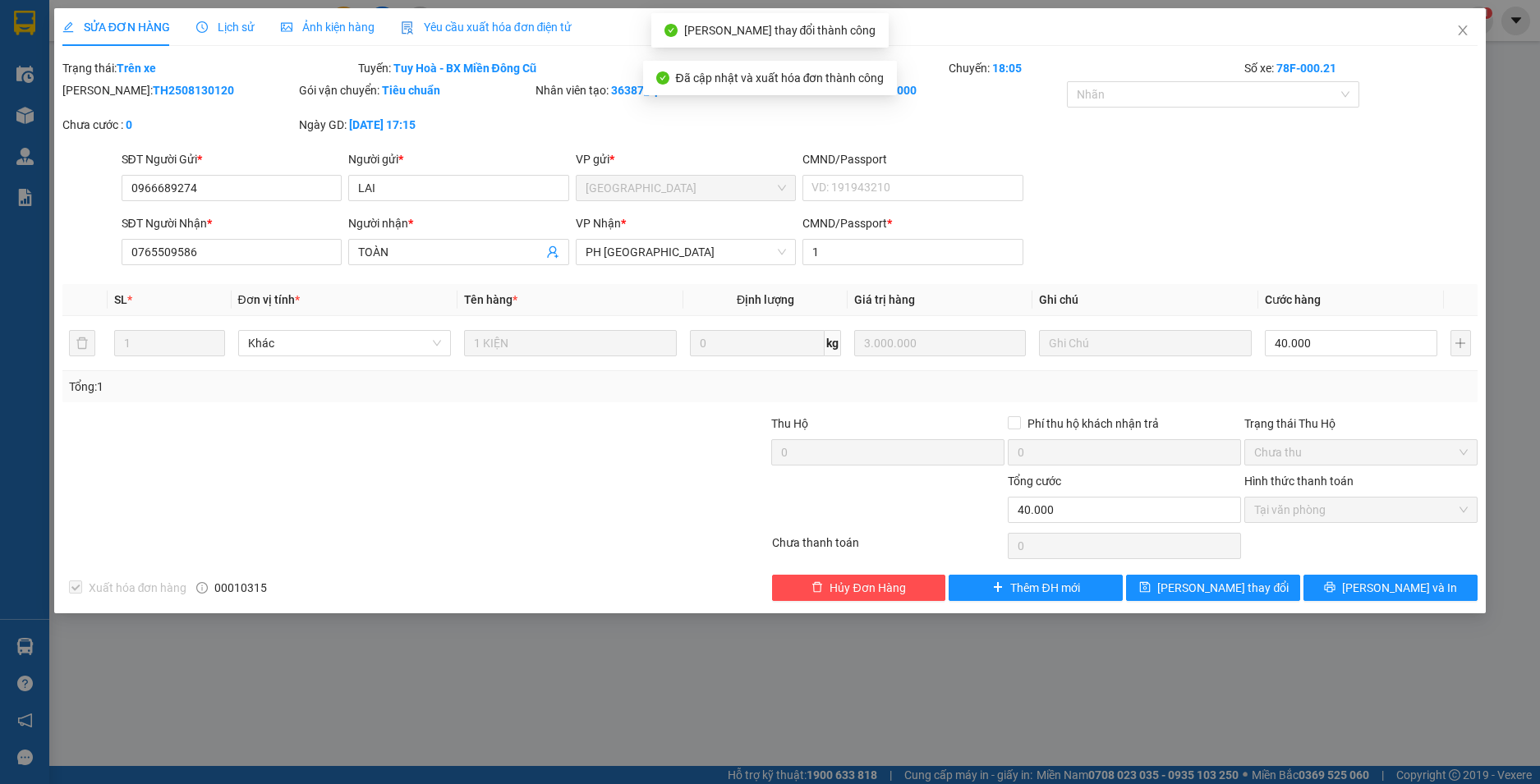
click at [1461, 34] on icon "close" at bounding box center [1463, 30] width 9 height 10
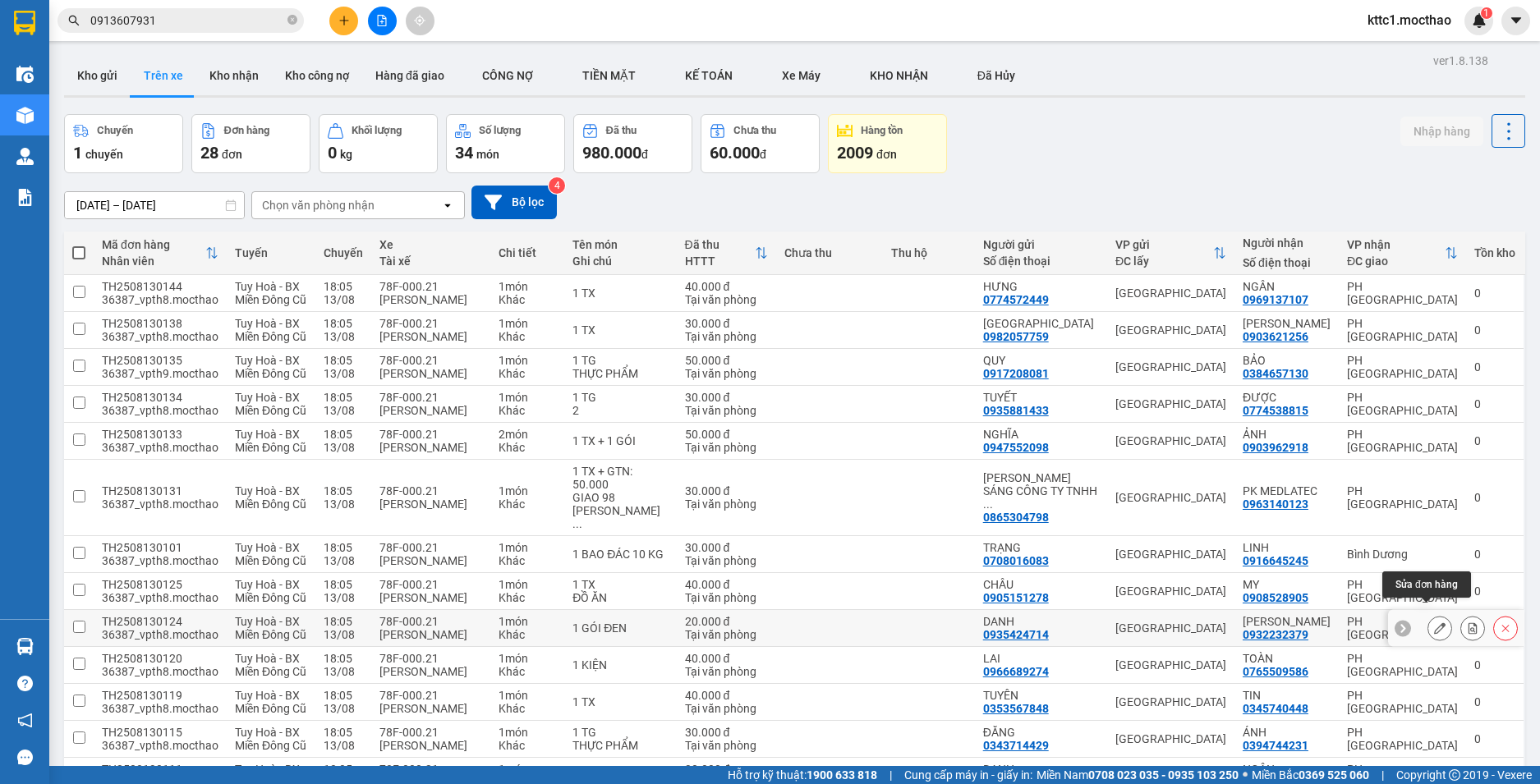
click at [1434, 622] on icon at bounding box center [1440, 628] width 12 height 12
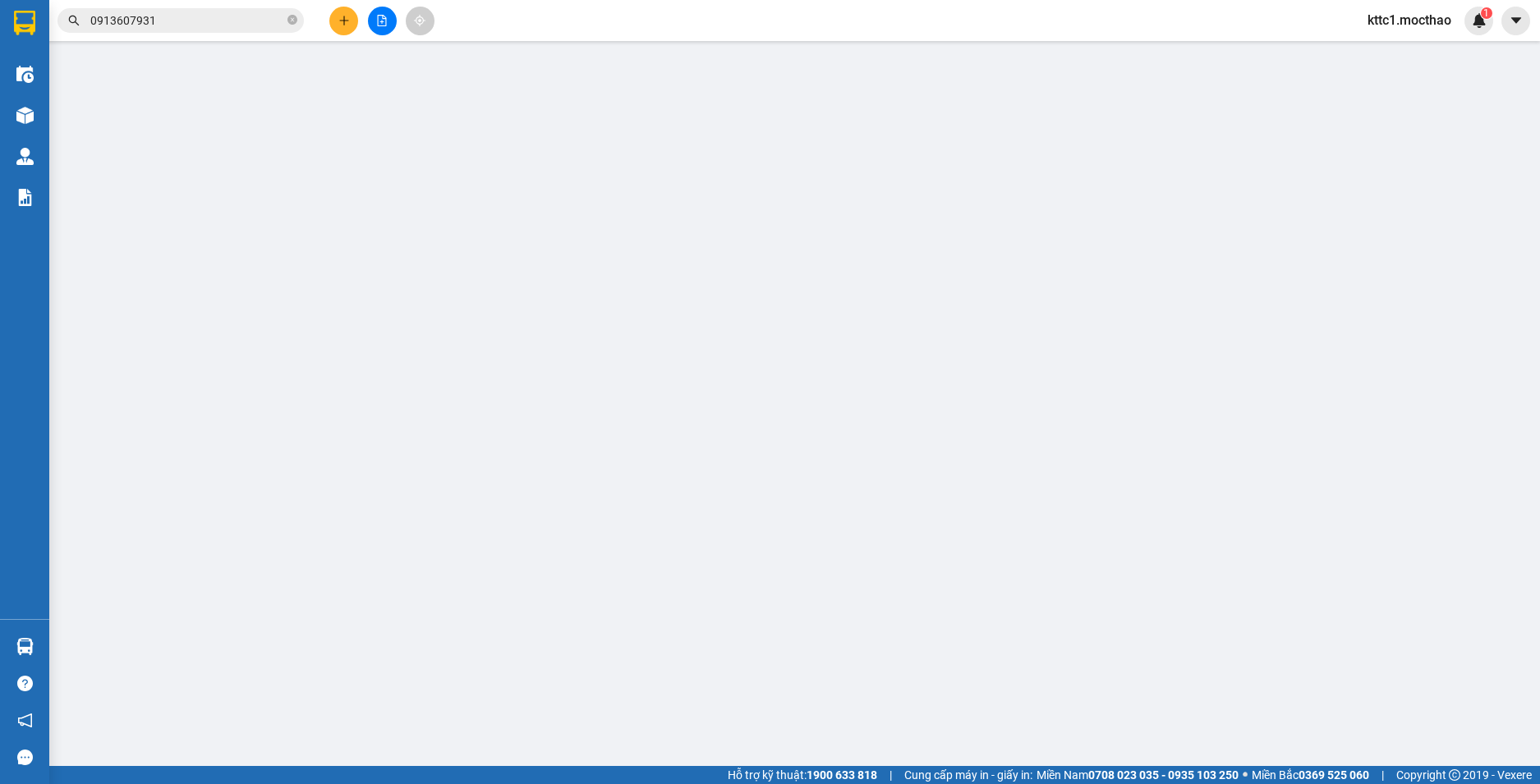
type input "0935424714"
type input "DANH"
type input "0932232379"
type input "[PERSON_NAME]"
type input "1"
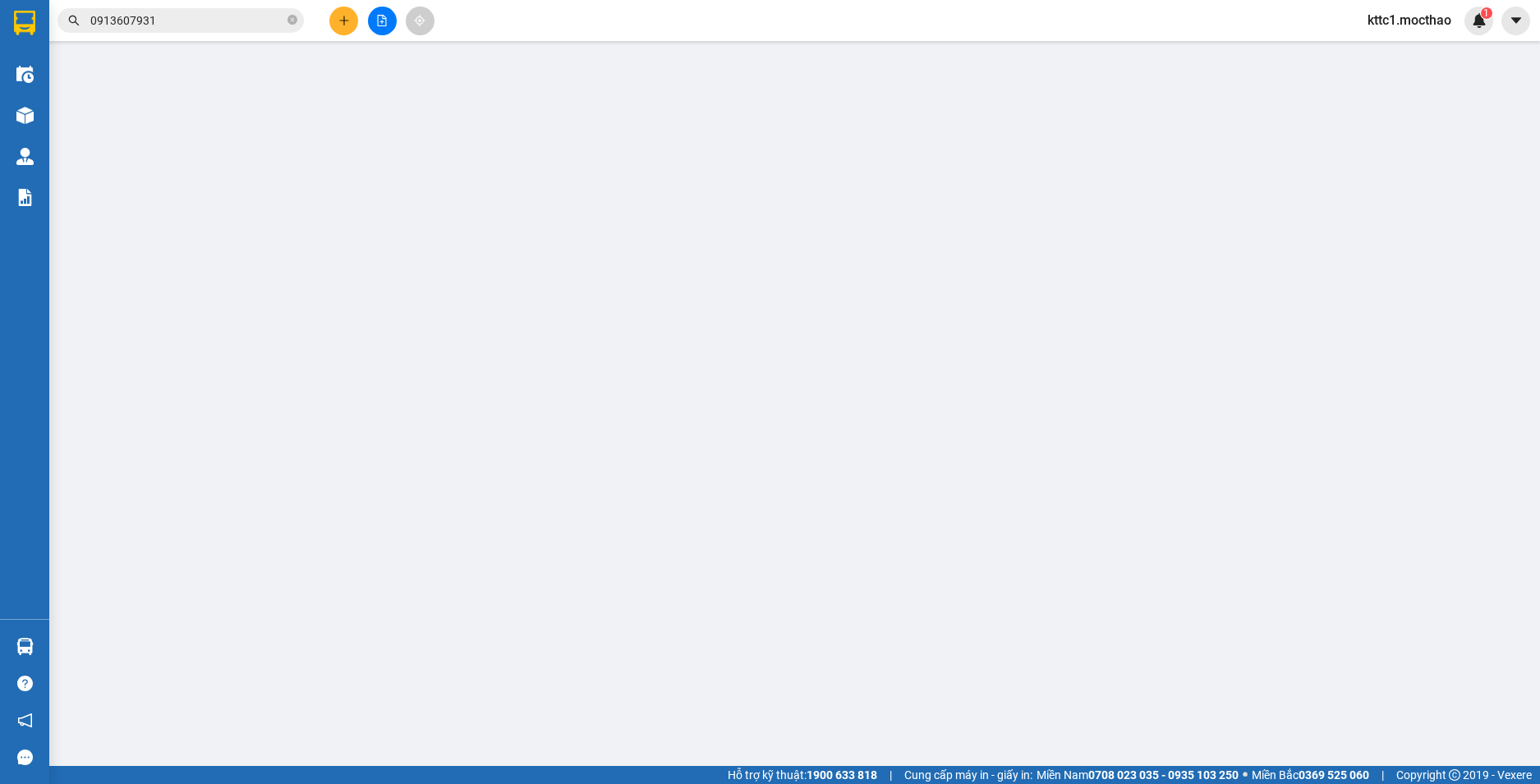
type input "20.000"
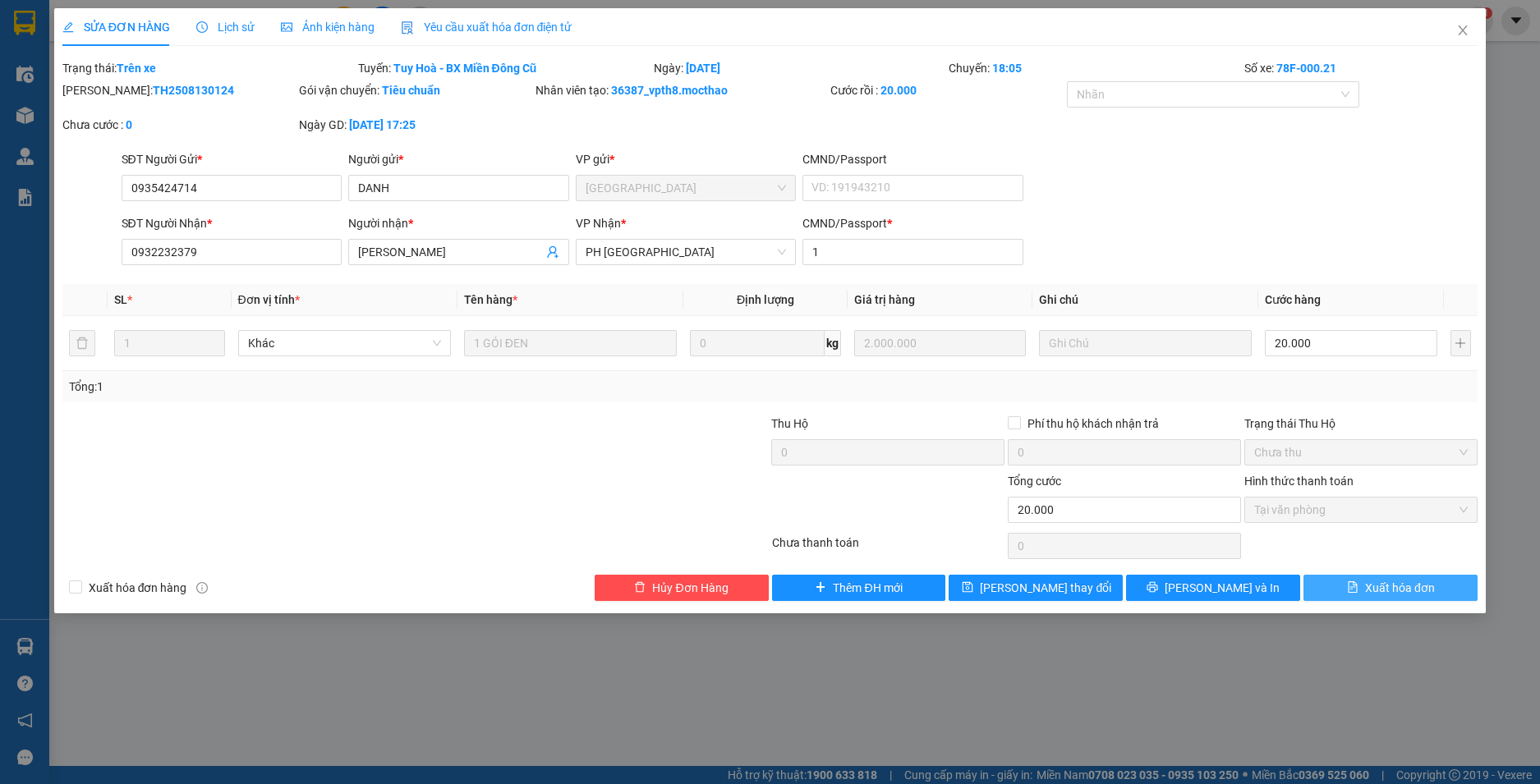
click at [1411, 584] on span "Xuất hóa đơn" at bounding box center [1399, 588] width 70 height 18
checkbox input "true"
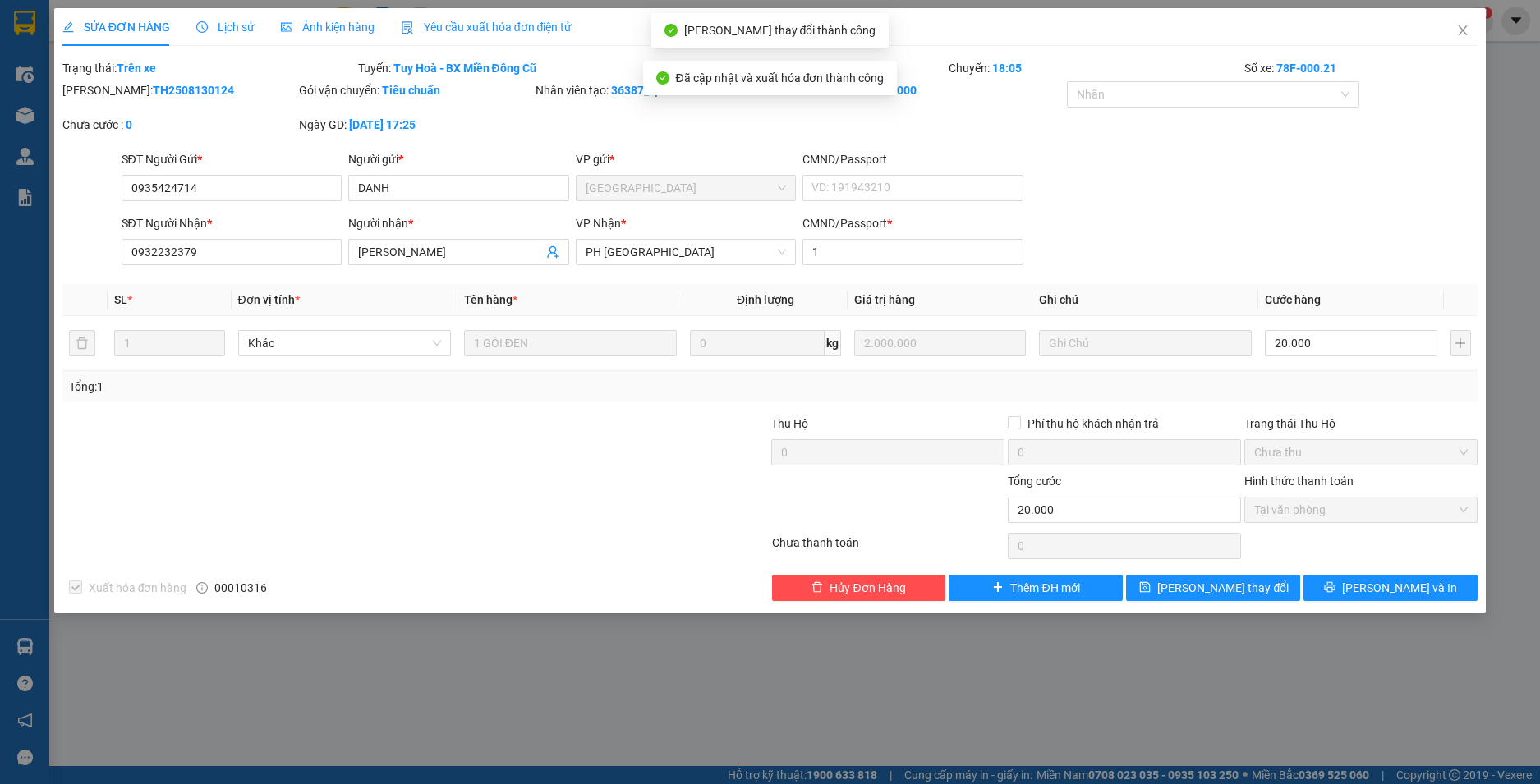
click at [1460, 29] on icon "close" at bounding box center [1463, 30] width 13 height 13
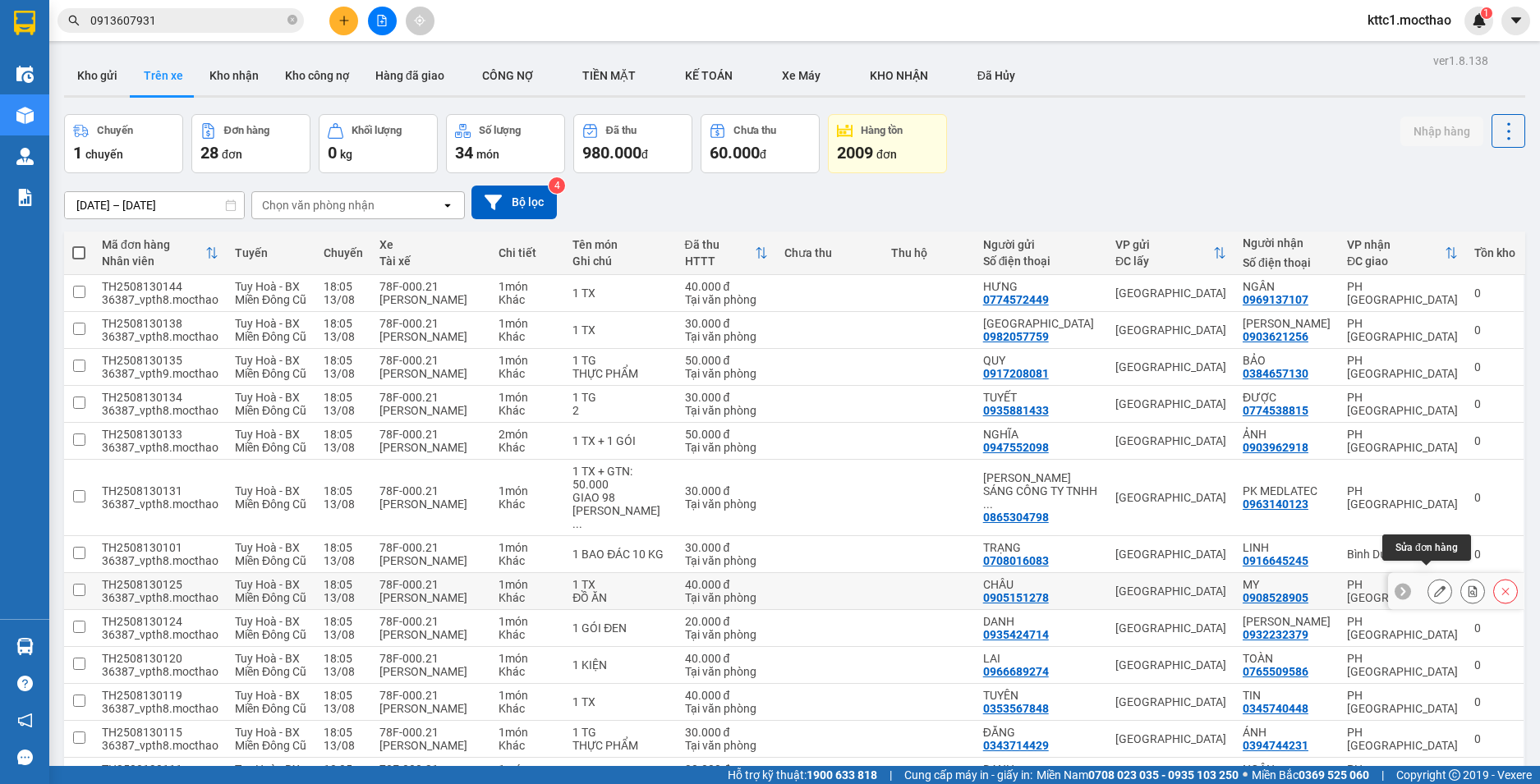
click at [1434, 585] on icon at bounding box center [1440, 591] width 12 height 12
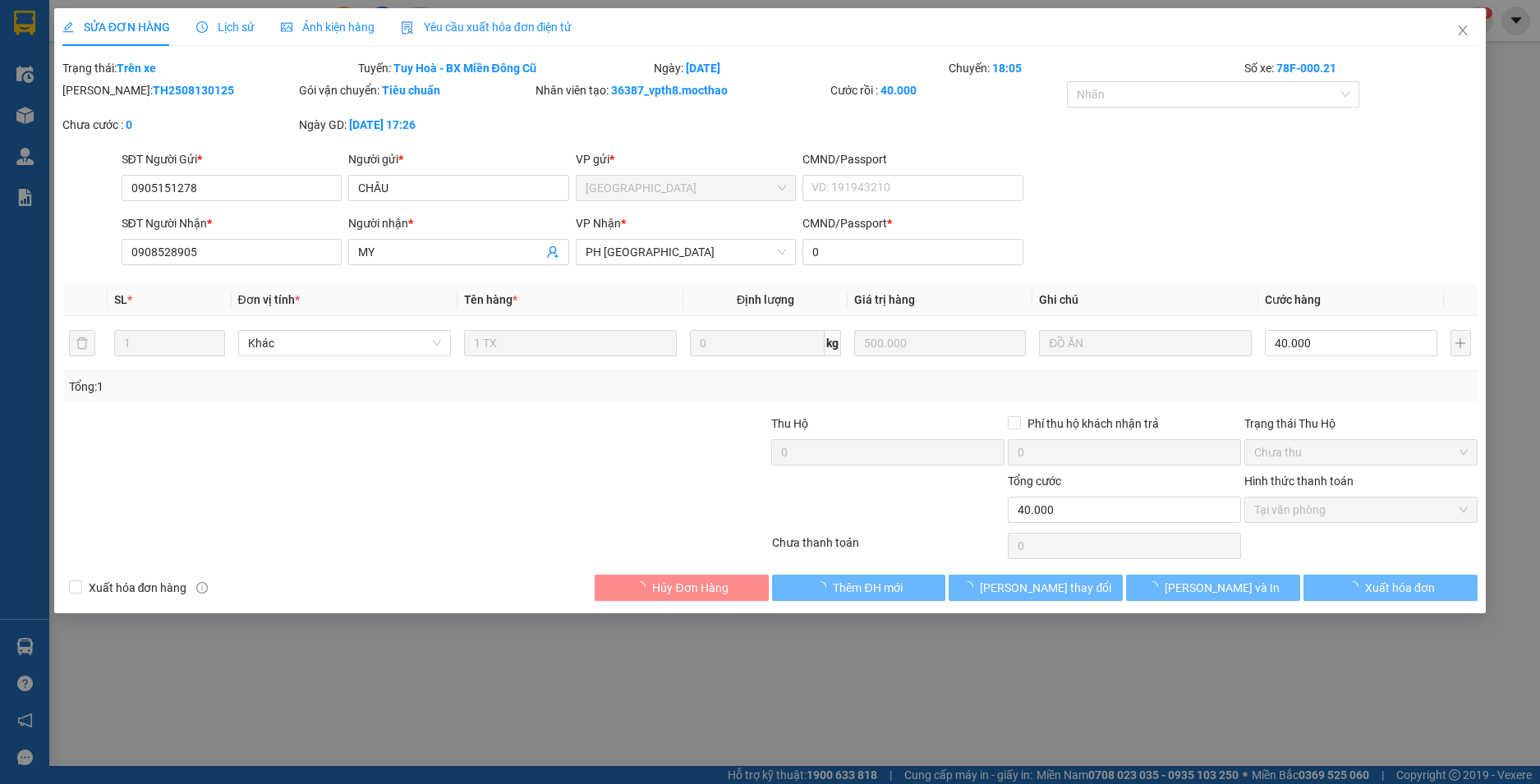
type input "0905151278"
type input "CHÂU"
type input "0908528905"
type input "MY"
type input "0"
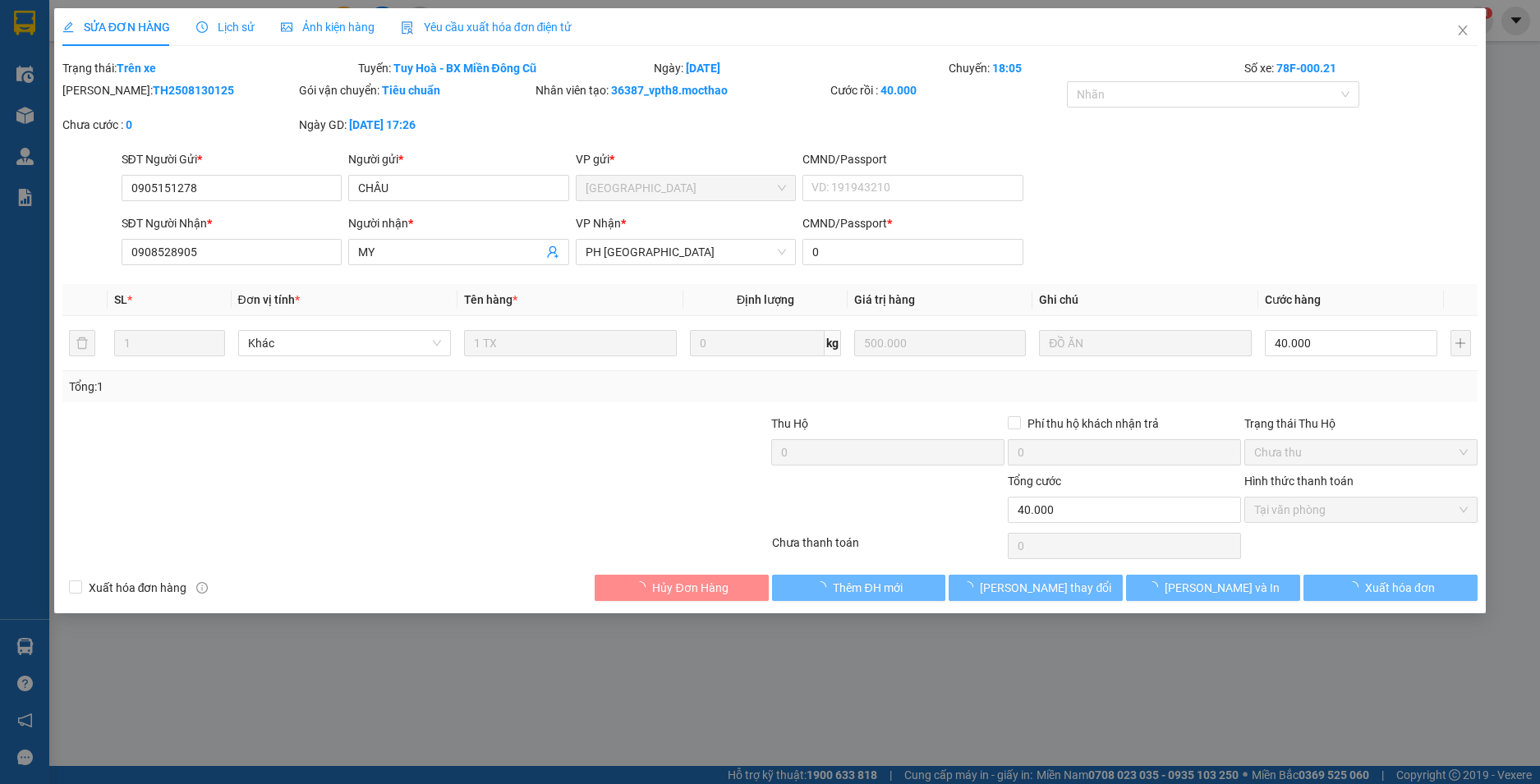
type input "40.000"
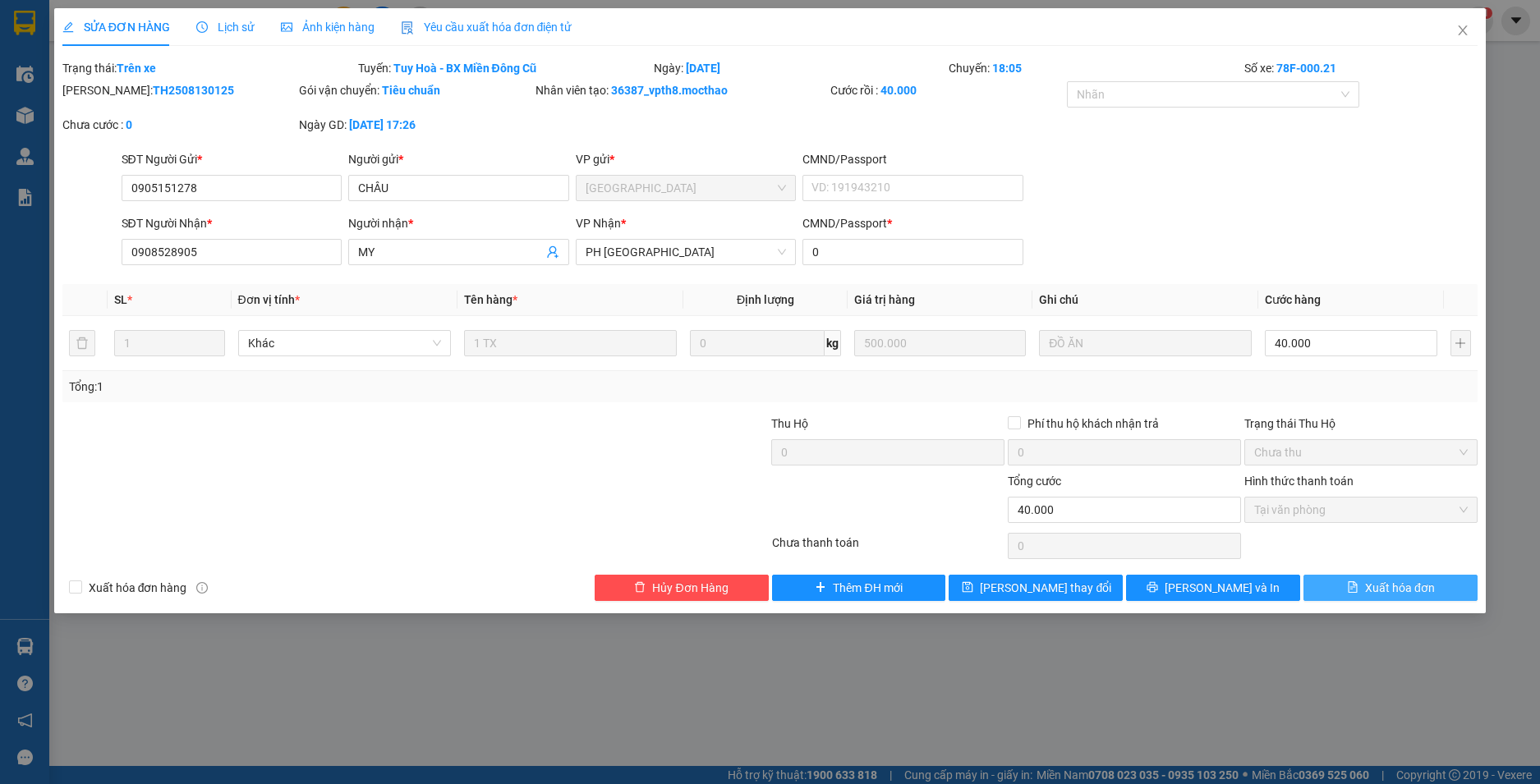
click at [1421, 583] on span "Xuất hóa đơn" at bounding box center [1399, 588] width 70 height 18
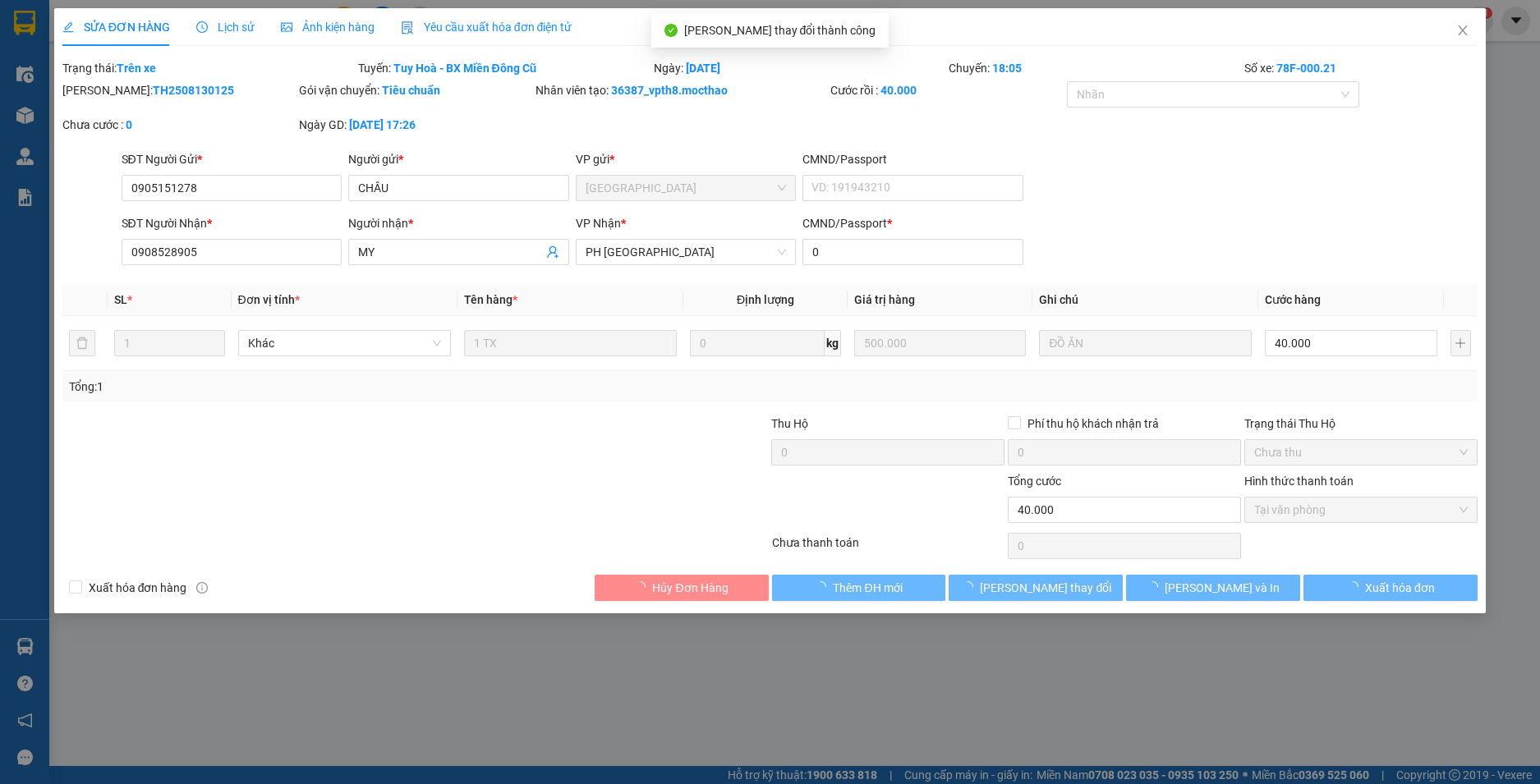
checkbox input "true"
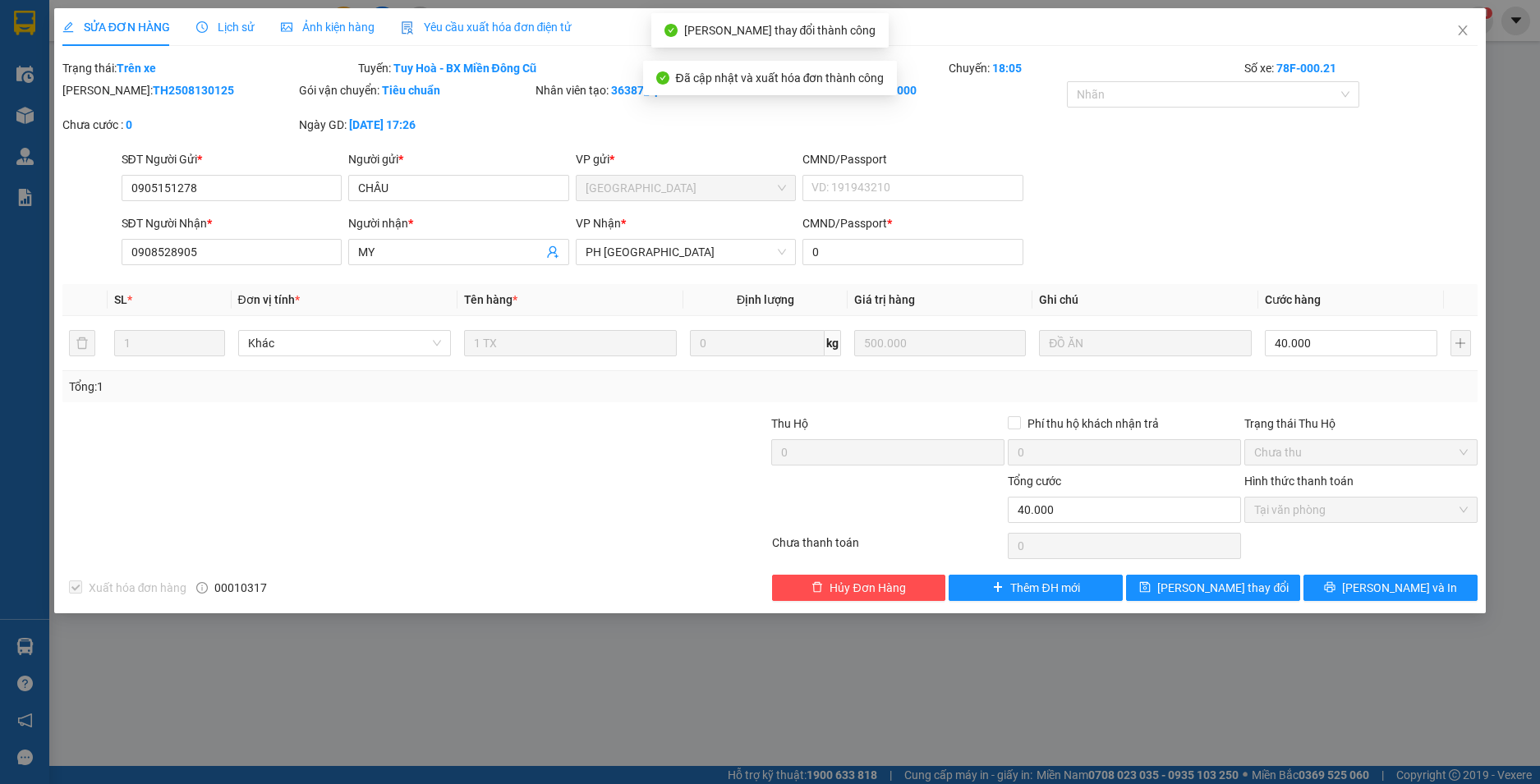
click at [1461, 33] on icon "close" at bounding box center [1463, 30] width 9 height 10
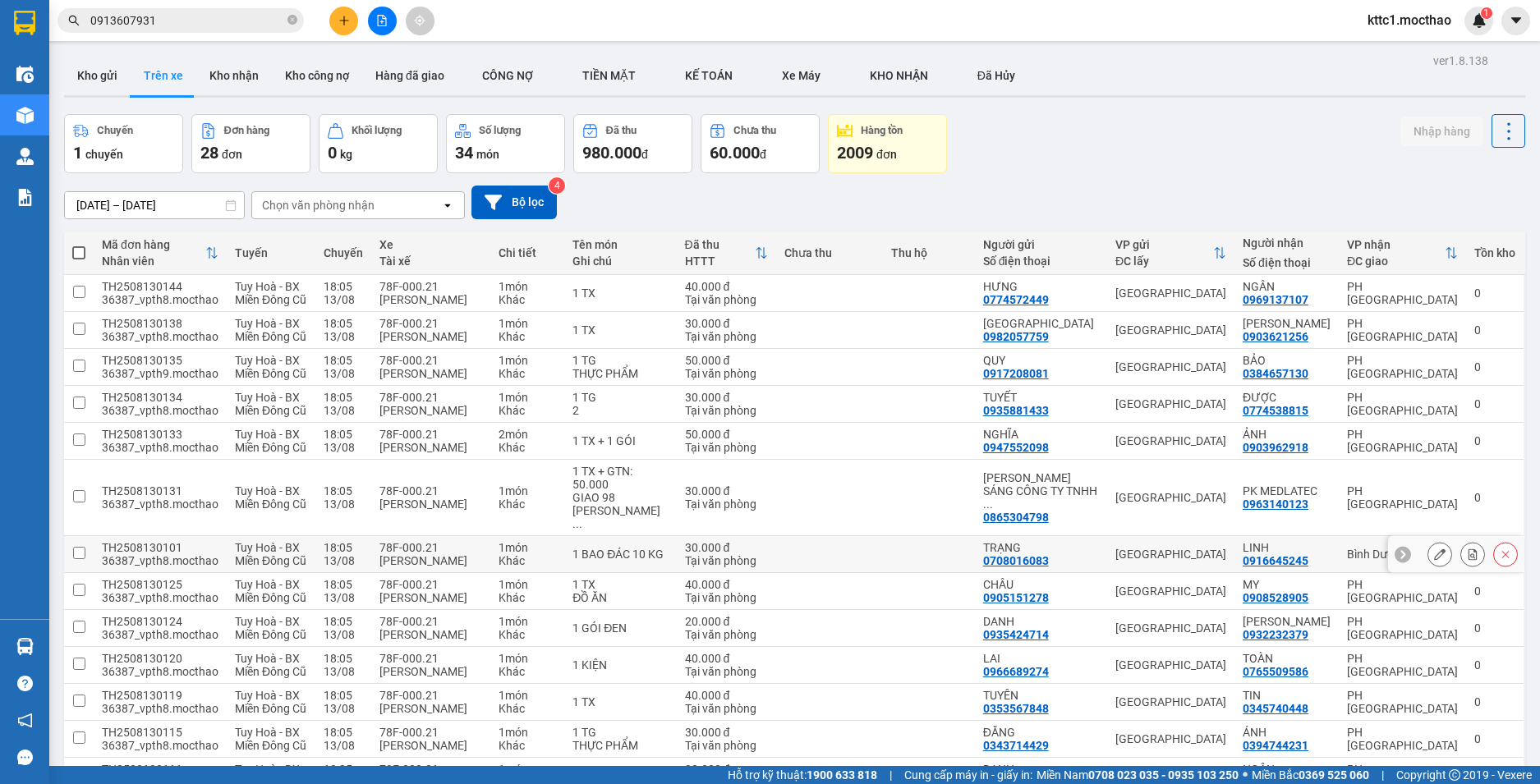
click at [1434, 549] on icon at bounding box center [1440, 554] width 12 height 12
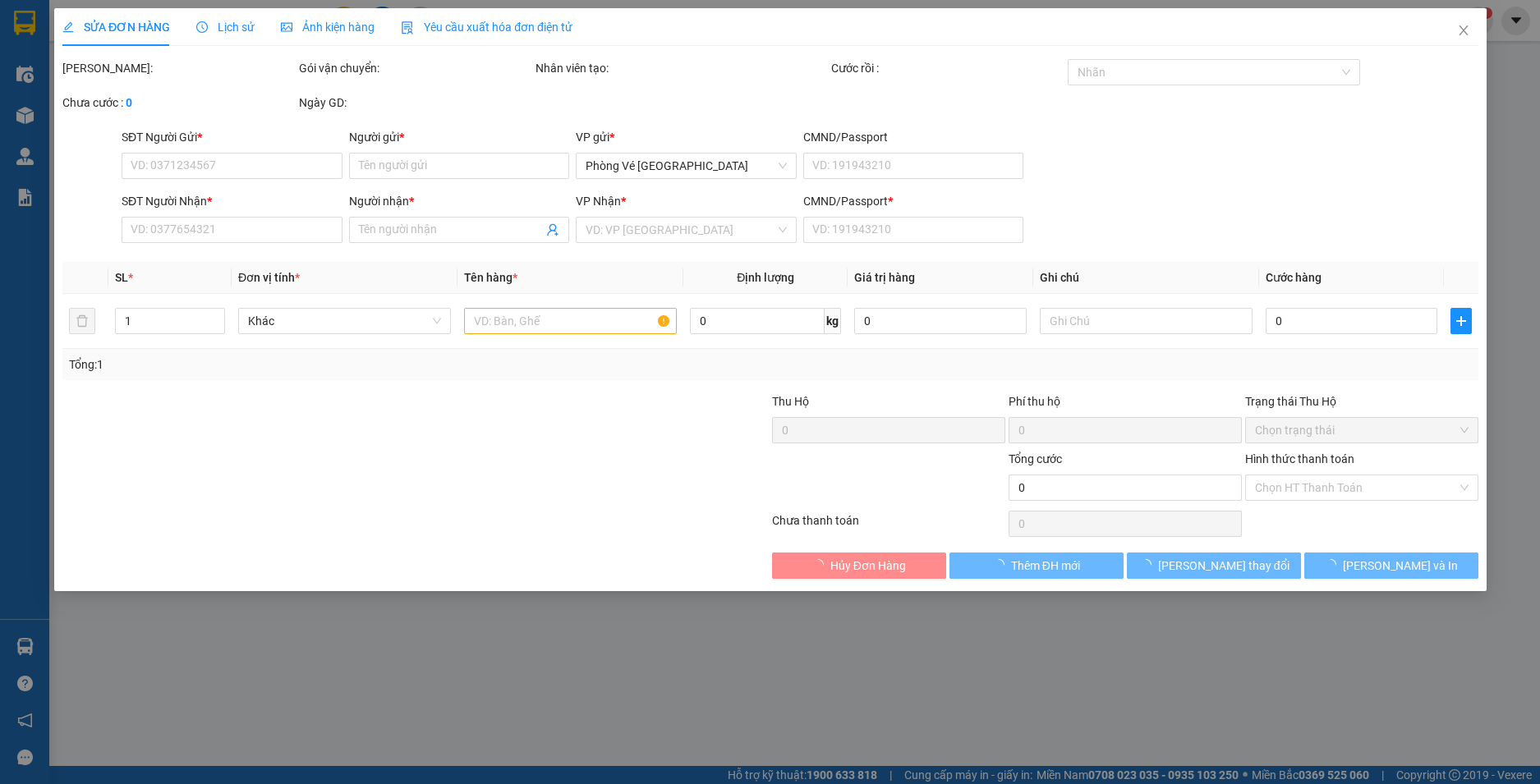
type input "0708016083"
type input "TRẠNG"
type input "0916645245"
type input "LINH"
type input "1"
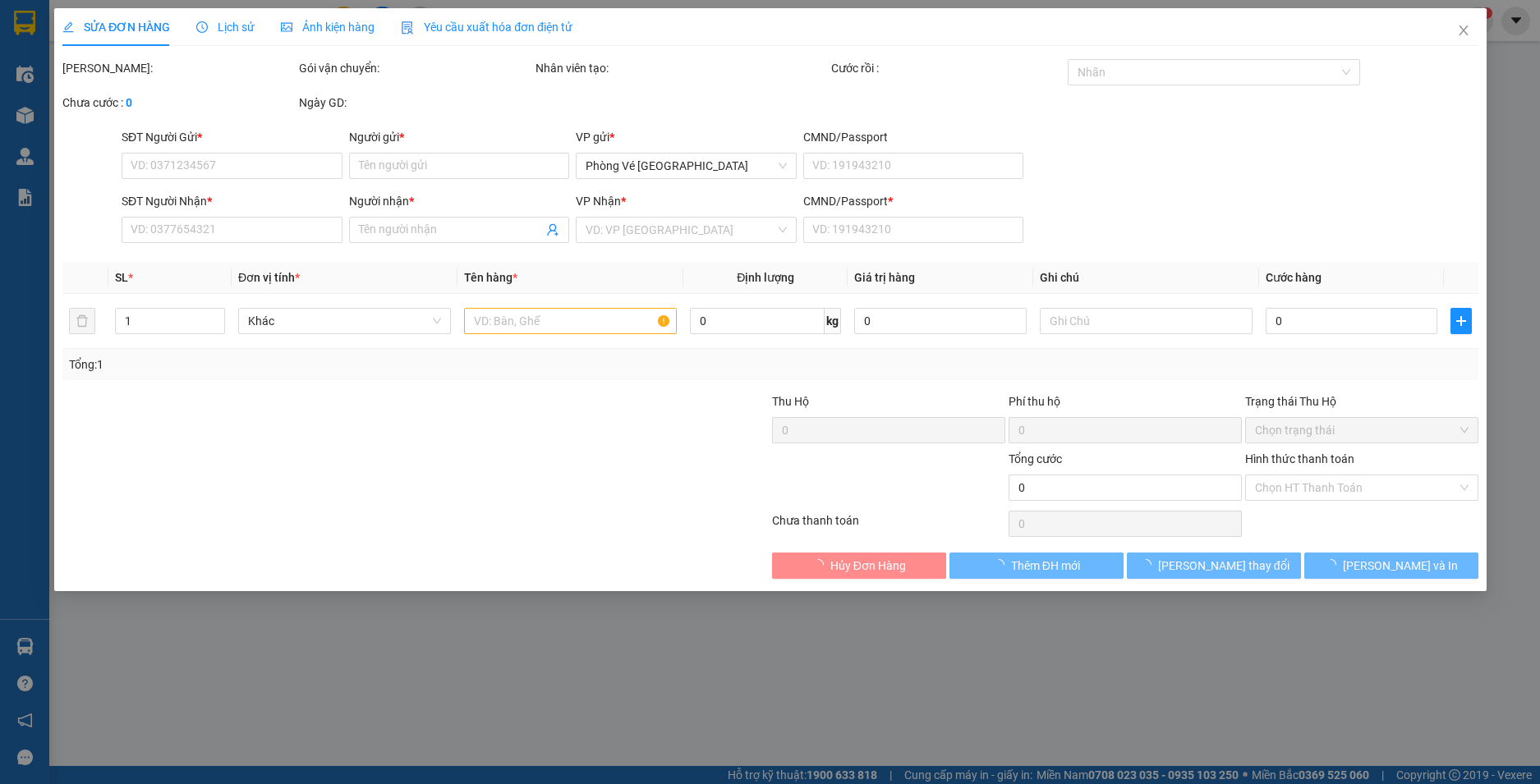
type input "30.000"
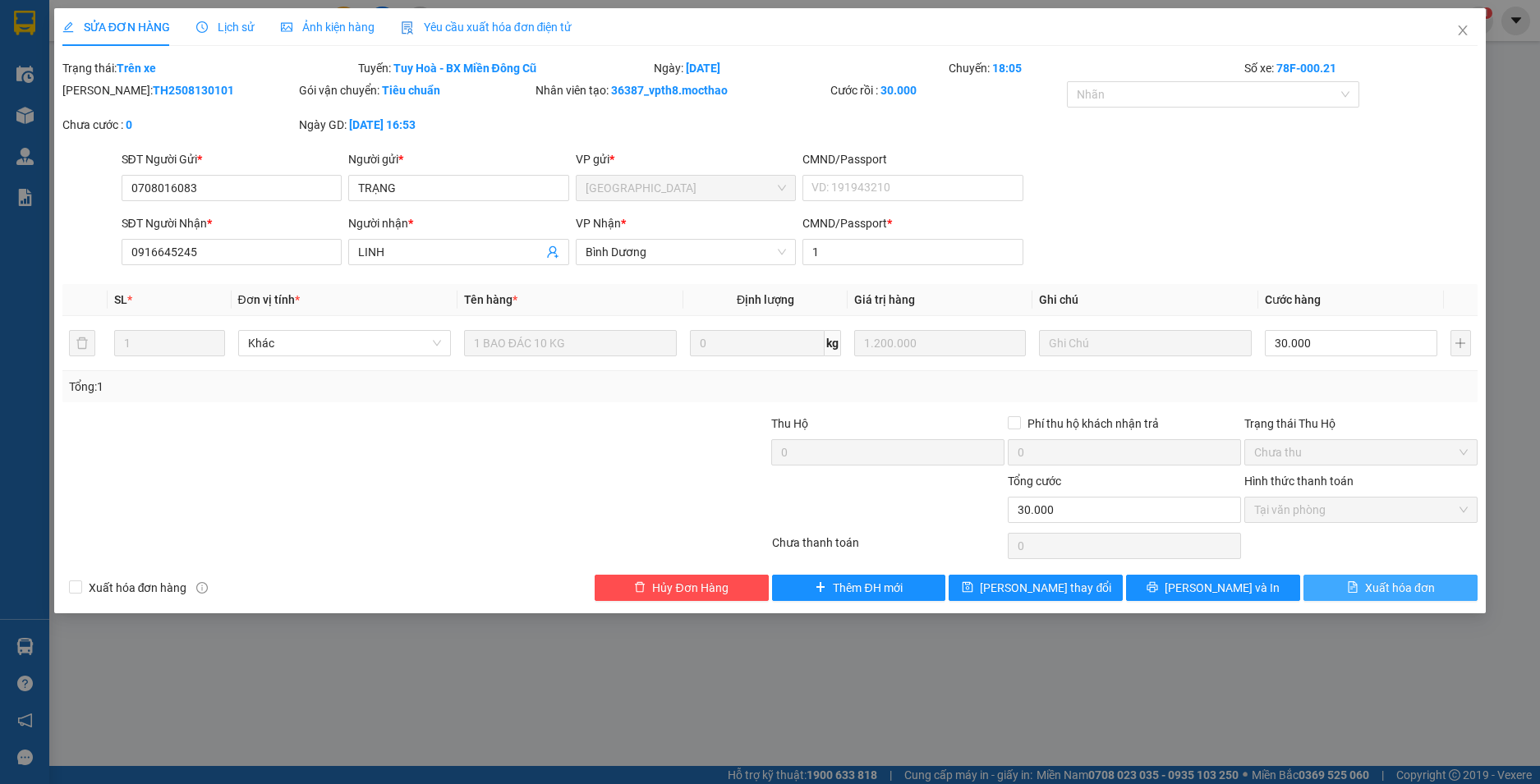
click at [1393, 579] on span "Xuất hóa đơn" at bounding box center [1399, 588] width 70 height 18
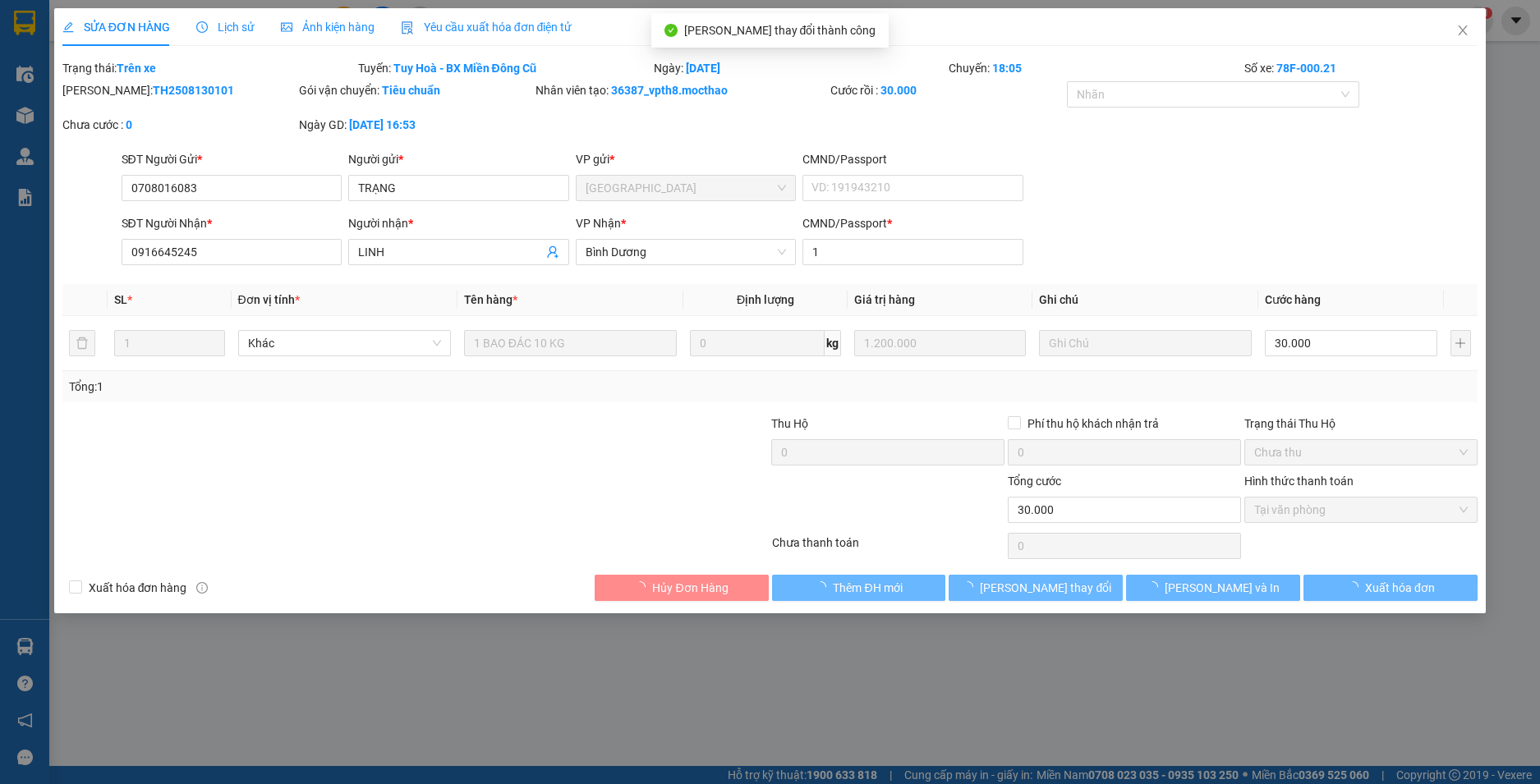
checkbox input "true"
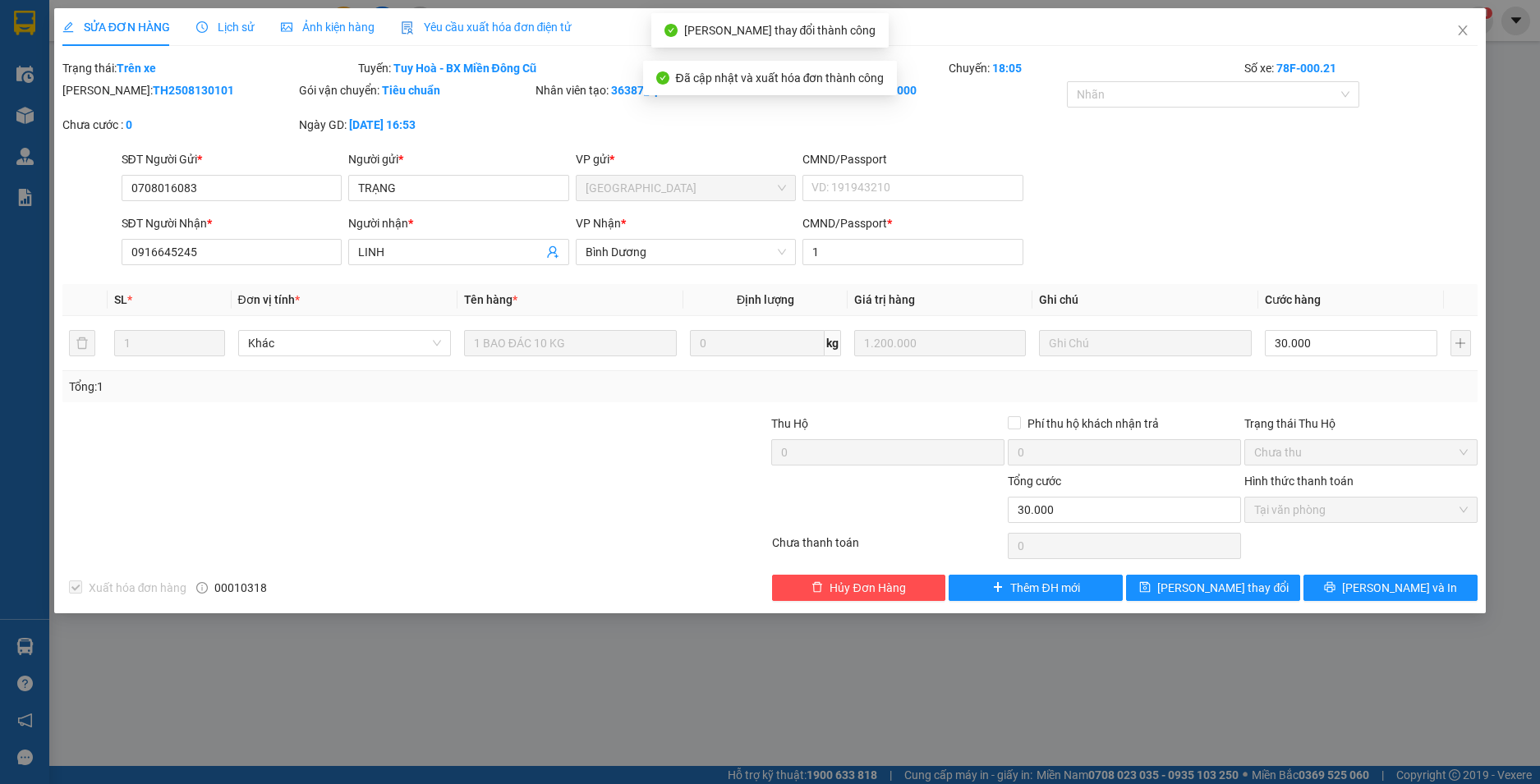
click at [1460, 30] on icon "close" at bounding box center [1463, 30] width 13 height 13
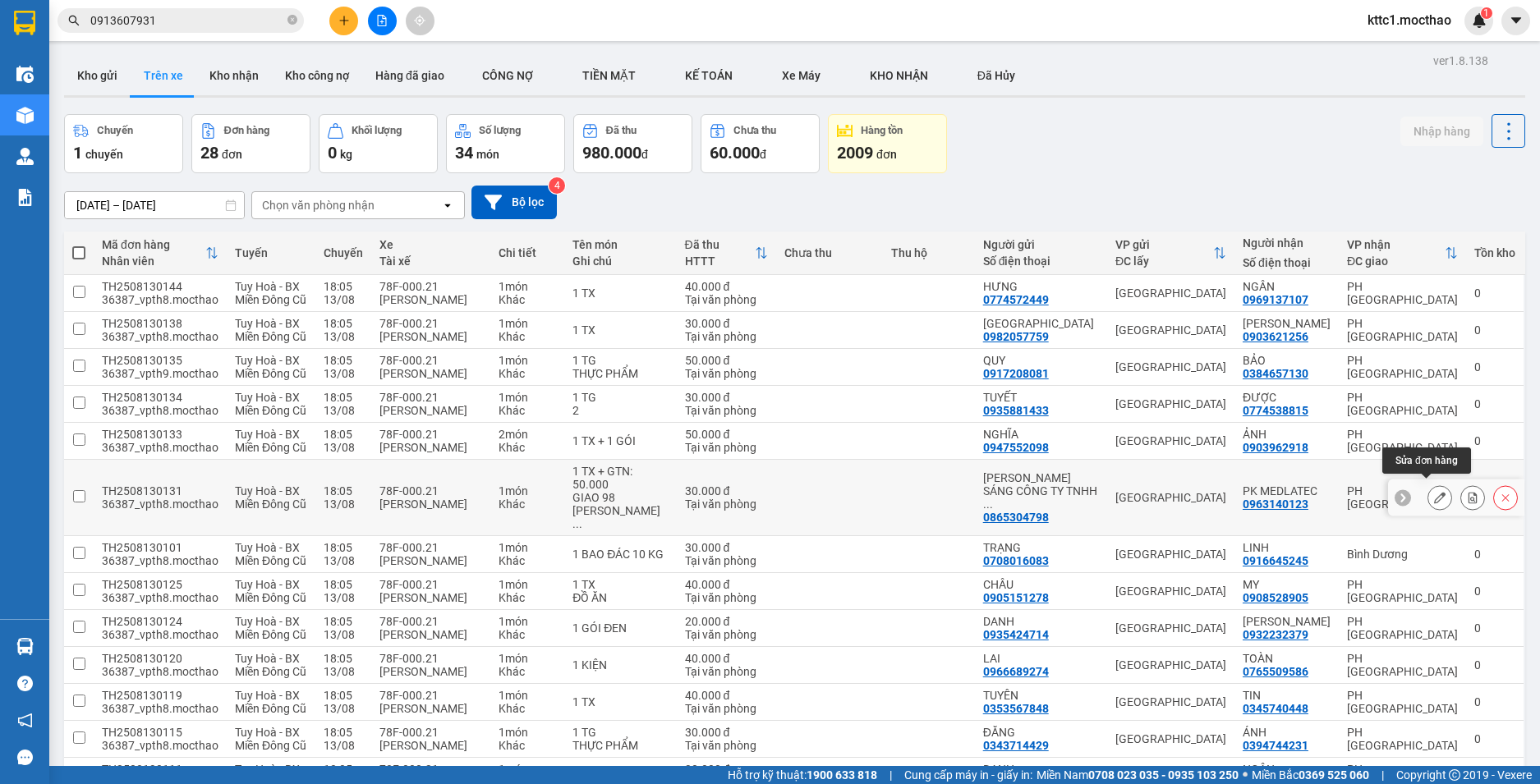
click at [1434, 493] on icon at bounding box center [1440, 498] width 12 height 12
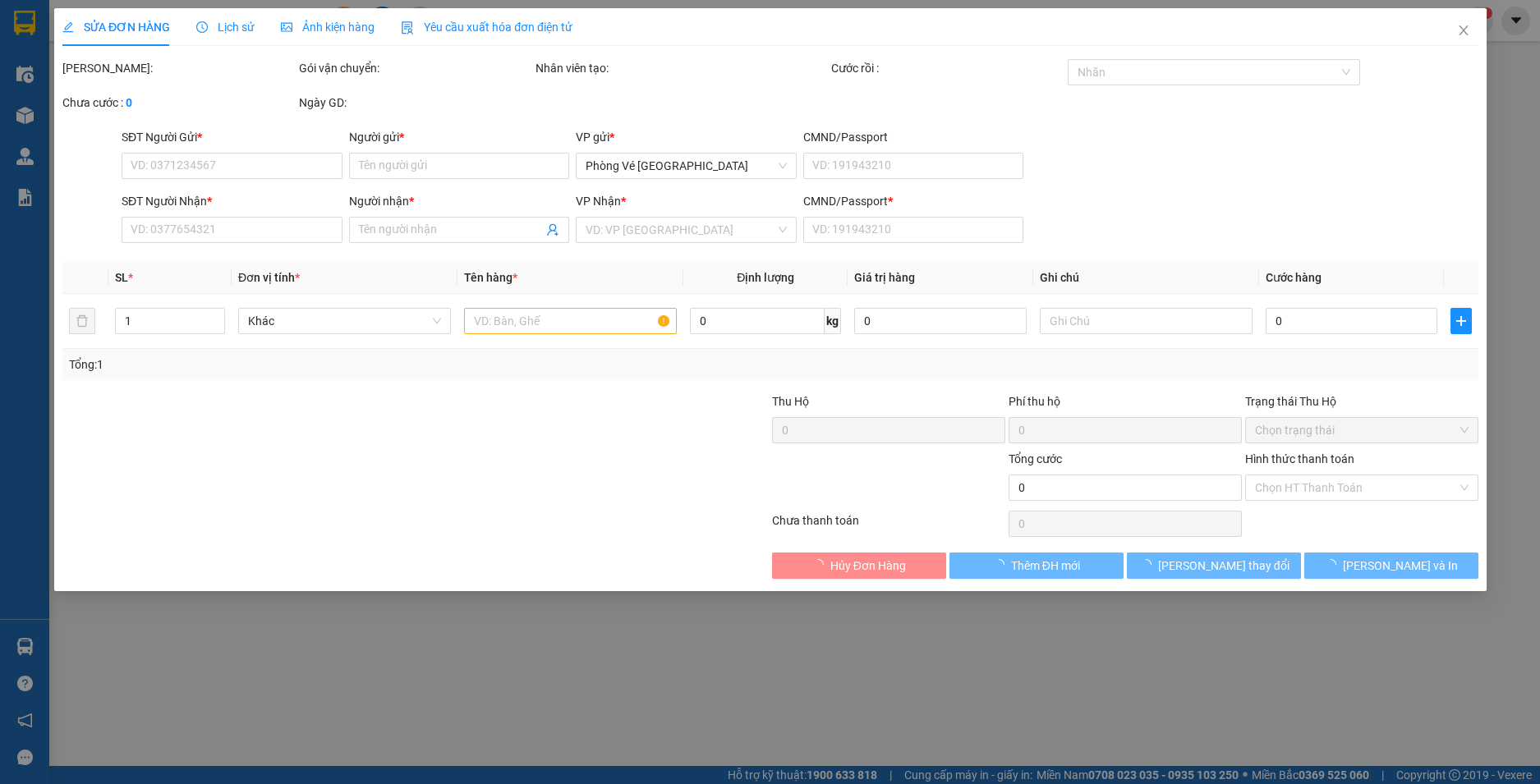
type input "0865304798"
type input "[PERSON_NAME] SÁNG CÔNG TY TNHH MEDLATEC [GEOGRAPHIC_DATA]"
type input "0963140123"
type input "PK MEDLATEC"
type input "1"
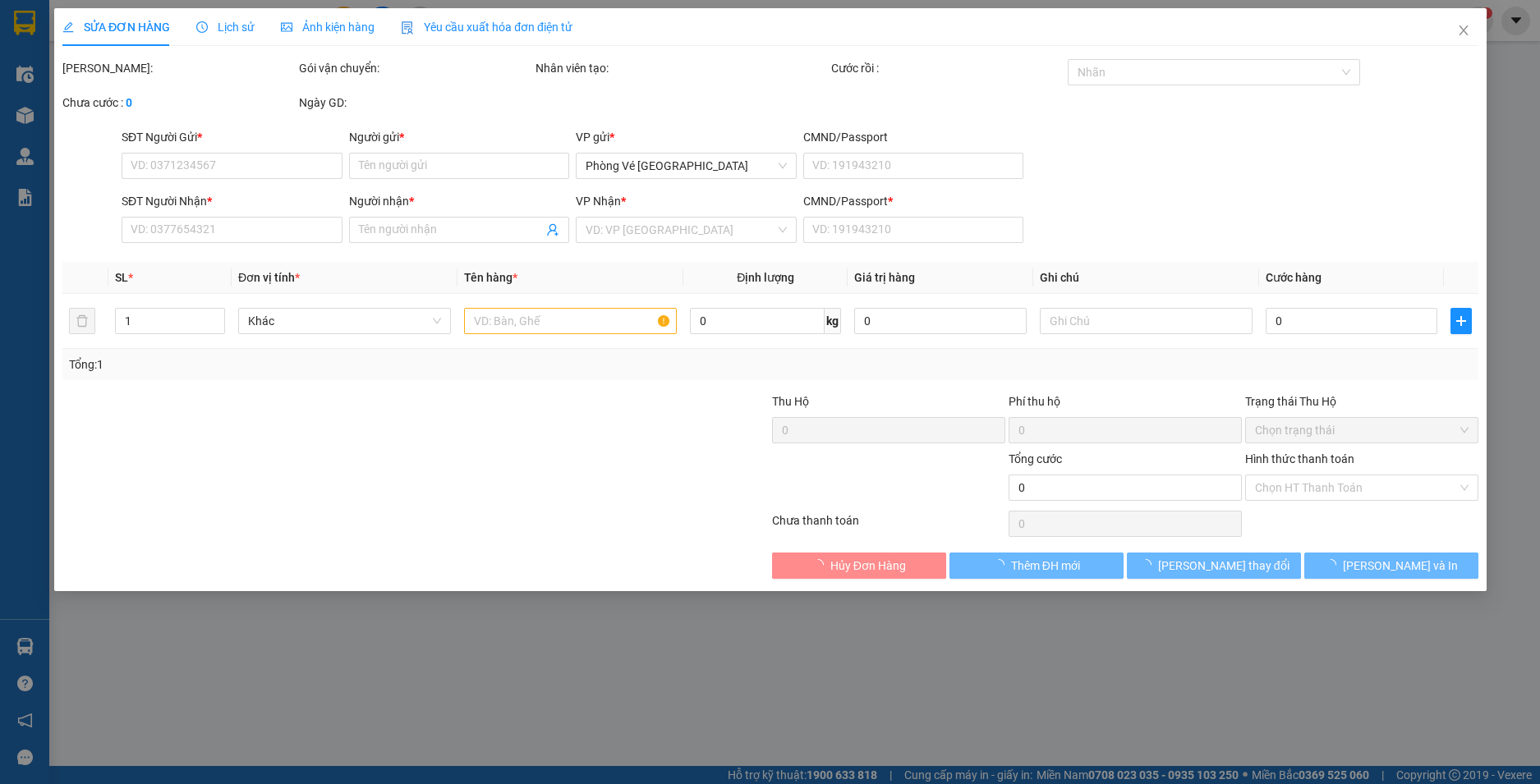
type input "30.000"
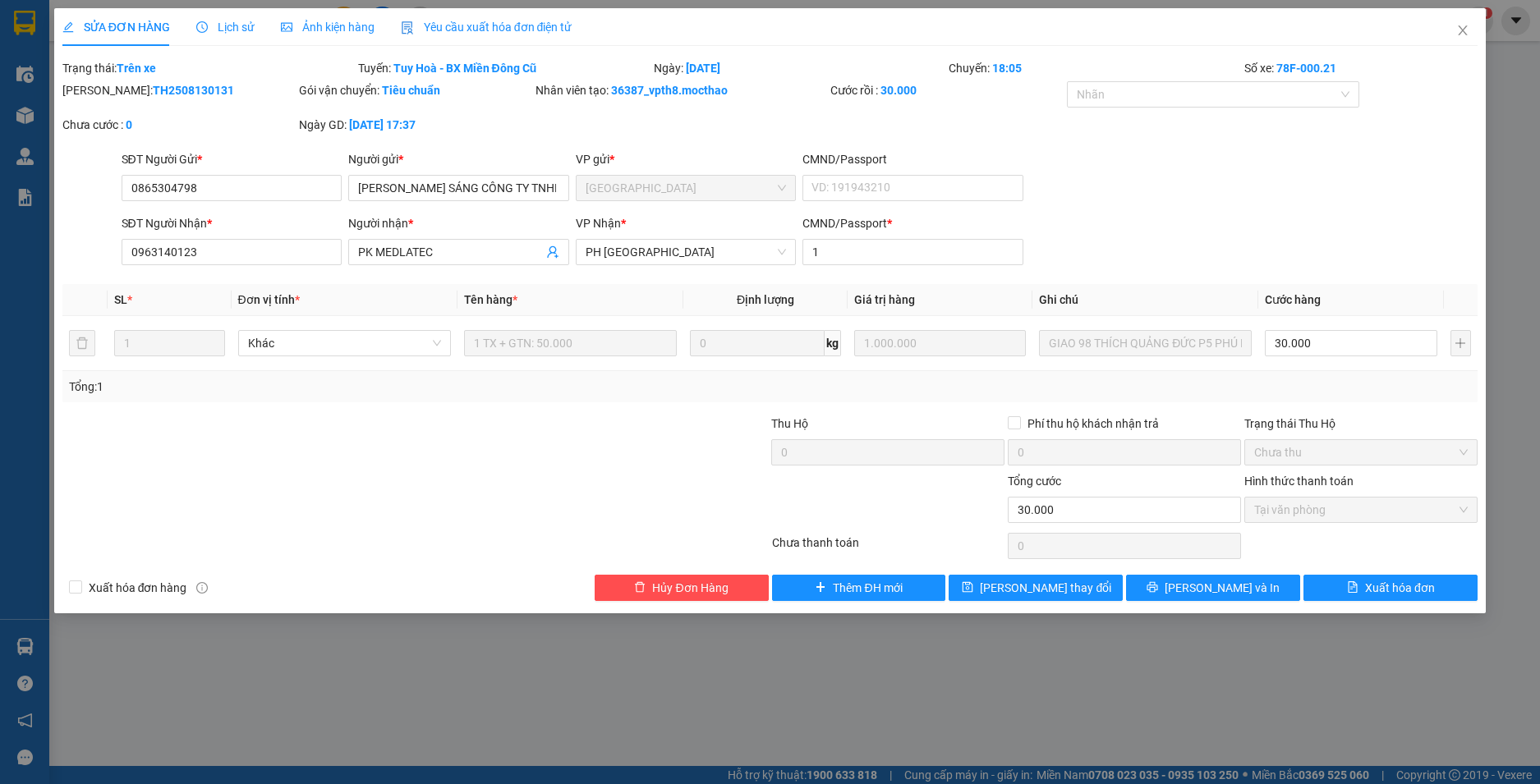
click at [523, 18] on div "Yêu cầu xuất hóa đơn điện tử" at bounding box center [486, 27] width 172 height 38
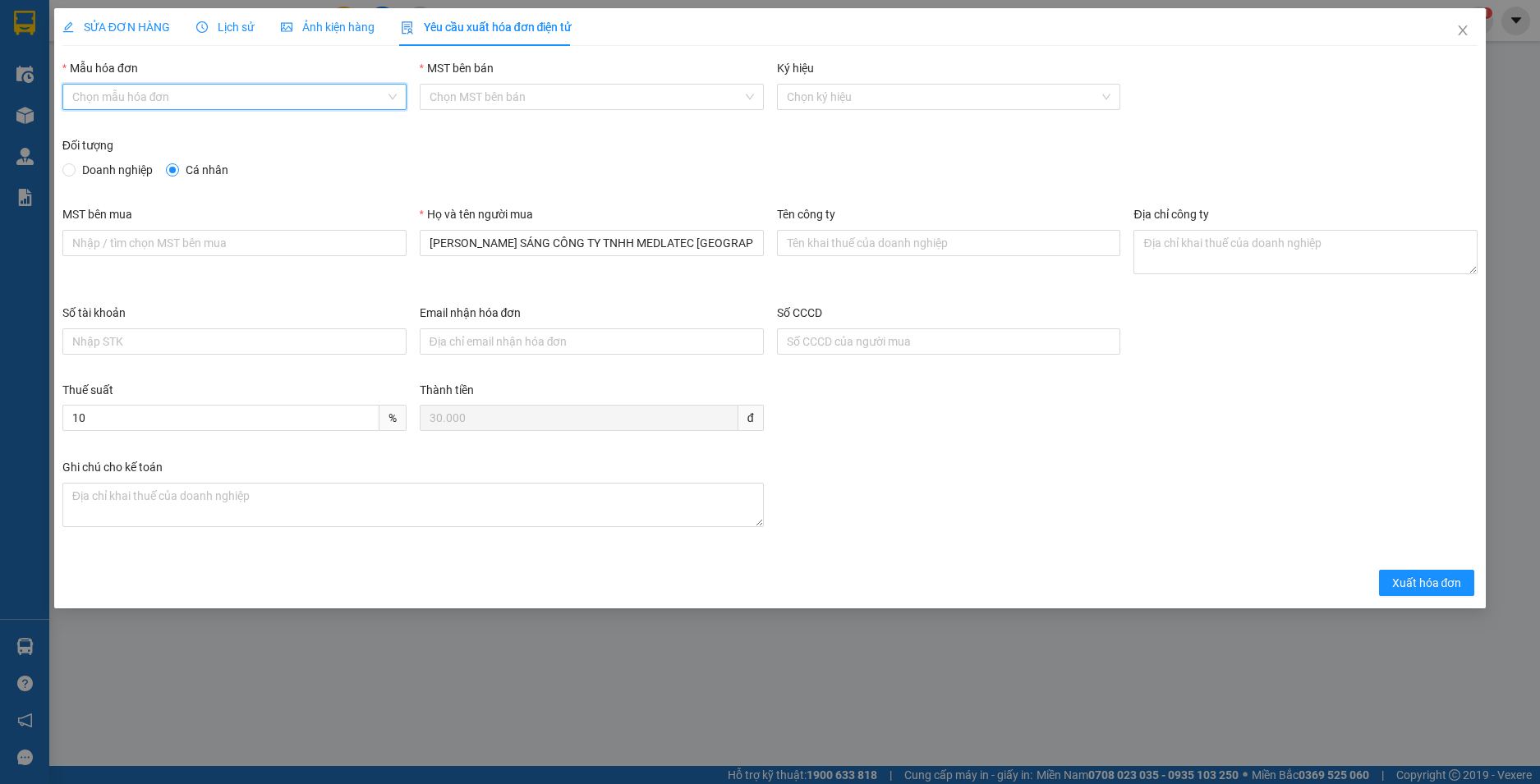
click at [144, 104] on input "Mẫu hóa đơn" at bounding box center [228, 96] width 313 height 24
click at [104, 137] on div "HĐH" at bounding box center [234, 130] width 324 height 18
type input "8"
click at [122, 173] on span "Doanh nghiệp" at bounding box center [117, 170] width 84 height 18
click at [74, 173] on input "Doanh nghiệp" at bounding box center [69, 169] width 12 height 12
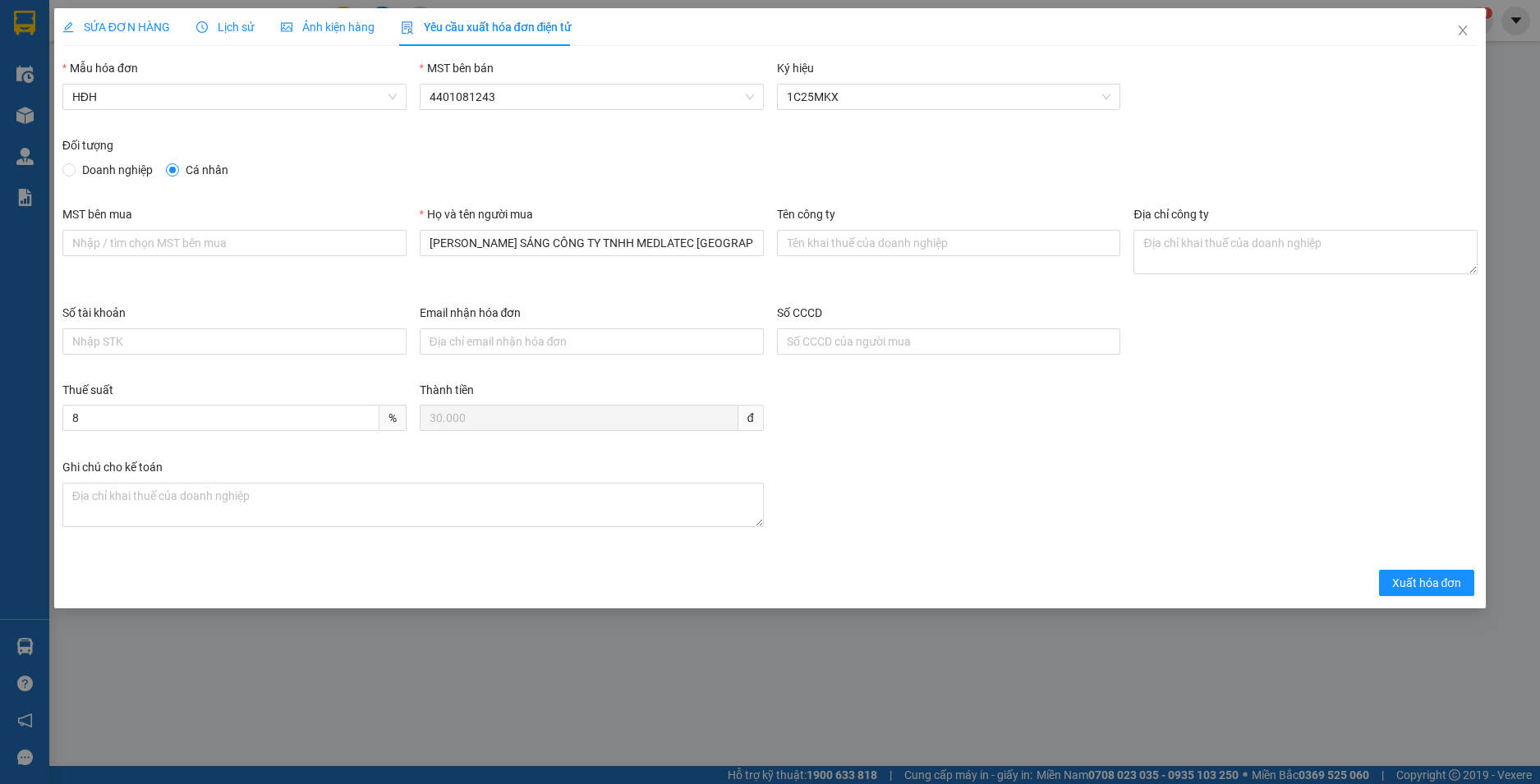
radio input "true"
radio input "false"
click at [794, 222] on div "Tên công ty" at bounding box center [948, 217] width 344 height 24
click at [796, 240] on input "Tên công ty" at bounding box center [948, 242] width 344 height 26
paste input "CÔNG TY TNHH MEDLATEC [GEOGRAPHIC_DATA]"
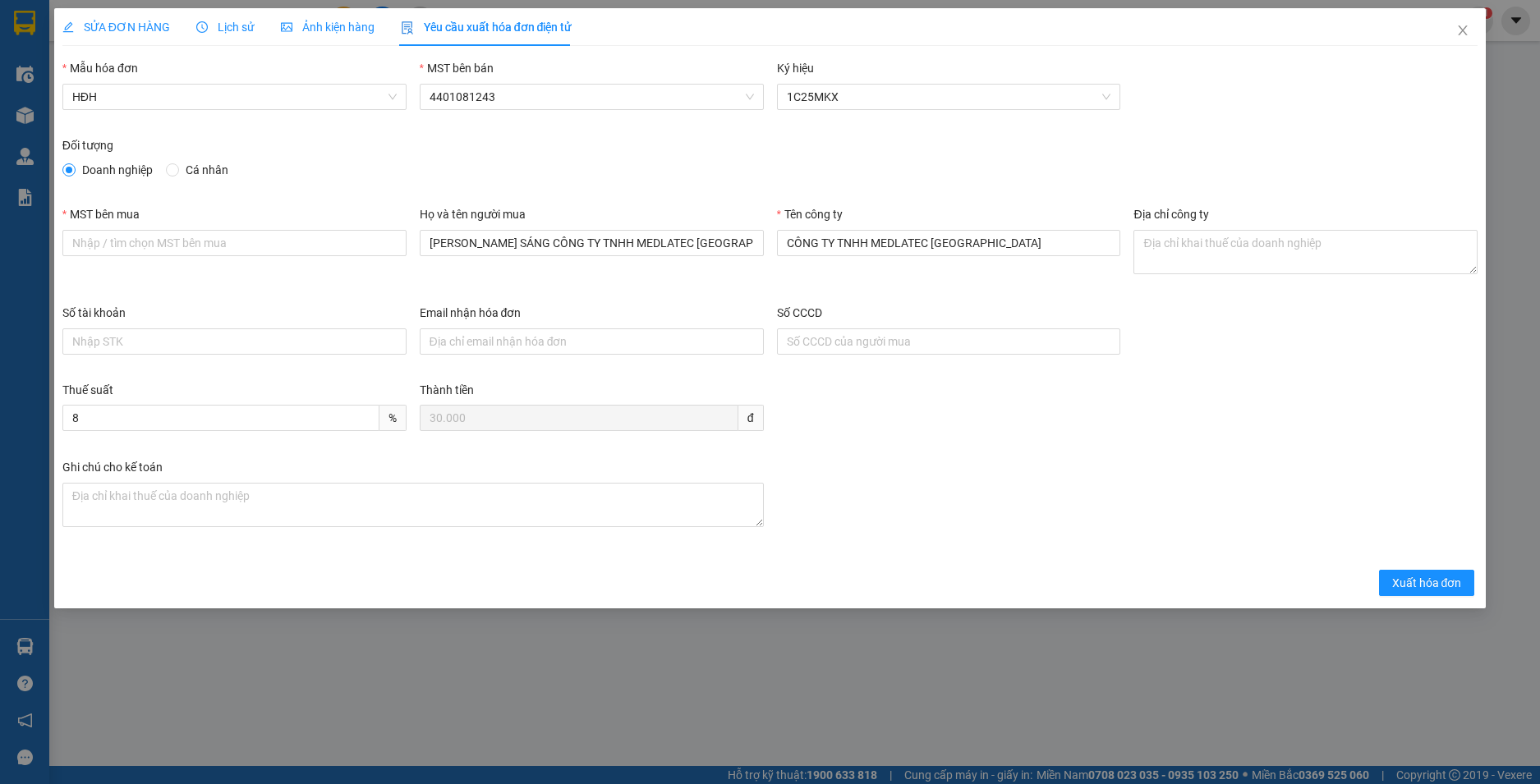
type input "CÔNG TY TNHH MEDLATEC [GEOGRAPHIC_DATA]"
drag, startPoint x: 737, startPoint y: 238, endPoint x: 277, endPoint y: 277, distance: 461.7
click at [277, 277] on div "MST bên mua Họ và tên người mua [PERSON_NAME] SÁNG CÔNG TY TNHH MEDLATEC VIỆT N…" at bounding box center [771, 255] width 1429 height 99
click at [339, 235] on input "MST bên mua" at bounding box center [235, 242] width 344 height 26
paste input "0101234974"
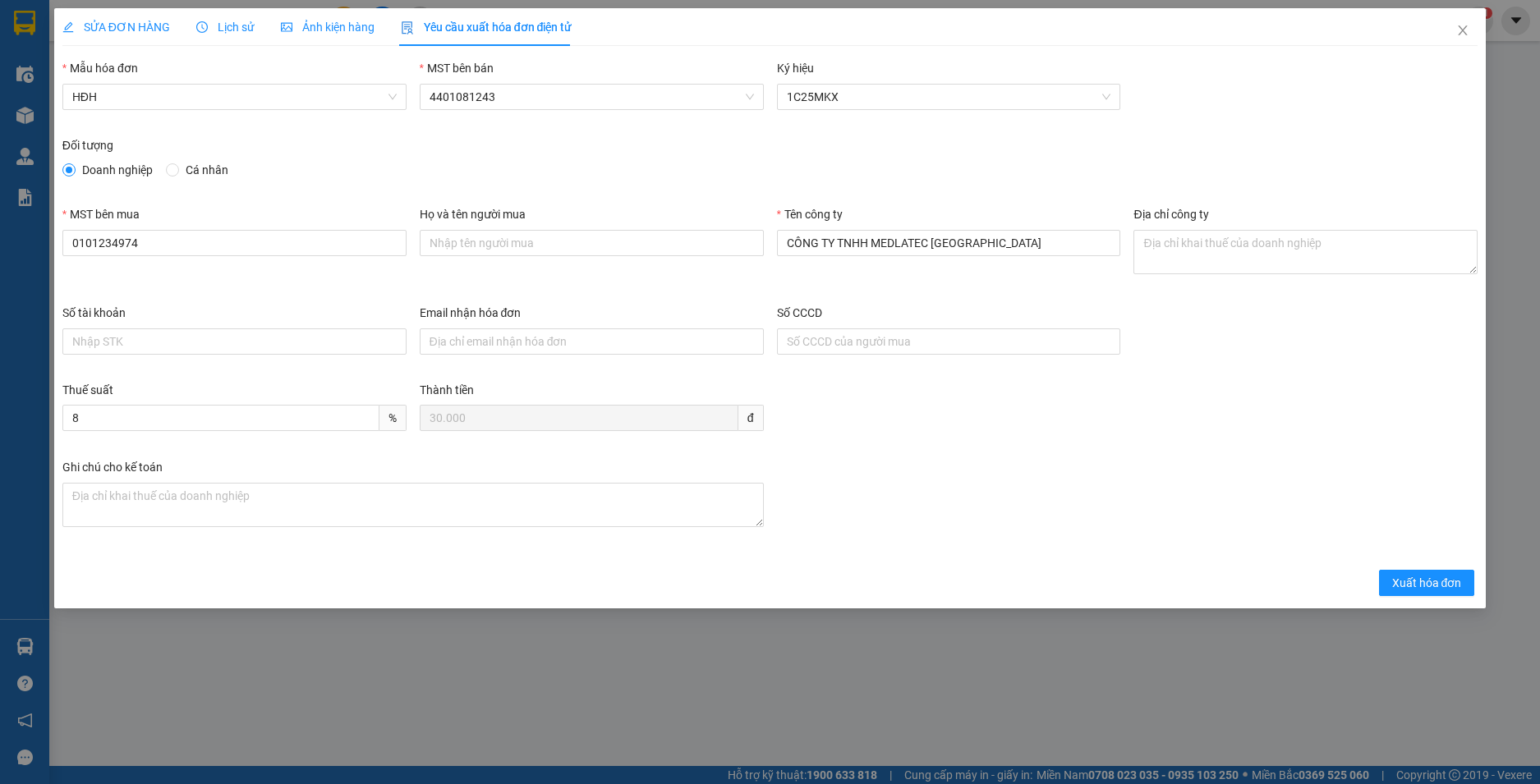
type input "0101234974"
click at [1172, 248] on textarea "Địa chỉ công ty" at bounding box center [1305, 251] width 344 height 44
paste textarea "Số 42 - 44, [GEOGRAPHIC_DATA], [GEOGRAPHIC_DATA], [GEOGRAPHIC_DATA], [GEOGRAPHI…"
type textarea "Số 42 - 44, [GEOGRAPHIC_DATA], [GEOGRAPHIC_DATA], [GEOGRAPHIC_DATA], [GEOGRAPHI…"
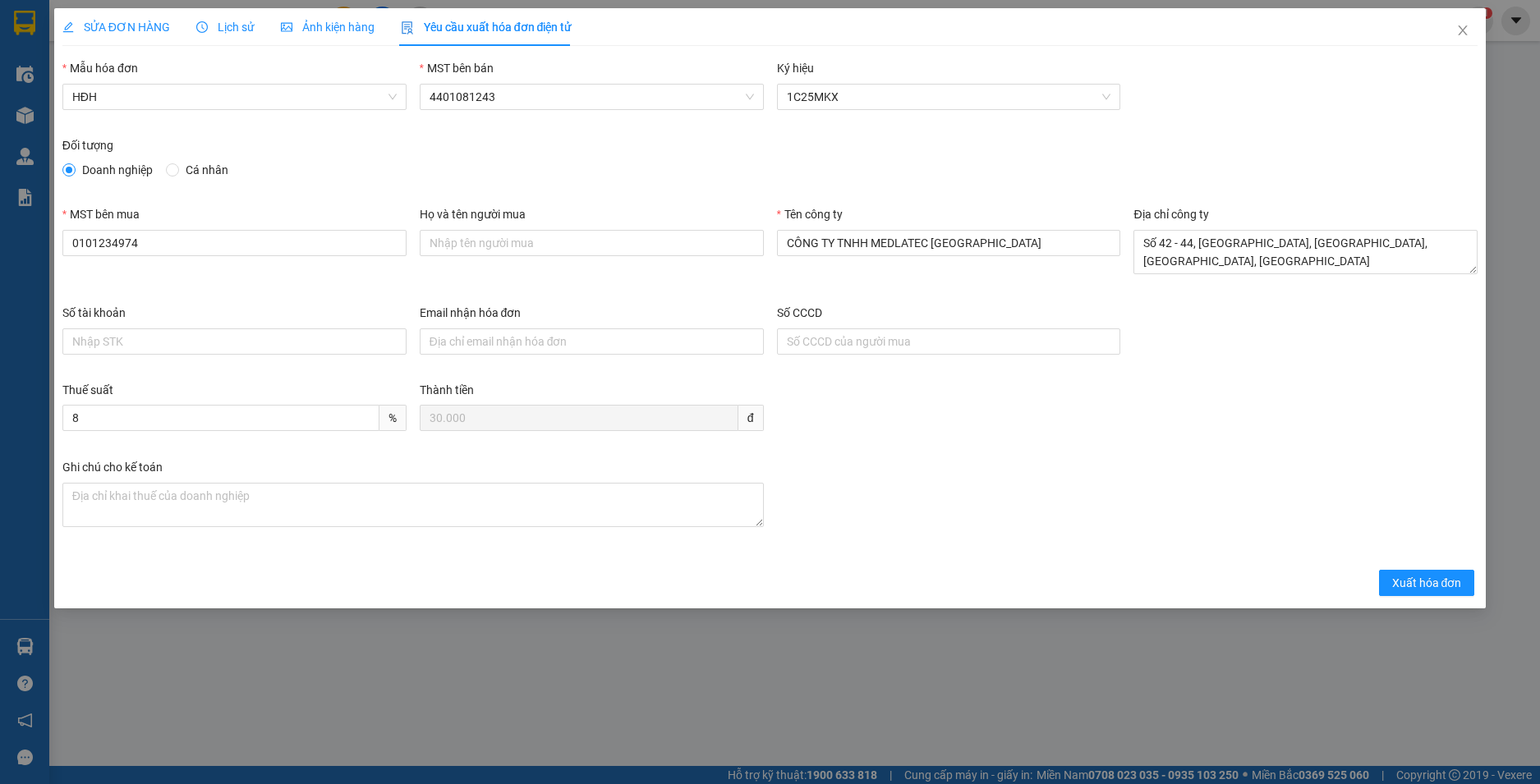
click at [534, 344] on input "Email nhận hóa đơn" at bounding box center [592, 341] width 344 height 26
click at [528, 336] on input "Email nhận hóa đơn" at bounding box center [592, 341] width 344 height 26
paste input "[EMAIL_ADDRESS][DOMAIN_NAME]"
type input "[EMAIL_ADDRESS][DOMAIN_NAME]"
click at [1412, 583] on span "Xuất hóa đơn" at bounding box center [1427, 583] width 70 height 18
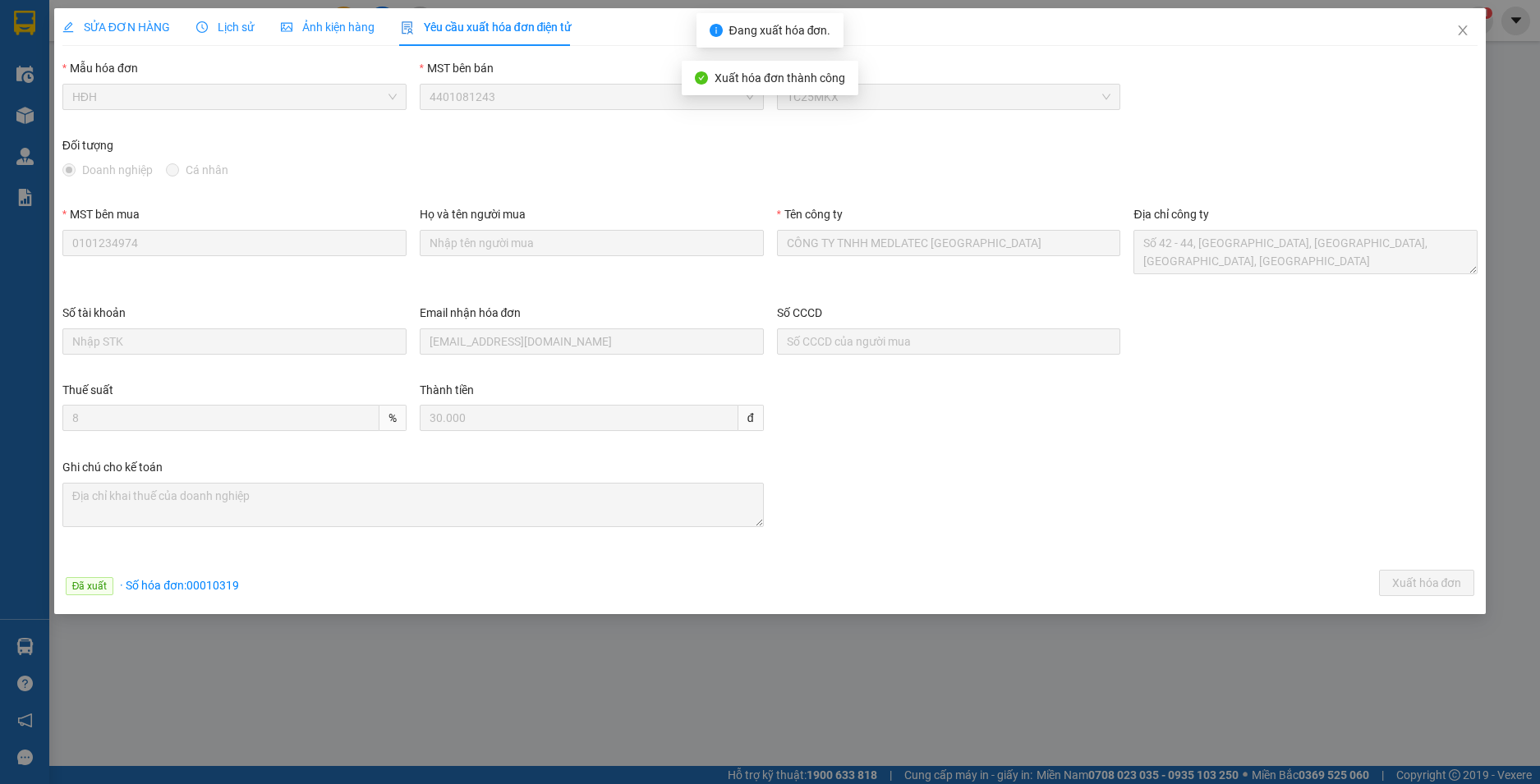
click at [1467, 23] on span "Close" at bounding box center [1462, 31] width 46 height 46
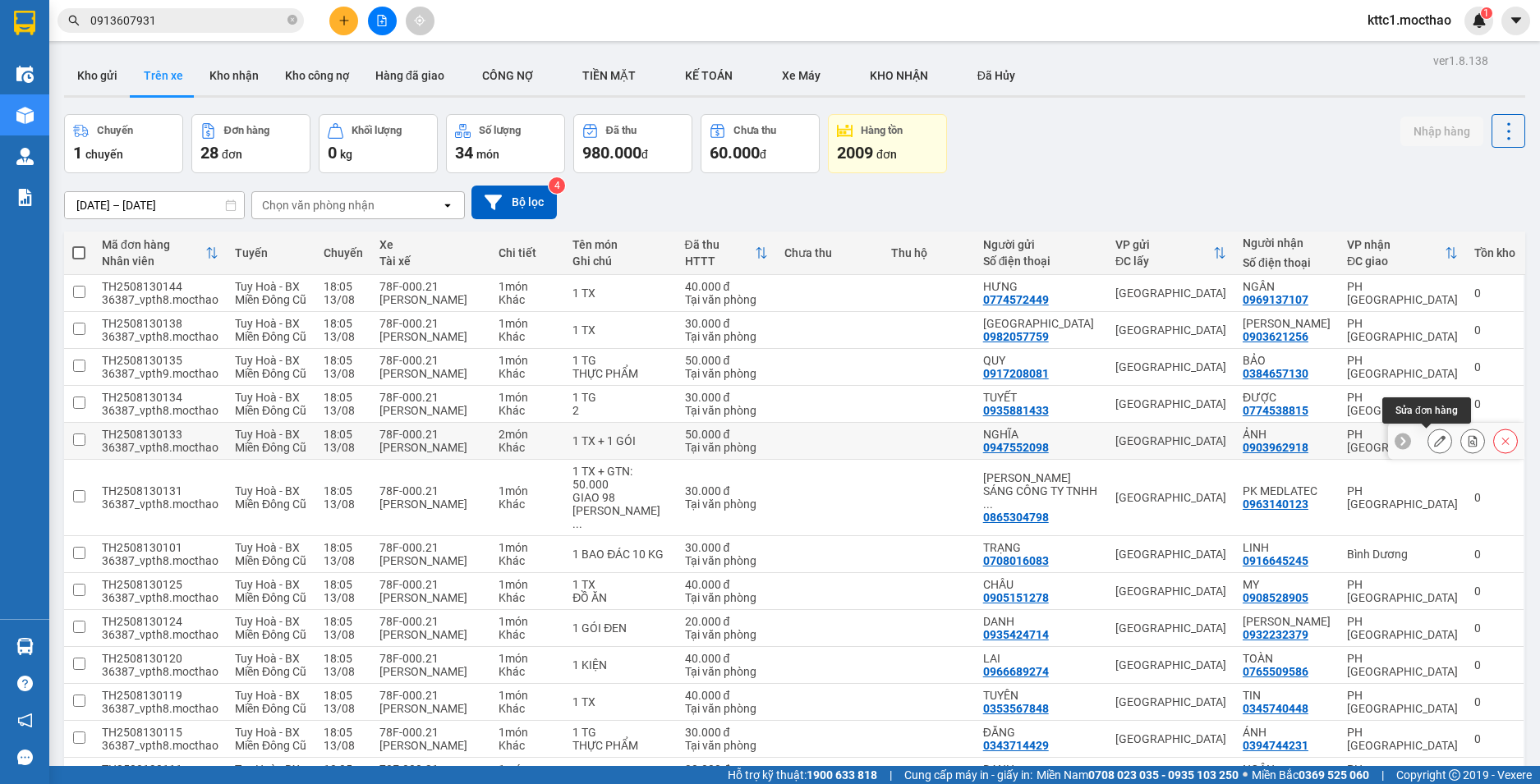
click at [1434, 441] on icon at bounding box center [1440, 441] width 12 height 12
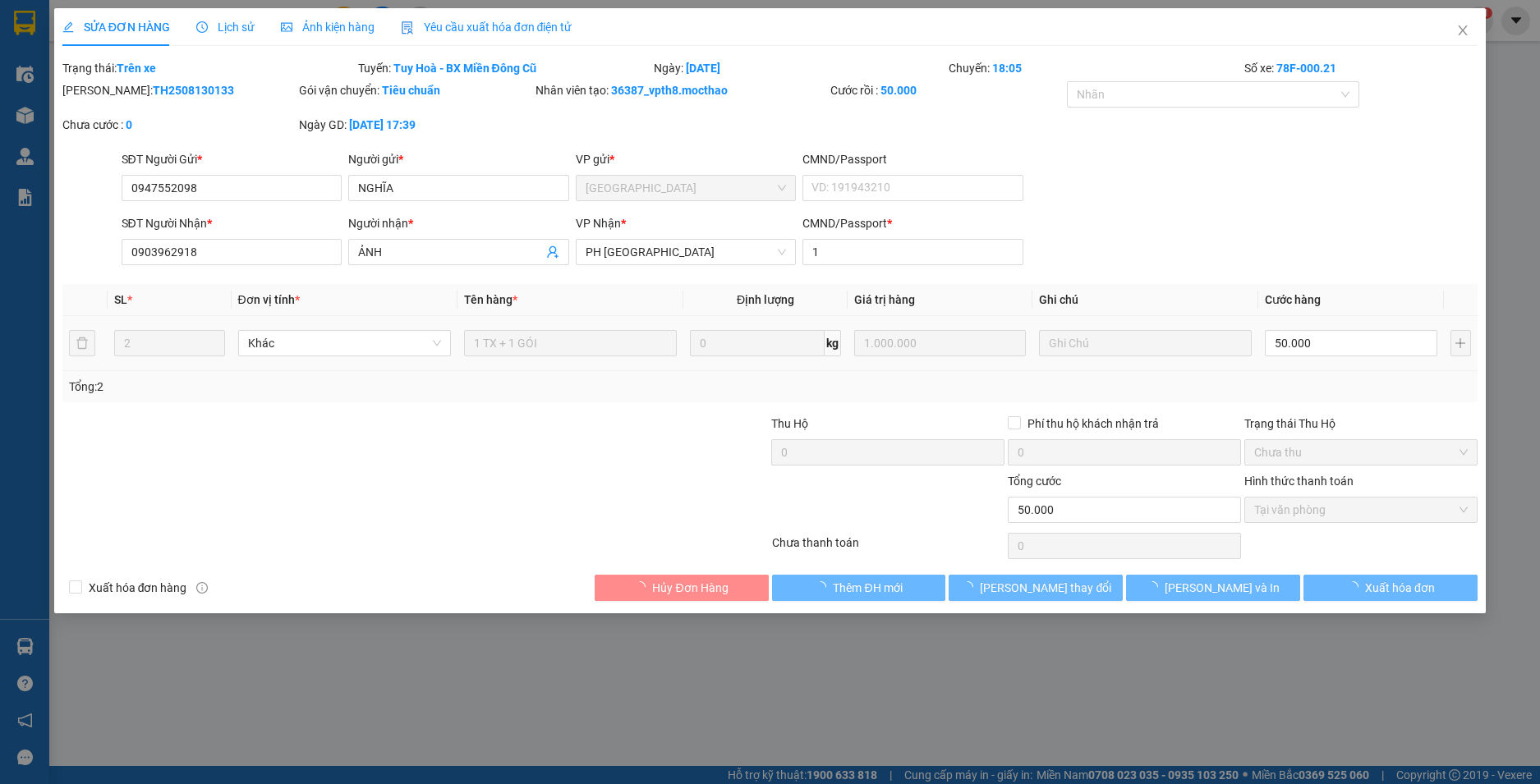
type input "0947552098"
type input "NGHĨA"
type input "0903962918"
type input "ẢNH"
type input "1"
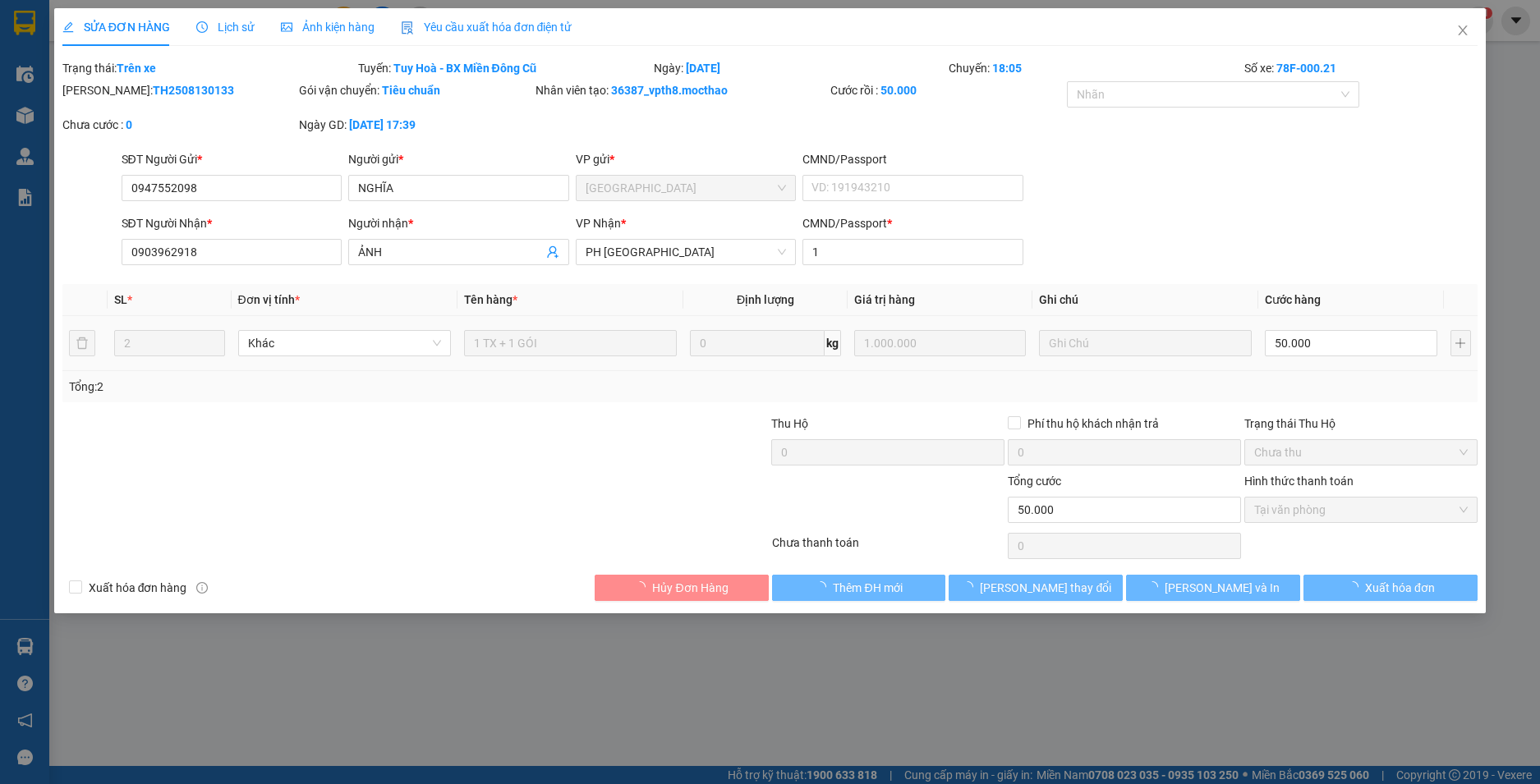
type input "50.000"
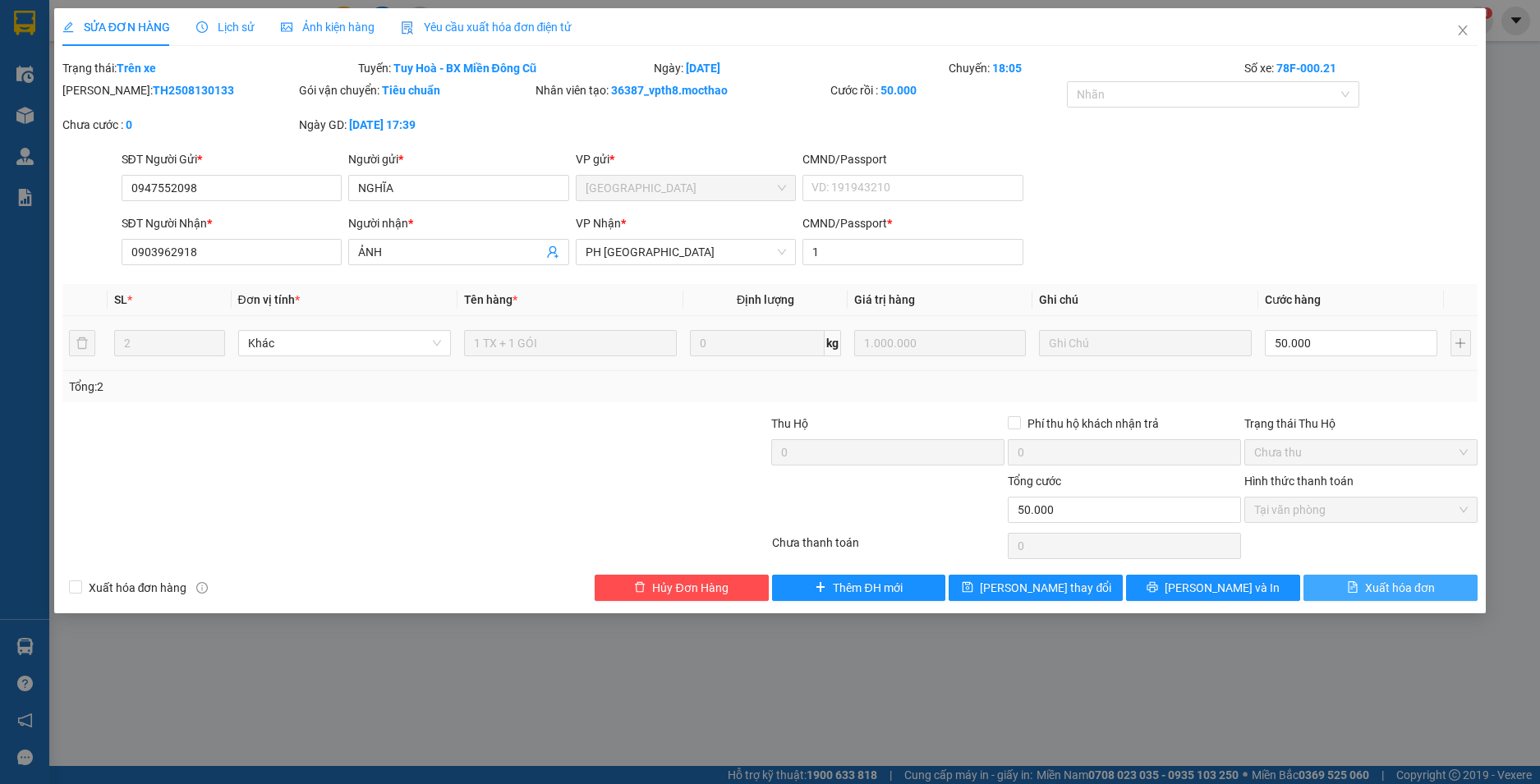
click at [1413, 589] on span "Xuất hóa đơn" at bounding box center [1399, 588] width 70 height 18
checkbox input "true"
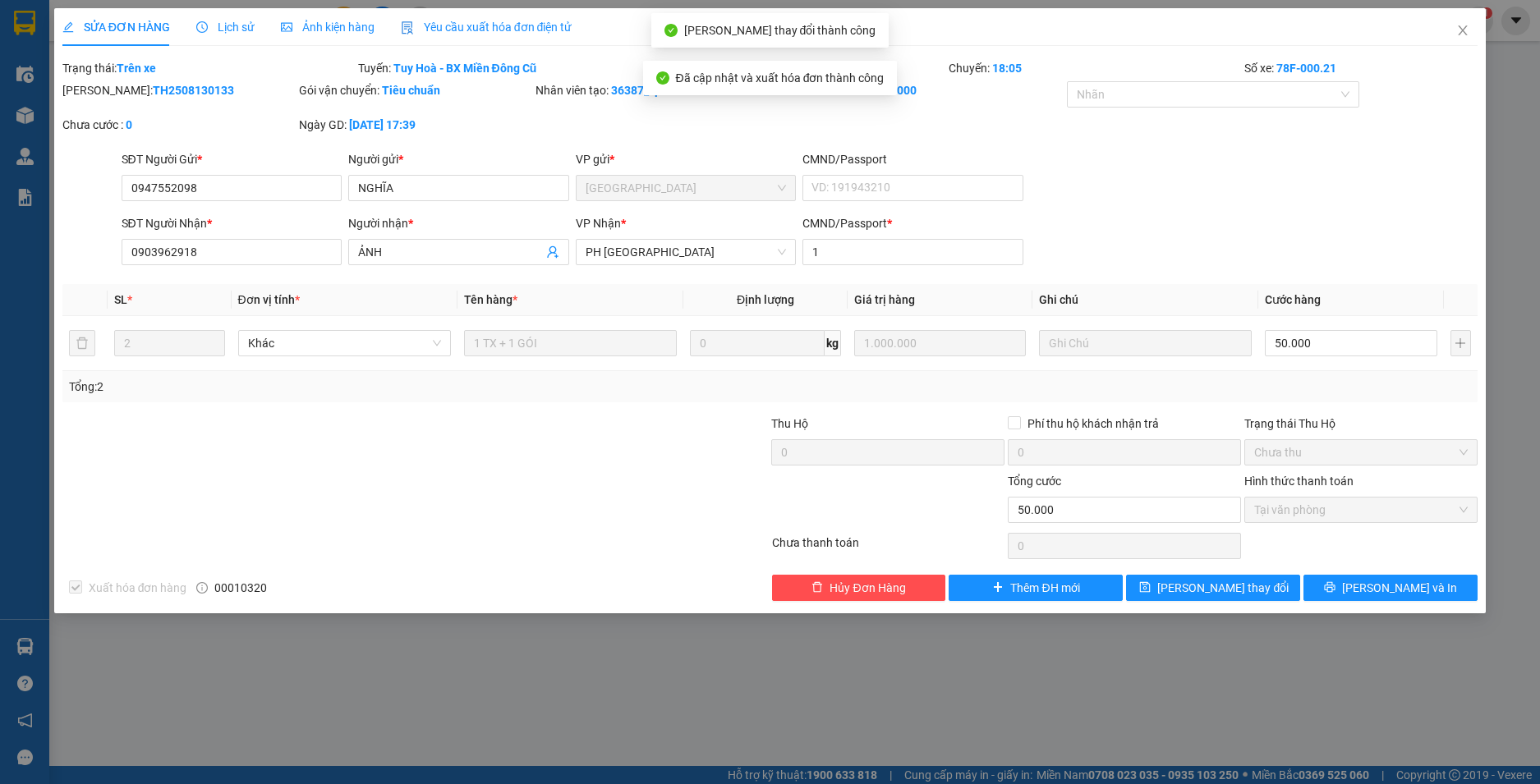
click at [1465, 25] on icon "close" at bounding box center [1463, 30] width 13 height 13
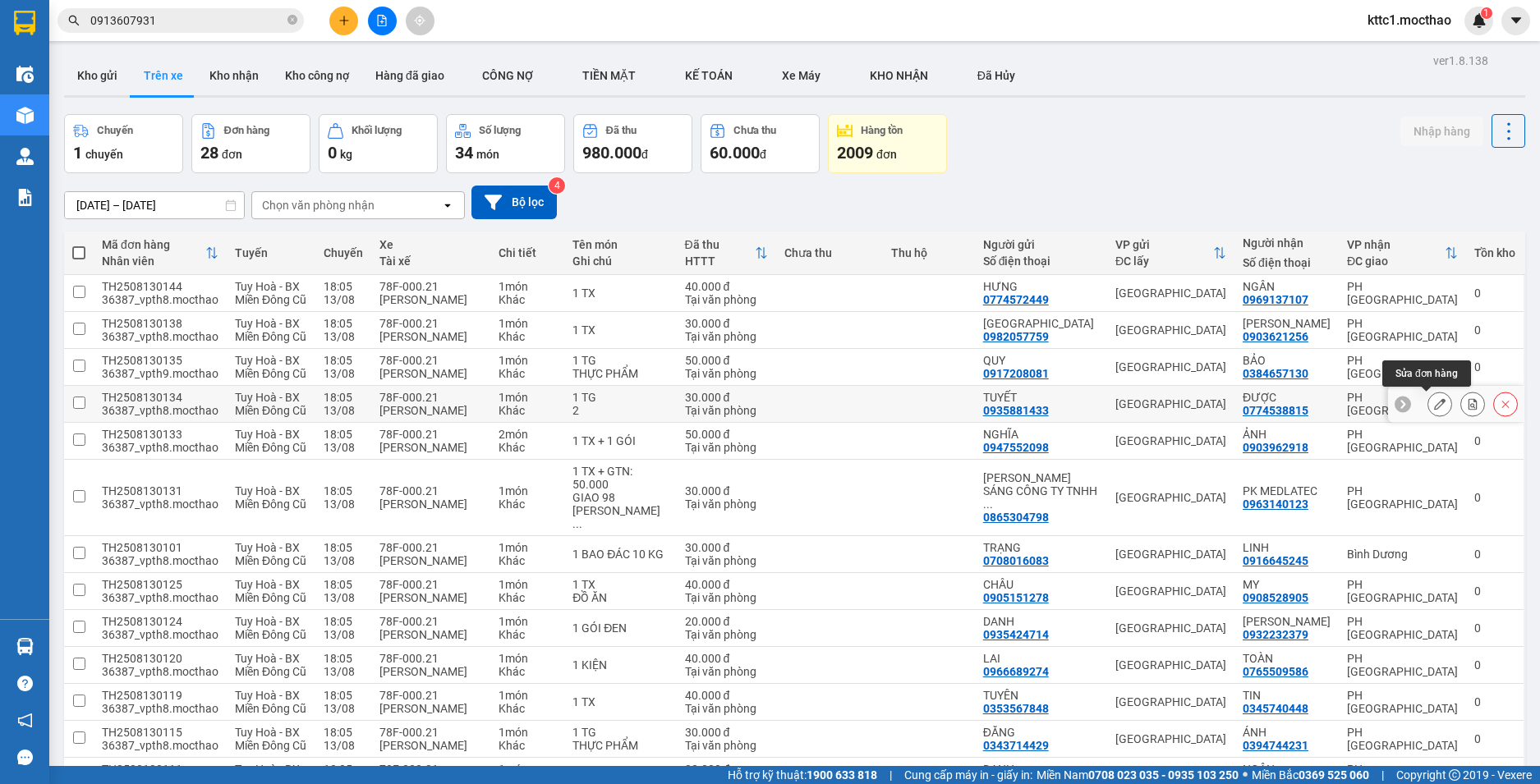
click at [1434, 405] on icon at bounding box center [1440, 404] width 12 height 12
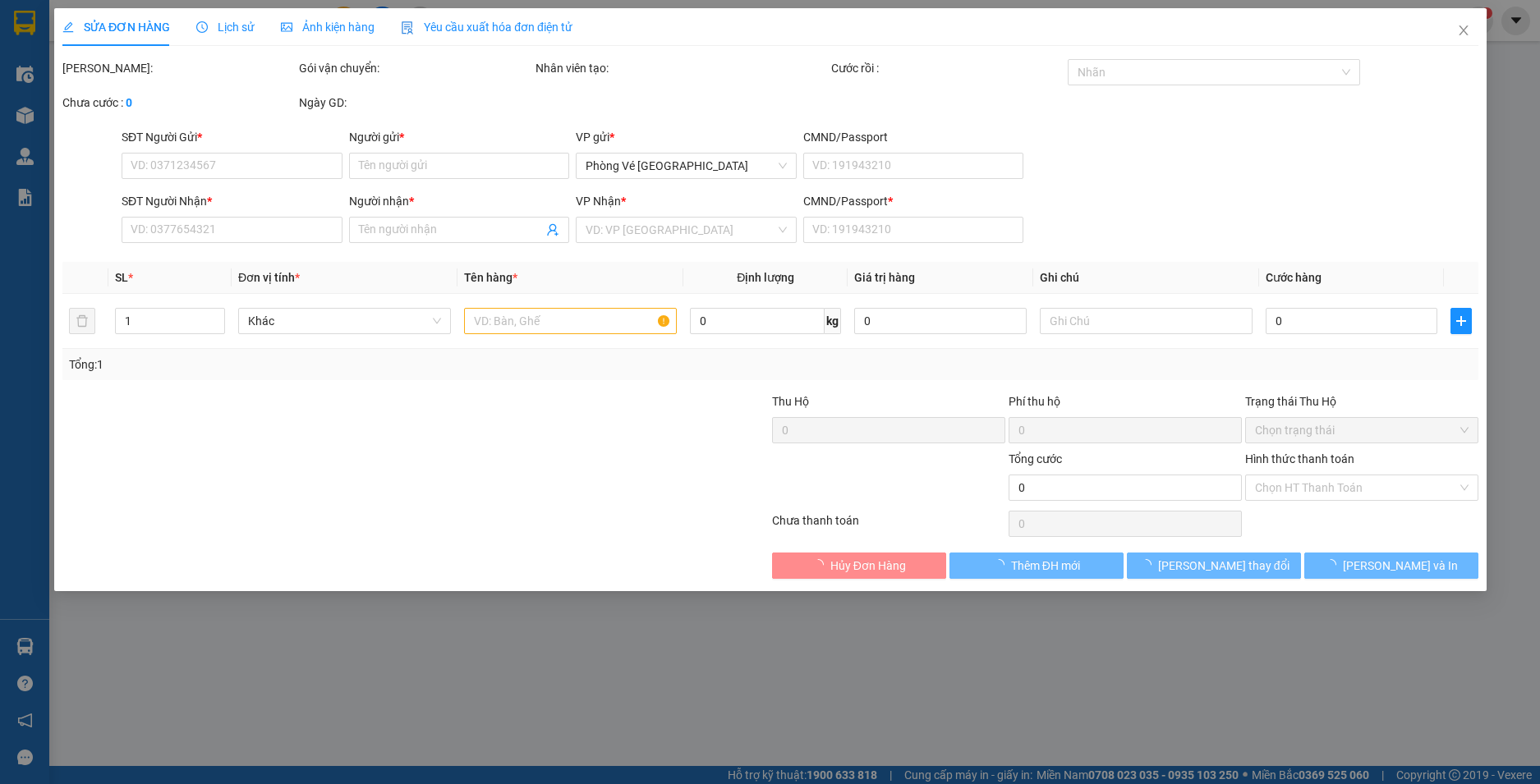
type input "0935881433"
type input "TUYẾT"
type input "0774538815"
type input "ĐƯỢC"
type input "1"
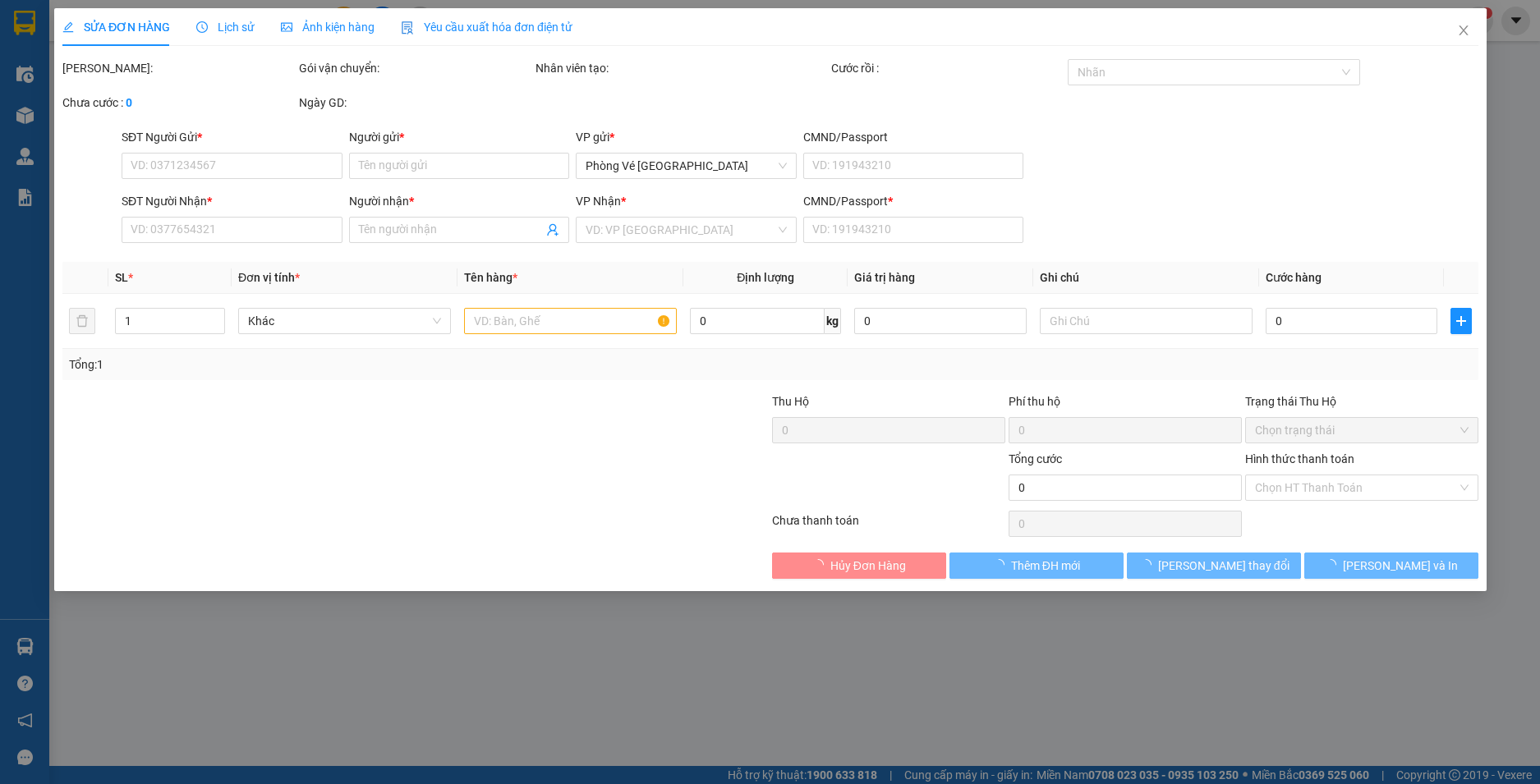
type input "30.000"
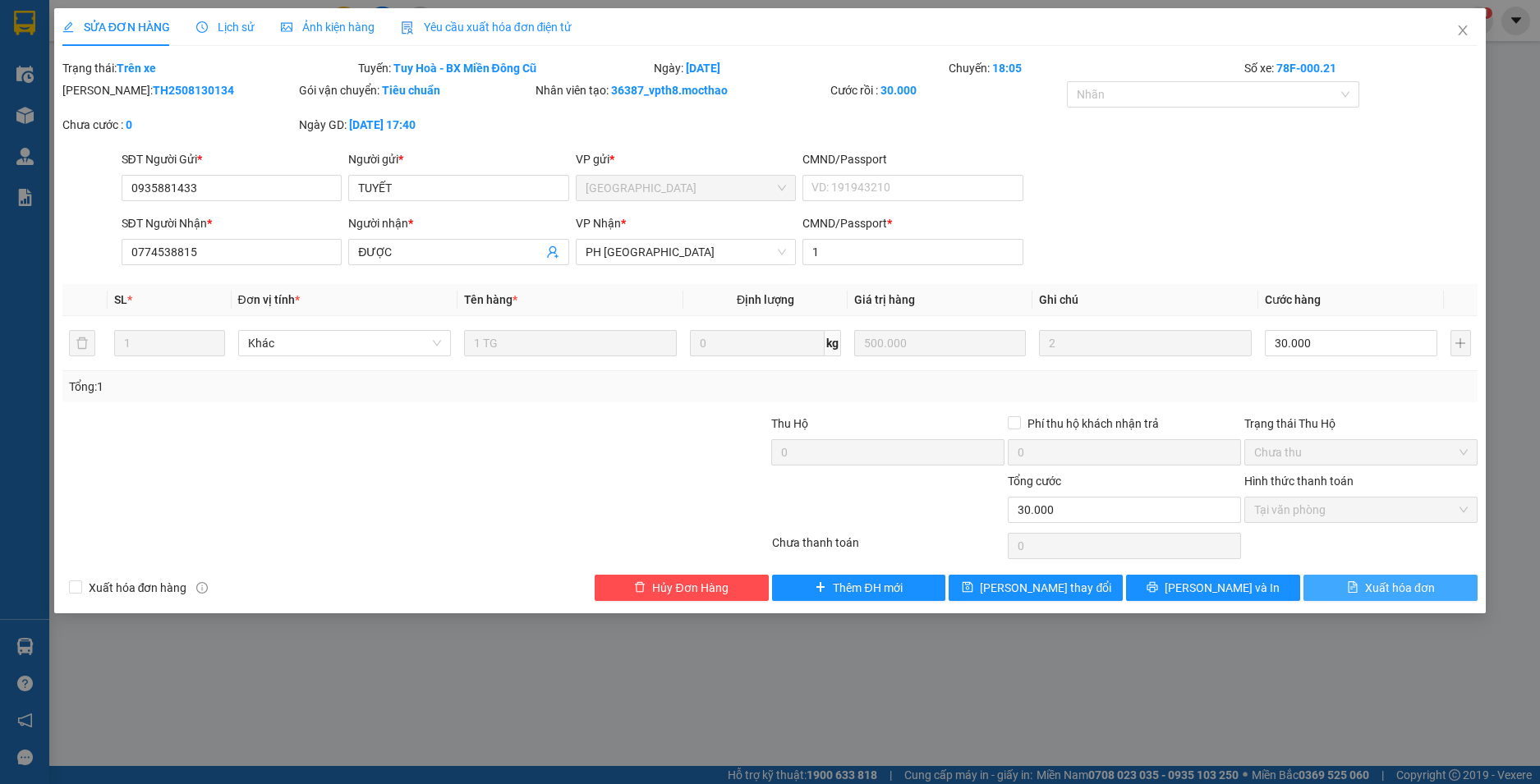
click at [1360, 580] on button "Xuất hóa đơn" at bounding box center [1391, 587] width 174 height 26
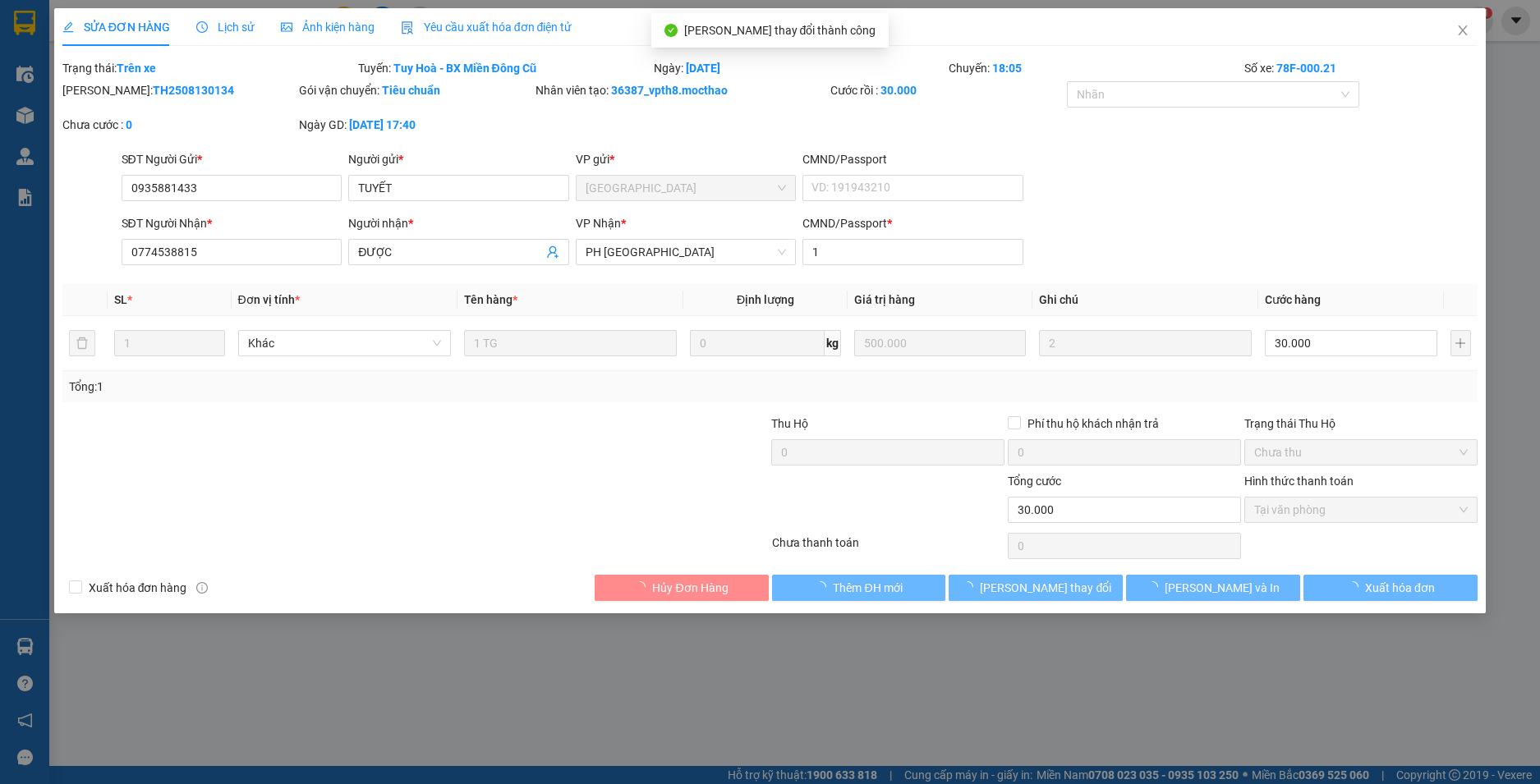
checkbox input "true"
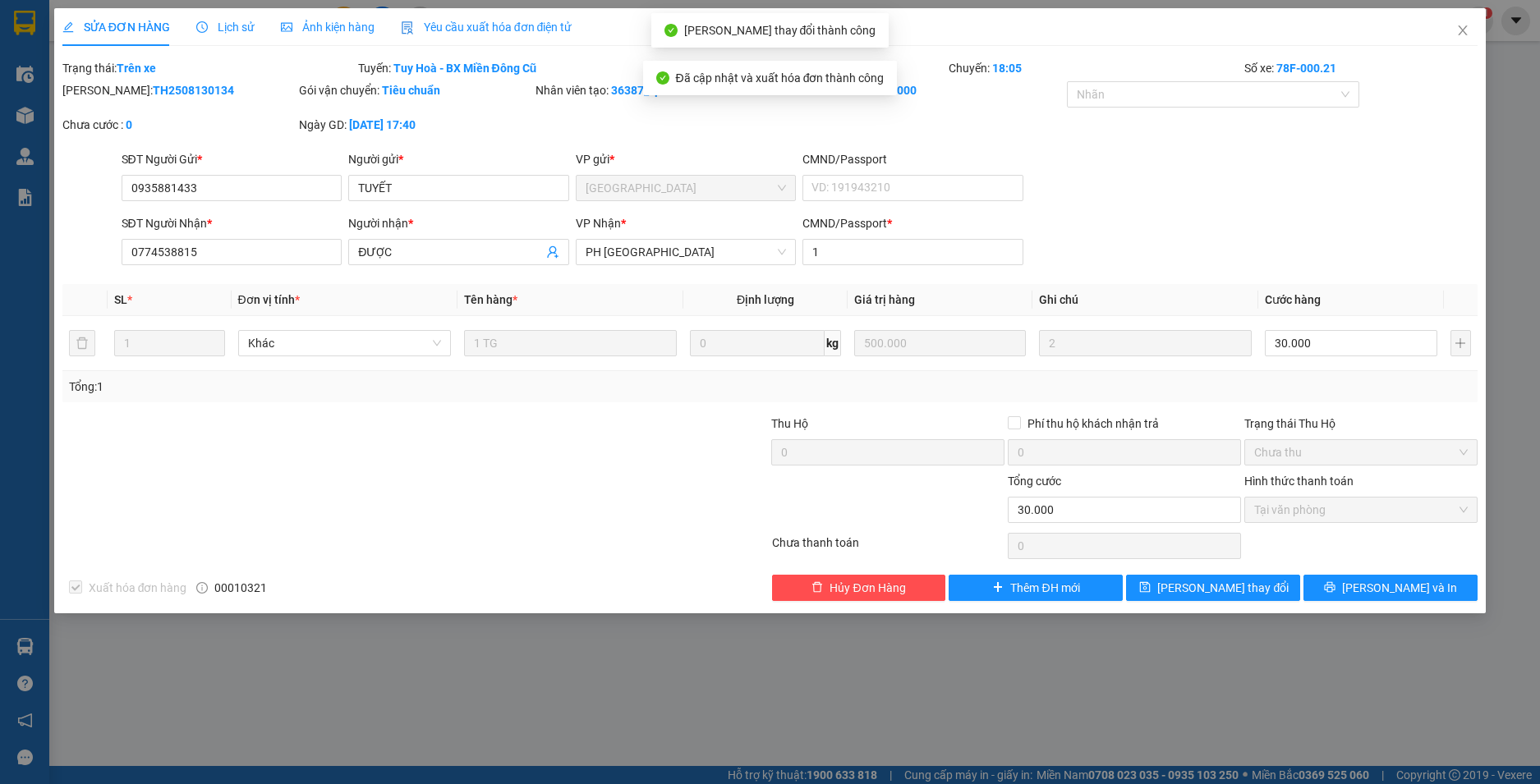
click at [1460, 28] on icon "close" at bounding box center [1463, 30] width 13 height 13
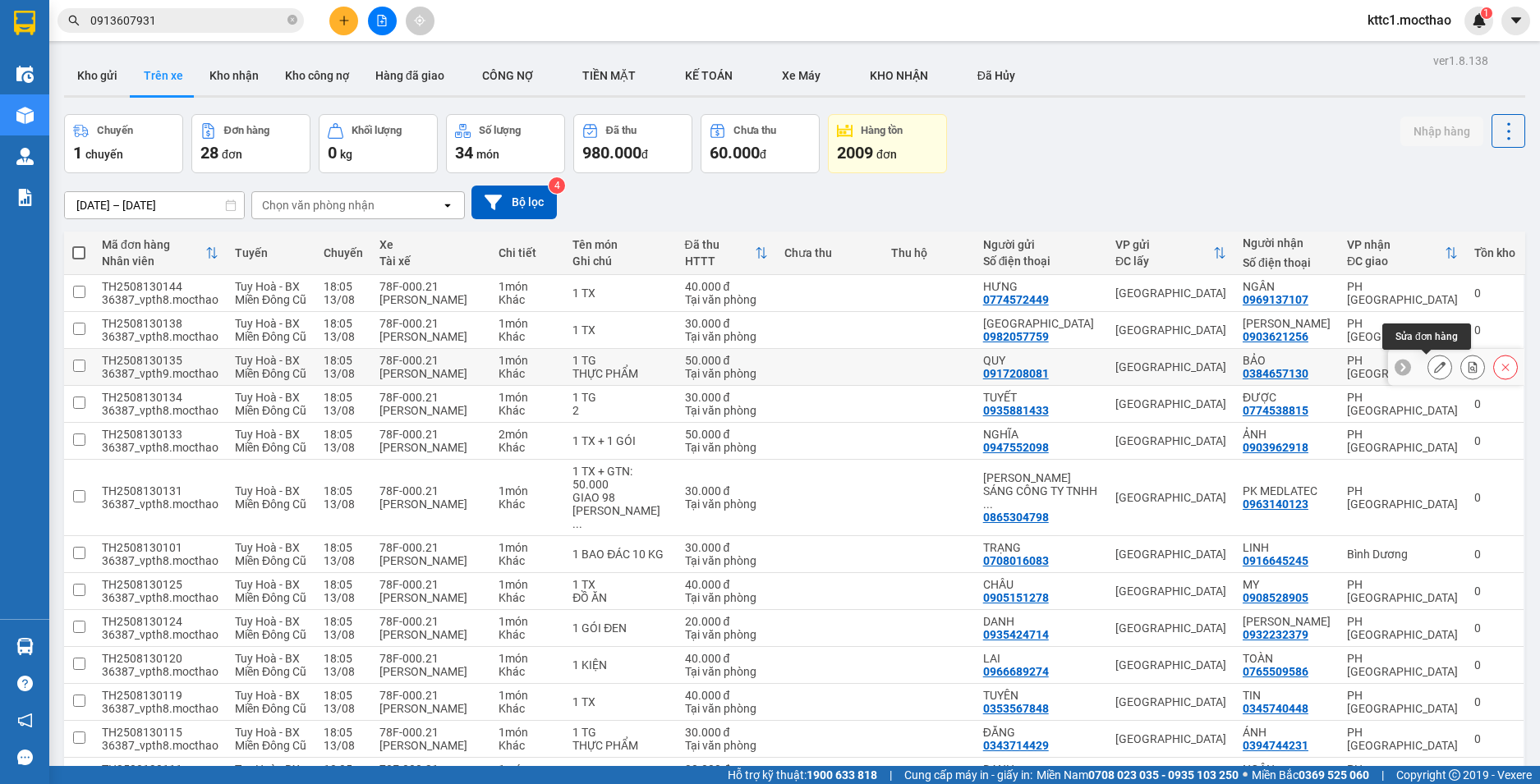
click at [1434, 368] on button at bounding box center [1439, 368] width 23 height 28
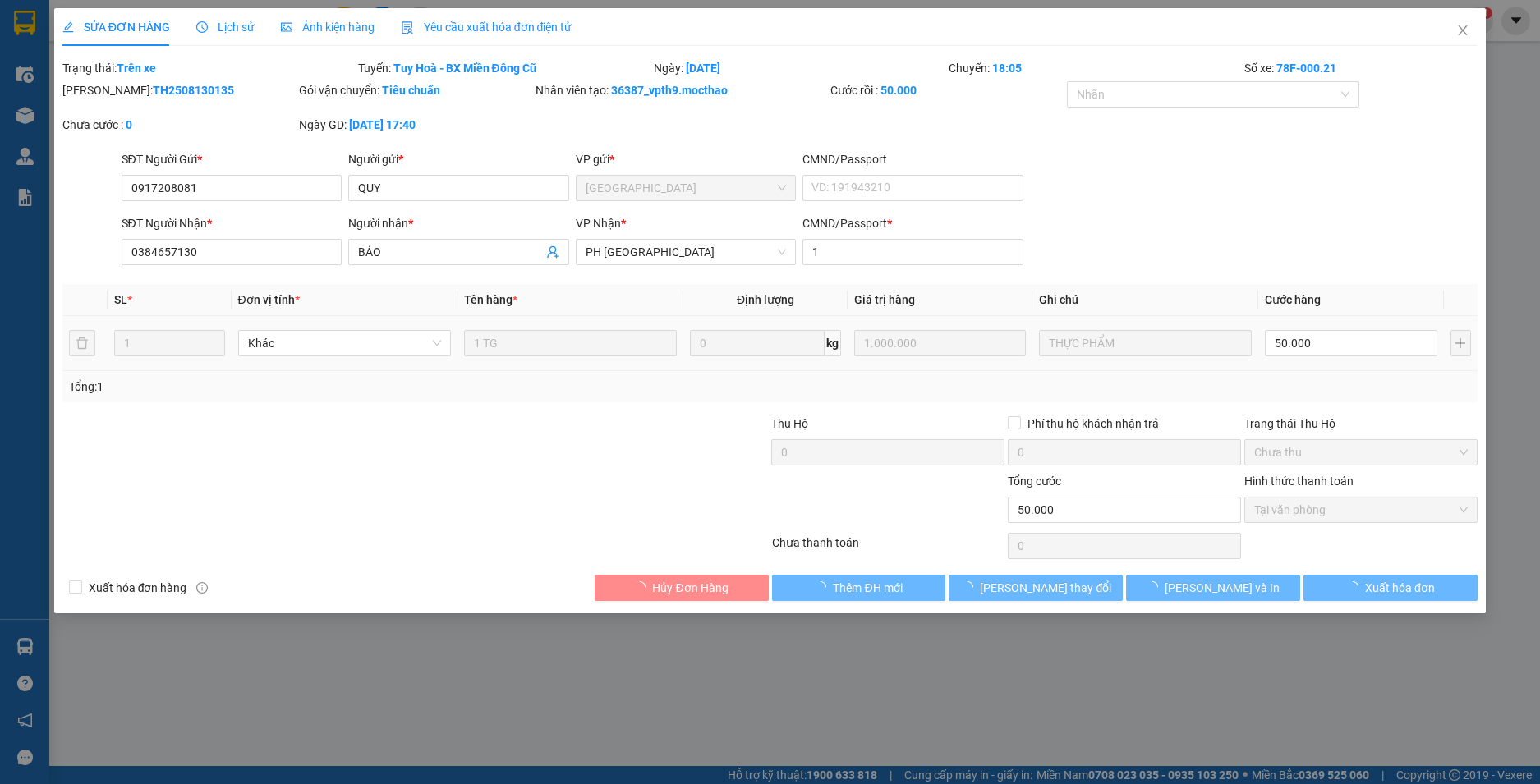
type input "0917208081"
type input "QUY"
type input "0384657130"
type input "BẢO"
type input "1"
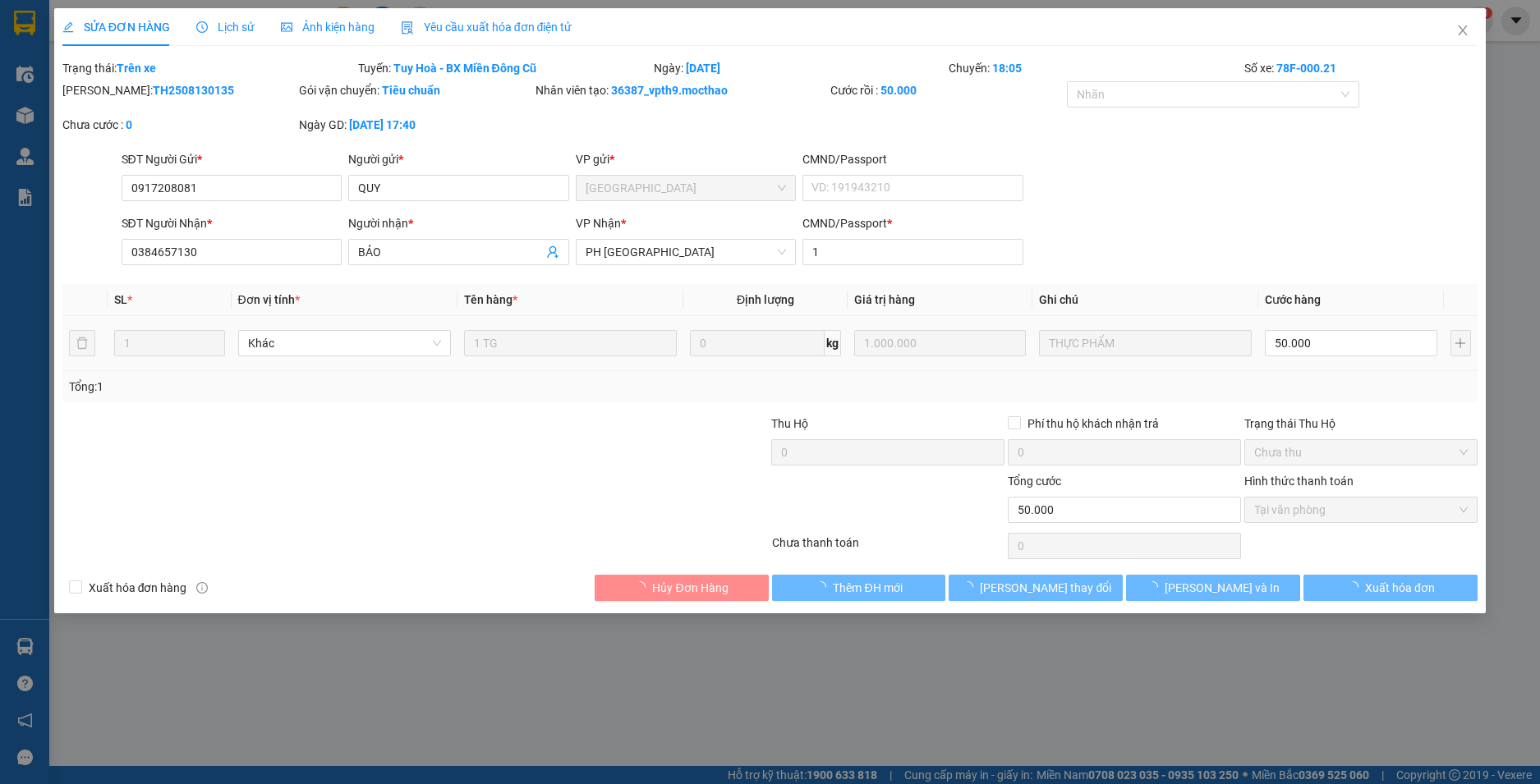
type input "50.000"
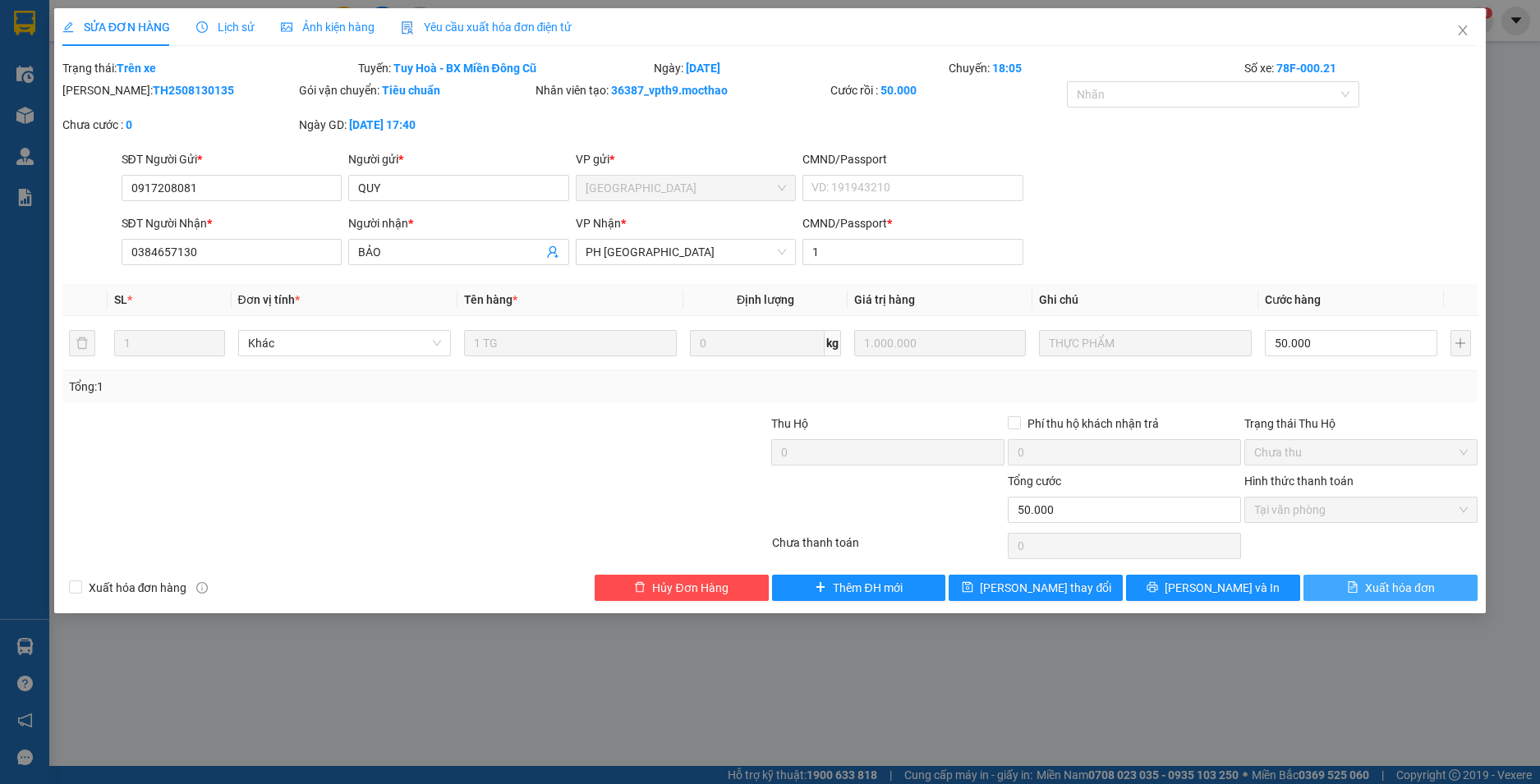
click at [1367, 595] on span "Xuất hóa đơn" at bounding box center [1399, 588] width 70 height 18
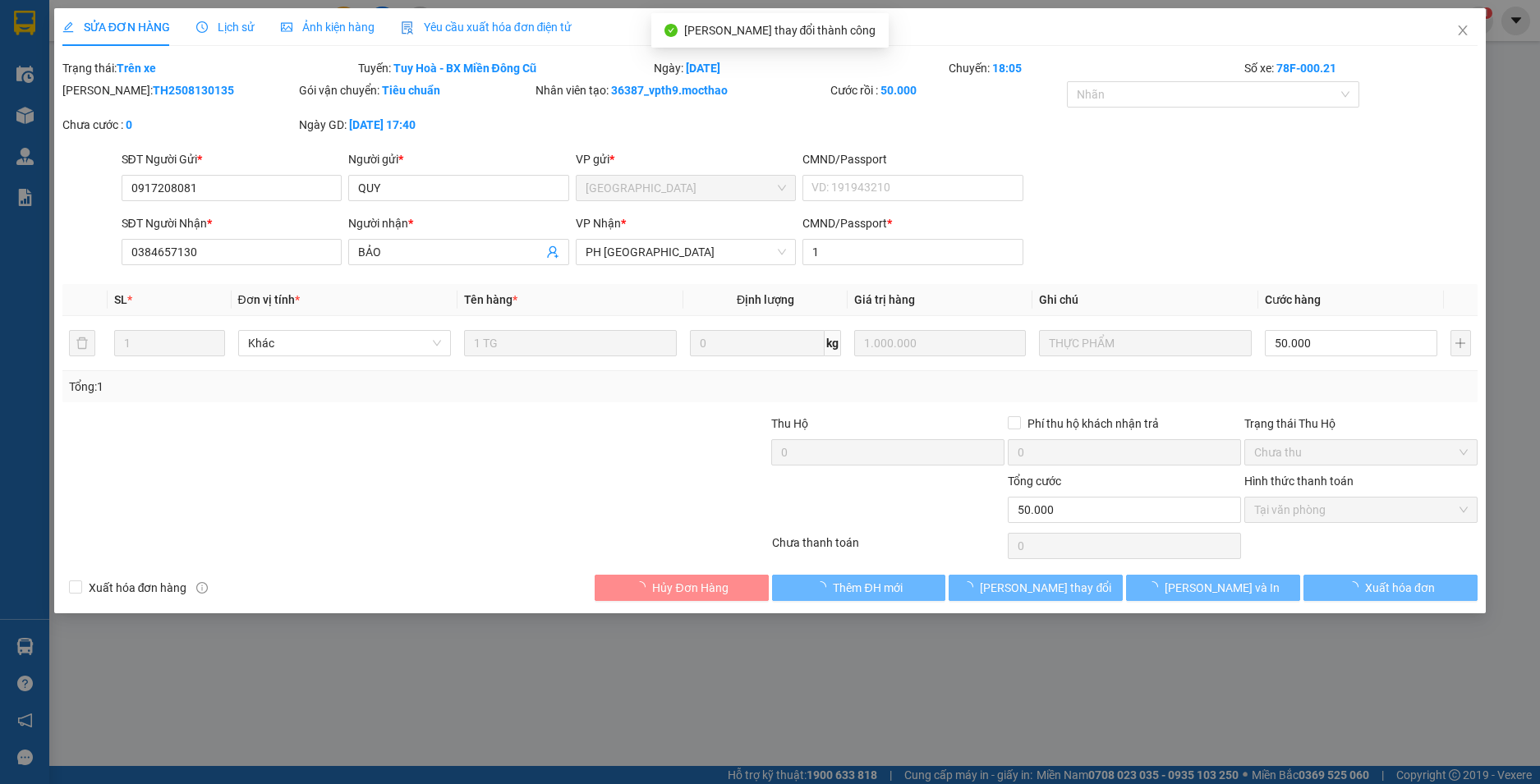
checkbox input "true"
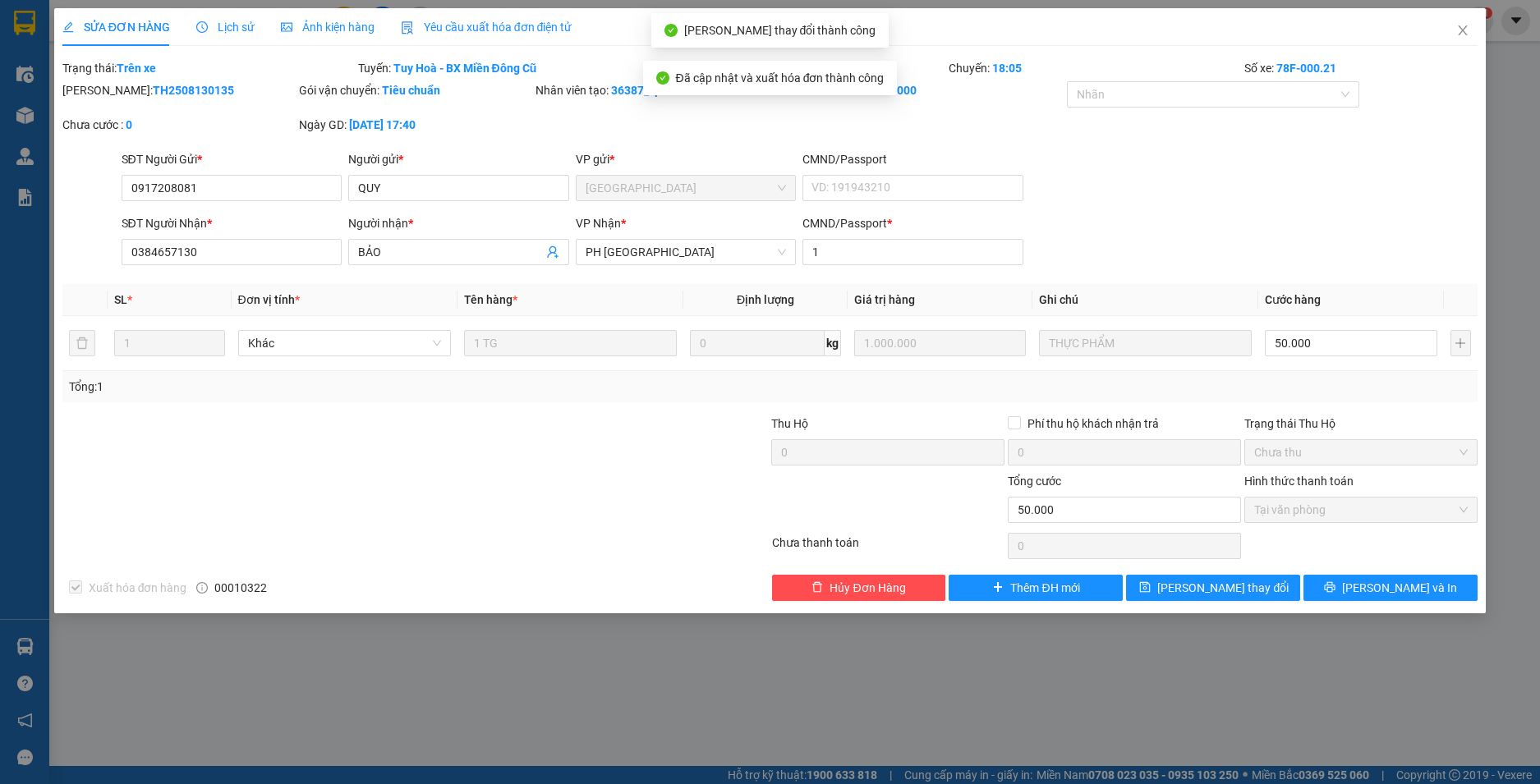
click at [1460, 27] on icon "close" at bounding box center [1463, 30] width 9 height 10
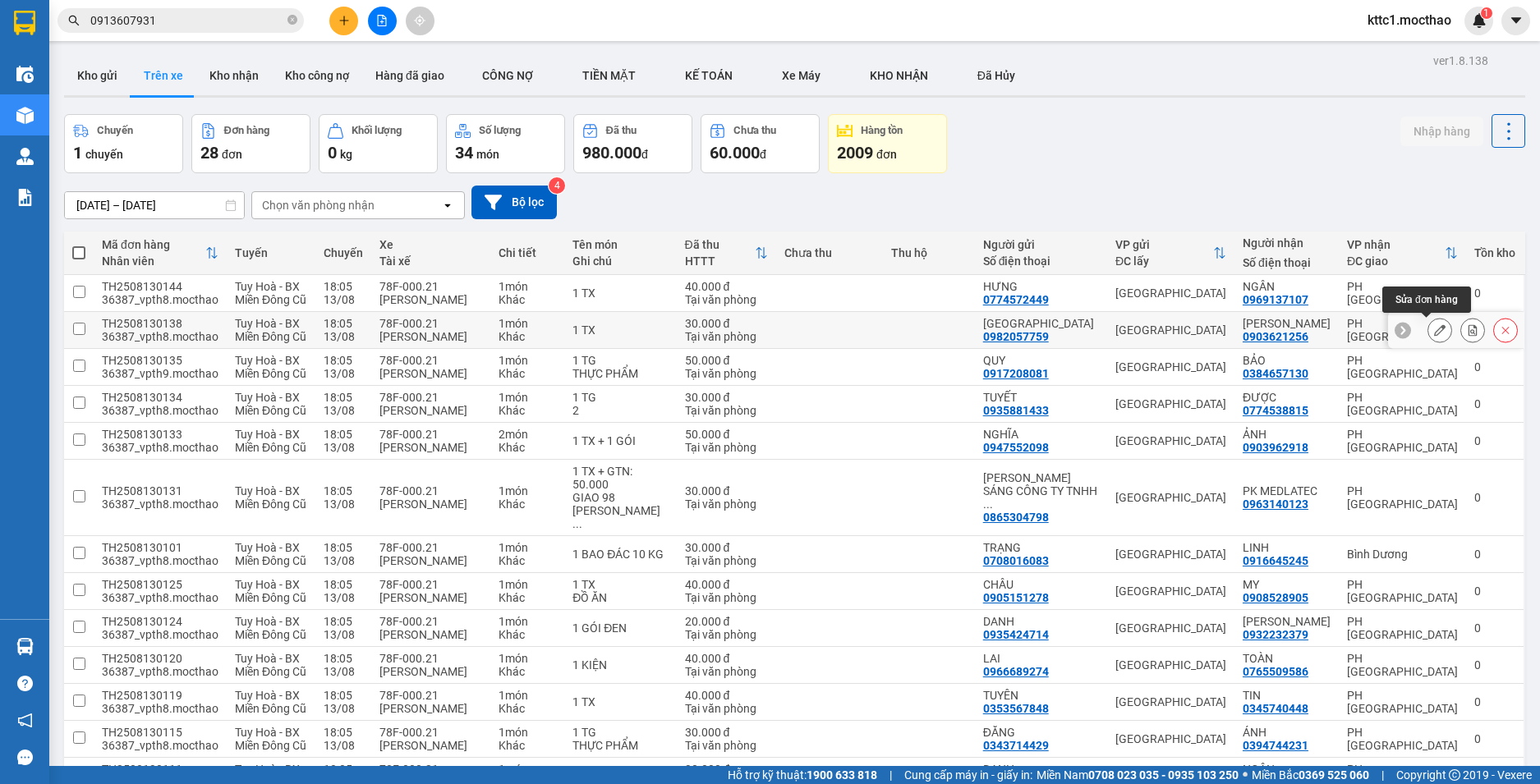
click at [1434, 332] on icon at bounding box center [1440, 330] width 12 height 12
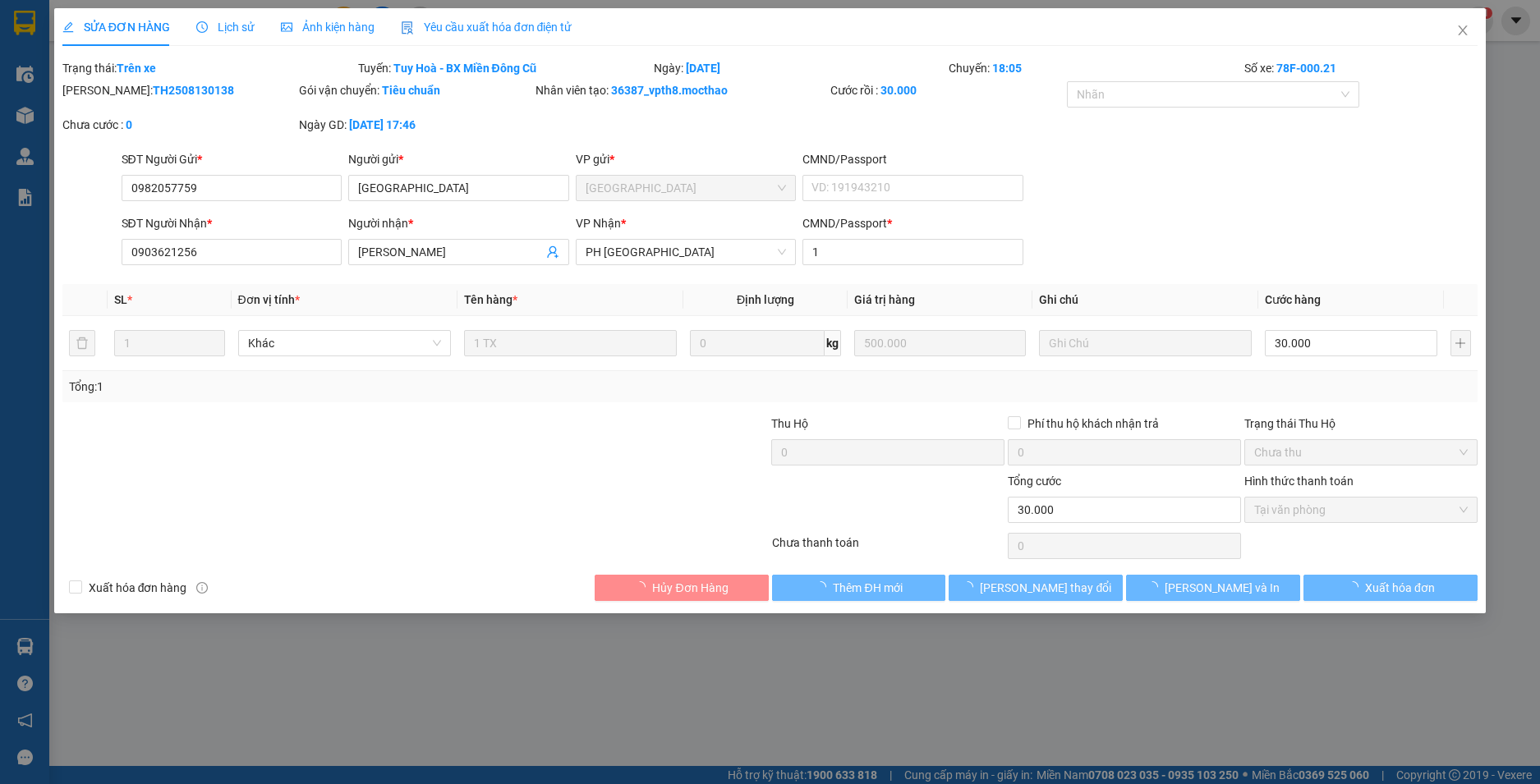
type input "0982057759"
type input "[GEOGRAPHIC_DATA]"
type input "0903621256"
type input "[PERSON_NAME]"
type input "1"
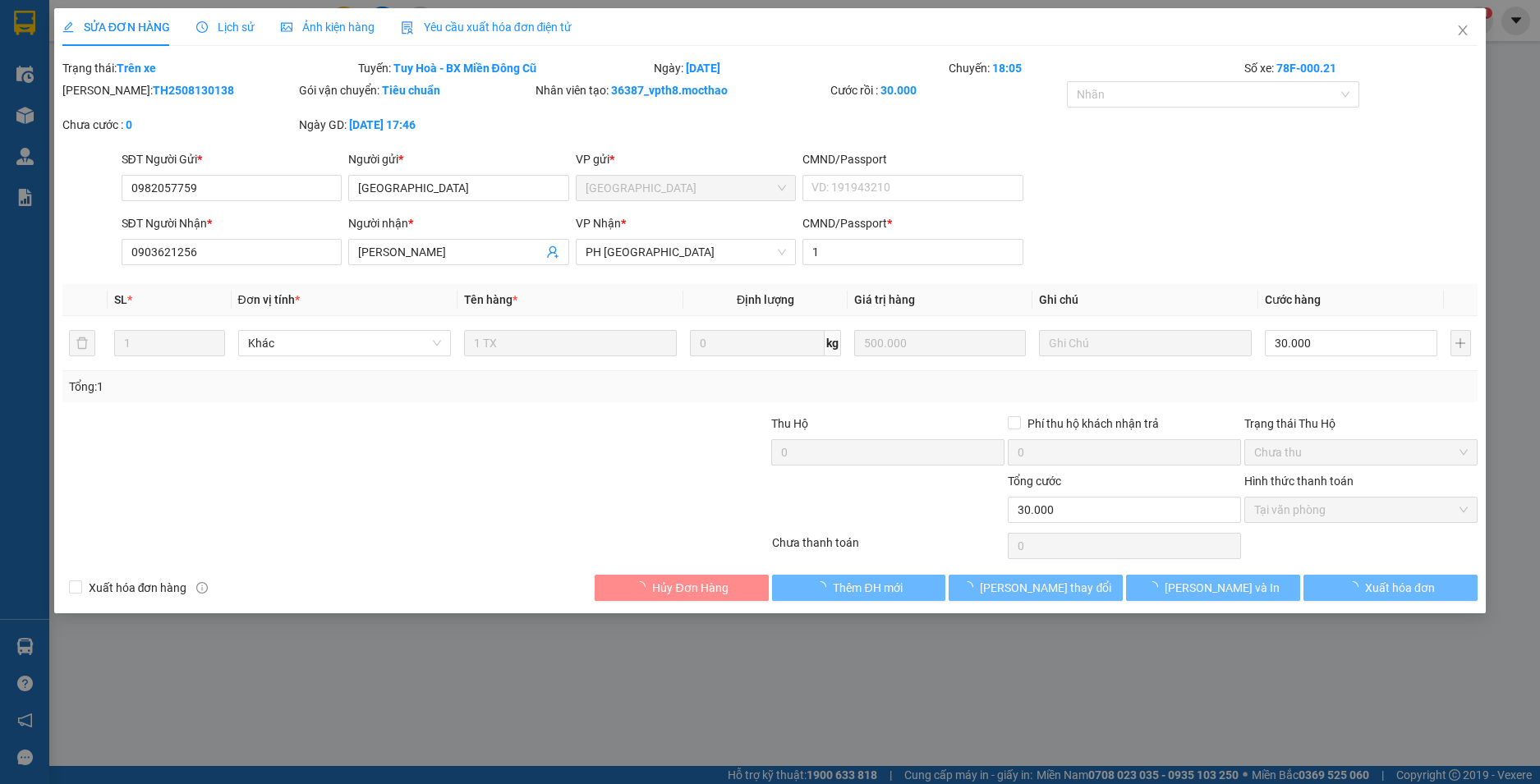
type input "30.000"
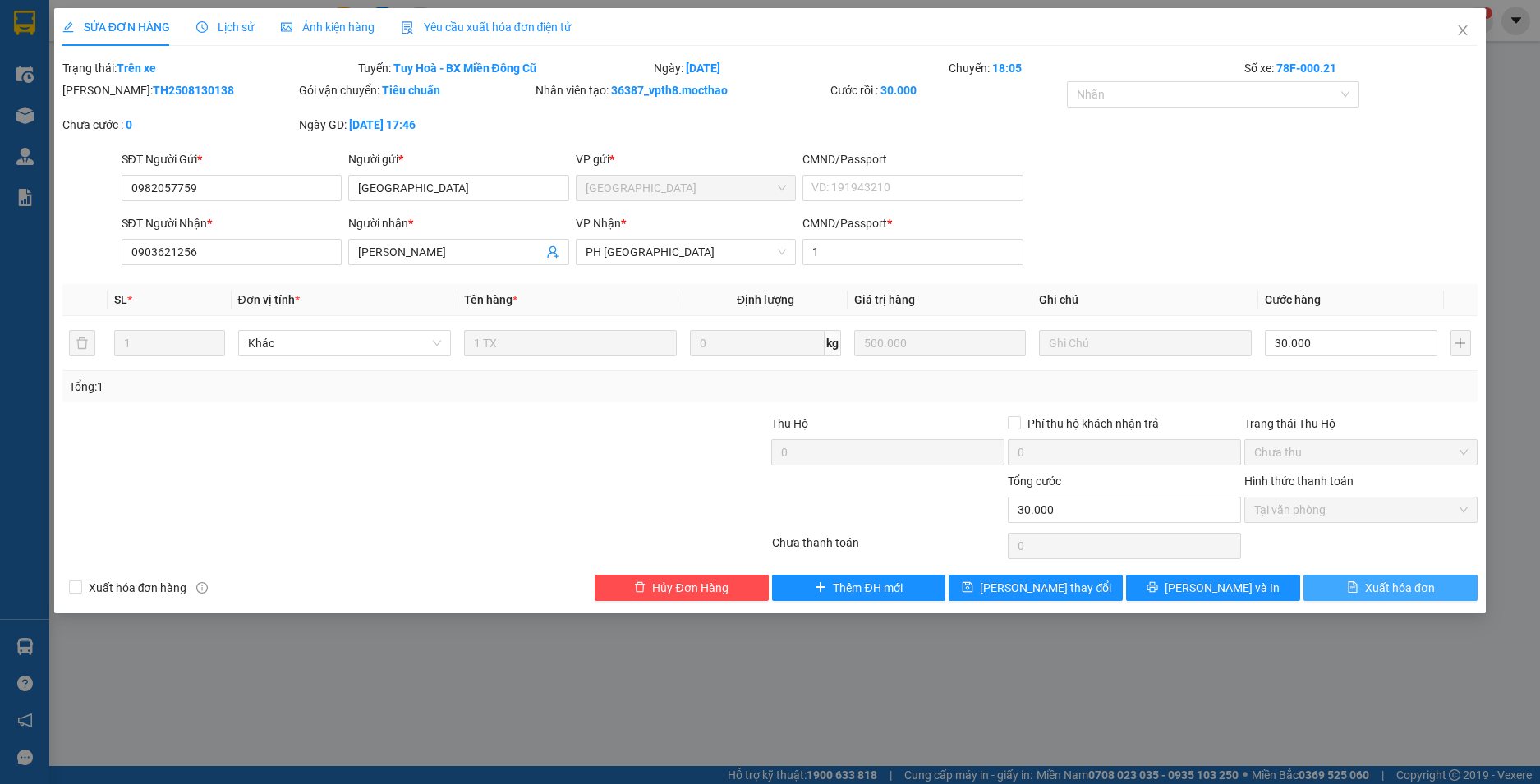
click at [1389, 580] on span "Xuất hóa đơn" at bounding box center [1399, 588] width 70 height 18
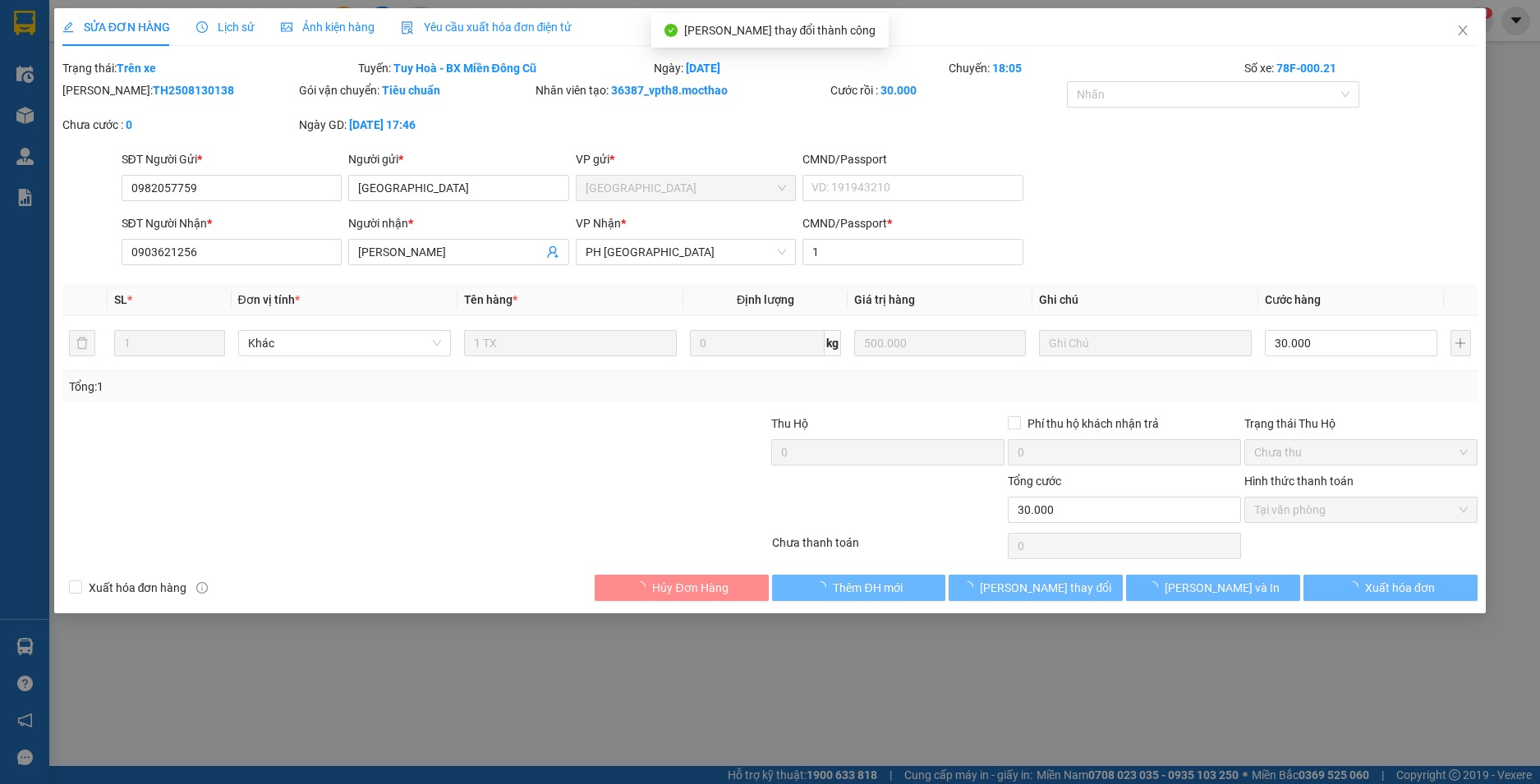
checkbox input "true"
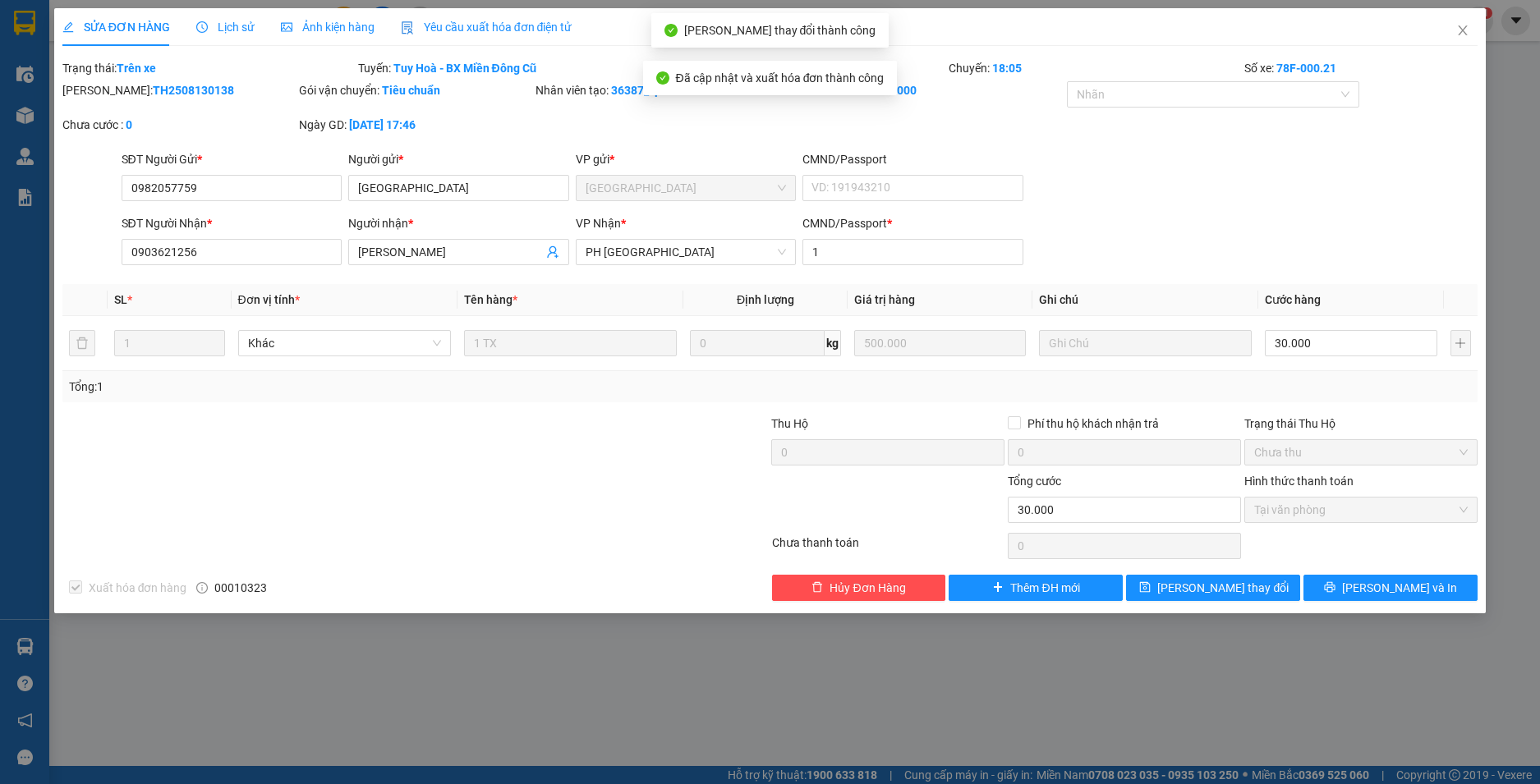
click at [1465, 23] on span "Close" at bounding box center [1462, 31] width 46 height 46
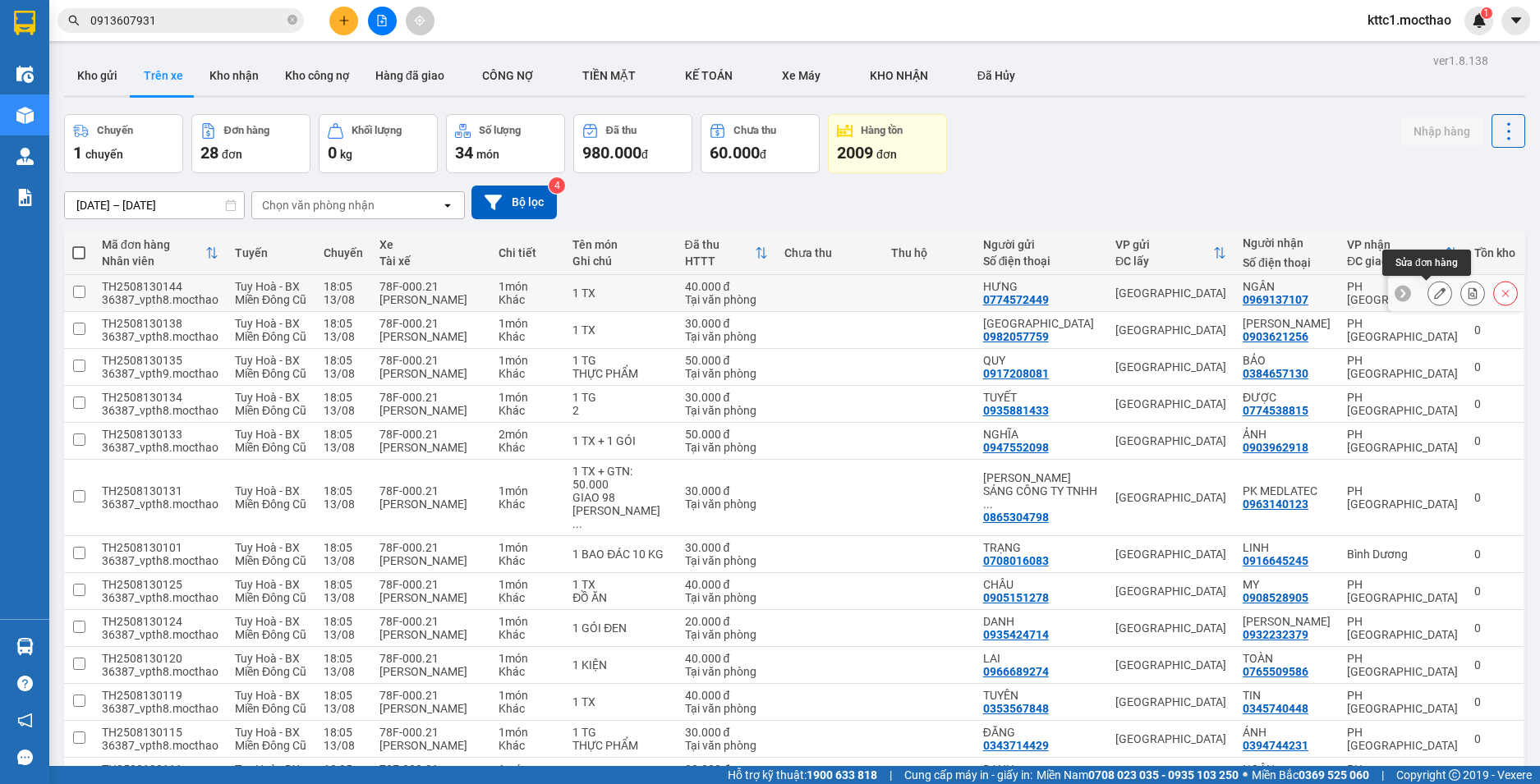
click at [1429, 292] on button at bounding box center [1439, 293] width 23 height 28
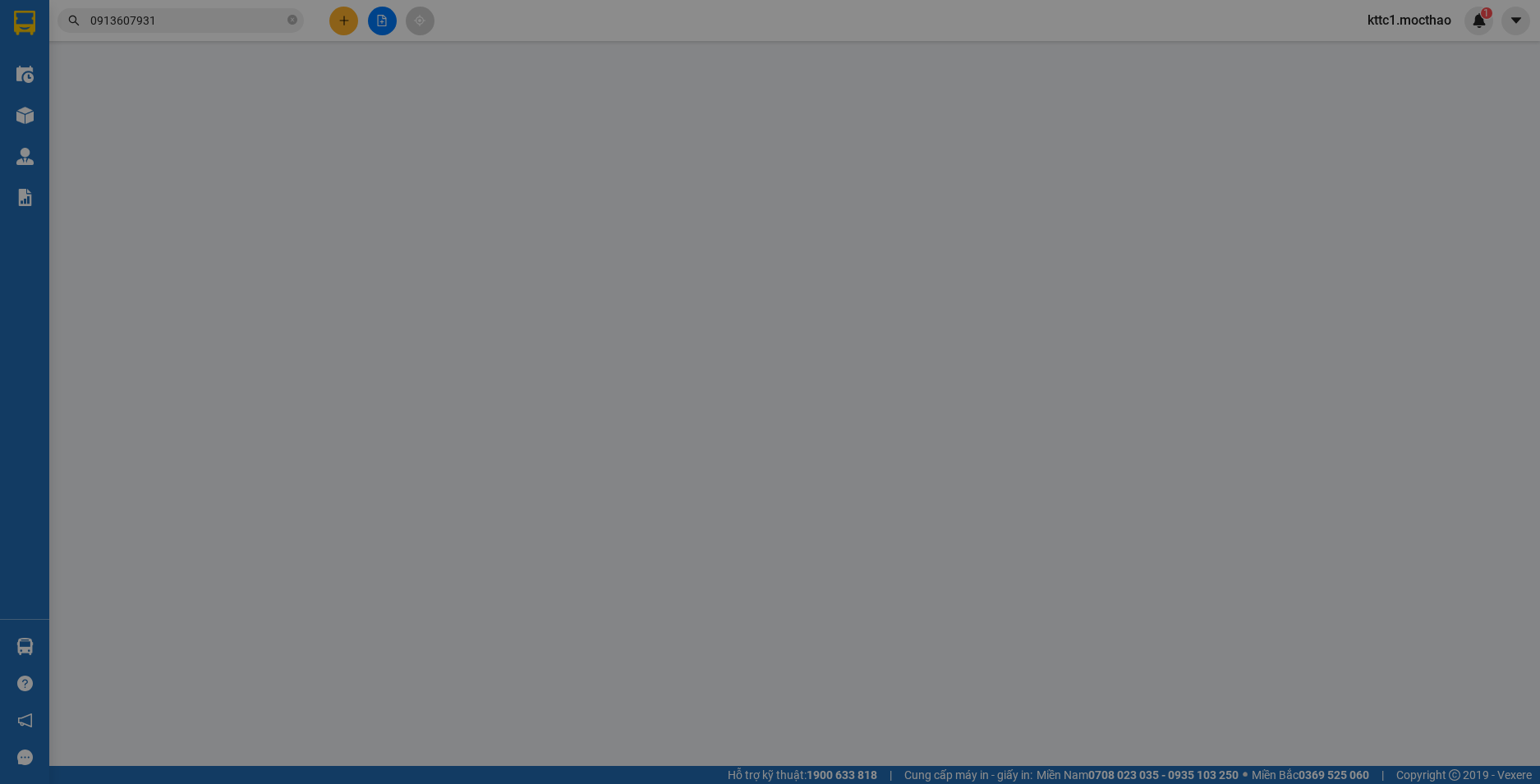
type input "0774572449"
type input "HƯNG"
type input "0969137107"
type input "NGÂN"
type input "1"
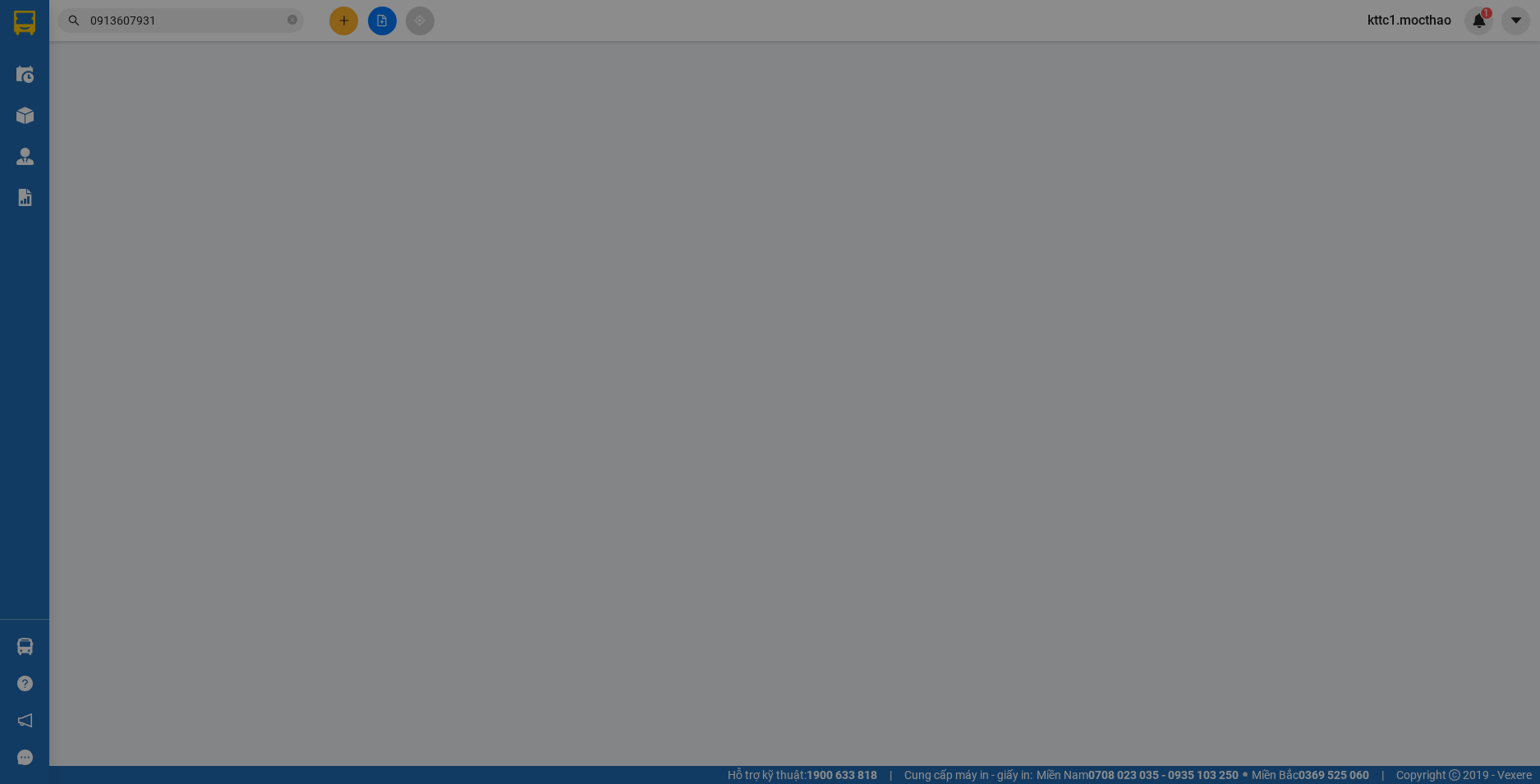
type input "40.000"
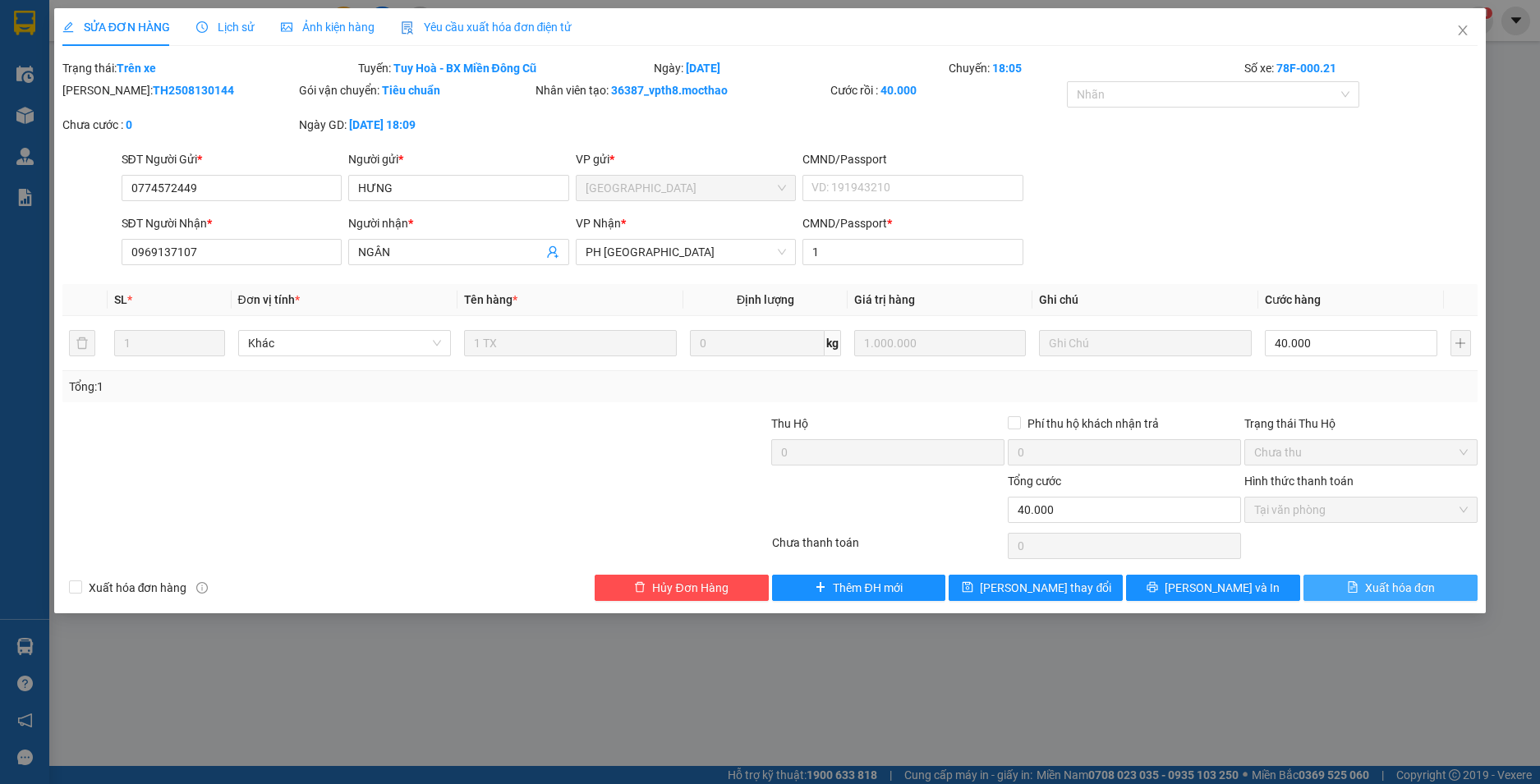
click at [1381, 591] on span "Xuất hóa đơn" at bounding box center [1399, 588] width 70 height 18
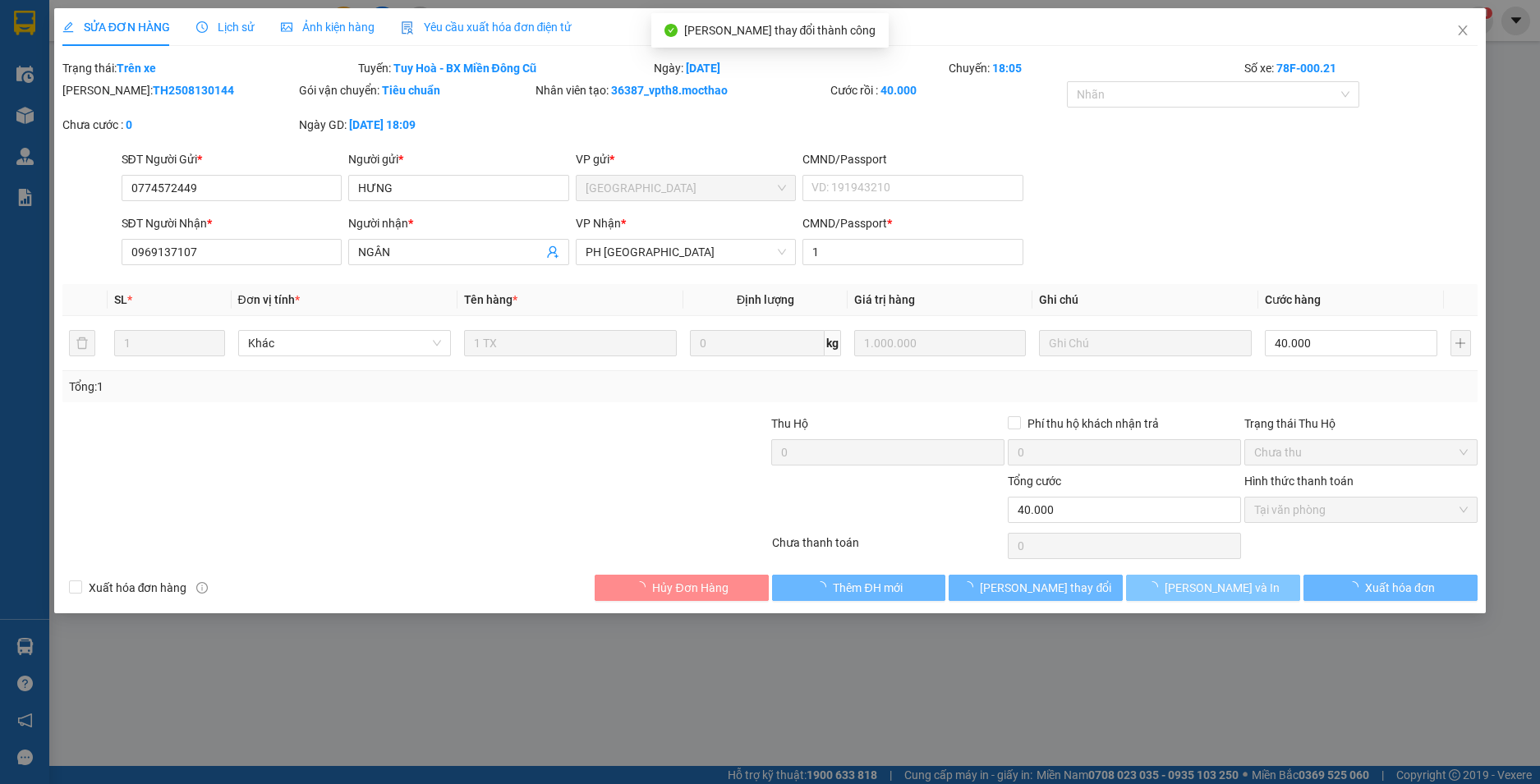
checkbox input "true"
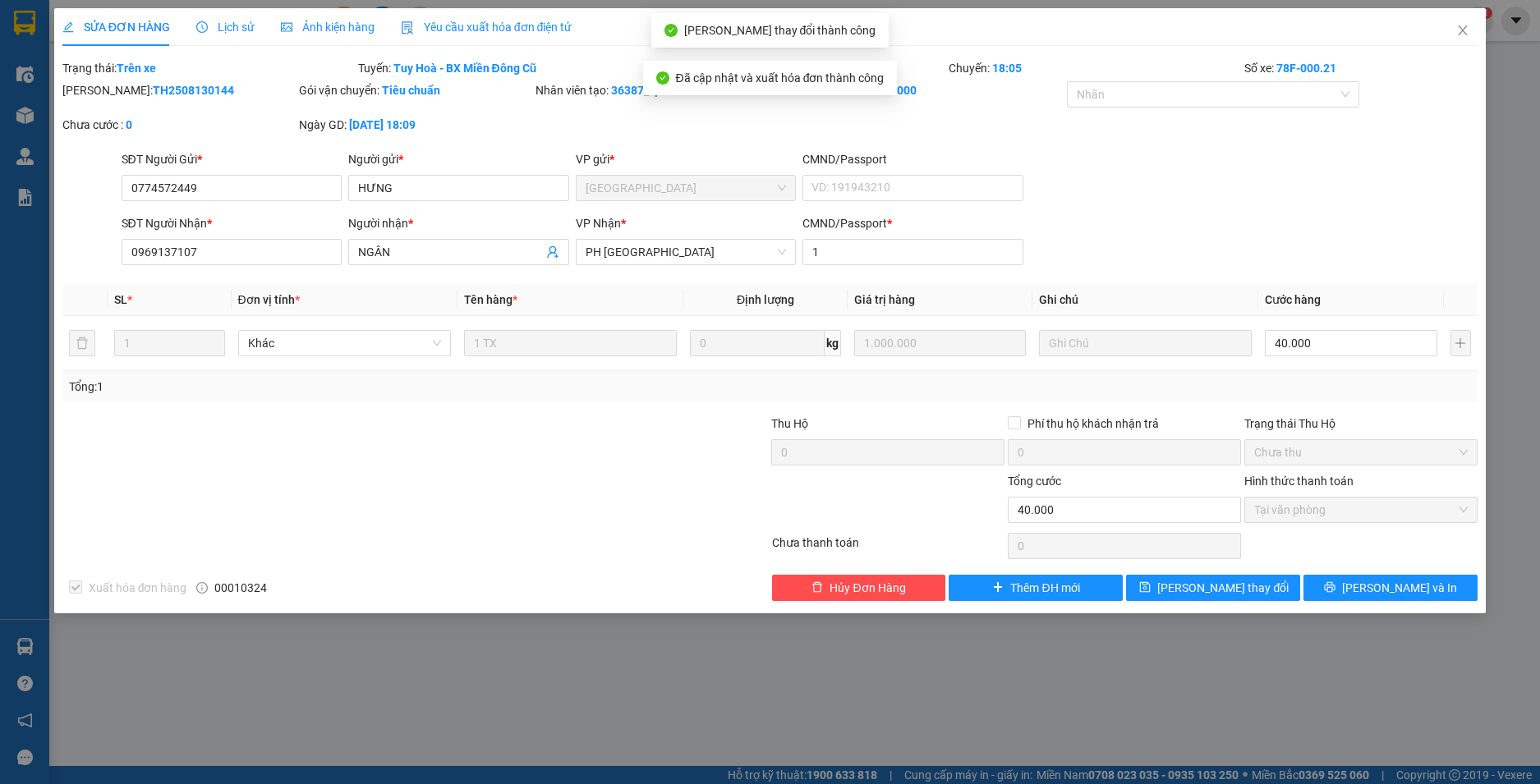
click at [1460, 33] on icon "close" at bounding box center [1463, 30] width 13 height 13
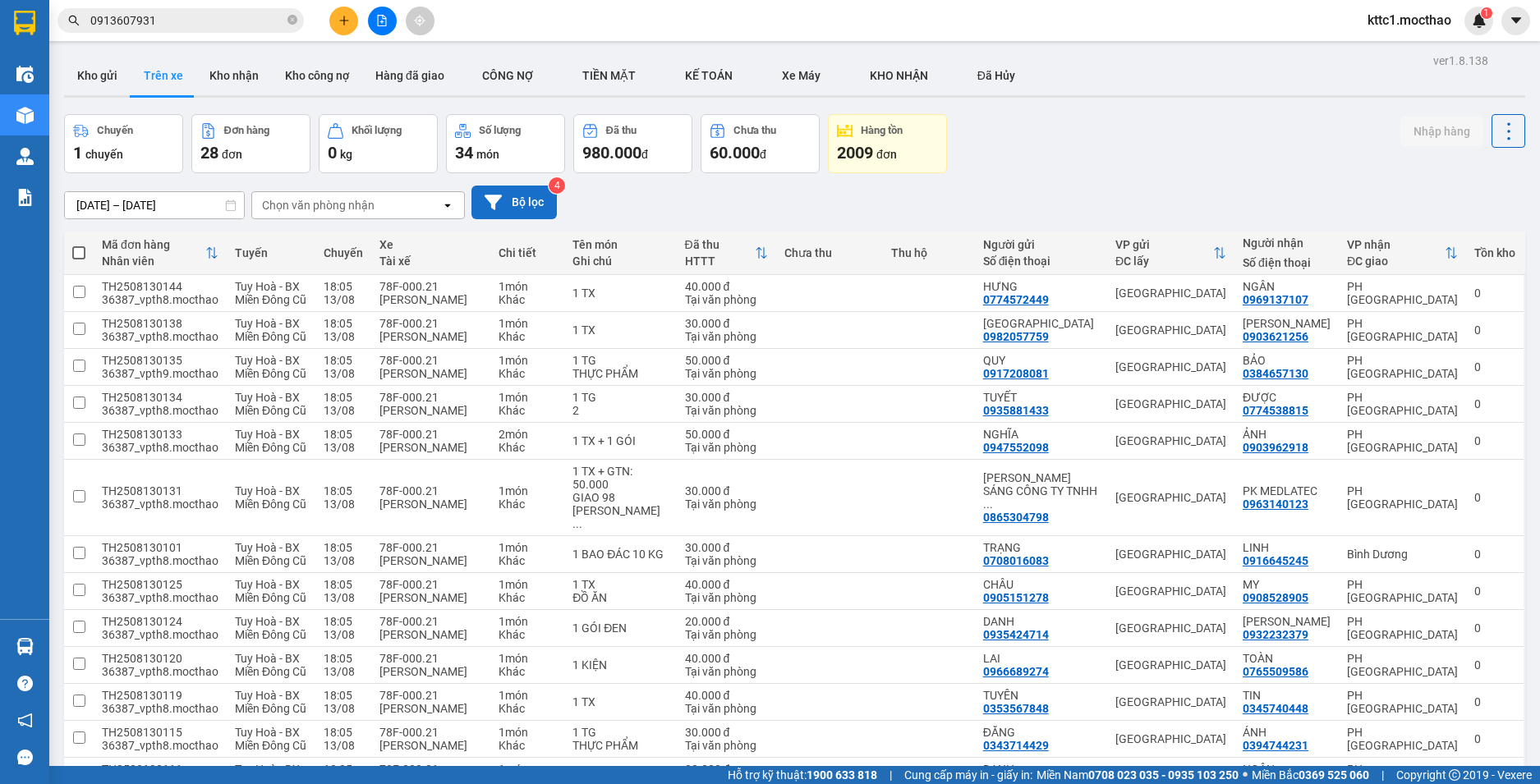
click at [534, 203] on button "Bộ lọc" at bounding box center [514, 203] width 85 height 34
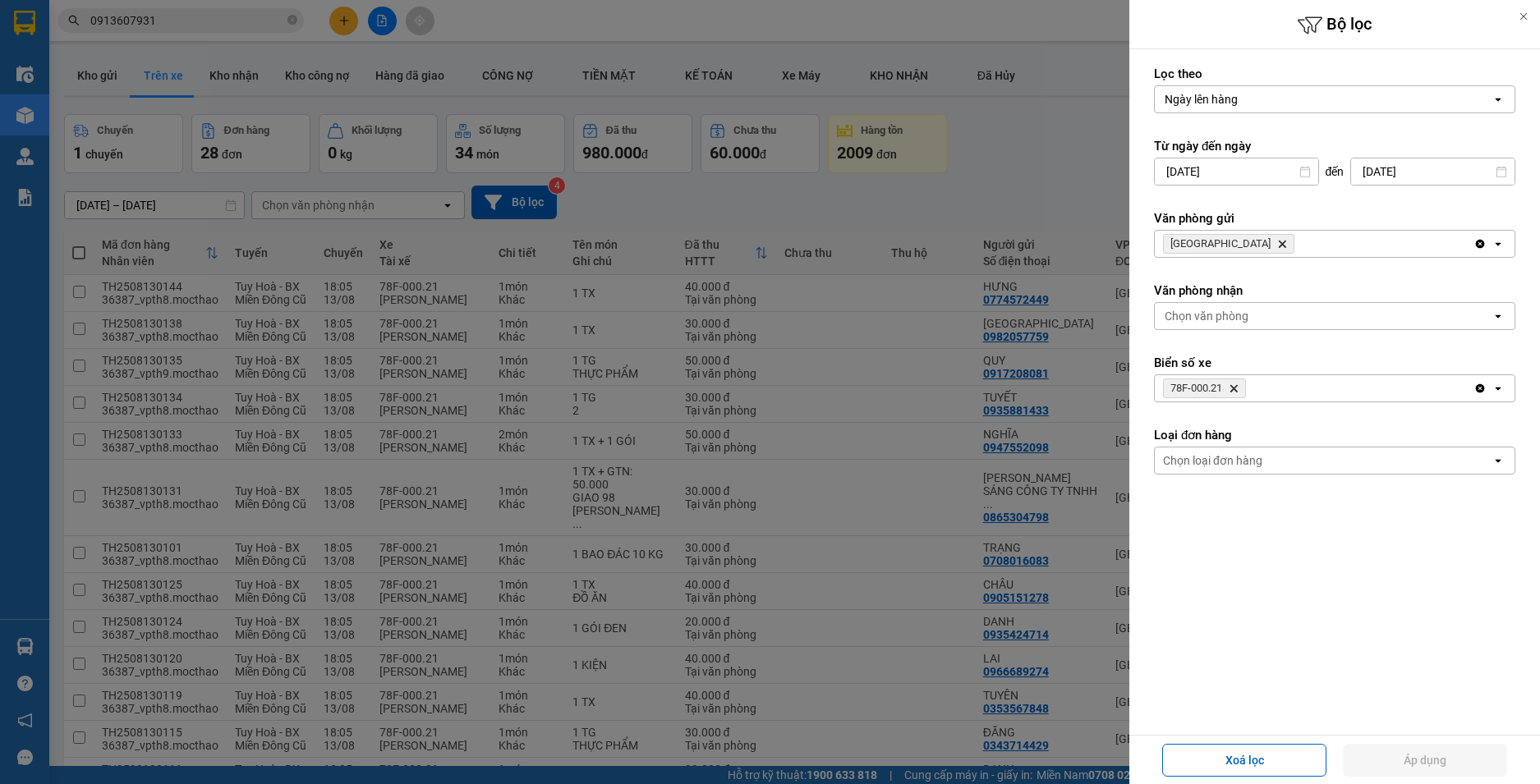
click at [1233, 387] on icon "78F-000.21, close by backspace" at bounding box center [1233, 389] width 8 height 8
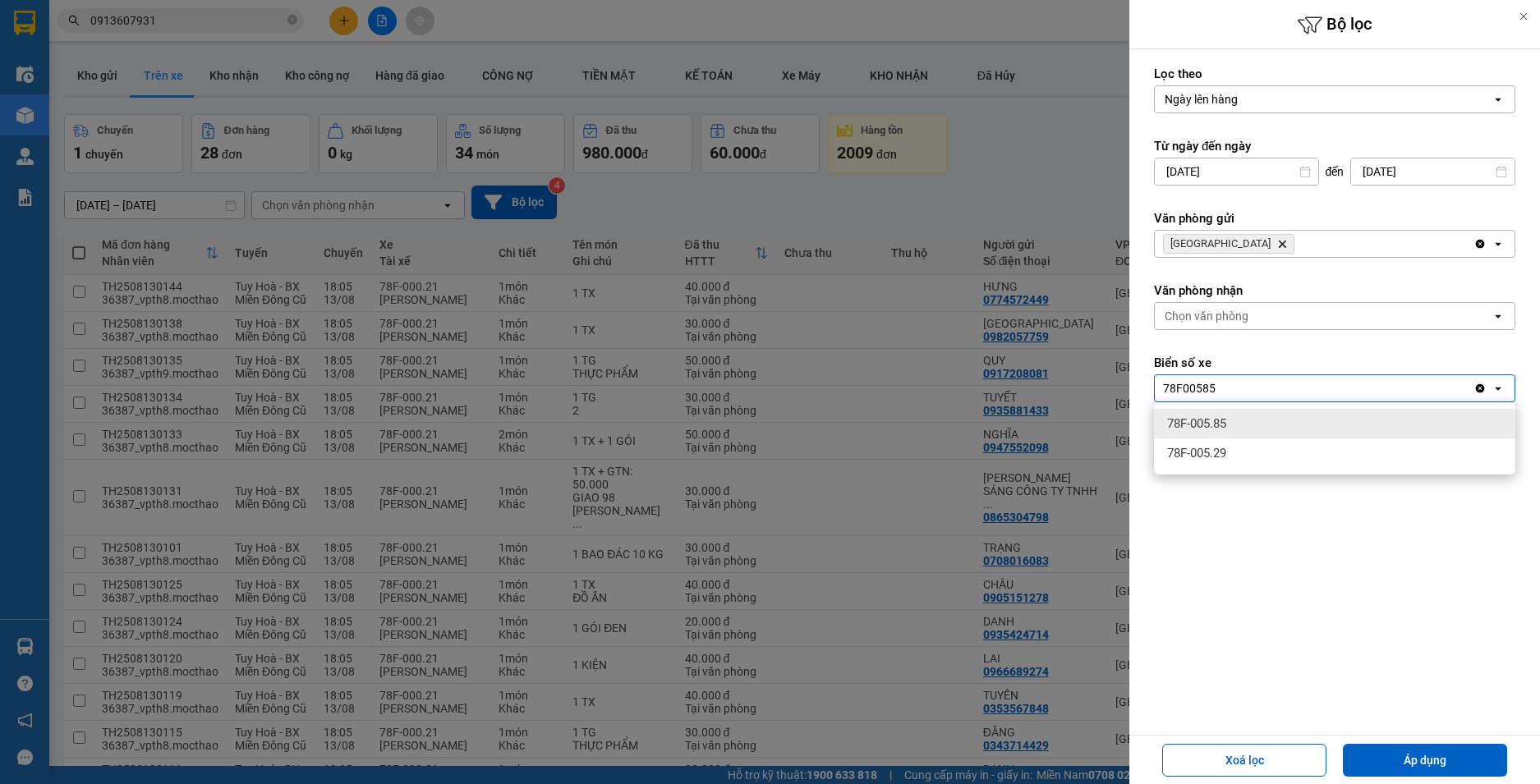
type input "78F00585"
click at [1240, 417] on div "78F-005.85" at bounding box center [1334, 423] width 361 height 29
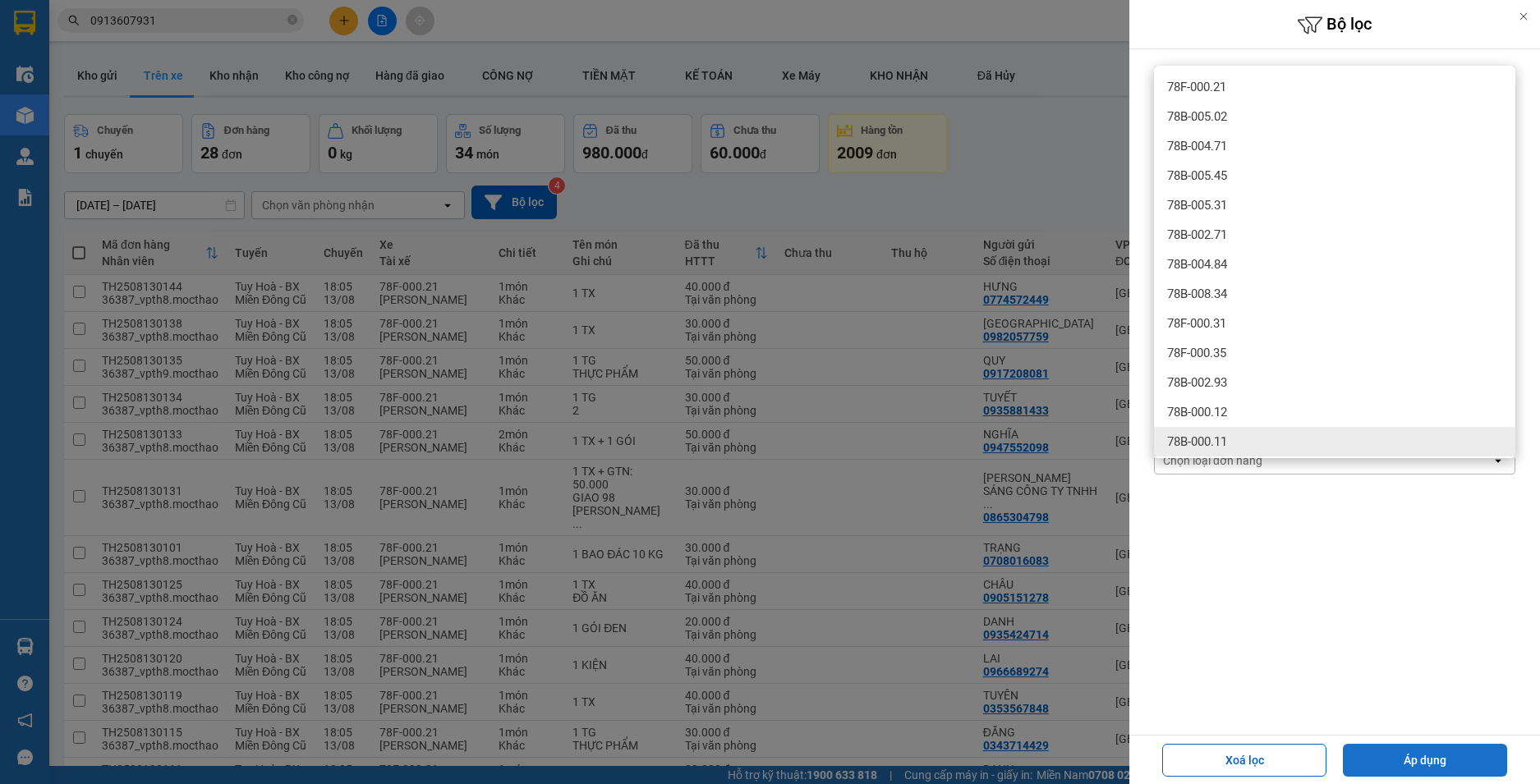
click at [1401, 756] on button "Áp dụng" at bounding box center [1425, 760] width 164 height 33
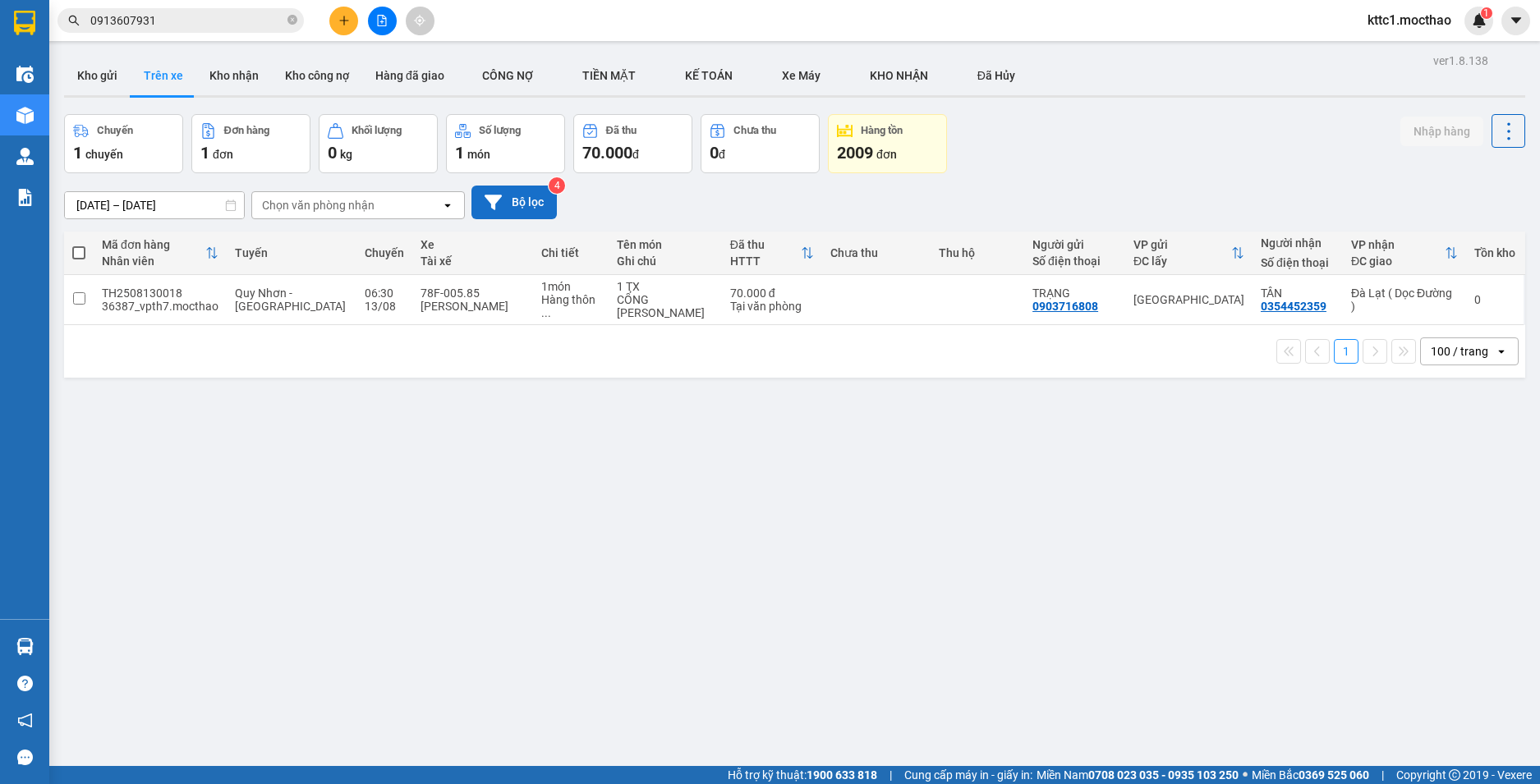
click at [531, 211] on button "Bộ lọc" at bounding box center [514, 203] width 85 height 34
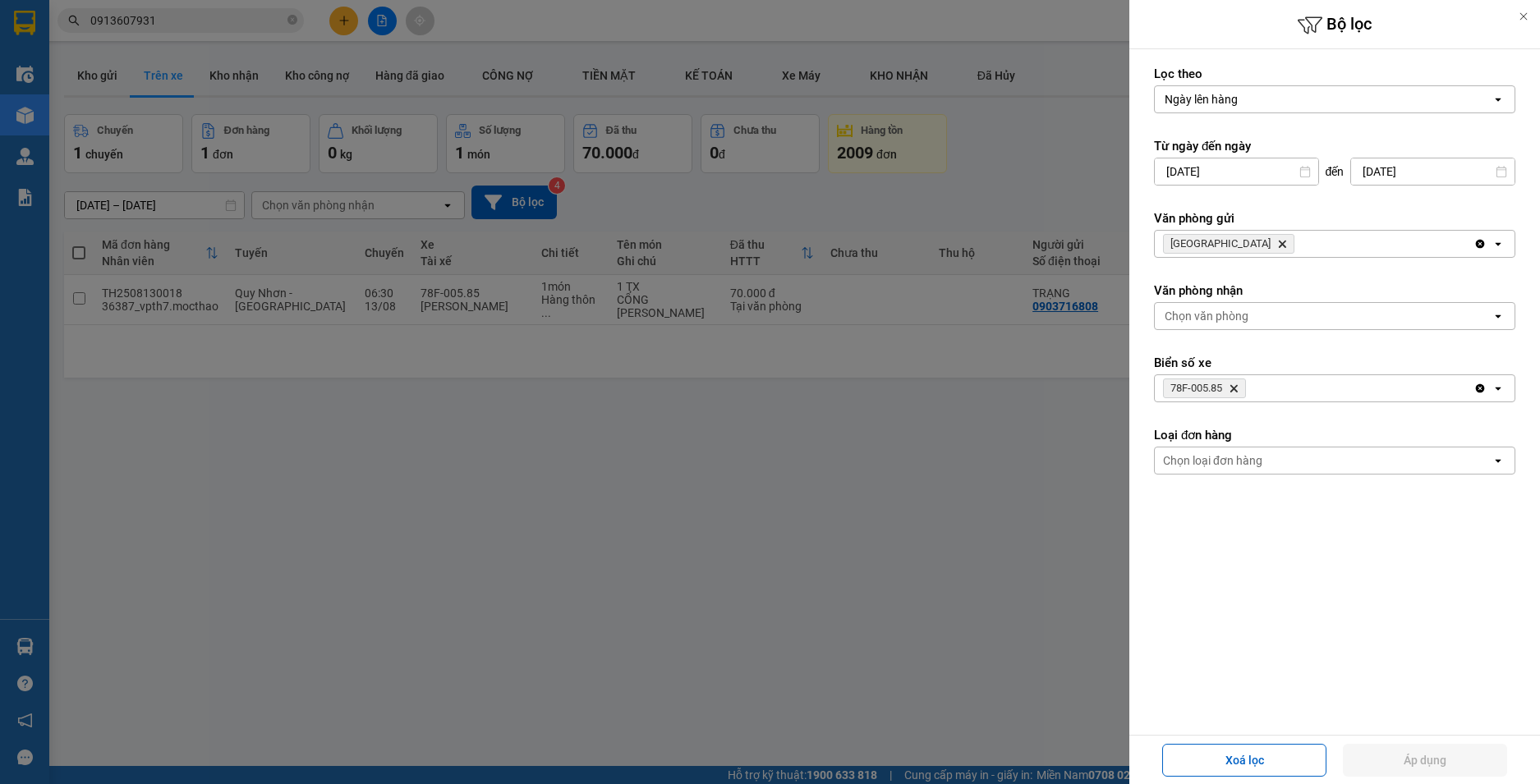
click at [1233, 390] on icon "78F-005.85, close by backspace" at bounding box center [1233, 389] width 8 height 8
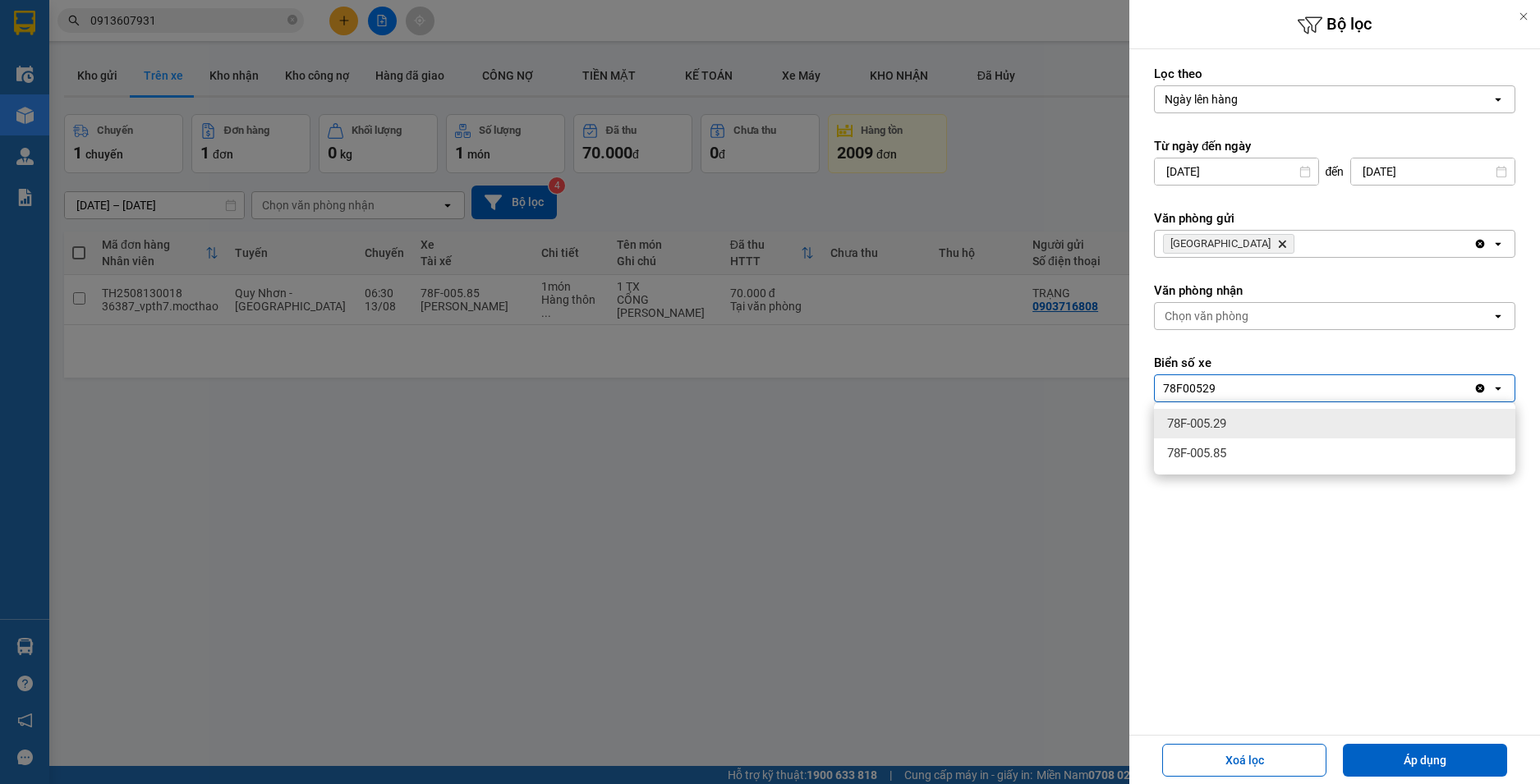
type input "78F00529"
click at [1227, 430] on span "78F-005.29" at bounding box center [1196, 424] width 59 height 17
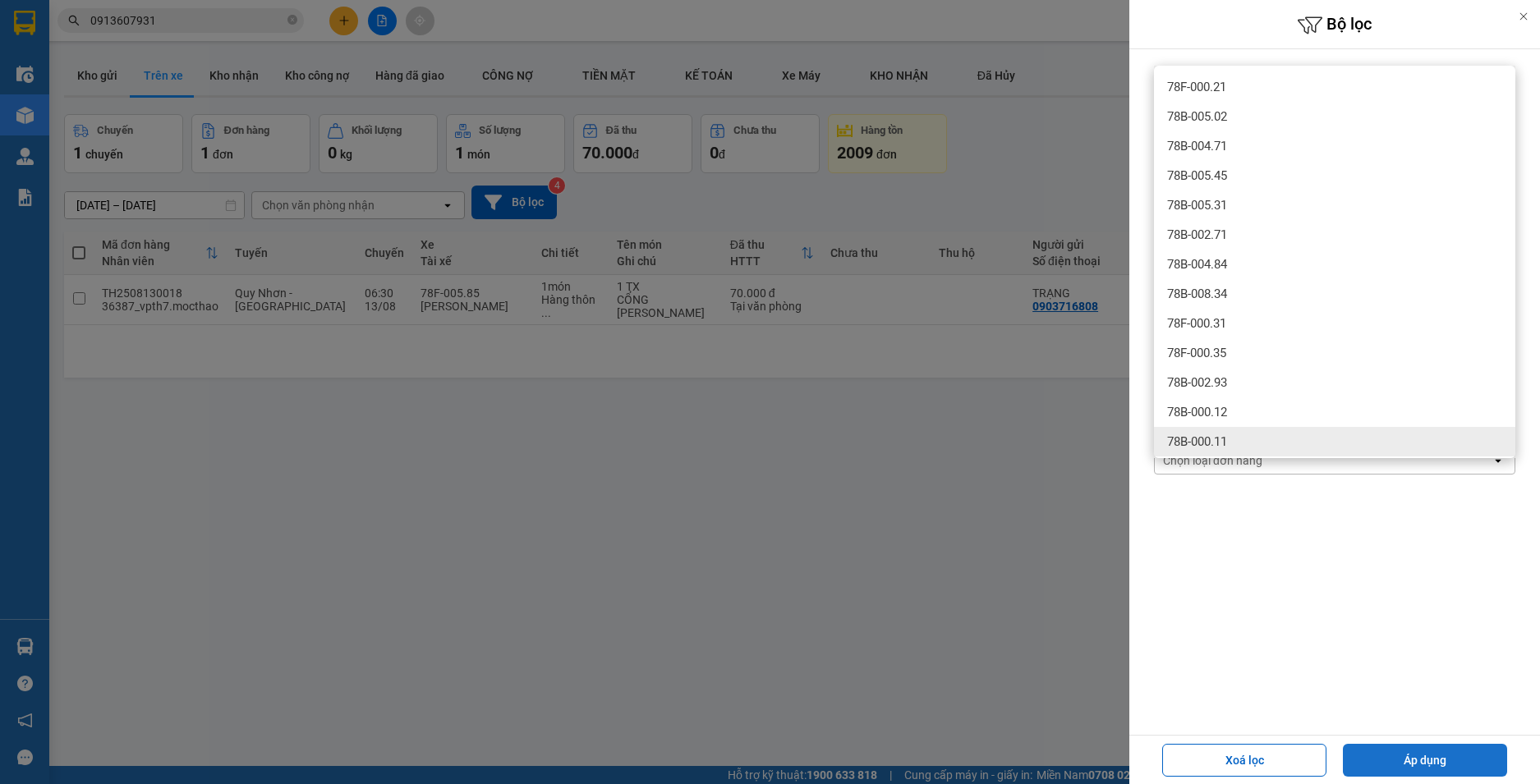
click at [1430, 752] on button "Áp dụng" at bounding box center [1425, 760] width 164 height 33
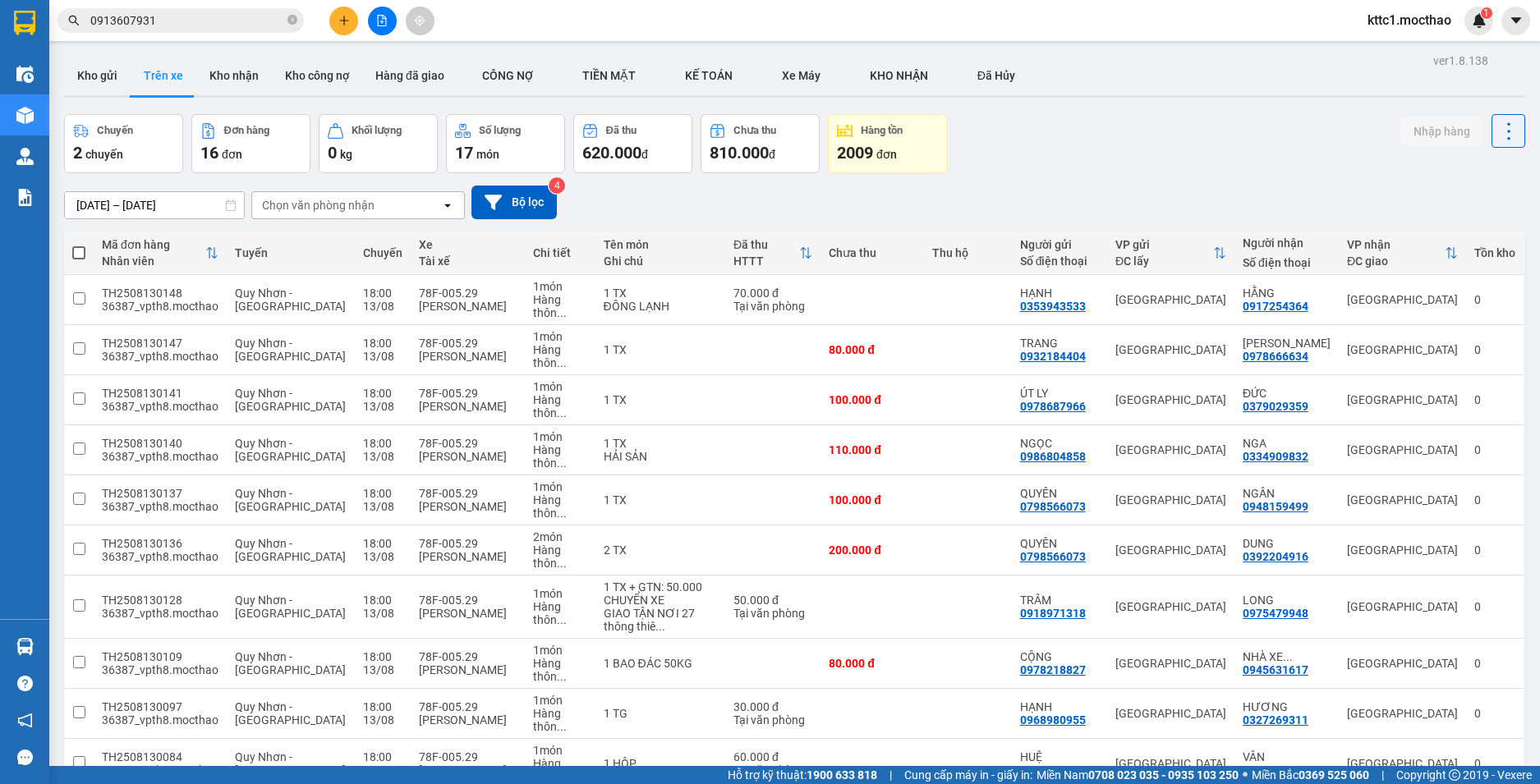
scroll to position [233, 0]
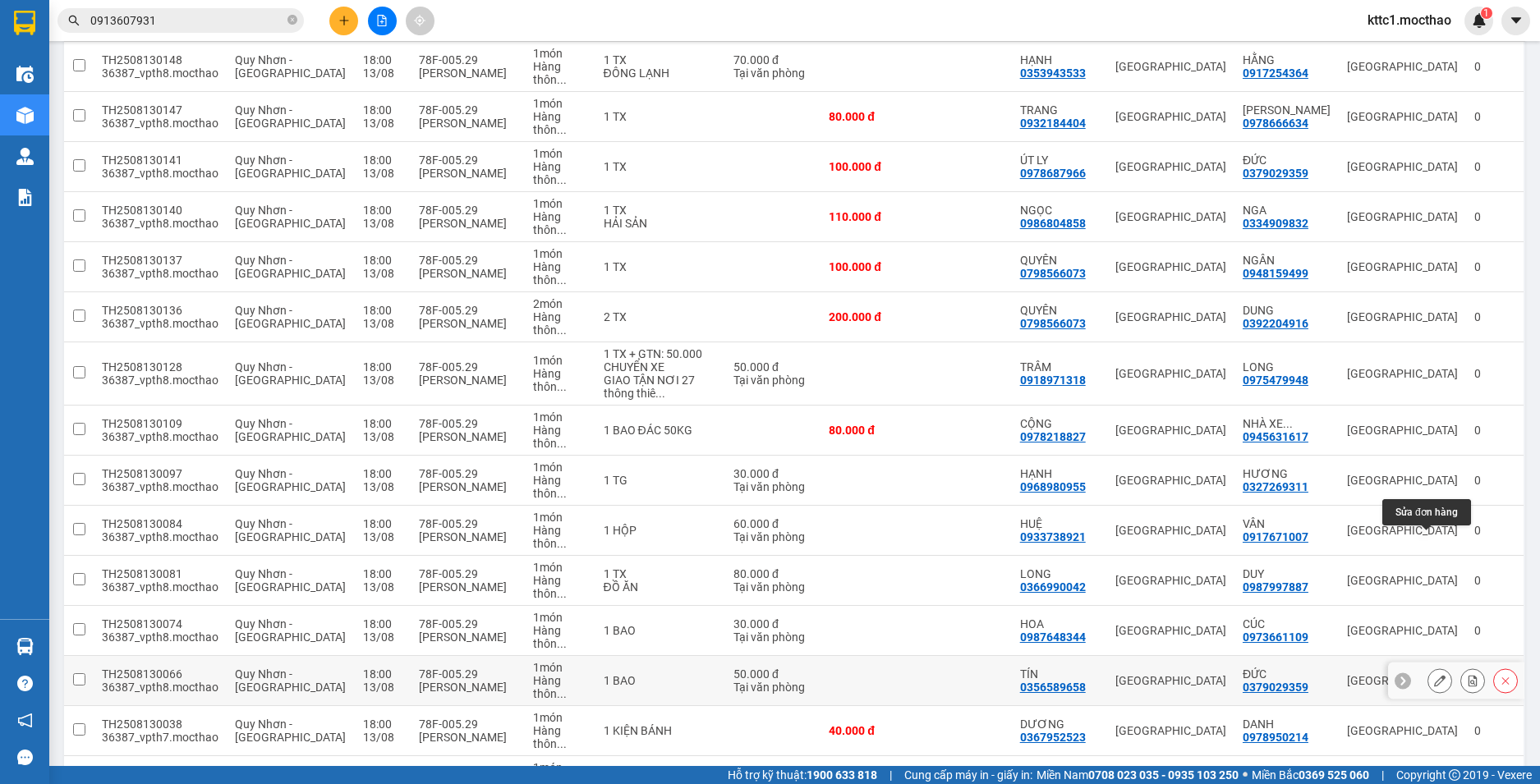
click at [1434, 675] on icon at bounding box center [1440, 681] width 12 height 12
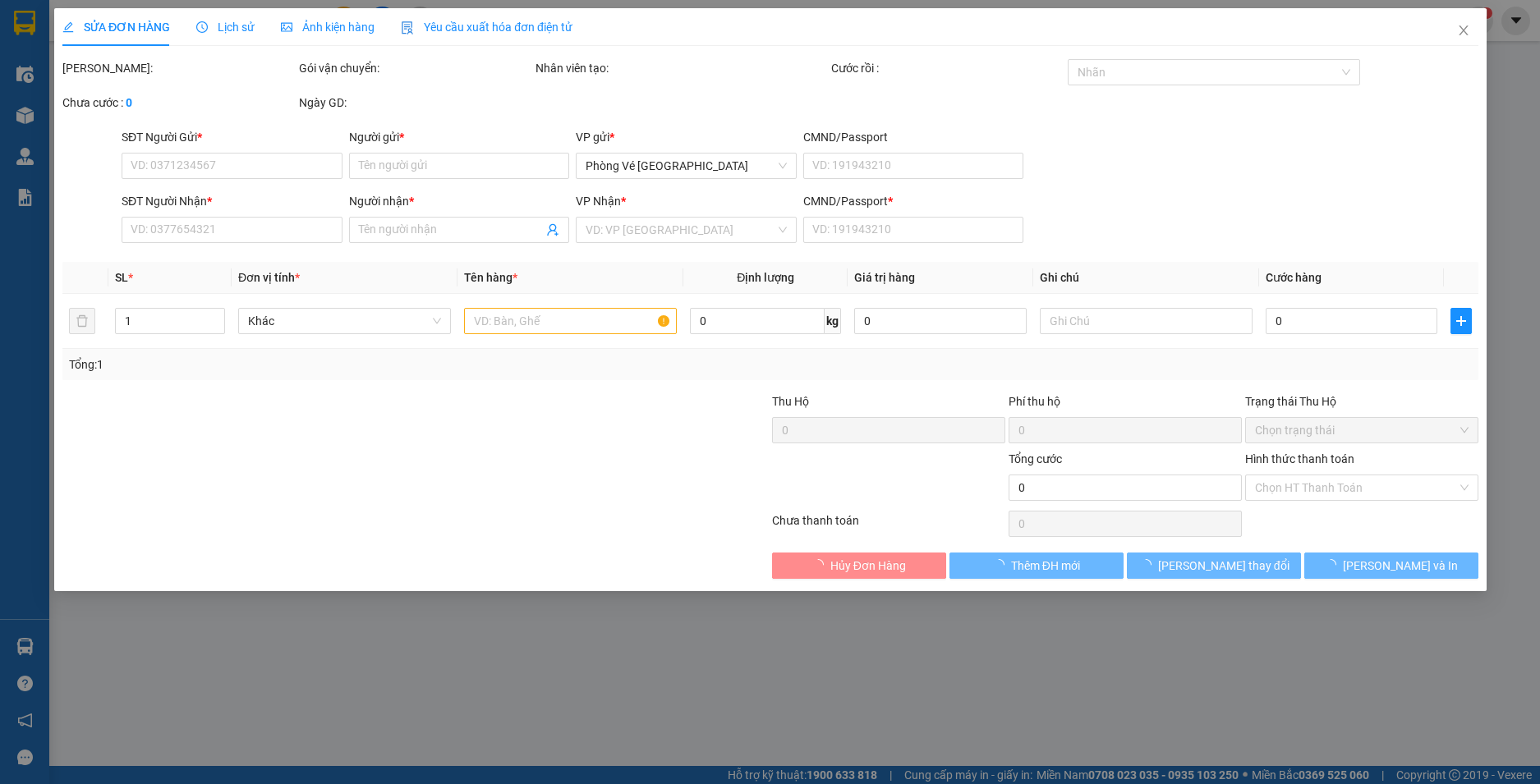
type input "0356589658"
type input "TÍN"
type input "0379029359"
type input "ĐỨC"
type input "1"
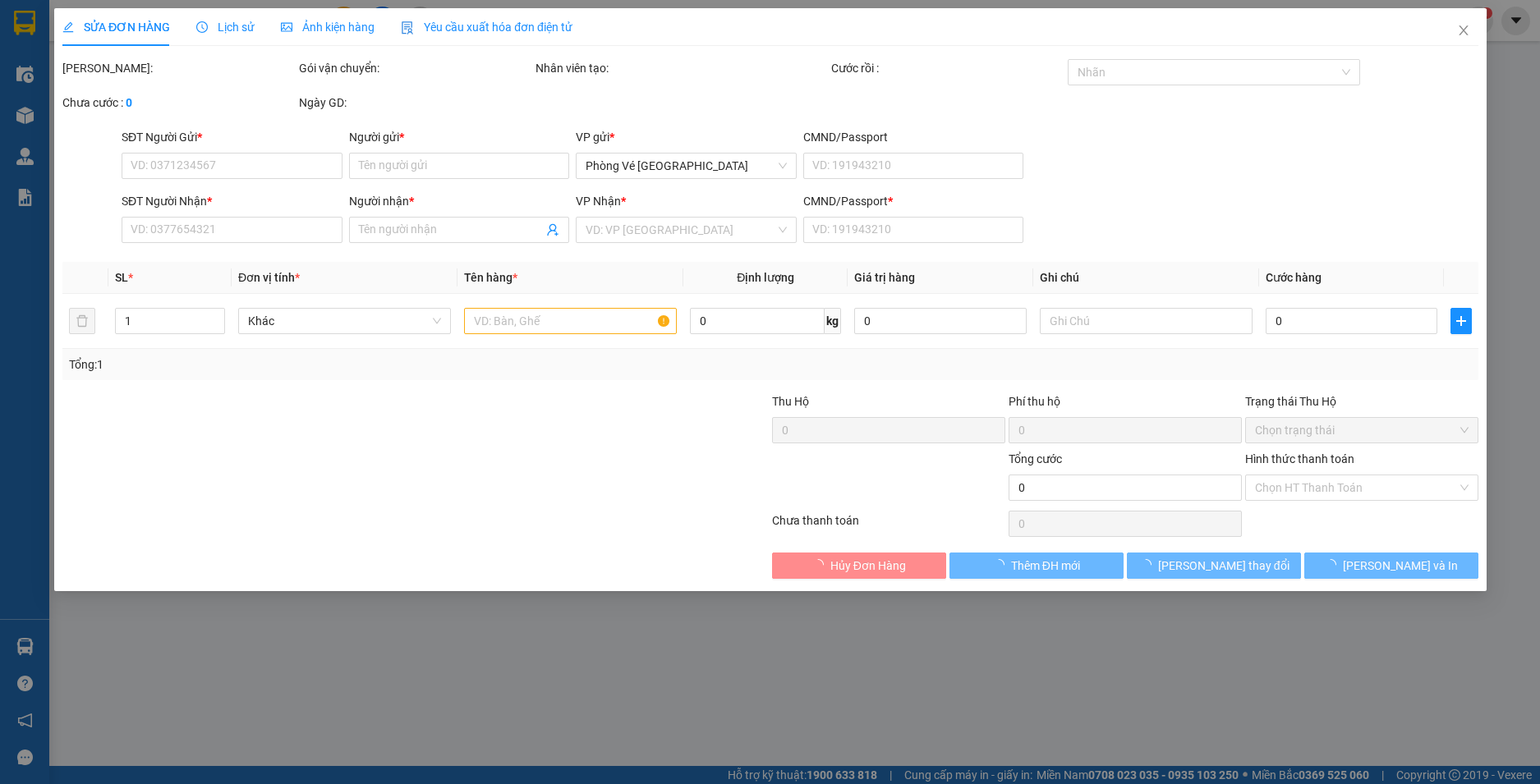
type input "50.000"
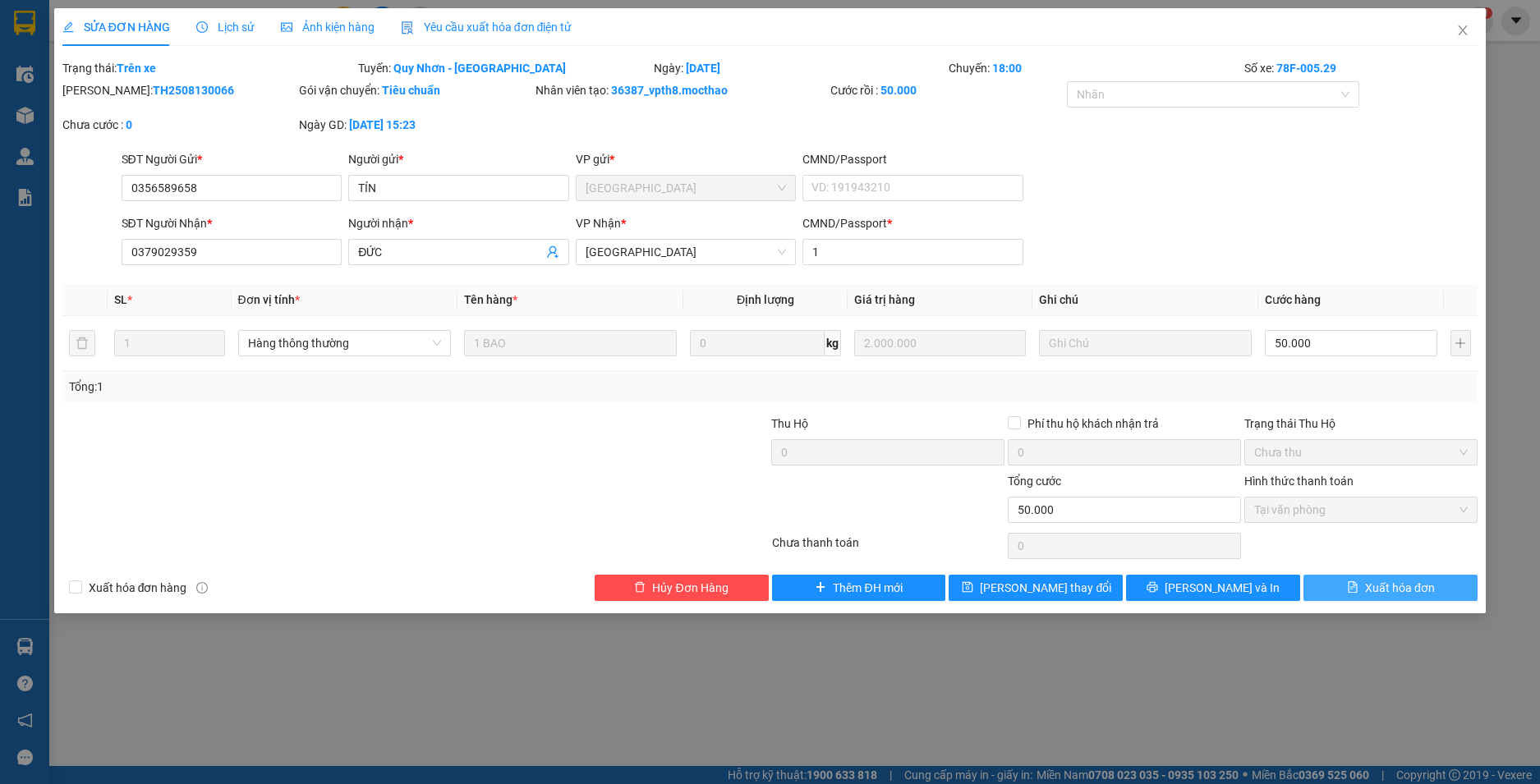
click at [1411, 588] on span "Xuất hóa đơn" at bounding box center [1399, 588] width 70 height 18
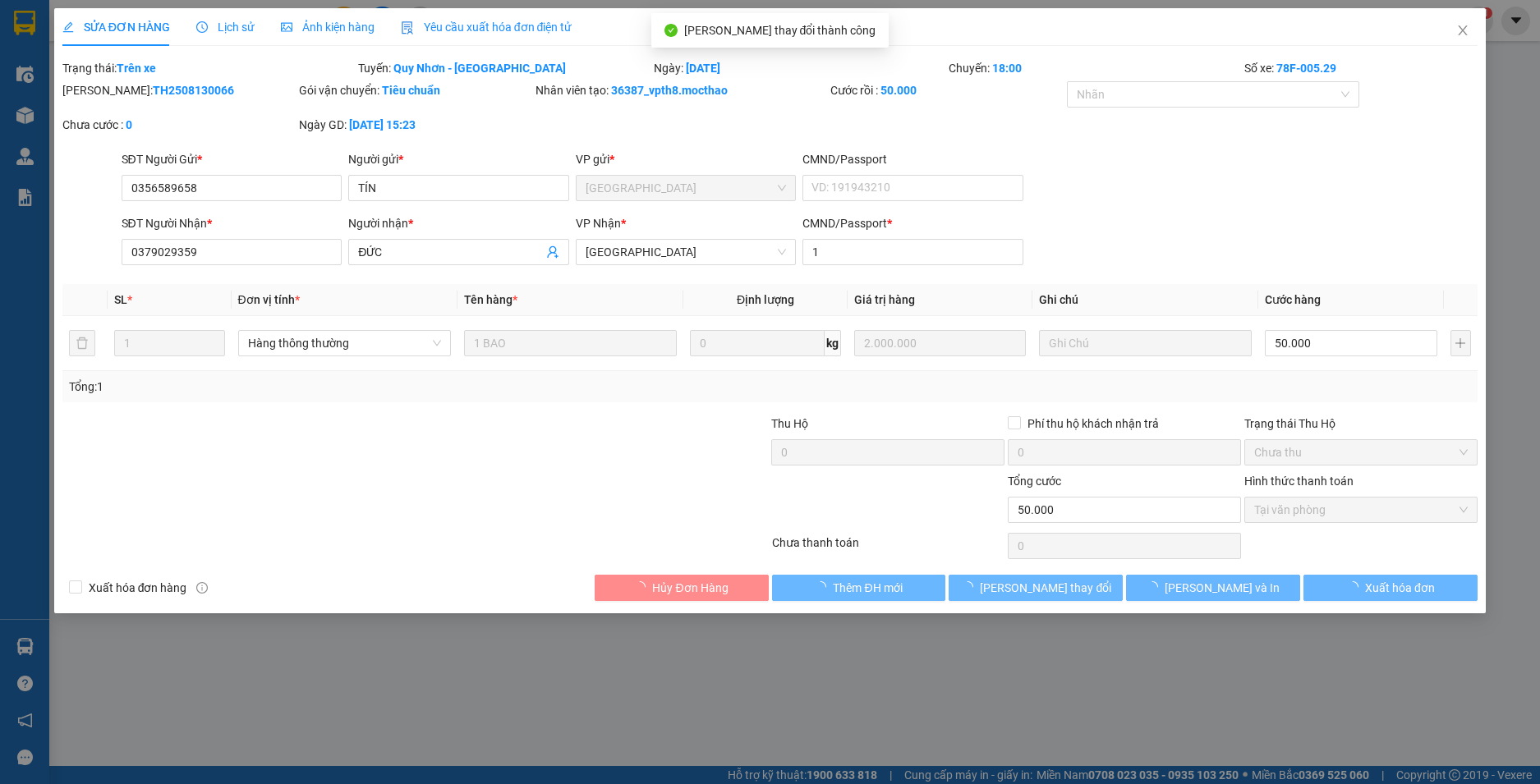
checkbox input "true"
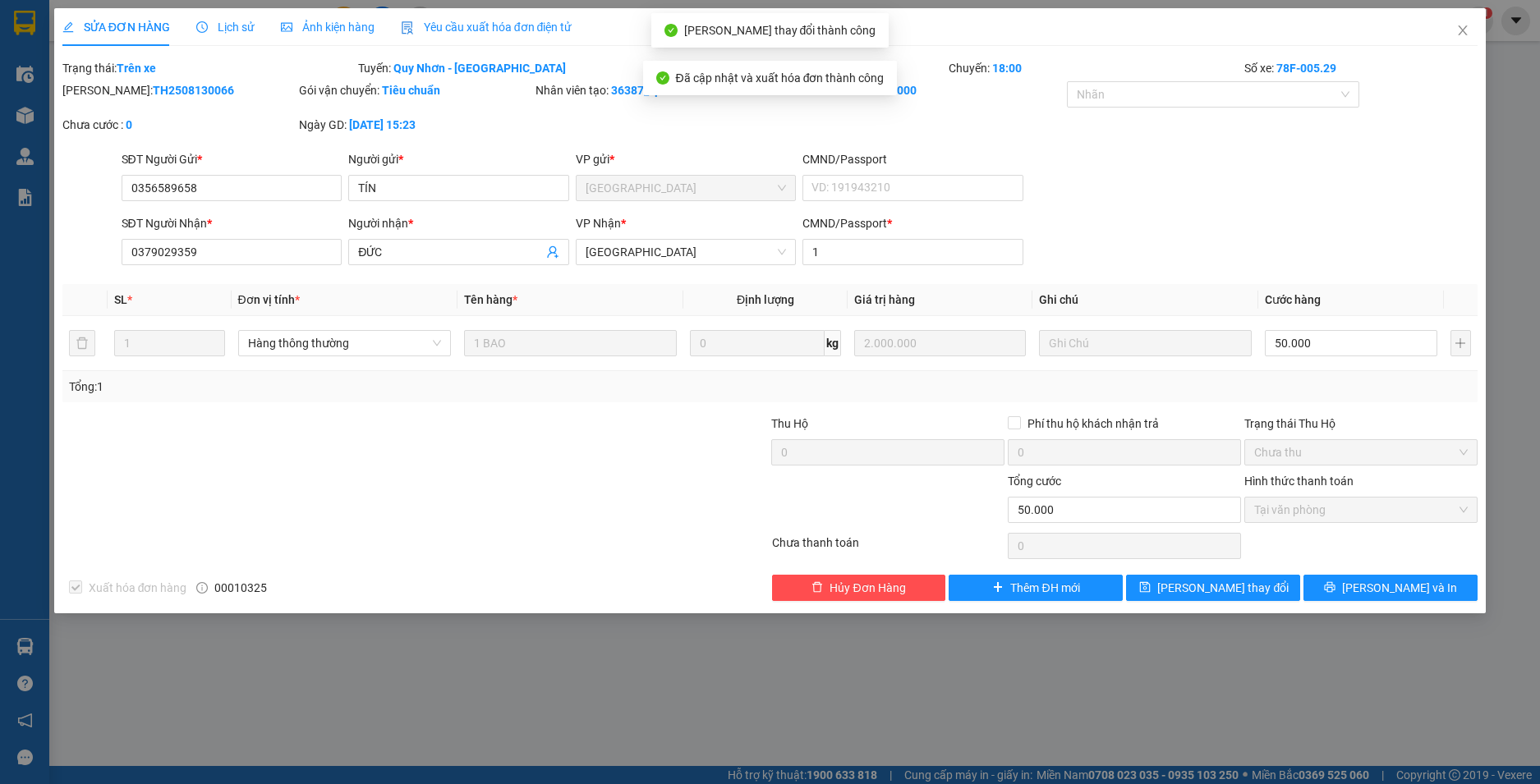
click at [1464, 32] on icon "close" at bounding box center [1463, 30] width 9 height 10
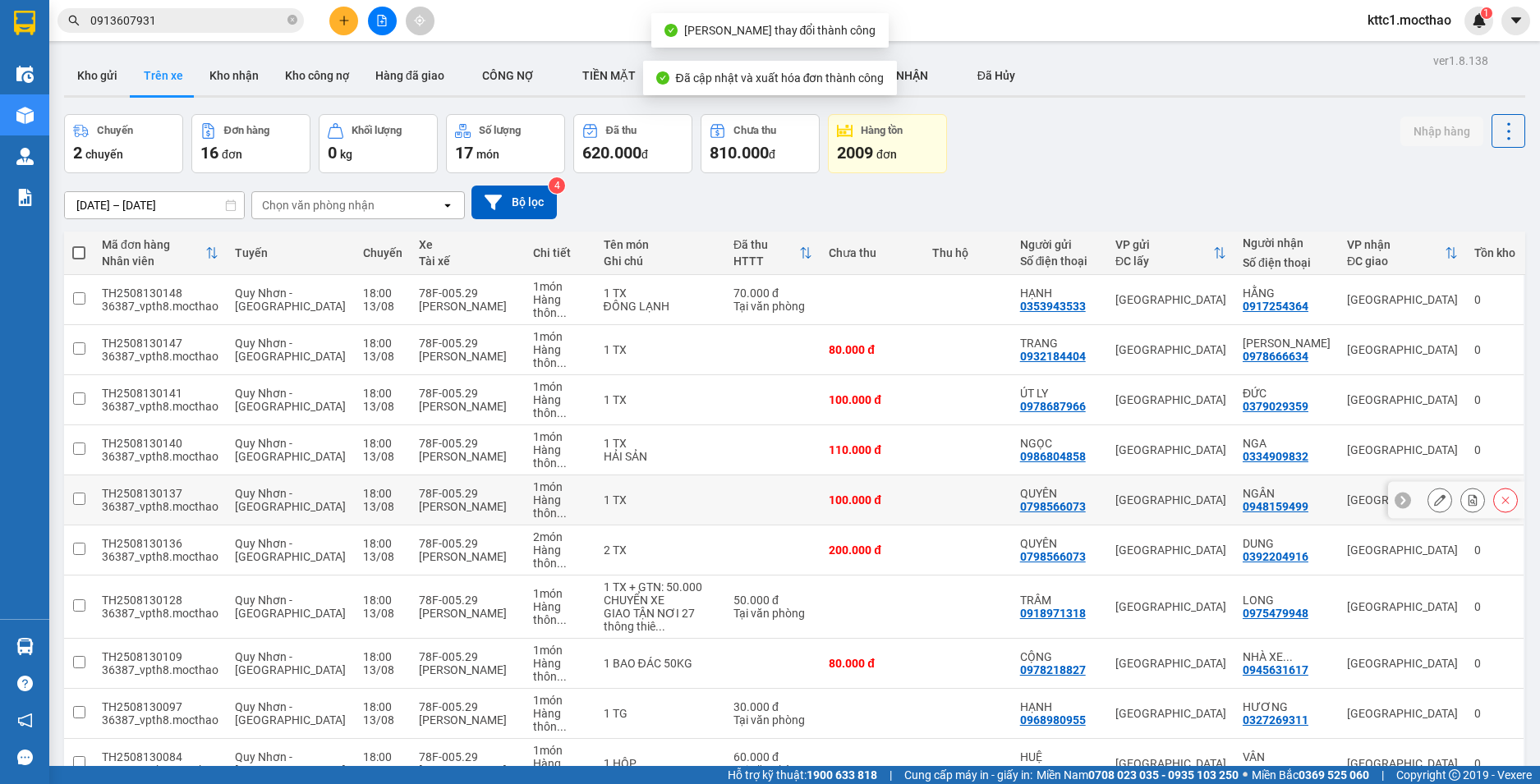
scroll to position [233, 0]
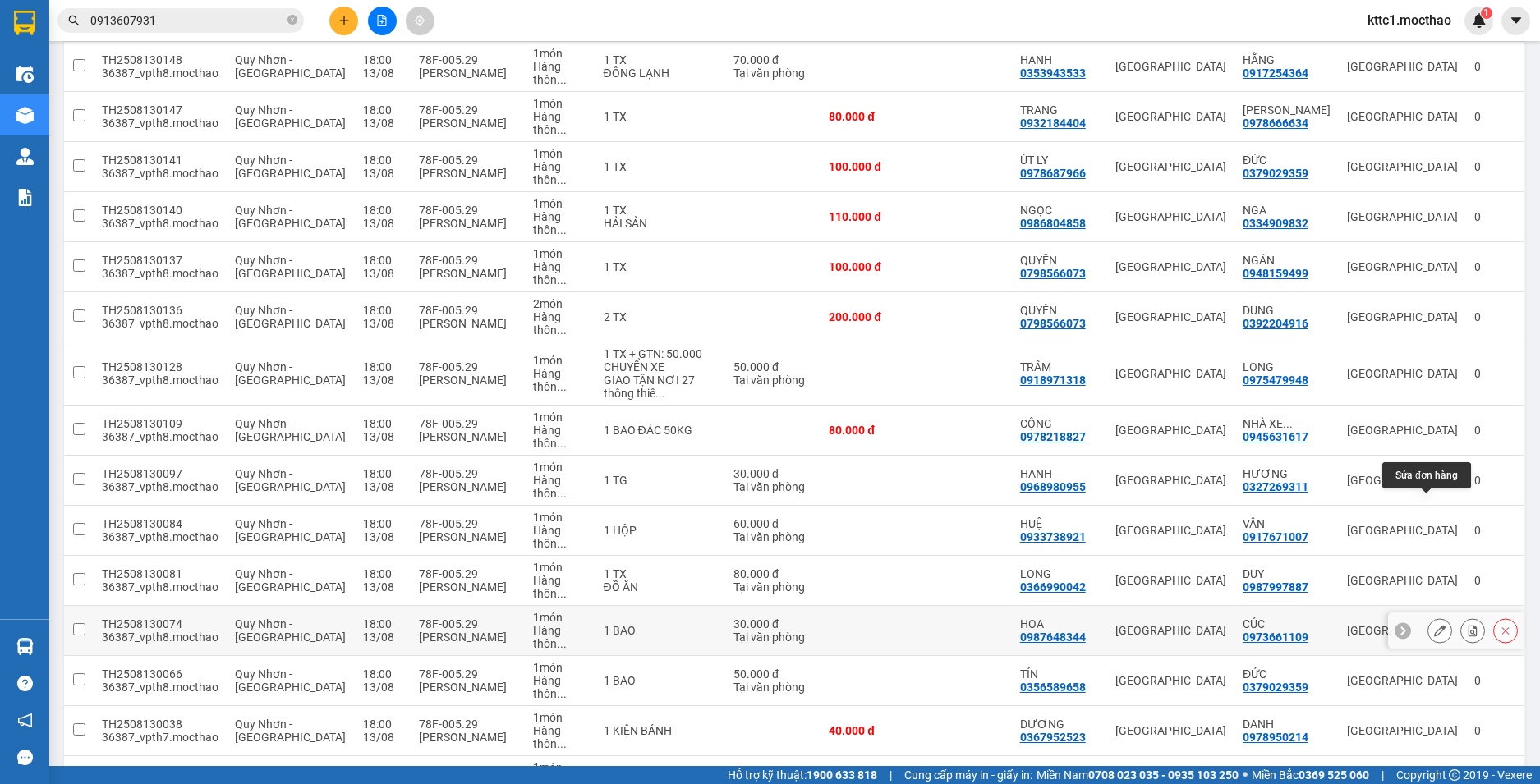
click at [1434, 625] on icon at bounding box center [1440, 631] width 12 height 12
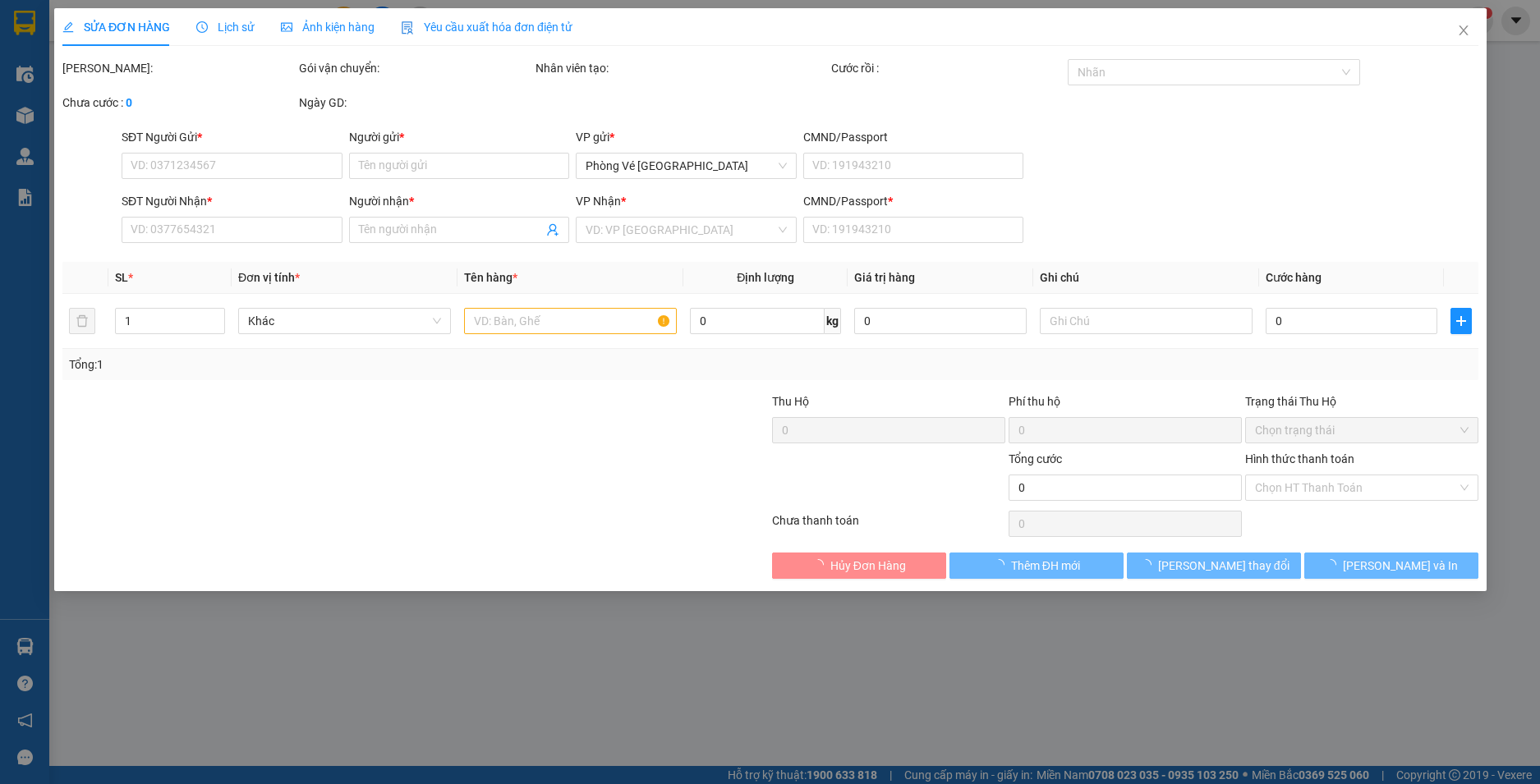
type input "0987648344"
type input "HOA"
type input "0973661109"
type input "CÚC"
type input "1"
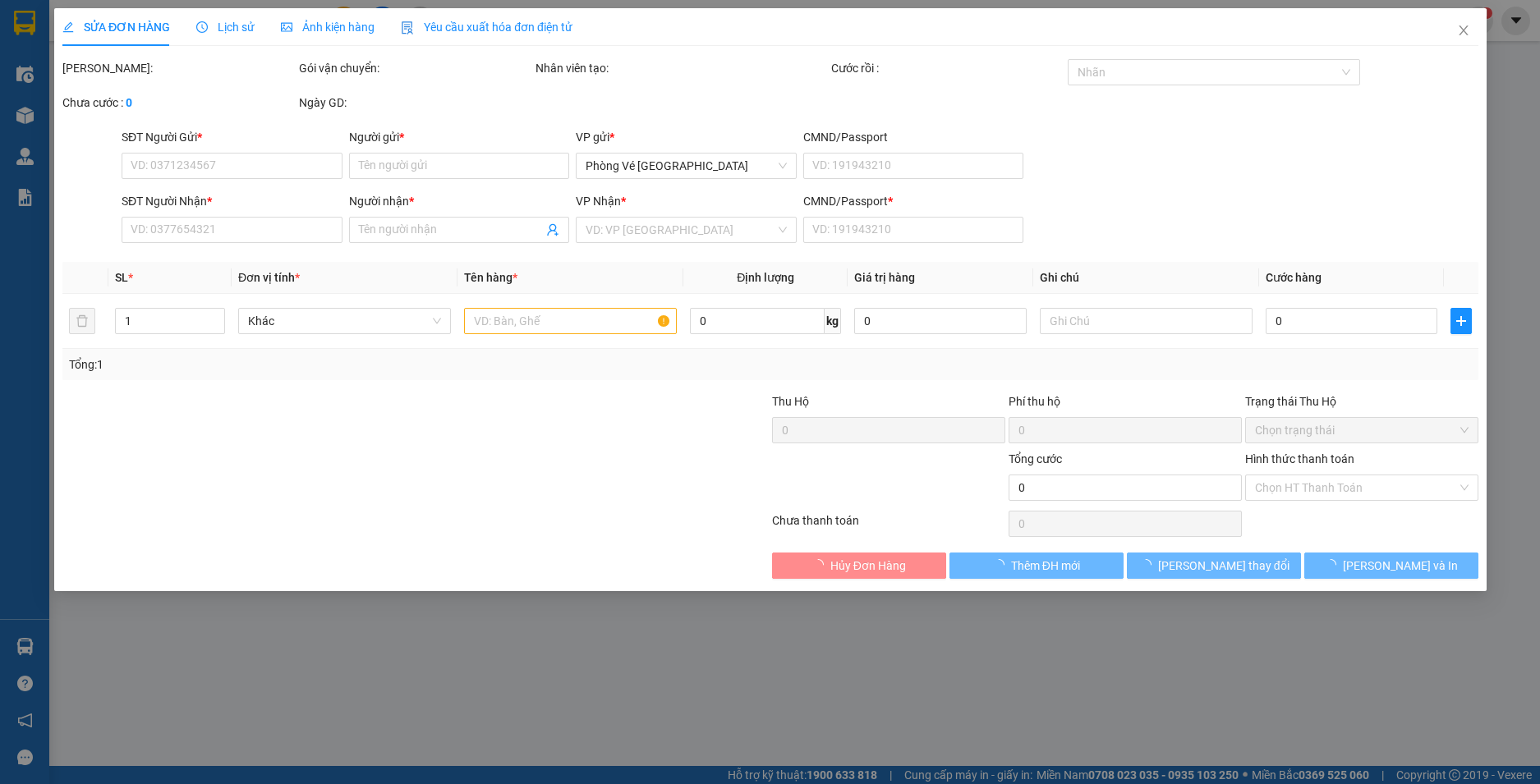
type input "30.000"
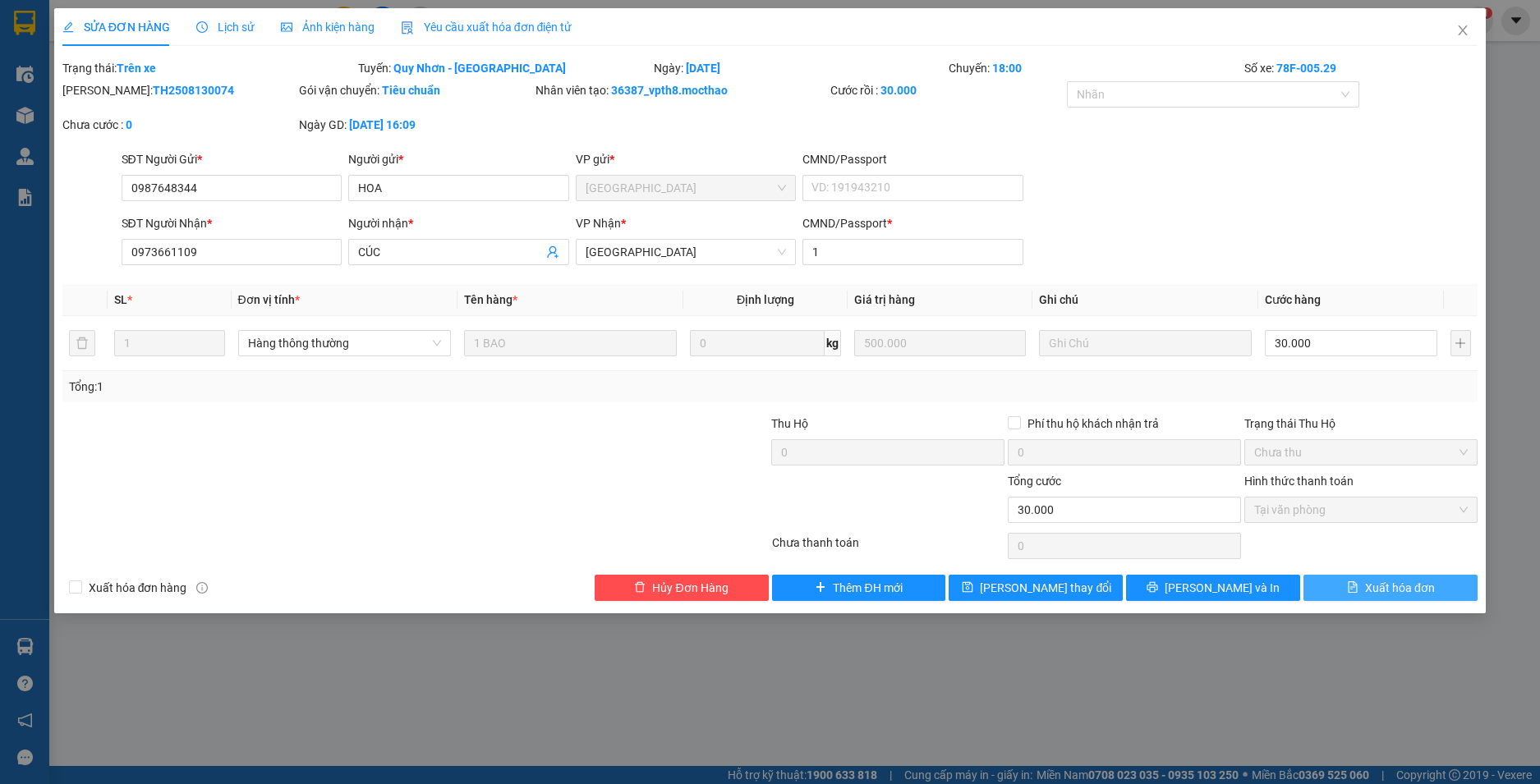
click at [1403, 585] on span "Xuất hóa đơn" at bounding box center [1399, 588] width 70 height 18
checkbox input "true"
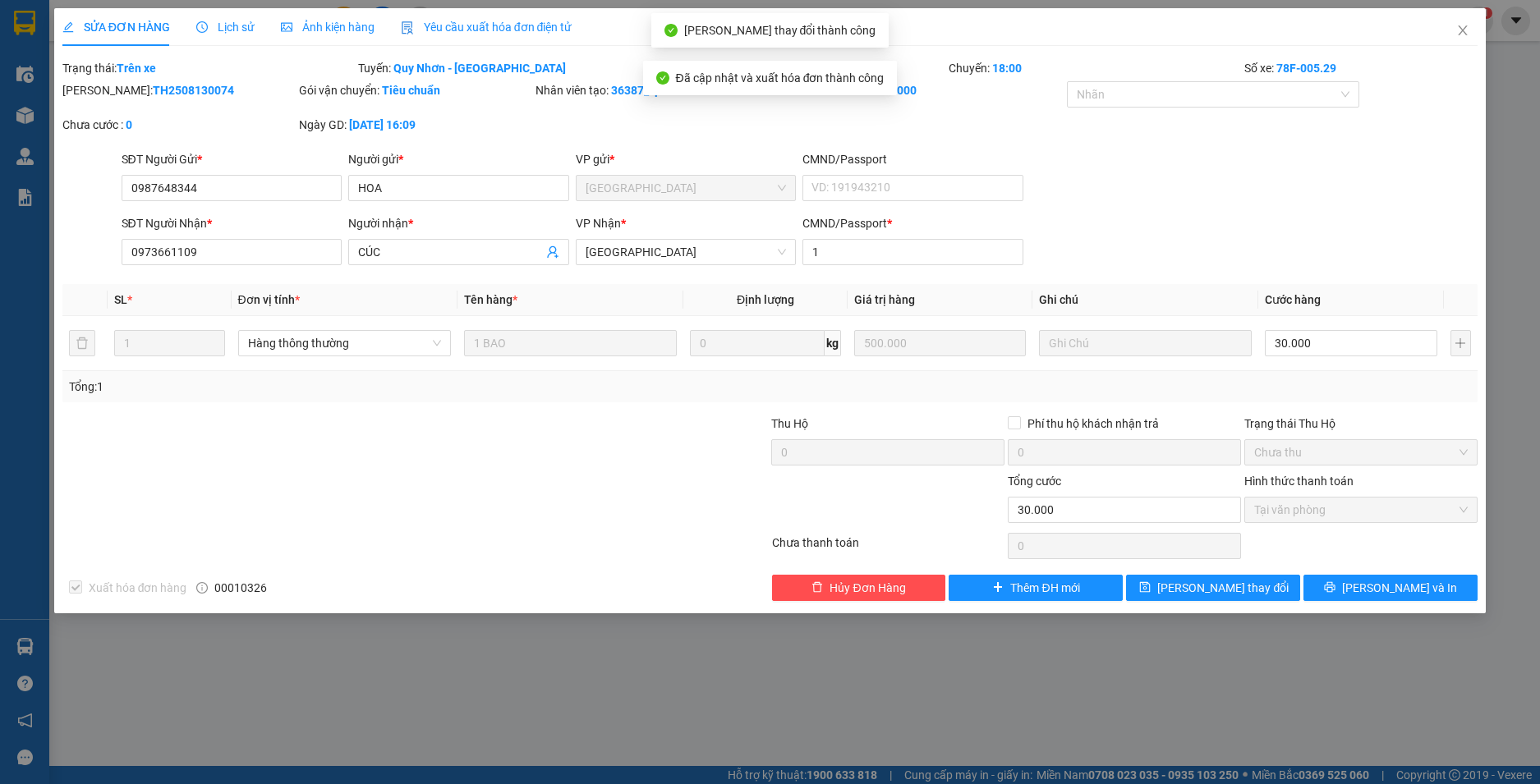
click at [1464, 29] on icon "close" at bounding box center [1463, 30] width 13 height 13
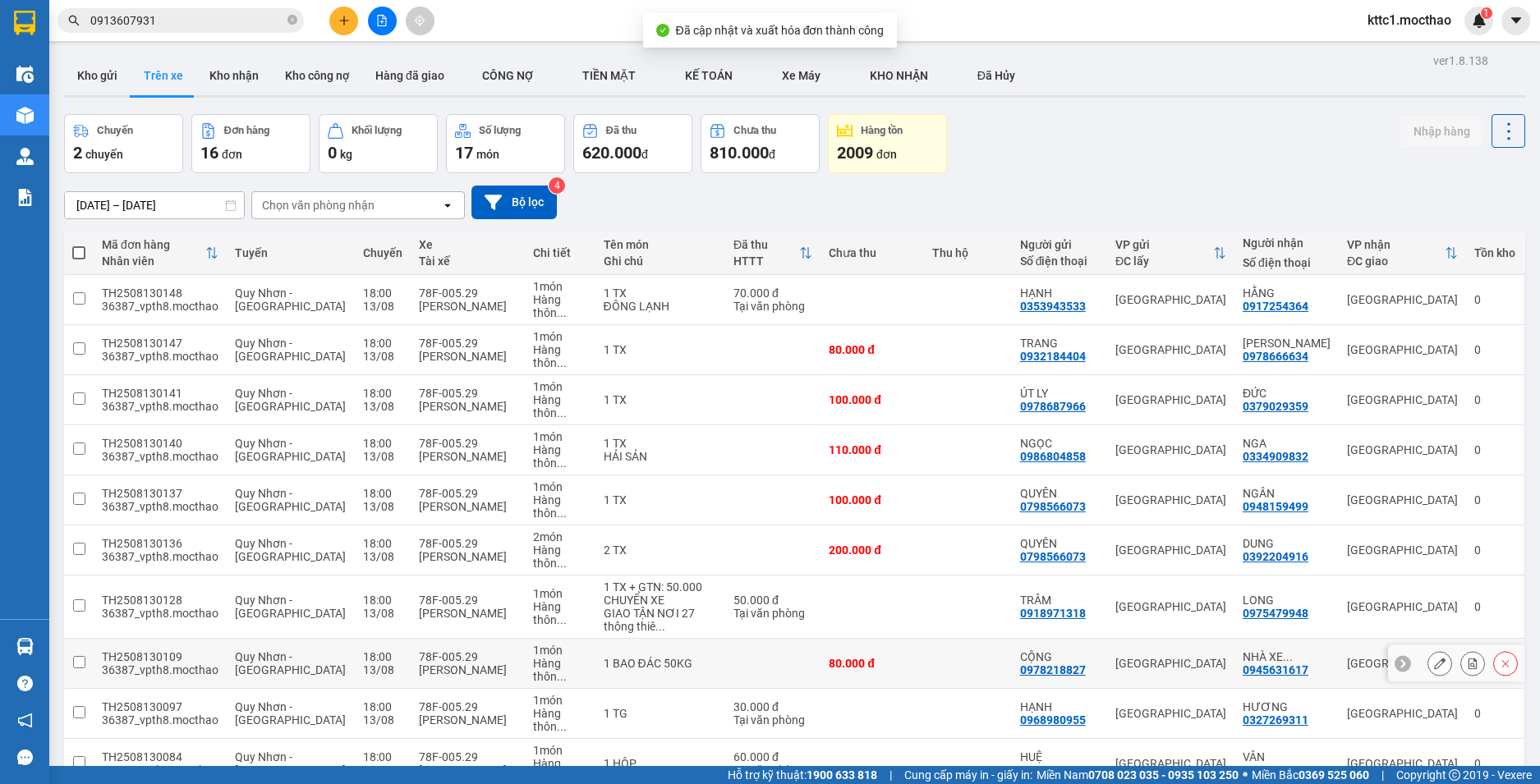
scroll to position [82, 0]
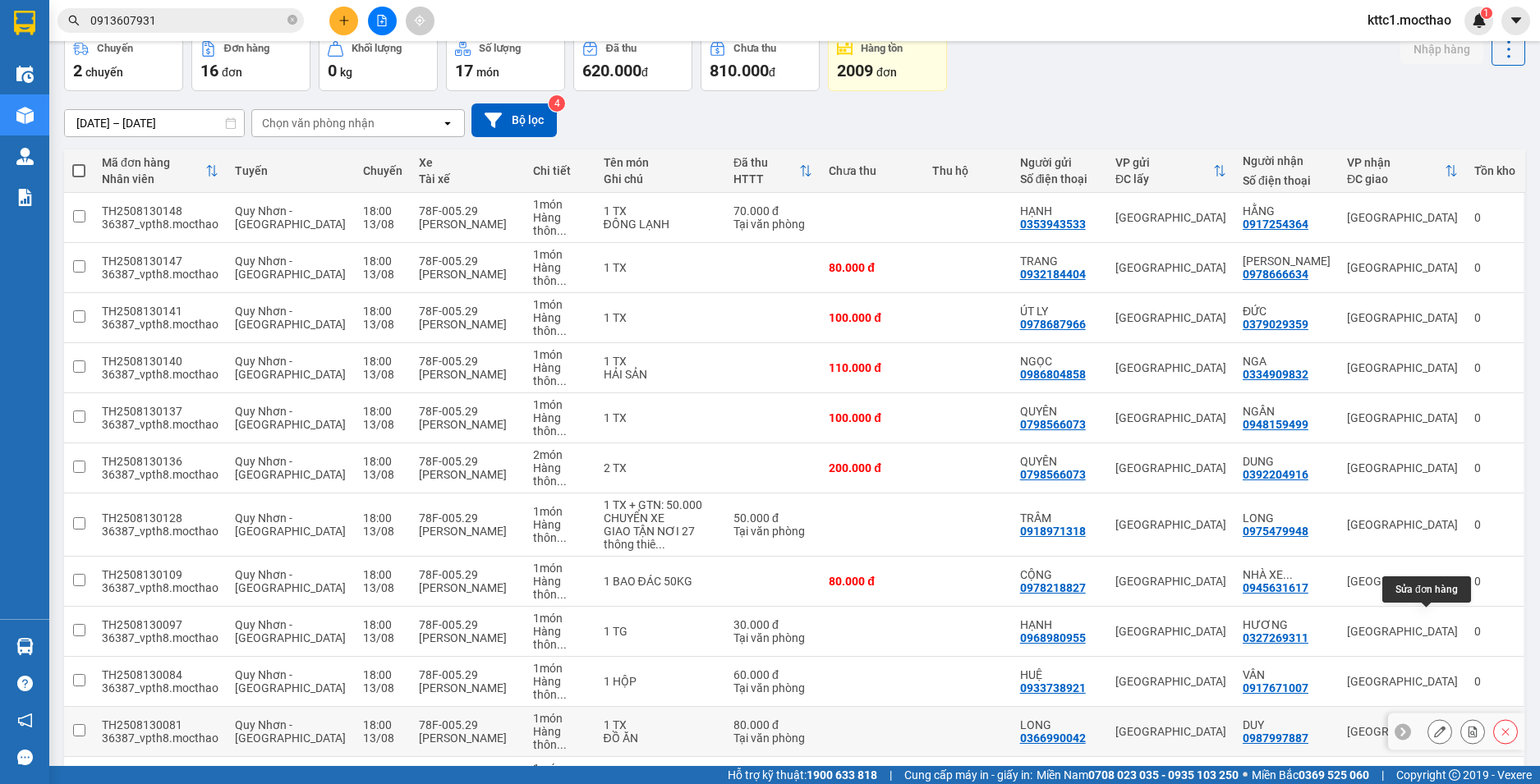
click at [1434, 726] on icon at bounding box center [1440, 732] width 12 height 12
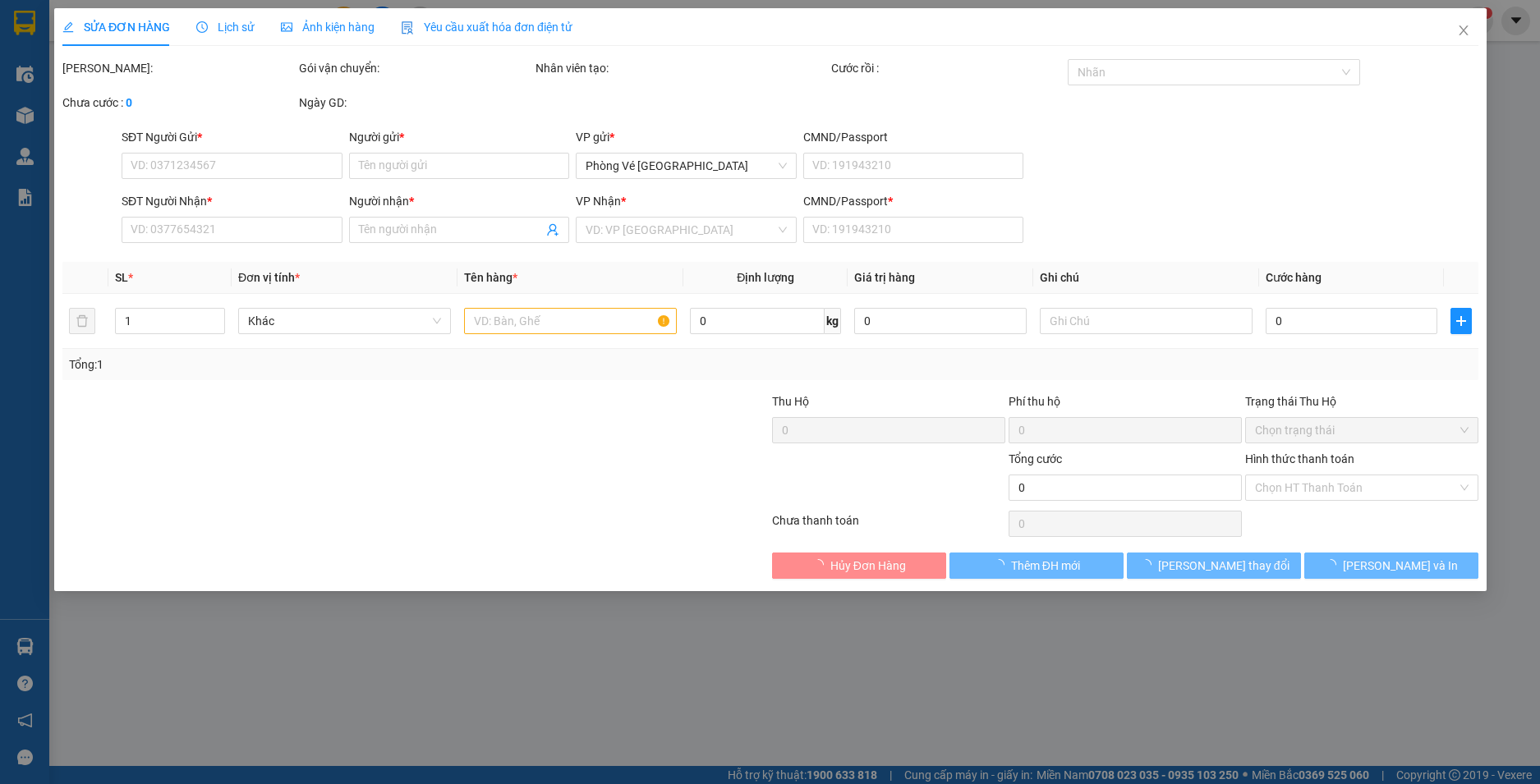
type input "0366990042"
type input "LONG"
type input "0987997887"
type input "DUY"
type input "0"
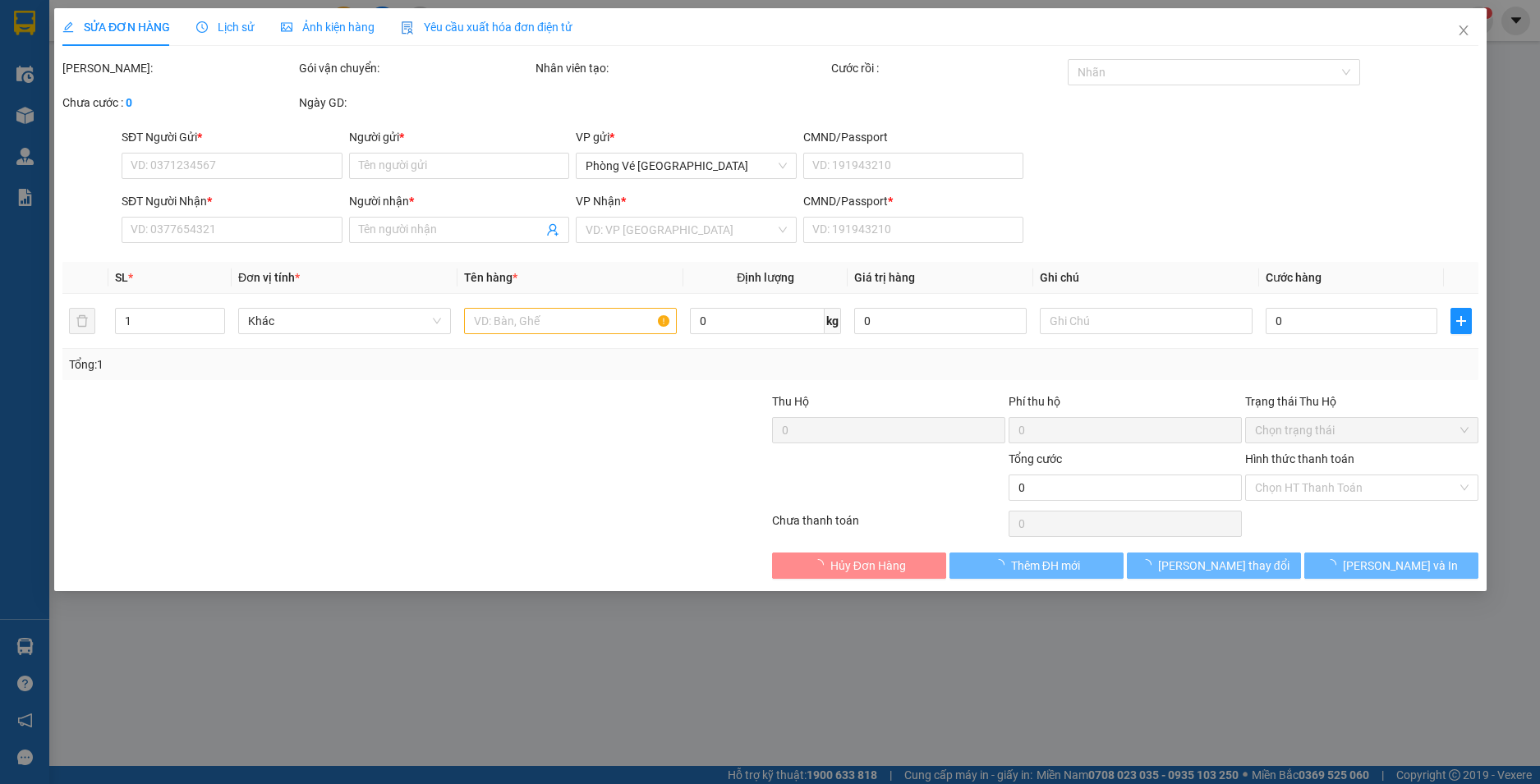
type input "80.000"
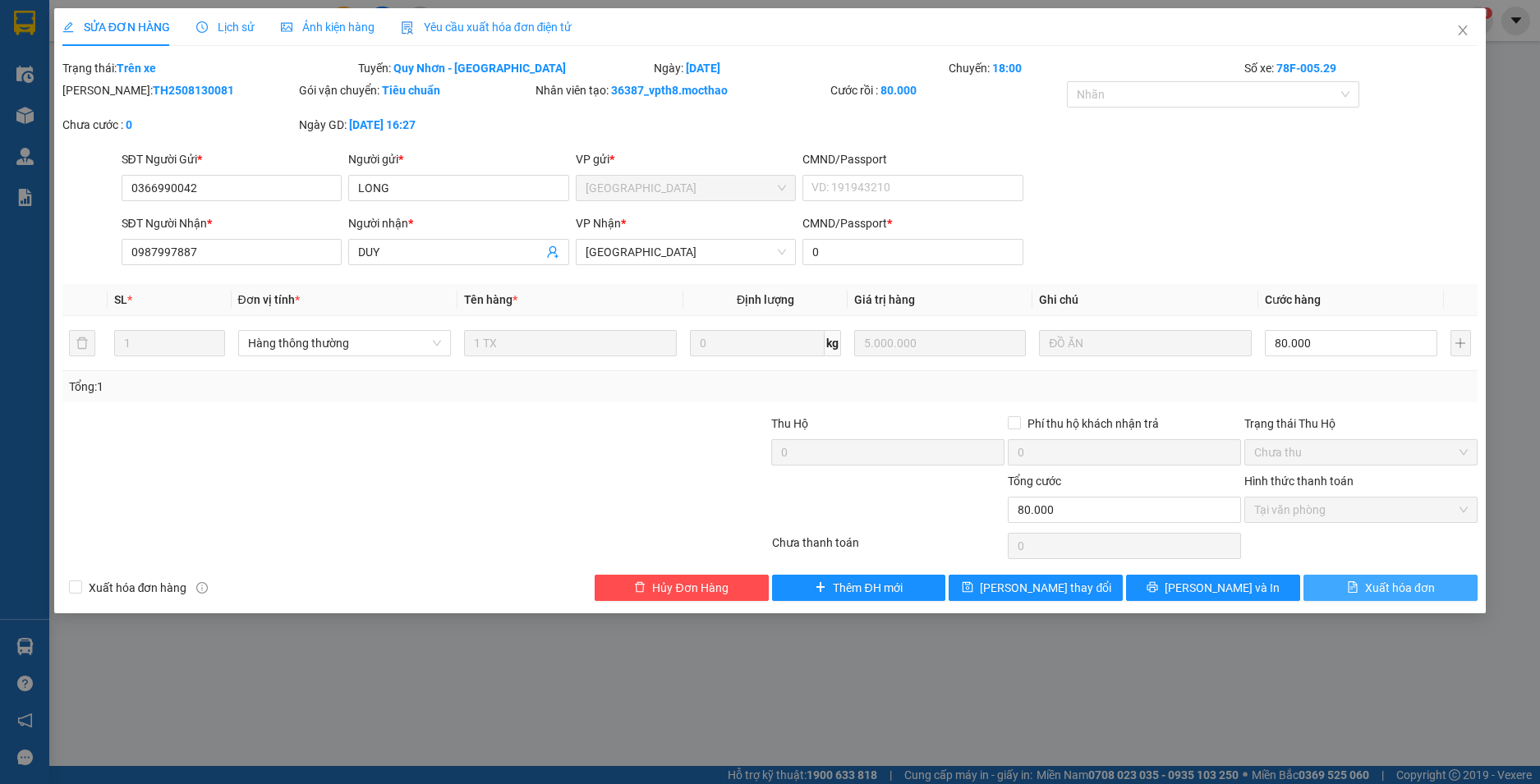
click at [1403, 594] on span "Xuất hóa đơn" at bounding box center [1399, 588] width 70 height 18
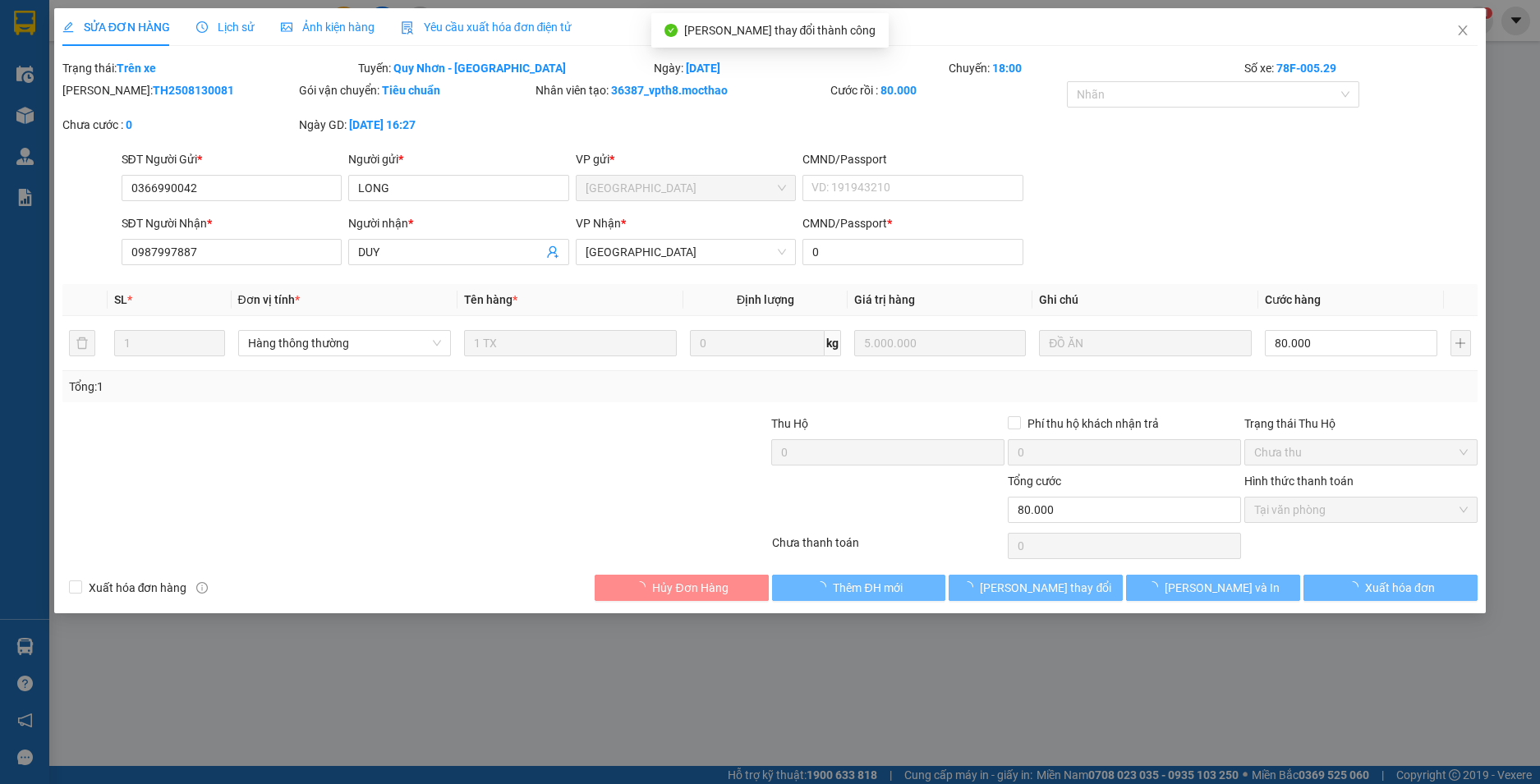
checkbox input "true"
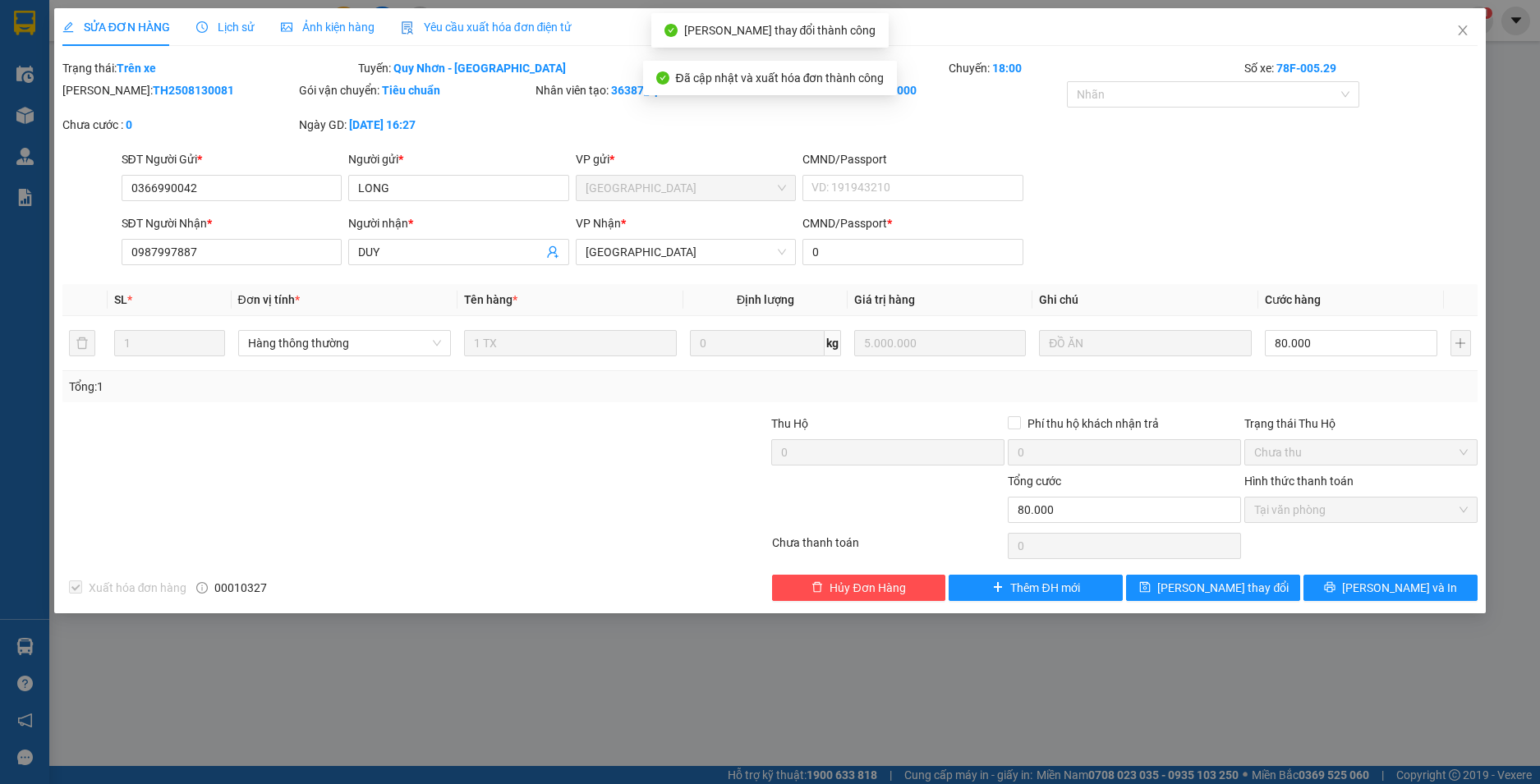
click at [1465, 30] on icon "close" at bounding box center [1463, 30] width 9 height 10
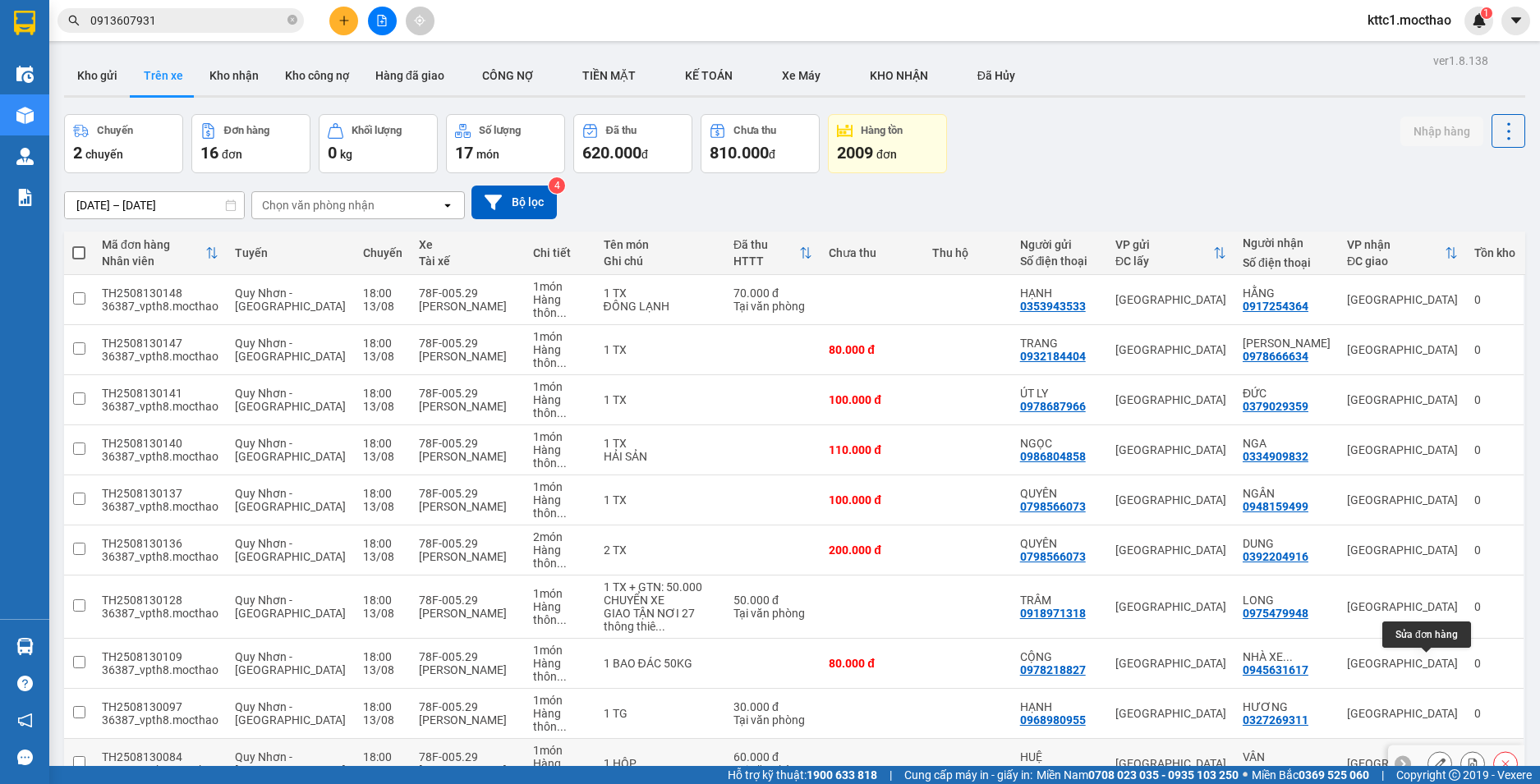
click at [1434, 758] on icon at bounding box center [1440, 764] width 12 height 12
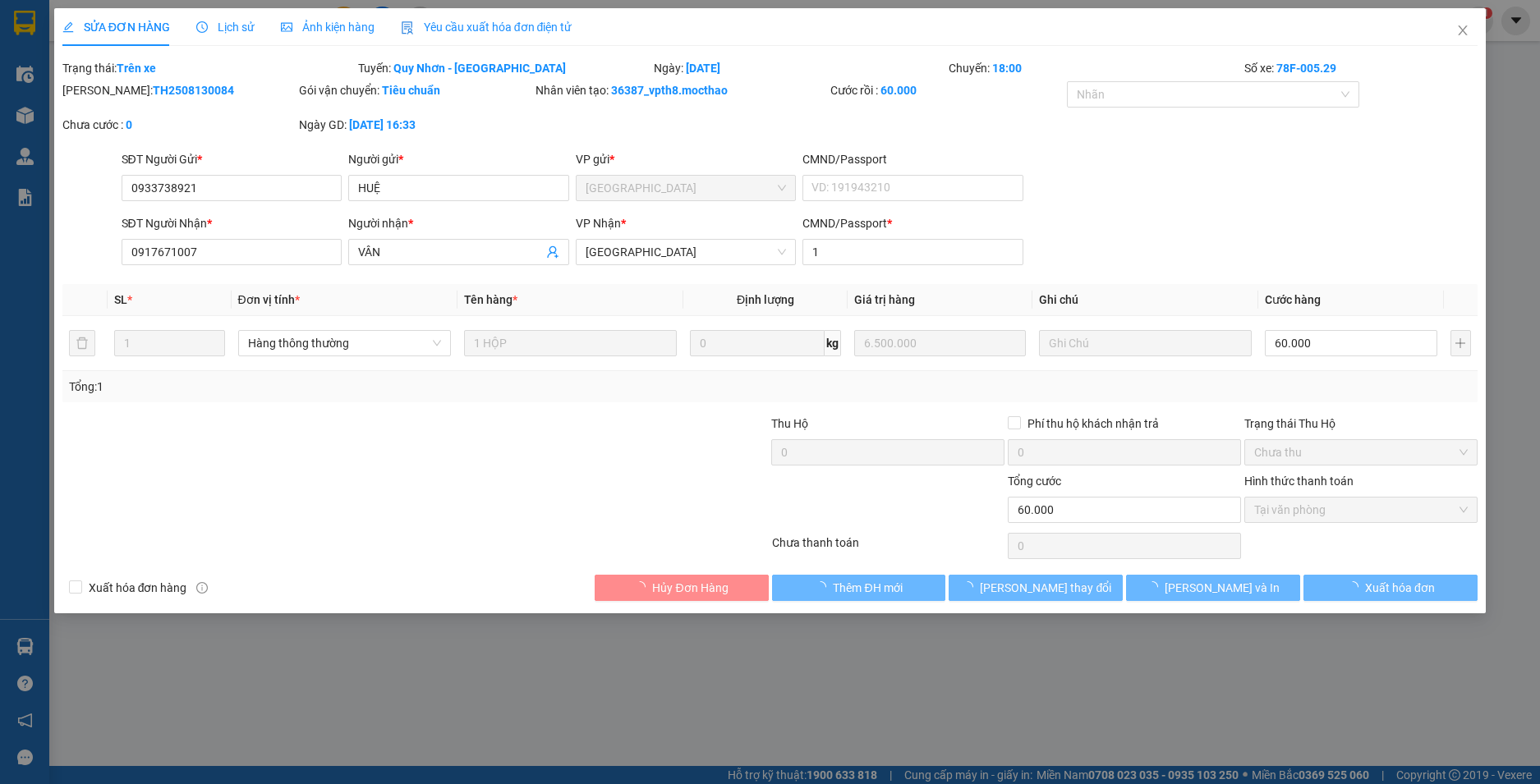
type input "0933738921"
type input "HUỆ"
type input "0917671007"
type input "VÂN"
type input "1"
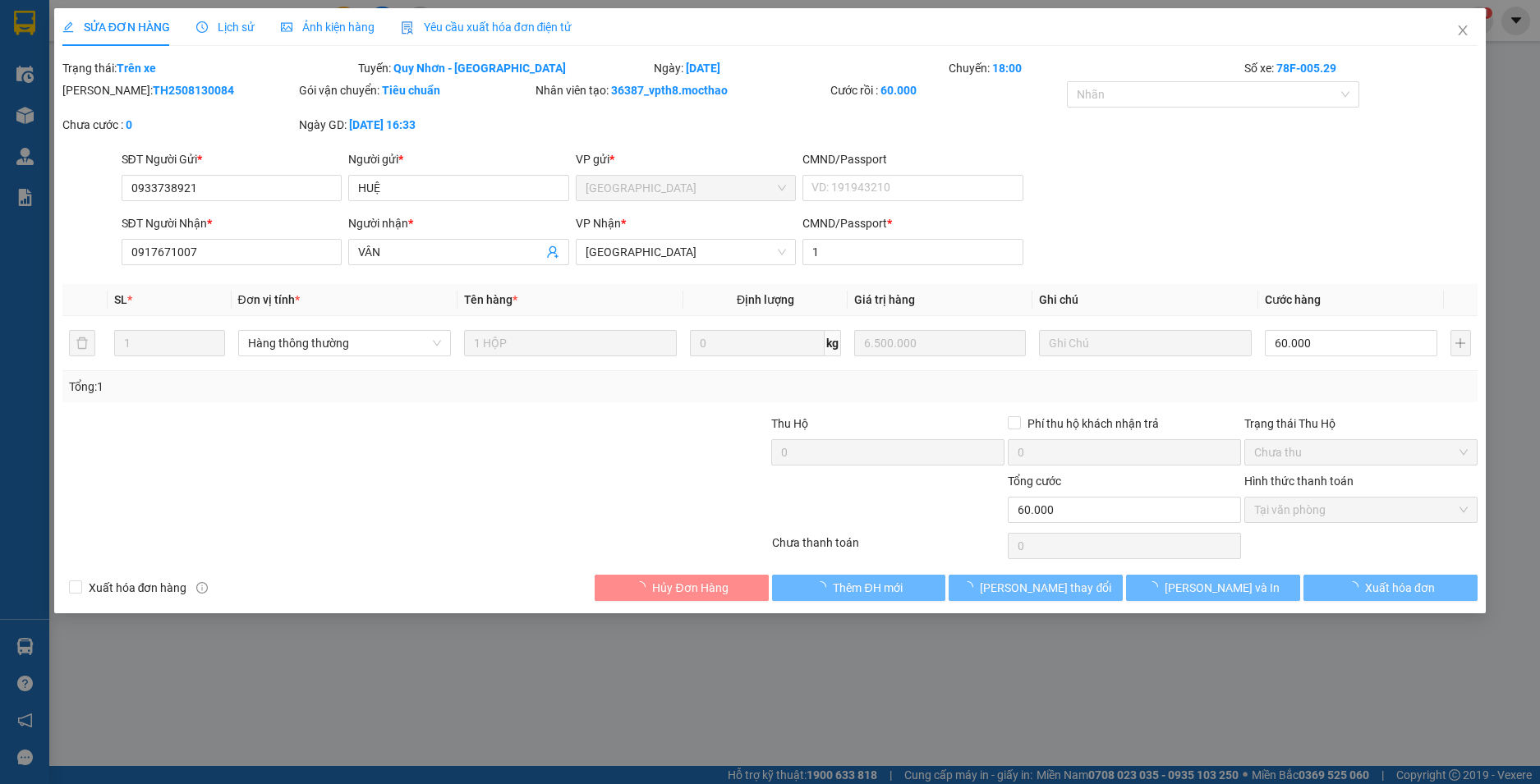
type input "60.000"
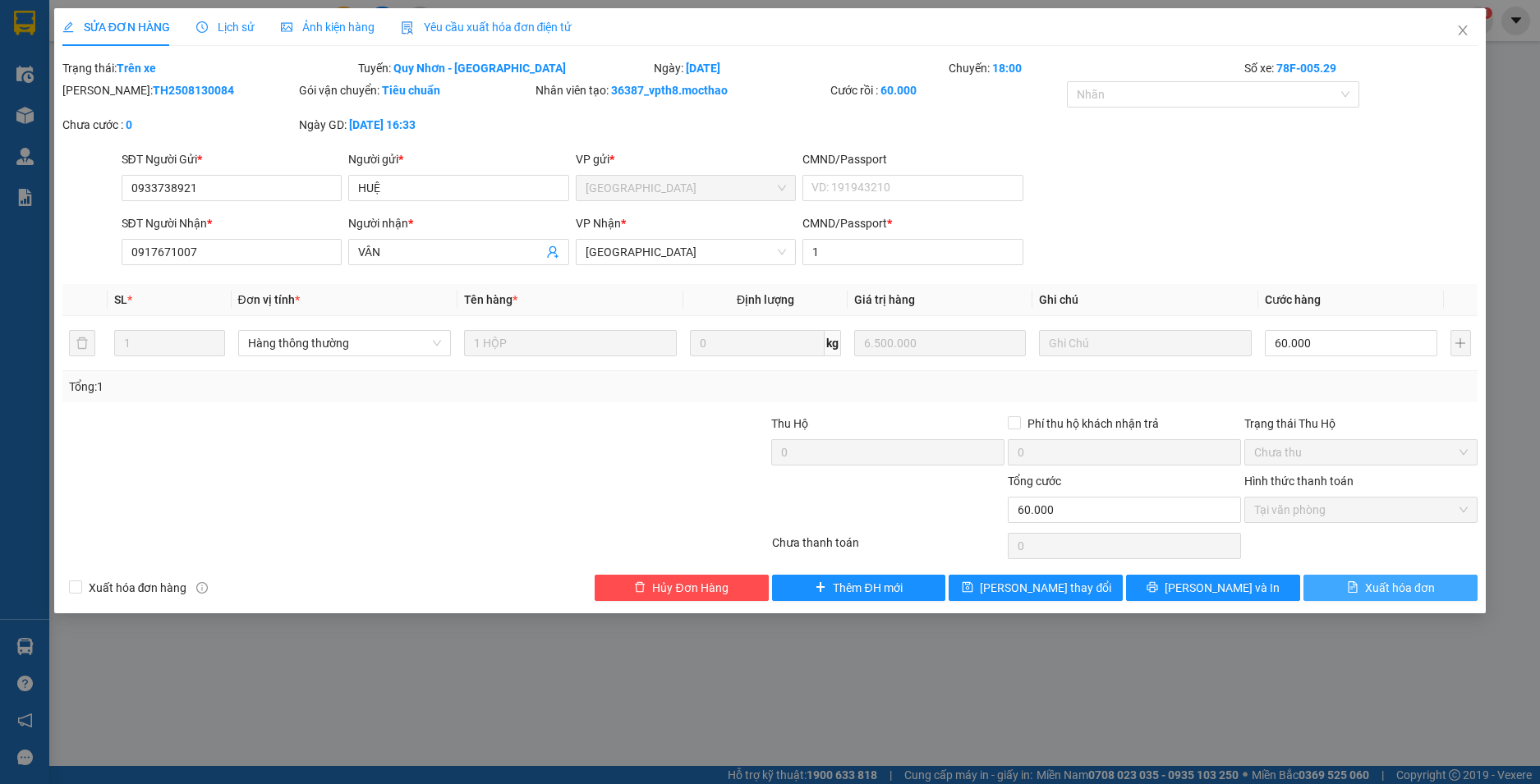
click at [1389, 591] on span "Xuất hóa đơn" at bounding box center [1399, 588] width 70 height 18
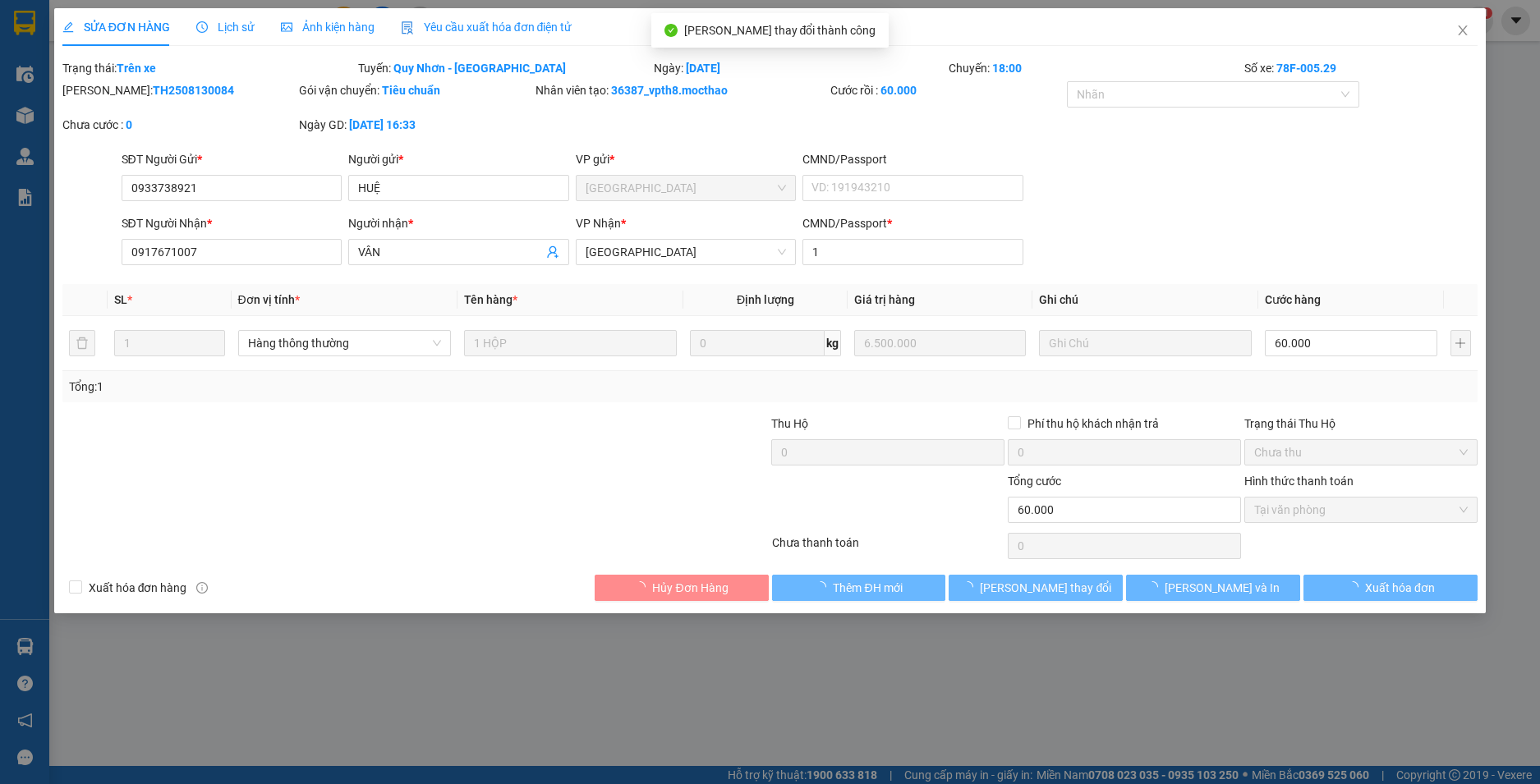
checkbox input "true"
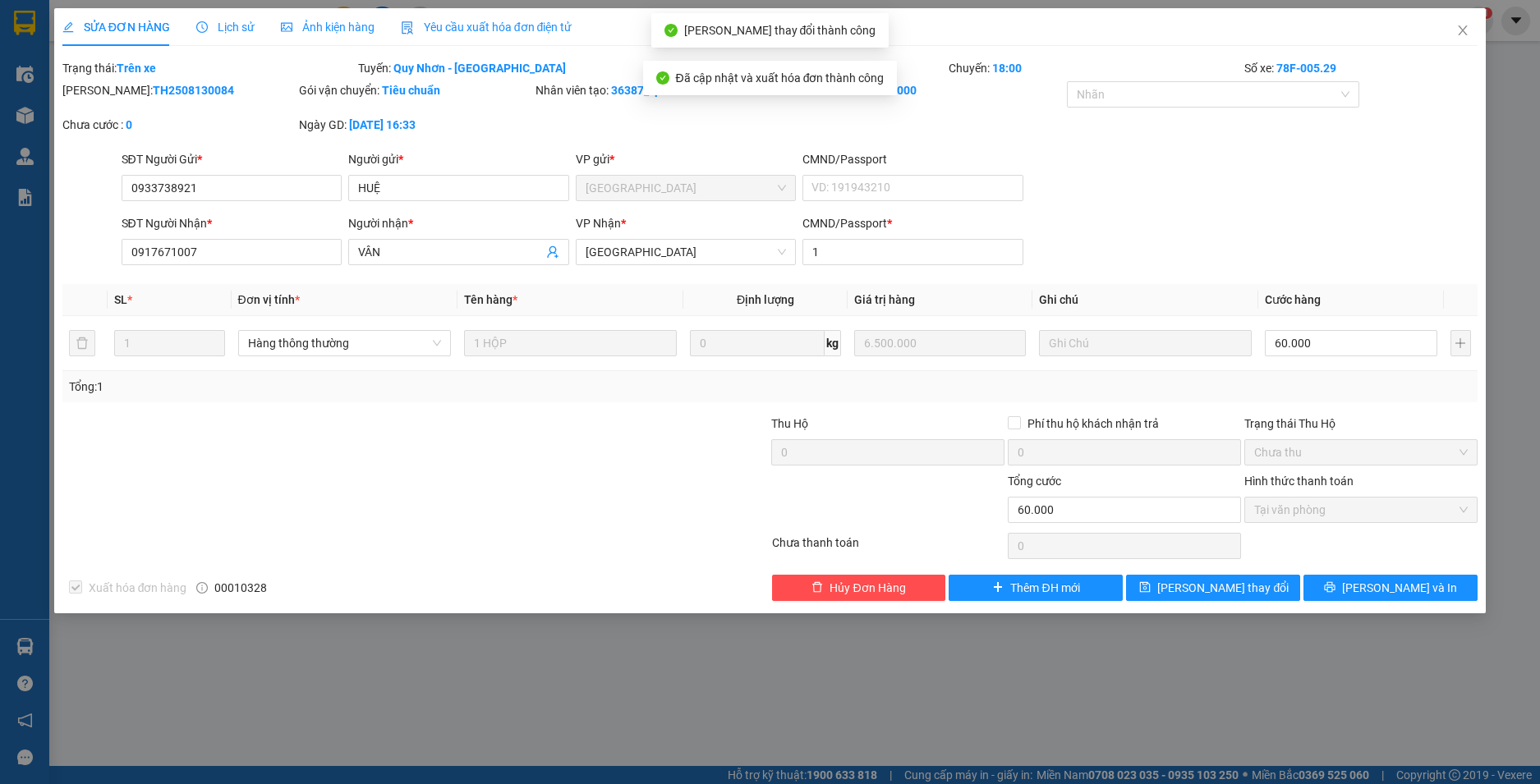
click at [1462, 28] on icon "close" at bounding box center [1463, 30] width 13 height 13
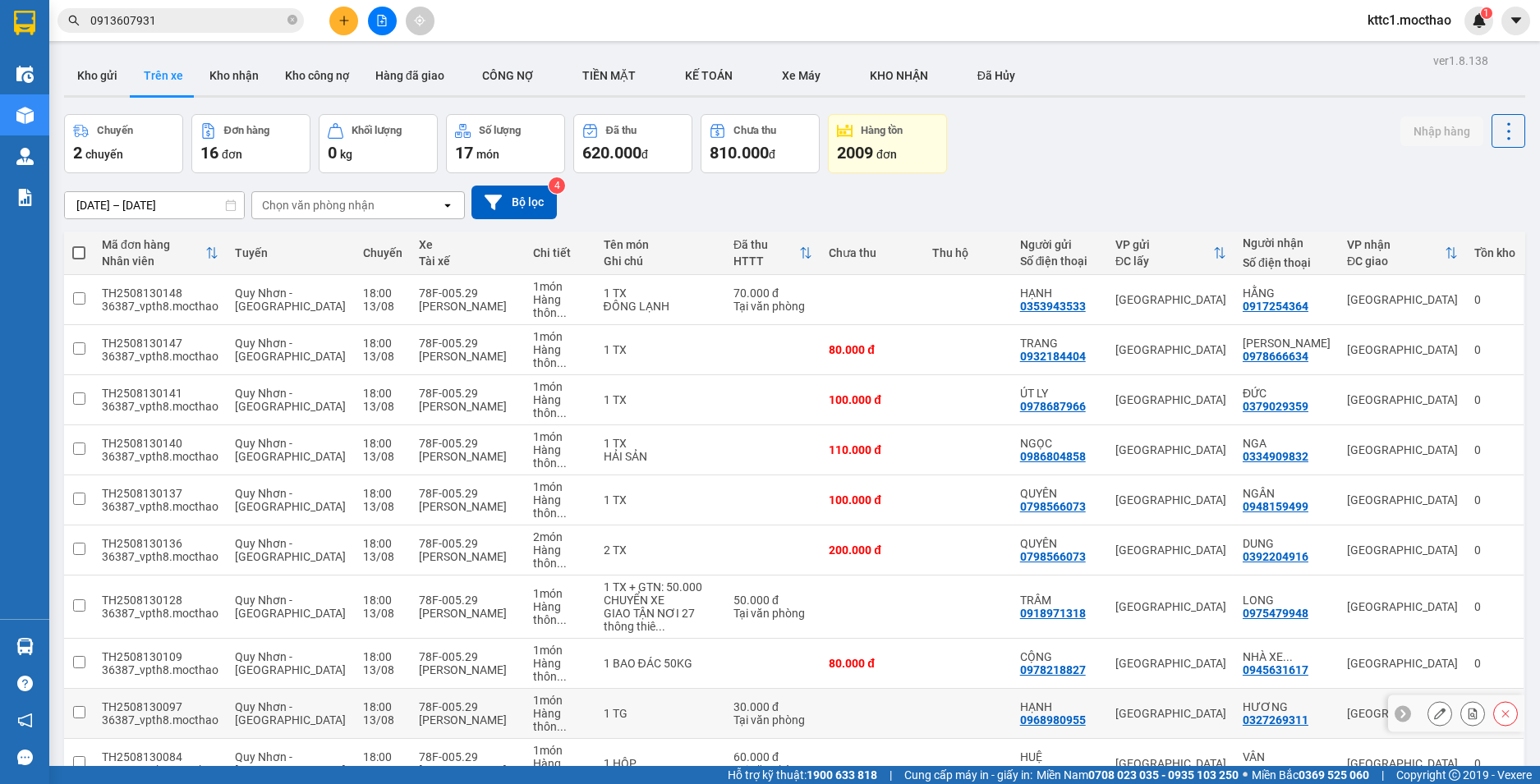
click at [1434, 708] on icon at bounding box center [1440, 714] width 12 height 12
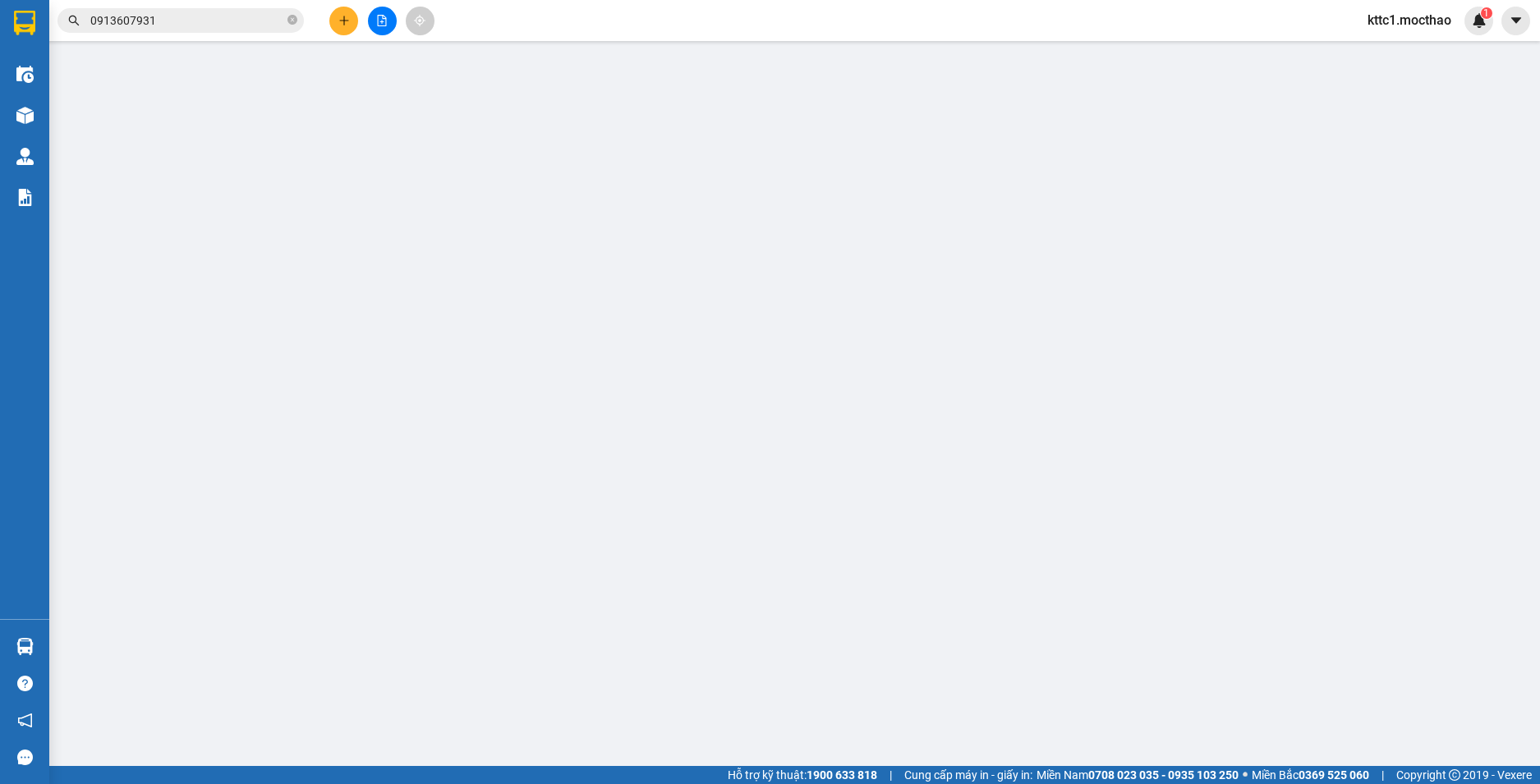
type input "0968980955"
type input "HẠNH"
type input "0327269311"
type input "HƯƠNG"
type input "1"
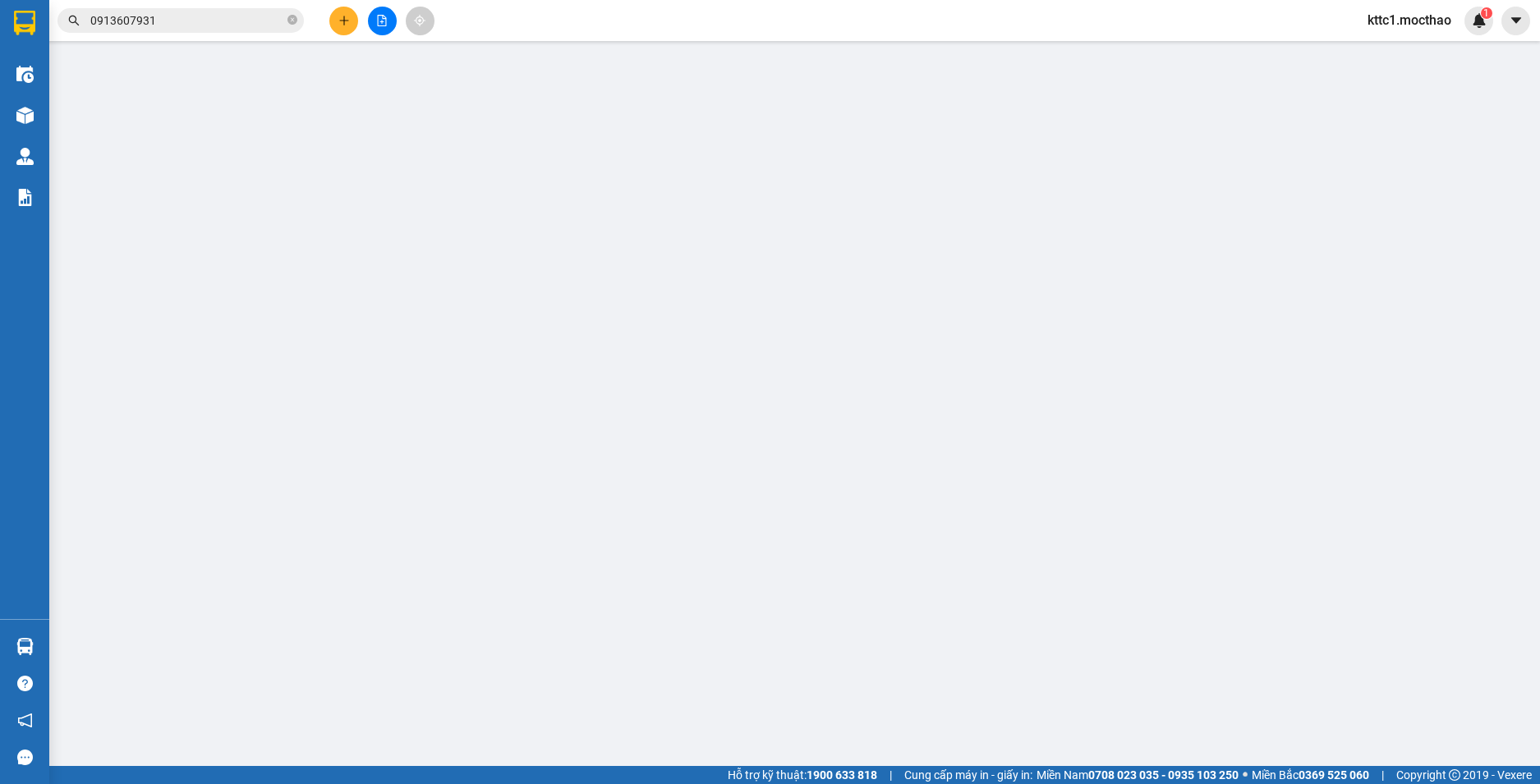
type input "30.000"
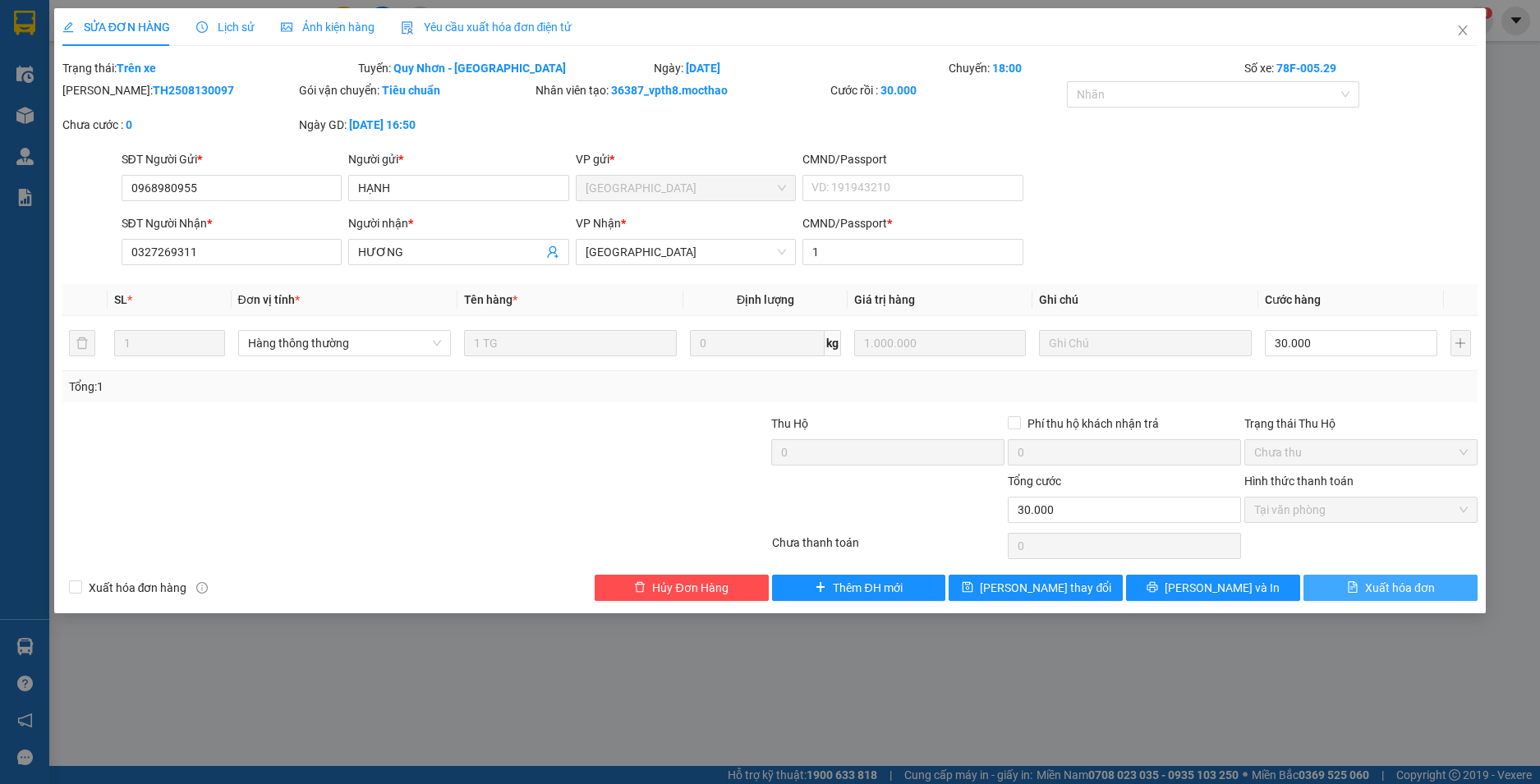
click at [1403, 592] on span "Xuất hóa đơn" at bounding box center [1399, 588] width 70 height 18
checkbox input "true"
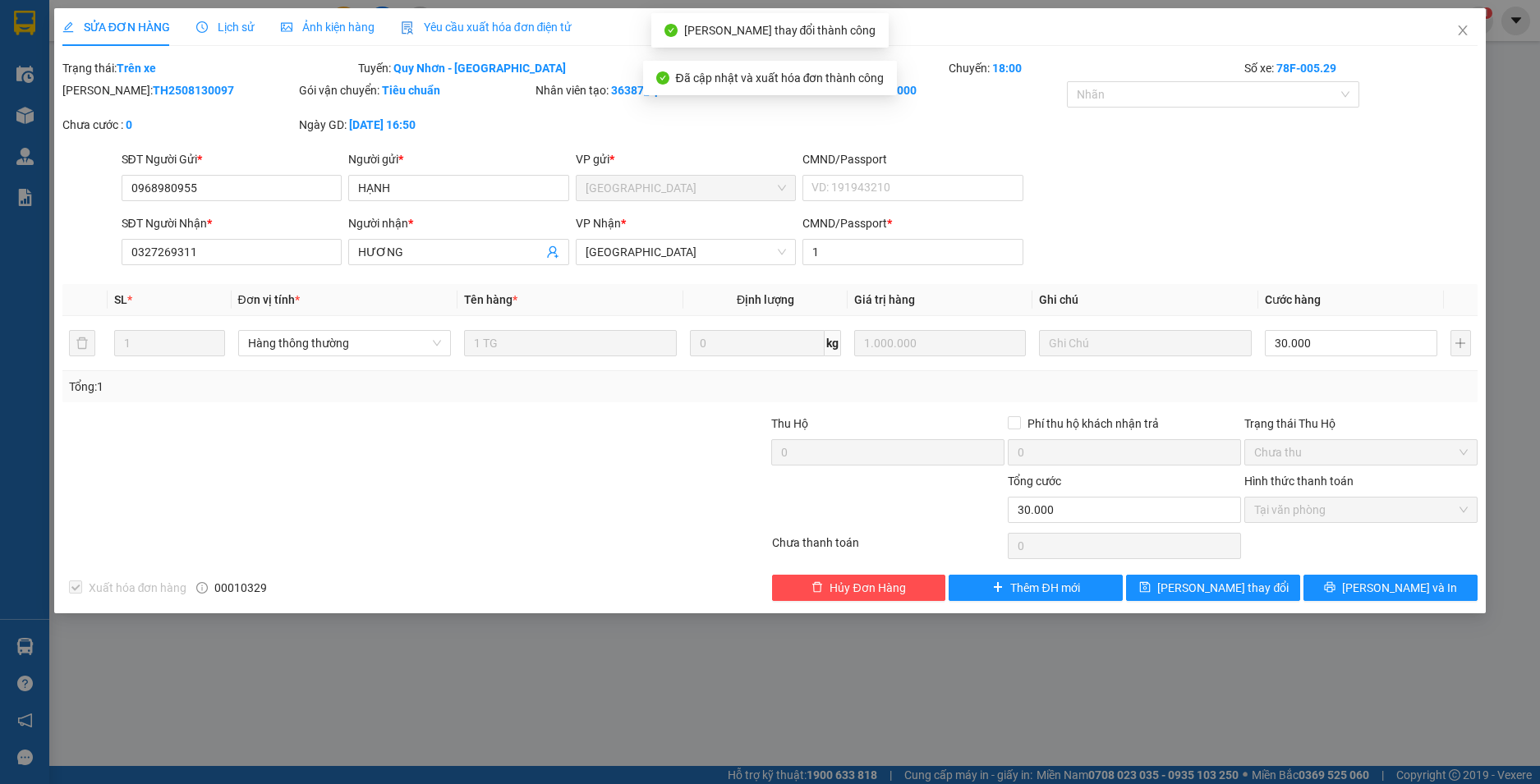
click at [1461, 27] on icon "close" at bounding box center [1463, 30] width 13 height 13
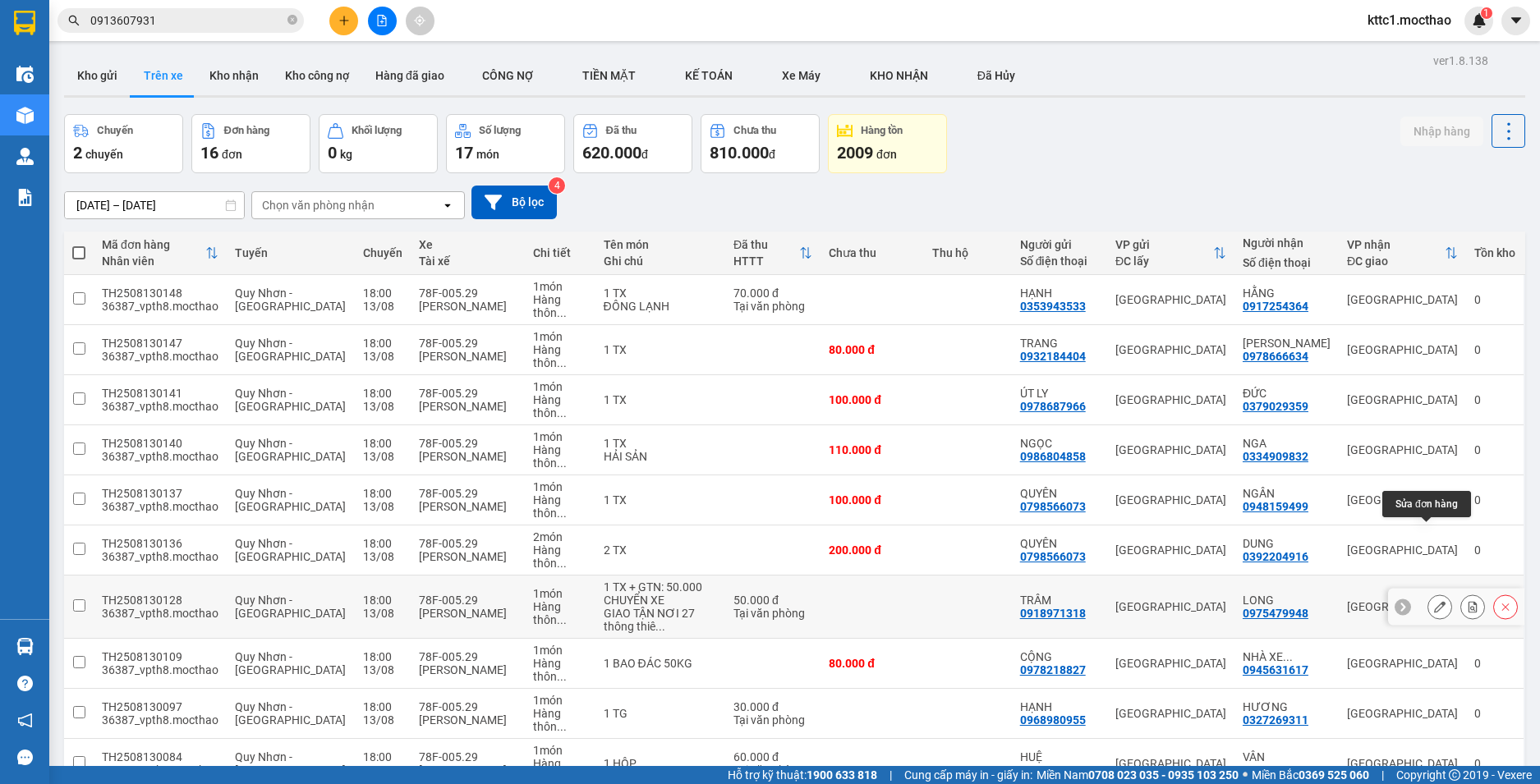
click at [1434, 601] on icon at bounding box center [1440, 607] width 12 height 12
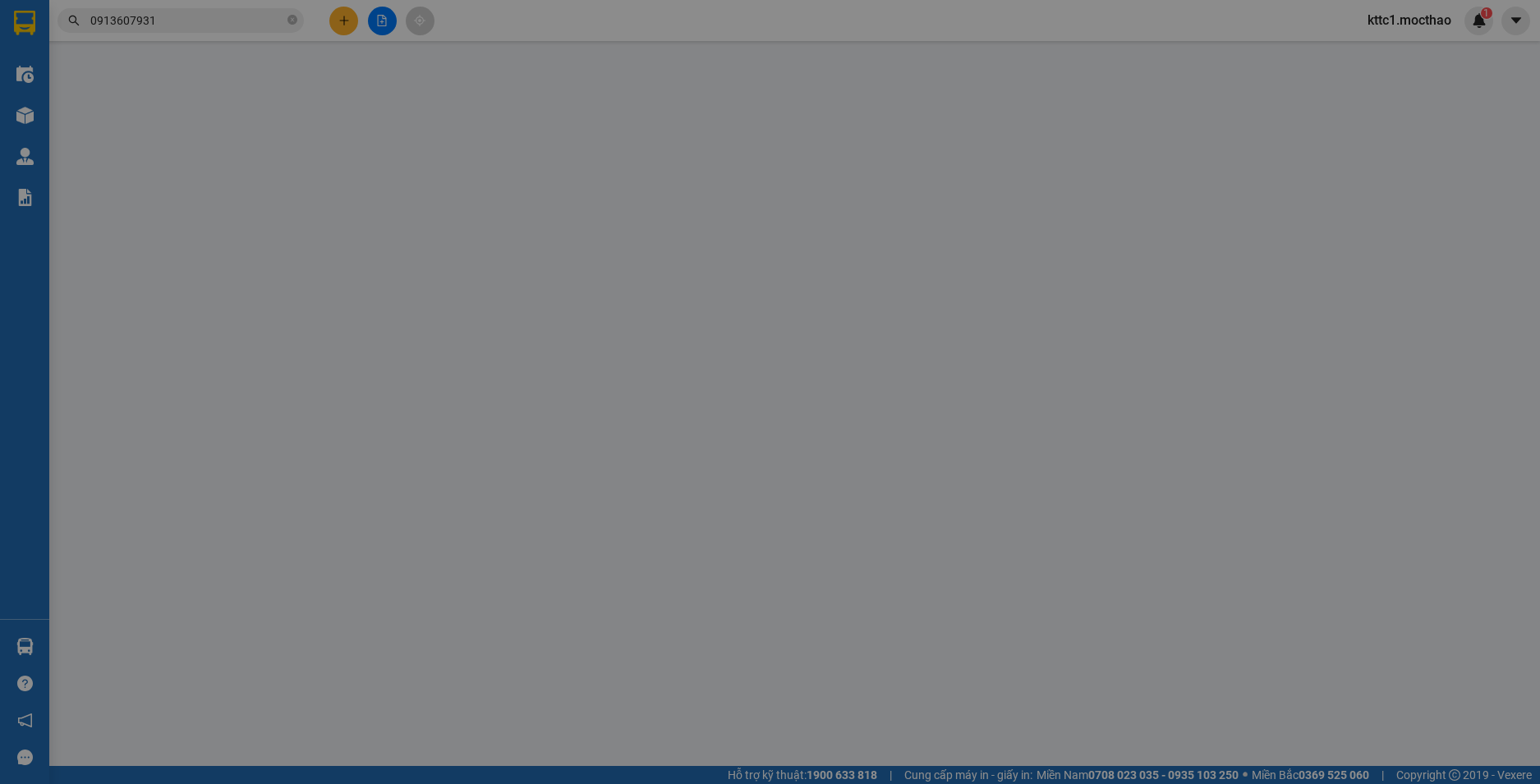
type input "0918971318"
type input "TRÂM"
type input "0975479948"
type input "LONG"
type input "0"
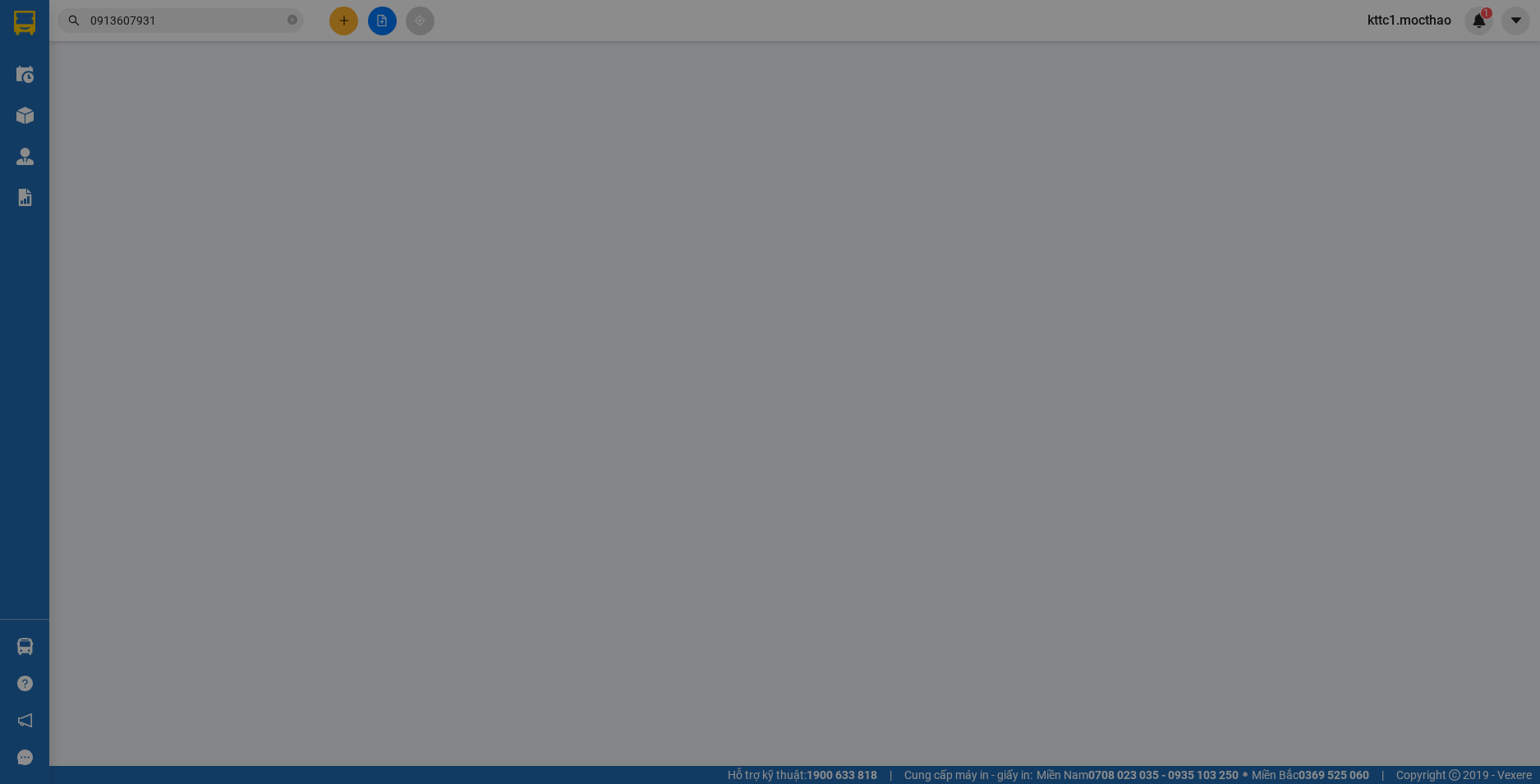
type input "50.000"
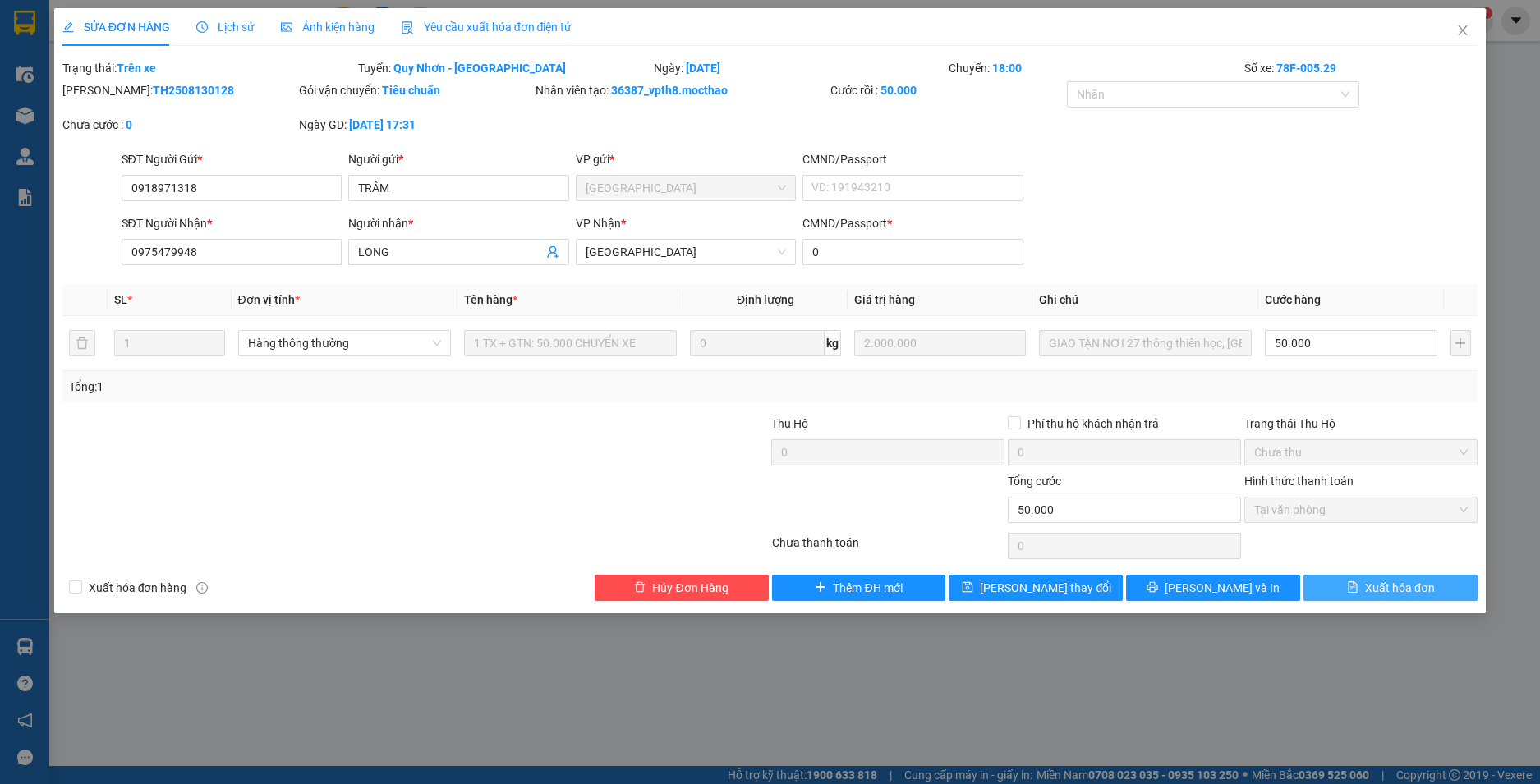
click at [1406, 596] on span "Xuất hóa đơn" at bounding box center [1399, 588] width 70 height 18
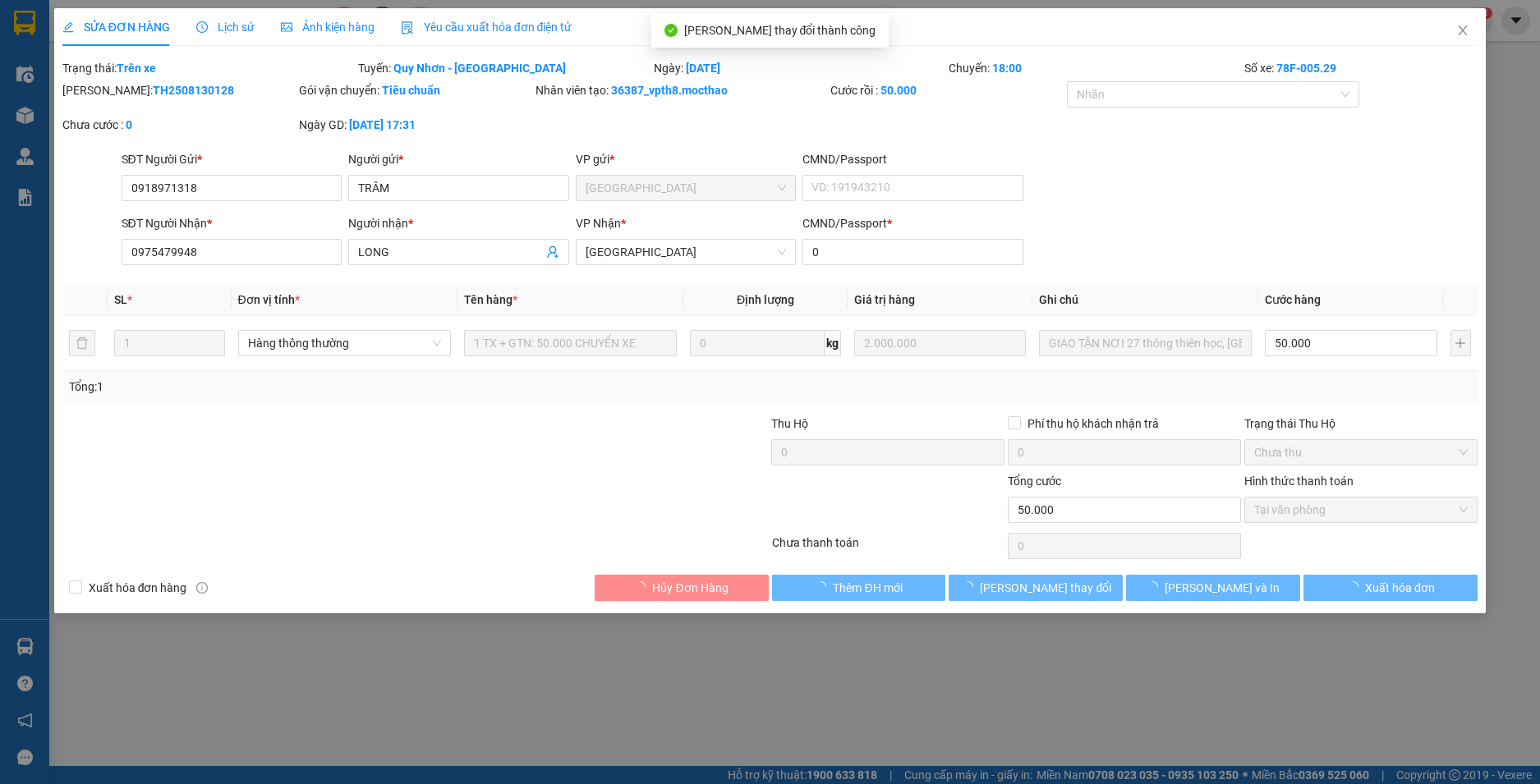
checkbox input "true"
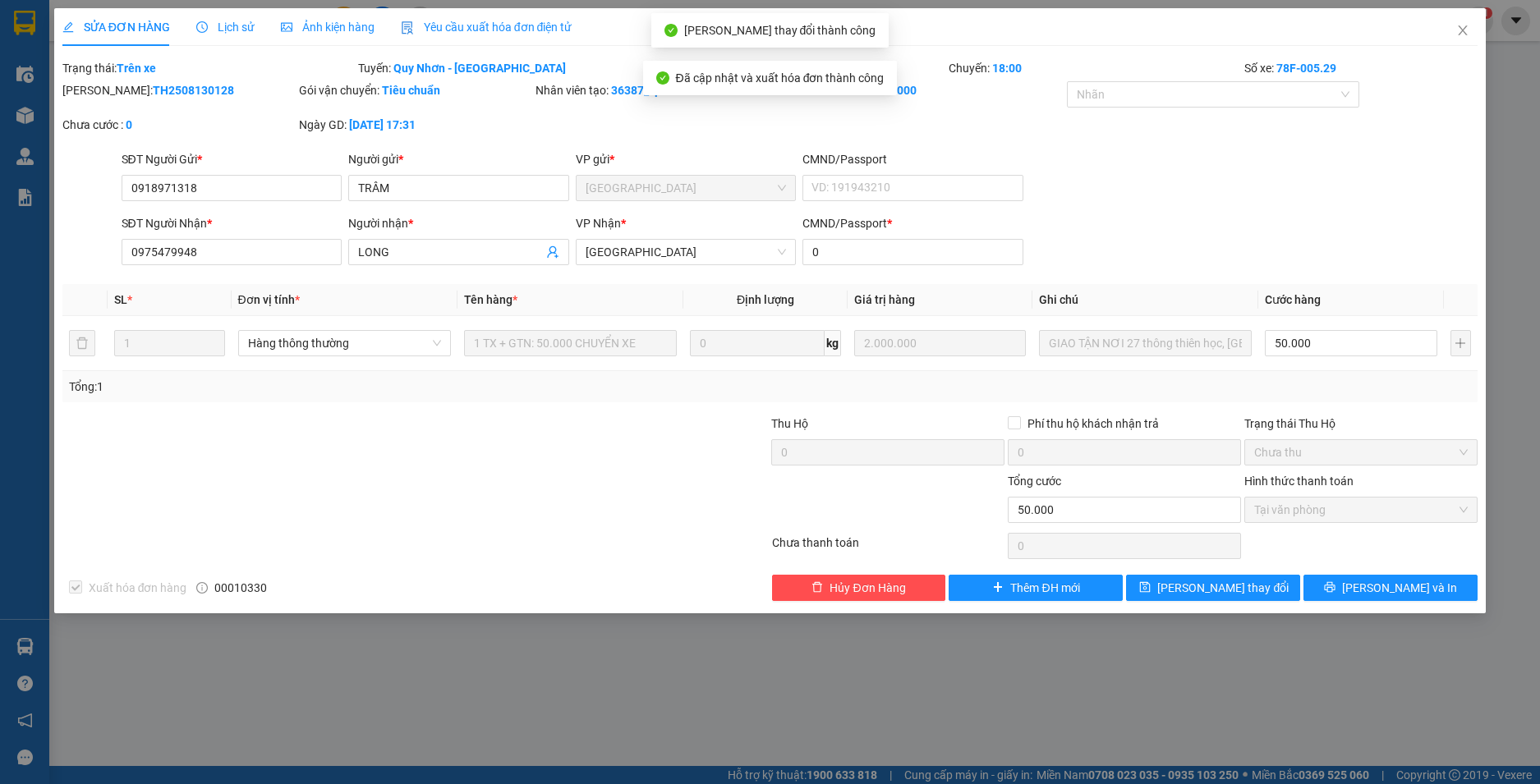
click at [1467, 29] on icon "close" at bounding box center [1463, 30] width 13 height 13
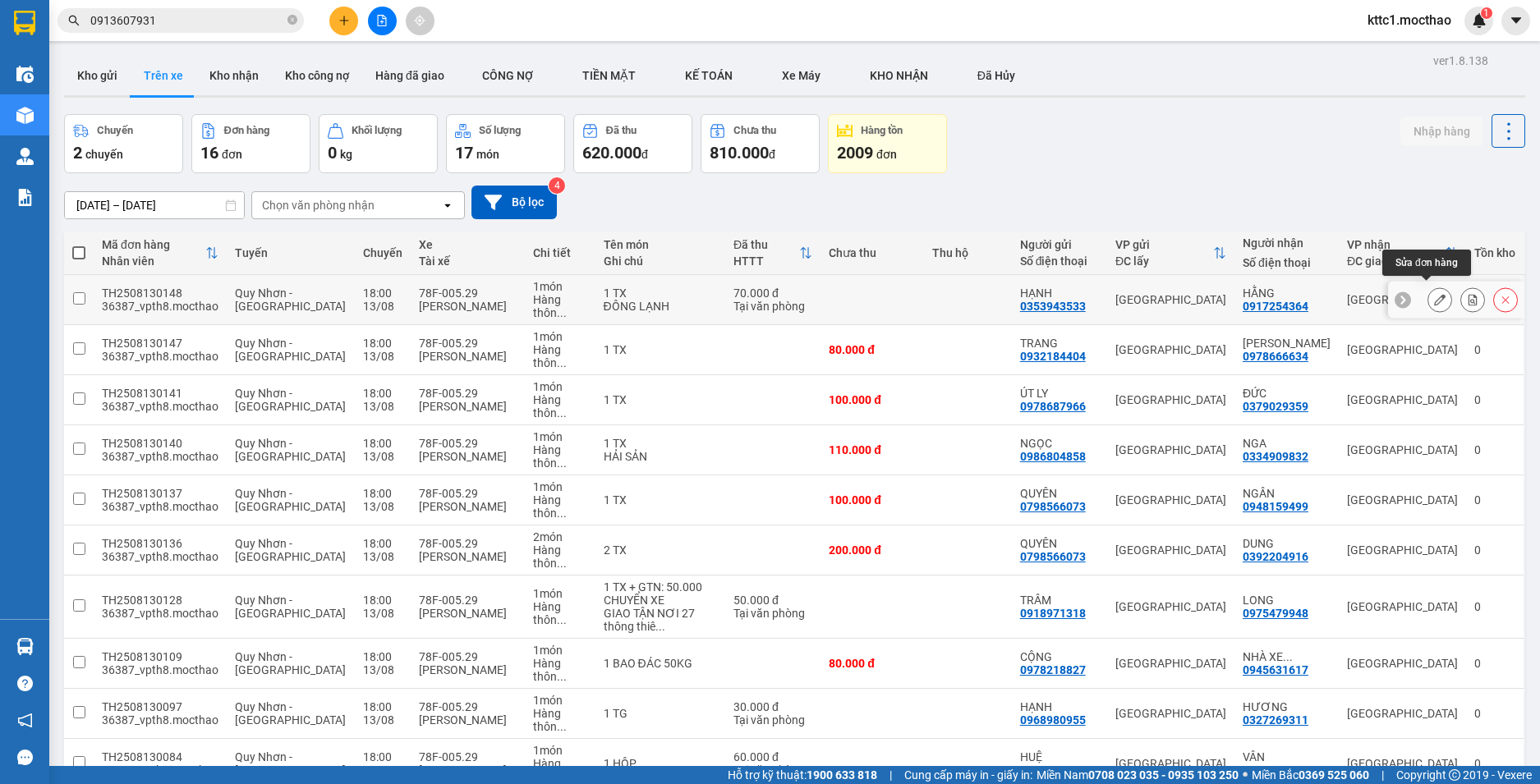
click at [1434, 294] on icon at bounding box center [1440, 300] width 12 height 12
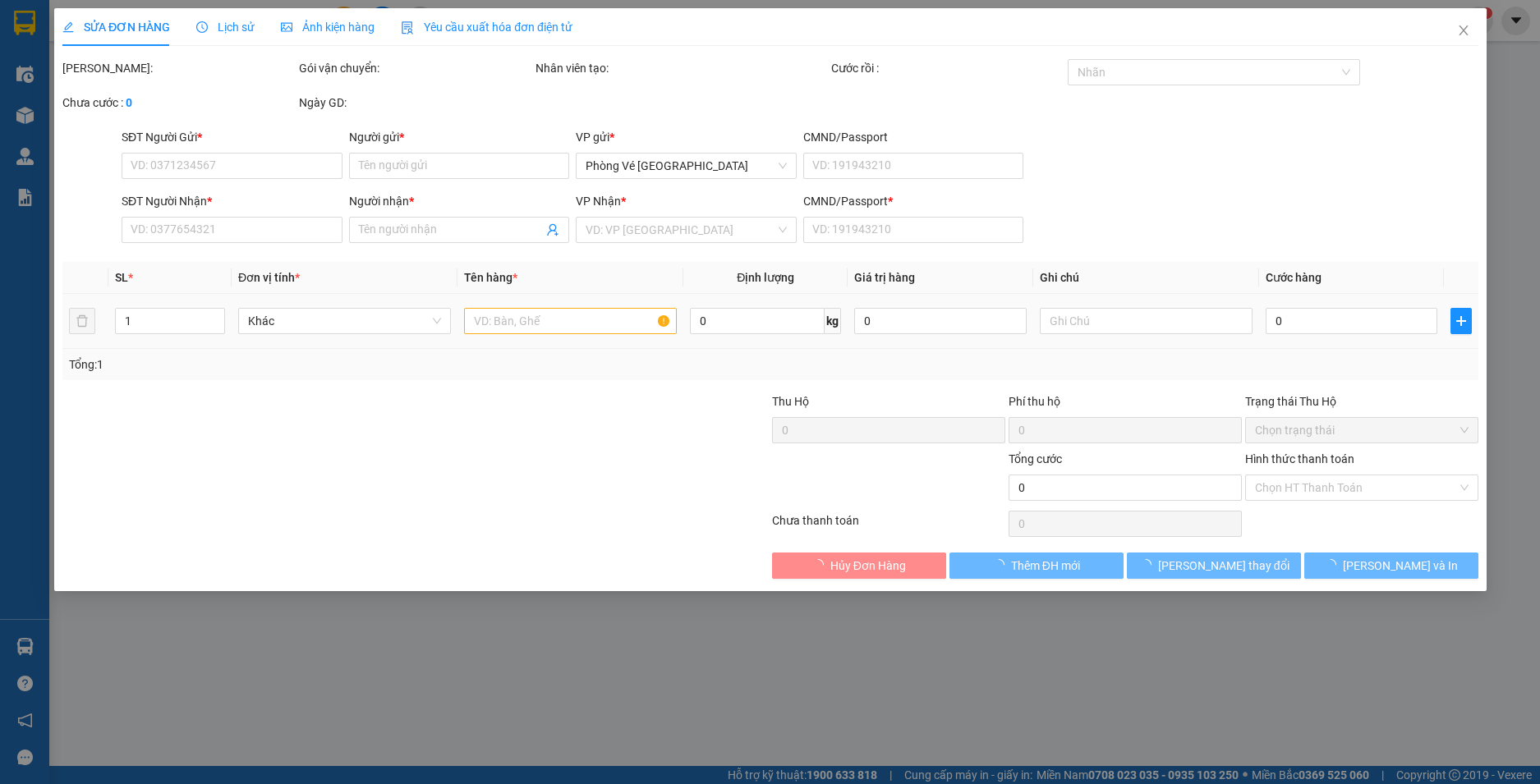
type input "0353943533"
type input "HẠNH"
type input "0917254364"
type input "HẰNG"
type input "1"
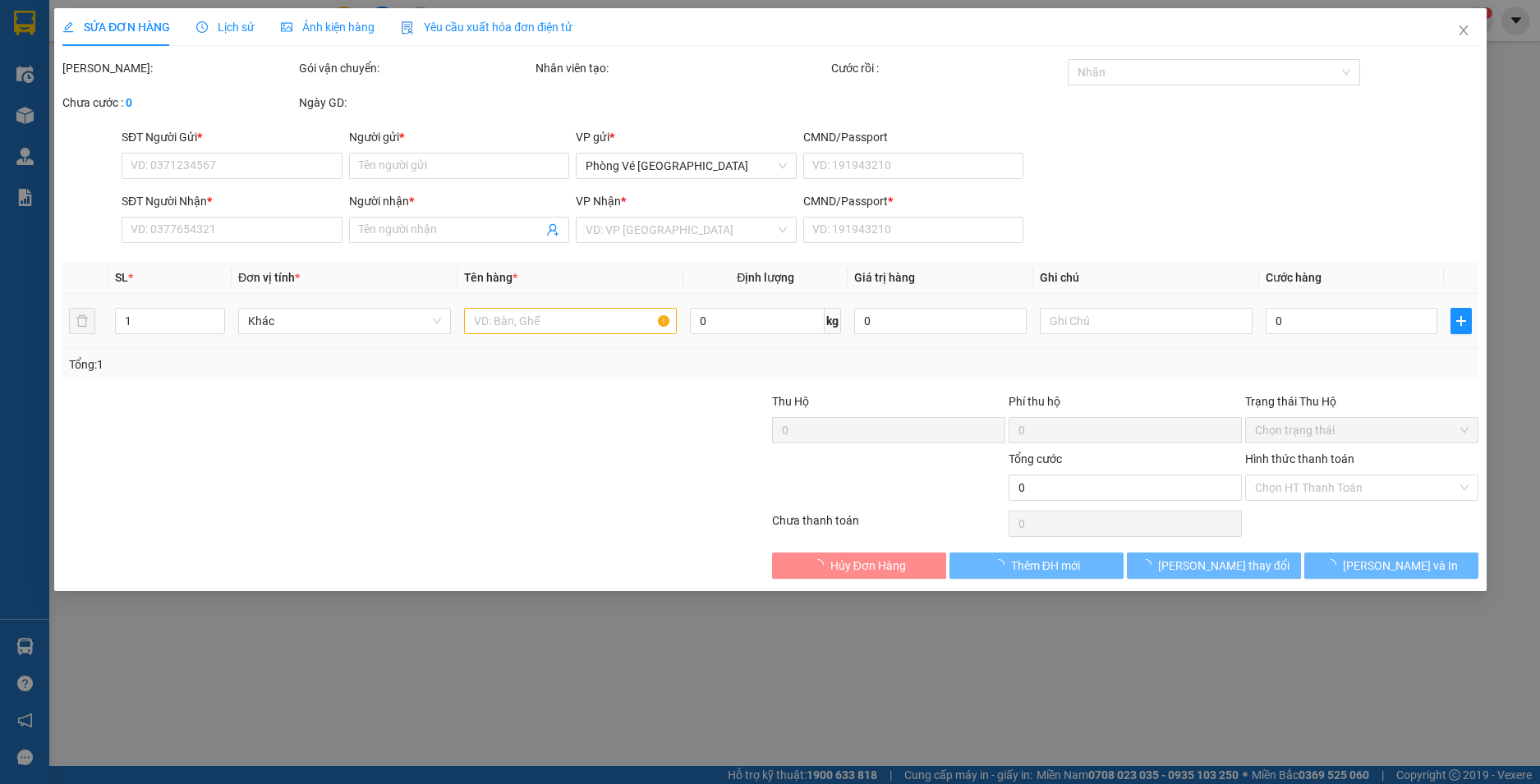
type input "70.000"
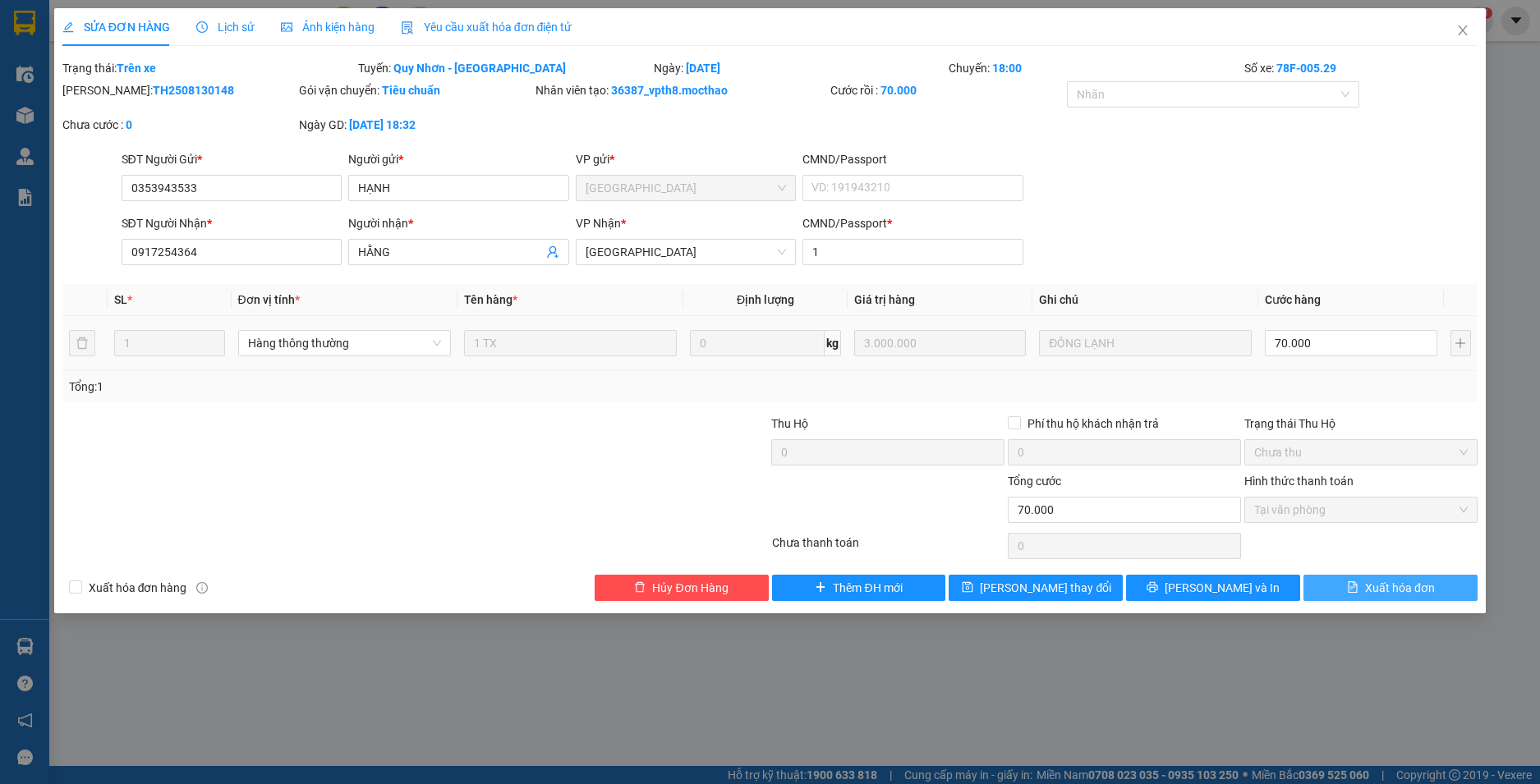
click at [1348, 590] on icon "file-text" at bounding box center [1353, 587] width 12 height 12
checkbox input "true"
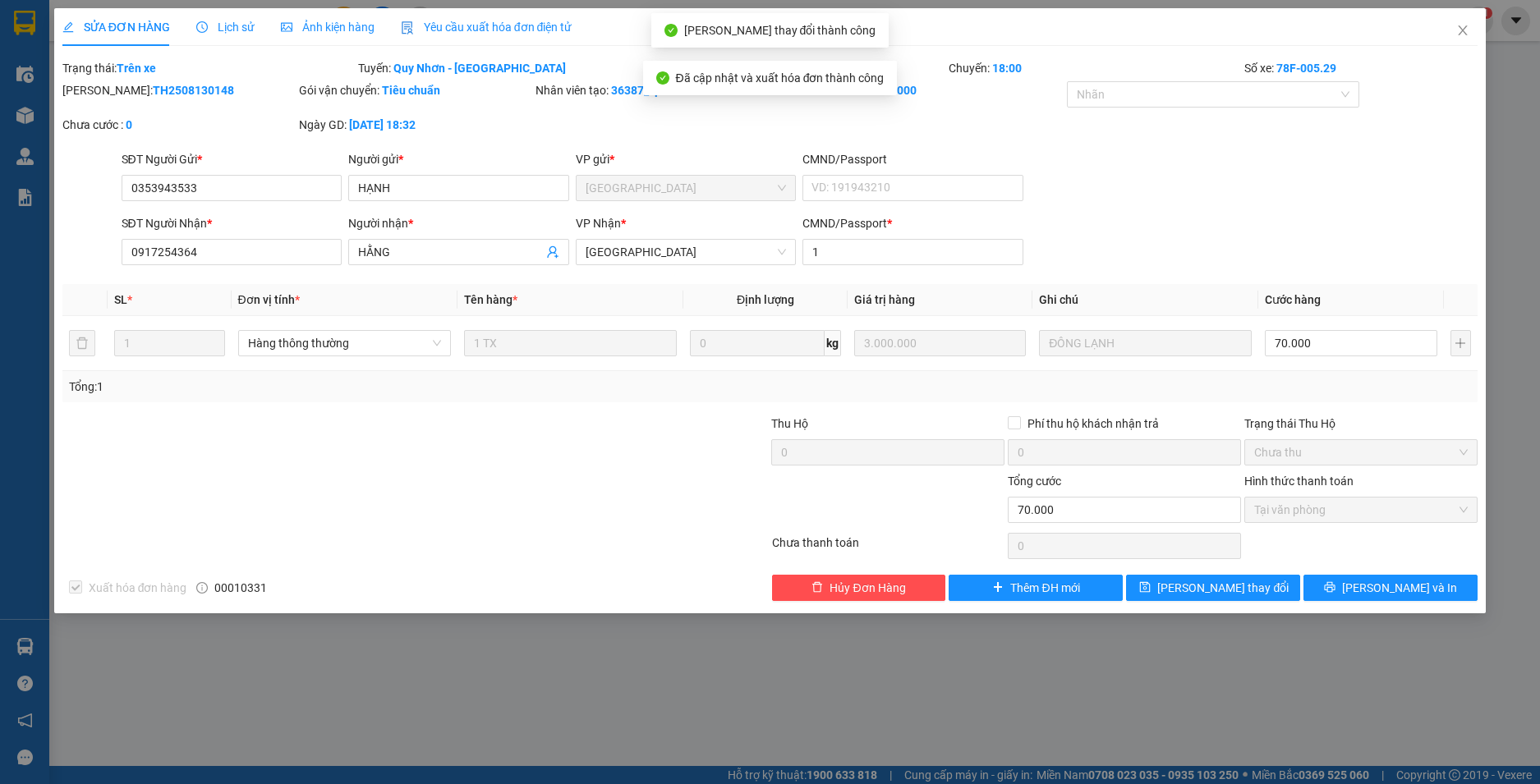
click at [1460, 35] on icon "close" at bounding box center [1463, 30] width 9 height 10
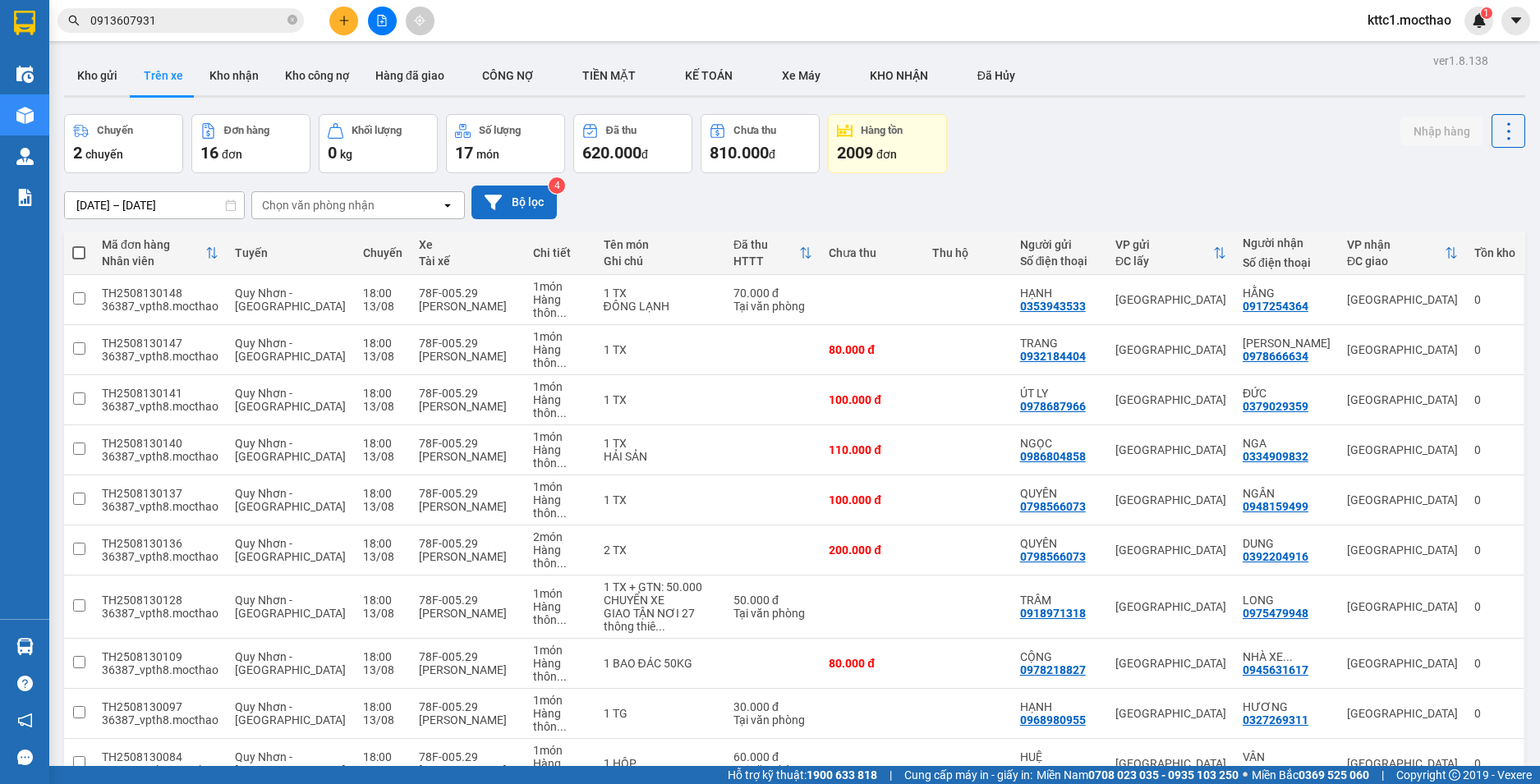
click at [540, 215] on button "Bộ lọc" at bounding box center [514, 203] width 85 height 34
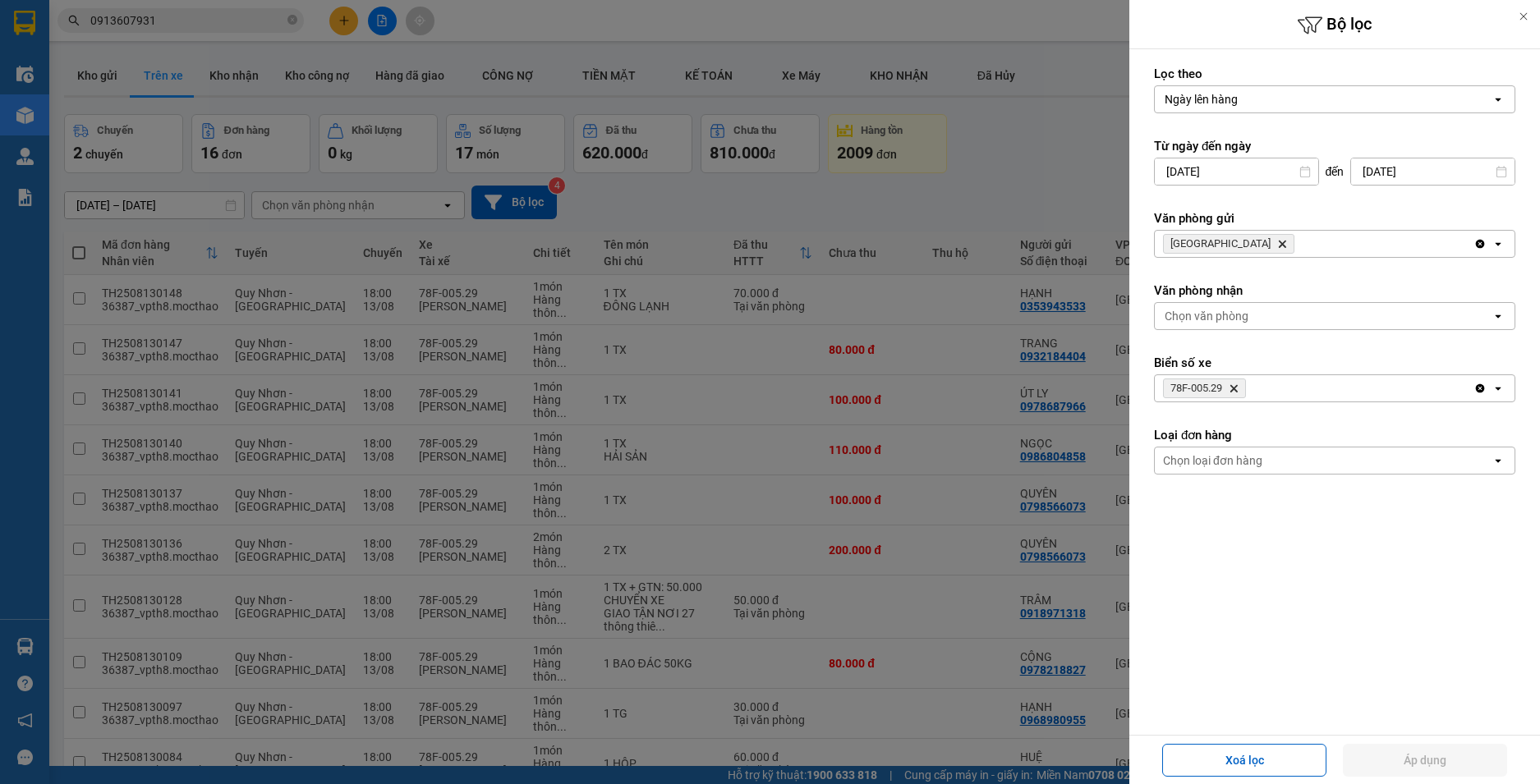
click at [1234, 387] on icon "78F-005.29, close by backspace" at bounding box center [1233, 389] width 8 height 8
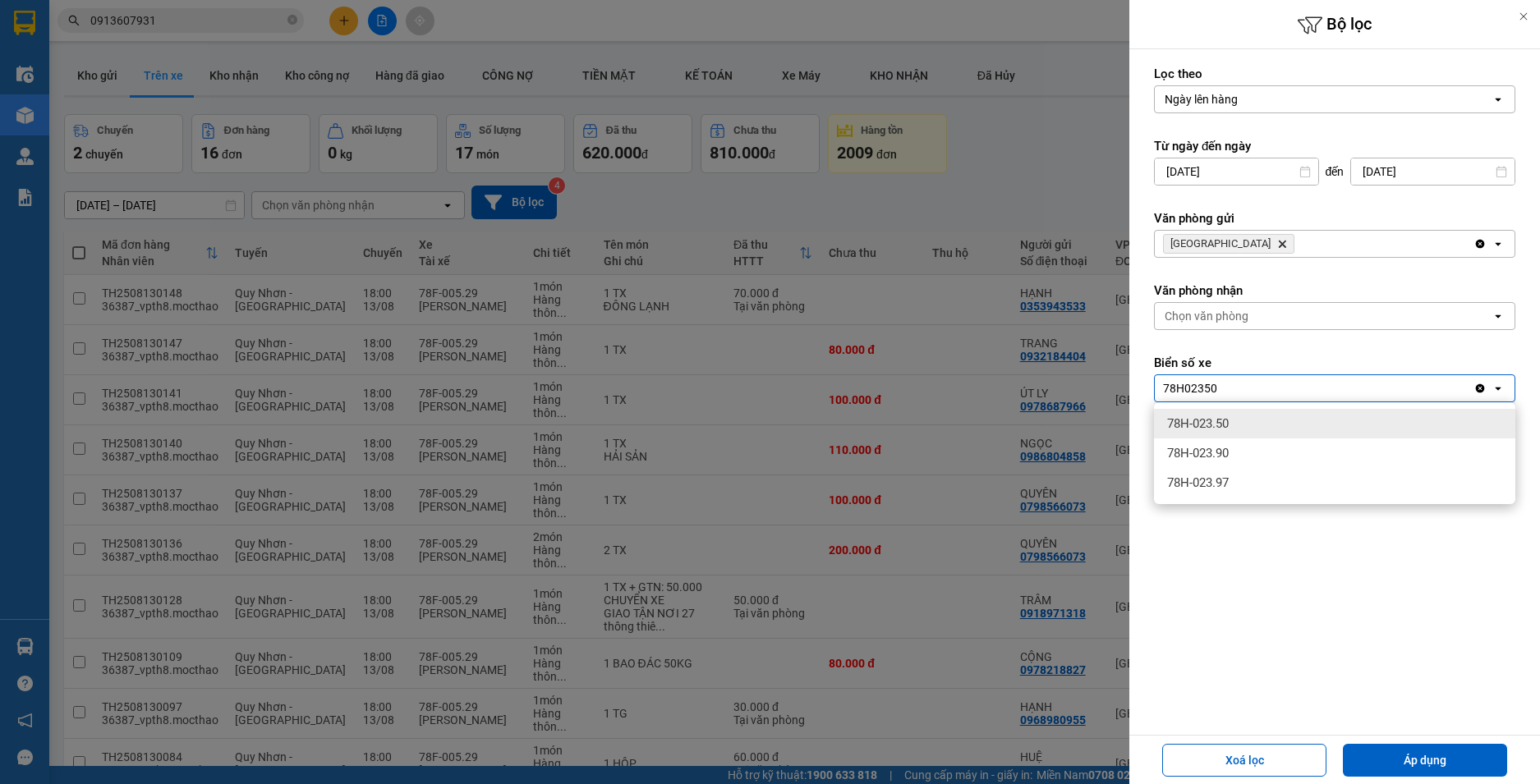
type input "78H02350"
click at [1212, 424] on span "78H-023.50" at bounding box center [1198, 424] width 62 height 17
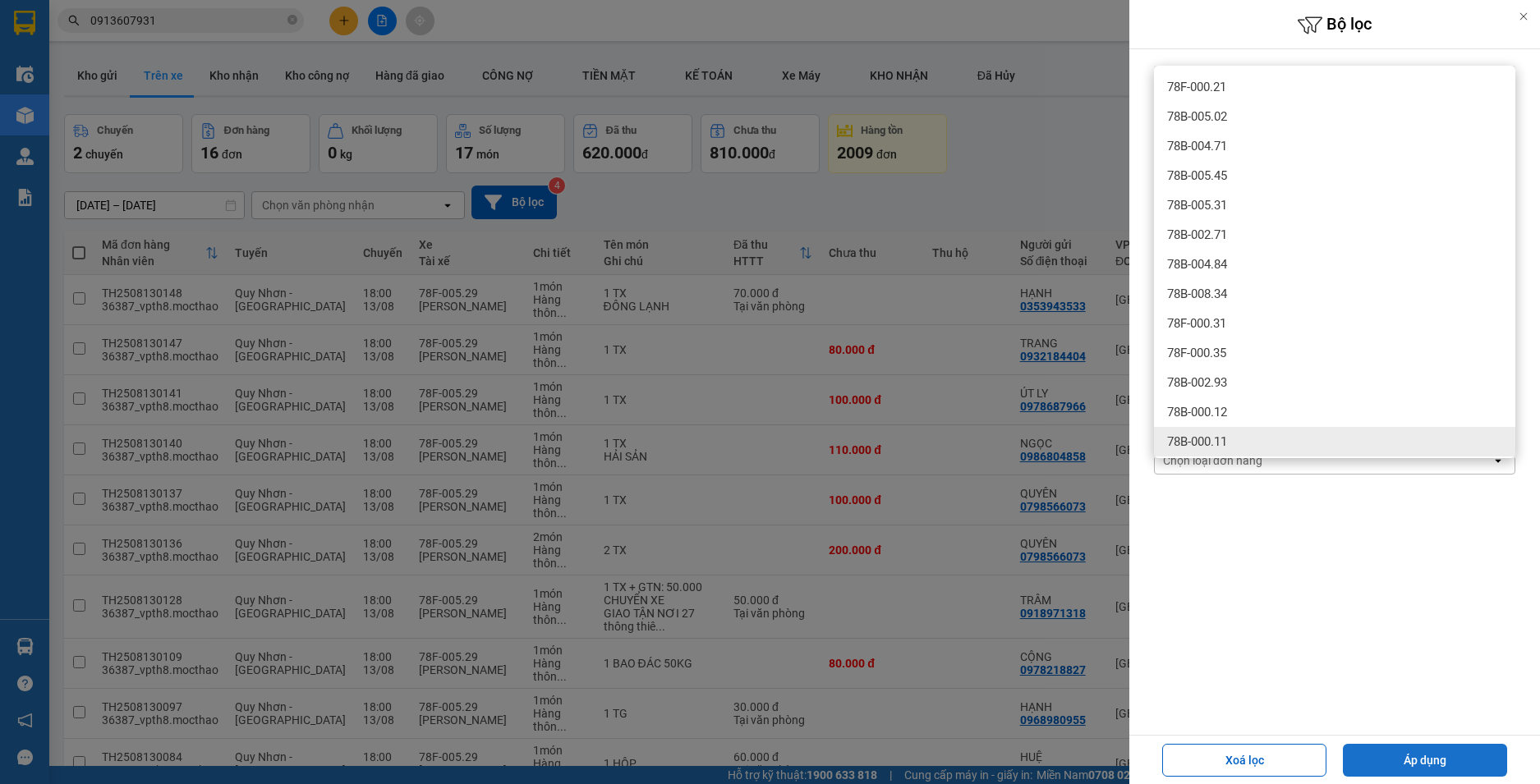
click at [1421, 756] on button "Áp dụng" at bounding box center [1425, 760] width 164 height 33
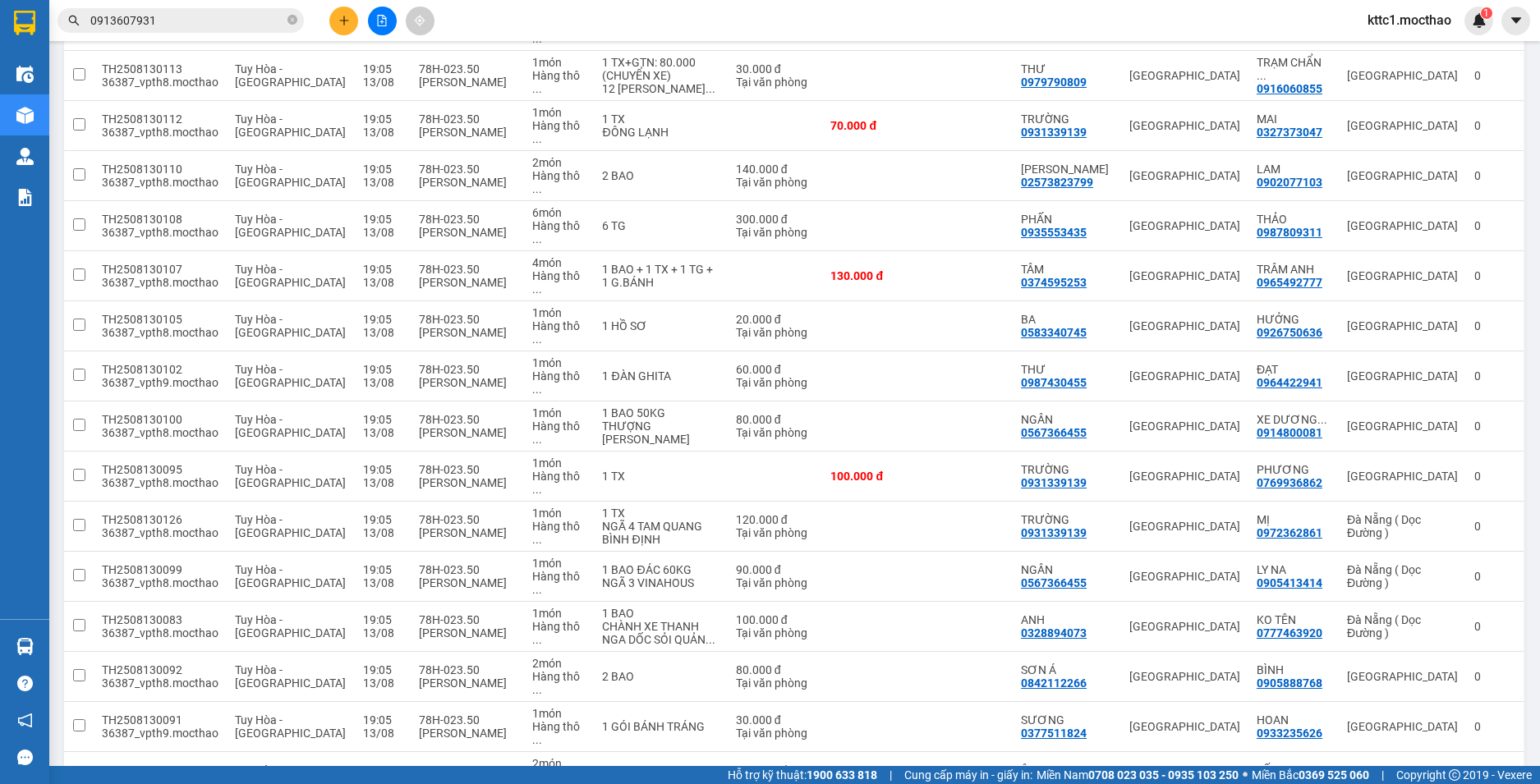
scroll to position [953, 0]
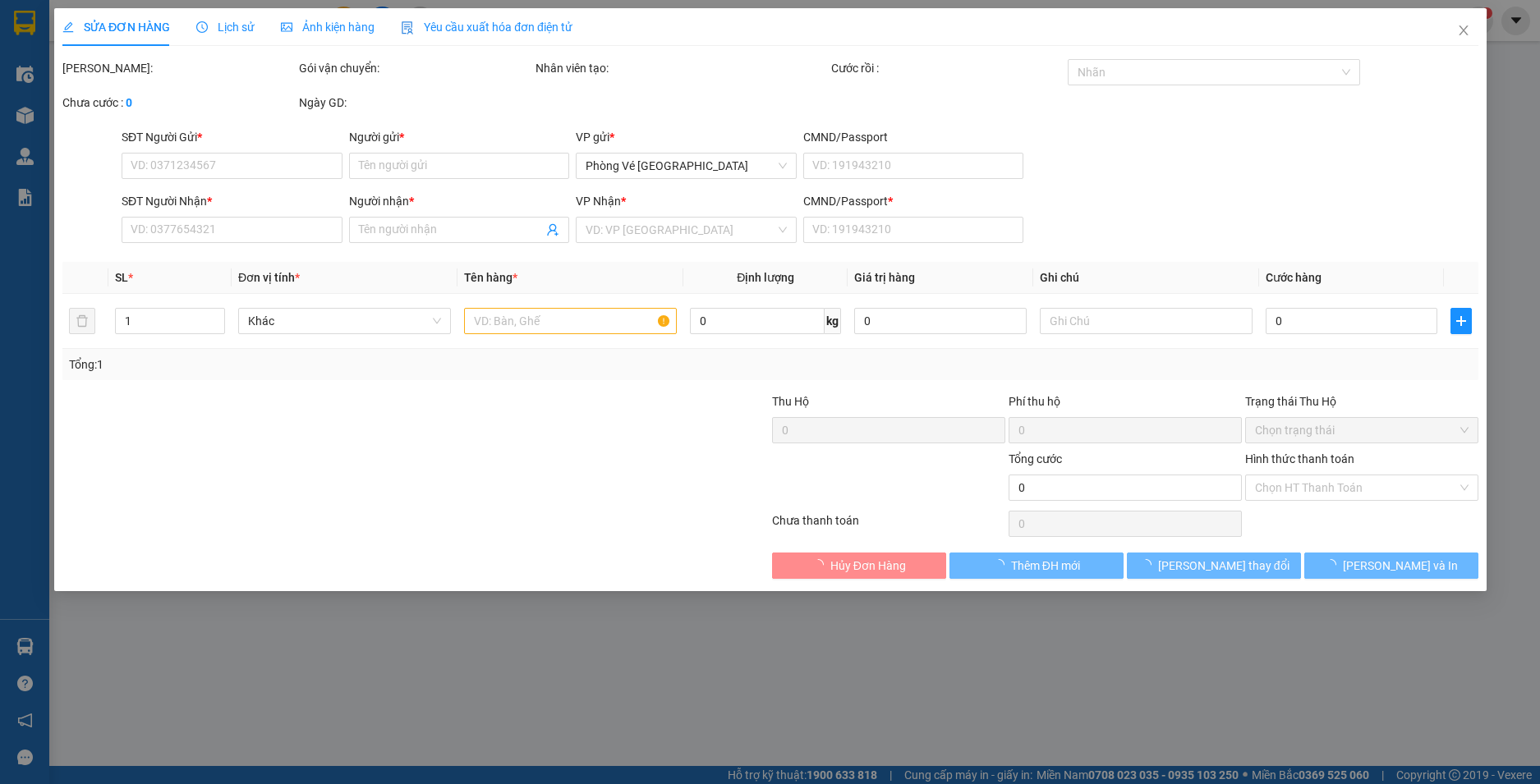
type input "0977320107"
type input "[PERSON_NAME]"
type input "0906438599"
type input "NHI"
type input "1"
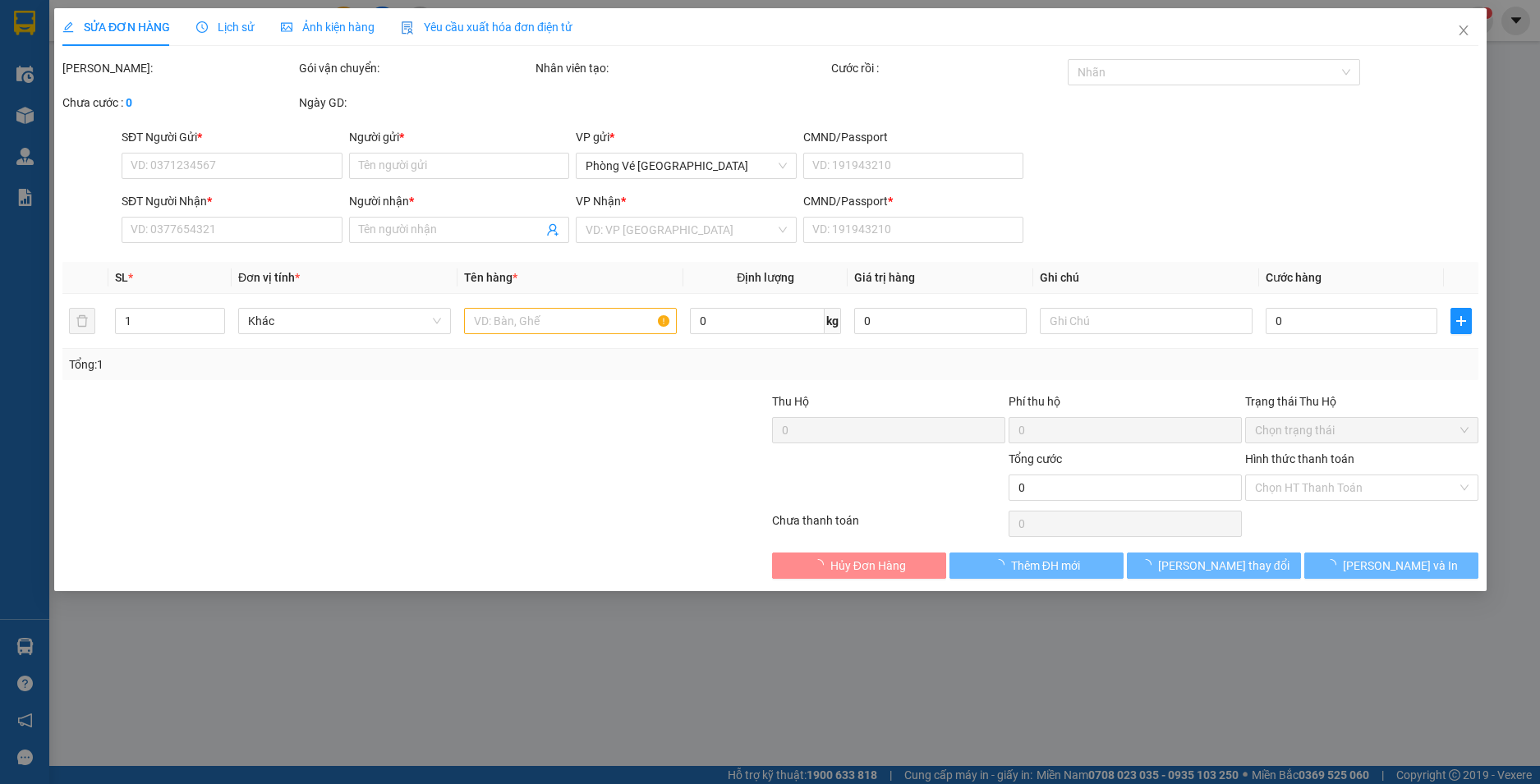
type input "30.000"
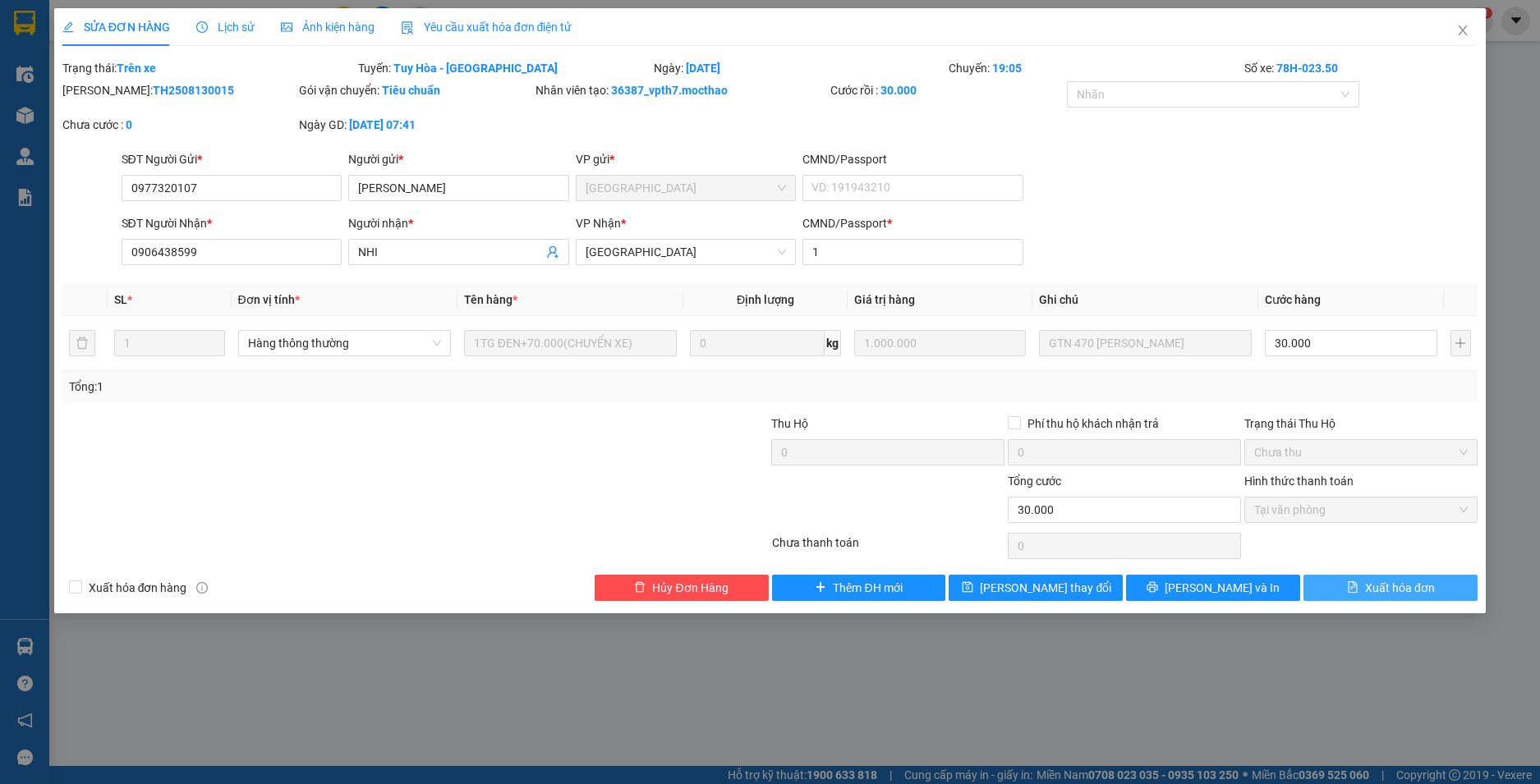
click at [1413, 594] on span "Xuất hóa đơn" at bounding box center [1399, 588] width 70 height 18
checkbox input "true"
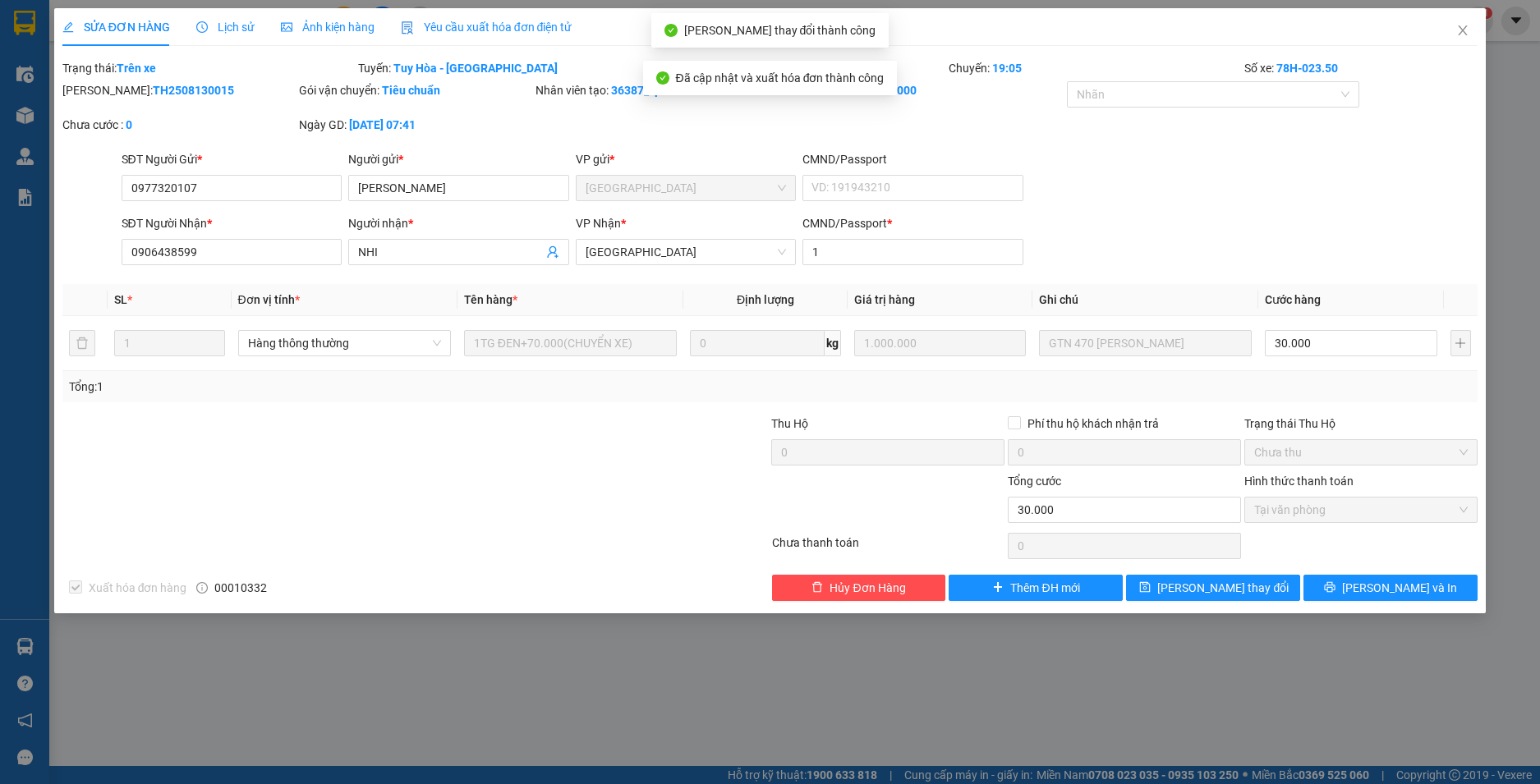
click at [1464, 28] on icon "close" at bounding box center [1463, 30] width 13 height 13
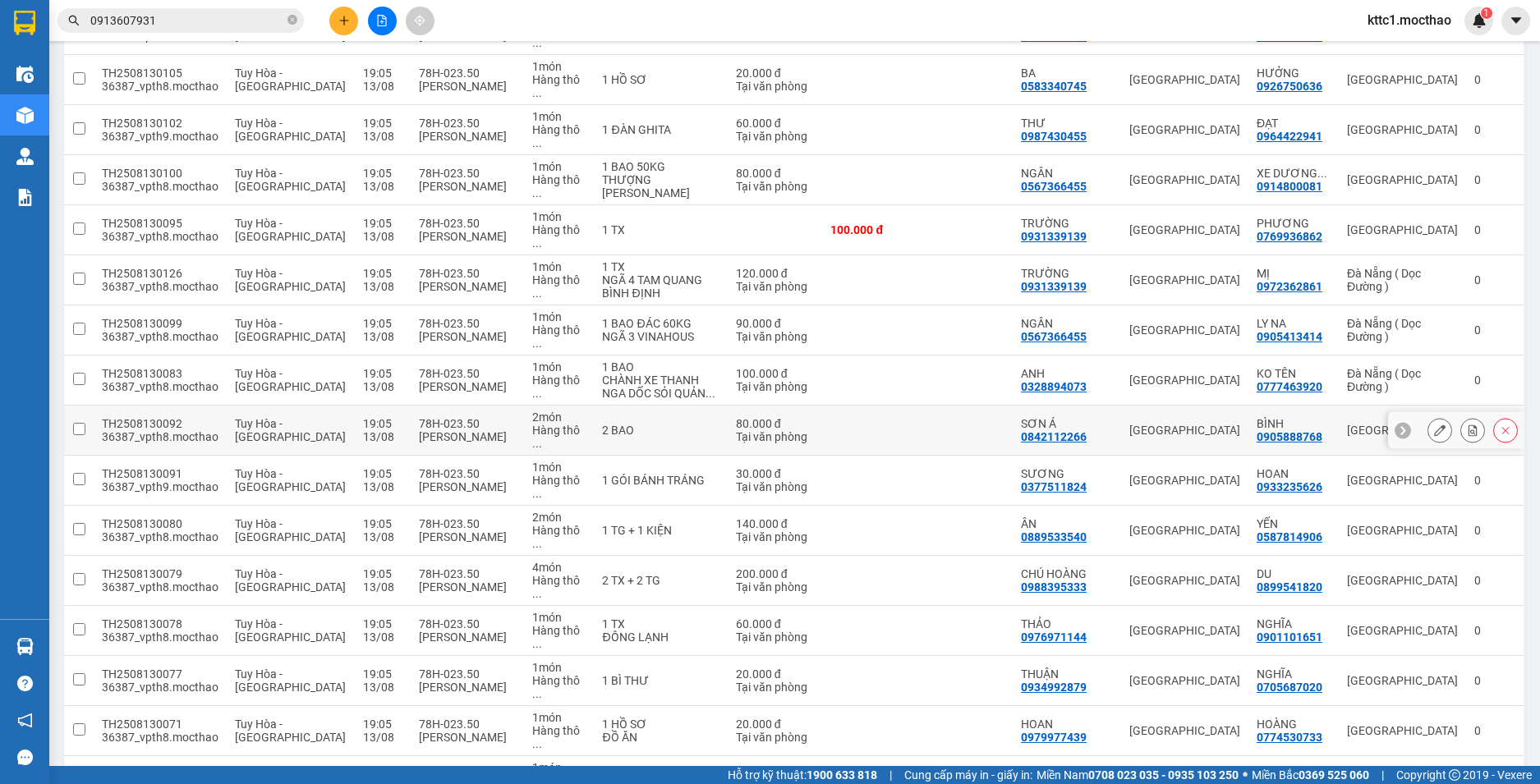
scroll to position [953, 0]
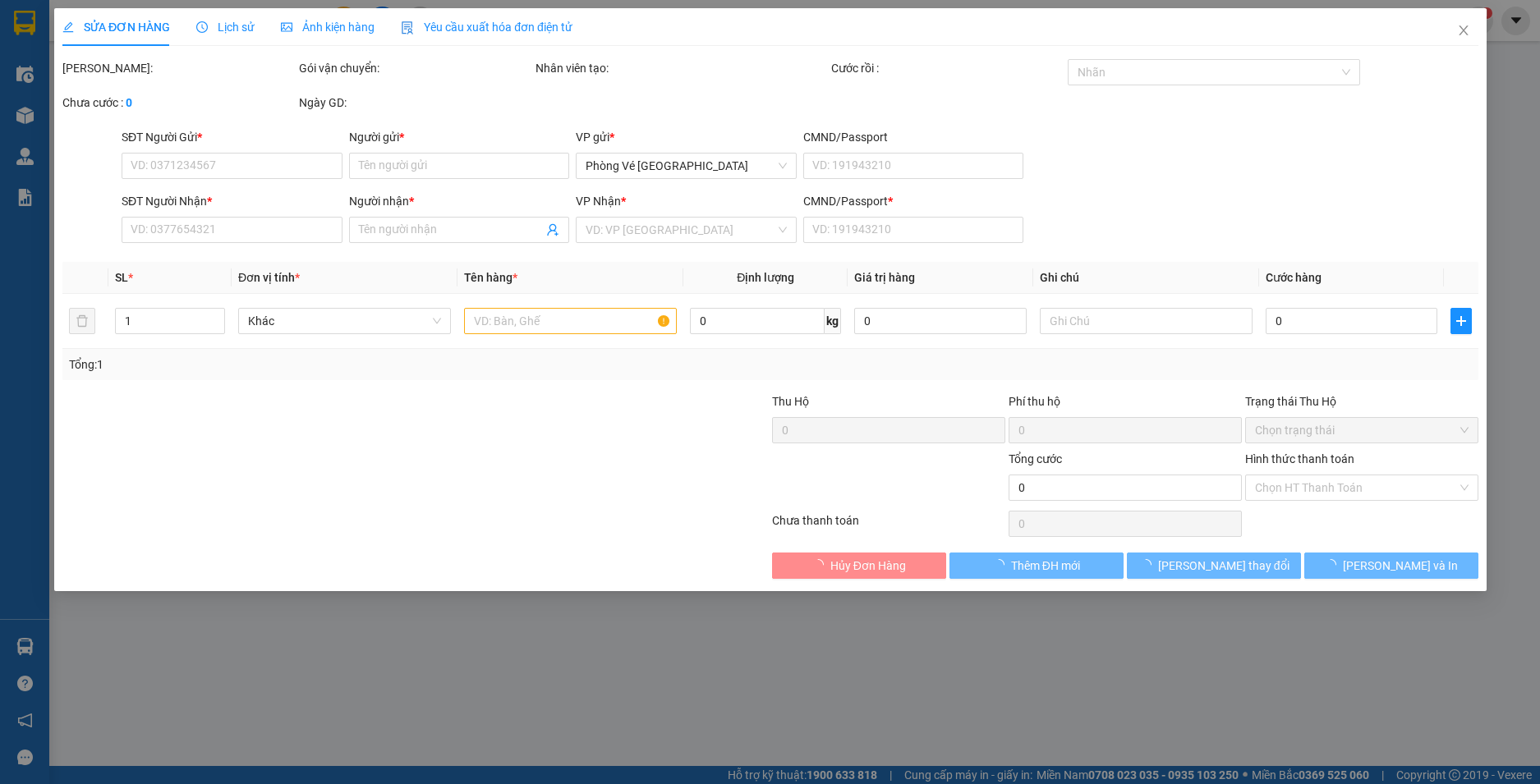
type input "0935113188"
type input "THỦY"
type input "0969874606"
type input "TRANG"
type input "1"
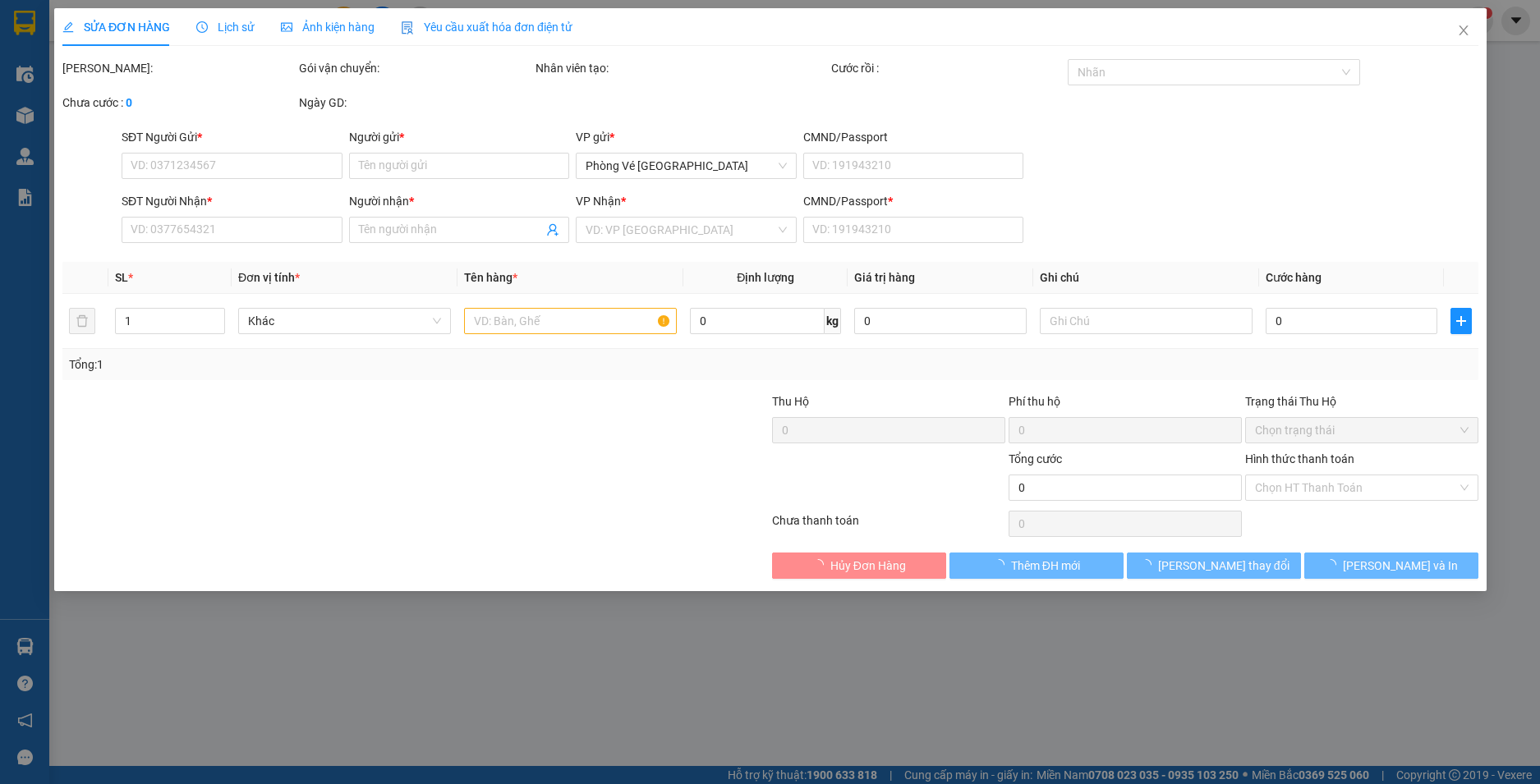
type input "20.000"
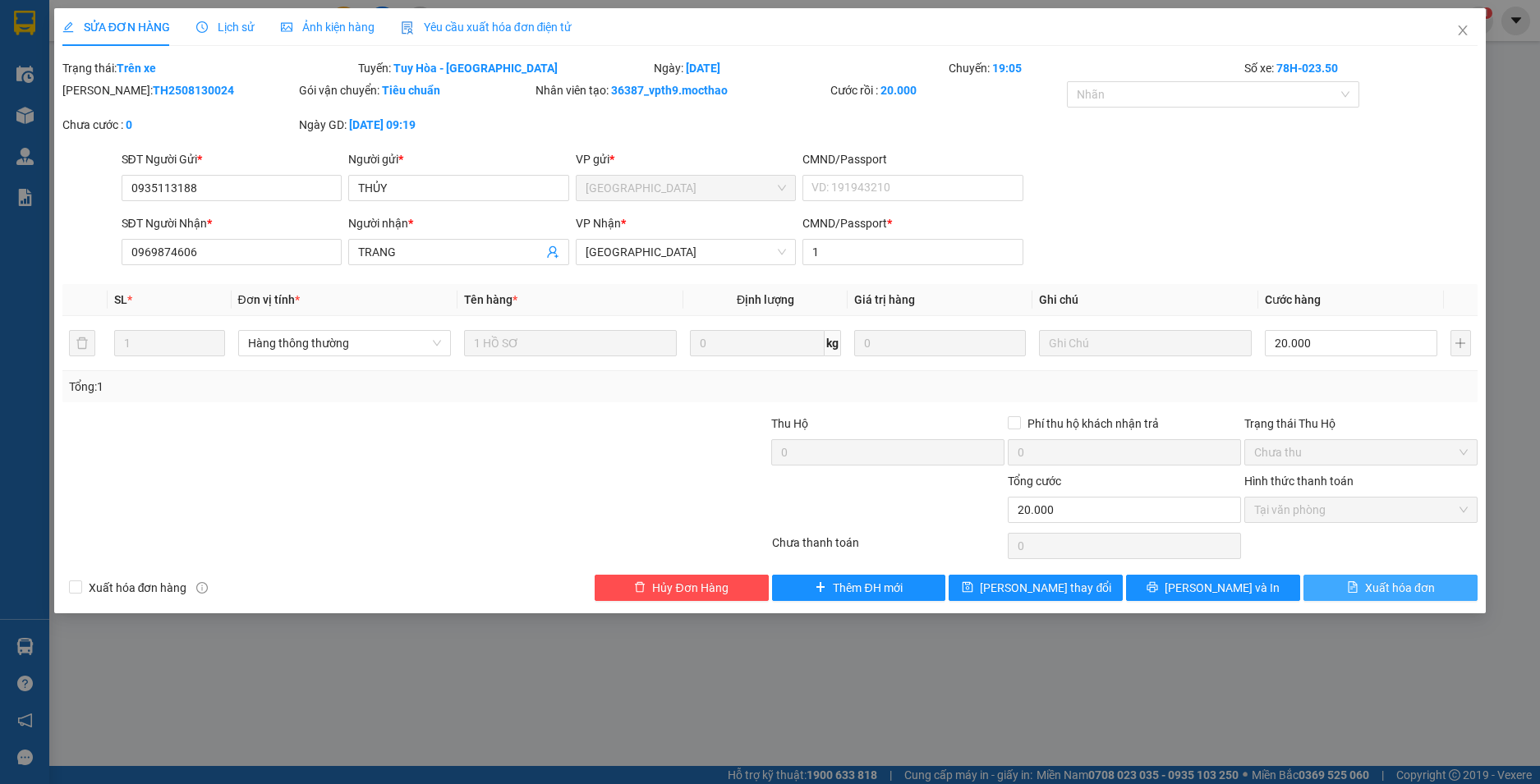
click at [1426, 595] on span "Xuất hóa đơn" at bounding box center [1399, 588] width 70 height 18
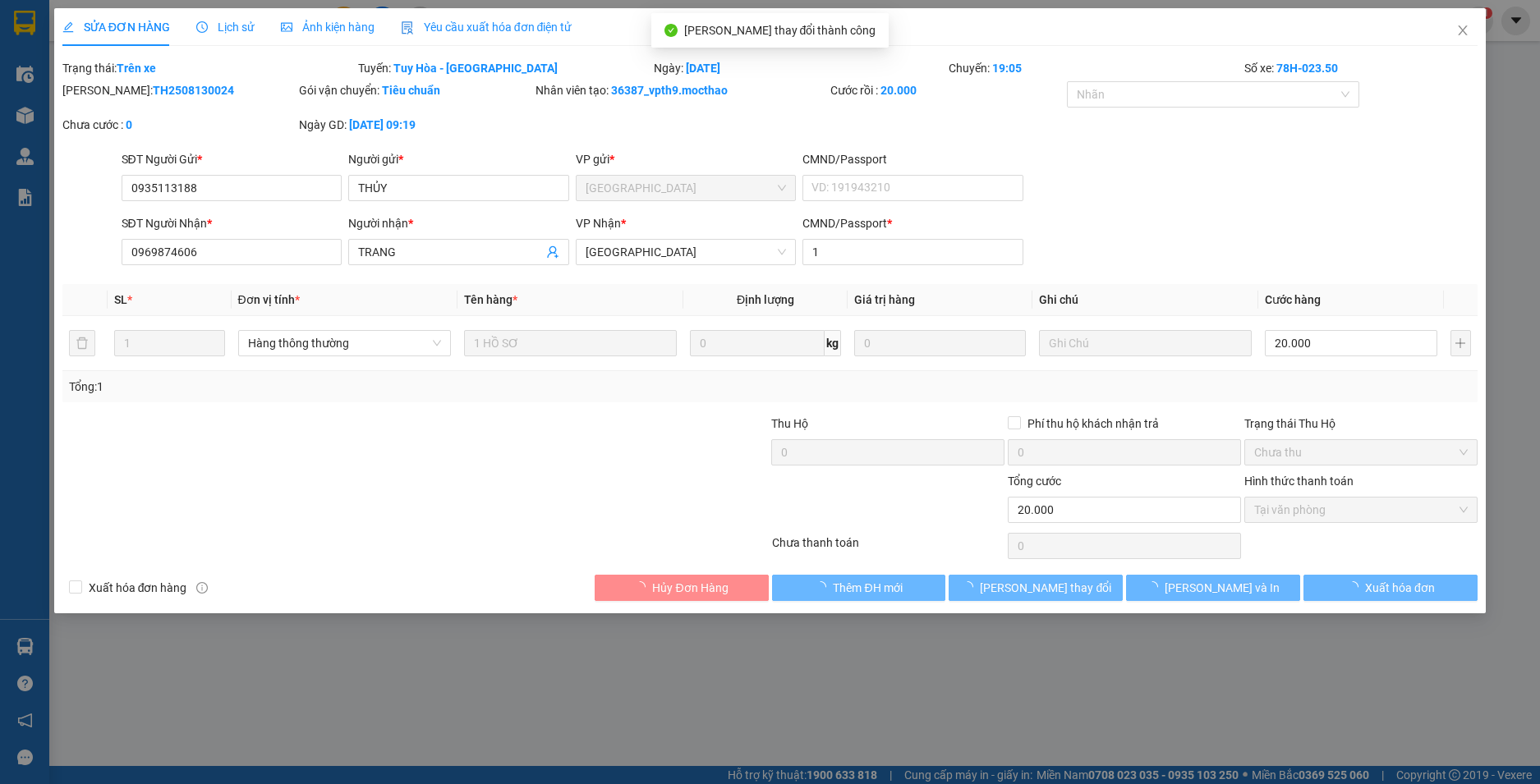
checkbox input "true"
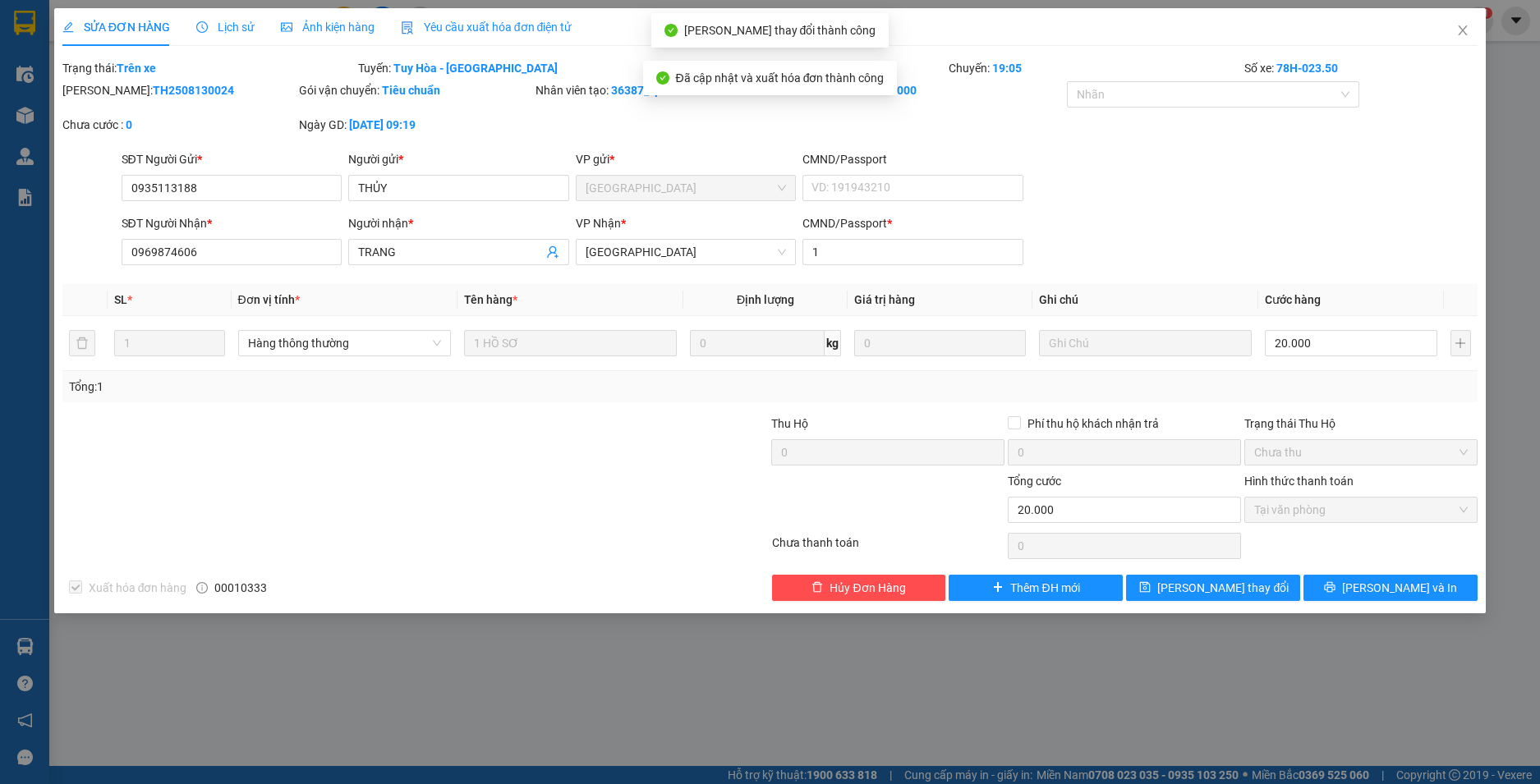
click at [1463, 27] on icon "close" at bounding box center [1463, 30] width 13 height 13
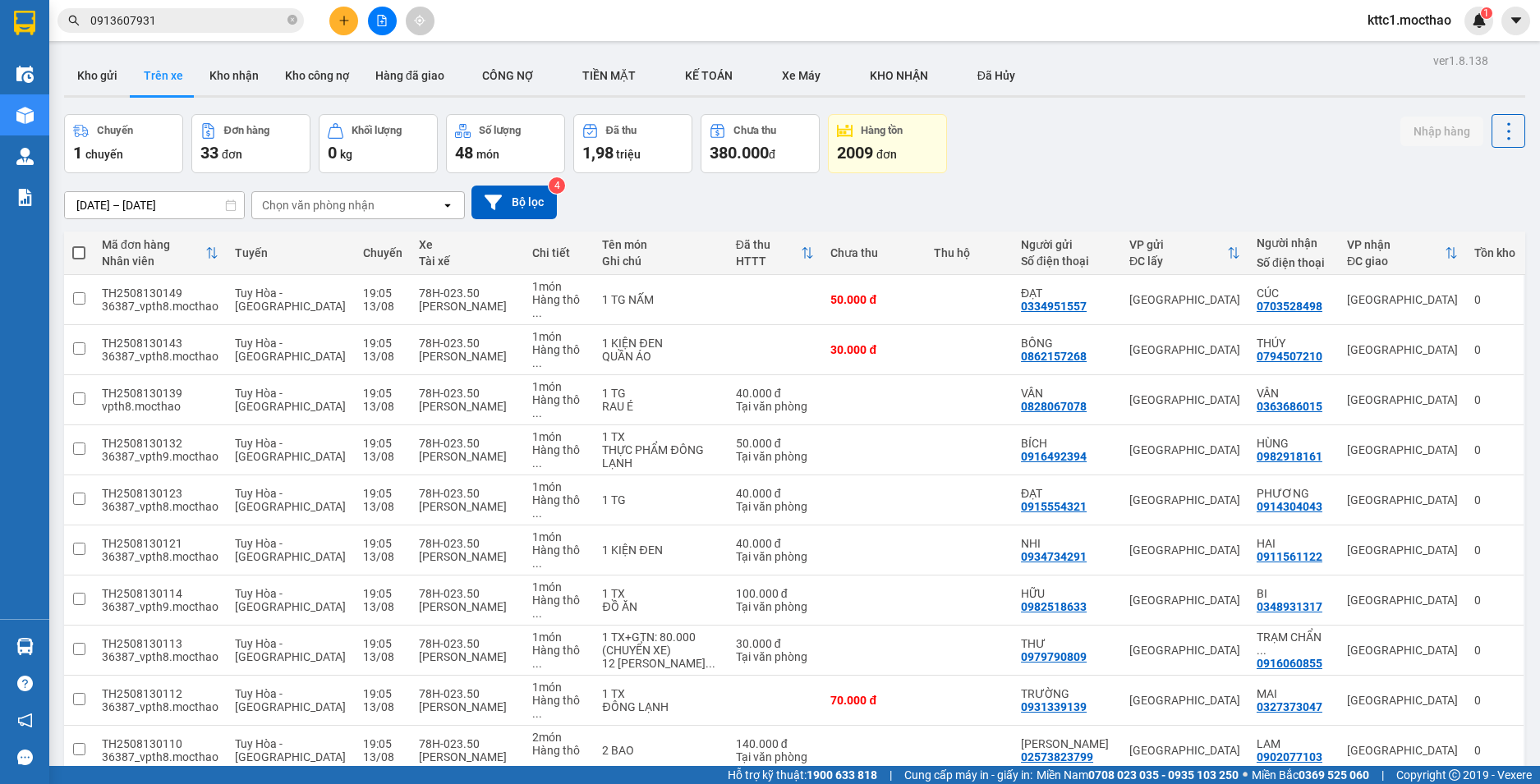
scroll to position [903, 0]
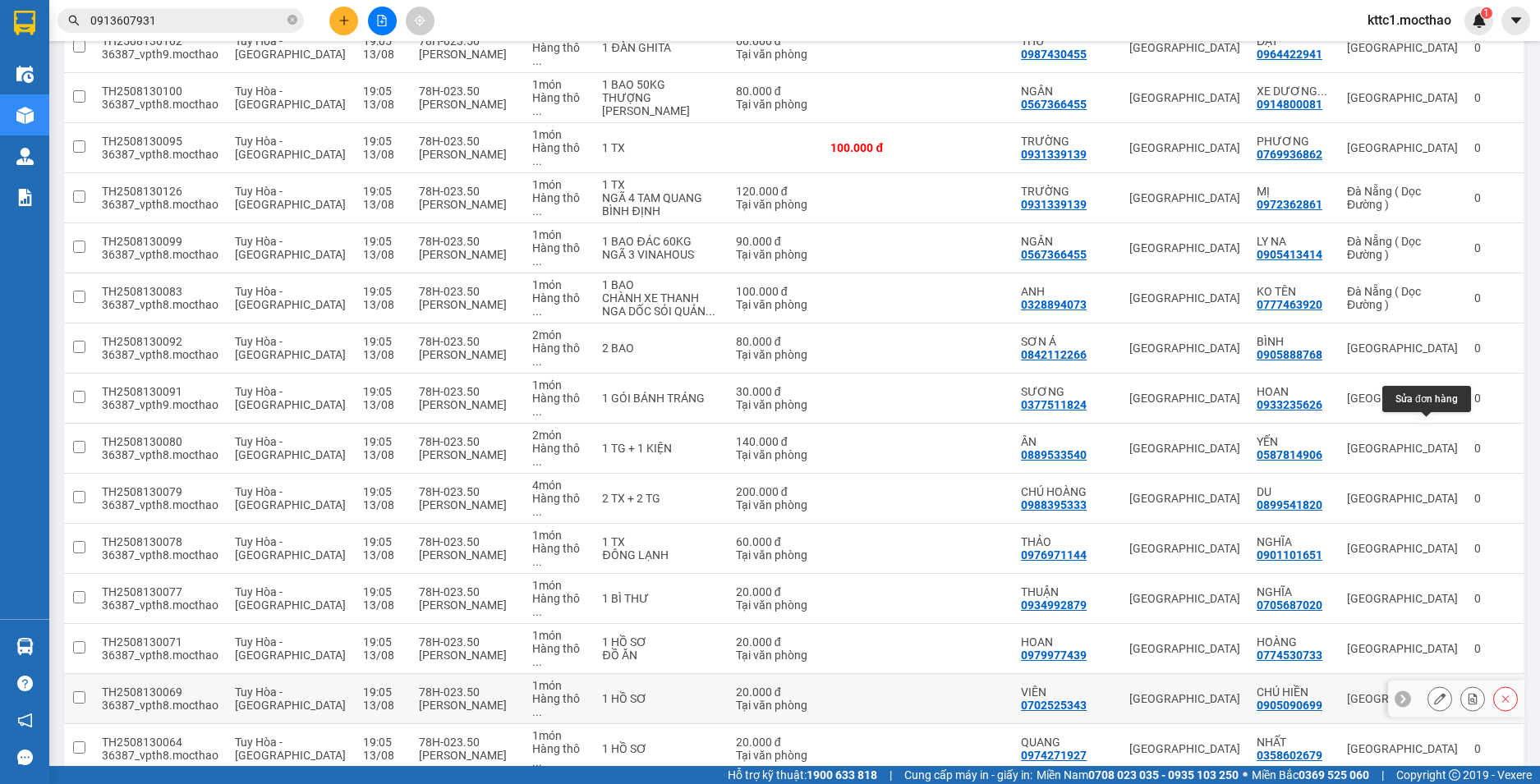
click at [1434, 693] on icon at bounding box center [1440, 699] width 12 height 12
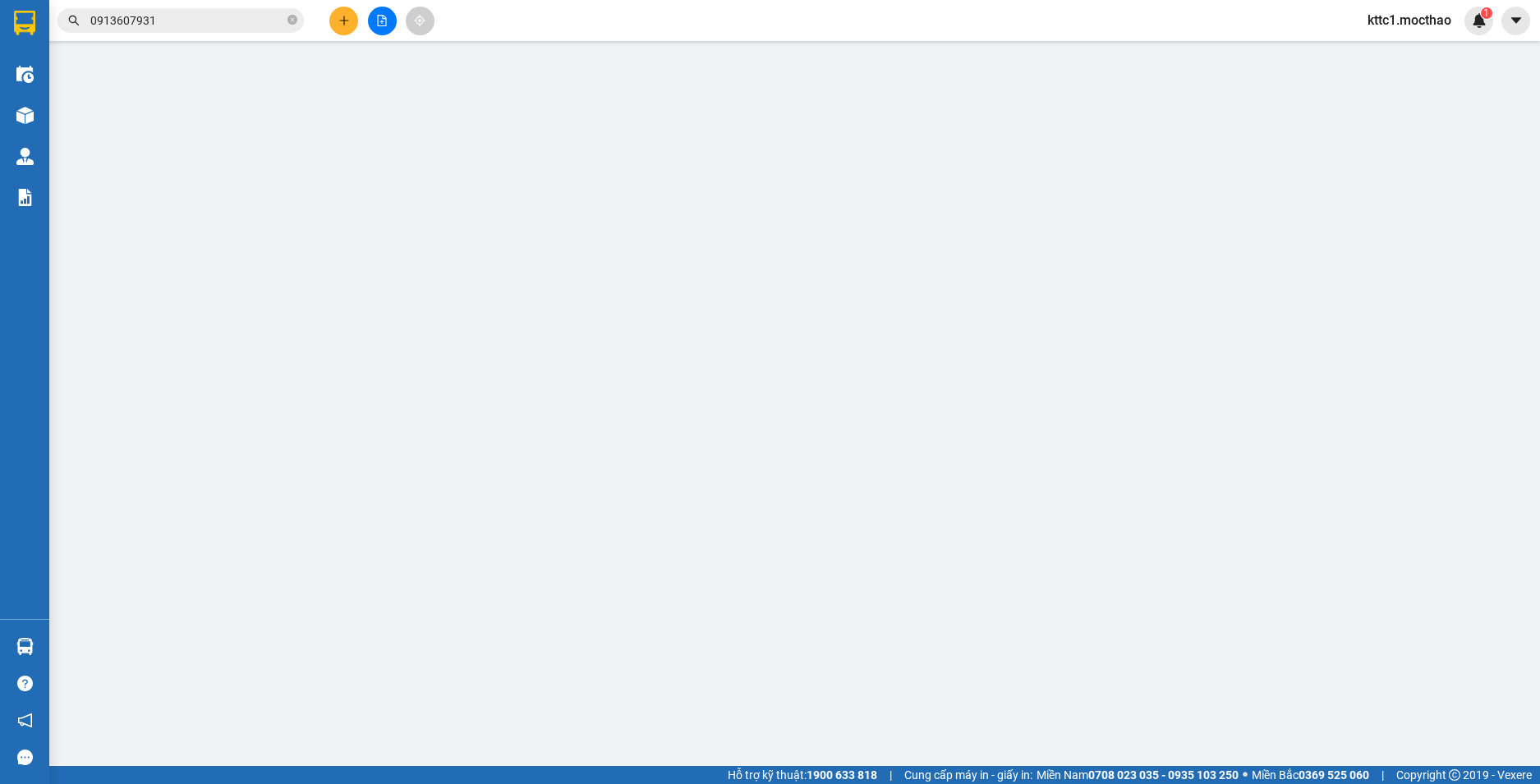
type input "0702525343"
type input "VIÊN"
type input "0905090699"
type input "CHÚ HIỀN"
type input "1"
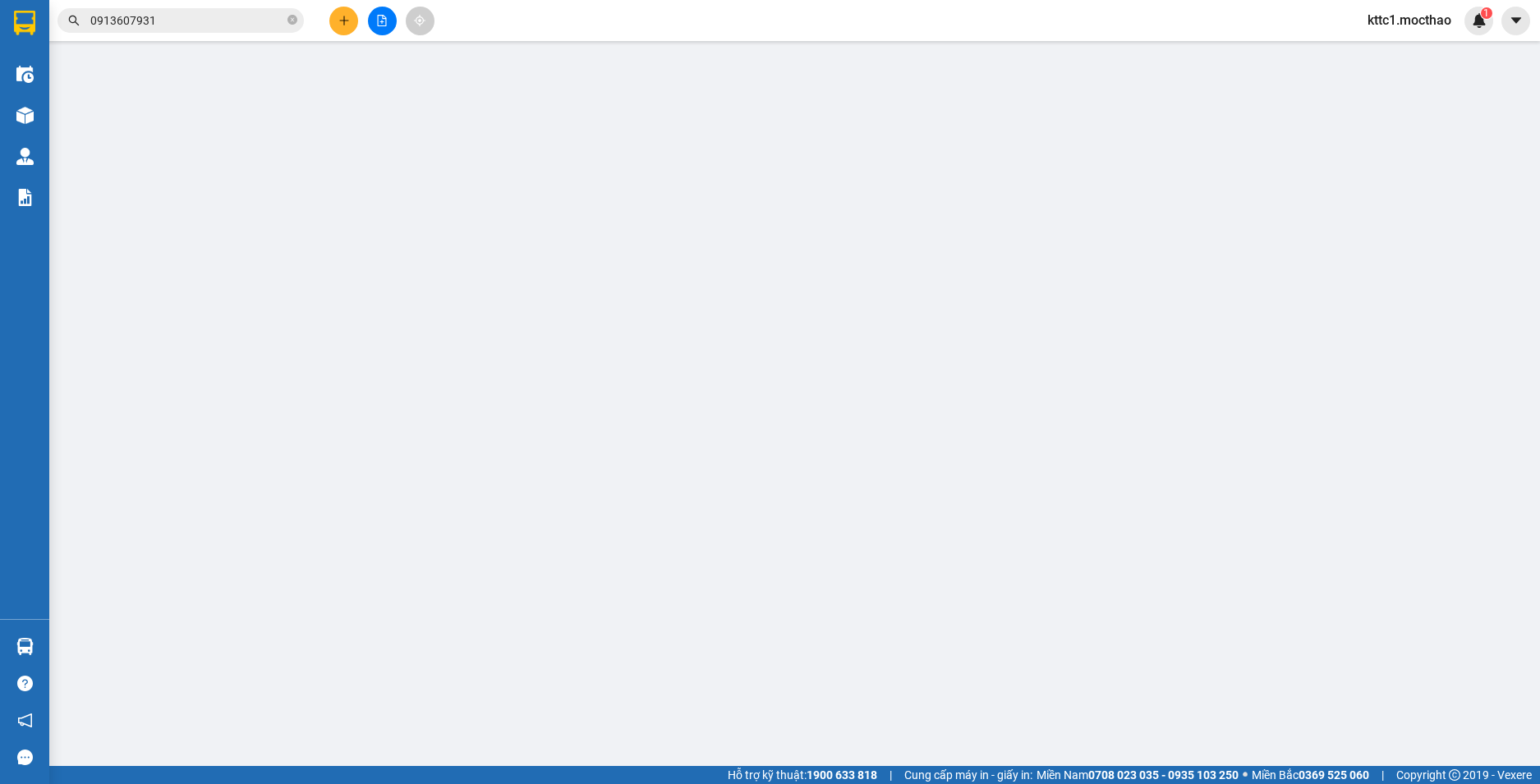
type input "20.000"
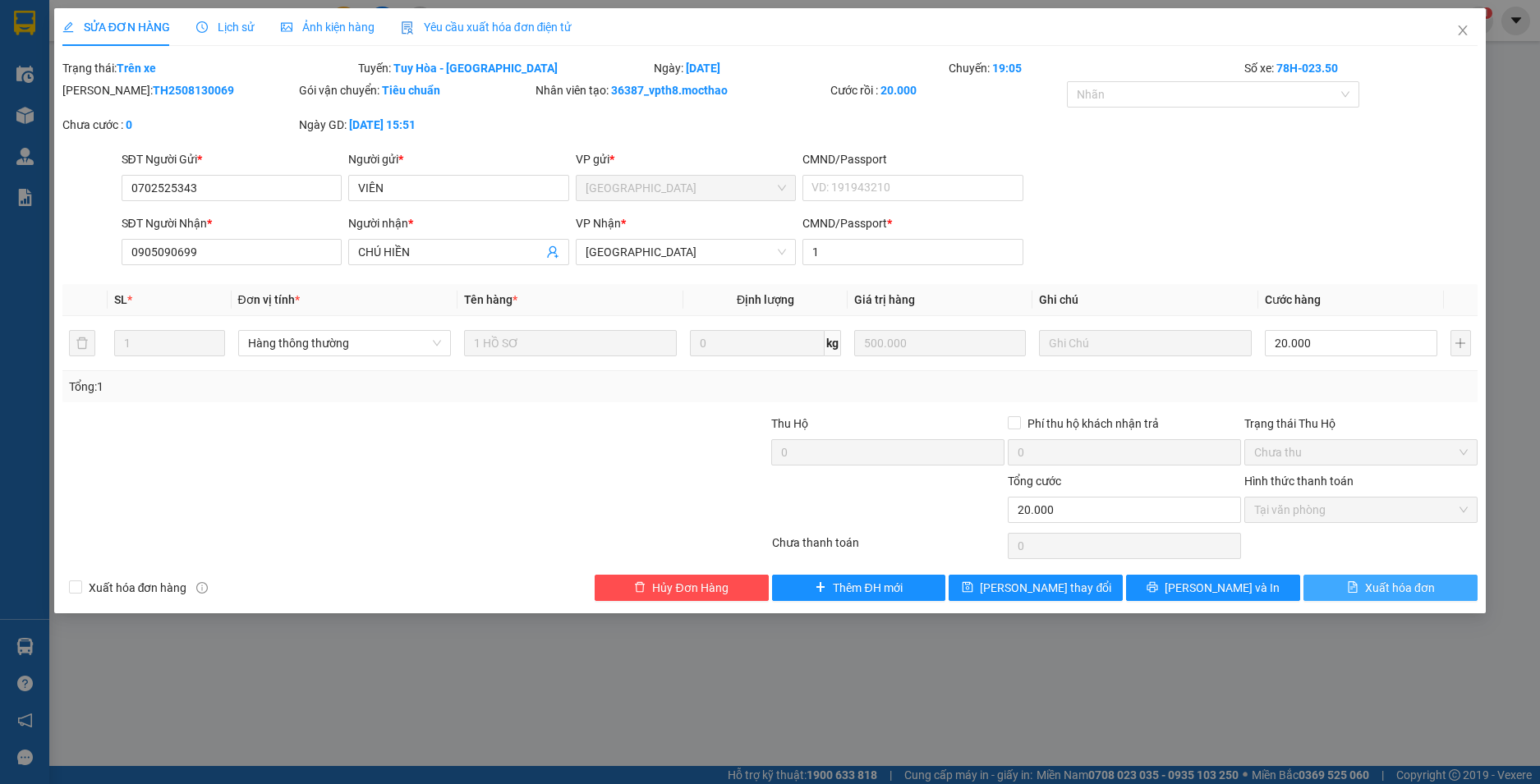
click at [1389, 580] on span "Xuất hóa đơn" at bounding box center [1399, 588] width 70 height 18
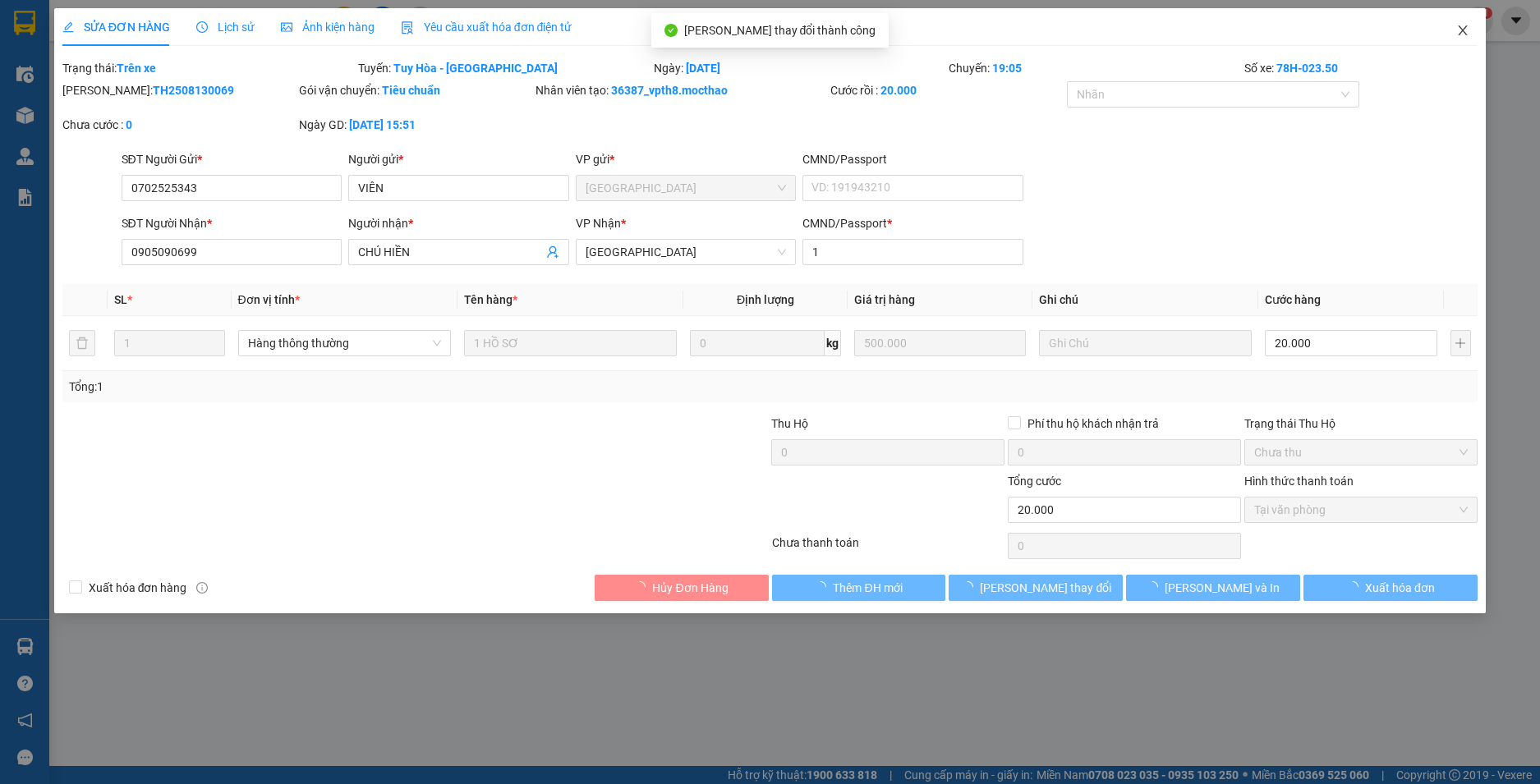
checkbox input "true"
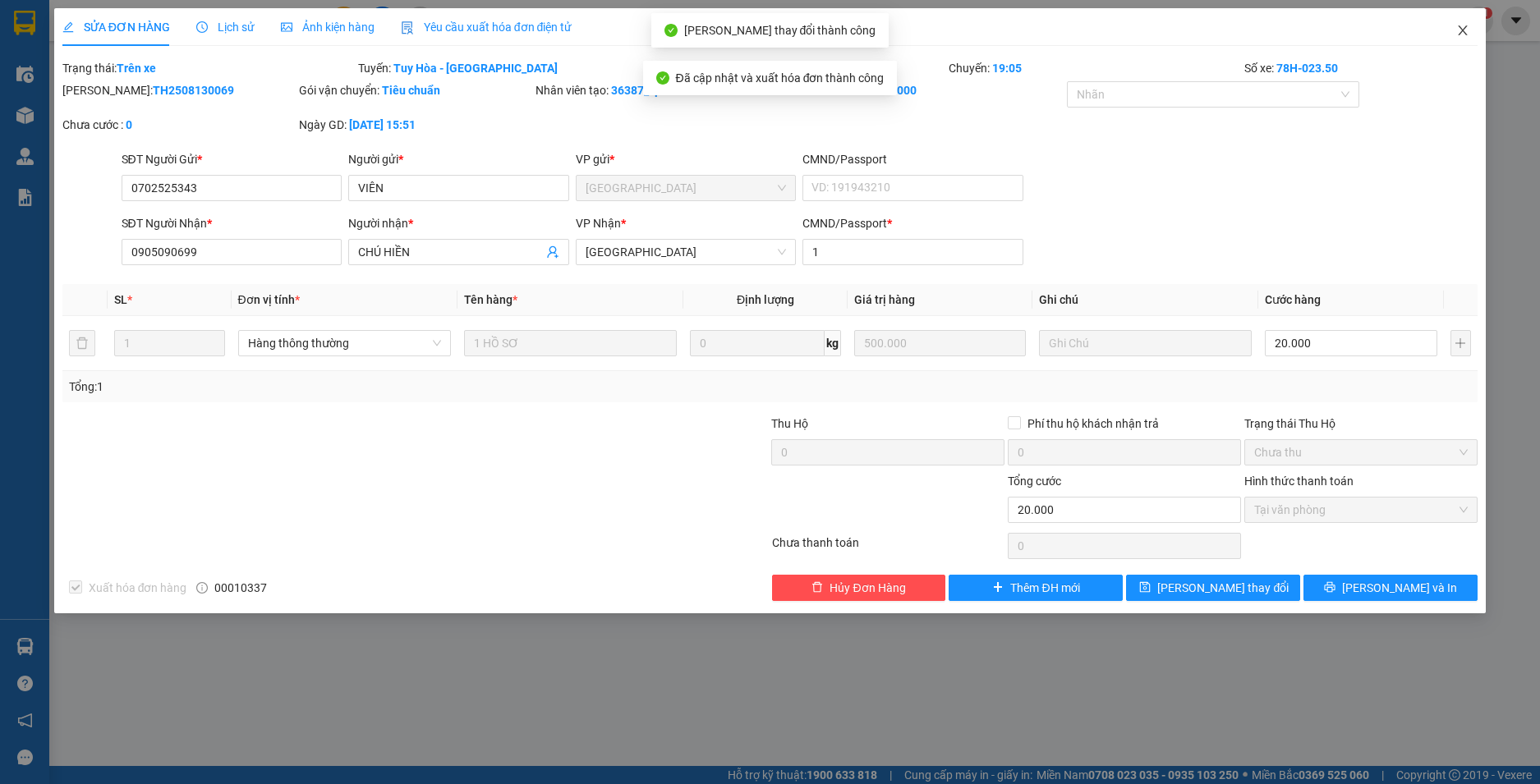
click at [1465, 29] on icon "close" at bounding box center [1463, 30] width 13 height 13
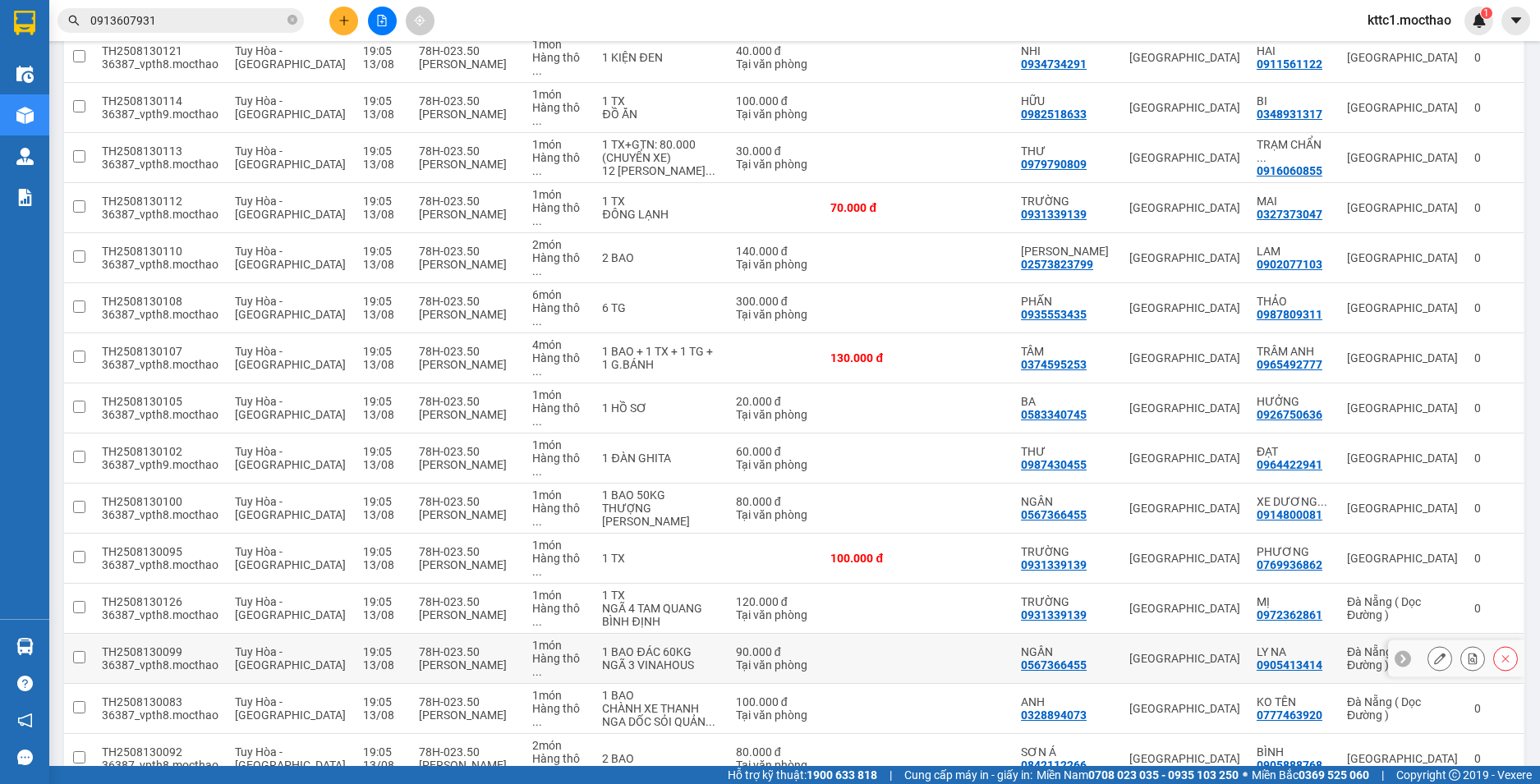
scroll to position [903, 0]
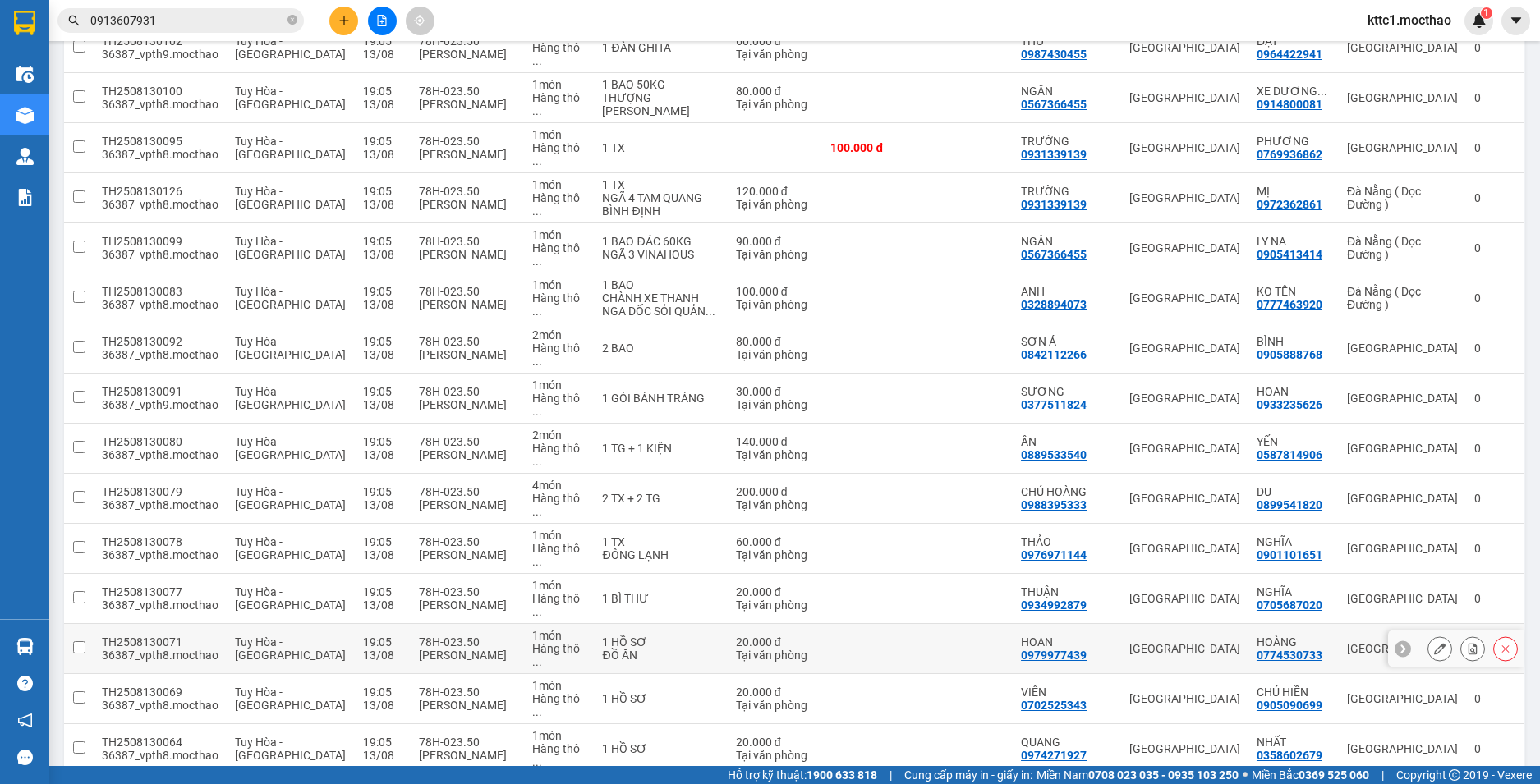
click at [1434, 643] on icon at bounding box center [1440, 649] width 12 height 12
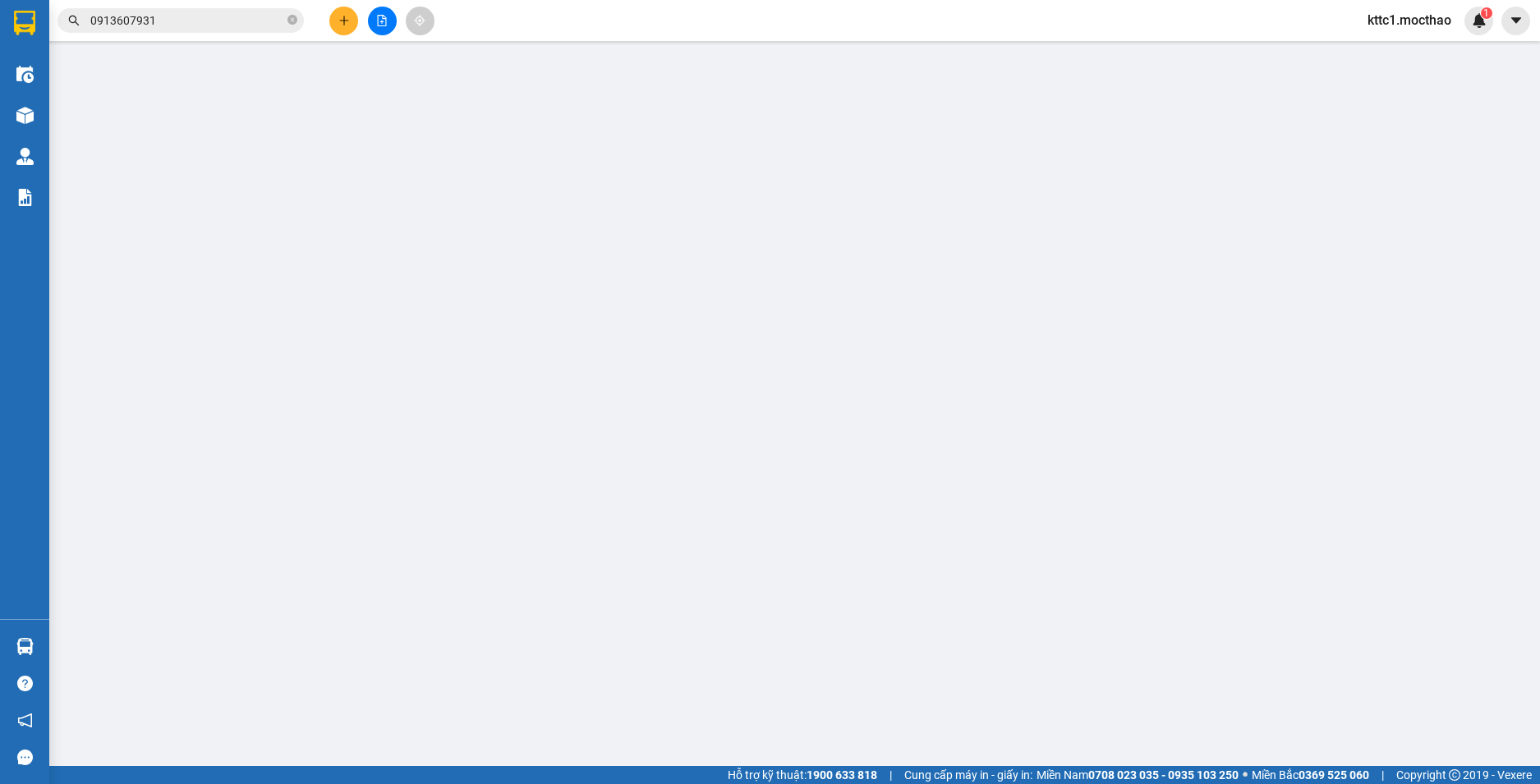
type input "0979977439"
type input "HOAN"
type input "0774530733"
type input "HOÀNG"
type input "1"
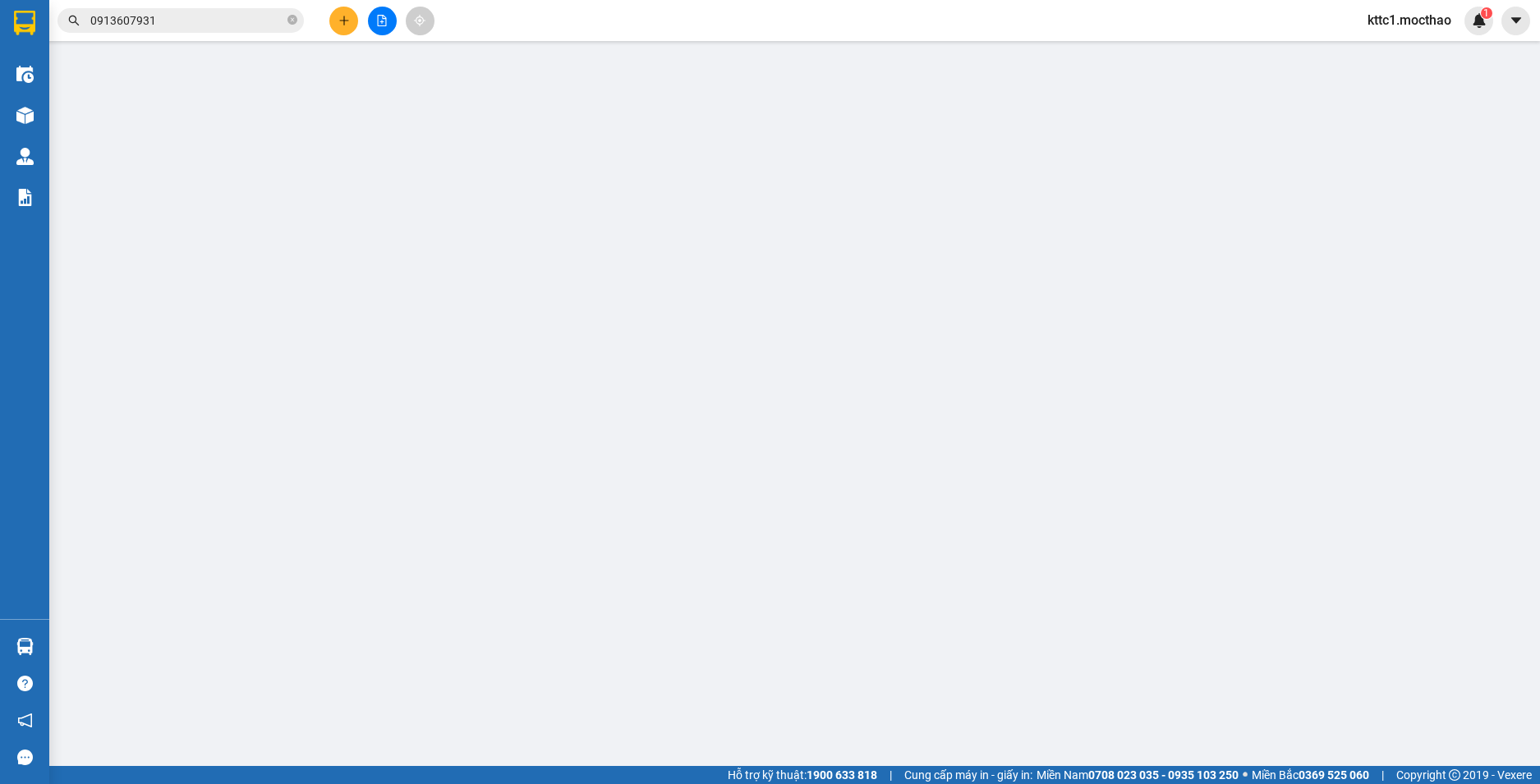
type input "20.000"
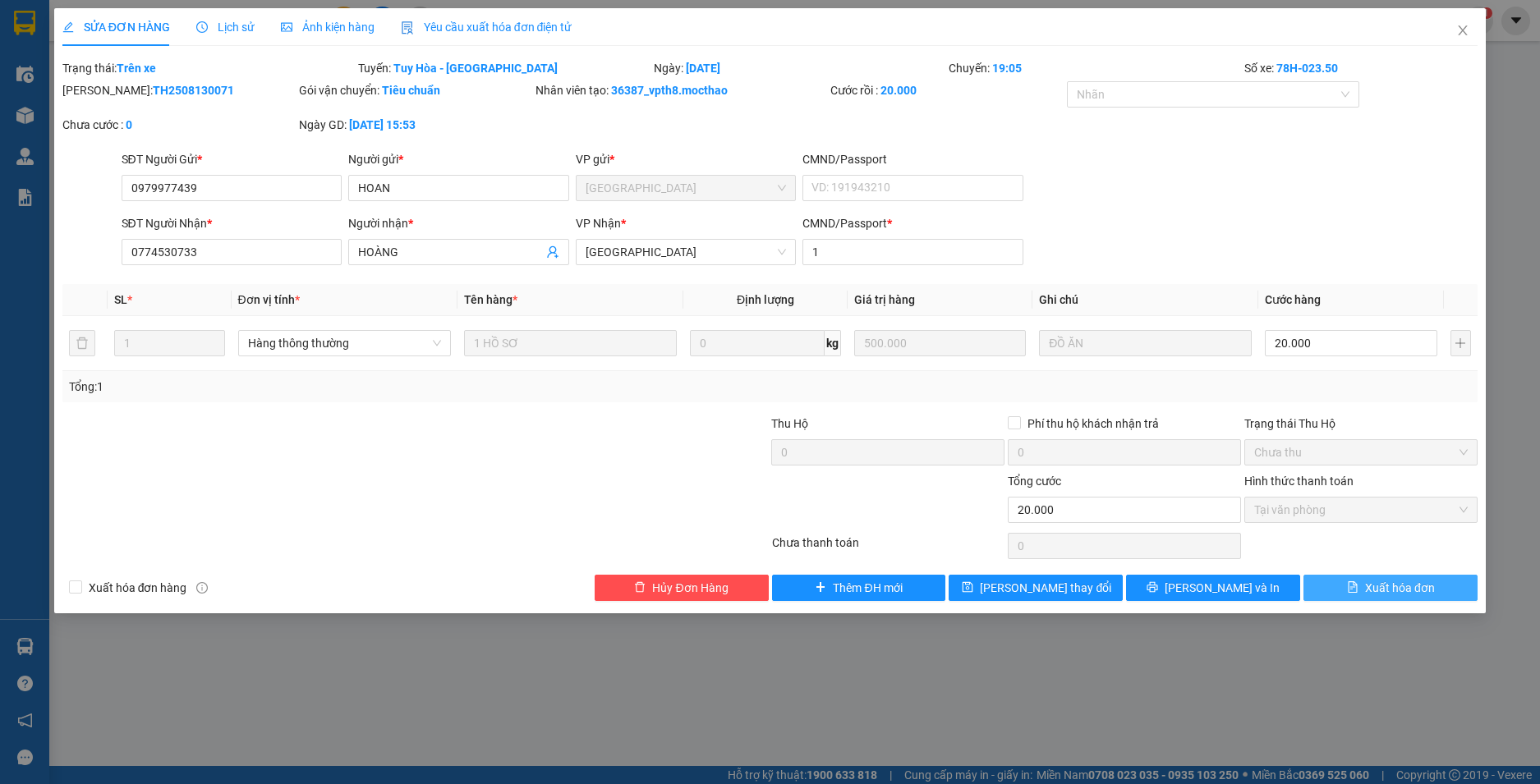
click at [1412, 581] on span "Xuất hóa đơn" at bounding box center [1399, 588] width 70 height 18
checkbox input "true"
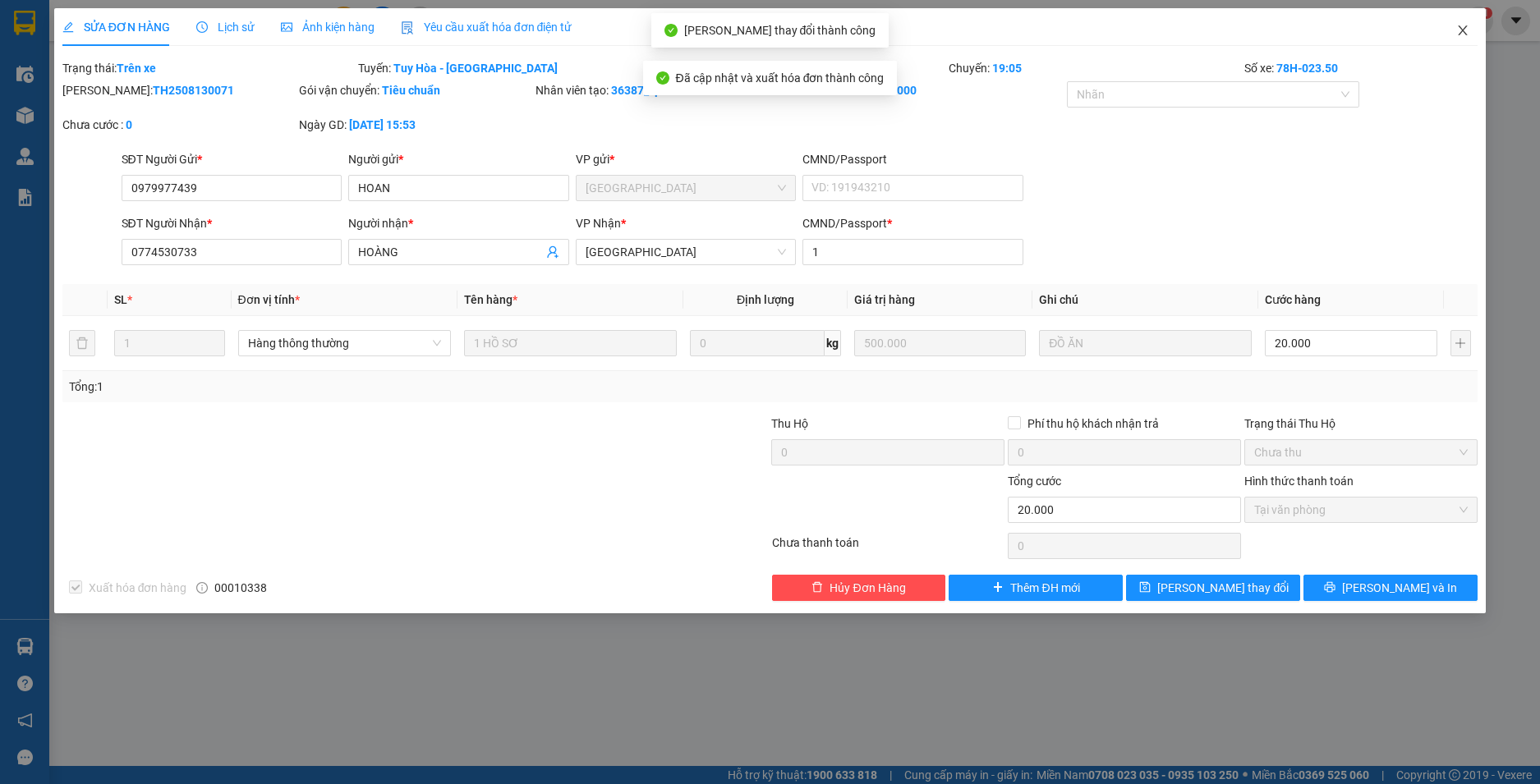
click at [1466, 31] on icon "close" at bounding box center [1463, 30] width 13 height 13
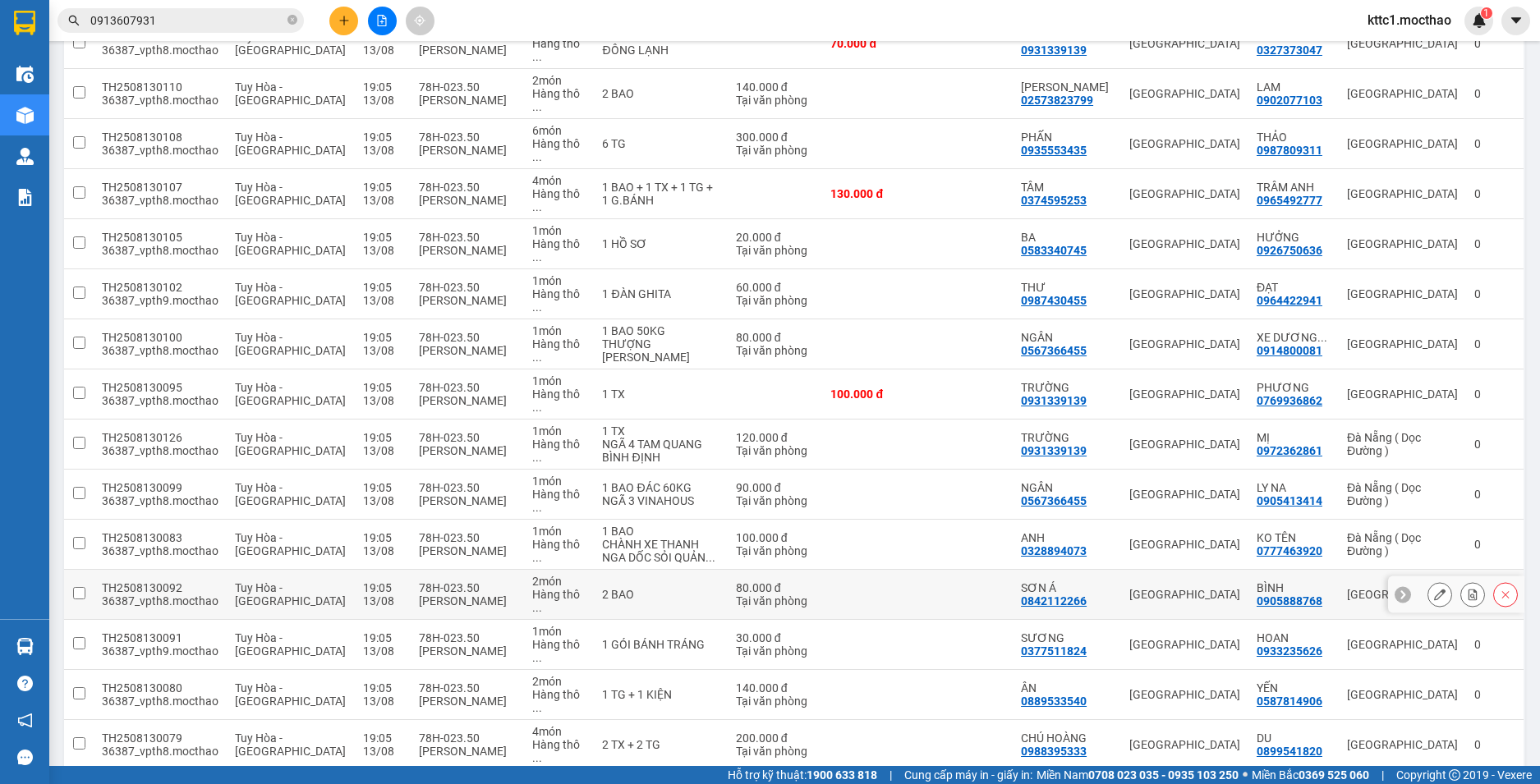
scroll to position [739, 0]
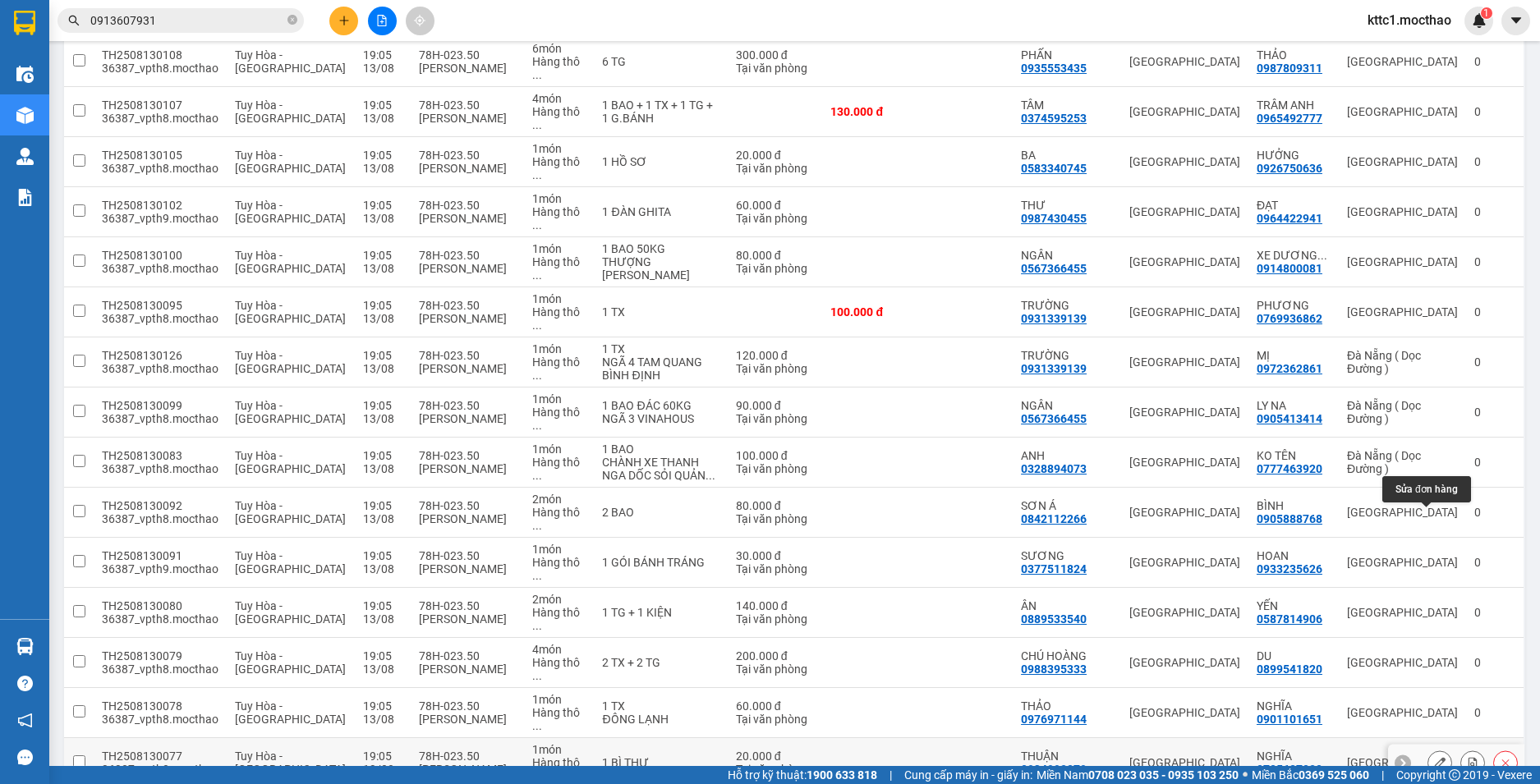
click at [1434, 757] on icon at bounding box center [1440, 763] width 12 height 12
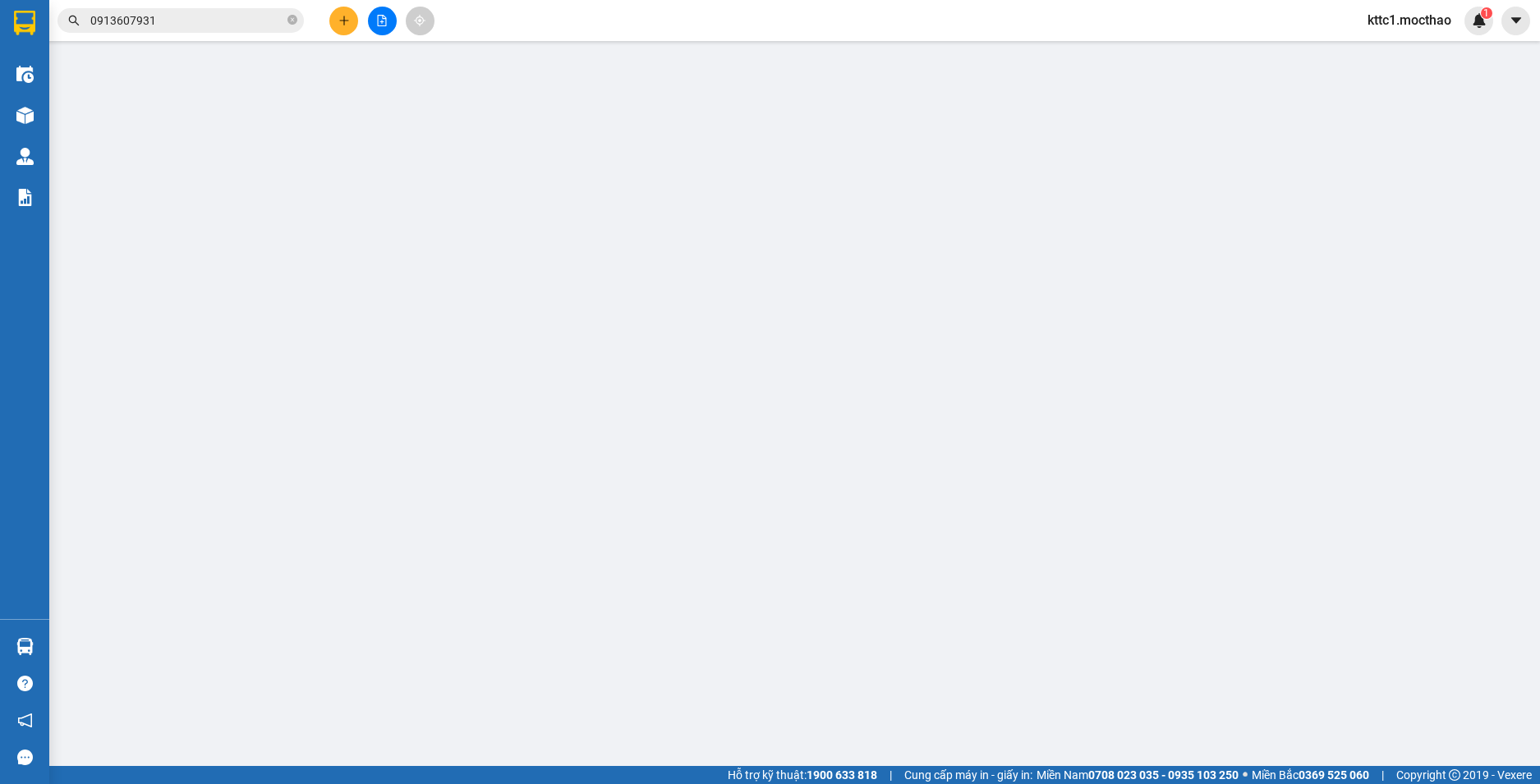
type input "0934992879"
type input "THUẬN"
type input "0705687020"
type input "NGHĨA"
type input "1"
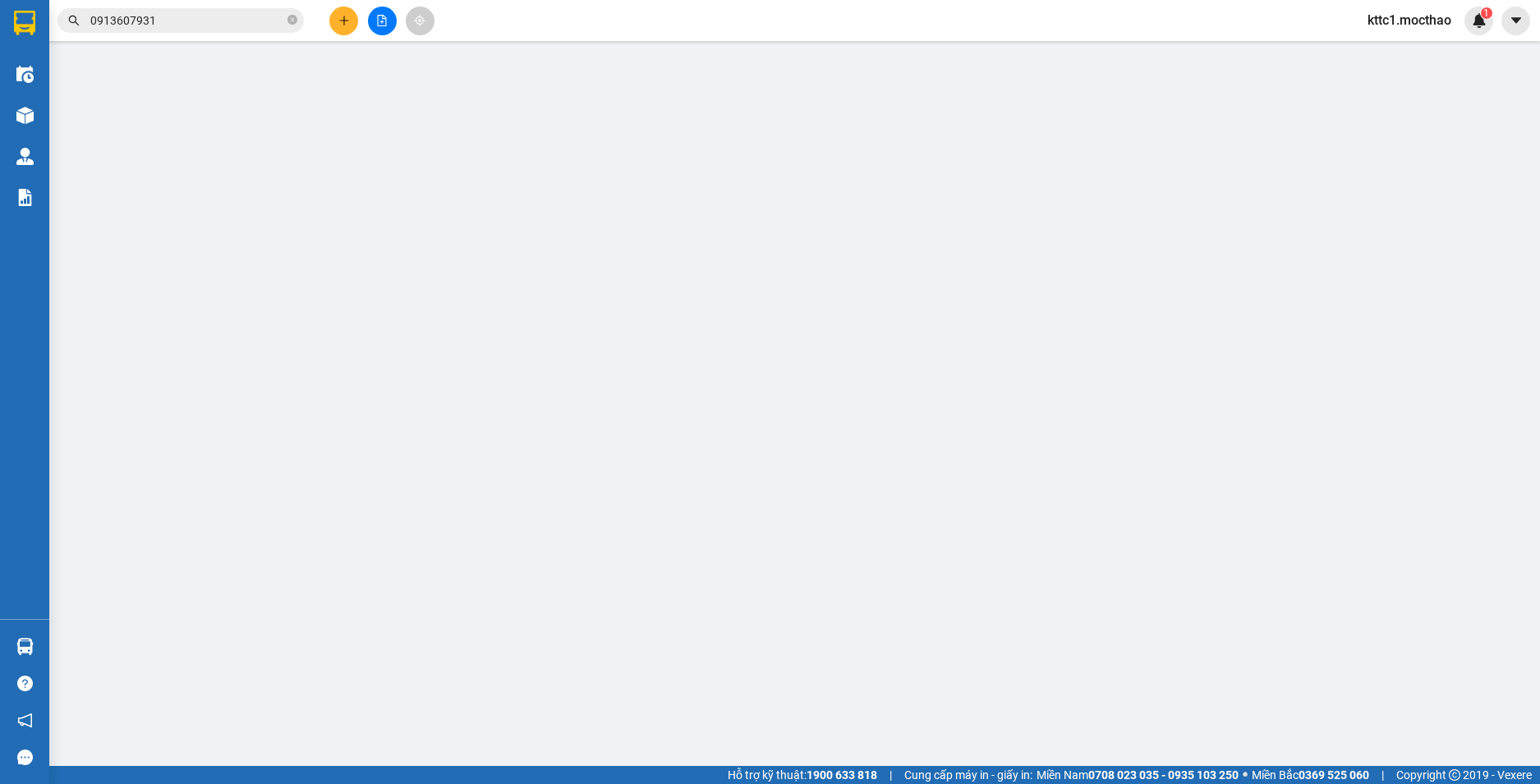
type input "20.000"
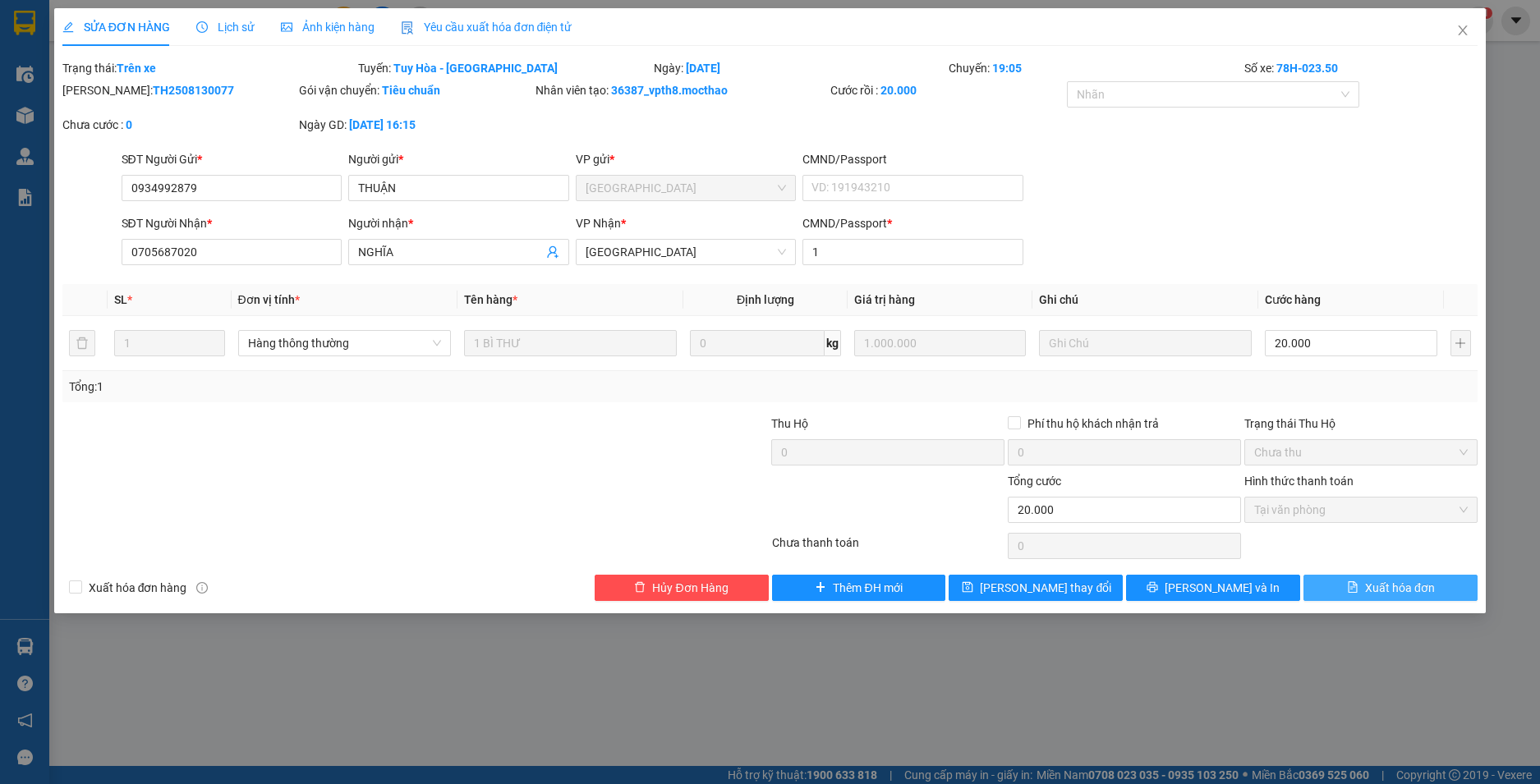
click at [1395, 584] on span "Xuất hóa đơn" at bounding box center [1399, 588] width 70 height 18
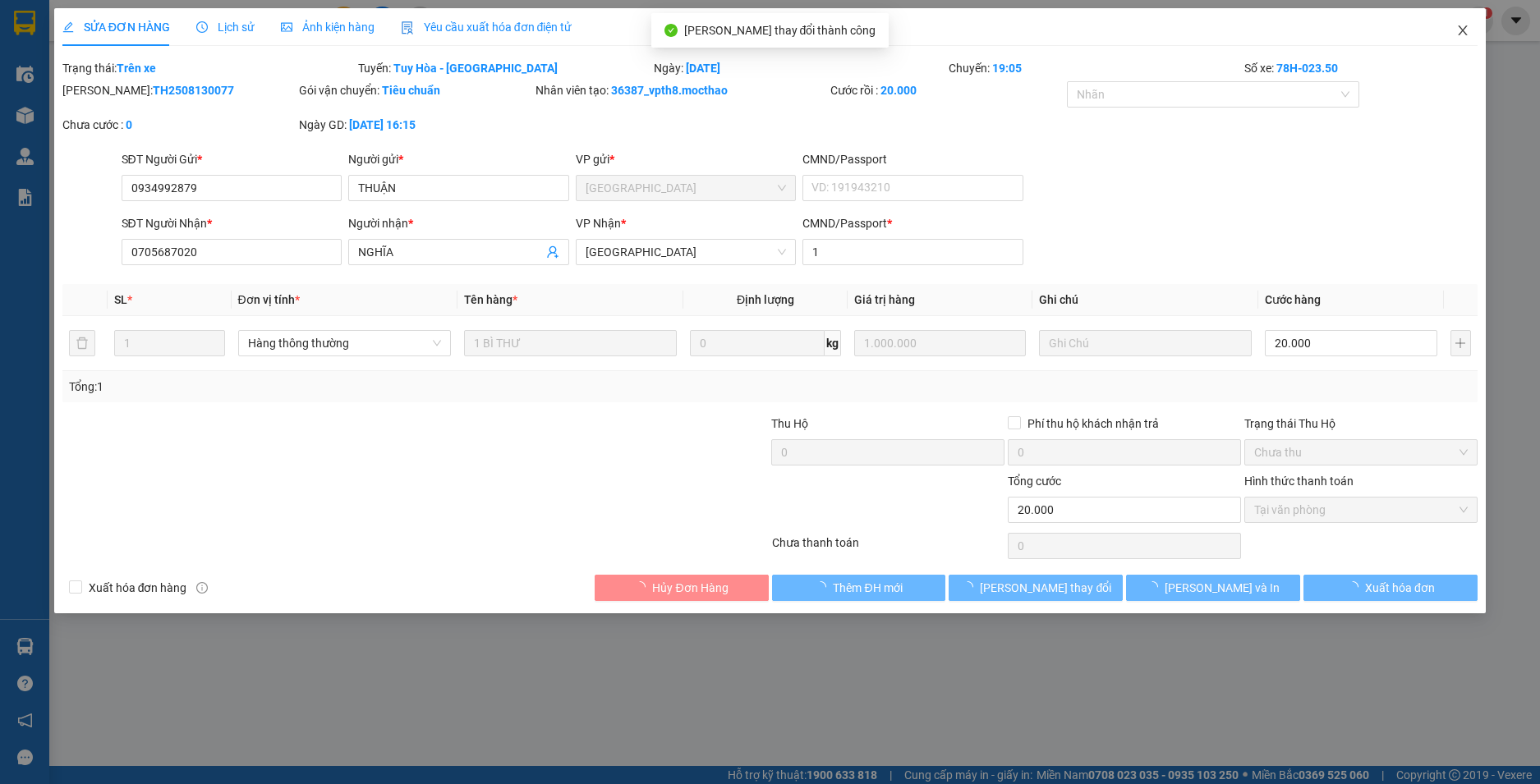
checkbox input "true"
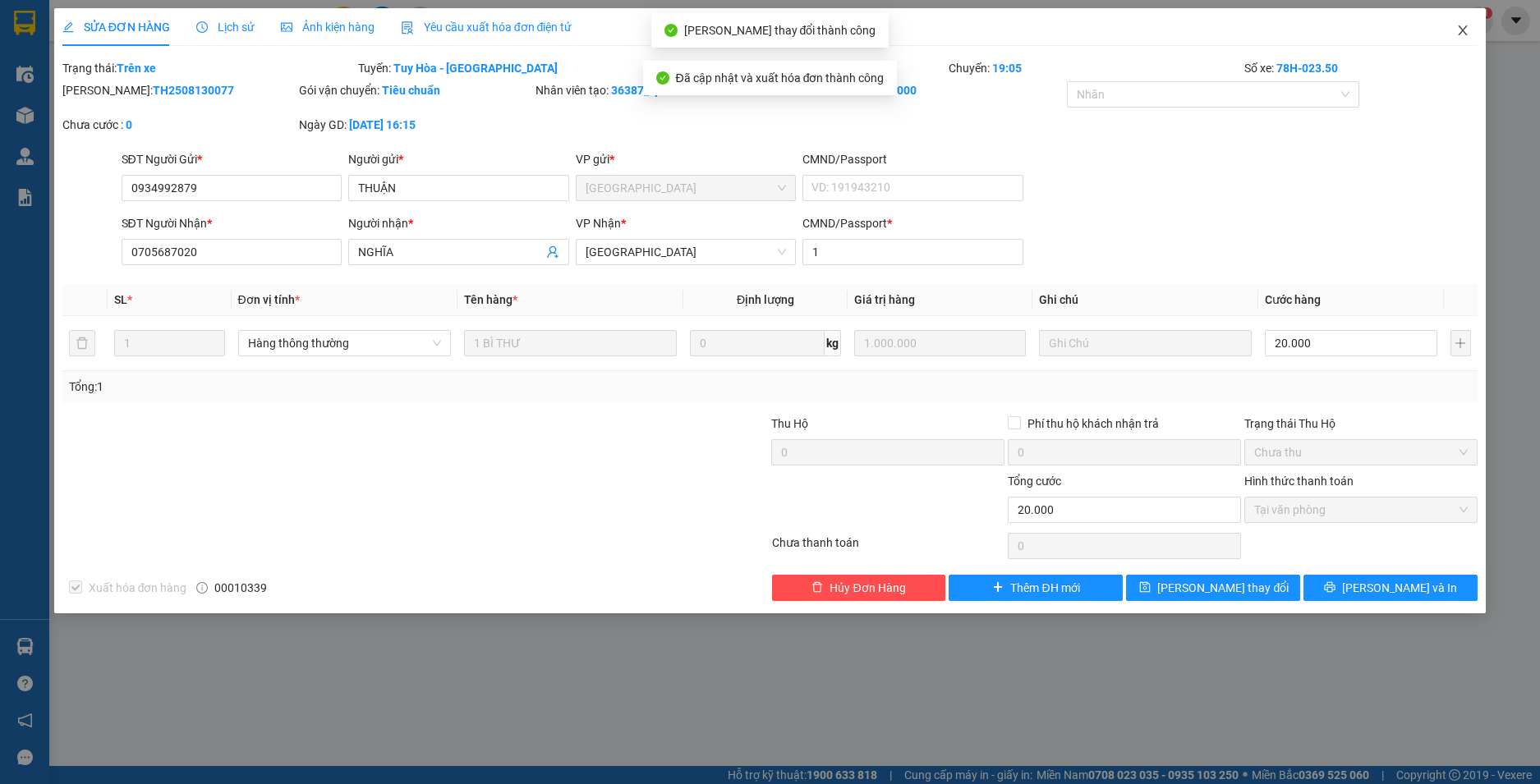
click at [1462, 27] on icon "close" at bounding box center [1463, 30] width 13 height 13
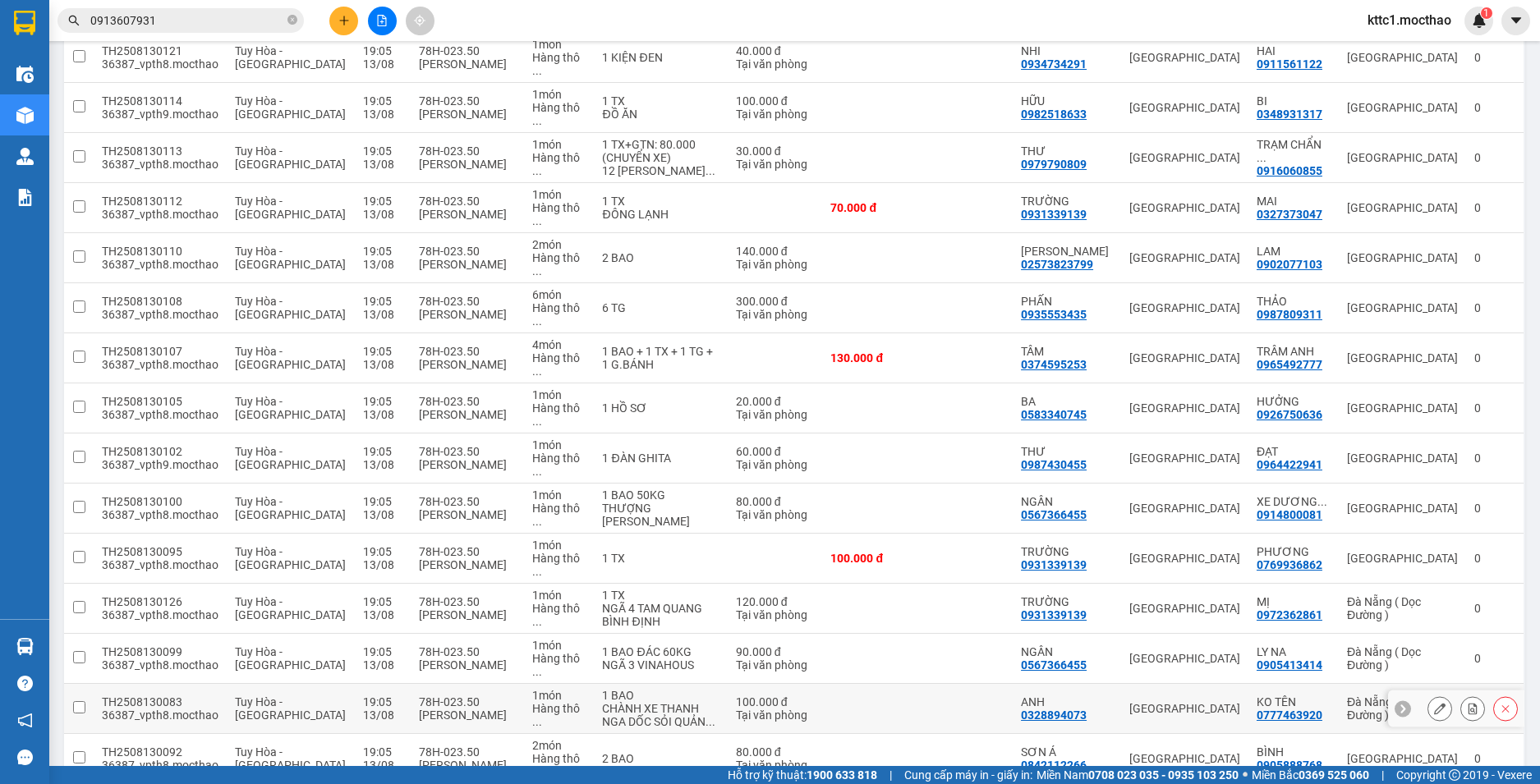
scroll to position [657, 0]
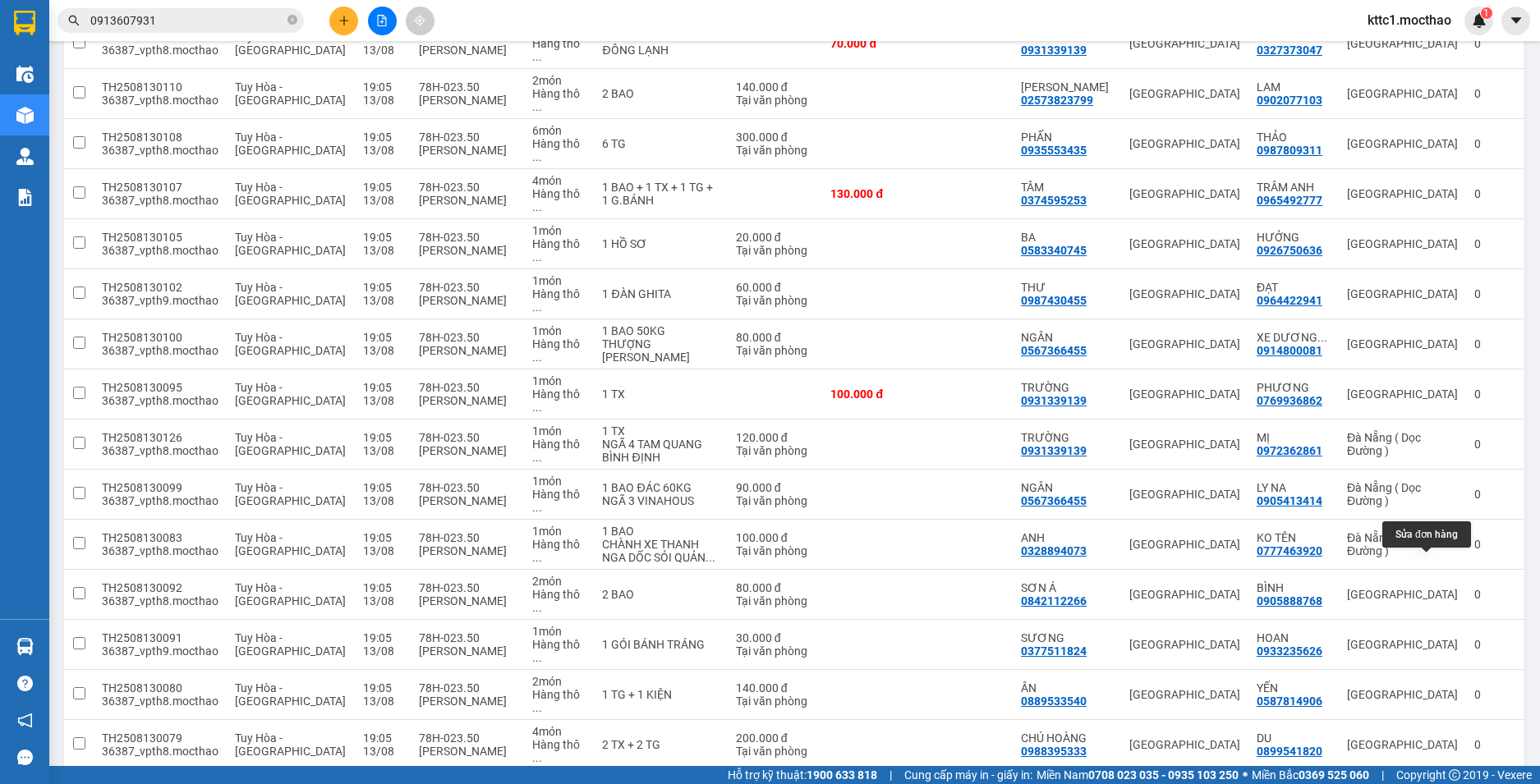
click at [1434, 783] on icon at bounding box center [1440, 795] width 12 height 12
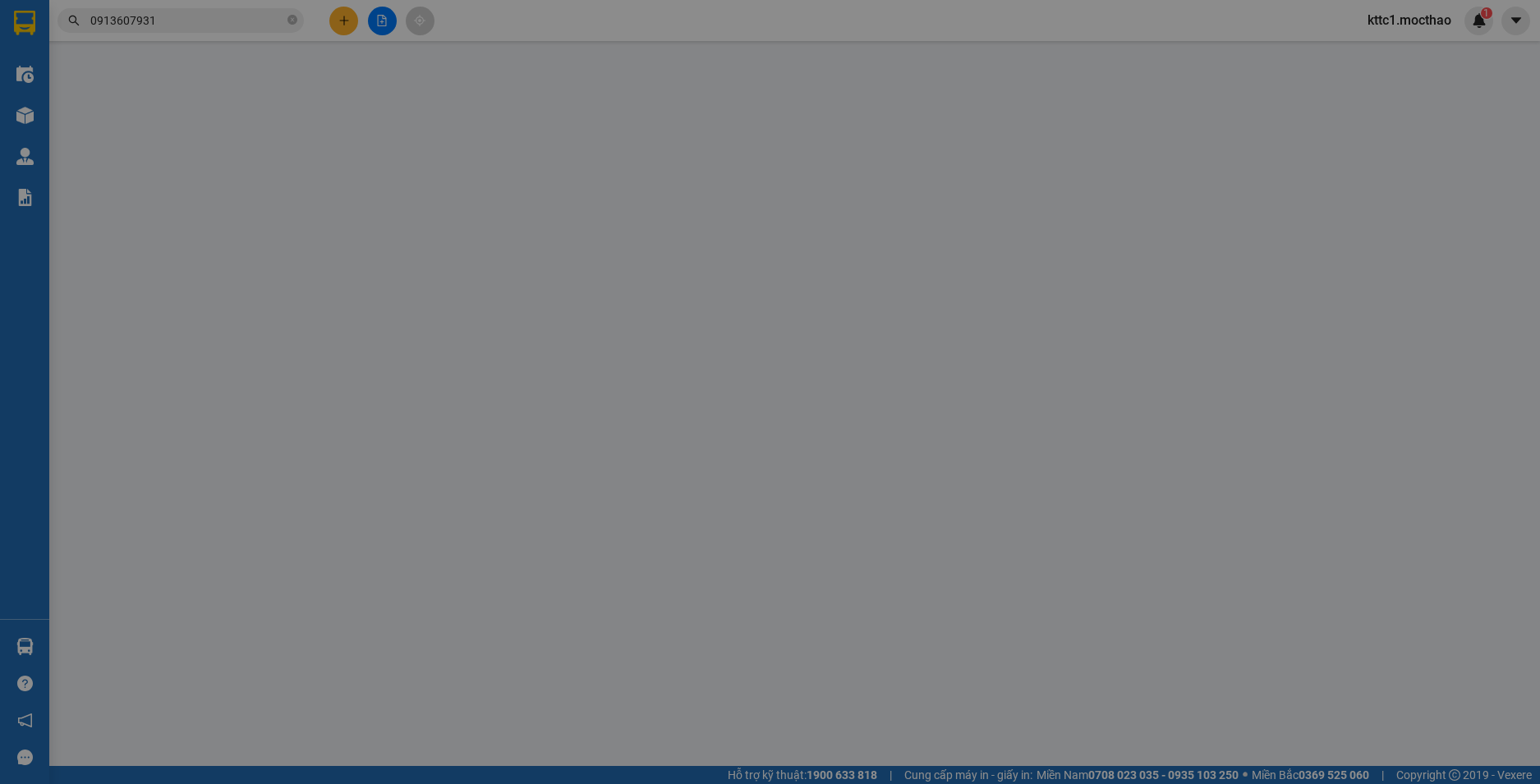
type input "0976971144"
type input "THẢO"
type input "0901101651"
type input "NGHĨA"
type input "1"
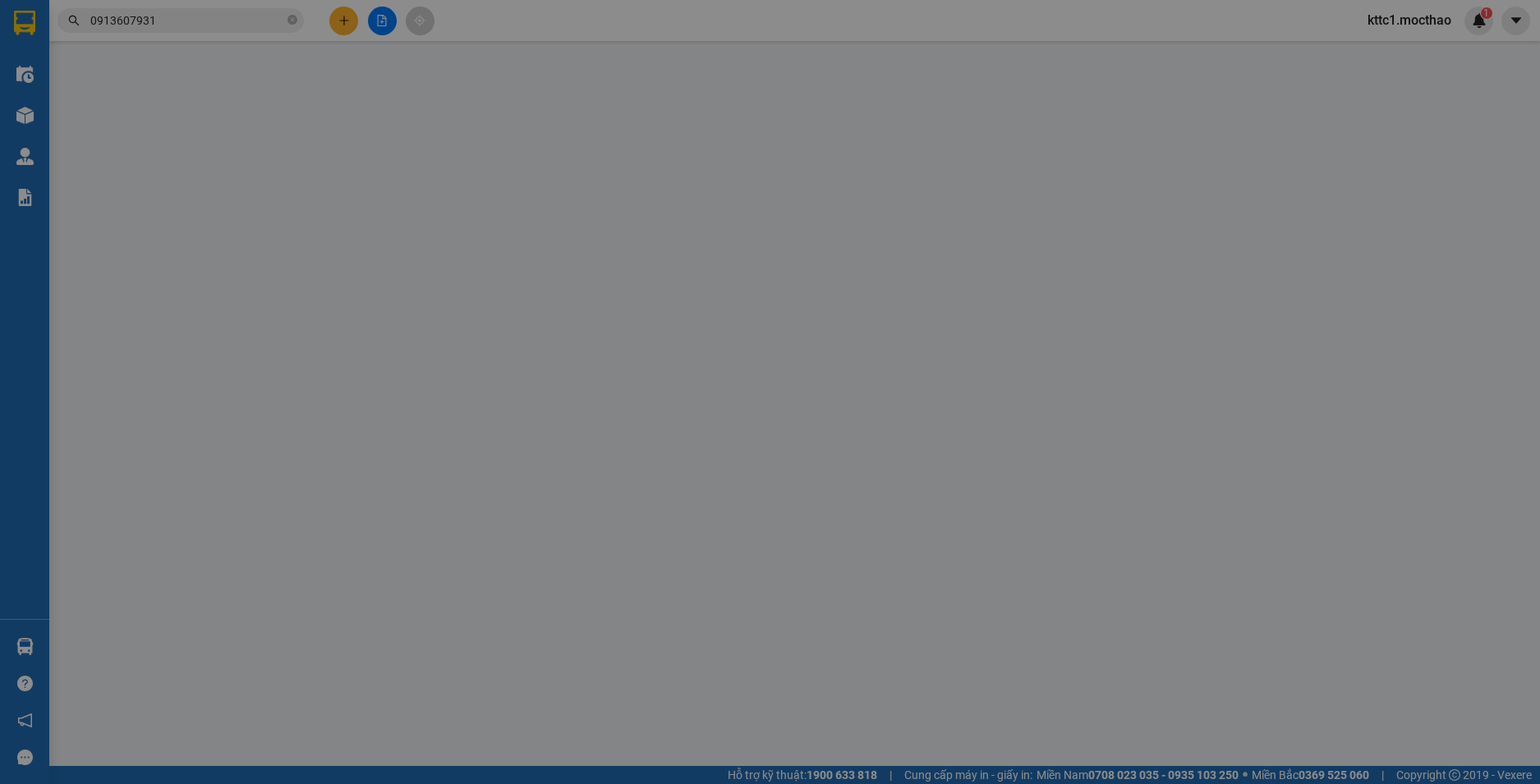
type input "60.000"
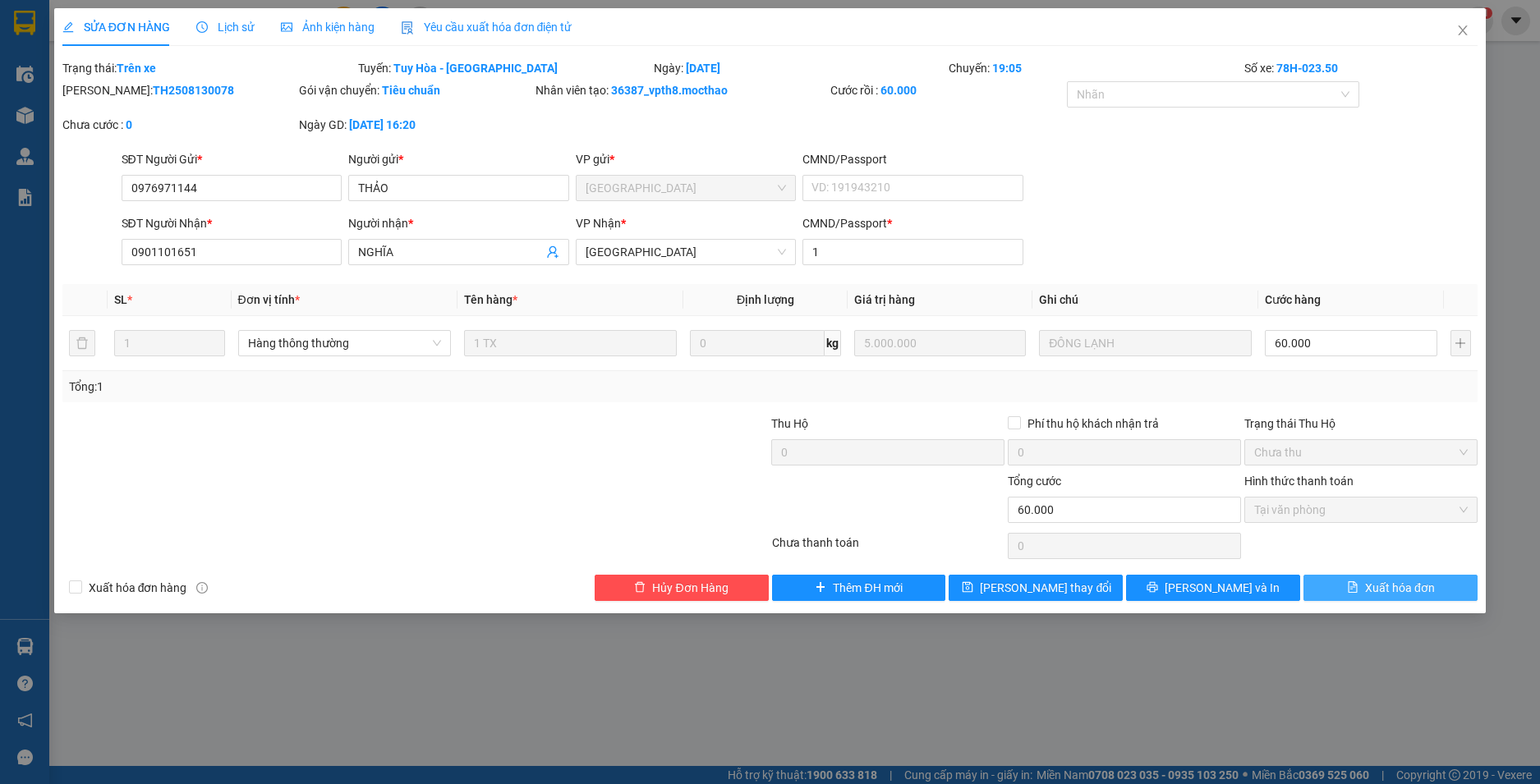
click at [1425, 589] on span "Xuất hóa đơn" at bounding box center [1399, 588] width 70 height 18
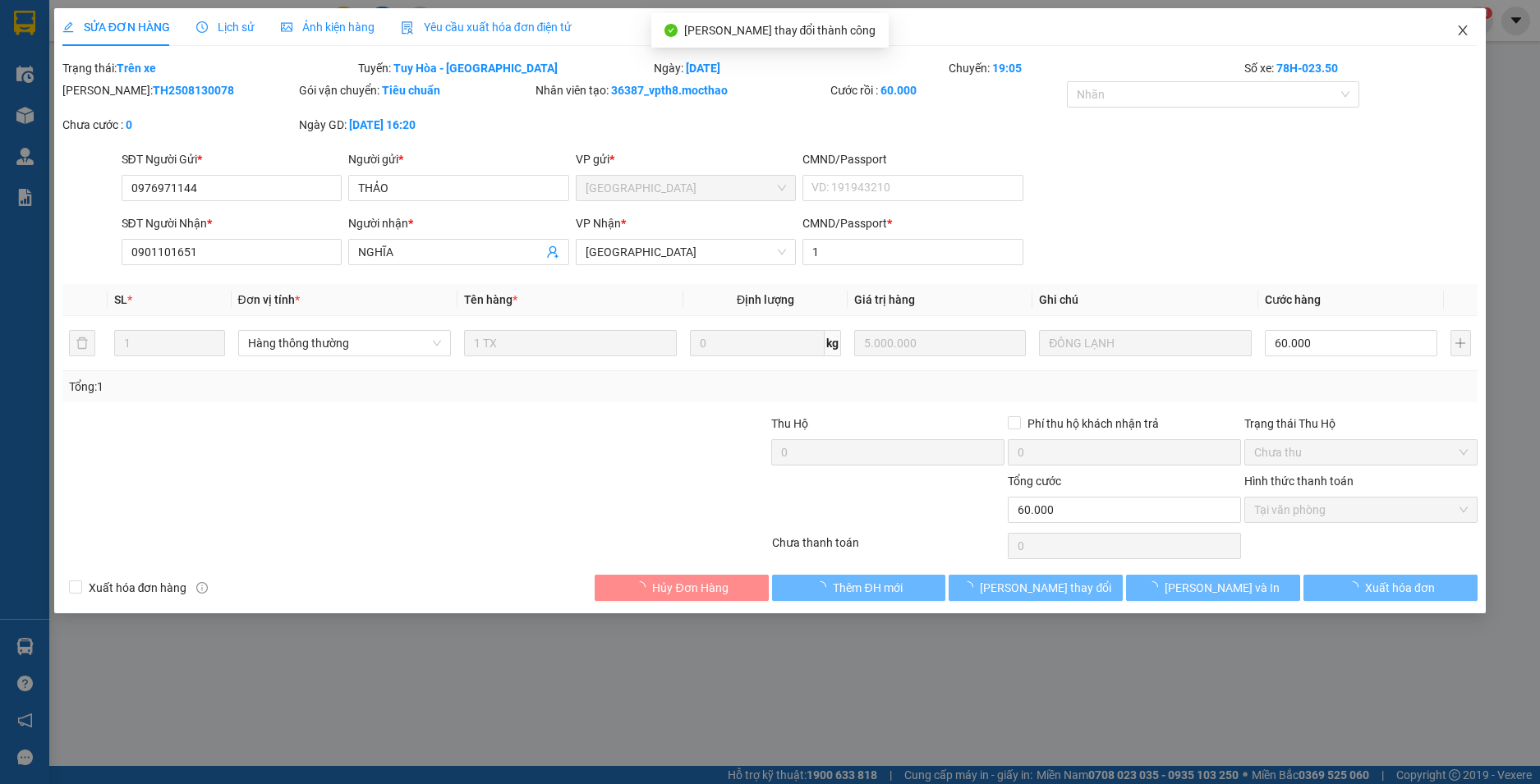
checkbox input "true"
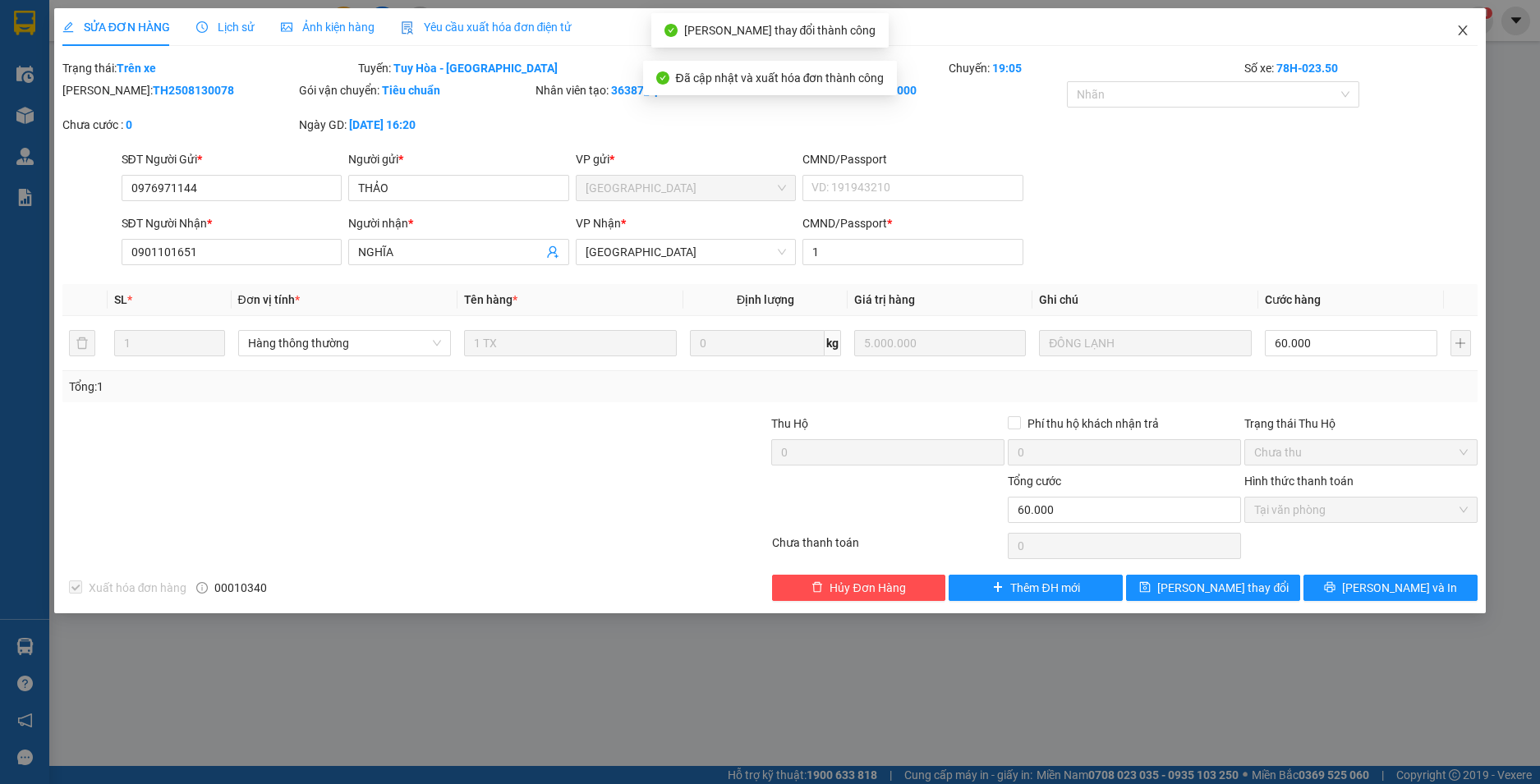
click at [1464, 28] on icon "close" at bounding box center [1463, 30] width 13 height 13
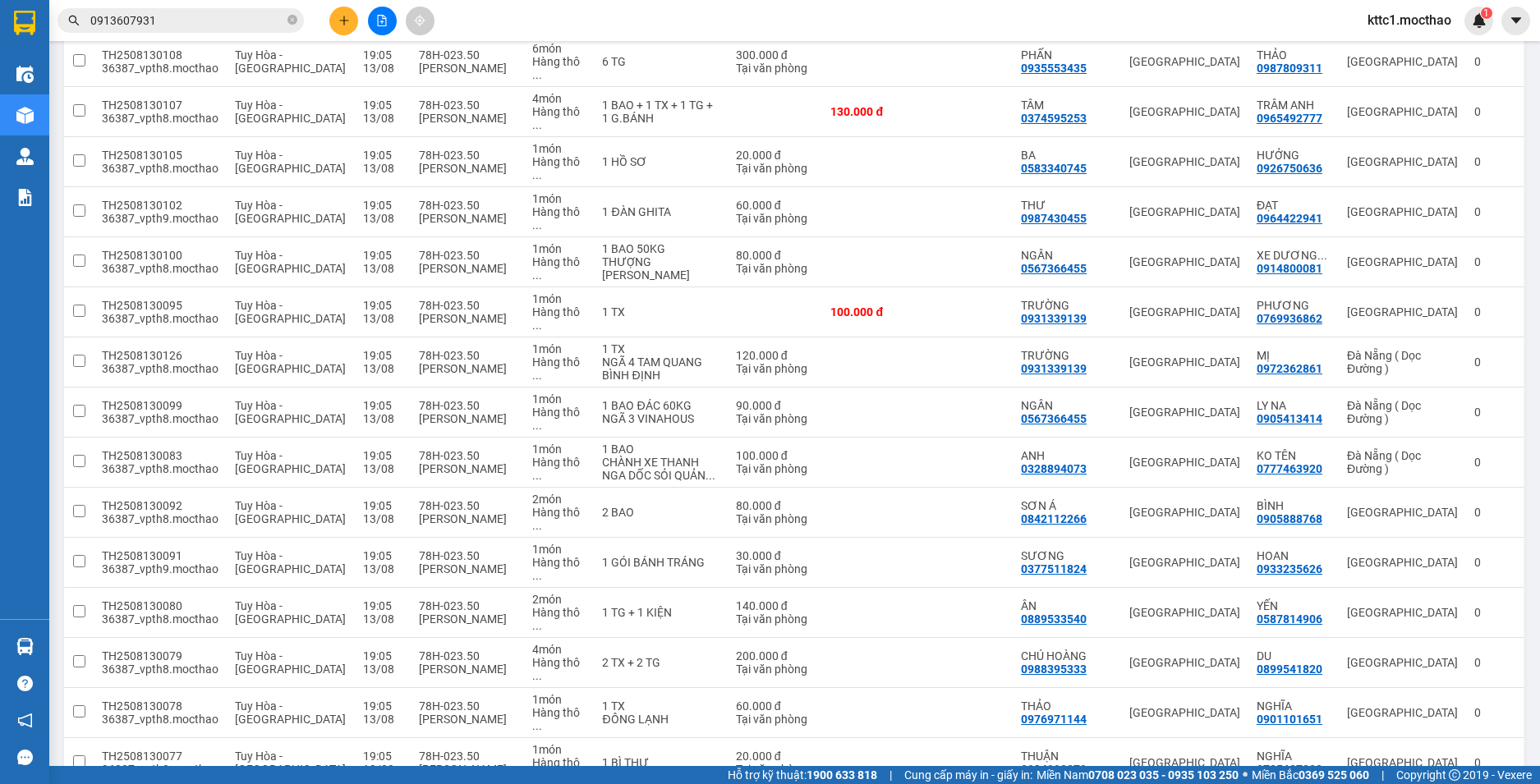
scroll to position [821, 0]
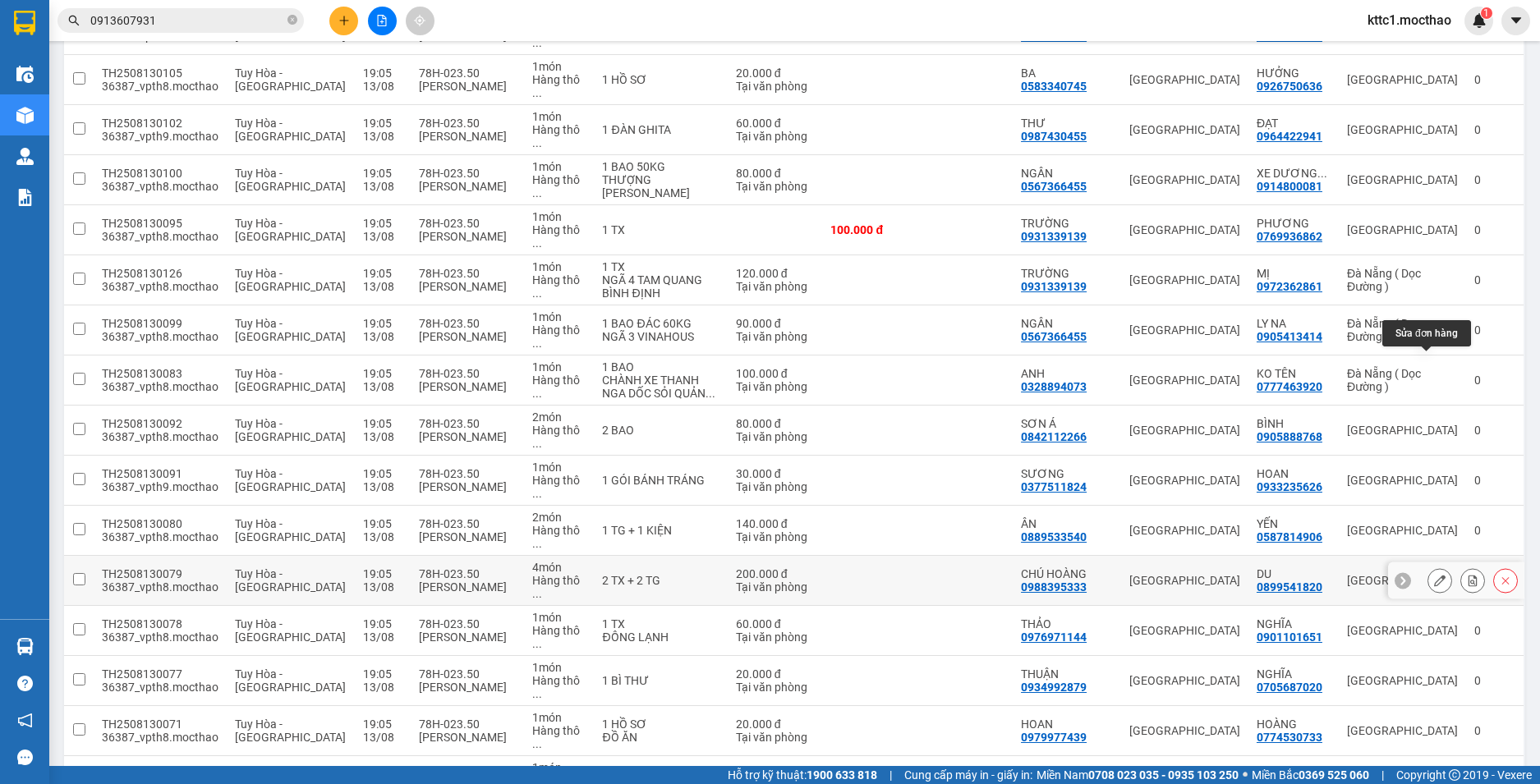
click at [1434, 575] on icon at bounding box center [1440, 580] width 12 height 12
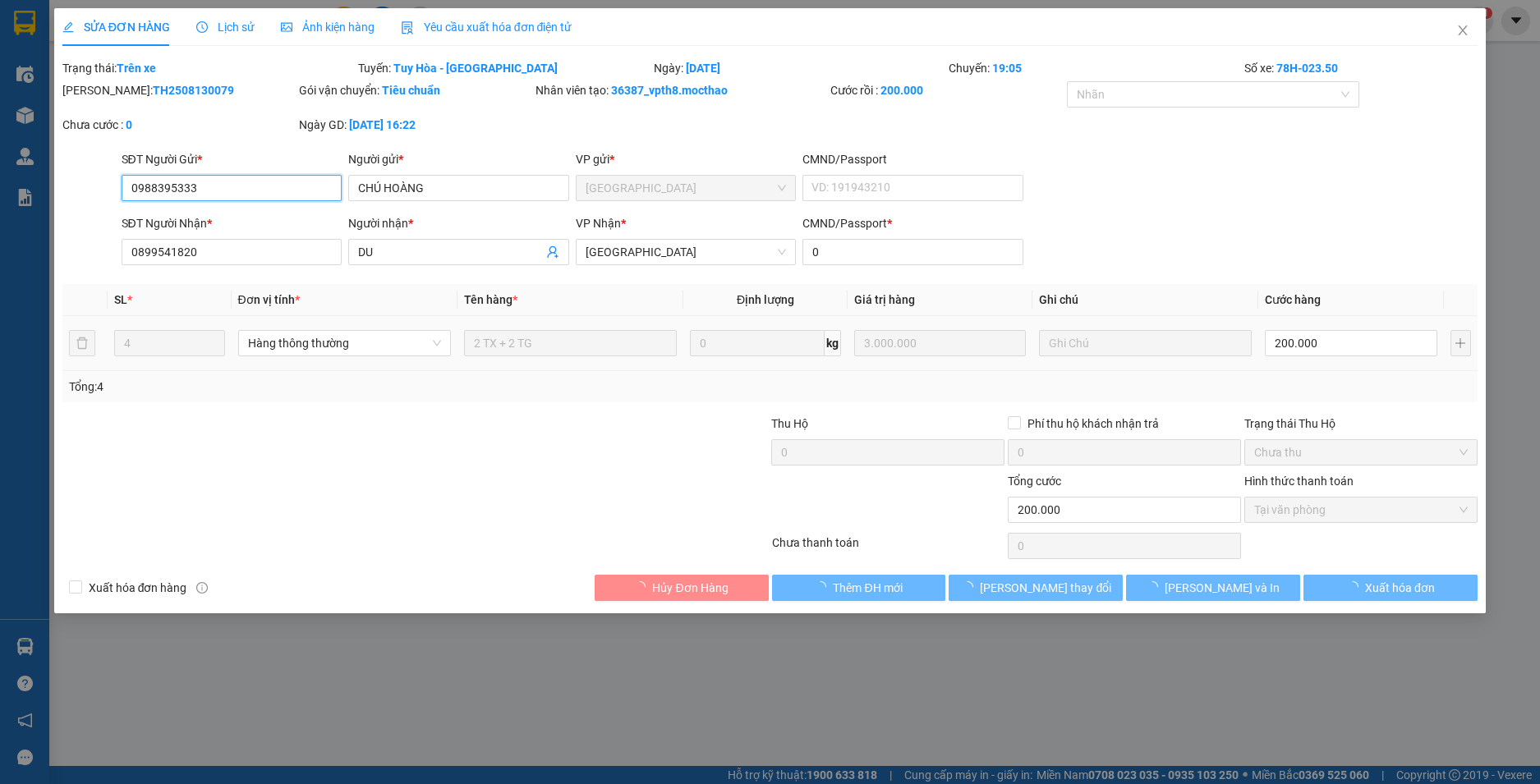
type input "0988395333"
type input "CHÚ HOÀNG"
type input "0899541820"
type input "DU"
type input "0"
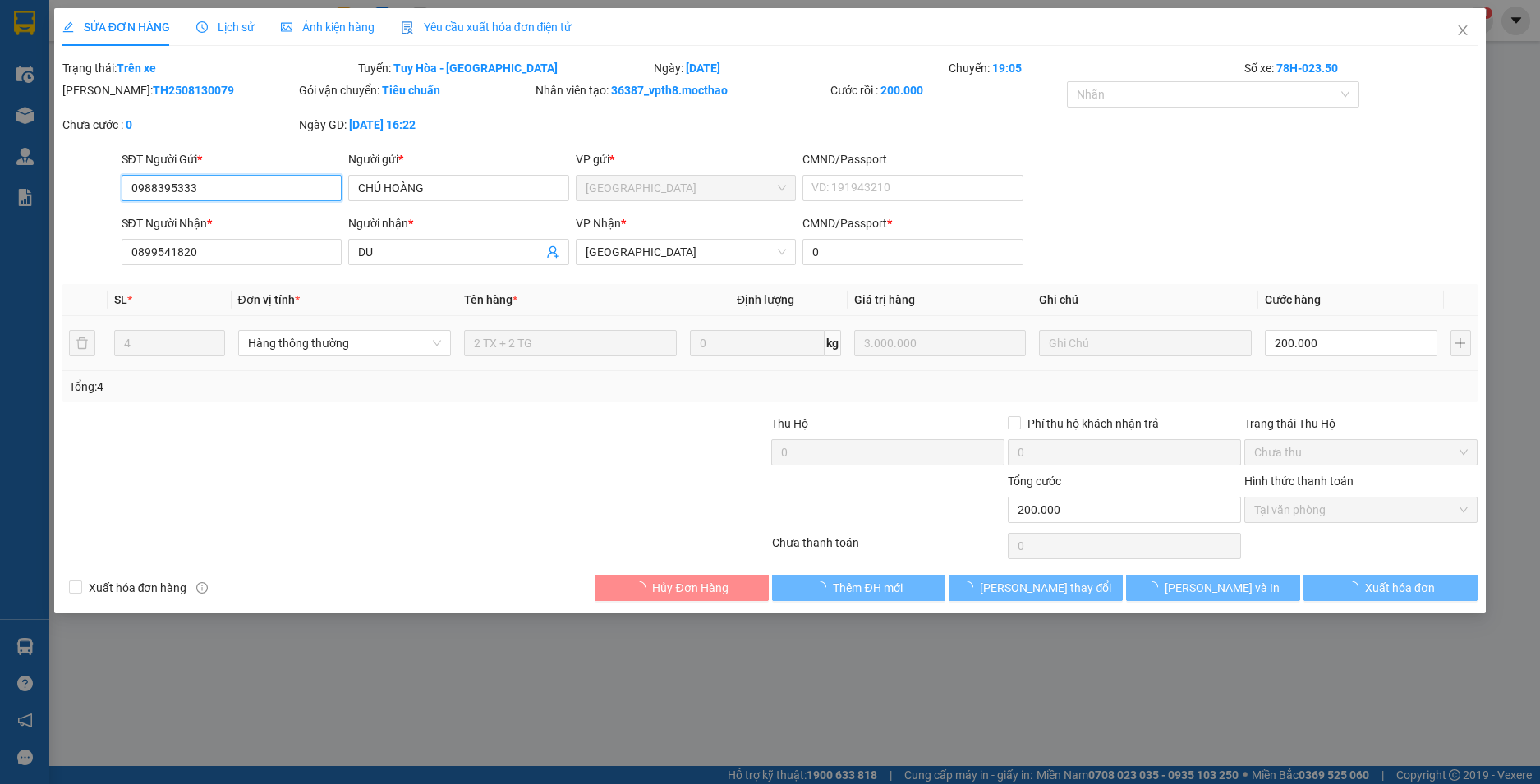
type input "200.000"
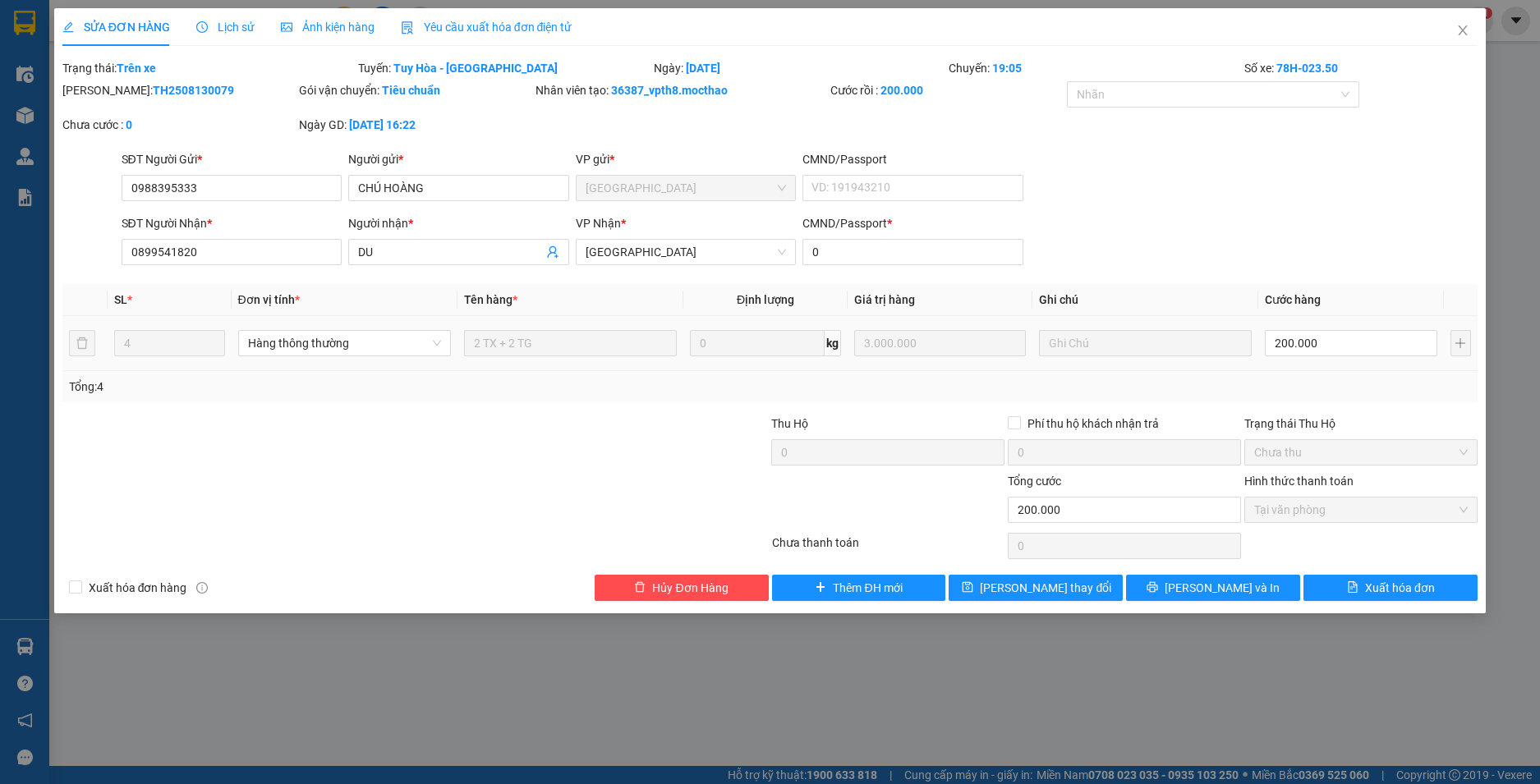
click at [460, 38] on div "Yêu cầu xuất hóa đơn điện tử" at bounding box center [486, 27] width 172 height 38
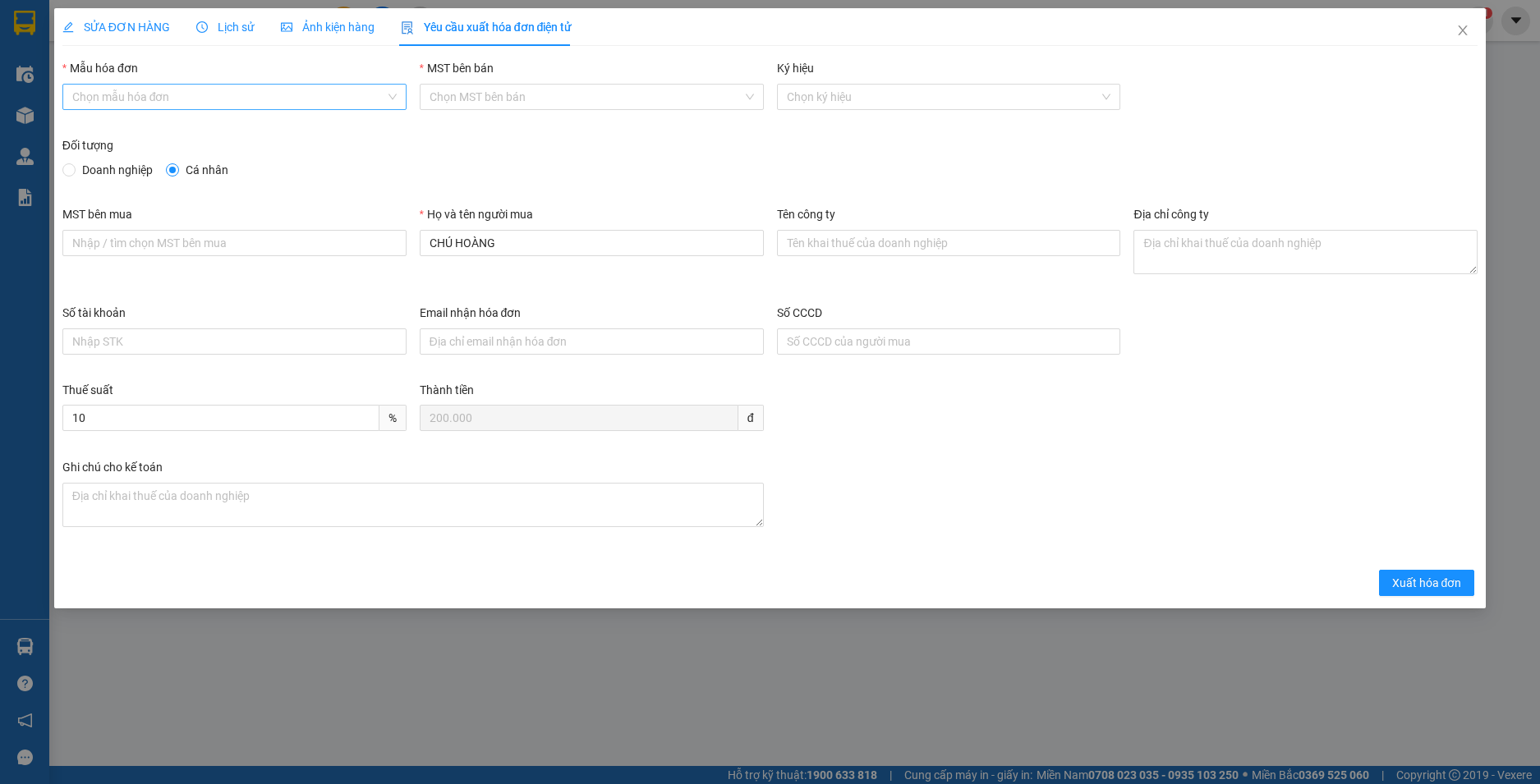
click at [200, 91] on input "Mẫu hóa đơn" at bounding box center [228, 96] width 313 height 24
click at [140, 132] on div "HĐH" at bounding box center [234, 130] width 324 height 18
type input "8"
drag, startPoint x: 457, startPoint y: 247, endPoint x: 393, endPoint y: 258, distance: 64.9
click at [395, 257] on div "MST bên mua Họ và tên người mua CHÚ HOÀNG Tên công ty Địa chỉ công ty" at bounding box center [771, 255] width 1429 height 99
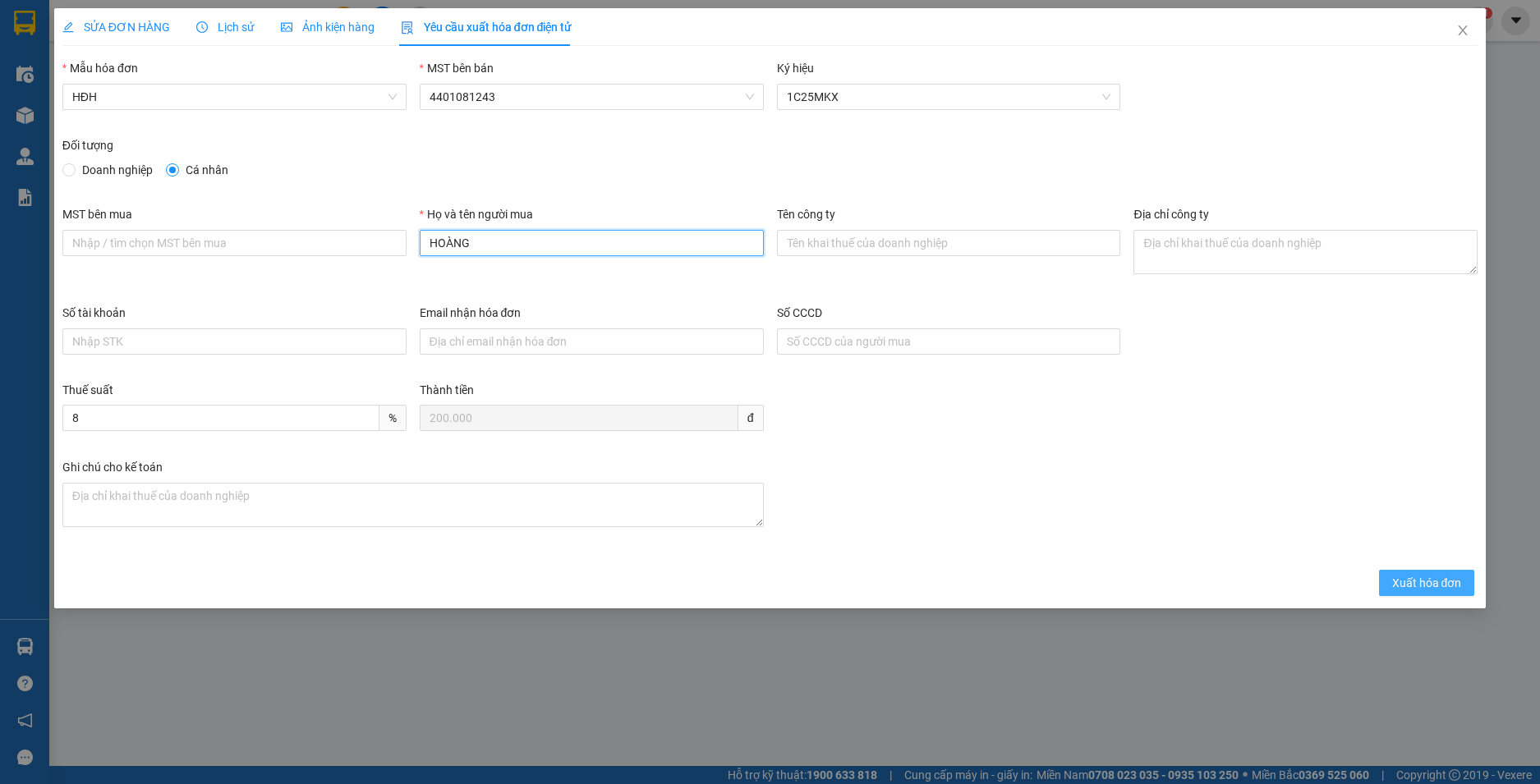
type input "HOÀNG"
click at [1460, 580] on span "Xuất hóa đơn" at bounding box center [1427, 583] width 70 height 18
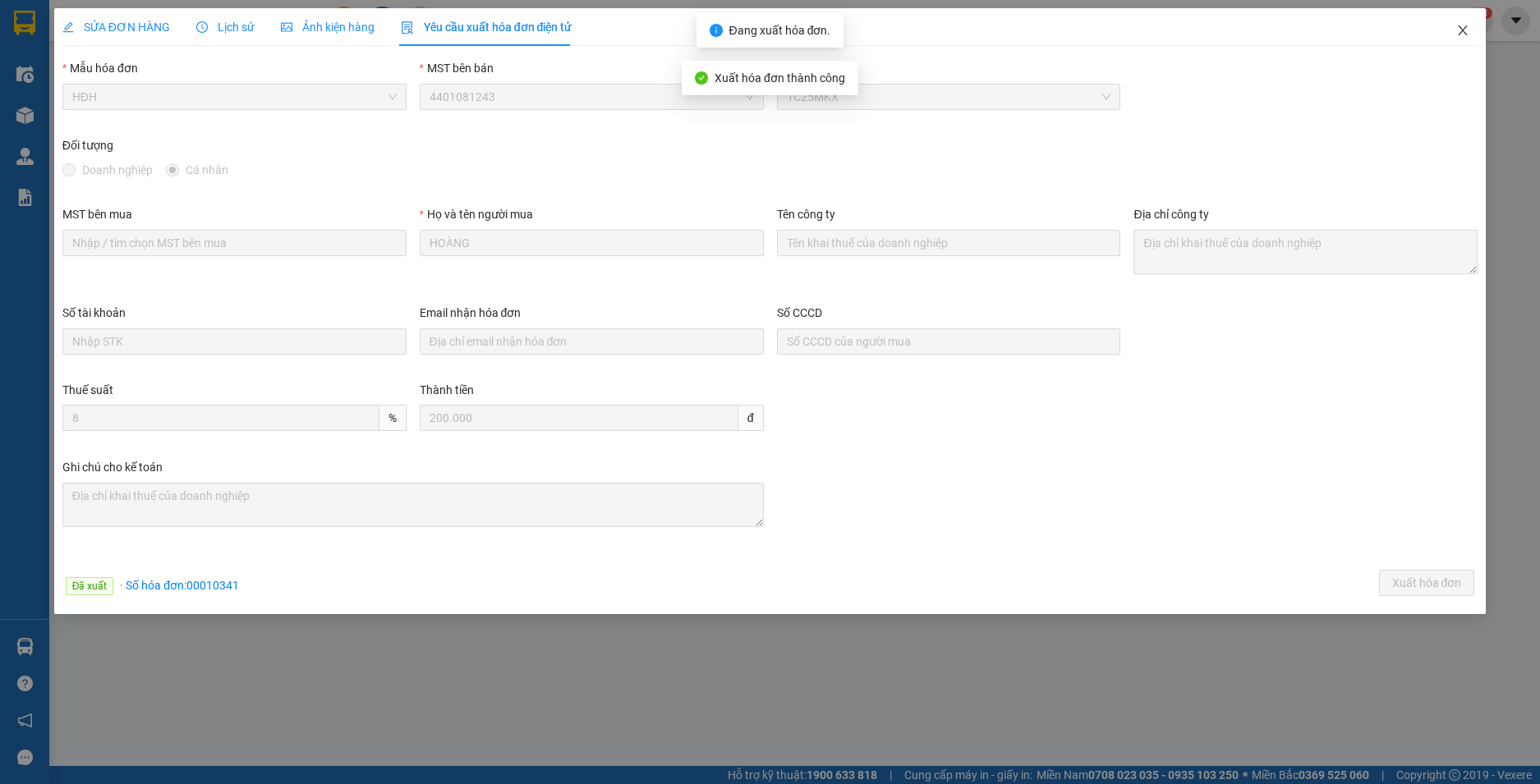
click at [1464, 36] on icon "close" at bounding box center [1463, 30] width 13 height 13
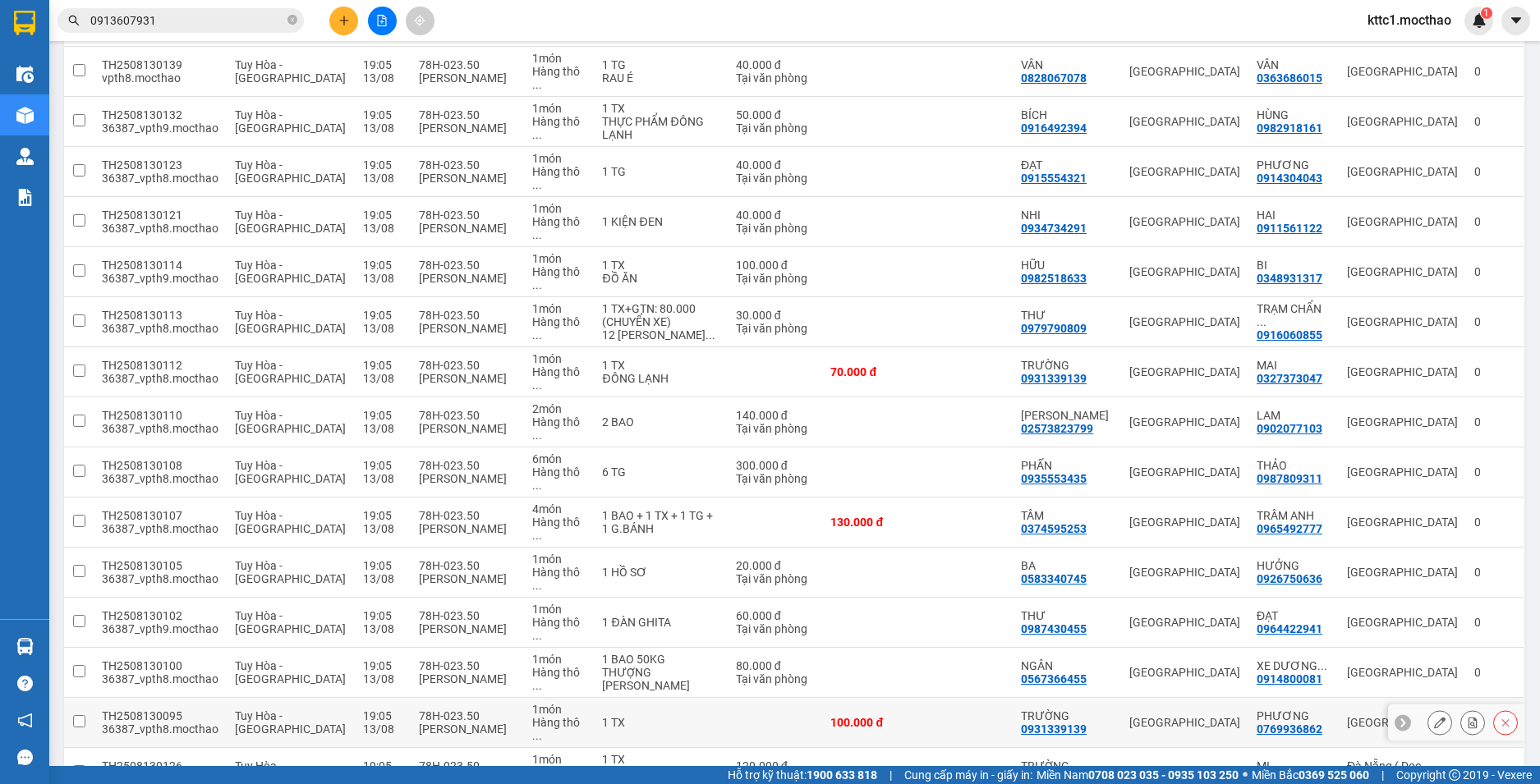
scroll to position [493, 0]
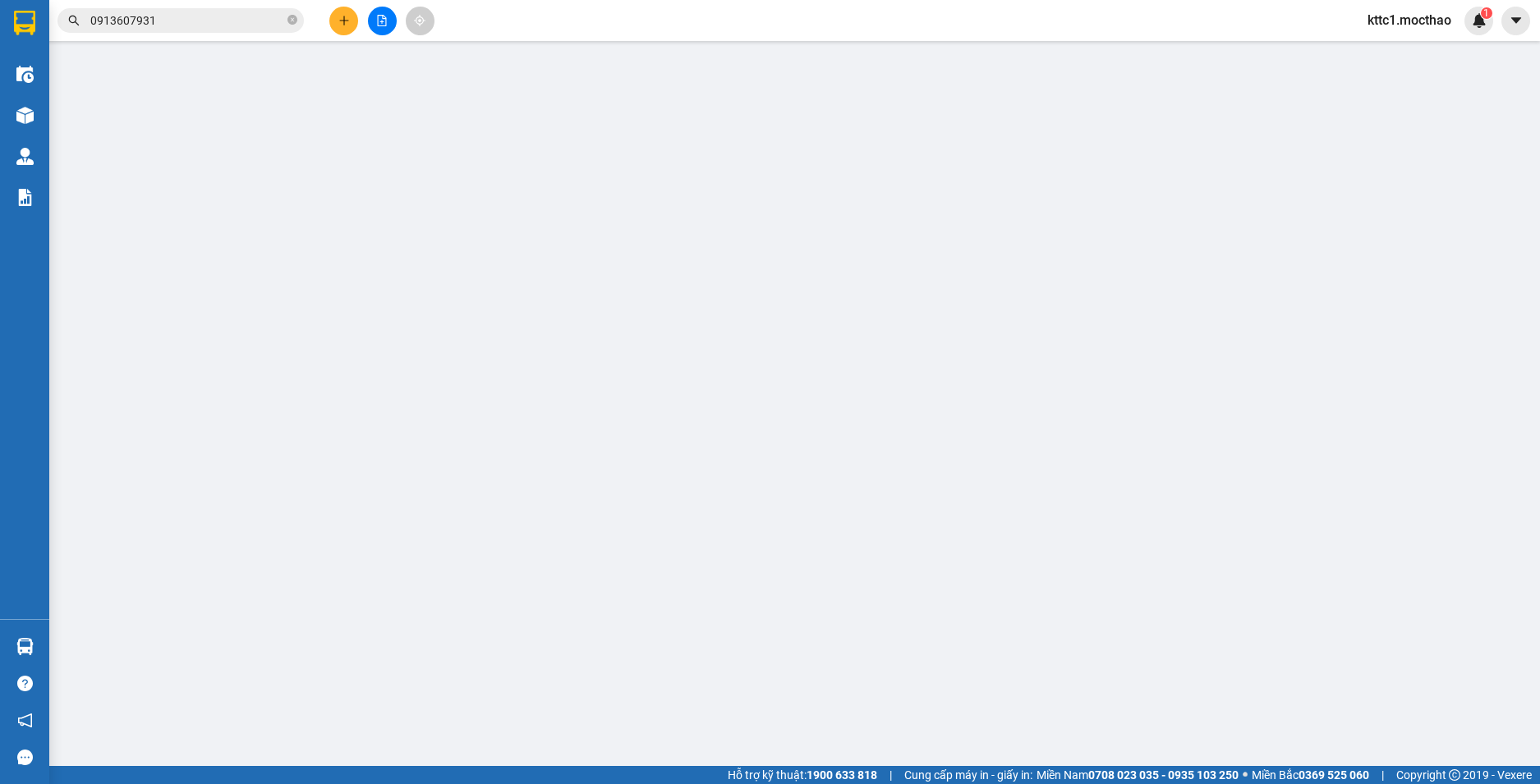
type input "0889533540"
type input "ÂN"
type input "0587814906"
type input "YẾN"
type input "1"
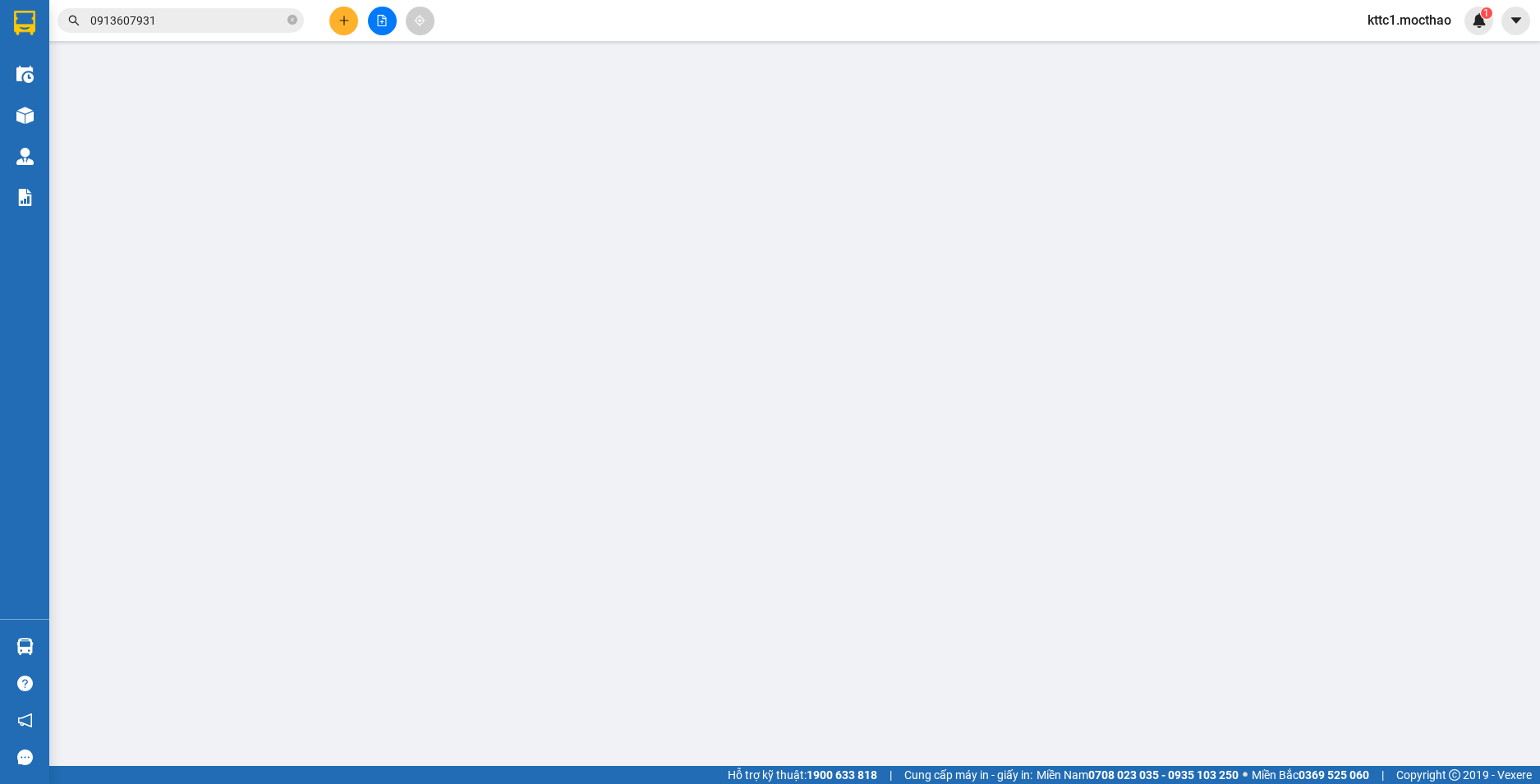
type input "140.000"
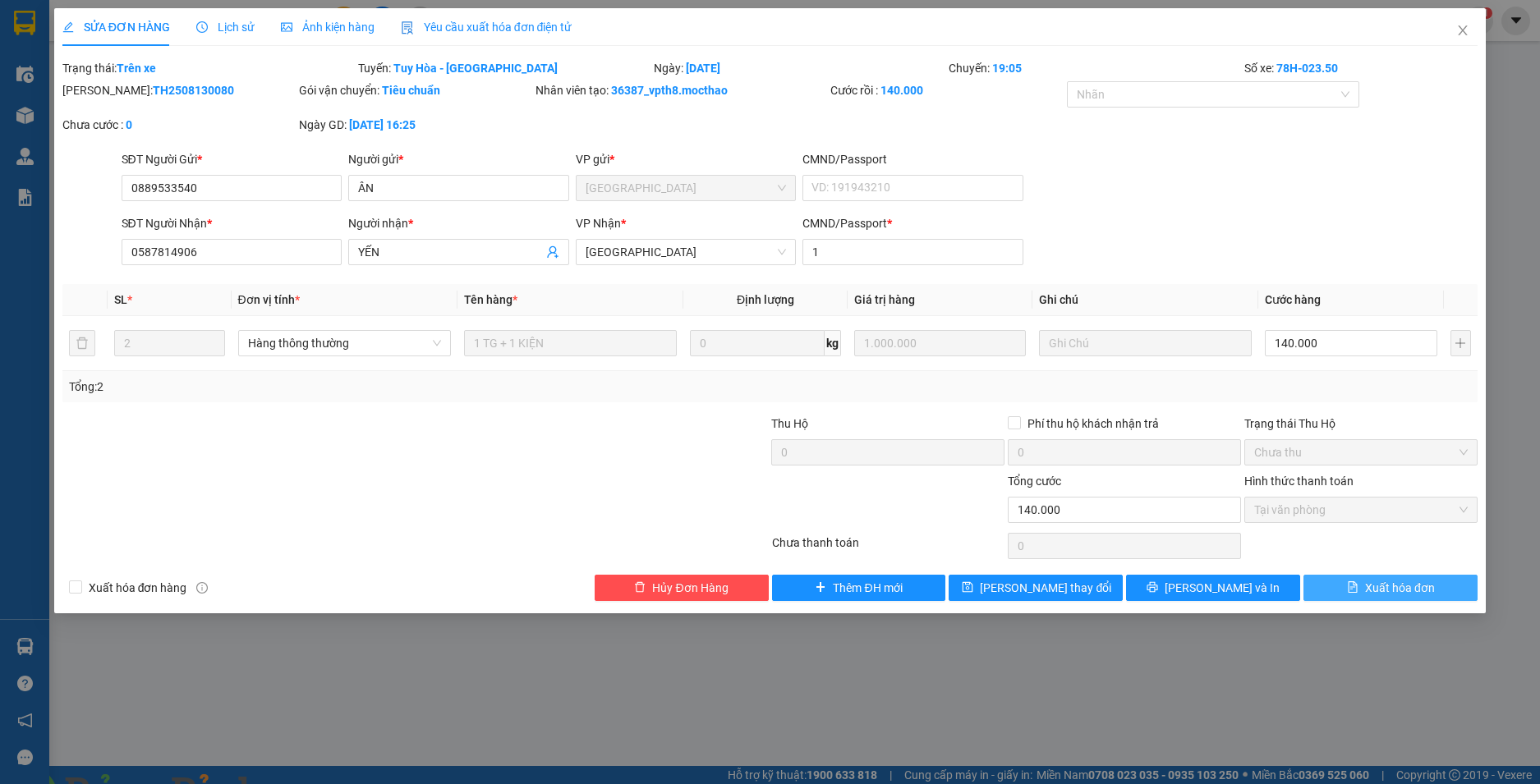
click at [1406, 585] on span "Xuất hóa đơn" at bounding box center [1399, 588] width 70 height 18
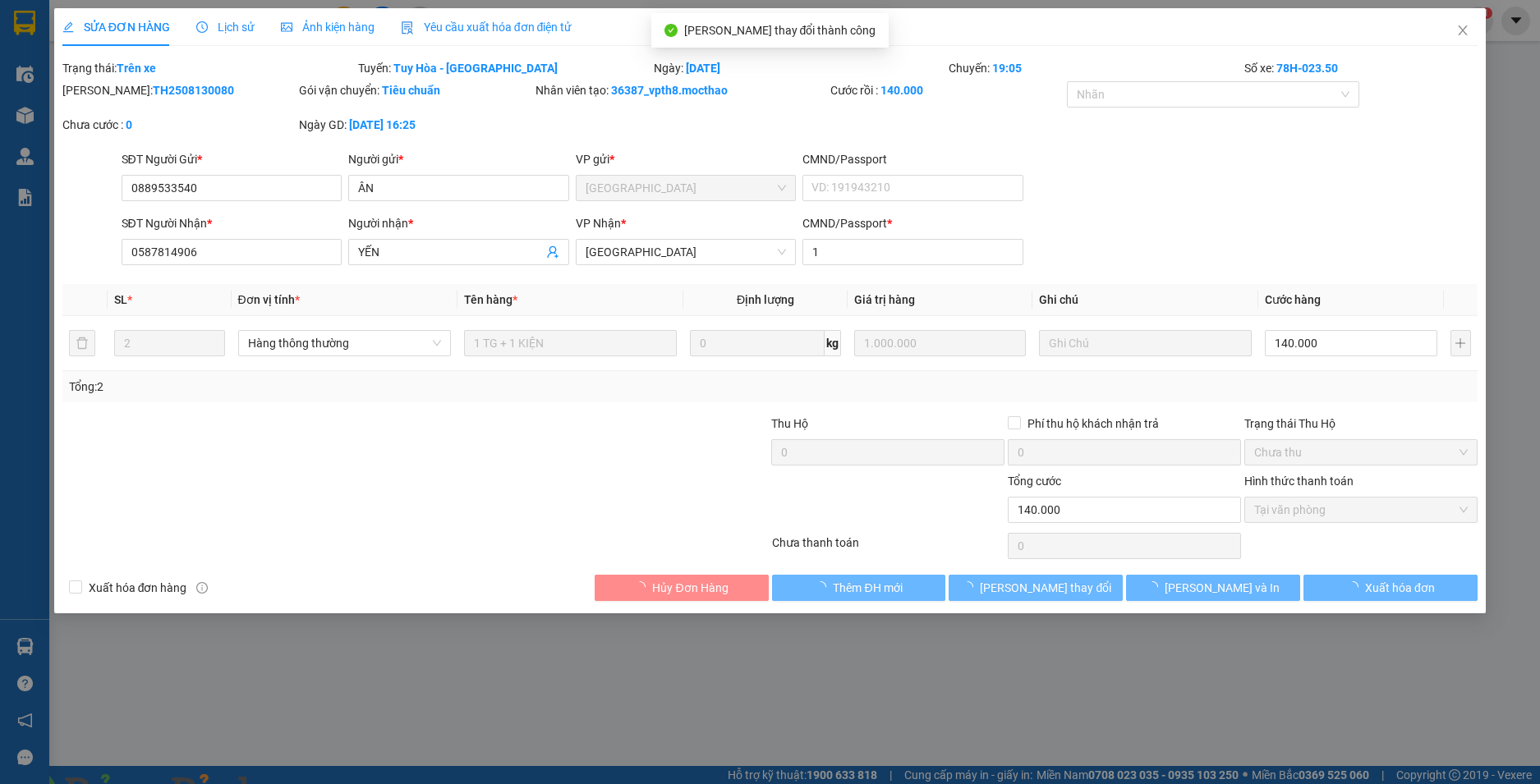
checkbox input "true"
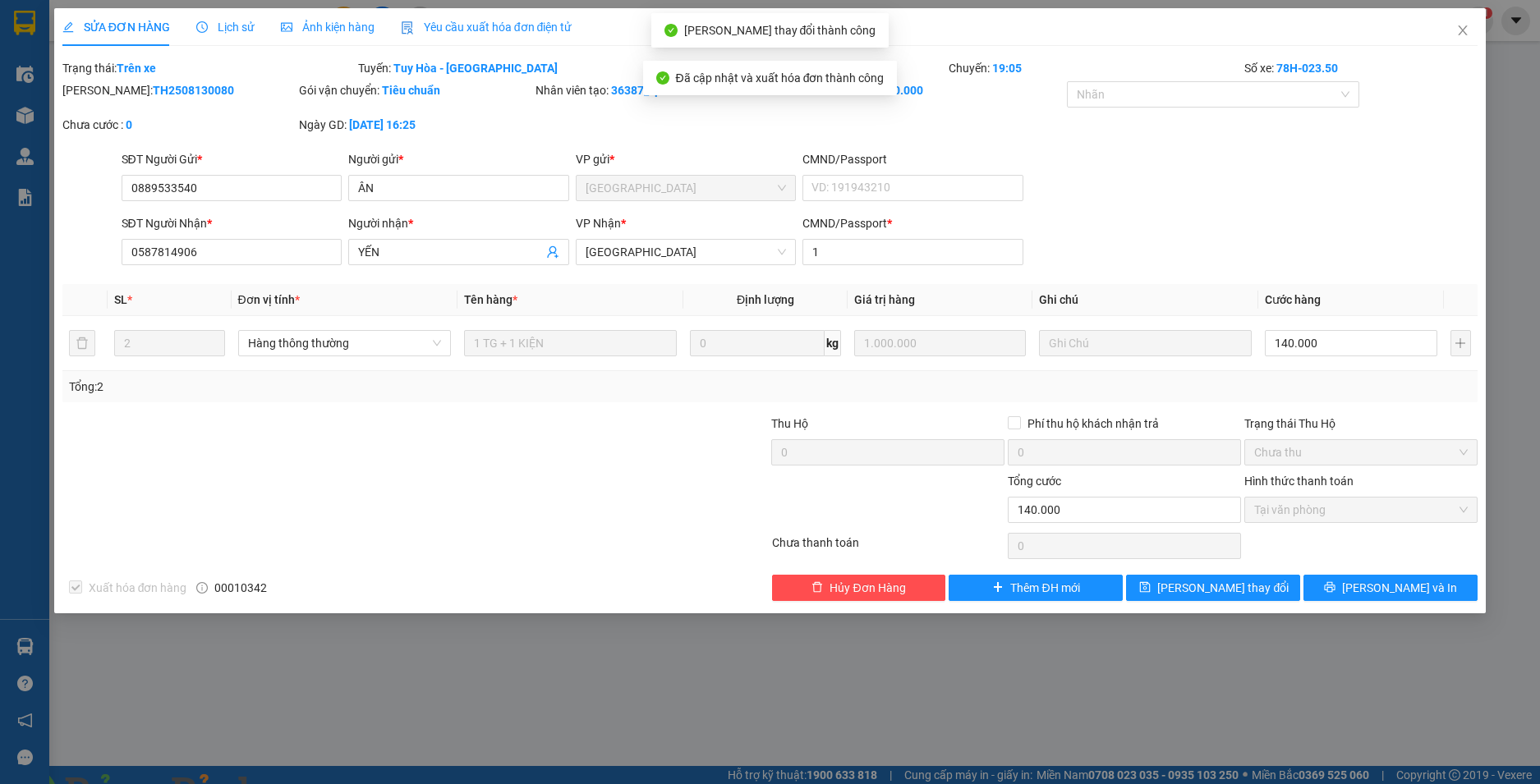
click at [302, 783] on img at bounding box center [297, 794] width 10 height 10
click at [1462, 24] on icon "close" at bounding box center [1463, 30] width 13 height 13
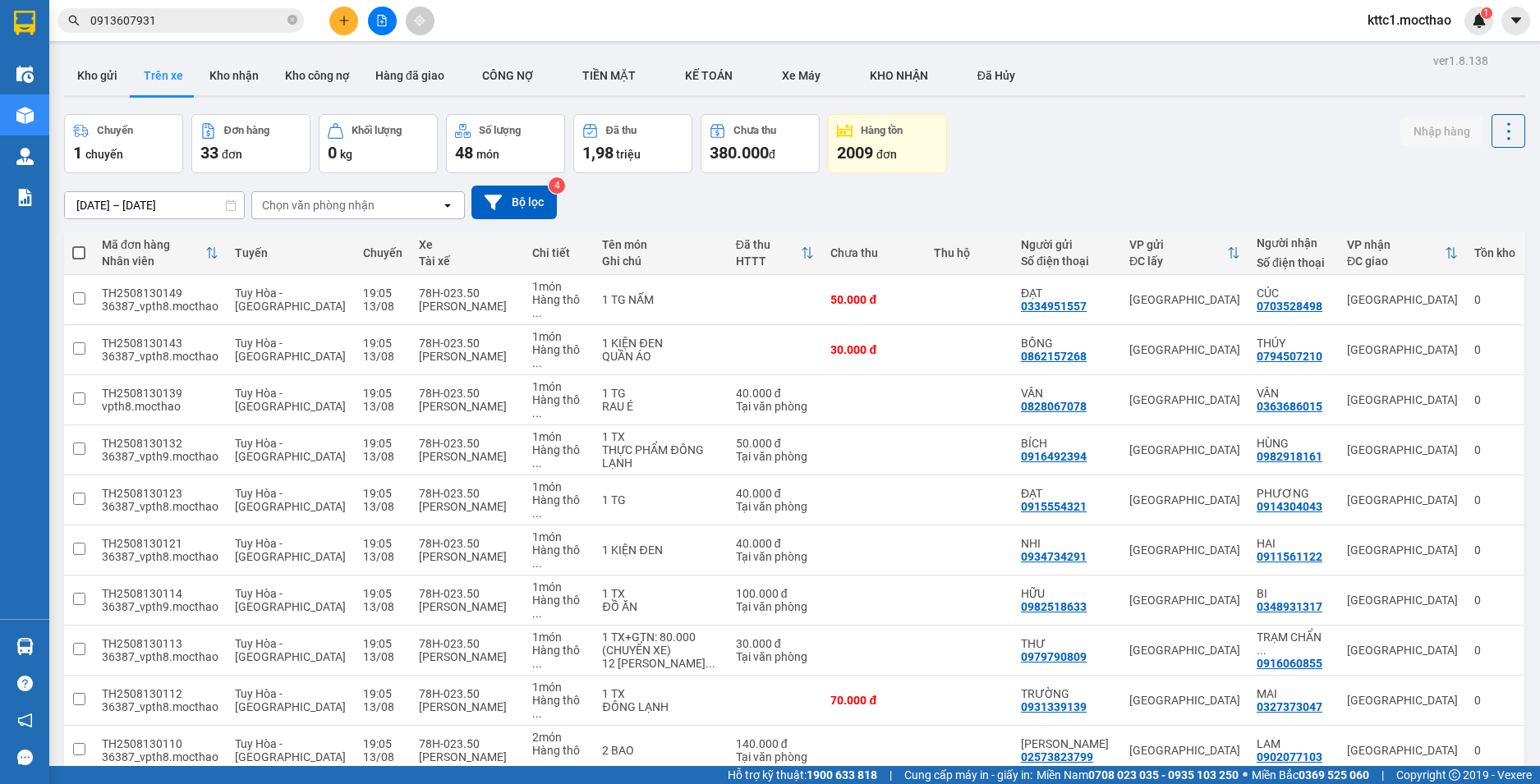
scroll to position [410, 0]
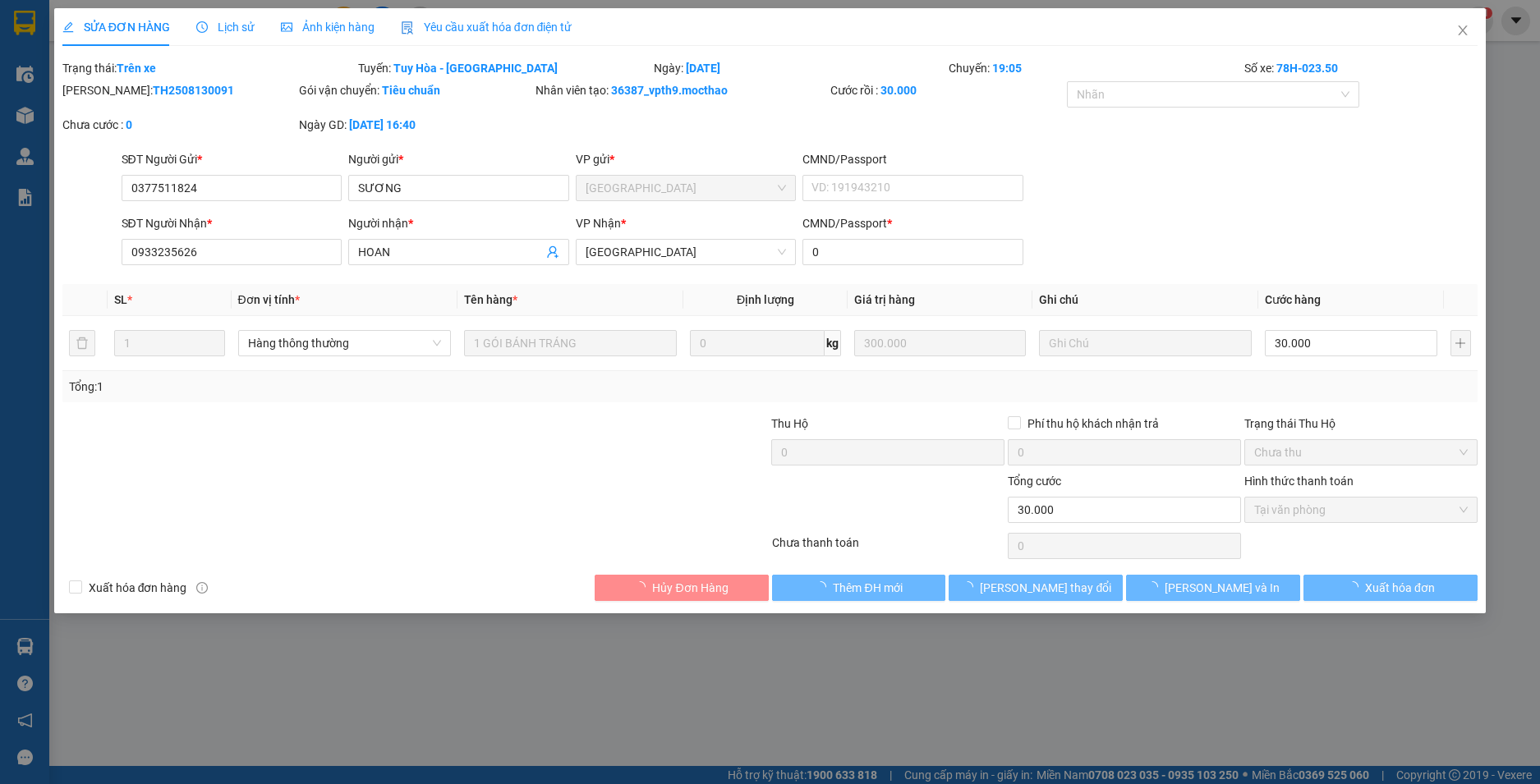
type input "0377511824"
type input "SƯƠNG"
type input "0933235626"
type input "HOAN"
type input "0"
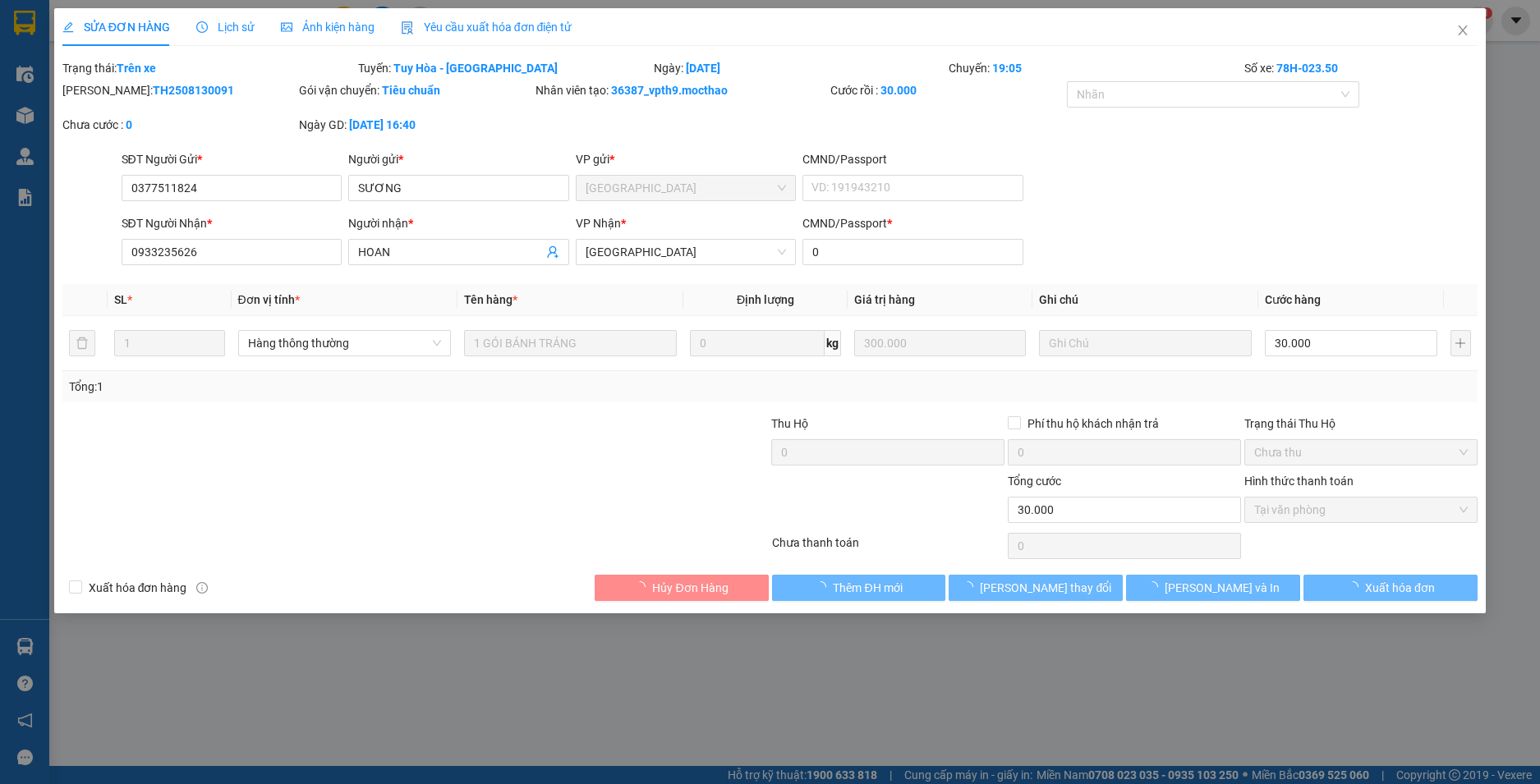
type input "30.000"
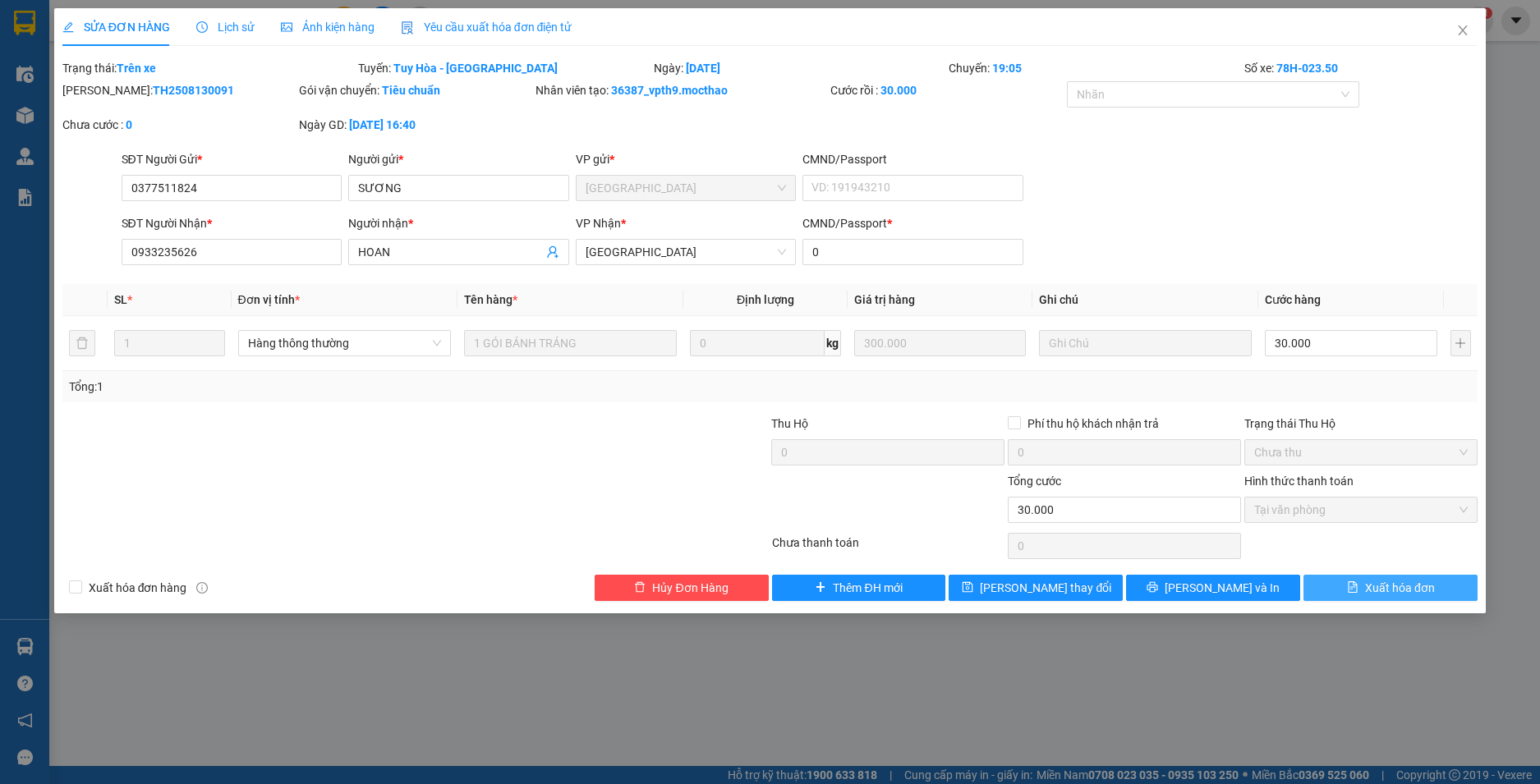
click at [1390, 575] on button "Xuất hóa đơn" at bounding box center [1391, 587] width 174 height 26
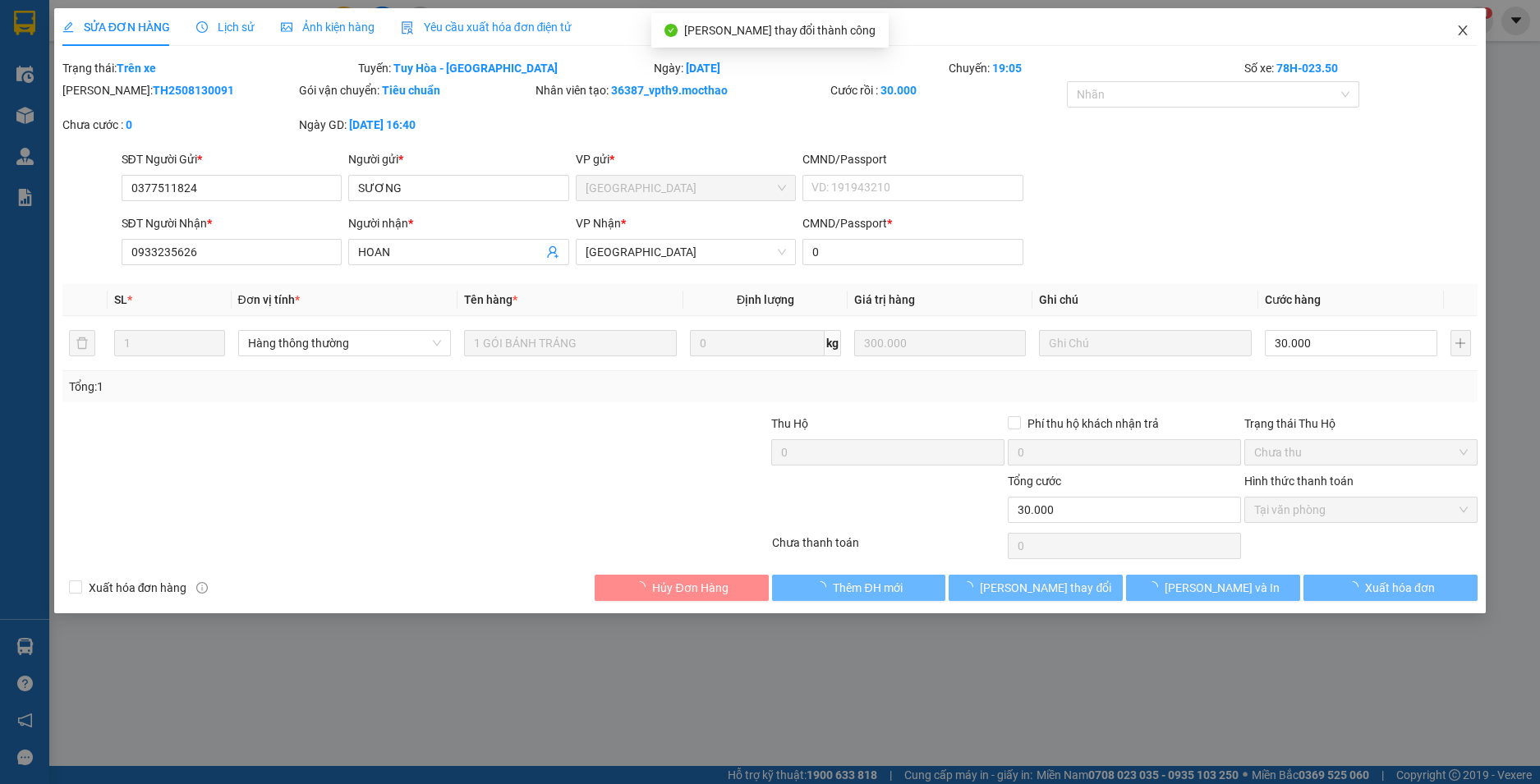
checkbox input "true"
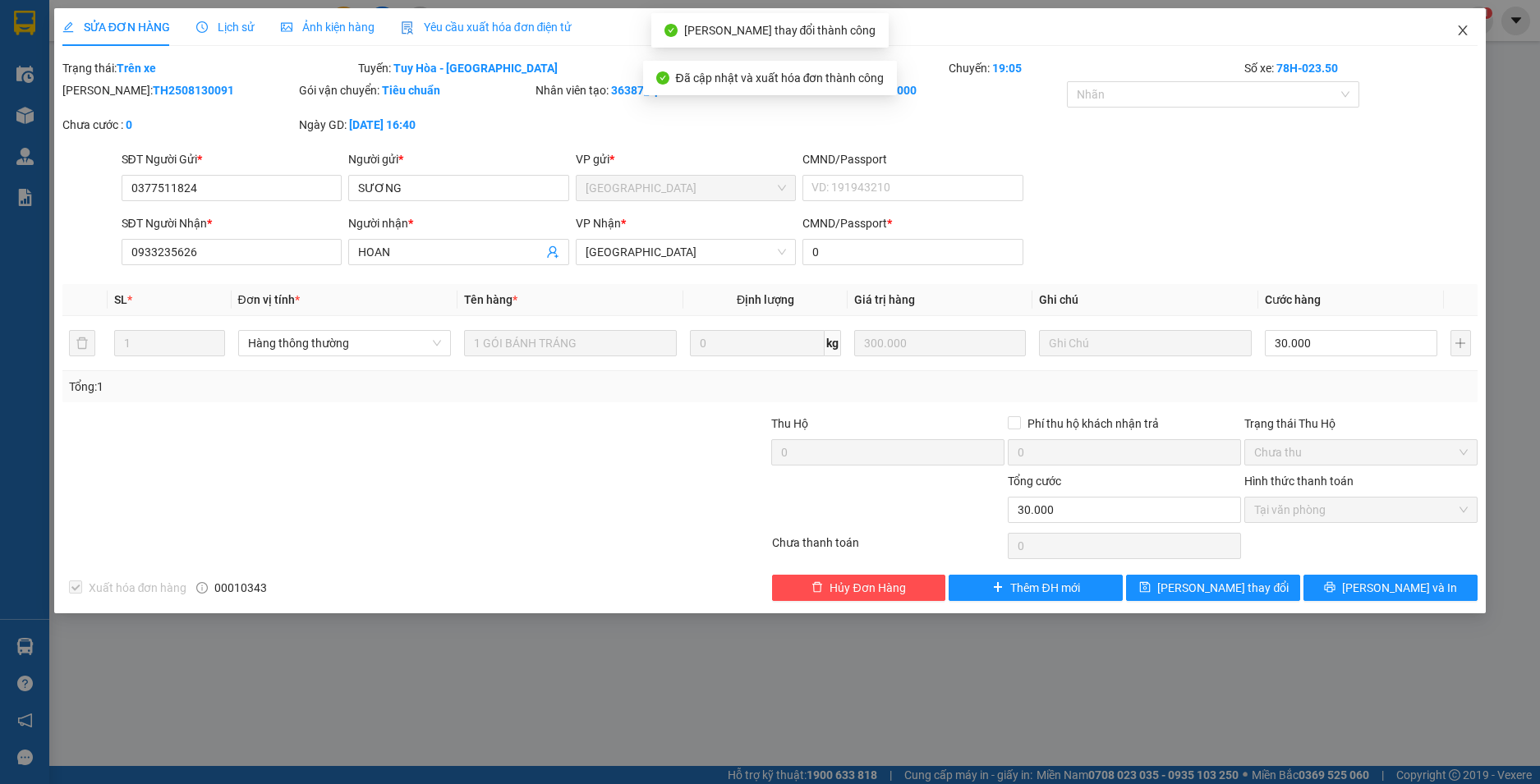
click at [1464, 28] on icon "close" at bounding box center [1463, 30] width 13 height 13
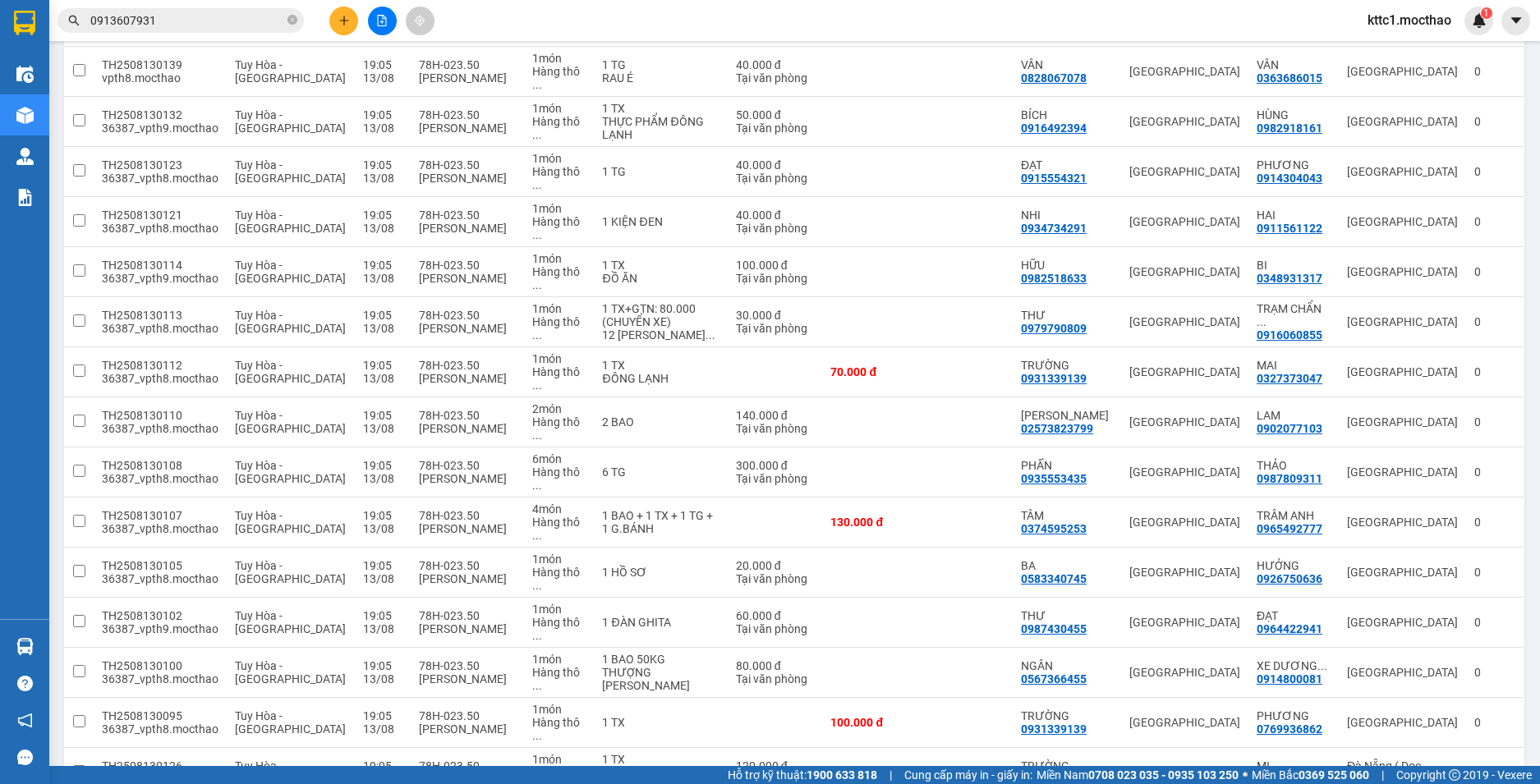
scroll to position [493, 0]
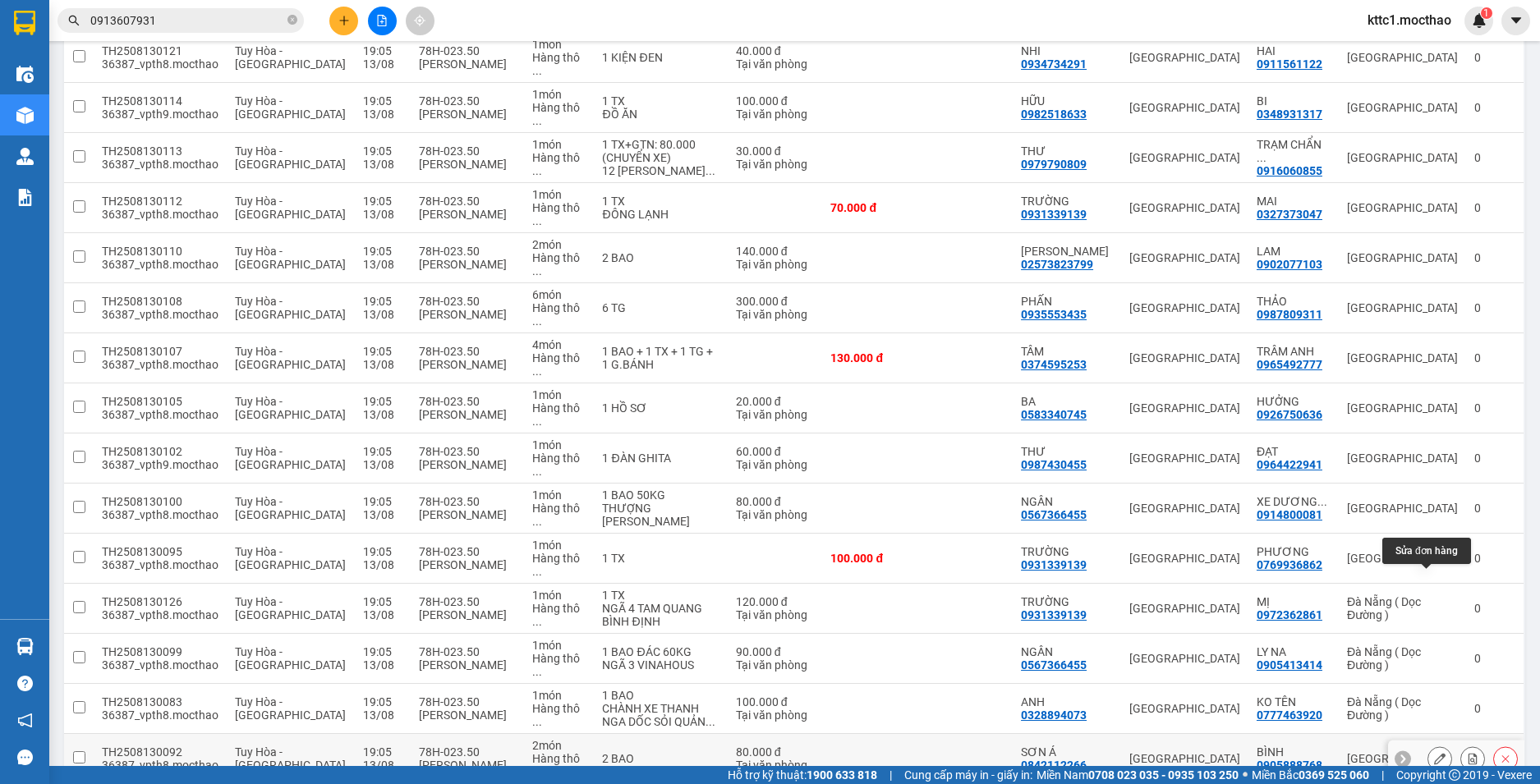
click at [1434, 753] on icon at bounding box center [1440, 759] width 12 height 12
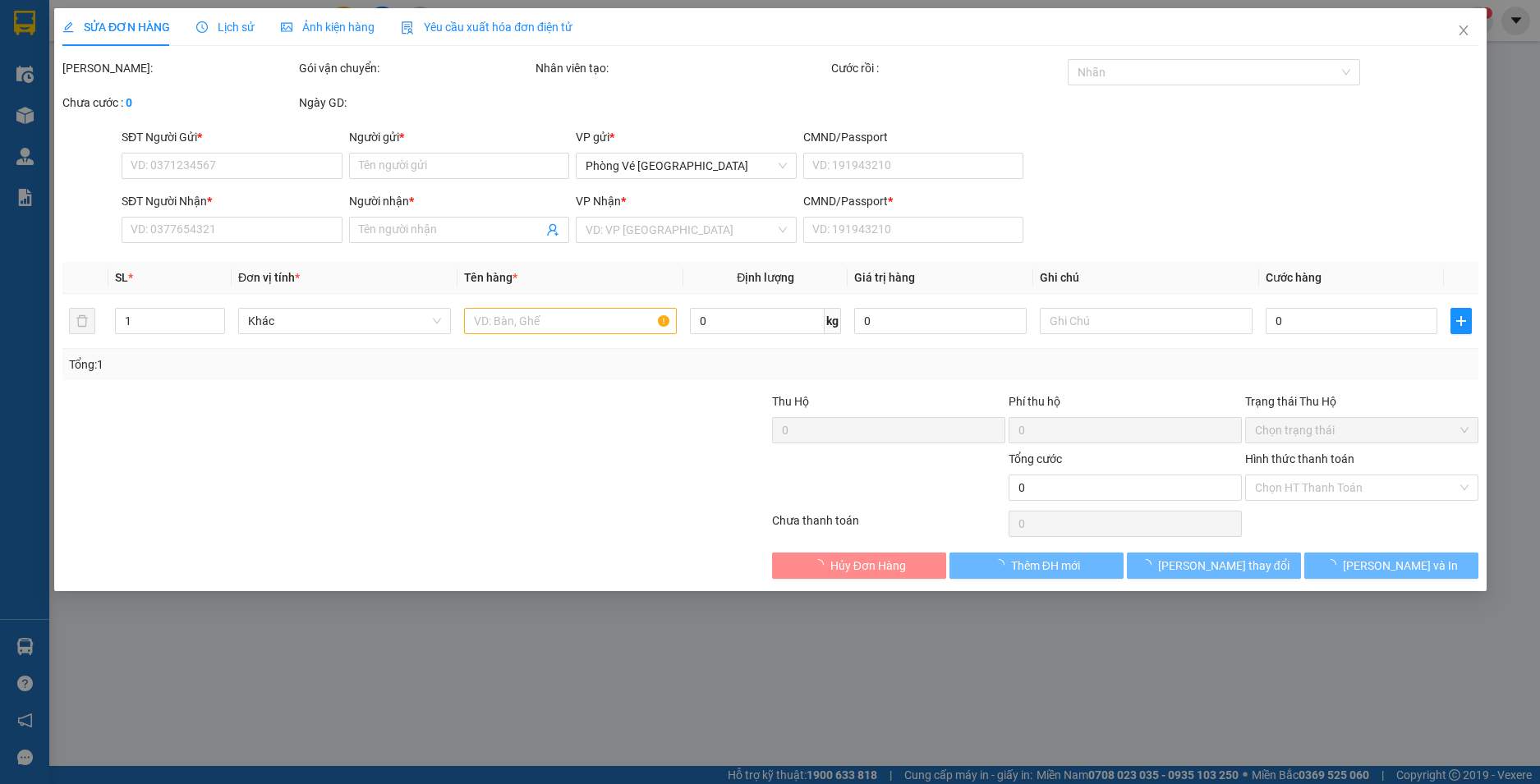
type input "0842112266"
type input "SƠN Á"
type input "0905888768"
type input "BÌNH"
type input "0"
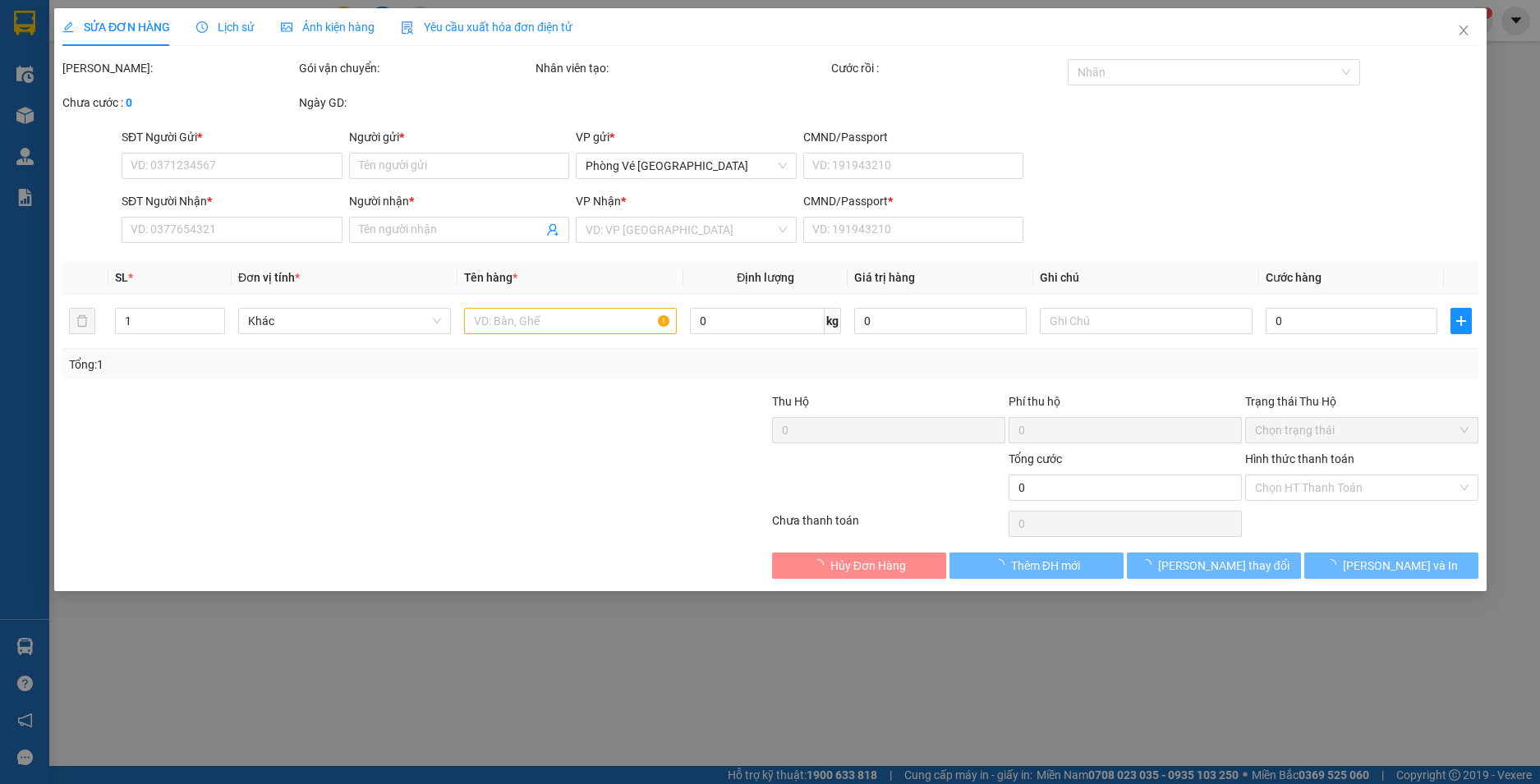
type input "80.000"
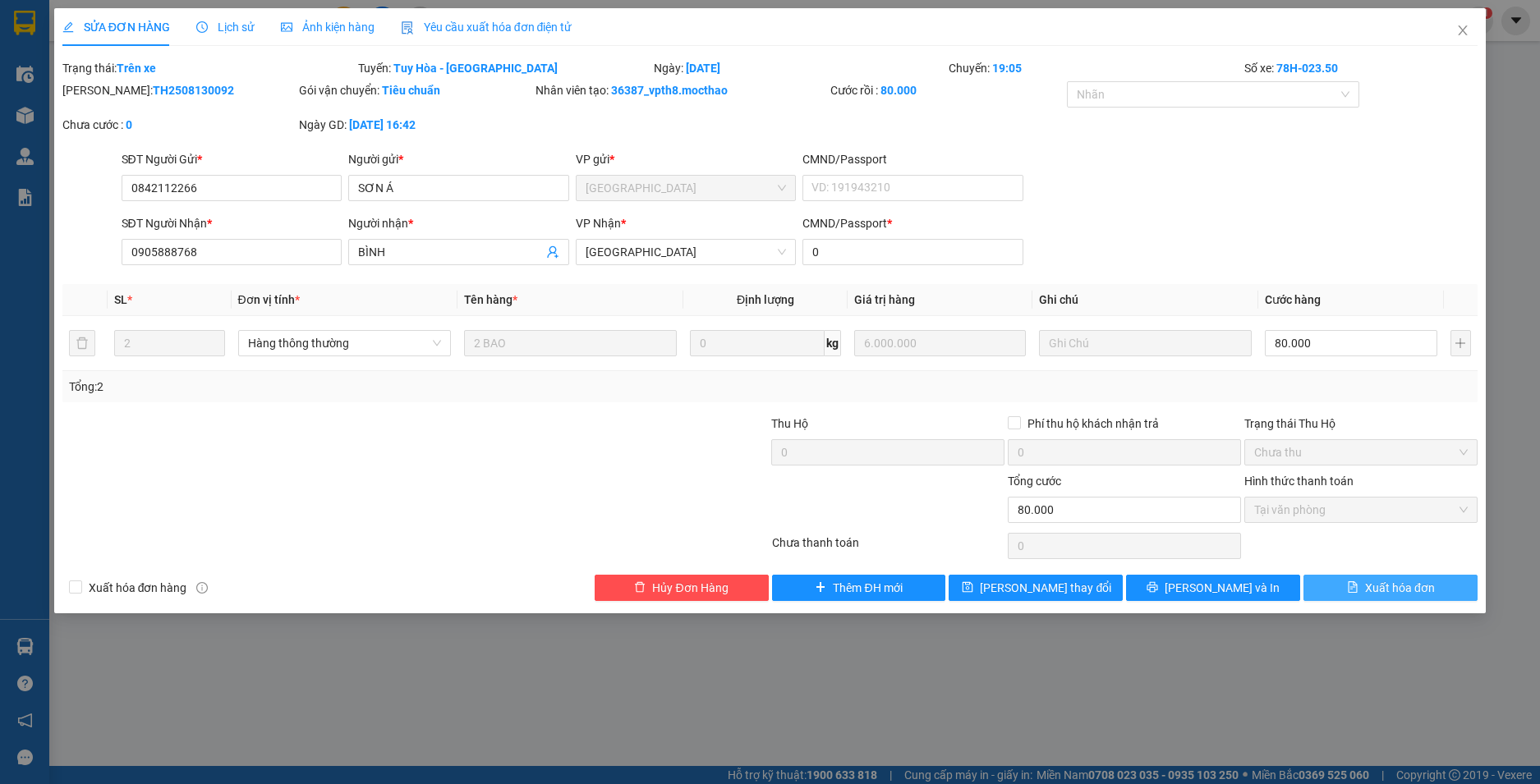
click at [1420, 585] on span "Xuất hóa đơn" at bounding box center [1399, 588] width 70 height 18
checkbox input "true"
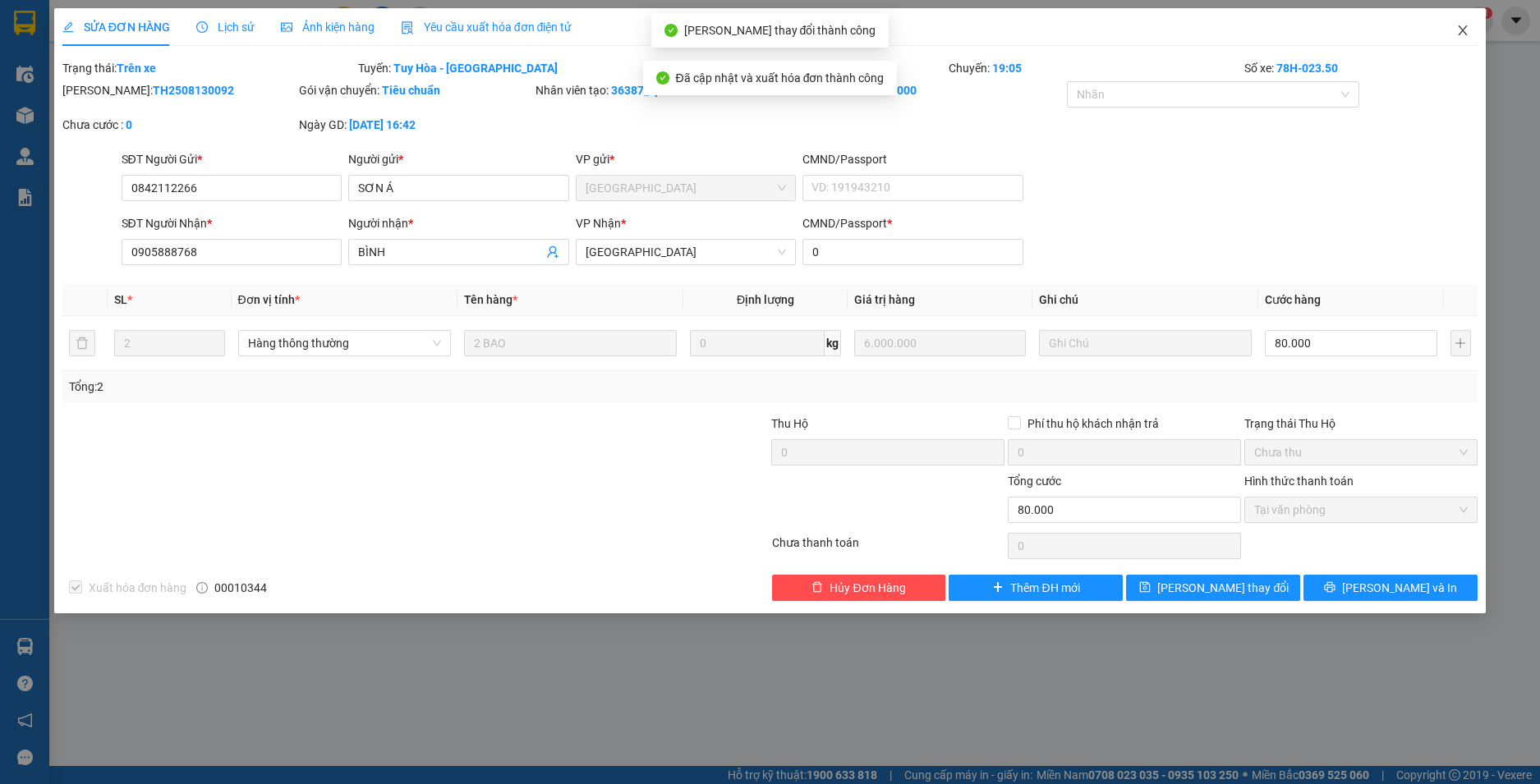
click at [1464, 28] on icon "close" at bounding box center [1463, 30] width 13 height 13
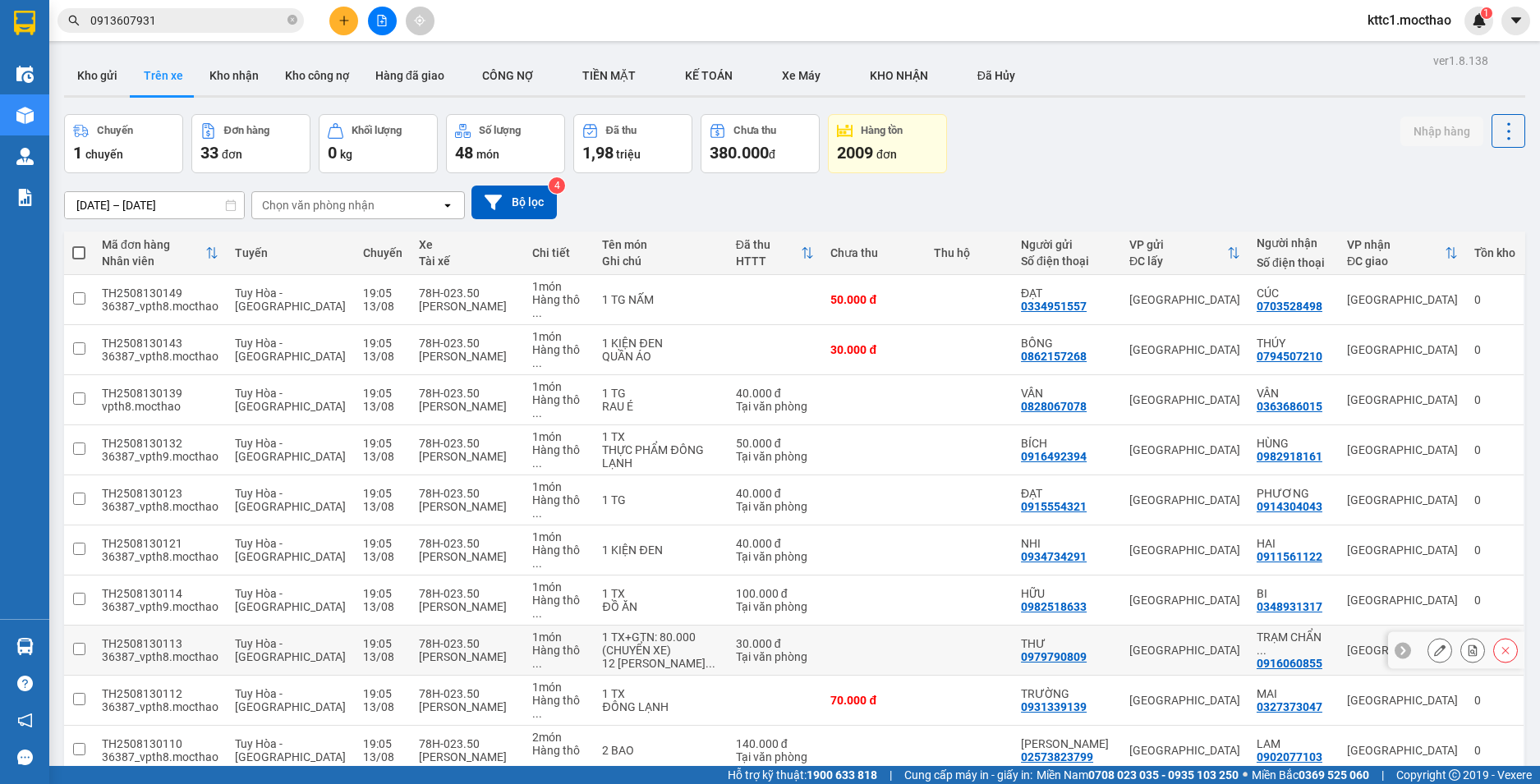
scroll to position [410, 0]
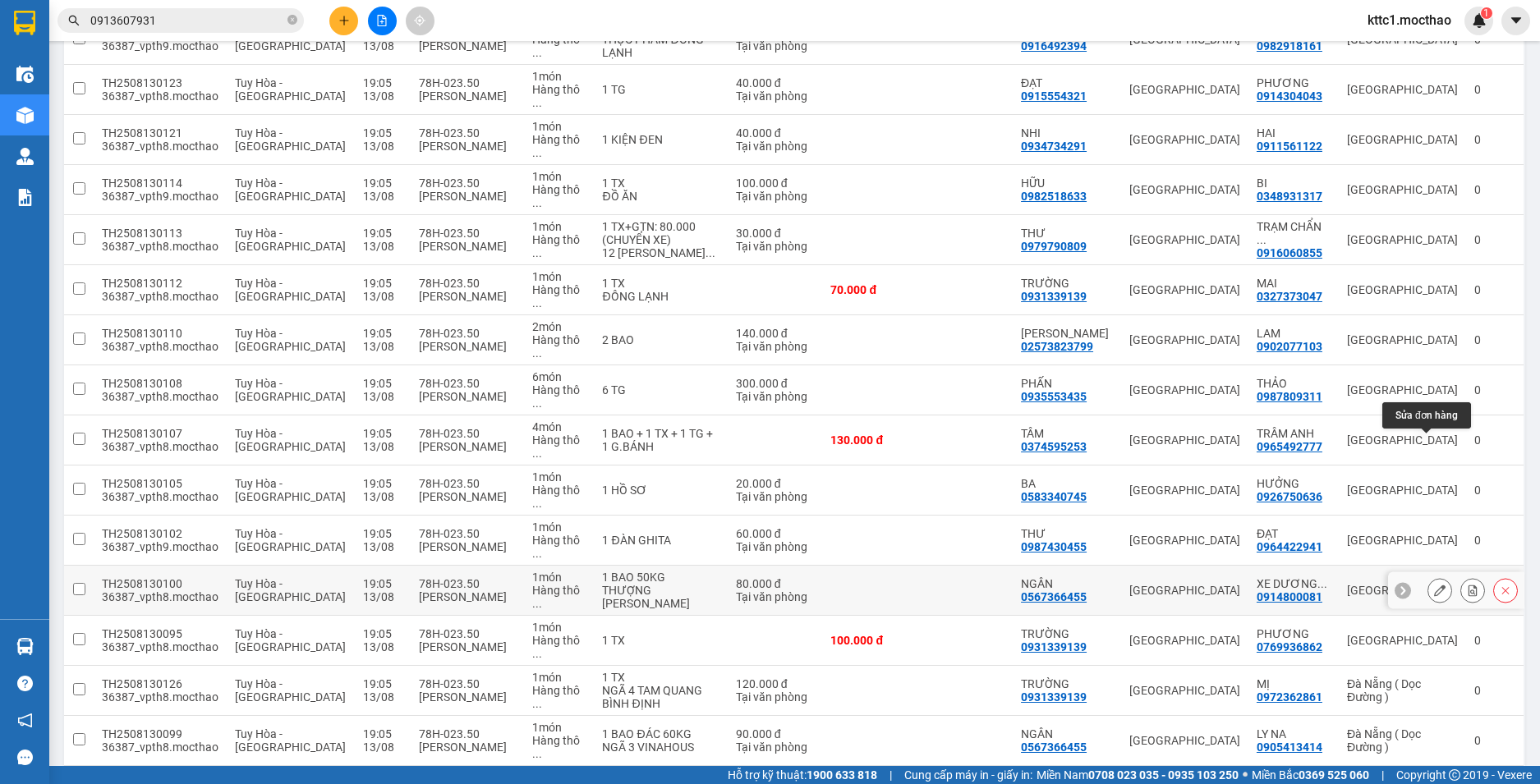
click at [1434, 585] on icon at bounding box center [1440, 591] width 12 height 12
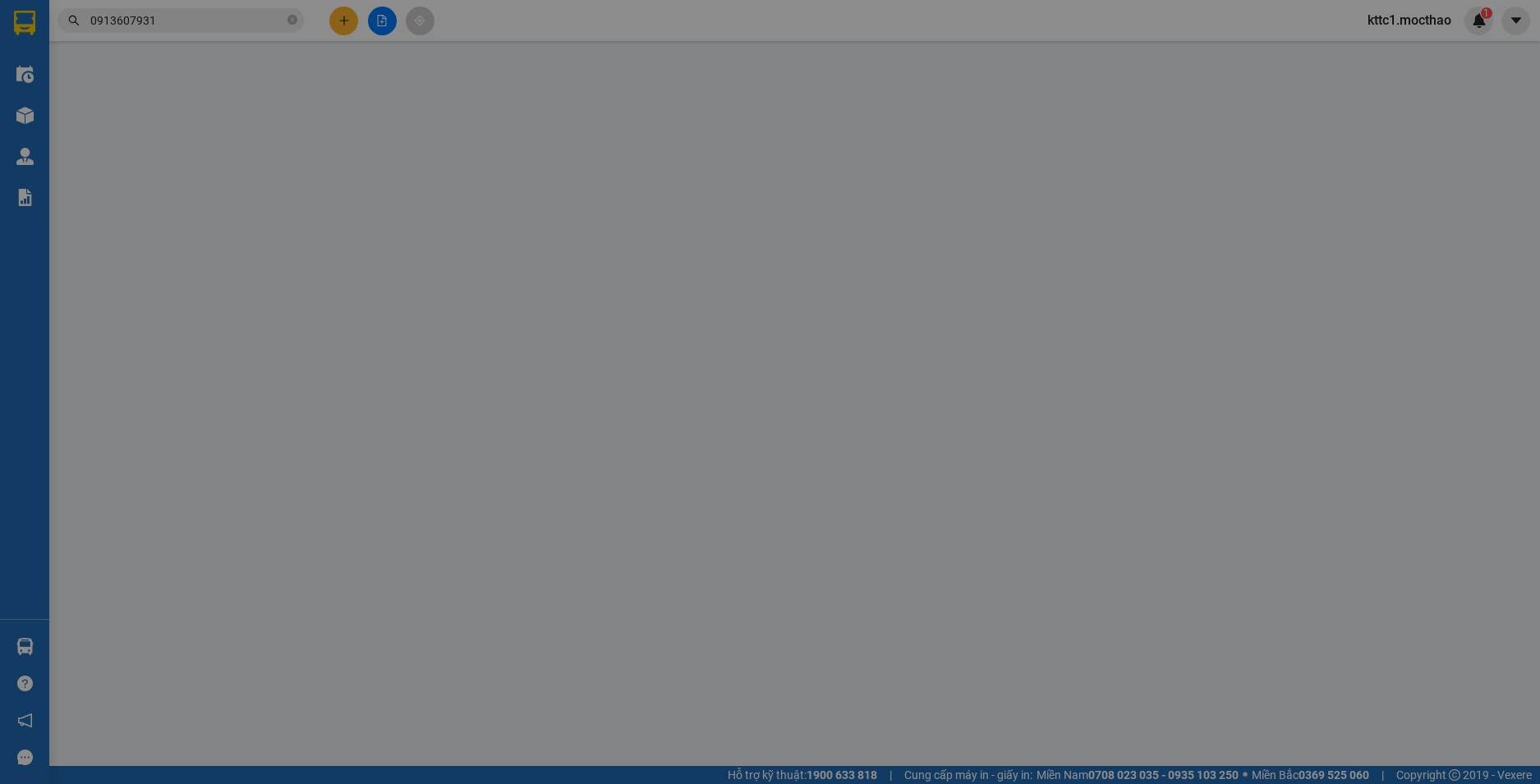
type input "0567366455"
type input "NGÂN"
type input "0914800081"
type input "[PERSON_NAME]"
type input "1"
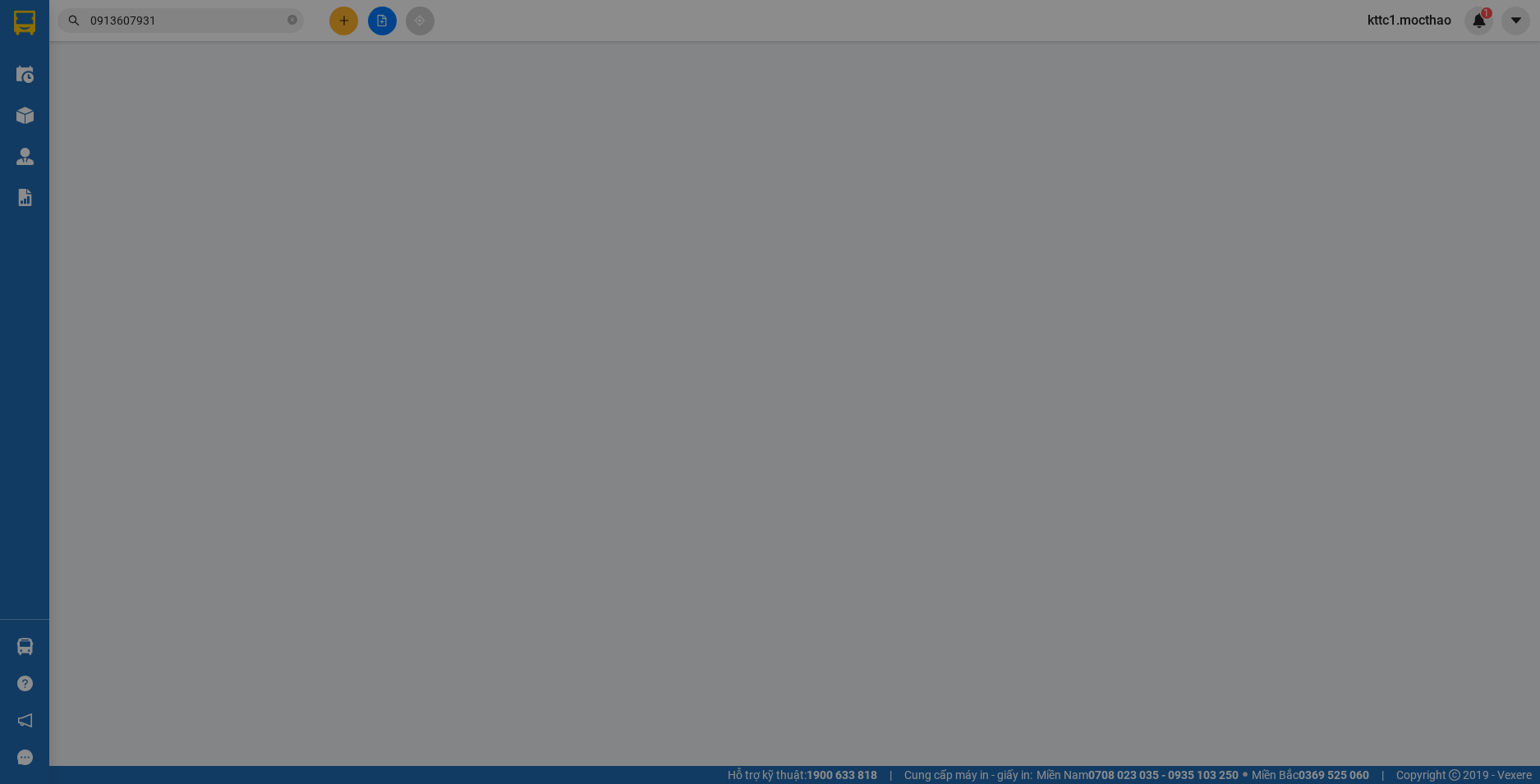
type input "80.000"
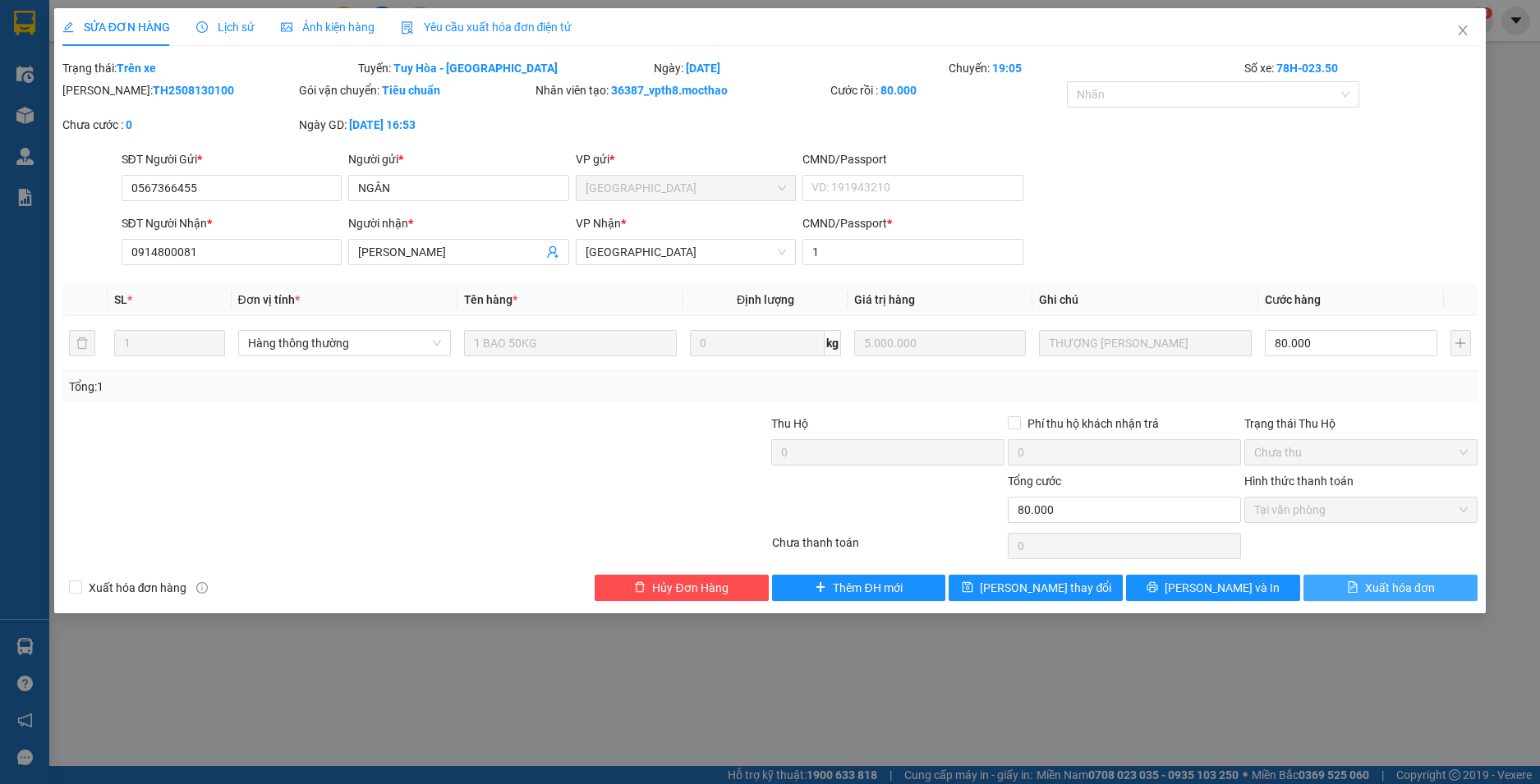
click at [1428, 585] on span "Xuất hóa đơn" at bounding box center [1399, 588] width 70 height 18
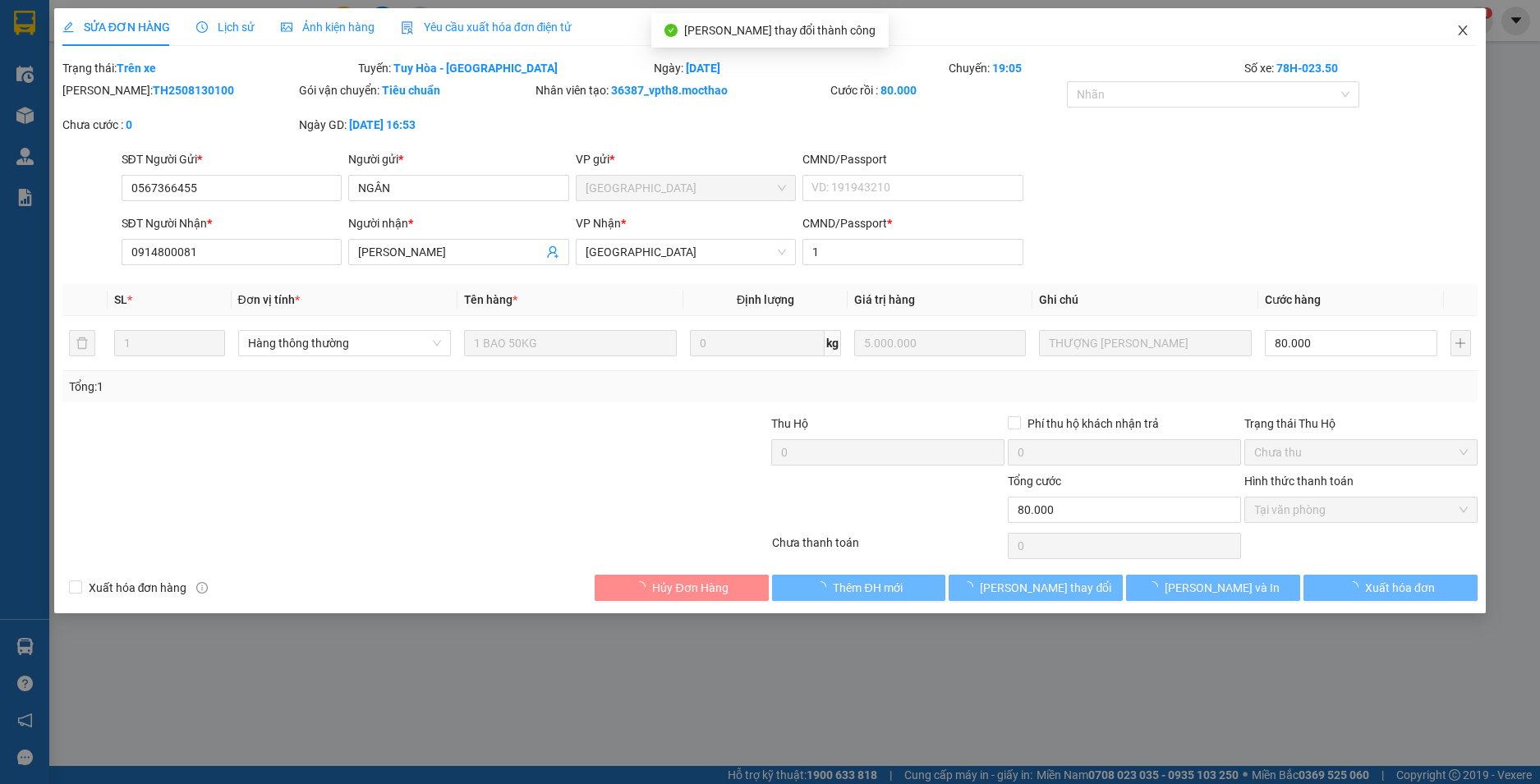
checkbox input "true"
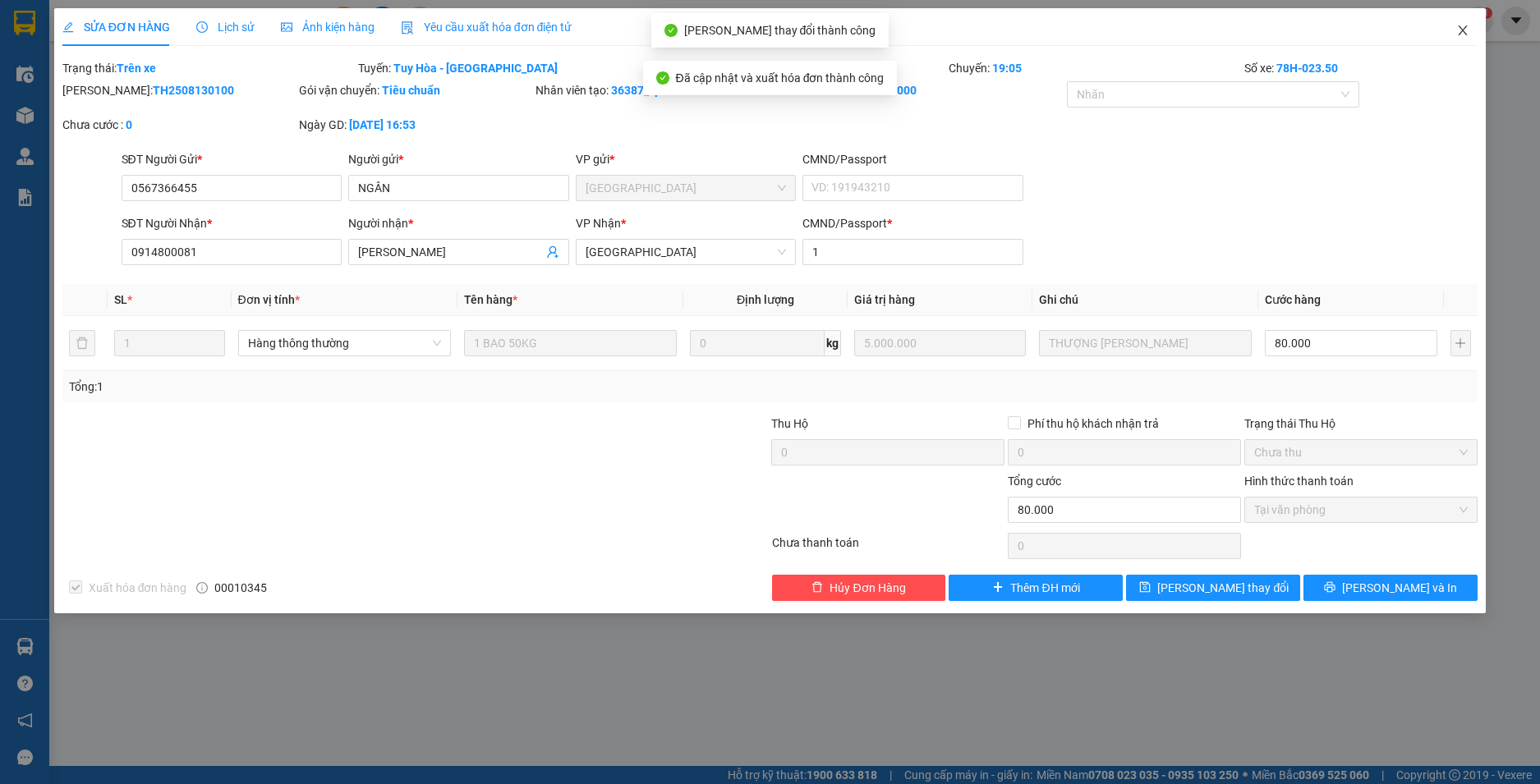
click at [1460, 28] on icon "close" at bounding box center [1463, 30] width 13 height 13
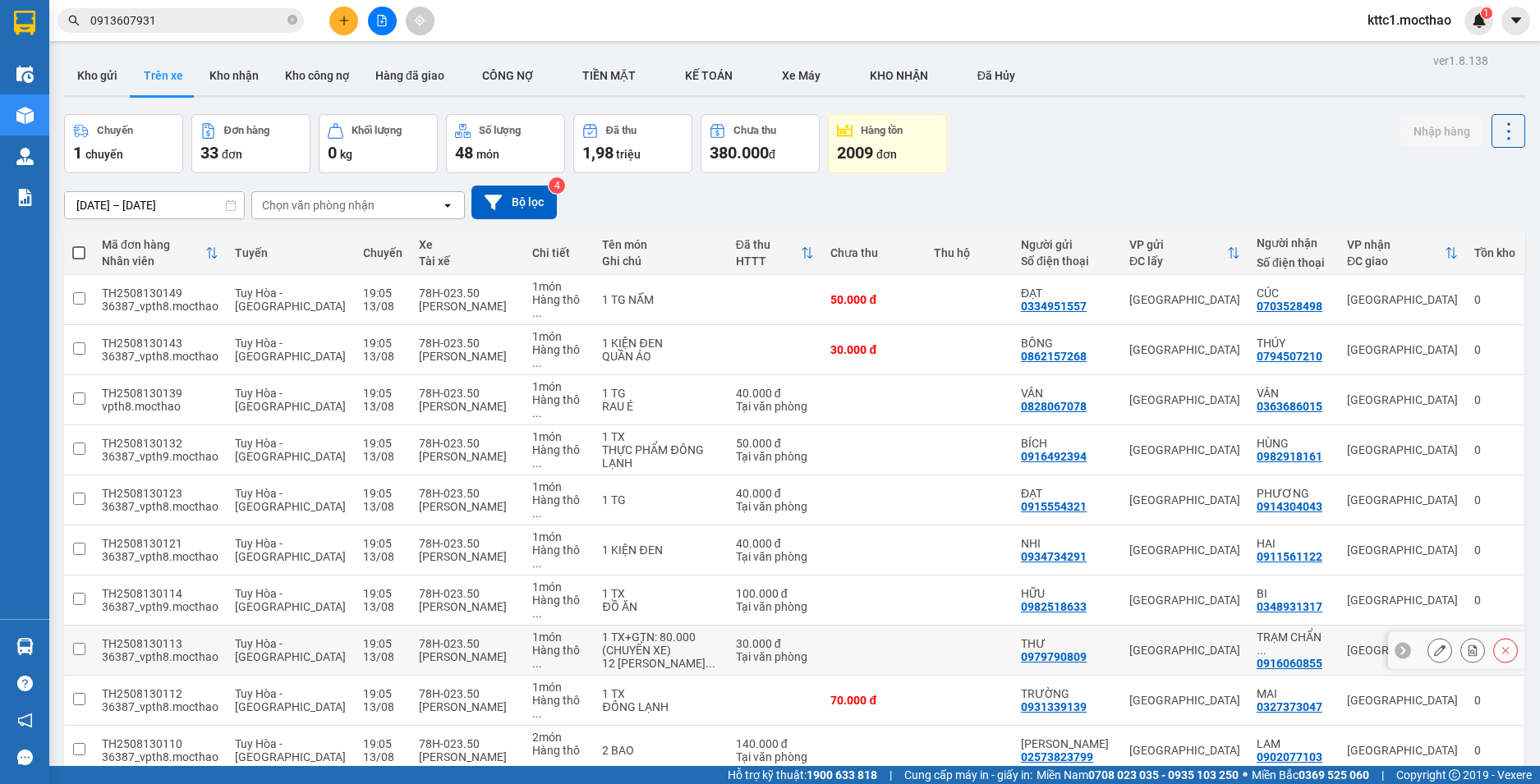
scroll to position [246, 0]
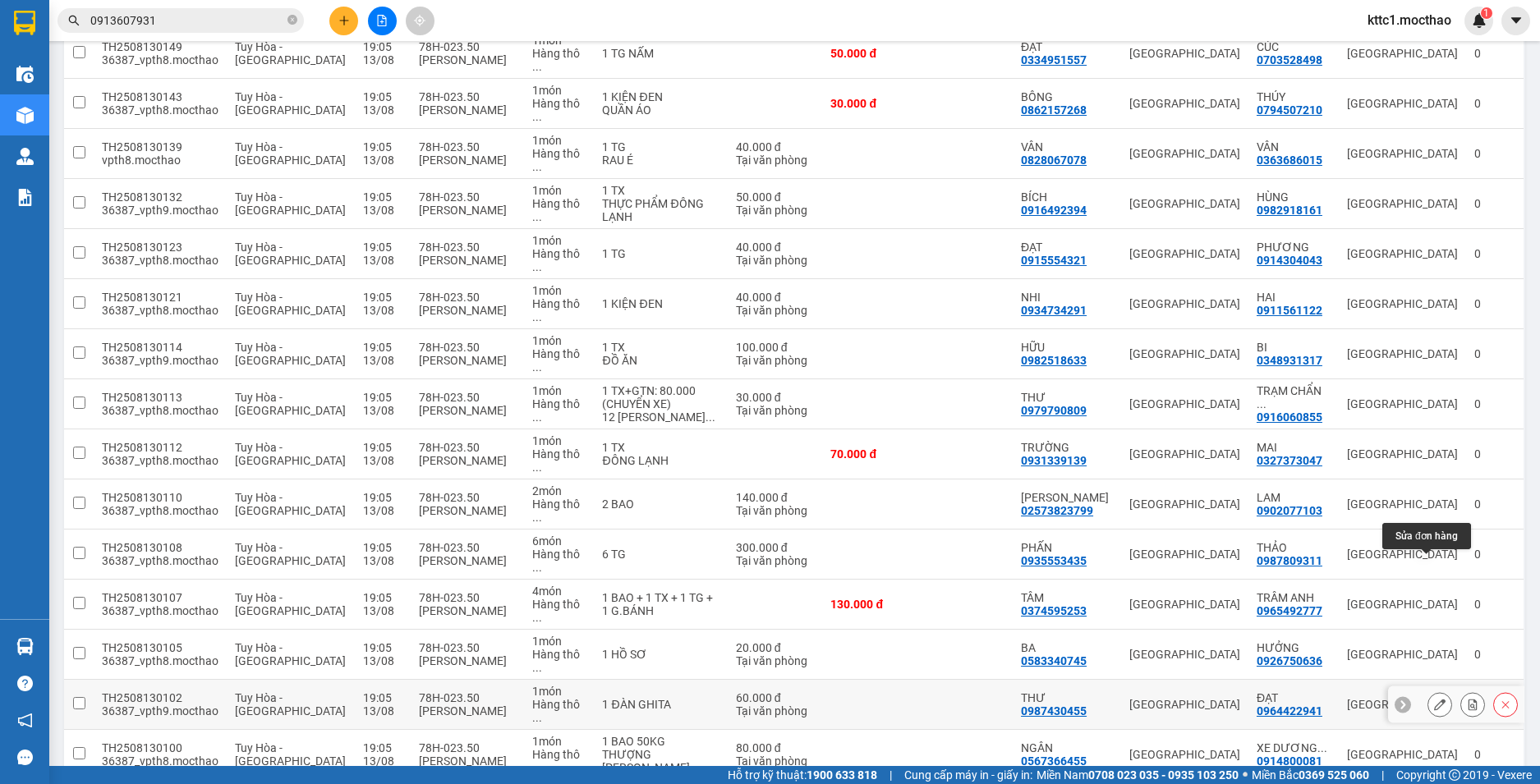
click at [1434, 699] on icon at bounding box center [1440, 704] width 12 height 12
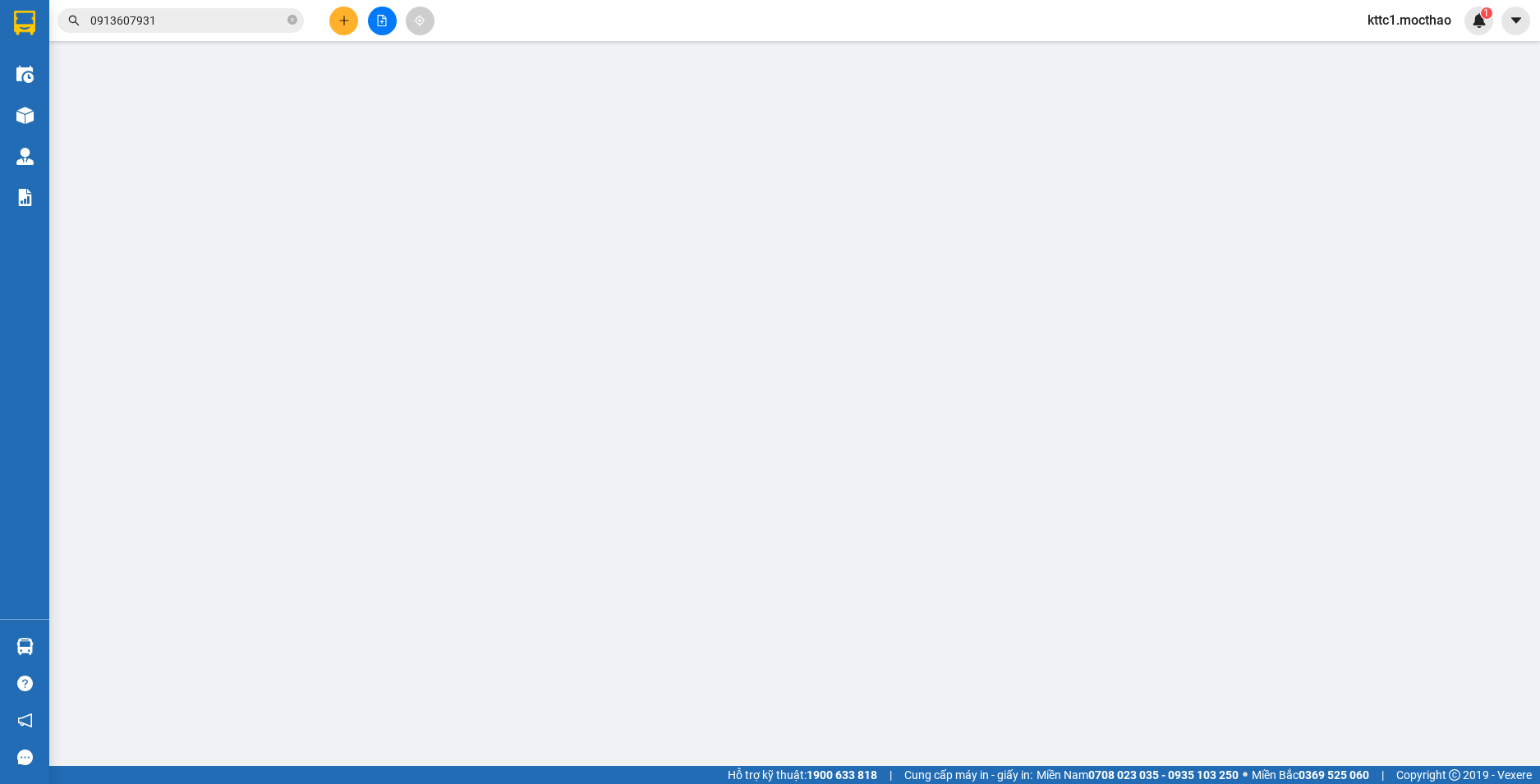
type input "0987430455"
type input "THƯ"
type input "0964422941"
type input "ĐẠT"
type input "1"
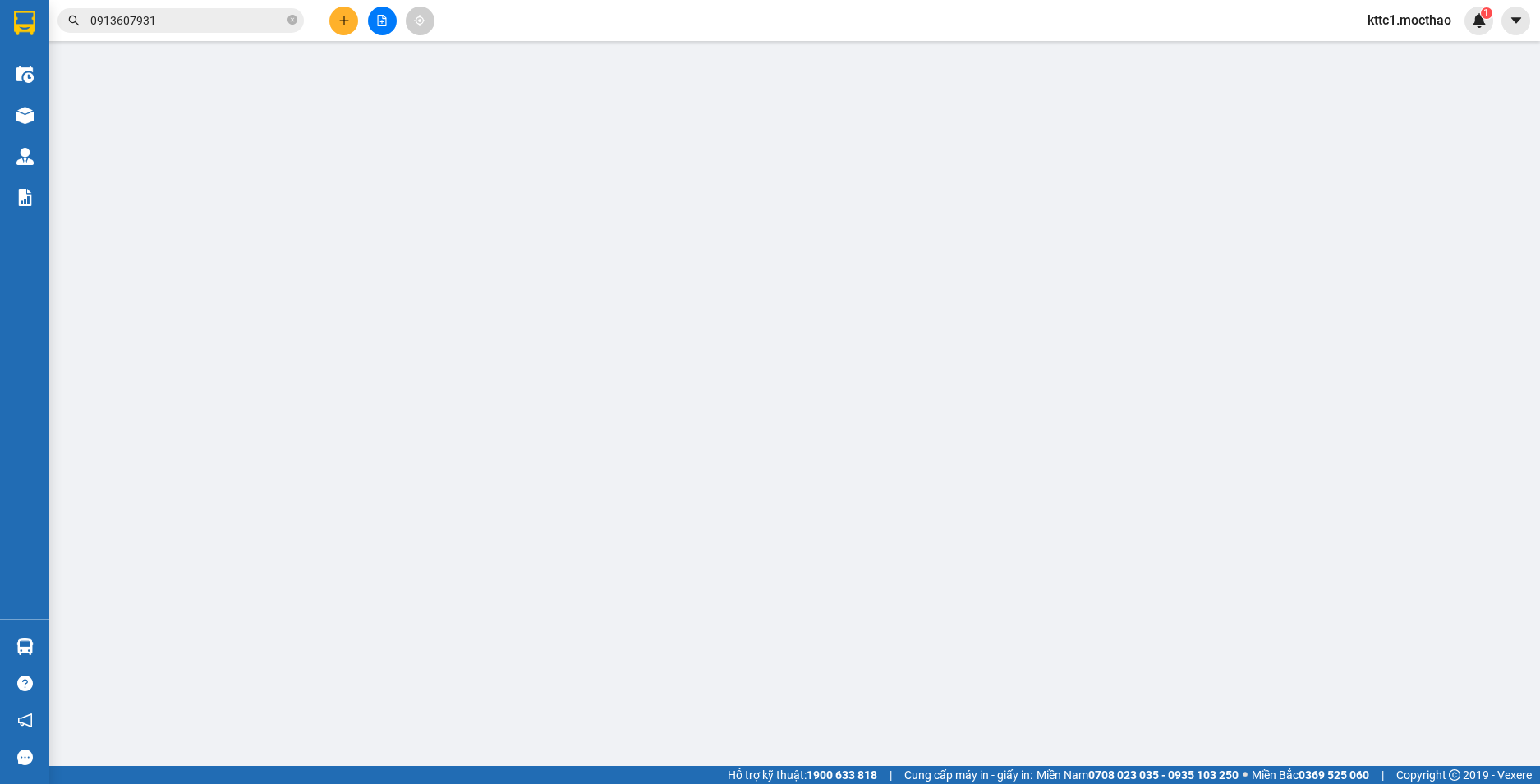
type input "60.000"
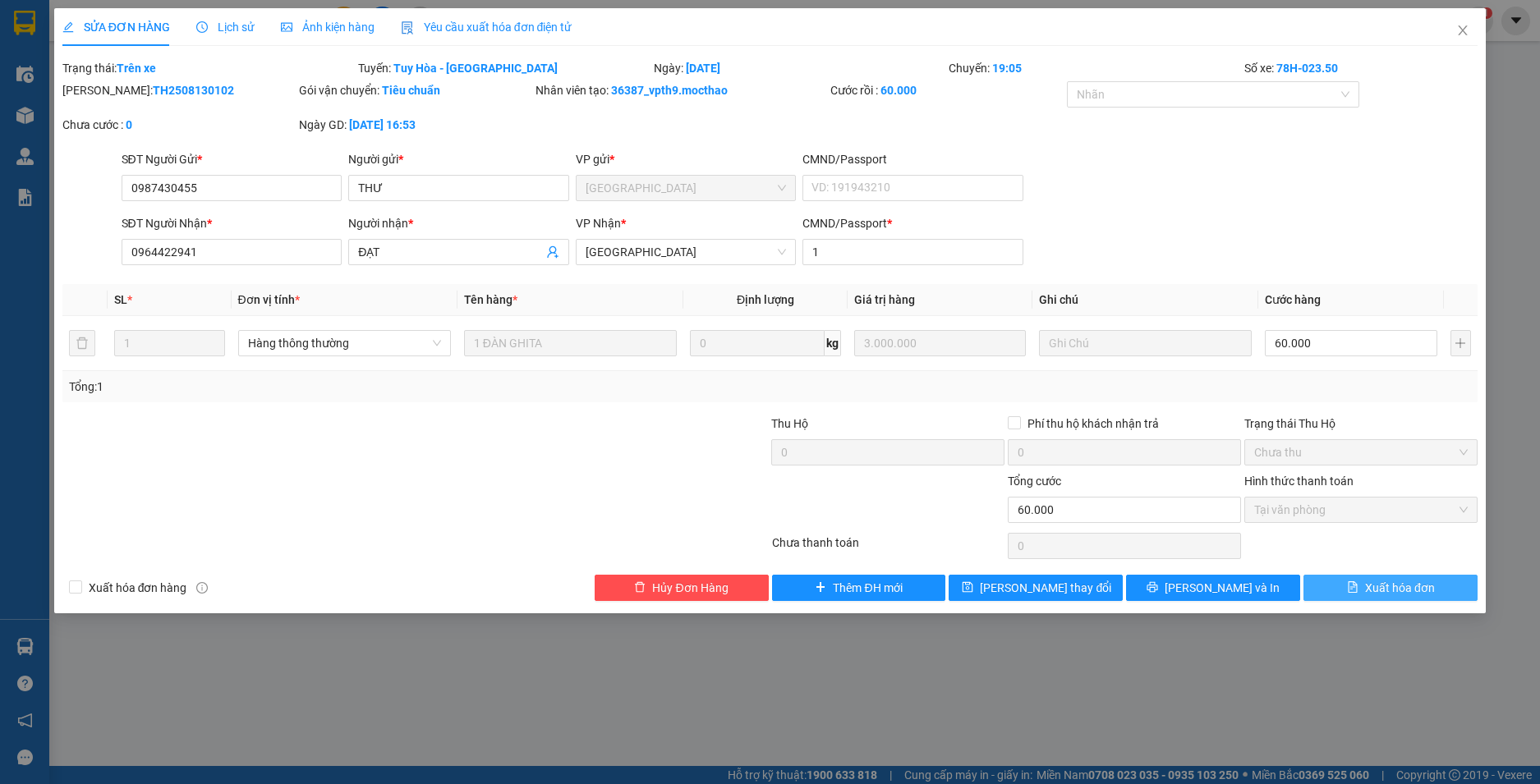
click at [1417, 586] on span "Xuất hóa đơn" at bounding box center [1399, 588] width 70 height 18
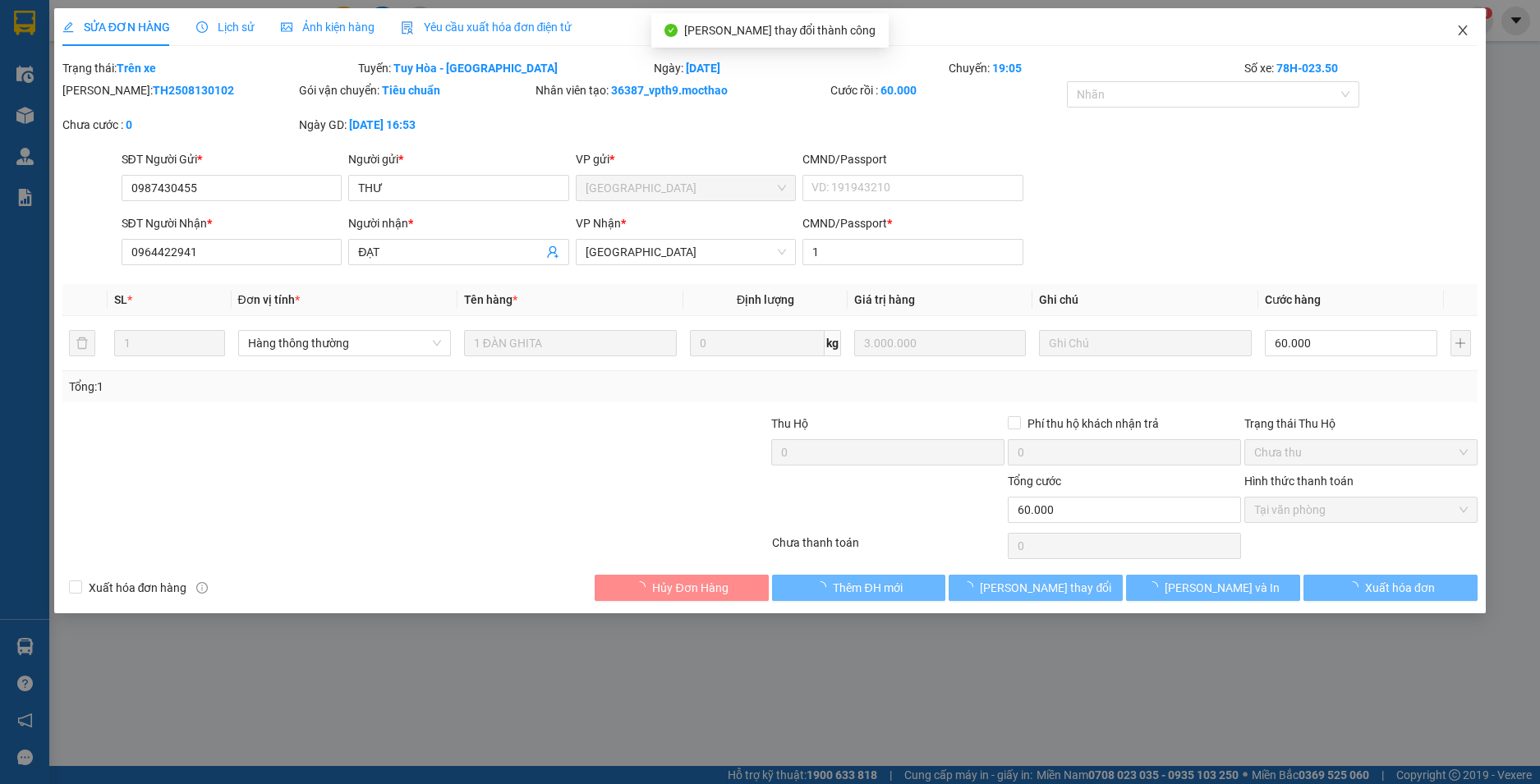
checkbox input "true"
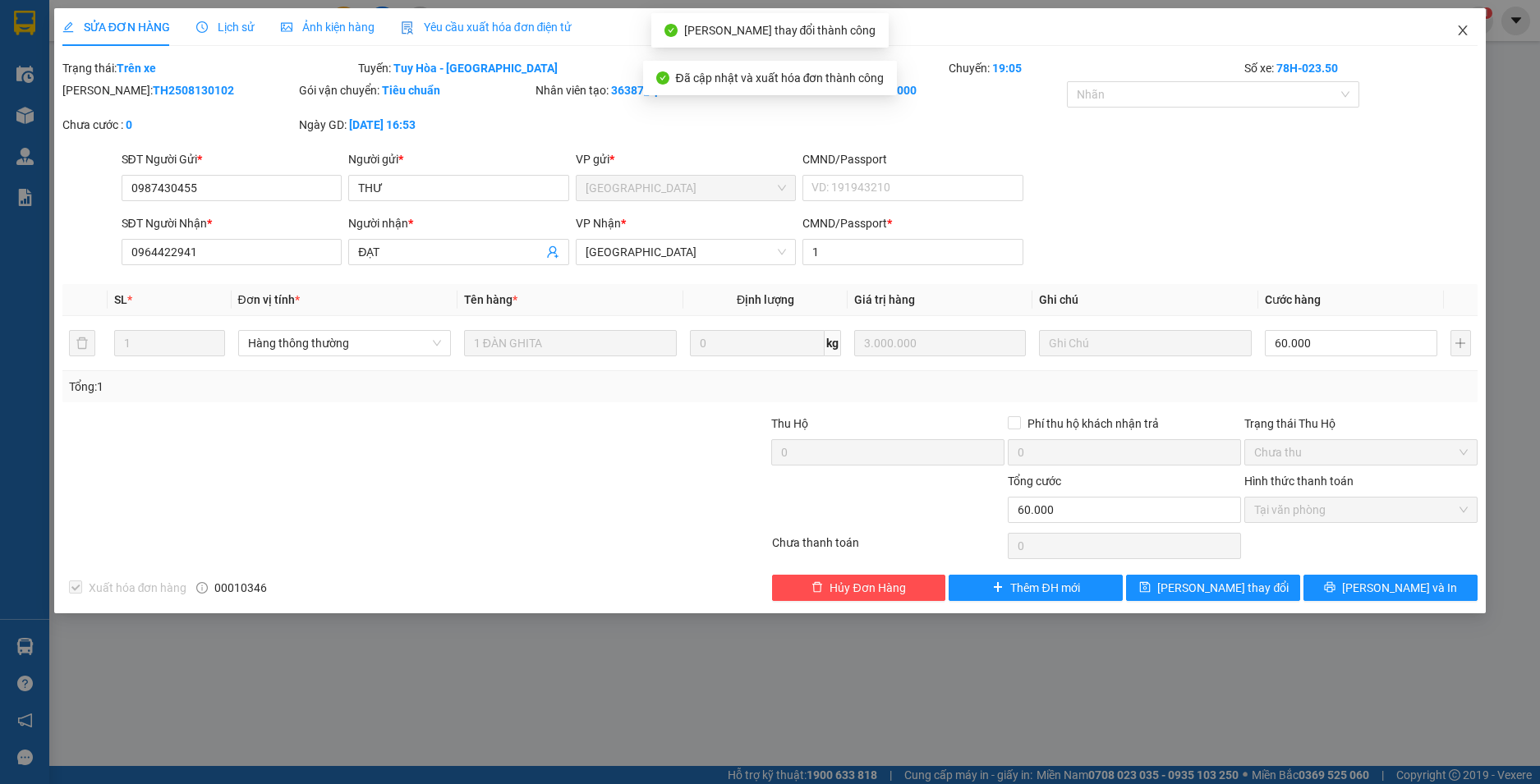
click at [1468, 31] on icon "close" at bounding box center [1463, 30] width 13 height 13
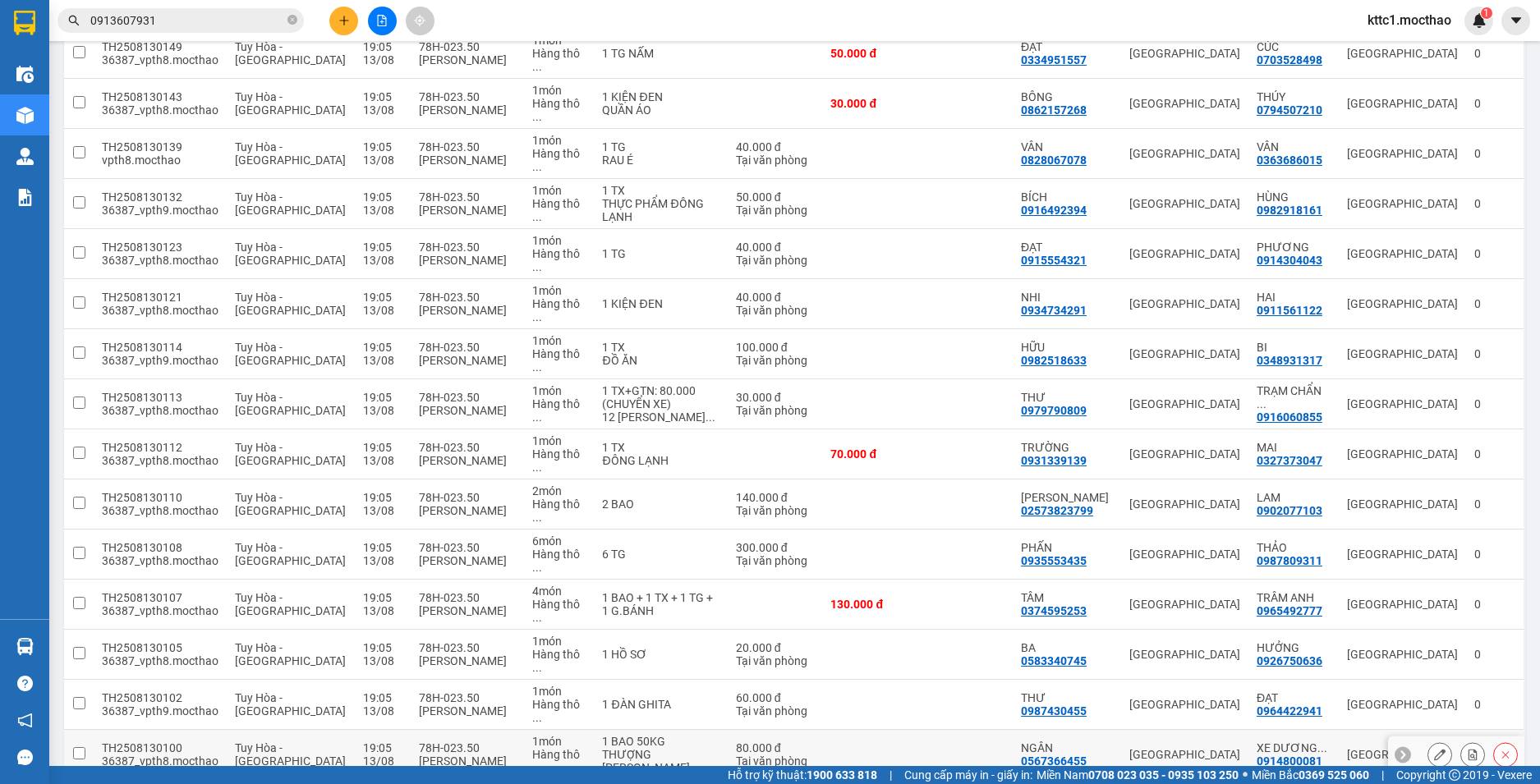
scroll to position [328, 0]
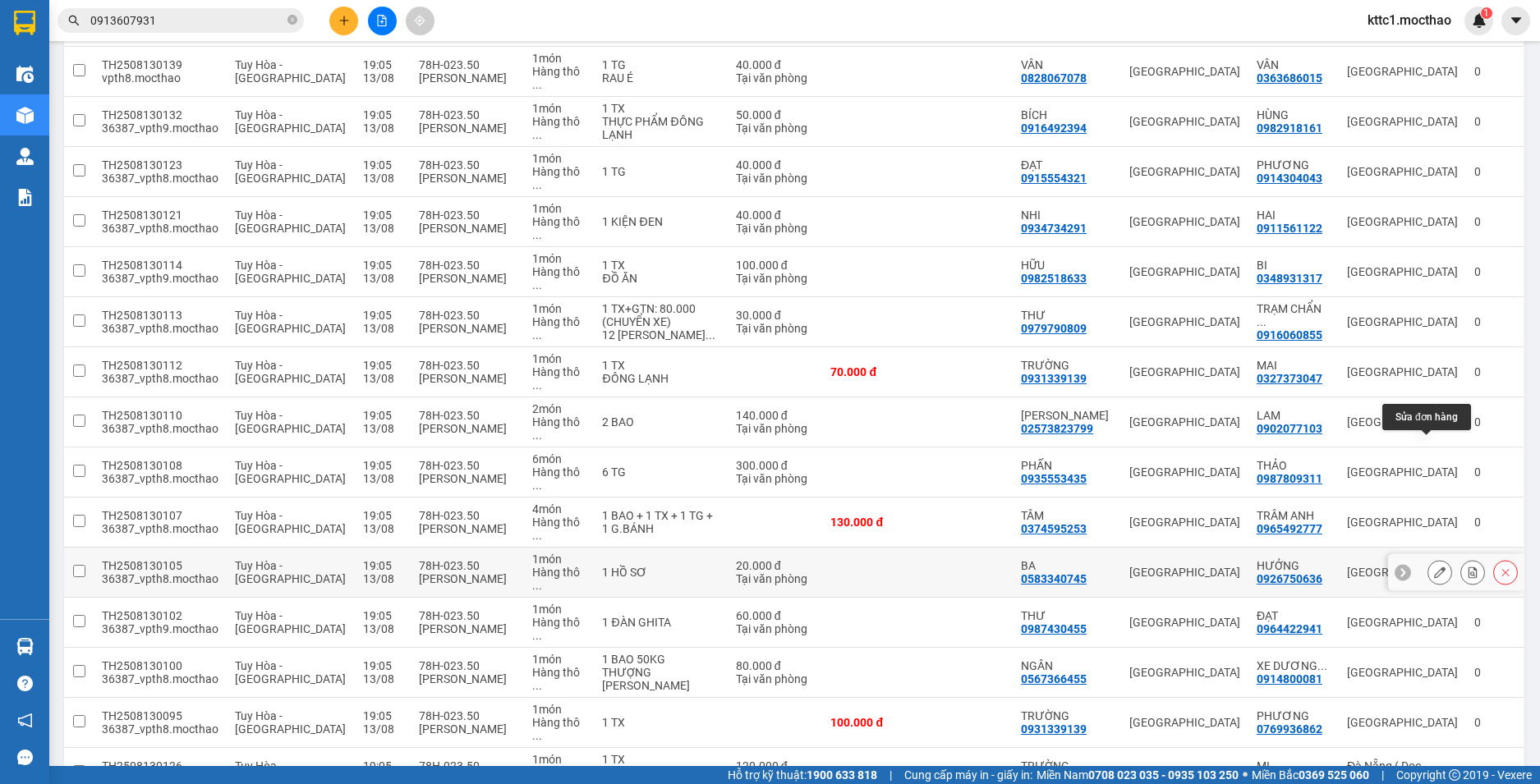
click at [1433, 559] on button at bounding box center [1439, 573] width 23 height 28
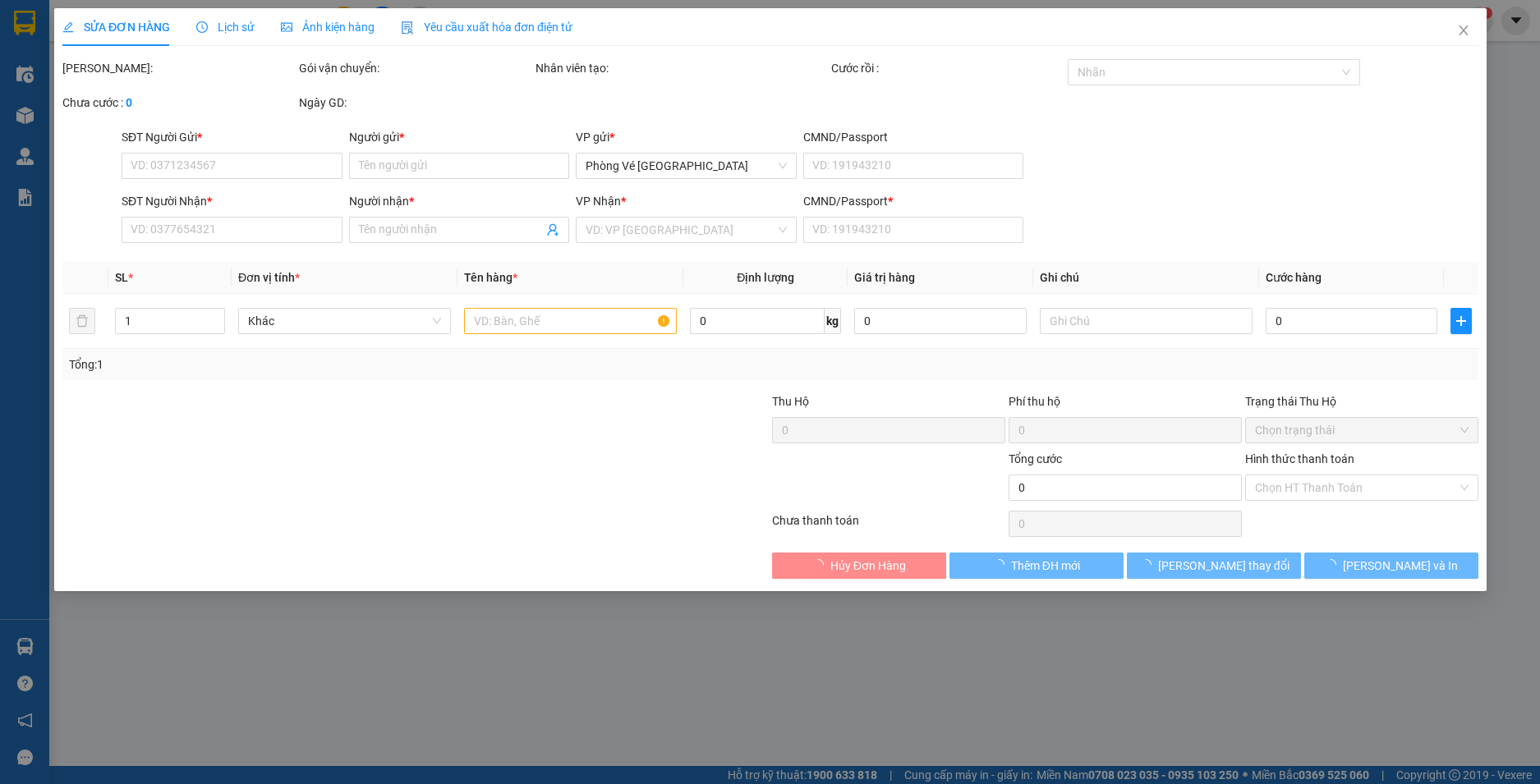
type input "0583340745"
type input "BA"
type input "0926750636"
type input "HƯỞNG"
type input "1"
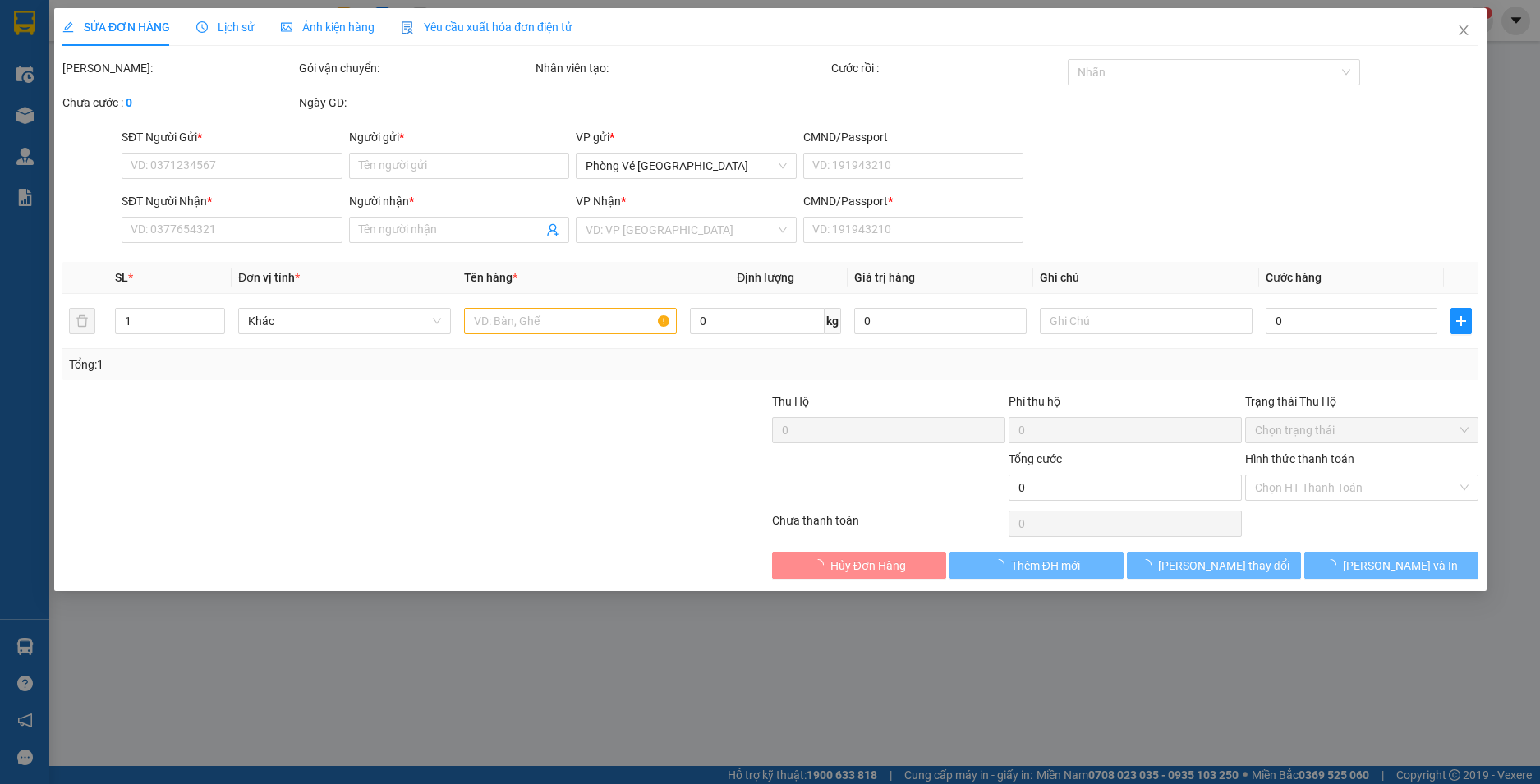
type input "20.000"
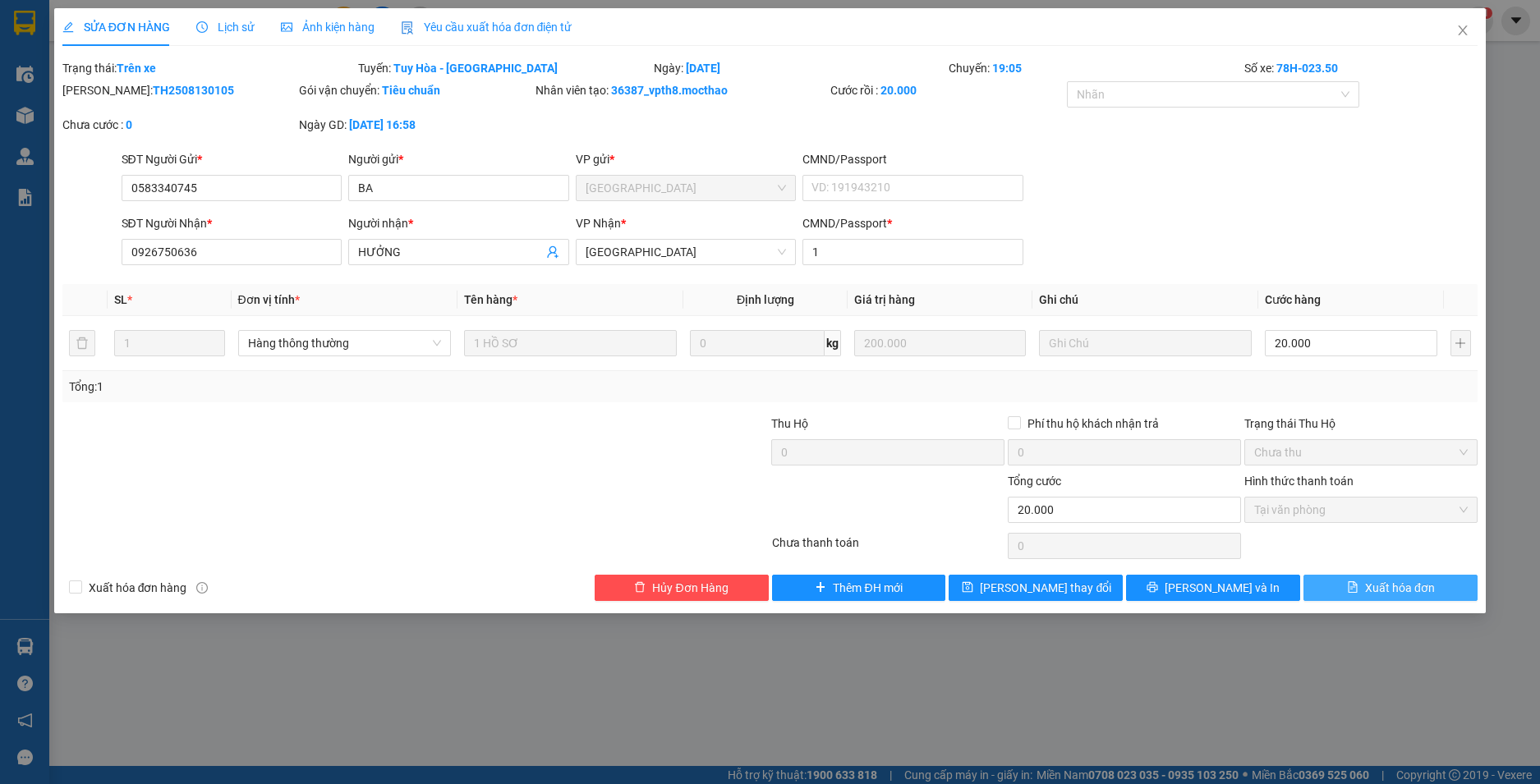
click at [1395, 584] on span "Xuất hóa đơn" at bounding box center [1399, 588] width 70 height 18
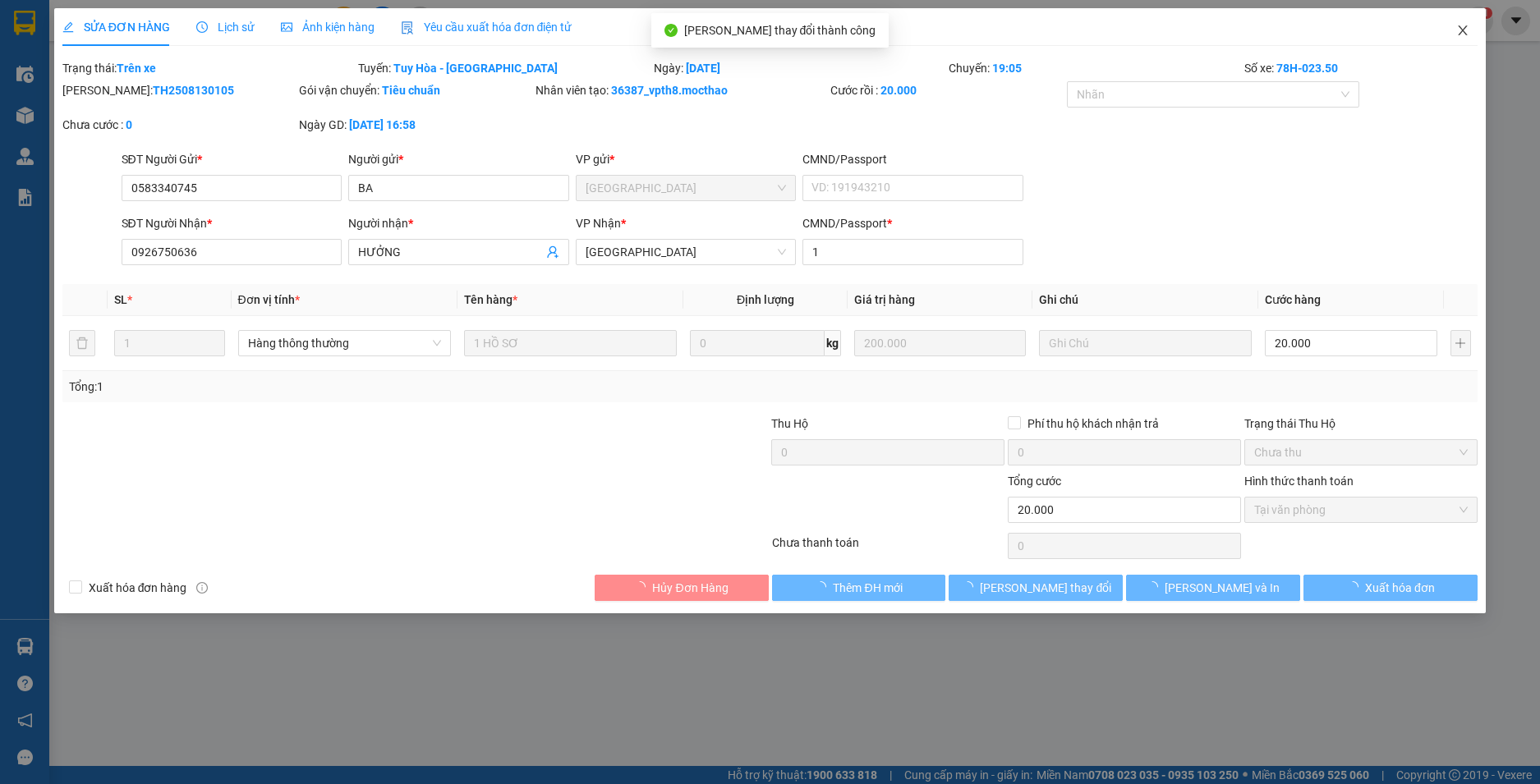
checkbox input "true"
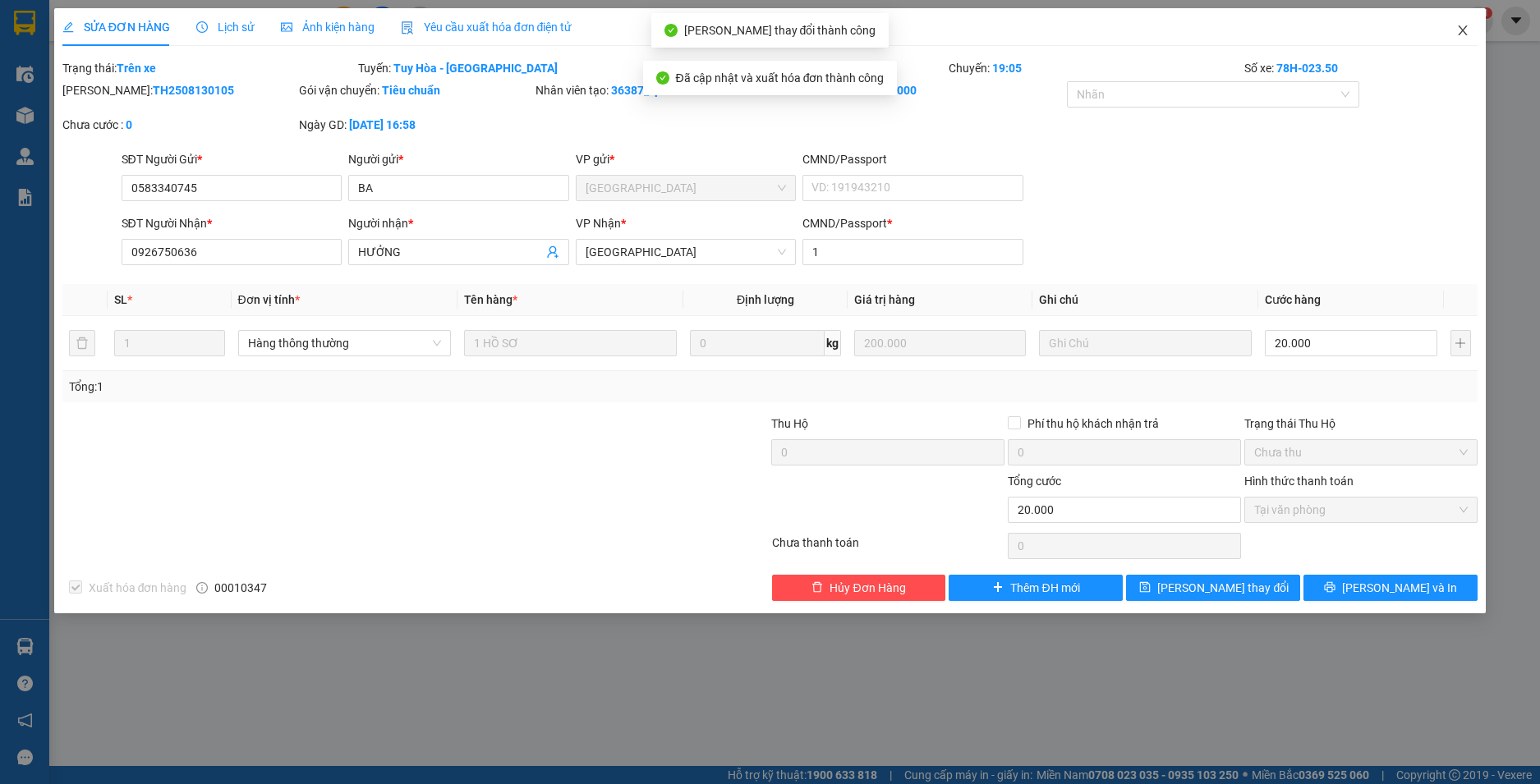
click at [1464, 25] on icon "close" at bounding box center [1463, 30] width 13 height 13
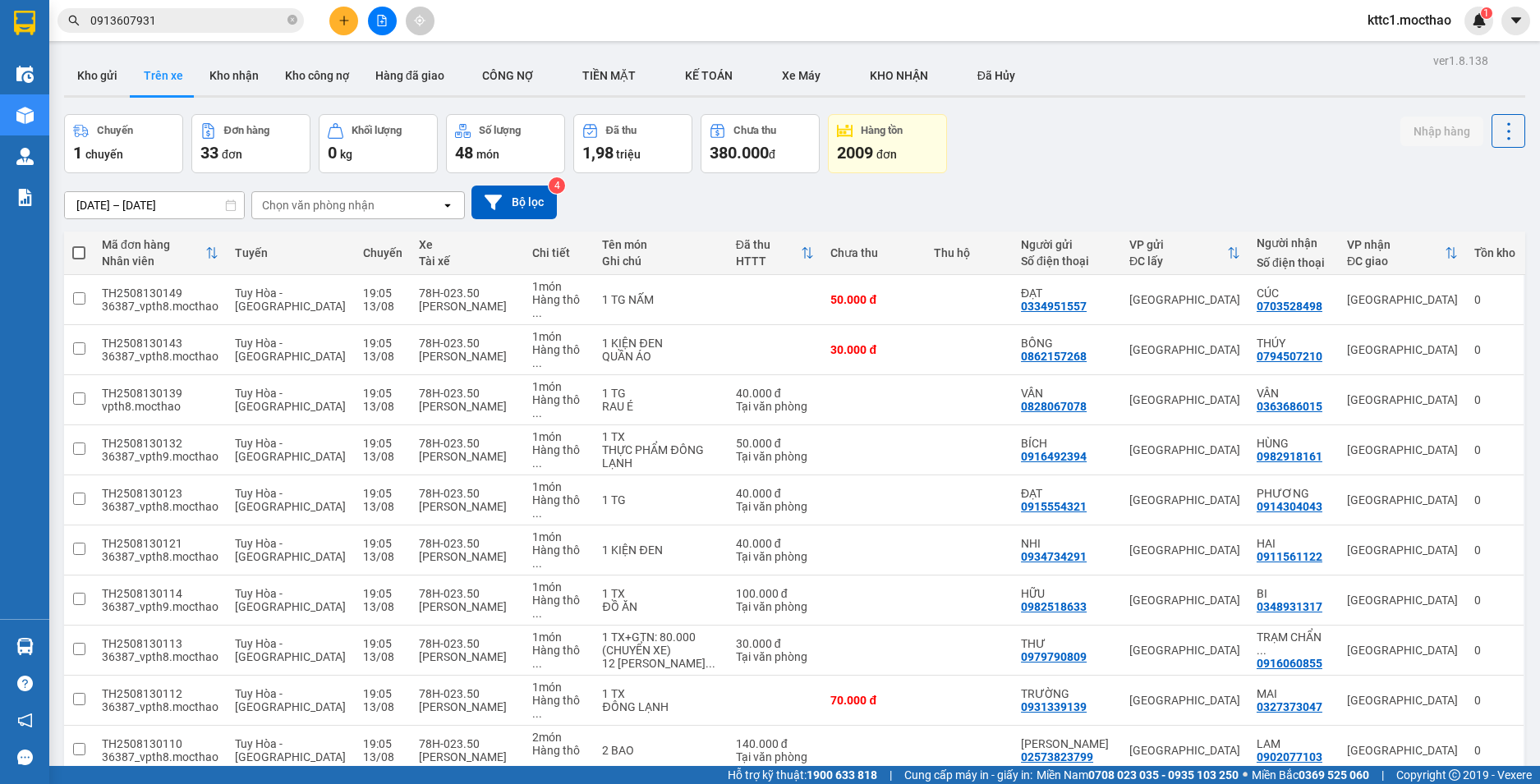
scroll to position [328, 0]
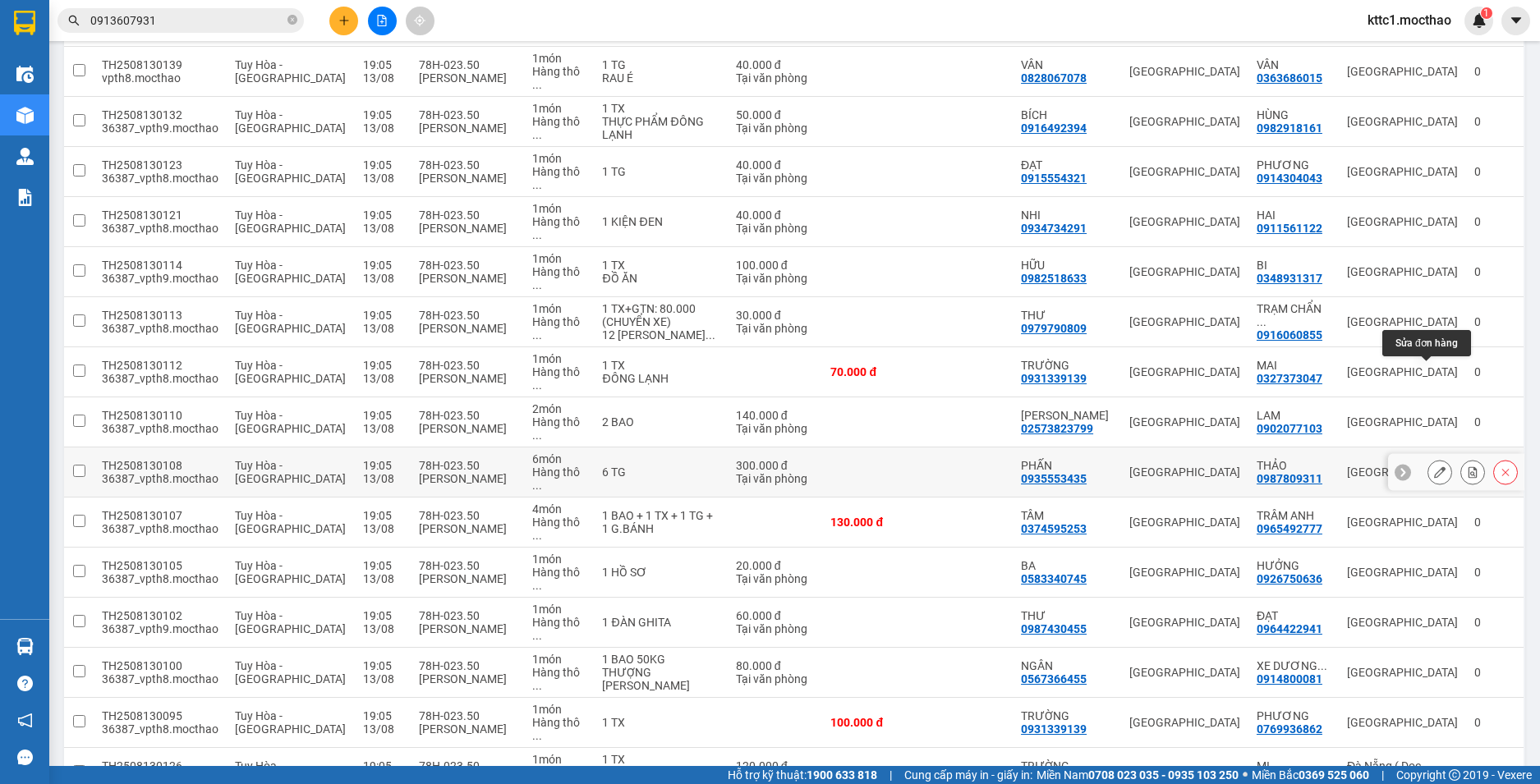
click at [1434, 467] on icon at bounding box center [1440, 472] width 12 height 12
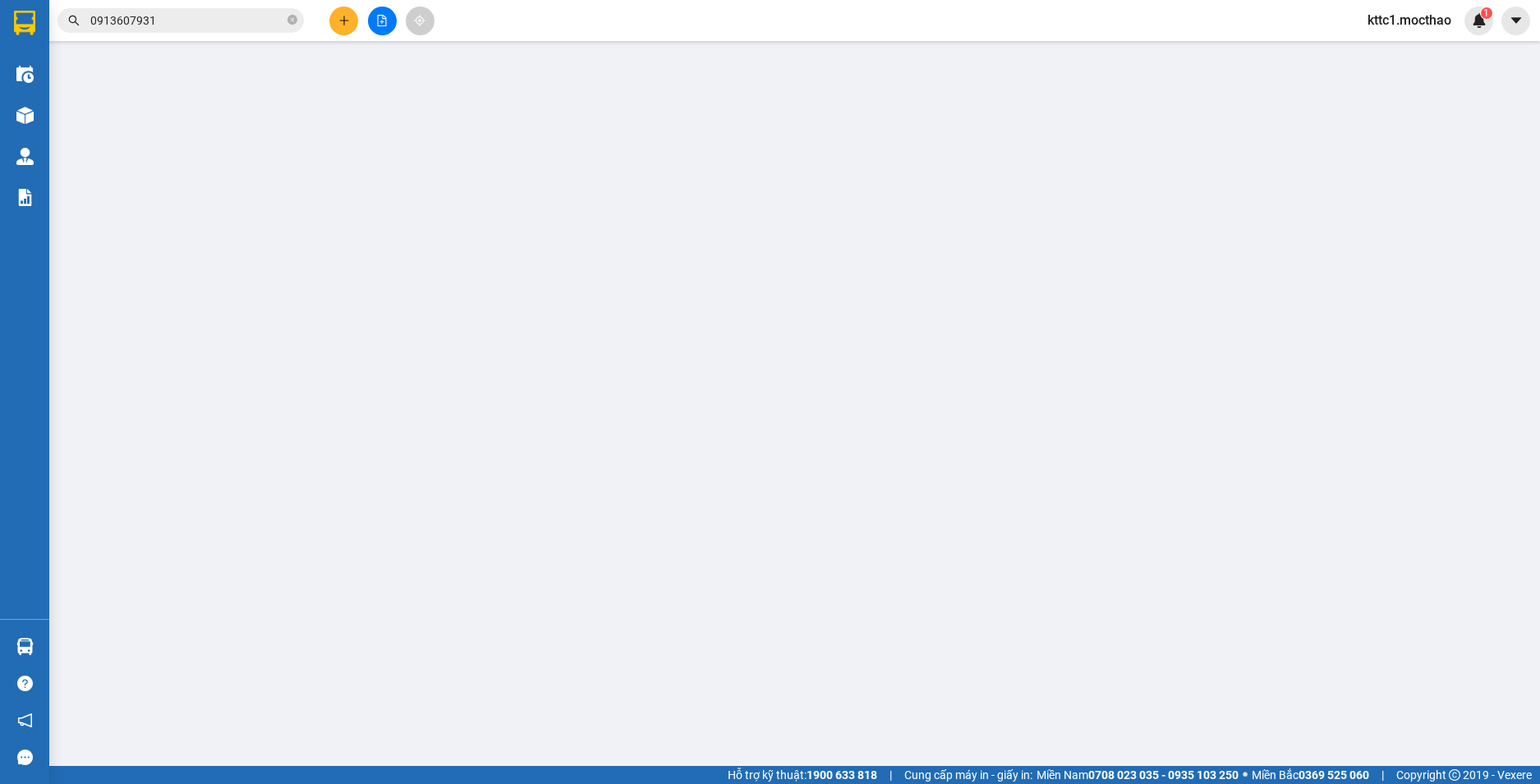
type input "0935553435"
type input "PHẤN"
type input "0987809311"
type input "THẢO"
type input "1"
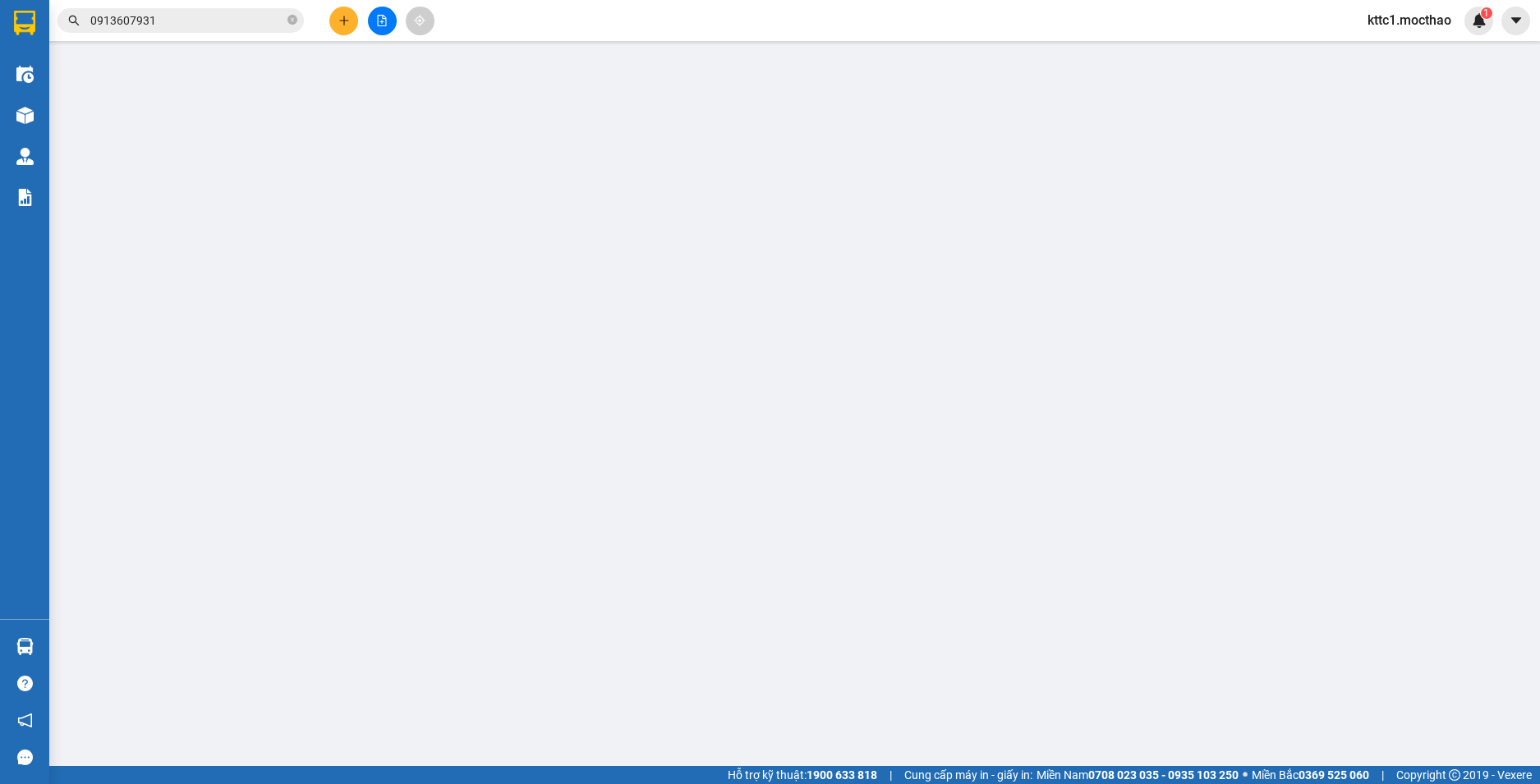
type input "300.000"
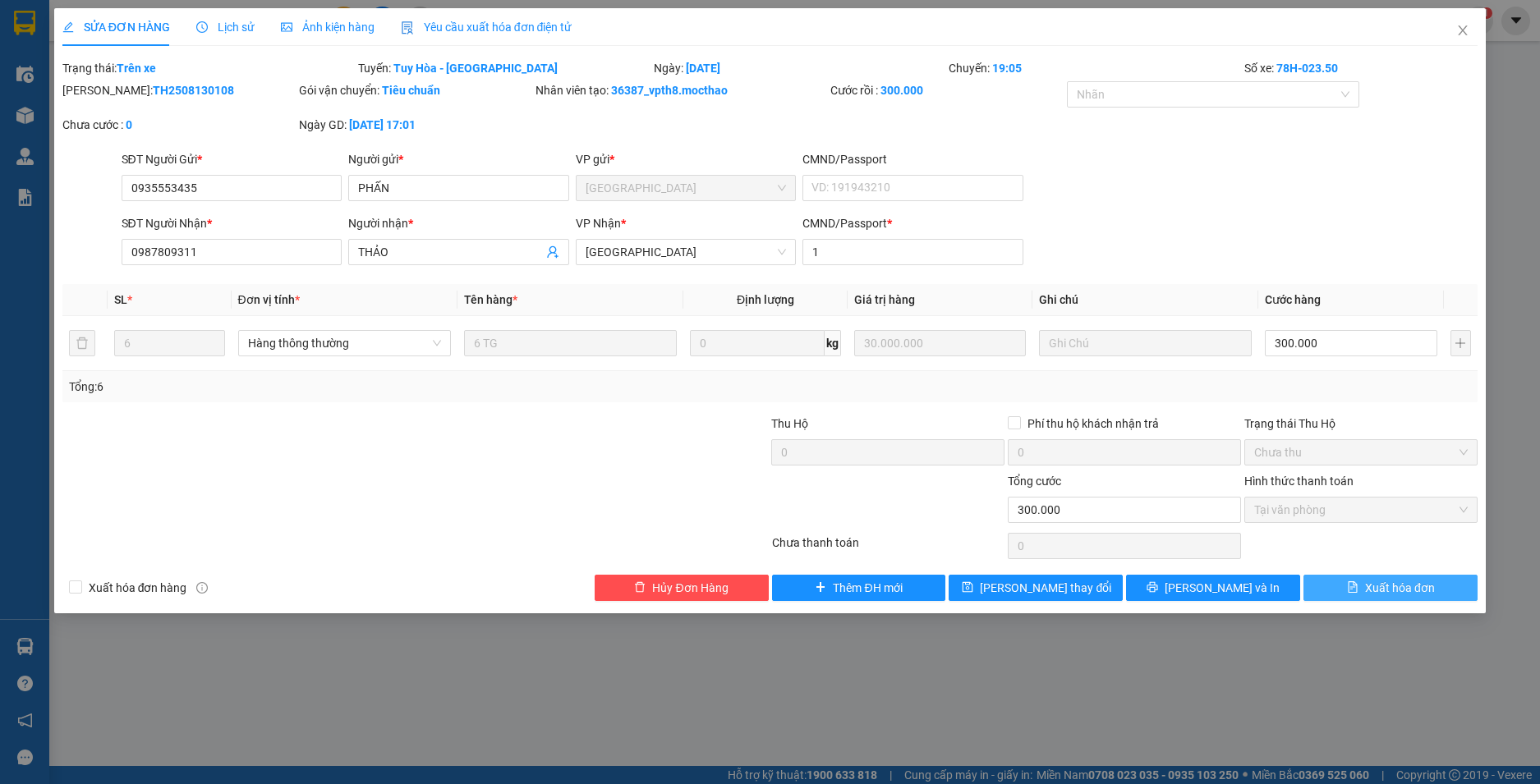
click at [1400, 585] on span "Xuất hóa đơn" at bounding box center [1399, 588] width 70 height 18
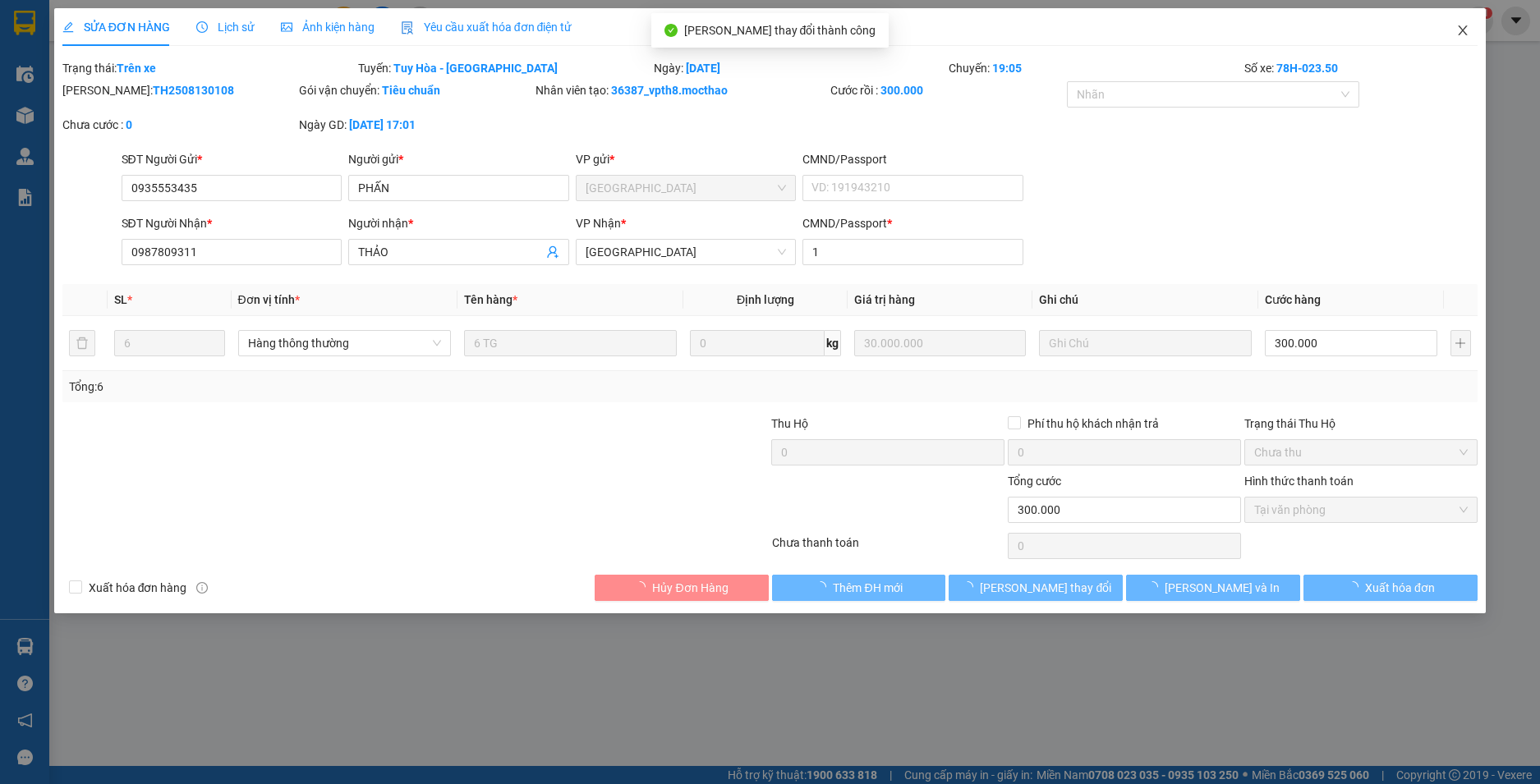
checkbox input "true"
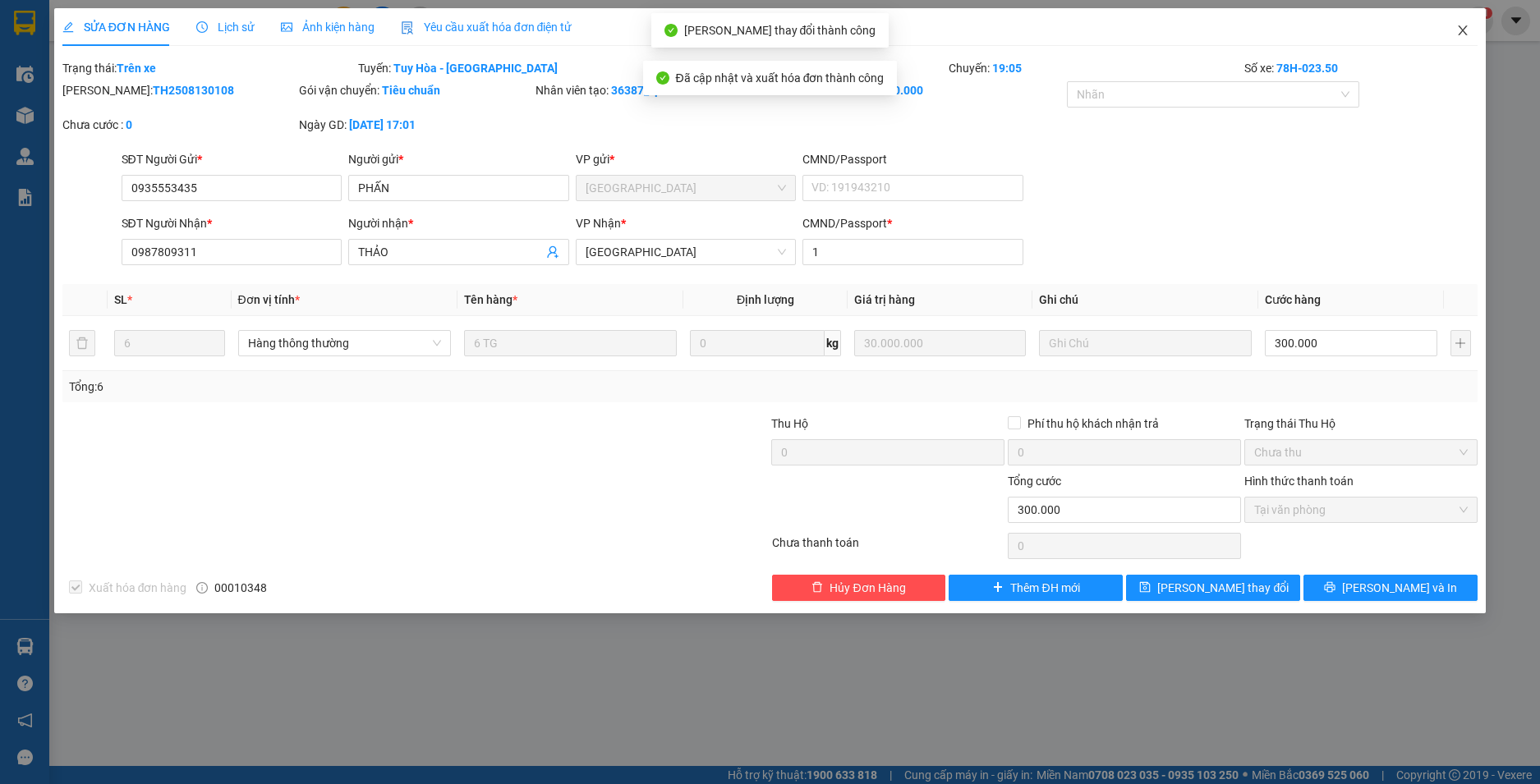
click at [1460, 30] on icon "close" at bounding box center [1463, 30] width 13 height 13
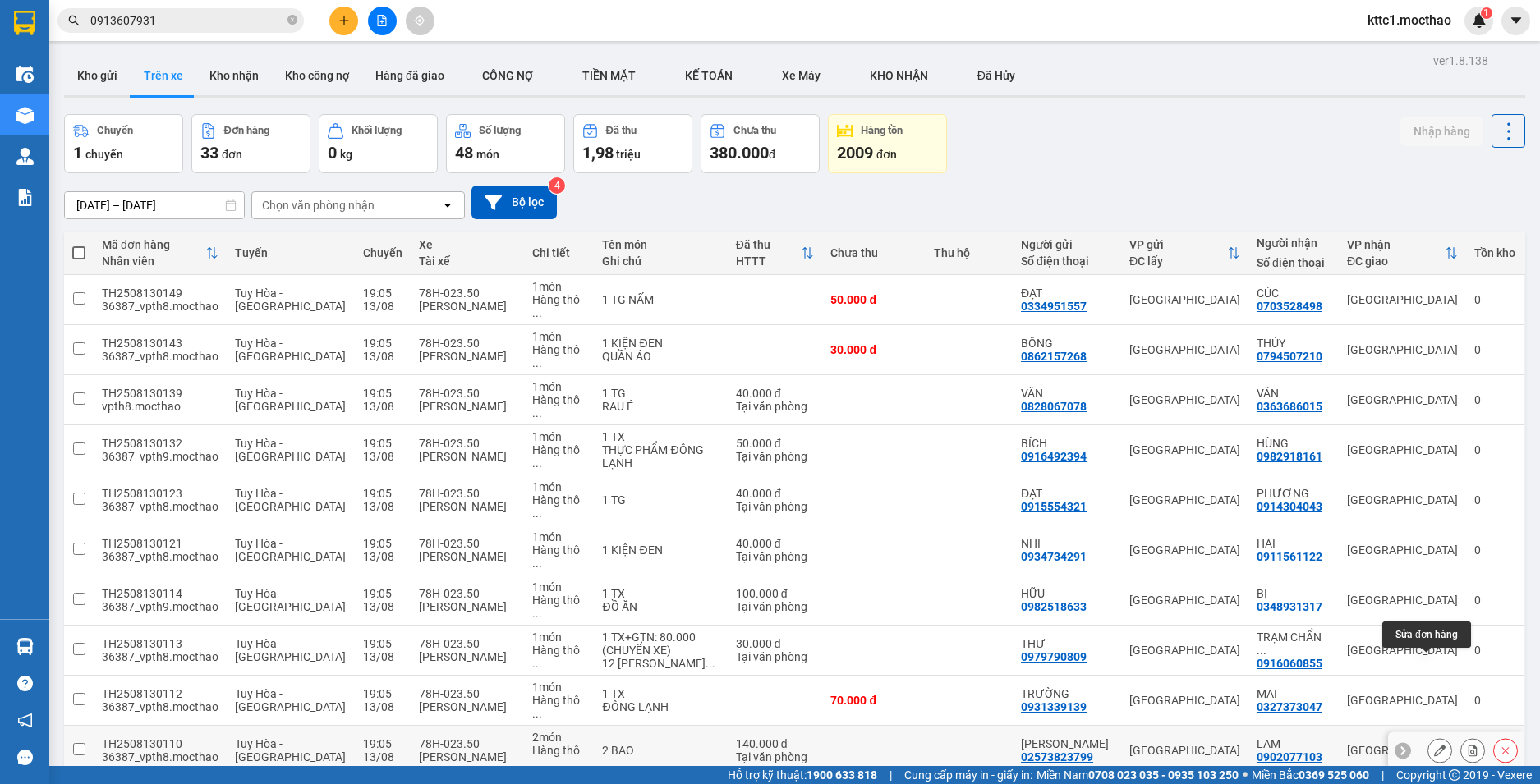
click at [1435, 736] on button at bounding box center [1439, 750] width 23 height 28
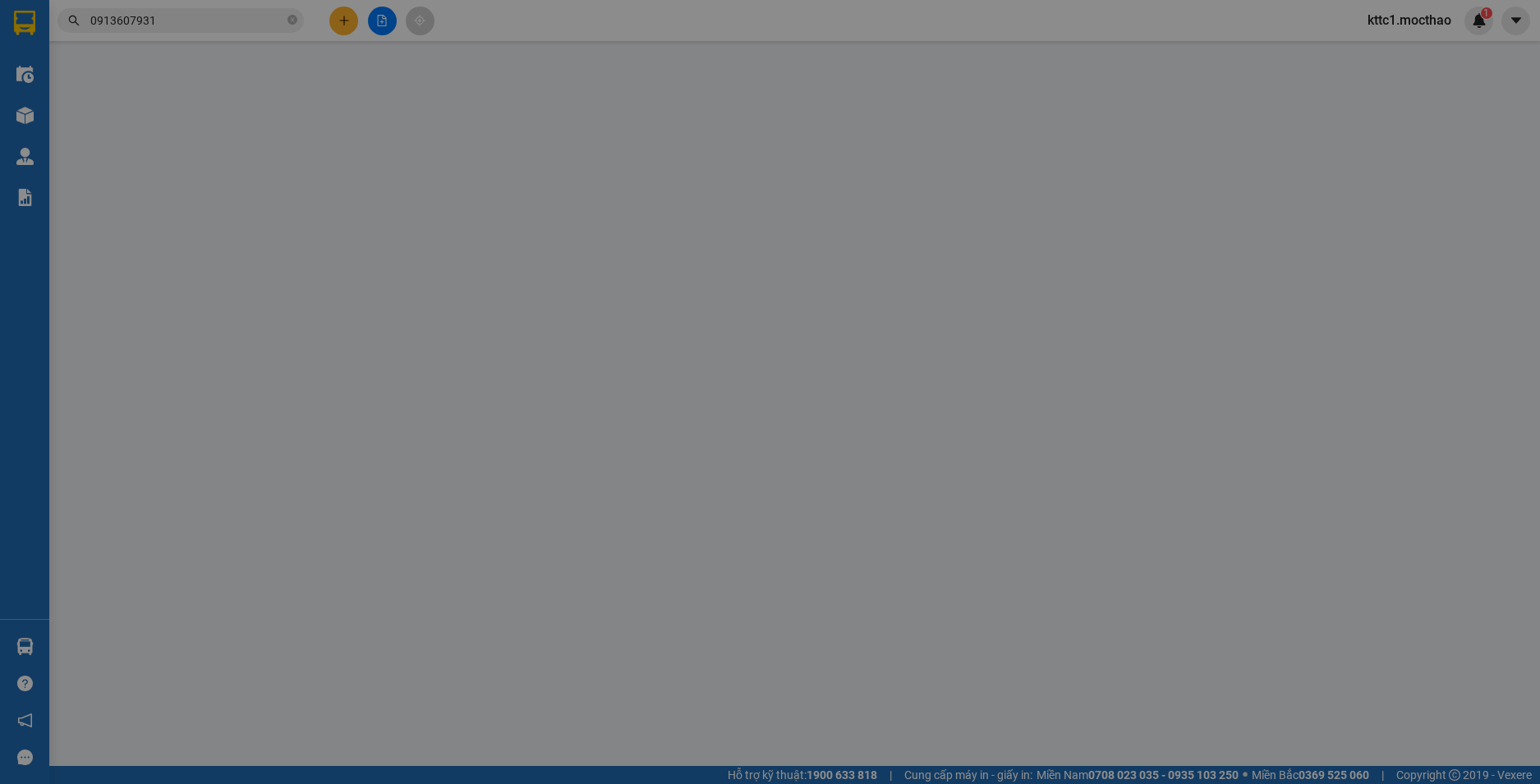
type input "02573823799"
type input "[PERSON_NAME]"
type input "0902077103"
type input "LAM"
type input "1"
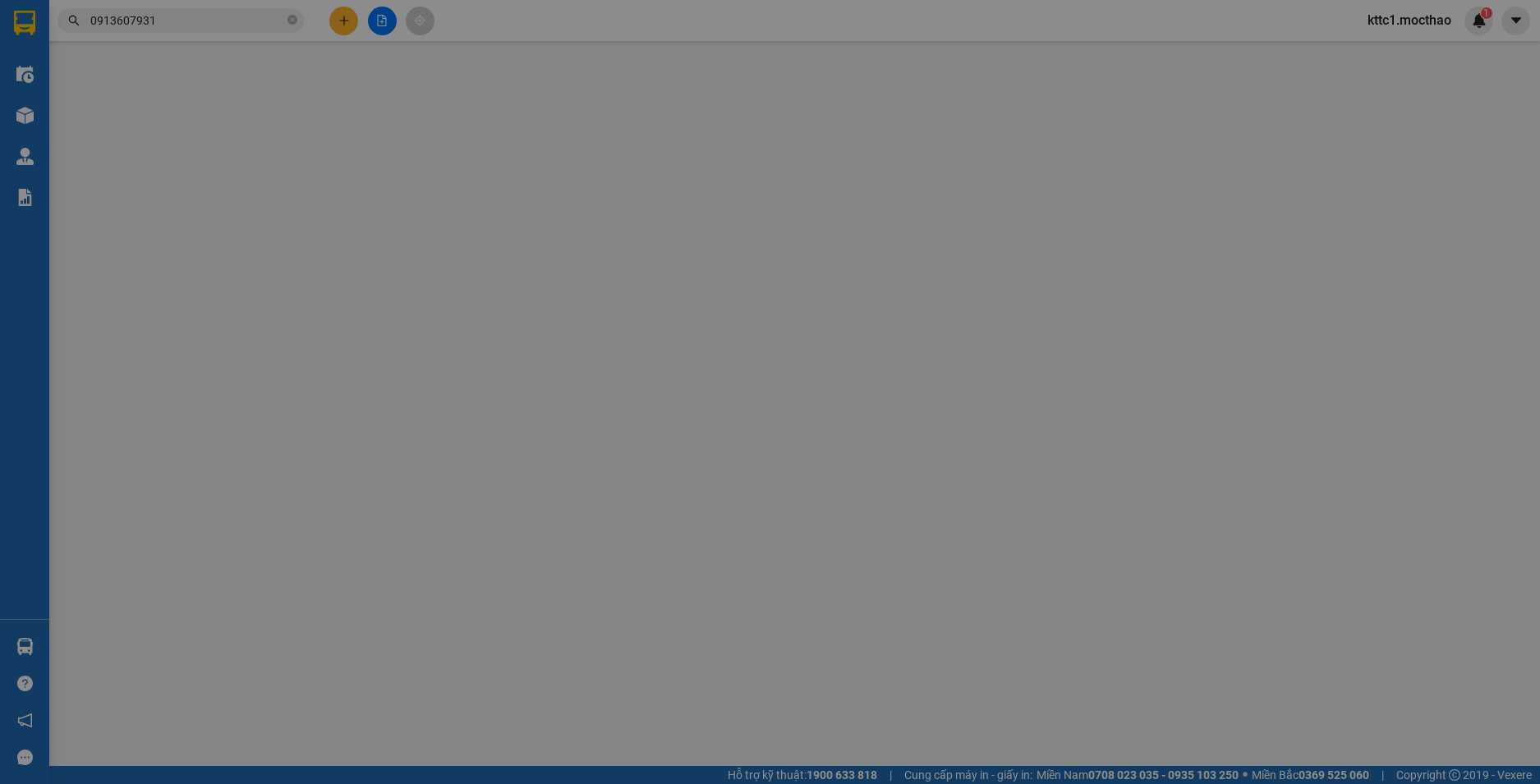
type input "140.000"
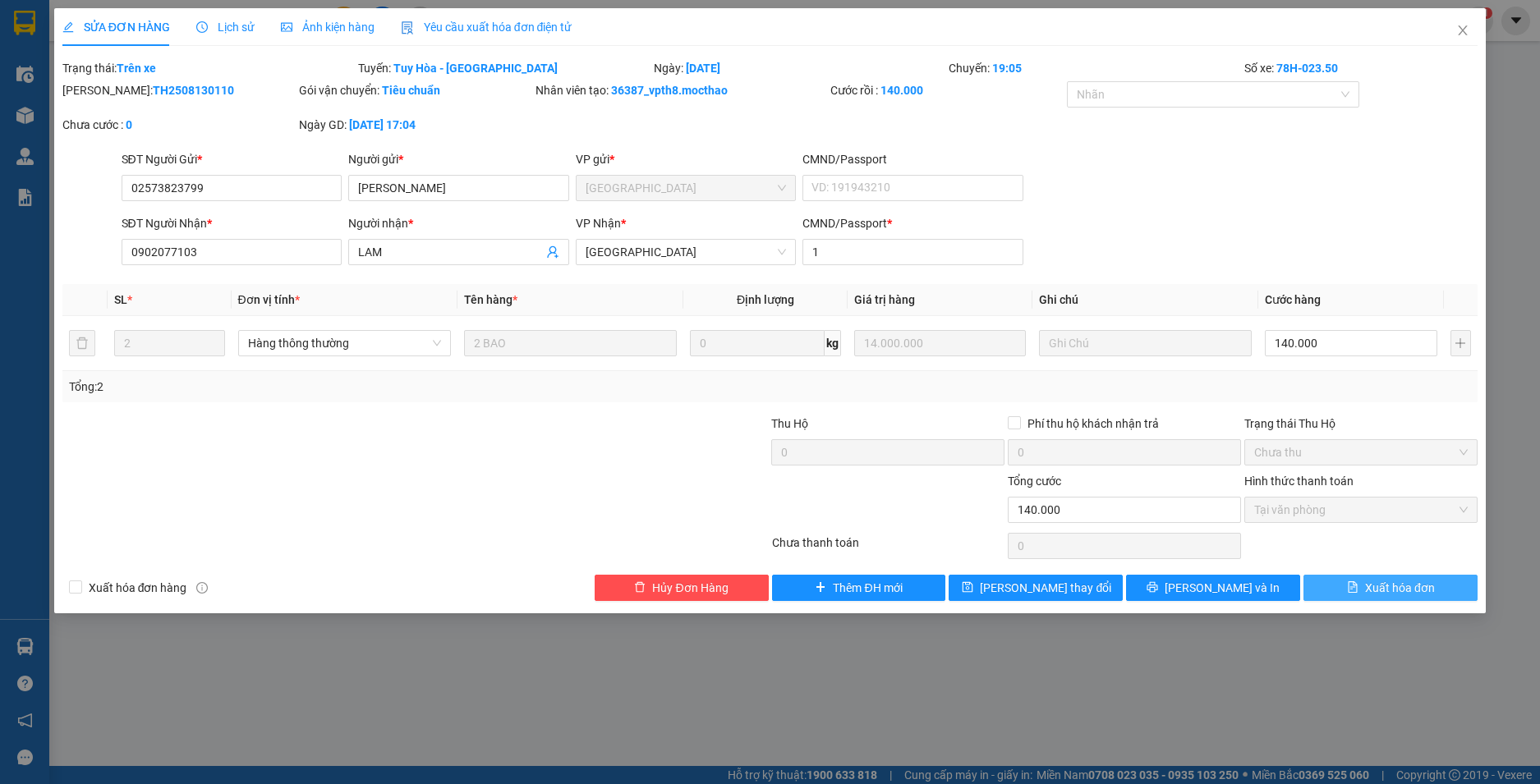
click at [1411, 592] on span "Xuất hóa đơn" at bounding box center [1399, 588] width 70 height 18
checkbox input "true"
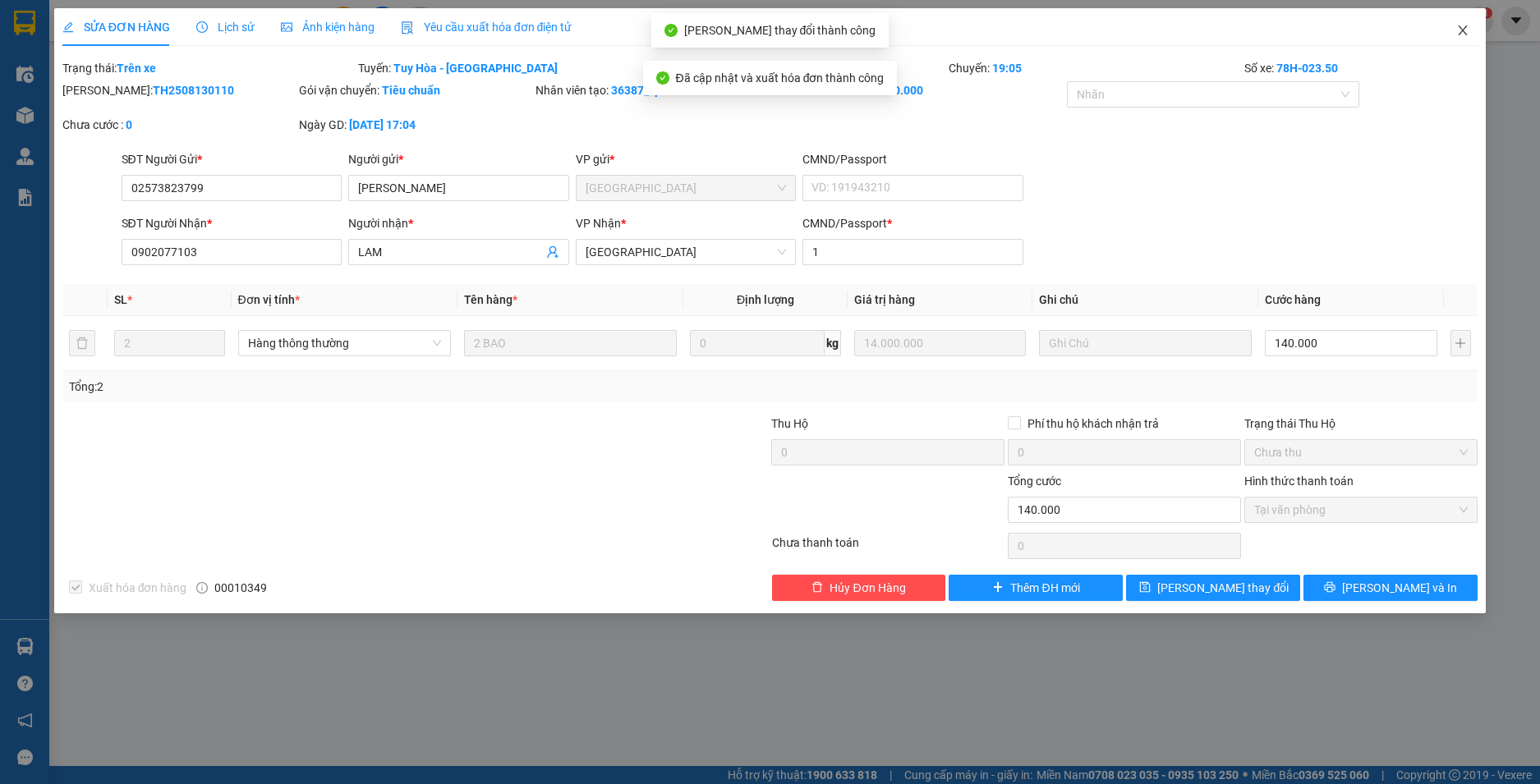
click at [1467, 30] on icon "close" at bounding box center [1463, 30] width 13 height 13
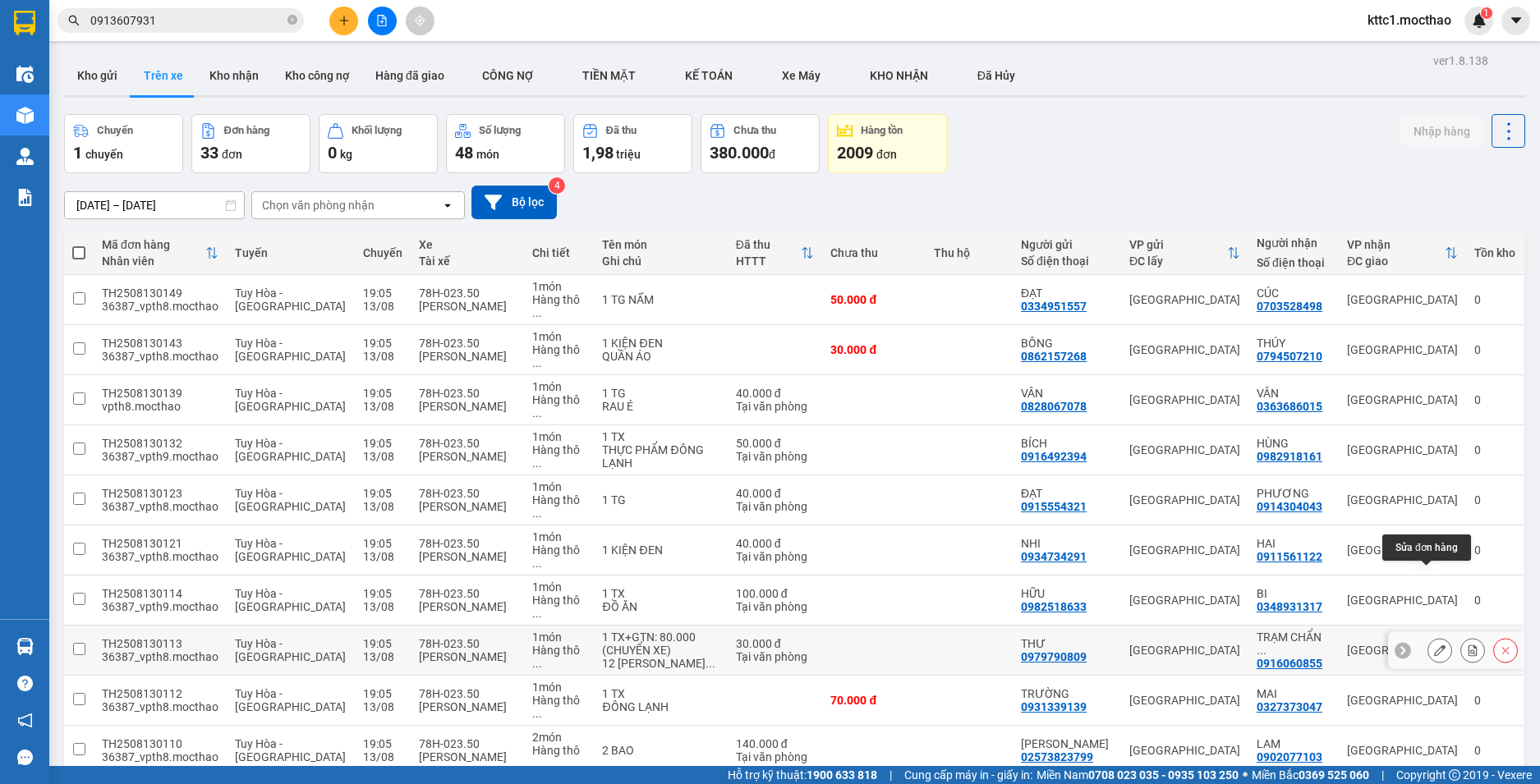
click at [1434, 645] on icon at bounding box center [1440, 651] width 12 height 12
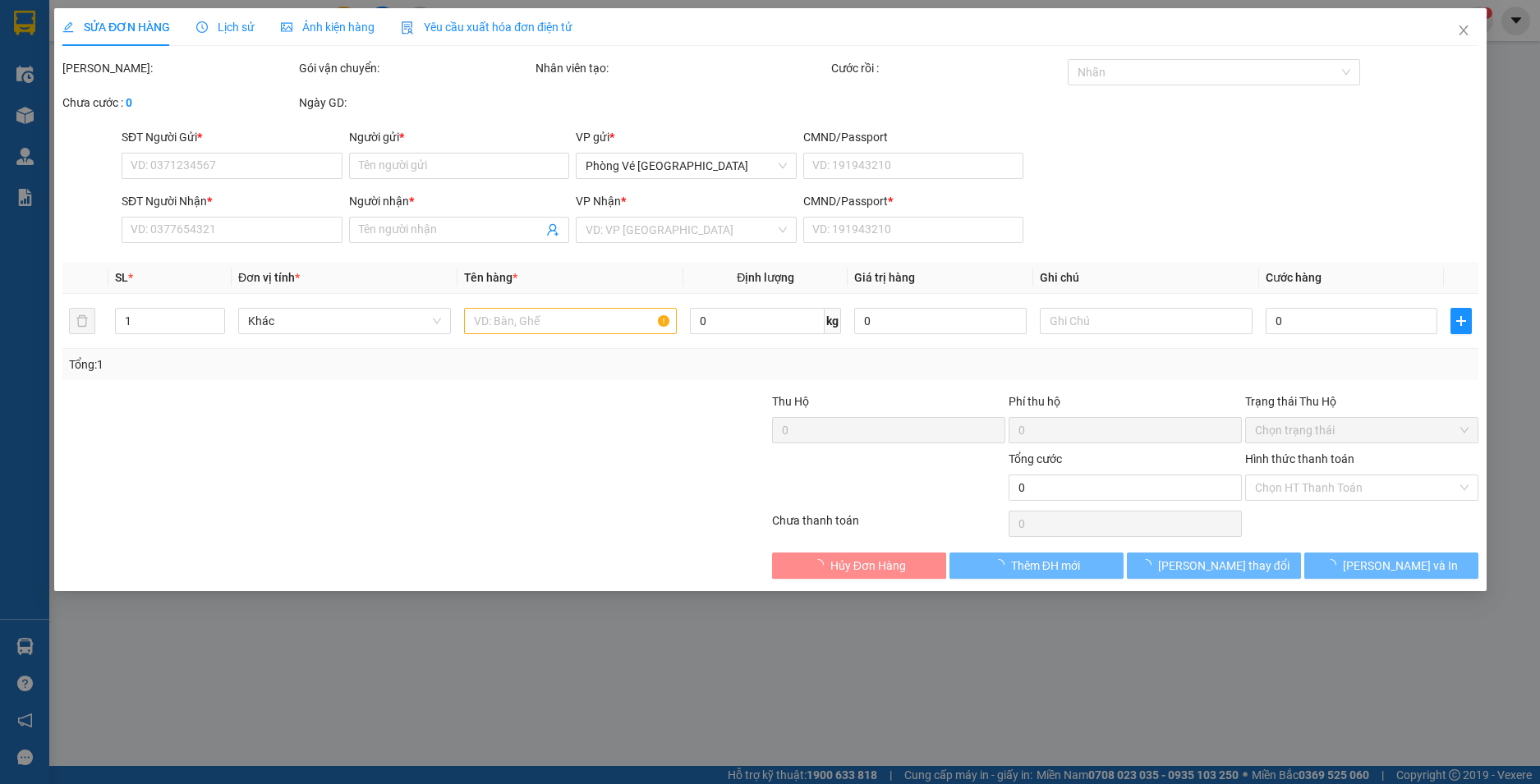
type input "0979790809"
type input "THƯ"
type input "0916060855"
type input "TRẠM CHẨN ĐOÁN VÀ XÉT NGHIỆM 1"
type input "0"
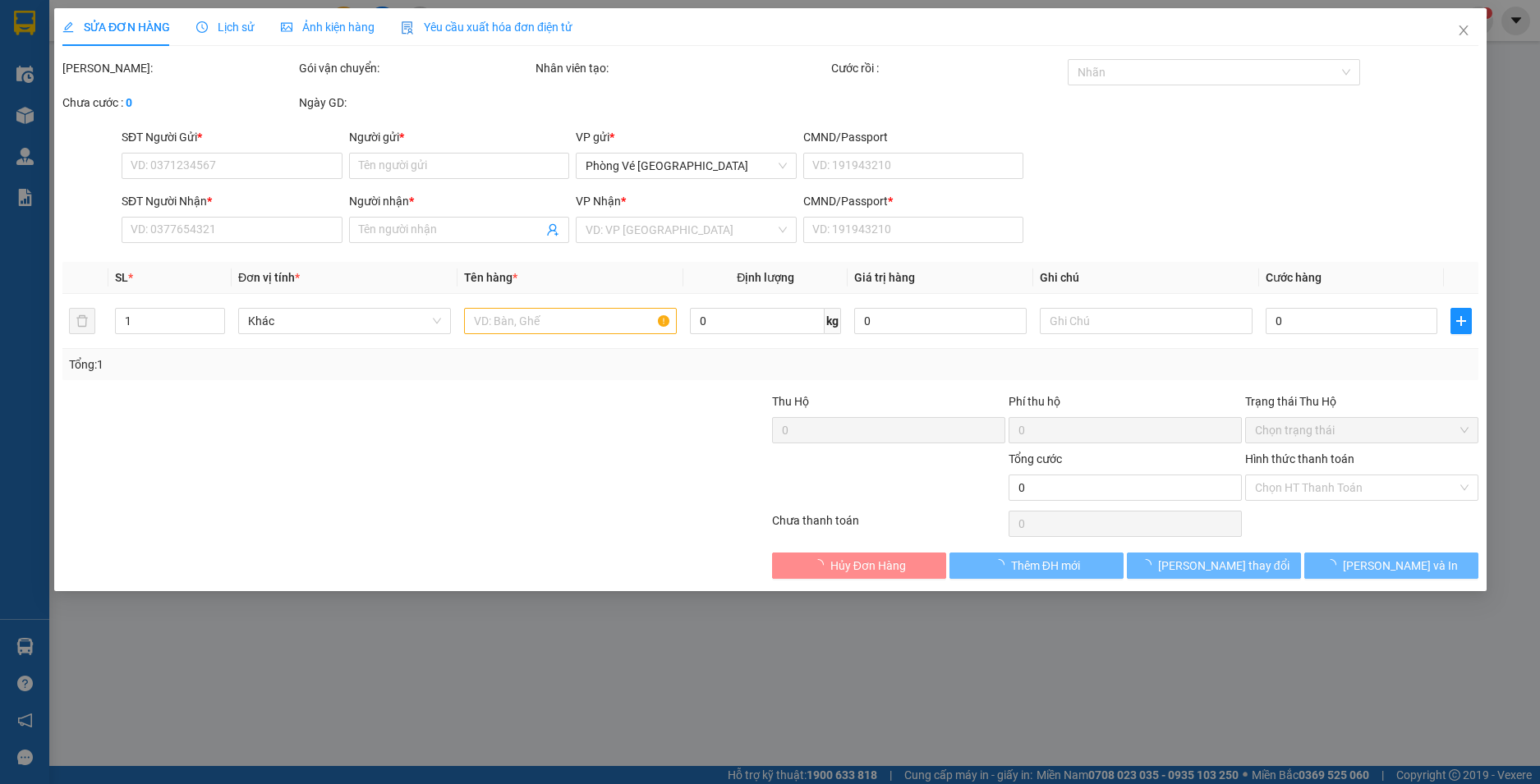
type input "30.000"
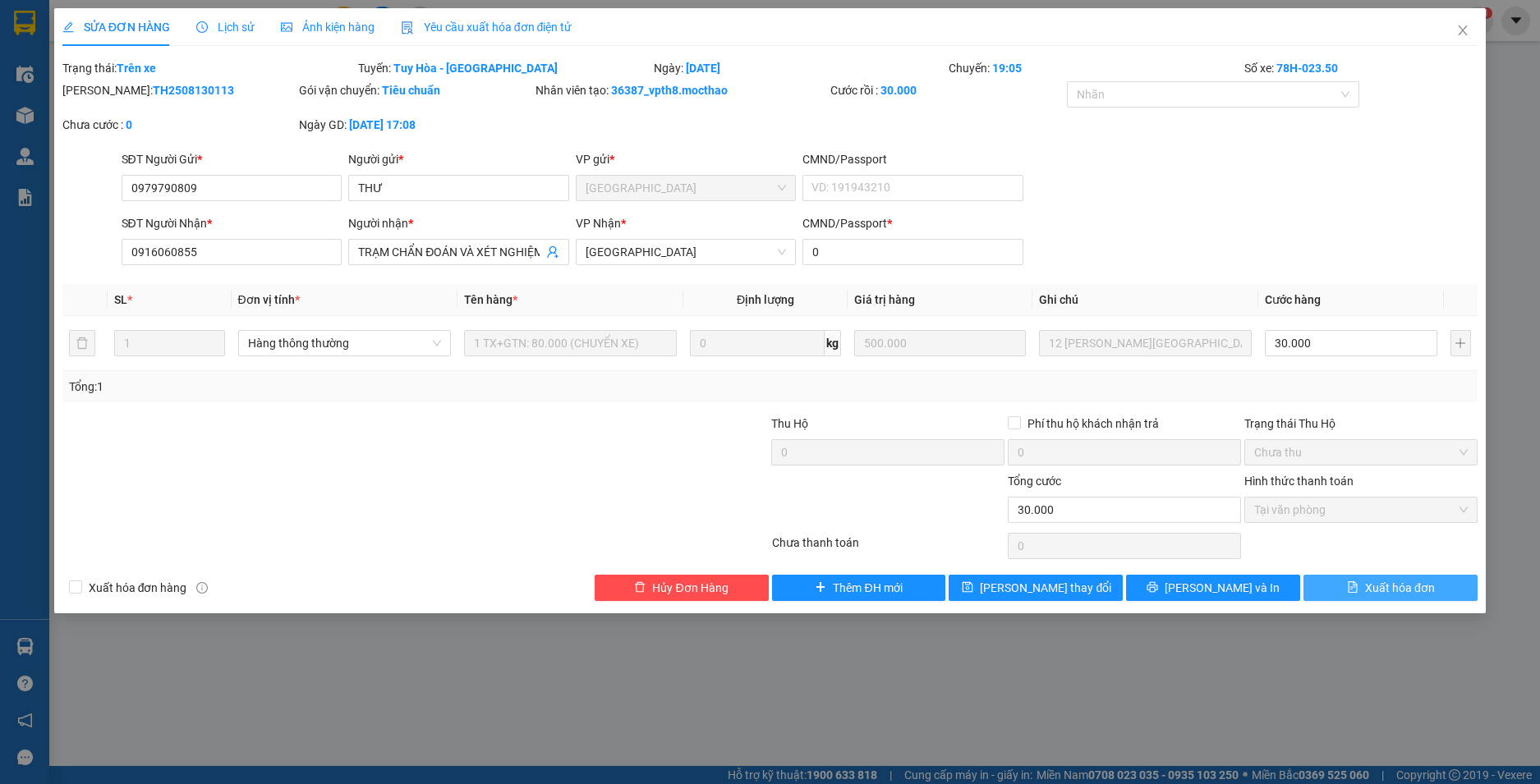
click at [1417, 595] on span "Xuất hóa đơn" at bounding box center [1399, 588] width 70 height 18
checkbox input "true"
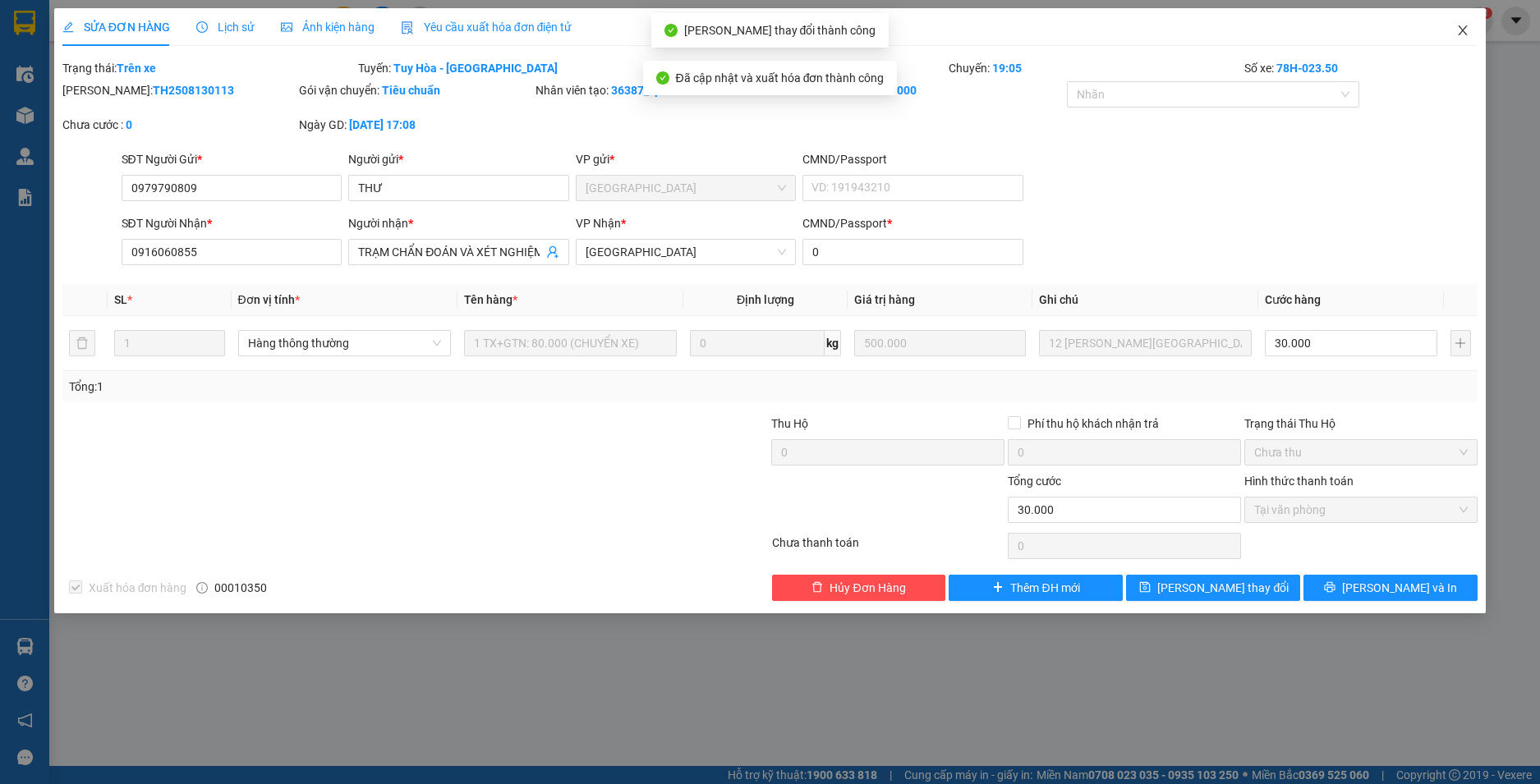
click at [1468, 34] on icon "close" at bounding box center [1463, 30] width 13 height 13
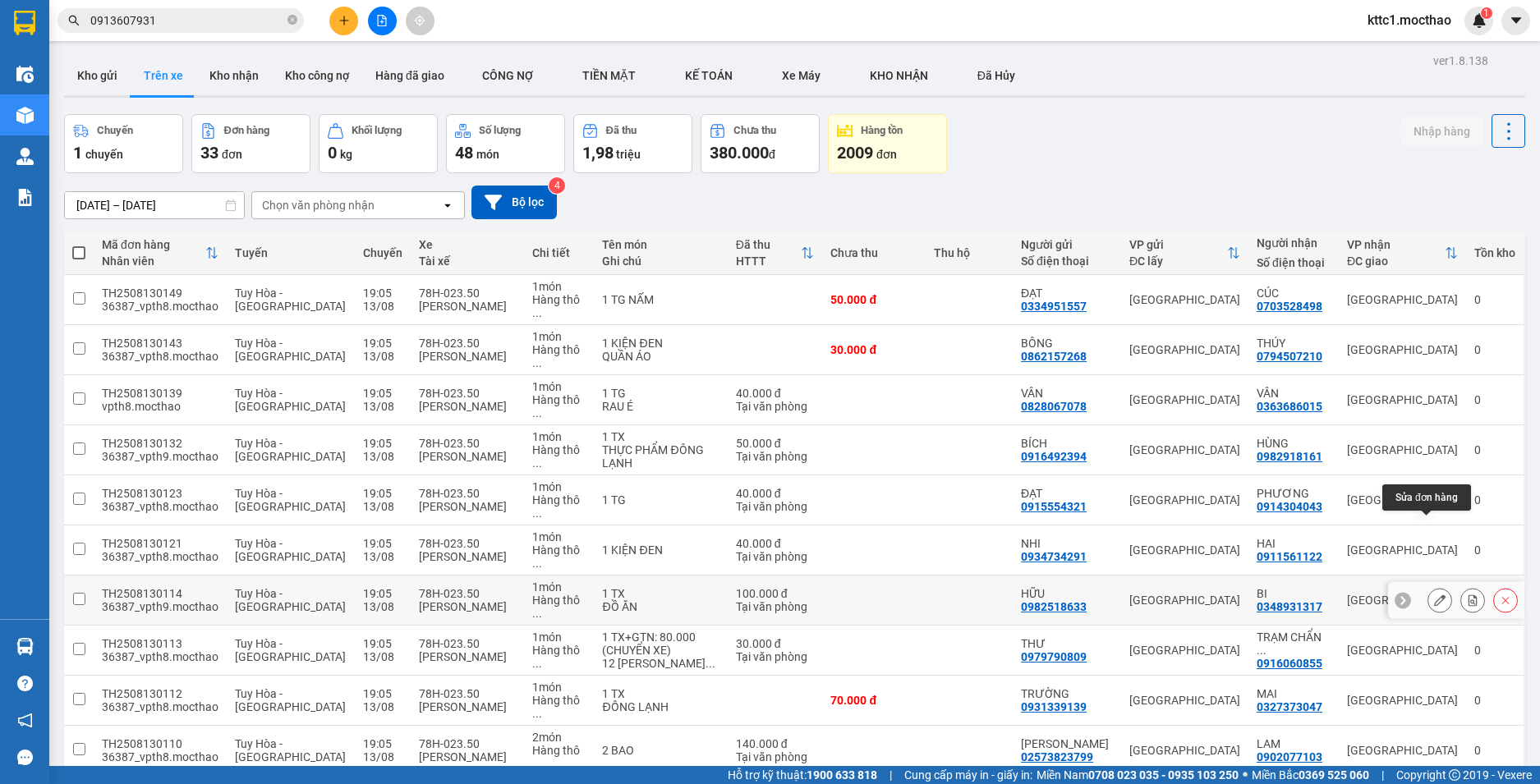
click at [1434, 595] on icon at bounding box center [1440, 601] width 12 height 12
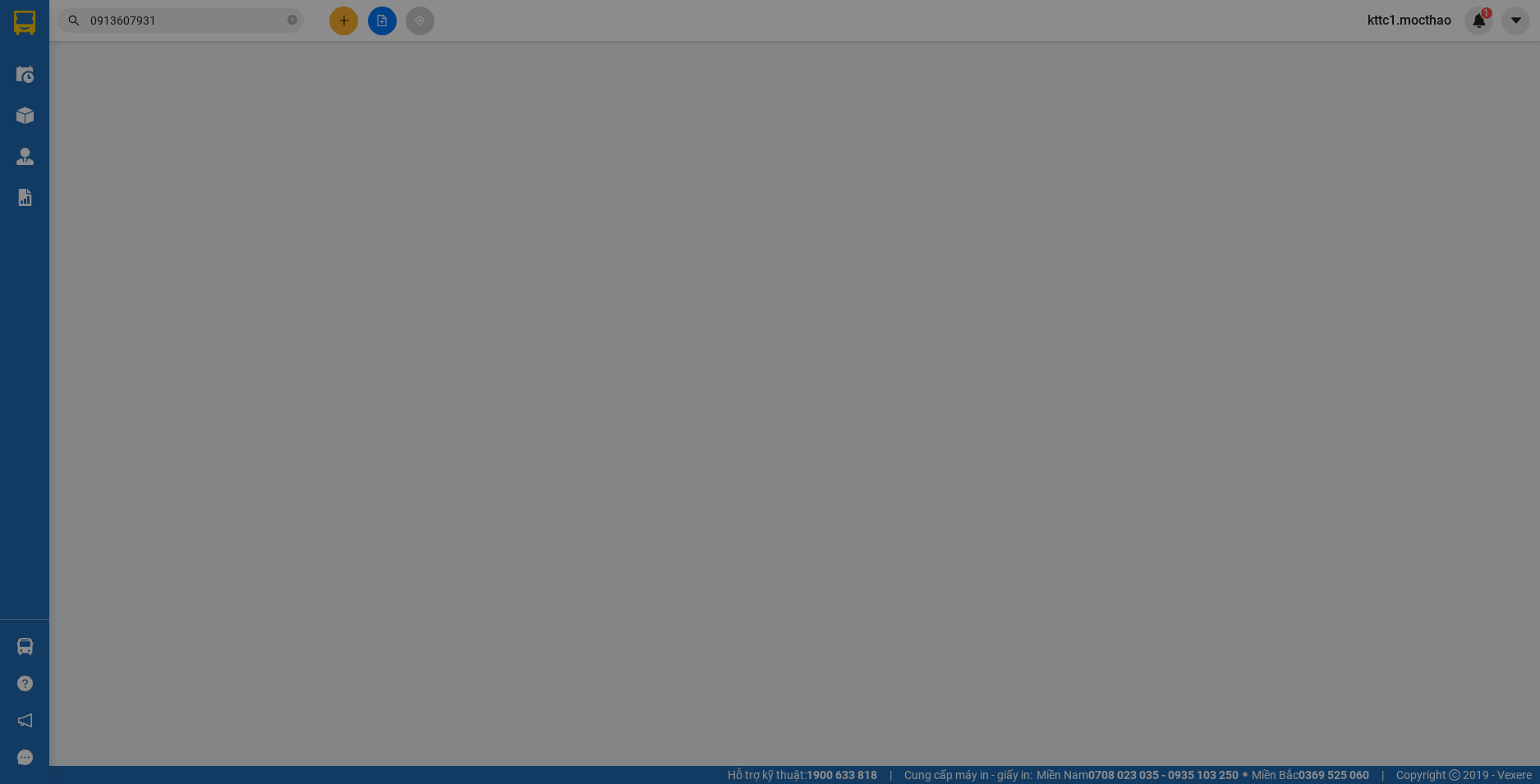
type input "0982518633"
type input "HỮU"
type input "0348931317"
type input "BI"
type input "0"
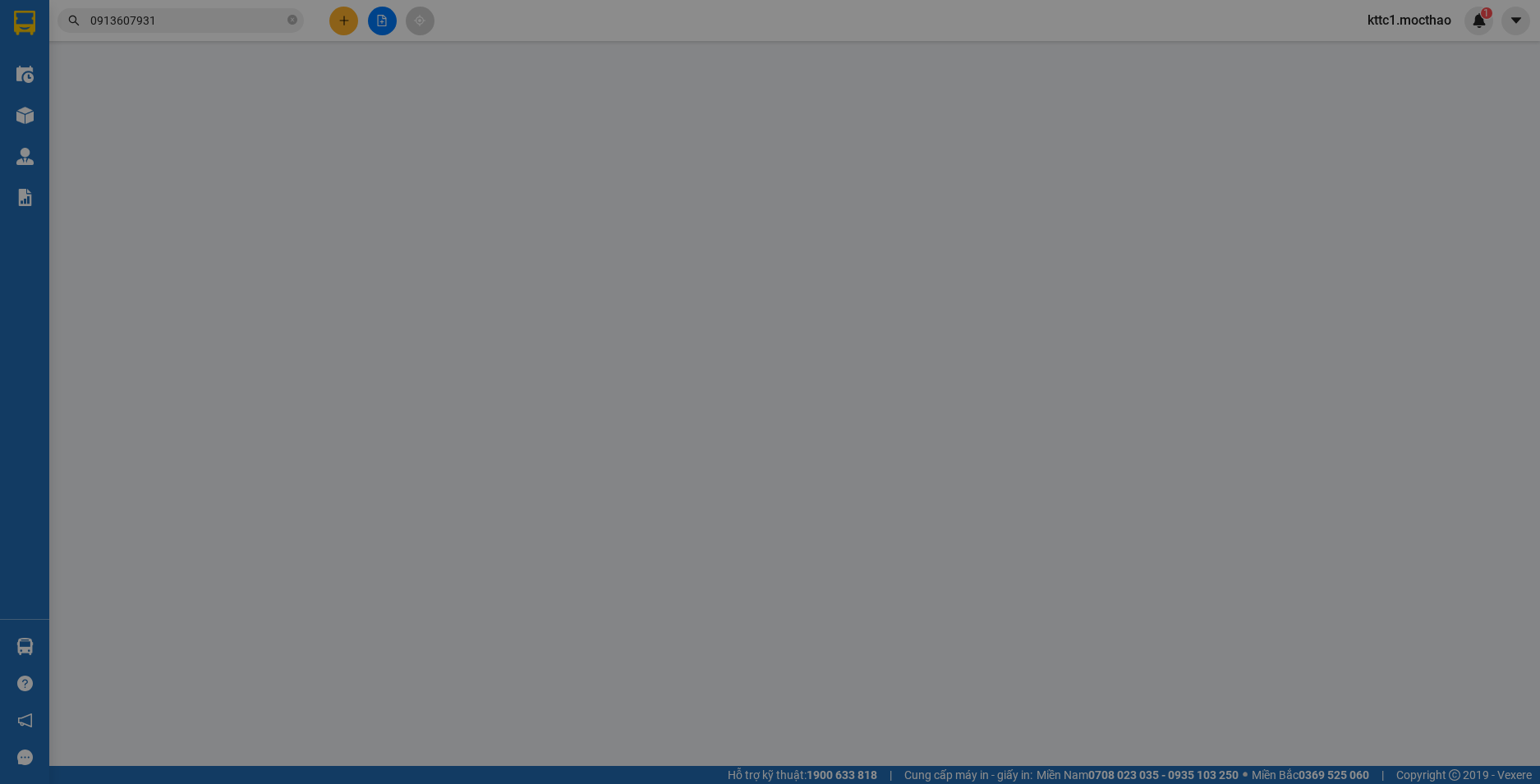
type input "100.000"
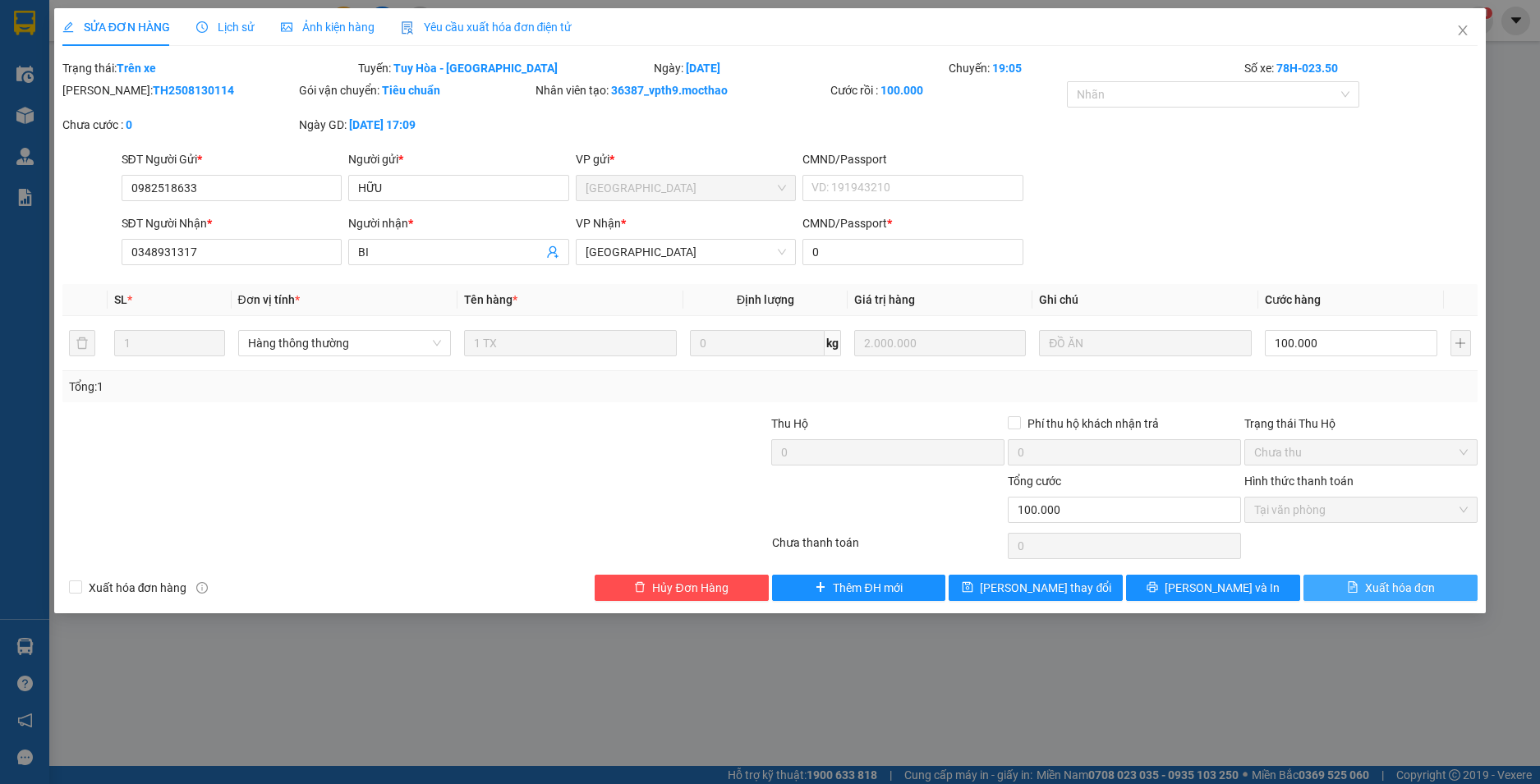
click at [1394, 592] on span "Xuất hóa đơn" at bounding box center [1399, 588] width 70 height 18
checkbox input "true"
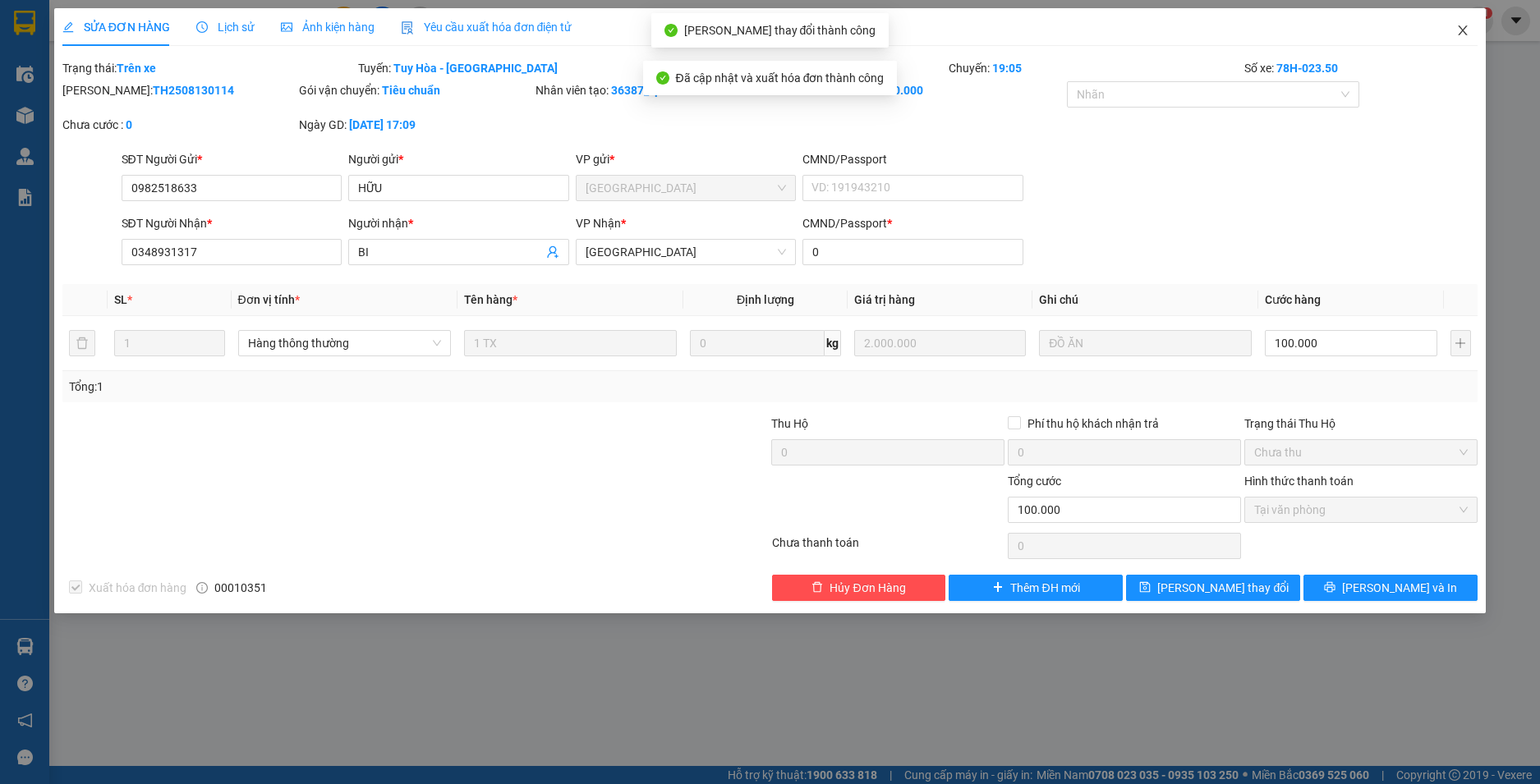
click at [1464, 32] on icon "close" at bounding box center [1463, 30] width 9 height 10
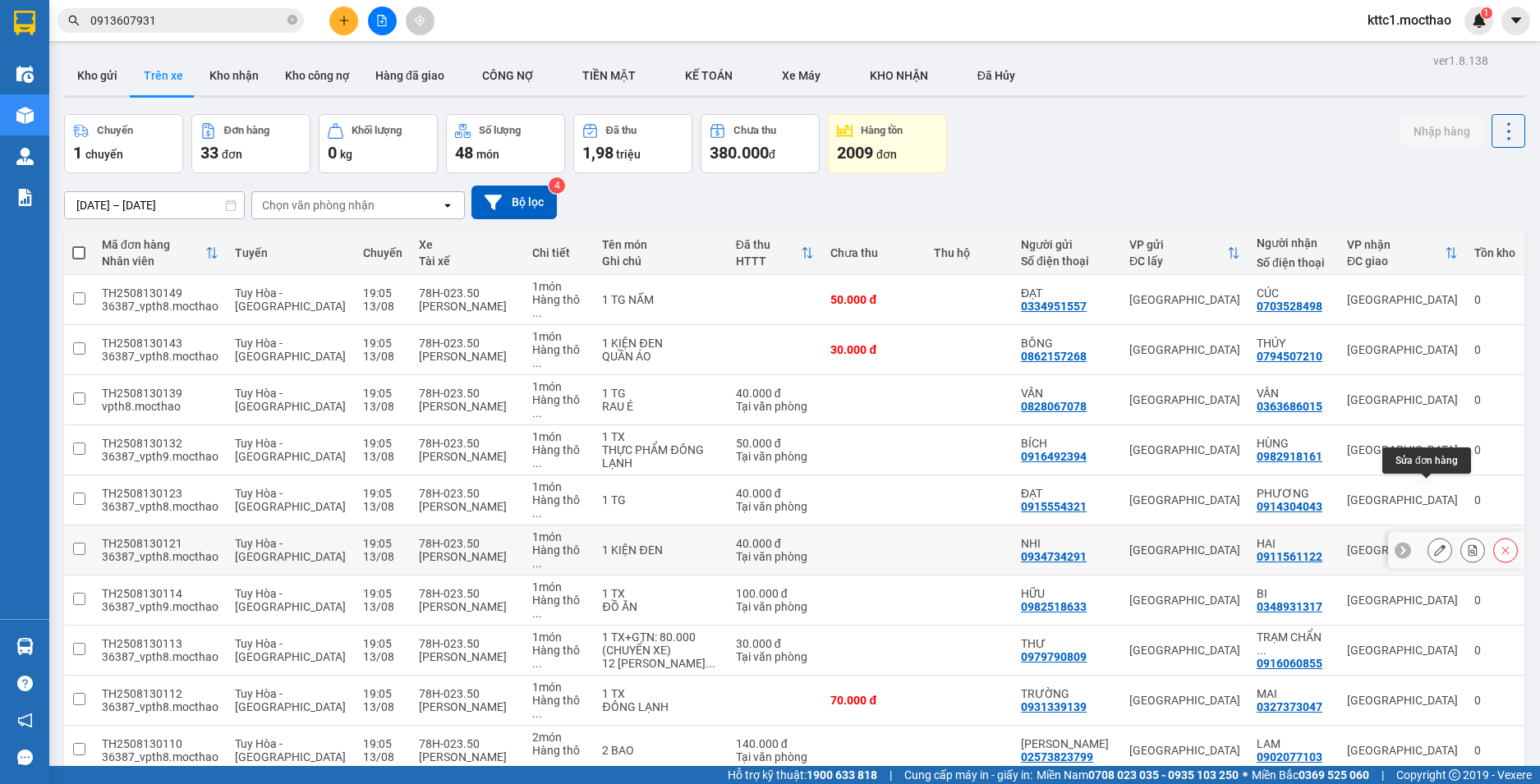
click at [1434, 544] on icon at bounding box center [1440, 550] width 12 height 12
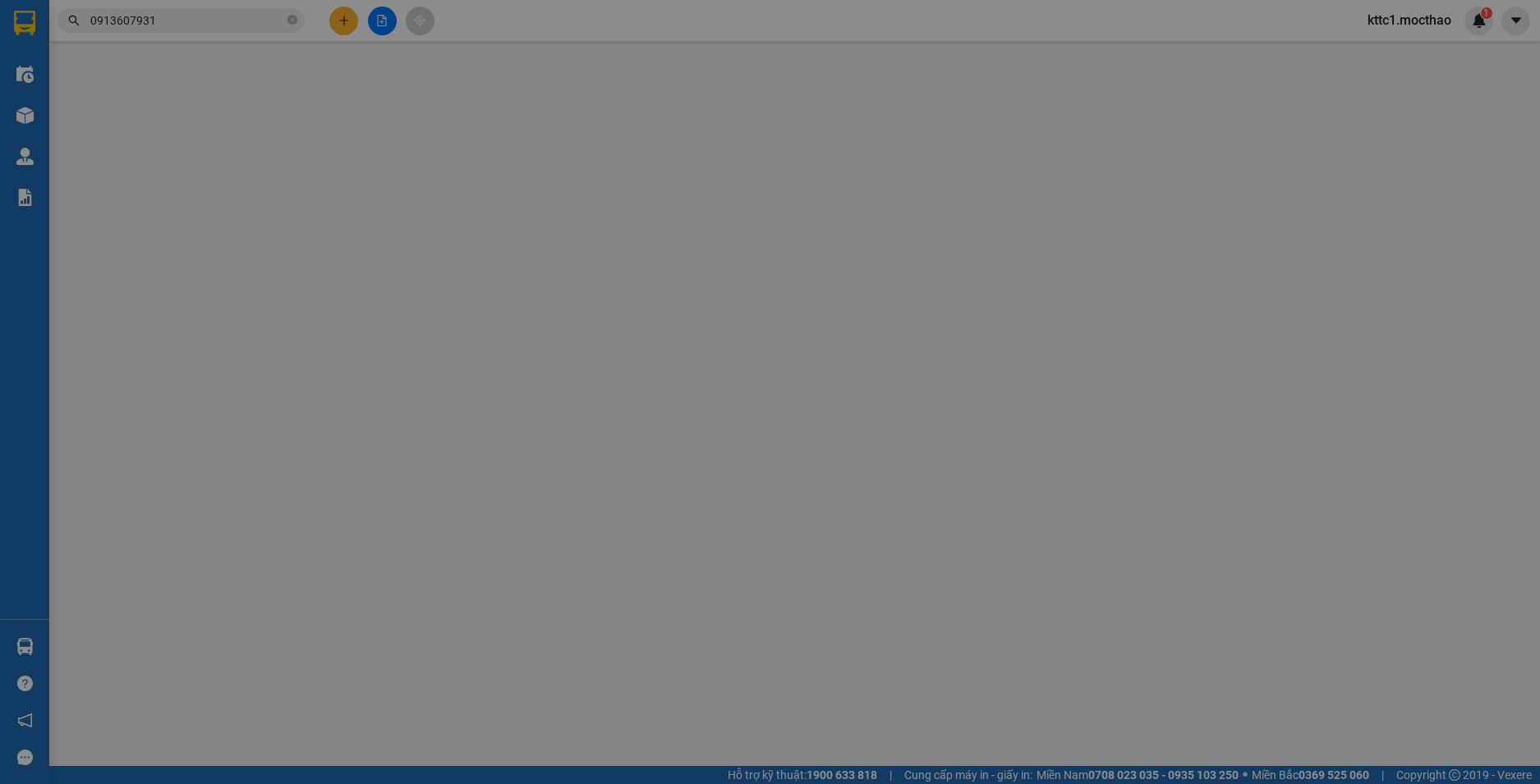
type input "0934734291"
type input "NHI"
type input "0911561122"
type input "HAI"
type input "1"
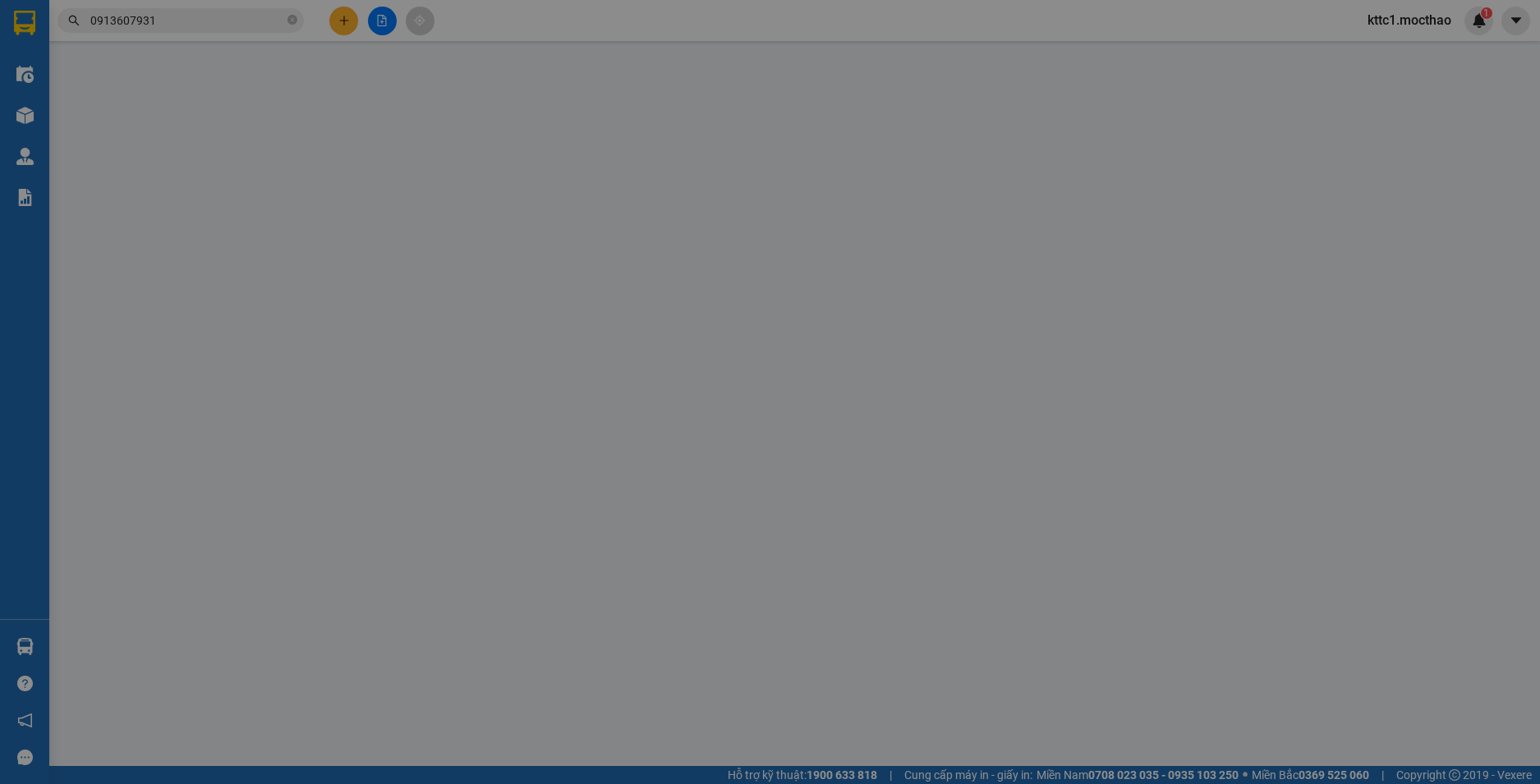
type input "40.000"
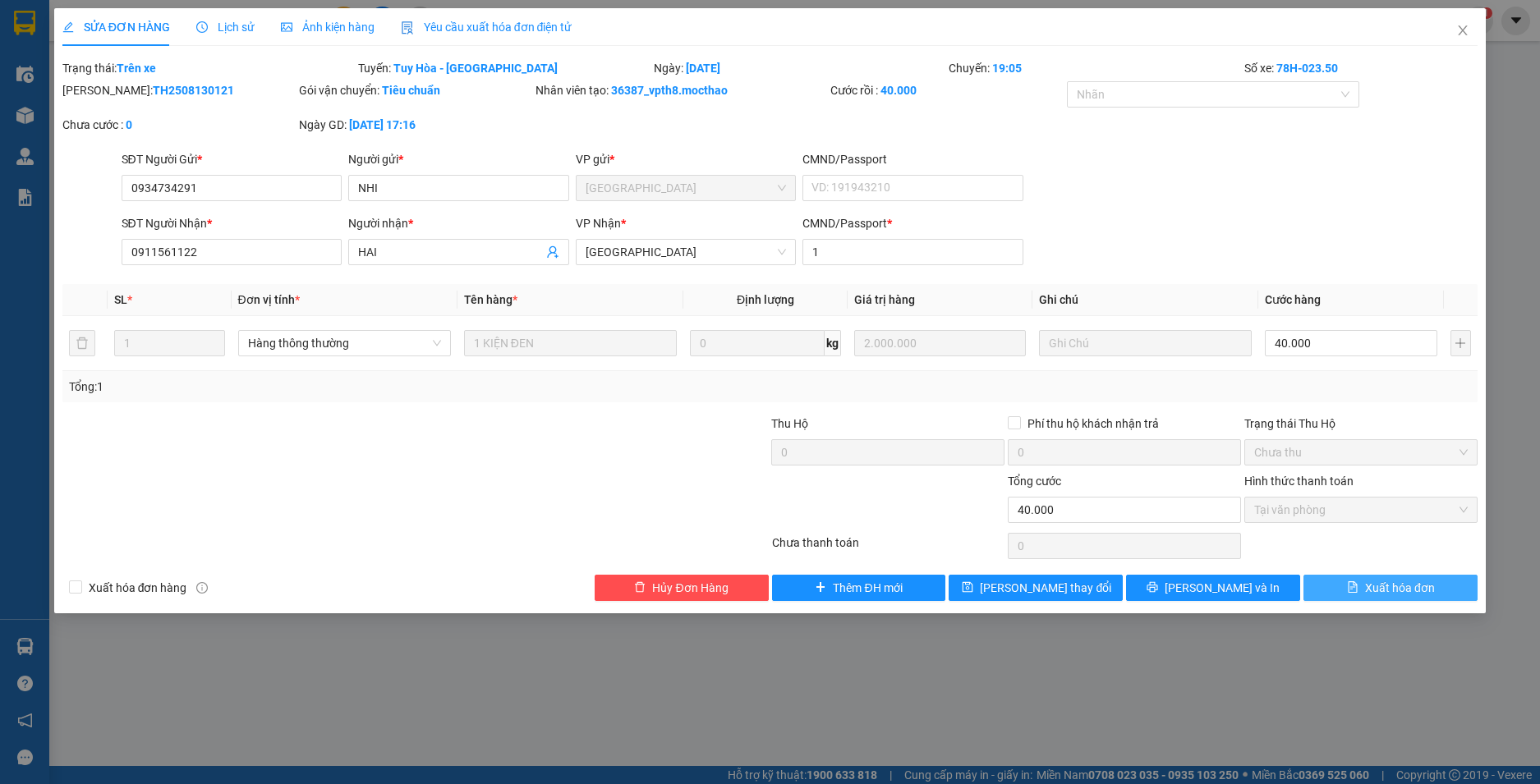
click at [1394, 596] on span "Xuất hóa đơn" at bounding box center [1399, 588] width 70 height 18
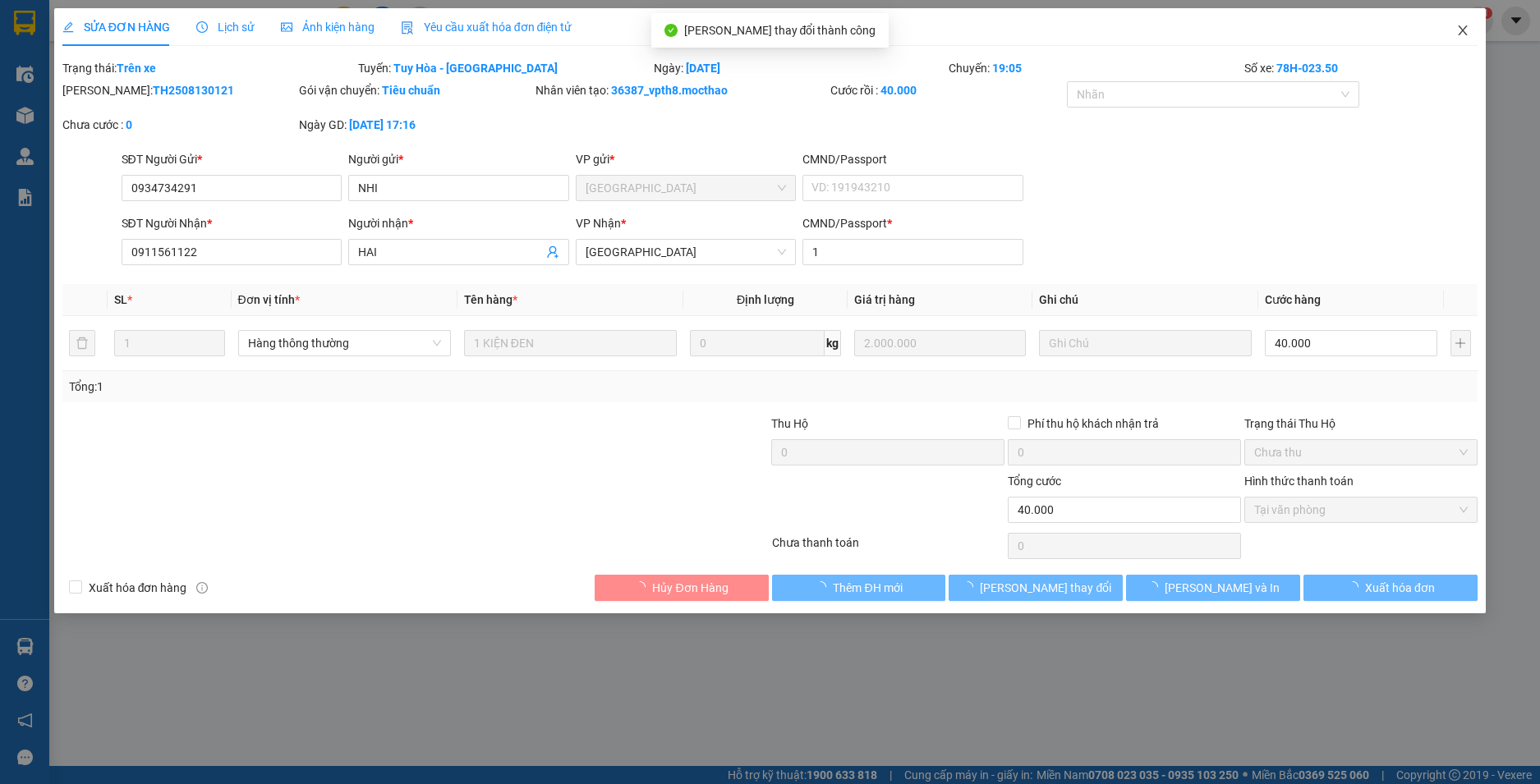
checkbox input "true"
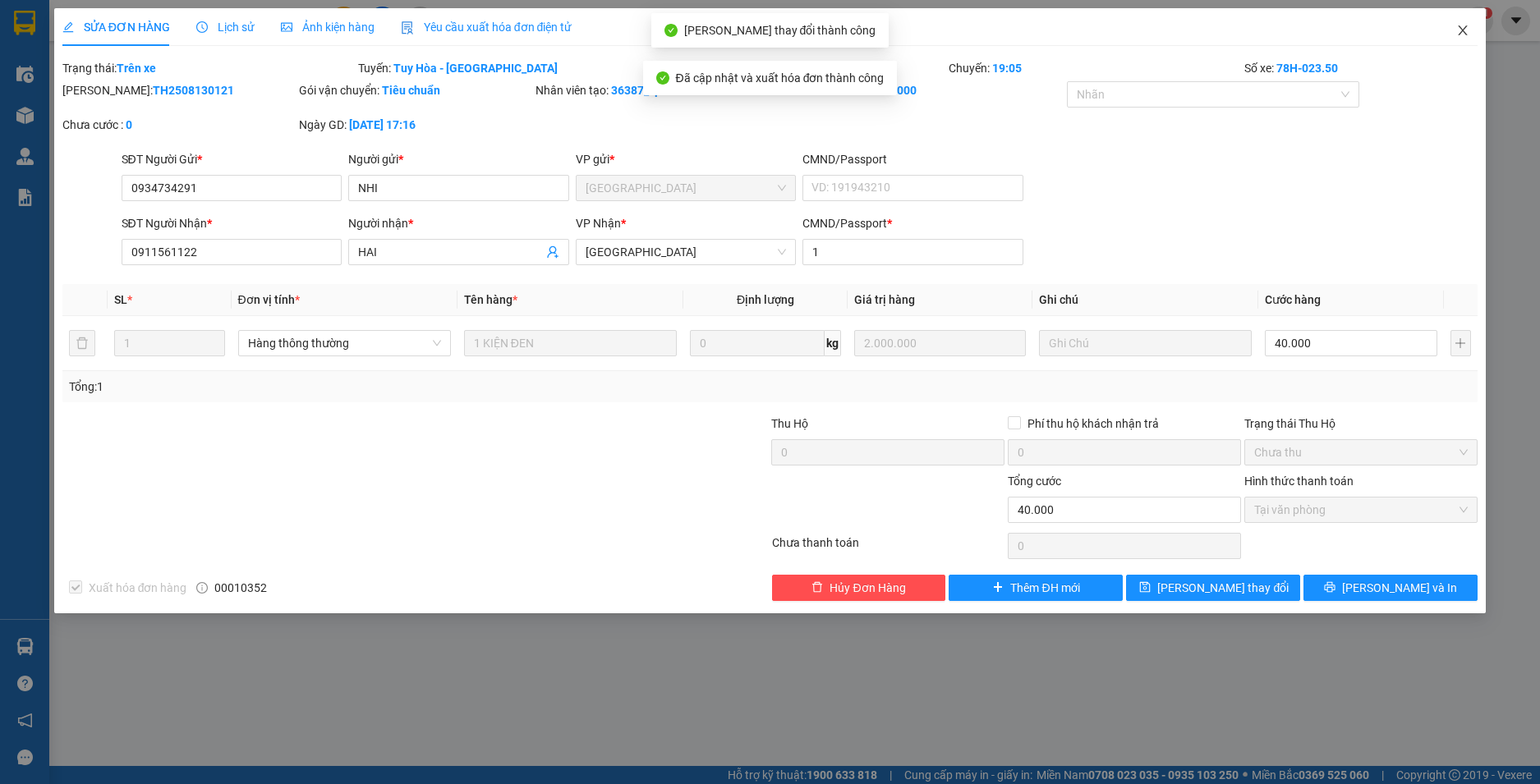
click at [1464, 28] on icon "close" at bounding box center [1463, 30] width 13 height 13
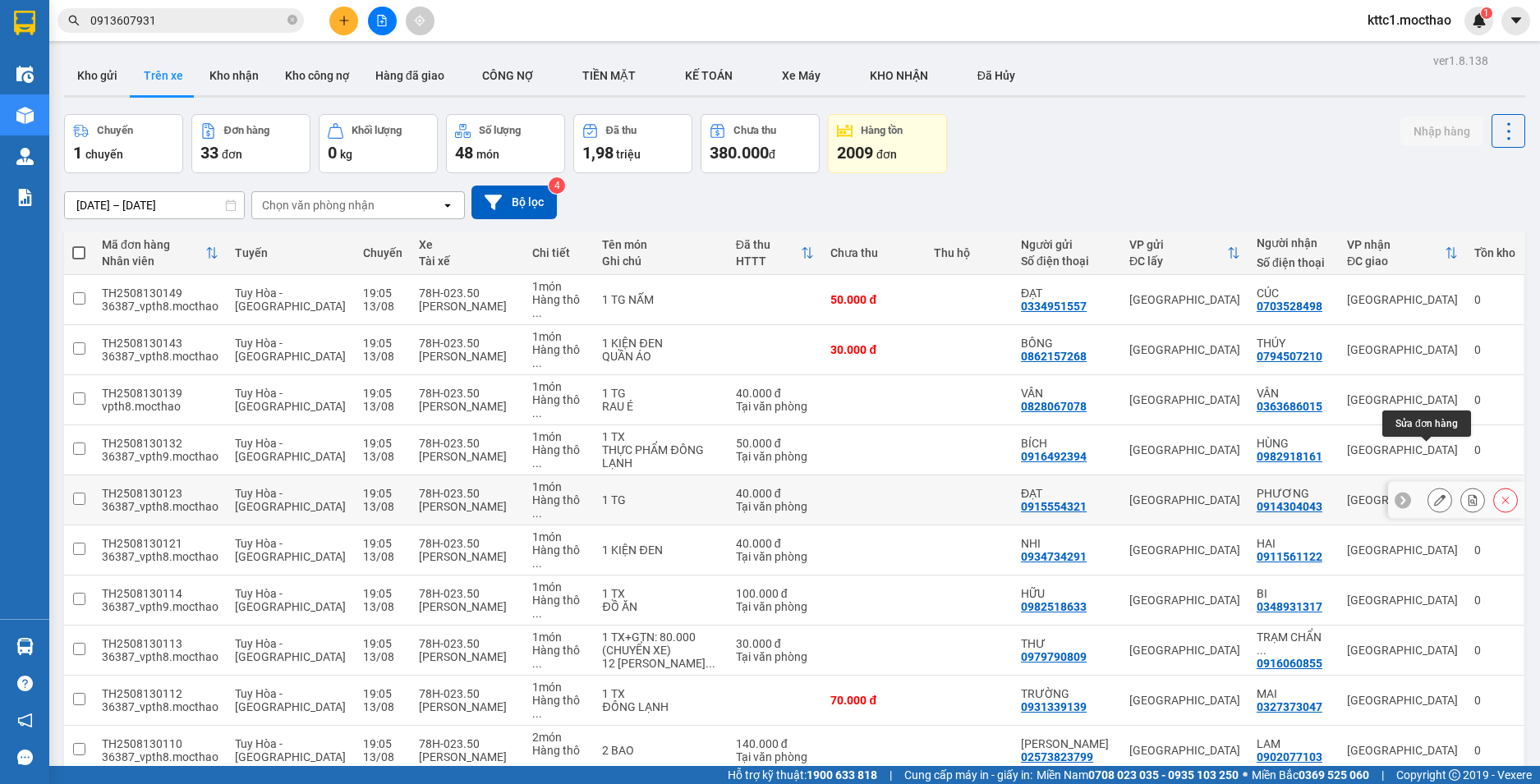
click at [1434, 494] on icon at bounding box center [1440, 500] width 12 height 12
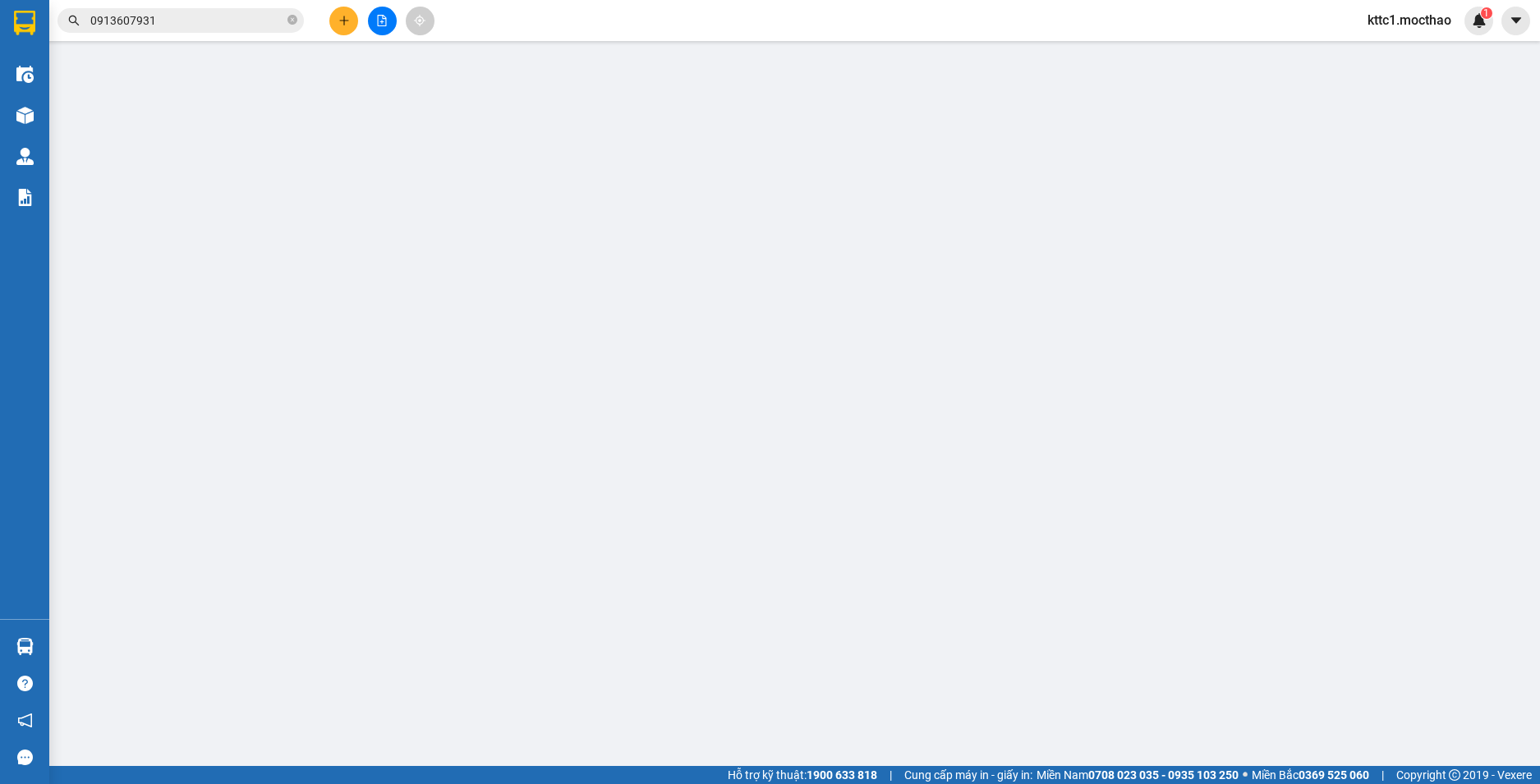
type input "0915554321"
type input "ĐẠT"
type input "0914304043"
type input "PHƯƠNG"
type input "1"
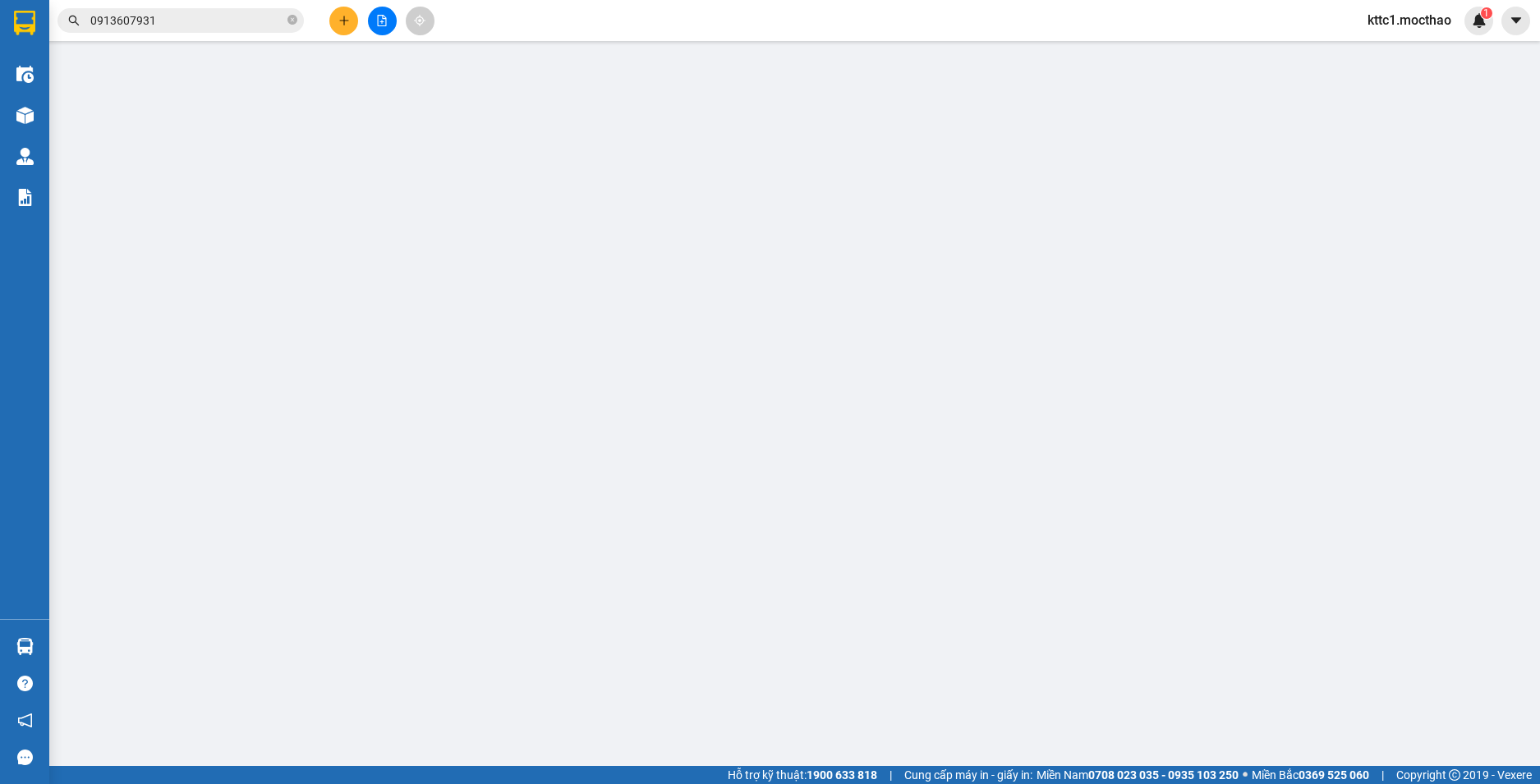
type input "40.000"
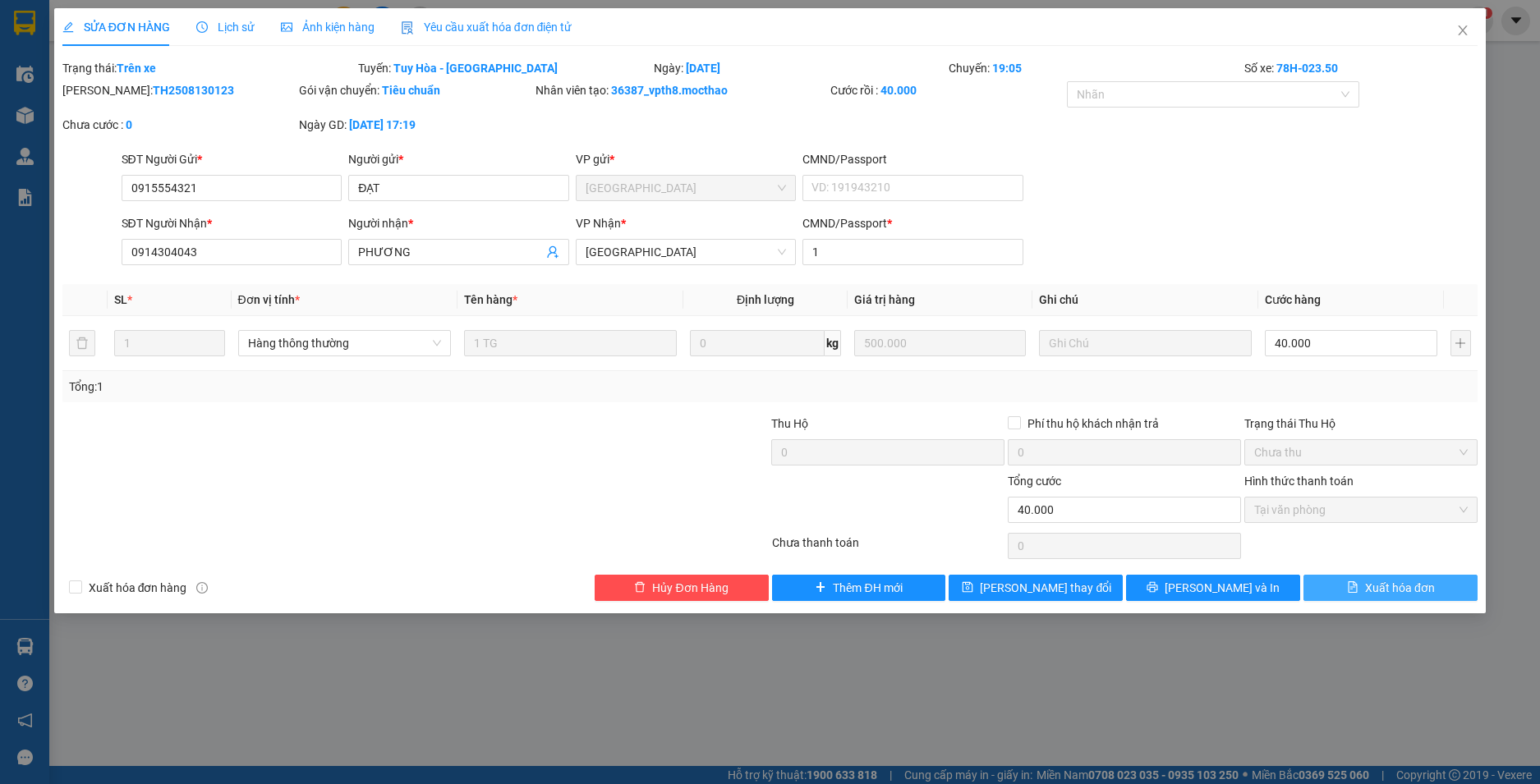
click at [1383, 585] on span "Xuất hóa đơn" at bounding box center [1399, 588] width 70 height 18
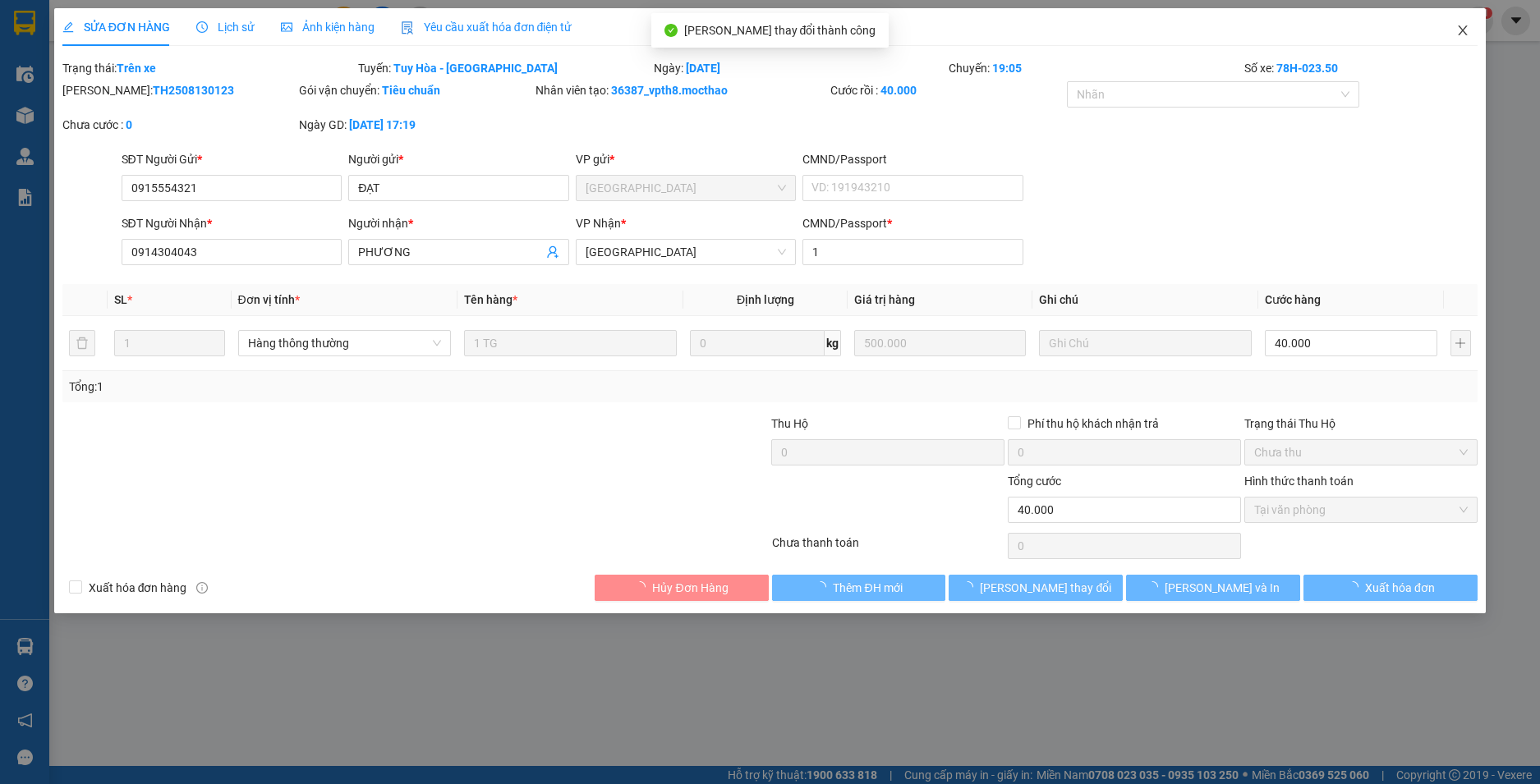
checkbox input "true"
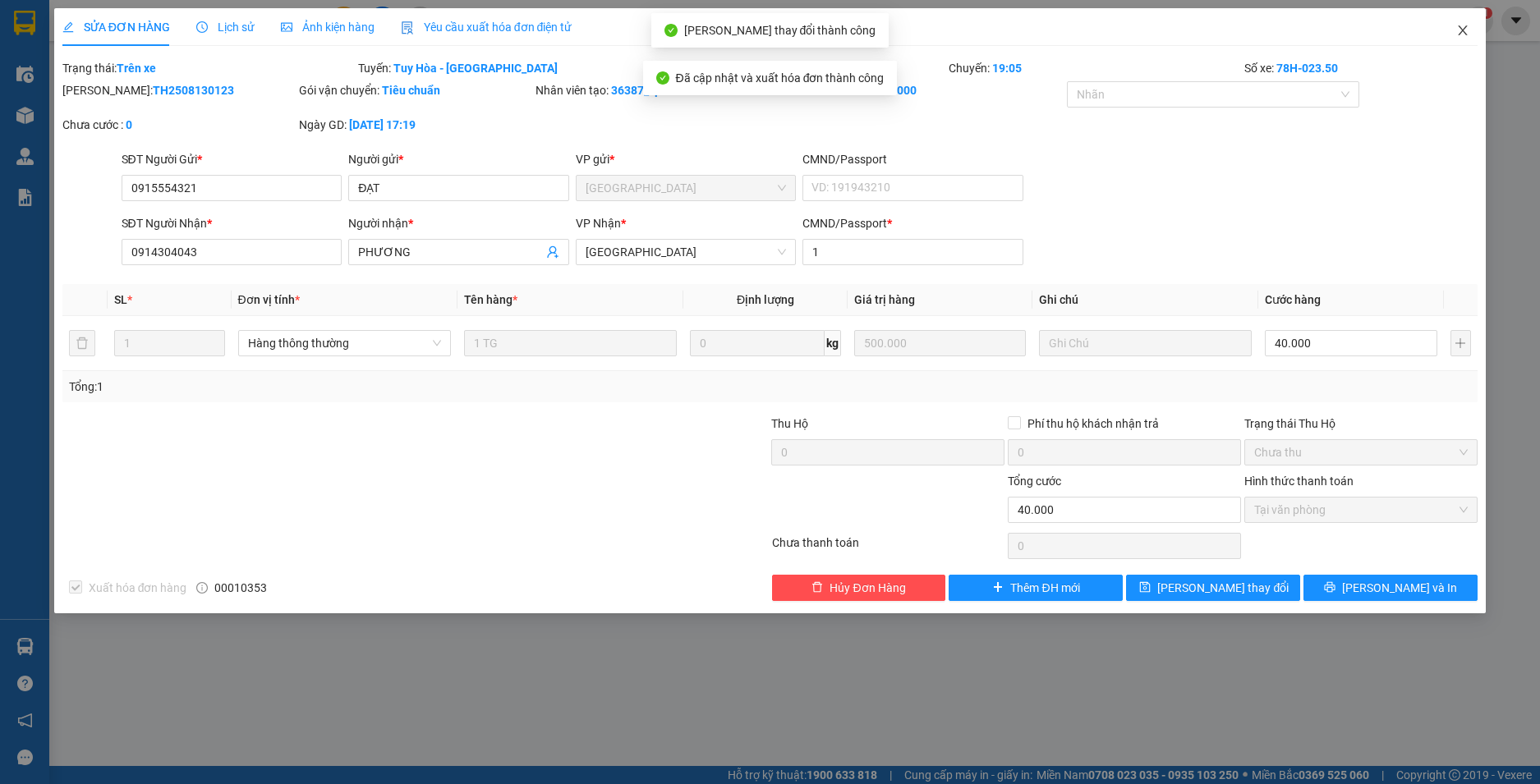
click at [1465, 31] on icon "close" at bounding box center [1463, 30] width 13 height 13
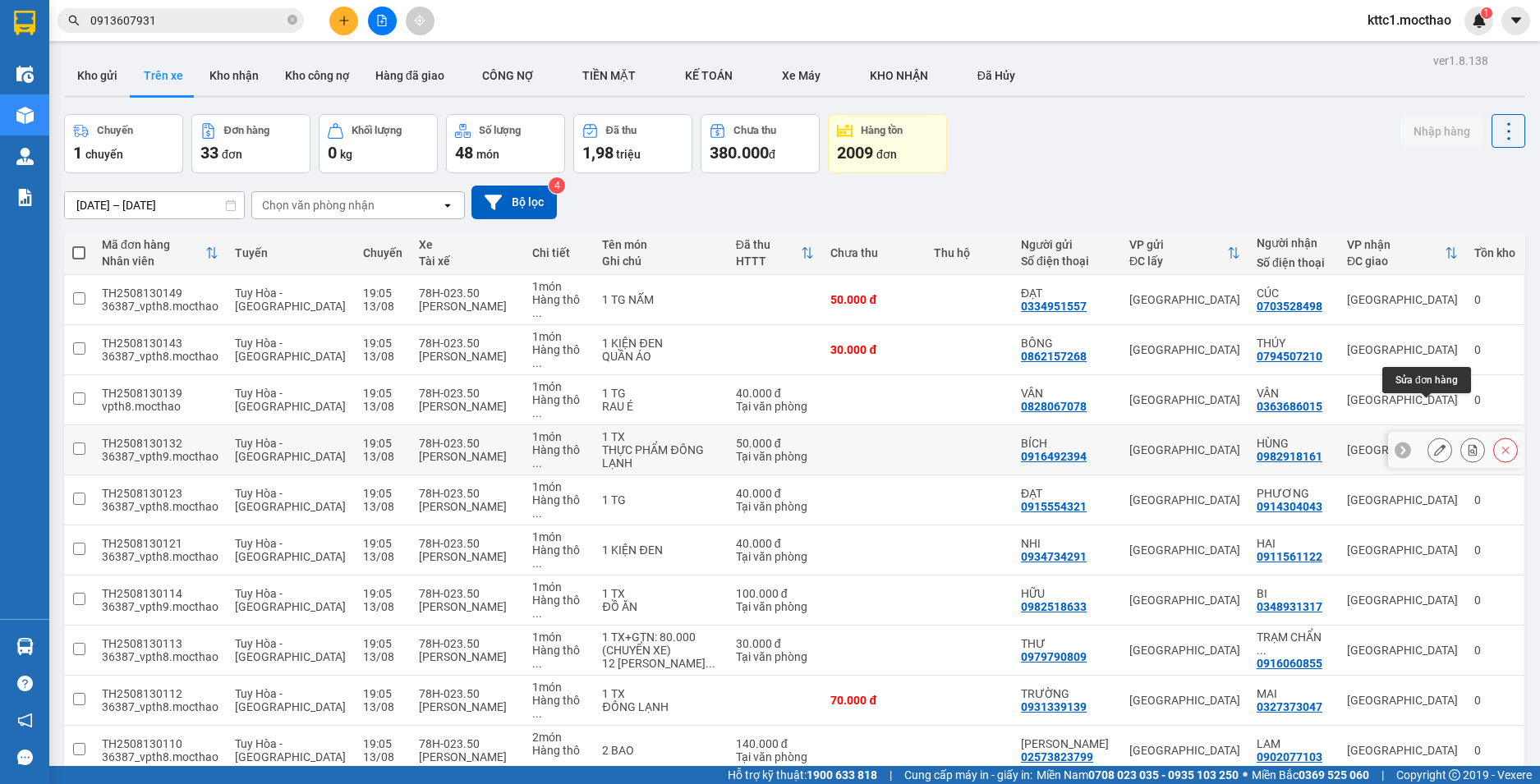
click at [1434, 444] on icon at bounding box center [1440, 450] width 12 height 12
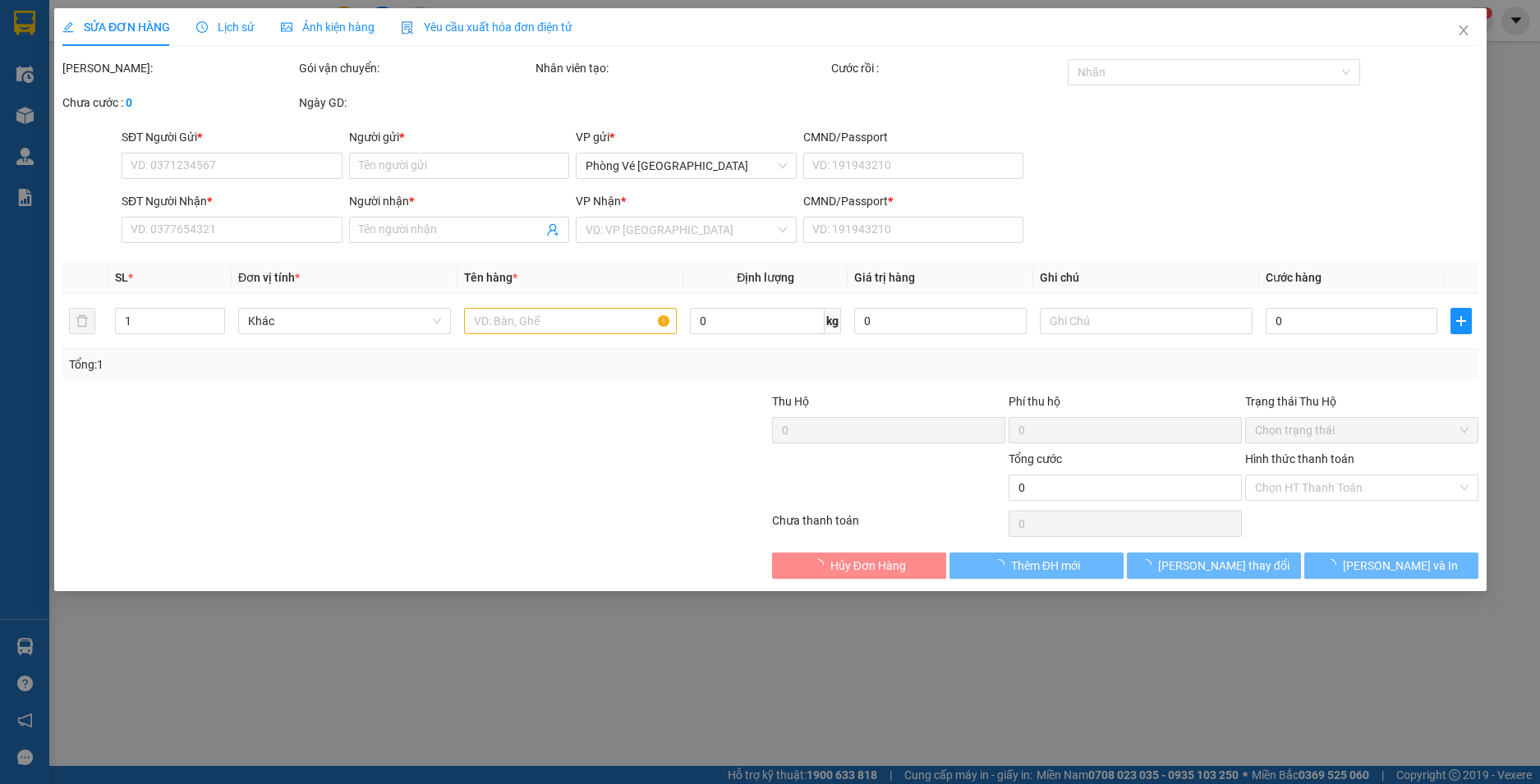
type input "0916492394"
type input "BÍCH"
type input "0982918161"
type input "HÙNG"
type input "1"
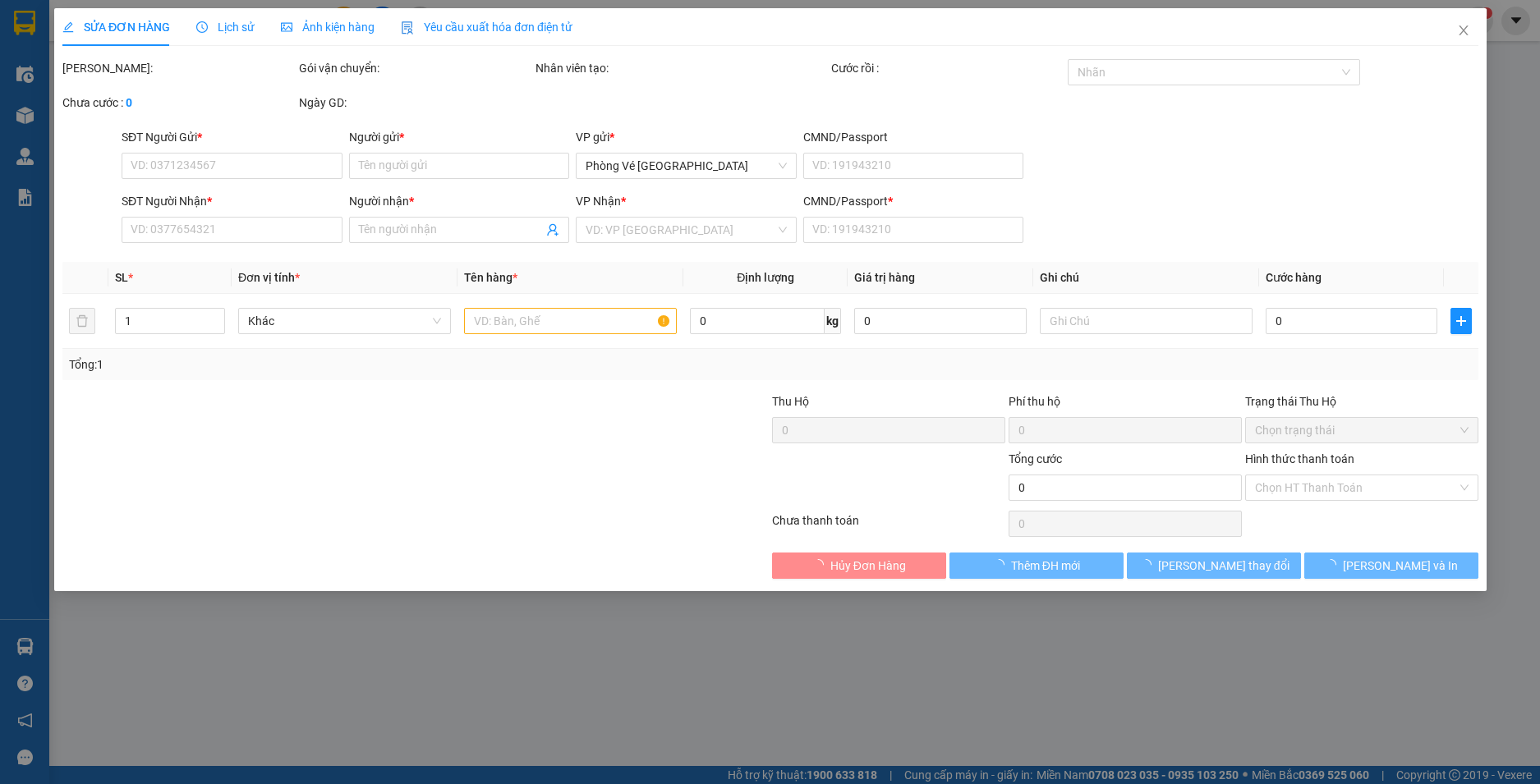
type input "50.000"
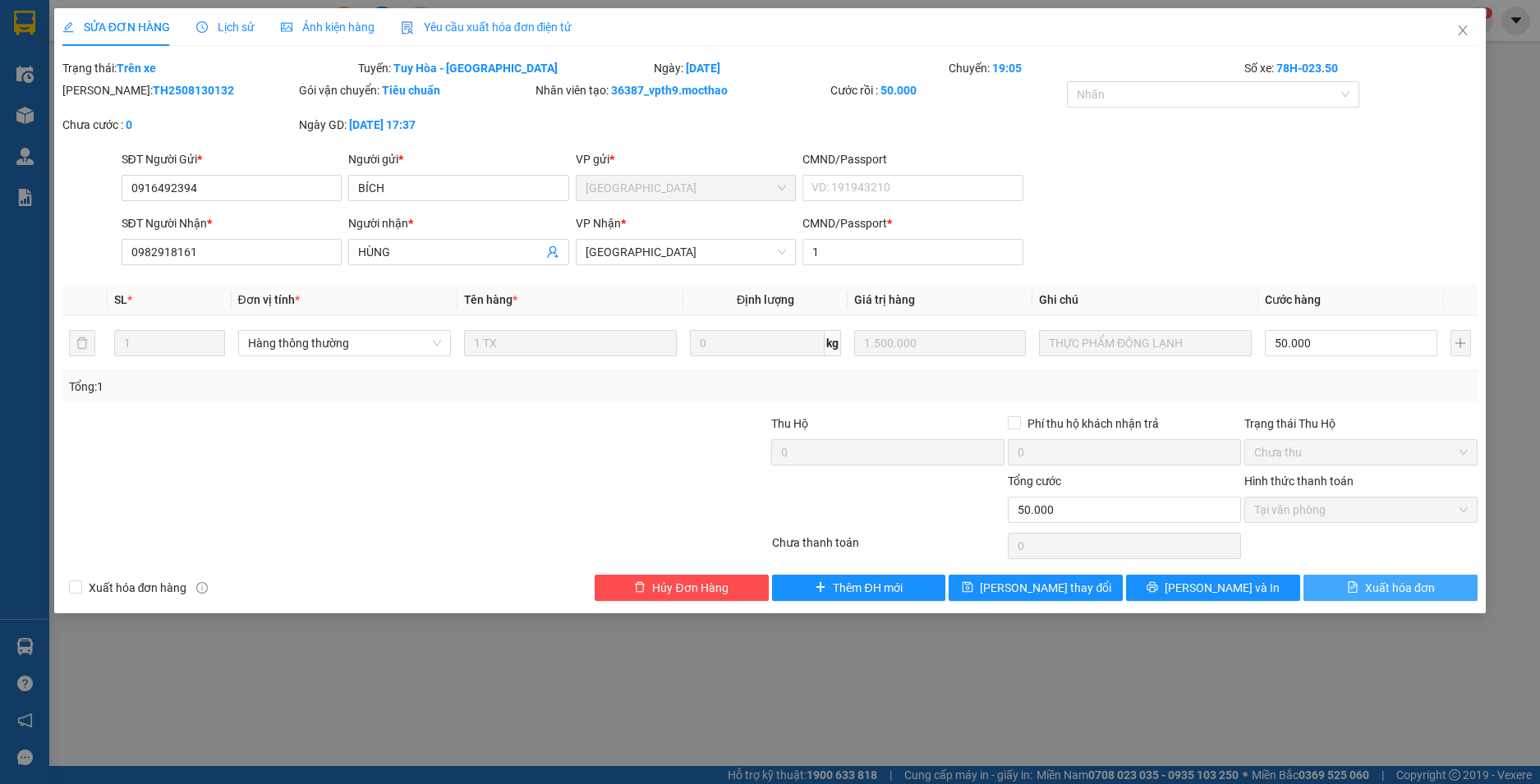
click at [1377, 594] on span "Xuất hóa đơn" at bounding box center [1399, 588] width 70 height 18
checkbox input "true"
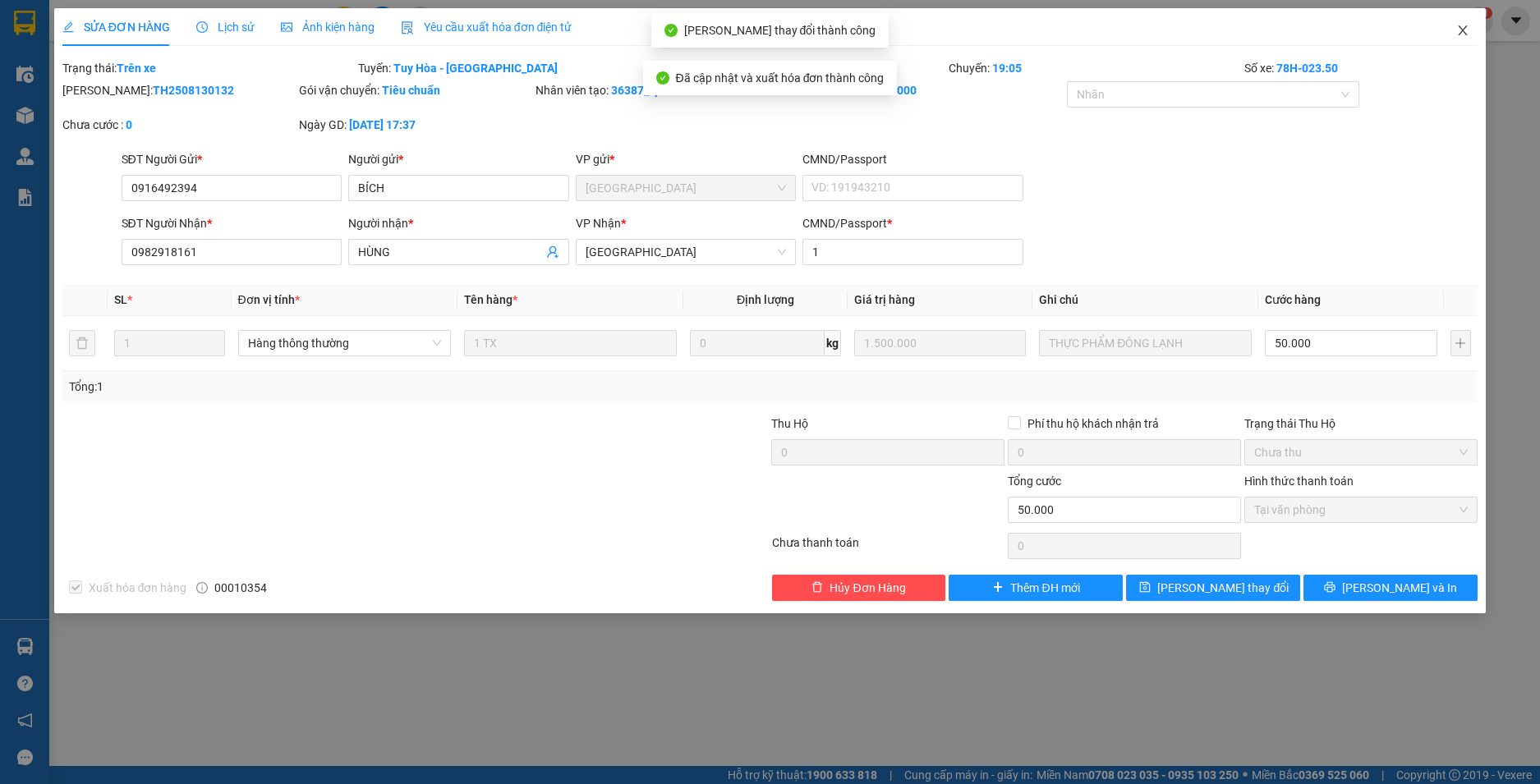
click at [1465, 28] on icon "close" at bounding box center [1463, 30] width 13 height 13
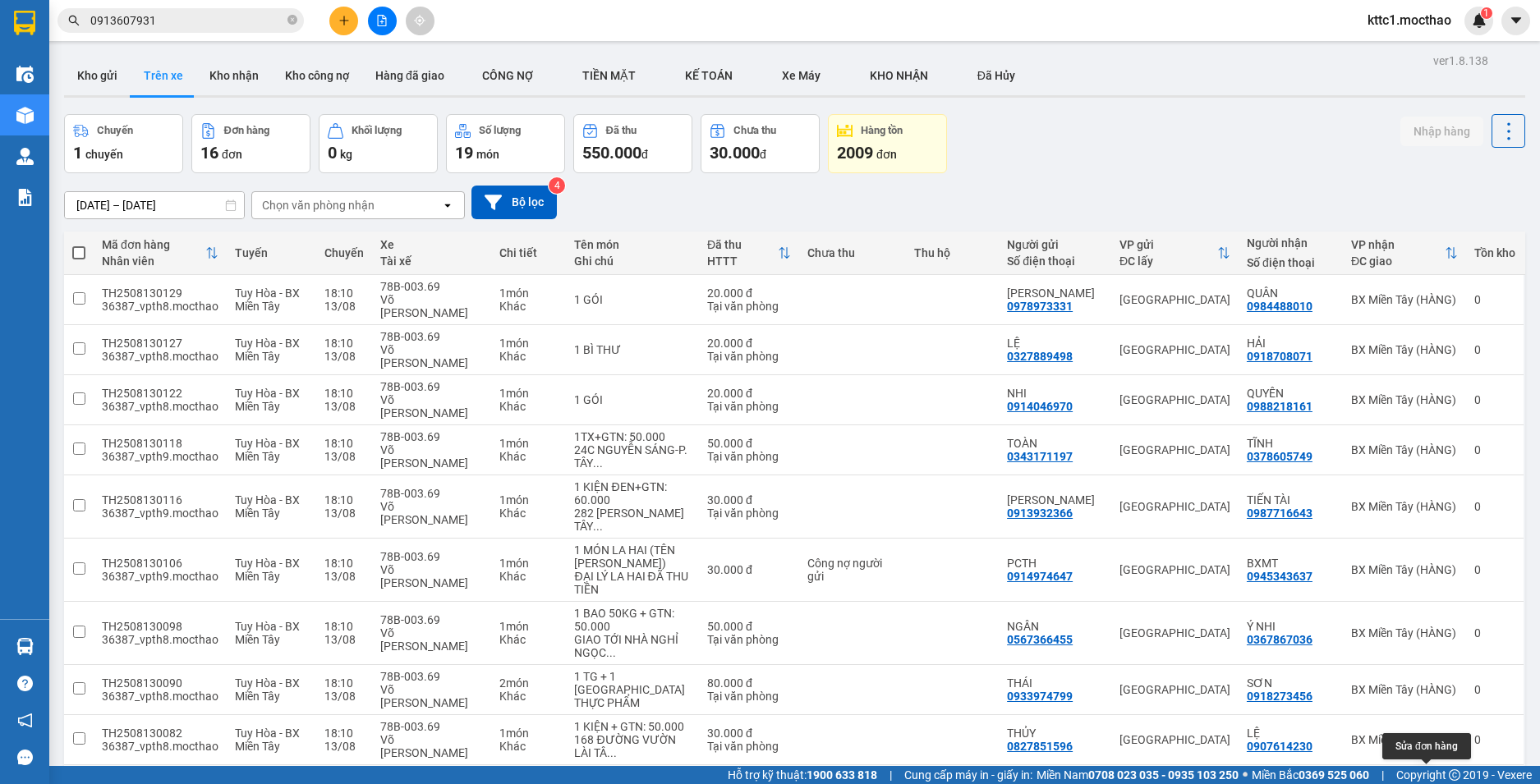
click at [1434, 783] on icon at bounding box center [1440, 790] width 12 height 12
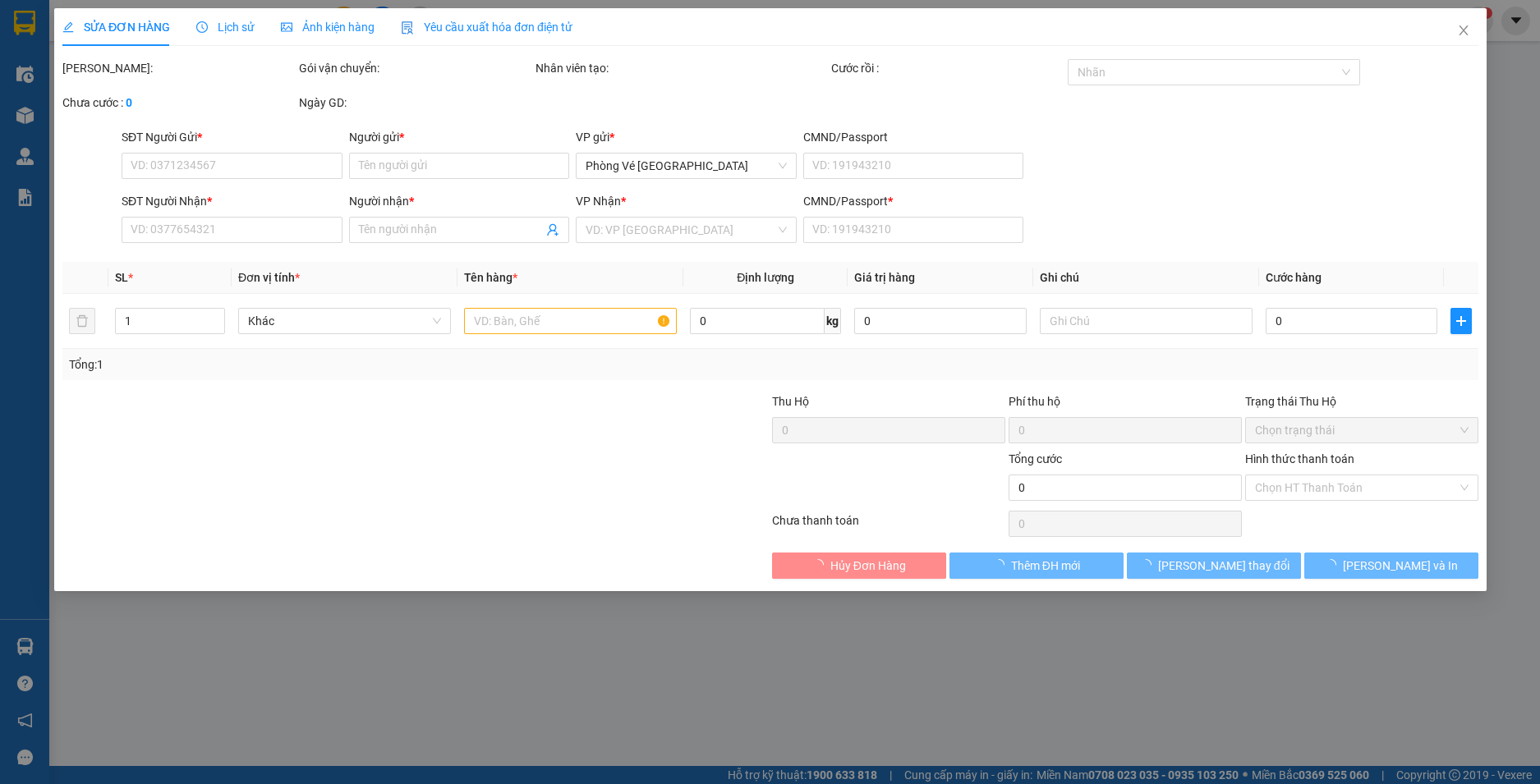
type input "0777979653"
type input "[PERSON_NAME]"
type input "0932651517"
type input "NGỌC"
type input "0"
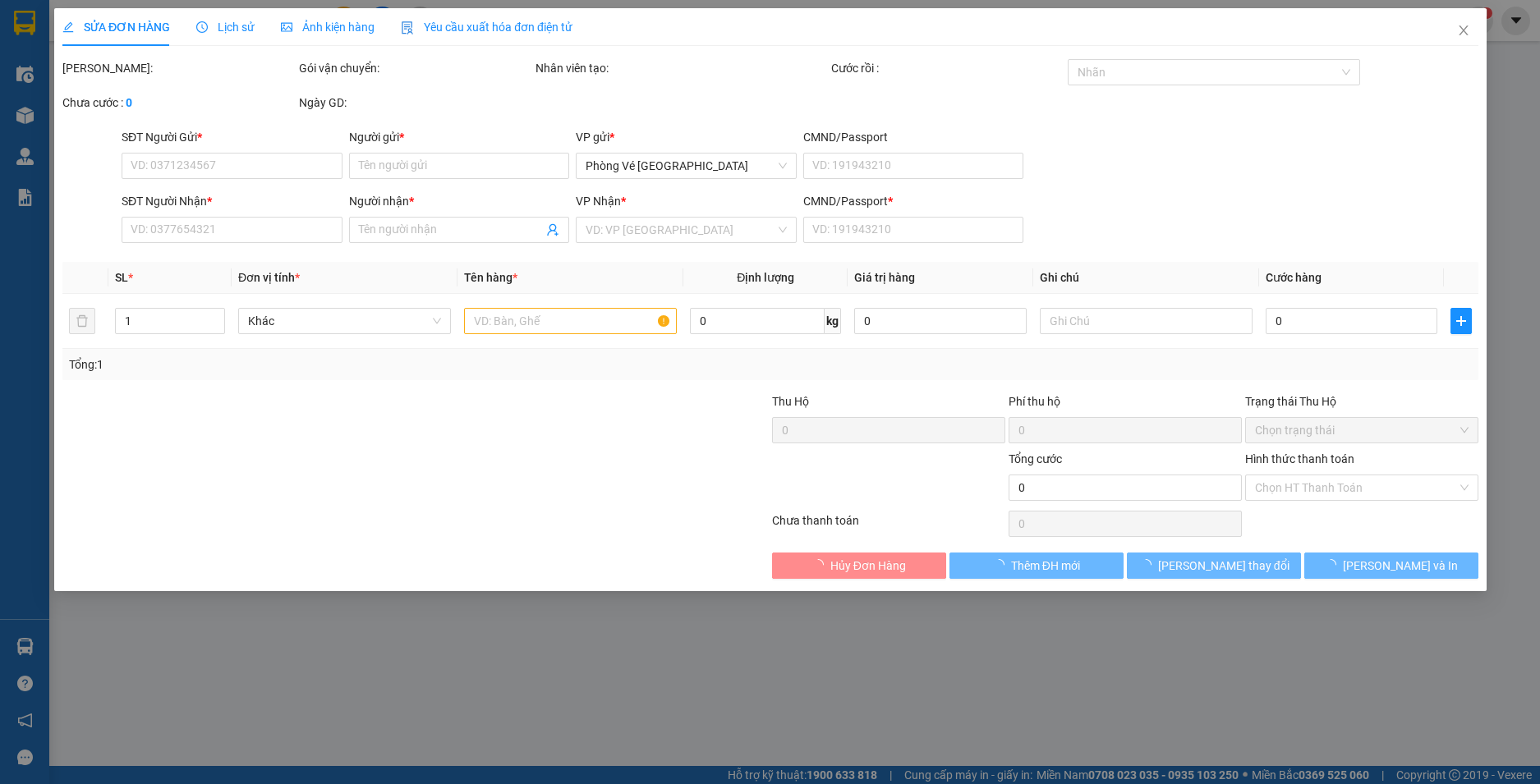
type input "20.000"
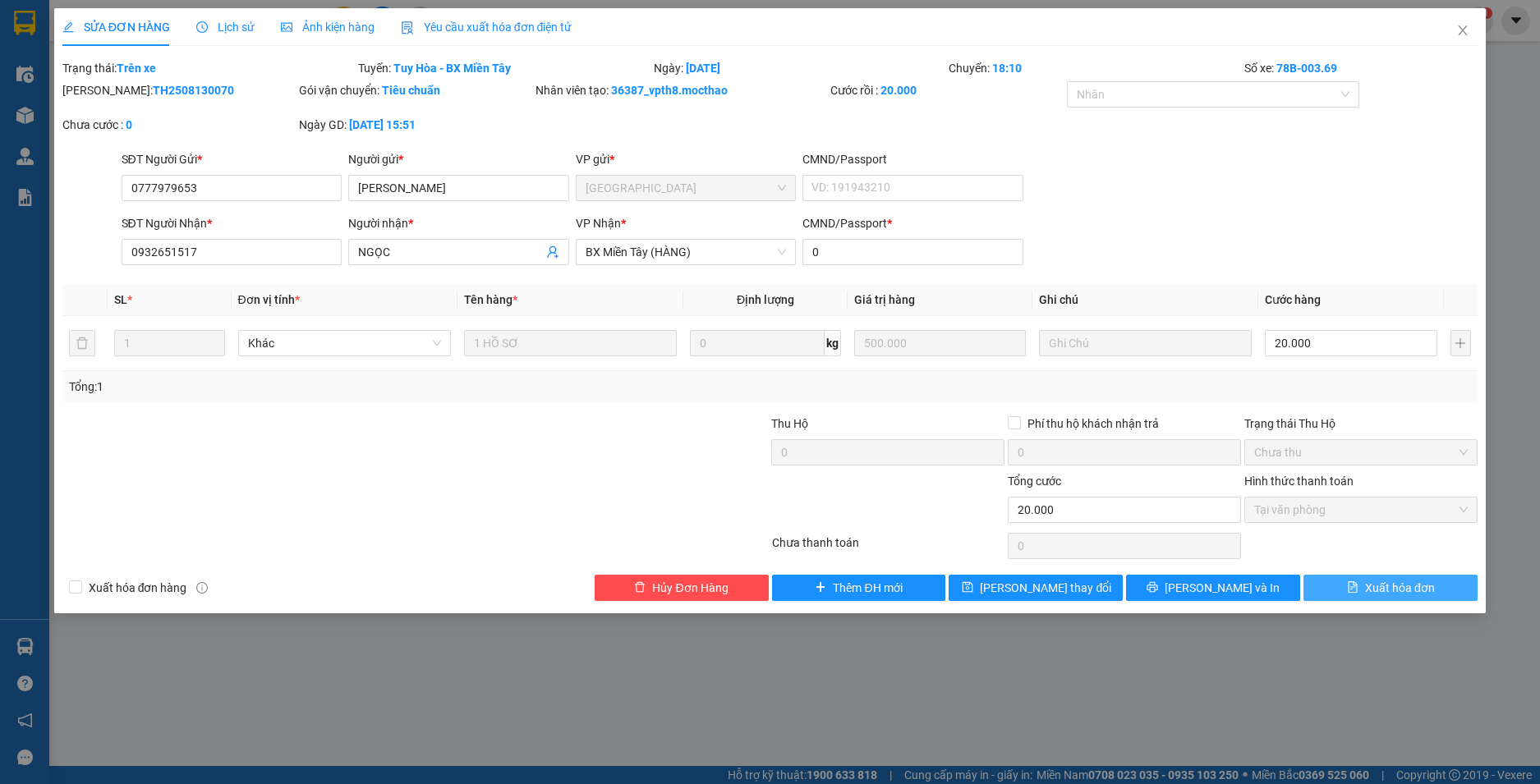
click at [1402, 591] on span "Xuất hóa đơn" at bounding box center [1399, 588] width 70 height 18
checkbox input "true"
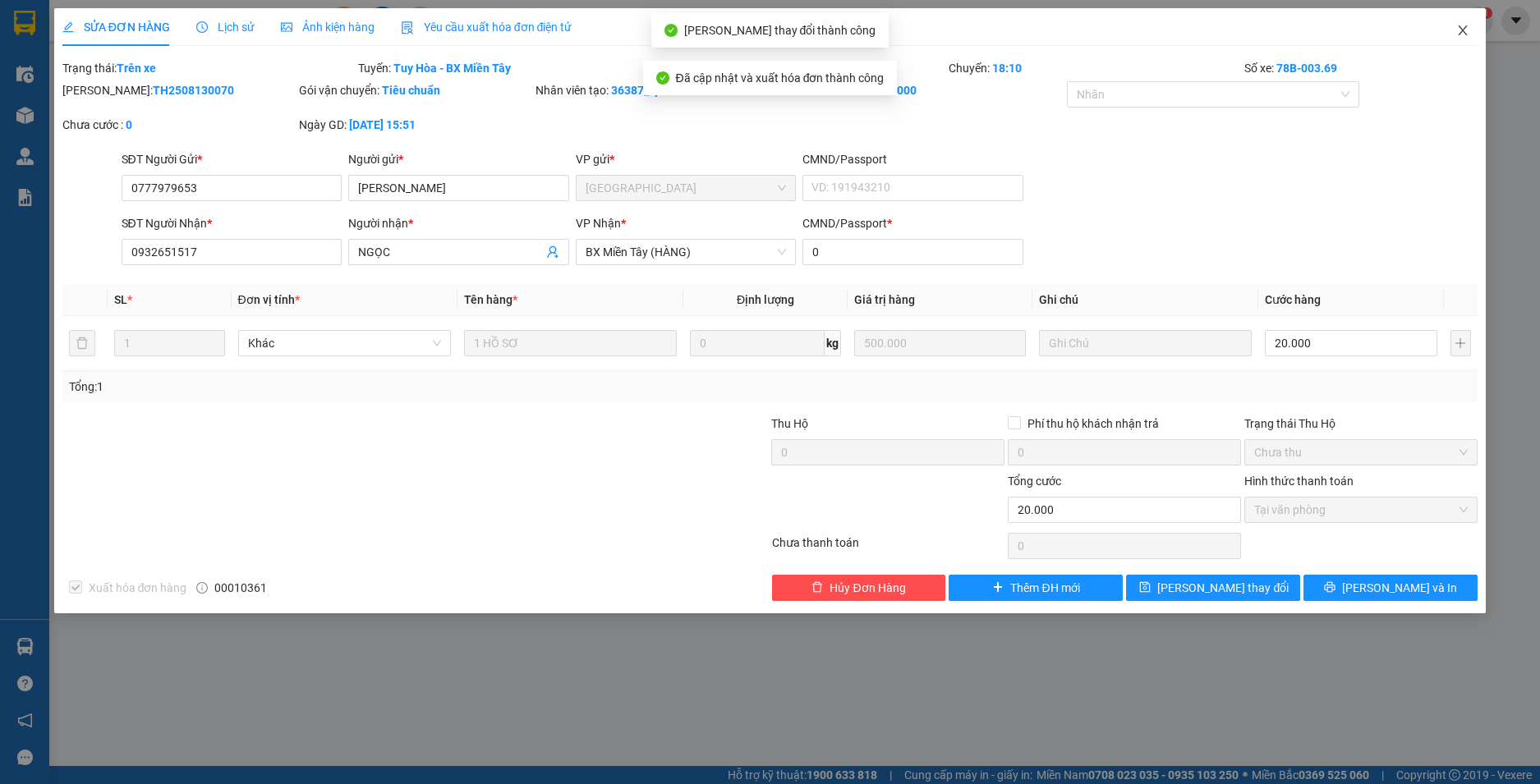
click at [1465, 31] on icon "close" at bounding box center [1463, 30] width 13 height 13
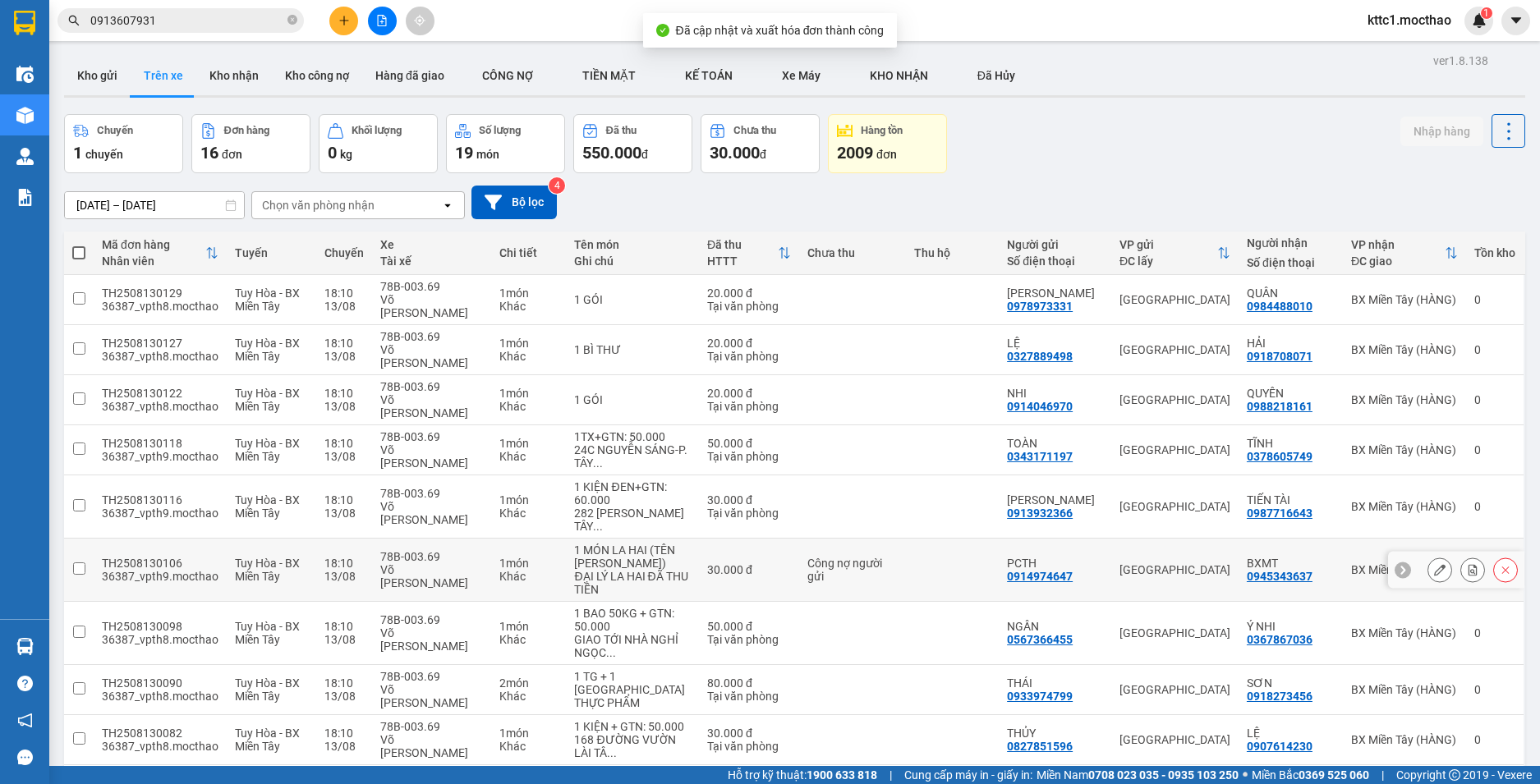
scroll to position [352, 0]
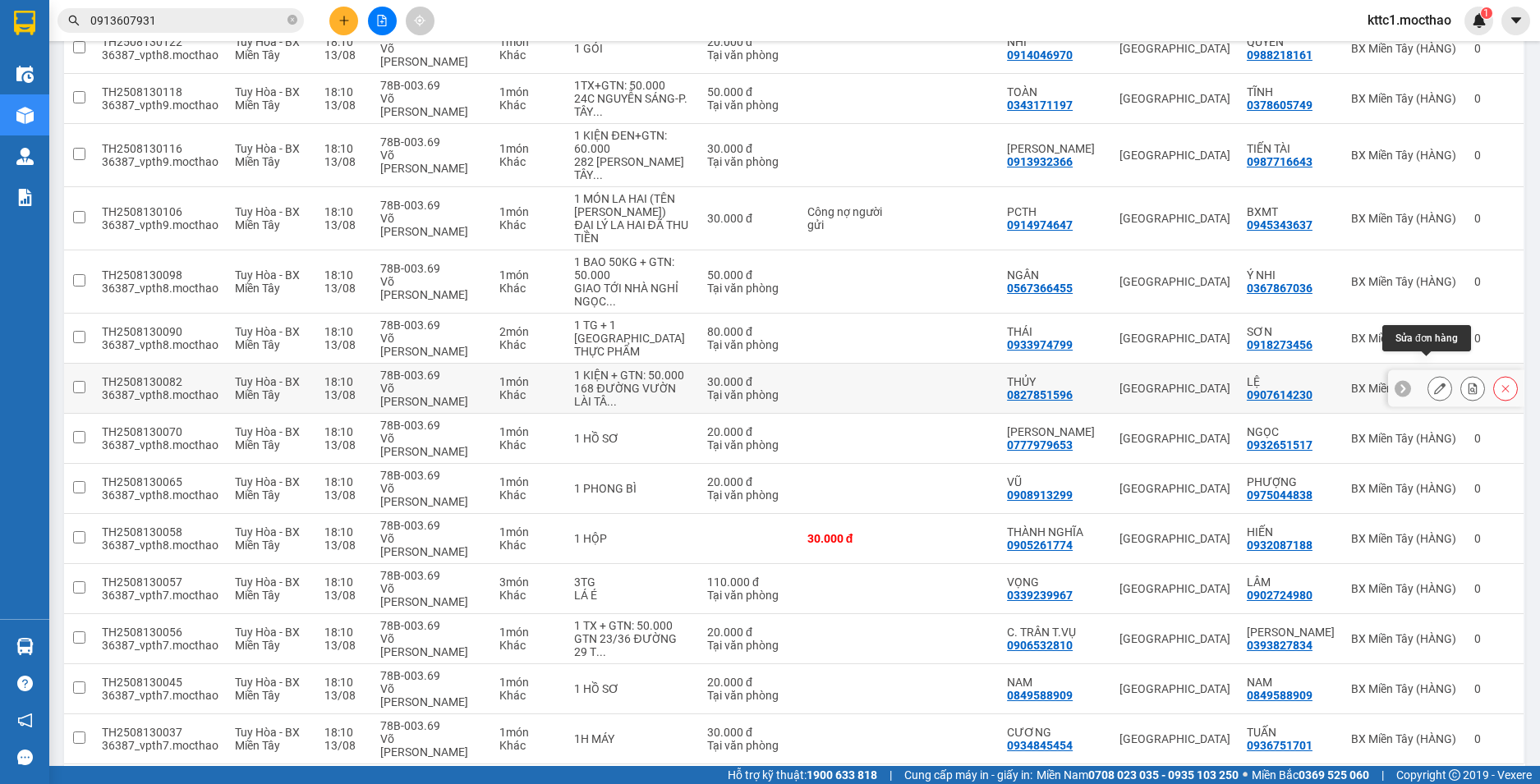
click at [1434, 383] on icon at bounding box center [1440, 389] width 12 height 12
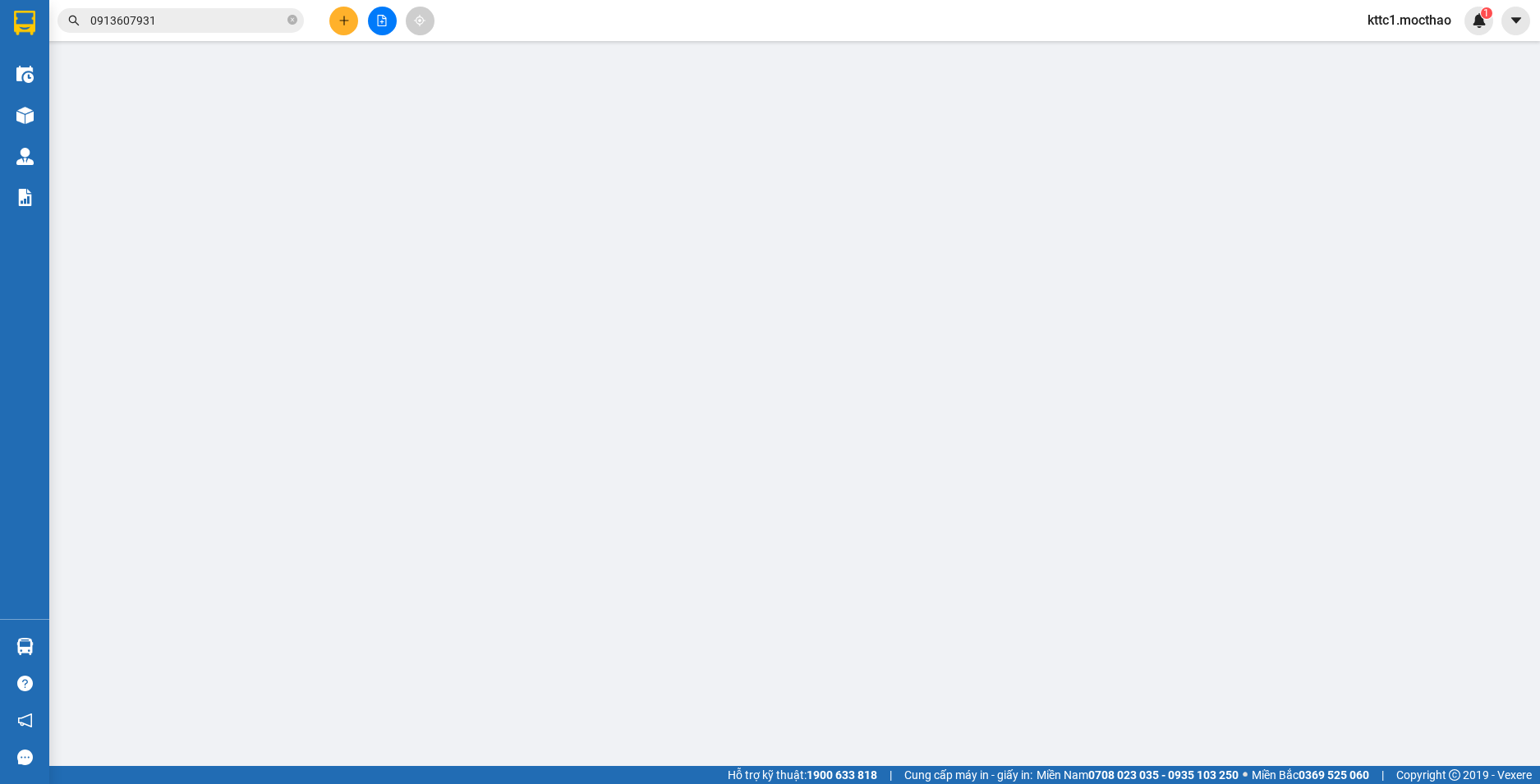
type input "0827851596"
type input "THỦY"
type input "0907614230"
type input "LỆ"
type input "1"
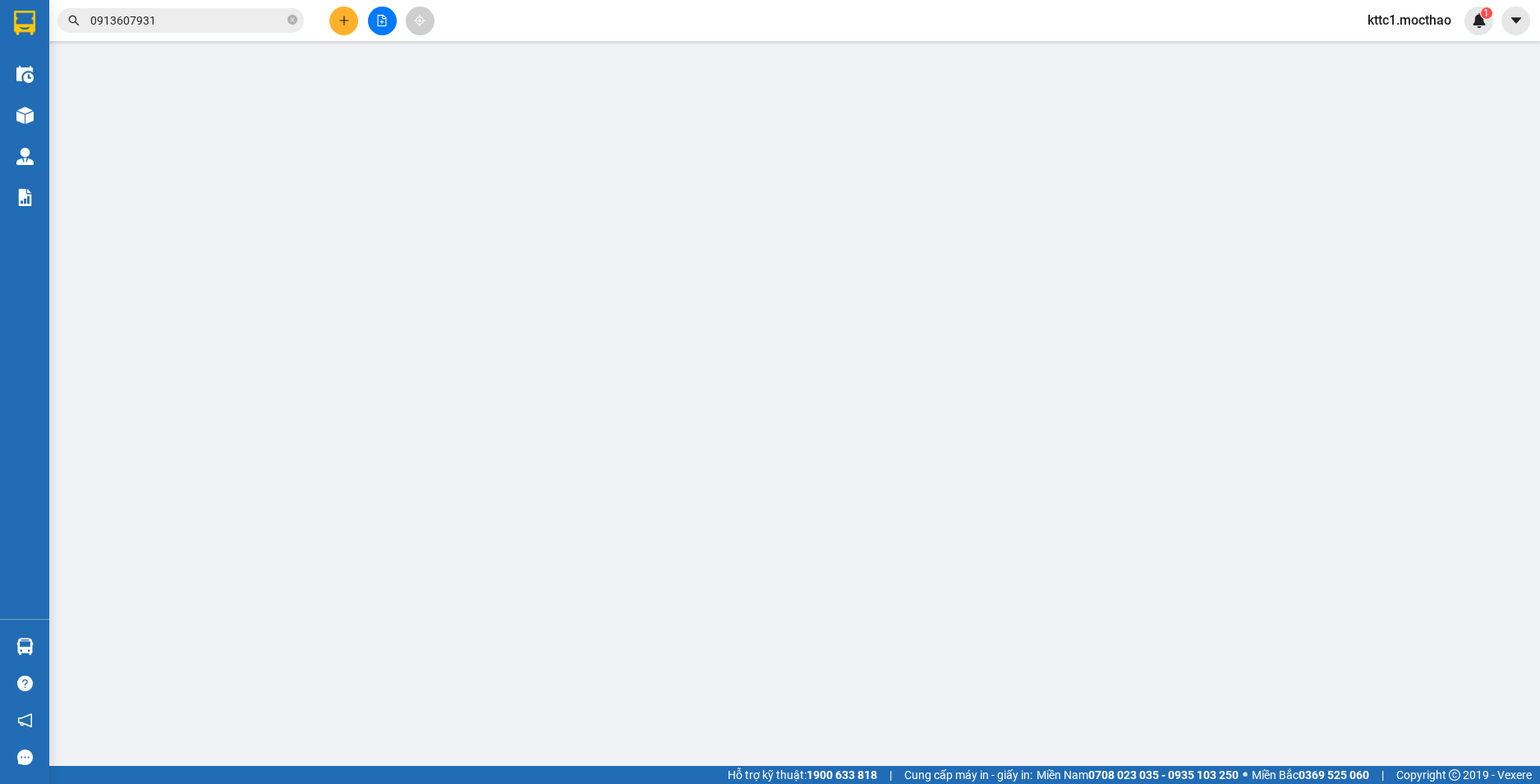
type input "30.000"
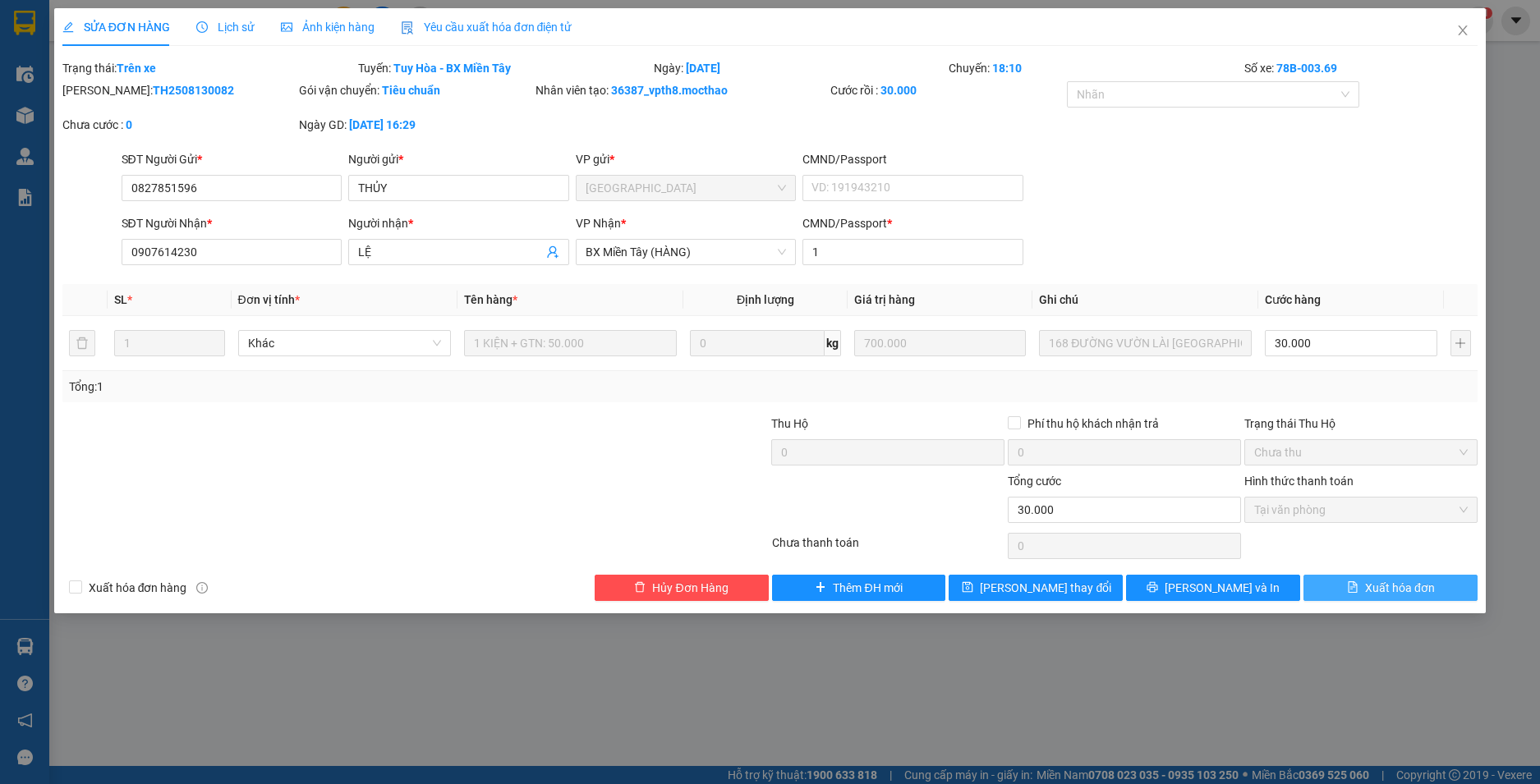
click at [1367, 593] on span "Xuất hóa đơn" at bounding box center [1399, 588] width 70 height 18
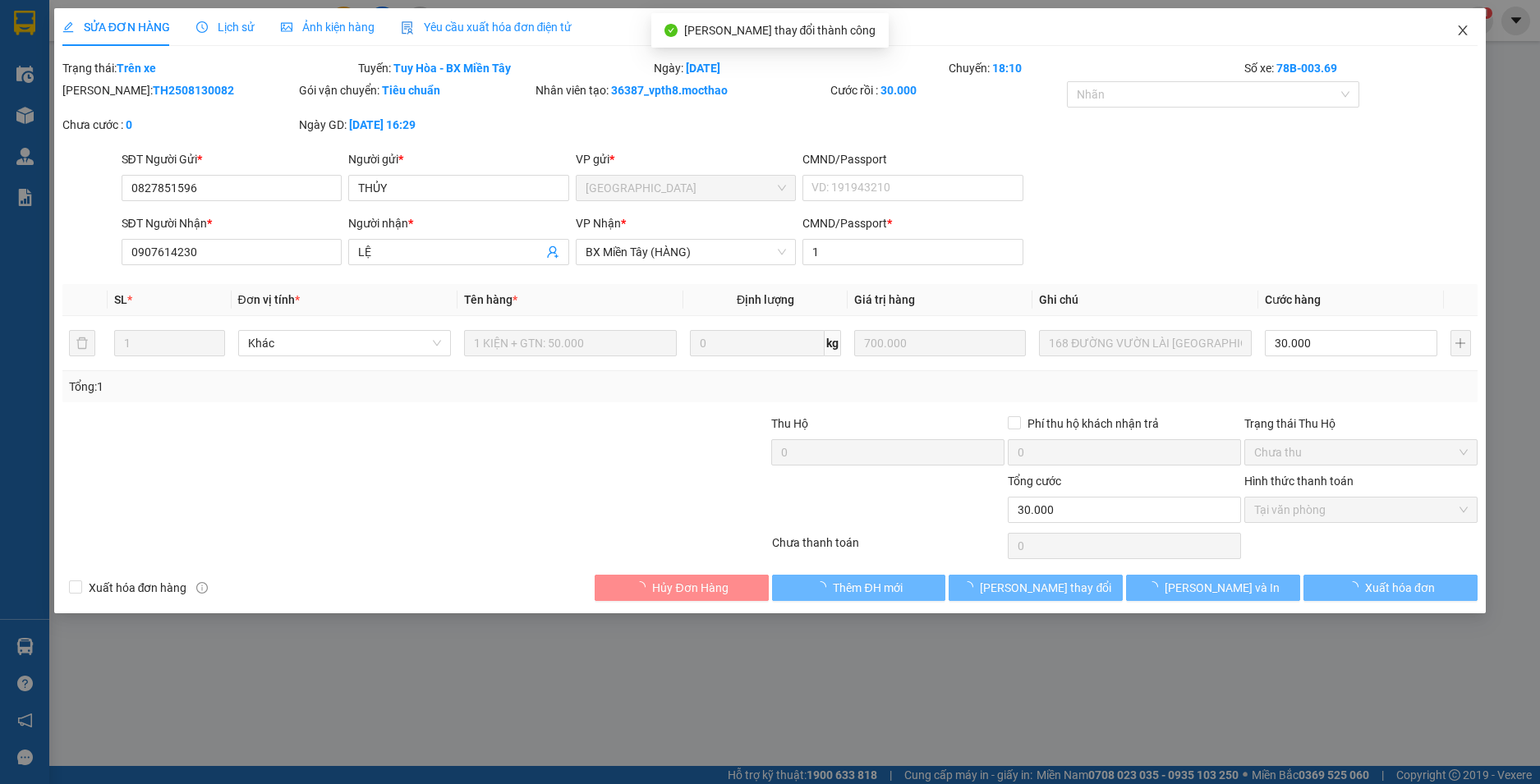
checkbox input "true"
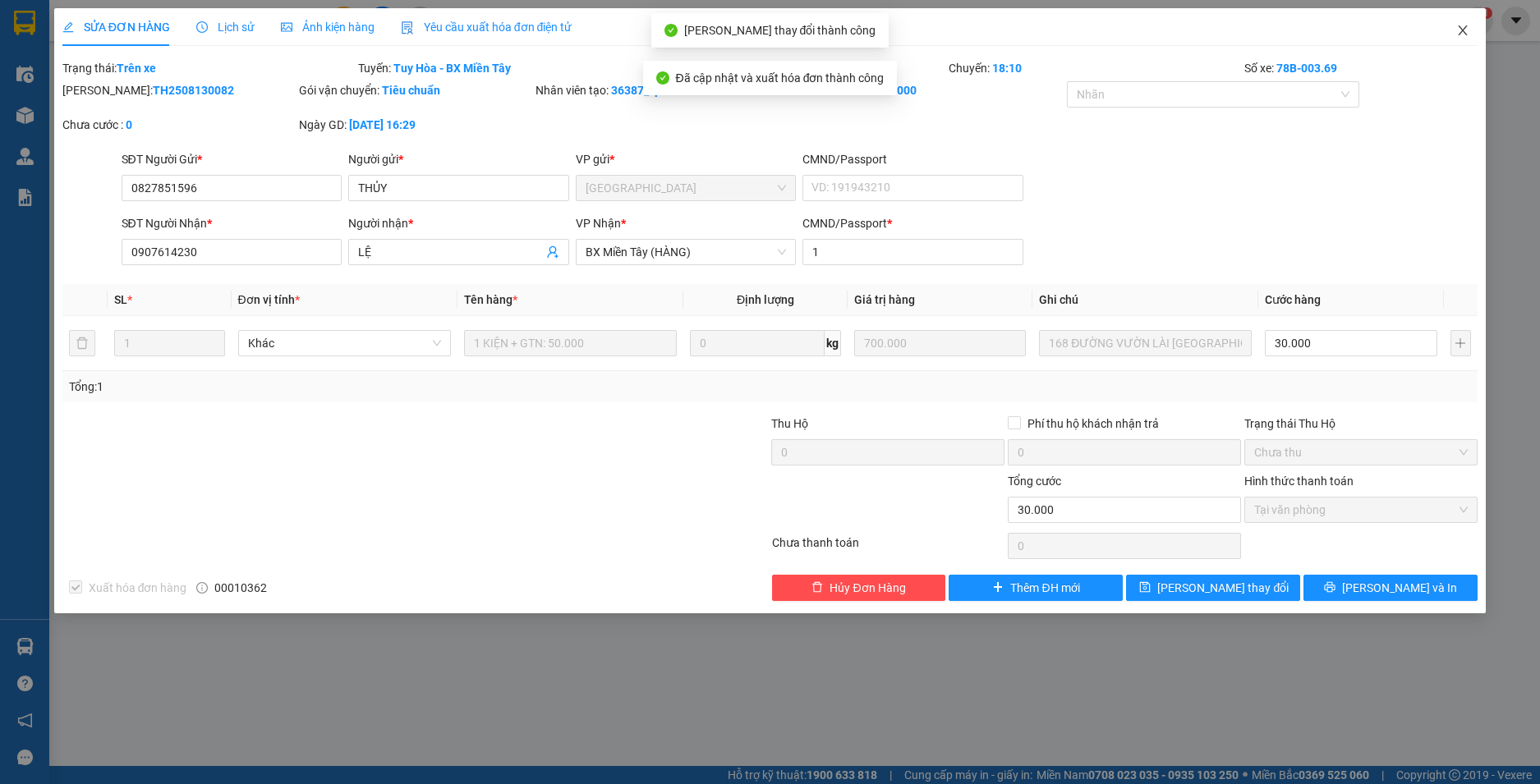
click at [1461, 27] on icon "close" at bounding box center [1463, 30] width 13 height 13
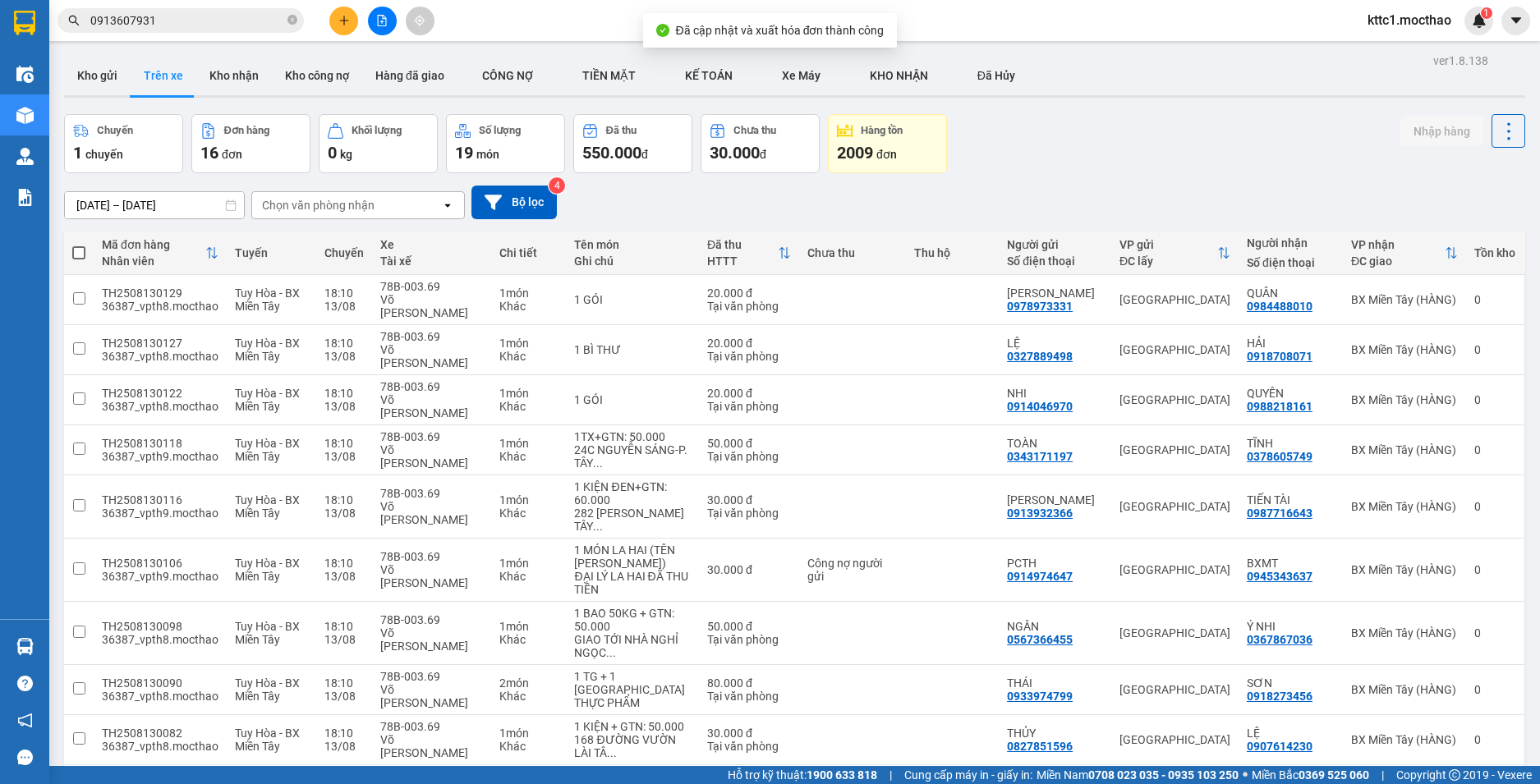
scroll to position [352, 0]
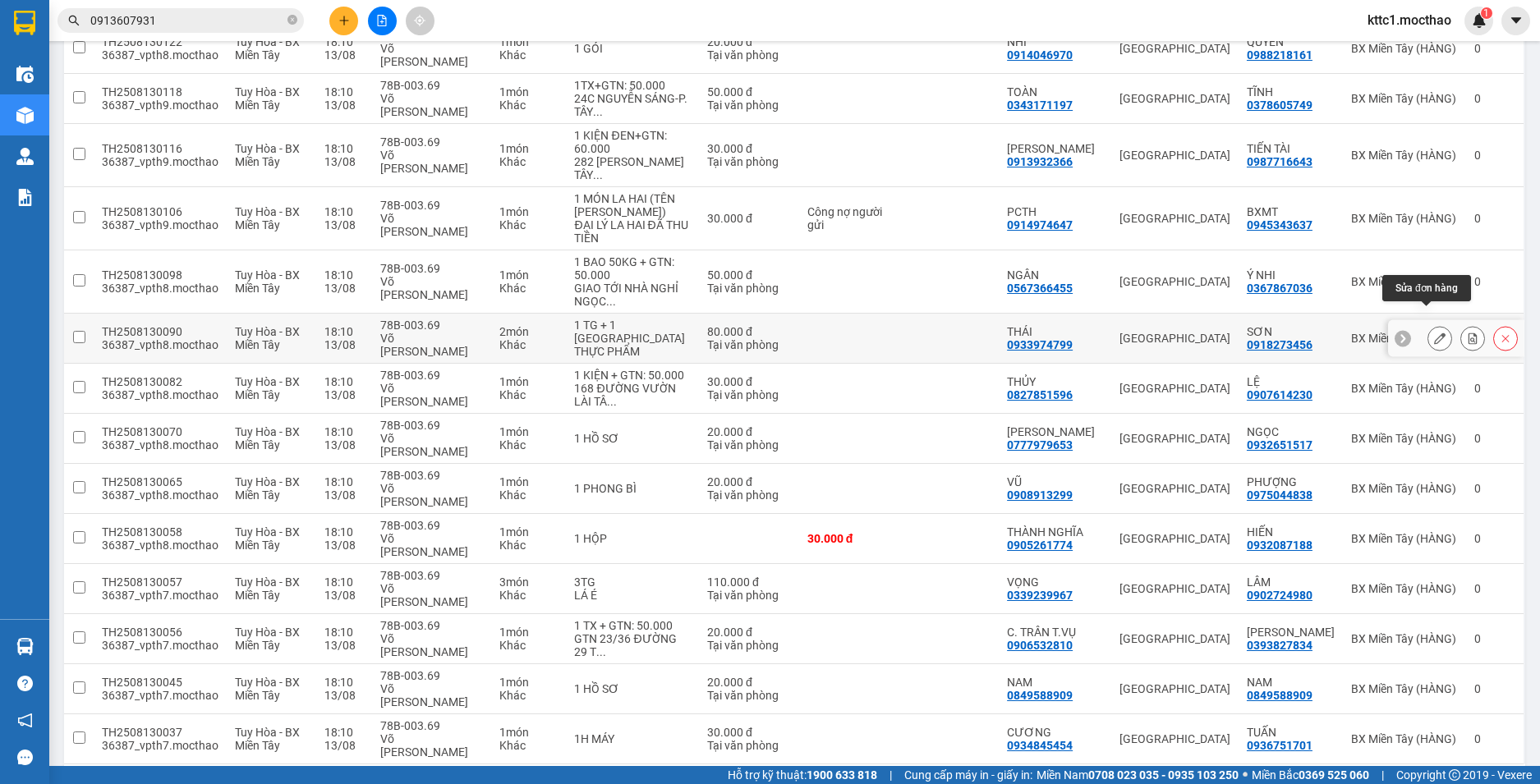
click at [1434, 333] on icon at bounding box center [1440, 338] width 12 height 12
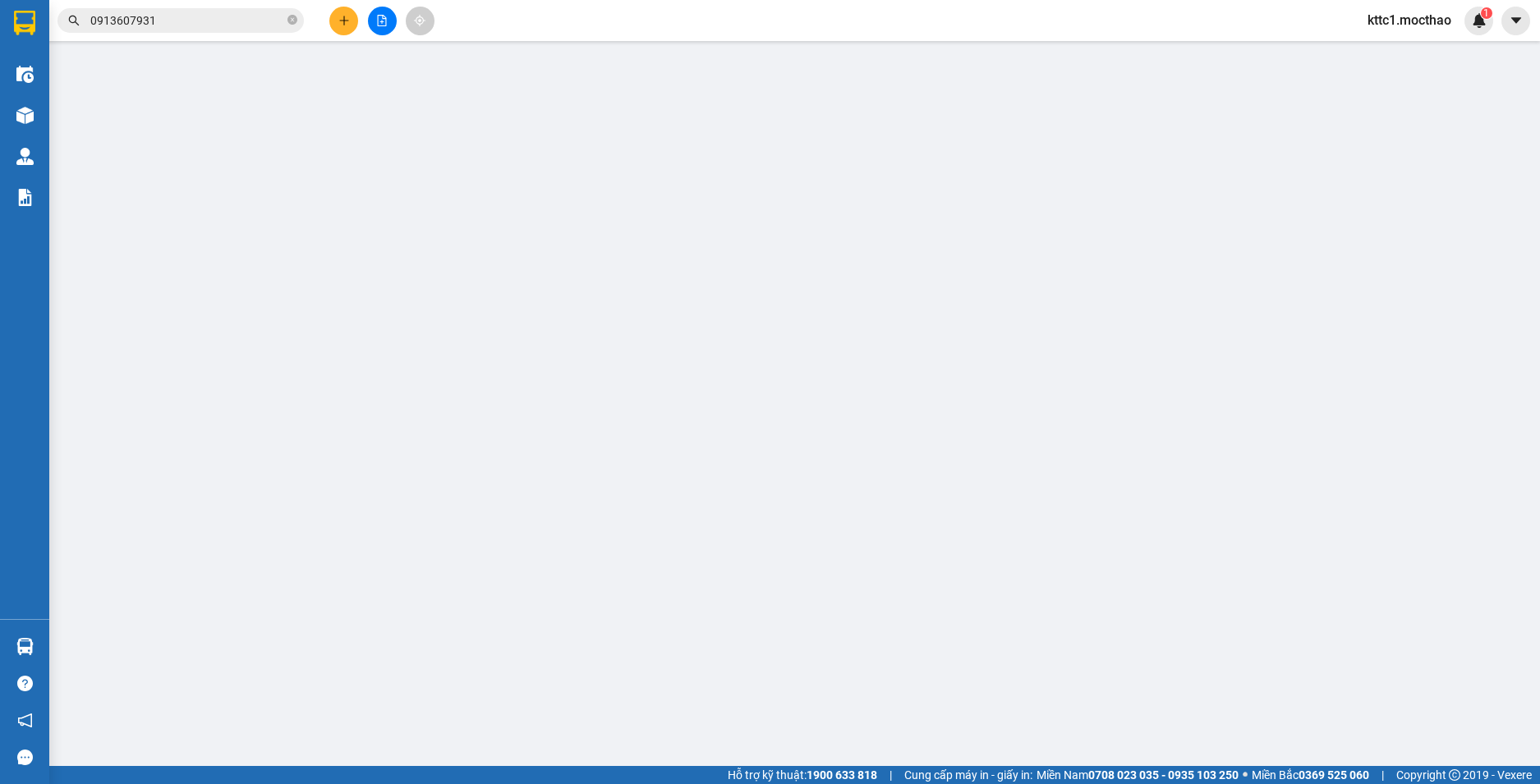
type input "0933974799"
type input "THÁI"
type input "0918273456"
type input "SƠN"
type input "1"
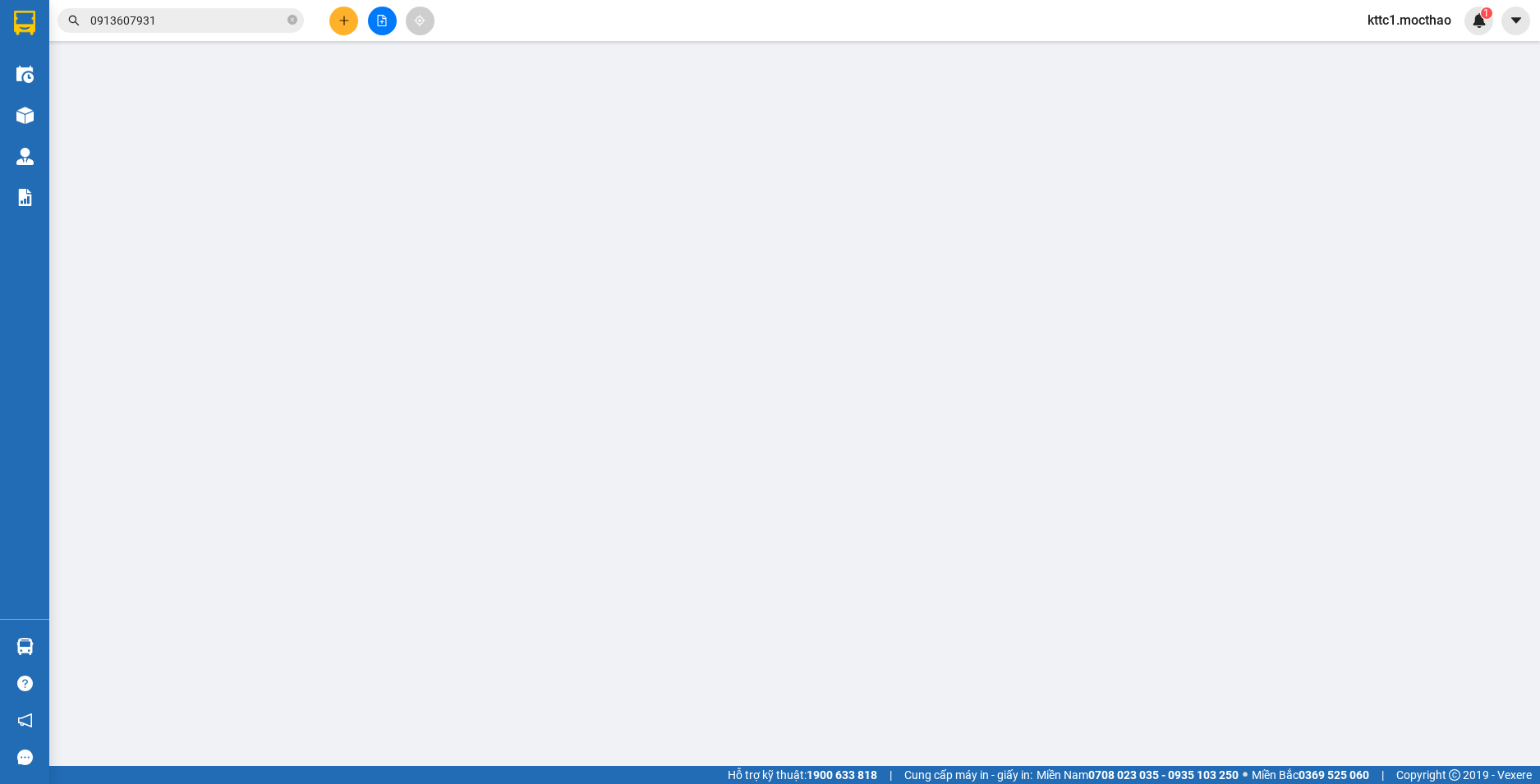
type input "80.000"
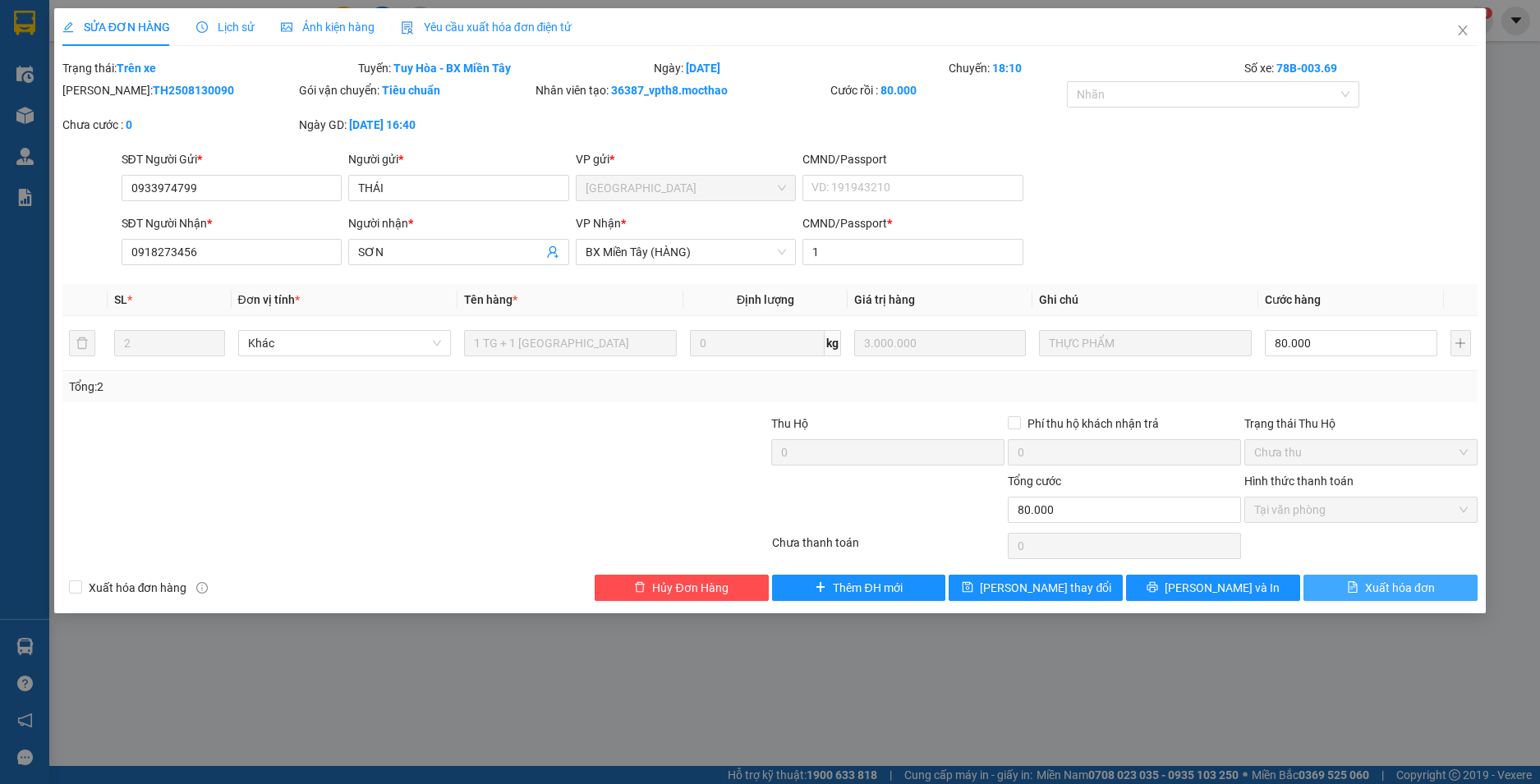
click at [1373, 591] on span "Xuất hóa đơn" at bounding box center [1399, 588] width 70 height 18
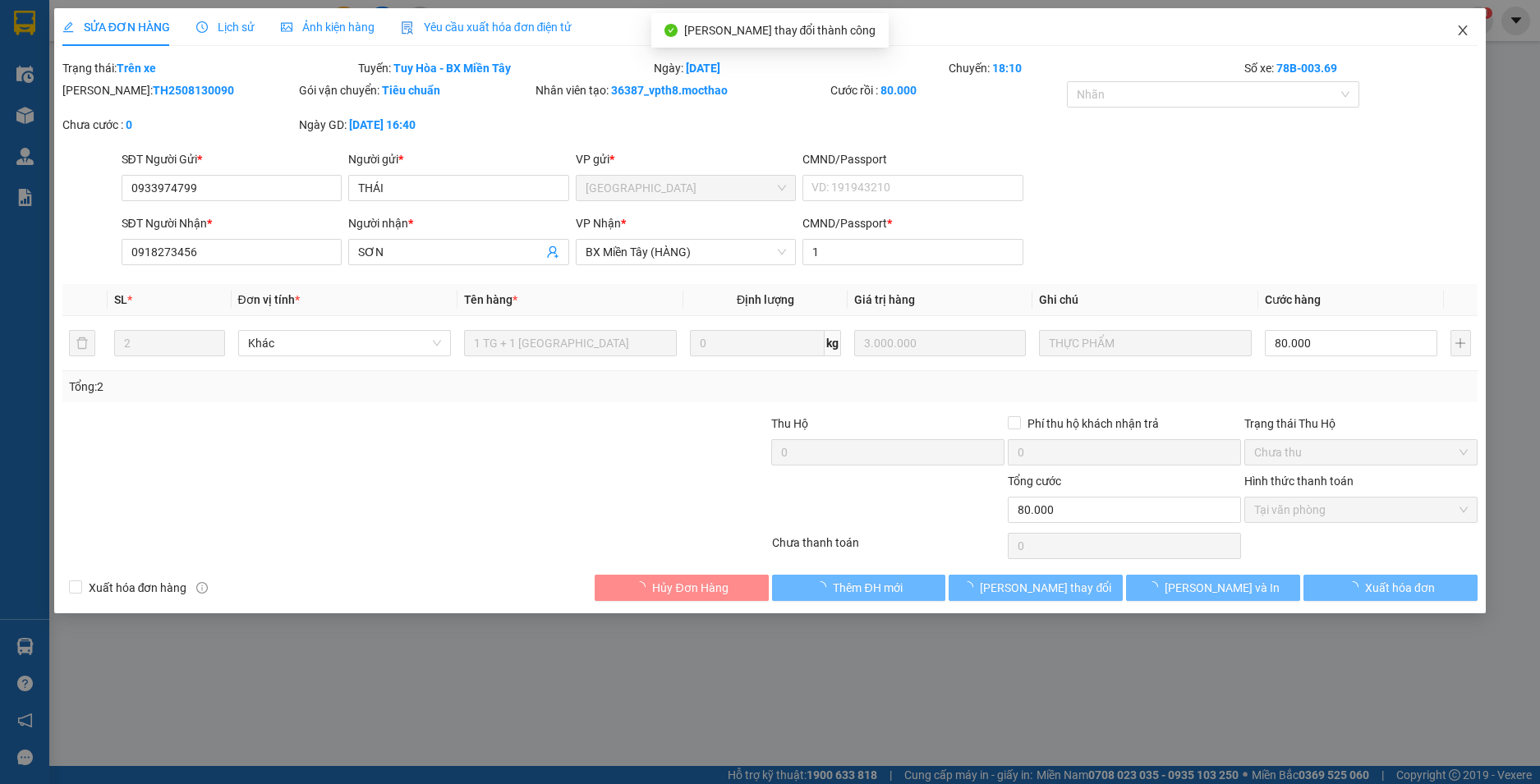
checkbox input "true"
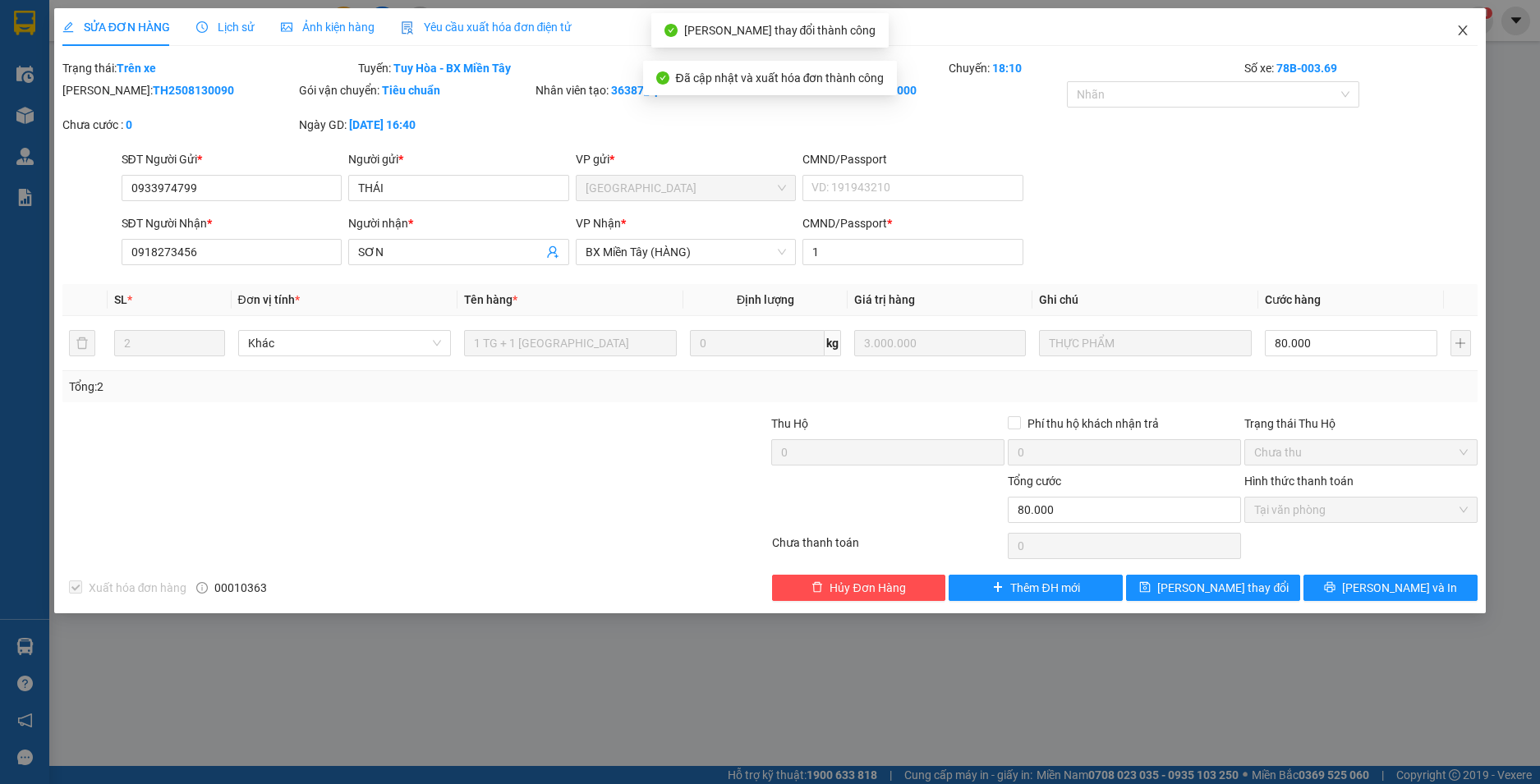
click at [1460, 33] on icon "close" at bounding box center [1463, 30] width 13 height 13
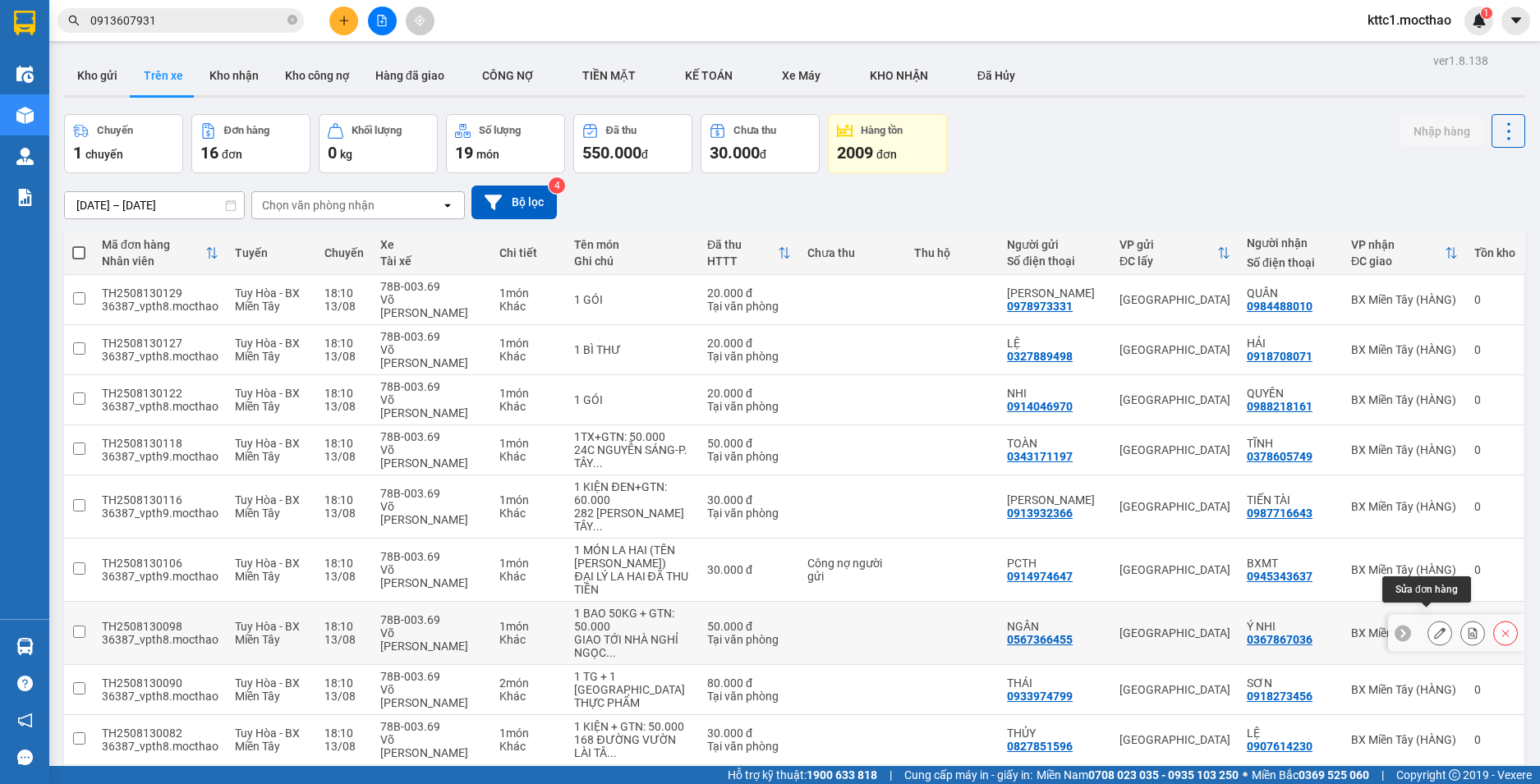
click at [1434, 627] on icon at bounding box center [1440, 633] width 12 height 12
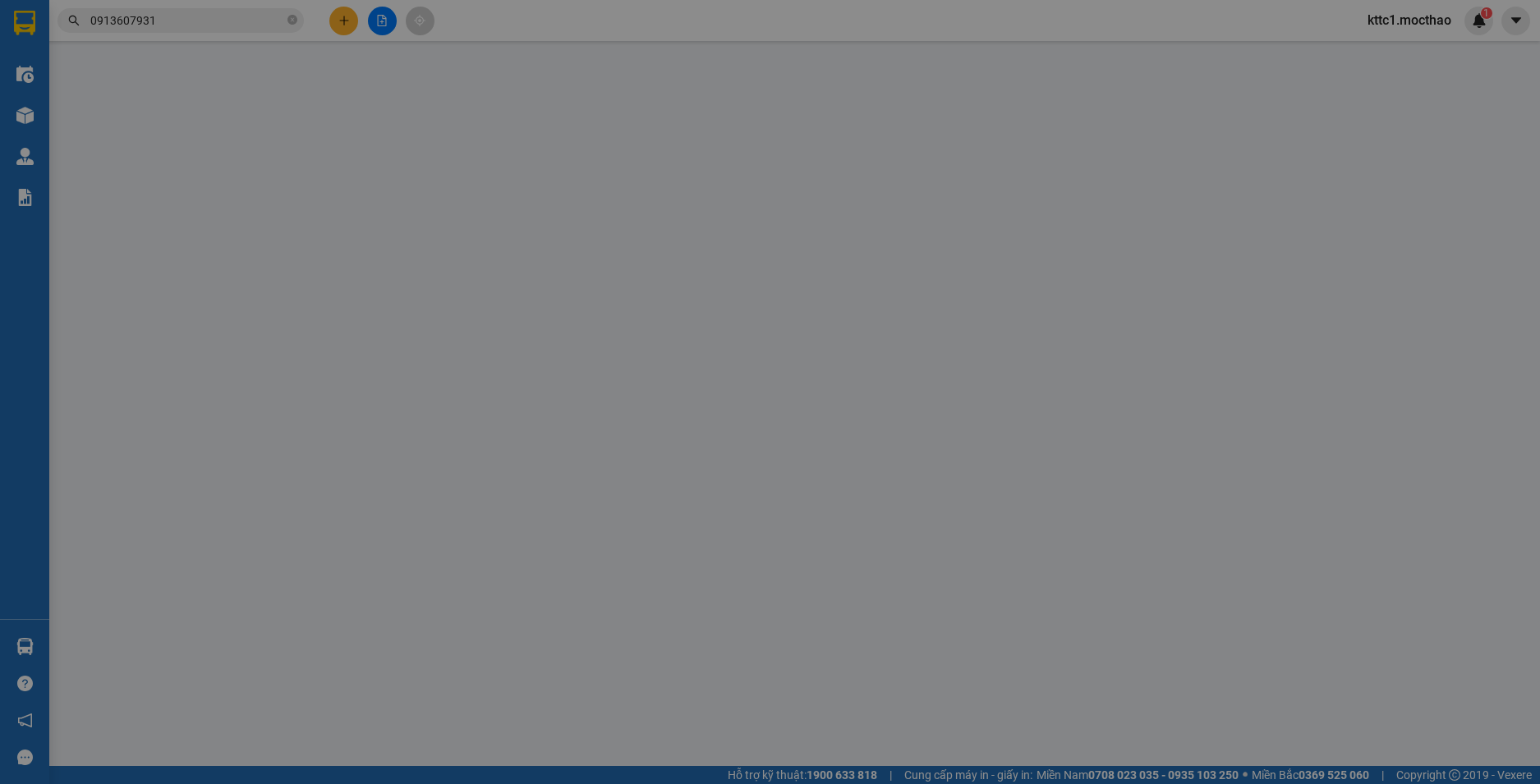
type input "0567366455"
type input "NGÂN"
type input "0367867036"
type input "Ý NHI"
type input "1"
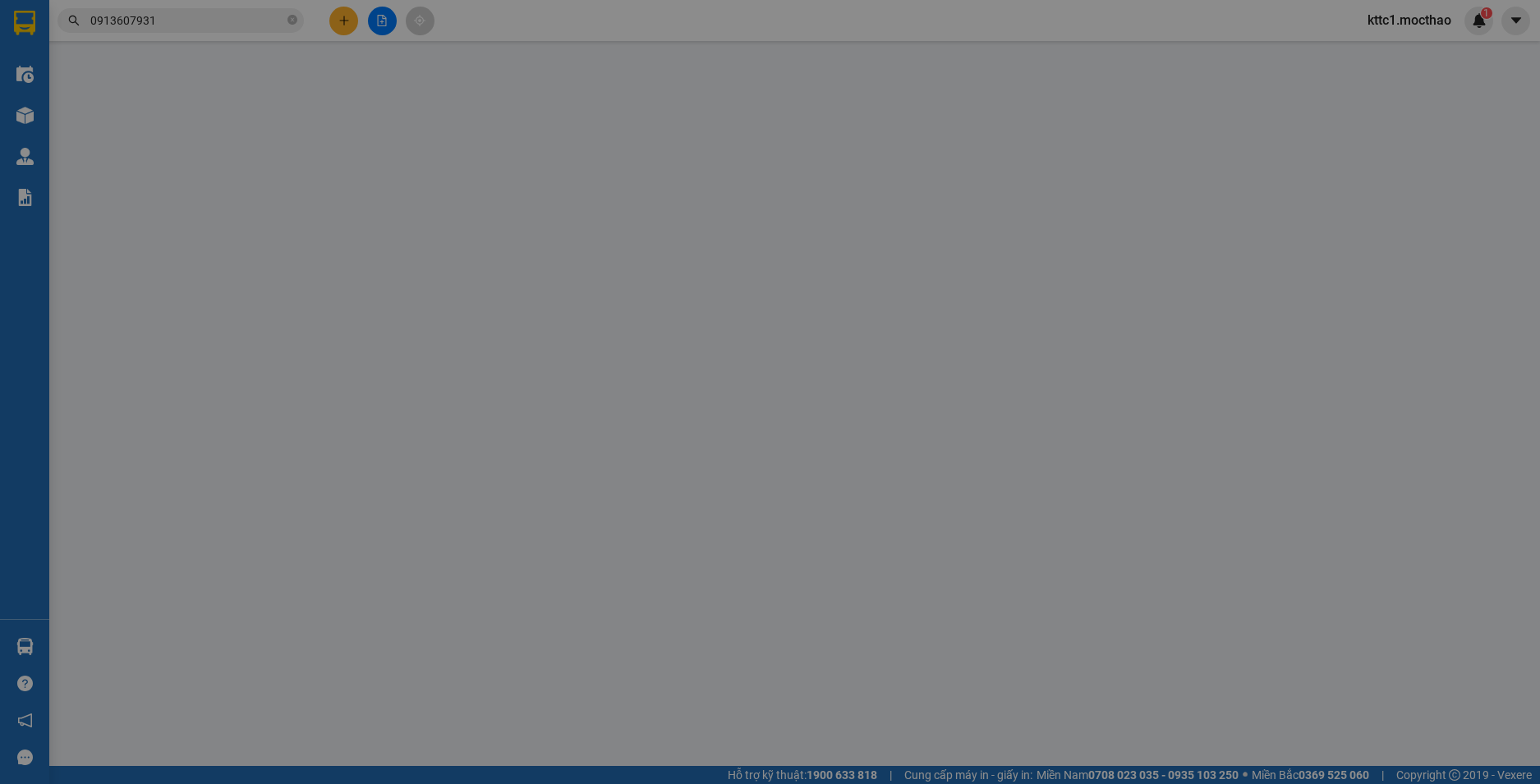
type input "50.000"
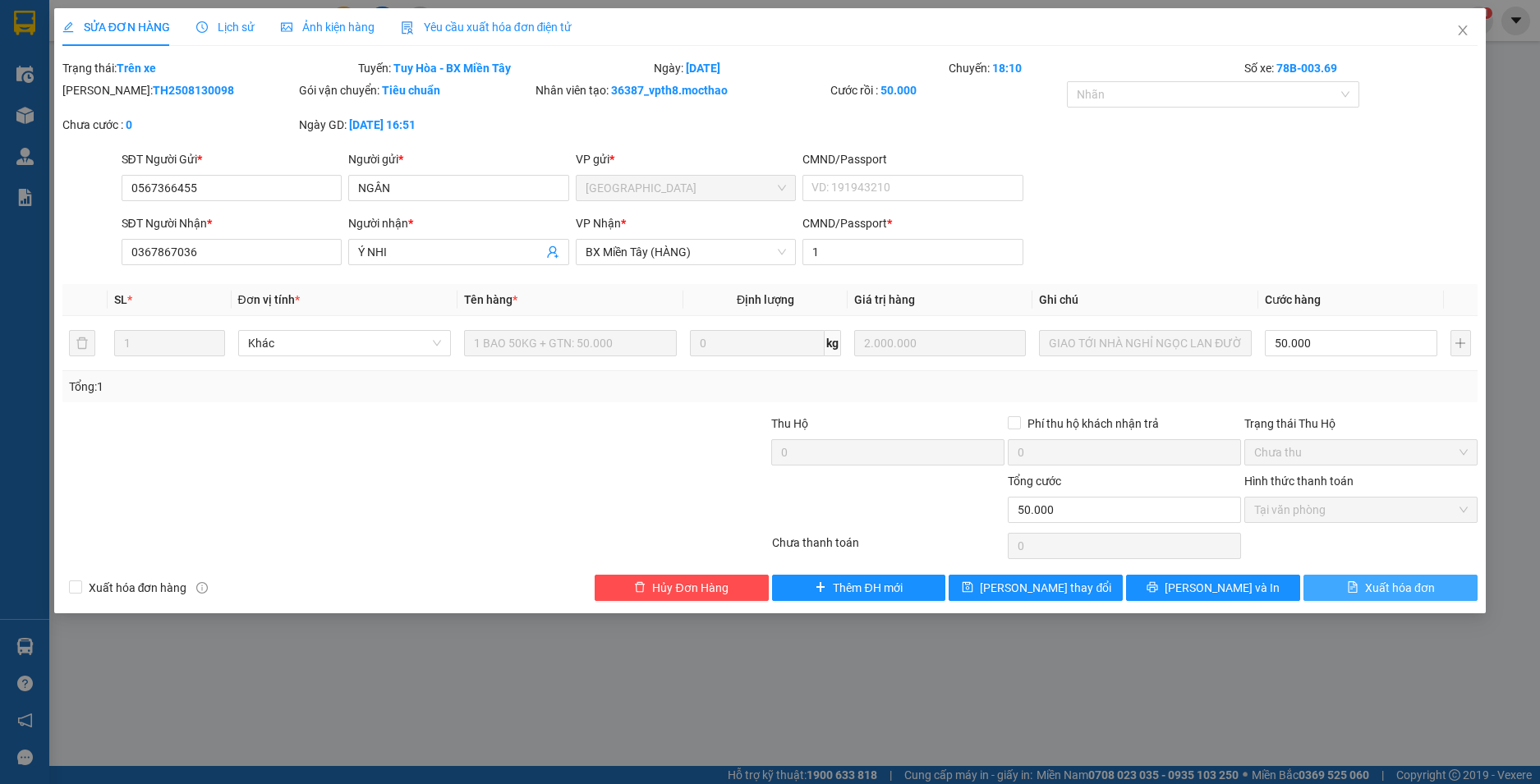
click at [1401, 585] on span "Xuất hóa đơn" at bounding box center [1399, 588] width 70 height 18
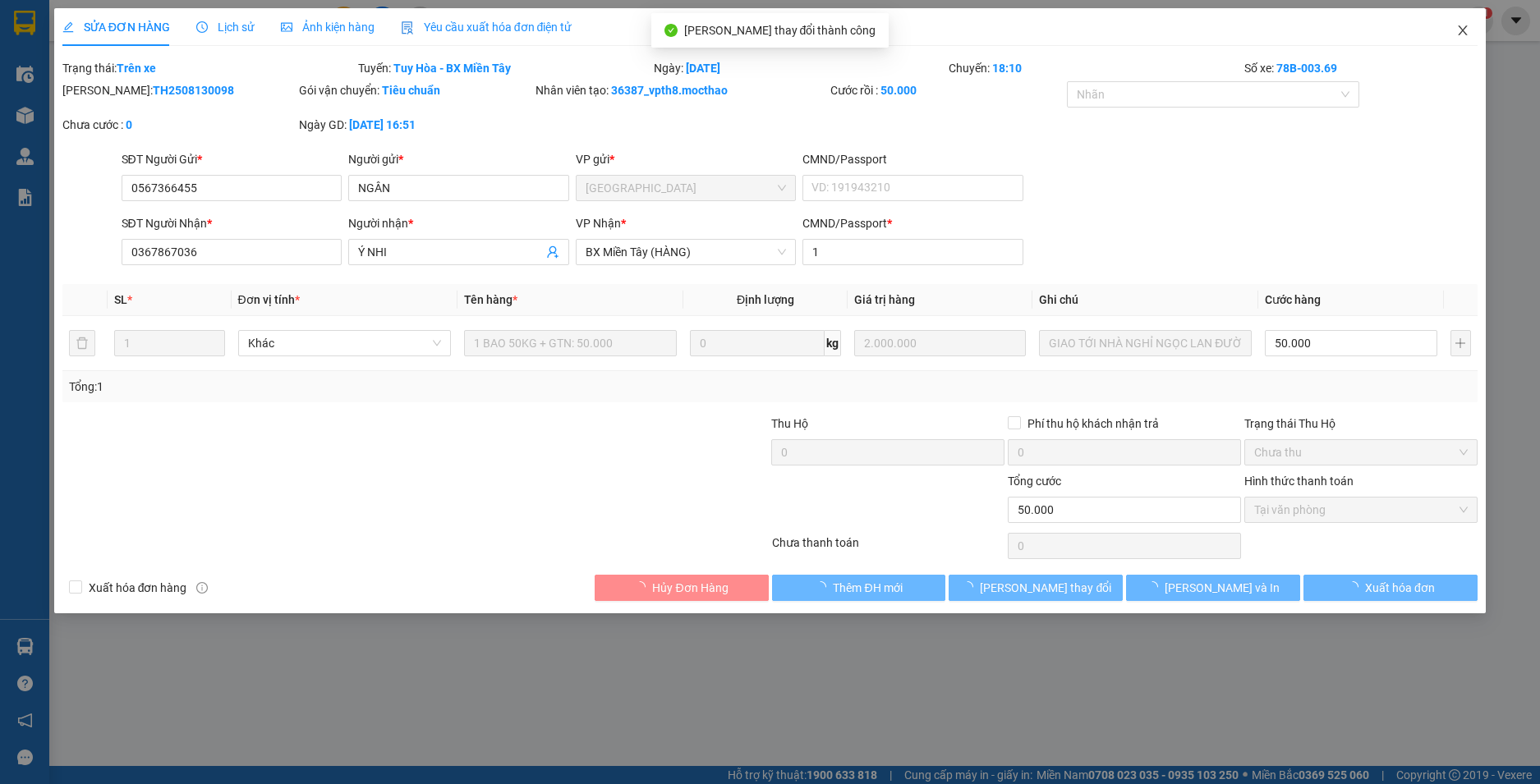
checkbox input "true"
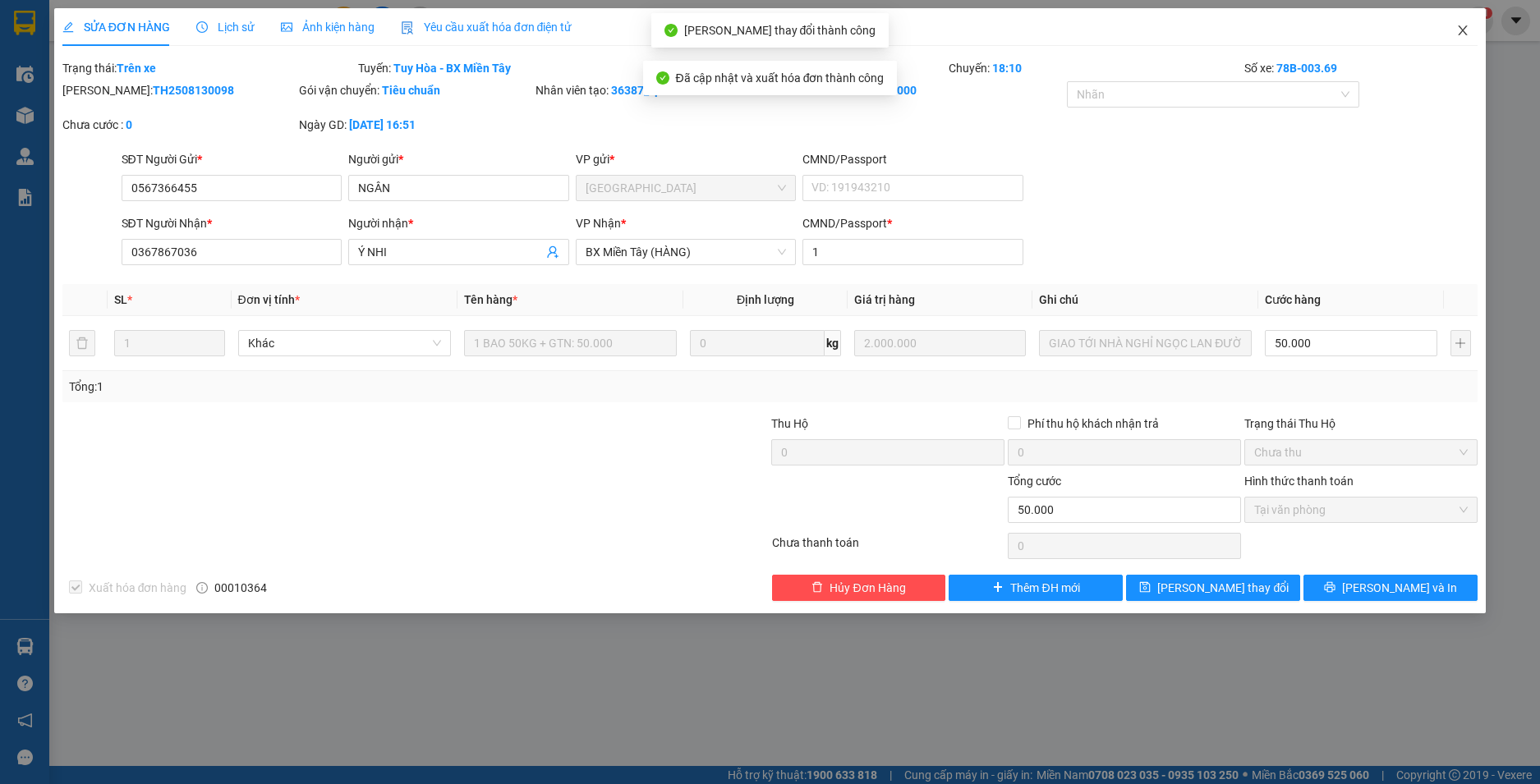
click at [1461, 22] on span "Close" at bounding box center [1462, 31] width 46 height 46
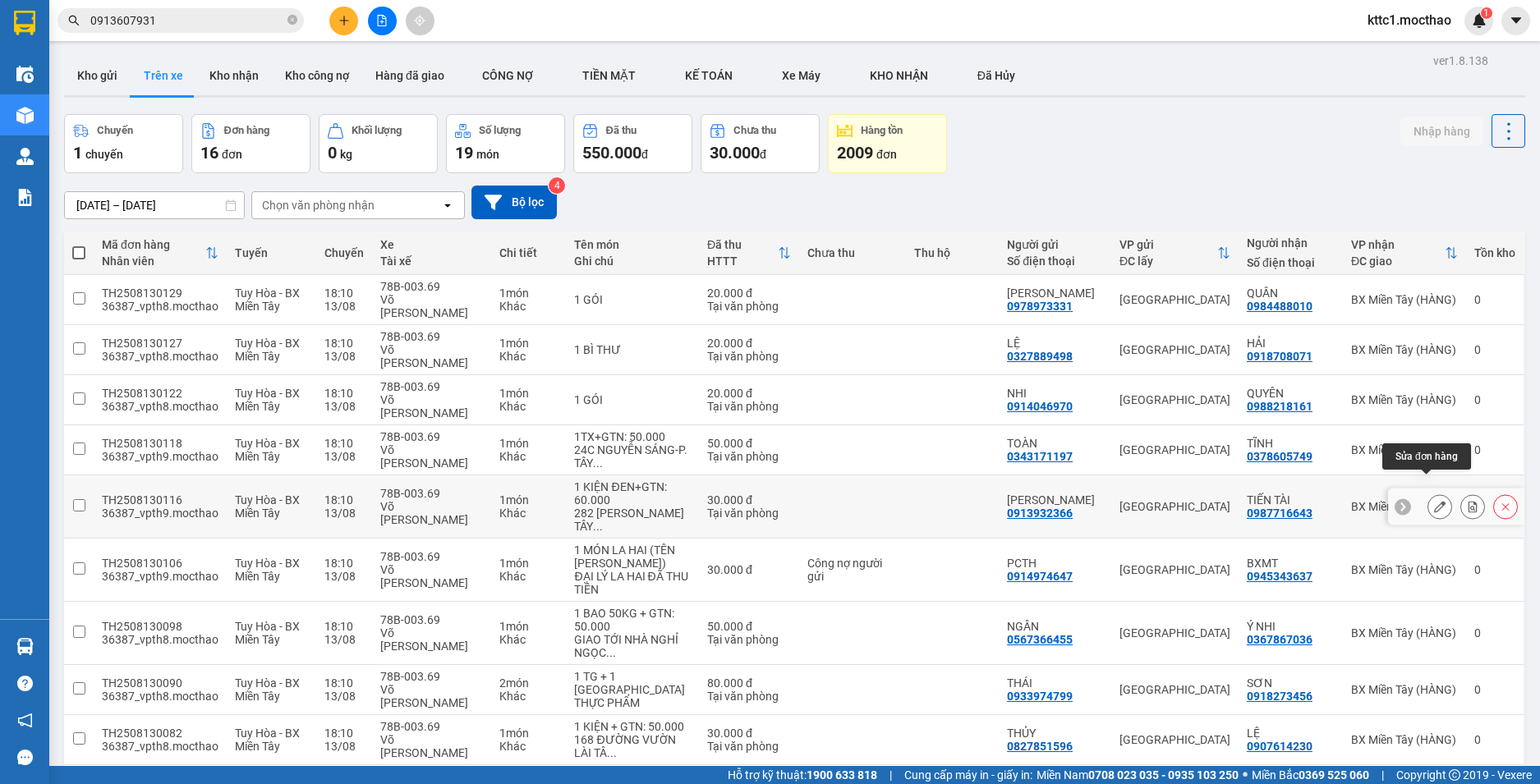
click at [1434, 501] on icon at bounding box center [1440, 507] width 12 height 12
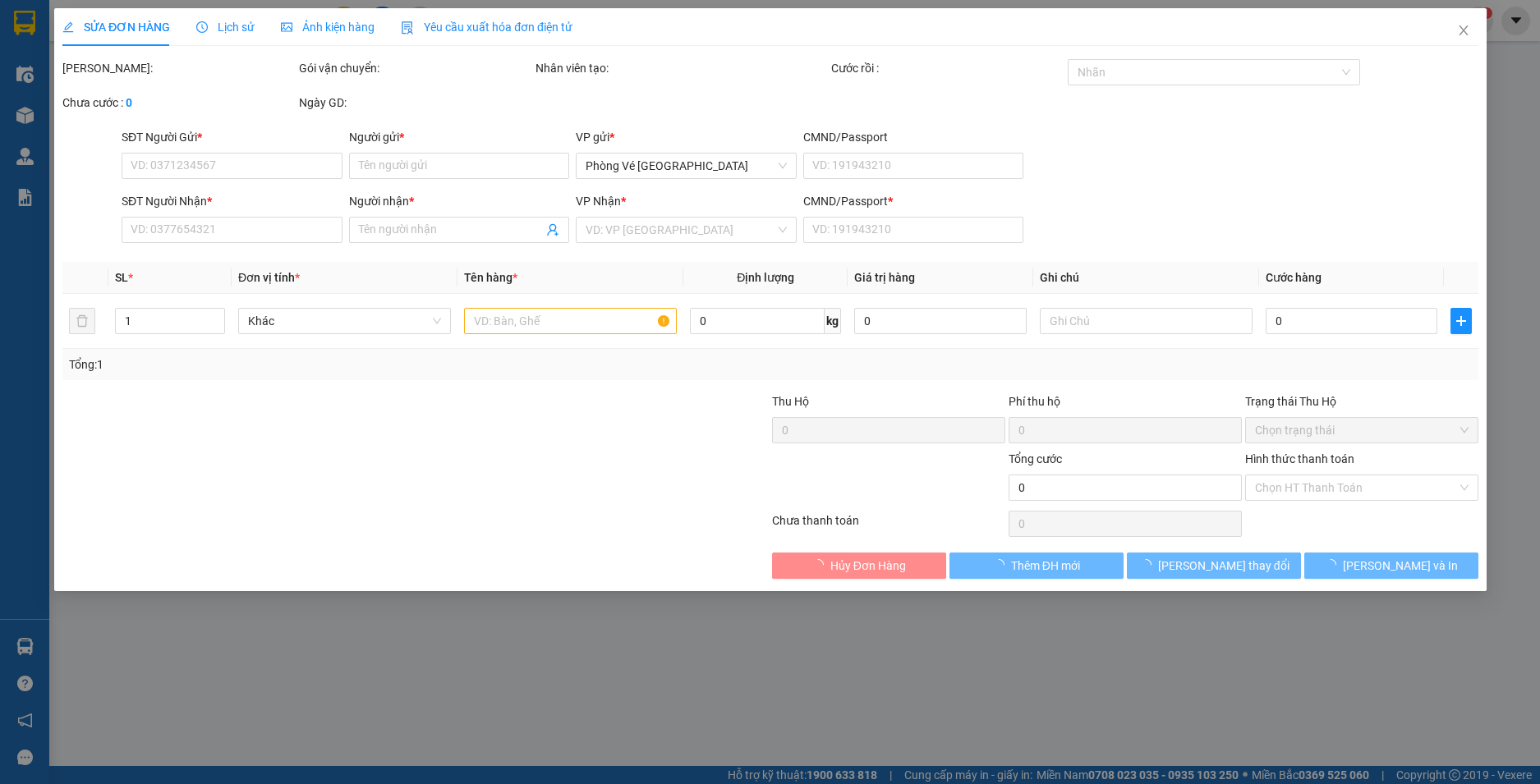
type input "0913932366"
type input "[PERSON_NAME]"
type input "0987716643"
type input "TIẾN TÀI"
type input "1"
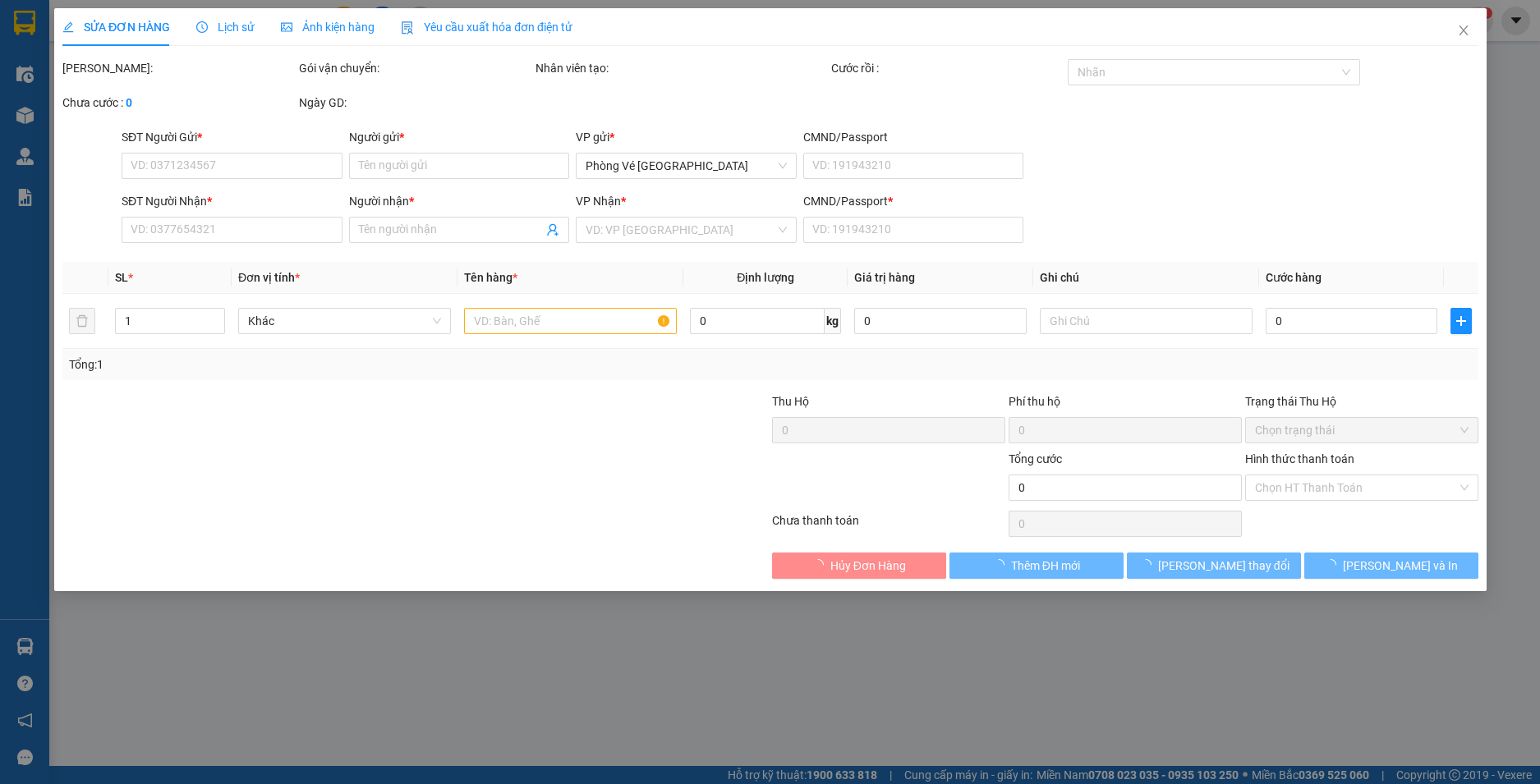
type input "30.000"
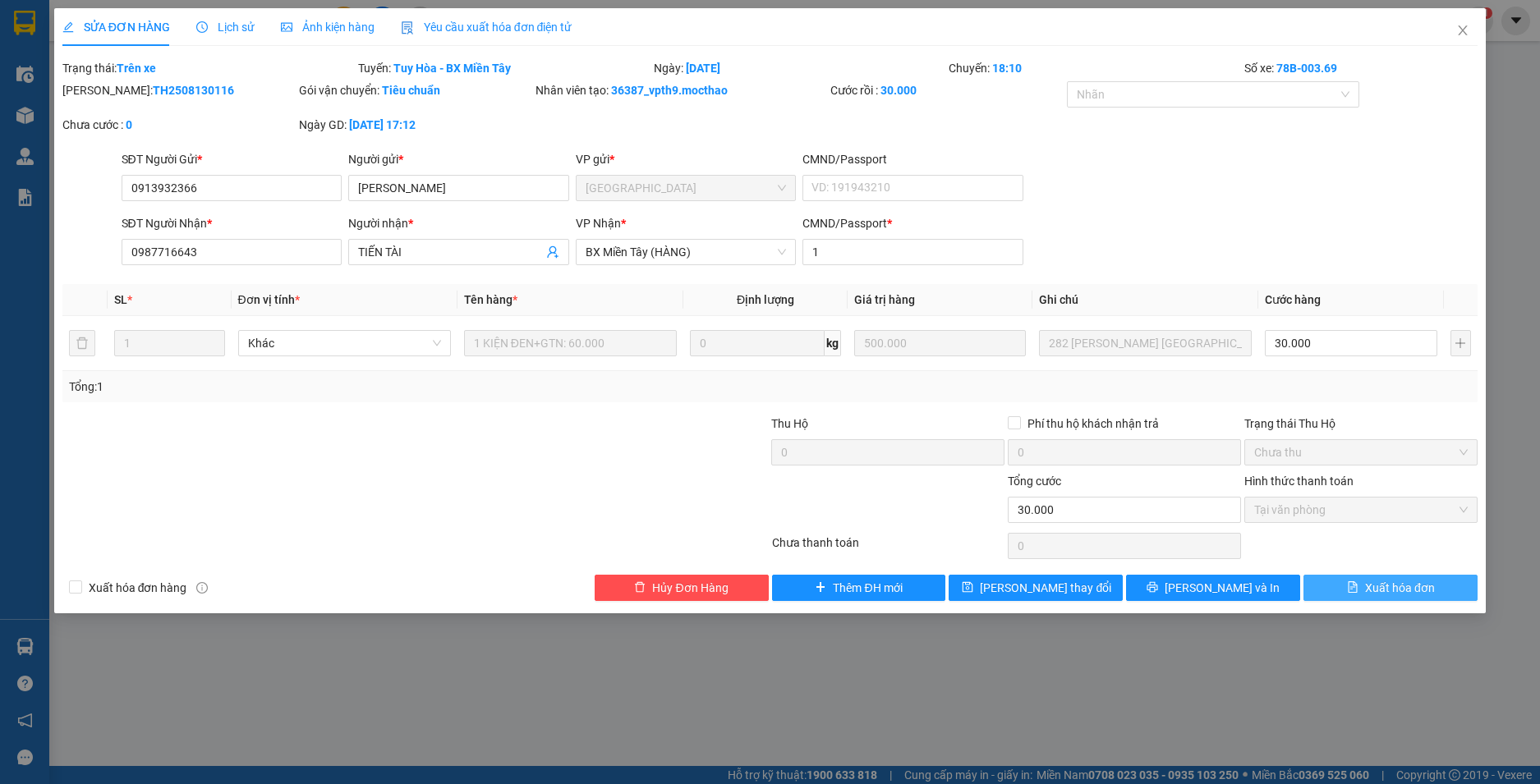
click at [1389, 587] on span "Xuất hóa đơn" at bounding box center [1399, 588] width 70 height 18
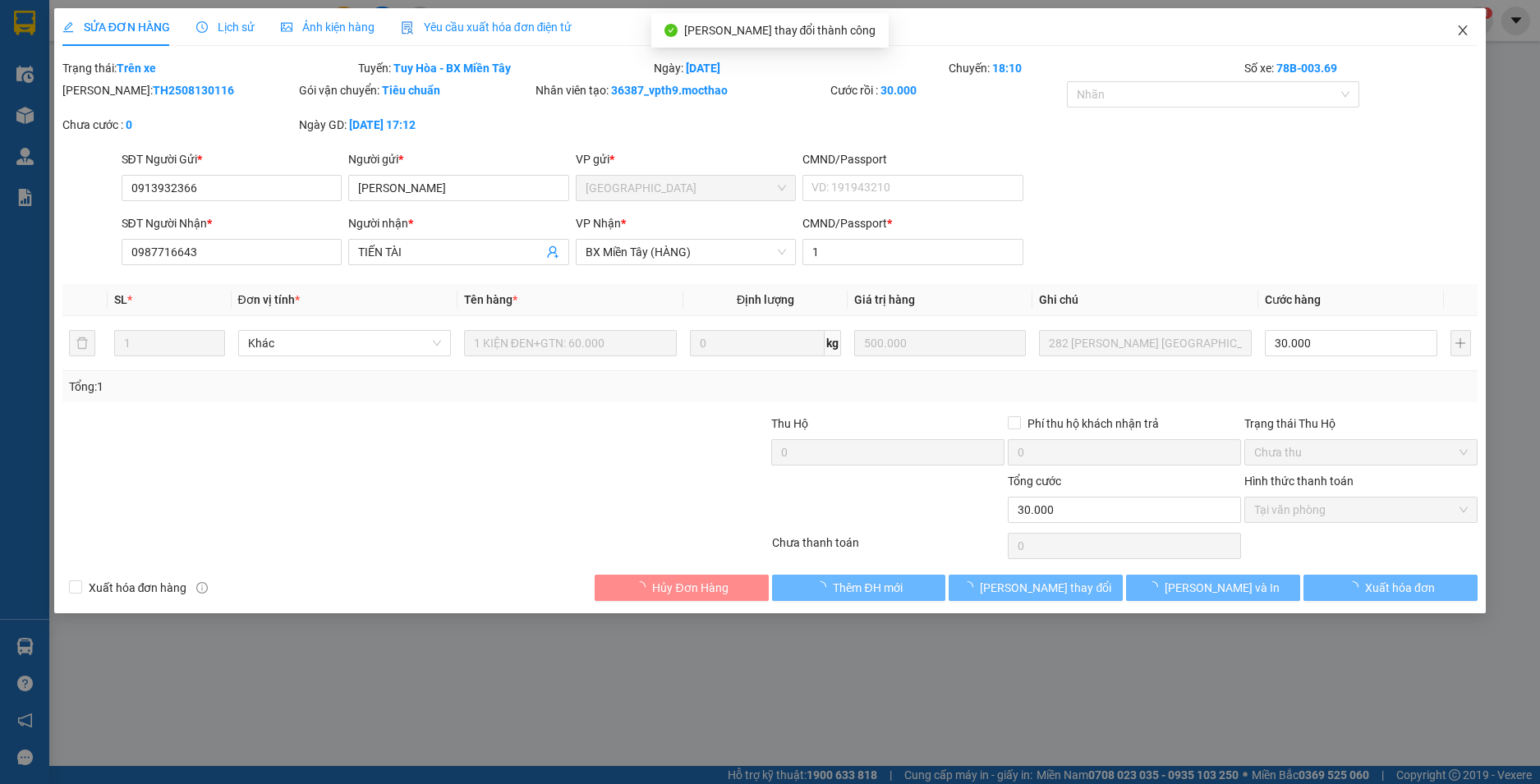
checkbox input "true"
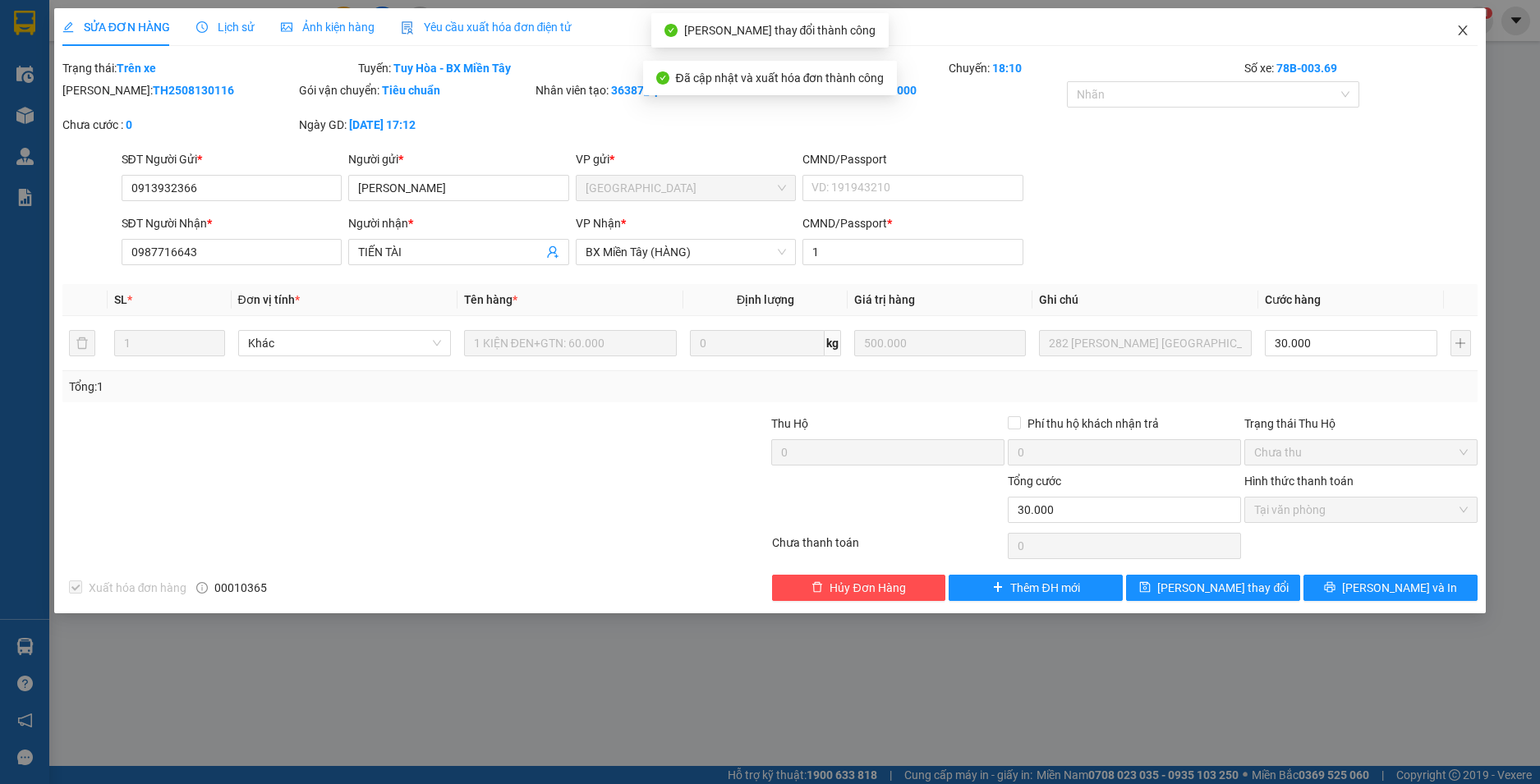
click at [1465, 26] on icon "close" at bounding box center [1463, 30] width 13 height 13
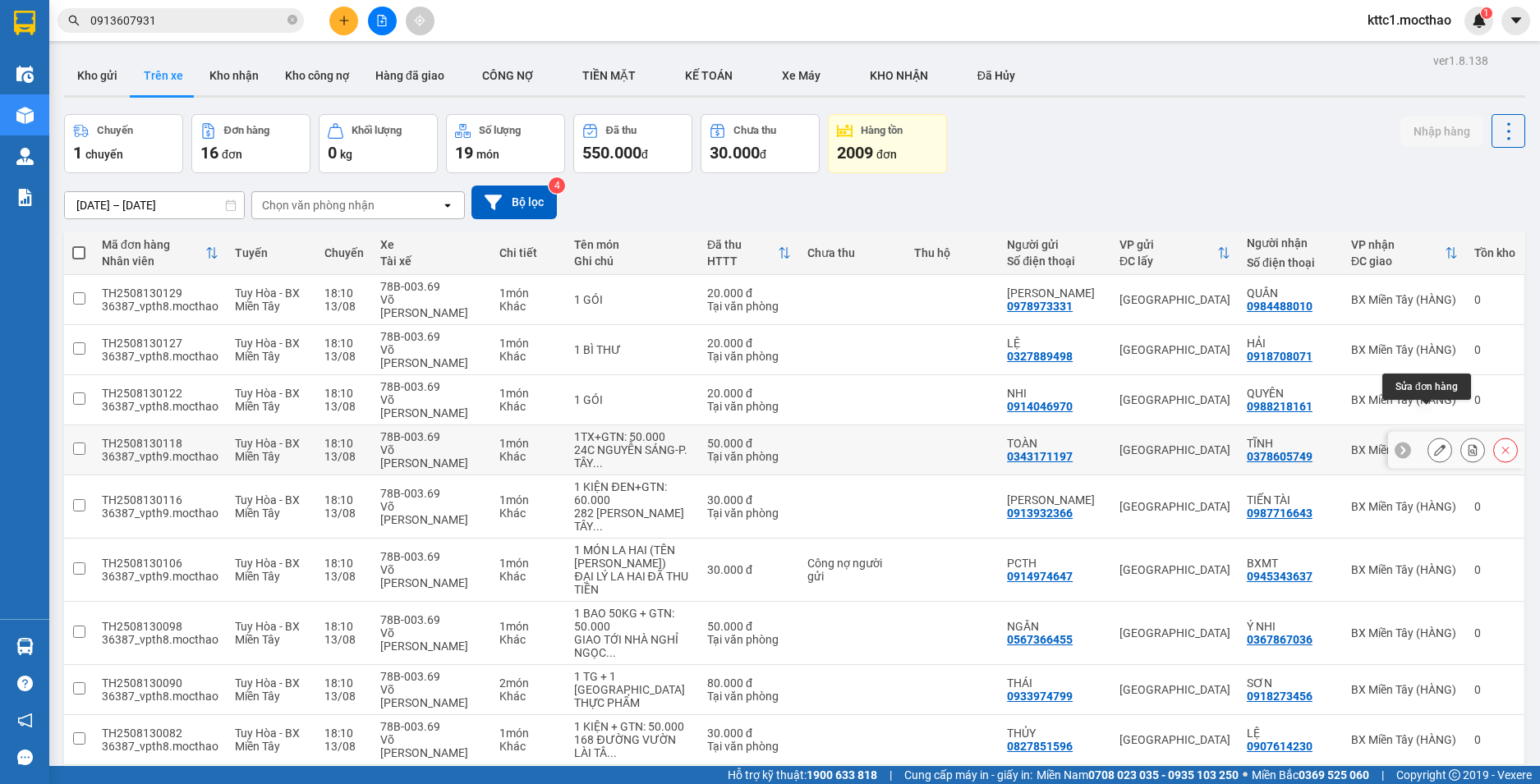
click at [1434, 444] on icon at bounding box center [1440, 450] width 12 height 12
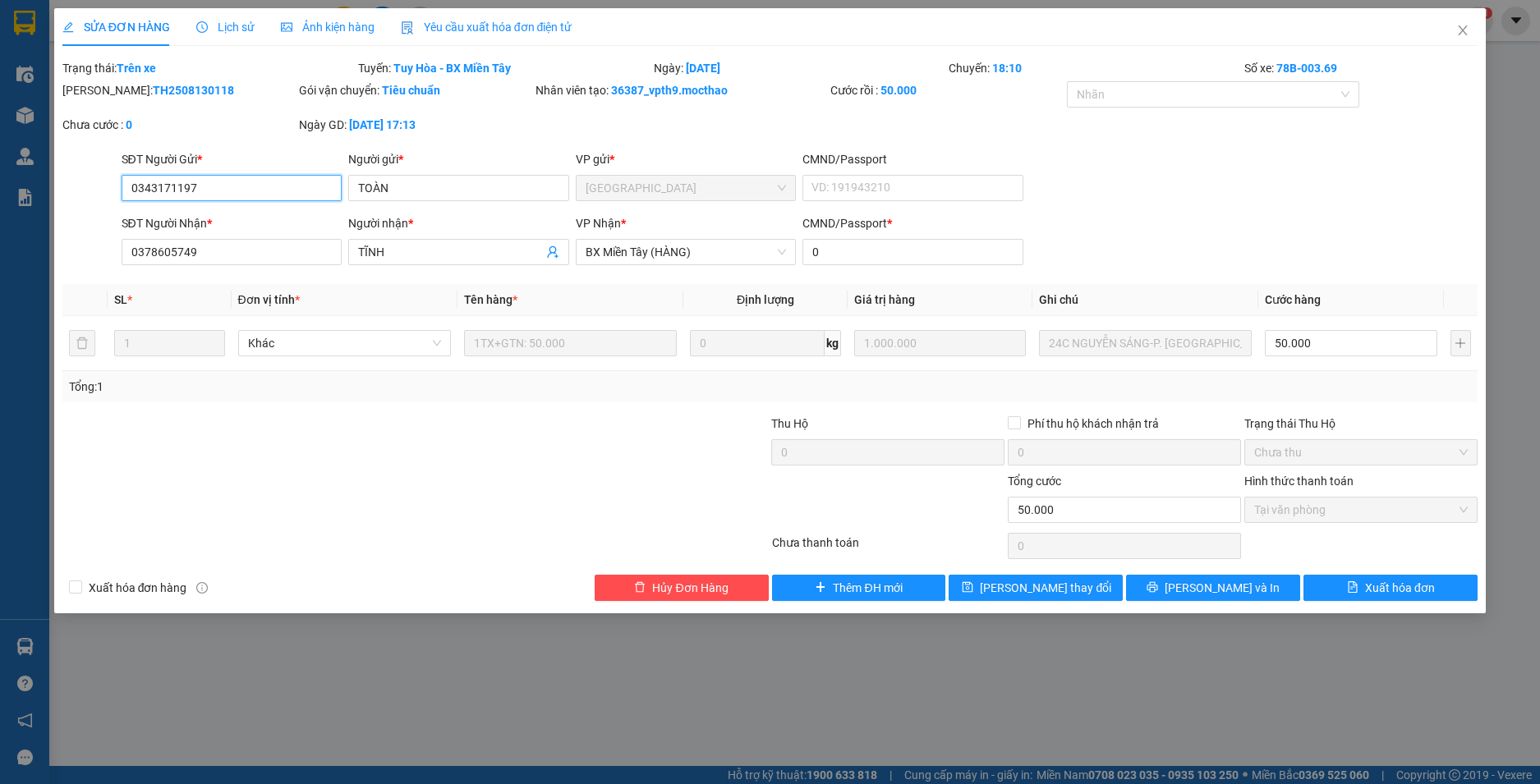
type input "0343171197"
type input "TOÀN"
type input "0378605749"
type input "TĨNH"
type input "0"
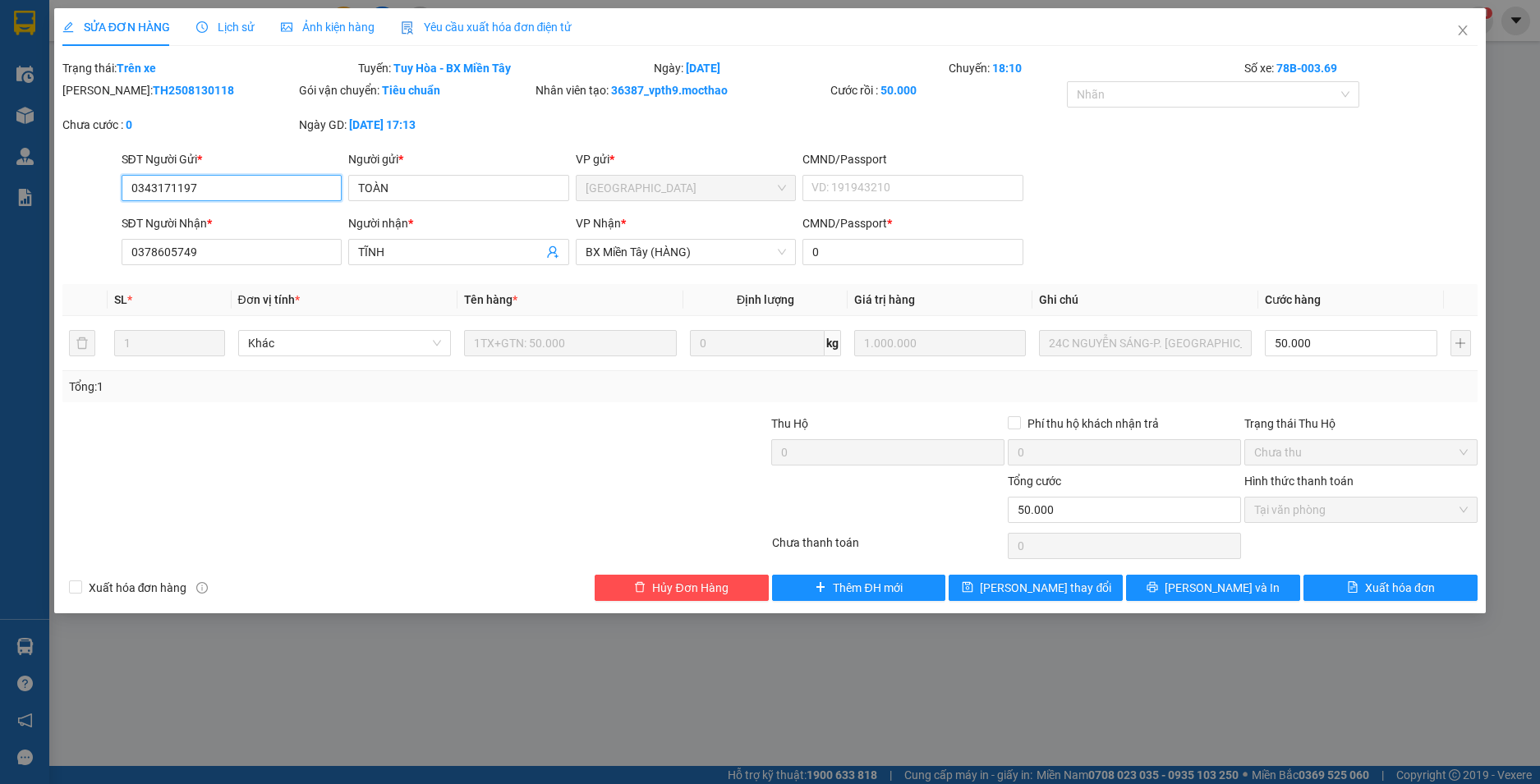
type input "50.000"
click at [1372, 583] on span "Xuất hóa đơn" at bounding box center [1399, 588] width 70 height 18
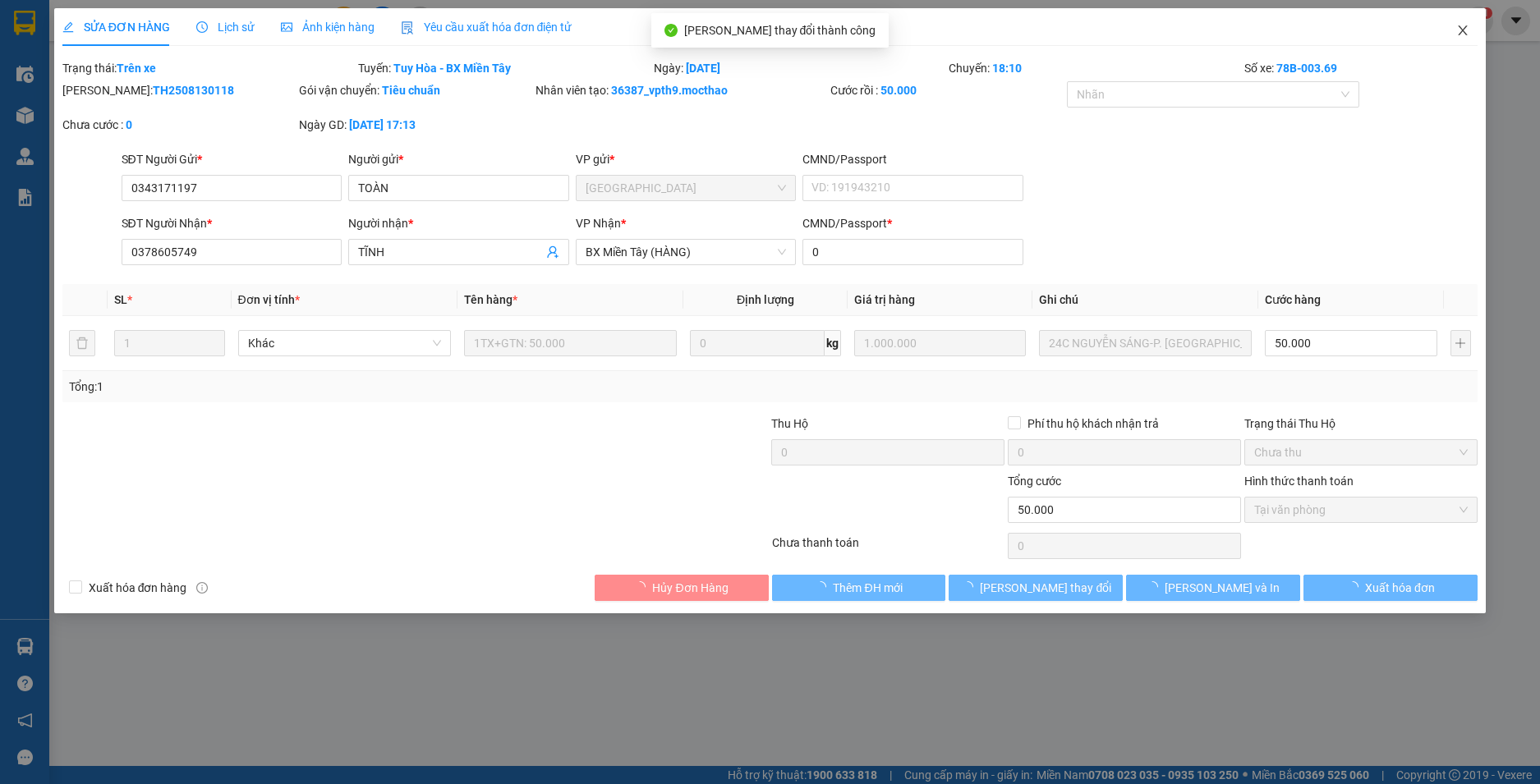
checkbox input "true"
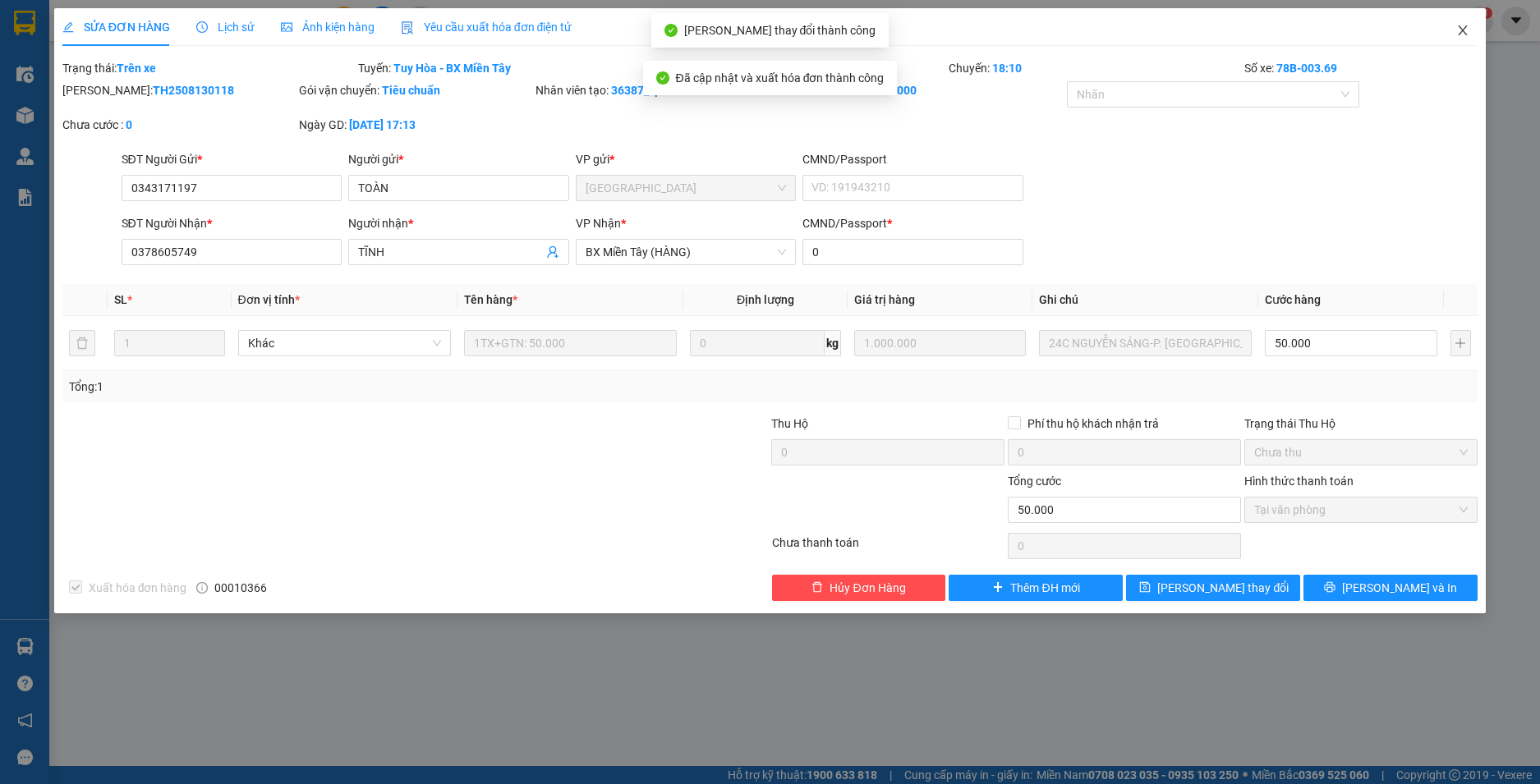
click at [1459, 28] on icon "close" at bounding box center [1463, 30] width 13 height 13
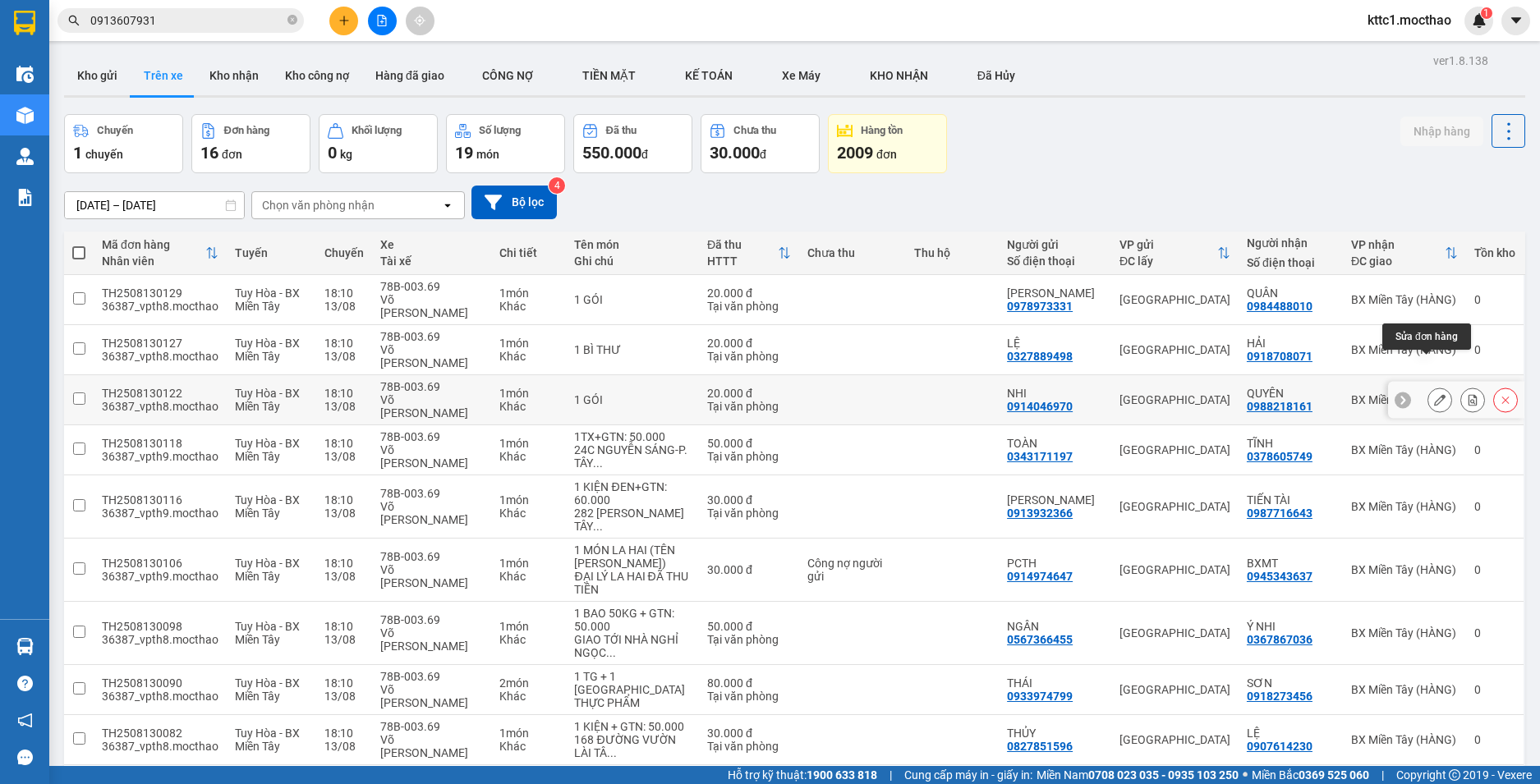
click at [1434, 395] on icon at bounding box center [1440, 400] width 12 height 12
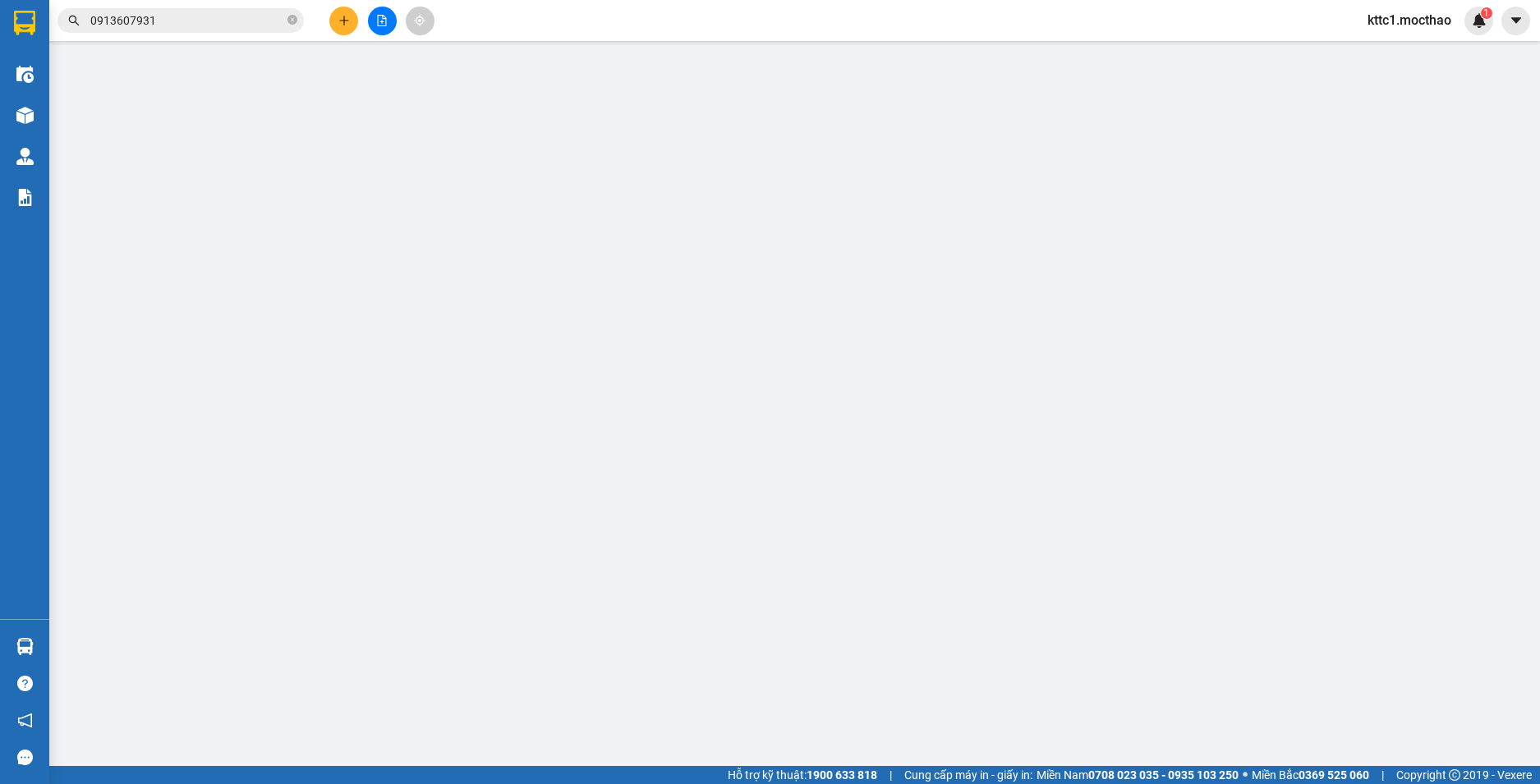
type input "0914046970"
type input "NHI"
type input "0988218161"
type input "QUYÊN"
type input "1"
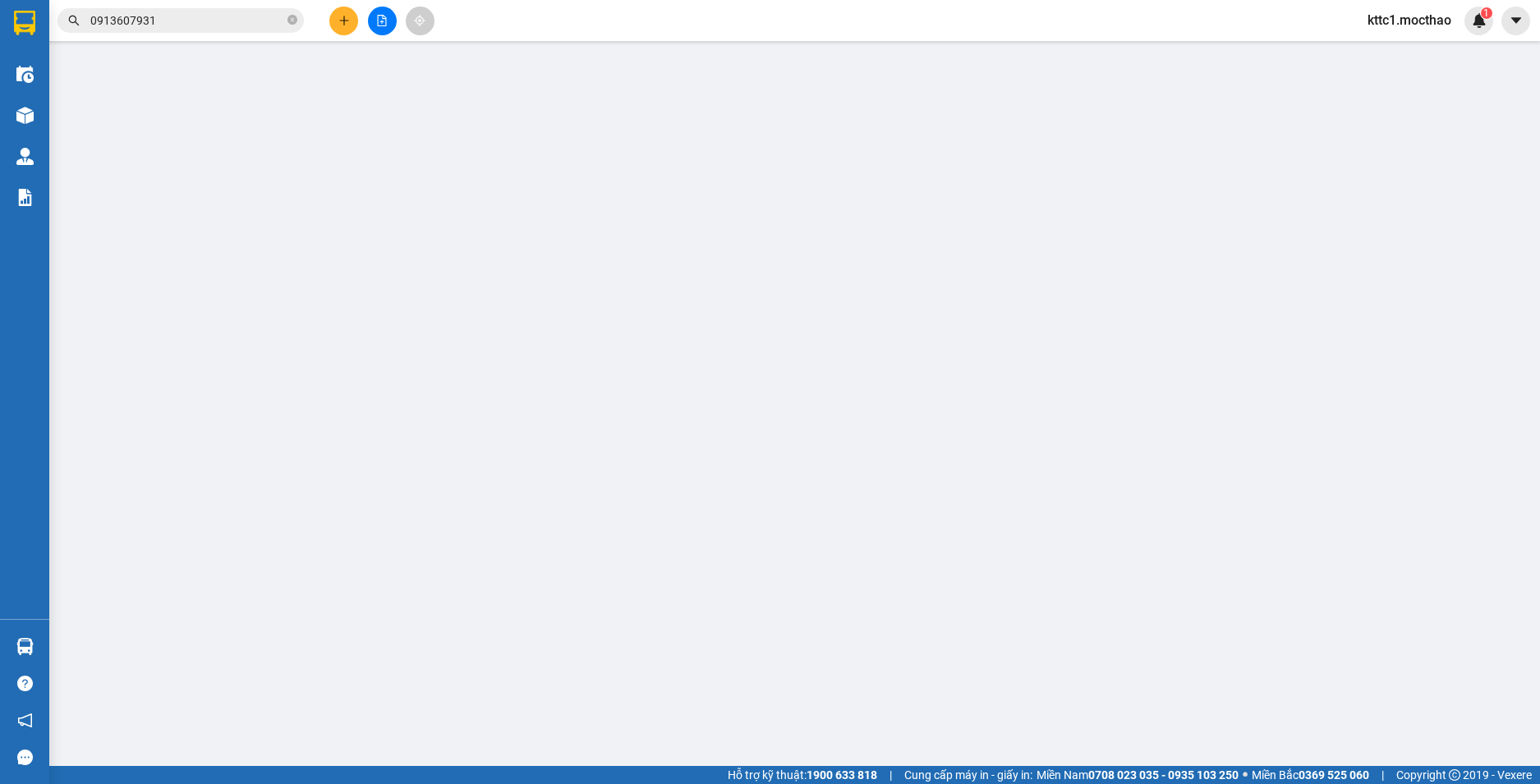
type input "20.000"
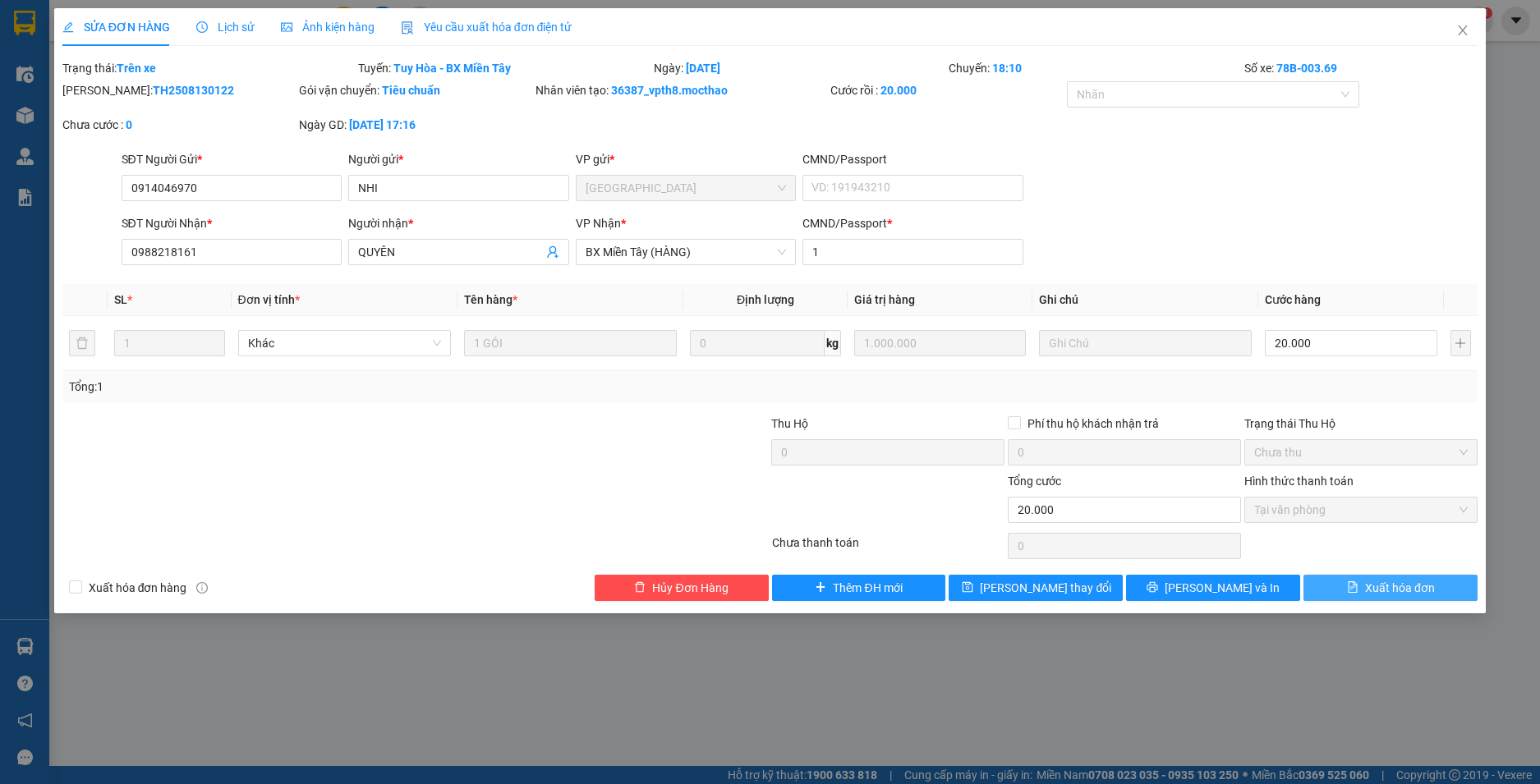
click at [1357, 596] on button "Xuất hóa đơn" at bounding box center [1391, 587] width 174 height 26
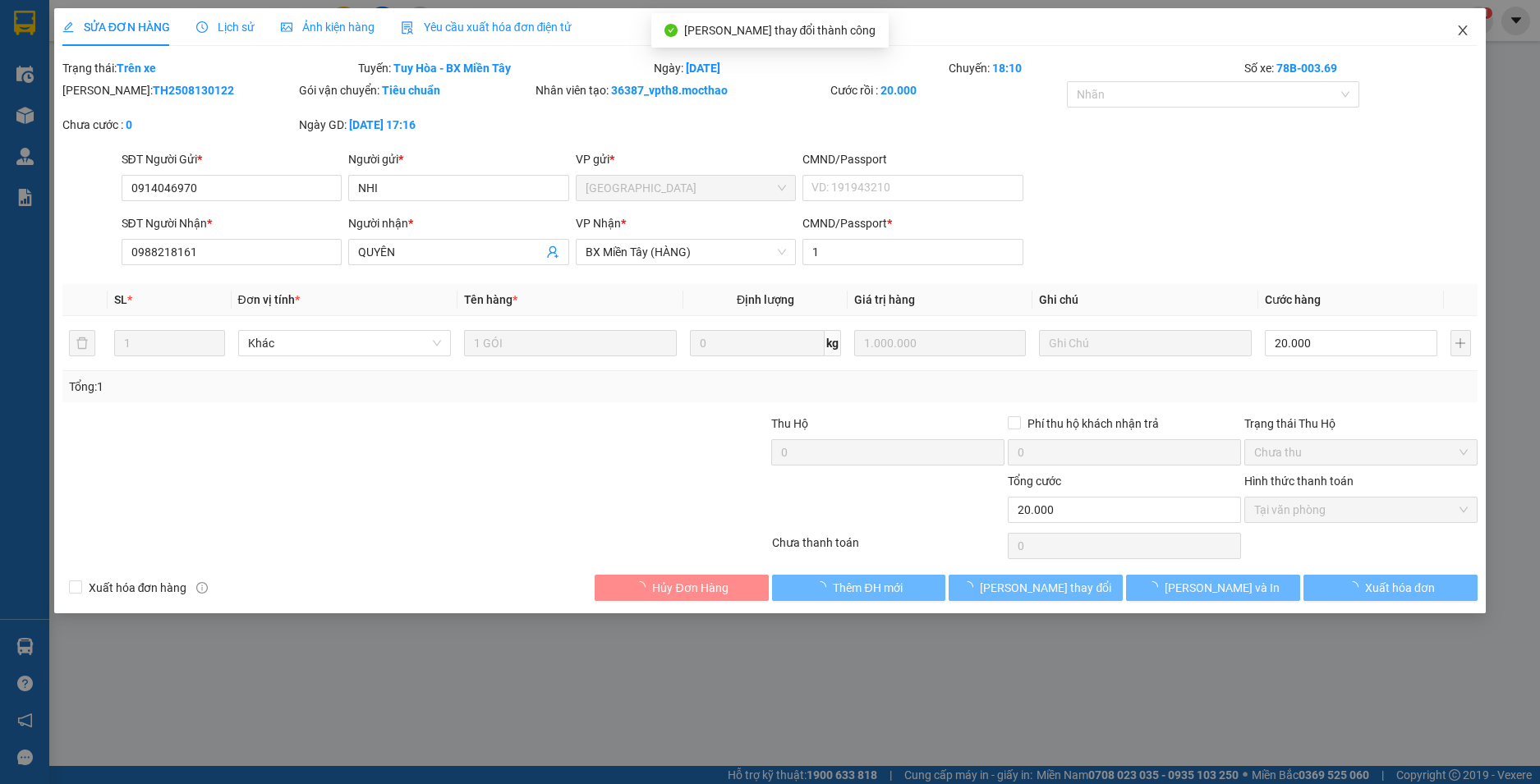
checkbox input "true"
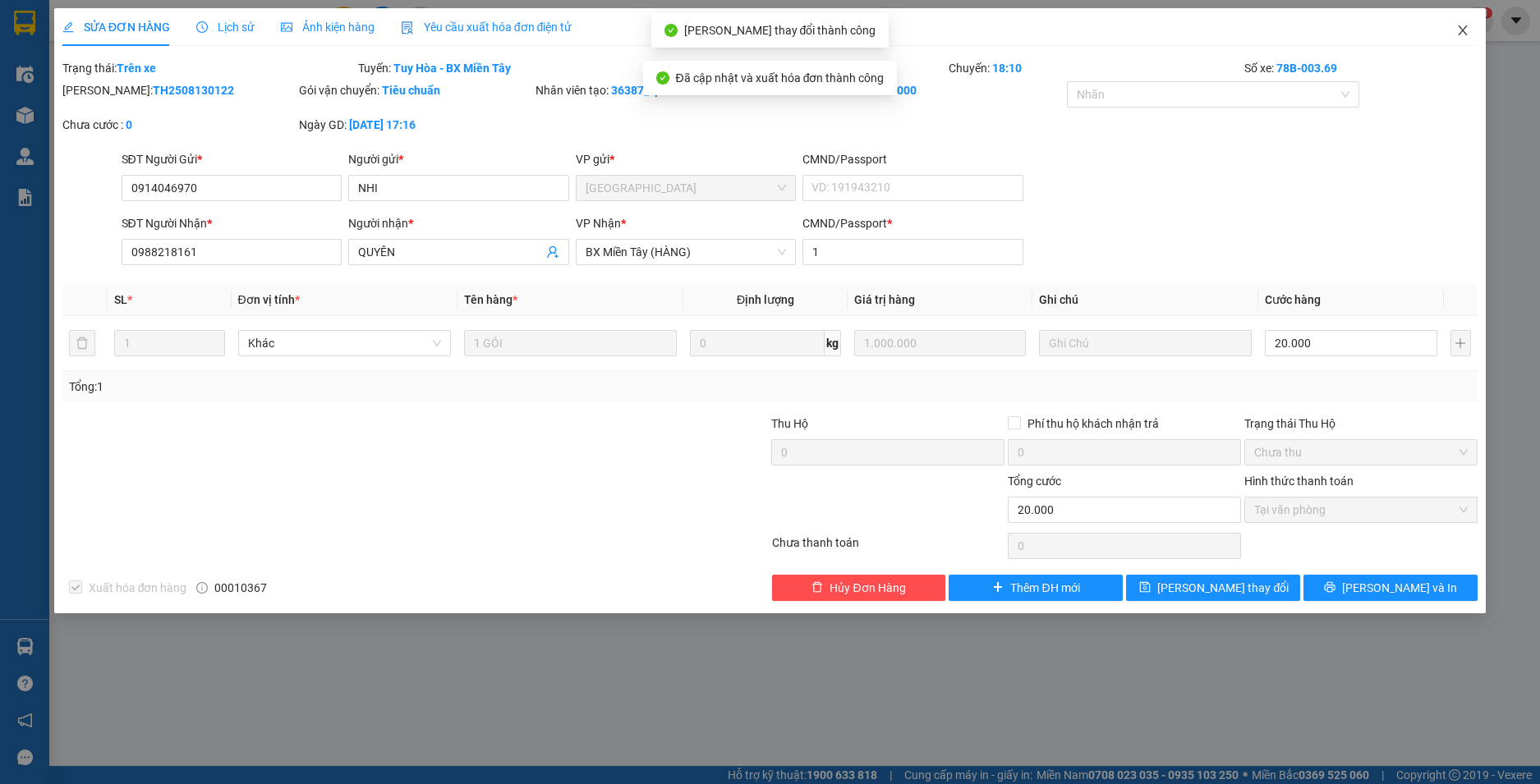
click at [1465, 23] on span "Close" at bounding box center [1462, 31] width 46 height 46
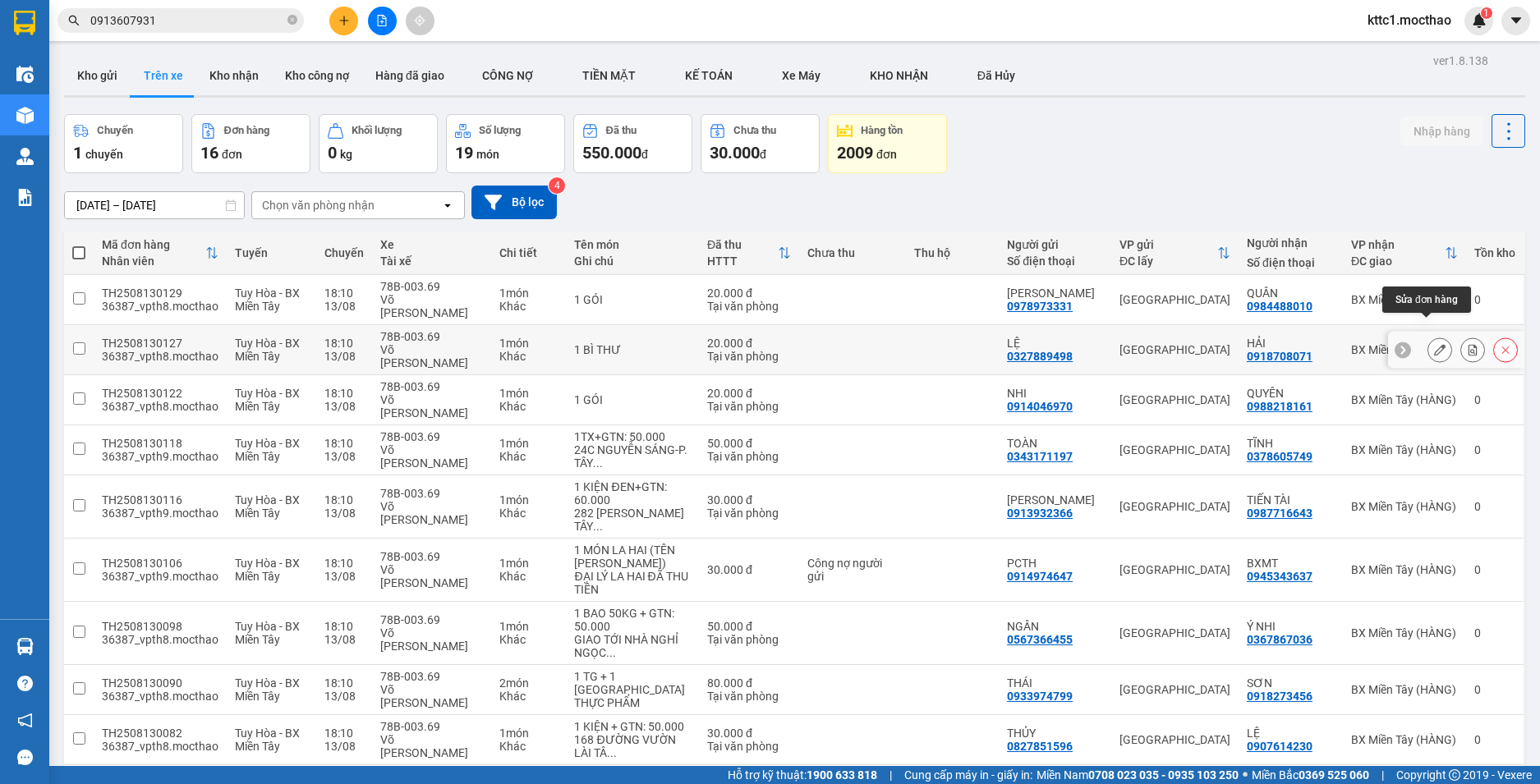
click at [1434, 344] on icon at bounding box center [1440, 350] width 12 height 12
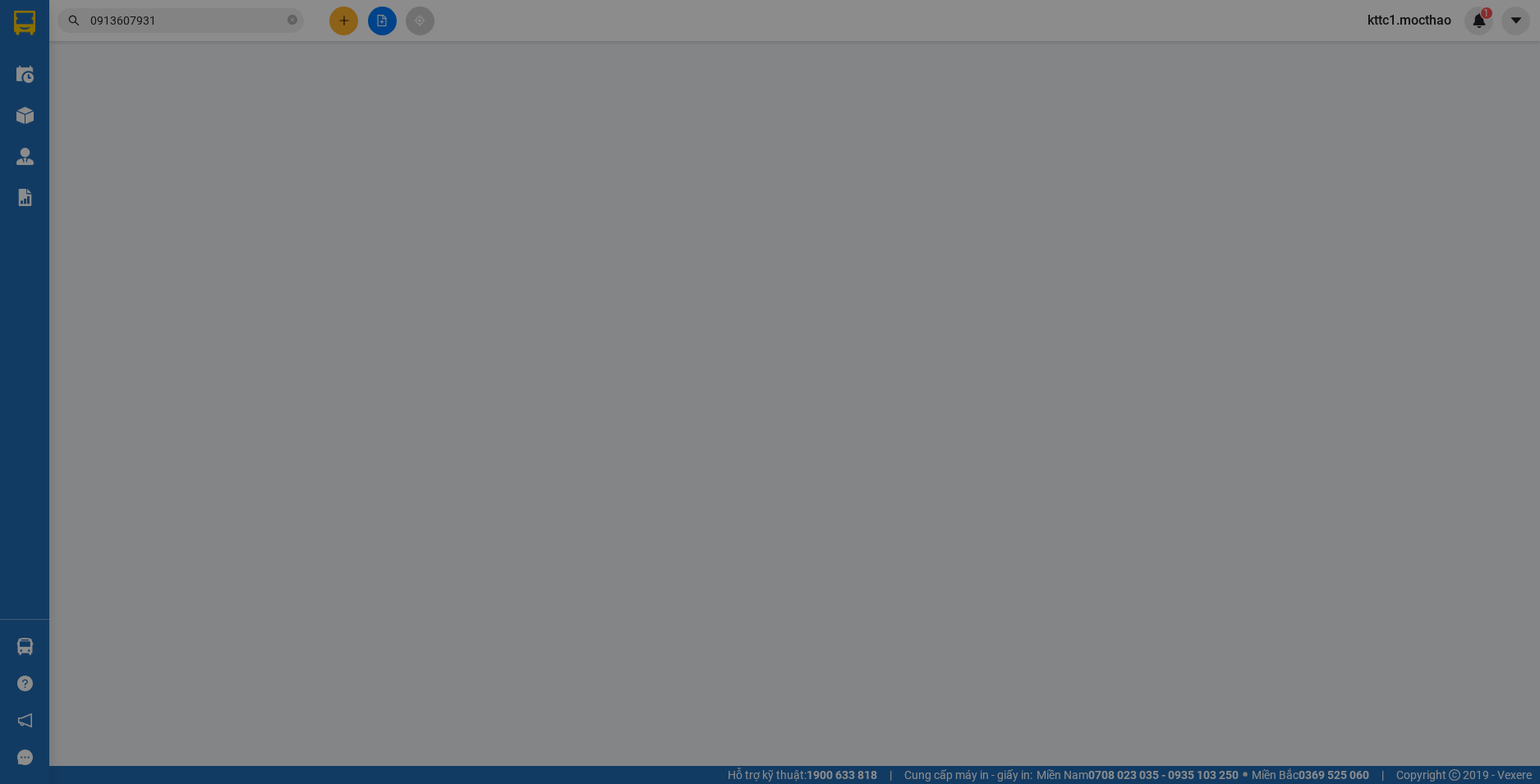
type input "0327889498"
type input "LỆ"
type input "0918708071"
type input "HẢI"
type input "1"
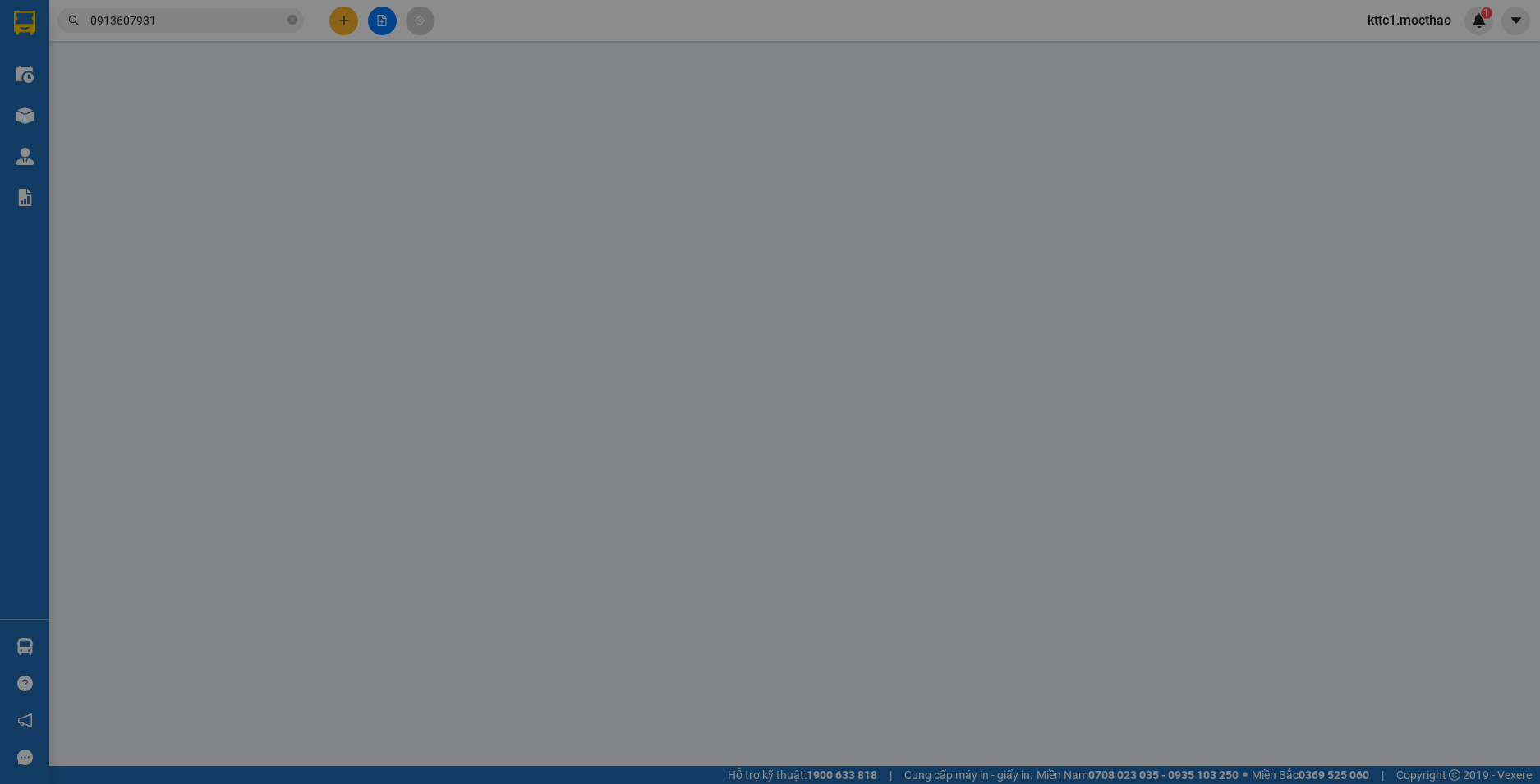
type input "20.000"
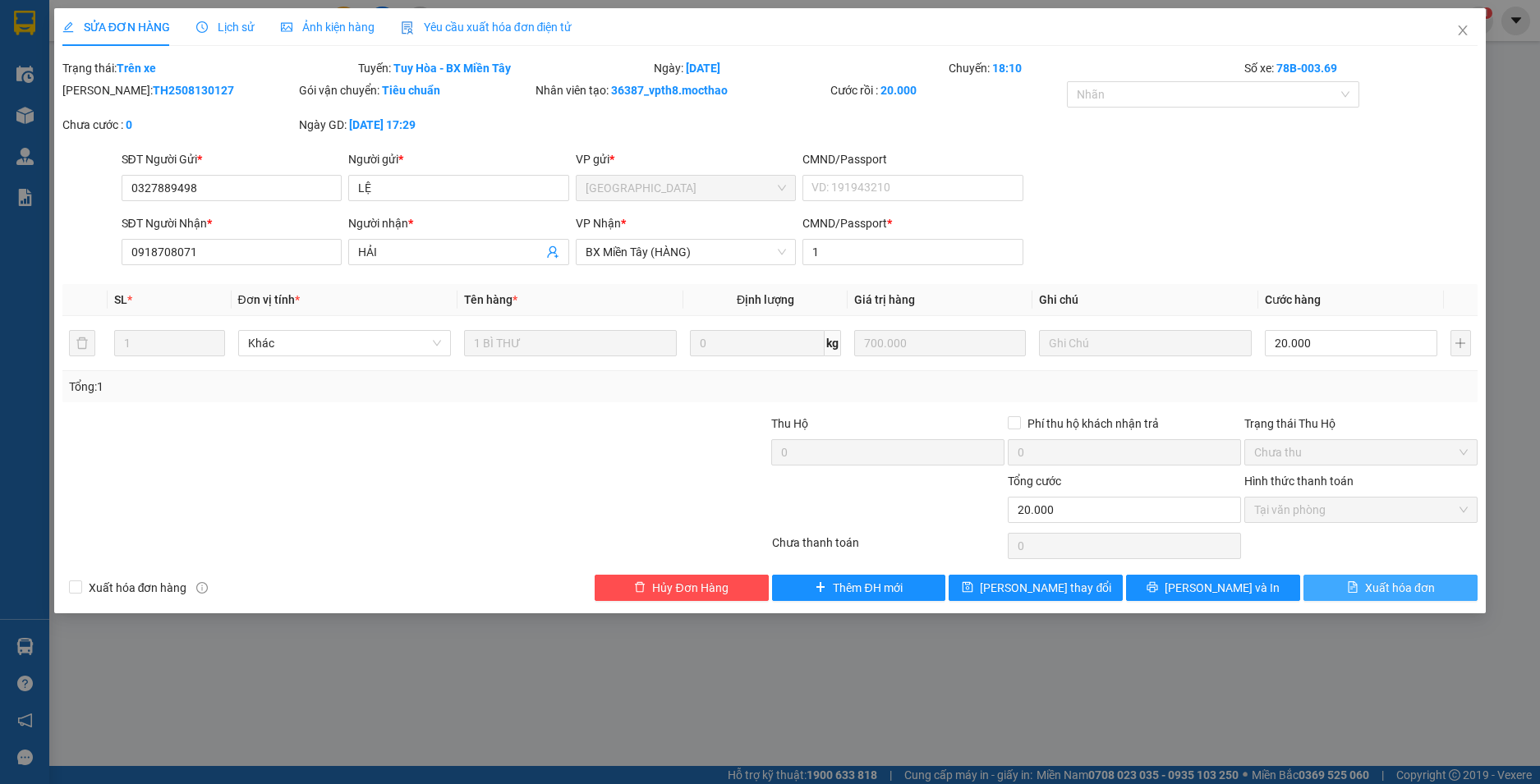
click at [1348, 591] on icon "file-text" at bounding box center [1353, 587] width 12 height 12
checkbox input "true"
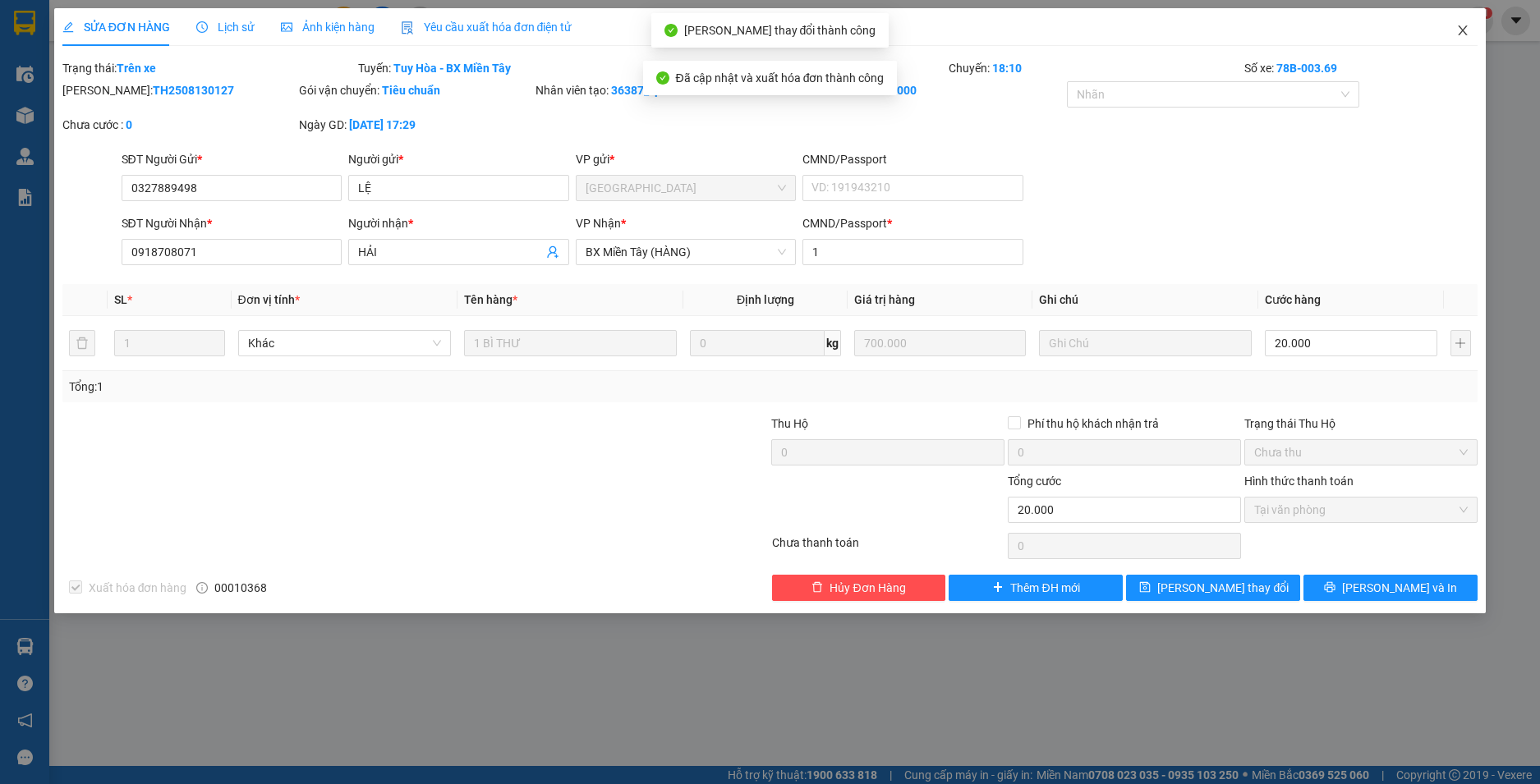
click at [1464, 25] on icon "close" at bounding box center [1463, 30] width 13 height 13
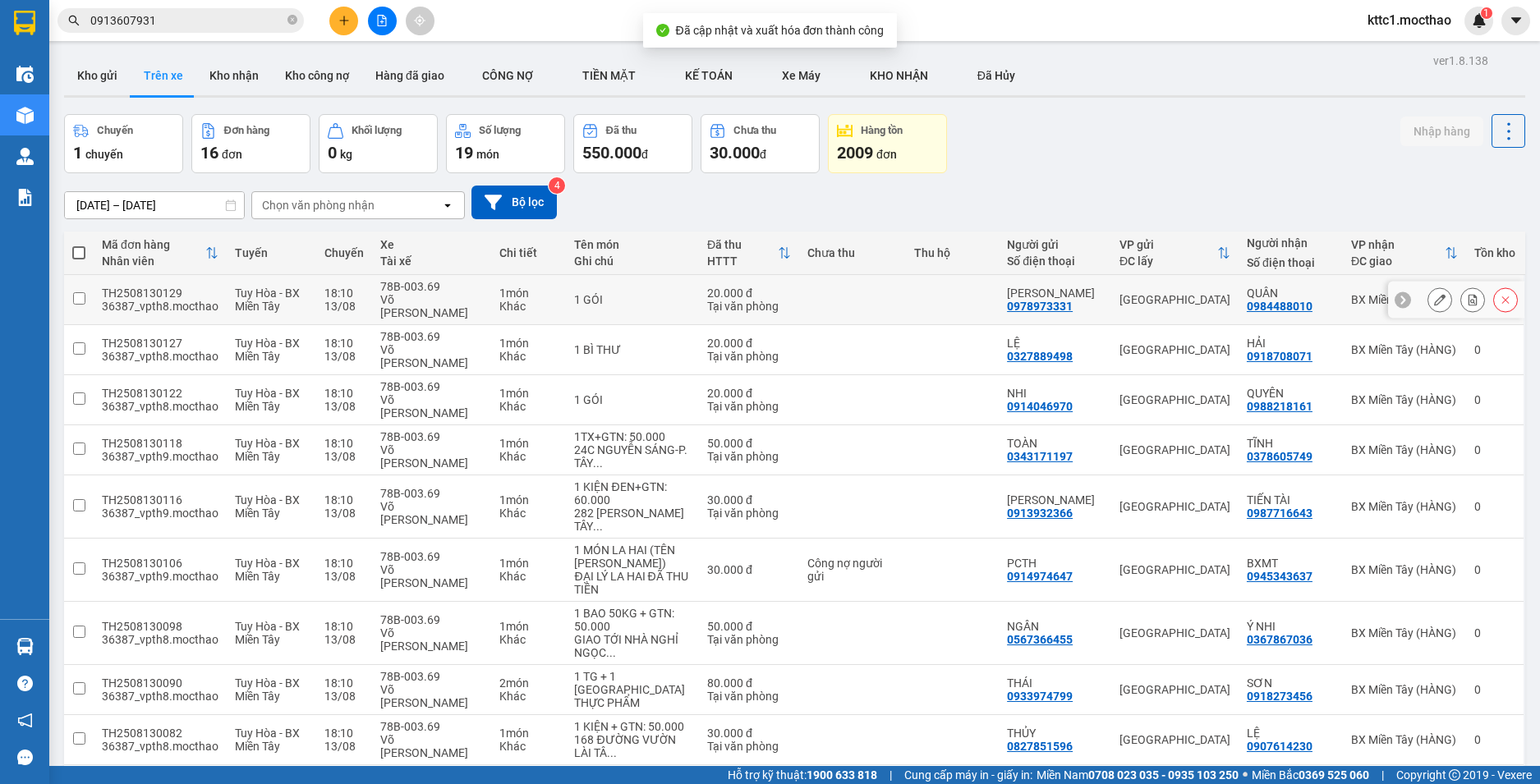
click at [1434, 294] on icon at bounding box center [1440, 300] width 12 height 12
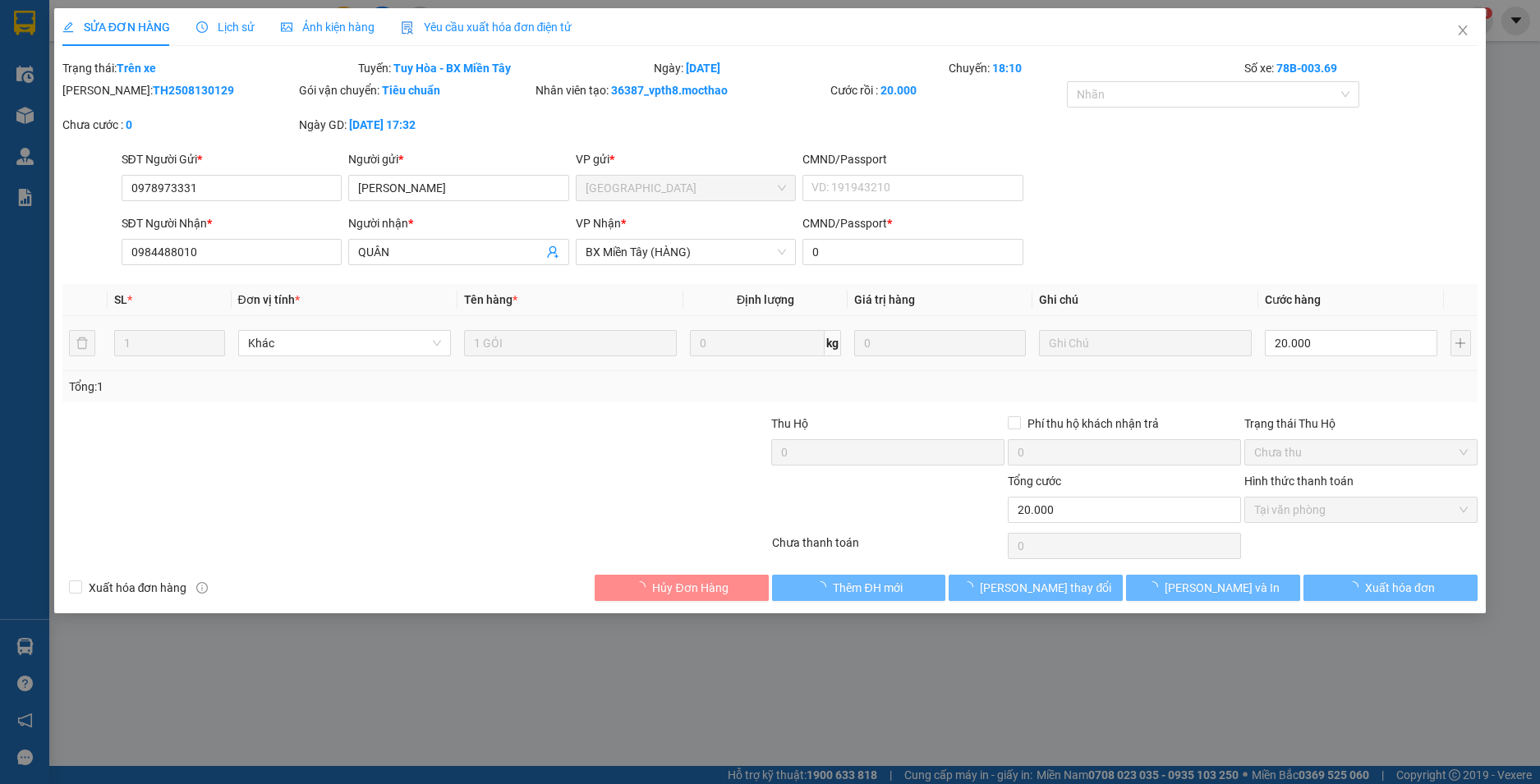
type input "0978973331"
type input "[PERSON_NAME]"
type input "0984488010"
type input "QUÂN"
type input "0"
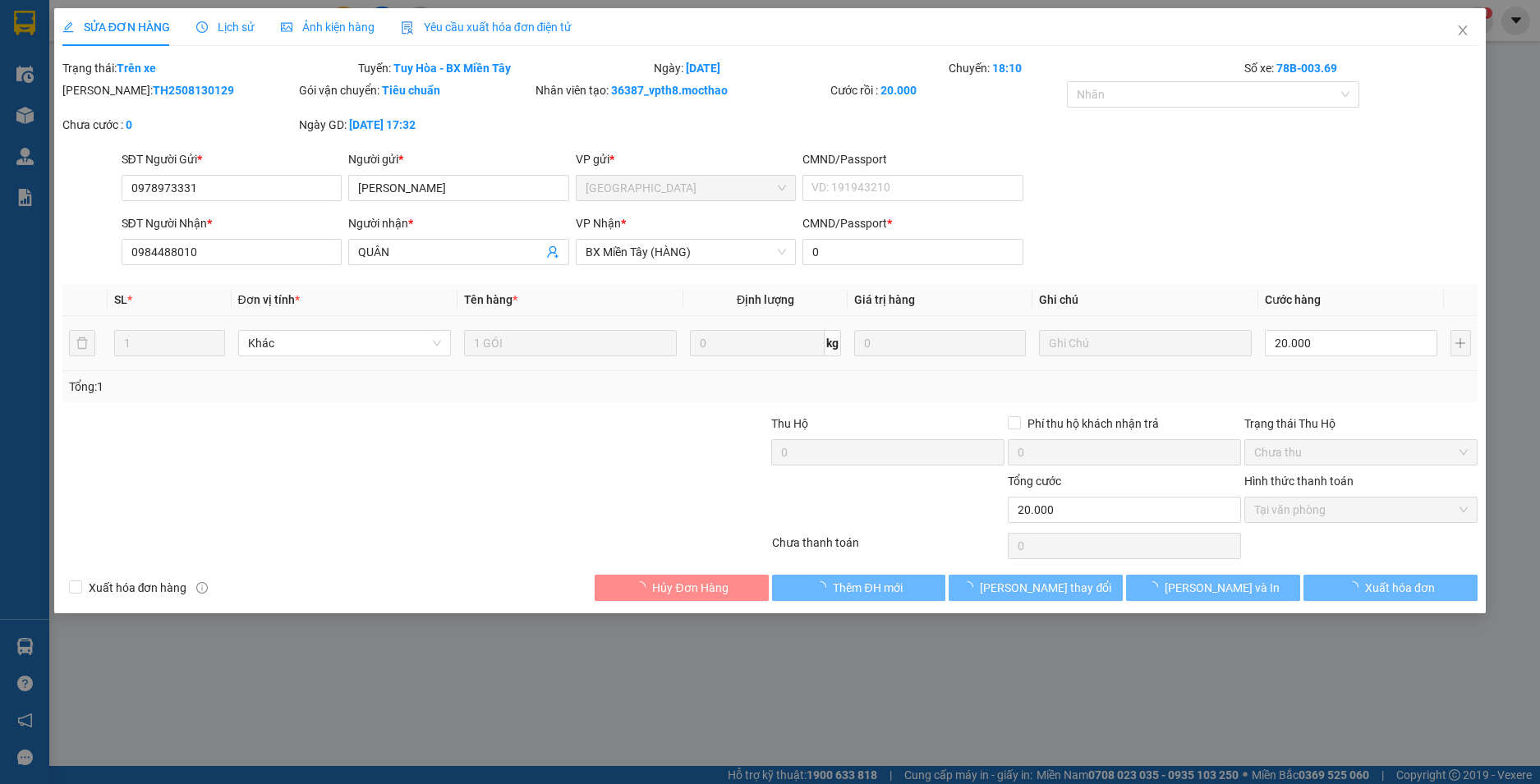
type input "20.000"
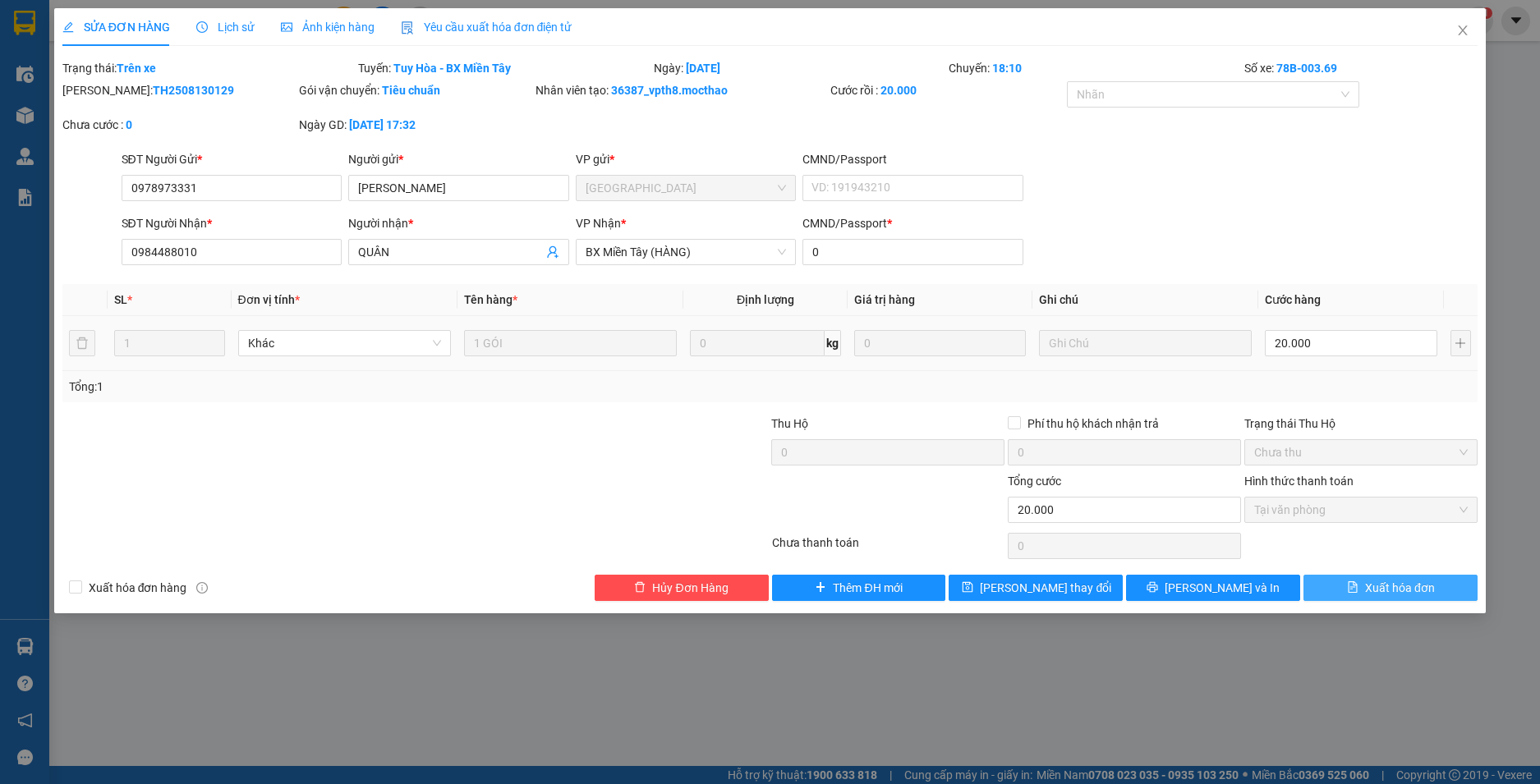
click at [1375, 589] on span "Xuất hóa đơn" at bounding box center [1399, 588] width 70 height 18
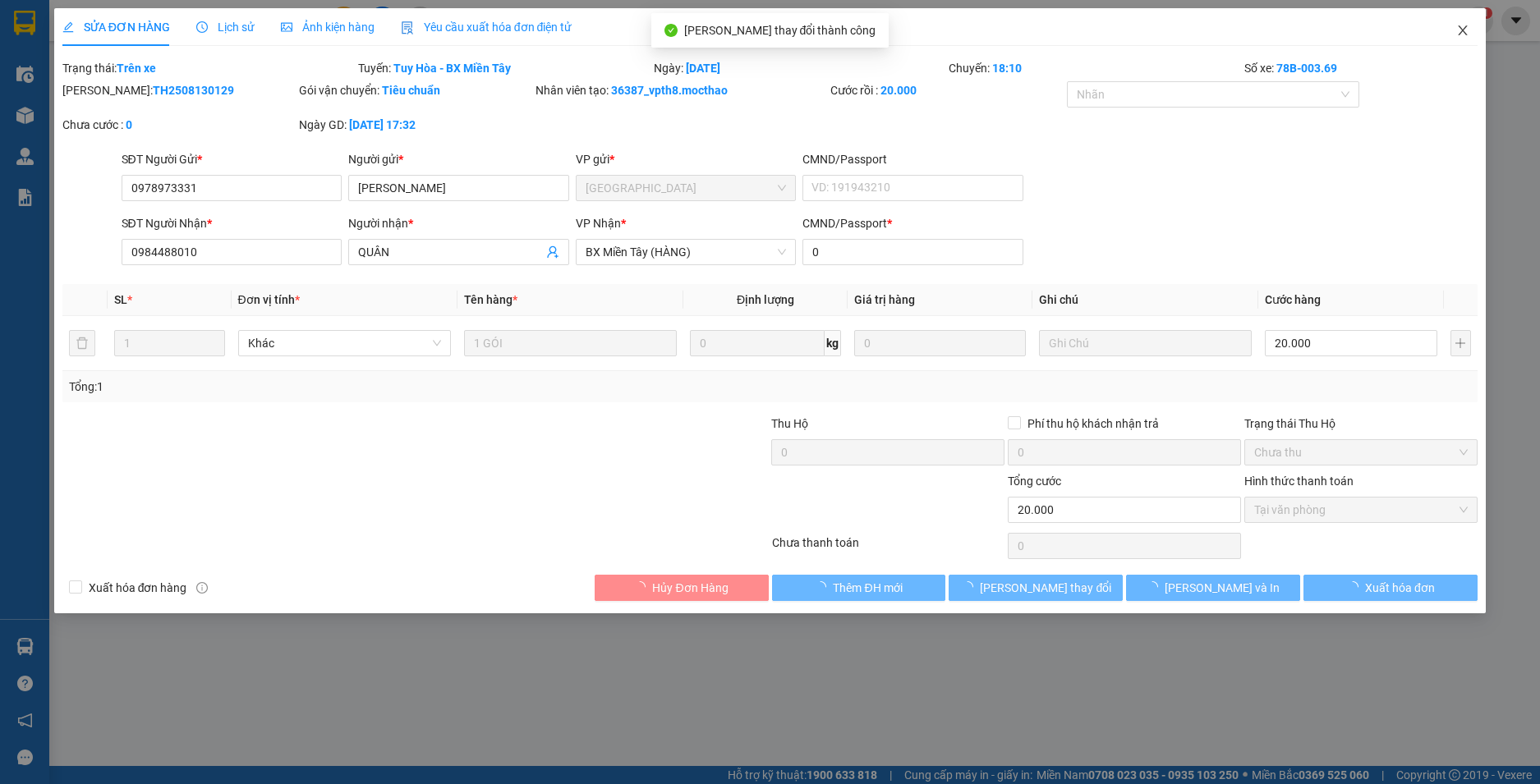
checkbox input "true"
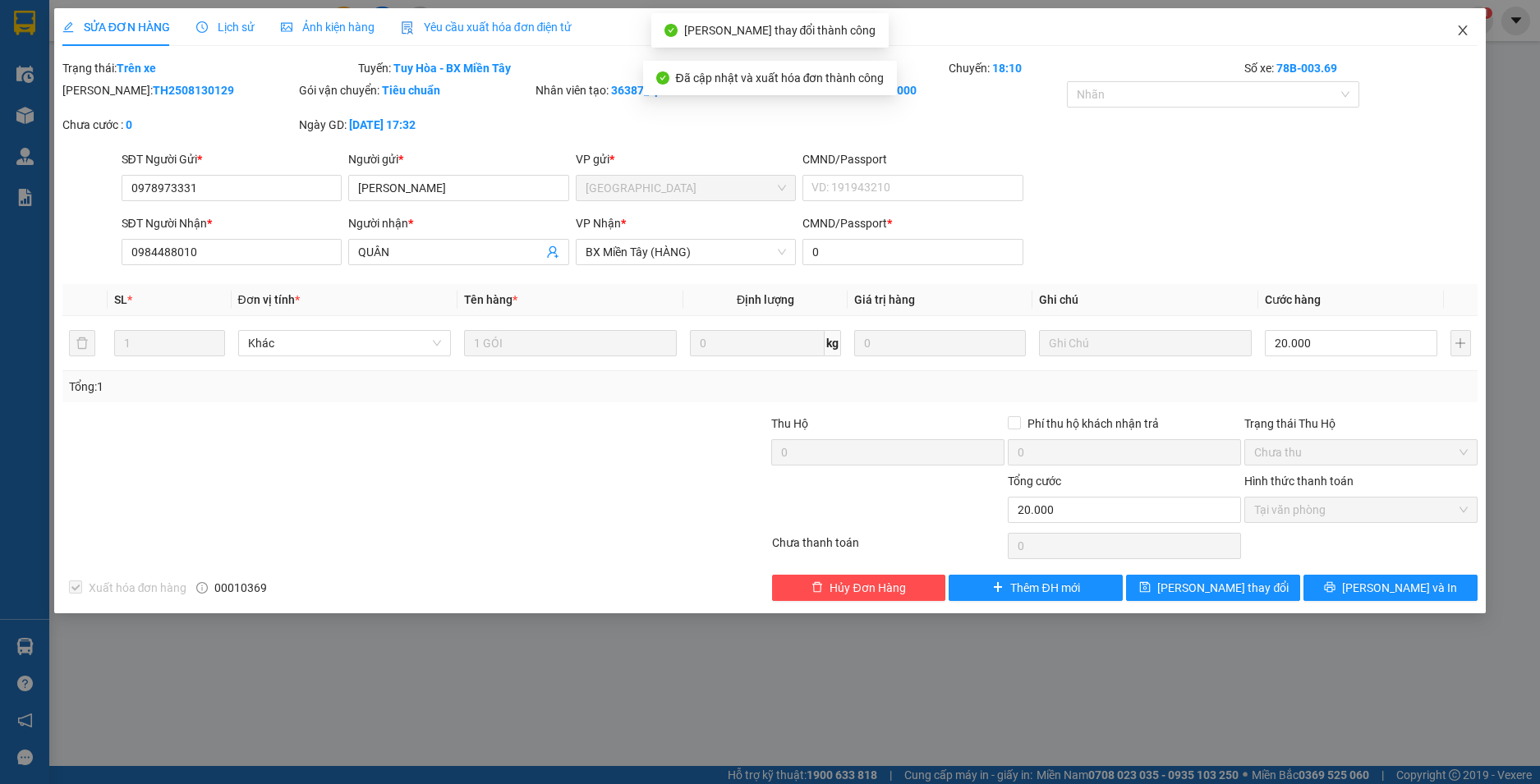
click at [1466, 28] on icon "close" at bounding box center [1463, 30] width 13 height 13
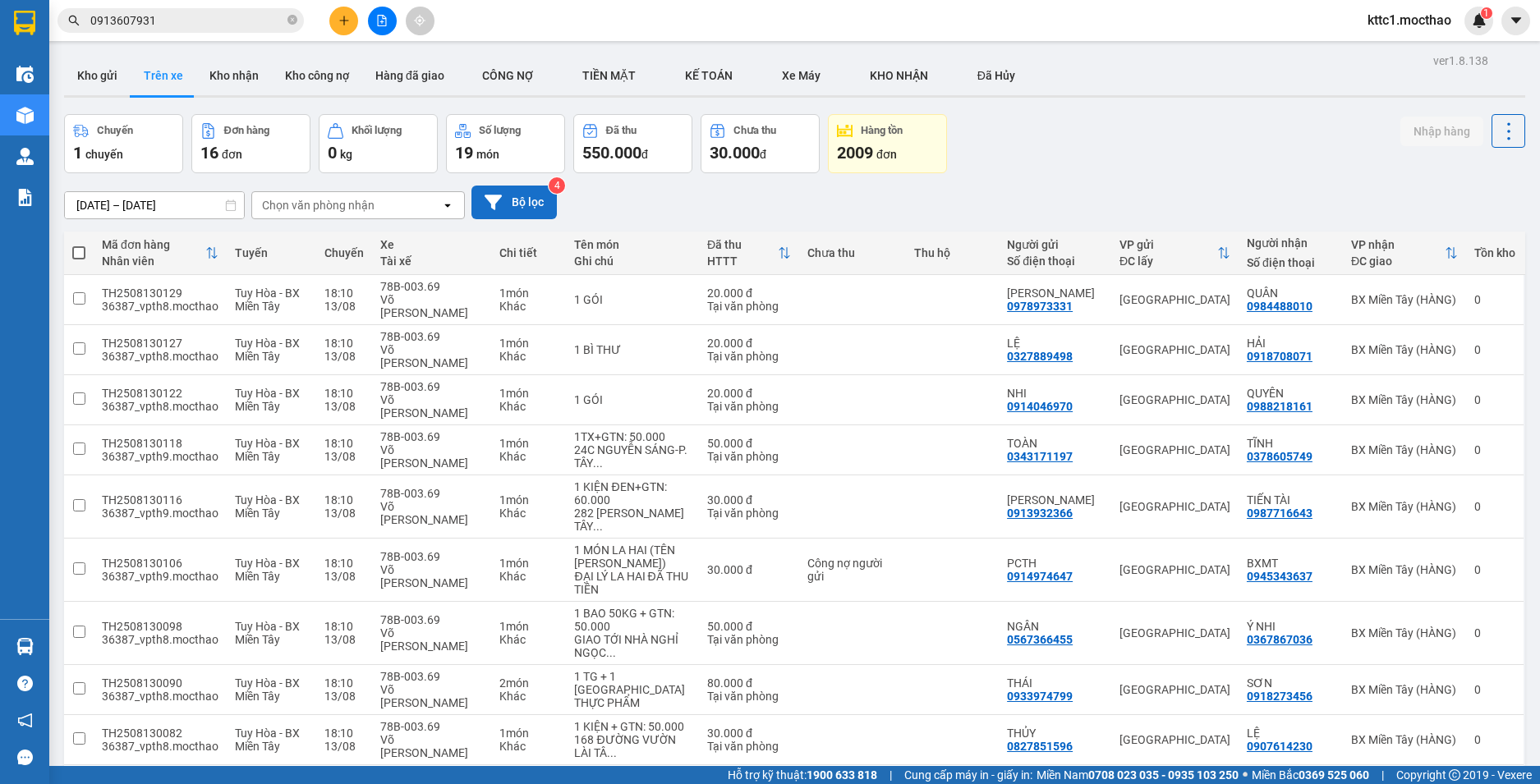
click at [540, 202] on button "Bộ lọc" at bounding box center [514, 203] width 85 height 34
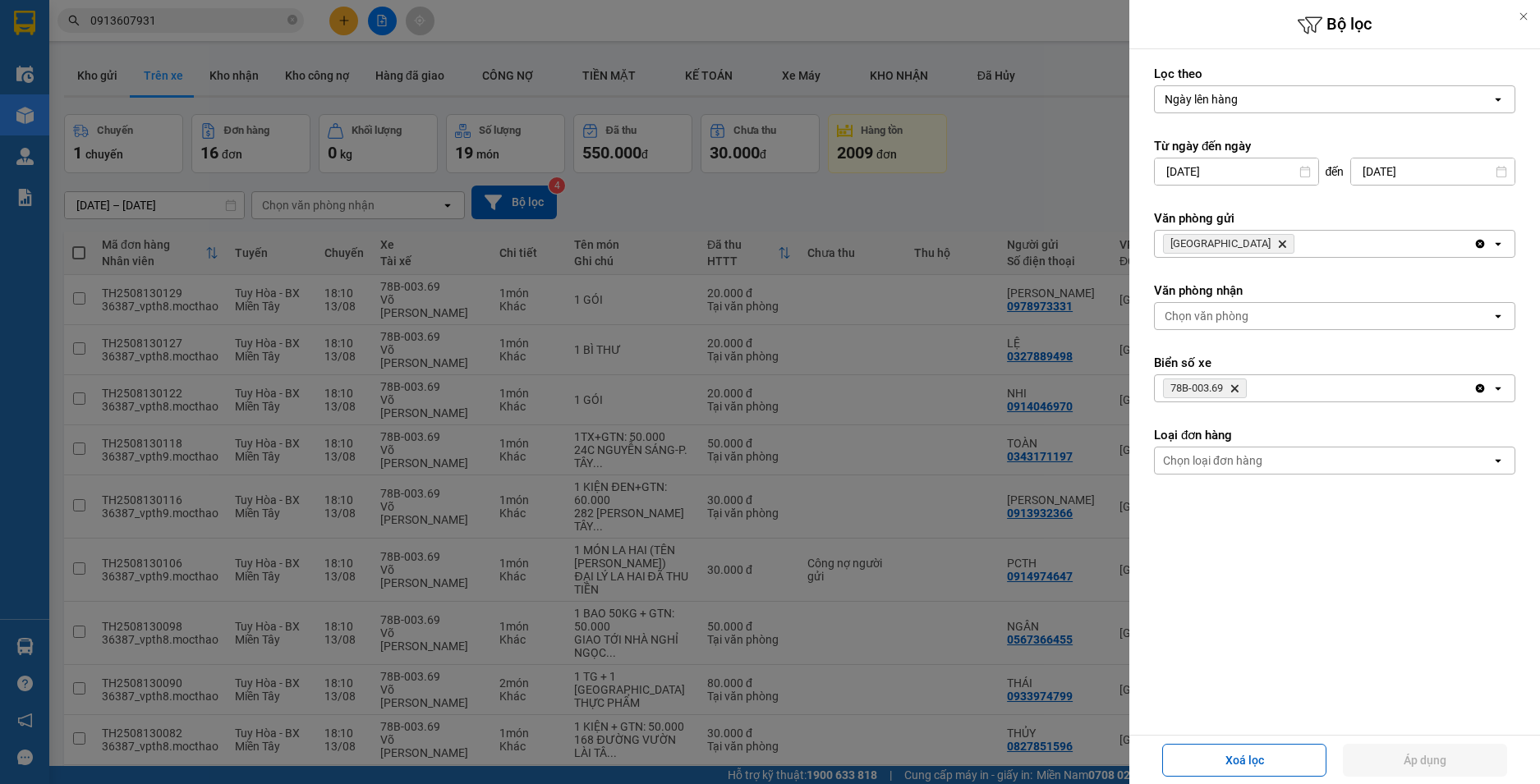
click at [1233, 385] on icon "78B-003.69, close by backspace" at bounding box center [1234, 389] width 8 height 8
click at [1370, 765] on button "Áp dụng" at bounding box center [1425, 760] width 164 height 33
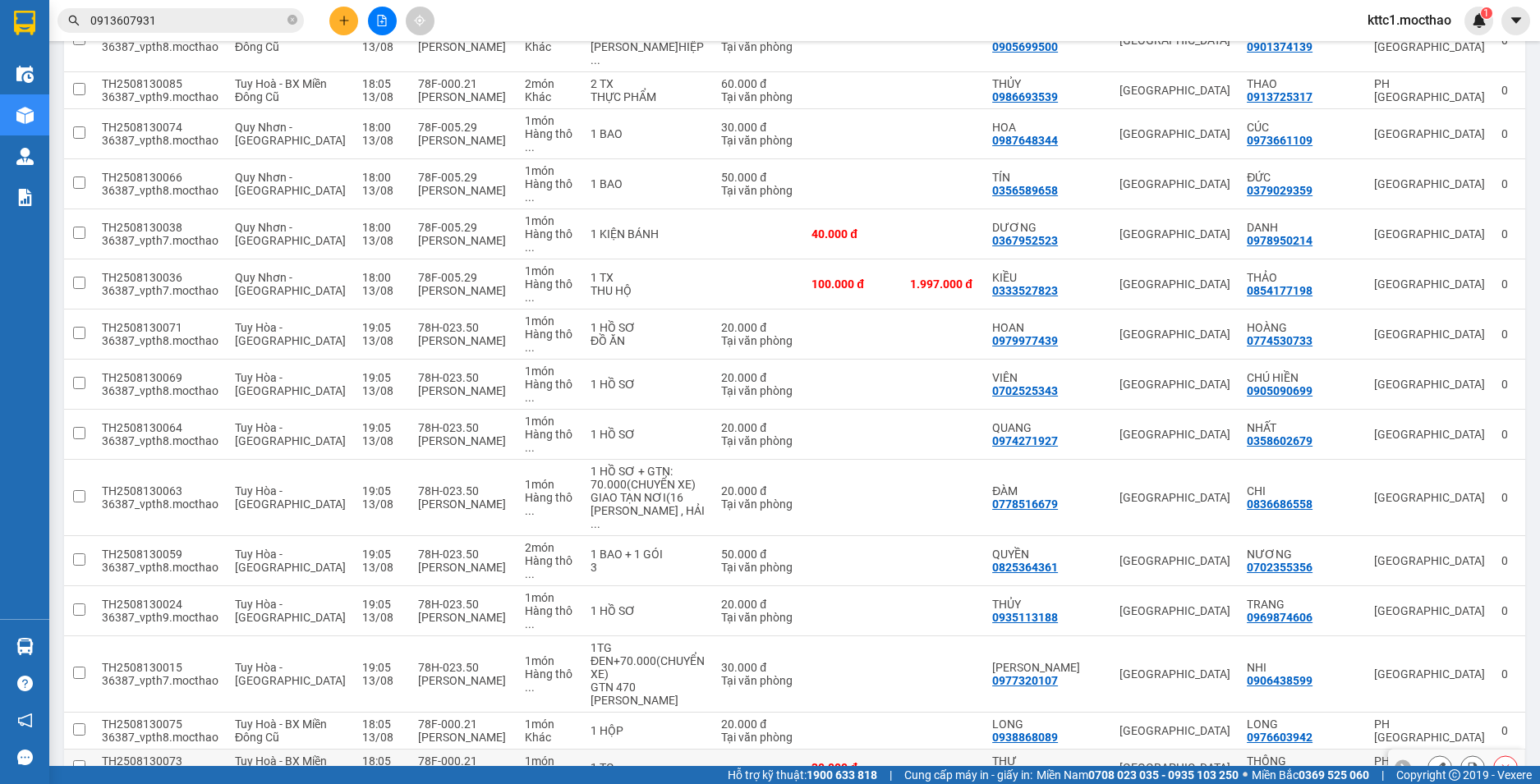
scroll to position [3337, 0]
